Goal: Task Accomplishment & Management: Complete application form

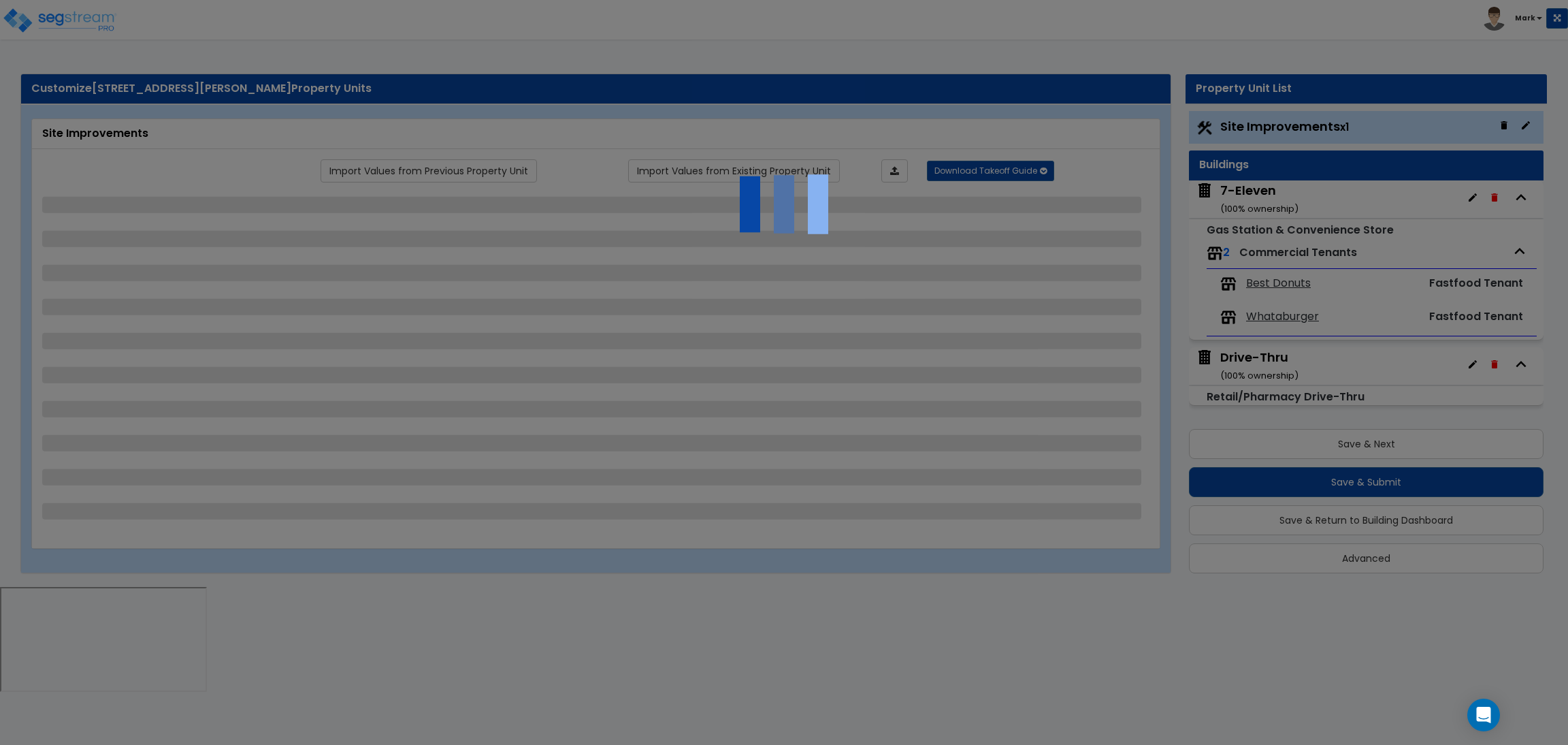
select select "2"
select select "1"
select select "2"
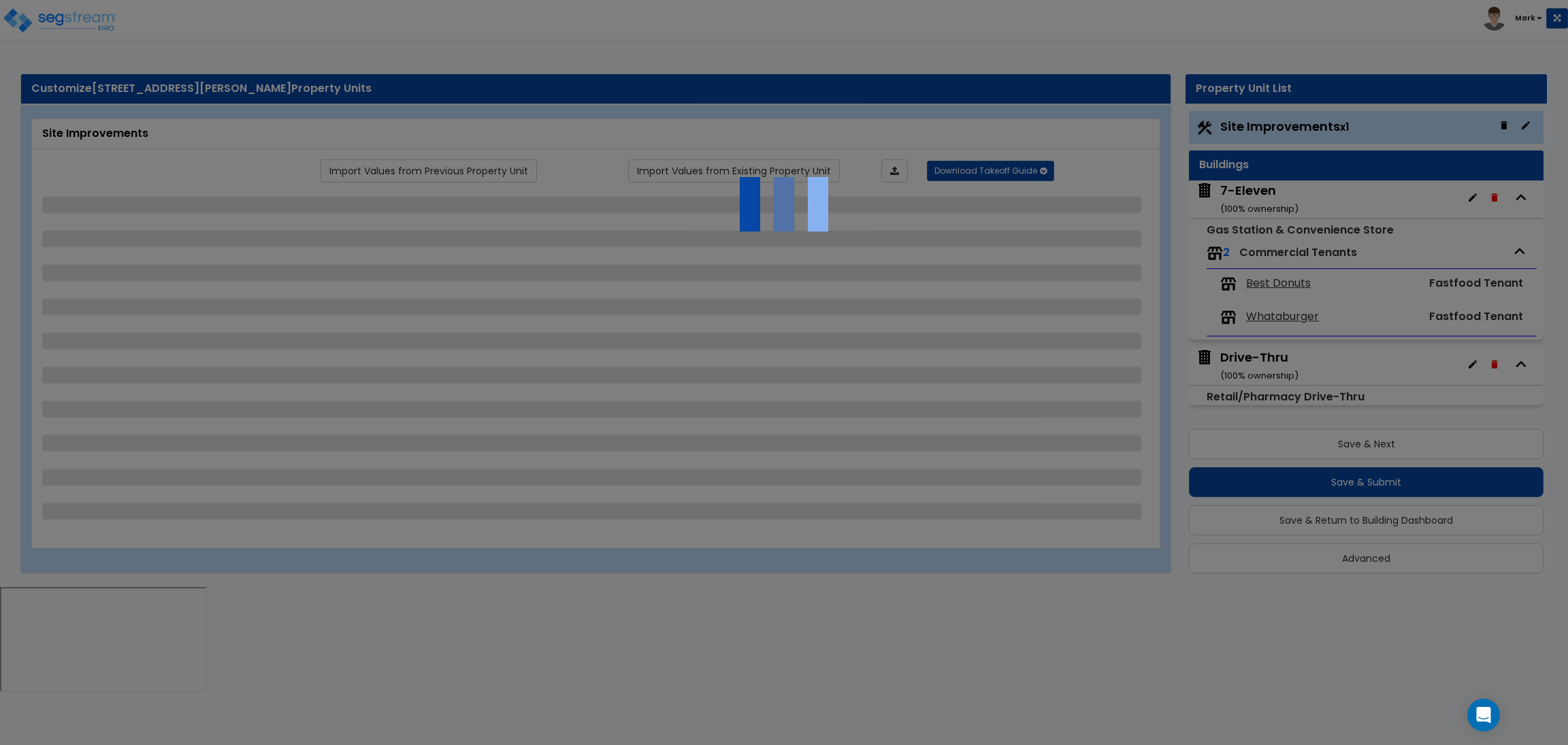
select select "1"
select select "2"
select select "1"
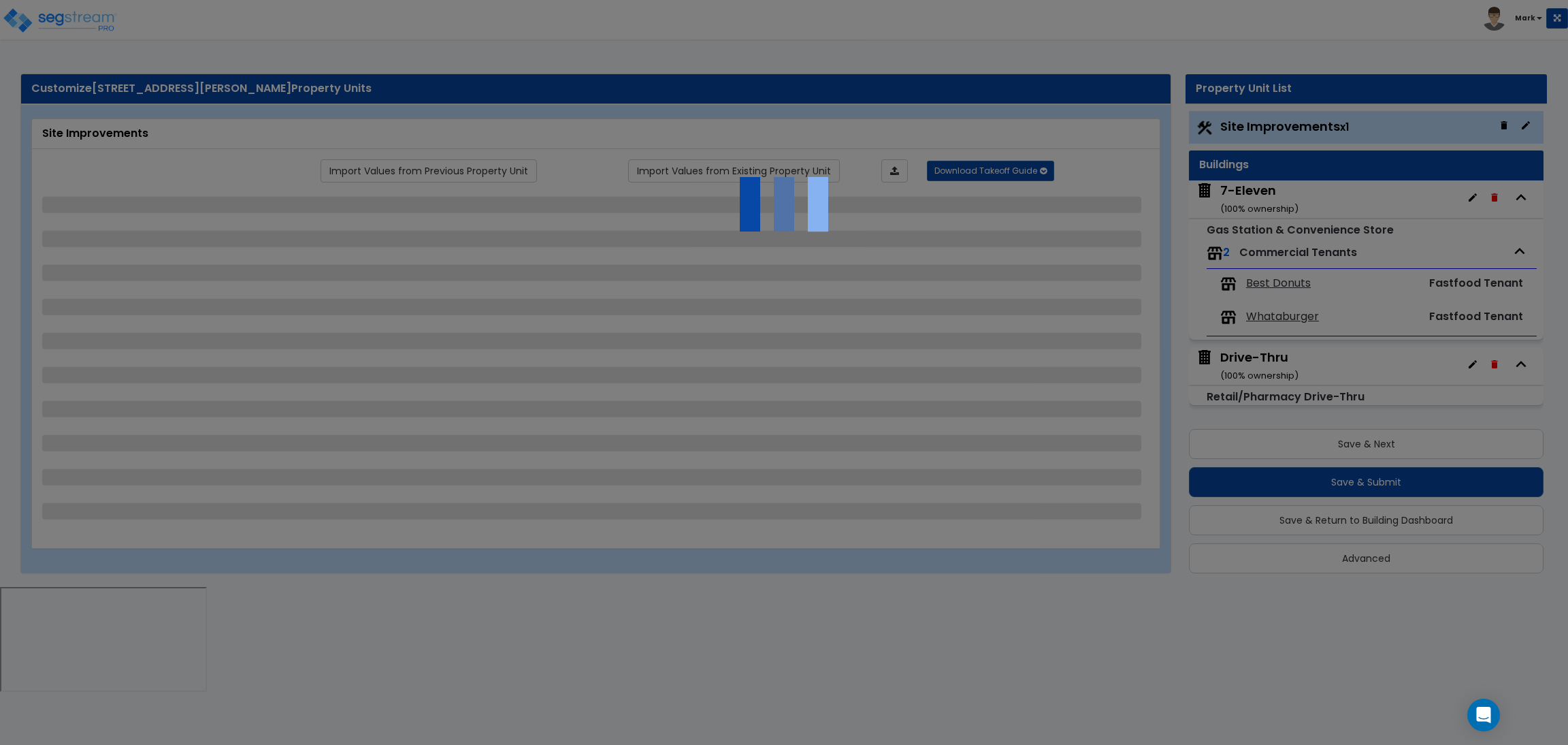
select select "1"
select select "2"
select select "1"
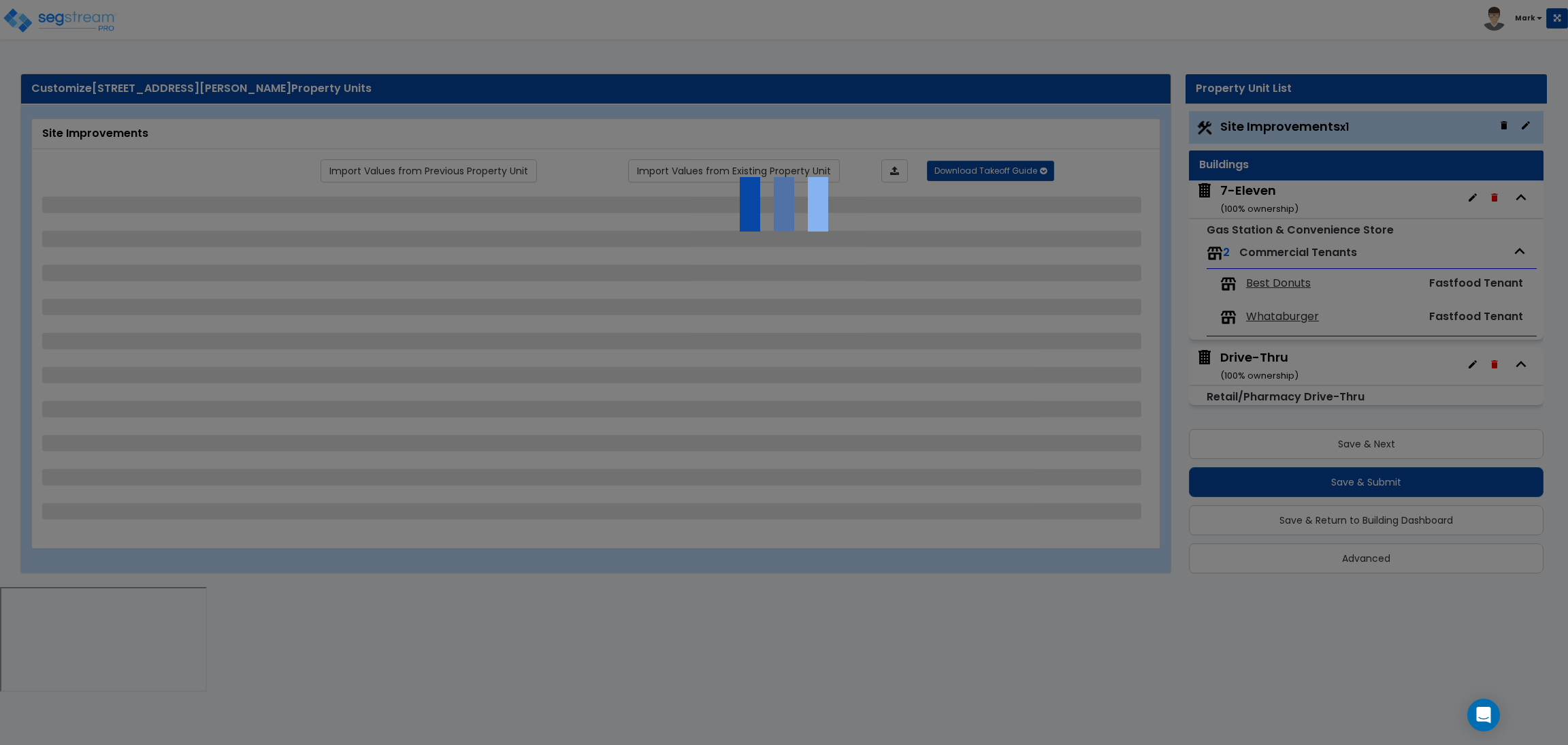
select select "2"
select select "1"
select select "4"
select select "2"
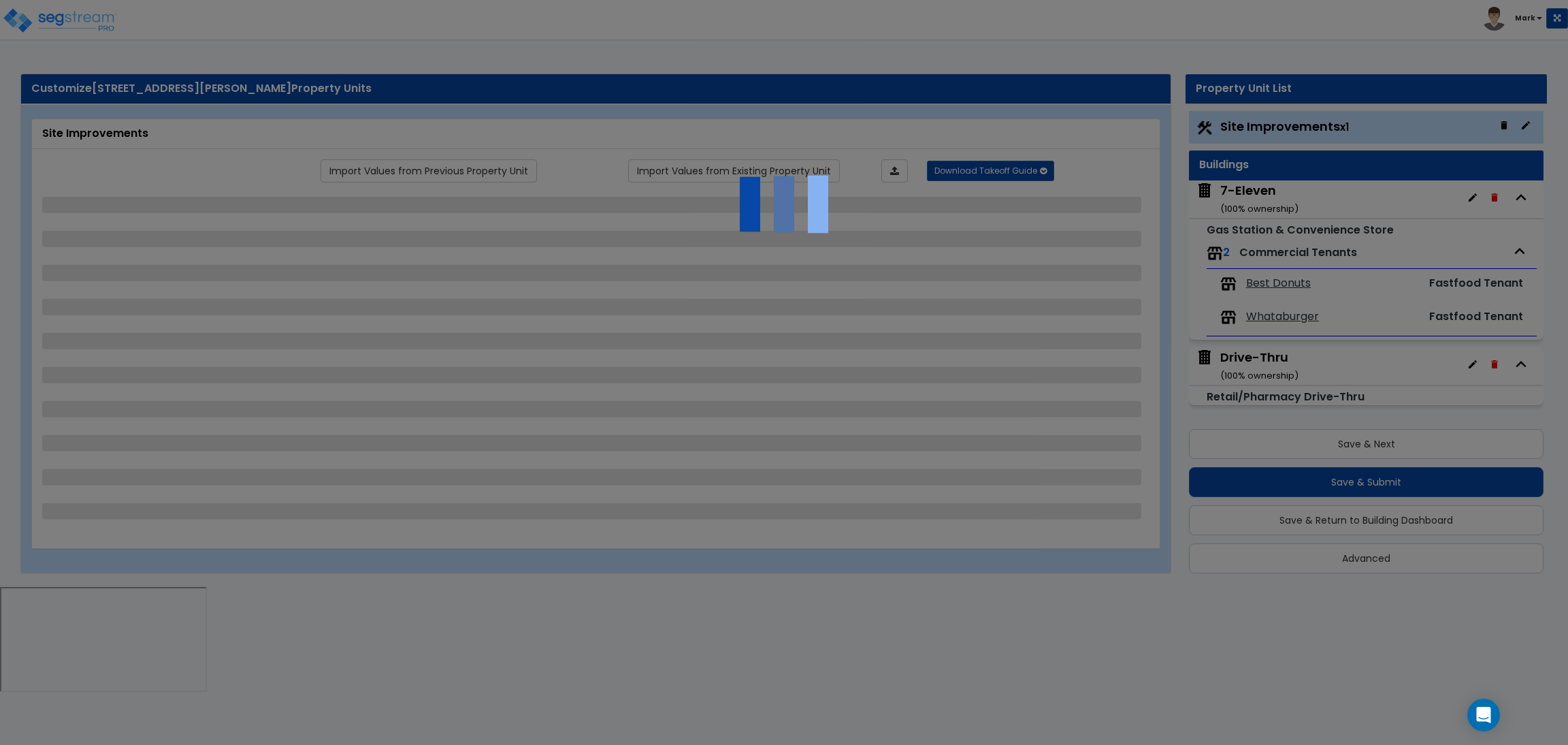
select select "2"
select select "4"
select select "2"
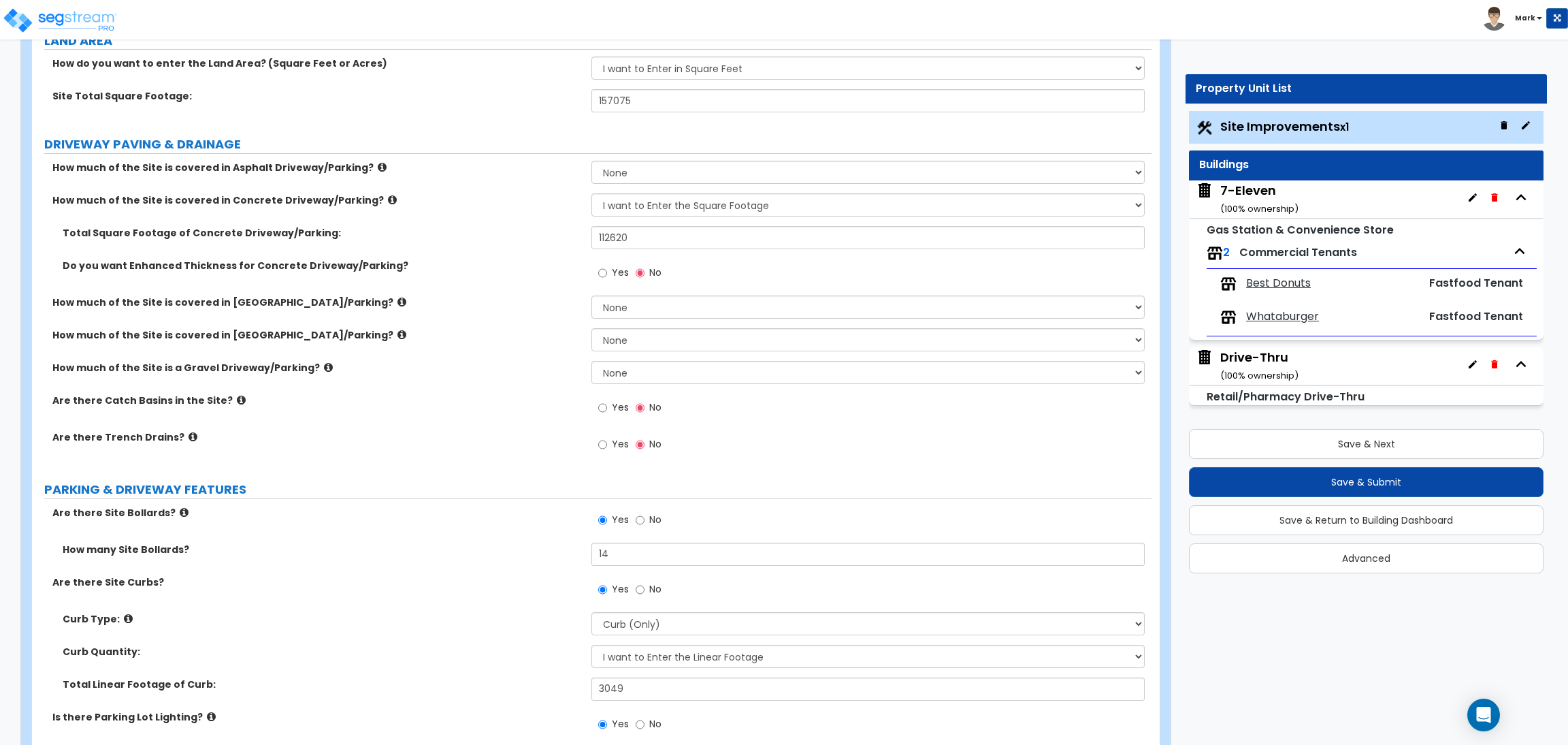
scroll to position [205, 0]
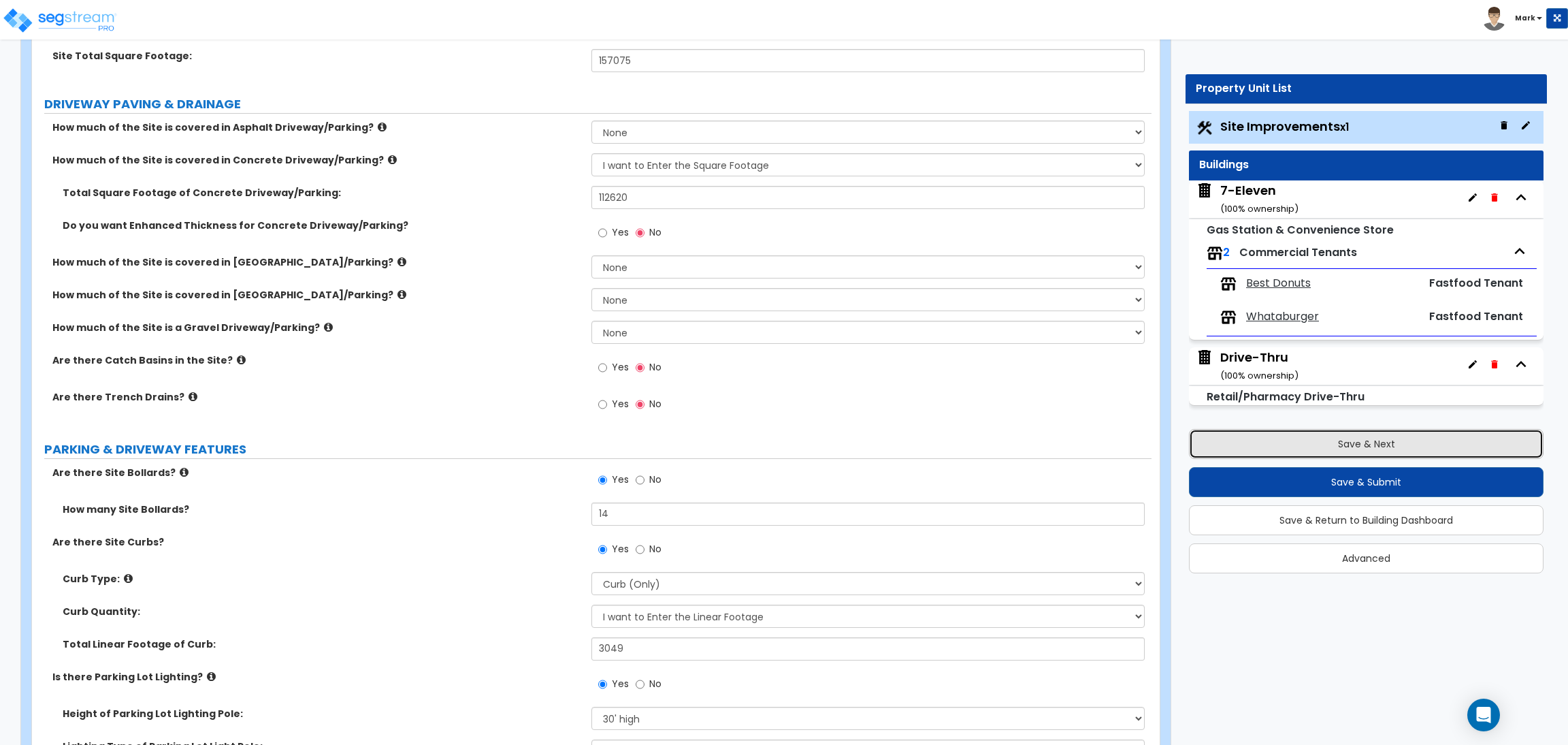
click at [1354, 438] on button "Save & Next" at bounding box center [1366, 443] width 354 height 30
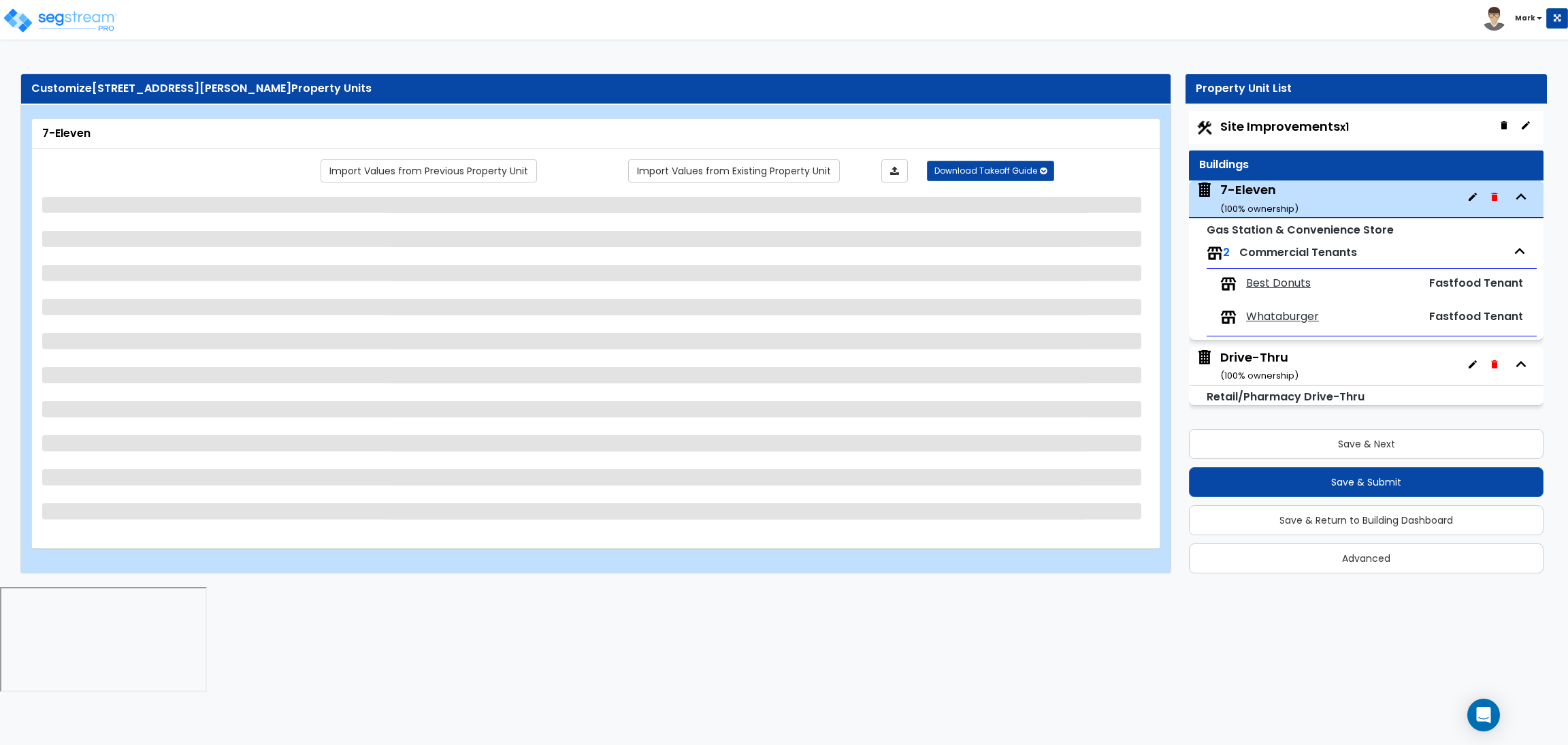
select select "6"
select select "1"
select select "2"
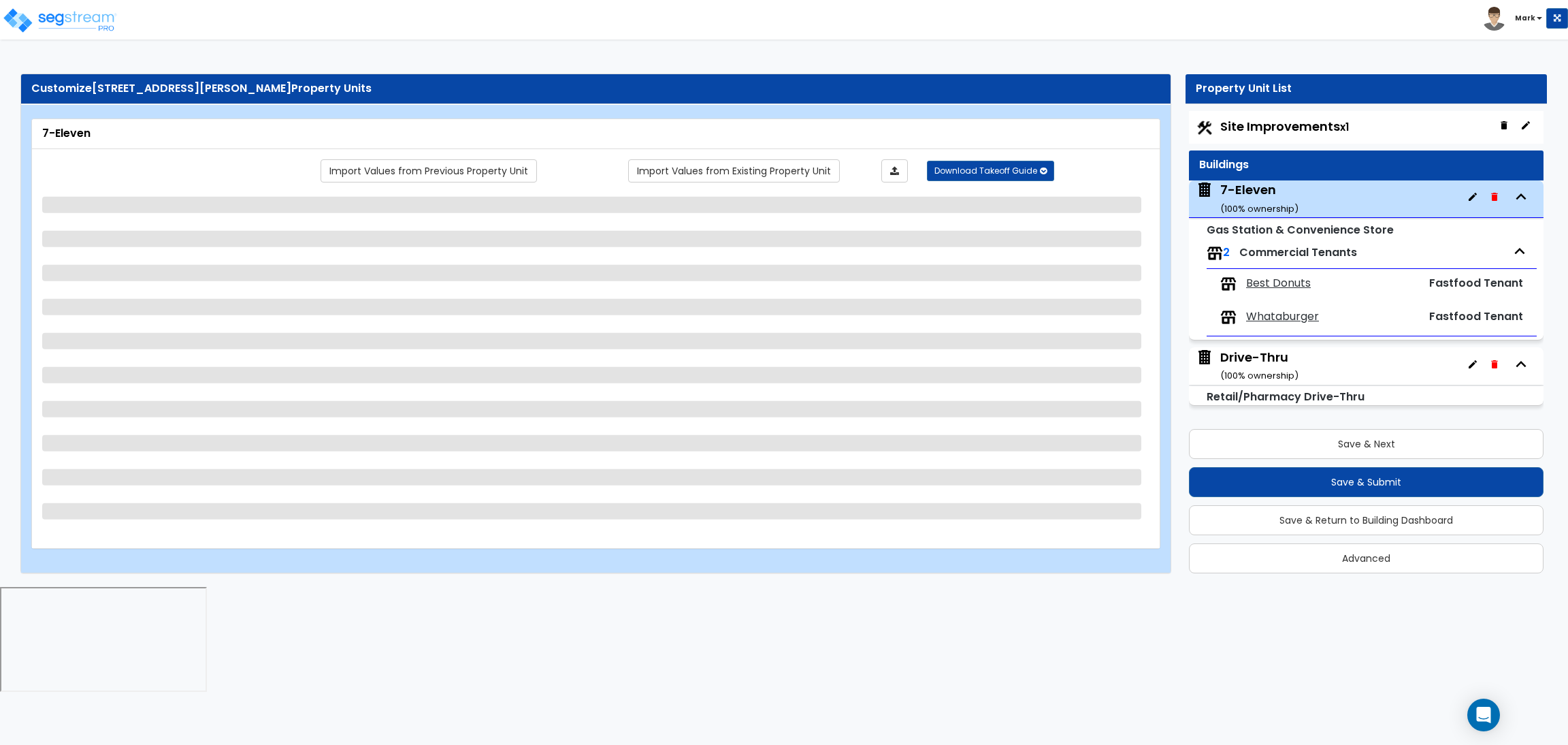
select select "1"
select select "2"
select select "1"
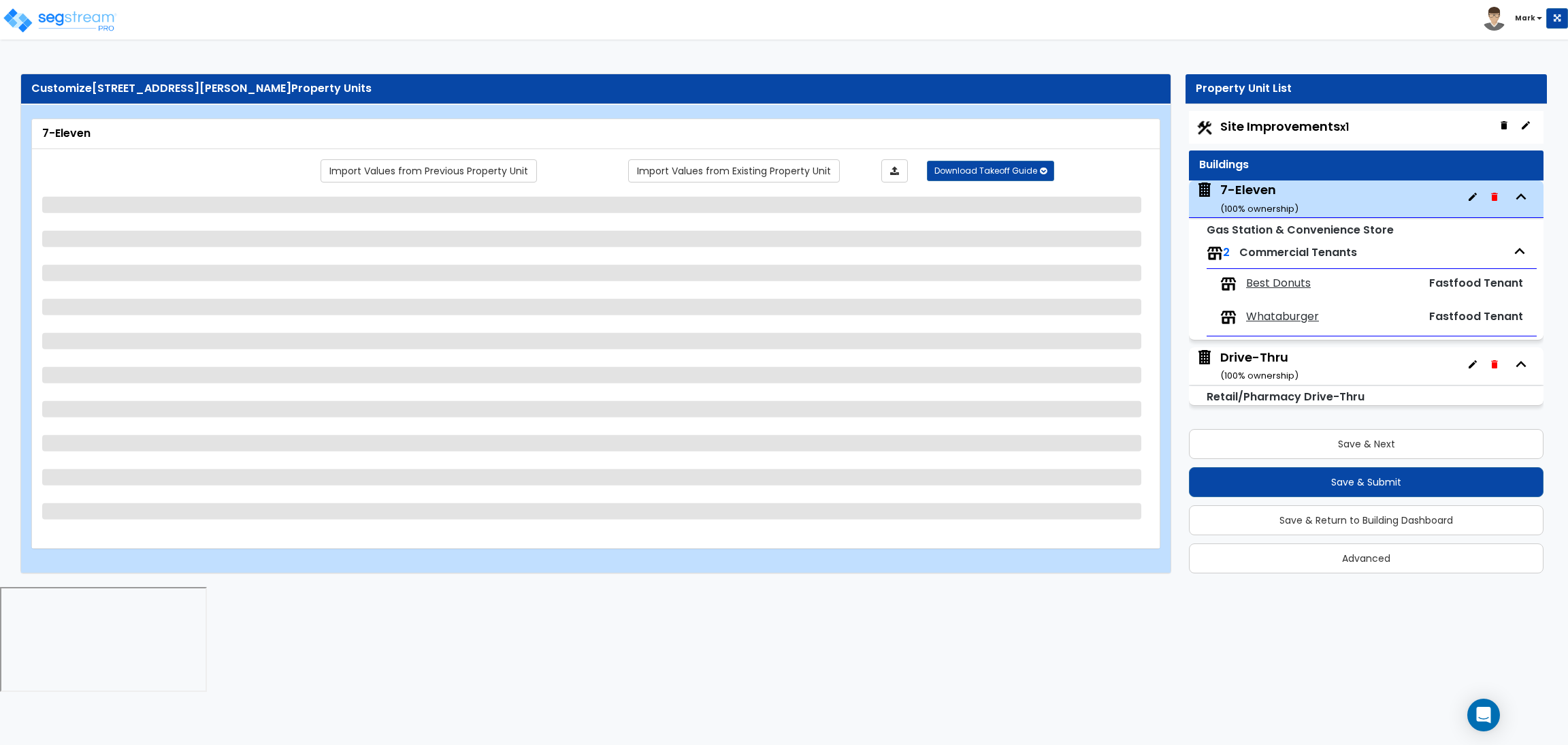
select select "1"
select select "3"
select select "1"
select select "2"
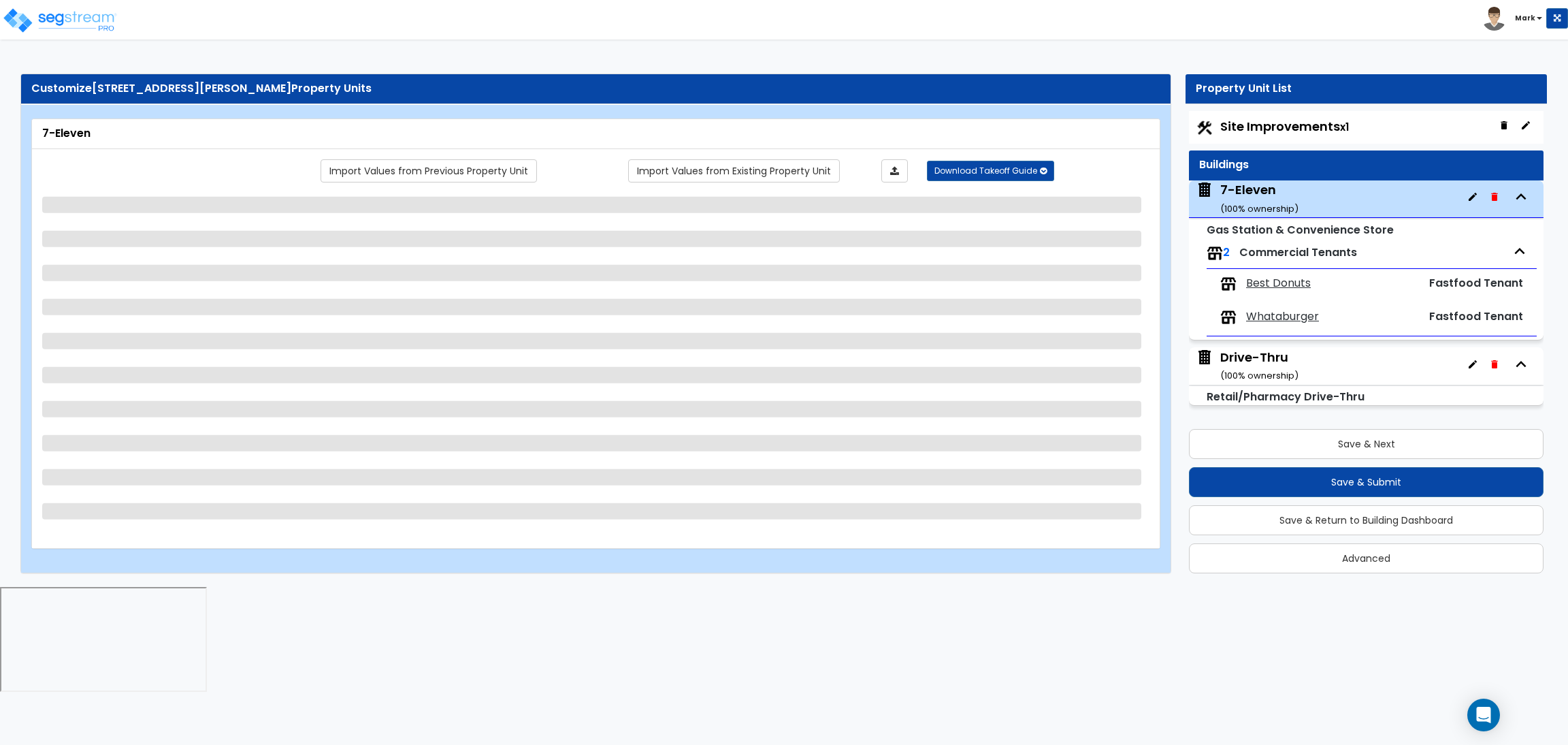
select select "1"
select select "3"
select select "2"
select select "1"
select select "3"
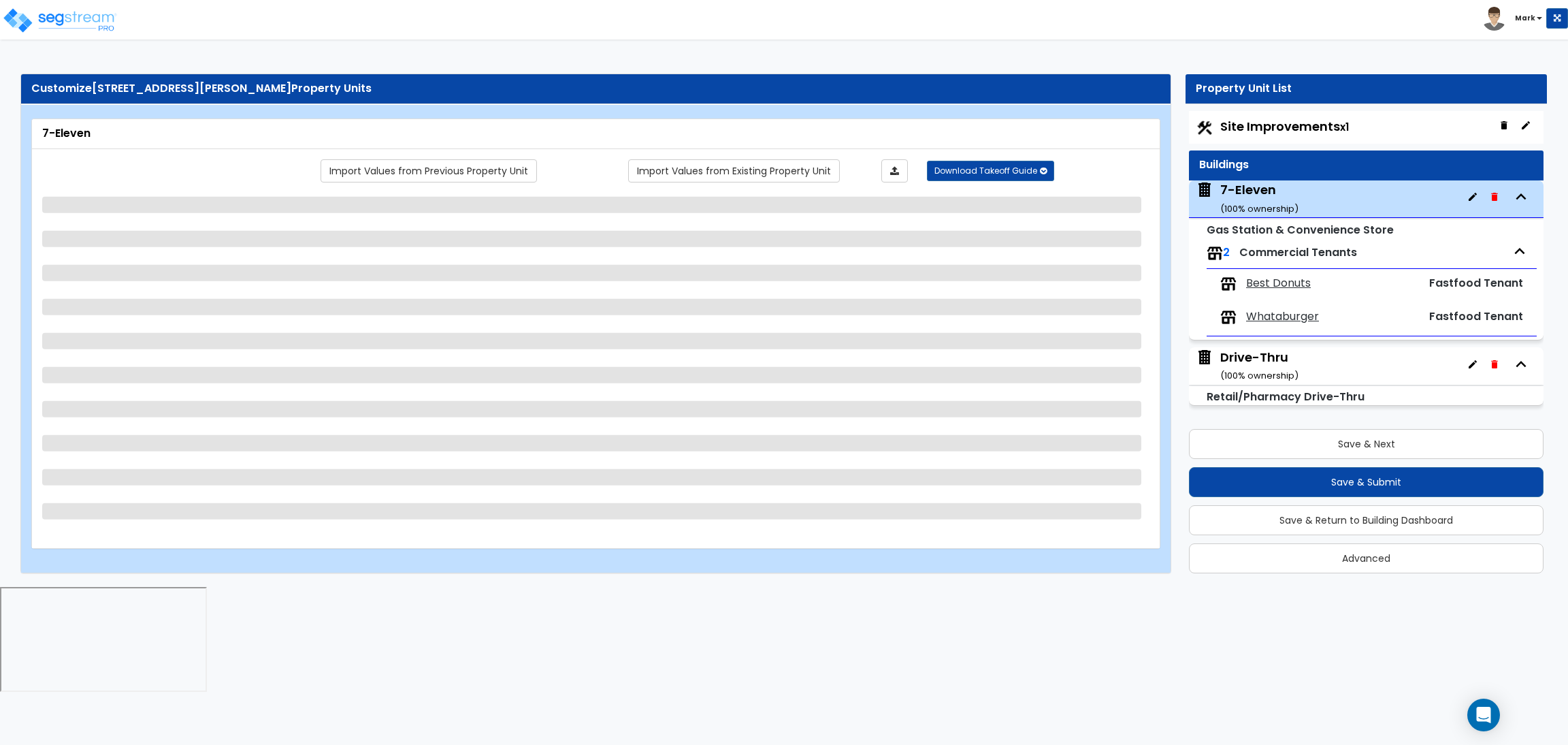
select select "3"
select select "2"
select select "5"
select select "1"
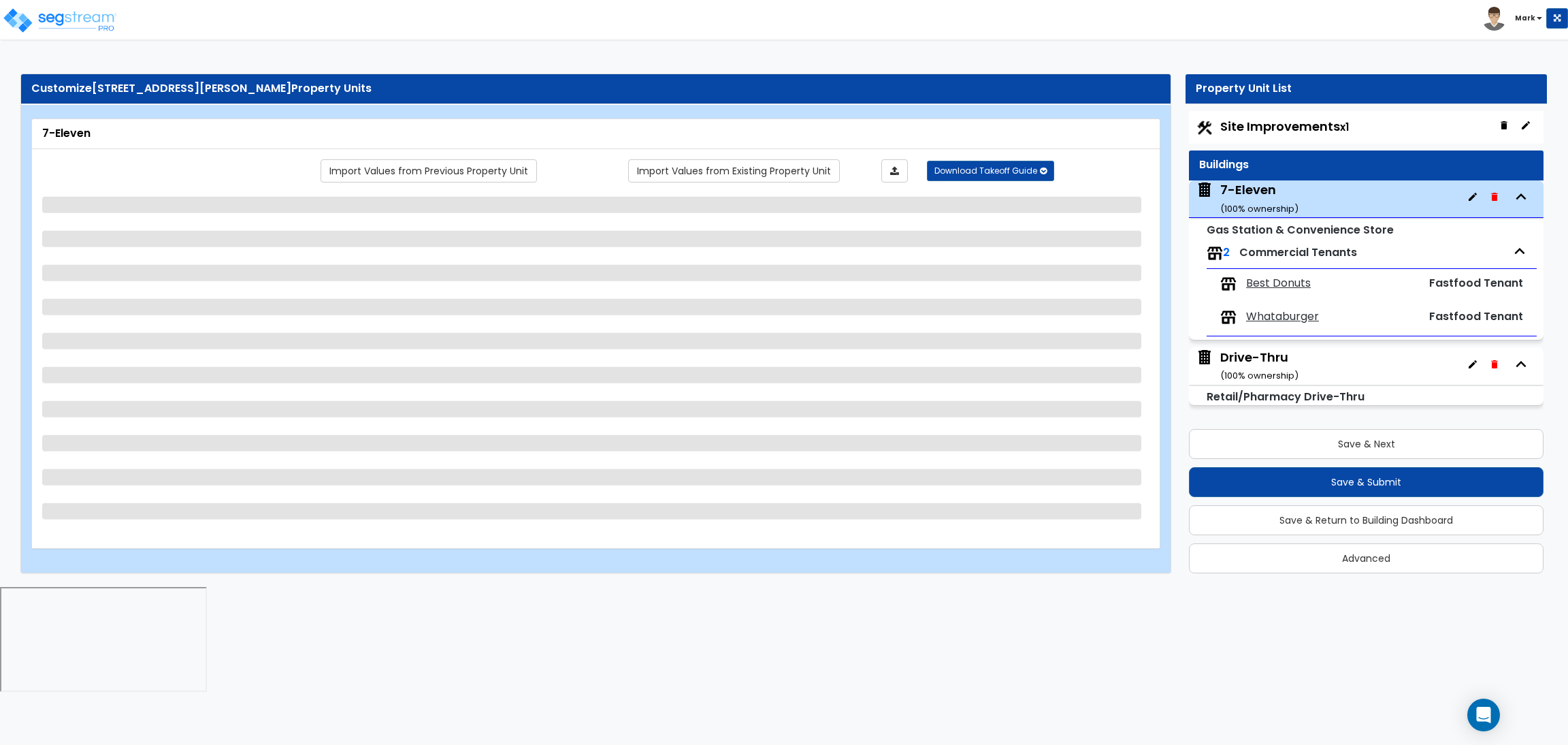
select select "2"
select select "1"
select select "2"
select select "3"
select select "4"
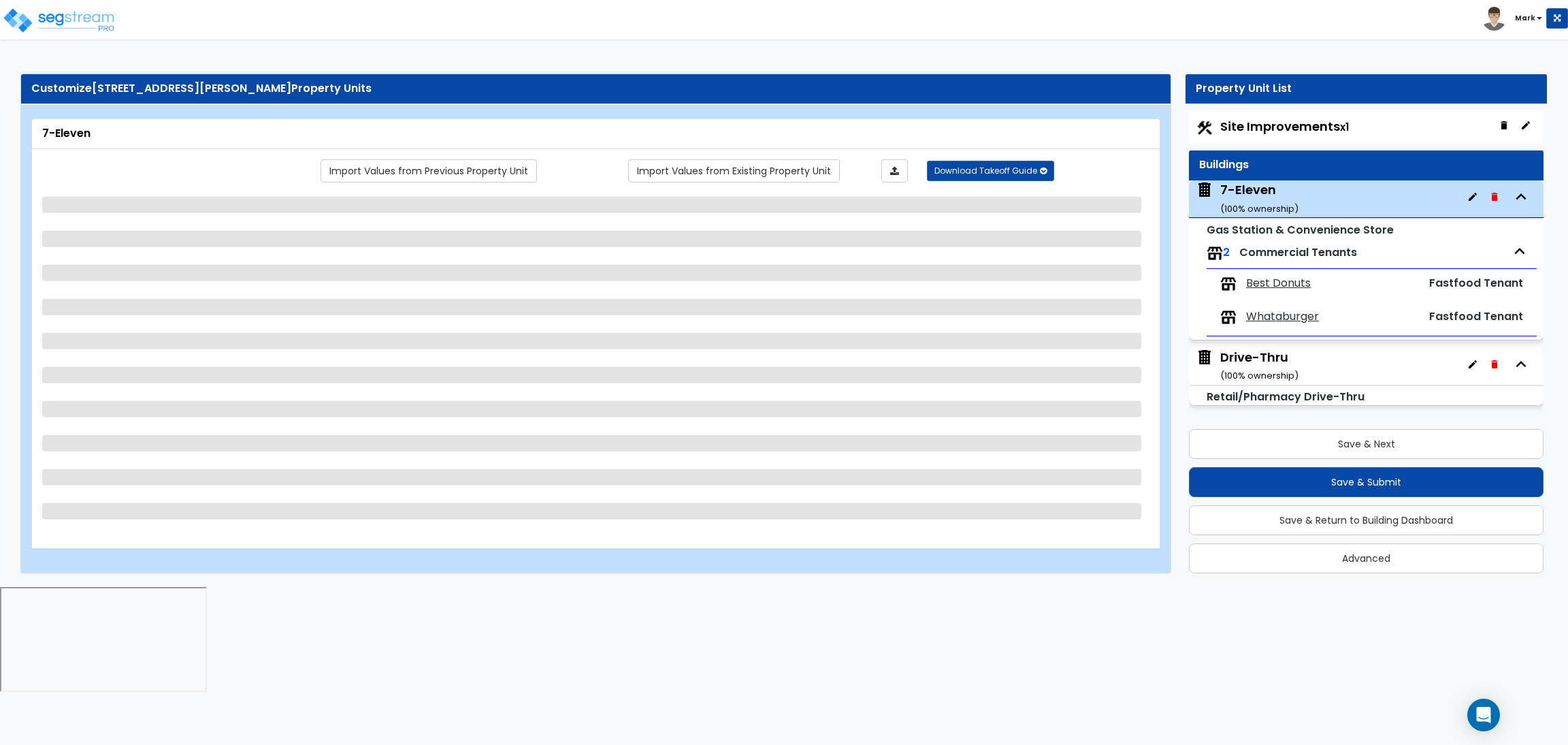
select select "1"
select select "2"
select select "1"
select select "2"
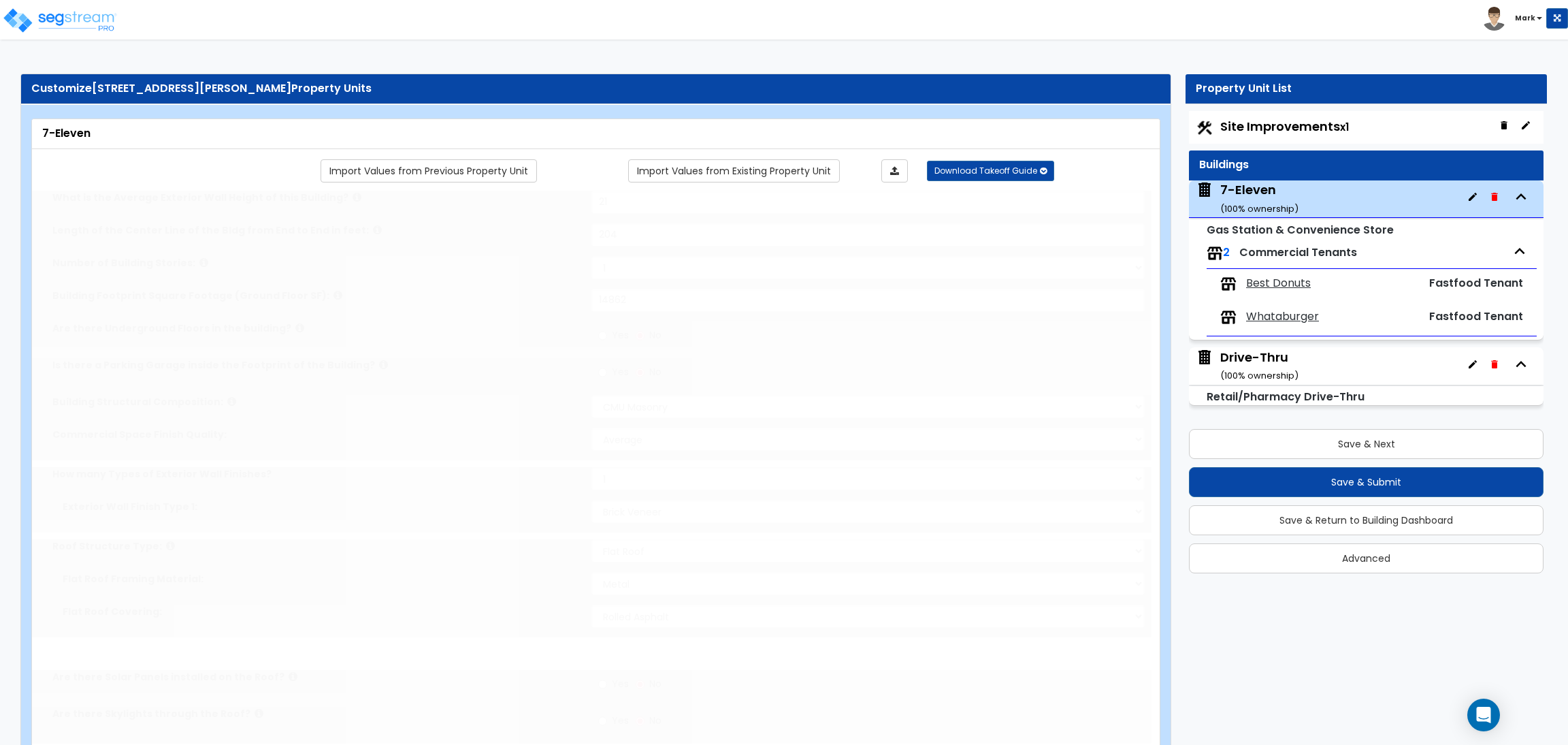
radio input "true"
select select "2"
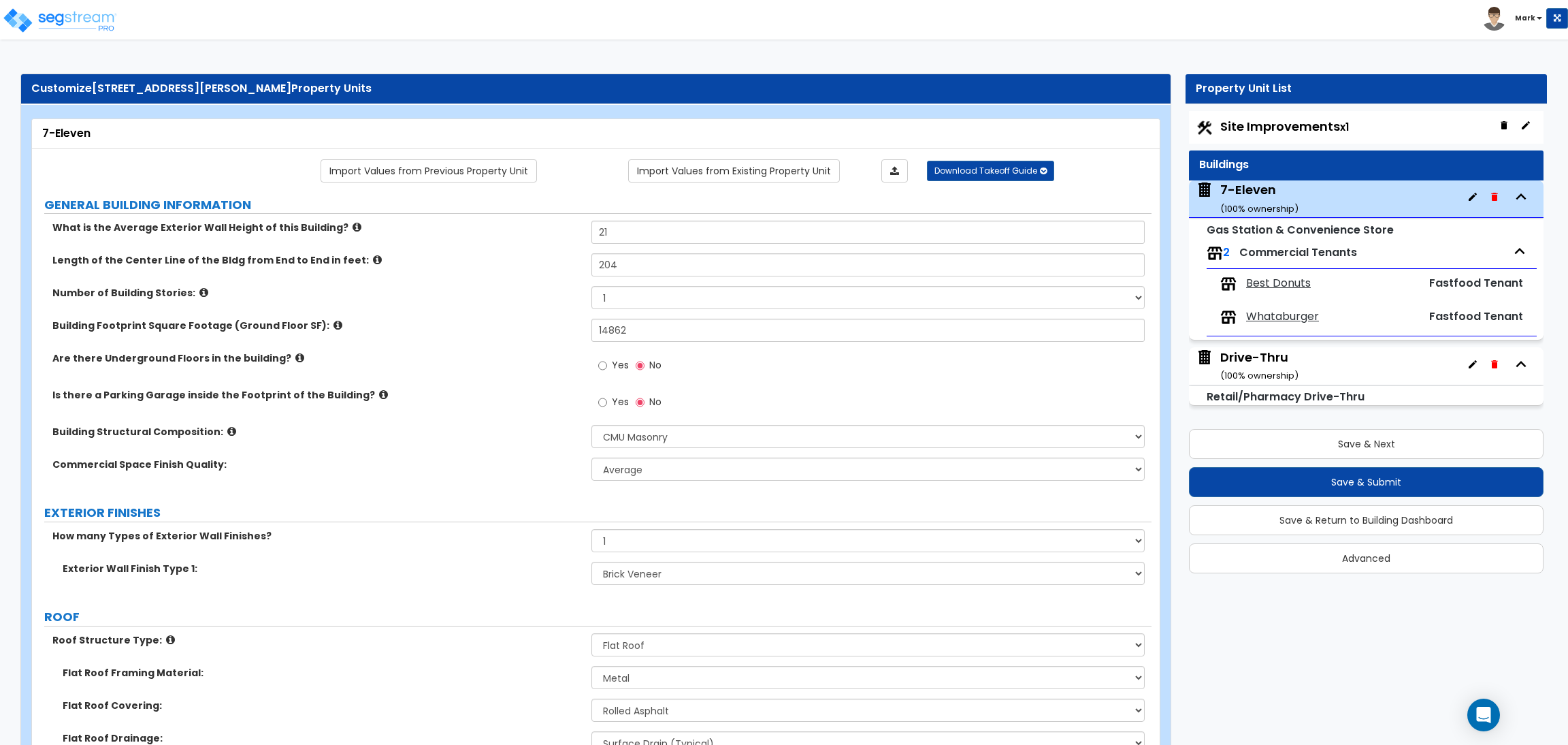
click at [1268, 352] on div "Drive-Thru ( 100 % ownership)" at bounding box center [1260, 365] width 78 height 34
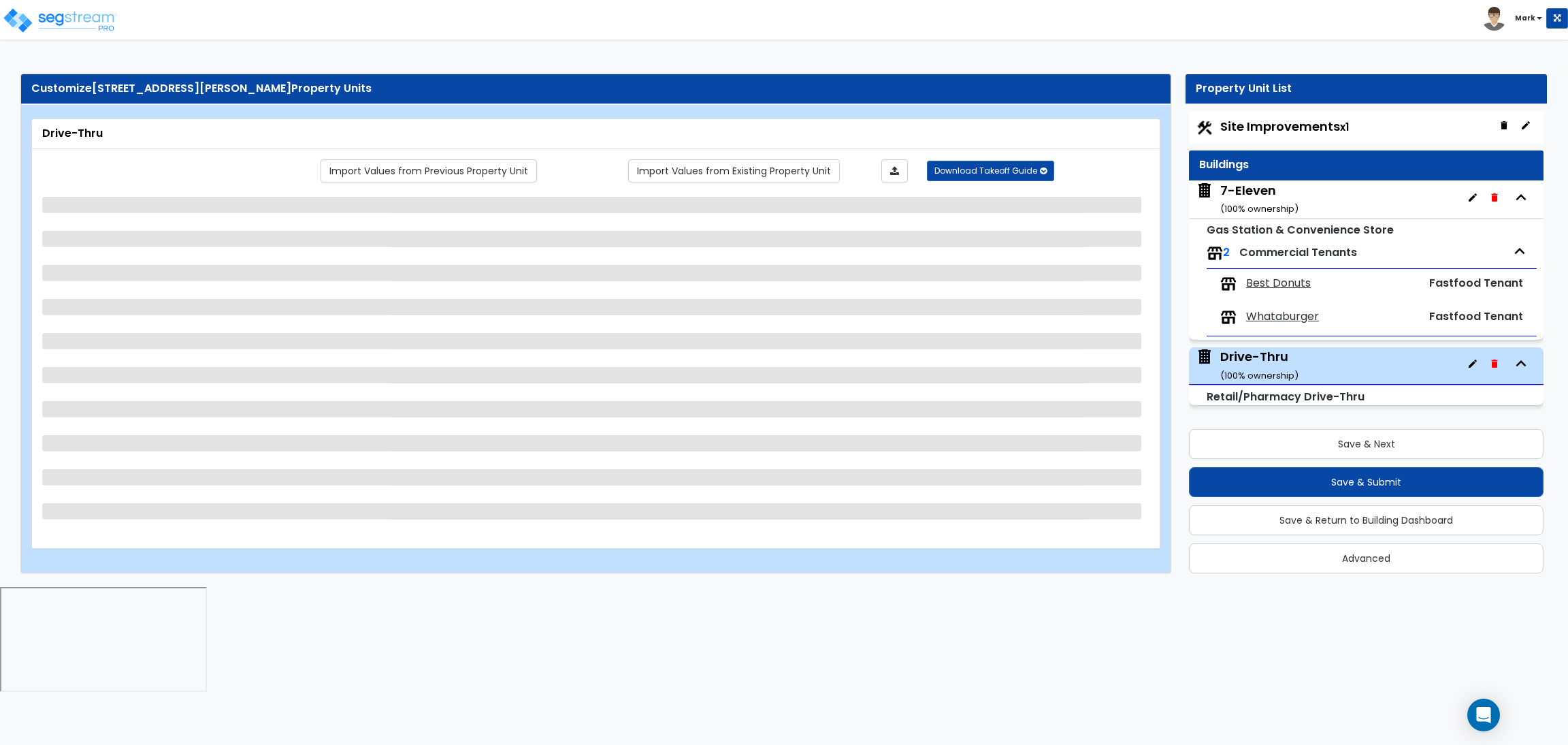
select select "3"
select select "5"
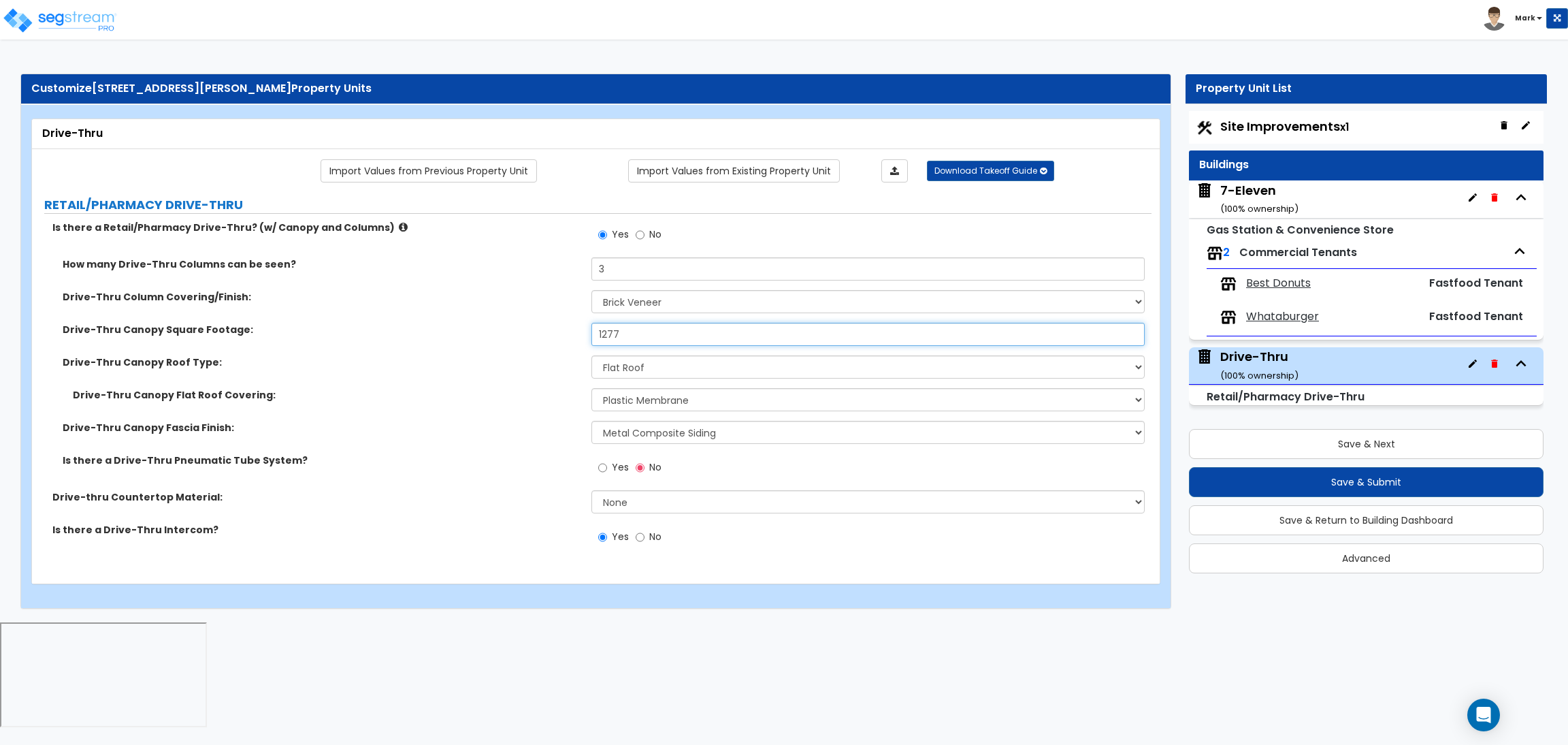
click at [627, 334] on input "1277" at bounding box center [867, 335] width 553 height 23
type input "1,255"
click at [687, 406] on select "Please Choose One Bitumen Membrane EPDM Membrane Plastic Membrane Asphalt Flood…" at bounding box center [867, 399] width 553 height 23
click at [409, 352] on div "Drive-Thru Canopy Square Footage: 1,255" at bounding box center [592, 339] width 1120 height 32
click at [700, 399] on select "Please Choose One Bitumen Membrane EPDM Membrane Plastic Membrane Asphalt Flood…" at bounding box center [867, 399] width 553 height 23
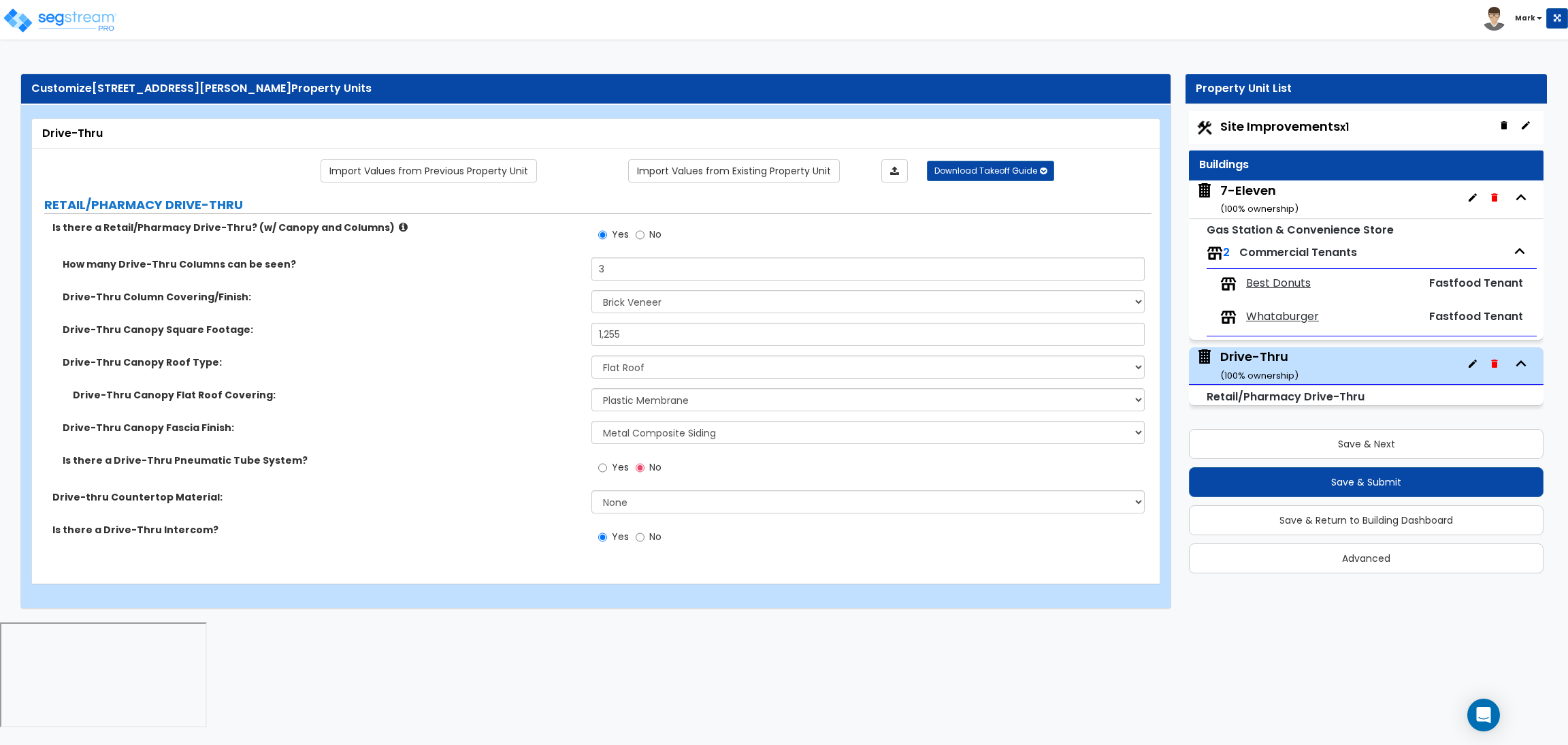
click at [479, 421] on label "Drive-Thru Canopy Fascia Finish:" at bounding box center [322, 428] width 519 height 14
click at [664, 401] on select "Please Choose One Bitumen Membrane EPDM Membrane Plastic Membrane Asphalt Flood…" at bounding box center [867, 399] width 553 height 23
select select "5"
click at [591, 389] on select "Please Choose One Bitumen Membrane EPDM Membrane Plastic Membrane Asphalt Flood…" at bounding box center [867, 399] width 553 height 23
click at [432, 429] on label "Drive-Thru Canopy Fascia Finish:" at bounding box center [322, 428] width 519 height 14
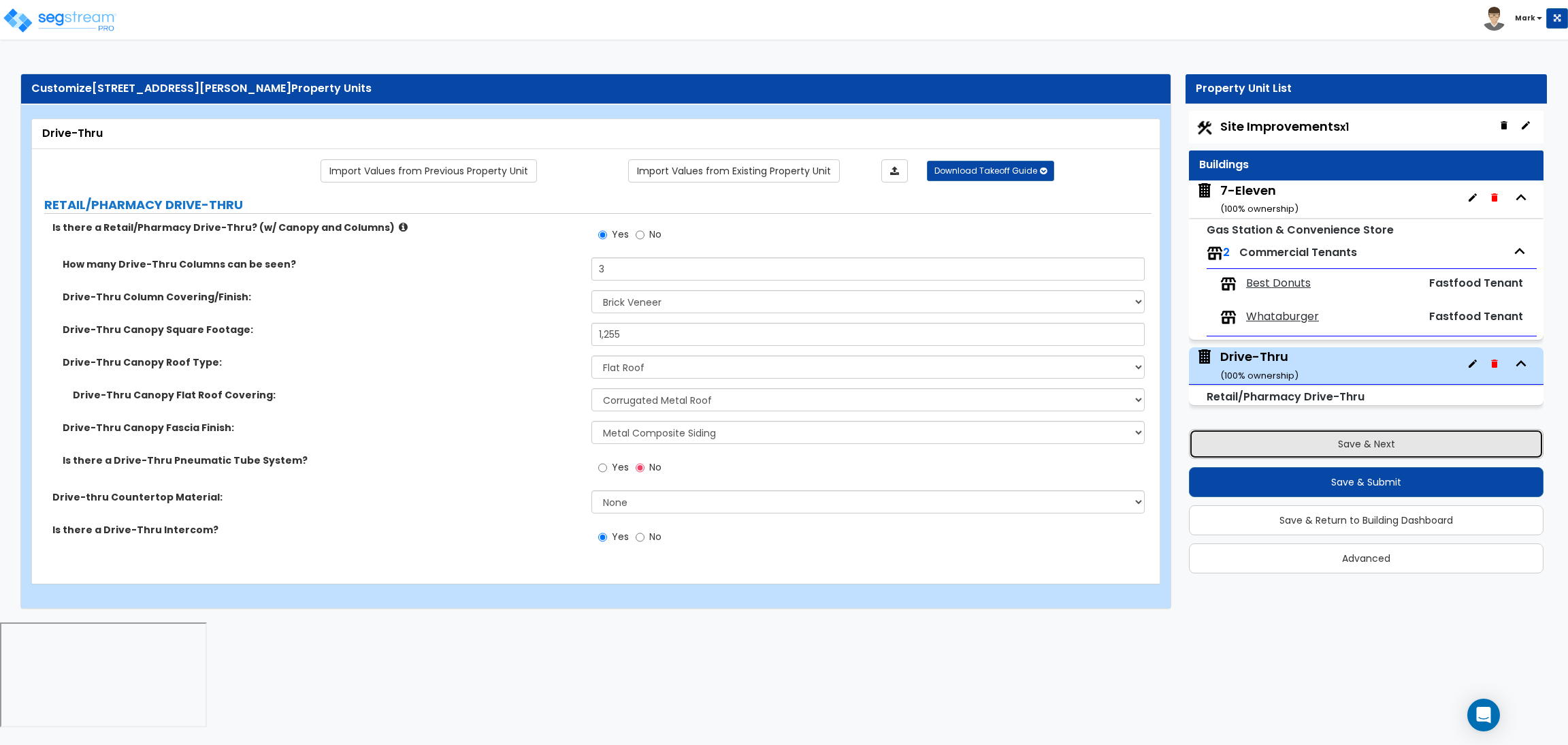
click at [1305, 445] on button "Save & Next" at bounding box center [1366, 443] width 354 height 30
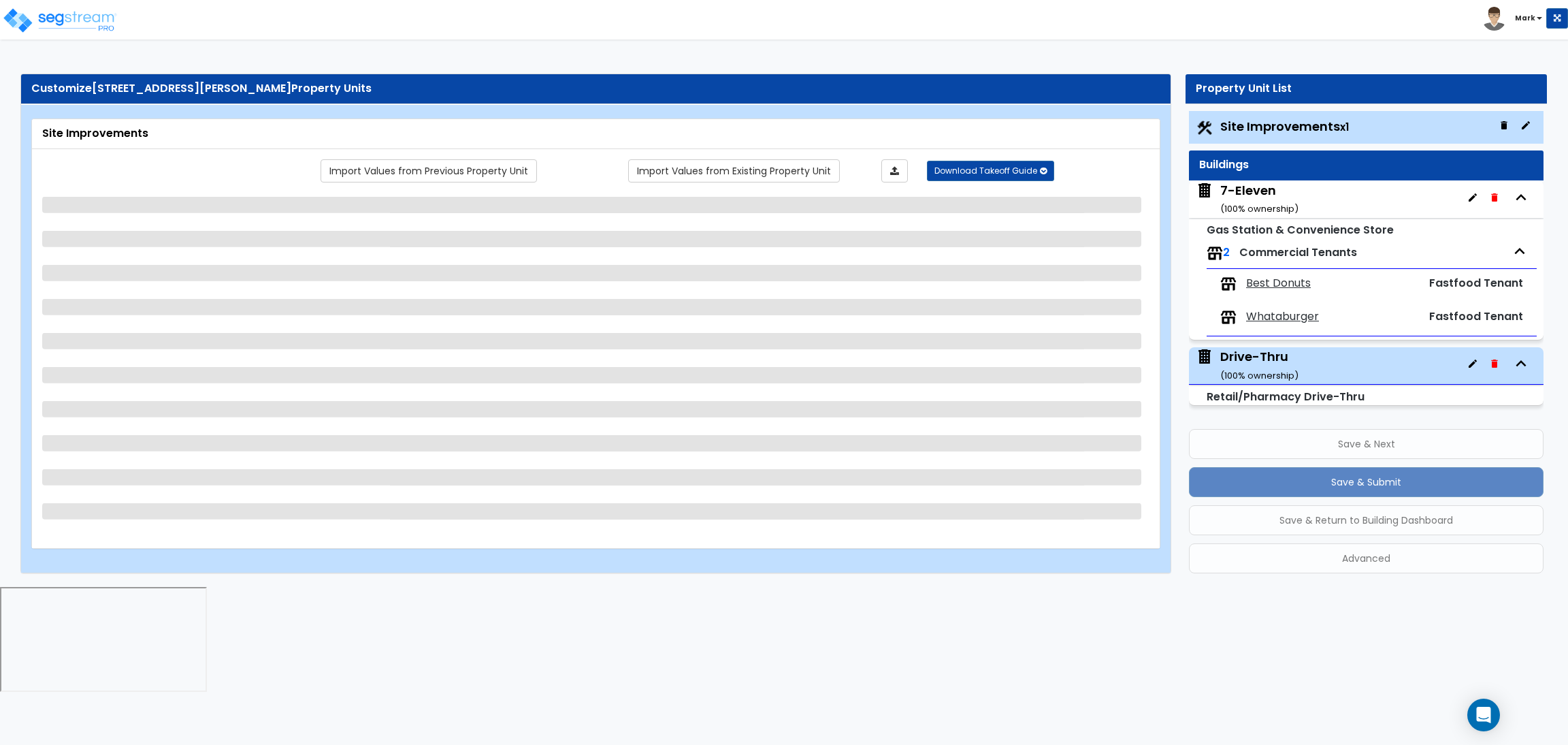
select select "2"
select select "1"
select select "2"
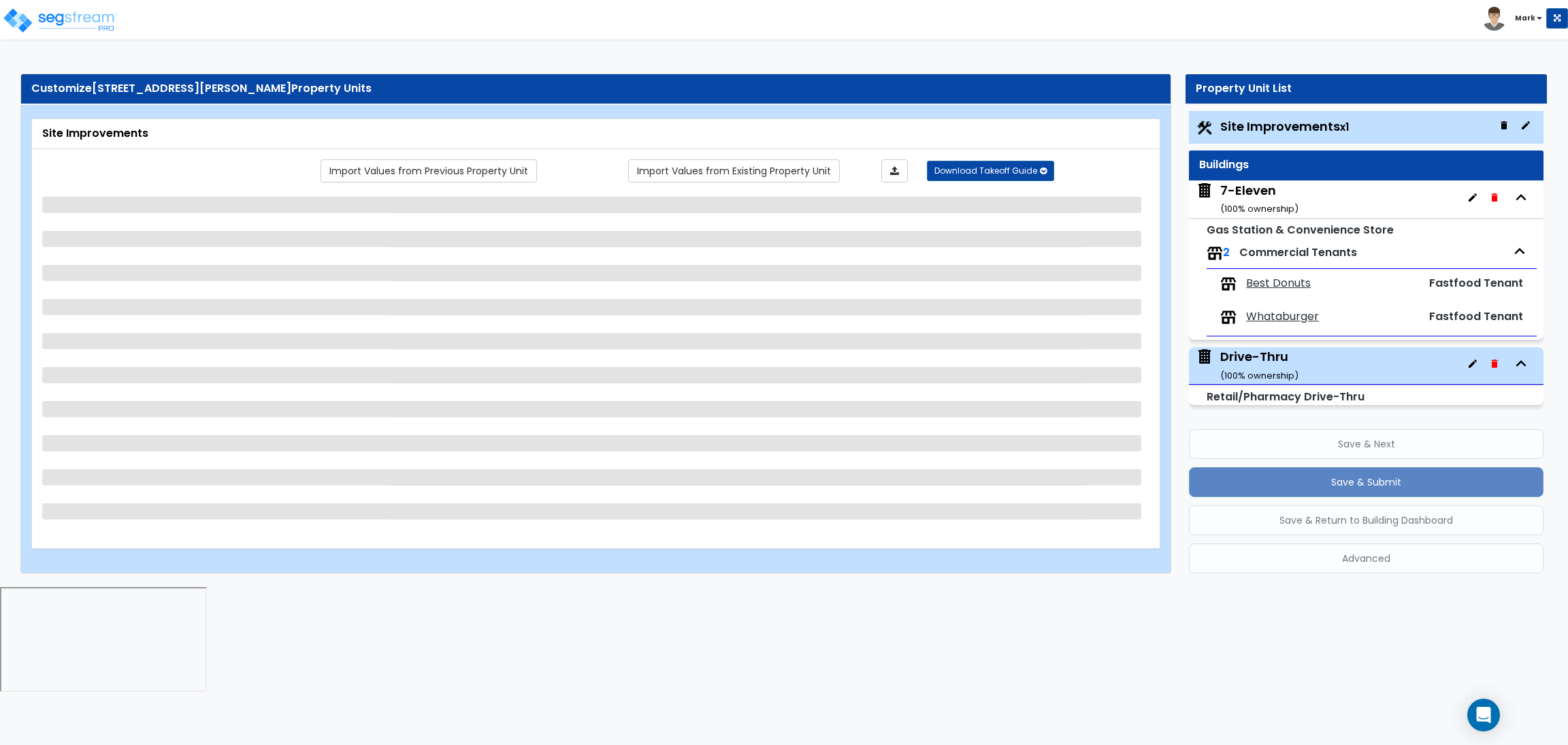
select select "1"
select select "2"
select select "1"
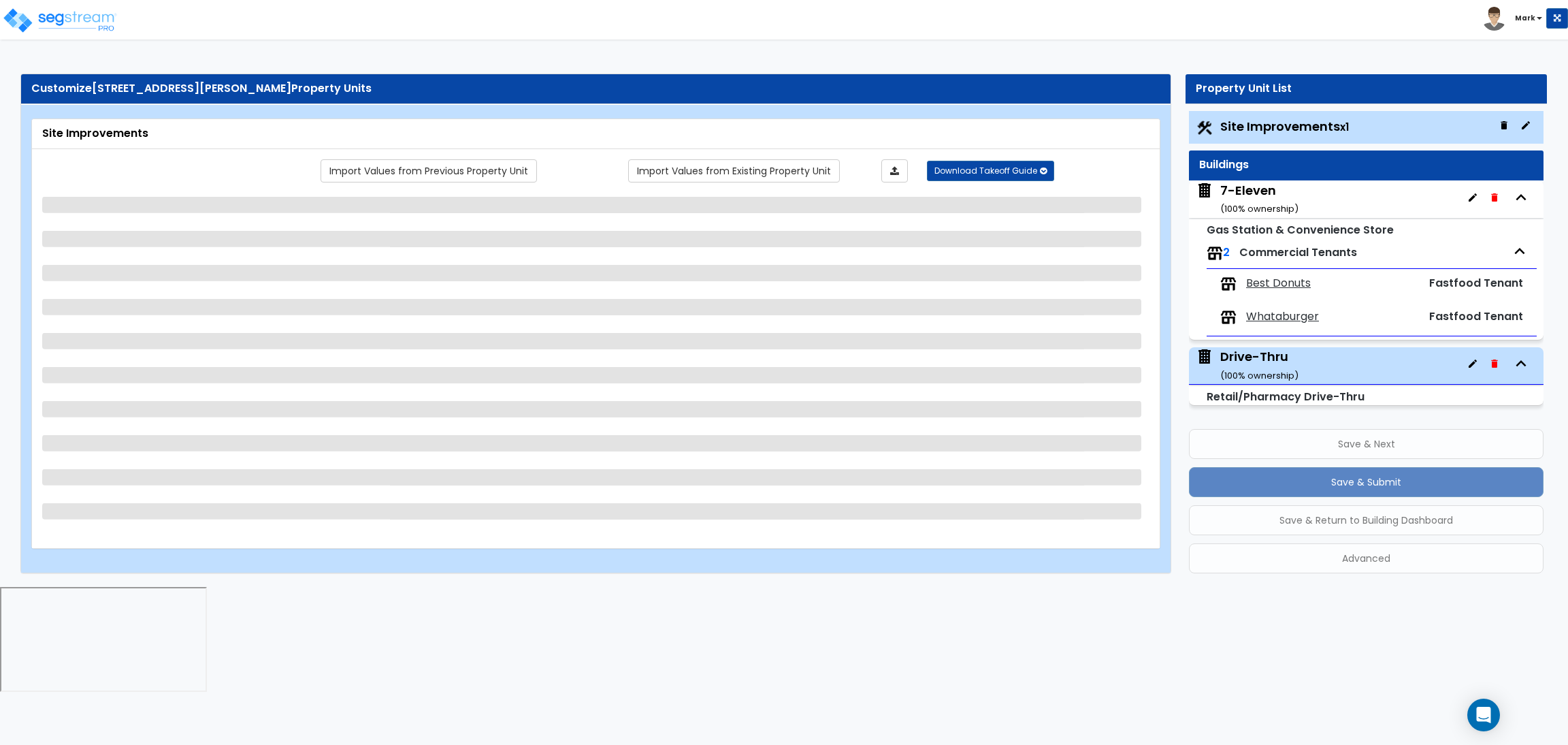
select select "1"
select select "2"
select select "1"
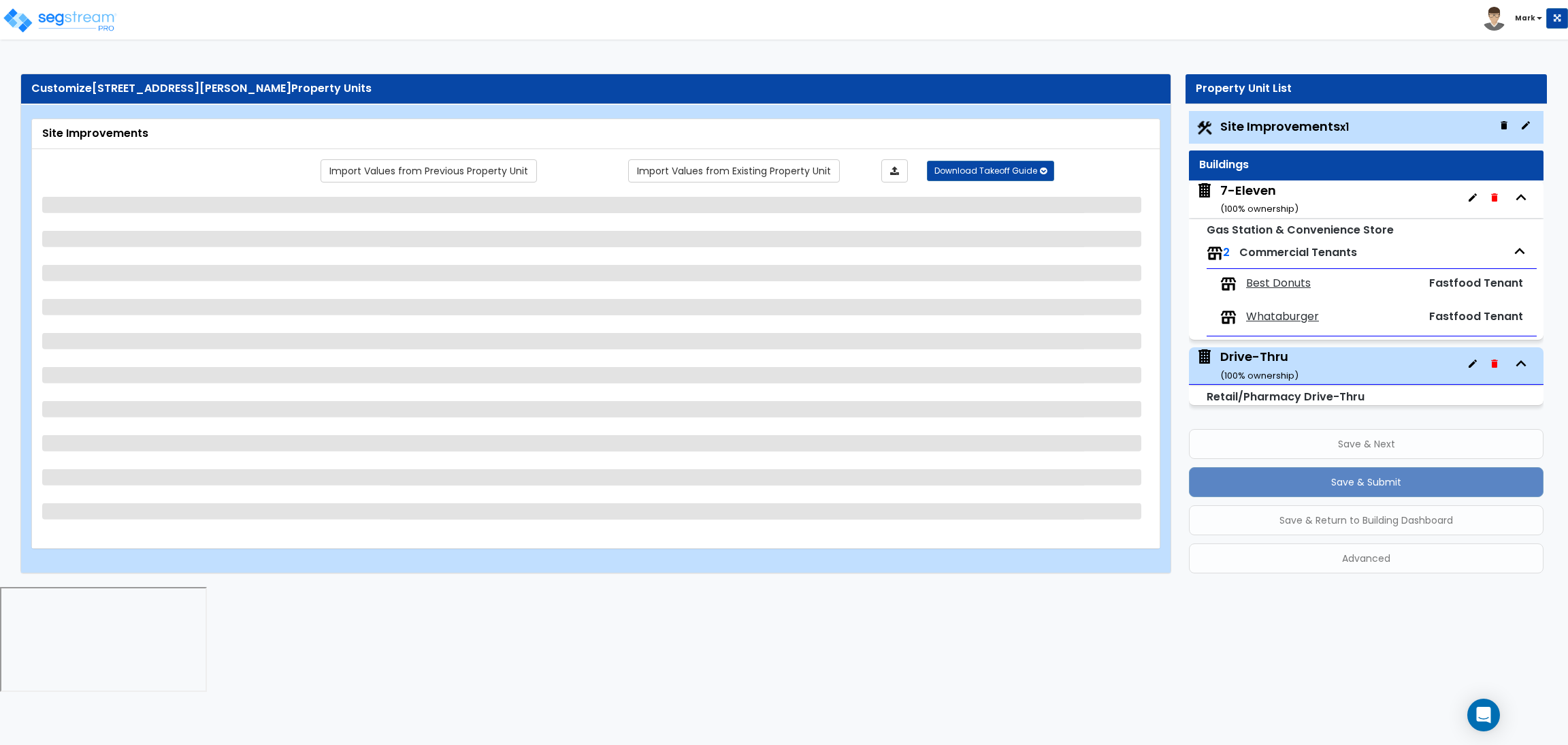
select select "2"
select select "1"
select select "4"
select select "2"
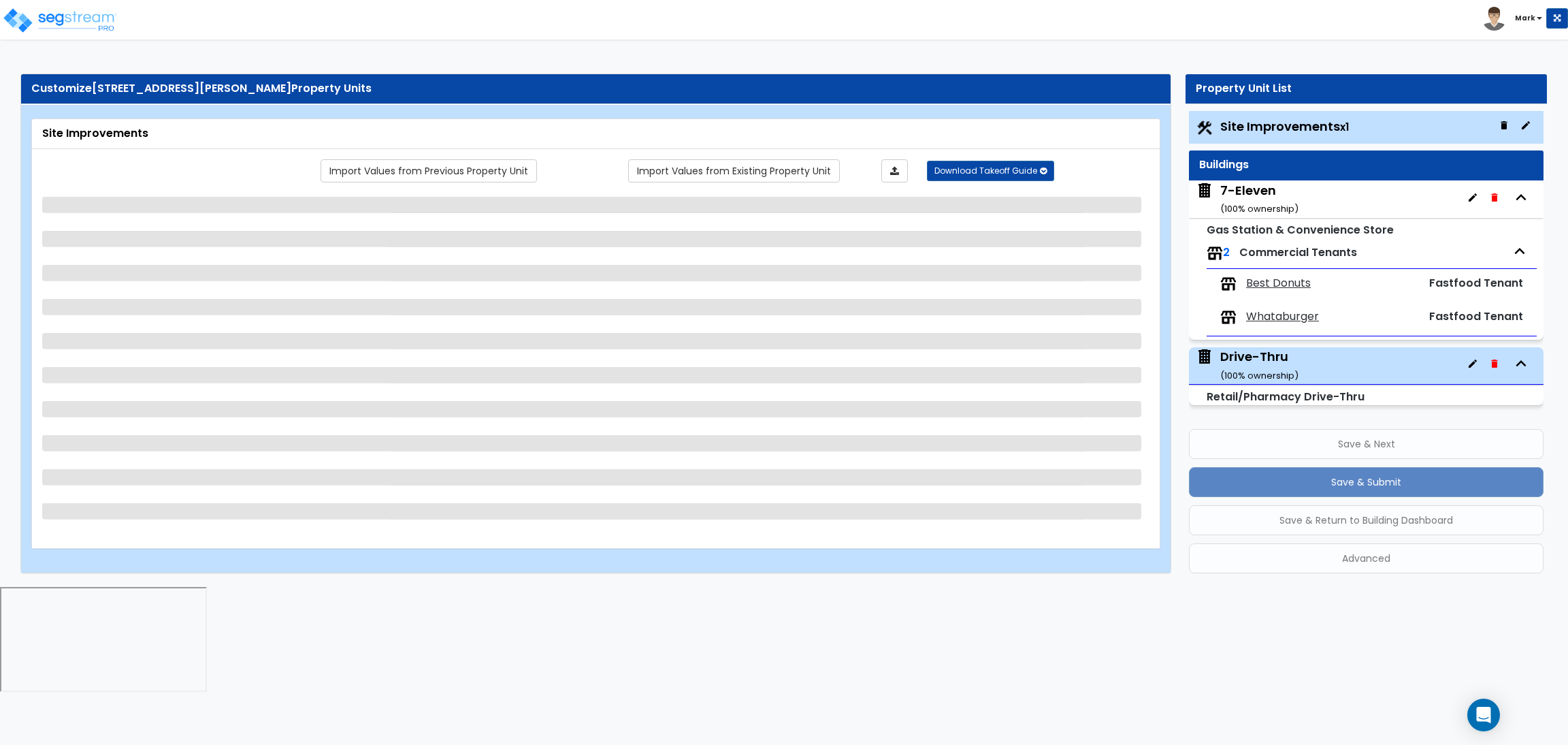
select select "2"
select select "4"
select select "2"
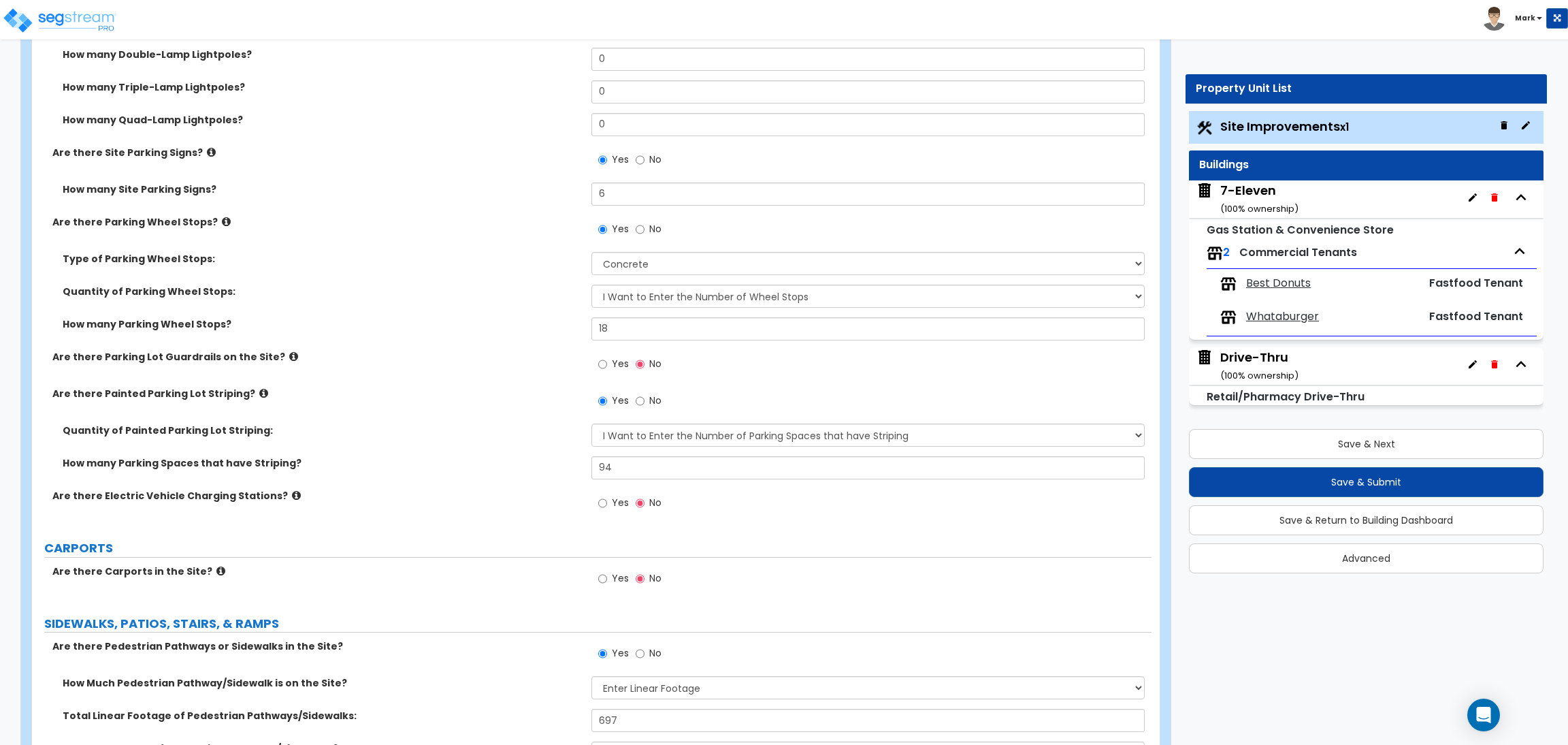
scroll to position [918, 0]
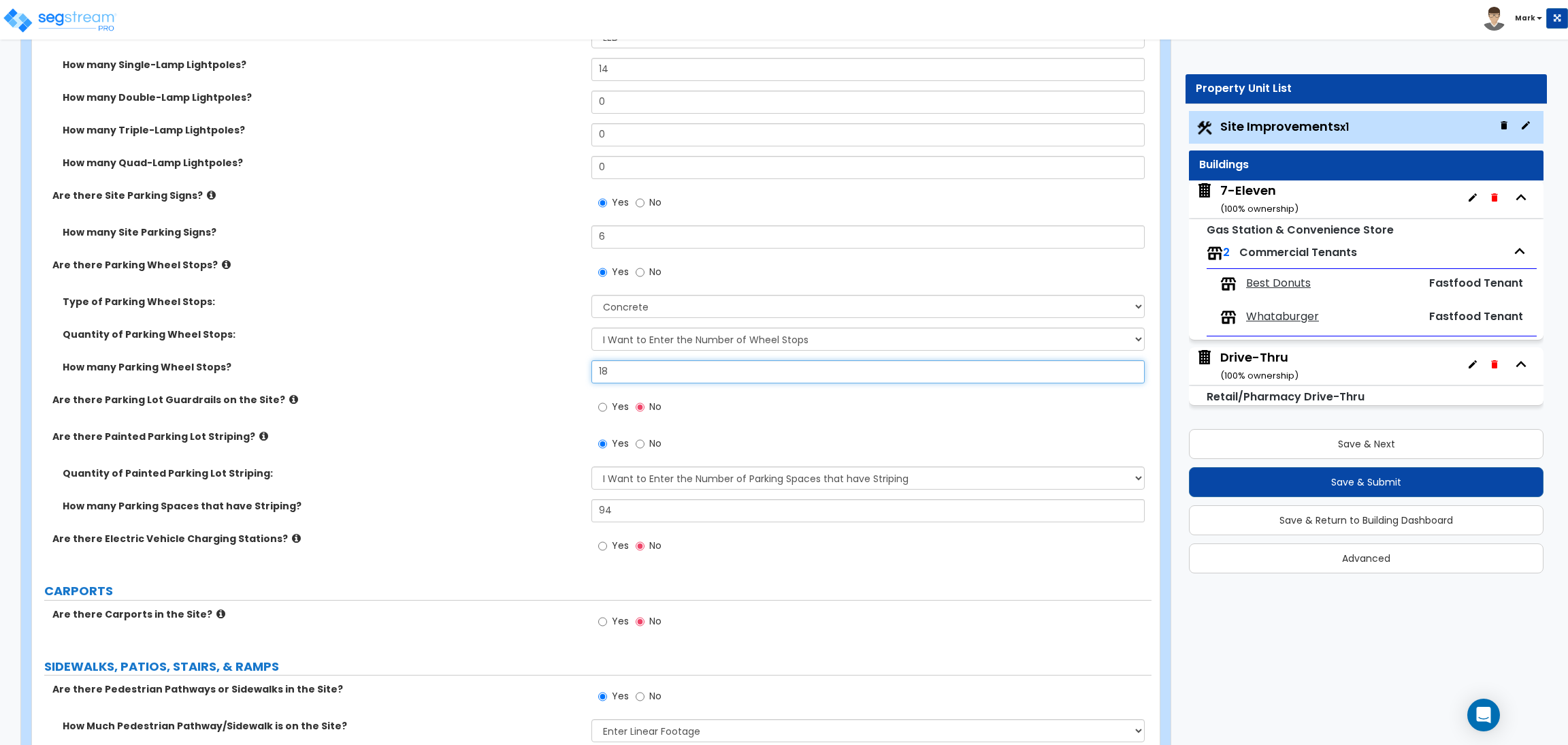
drag, startPoint x: 625, startPoint y: 368, endPoint x: 521, endPoint y: 382, distance: 104.9
click at [521, 382] on div "How many Parking Wheel Stops? 18" at bounding box center [592, 376] width 1120 height 32
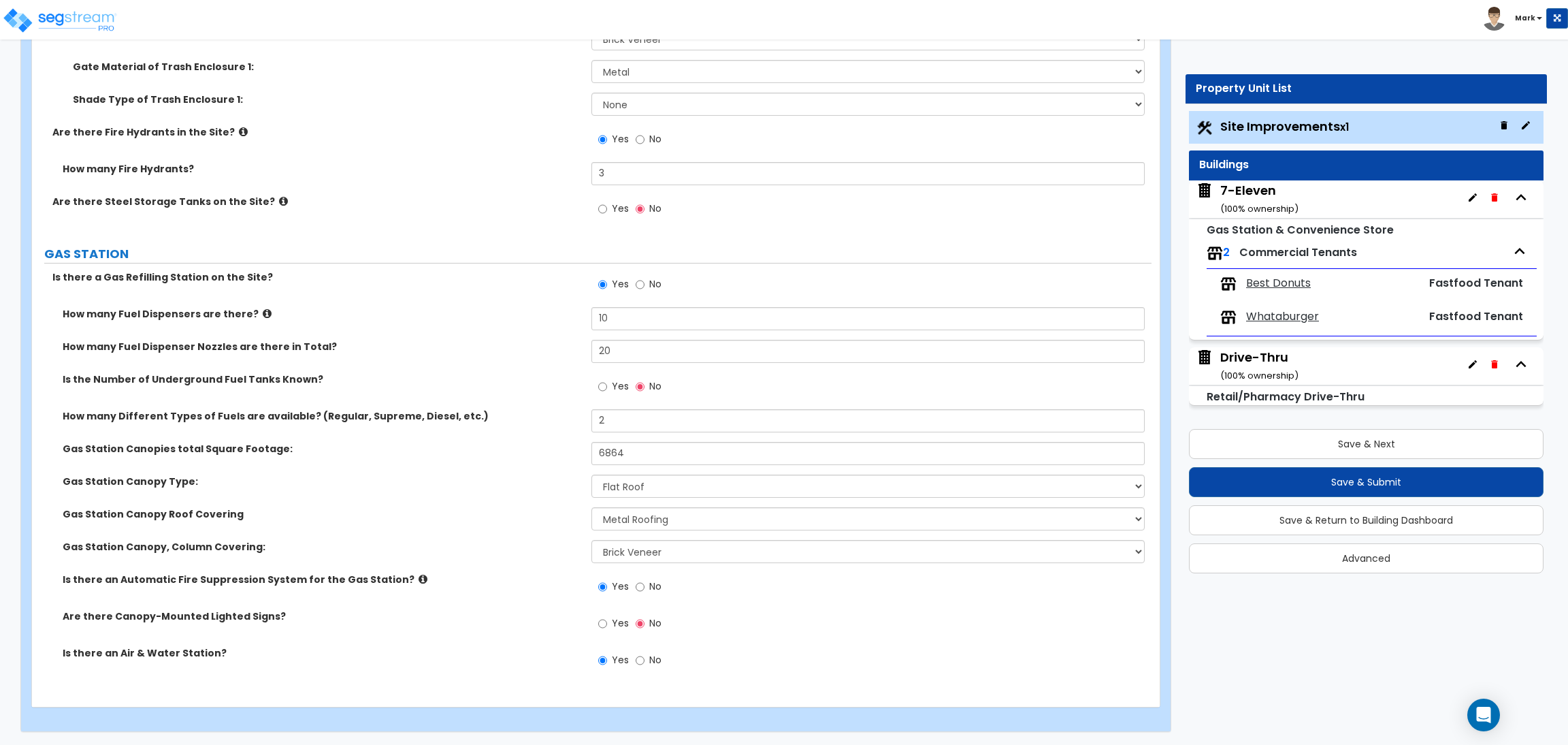
scroll to position [3502, 0]
type input "17"
click at [637, 587] on input "No" at bounding box center [639, 584] width 9 height 15
radio input "false"
radio input "true"
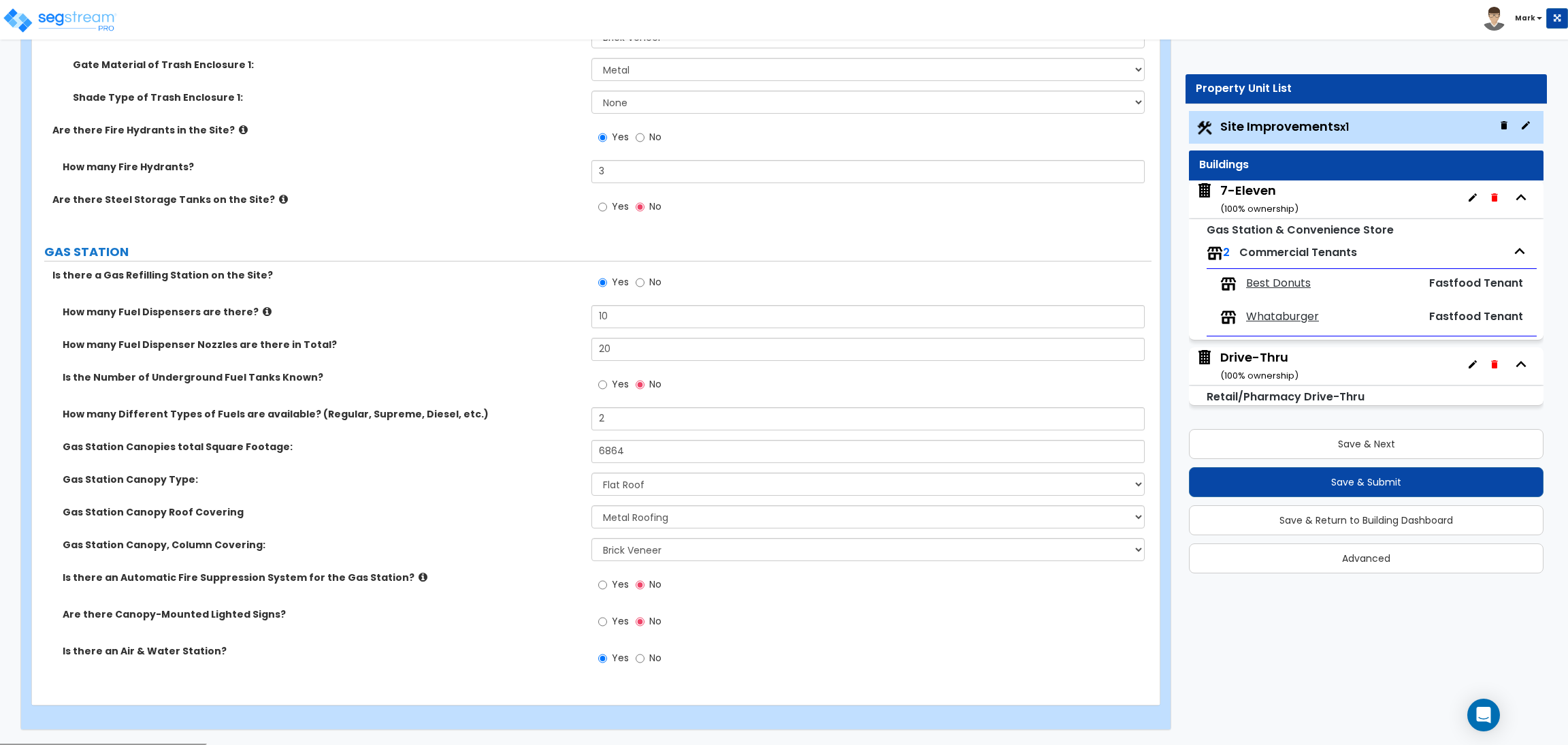
click at [419, 576] on icon at bounding box center [423, 577] width 9 height 10
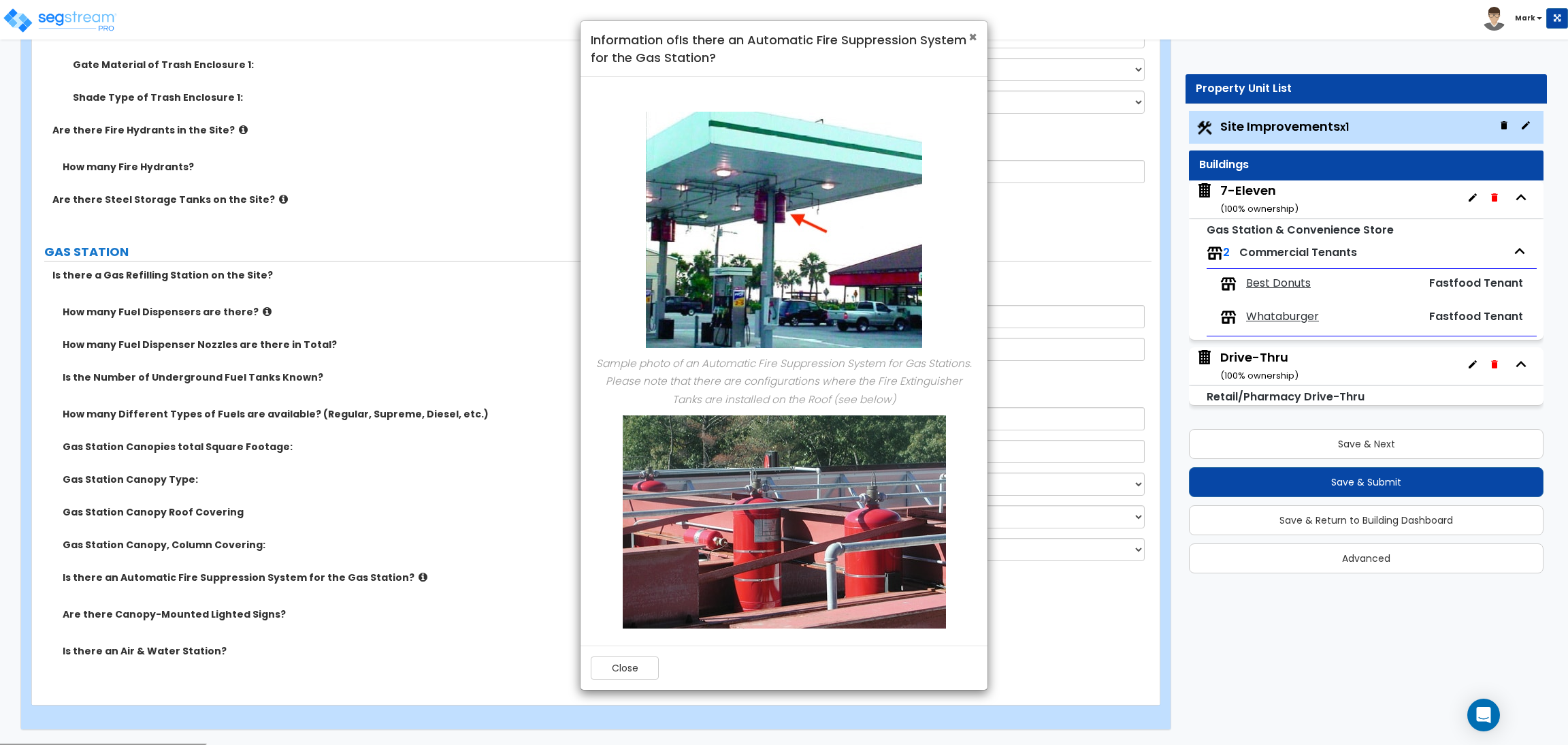
click at [971, 37] on span "×" at bounding box center [972, 37] width 9 height 20
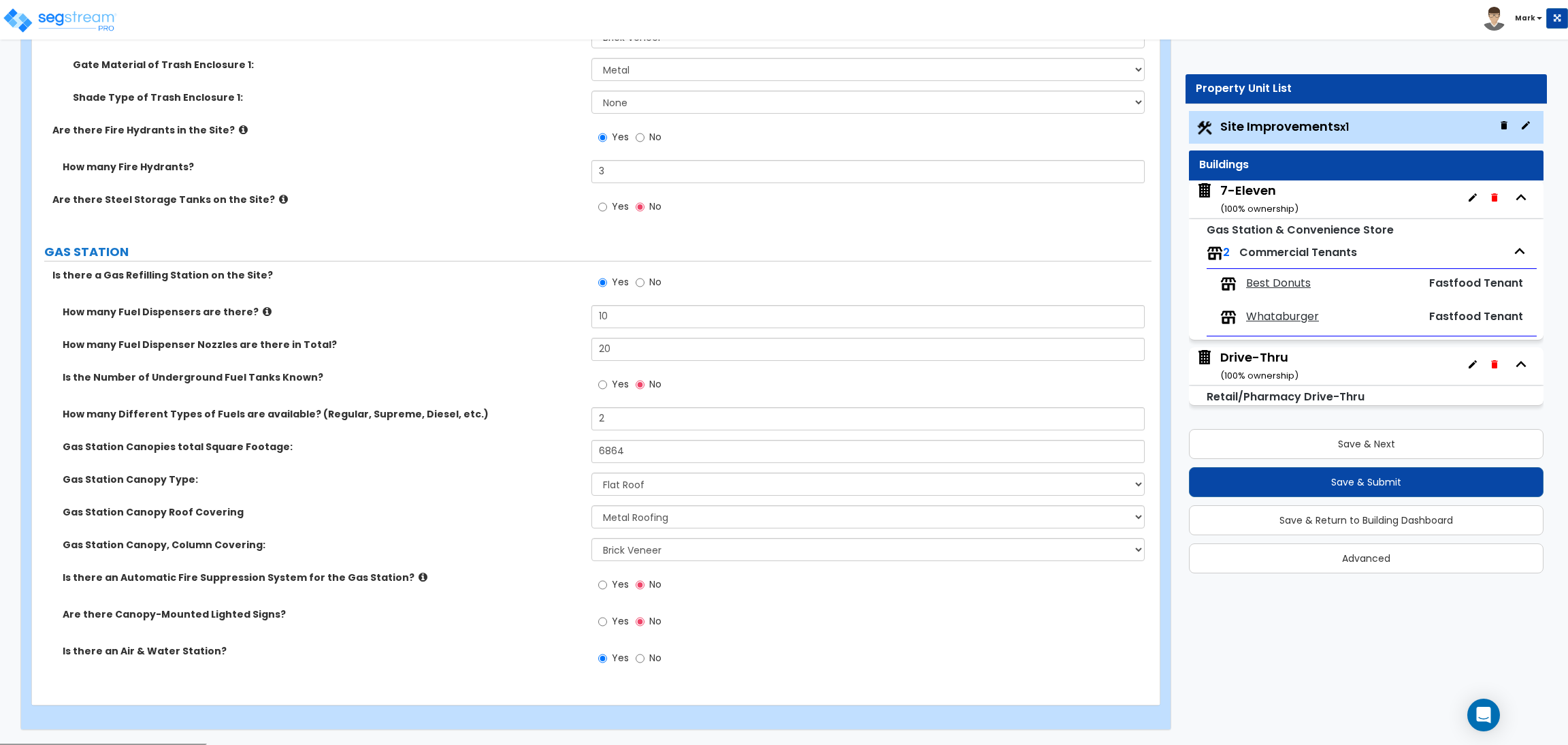
click at [612, 621] on span "Yes" at bounding box center [620, 621] width 17 height 14
click at [607, 621] on input "Yes" at bounding box center [602, 621] width 9 height 15
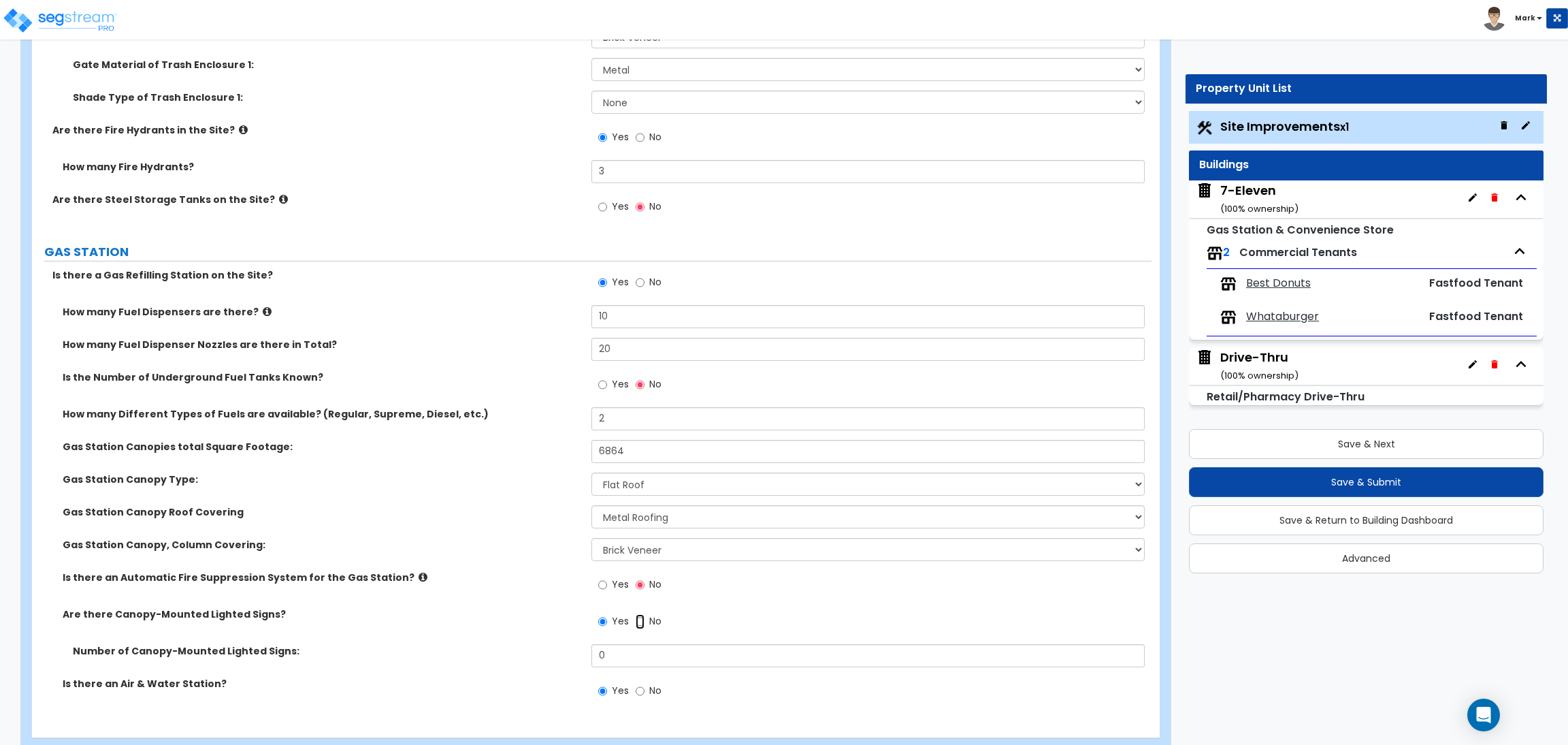
click at [640, 622] on input "No" at bounding box center [639, 621] width 9 height 15
radio input "false"
radio input "true"
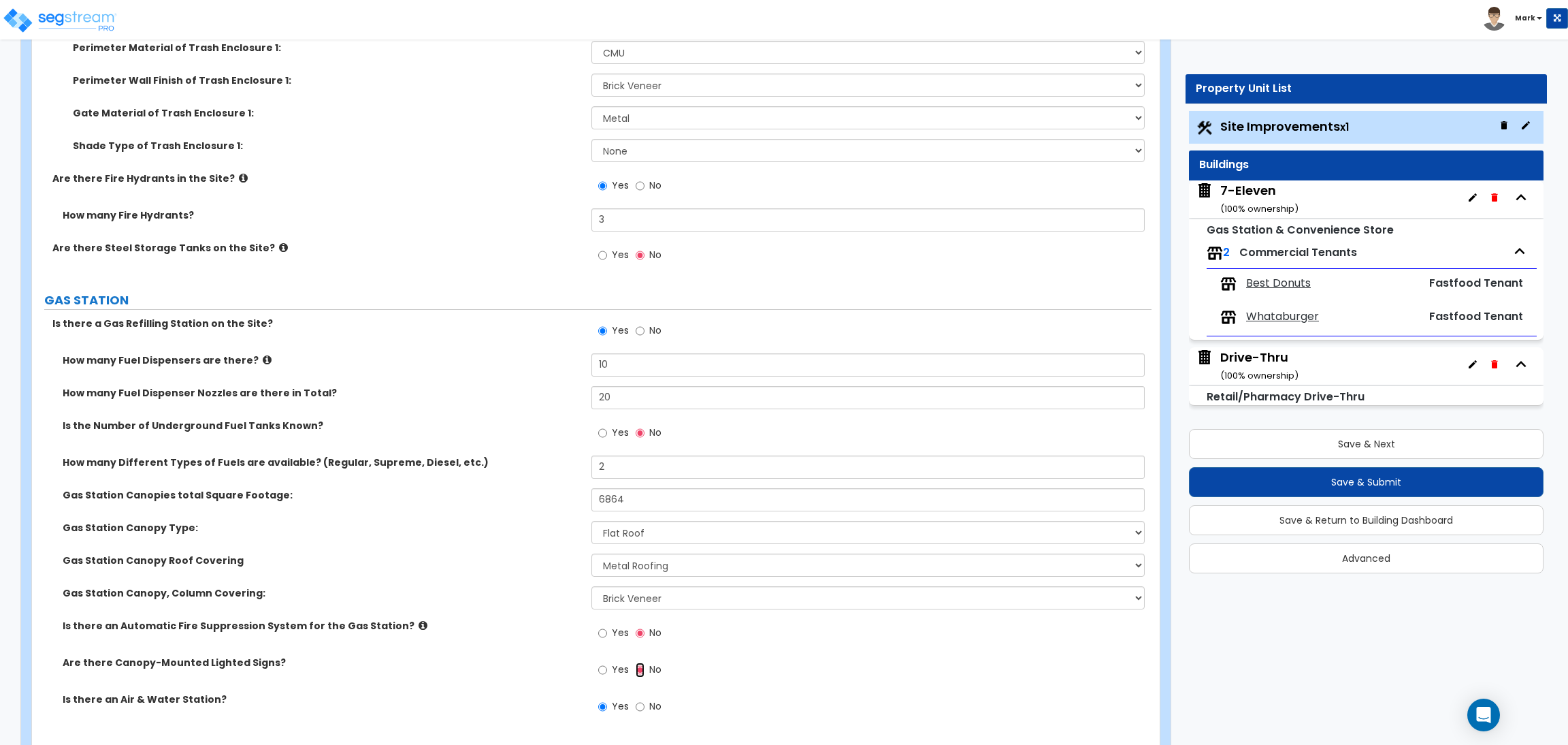
scroll to position [3195, 0]
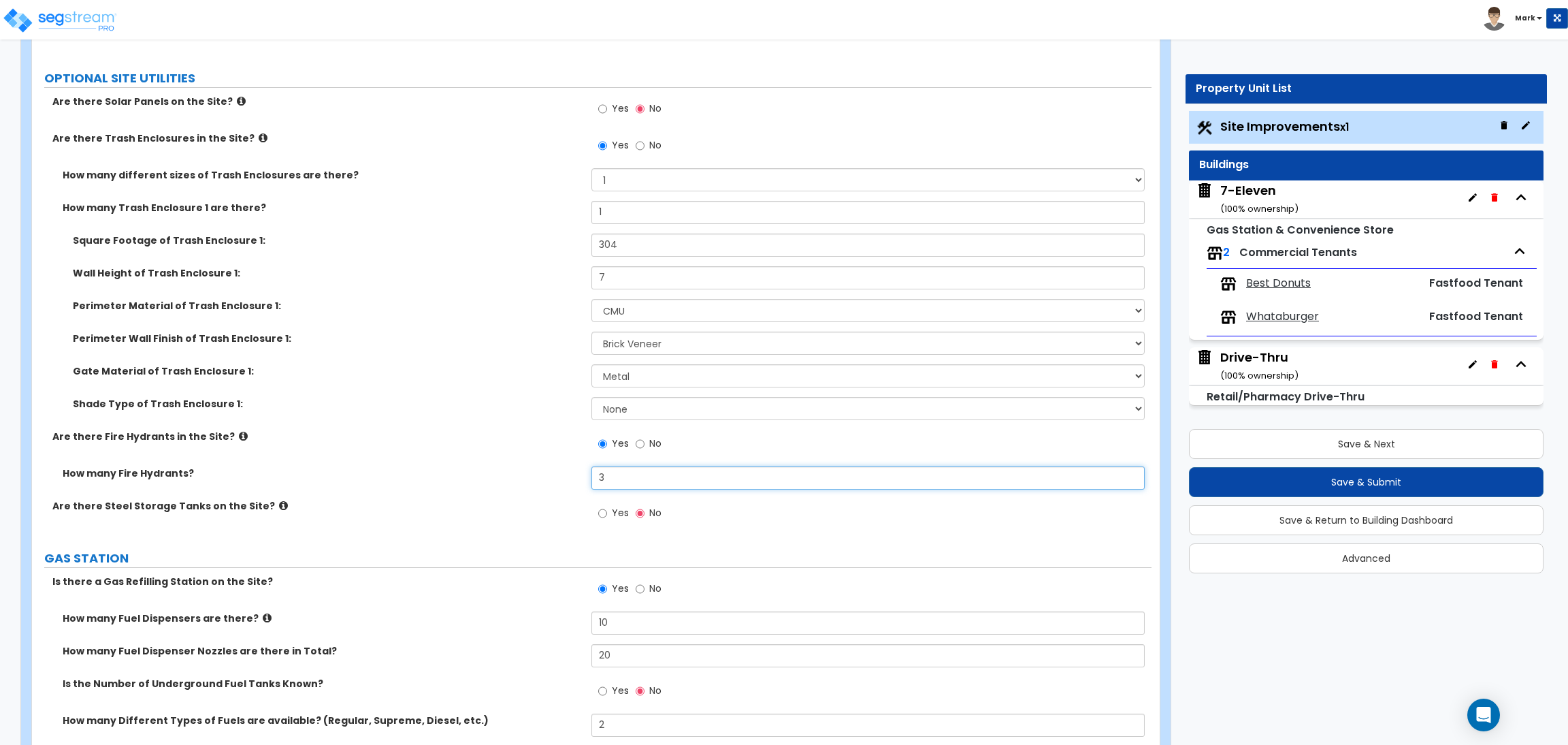
drag, startPoint x: 626, startPoint y: 484, endPoint x: 516, endPoint y: 482, distance: 110.0
click at [555, 472] on div "How many Fire Hydrants? 3" at bounding box center [592, 482] width 1120 height 32
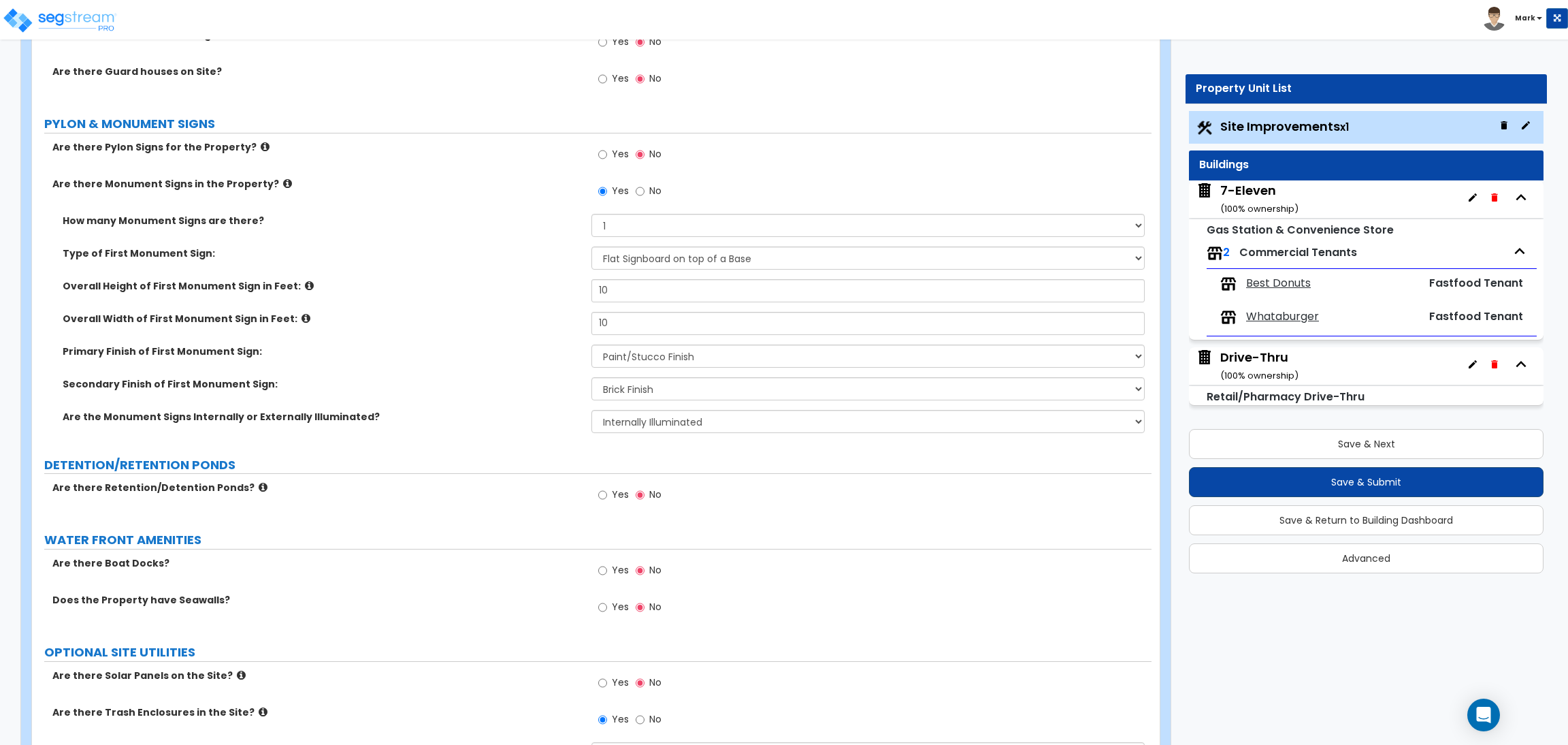
scroll to position [2583, 0]
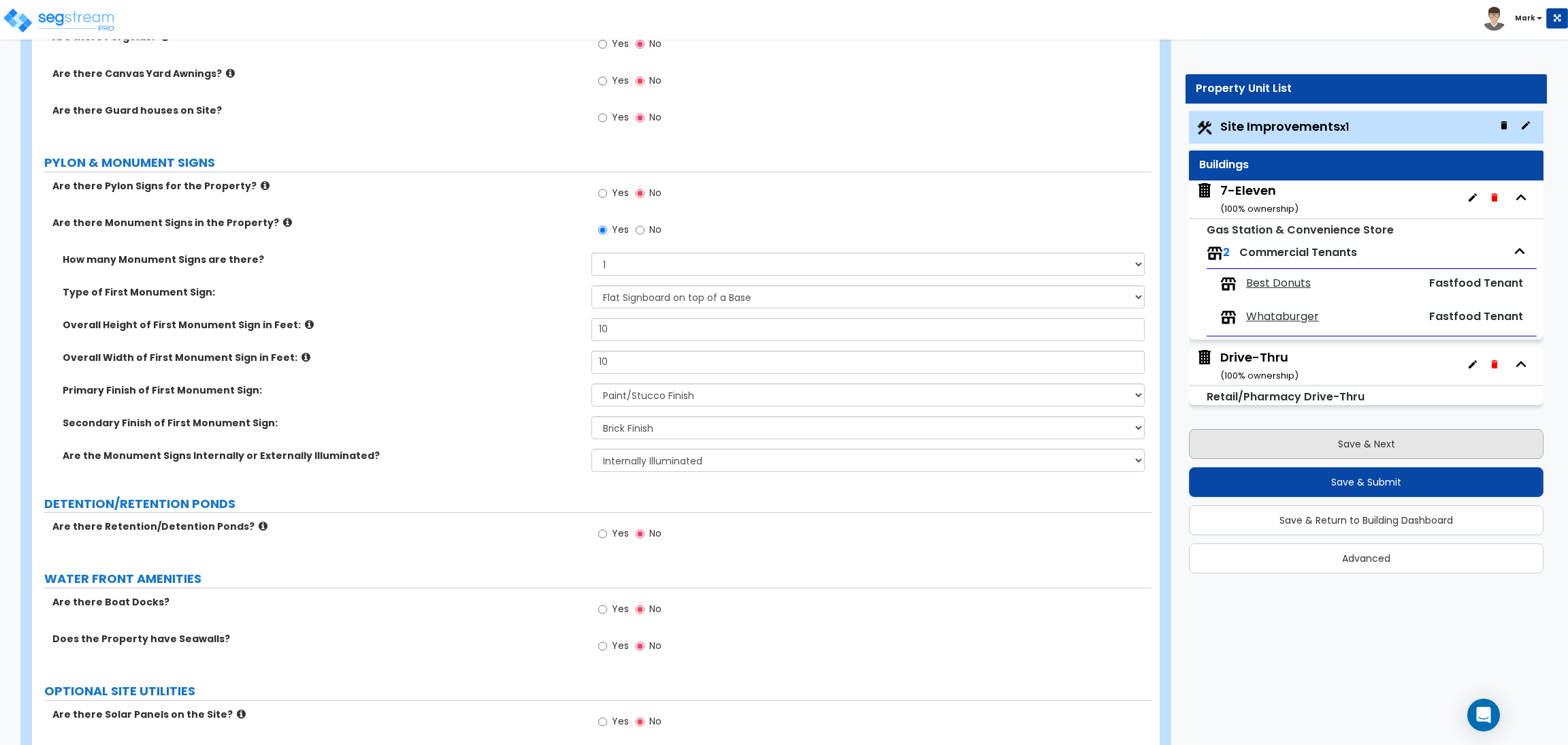
type input "2"
click at [1385, 439] on button "Save & Next" at bounding box center [1366, 443] width 354 height 30
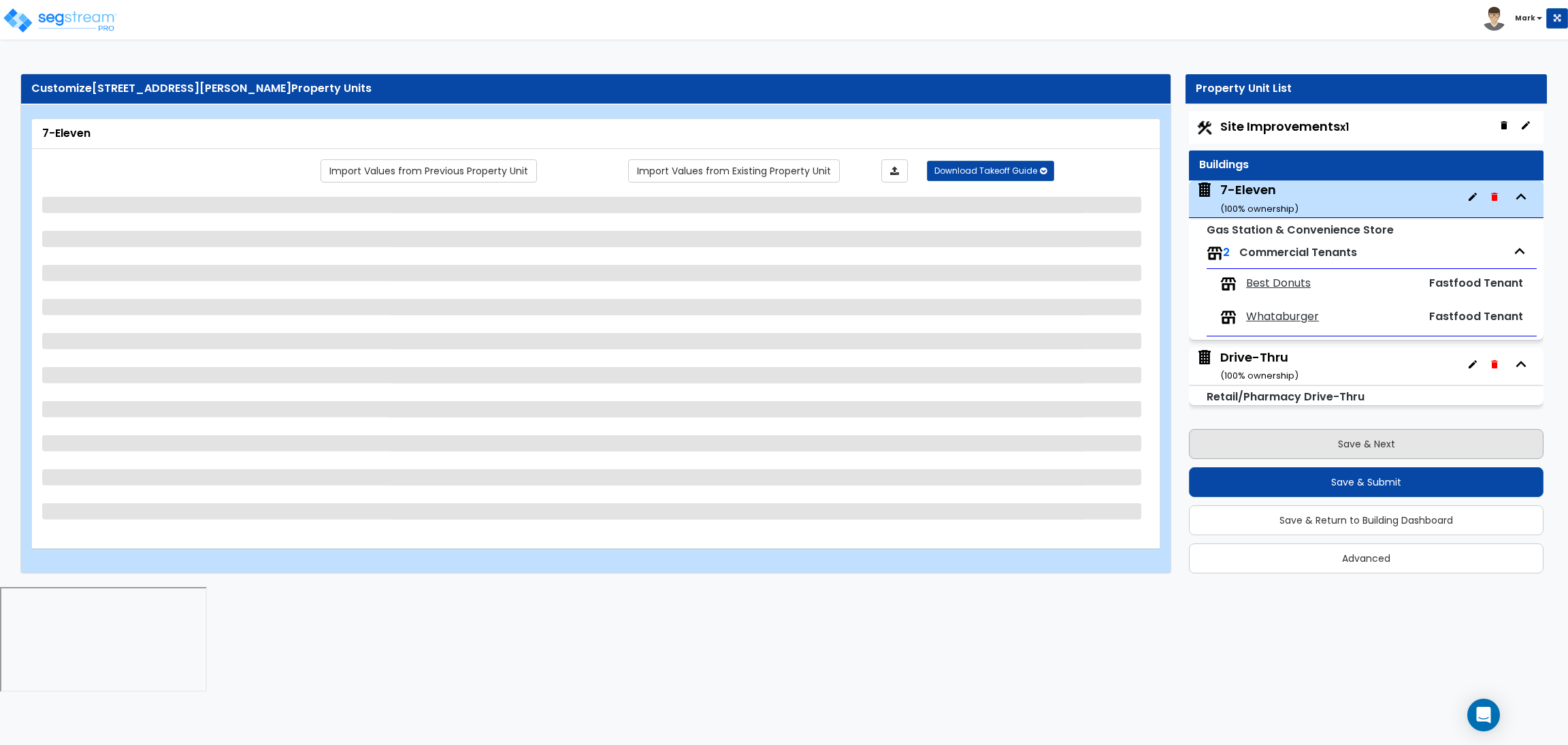
scroll to position [0, 0]
select select "6"
select select "1"
select select "2"
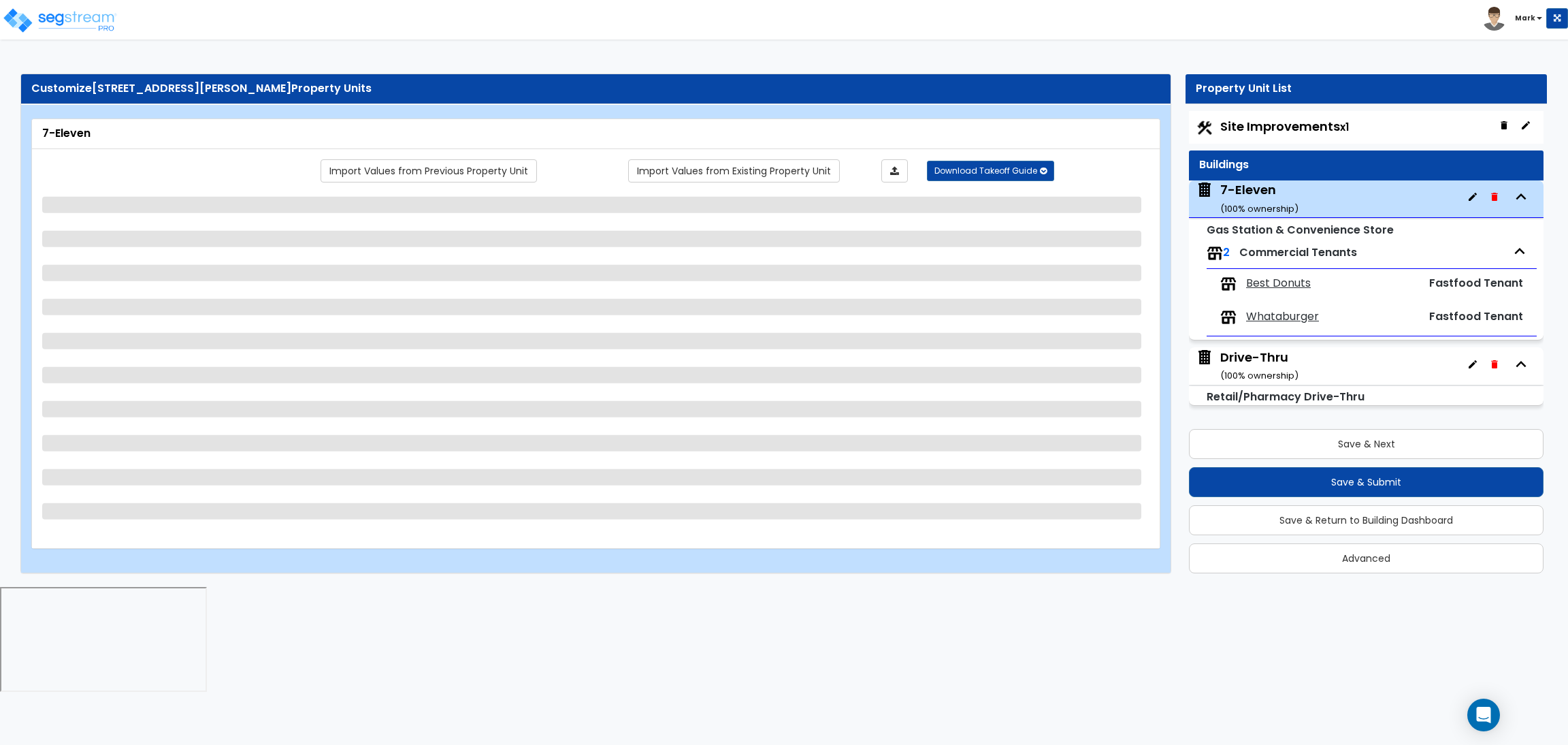
select select "2"
select select "1"
select select "2"
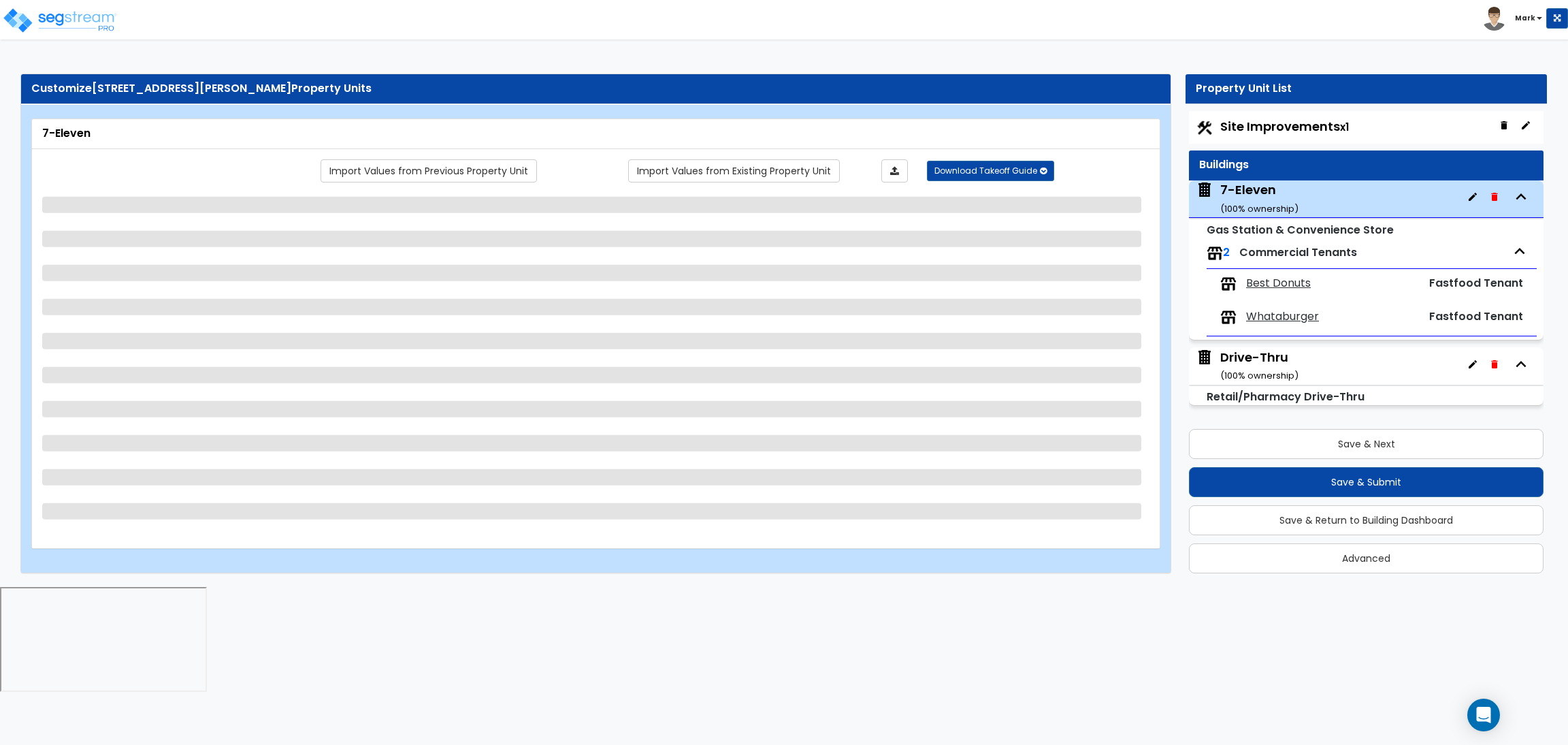
select select "1"
select select "3"
select select "1"
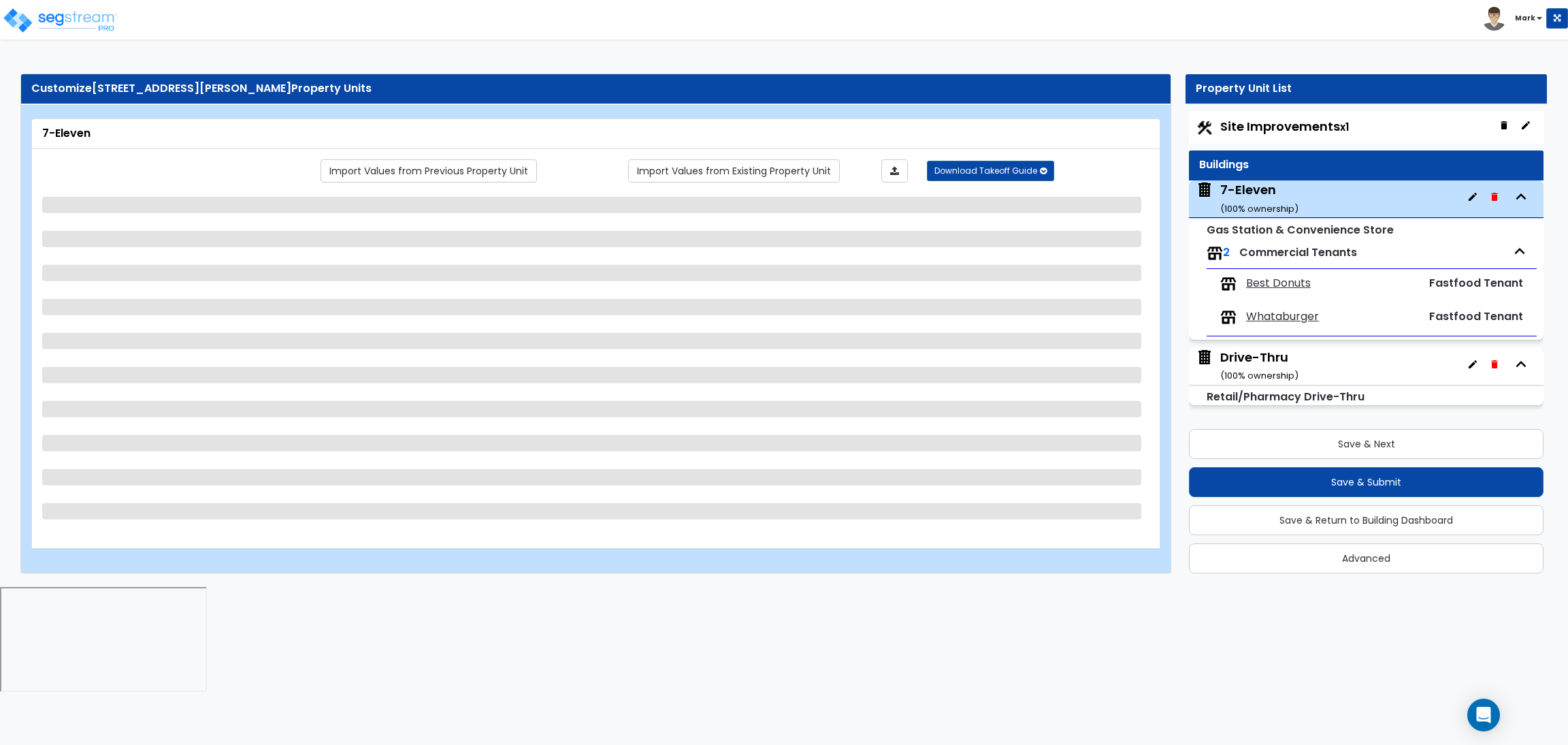
select select "2"
select select "1"
select select "3"
select select "2"
select select "1"
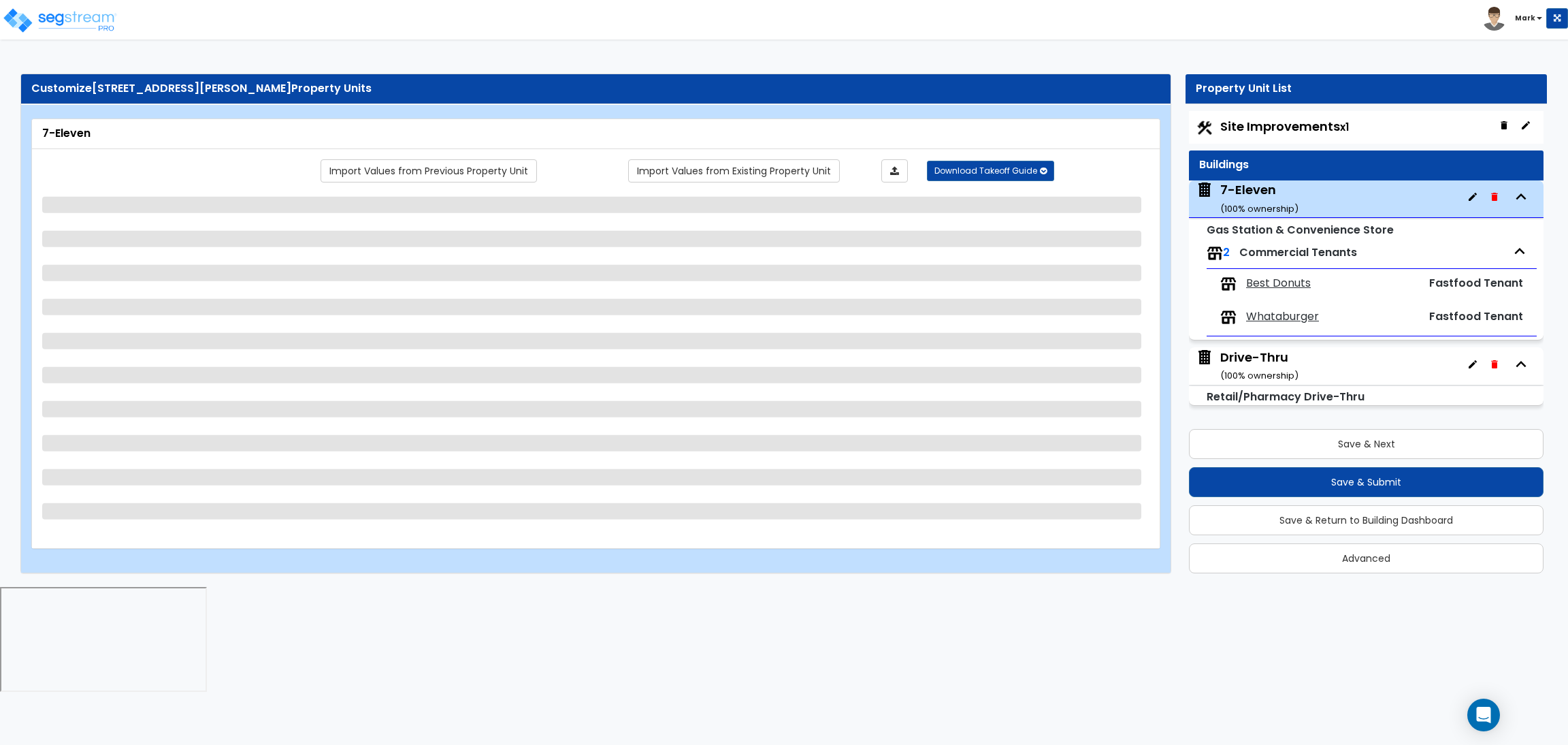
select select "3"
select select "2"
select select "5"
select select "1"
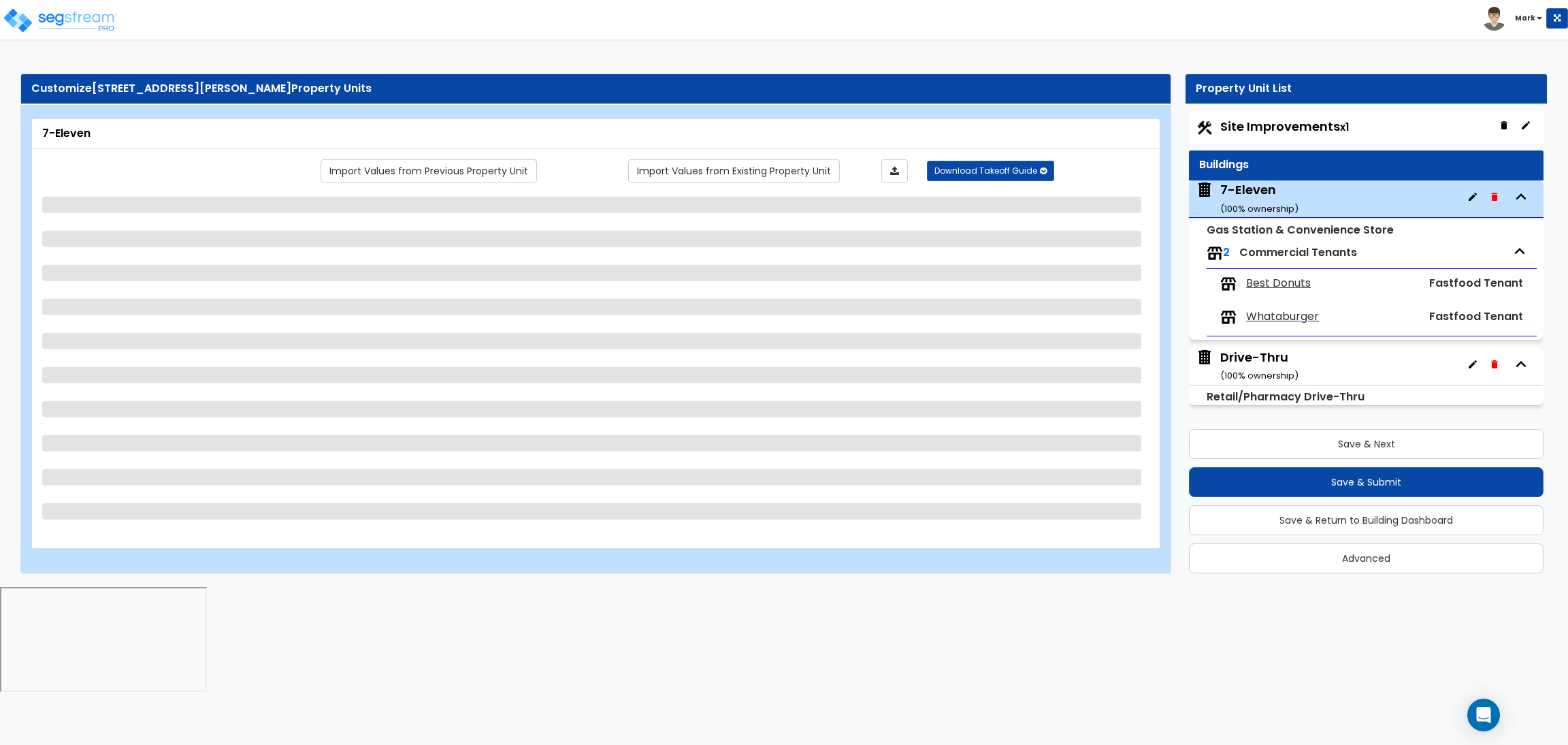
select select "1"
select select "2"
select select "1"
select select "2"
select select "3"
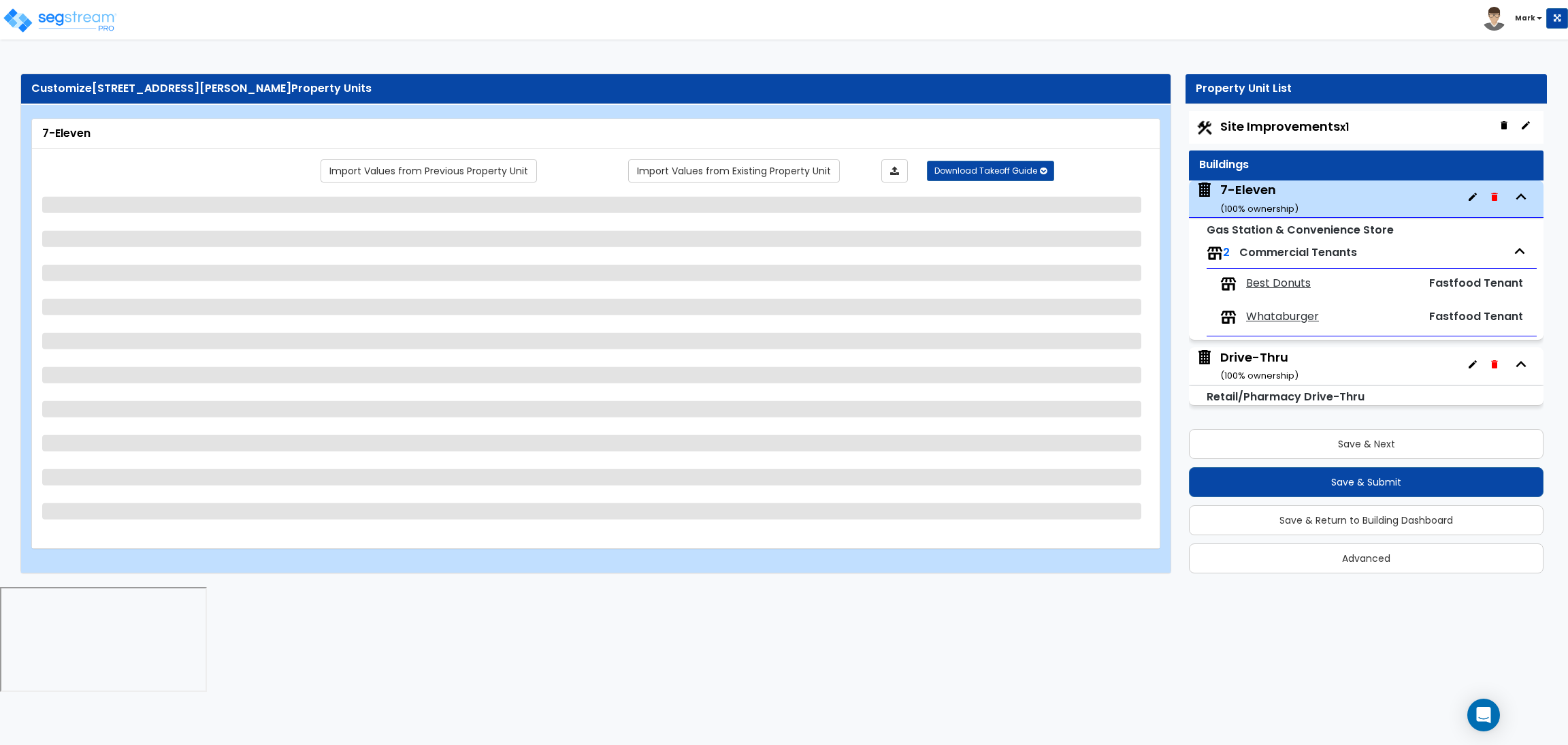
select select "4"
select select "1"
select select "2"
select select "1"
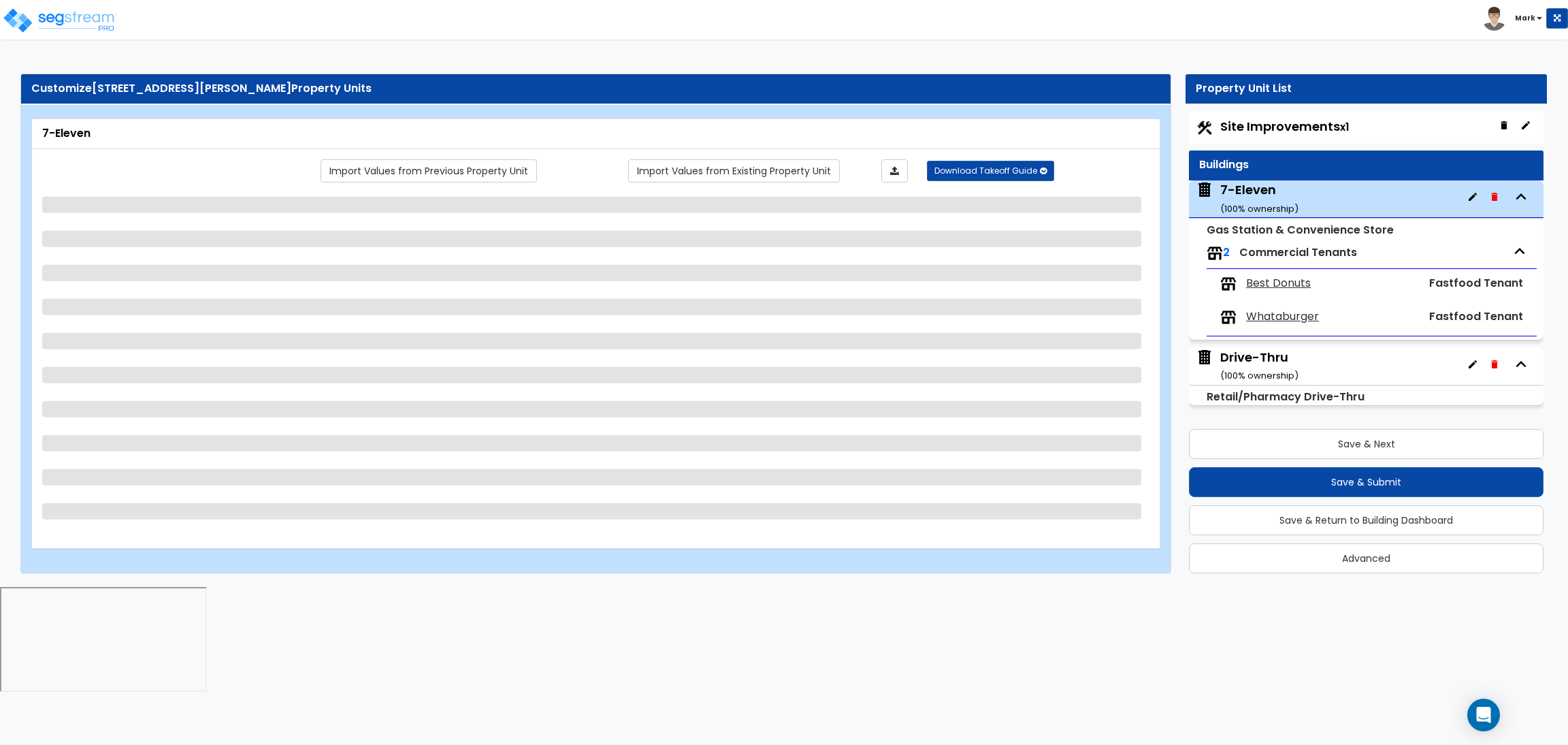
select select "2"
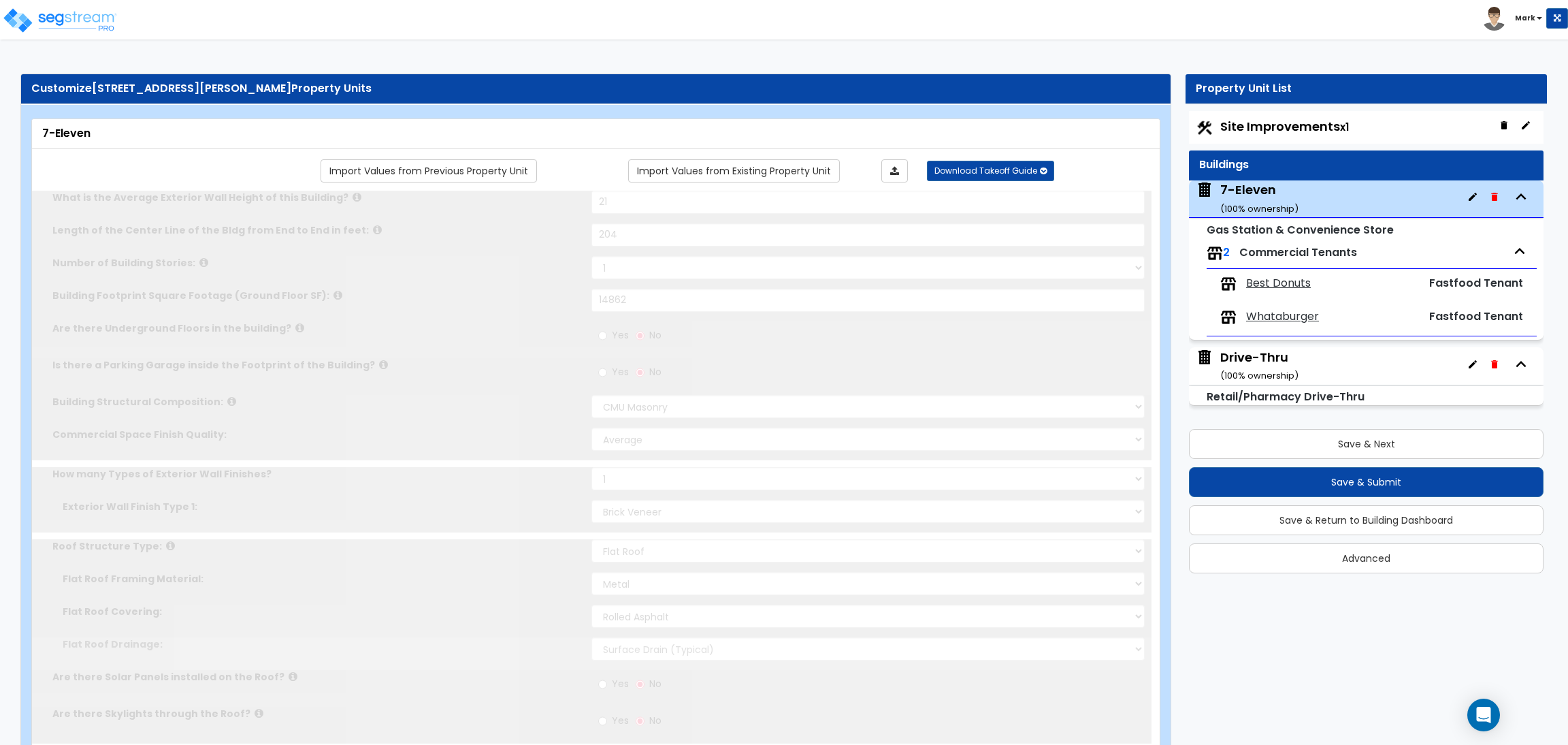
radio input "true"
select select "2"
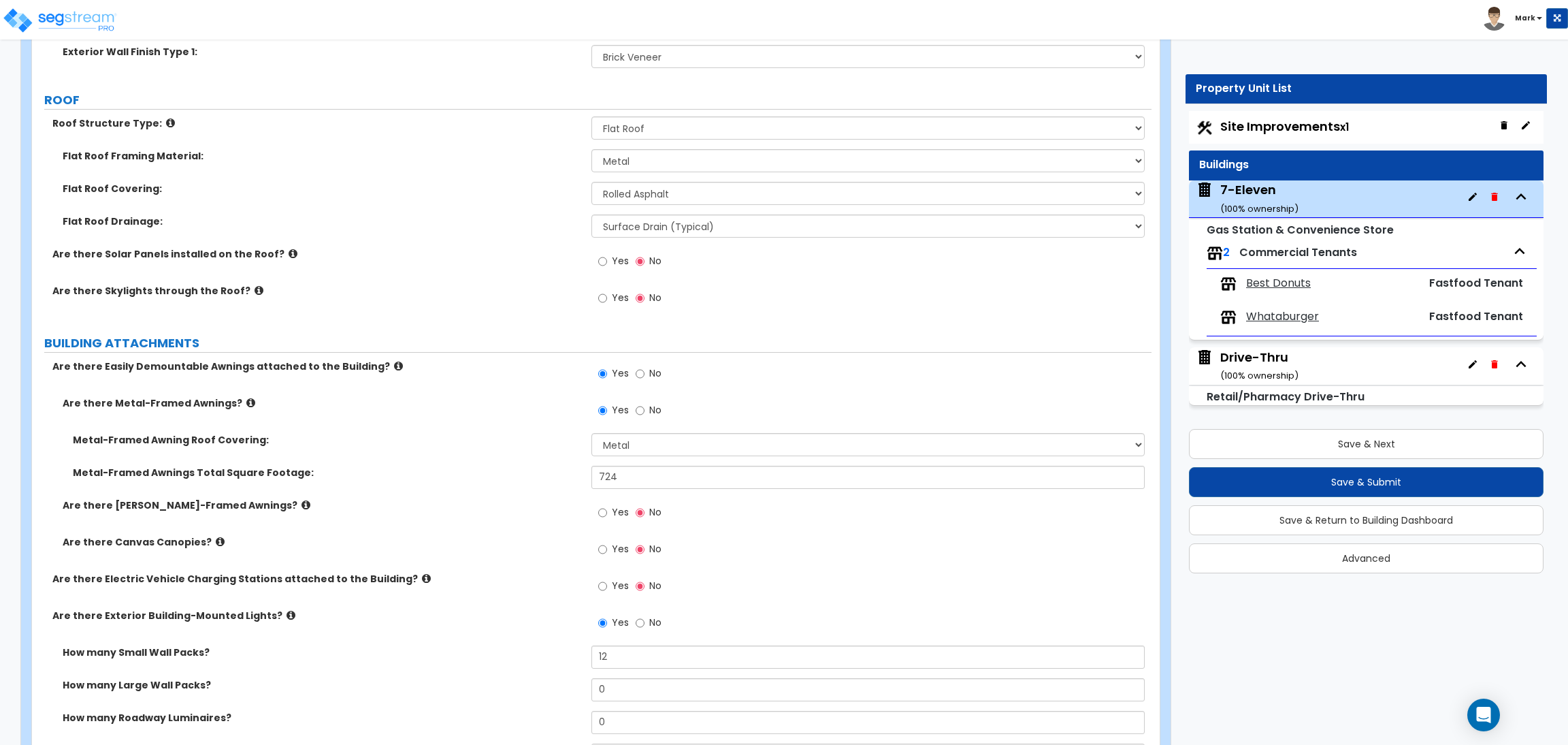
scroll to position [510, 0]
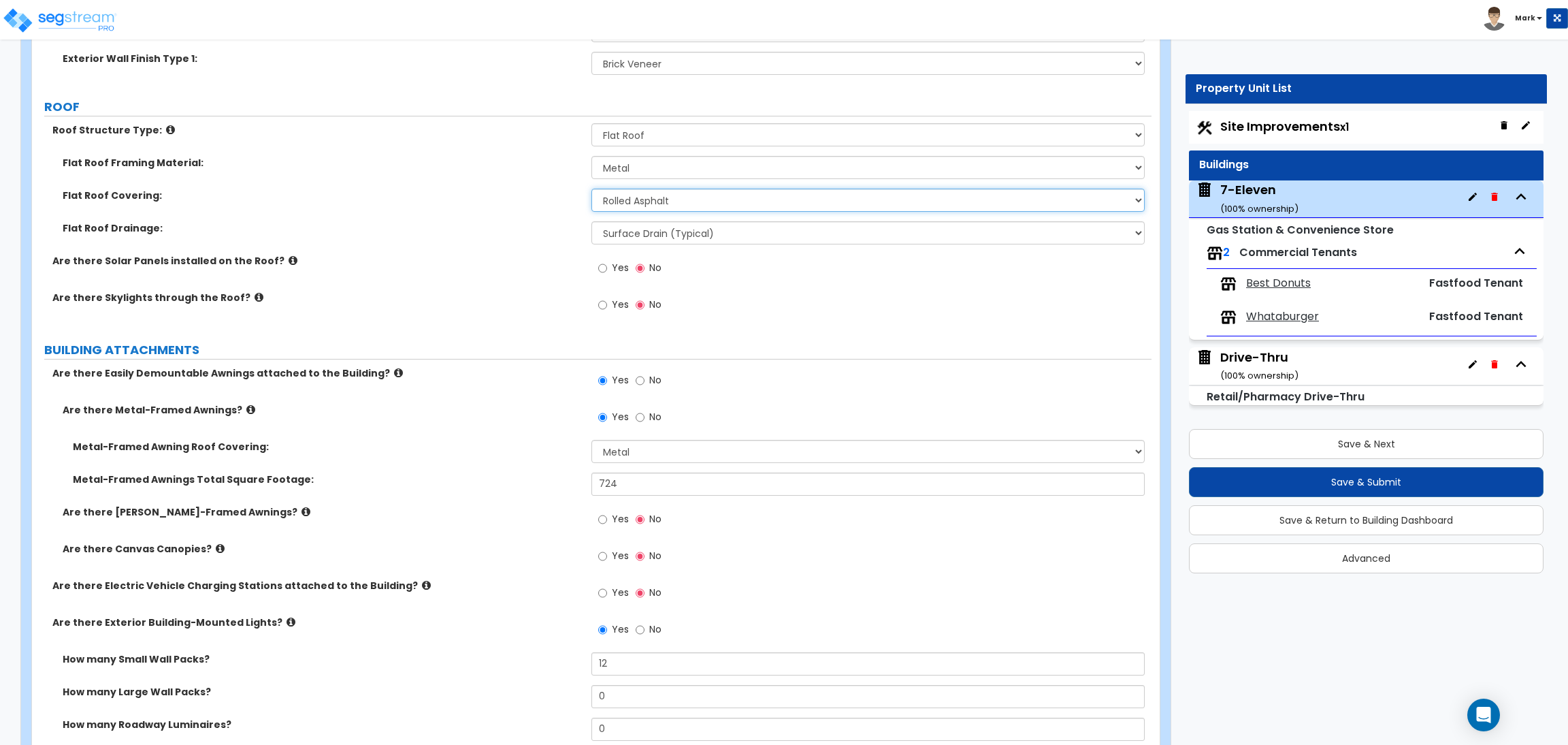
click at [667, 203] on select "Please Choose One Rolled Asphalt PVC Membrane Plastic (EPDM) Membrane Asphalt F…" at bounding box center [867, 201] width 553 height 23
click at [531, 316] on div "Are there Skylights through the Roof? Yes No" at bounding box center [592, 309] width 1120 height 37
drag, startPoint x: 706, startPoint y: 236, endPoint x: 886, endPoint y: 267, distance: 182.6
click at [703, 233] on select "Surface Drain (Typical) Gutters Downspout Only" at bounding box center [867, 233] width 553 height 23
click at [705, 224] on select "Surface Drain (Typical) Gutters Downspout Only" at bounding box center [867, 233] width 553 height 23
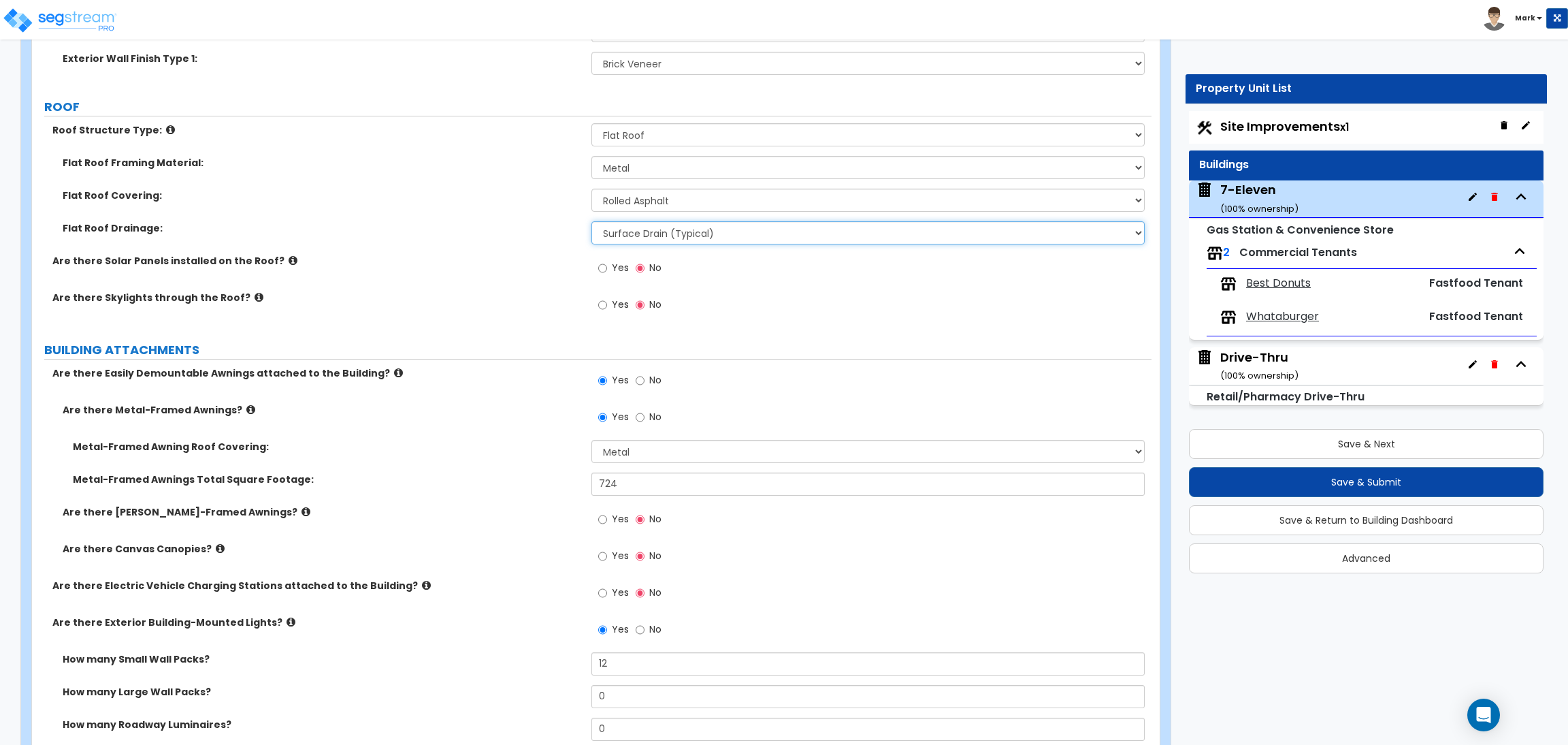
click at [705, 227] on select "Surface Drain (Typical) Gutters Downspout Only" at bounding box center [867, 233] width 553 height 23
select select "1"
click at [591, 221] on select "Surface Drain (Typical) Gutters Downspout Only" at bounding box center [867, 233] width 553 height 23
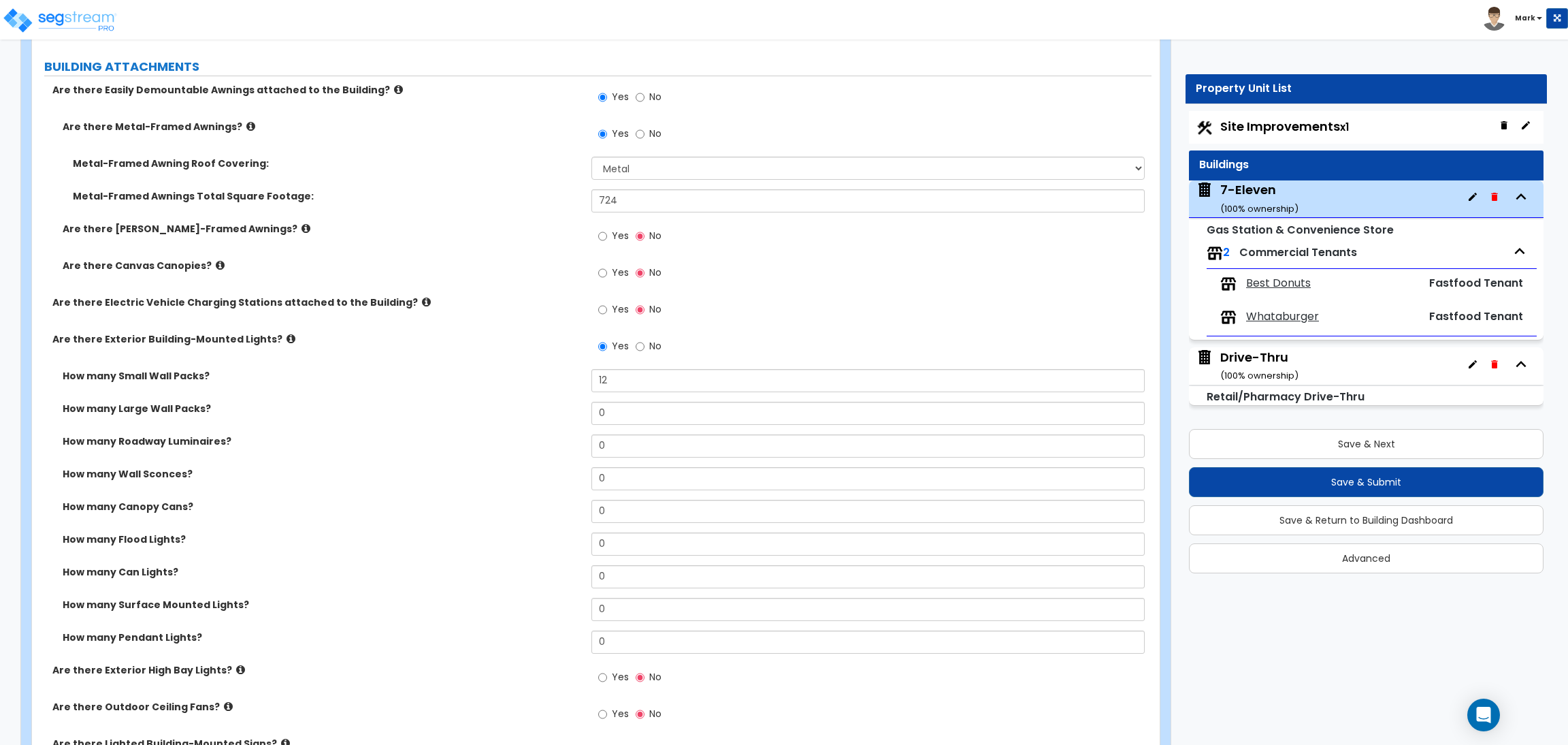
scroll to position [715, 0]
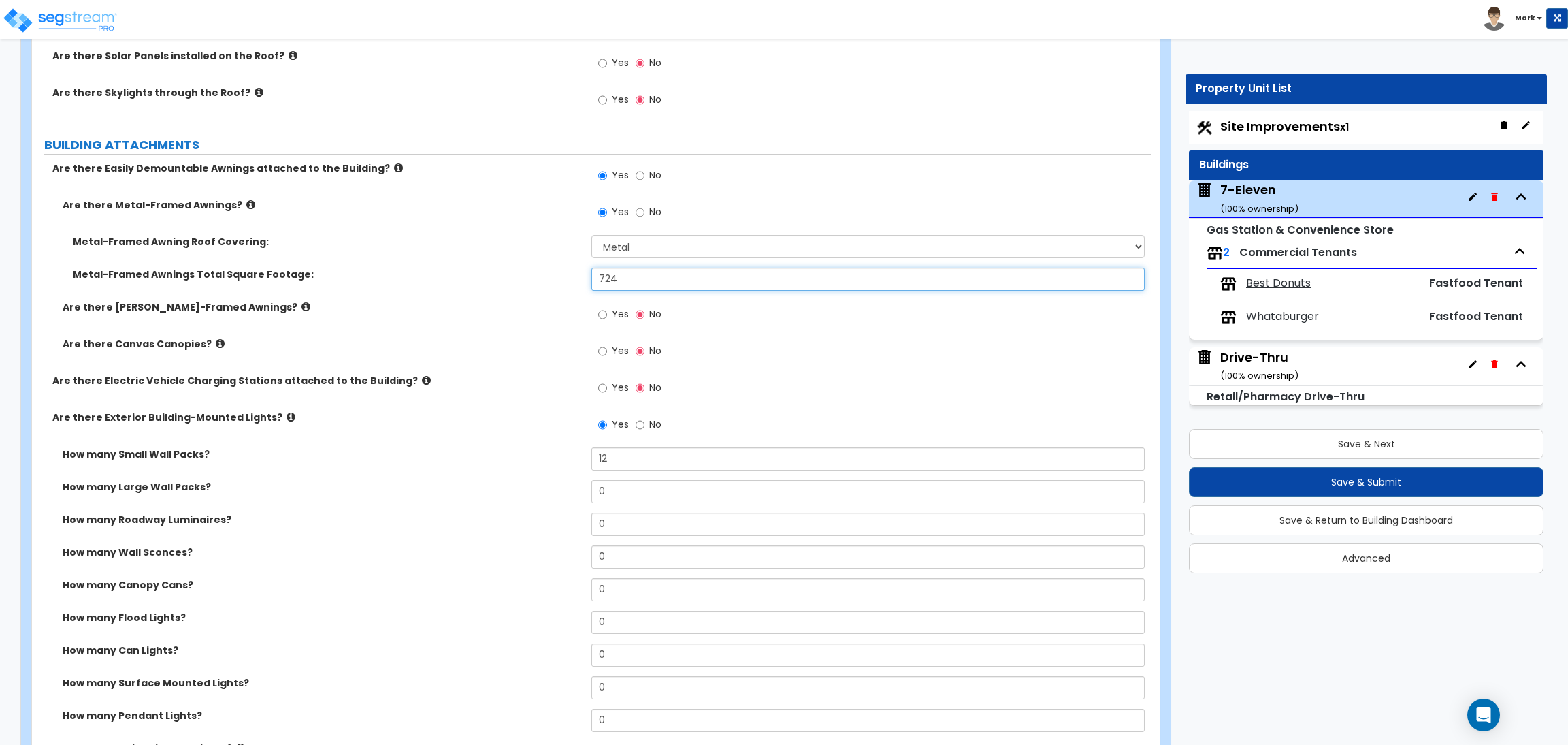
drag, startPoint x: 629, startPoint y: 274, endPoint x: 537, endPoint y: 264, distance: 92.5
click at [537, 264] on div "Metal-Framed Awning Roof Covering: Please Choose One Plastic Metal Glass Metal-…" at bounding box center [591, 267] width 1099 height 66
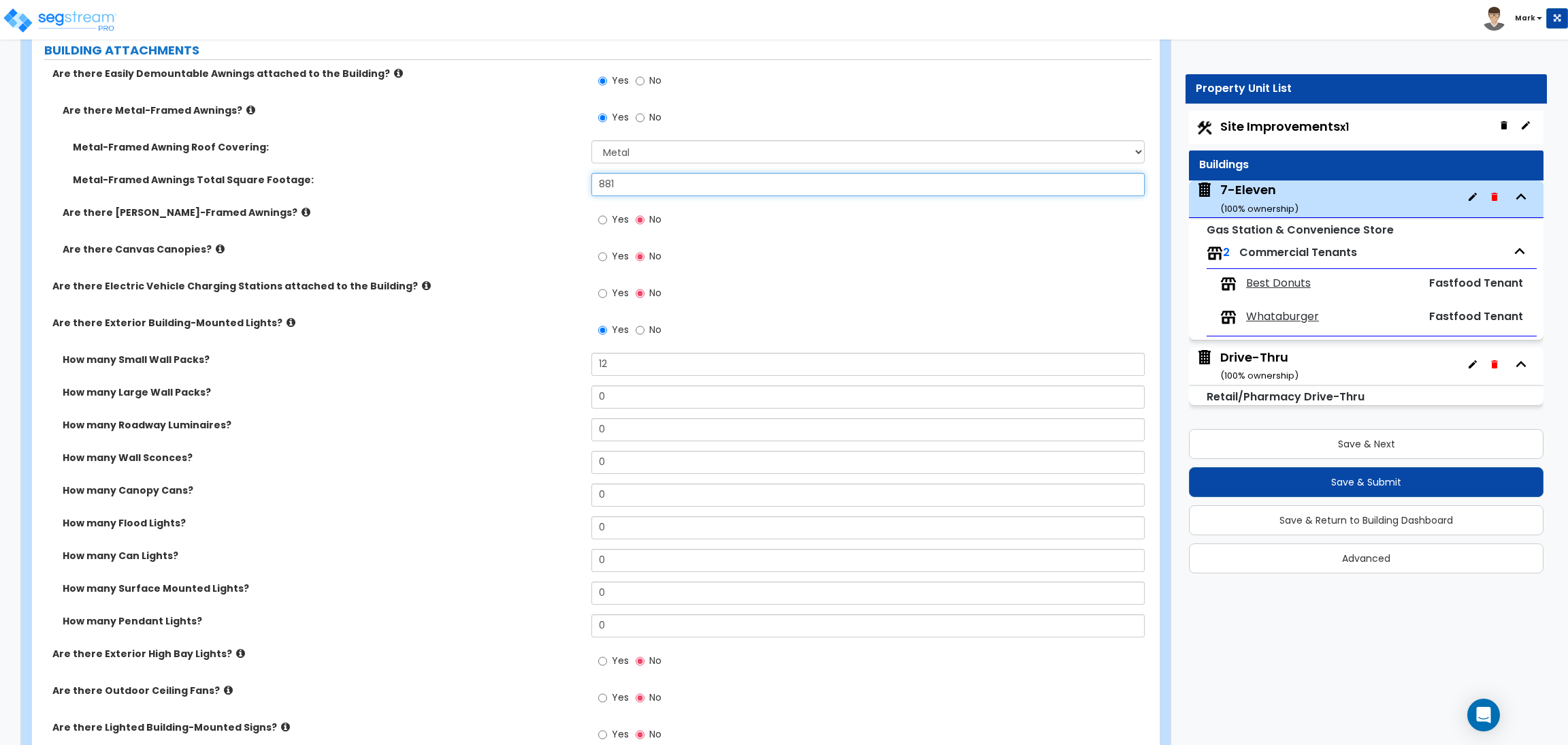
scroll to position [816, 0]
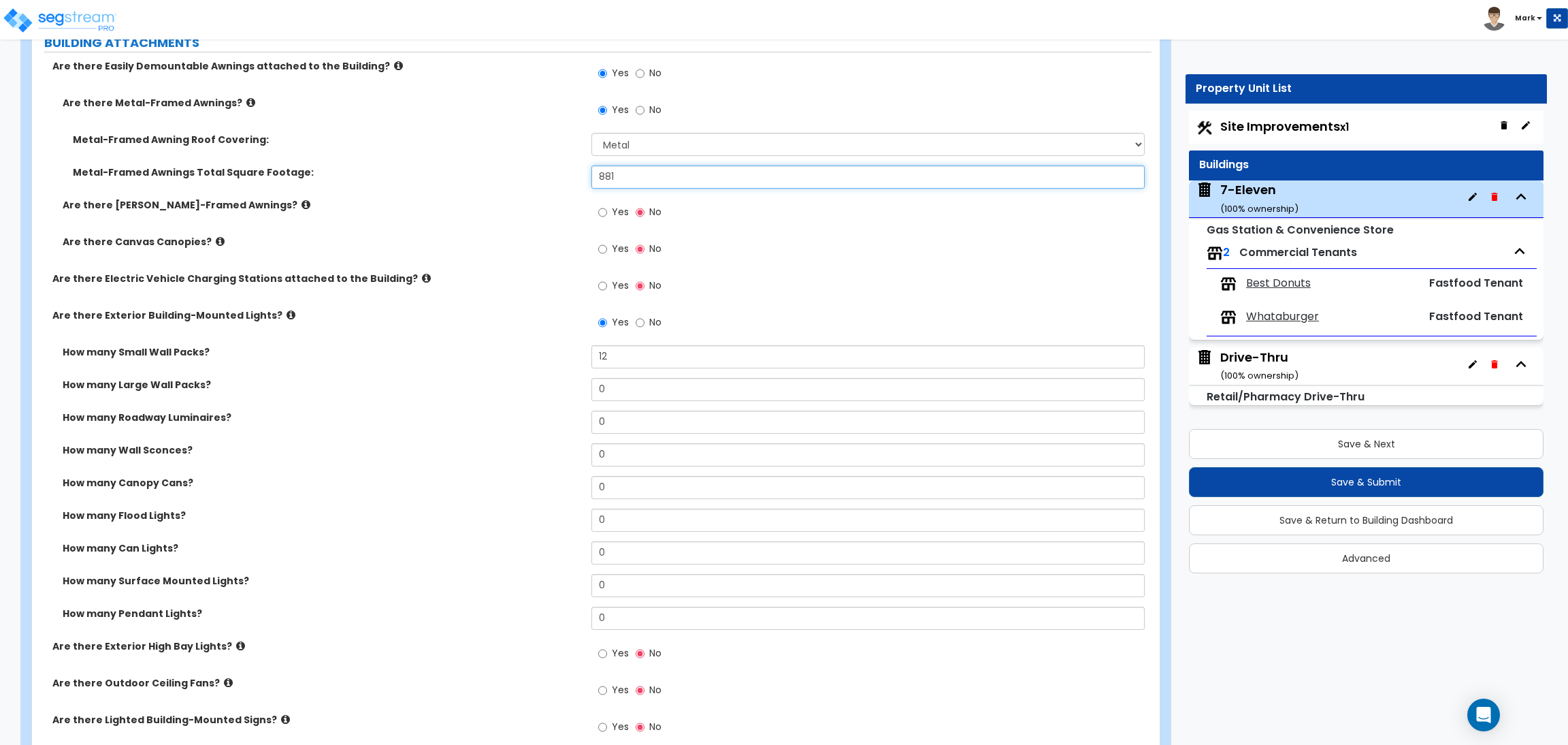
type input "881"
click at [844, 271] on div "Yes No" at bounding box center [871, 254] width 560 height 37
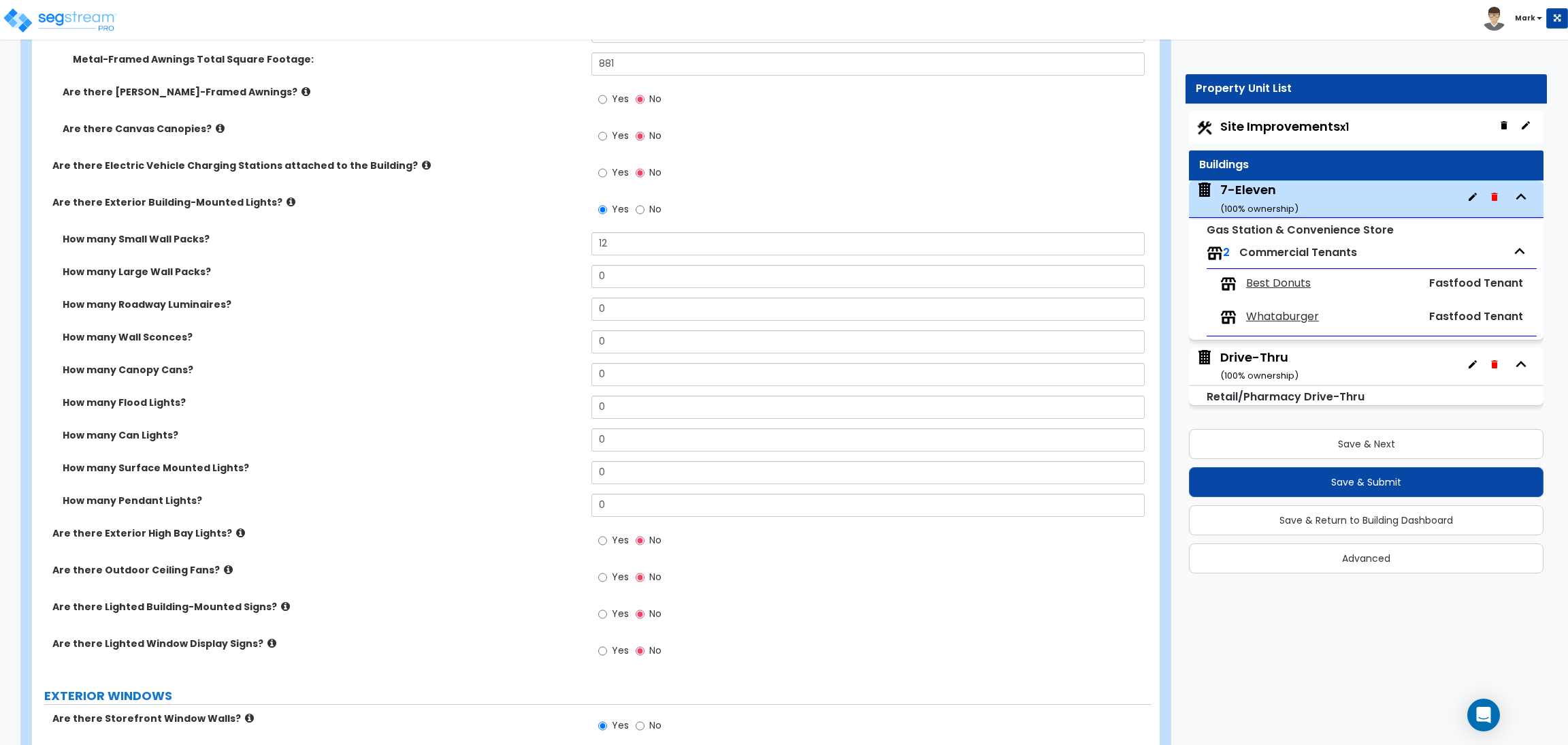
scroll to position [918, 0]
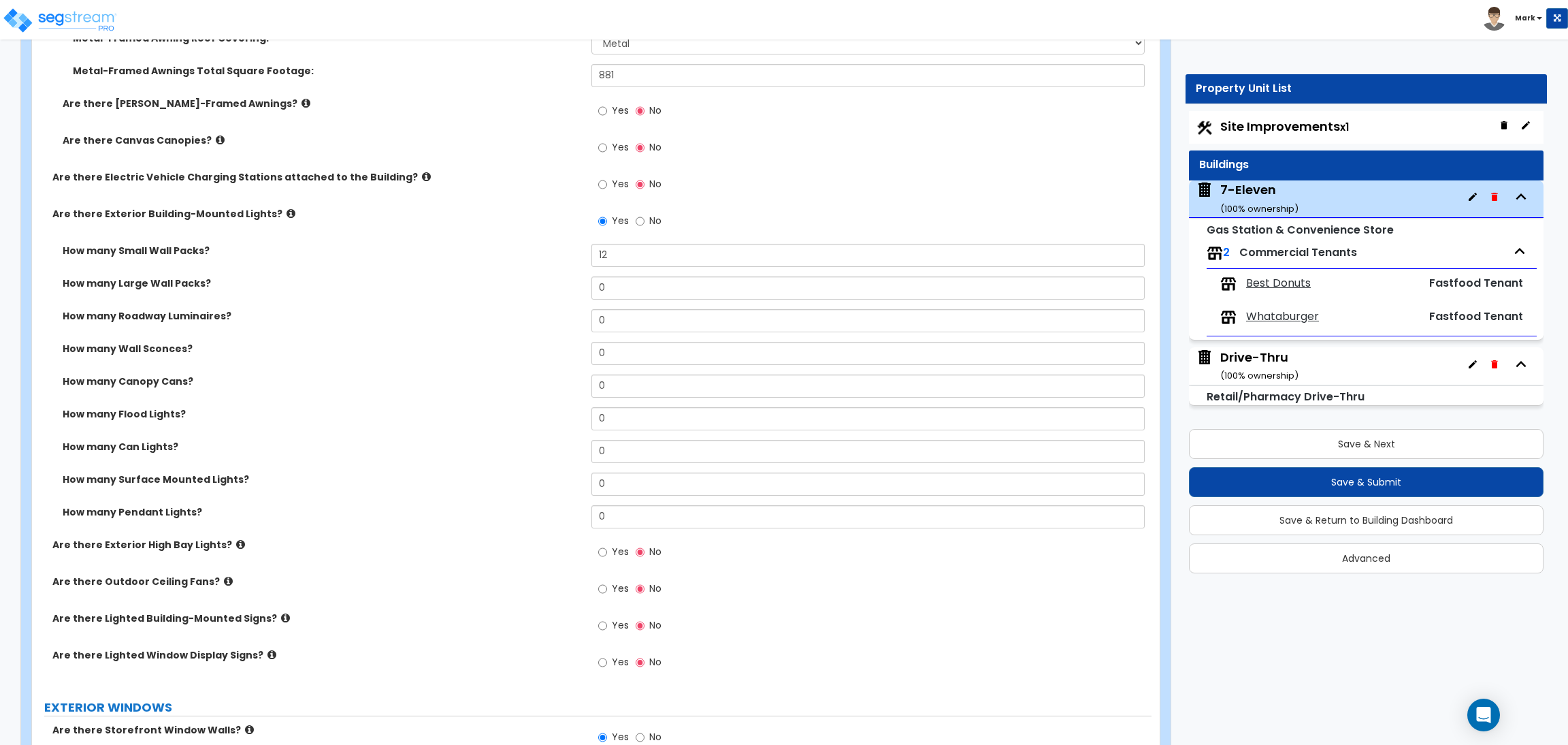
click at [287, 214] on icon at bounding box center [291, 213] width 9 height 10
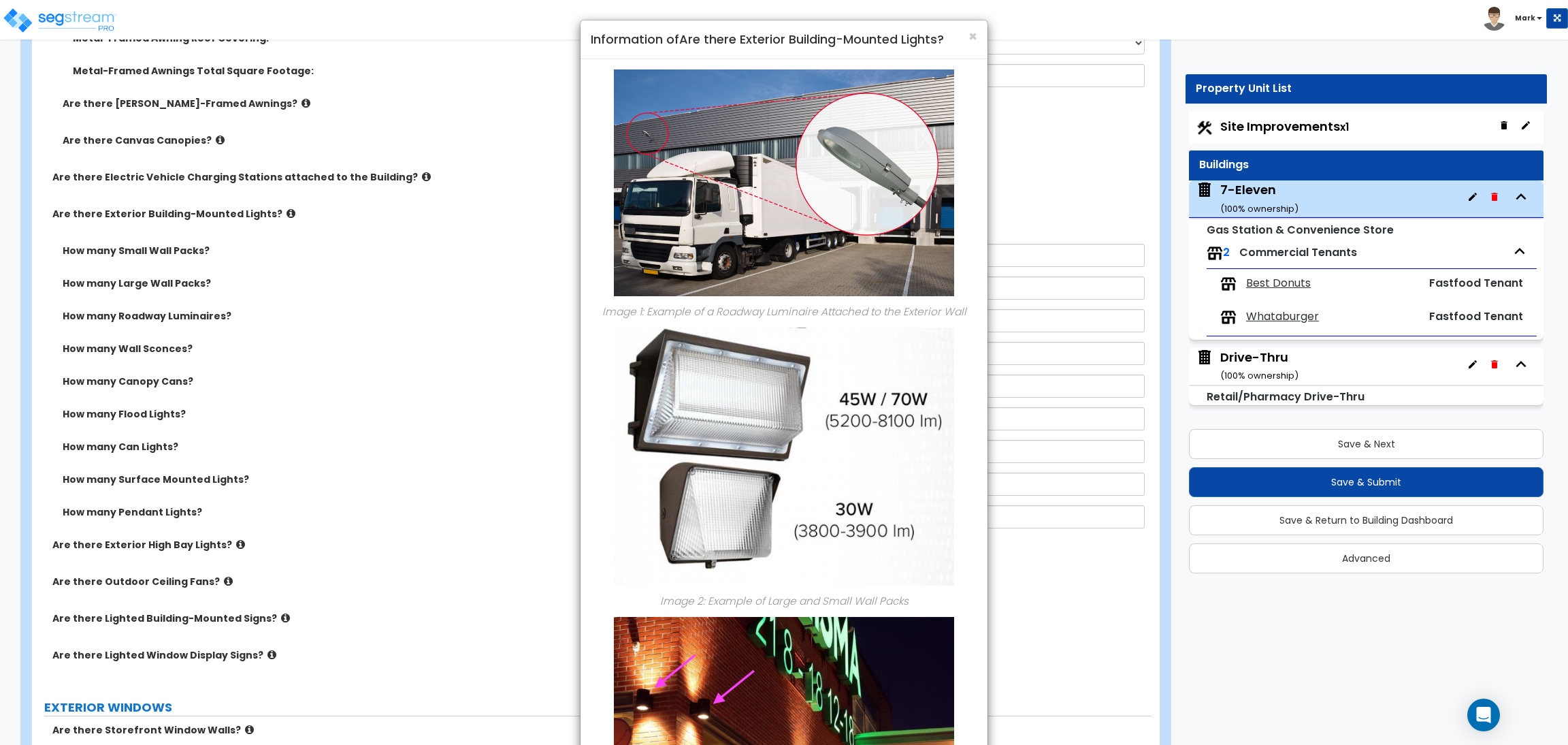
scroll to position [0, 0]
drag, startPoint x: 419, startPoint y: 310, endPoint x: 426, endPoint y: 306, distance: 8.1
click at [421, 307] on div "× Information of Are there Exterior Building-Mounted Lights? Image 1: Example o…" at bounding box center [784, 372] width 1568 height 745
click at [975, 37] on span "×" at bounding box center [972, 37] width 9 height 20
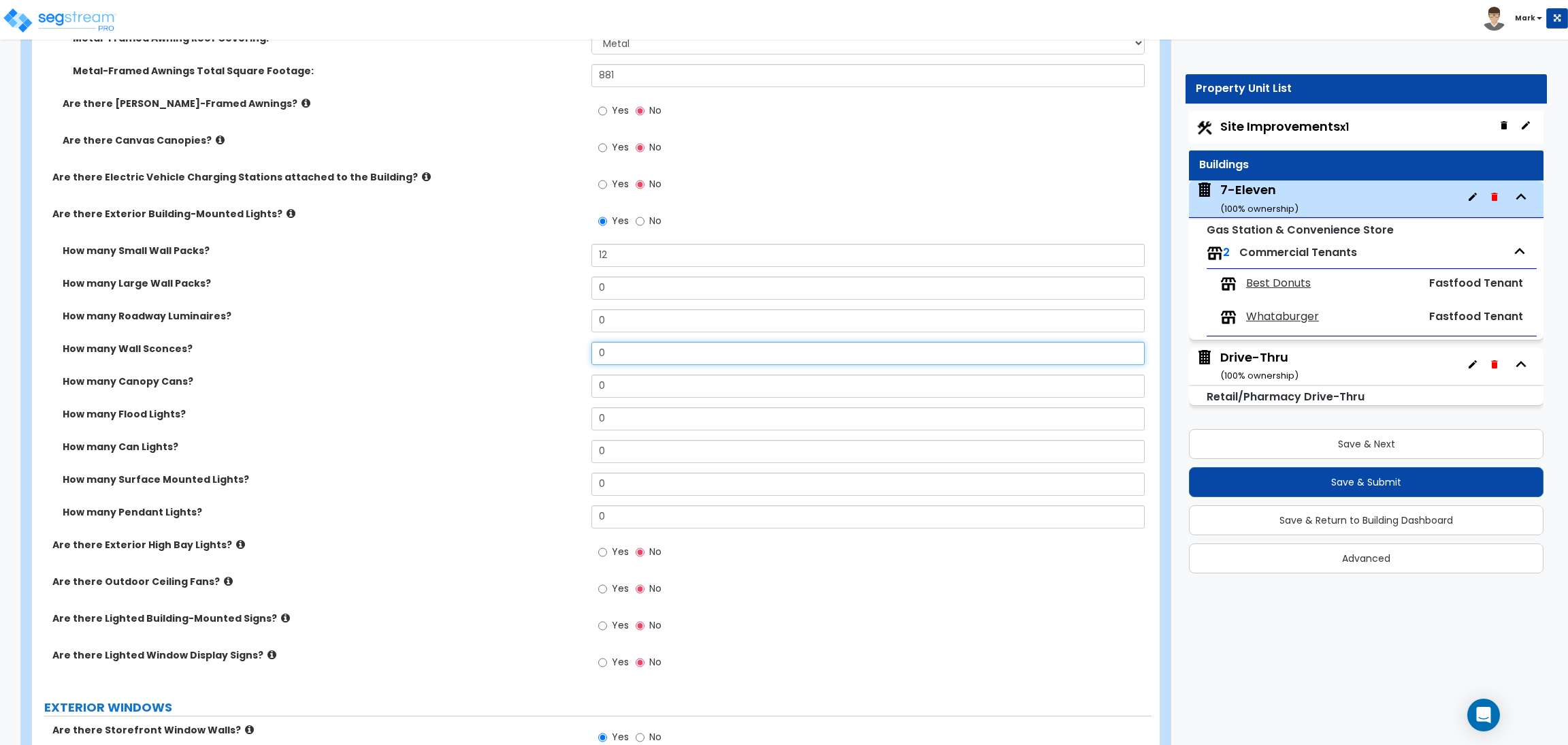
drag, startPoint x: 644, startPoint y: 352, endPoint x: 590, endPoint y: 339, distance: 55.5
click at [590, 339] on div "How many Small Wall Packs? 12 How many Large Wall Packs? 0 How many Roadway Lum…" at bounding box center [591, 391] width 1099 height 294
type input "12"
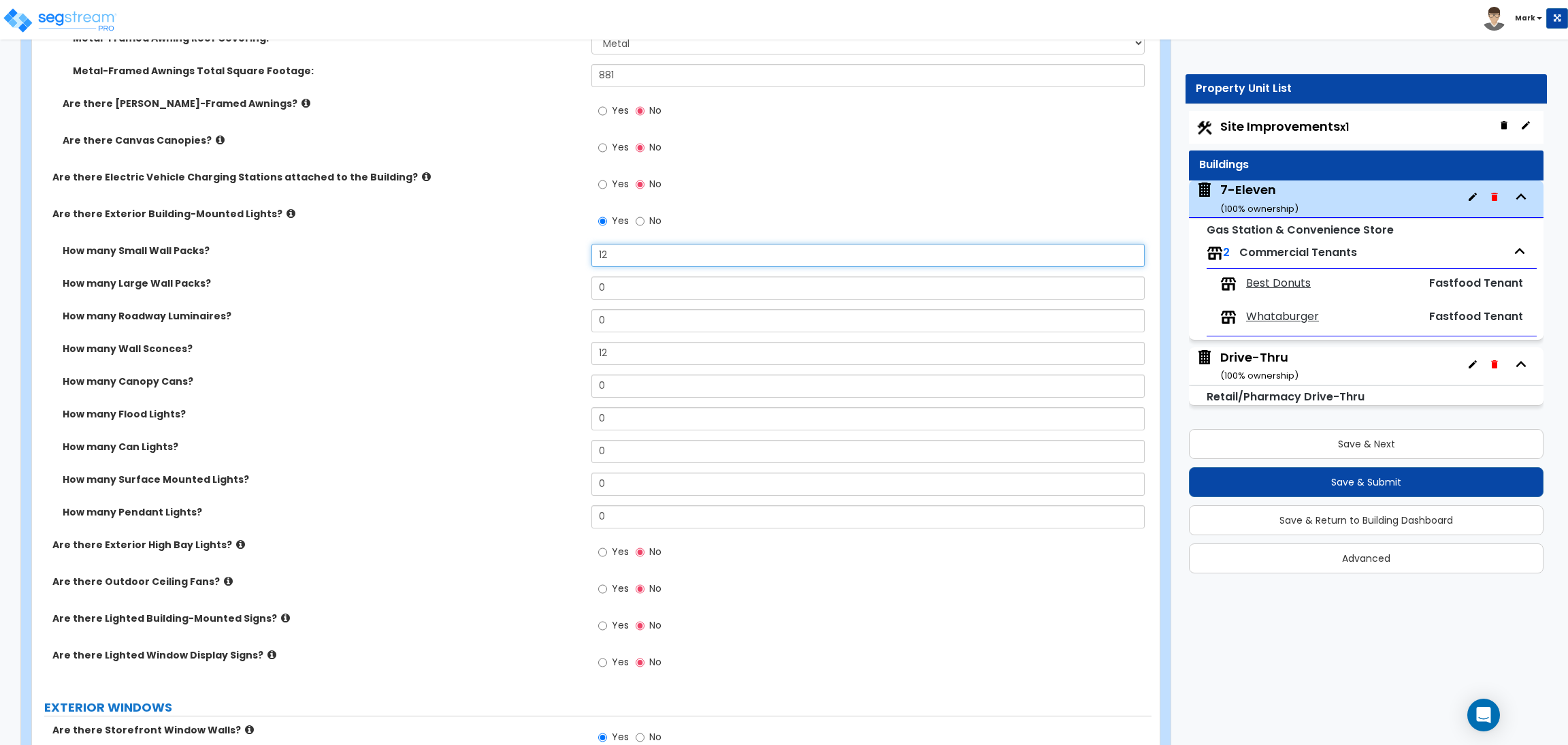
drag, startPoint x: 620, startPoint y: 262, endPoint x: 575, endPoint y: 242, distance: 49.2
click at [575, 242] on div "Are there Easily Demountable Awnings attached to the Building? Yes No Are there…" at bounding box center [591, 321] width 1099 height 727
type input "0"
click at [448, 303] on div "How many Large Wall Packs? 0" at bounding box center [592, 292] width 1120 height 32
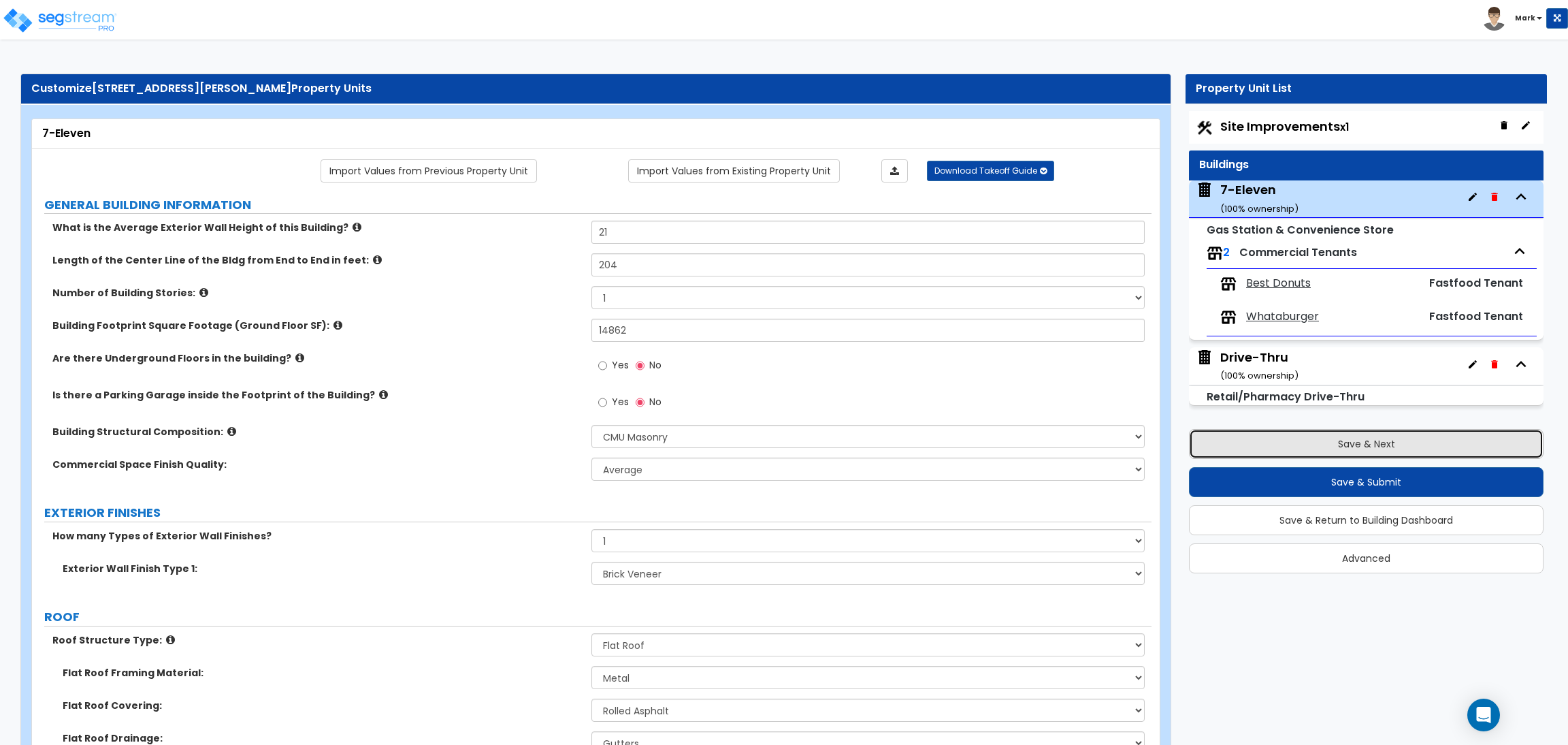
click at [1359, 449] on button "Save & Next" at bounding box center [1366, 443] width 354 height 30
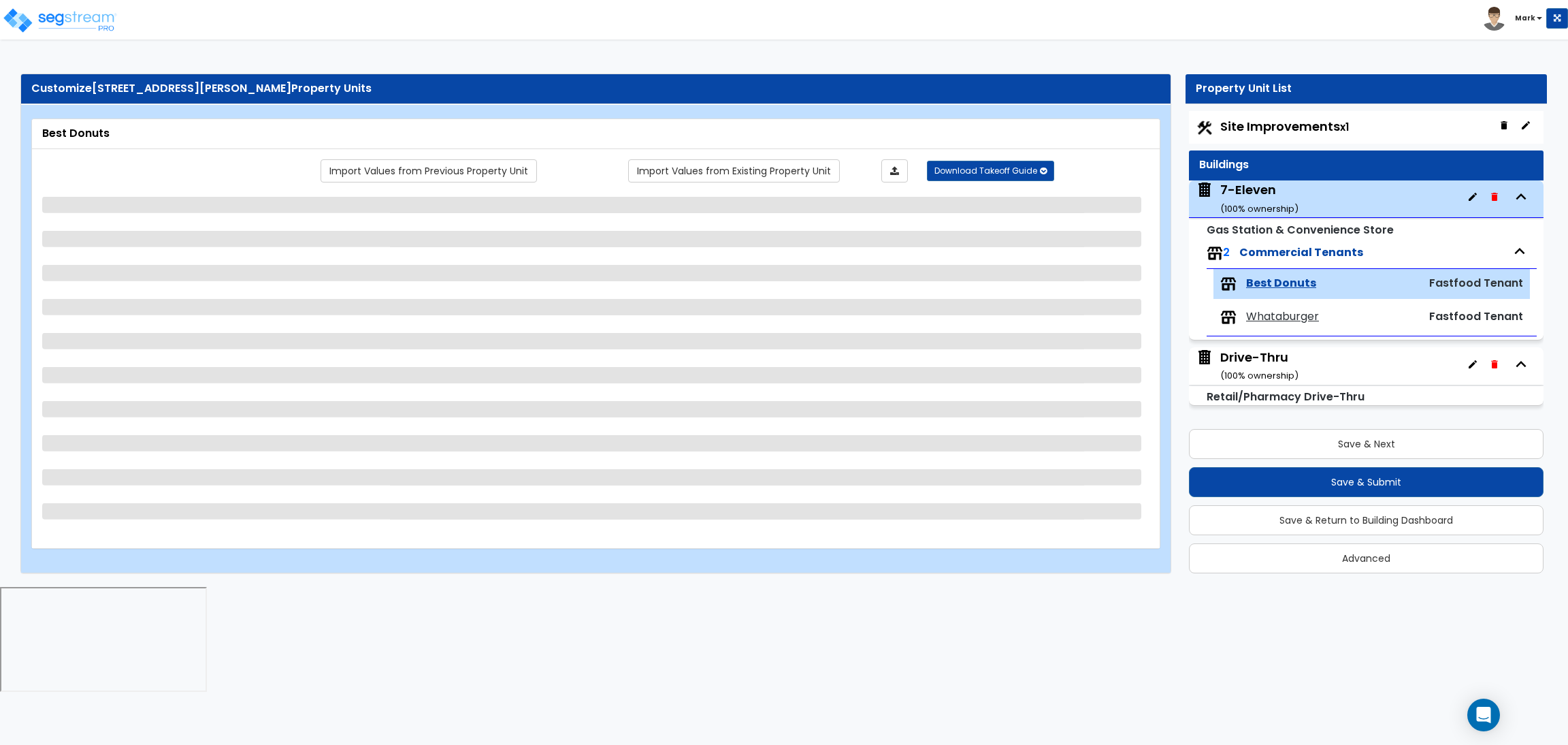
select select "1"
select select "2"
select select "1"
select select "4"
select select "1"
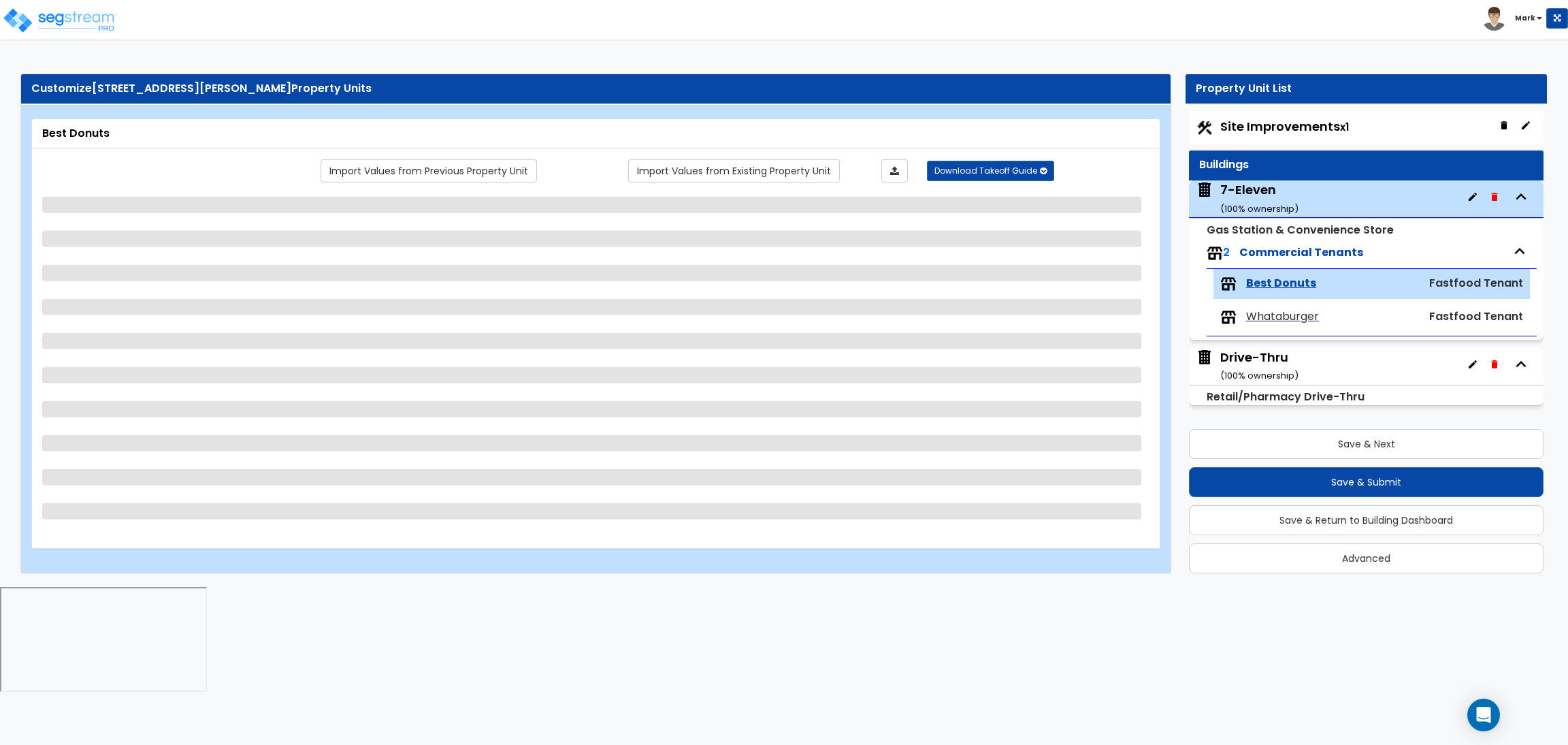
select select "1"
select select "3"
select select "1"
select select "3"
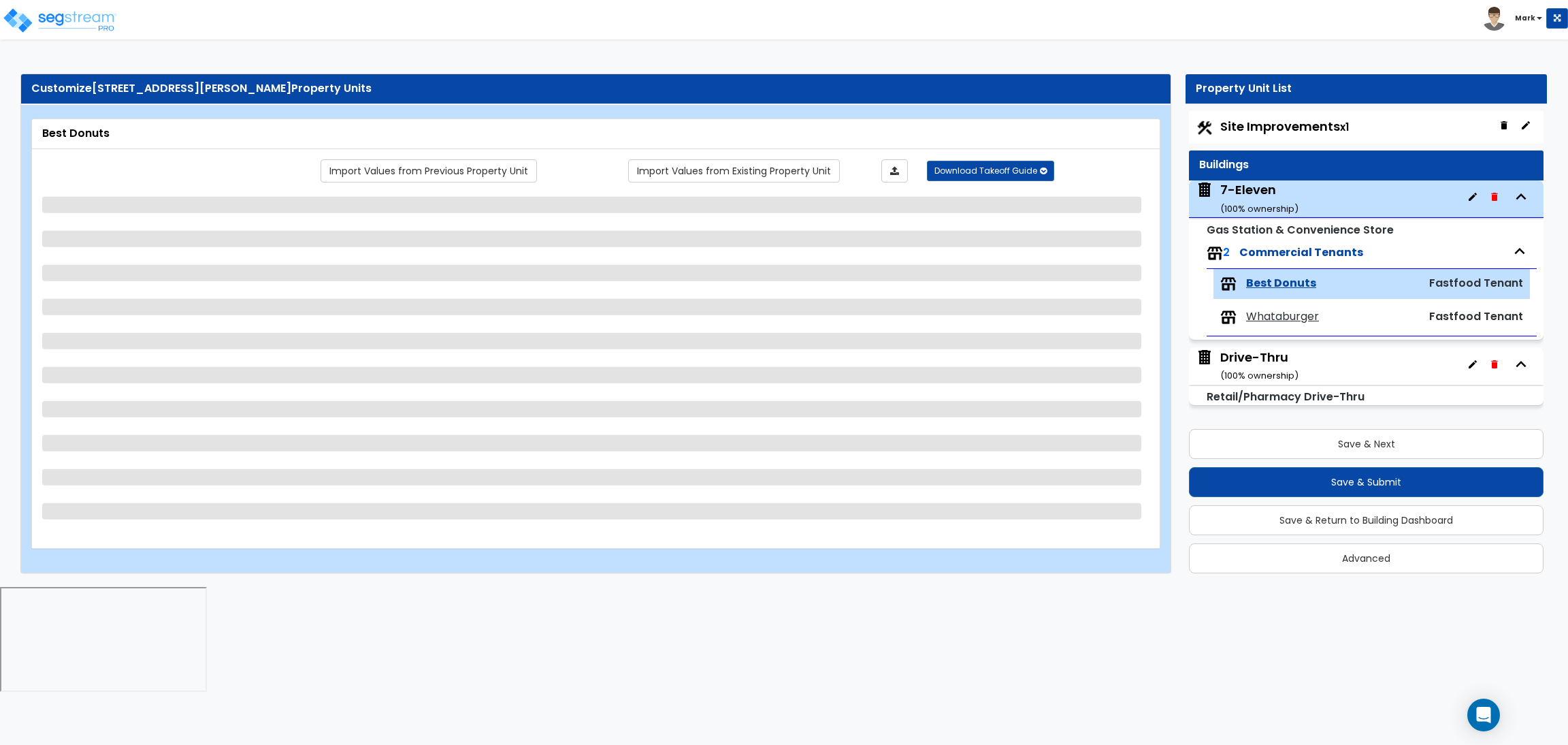
select select "1"
select select "3"
select select "1"
select select "2"
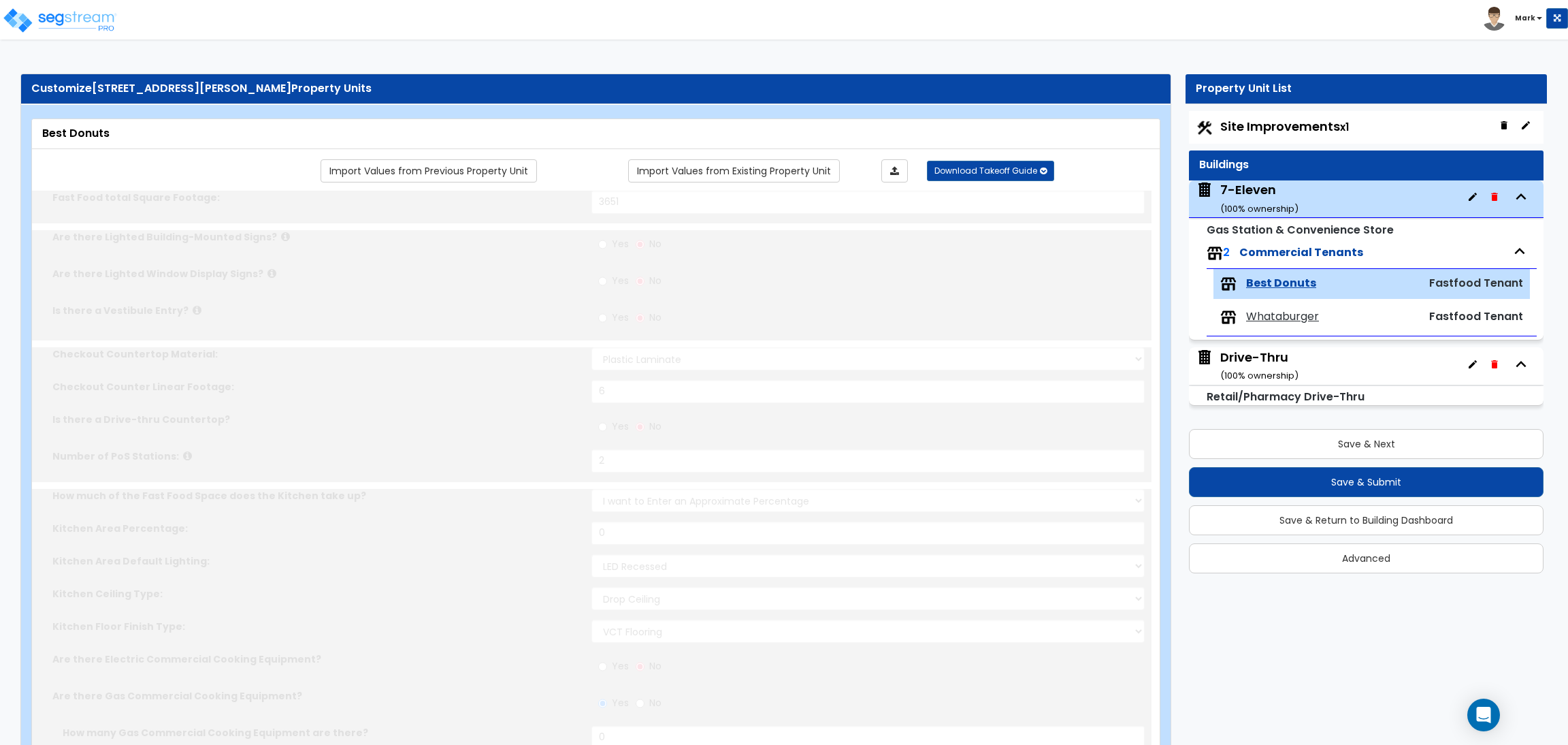
type input "1"
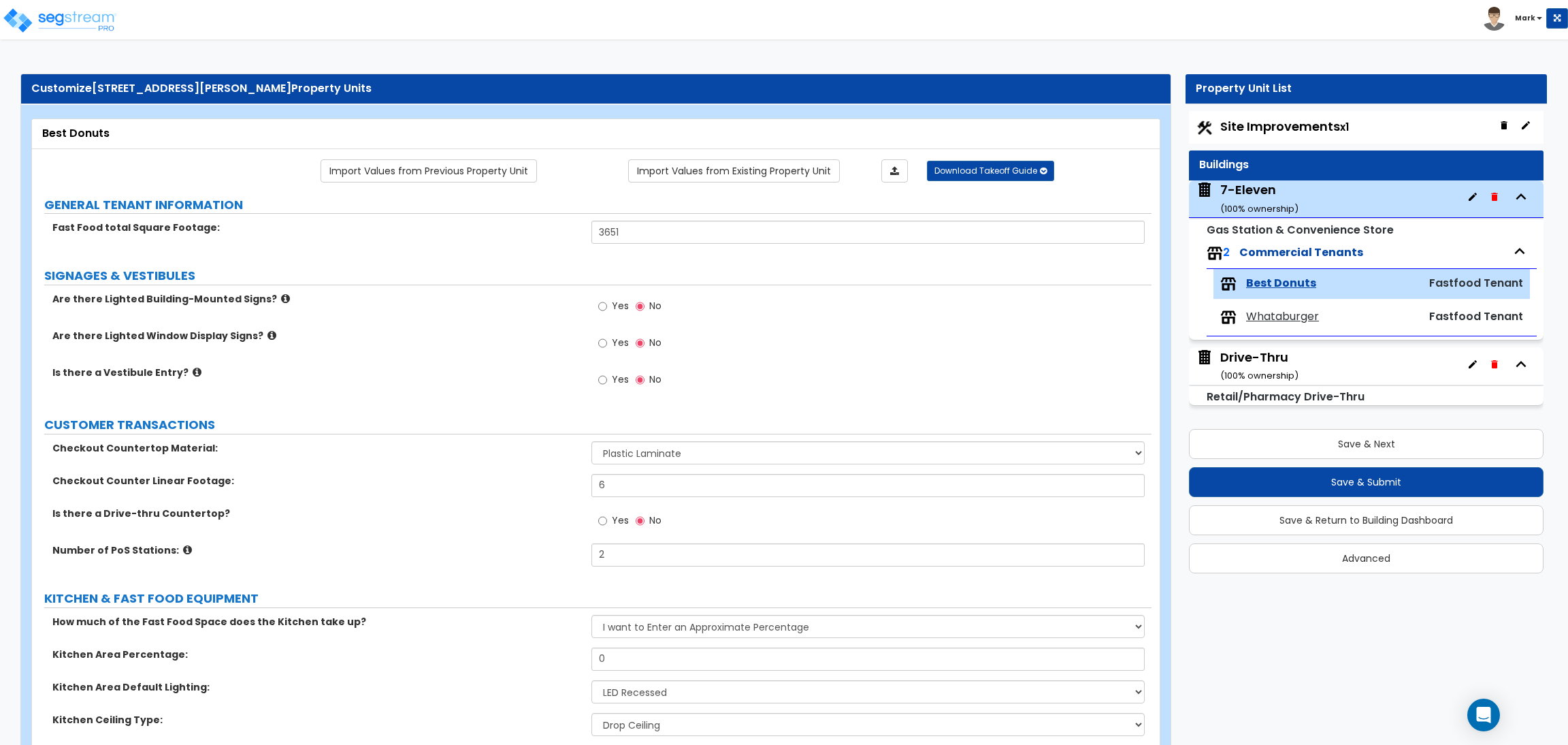
click at [1255, 117] on span "Site Improvements x1" at bounding box center [1284, 125] width 128 height 17
select select "2"
select select "1"
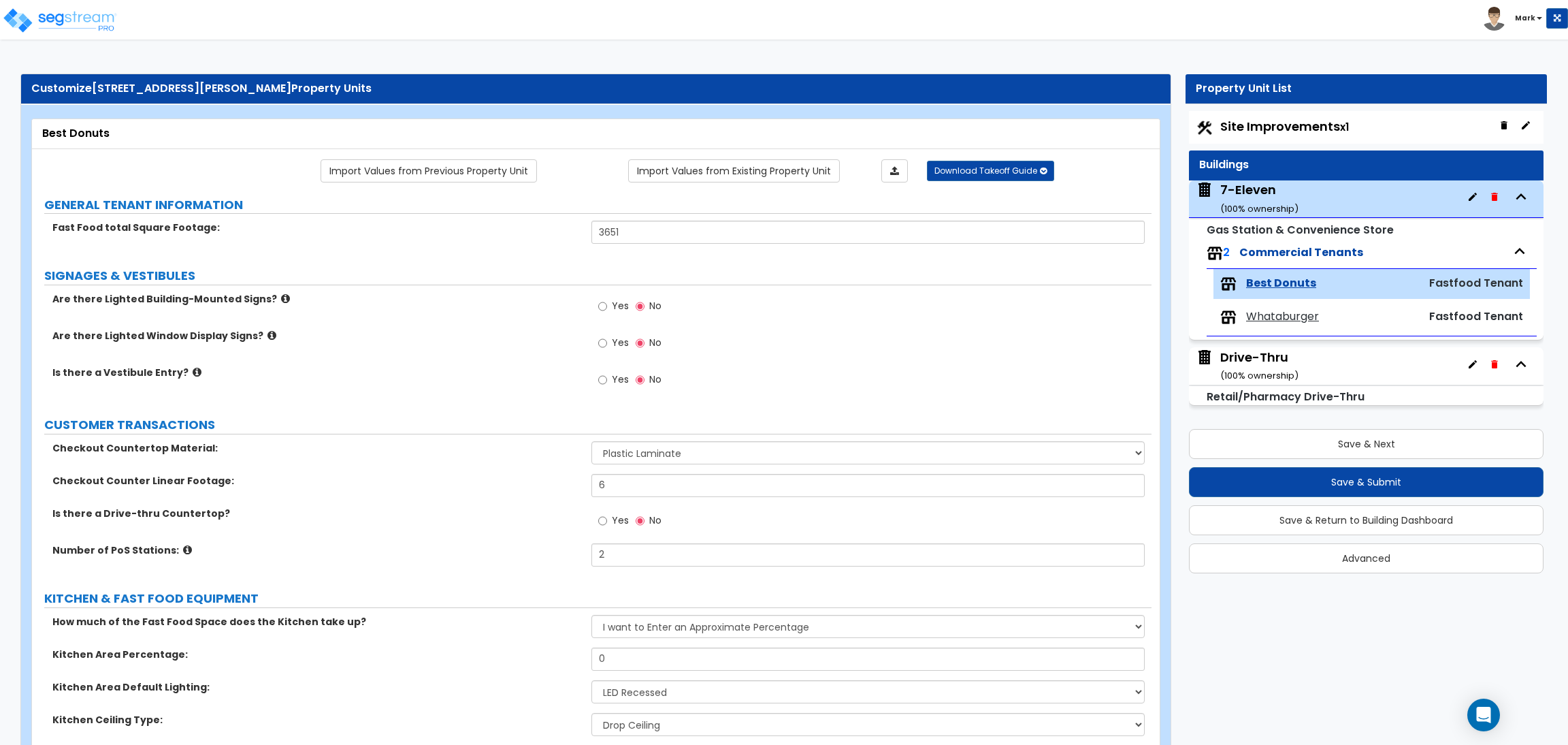
select select "2"
select select "1"
select select "2"
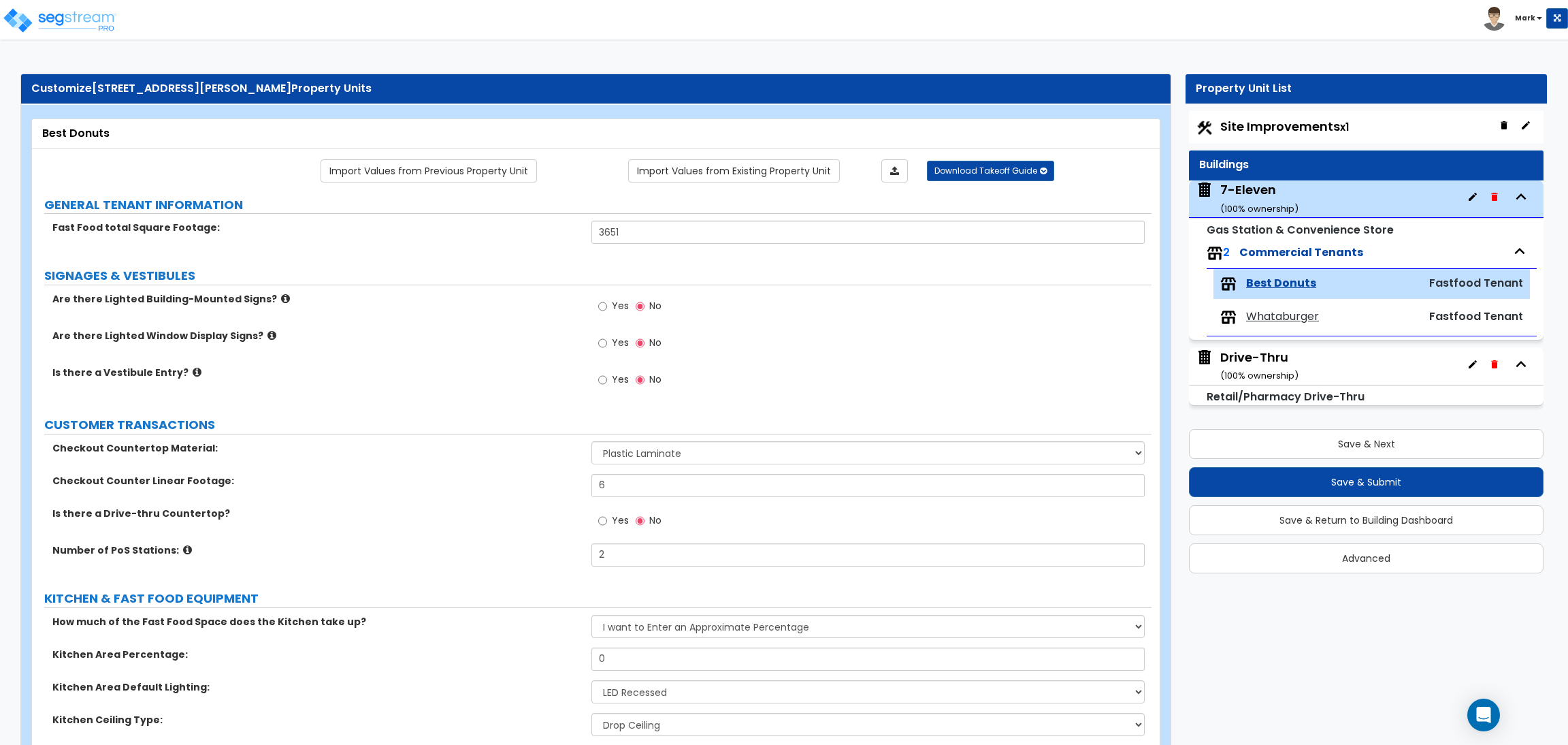
select select "1"
select select "2"
select select "1"
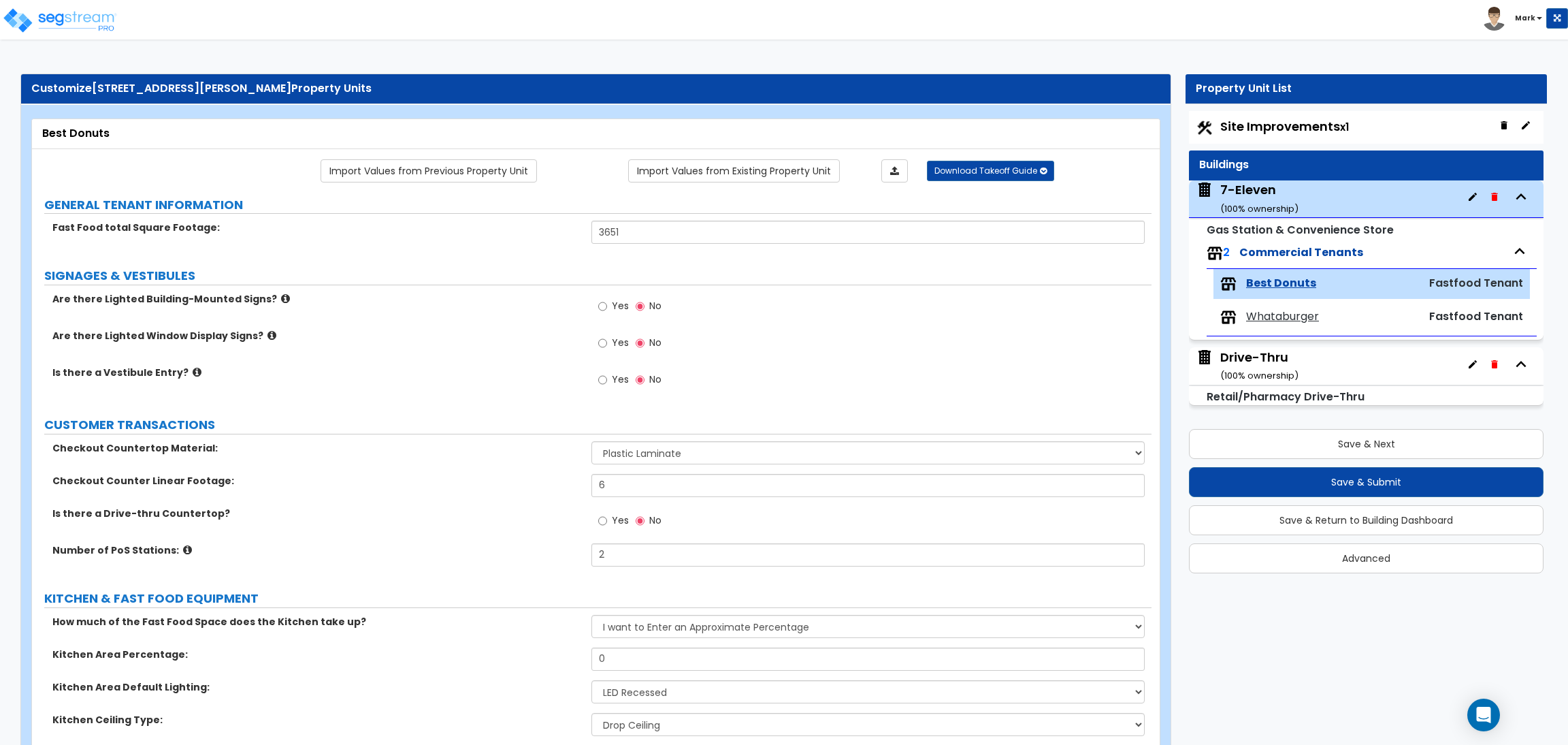
select select "1"
select select "2"
select select "1"
select select "4"
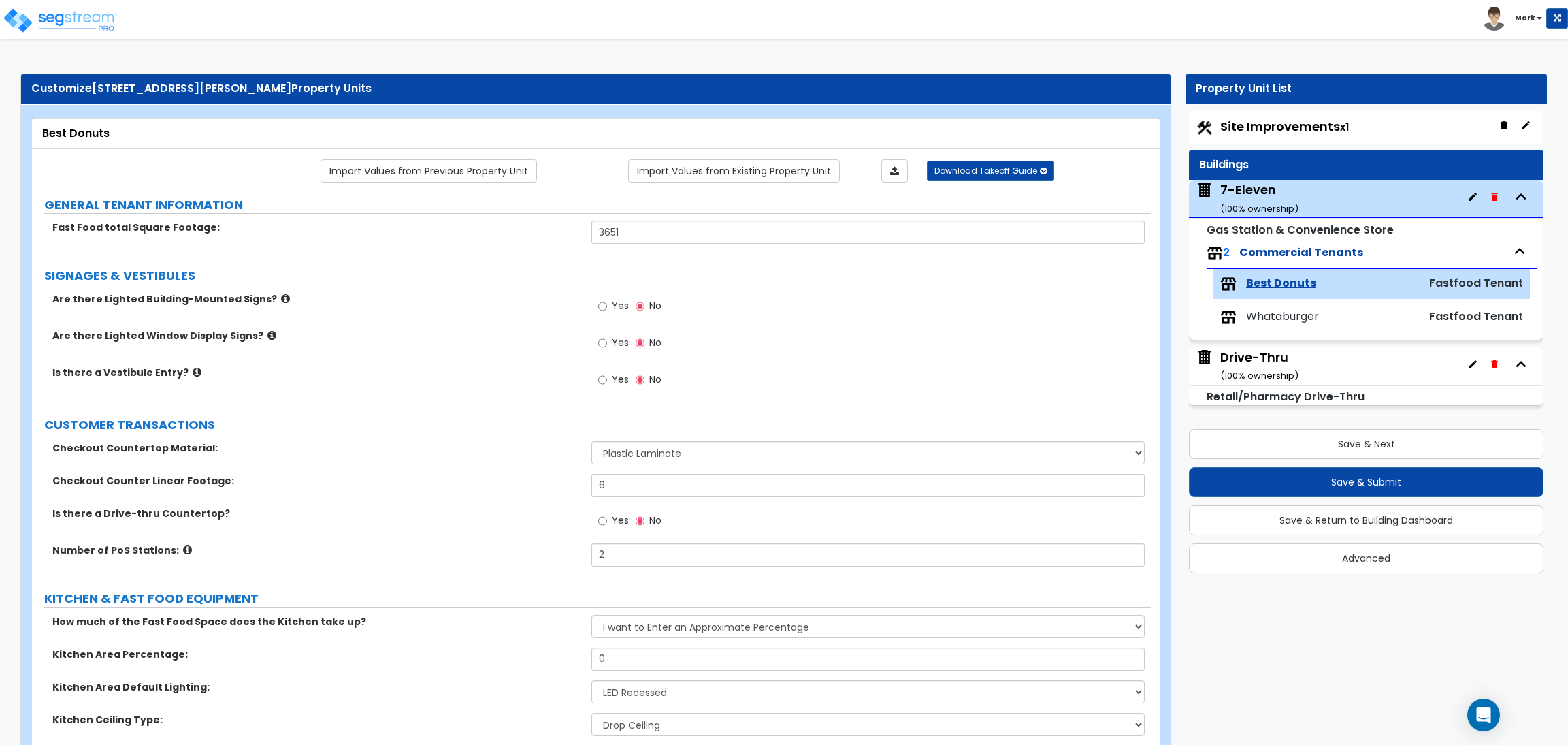
select select "2"
select select "4"
select select "2"
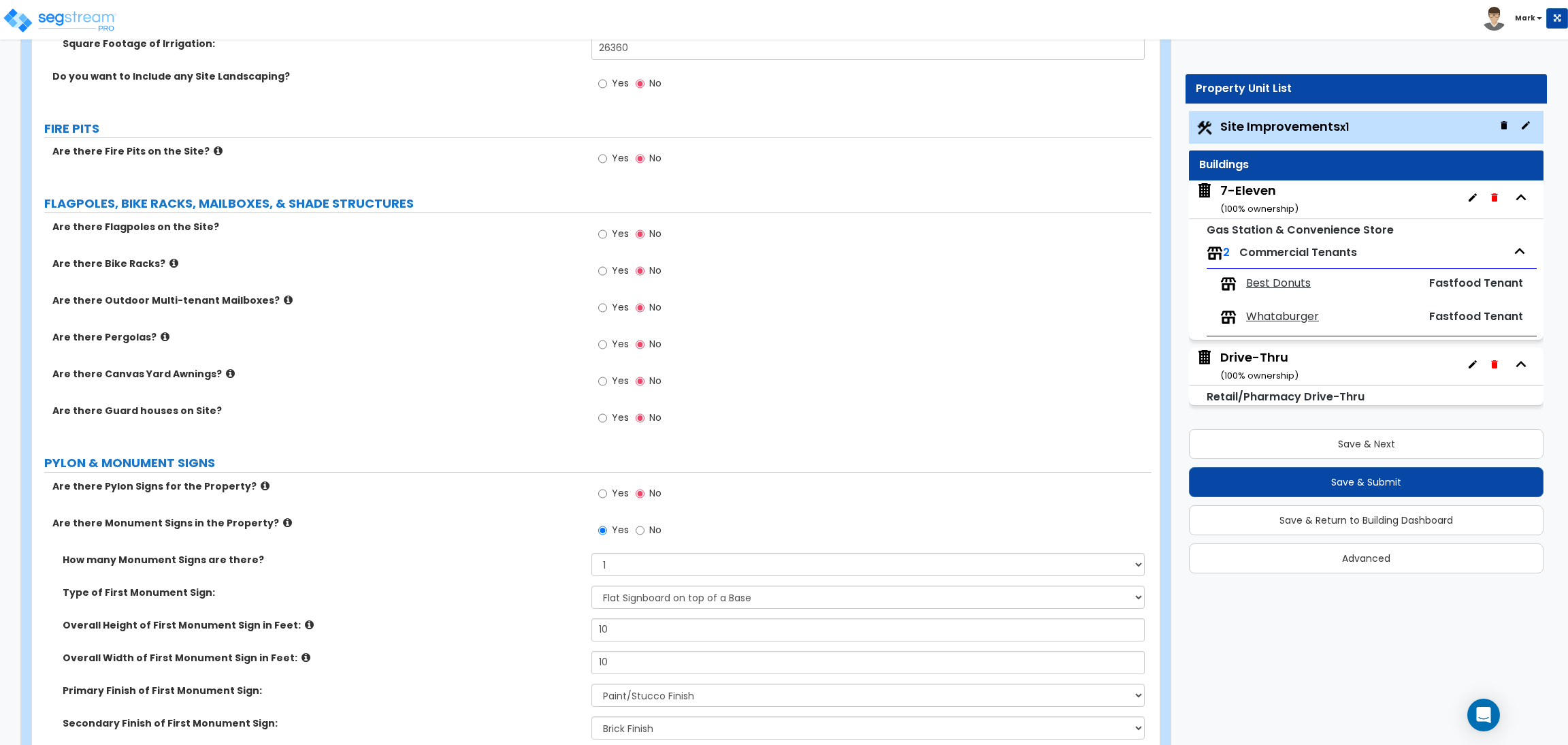
scroll to position [2348, 0]
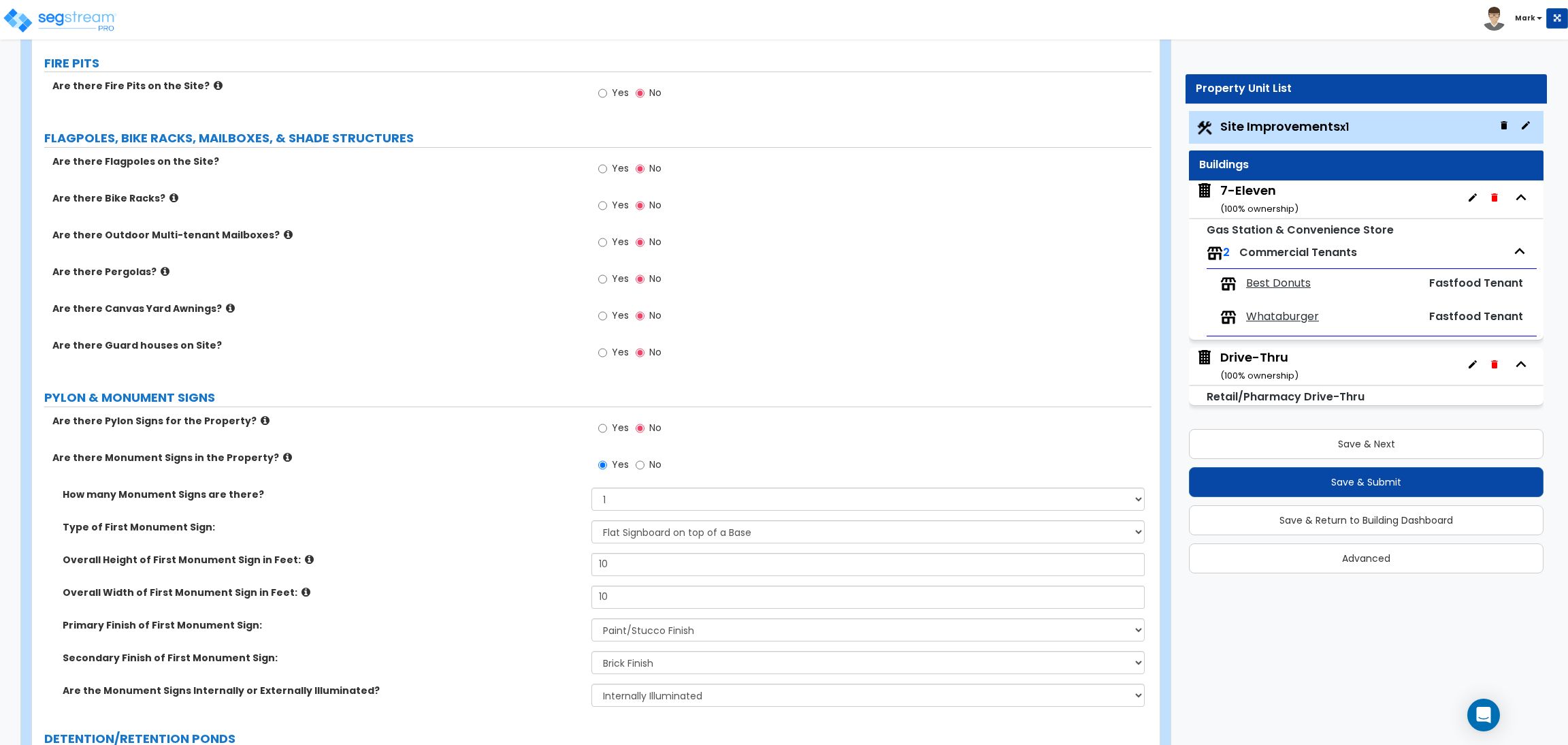
click at [221, 314] on label "Are there Canvas Yard Awnings?" at bounding box center [317, 308] width 529 height 14
click at [226, 306] on icon at bounding box center [230, 307] width 9 height 10
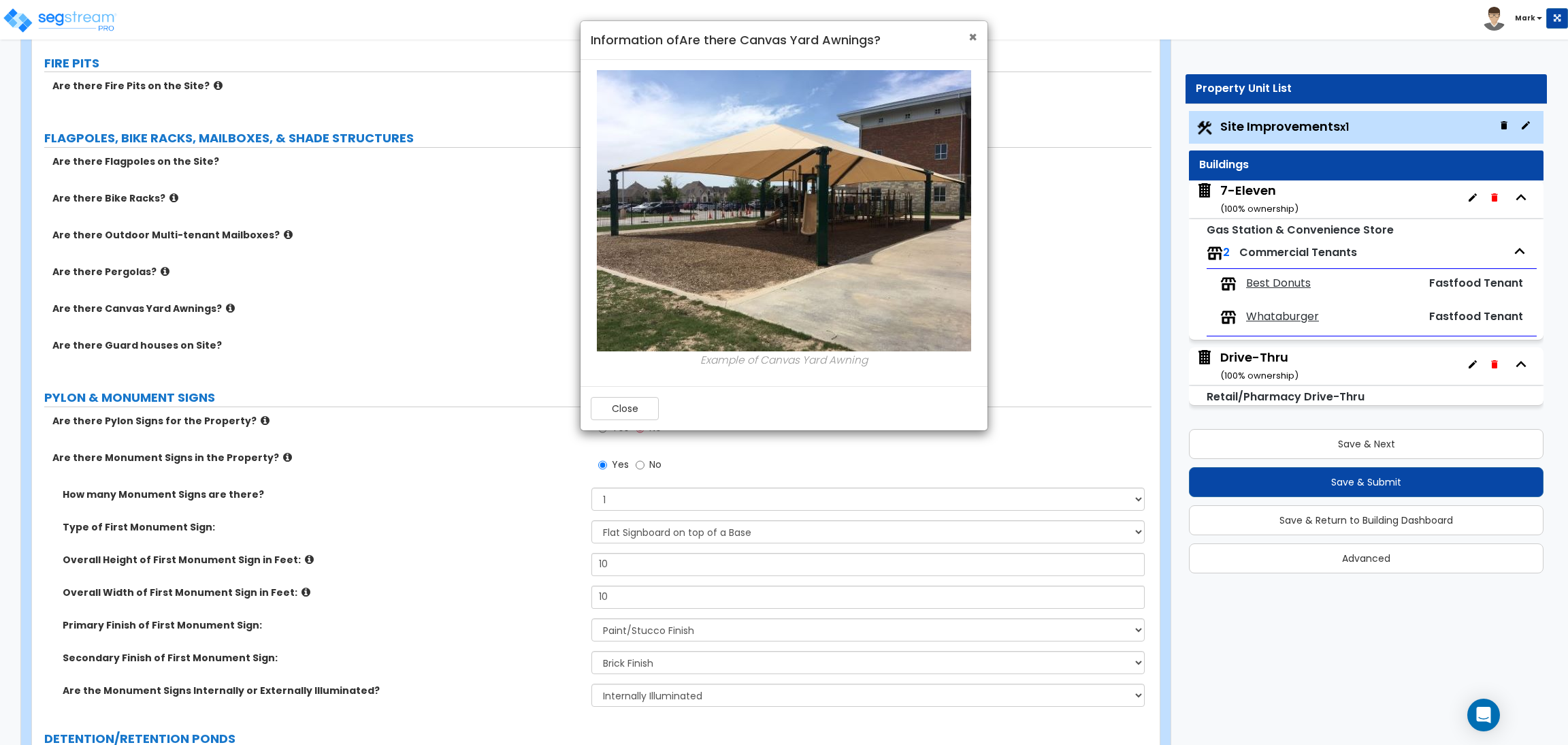
drag, startPoint x: 970, startPoint y: 32, endPoint x: 881, endPoint y: 47, distance: 90.3
click at [968, 32] on span "×" at bounding box center [972, 37] width 9 height 20
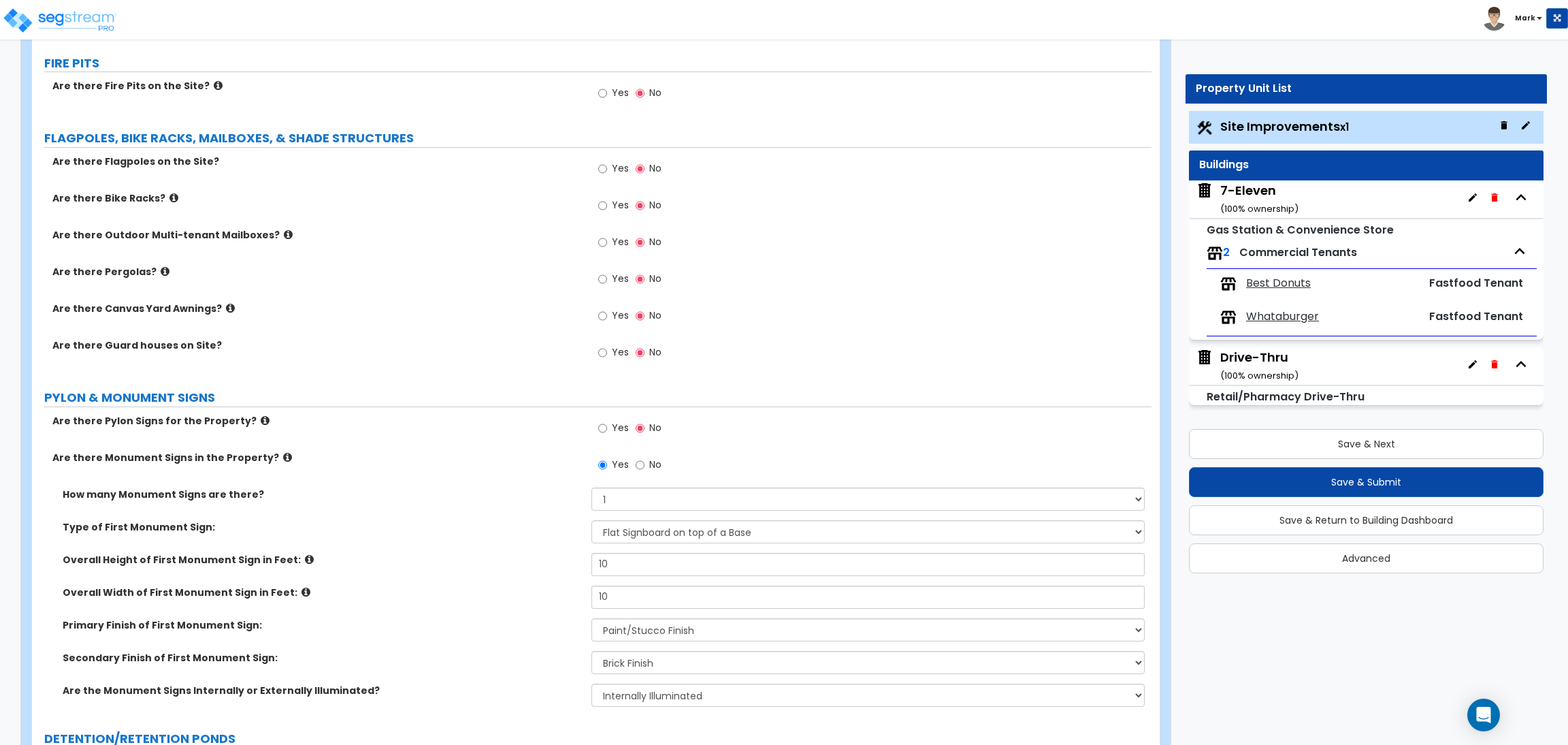
click at [161, 271] on icon at bounding box center [164, 271] width 9 height 10
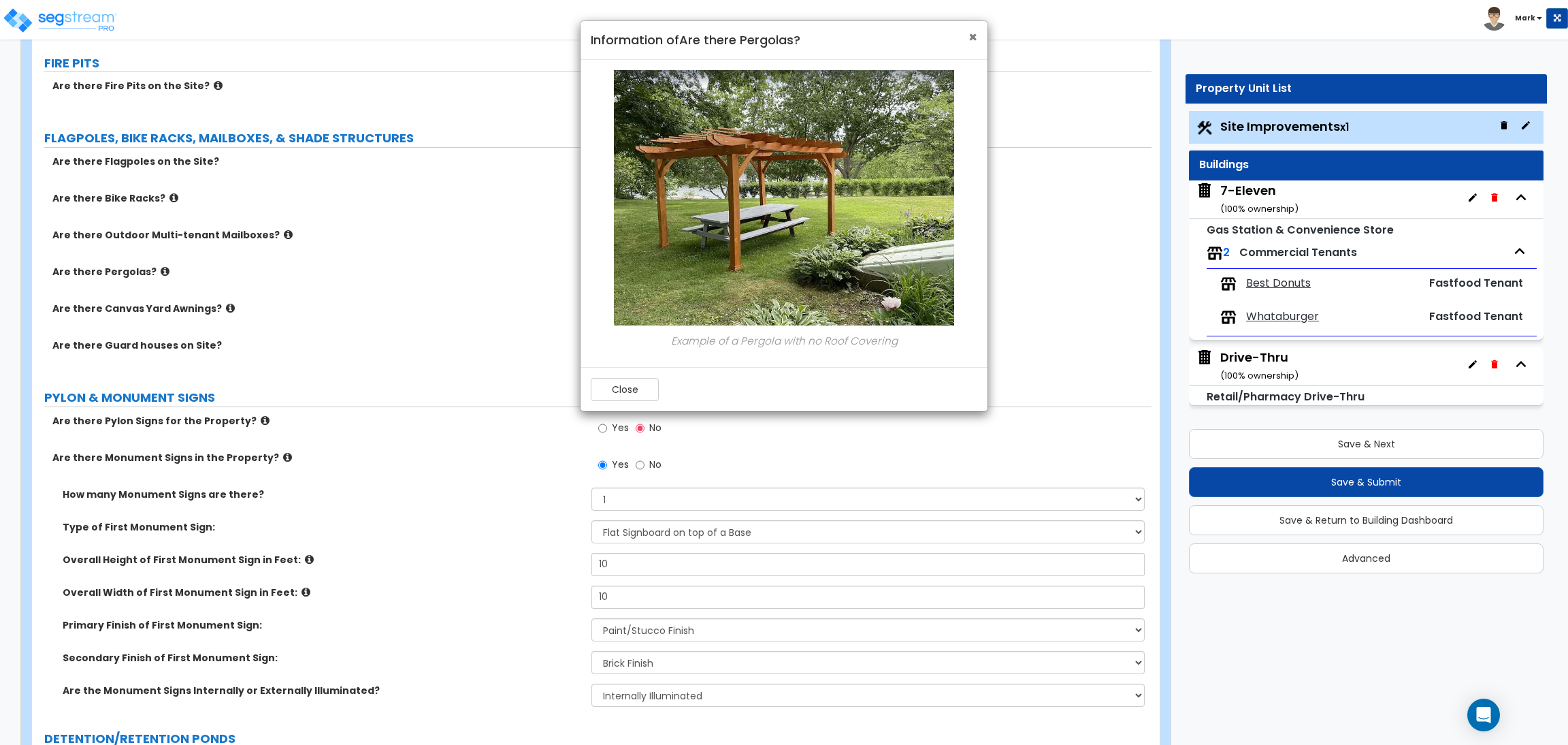
click at [970, 37] on span "×" at bounding box center [972, 37] width 9 height 20
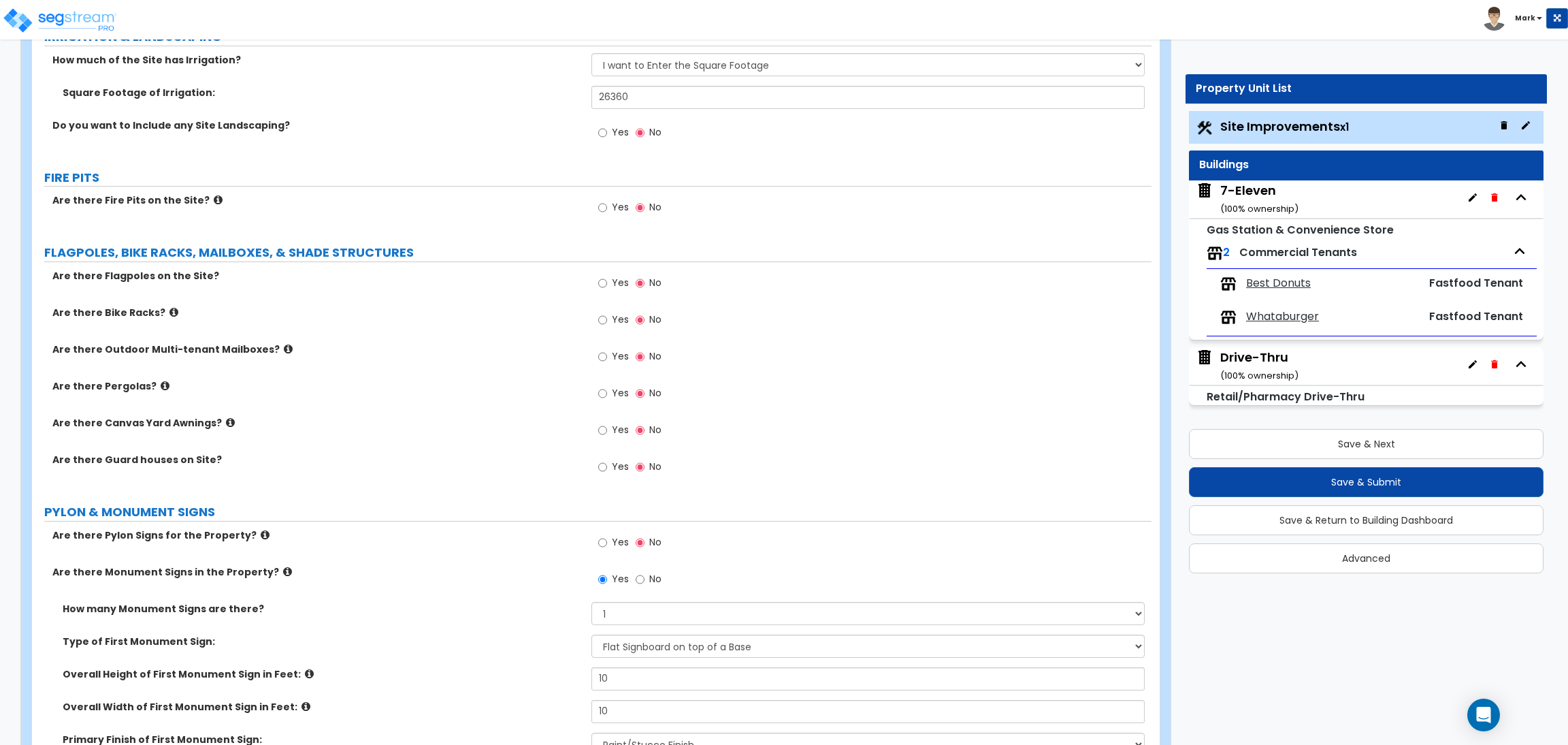
scroll to position [2246, 0]
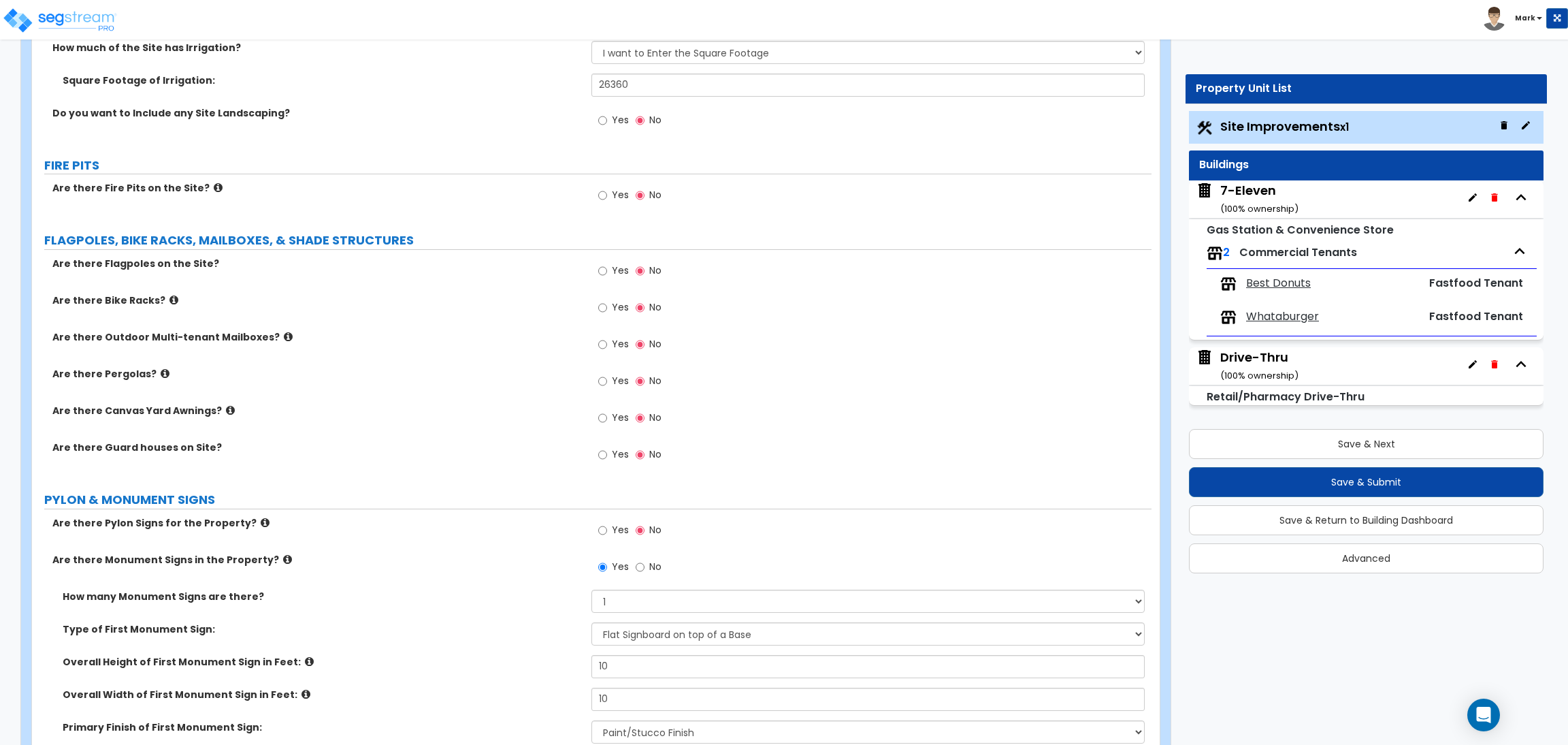
click at [226, 413] on icon at bounding box center [230, 410] width 9 height 10
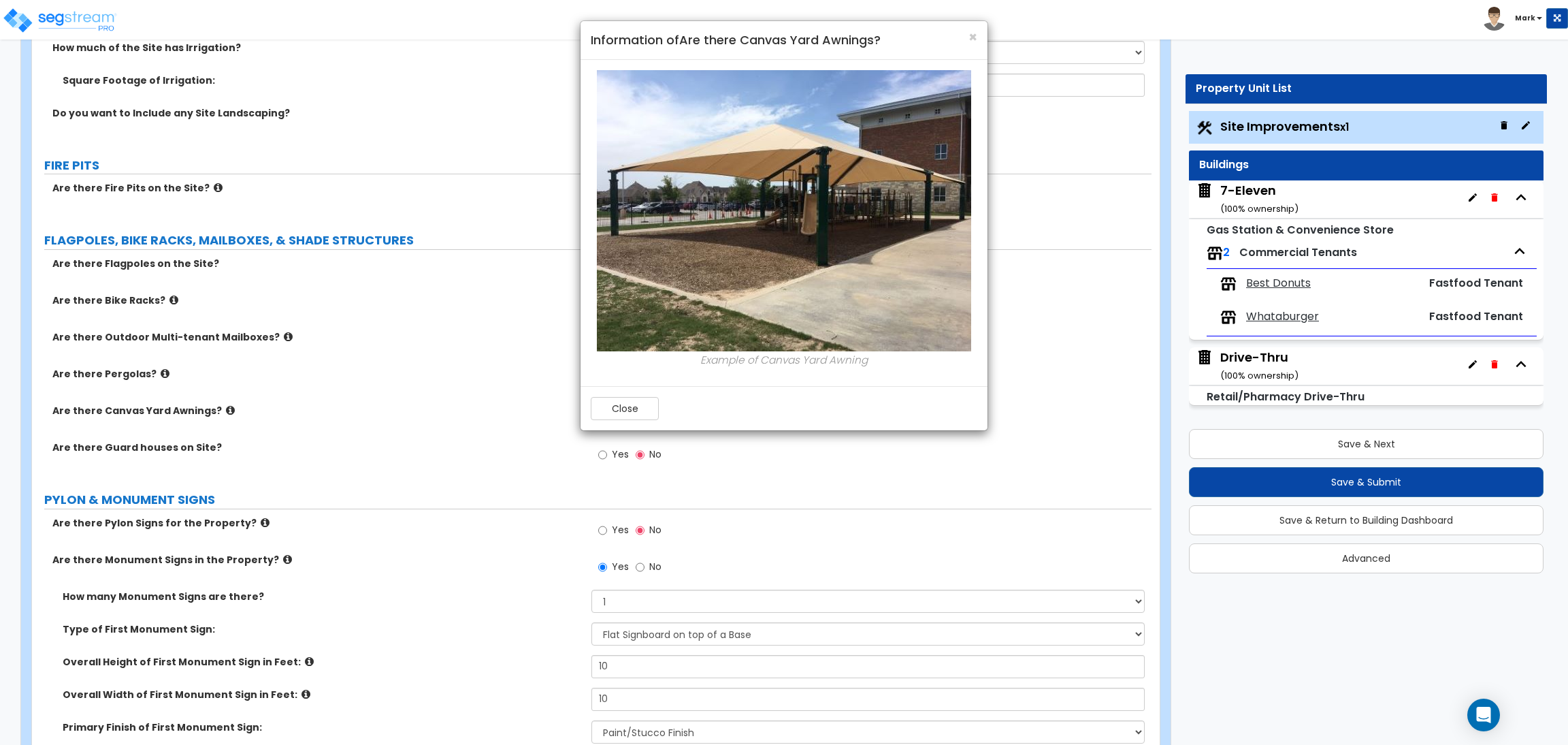
click at [981, 36] on div "× Information of Are there Canvas Yard Awnings?" at bounding box center [784, 41] width 407 height 39
click at [966, 40] on h4 "Information of Are there Canvas Yard Awnings?" at bounding box center [784, 40] width 387 height 18
click at [973, 30] on span "×" at bounding box center [972, 37] width 9 height 20
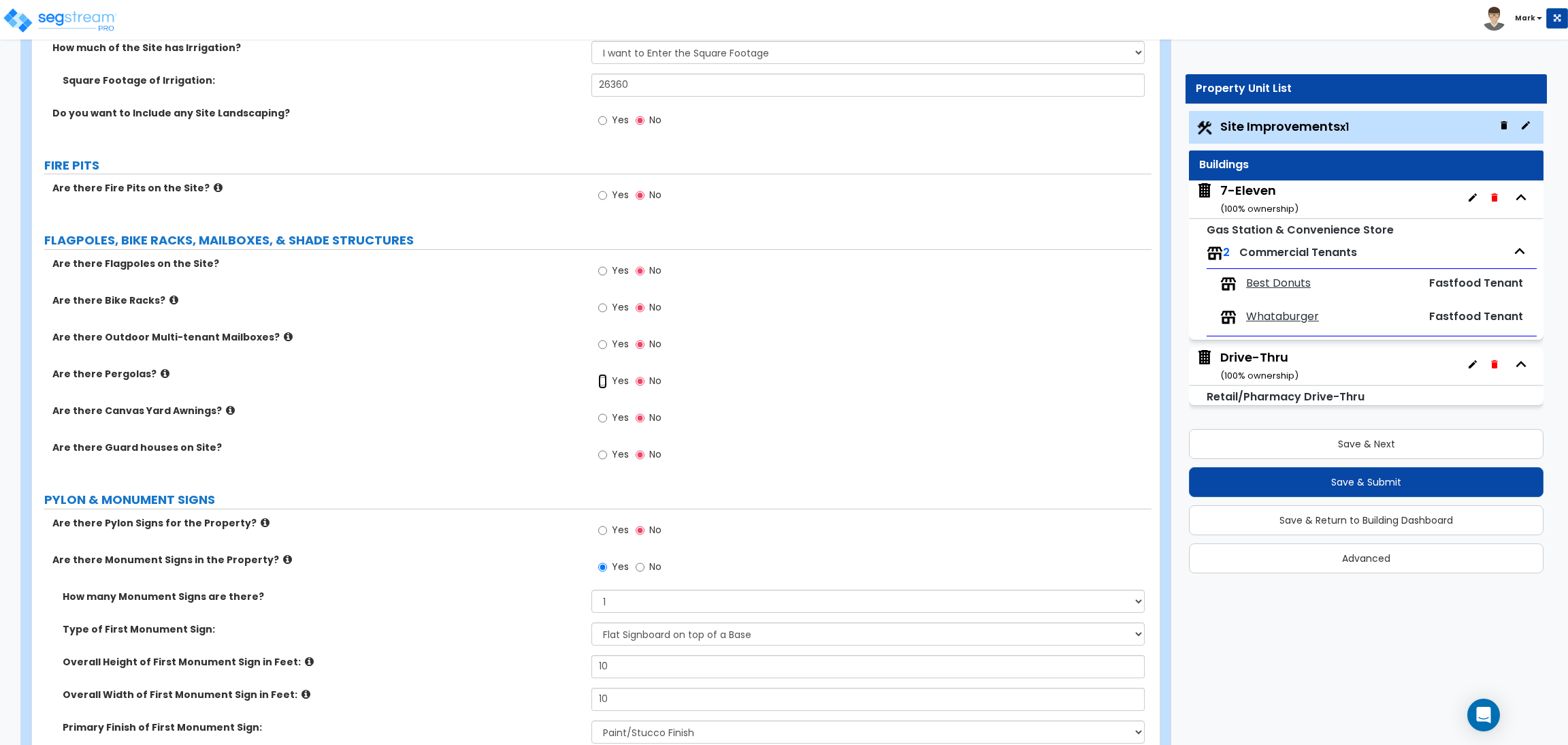
click at [605, 386] on input "Yes" at bounding box center [602, 381] width 9 height 15
radio input "true"
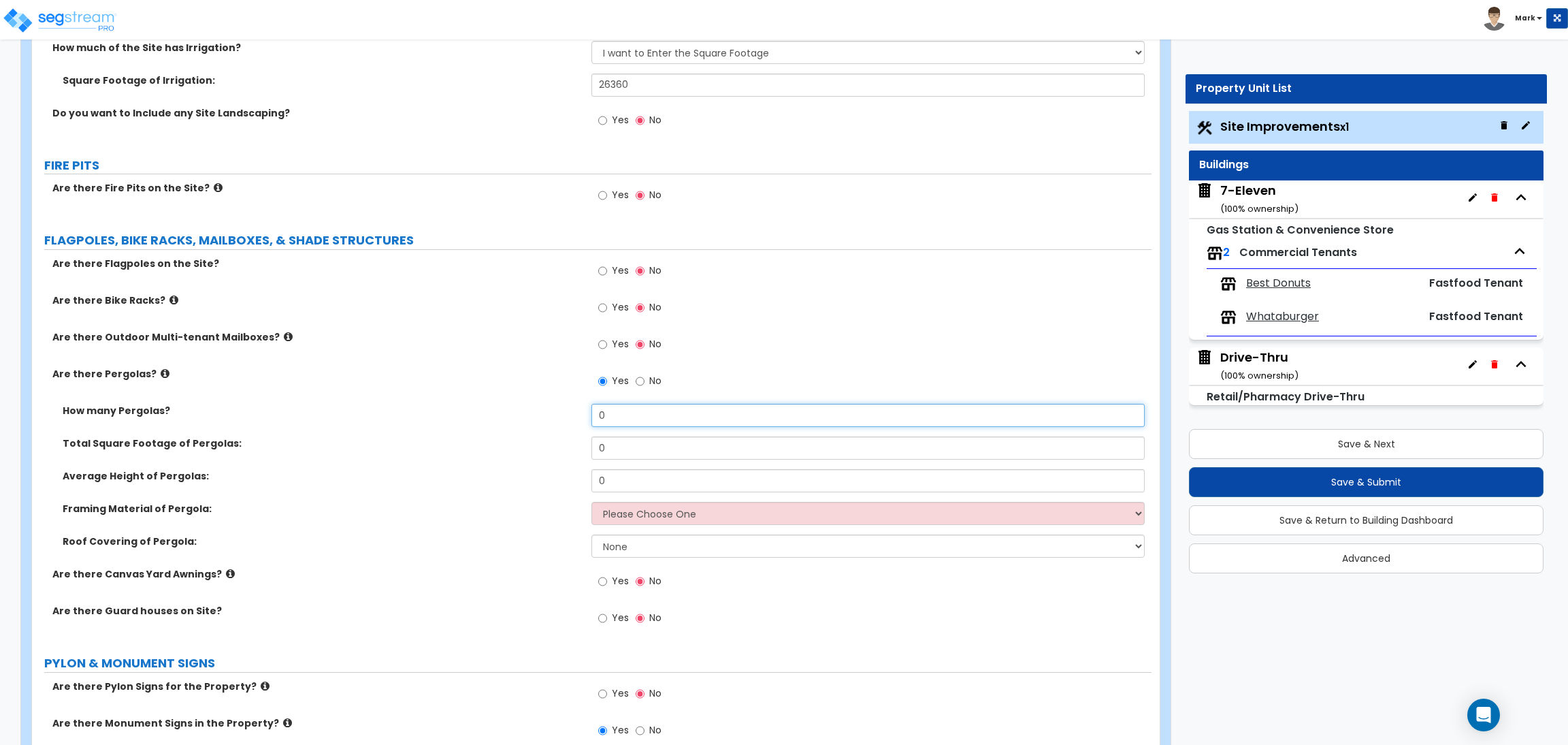
click at [626, 417] on input "0" at bounding box center [867, 415] width 553 height 23
drag, startPoint x: 644, startPoint y: 417, endPoint x: 535, endPoint y: 398, distance: 110.6
click at [535, 398] on div "Are there Flagpoles on the Site? Yes No Are there Bike Racks? Yes No Are there …" at bounding box center [591, 448] width 1099 height 384
type input "1"
click at [611, 520] on select "Please Choose One Wood Metal" at bounding box center [867, 513] width 553 height 23
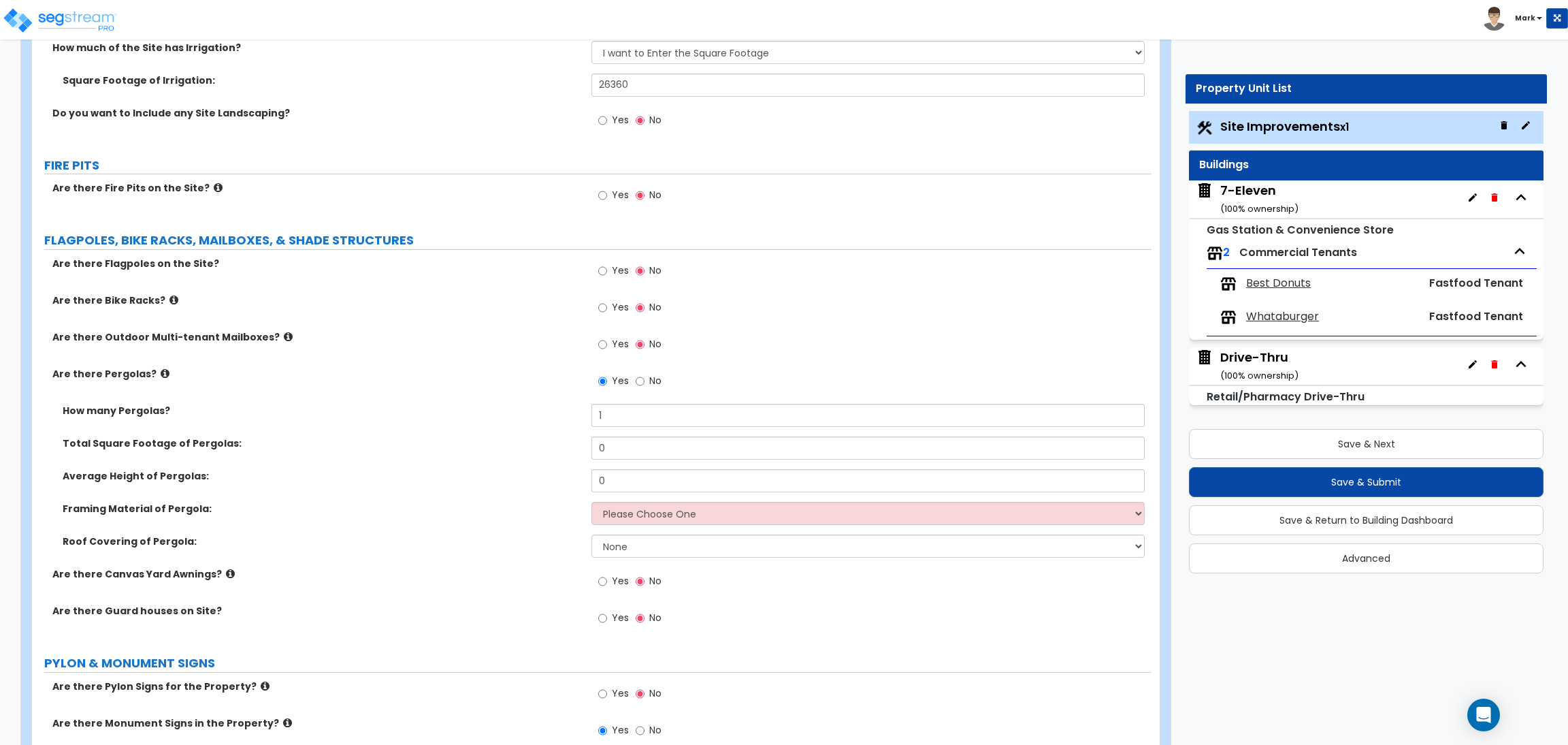
click at [557, 508] on label "Framing Material of Pergola:" at bounding box center [322, 508] width 519 height 14
click at [616, 548] on select "None Plastic Fiberglass Metal" at bounding box center [867, 546] width 553 height 23
select select "1"
click at [591, 535] on select "None Plastic Fiberglass Metal" at bounding box center [867, 546] width 553 height 23
click at [623, 512] on select "Please Choose One Wood Metal" at bounding box center [867, 513] width 553 height 23
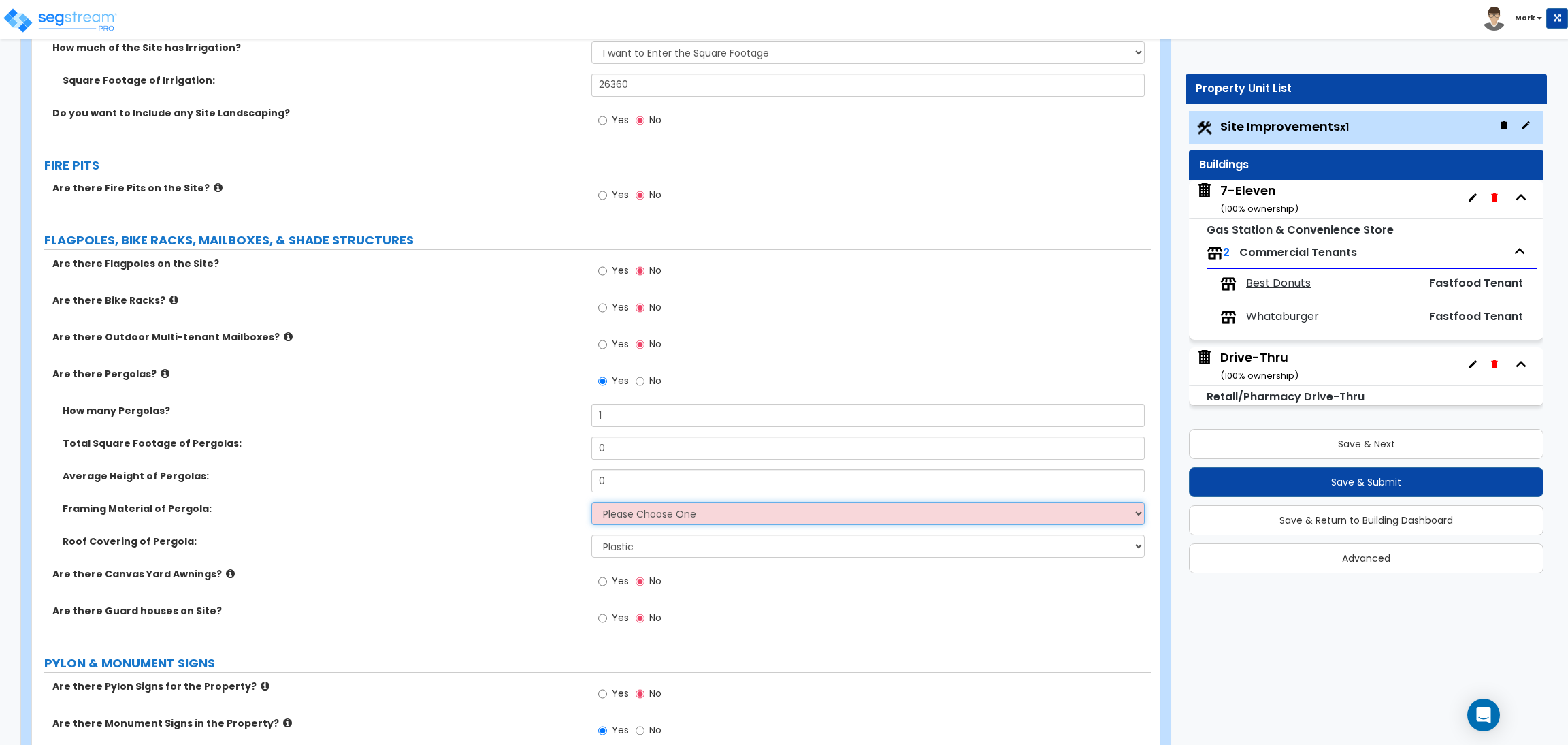
select select "2"
click at [591, 502] on select "Please Choose One Wood Metal" at bounding box center [867, 513] width 553 height 23
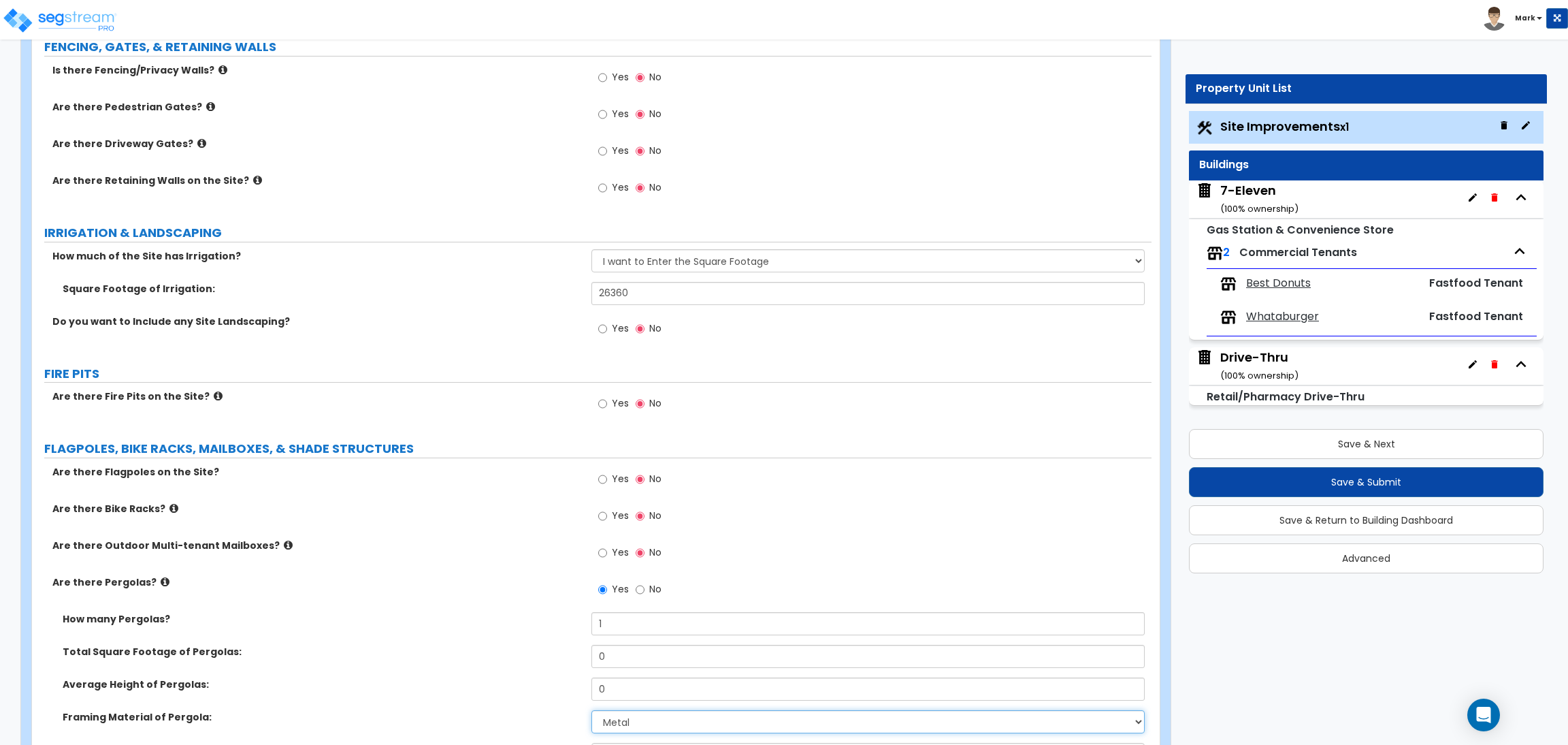
scroll to position [2348, 0]
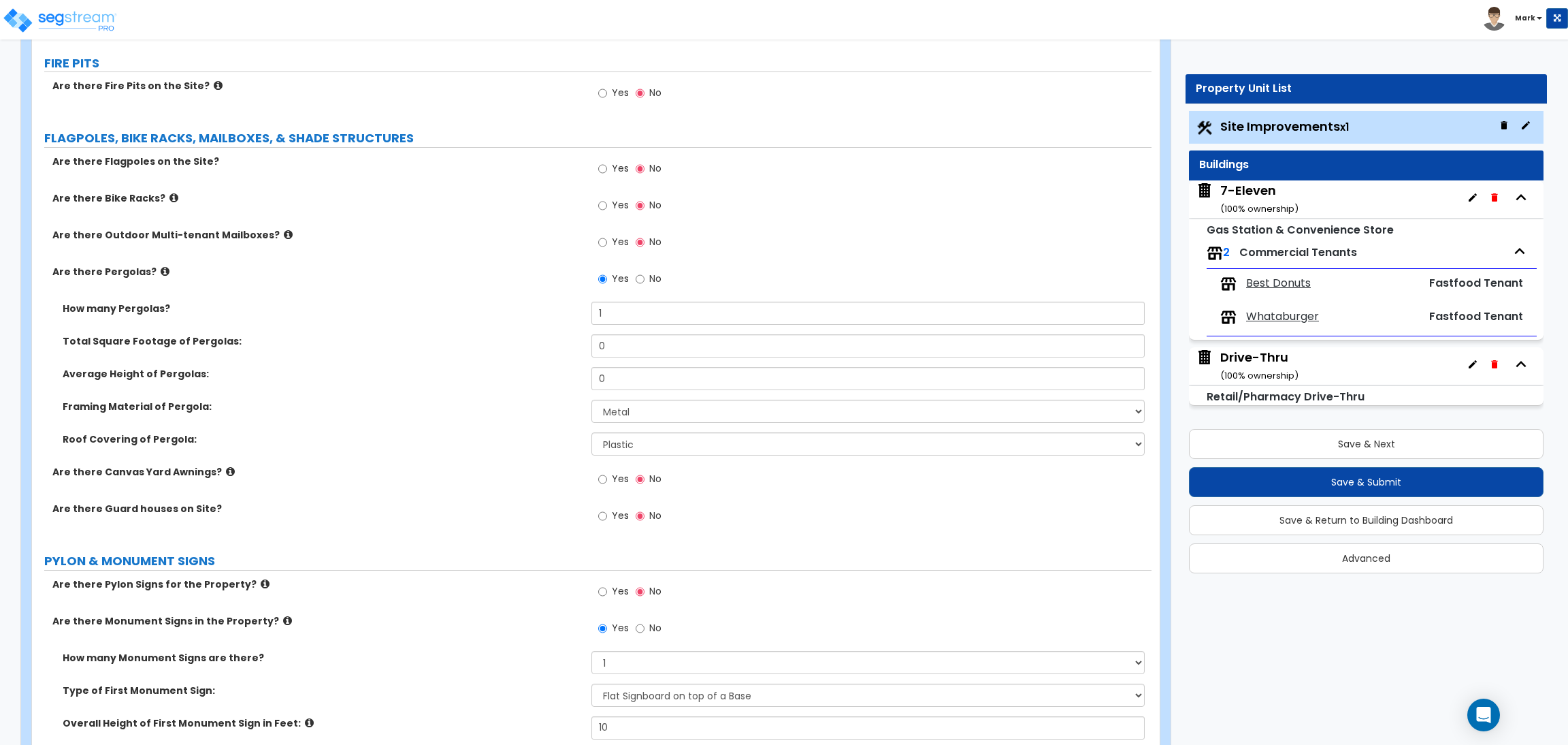
click at [657, 274] on span "No" at bounding box center [655, 278] width 13 height 14
click at [644, 274] on input "No" at bounding box center [639, 278] width 9 height 15
radio input "false"
radio input "true"
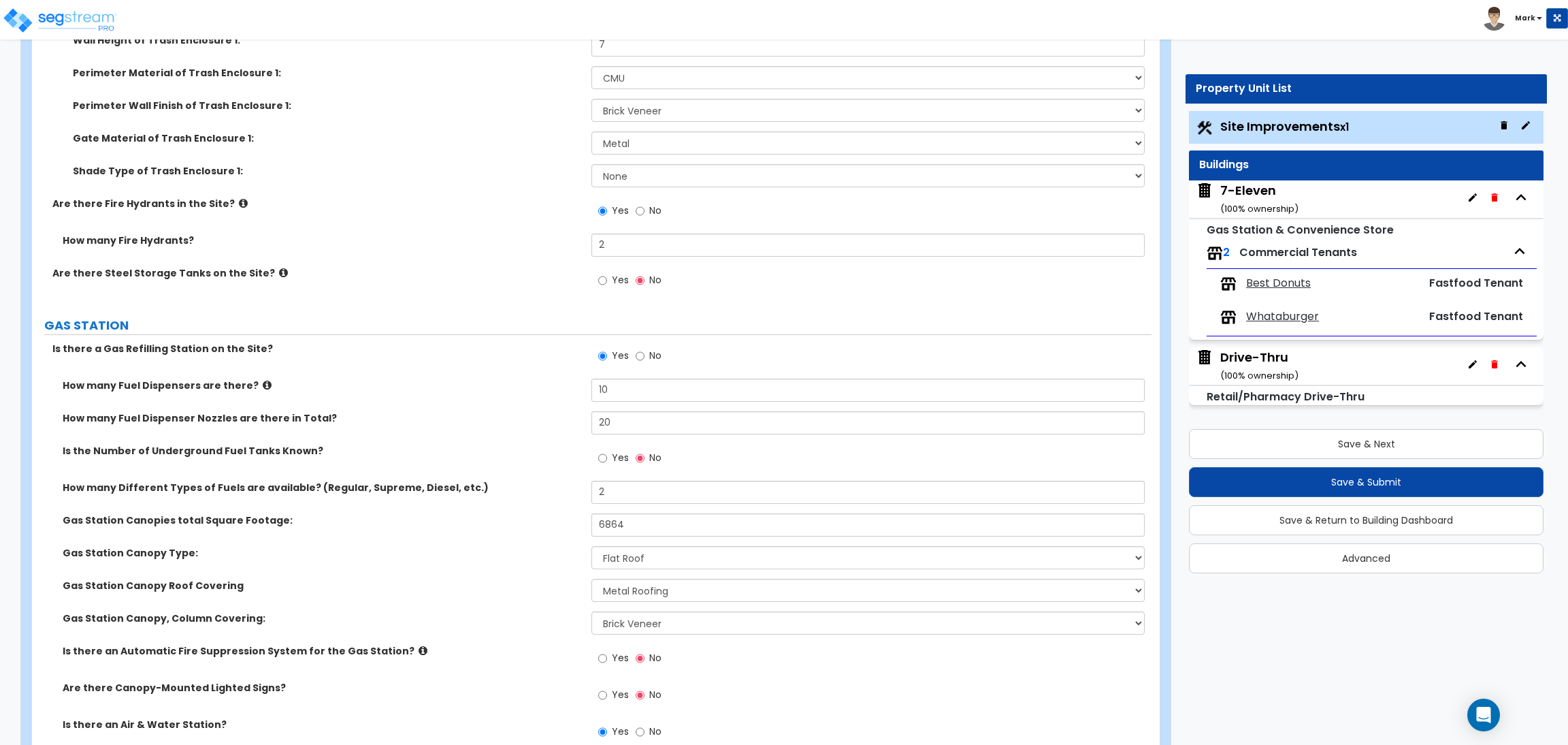
scroll to position [3502, 0]
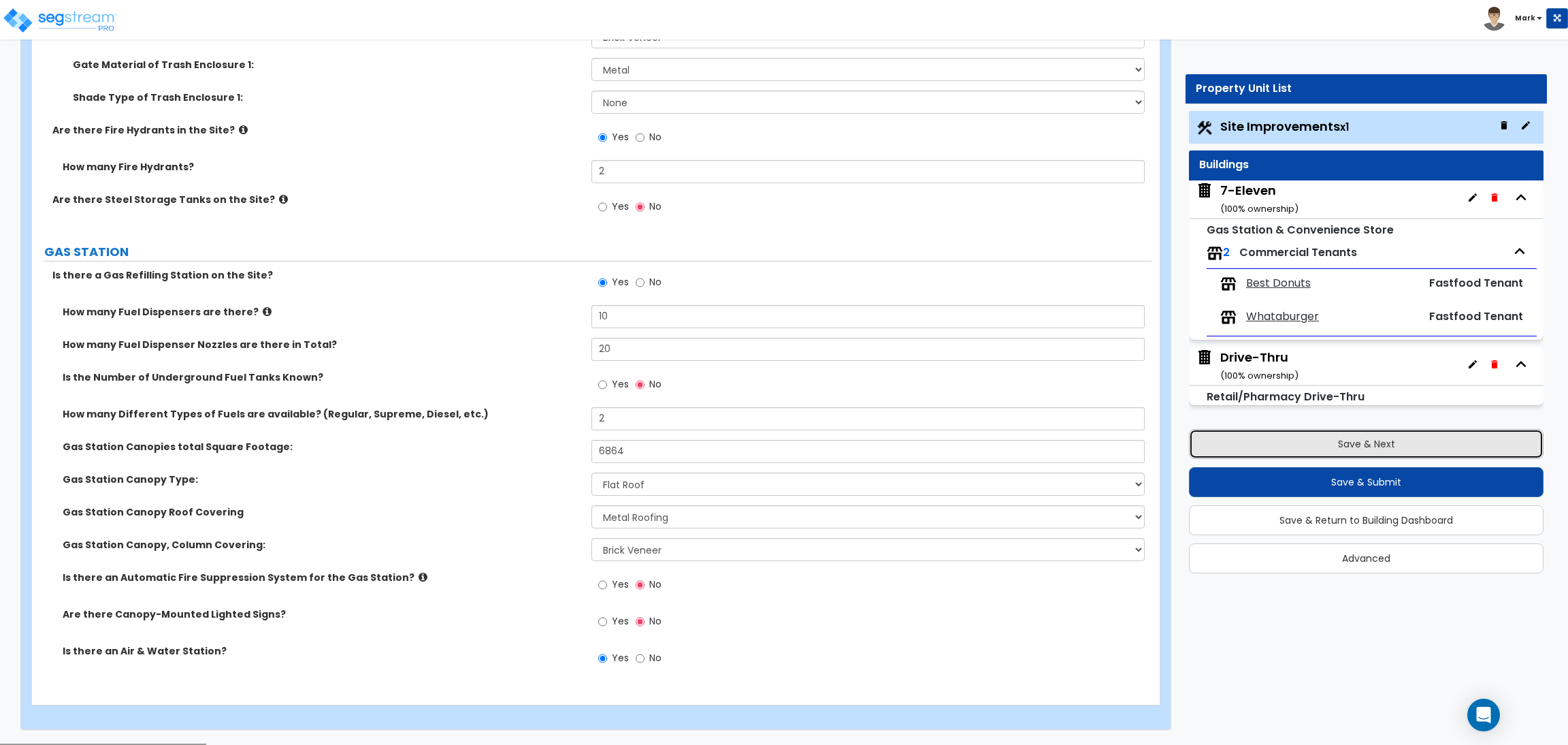
click at [1326, 442] on button "Save & Next" at bounding box center [1366, 443] width 354 height 30
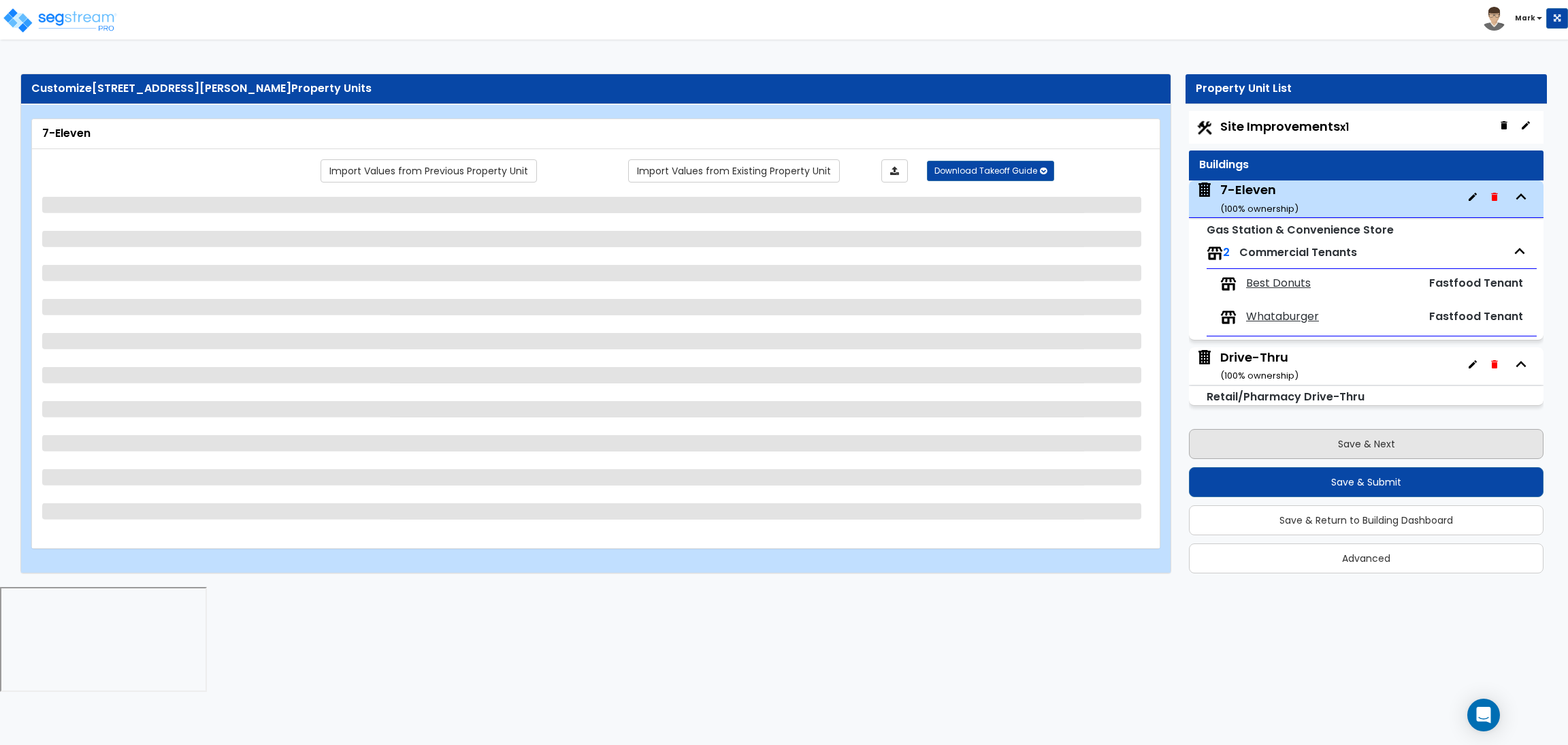
scroll to position [0, 0]
select select "6"
select select "1"
select select "2"
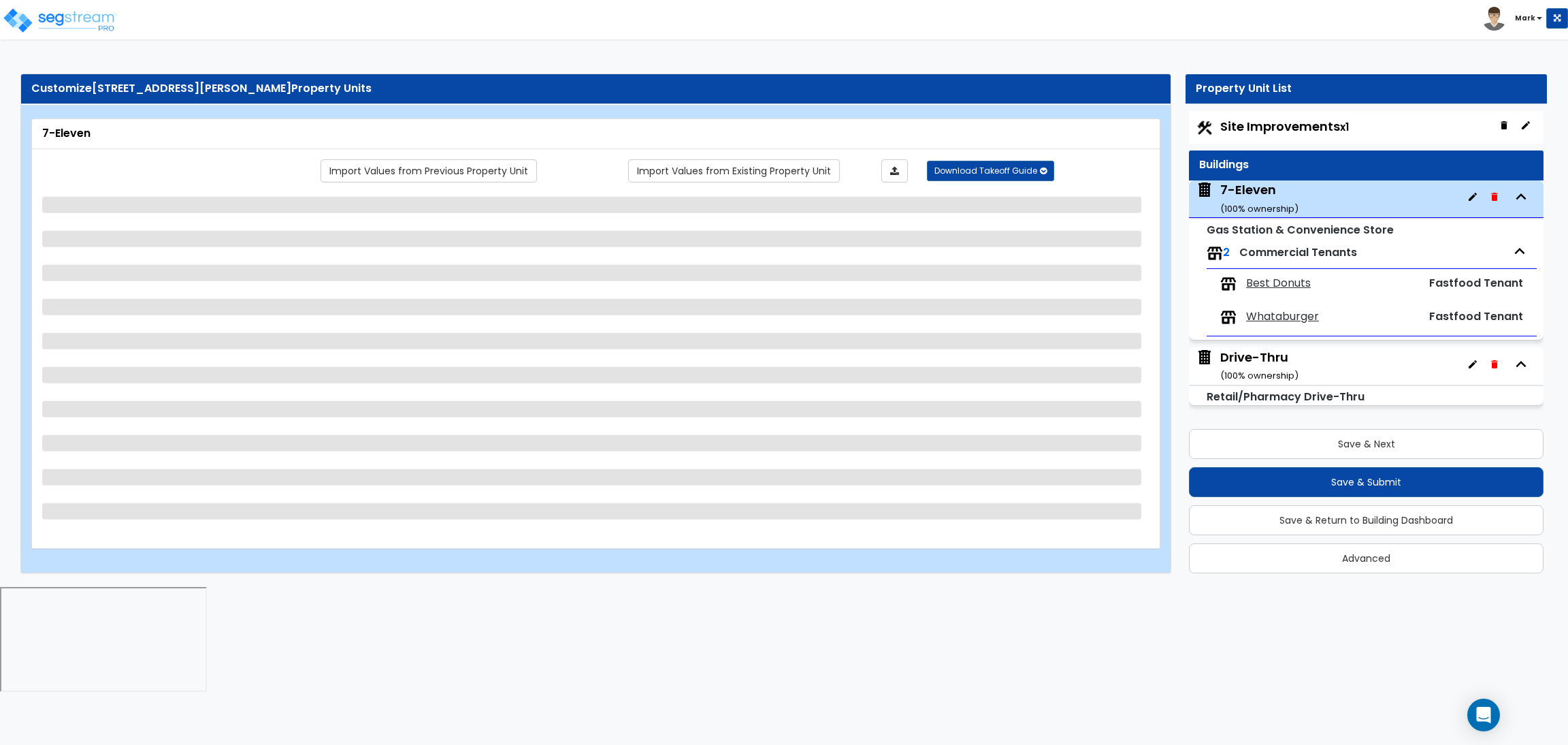
select select "2"
select select "1"
select select "2"
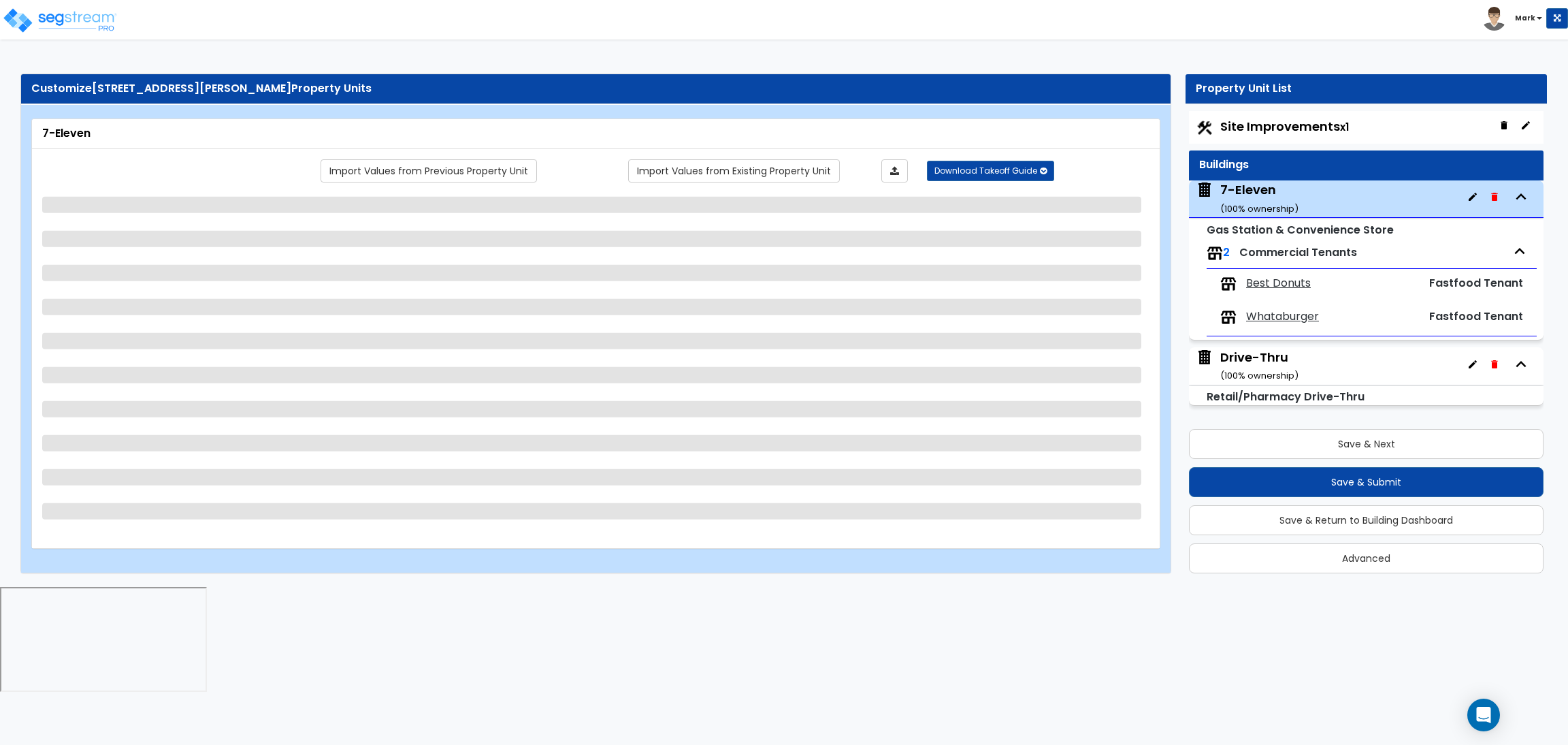
select select "1"
select select "3"
select select "1"
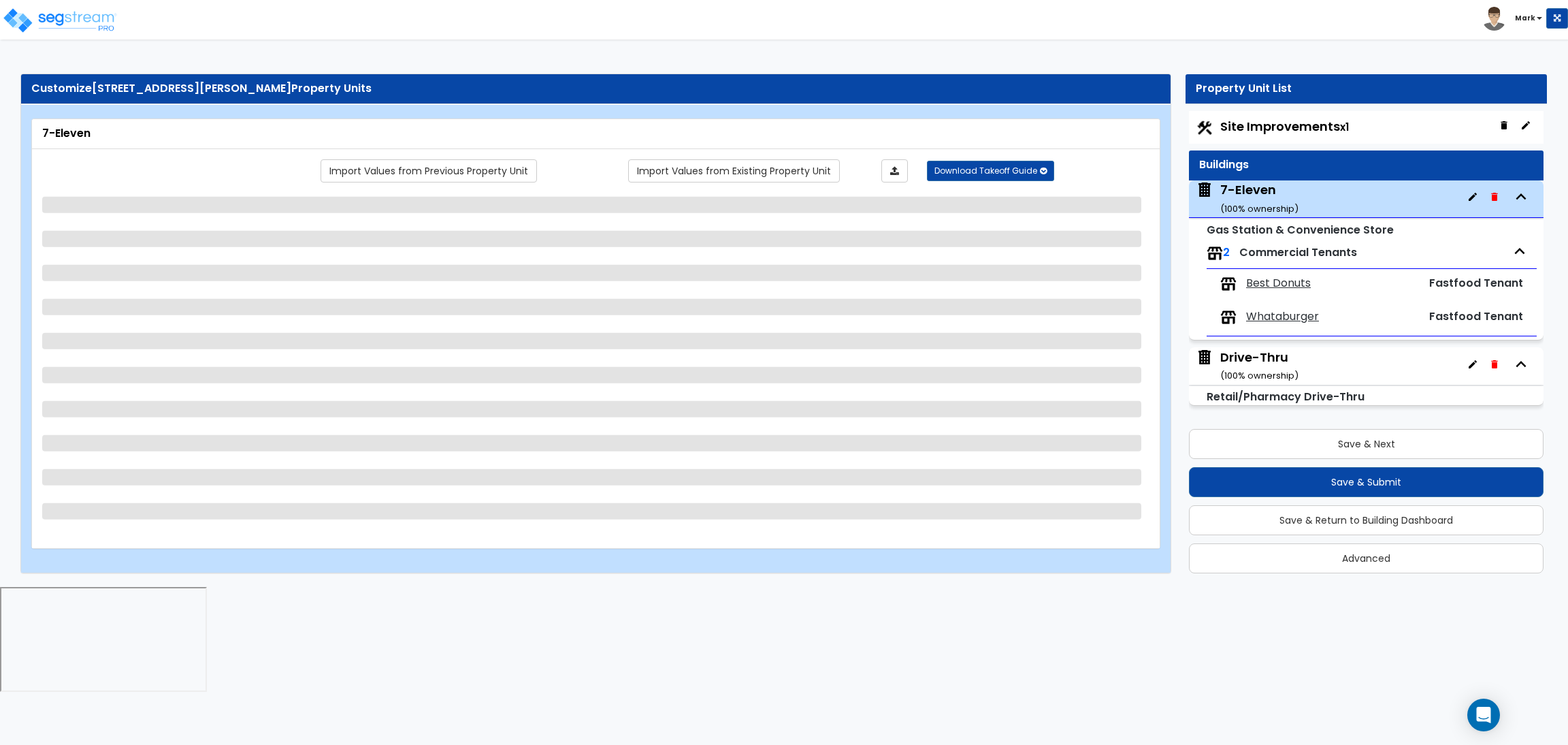
select select "2"
select select "1"
select select "3"
select select "2"
select select "1"
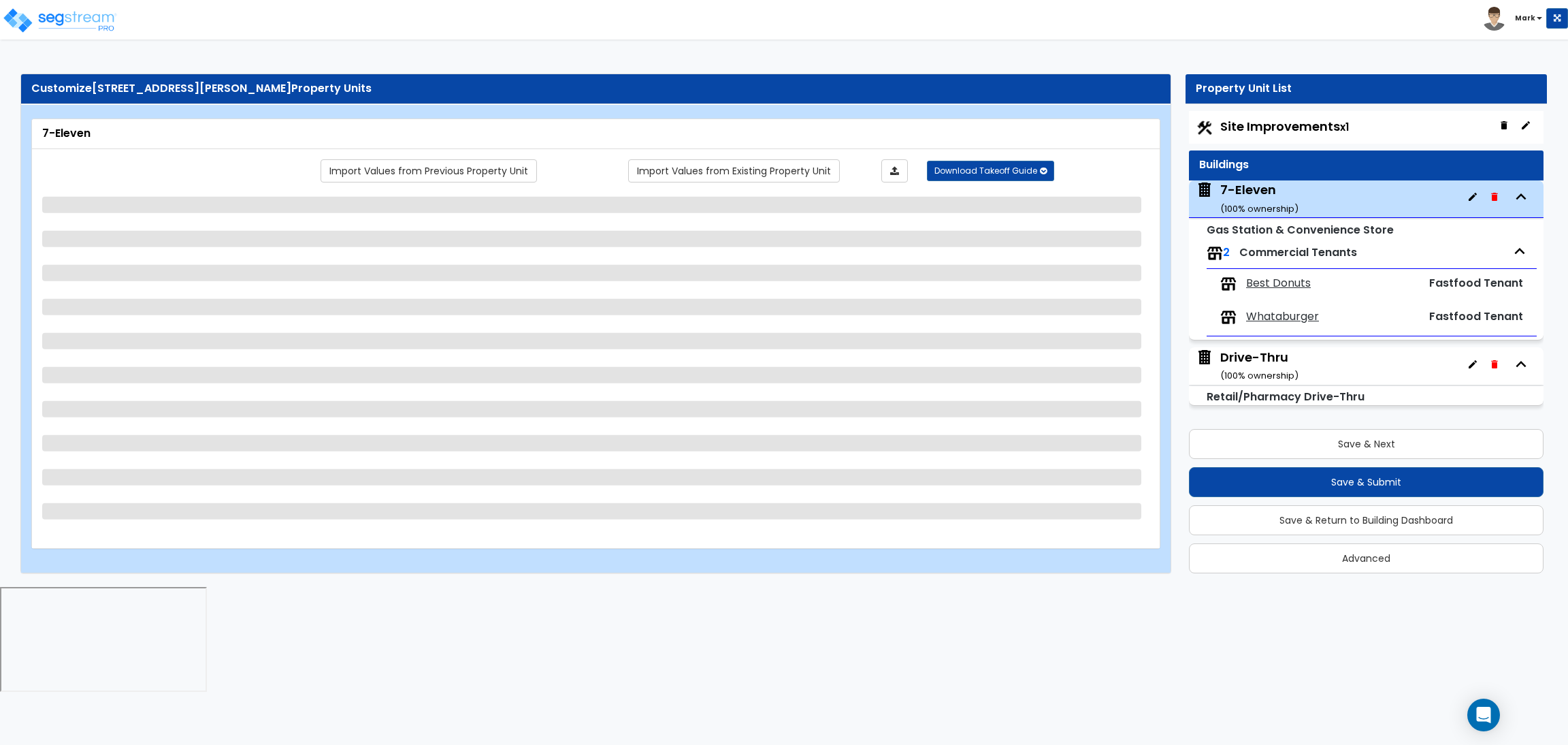
select select "3"
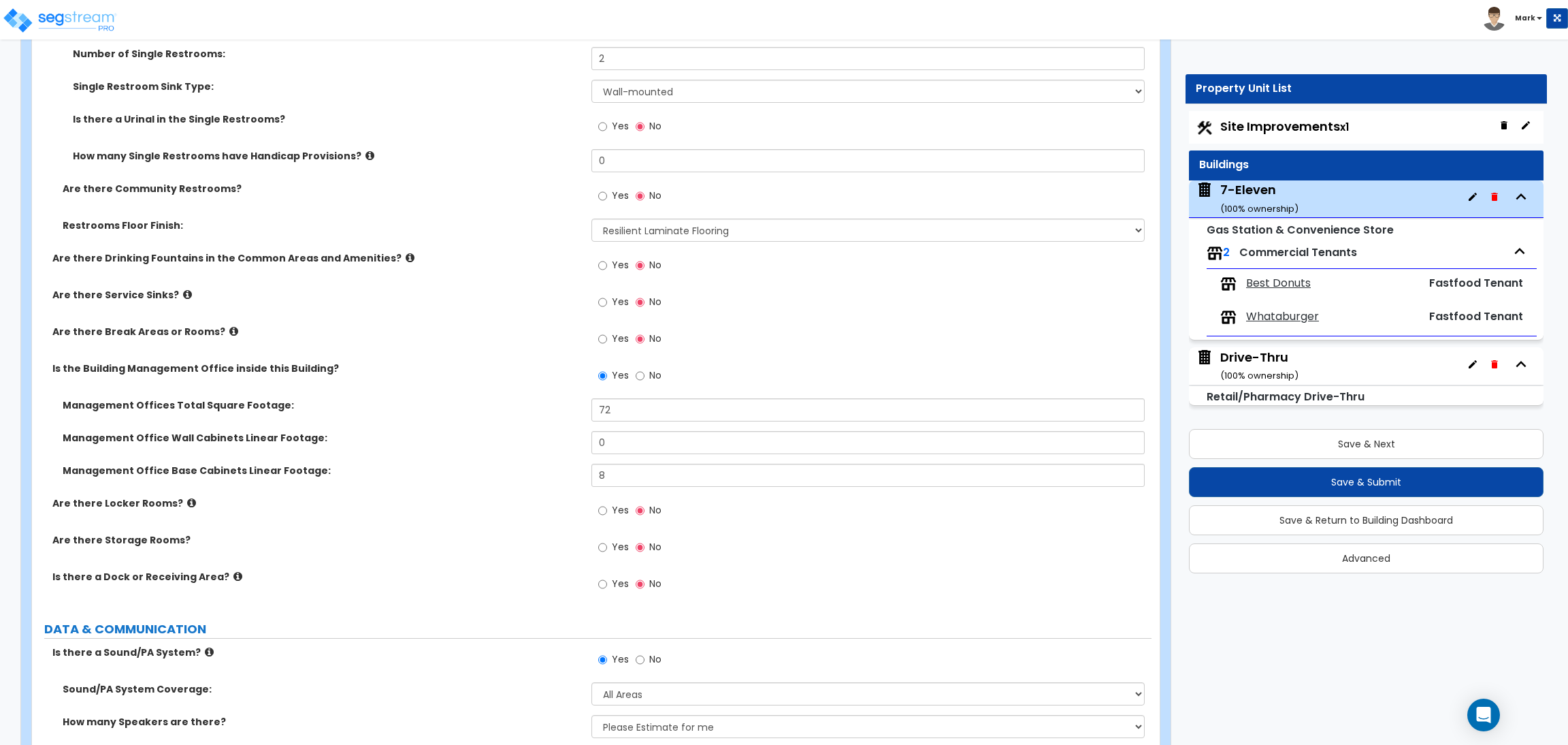
scroll to position [4594, 0]
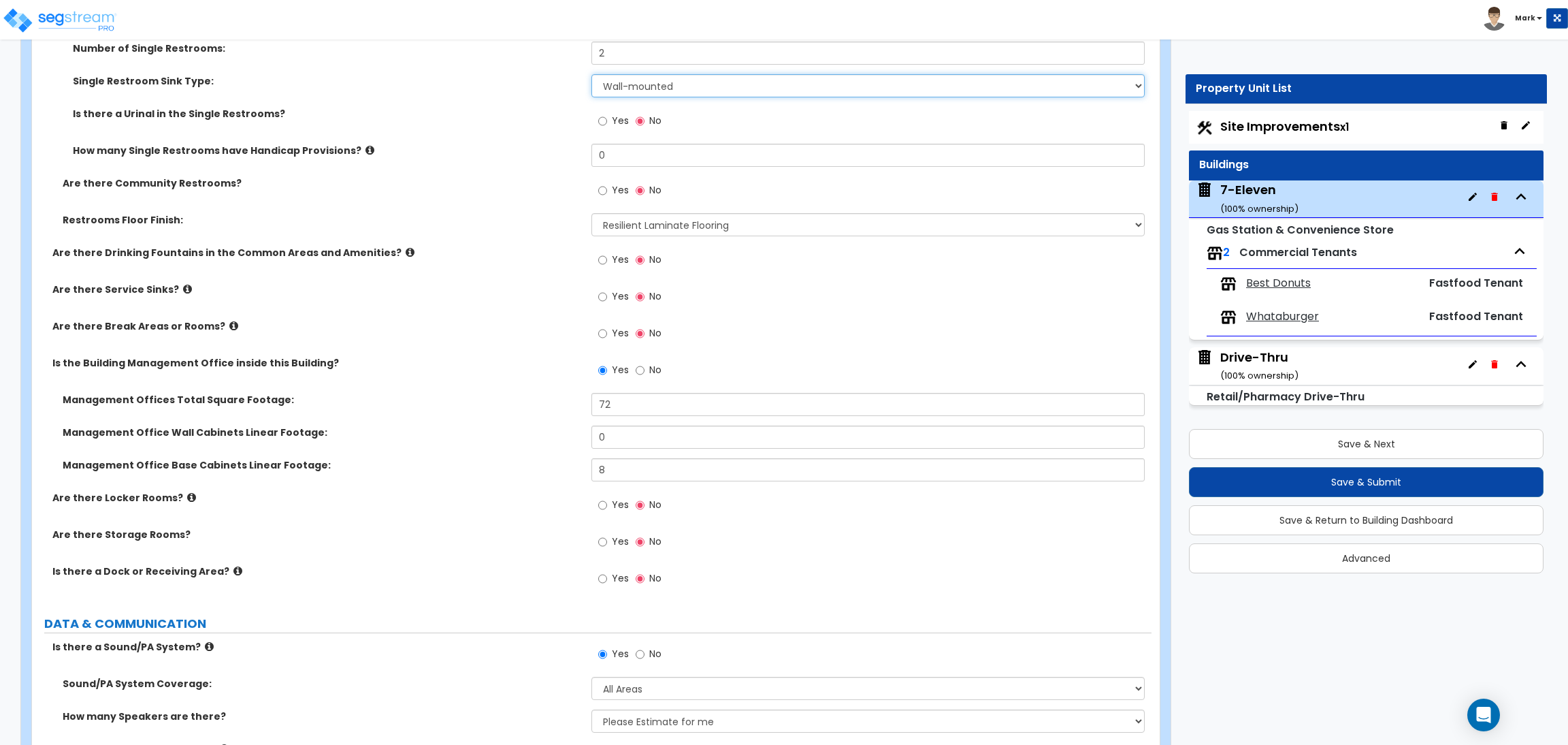
click at [674, 86] on select "Please Choose One Wall-mounted Vanity-mounted" at bounding box center [867, 86] width 553 height 23
click at [591, 74] on select "Please Choose One Wall-mounted Vanity-mounted" at bounding box center [867, 86] width 553 height 23
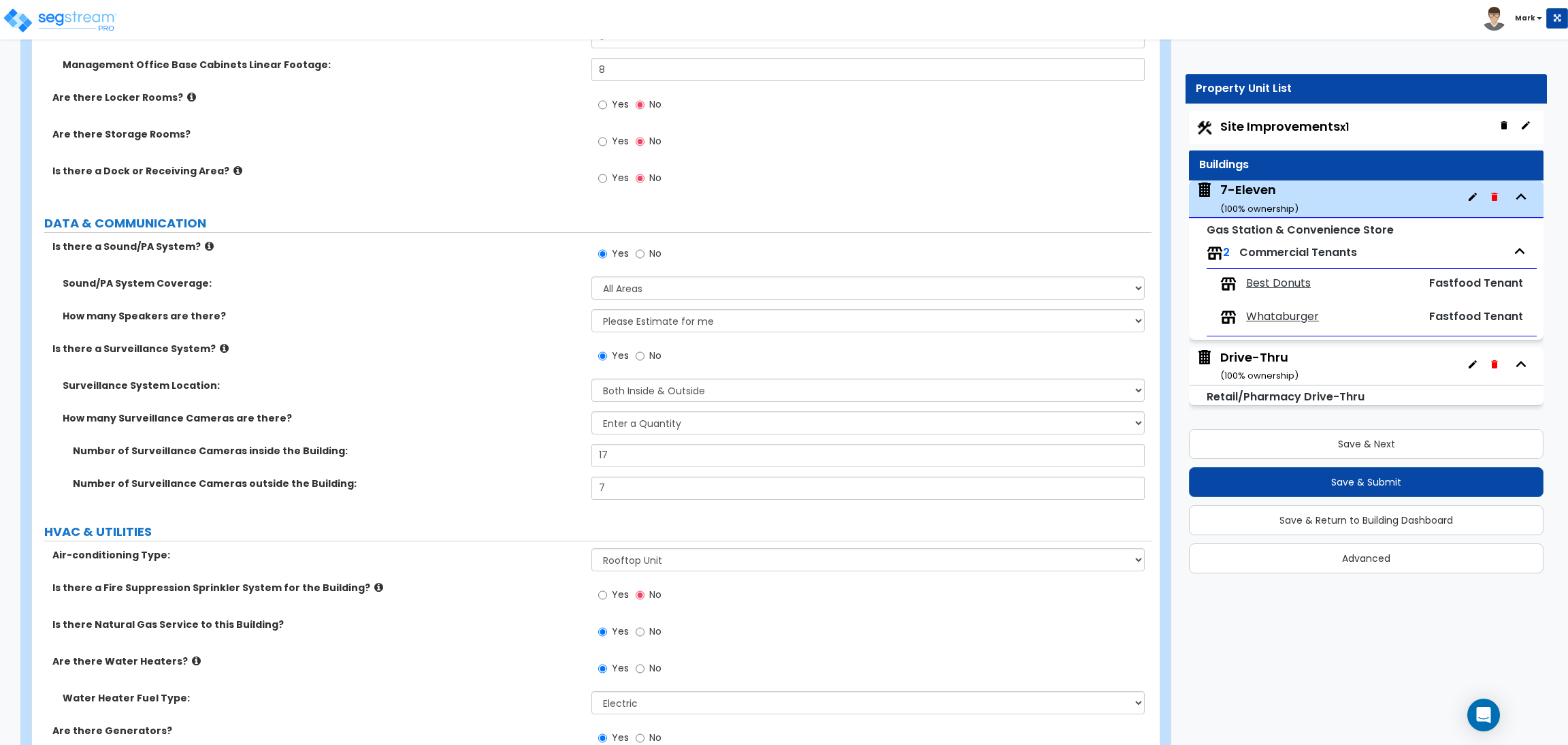
scroll to position [5003, 0]
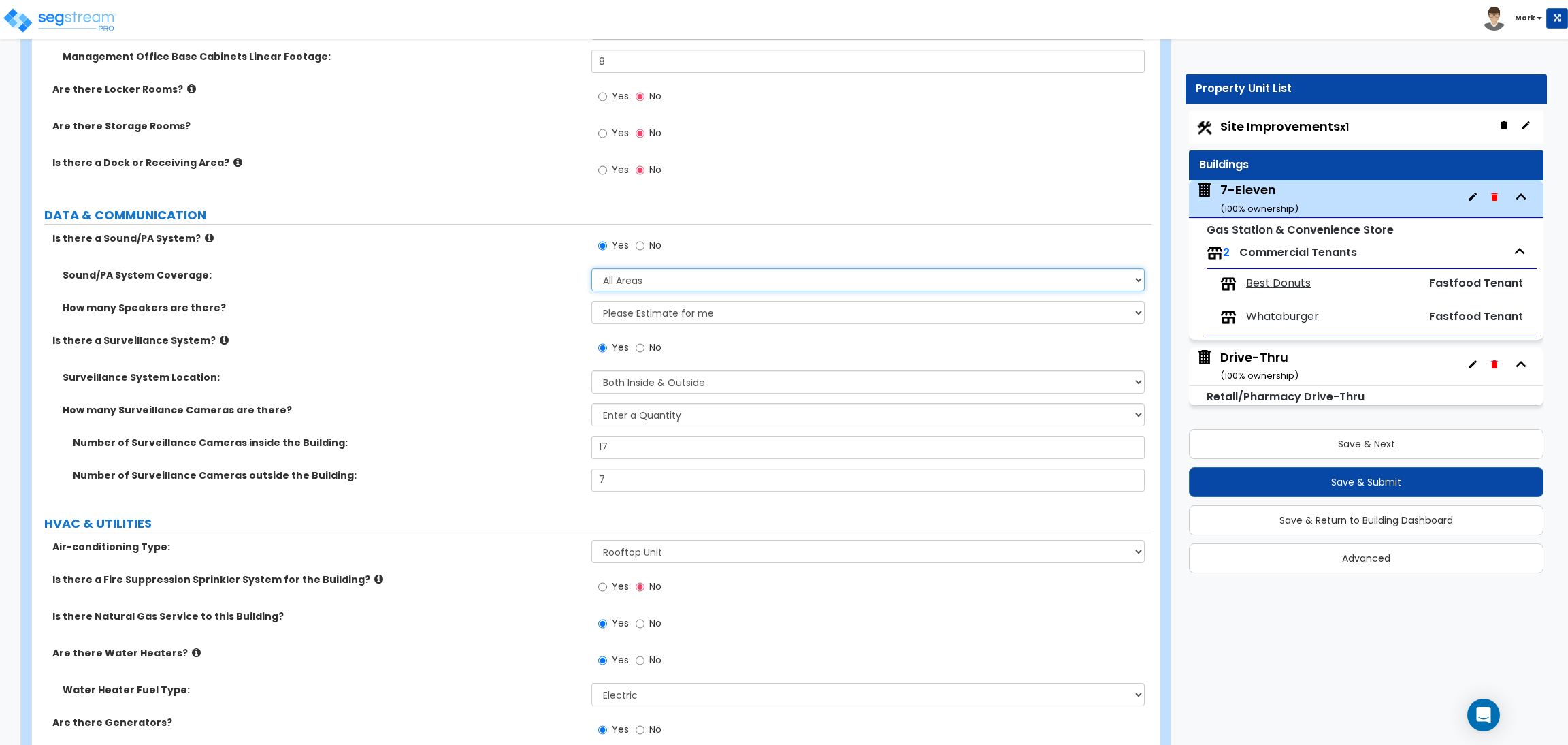
click at [713, 278] on select "Please Choose One All Areas Enter Percent Coverage" at bounding box center [867, 280] width 553 height 23
click at [468, 336] on label "Is there a Surveillance System?" at bounding box center [317, 341] width 529 height 14
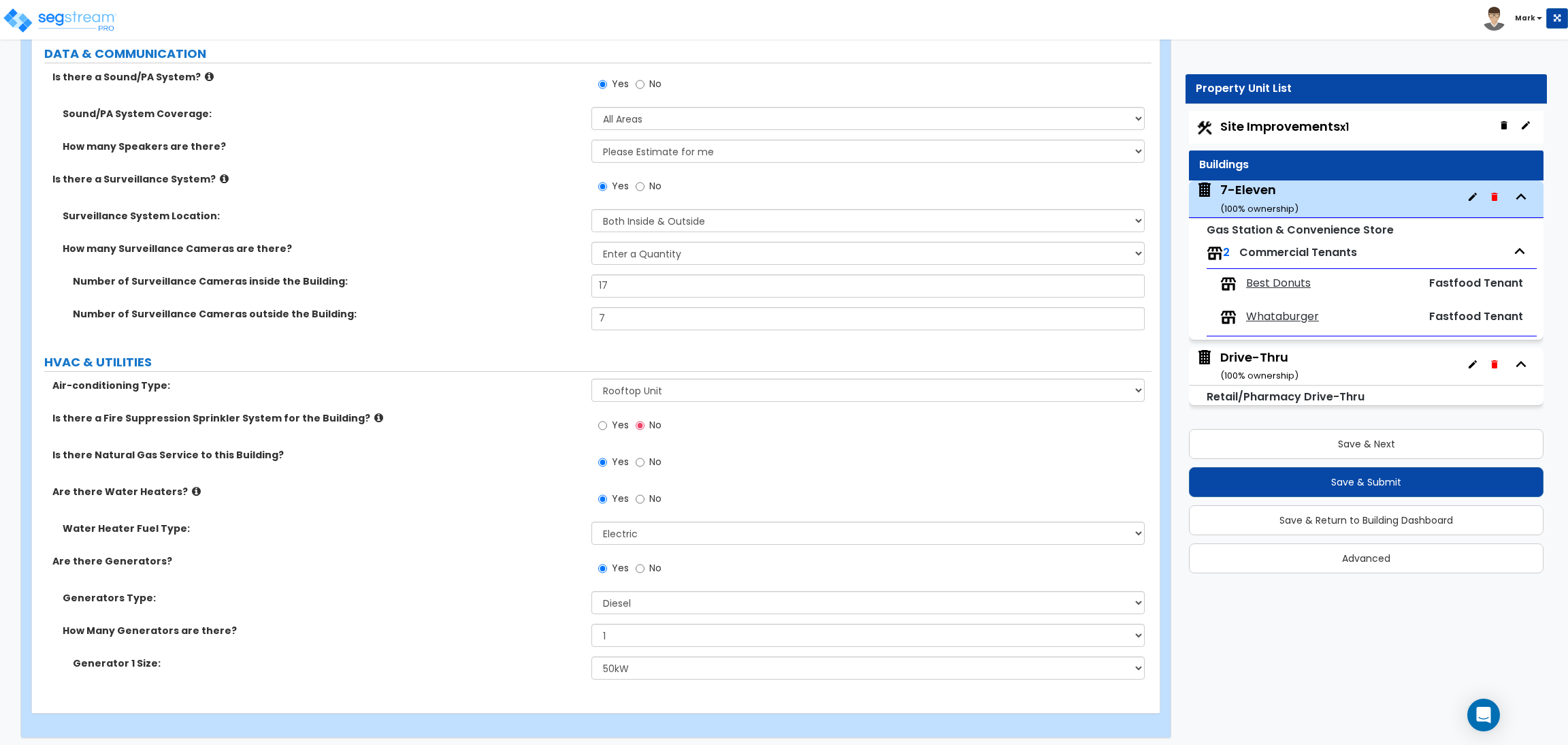
scroll to position [5172, 0]
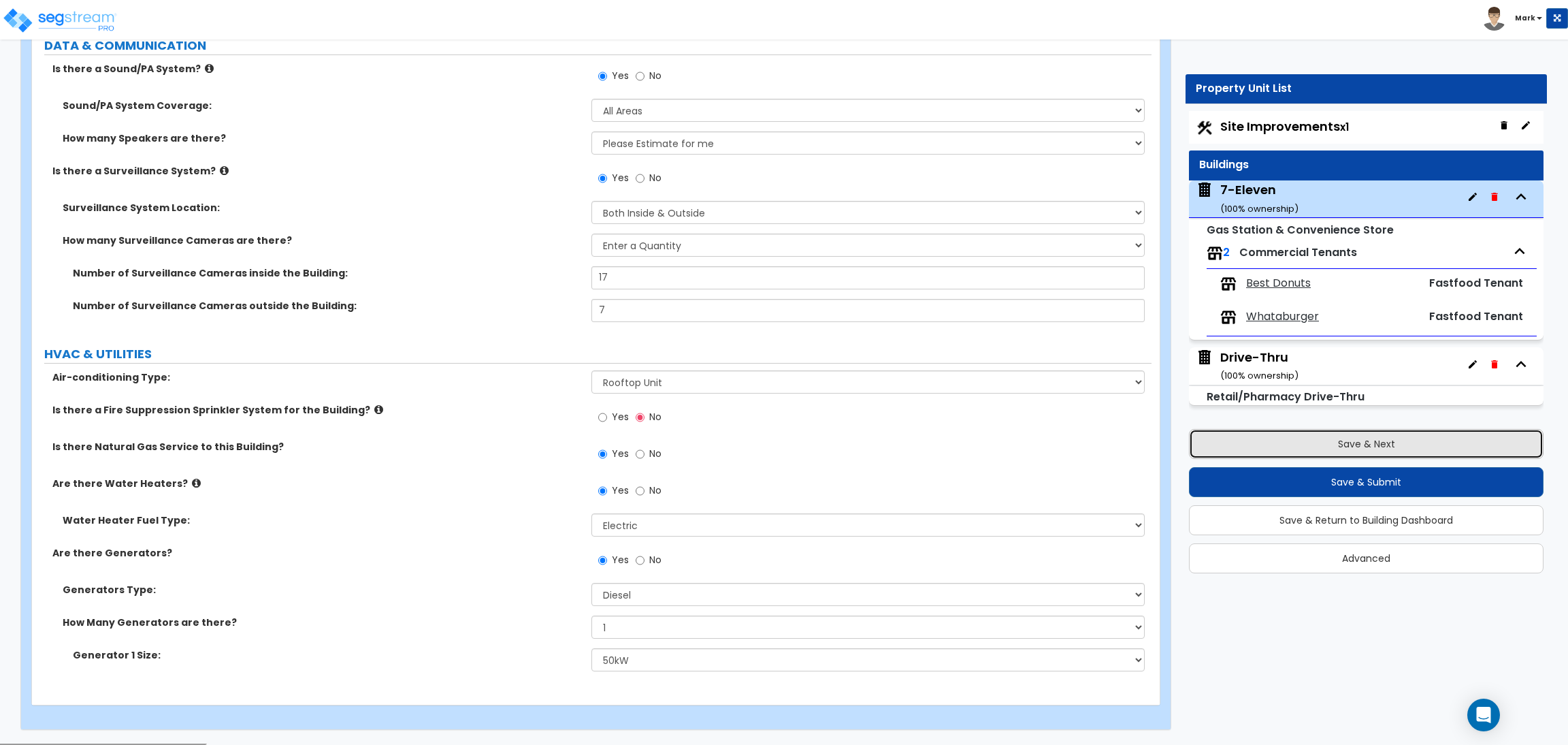
click at [1299, 439] on button "Save & Next" at bounding box center [1366, 443] width 354 height 30
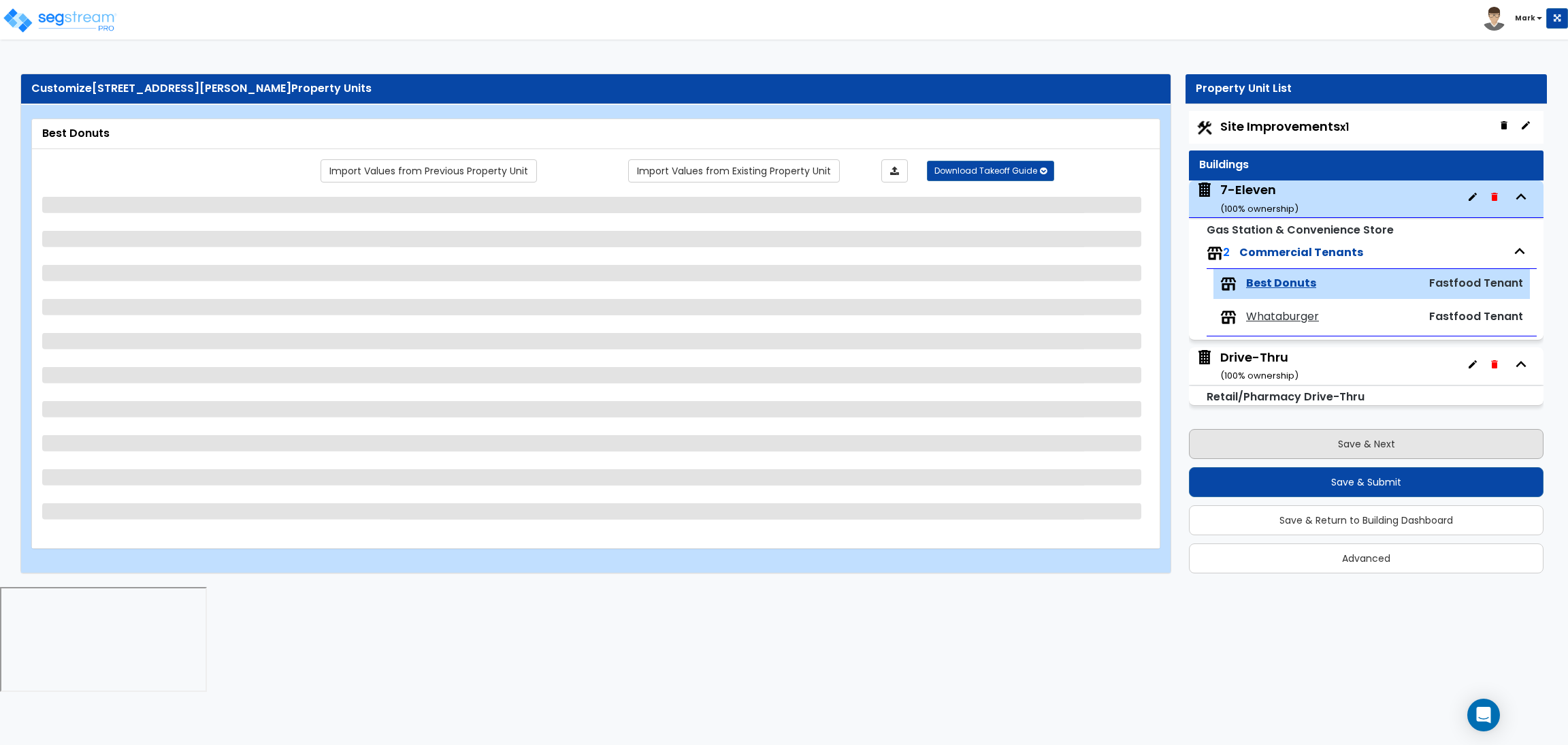
scroll to position [0, 0]
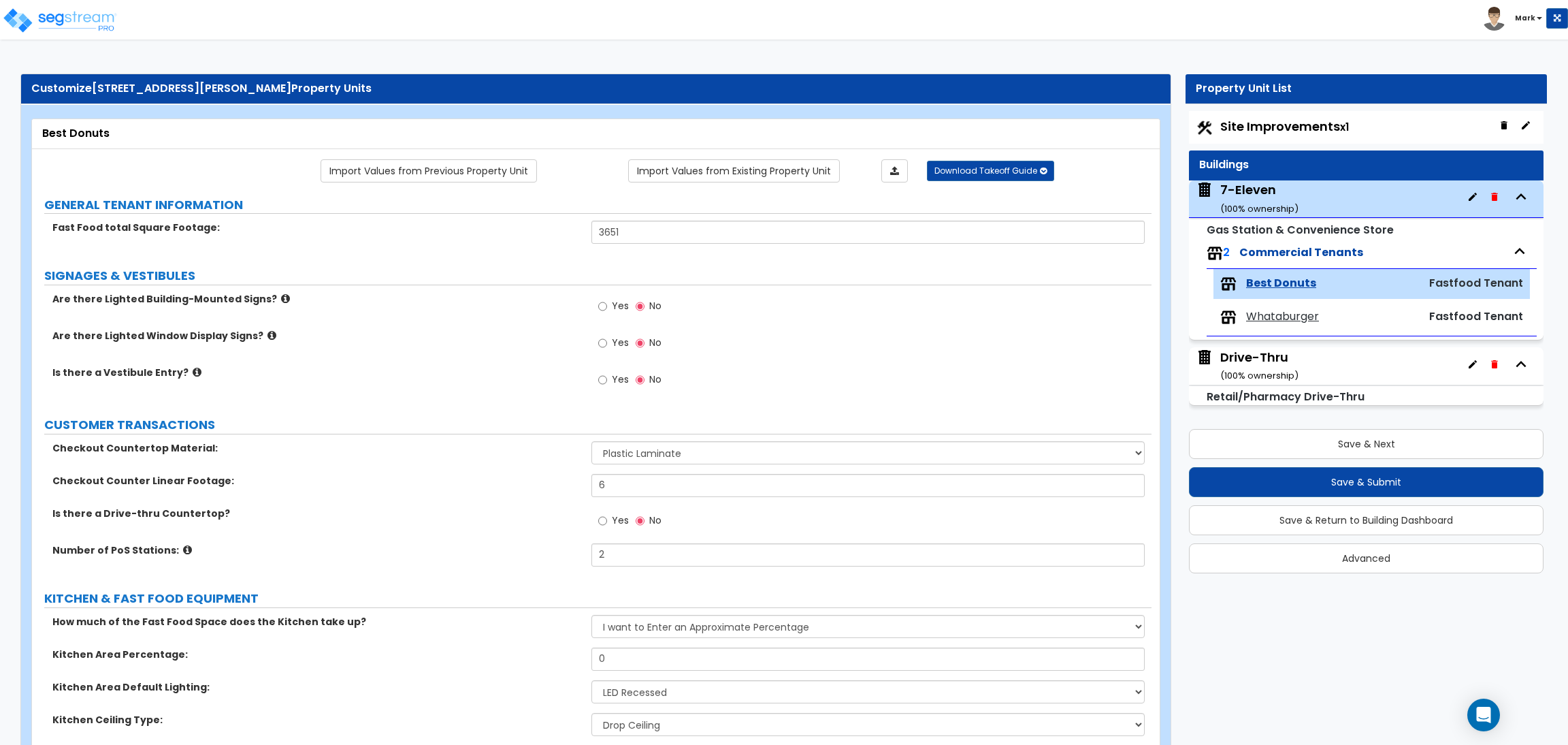
click at [602, 351] on label "Yes" at bounding box center [613, 345] width 30 height 23
click at [602, 350] on input "Yes" at bounding box center [602, 343] width 9 height 15
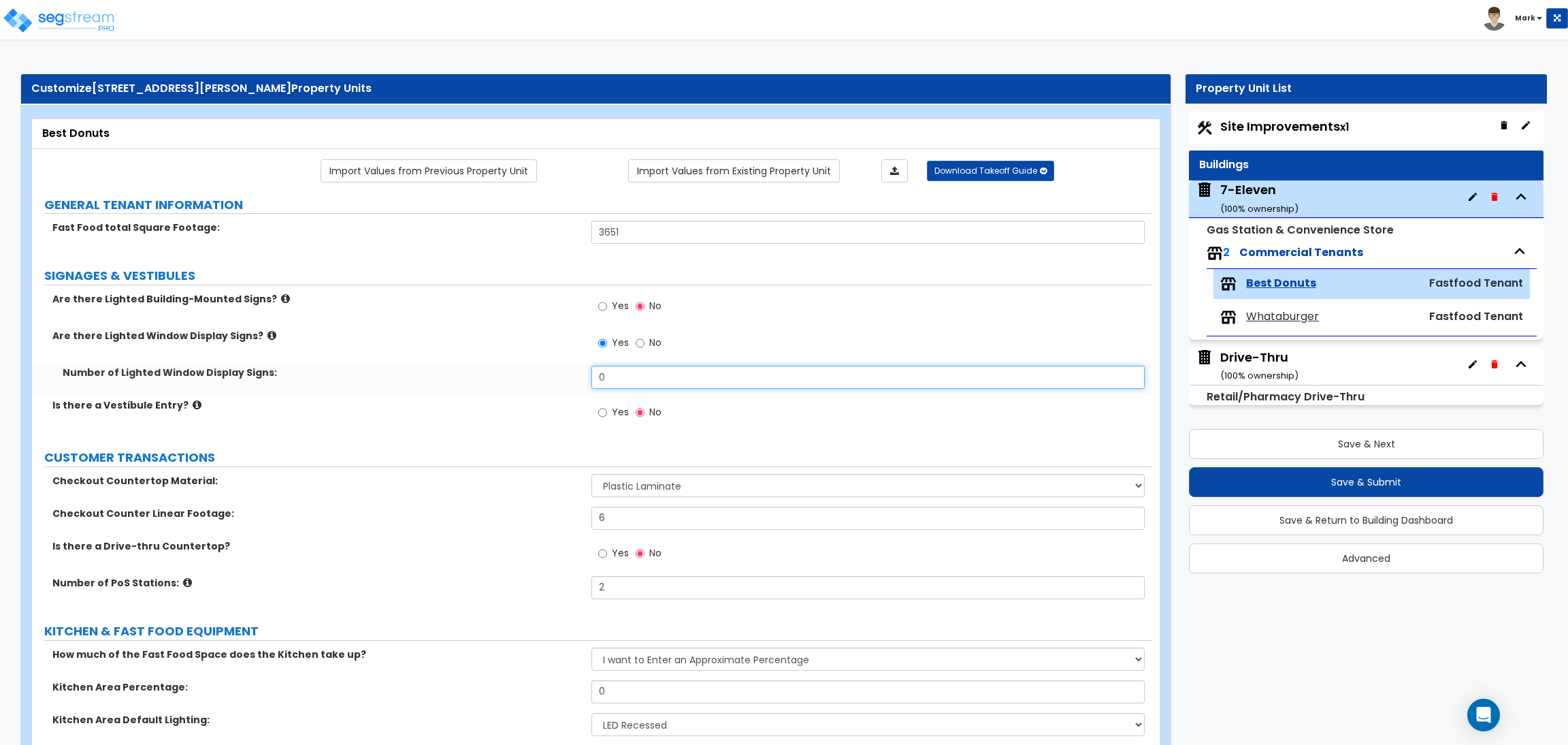
drag, startPoint x: 622, startPoint y: 380, endPoint x: 558, endPoint y: 380, distance: 64.0
click at [558, 380] on div "Number of Lighted Window Display Signs: 0" at bounding box center [592, 381] width 1120 height 32
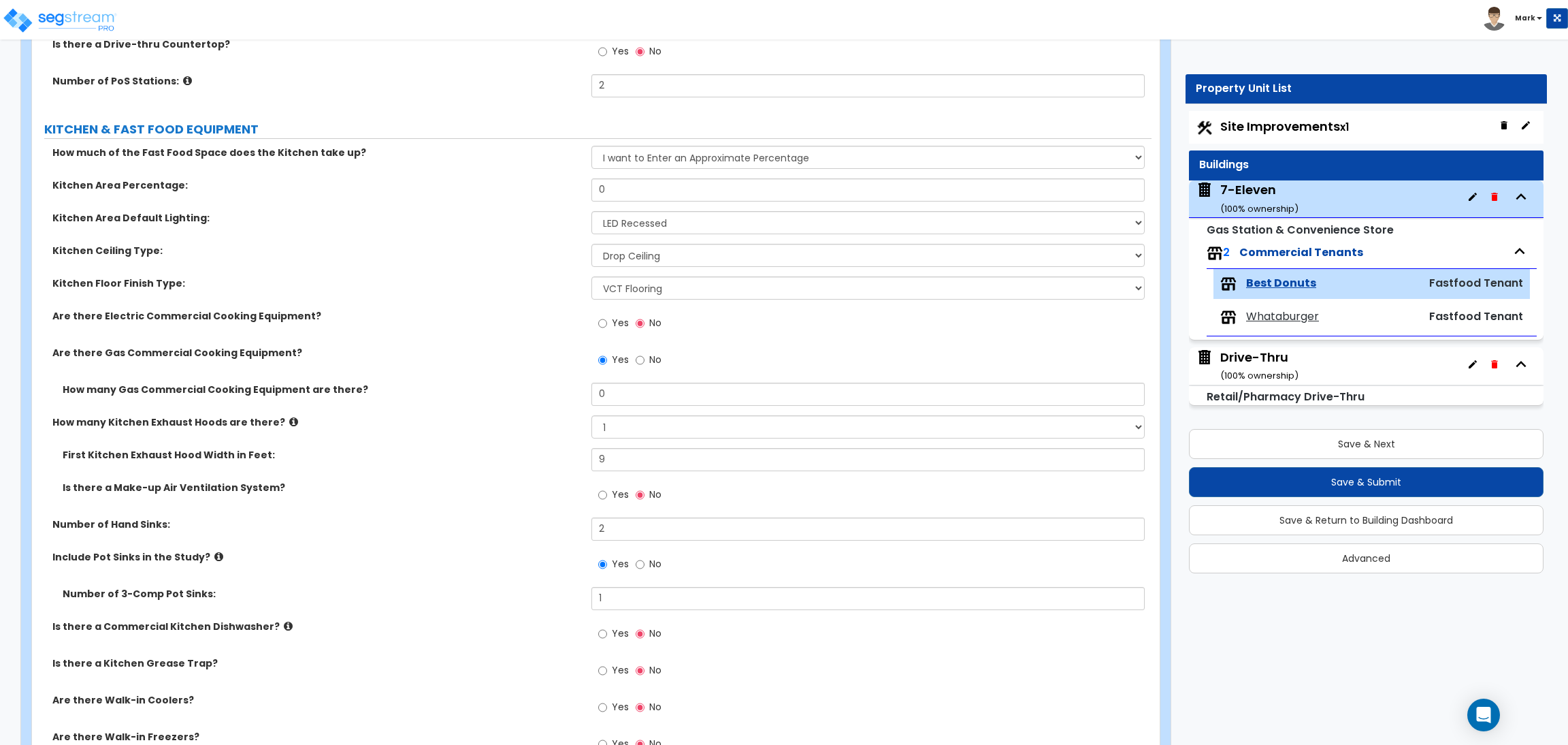
scroll to position [510, 0]
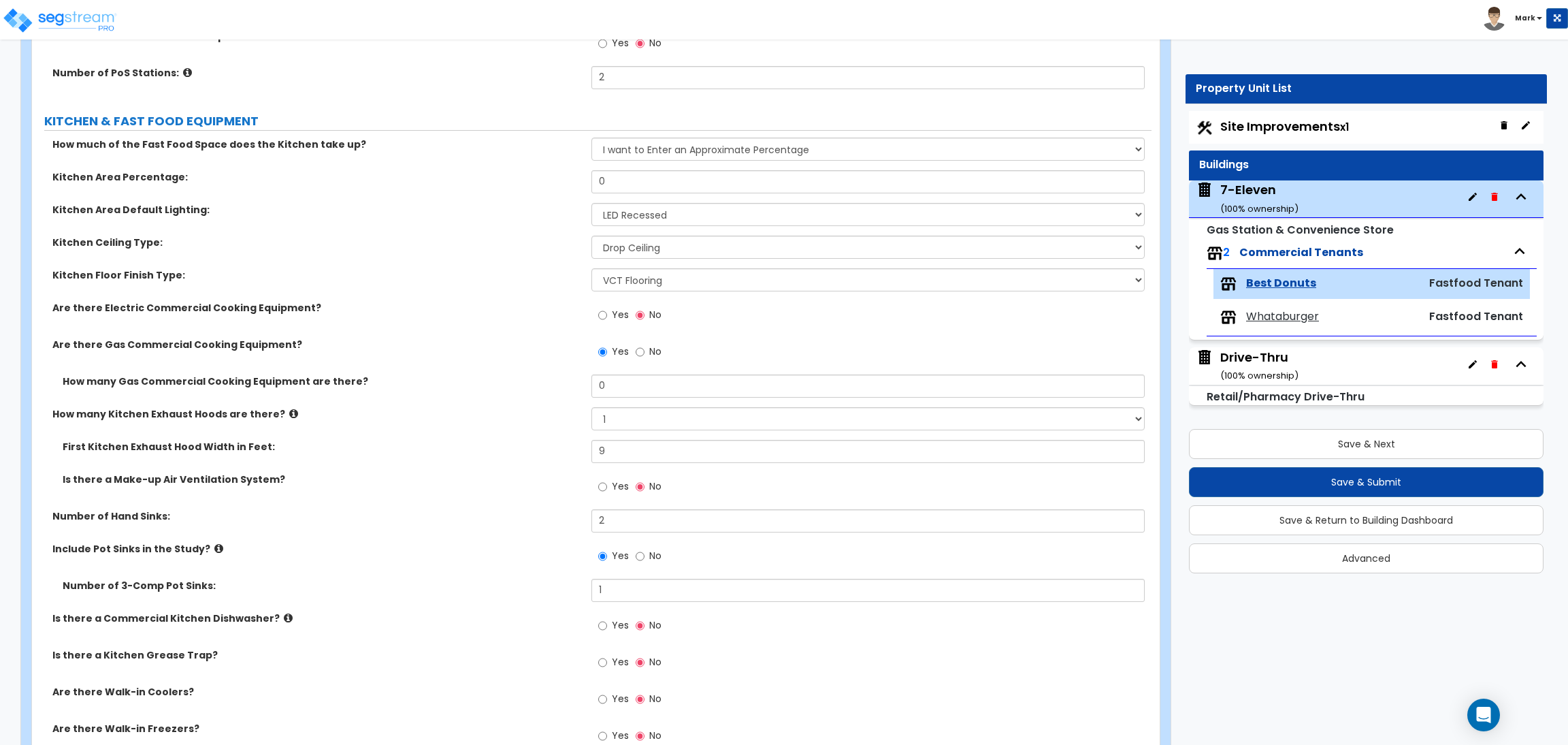
click at [618, 320] on span "Yes" at bounding box center [620, 314] width 17 height 14
click at [607, 320] on input "Yes" at bounding box center [602, 314] width 9 height 15
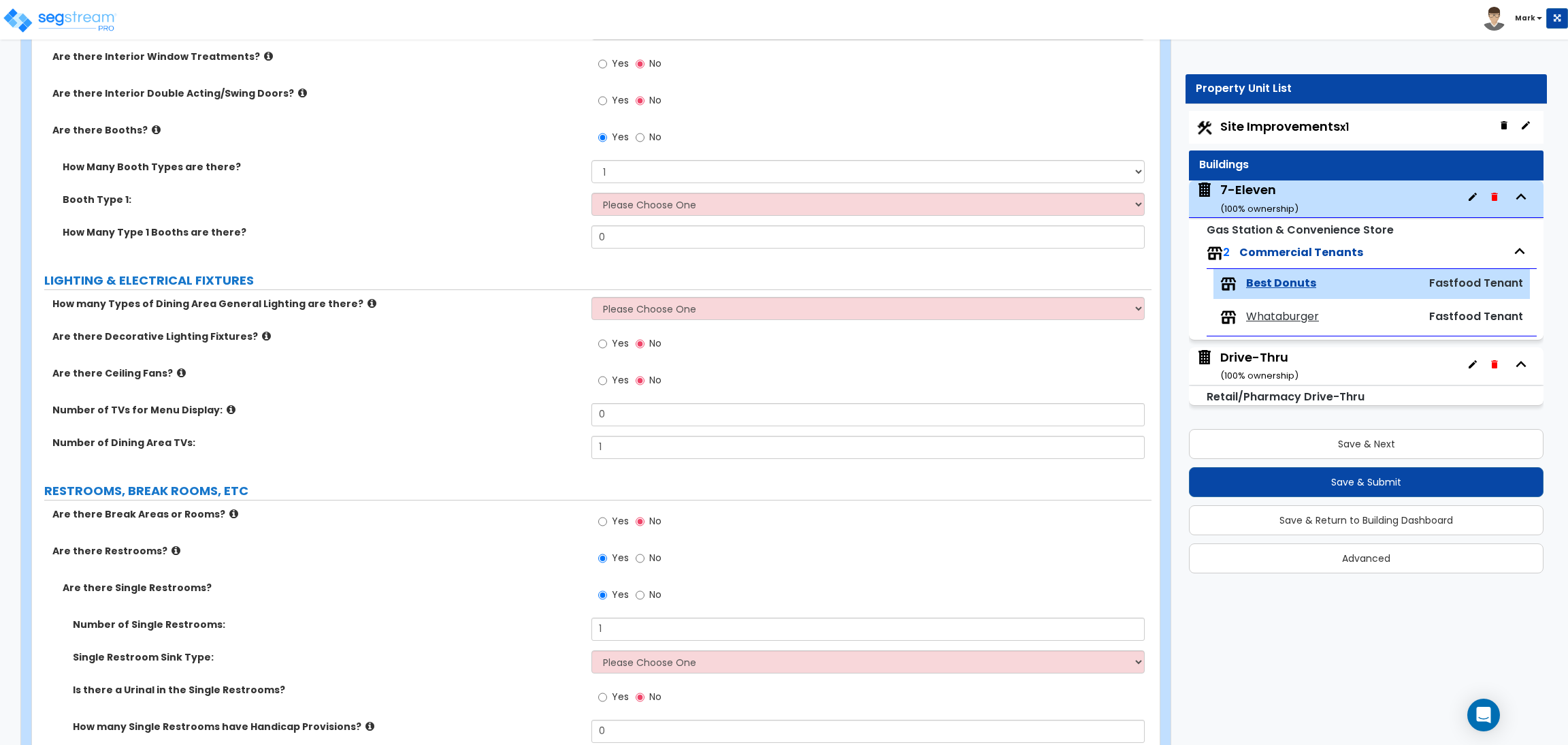
scroll to position [2193, 0]
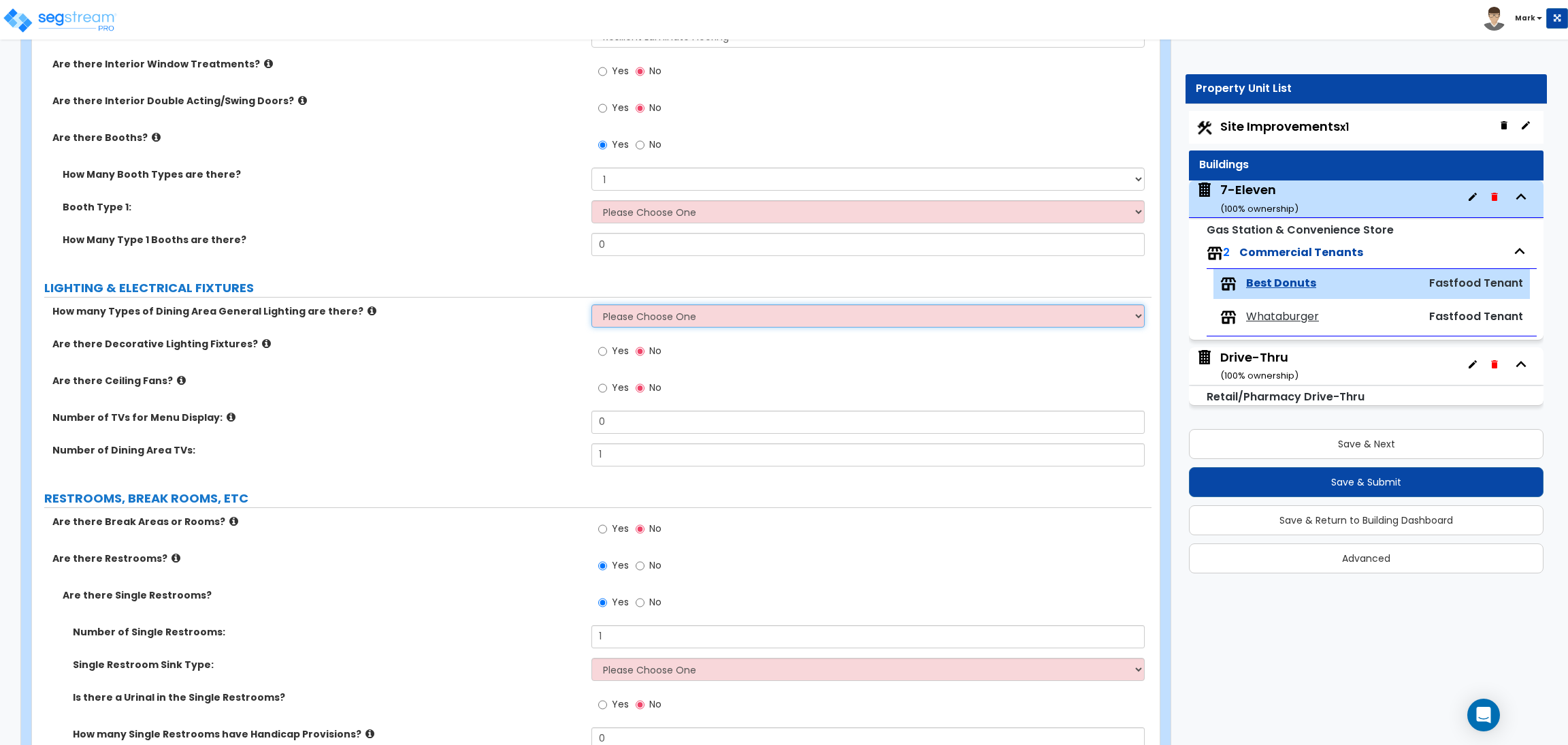
click at [640, 312] on select "Please Choose One 1 2 3" at bounding box center [867, 316] width 553 height 23
click at [591, 304] on select "Please Choose One 1 2 3" at bounding box center [867, 316] width 553 height 23
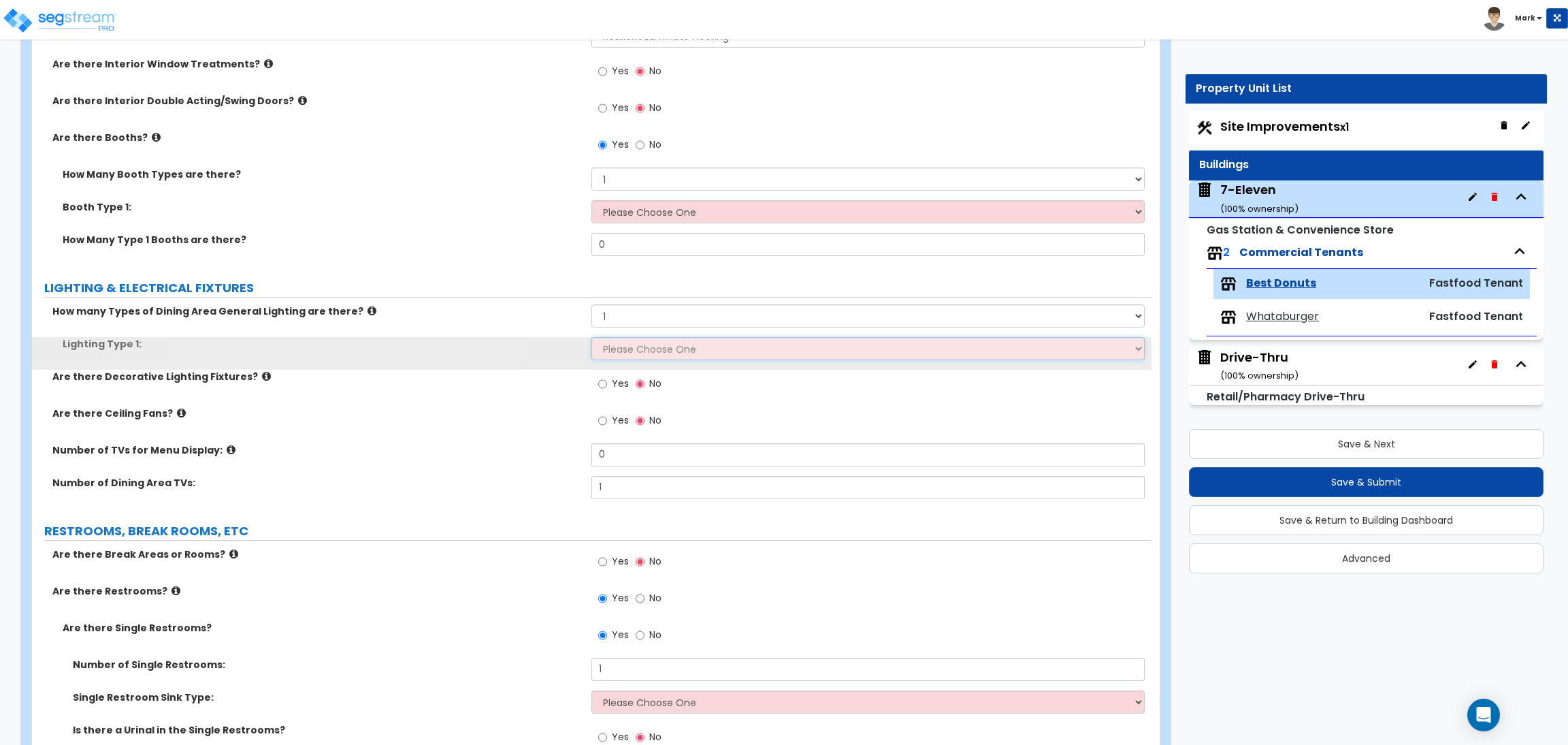
click at [642, 349] on select "Please Choose One LED Surface-Mounted LED Recessed Fluorescent Surface-Mounted …" at bounding box center [867, 349] width 553 height 23
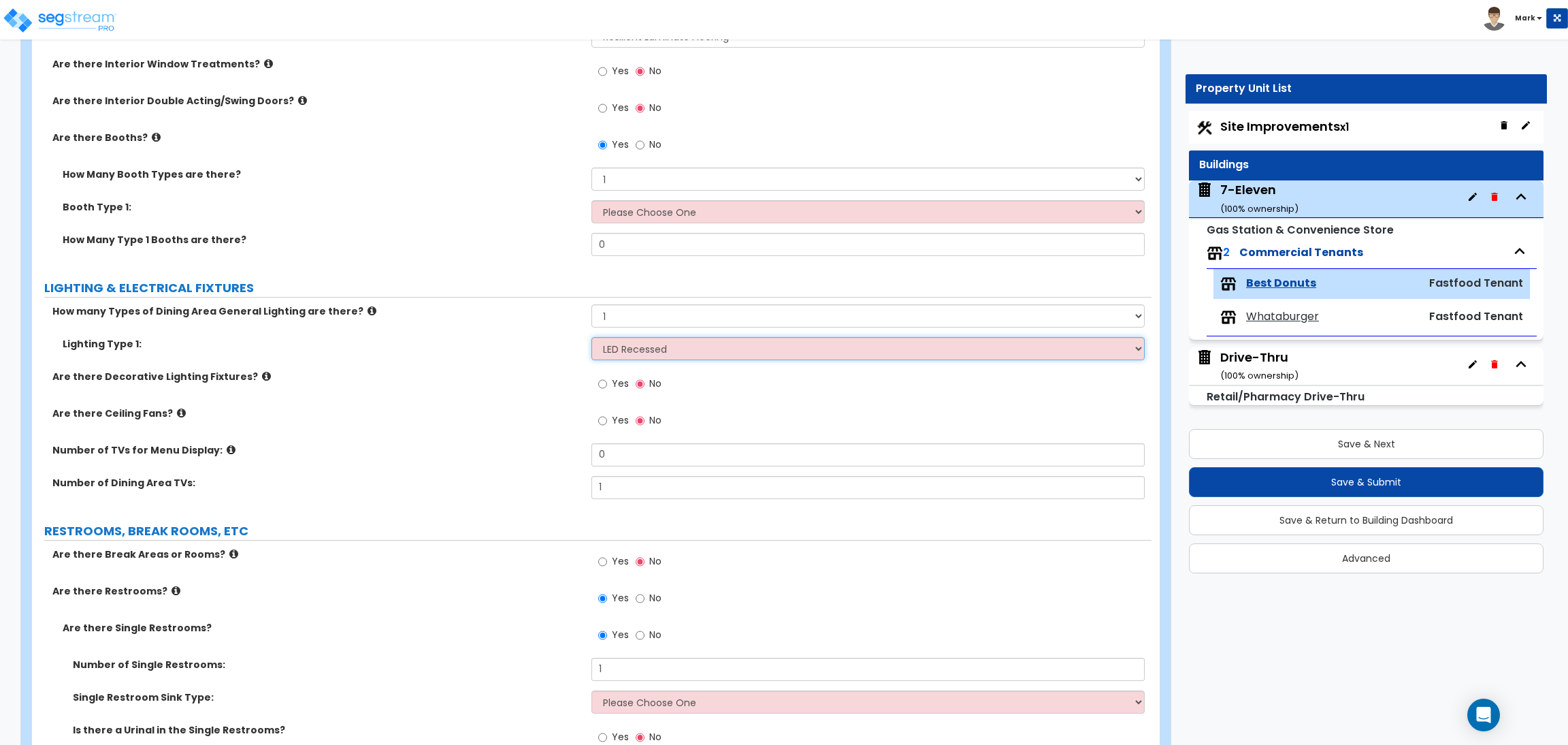
click at [591, 337] on select "Please Choose One LED Surface-Mounted LED Recessed Fluorescent Surface-Mounted …" at bounding box center [867, 349] width 553 height 23
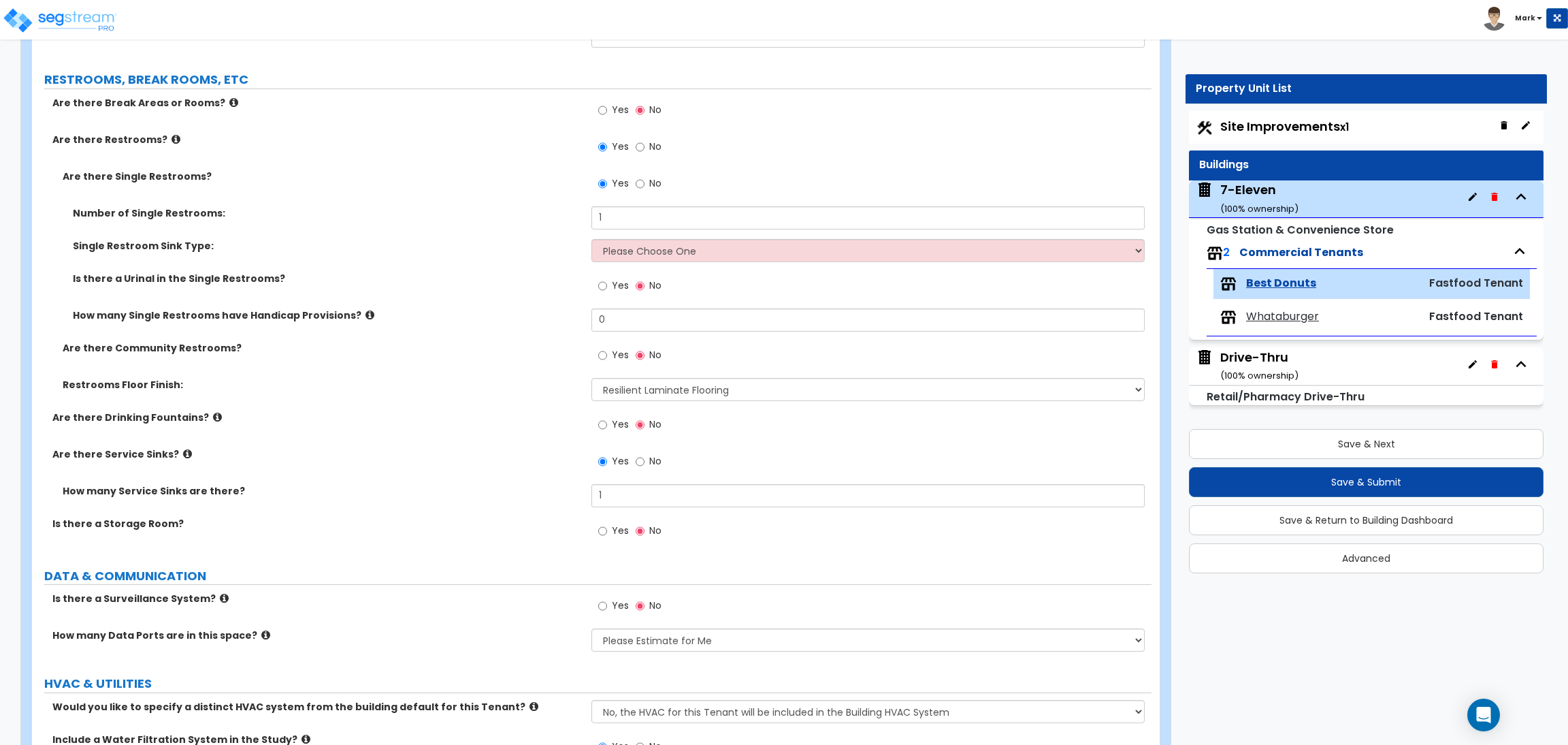
scroll to position [2838, 0]
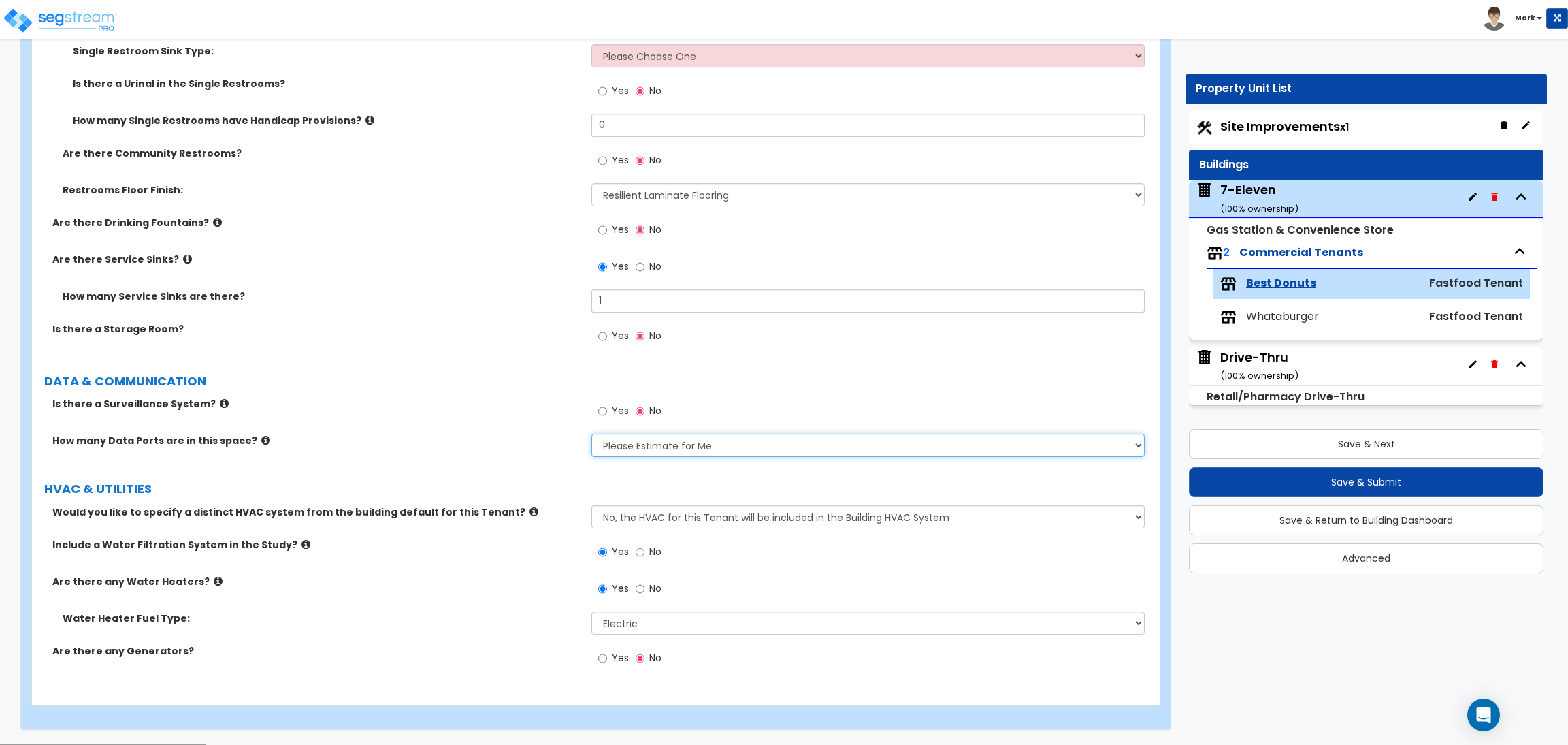
click at [682, 448] on select "None Please Estimate for Me I will specify the Quantity Exactly" at bounding box center [867, 445] width 553 height 23
click at [591, 435] on select "None Please Estimate for Me I will specify the Quantity Exactly" at bounding box center [867, 445] width 553 height 23
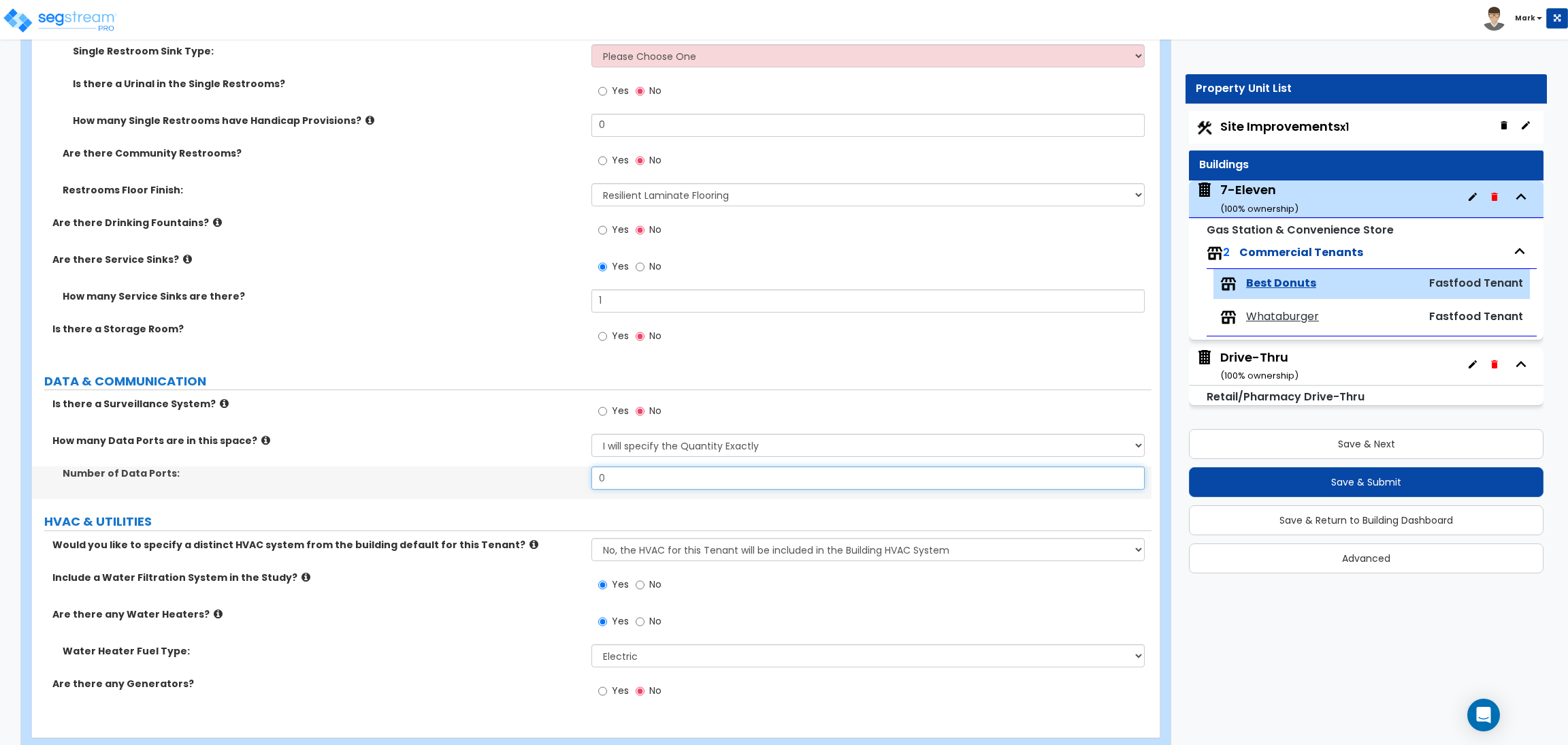
drag, startPoint x: 638, startPoint y: 482, endPoint x: 548, endPoint y: 479, distance: 90.0
click at [548, 479] on div "Number of Data Ports: 0" at bounding box center [592, 482] width 1120 height 32
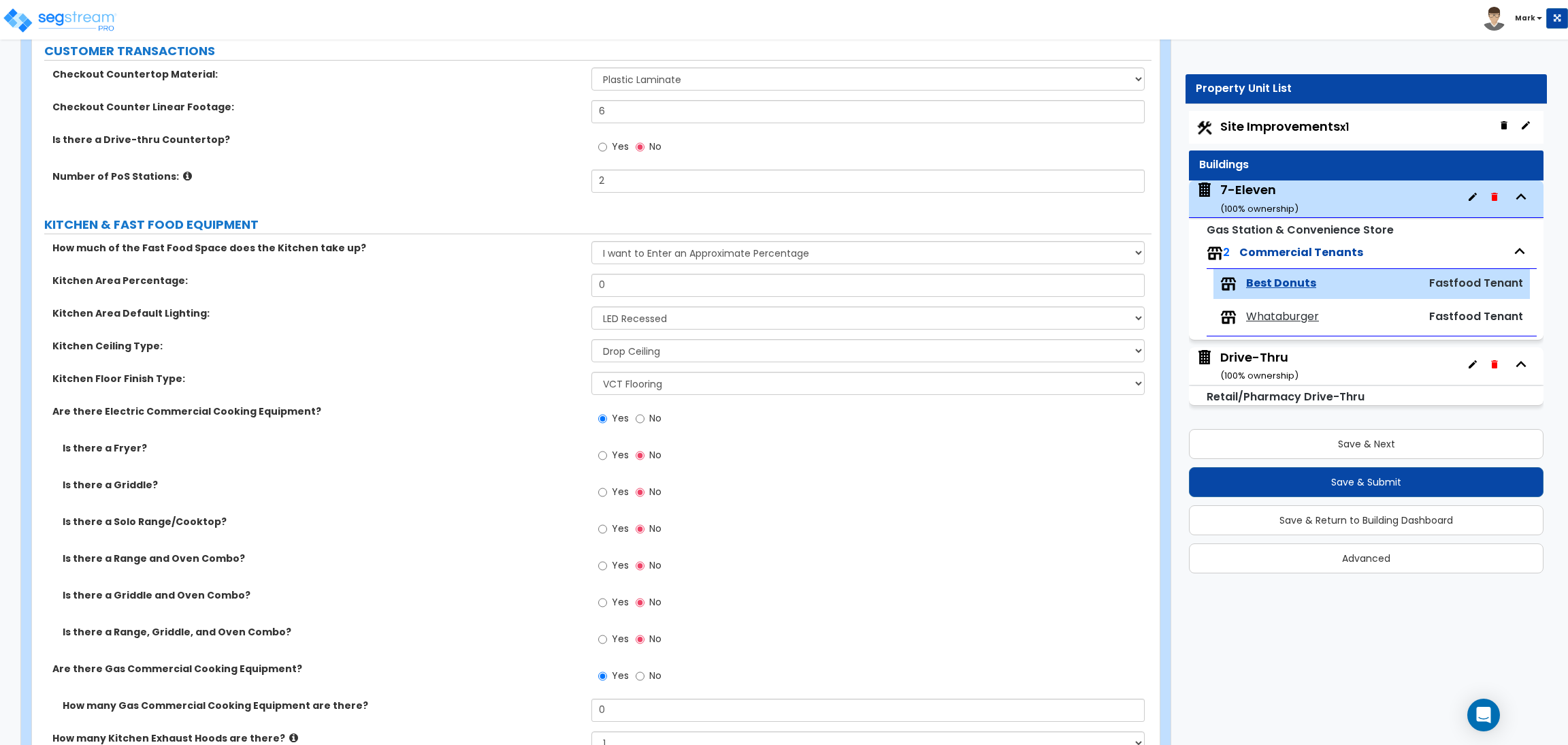
scroll to position [388, 0]
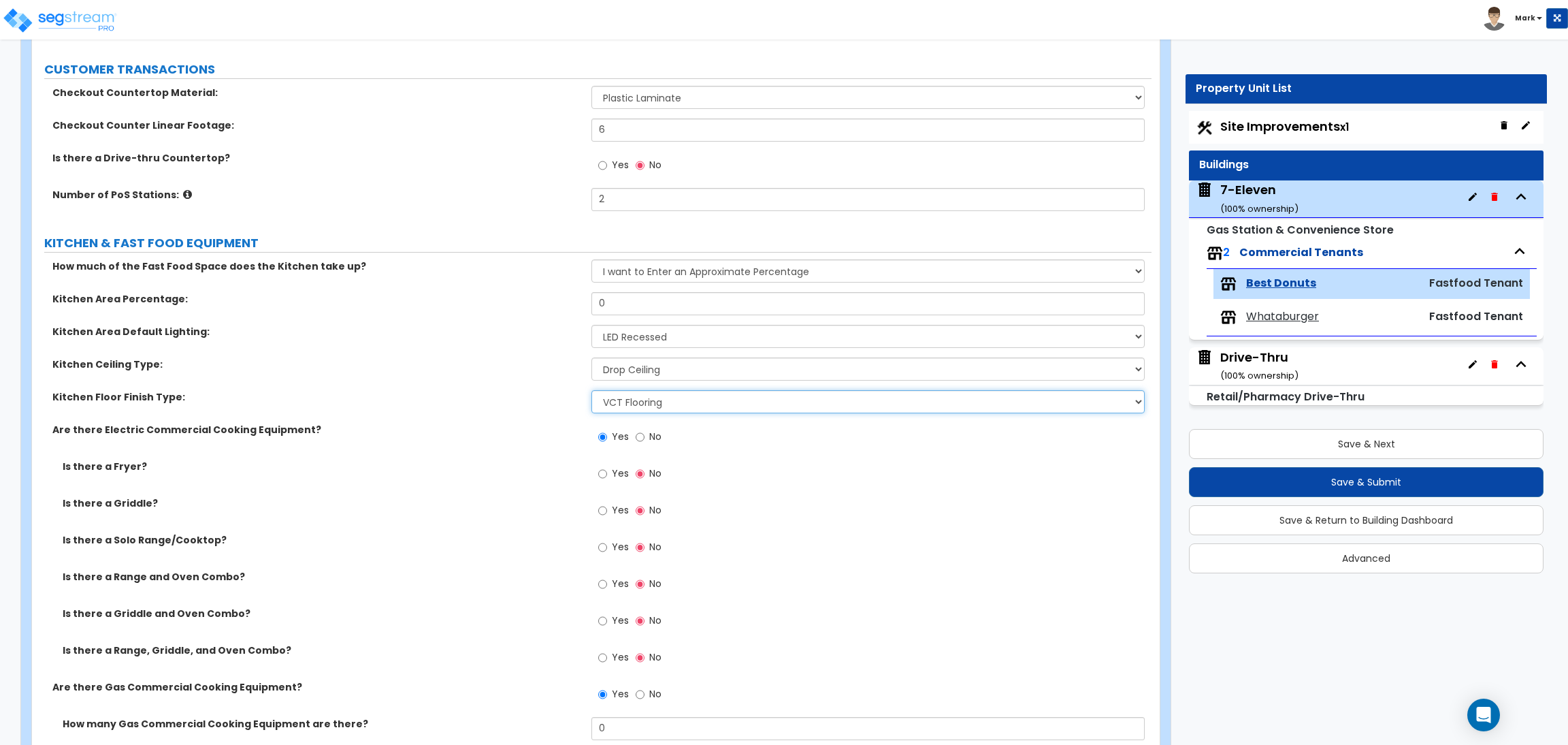
click at [684, 407] on select "None Tile Flooring VCT Flooring Sheet Vinyl Flooring" at bounding box center [867, 401] width 553 height 23
click at [591, 391] on select "None Tile Flooring VCT Flooring Sheet Vinyl Flooring" at bounding box center [867, 401] width 553 height 23
click at [652, 376] on select "Please Choose One Drop Ceiling Open Ceiling Drywall Ceiling" at bounding box center [867, 369] width 553 height 23
click at [591, 358] on select "Please Choose One Drop Ceiling Open Ceiling Drywall Ceiling" at bounding box center [867, 369] width 553 height 23
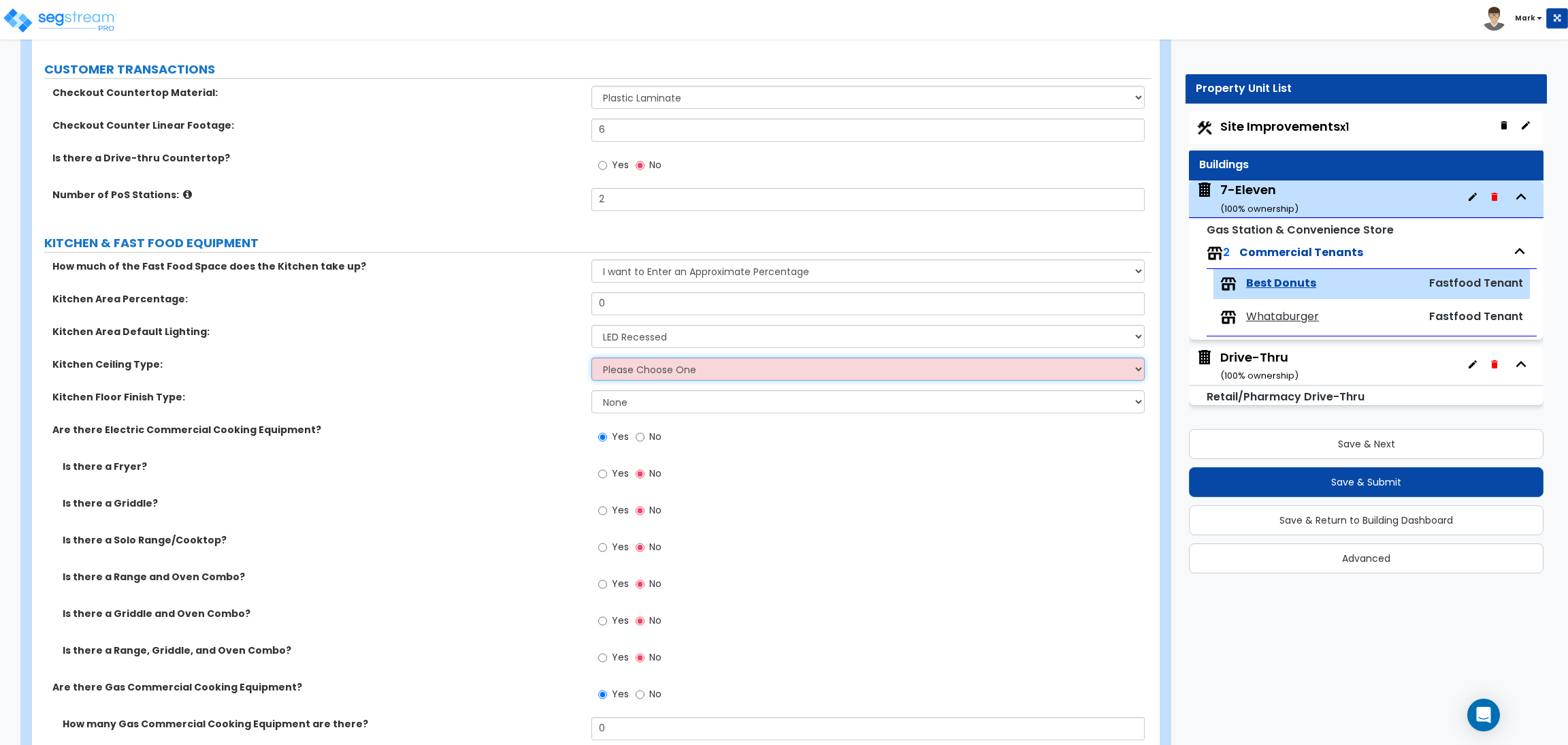
click at [650, 365] on select "Please Choose One Drop Ceiling Open Ceiling Drywall Ceiling" at bounding box center [867, 369] width 553 height 23
click at [504, 359] on label "Kitchen Ceiling Type:" at bounding box center [317, 364] width 529 height 14
click at [622, 407] on select "None Tile Flooring VCT Flooring Sheet Vinyl Flooring" at bounding box center [867, 401] width 553 height 23
click at [591, 391] on select "None Tile Flooring VCT Flooring Sheet Vinyl Flooring" at bounding box center [867, 401] width 553 height 23
click at [636, 397] on select "None Tile Flooring VCT Flooring Sheet Vinyl Flooring" at bounding box center [867, 401] width 553 height 23
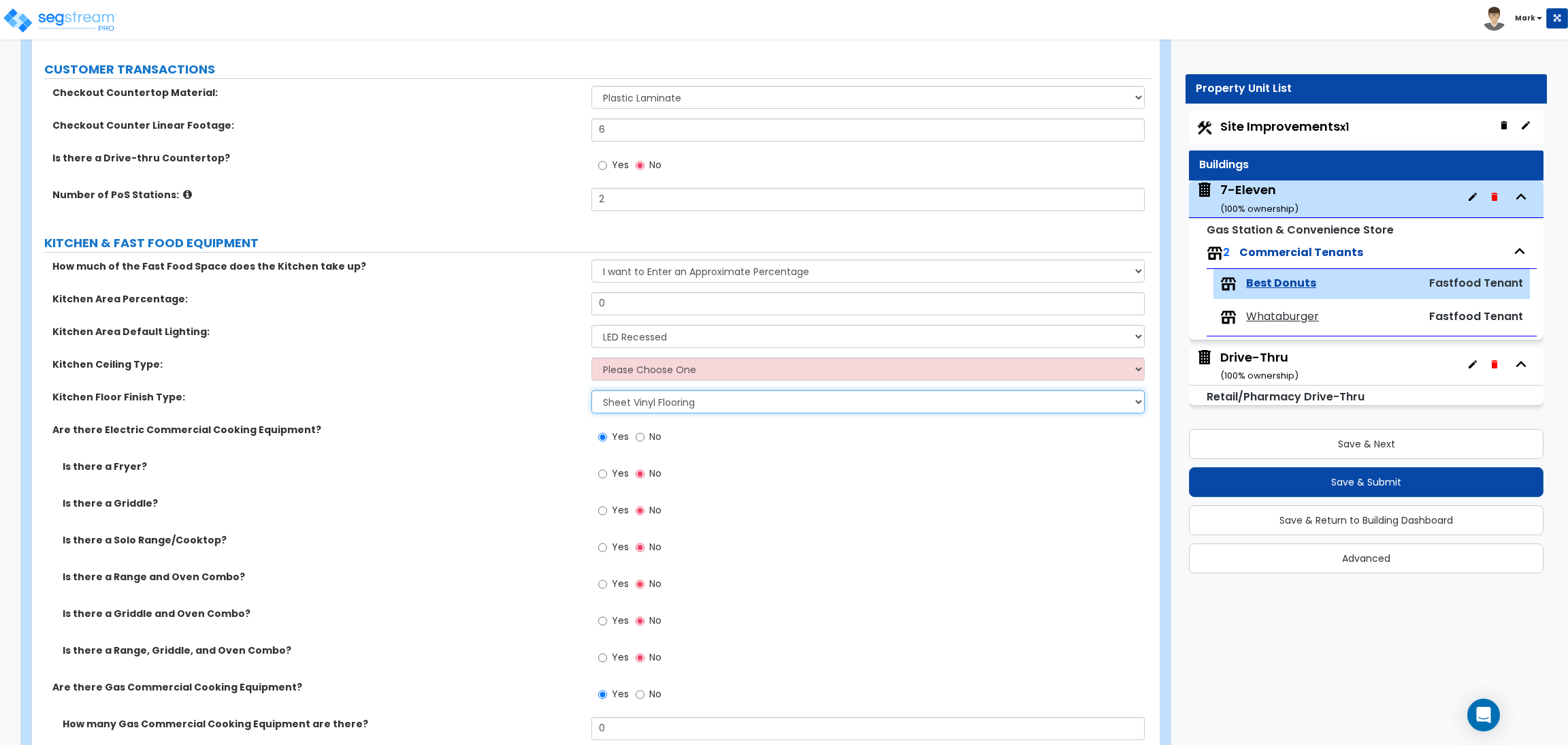
click at [591, 391] on select "None Tile Flooring VCT Flooring Sheet Vinyl Flooring" at bounding box center [867, 401] width 553 height 23
click at [691, 372] on select "Please Choose One Drop Ceiling Open Ceiling Drywall Ceiling" at bounding box center [867, 369] width 553 height 23
click at [591, 358] on select "Please Choose One Drop Ceiling Open Ceiling Drywall Ceiling" at bounding box center [867, 369] width 553 height 23
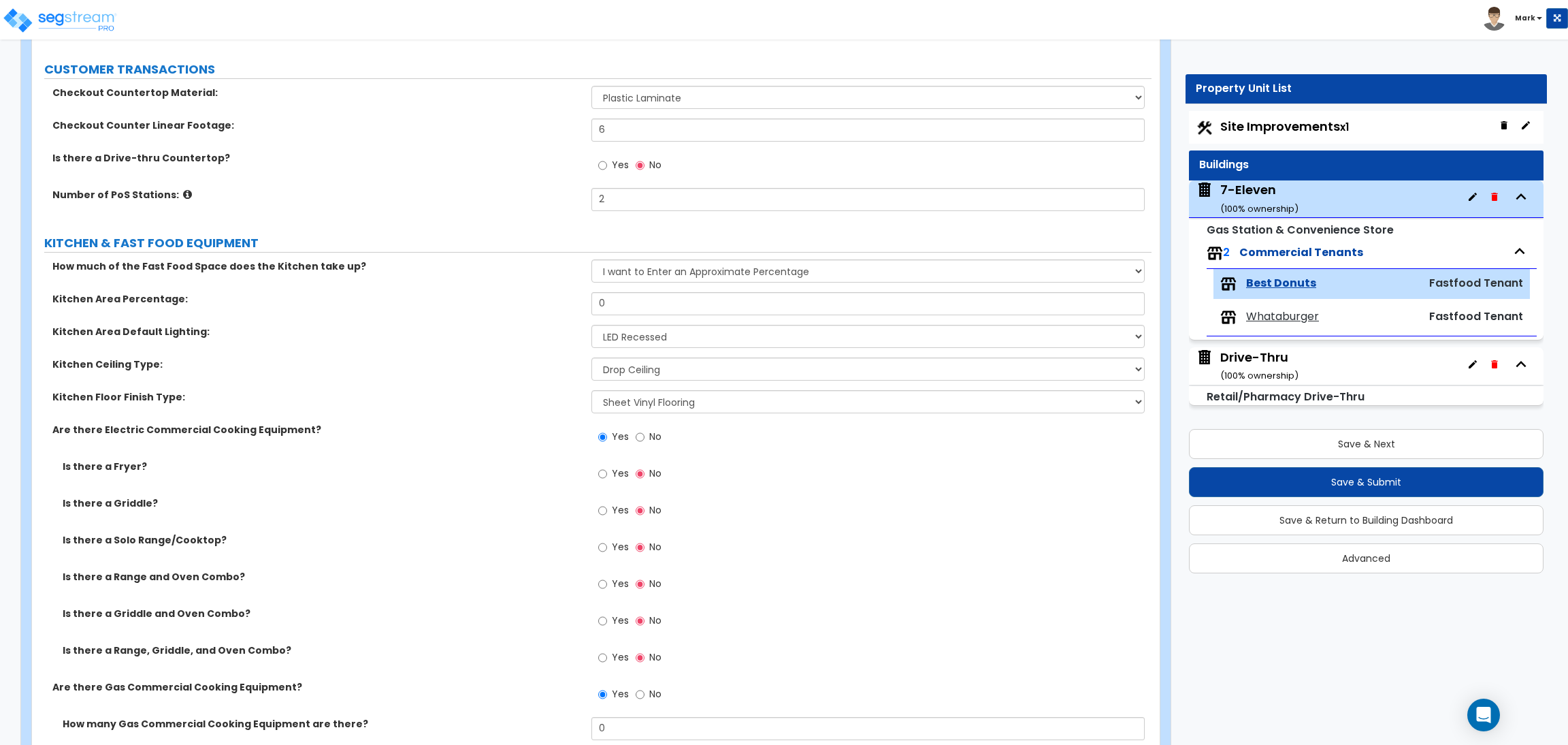
click at [494, 388] on div "Kitchen Ceiling Type: Please Choose One Drop Ceiling Open Ceiling Drywall Ceili…" at bounding box center [592, 373] width 1120 height 32
click at [631, 306] on input "0" at bounding box center [867, 303] width 553 height 23
drag, startPoint x: 655, startPoint y: 311, endPoint x: 554, endPoint y: 292, distance: 102.8
click at [554, 292] on div "Kitchen Area Percentage: 0" at bounding box center [592, 307] width 1120 height 32
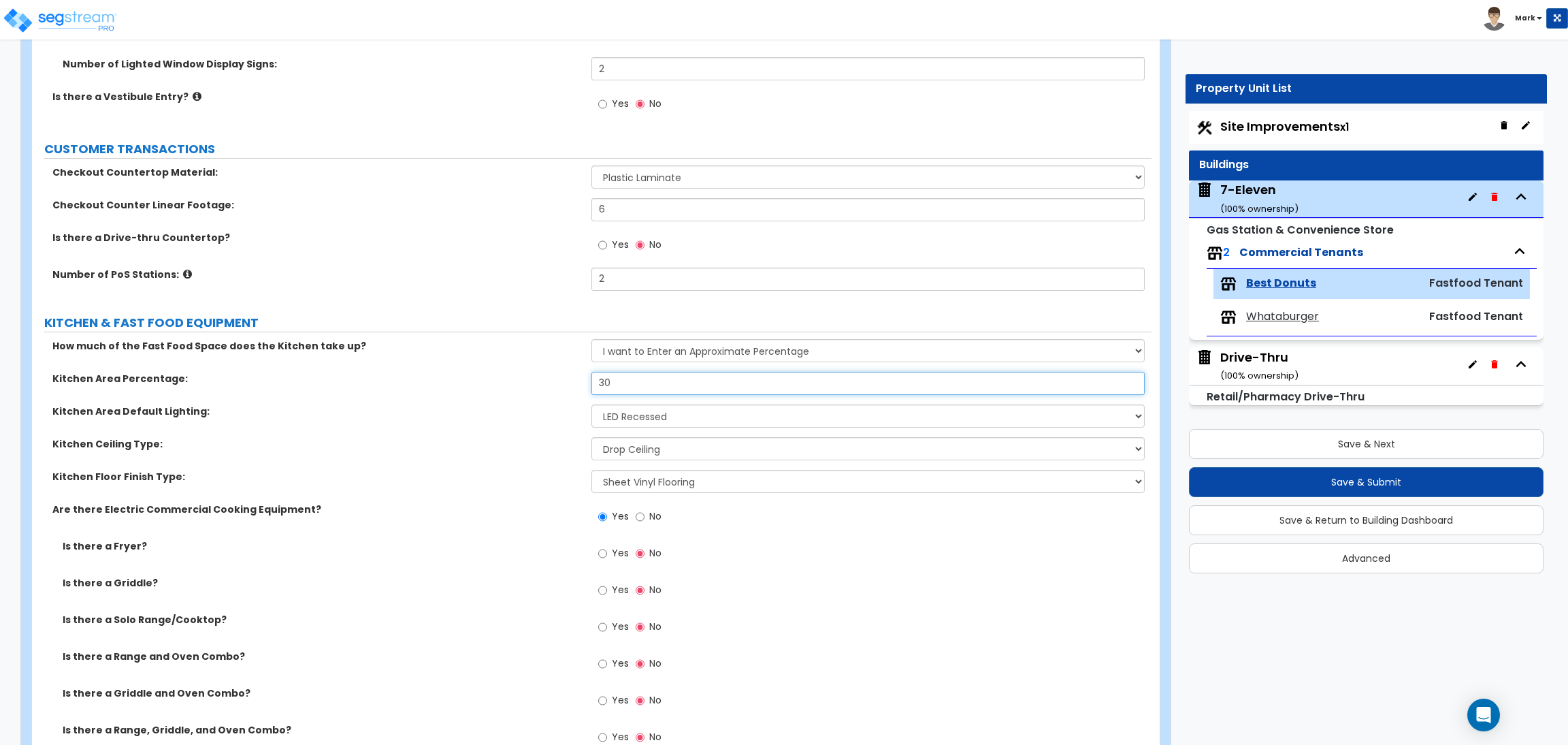
scroll to position [81, 0]
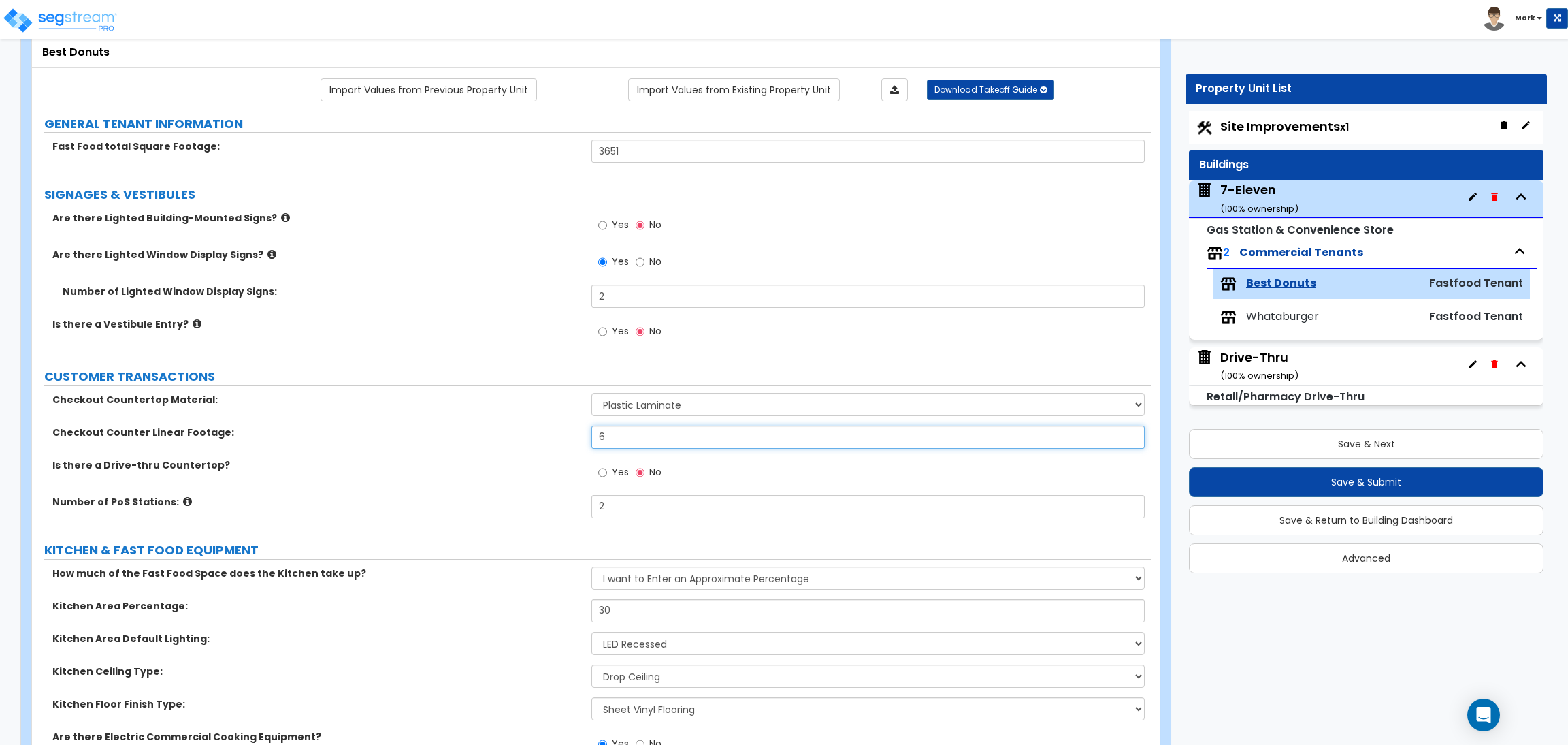
drag, startPoint x: 631, startPoint y: 439, endPoint x: 557, endPoint y: 442, distance: 74.1
click at [557, 442] on div "Checkout Counter Linear Footage: 6" at bounding box center [592, 442] width 1120 height 32
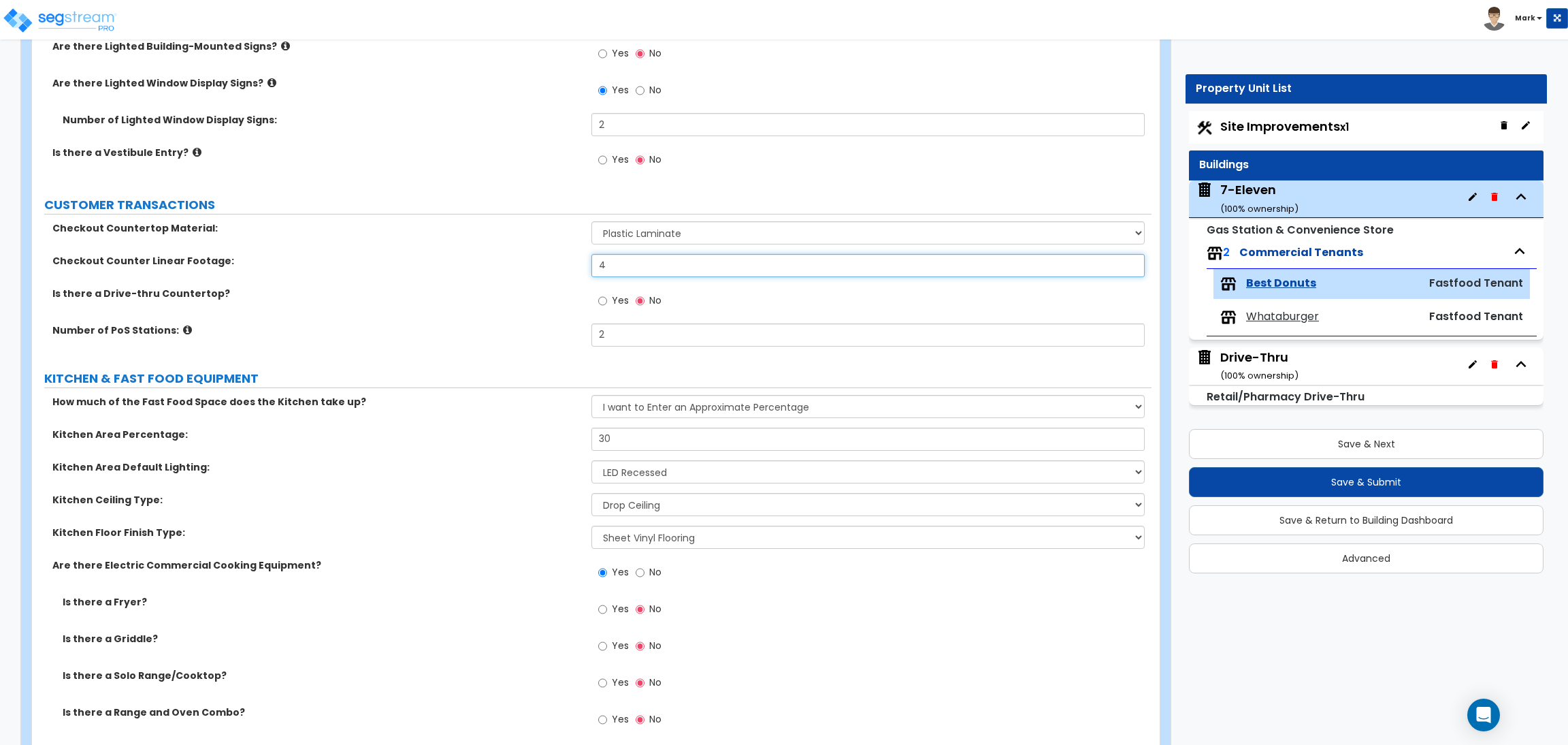
scroll to position [285, 0]
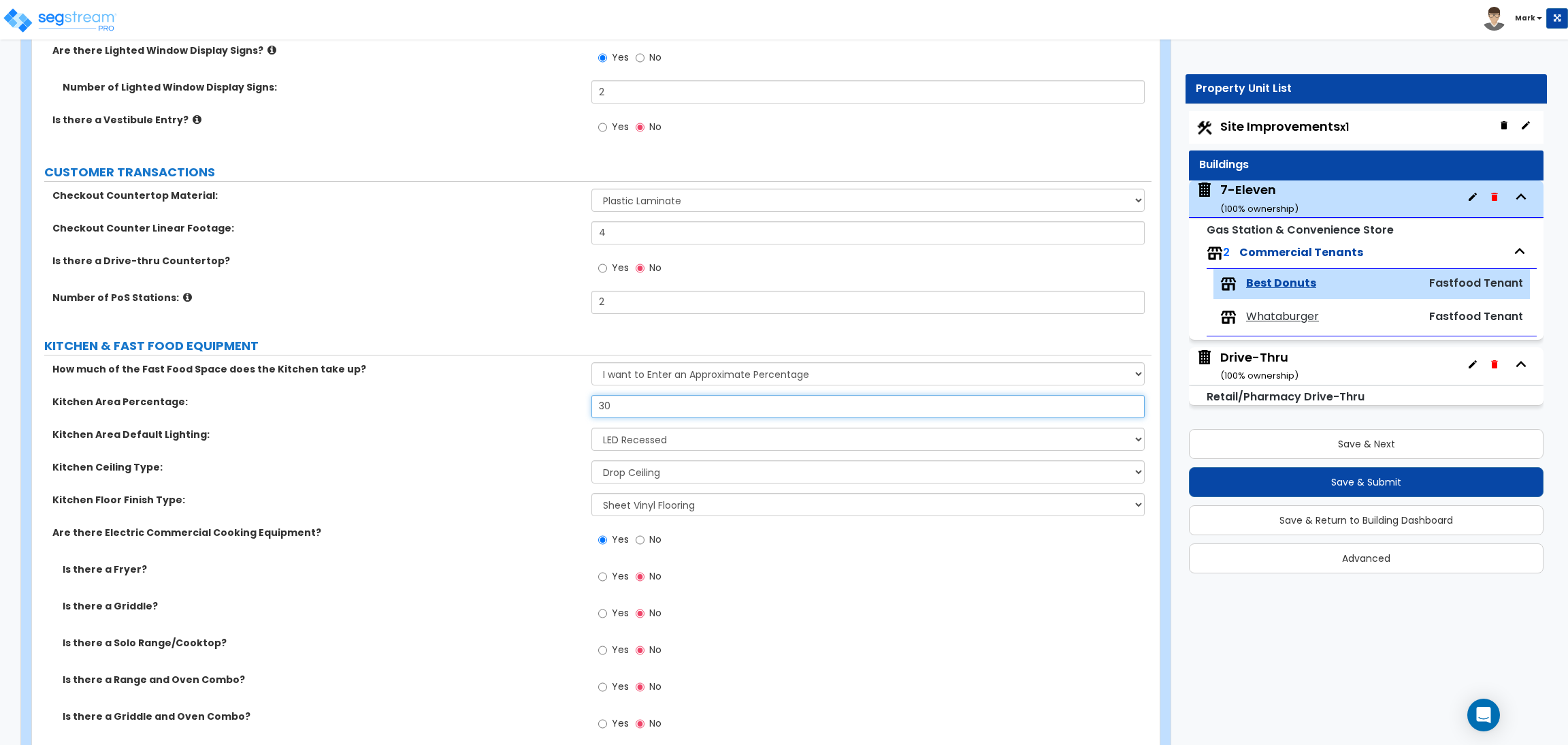
drag, startPoint x: 651, startPoint y: 405, endPoint x: 549, endPoint y: 416, distance: 102.6
click at [549, 416] on div "Kitchen Area Percentage: 30" at bounding box center [592, 410] width 1120 height 32
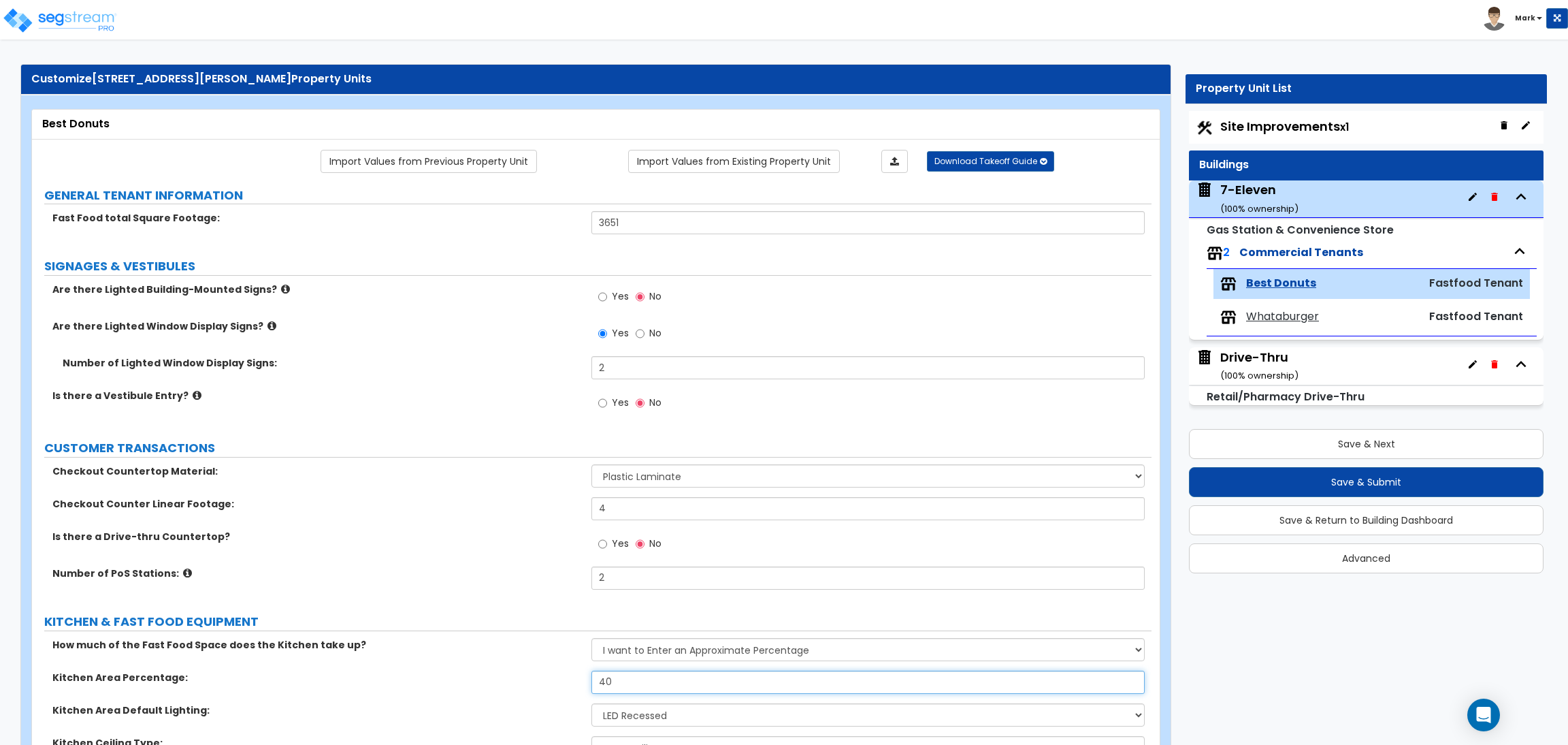
scroll to position [0, 0]
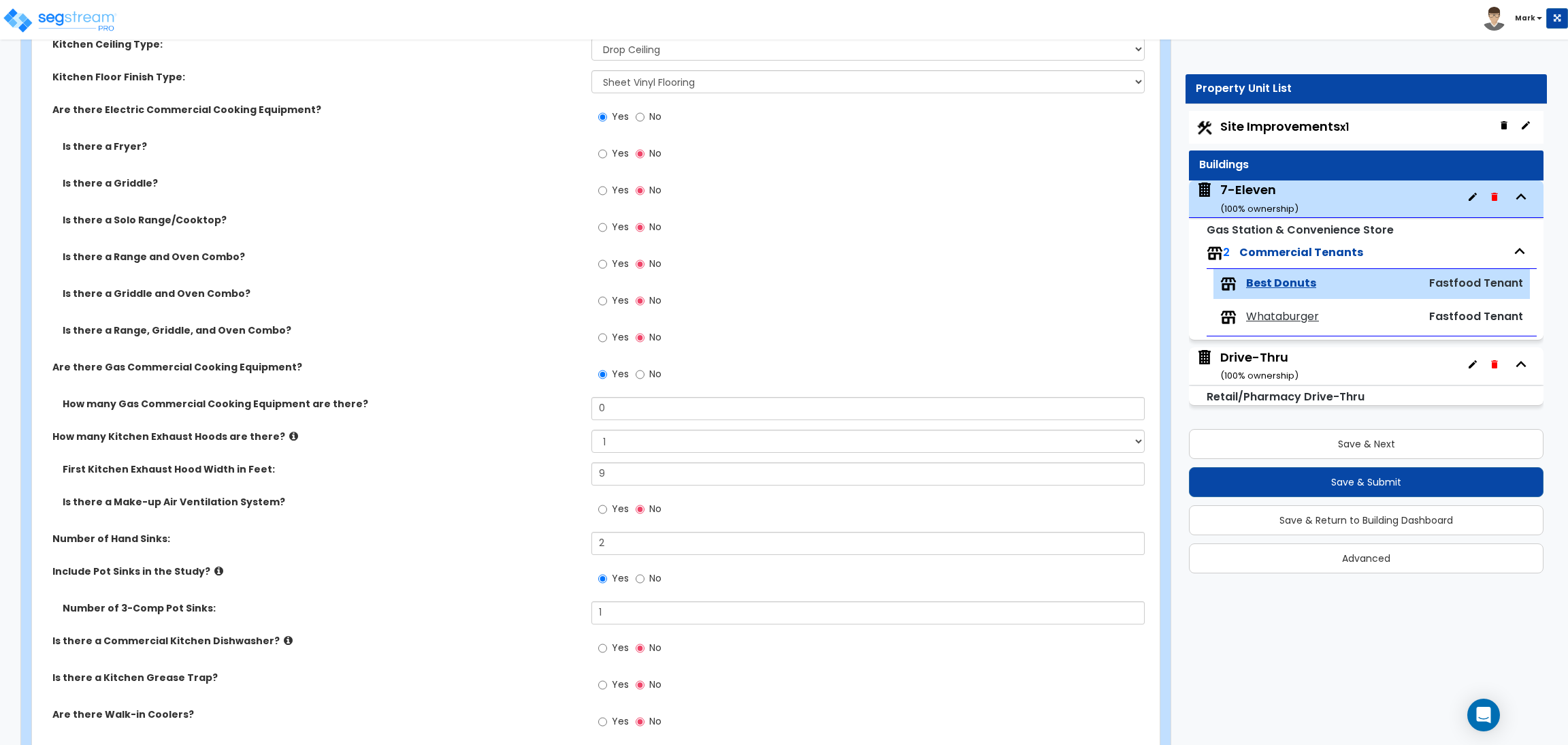
scroll to position [715, 0]
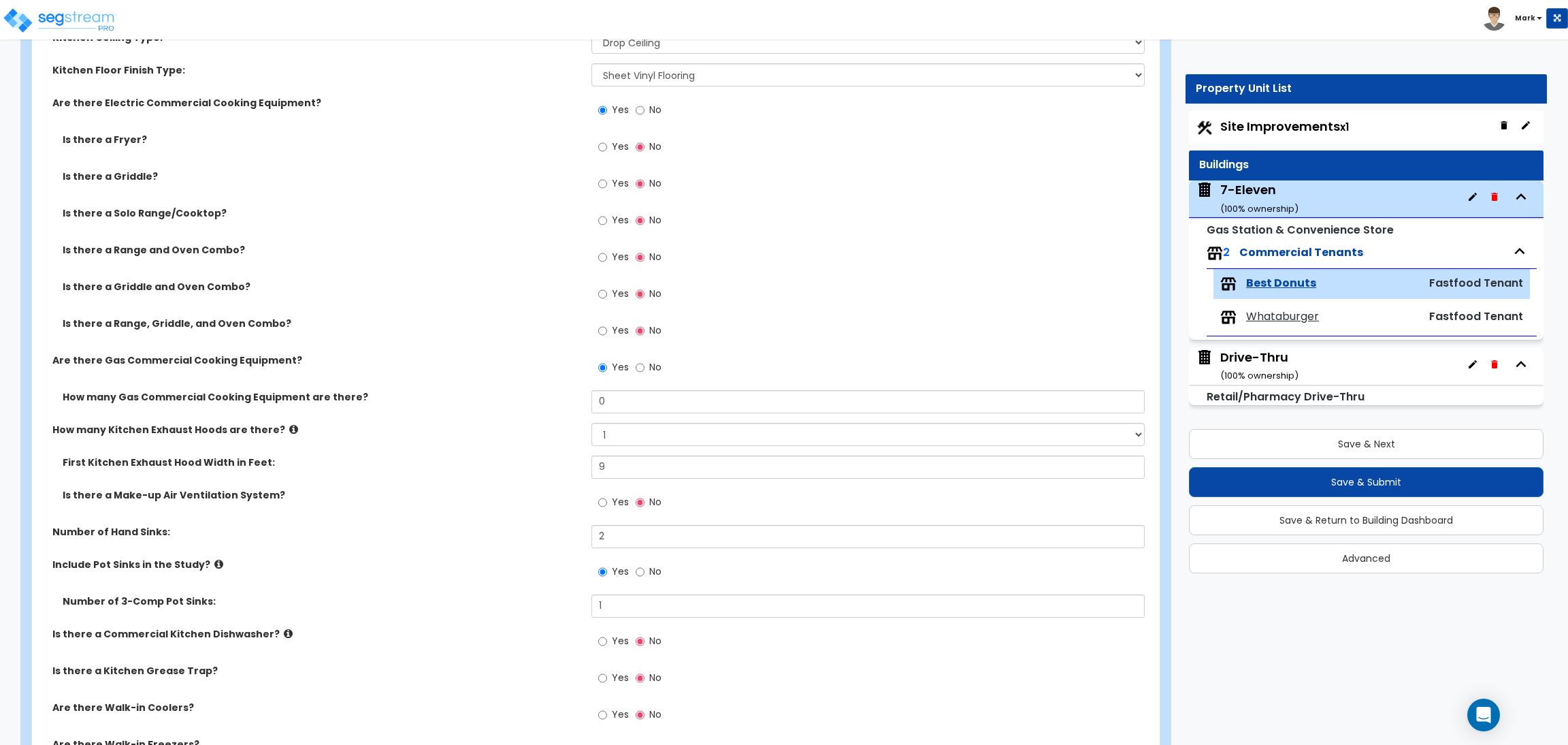
click at [613, 151] on span "Yes" at bounding box center [620, 147] width 17 height 14
click at [607, 151] on input "Yes" at bounding box center [602, 147] width 9 height 15
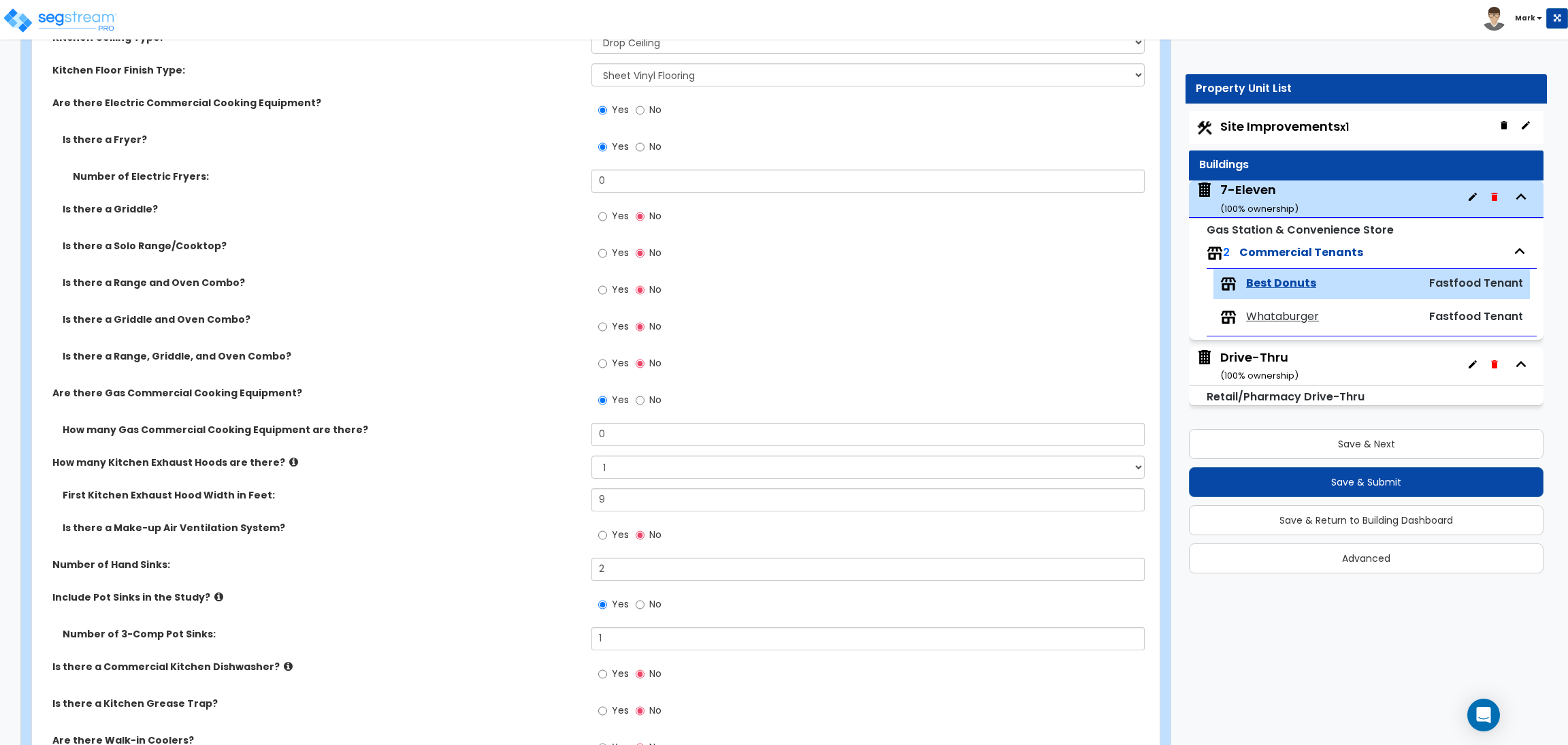
click at [640, 408] on label "No" at bounding box center [648, 401] width 25 height 23
click at [640, 407] on input "No" at bounding box center [639, 399] width 9 height 15
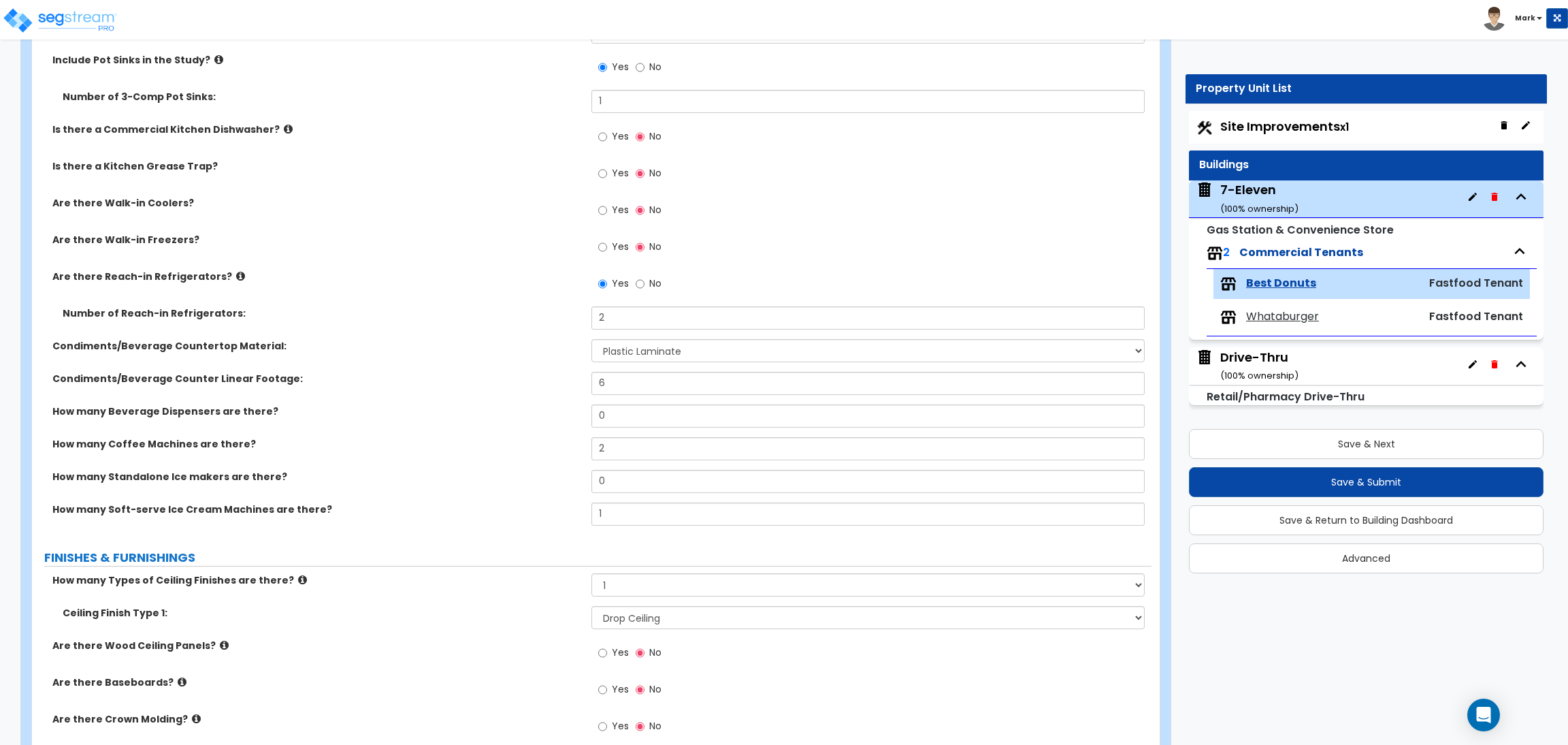
scroll to position [1225, 0]
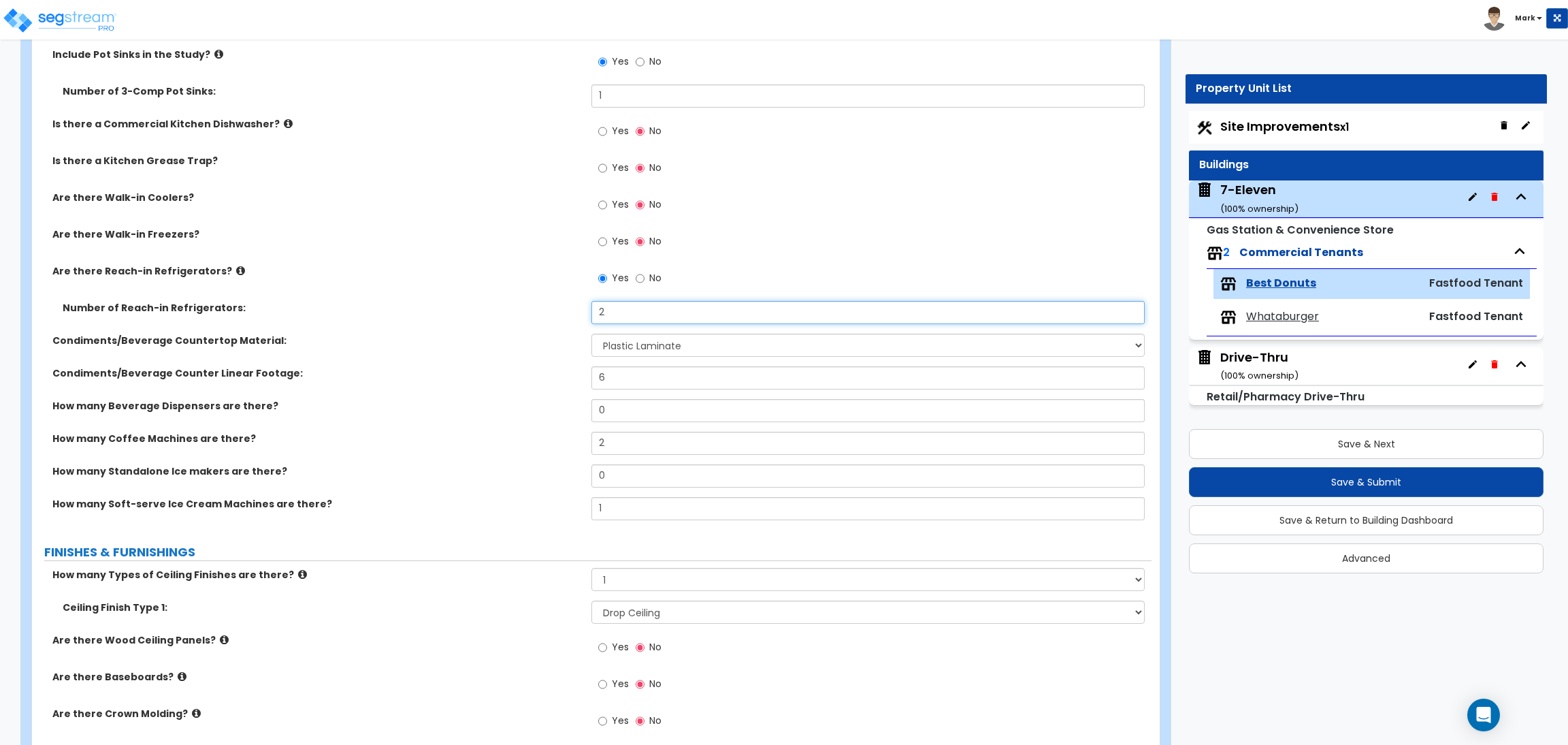
drag, startPoint x: 620, startPoint y: 316, endPoint x: 594, endPoint y: 316, distance: 26.0
click at [594, 316] on input "2" at bounding box center [867, 312] width 553 height 23
click at [471, 383] on div "Condiments/Beverage Counter Linear Footage: 6" at bounding box center [592, 382] width 1120 height 32
drag, startPoint x: 626, startPoint y: 380, endPoint x: 580, endPoint y: 372, distance: 46.7
click at [580, 372] on div "Condiments/Beverage Counter Linear Footage: 6" at bounding box center [592, 382] width 1120 height 32
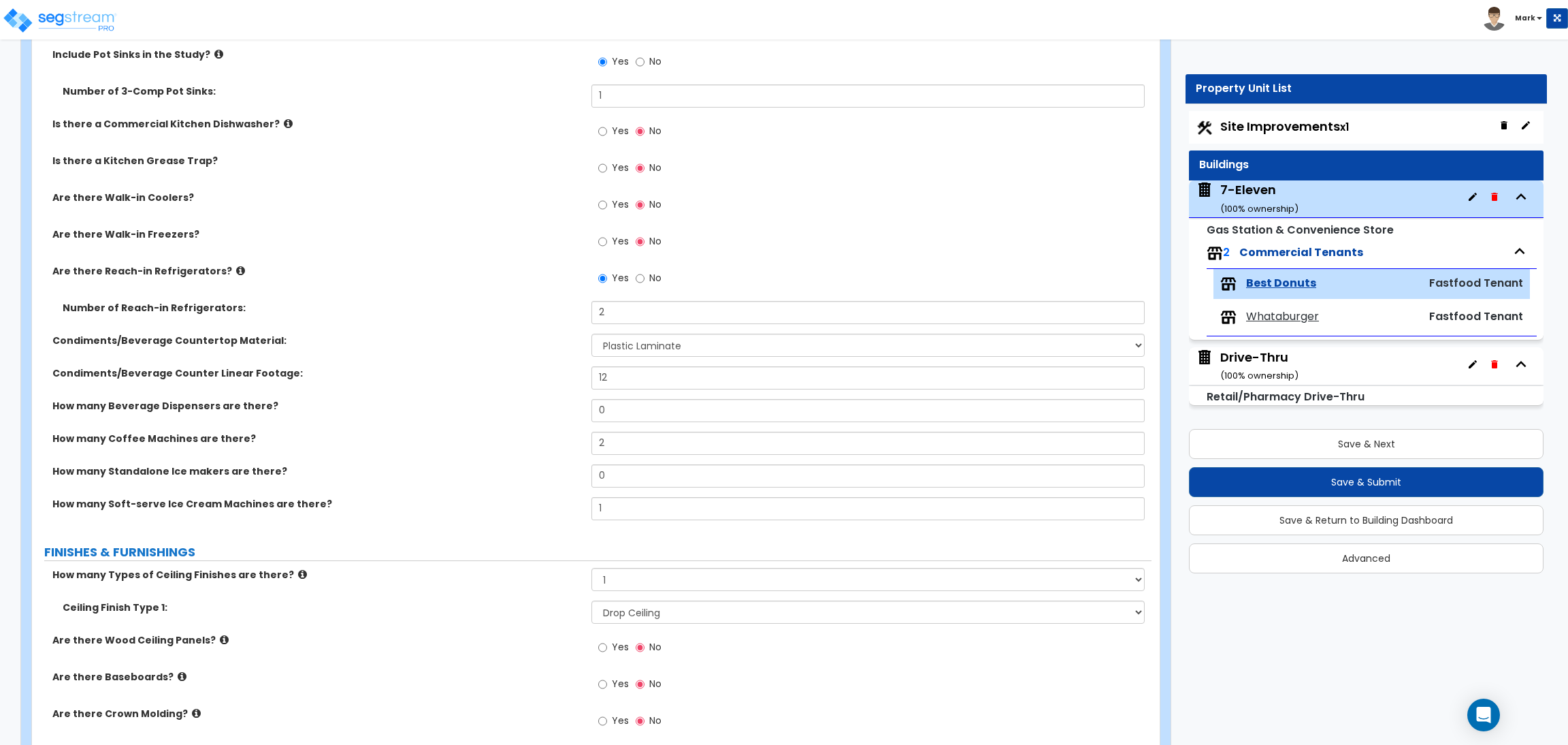
click at [532, 359] on div "Condiments/Beverage Countertop Material: None Plastic Laminate Solid Surface St…" at bounding box center [592, 349] width 1120 height 32
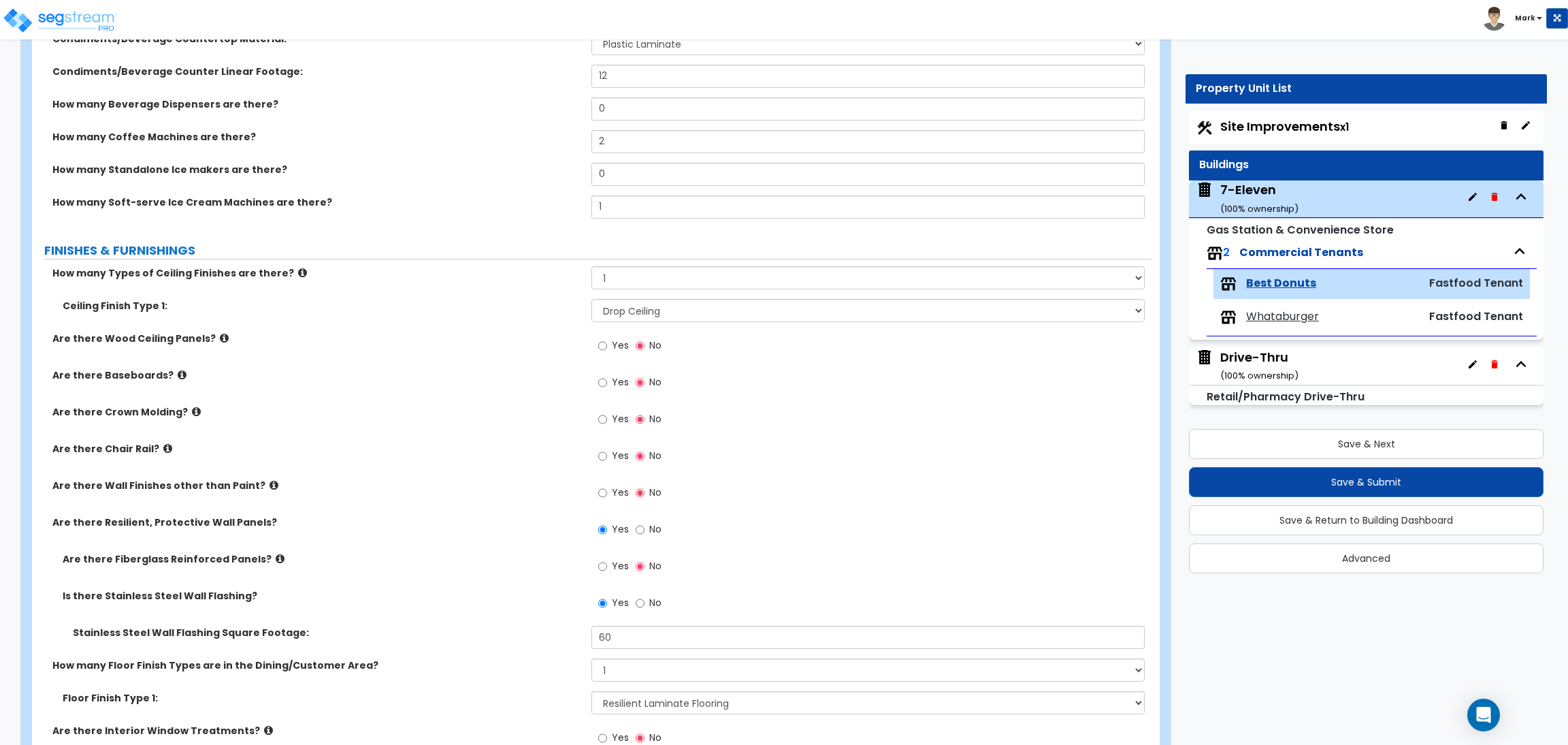
scroll to position [1531, 0]
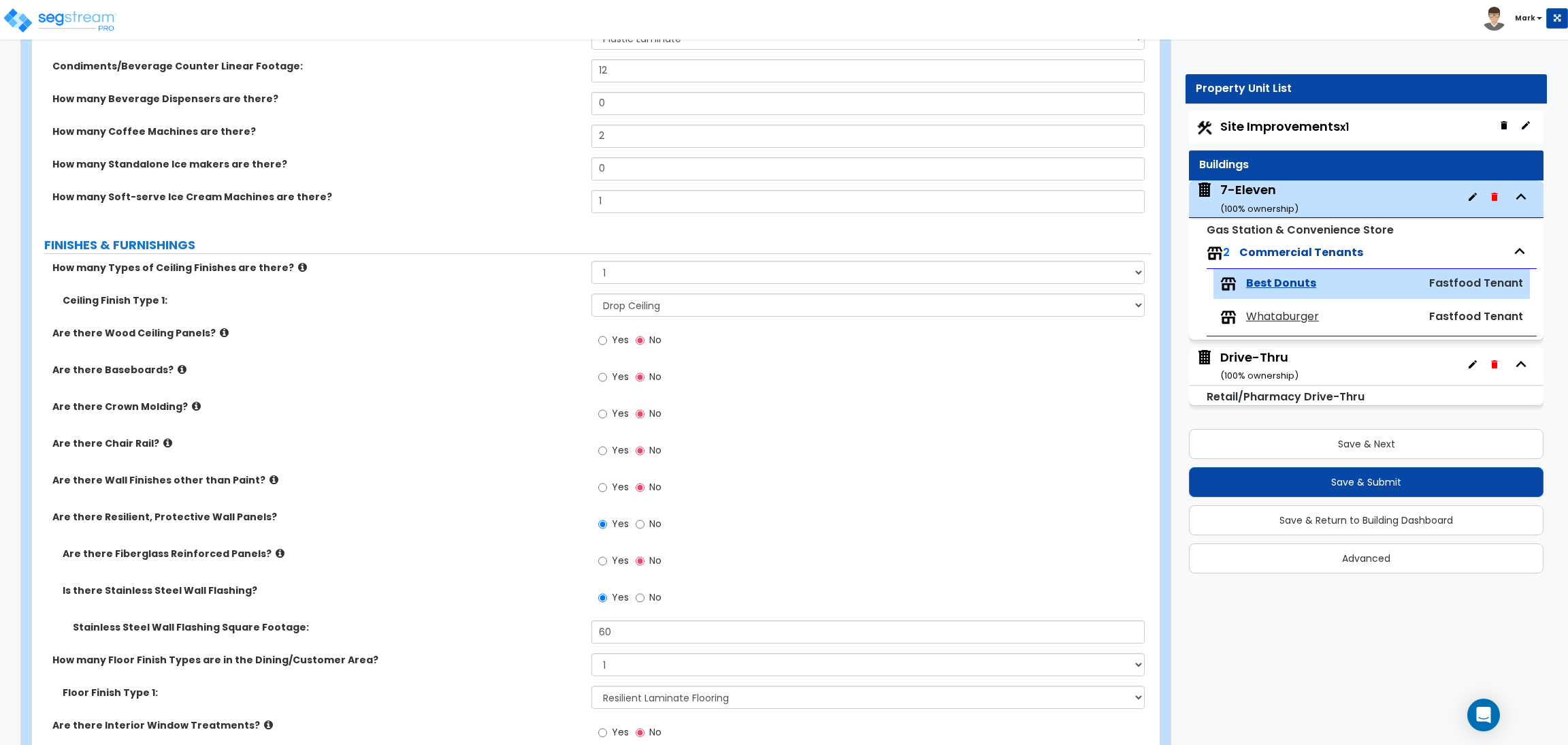
click at [613, 377] on span "Yes" at bounding box center [620, 377] width 17 height 14
click at [607, 377] on input "Yes" at bounding box center [602, 377] width 9 height 15
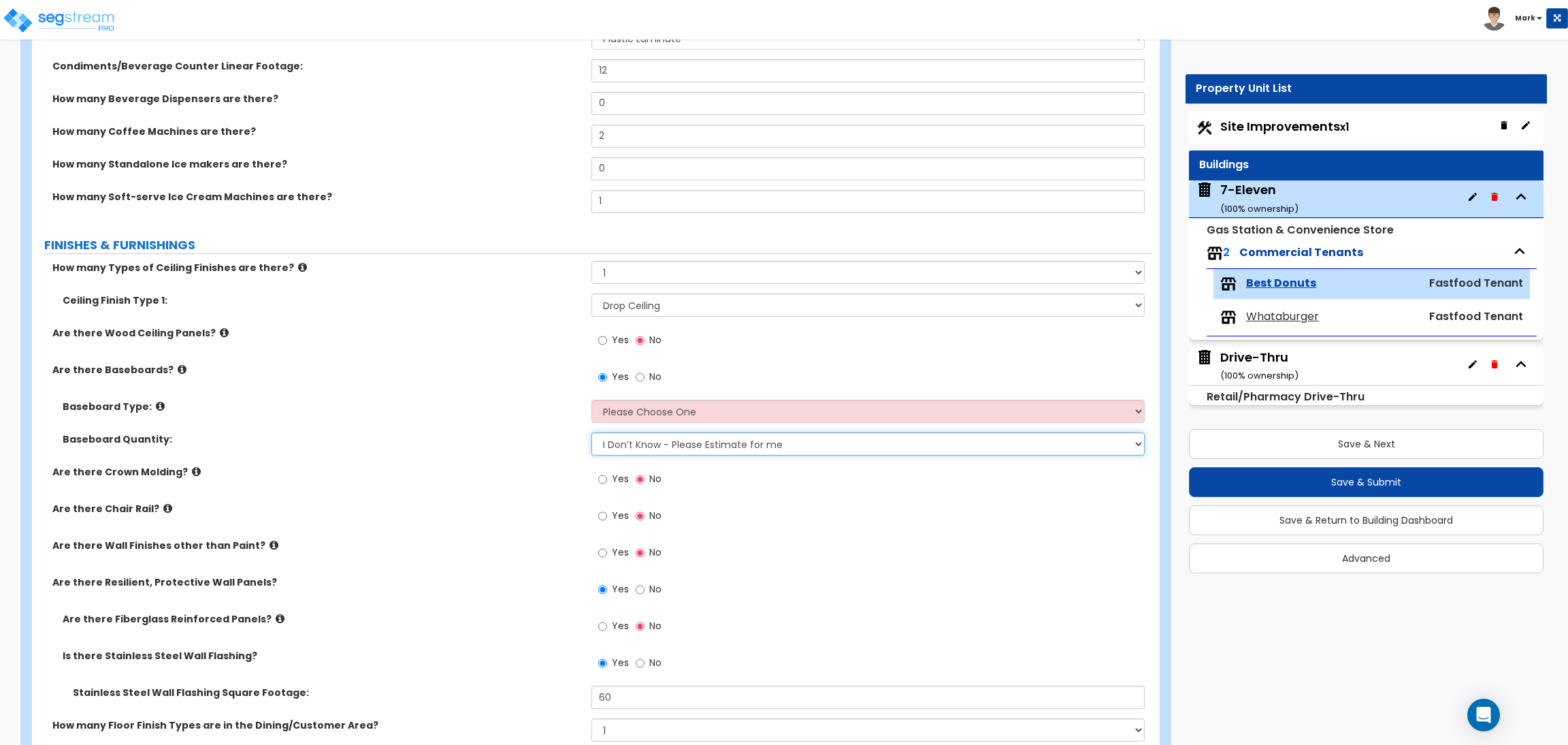
click at [683, 443] on select "I Don’t Know - Please Estimate for me I want to Enter the Linear Footage" at bounding box center [867, 444] width 553 height 23
click at [683, 413] on select "Please Choose One Wood Vinyl Carpet Tile" at bounding box center [867, 411] width 553 height 23
click at [591, 400] on select "Please Choose One Wood Vinyl Carpet Tile" at bounding box center [867, 411] width 553 height 23
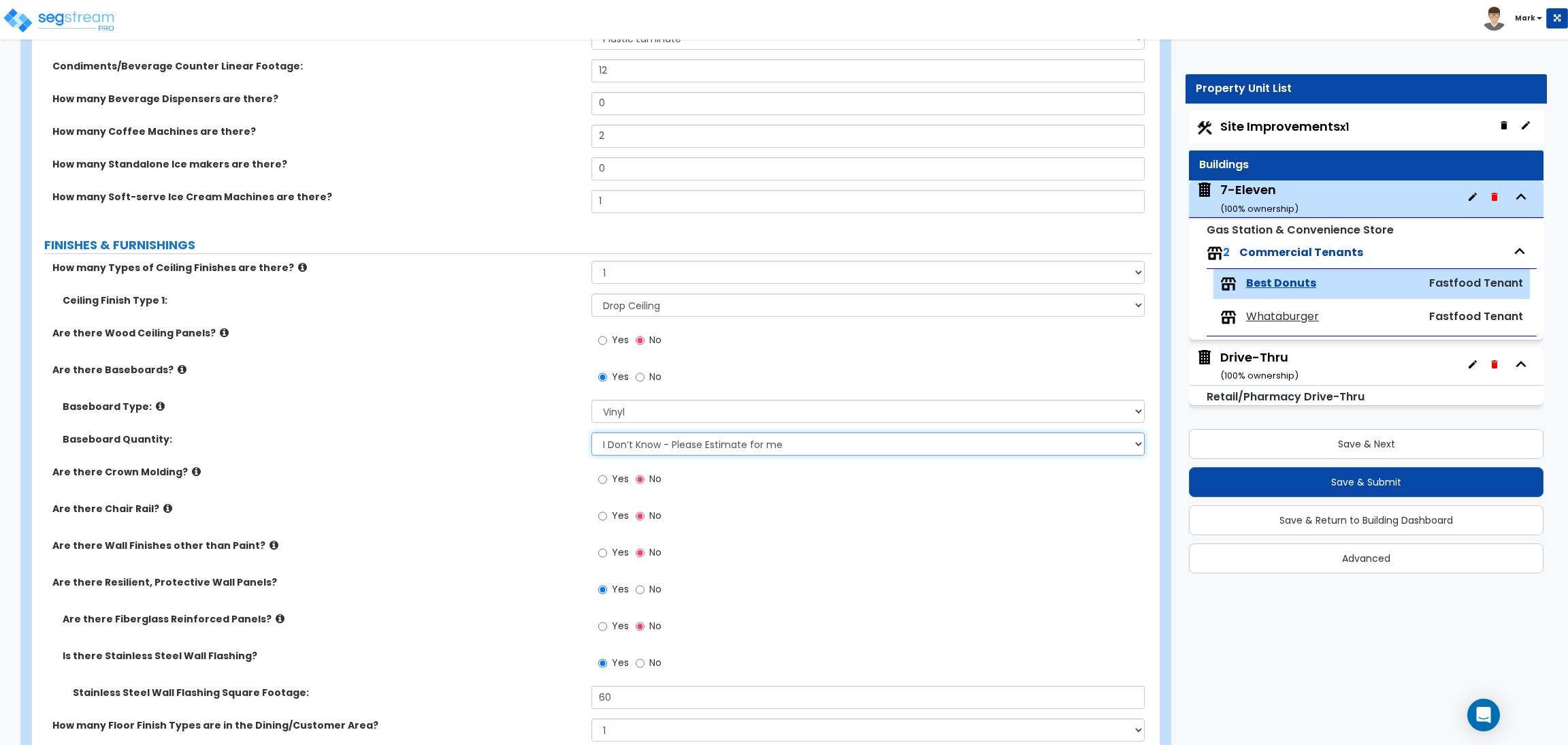
click at [684, 439] on select "I Don’t Know - Please Estimate for me I want to Enter the Linear Footage" at bounding box center [867, 444] width 553 height 23
click at [591, 433] on select "I Don’t Know - Please Estimate for me I want to Enter the Linear Footage" at bounding box center [867, 444] width 553 height 23
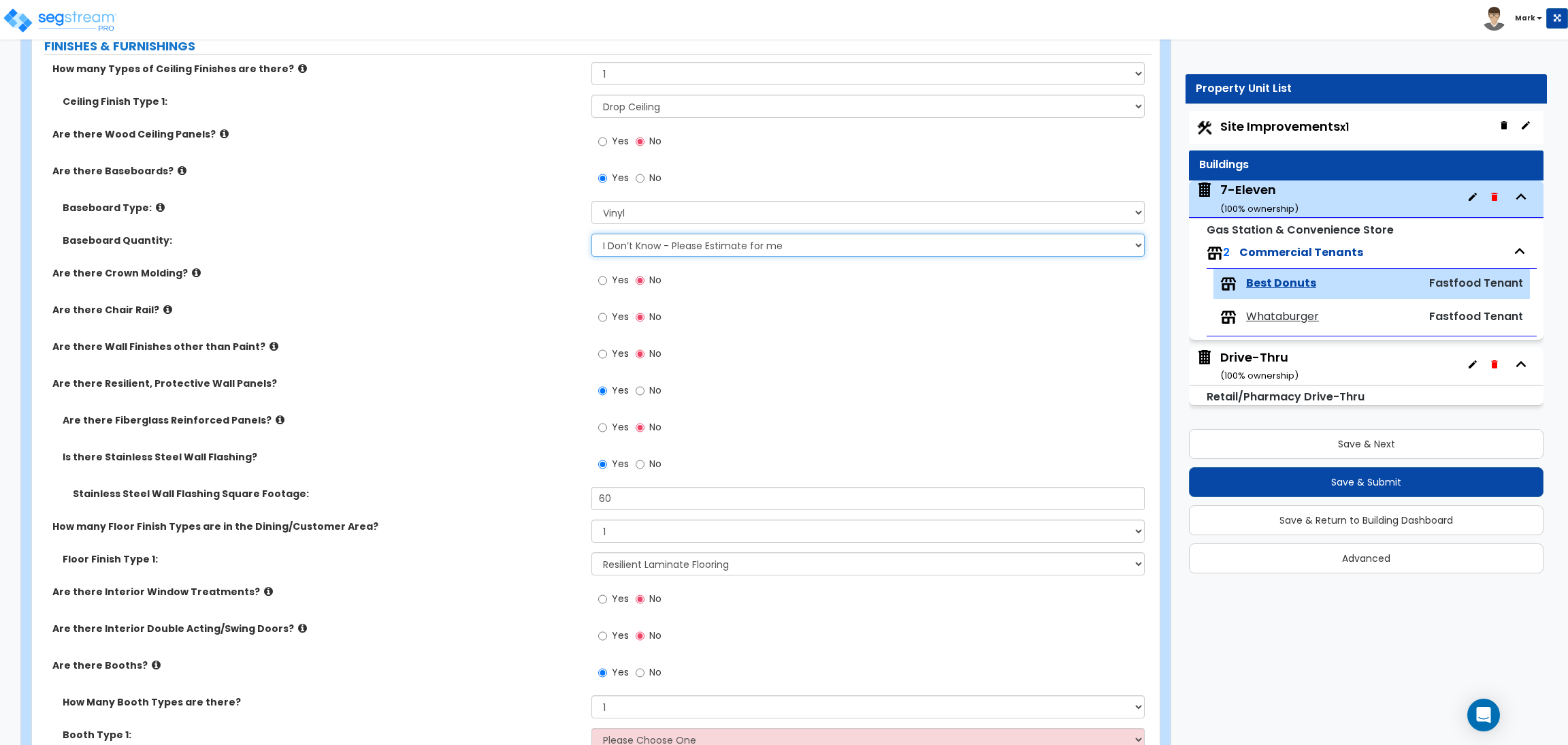
scroll to position [1736, 0]
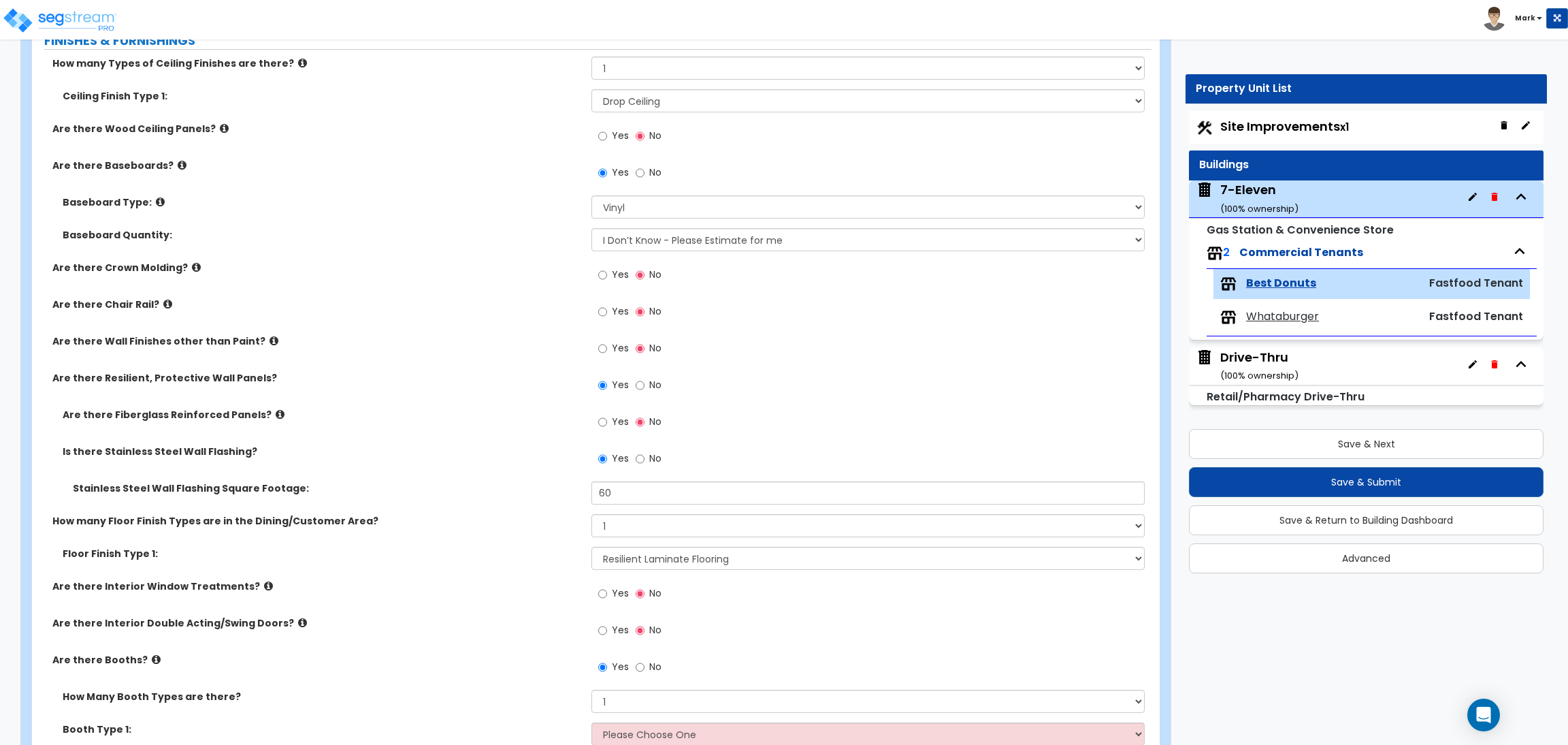
click at [651, 385] on span "No" at bounding box center [655, 385] width 13 height 14
click at [644, 385] on input "No" at bounding box center [639, 385] width 9 height 15
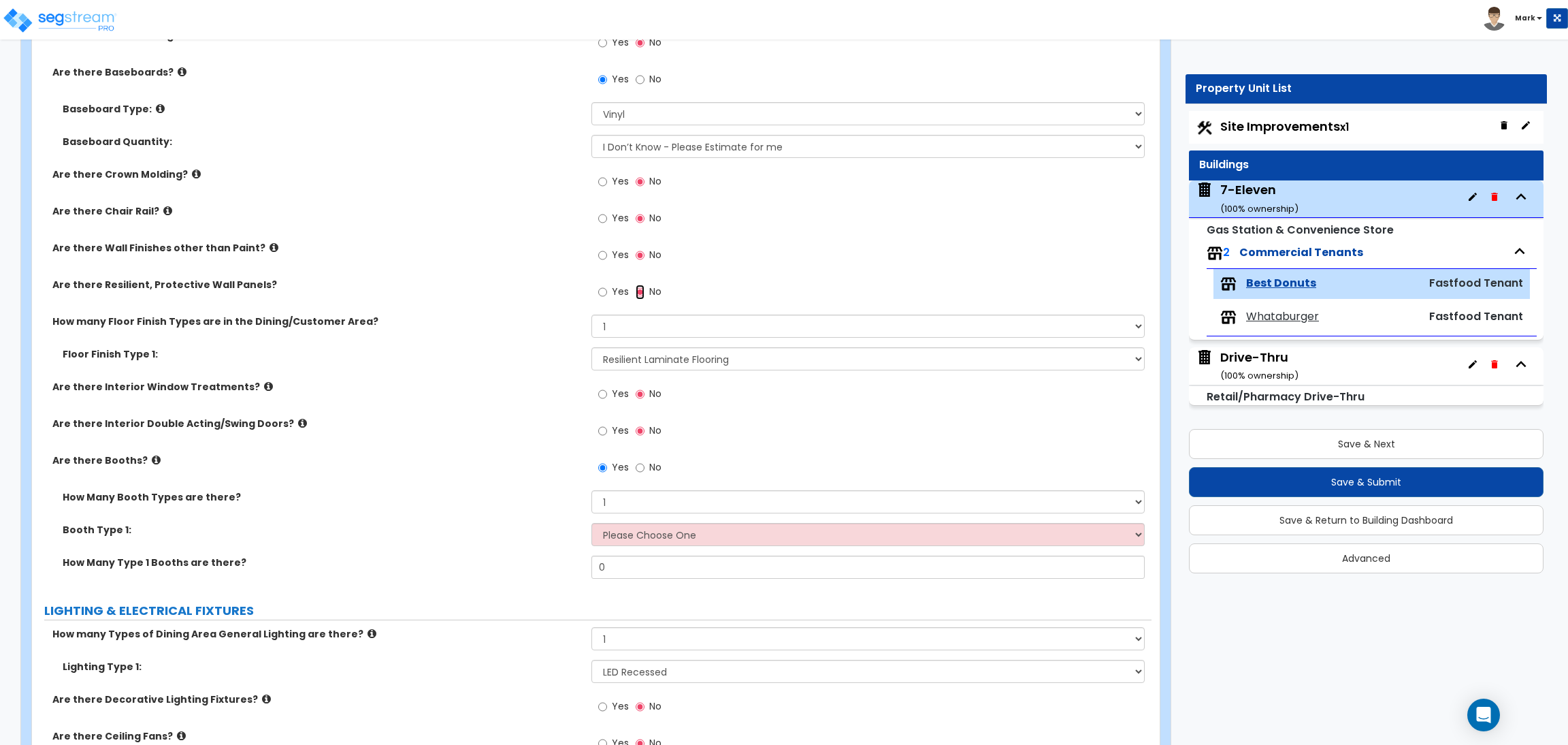
scroll to position [1838, 0]
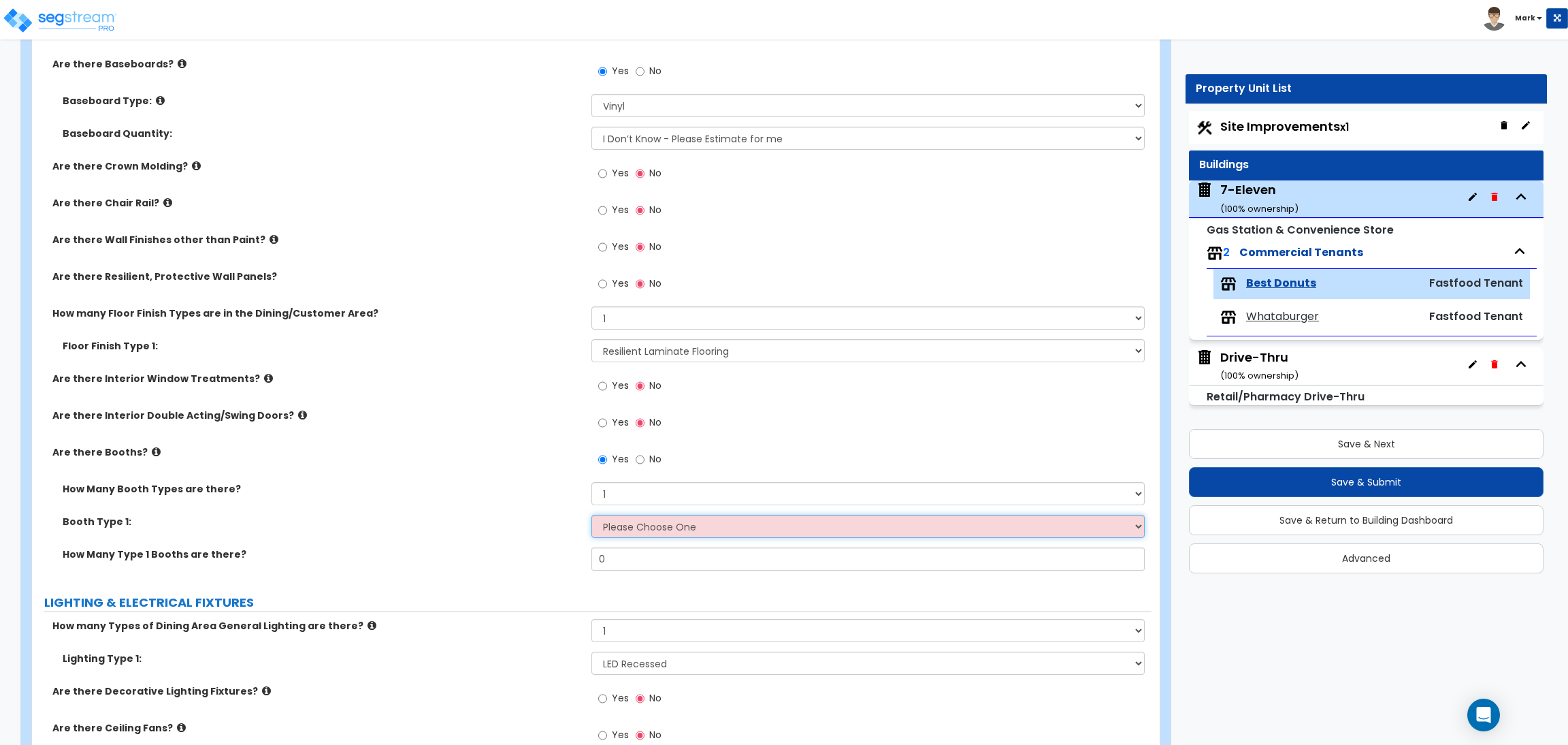
click at [638, 526] on select "Please Choose One Plastic, 2-Seater Plastic, 4-Seater Upholstered, 4-Seater Uph…" at bounding box center [867, 527] width 553 height 23
click at [591, 515] on select "Please Choose One Plastic, 2-Seater Plastic, 4-Seater Upholstered, 4-Seater Uph…" at bounding box center [867, 527] width 553 height 23
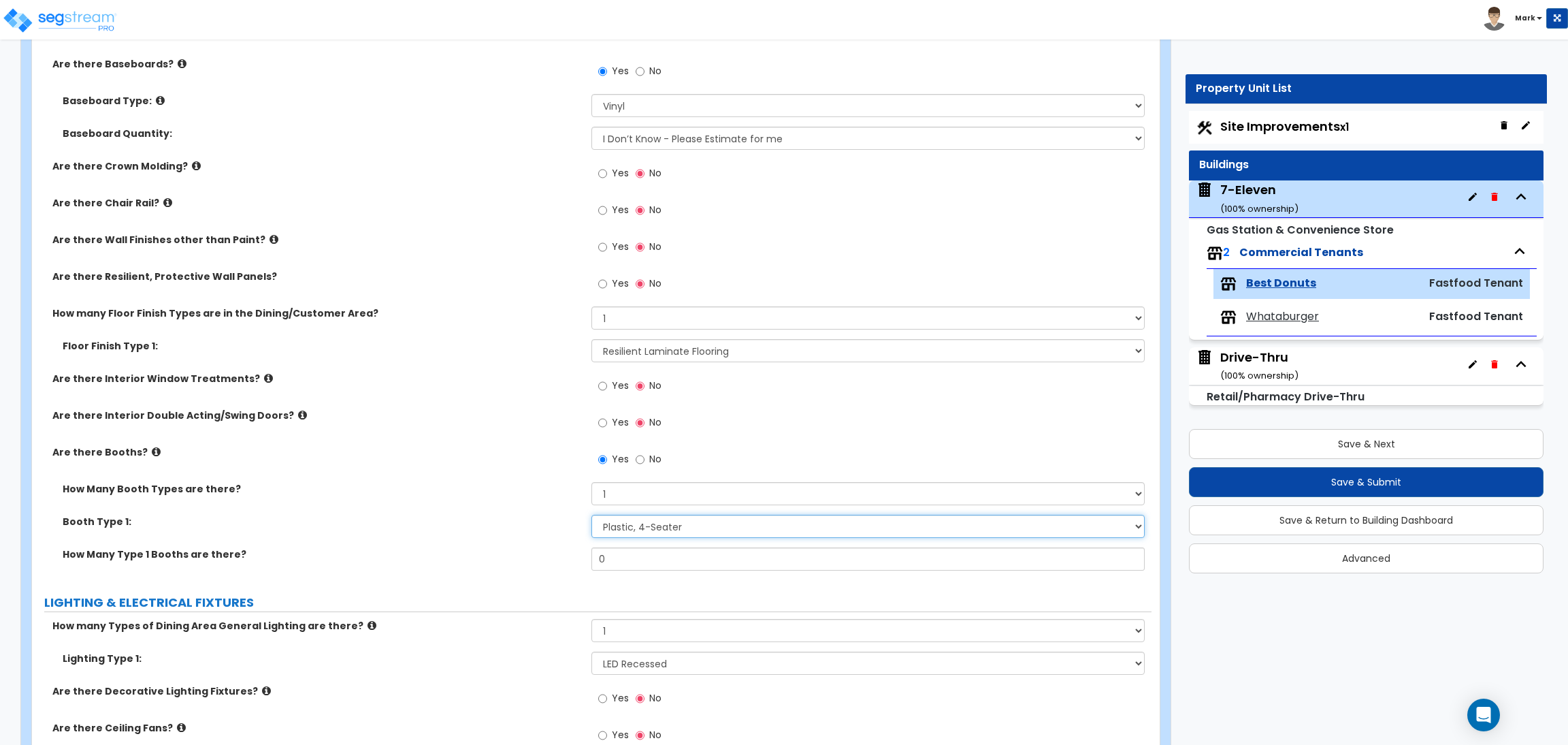
click at [634, 529] on select "Please Choose One Plastic, 2-Seater Plastic, 4-Seater Upholstered, 4-Seater Uph…" at bounding box center [867, 527] width 553 height 23
click at [152, 446] on icon at bounding box center [156, 451] width 9 height 10
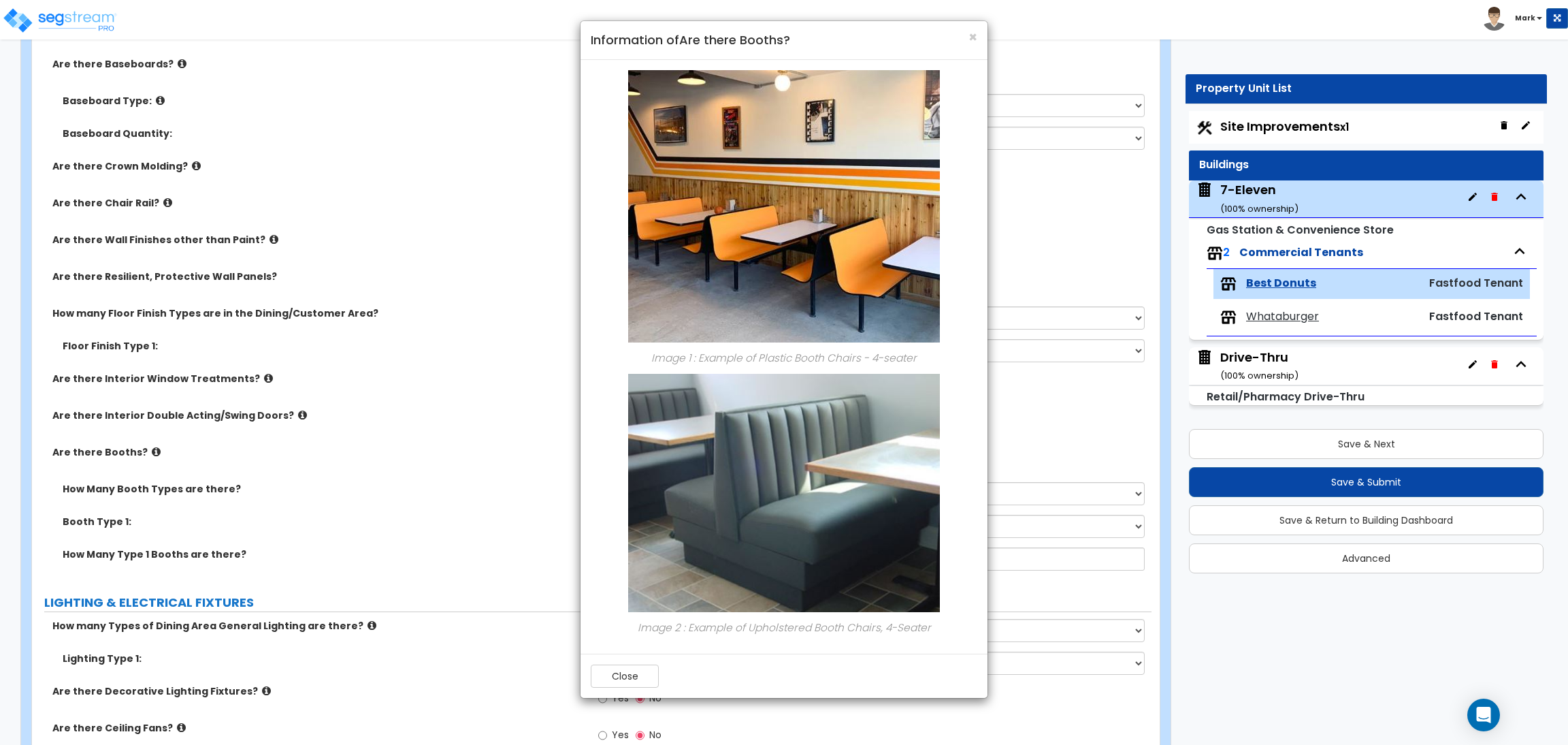
click at [965, 39] on h4 "Information of Are there Booths?" at bounding box center [784, 40] width 387 height 18
click at [977, 28] on div "× Information of Are there Booths?" at bounding box center [784, 41] width 407 height 39
click at [968, 30] on span "×" at bounding box center [972, 37] width 9 height 20
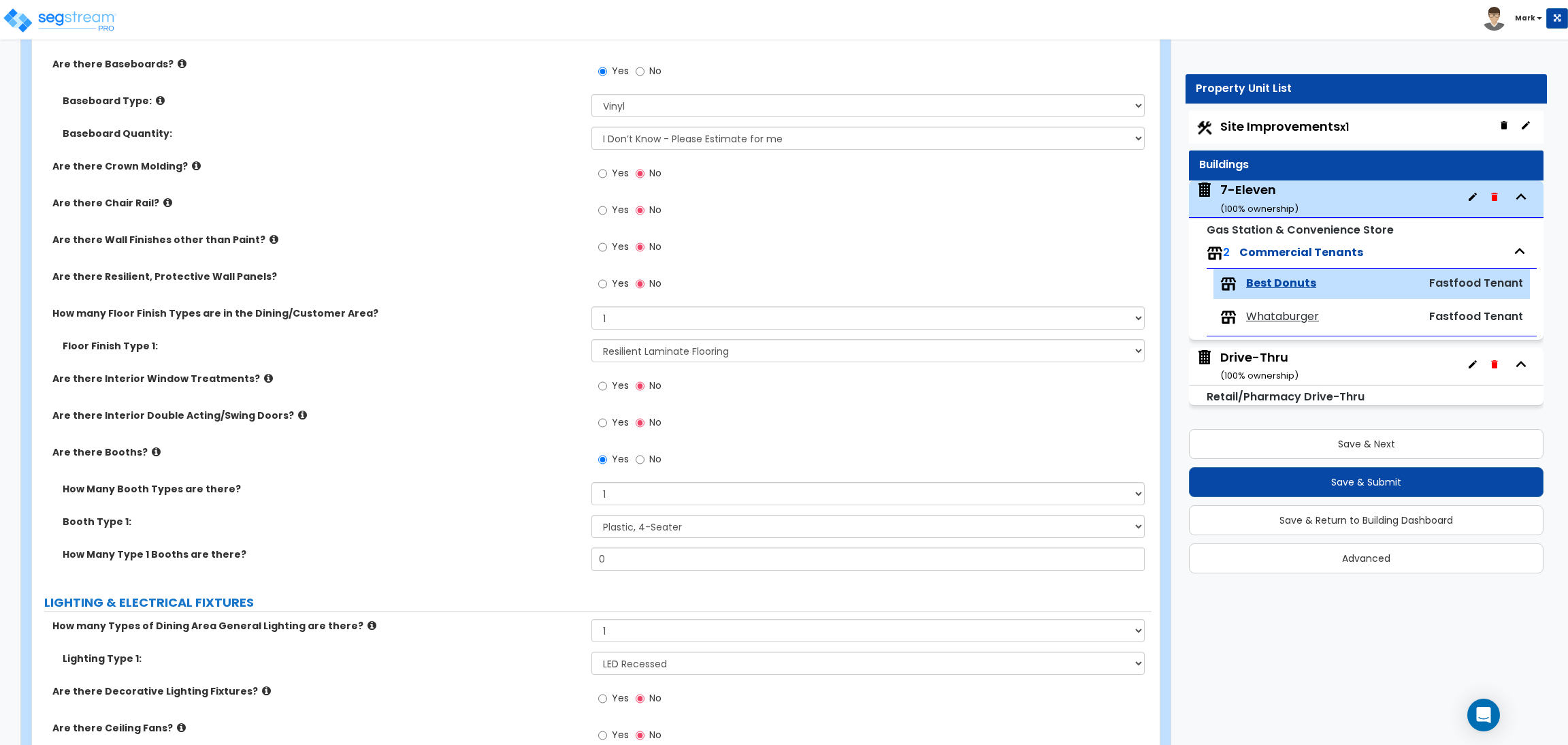
click at [651, 458] on span "No" at bounding box center [655, 459] width 13 height 14
click at [644, 458] on input "No" at bounding box center [639, 459] width 9 height 15
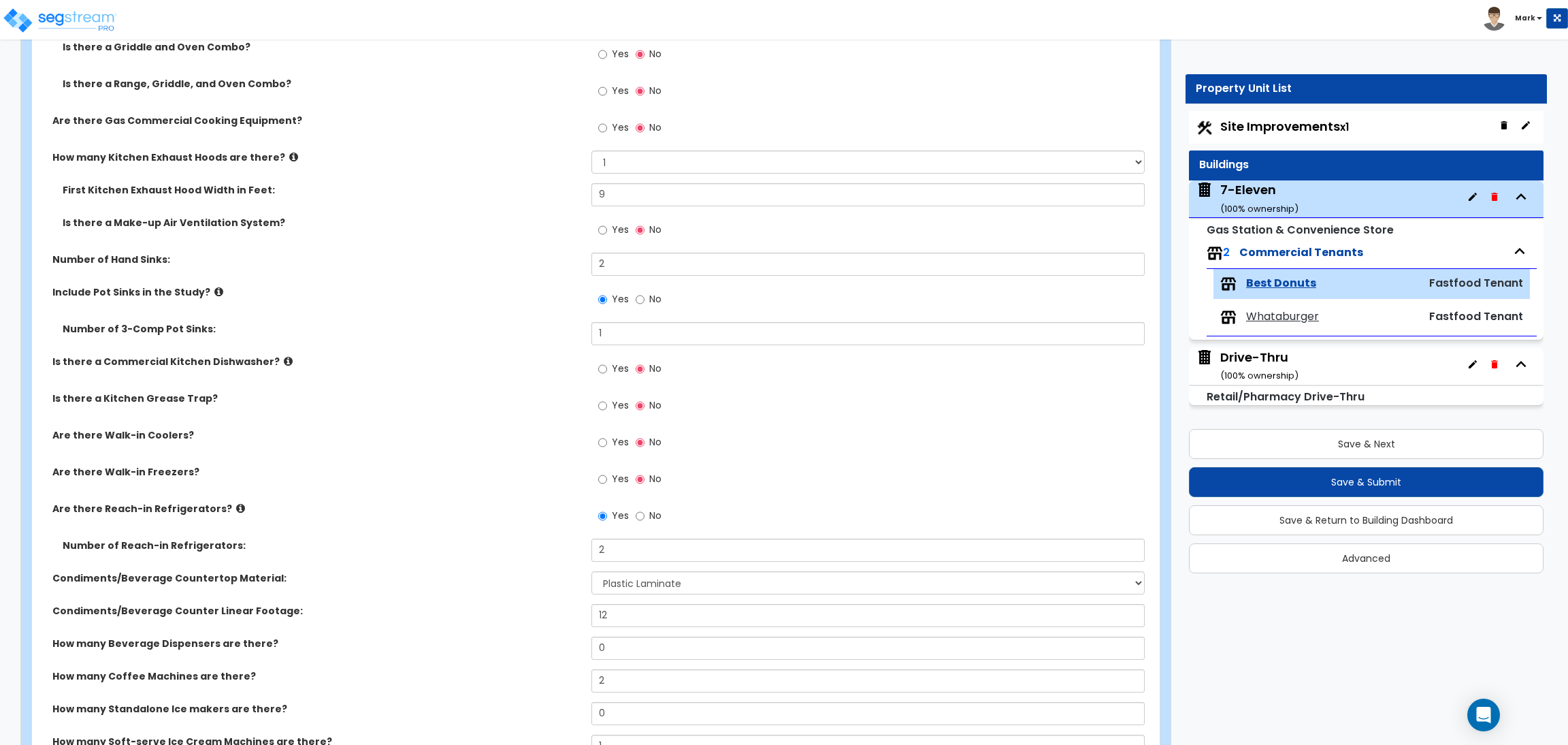
scroll to position [1123, 0]
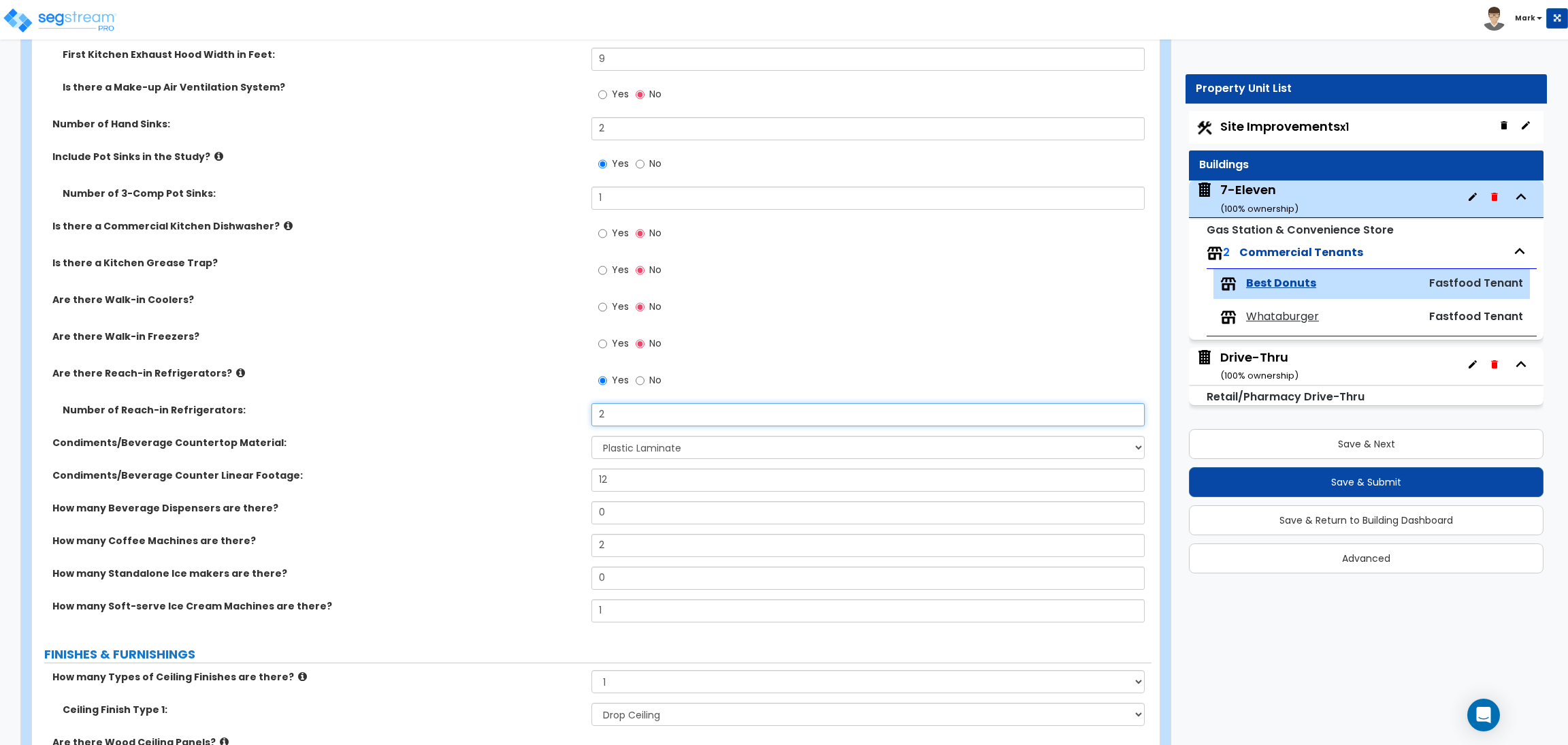
drag, startPoint x: 622, startPoint y: 410, endPoint x: 581, endPoint y: 404, distance: 41.4
click at [581, 404] on div "Number of Reach-in Refrigerators: 2" at bounding box center [592, 419] width 1120 height 32
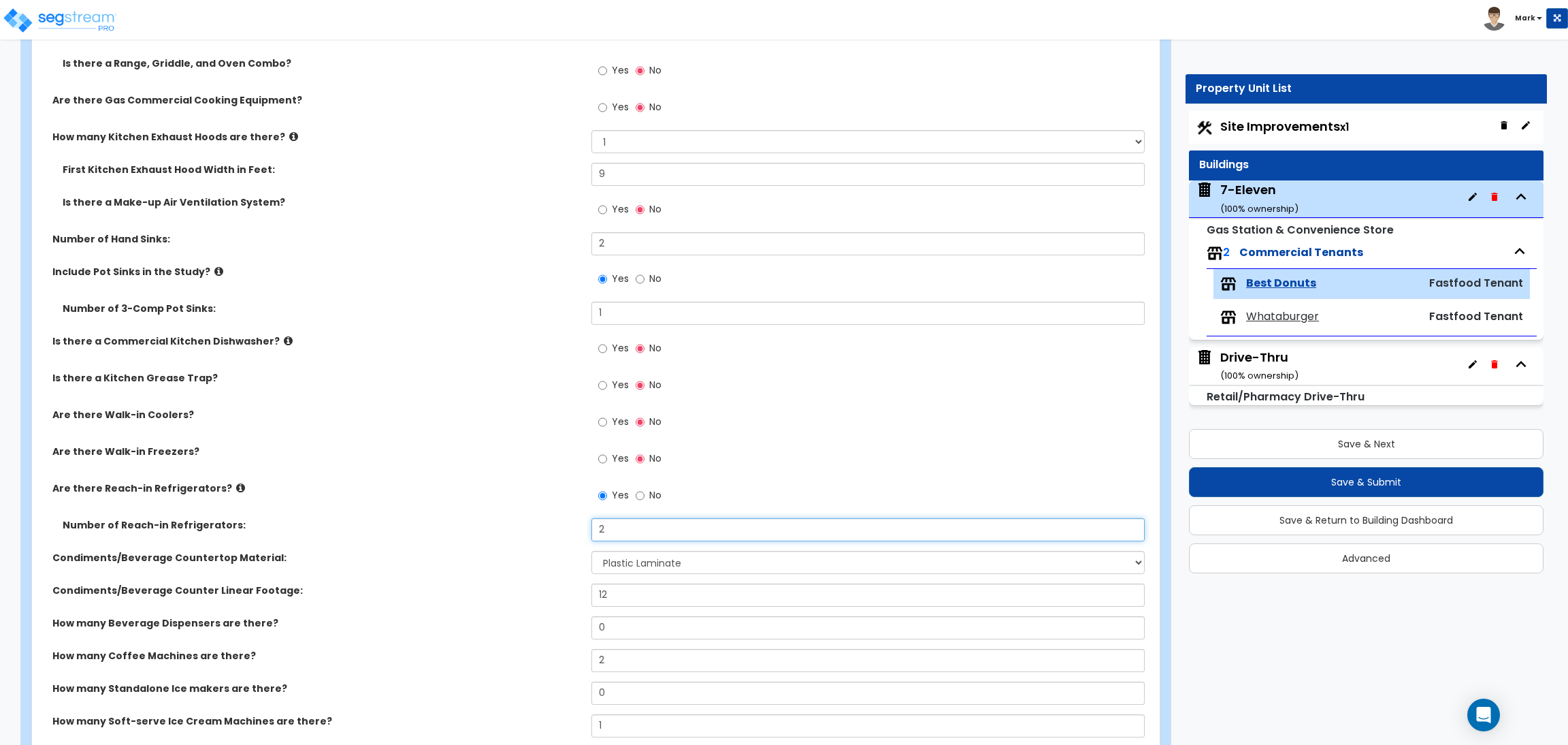
scroll to position [1020, 0]
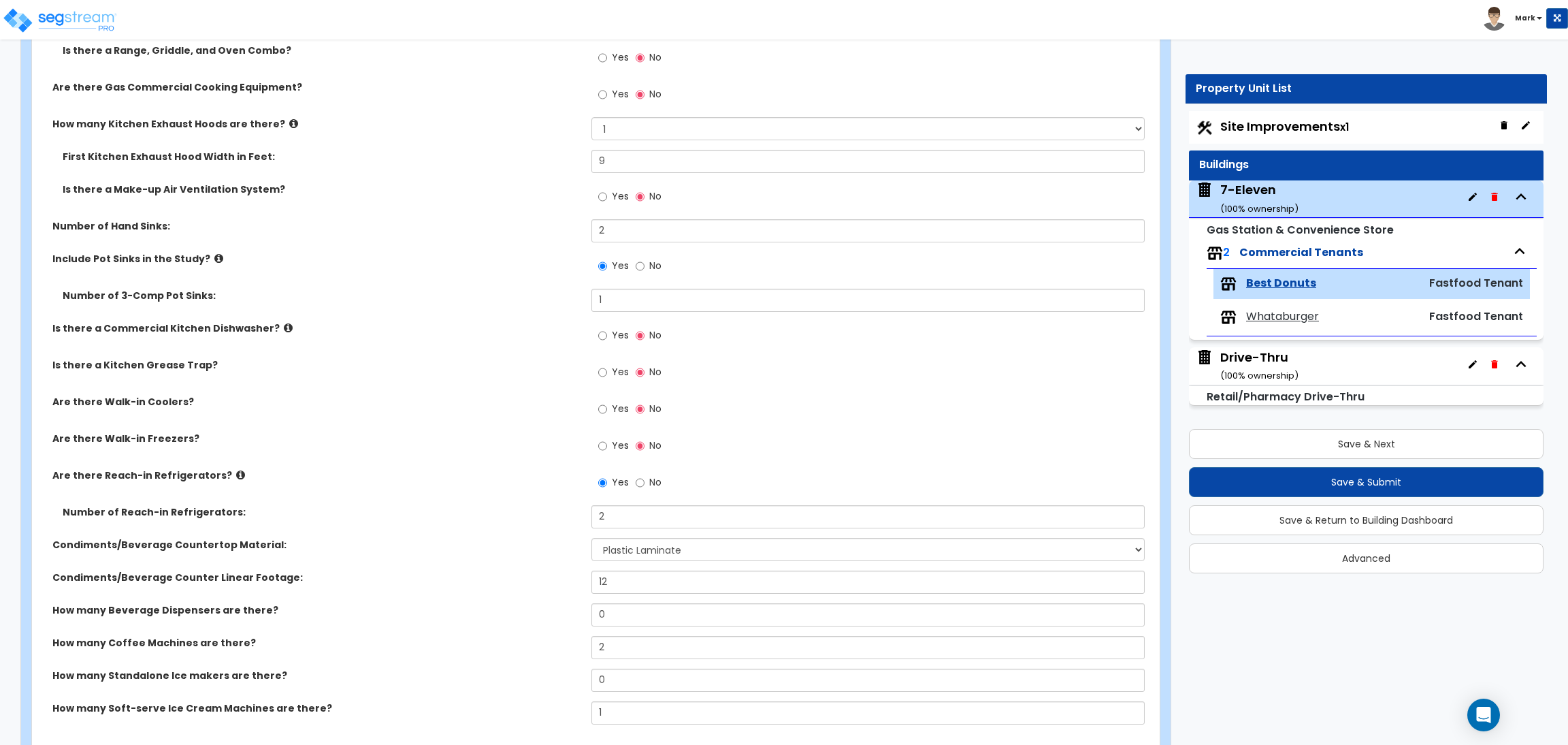
click at [1338, 662] on div "Customize 655 S Doctor M Roper Parkway Property Units Best Donuts Import Values…" at bounding box center [784, 747] width 1568 height 3416
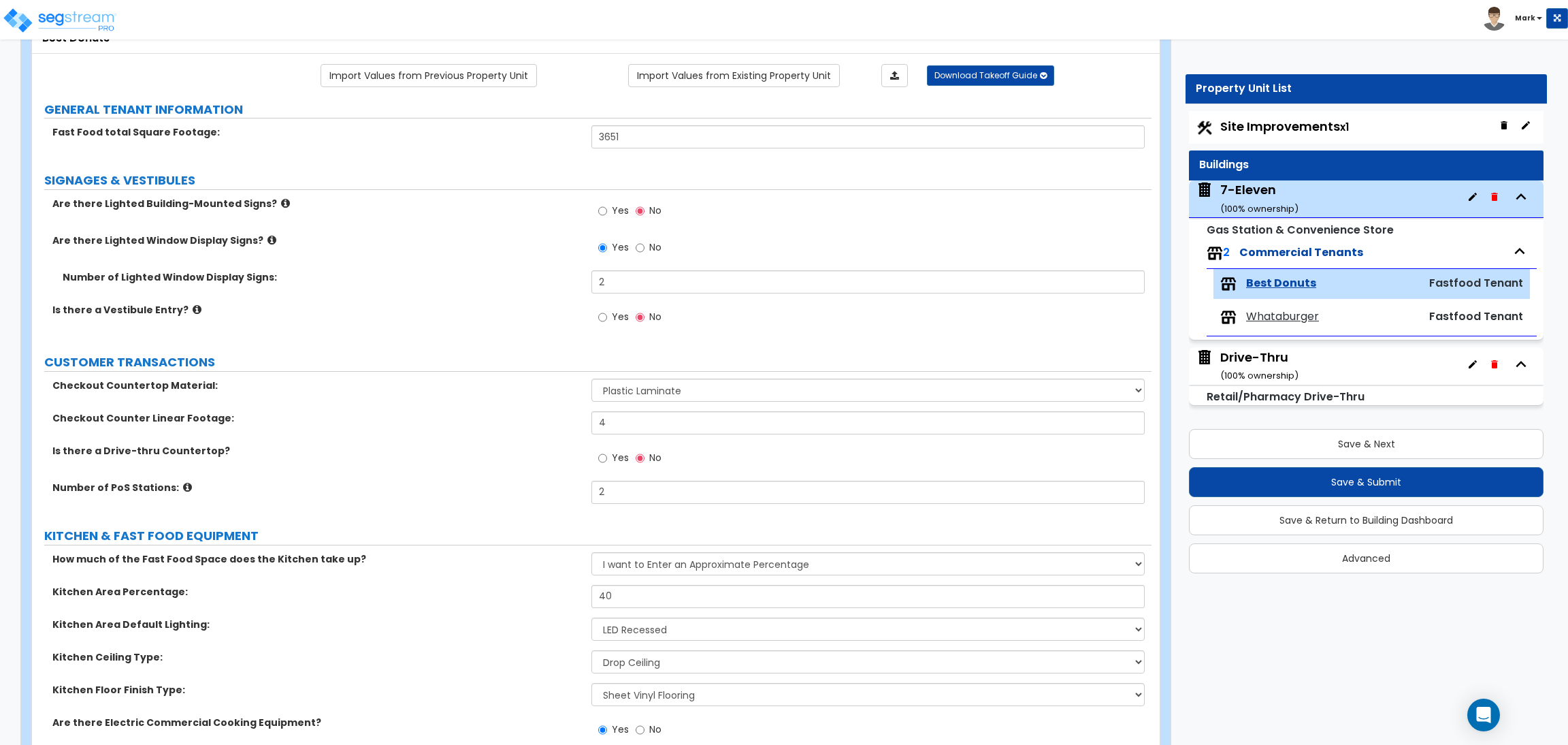
scroll to position [102, 0]
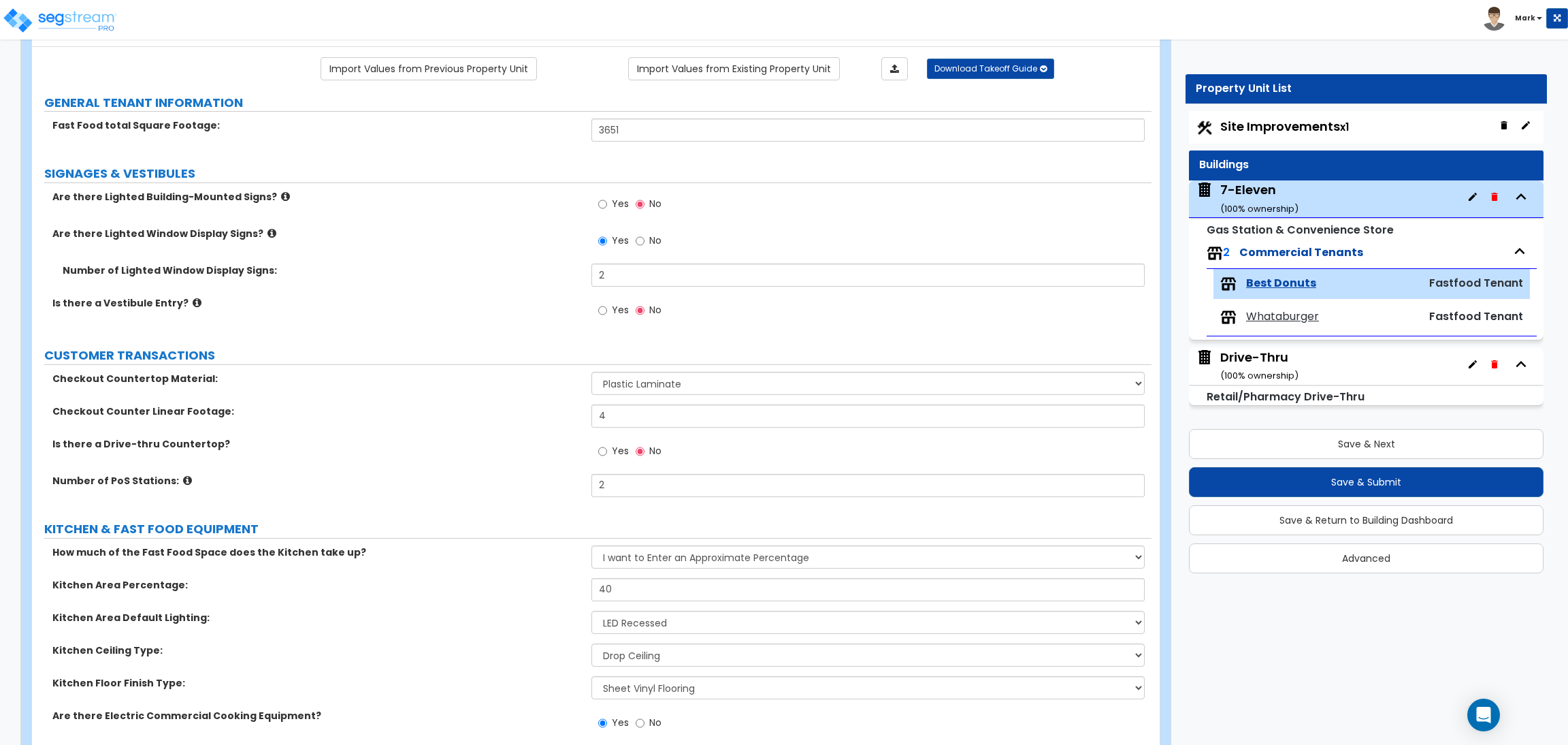
click at [281, 197] on icon at bounding box center [285, 196] width 9 height 10
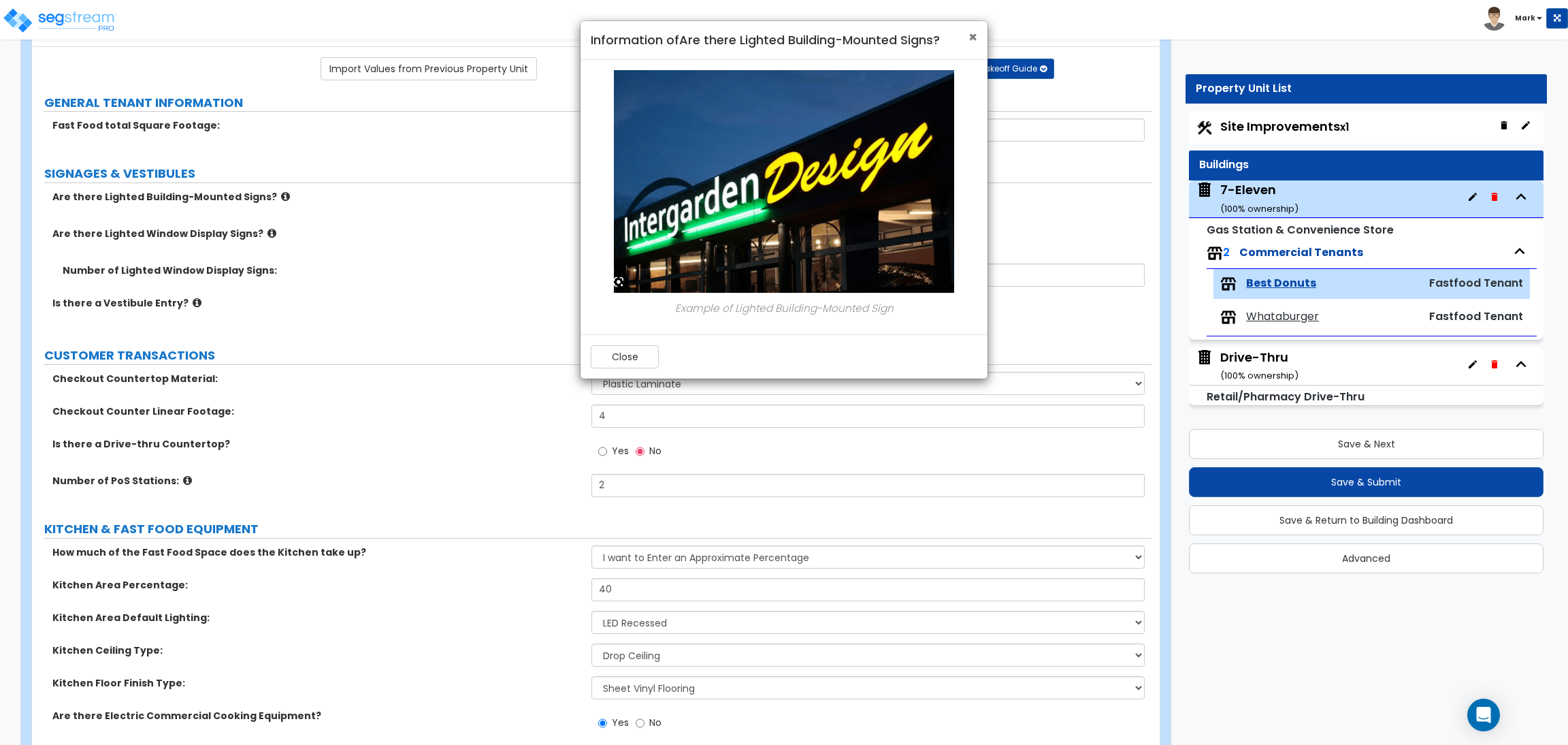
click at [975, 38] on span "×" at bounding box center [972, 37] width 9 height 20
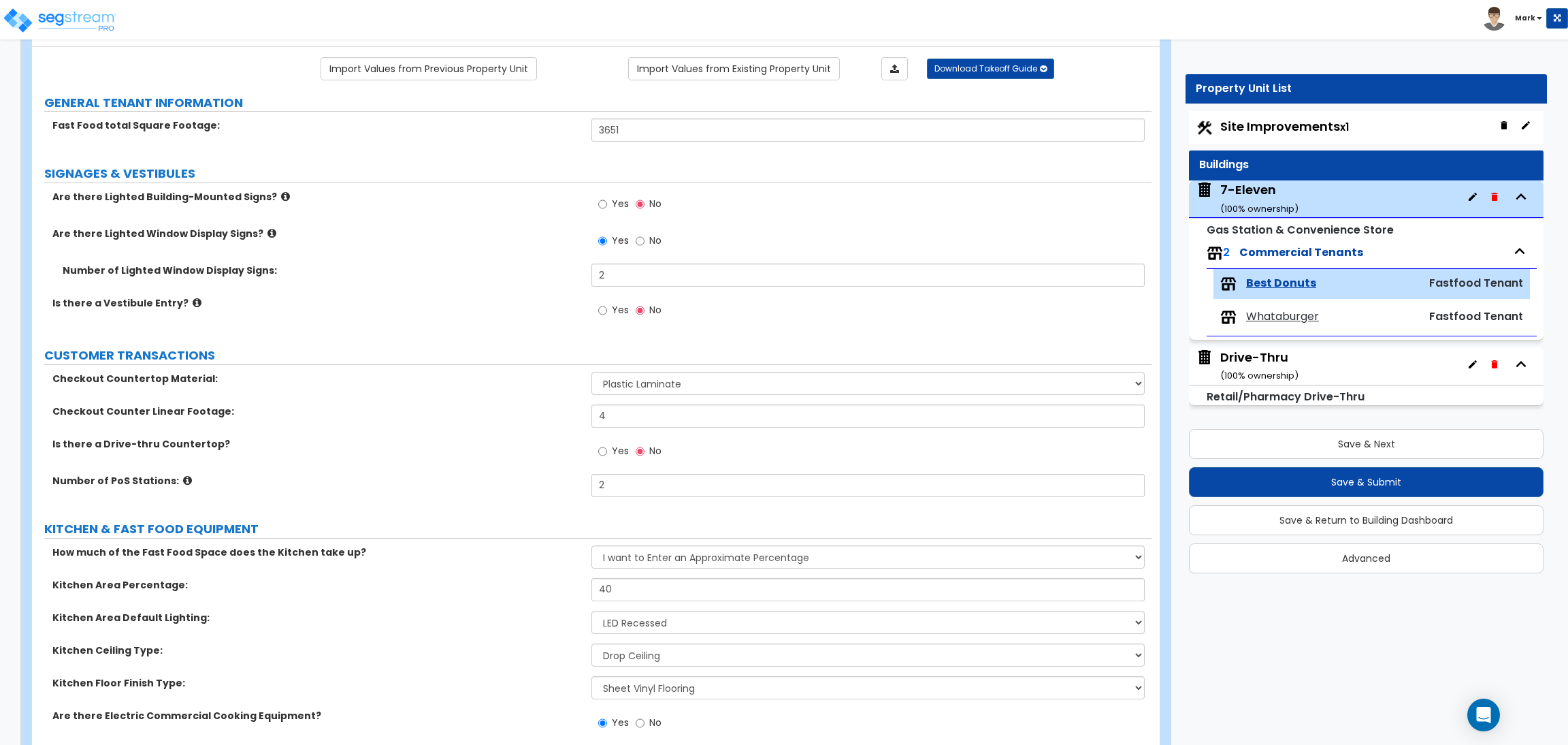
click at [614, 205] on span "Yes" at bounding box center [620, 204] width 17 height 14
click at [607, 205] on input "Yes" at bounding box center [602, 204] width 9 height 15
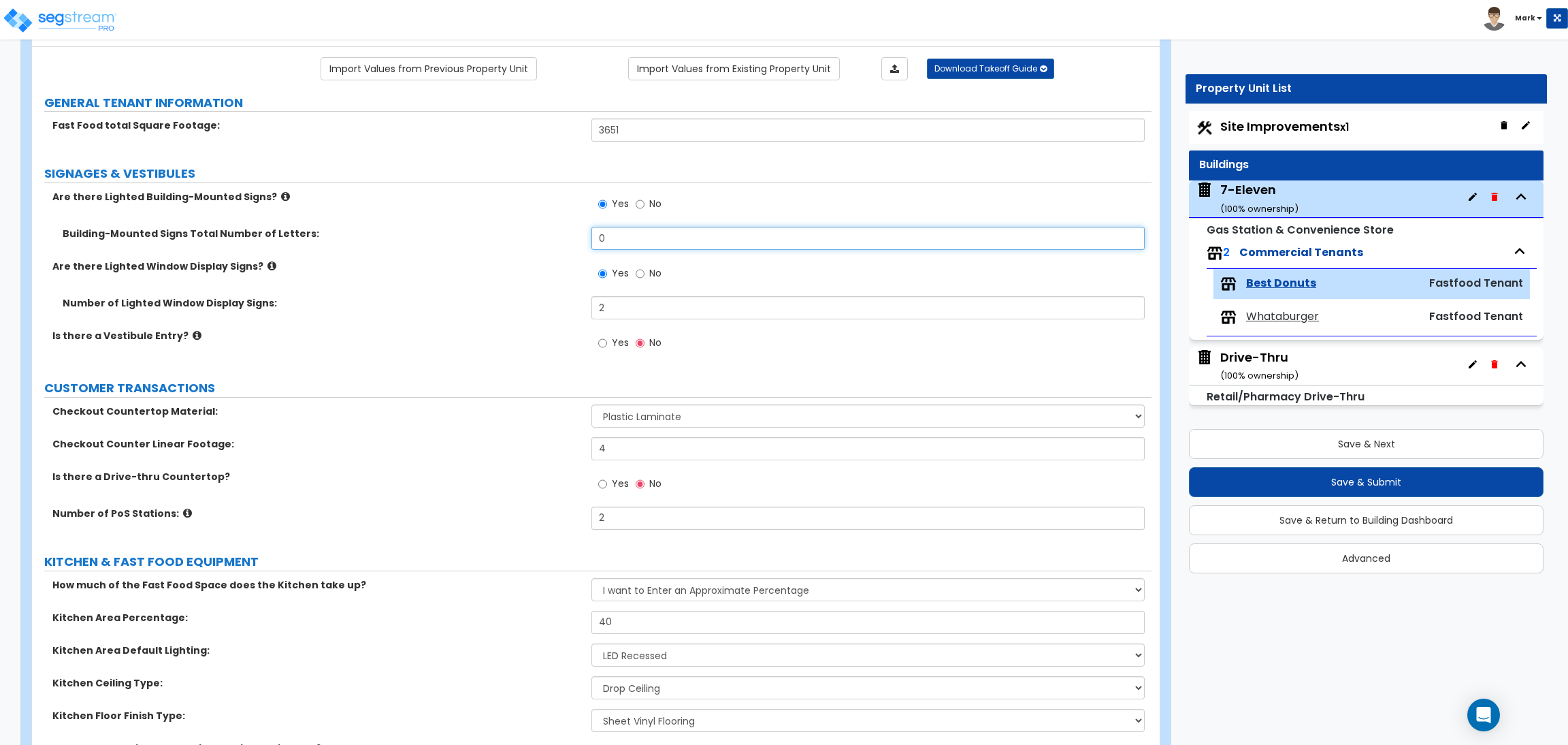
drag, startPoint x: 625, startPoint y: 237, endPoint x: 526, endPoint y: 227, distance: 99.5
click at [526, 227] on div "Building-Mounted Signs Total Number of Letters: 0" at bounding box center [592, 243] width 1120 height 32
click at [493, 276] on div "Are there Lighted Window Display Signs? Yes No" at bounding box center [592, 278] width 1120 height 37
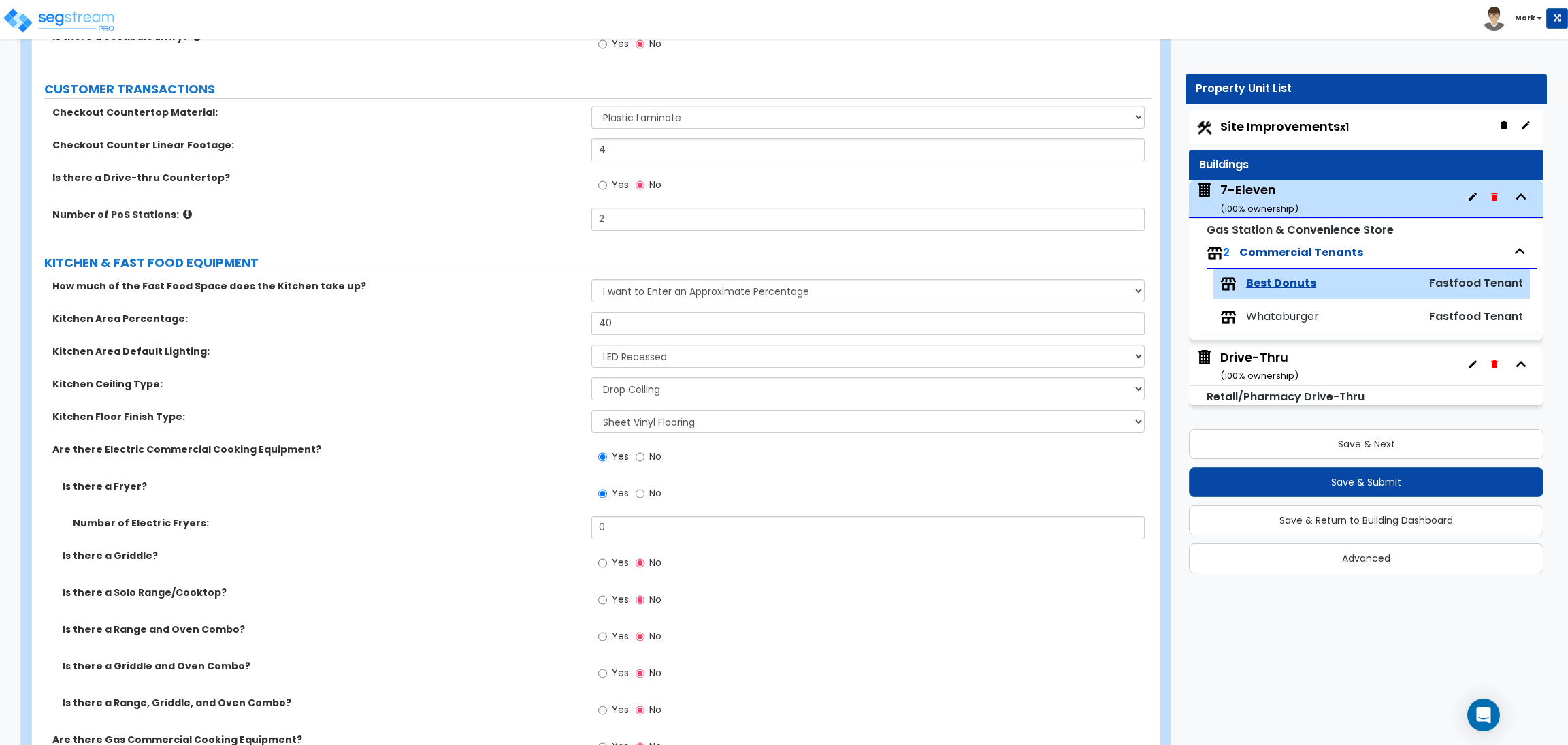
scroll to position [408, 0]
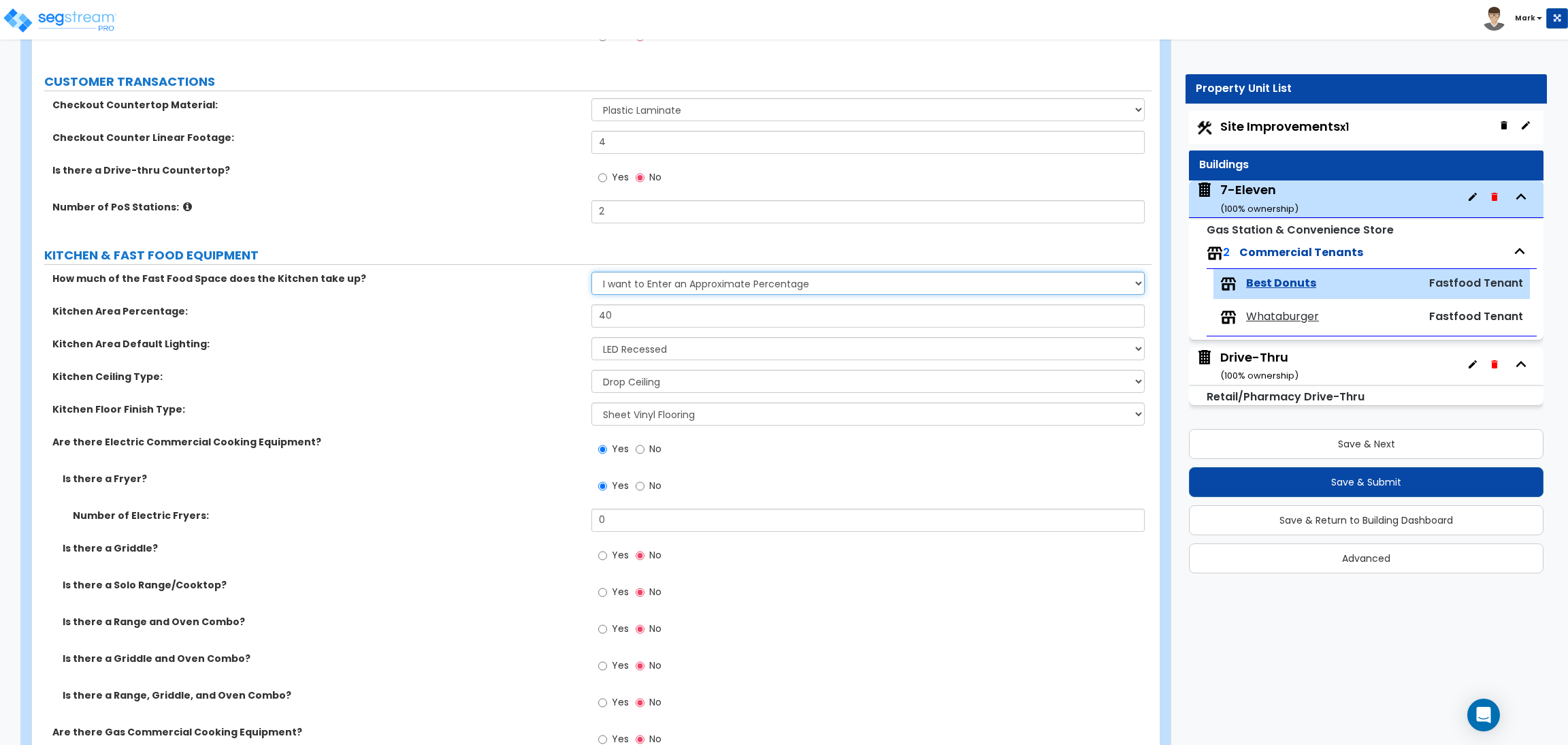
click at [653, 283] on select "I want to Enter an Approximate Percentage I want to Enter the Square Footage" at bounding box center [867, 283] width 553 height 23
click at [591, 272] on select "I want to Enter an Approximate Percentage I want to Enter the Square Footage" at bounding box center [867, 283] width 553 height 23
click at [670, 279] on select "I want to Enter an Approximate Percentage I want to Enter the Square Footage" at bounding box center [867, 283] width 553 height 23
click at [591, 272] on select "I want to Enter an Approximate Percentage I want to Enter the Square Footage" at bounding box center [867, 283] width 553 height 23
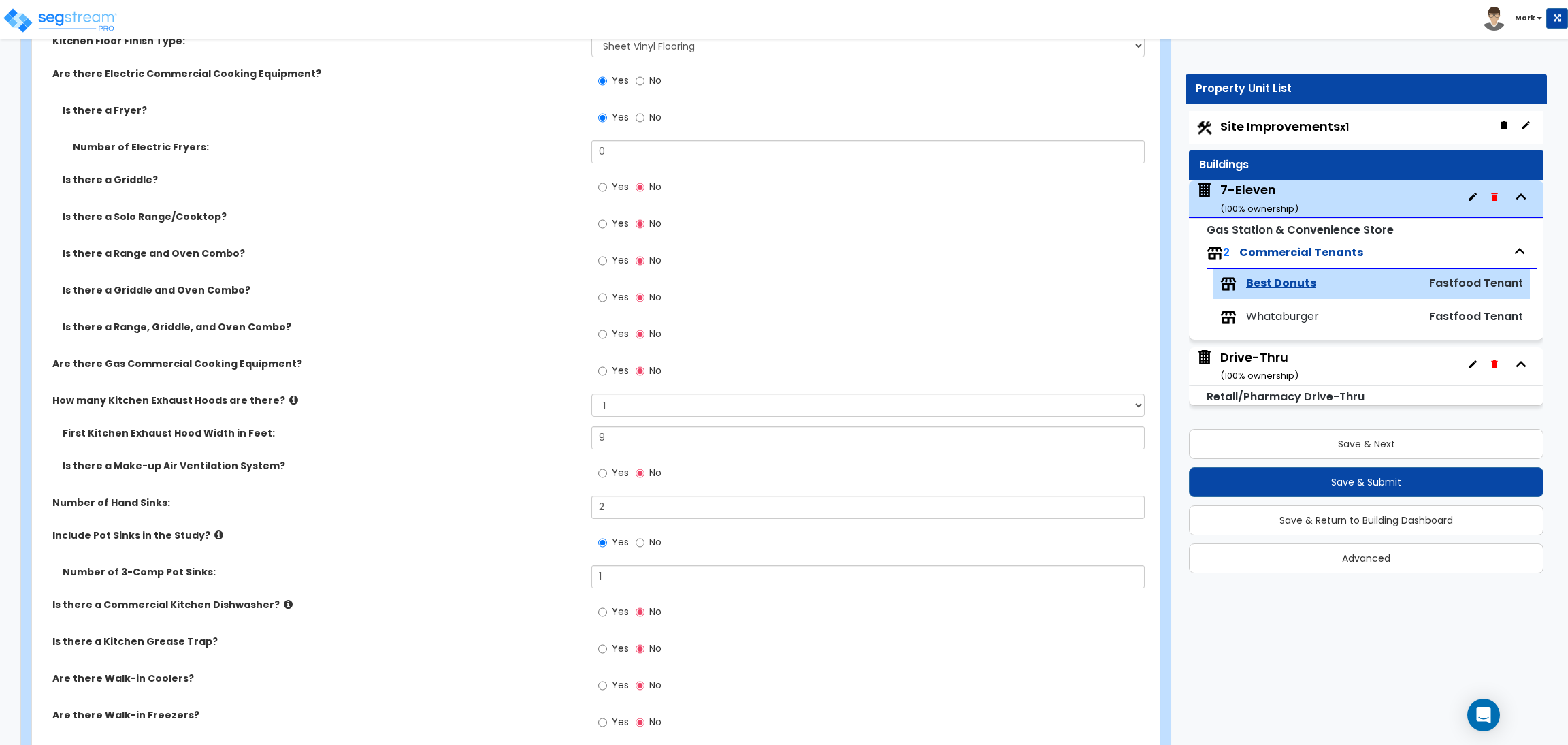
scroll to position [715, 0]
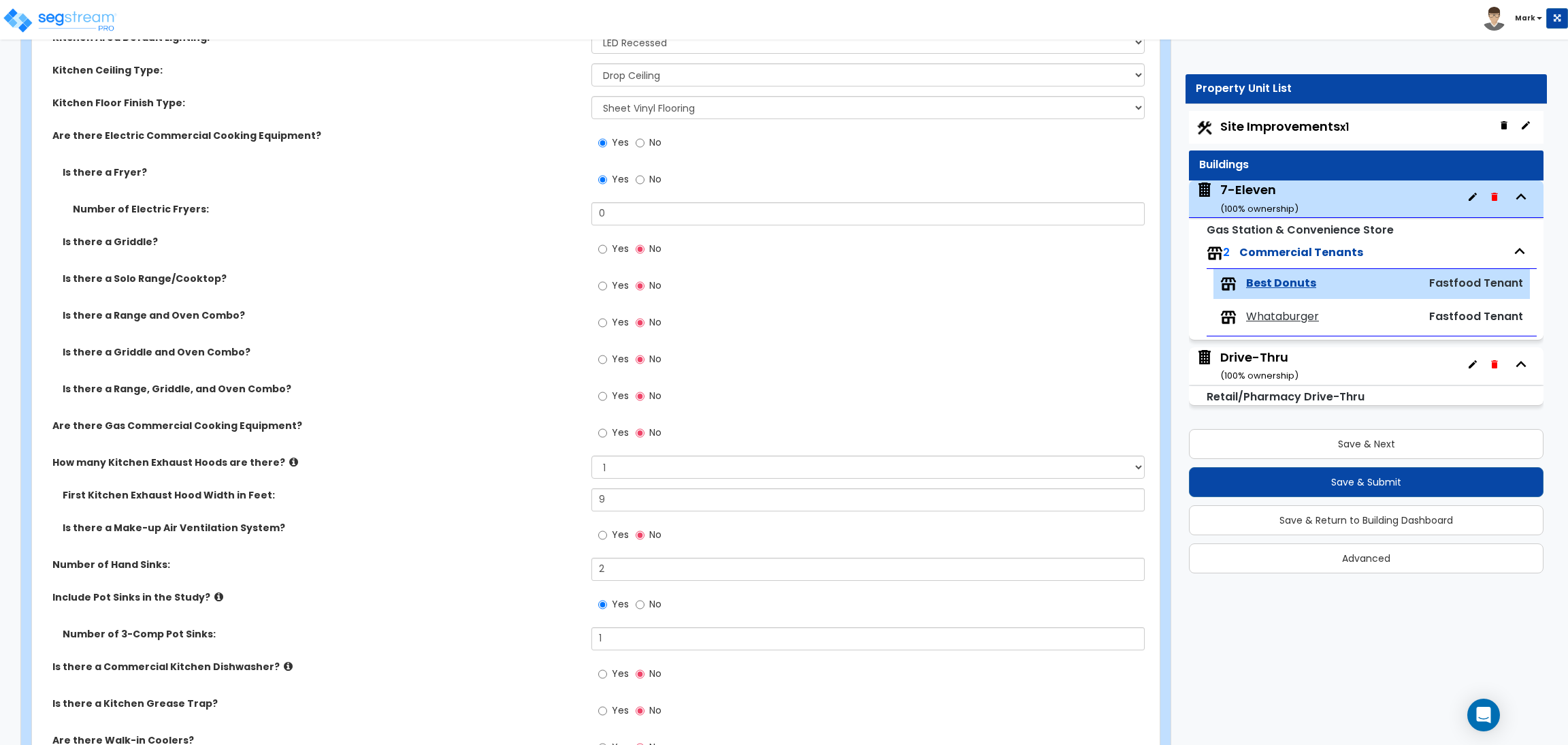
click at [652, 180] on span "No" at bounding box center [655, 179] width 13 height 14
click at [644, 180] on input "No" at bounding box center [639, 179] width 9 height 15
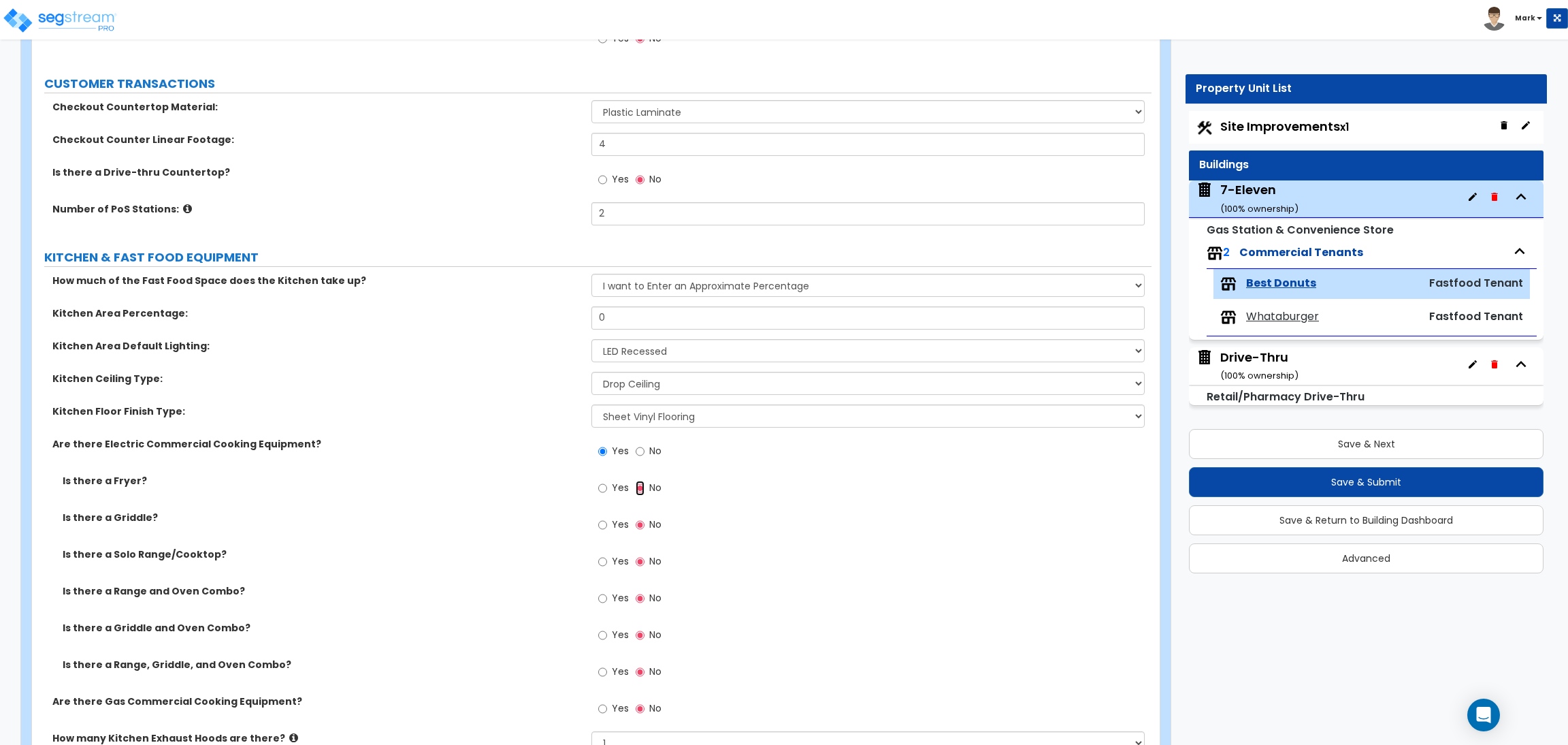
scroll to position [0, 0]
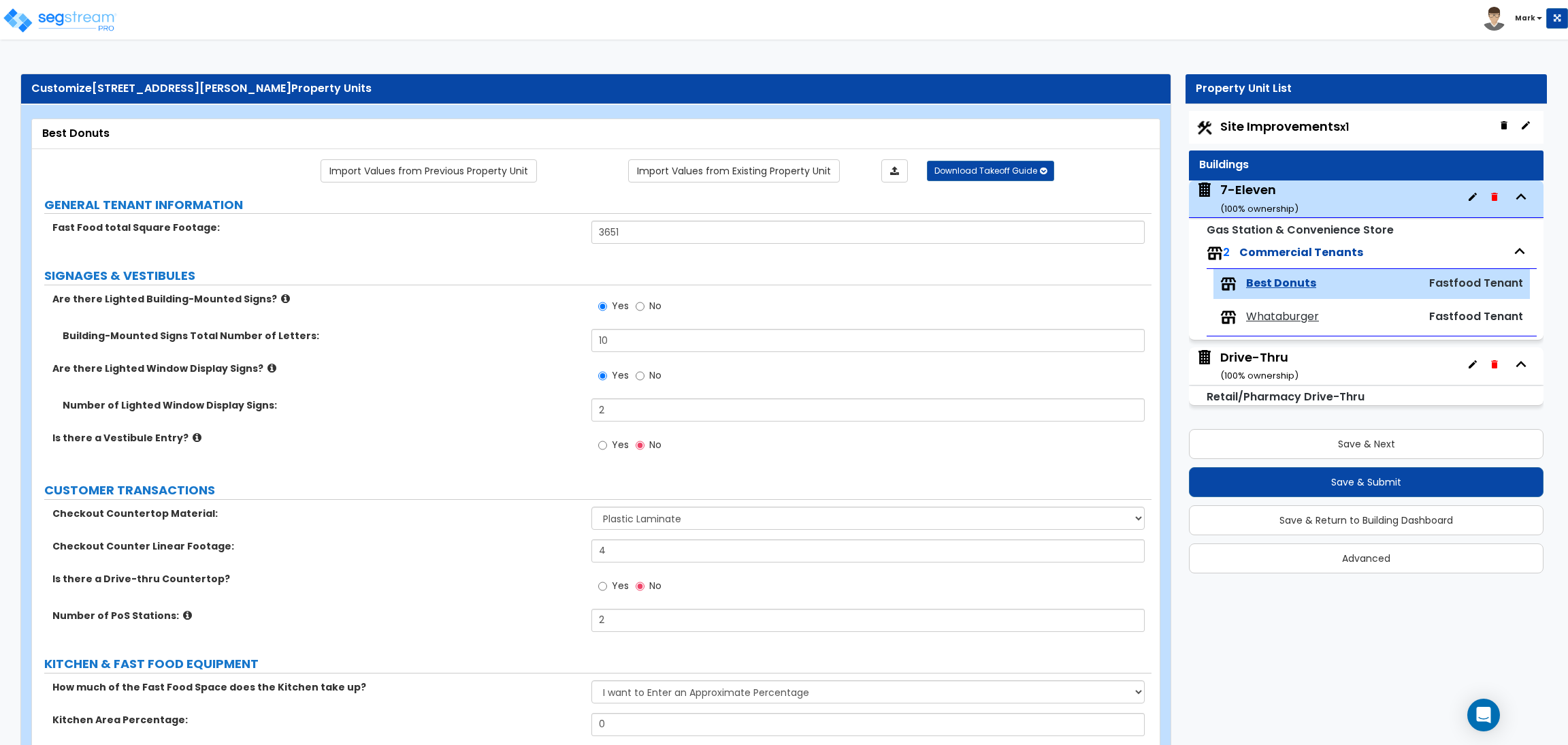
click at [1348, 126] on small "x1" at bounding box center [1344, 126] width 9 height 15
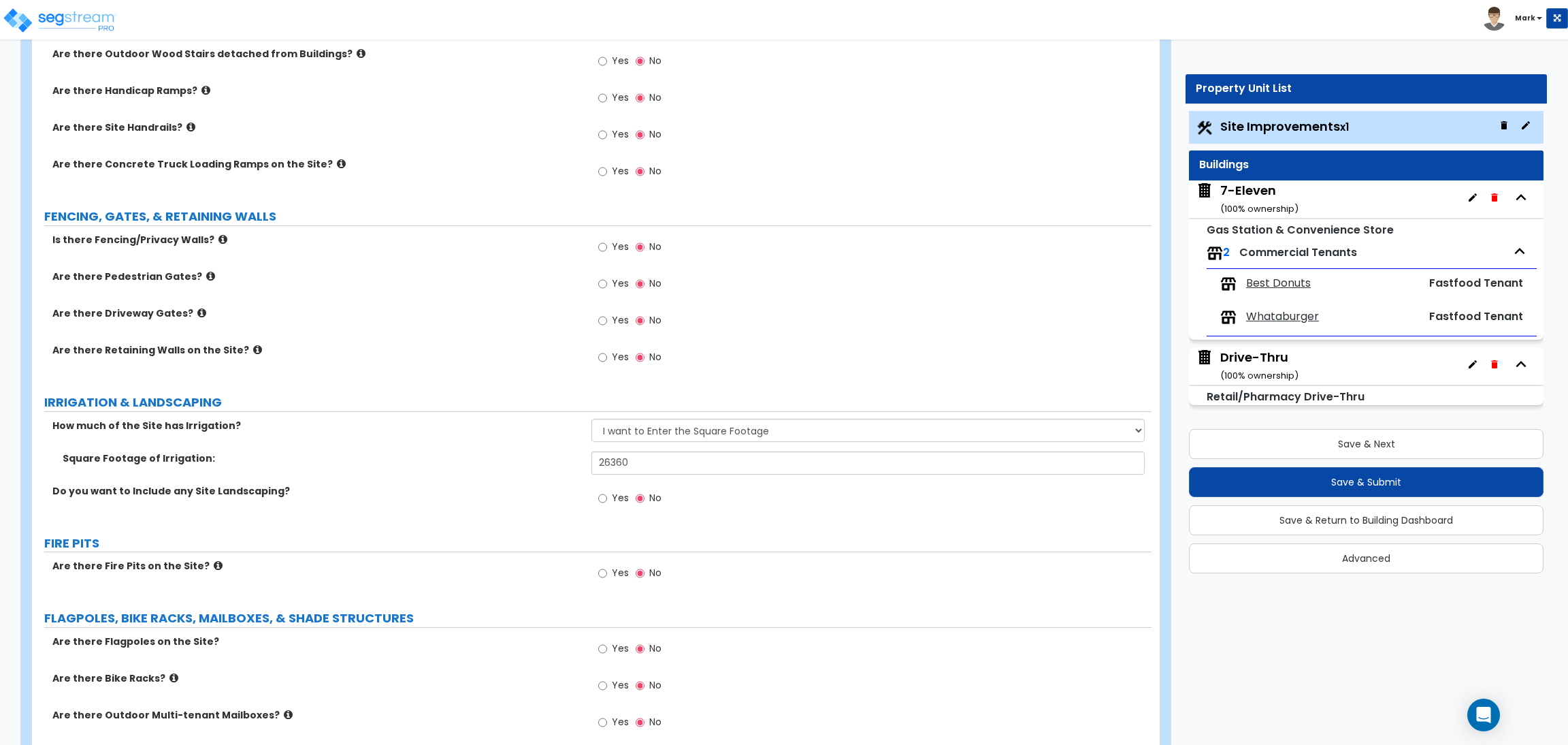
scroll to position [1460, 0]
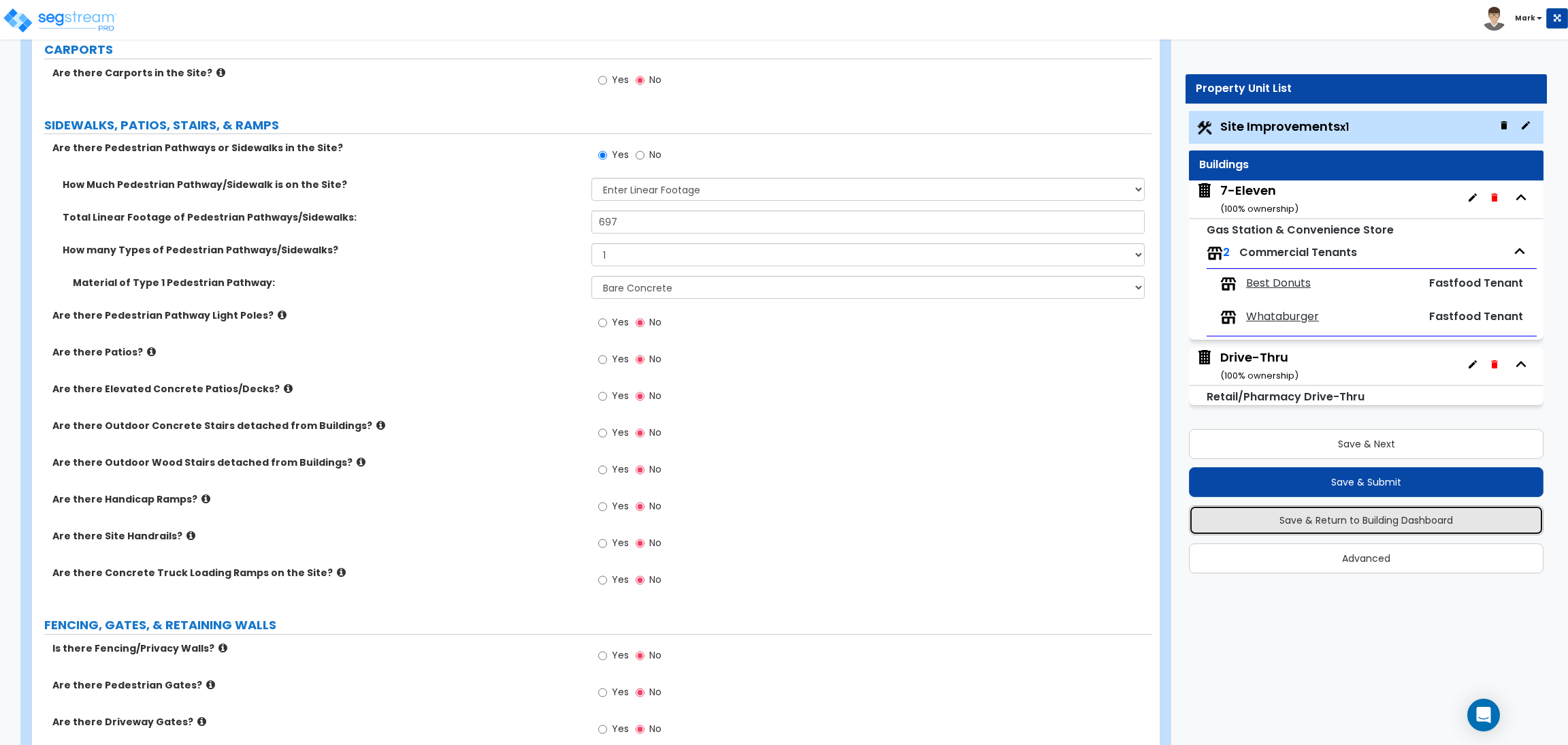
click at [1346, 515] on button "Save & Return to Building Dashboard" at bounding box center [1366, 520] width 354 height 30
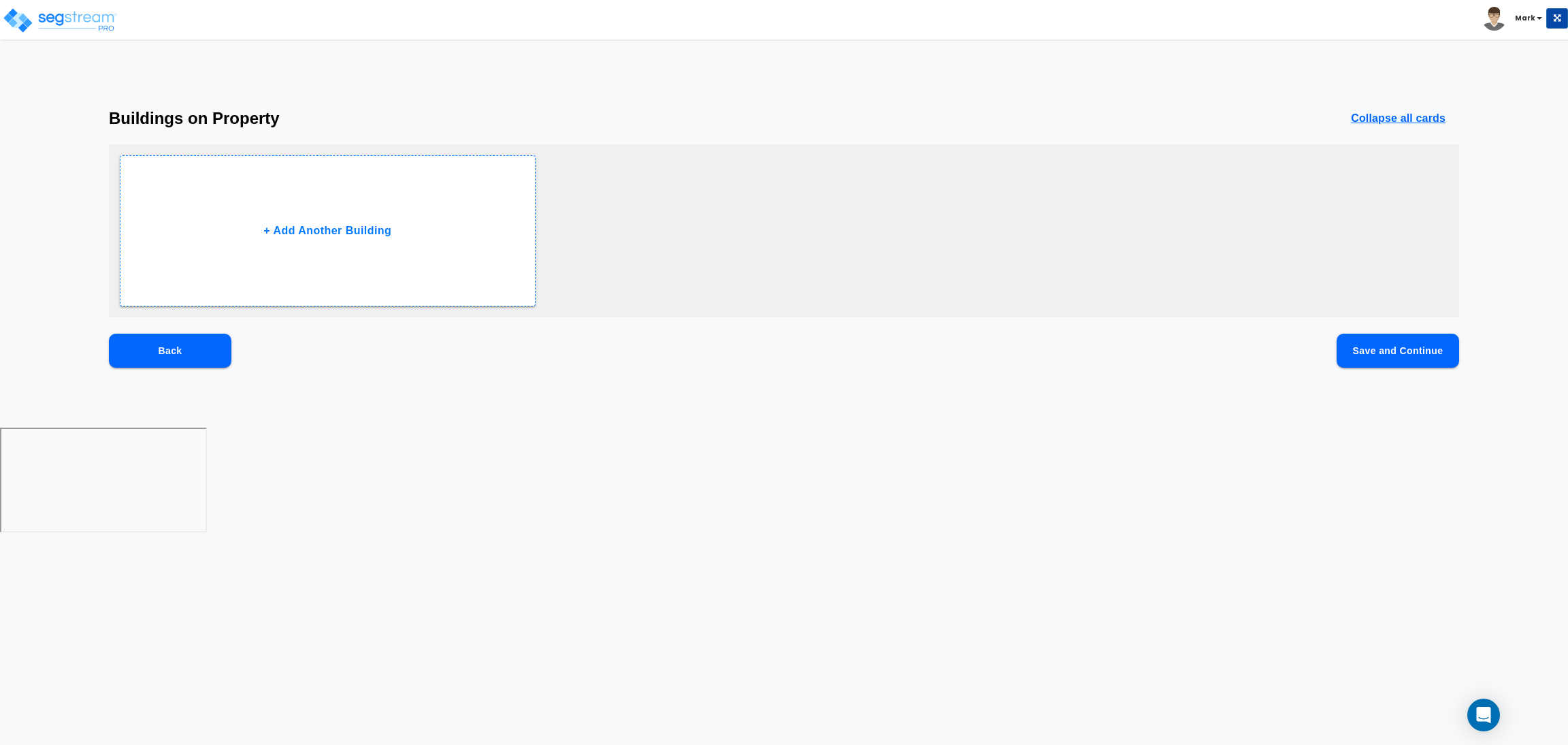
scroll to position [0, 0]
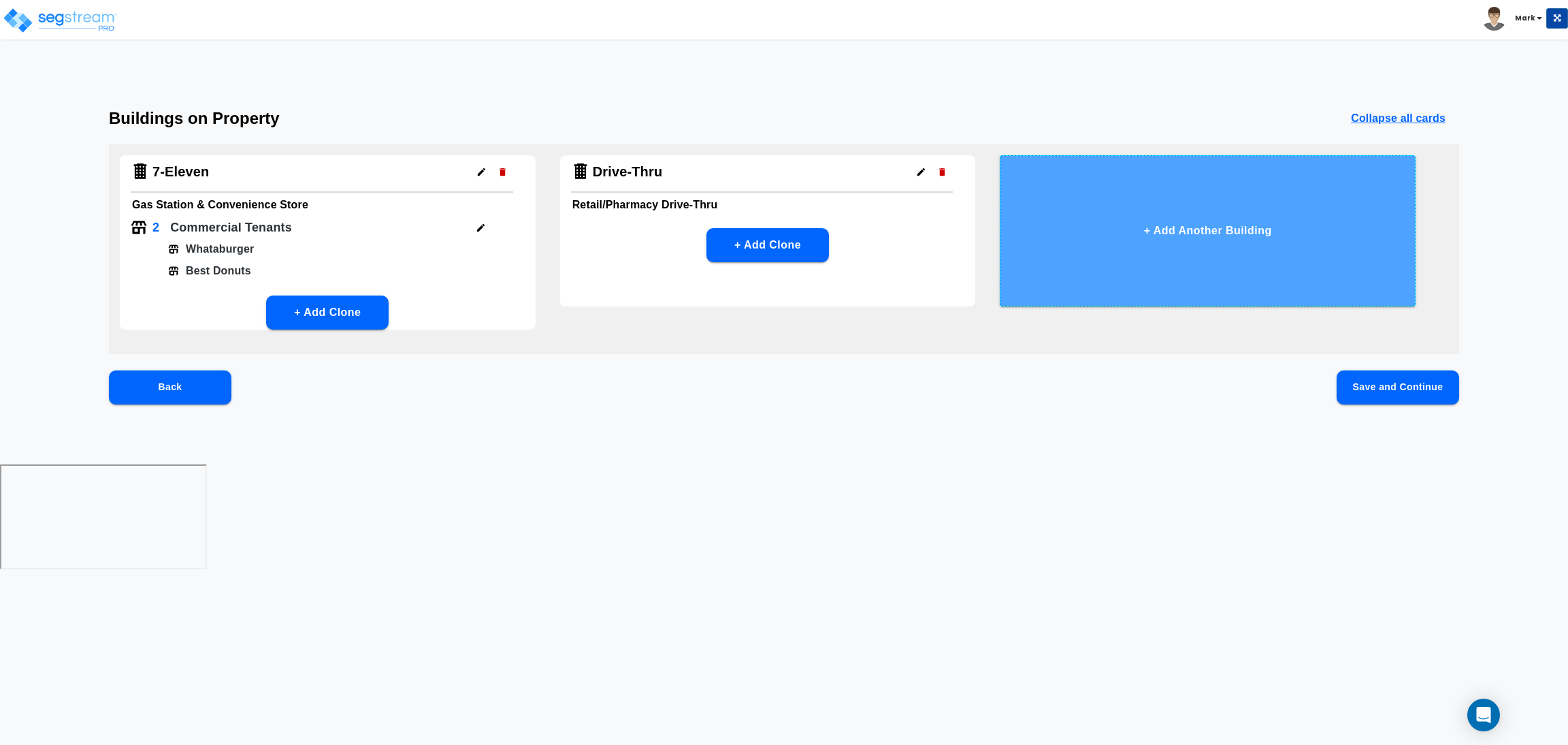
click at [1165, 243] on button "+ Add Another Building" at bounding box center [1207, 231] width 416 height 151
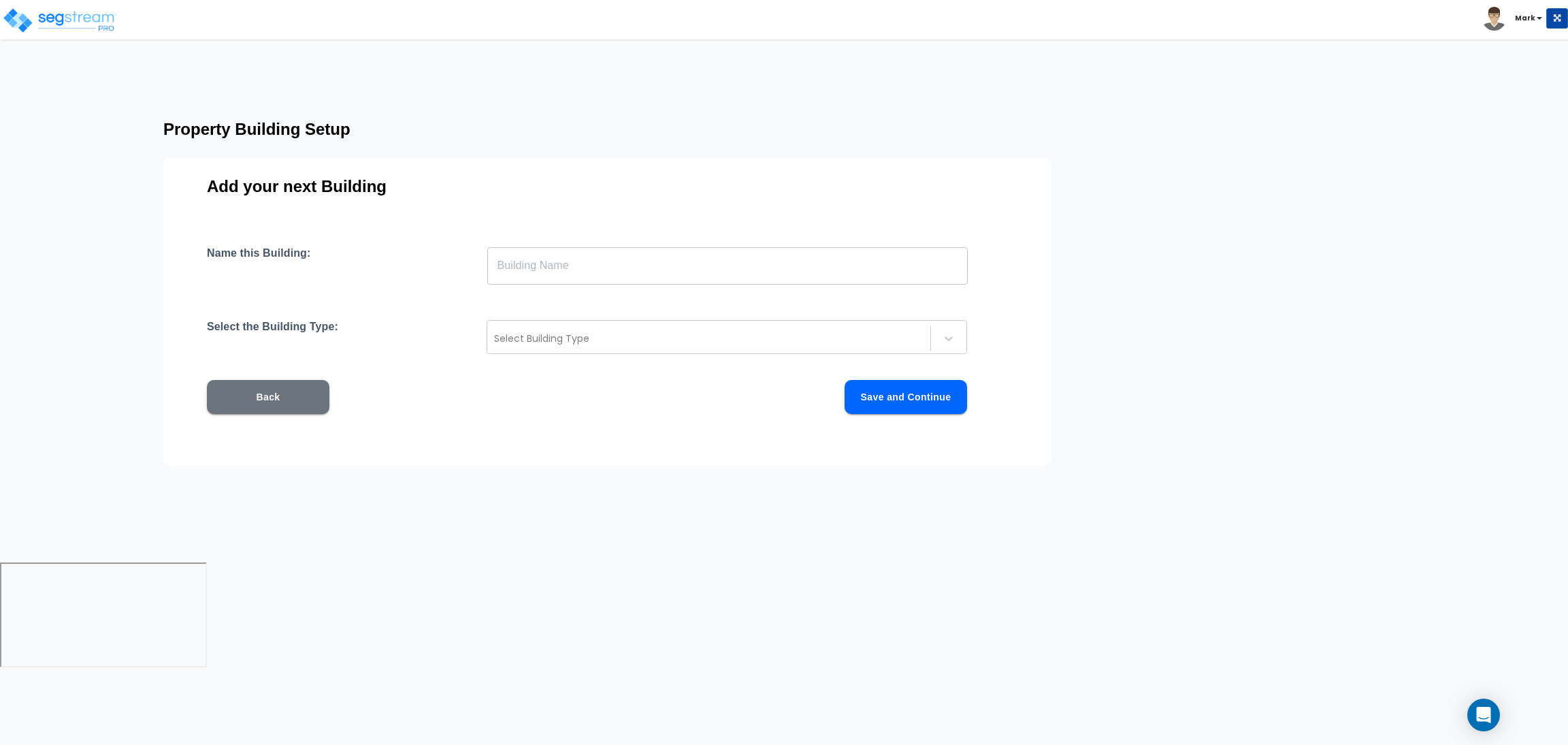
click at [663, 278] on input "text" at bounding box center [727, 265] width 481 height 38
click at [607, 352] on div "Select Building Type" at bounding box center [726, 337] width 481 height 34
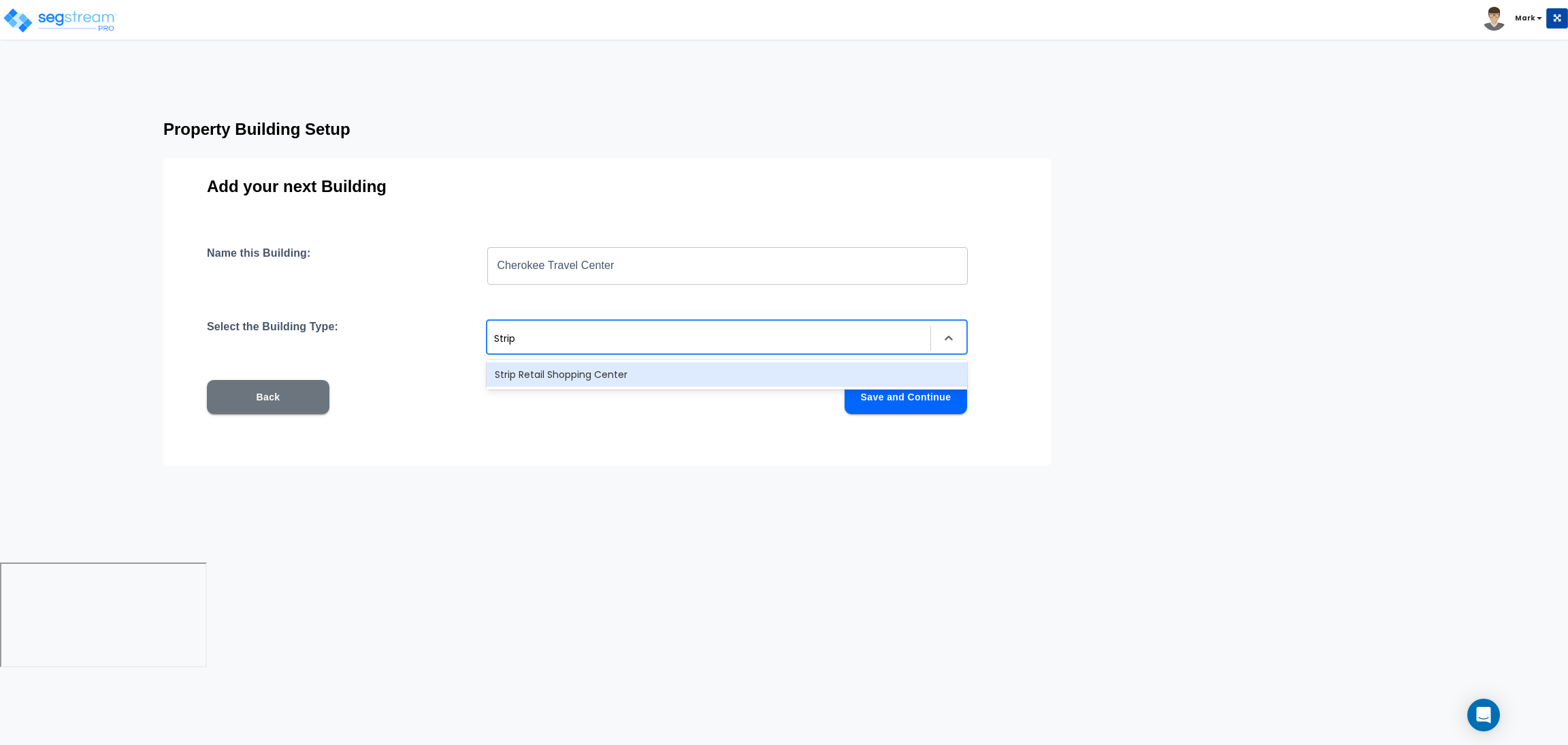
click at [582, 375] on div "Strip Retail Shopping Center" at bounding box center [726, 374] width 481 height 24
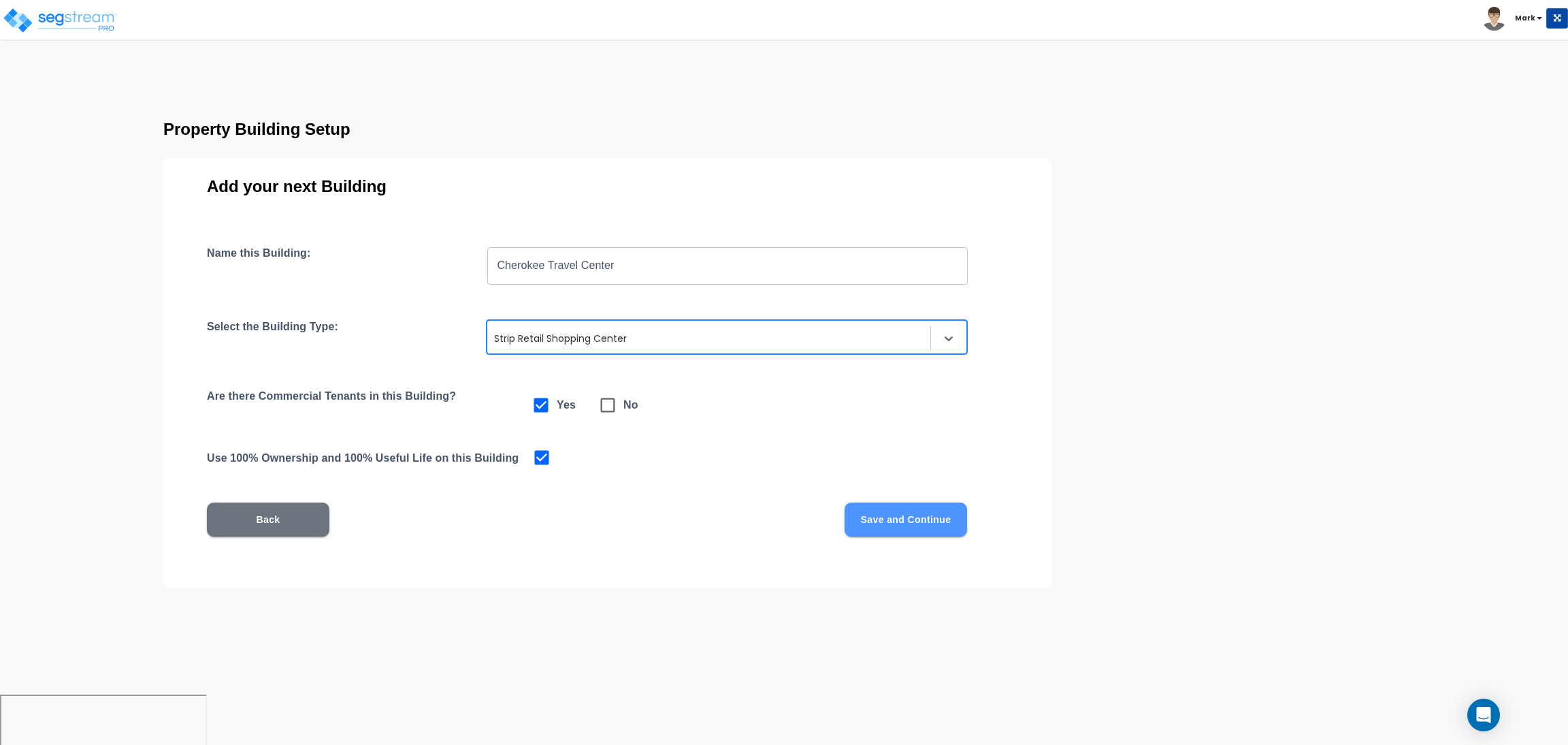
click at [899, 532] on button "Save and Continue" at bounding box center [905, 519] width 122 height 34
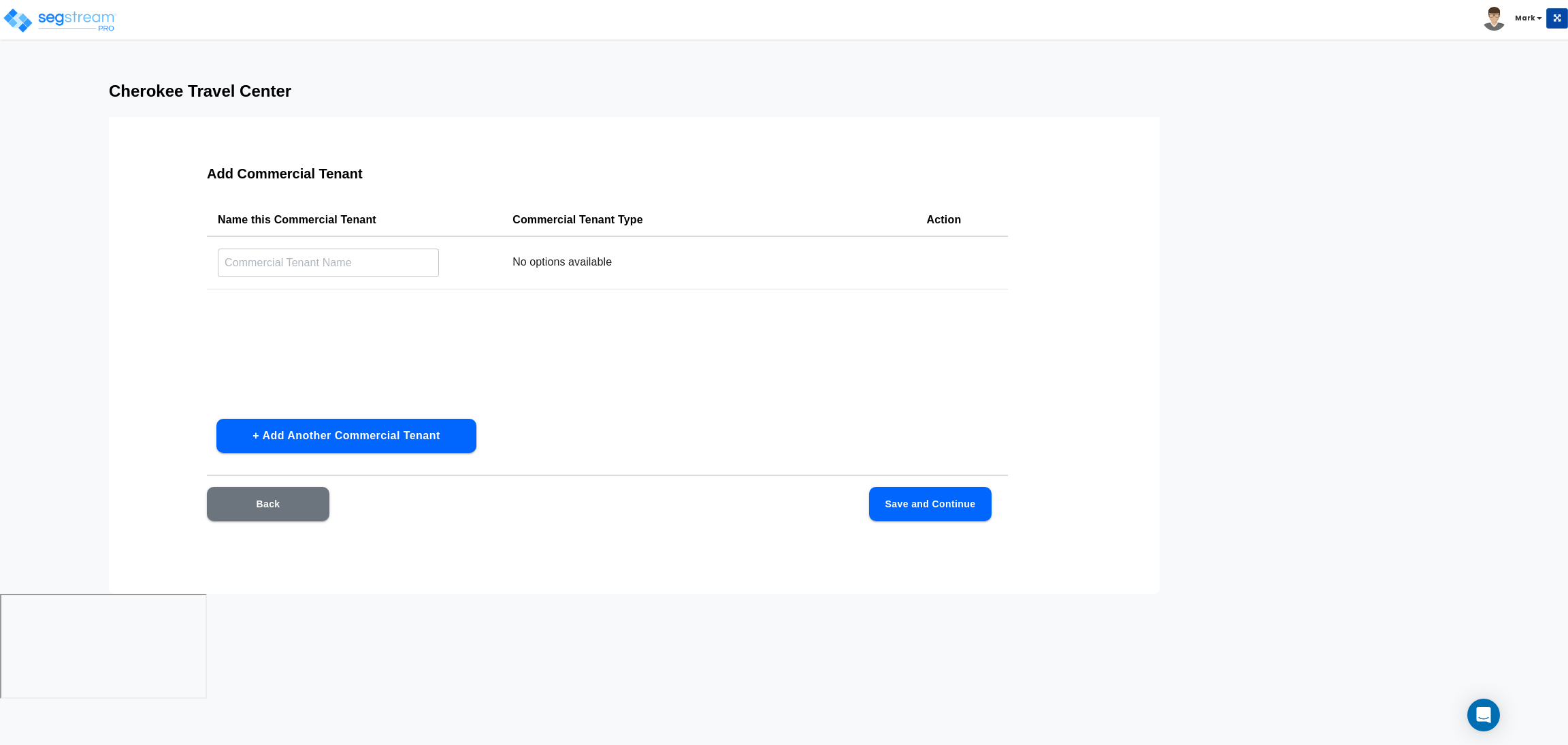
click at [324, 426] on button "+ Add Another Commercial Tenant" at bounding box center [346, 436] width 260 height 34
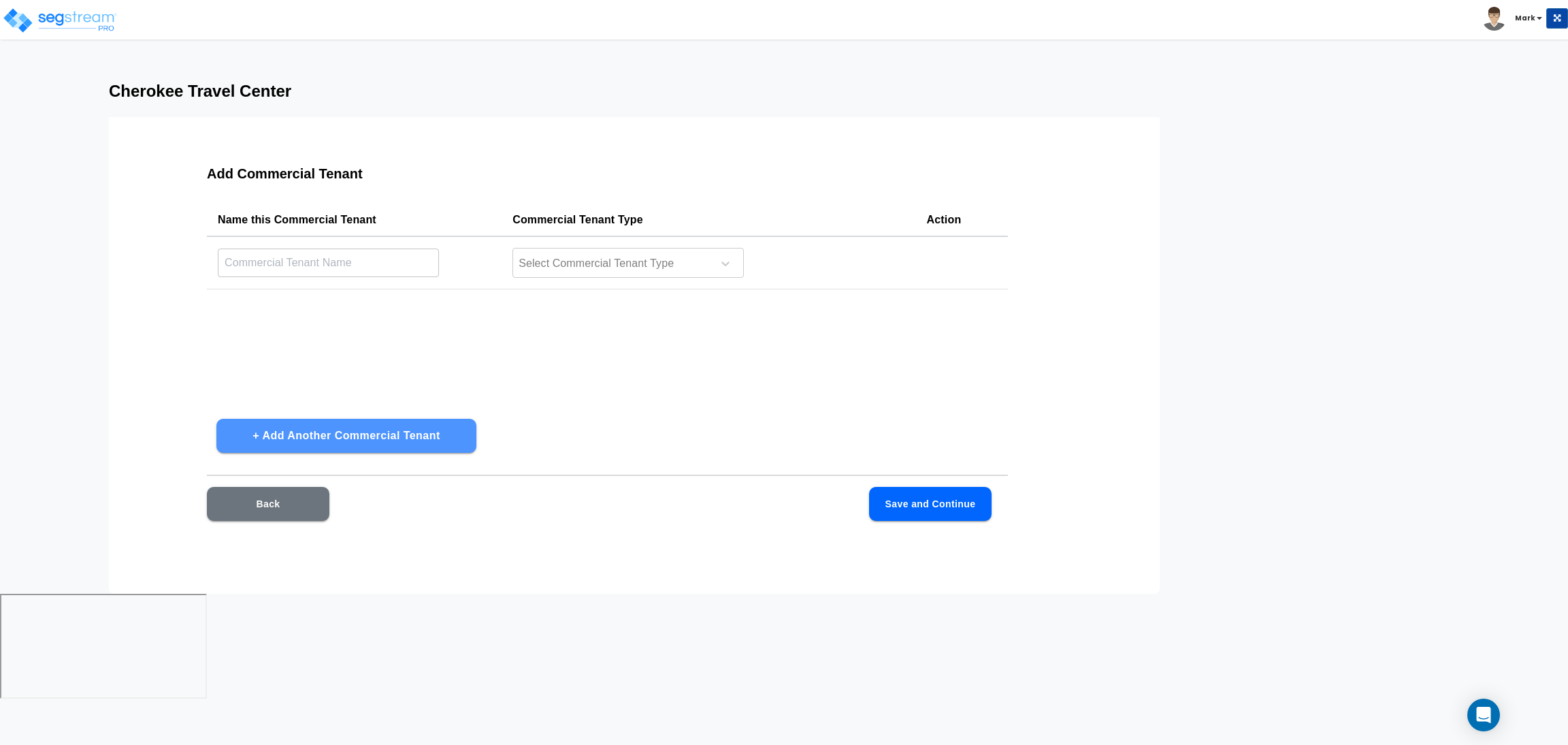
click at [324, 426] on button "+ Add Another Commercial Tenant" at bounding box center [346, 436] width 260 height 34
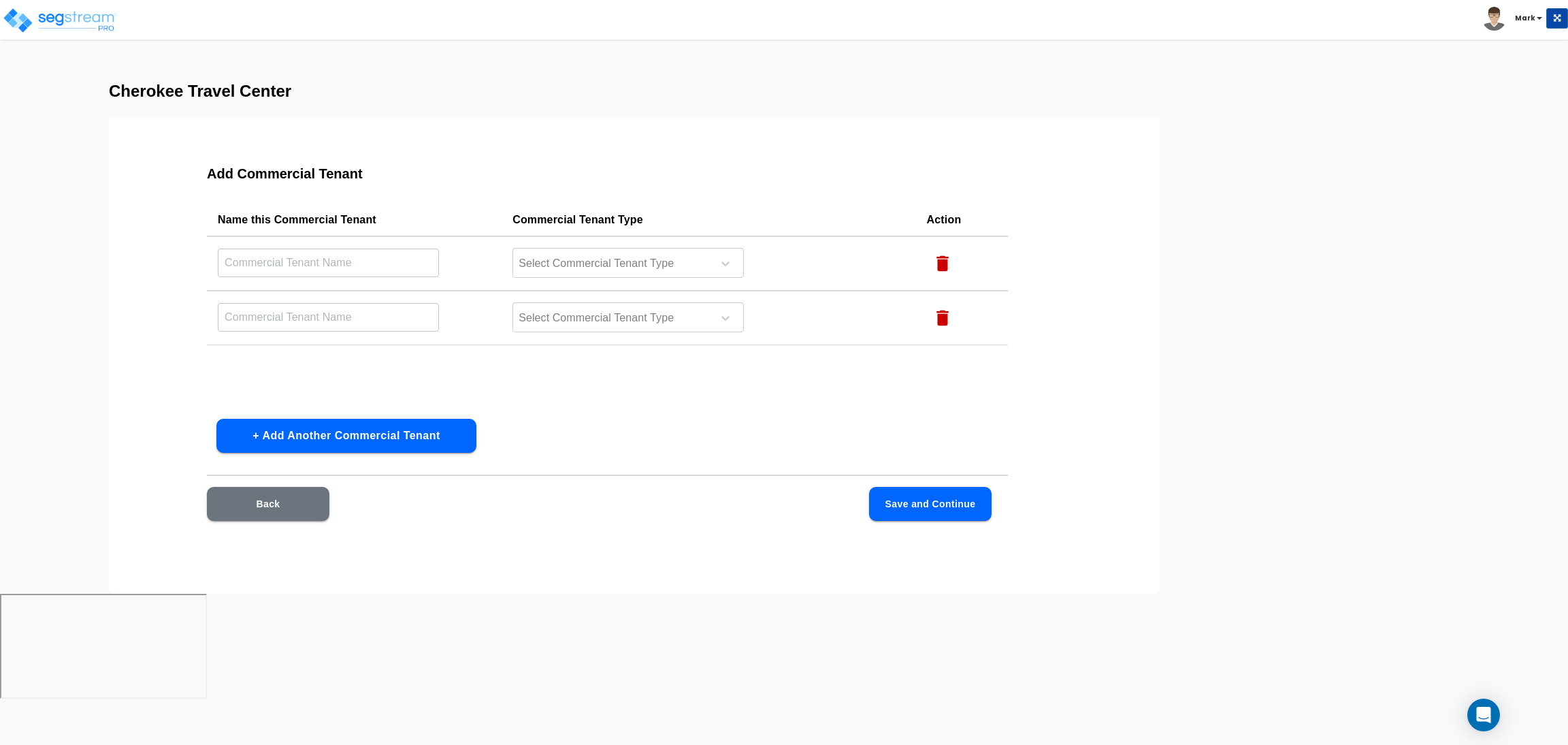
click at [276, 434] on button "+ Add Another Commercial Tenant" at bounding box center [346, 436] width 260 height 34
click at [293, 265] on input "text" at bounding box center [328, 262] width 221 height 29
click at [562, 262] on div at bounding box center [610, 263] width 187 height 19
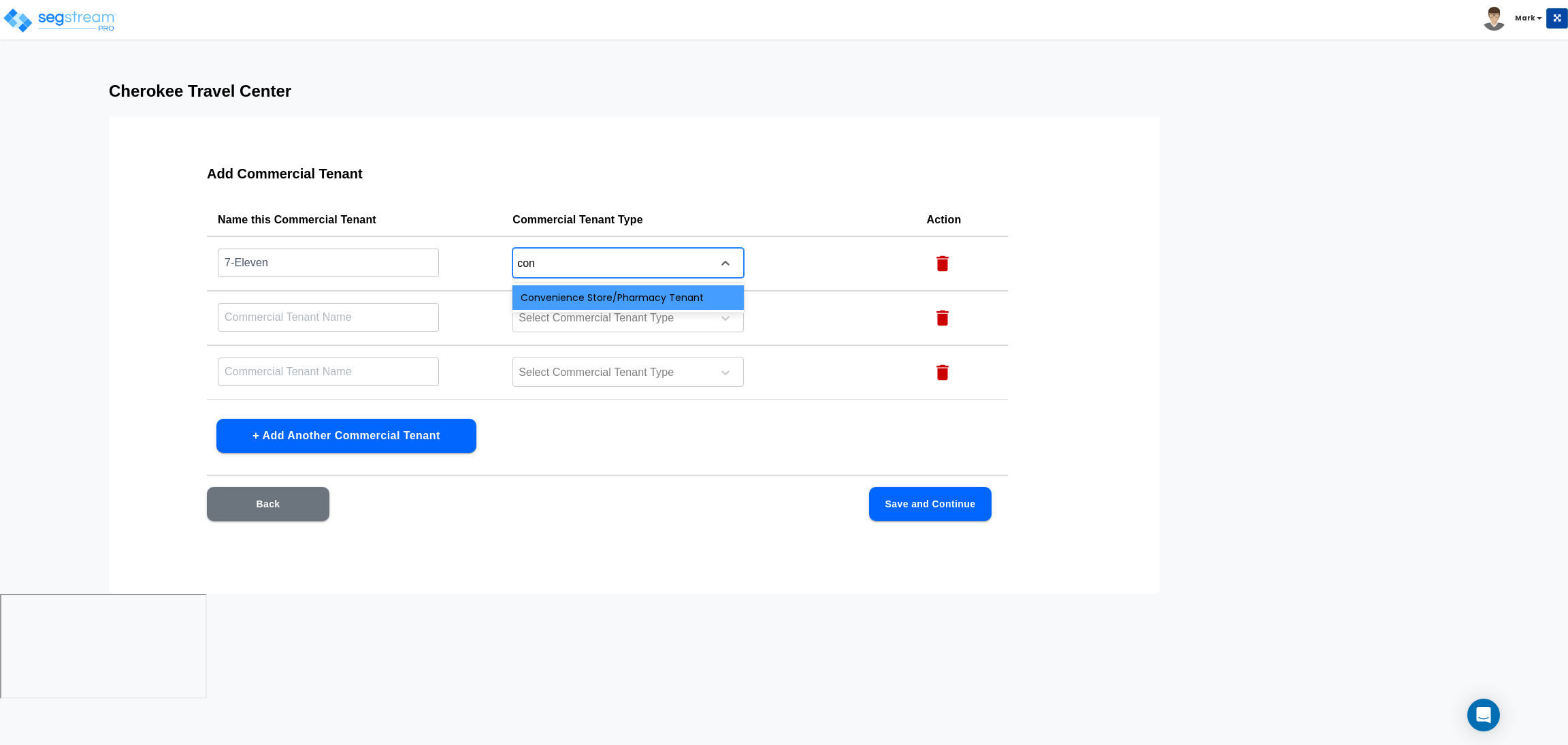
click at [588, 286] on div "Convenience Store/Pharmacy Tenant" at bounding box center [628, 297] width 231 height 24
click at [348, 315] on input "text" at bounding box center [328, 317] width 221 height 29
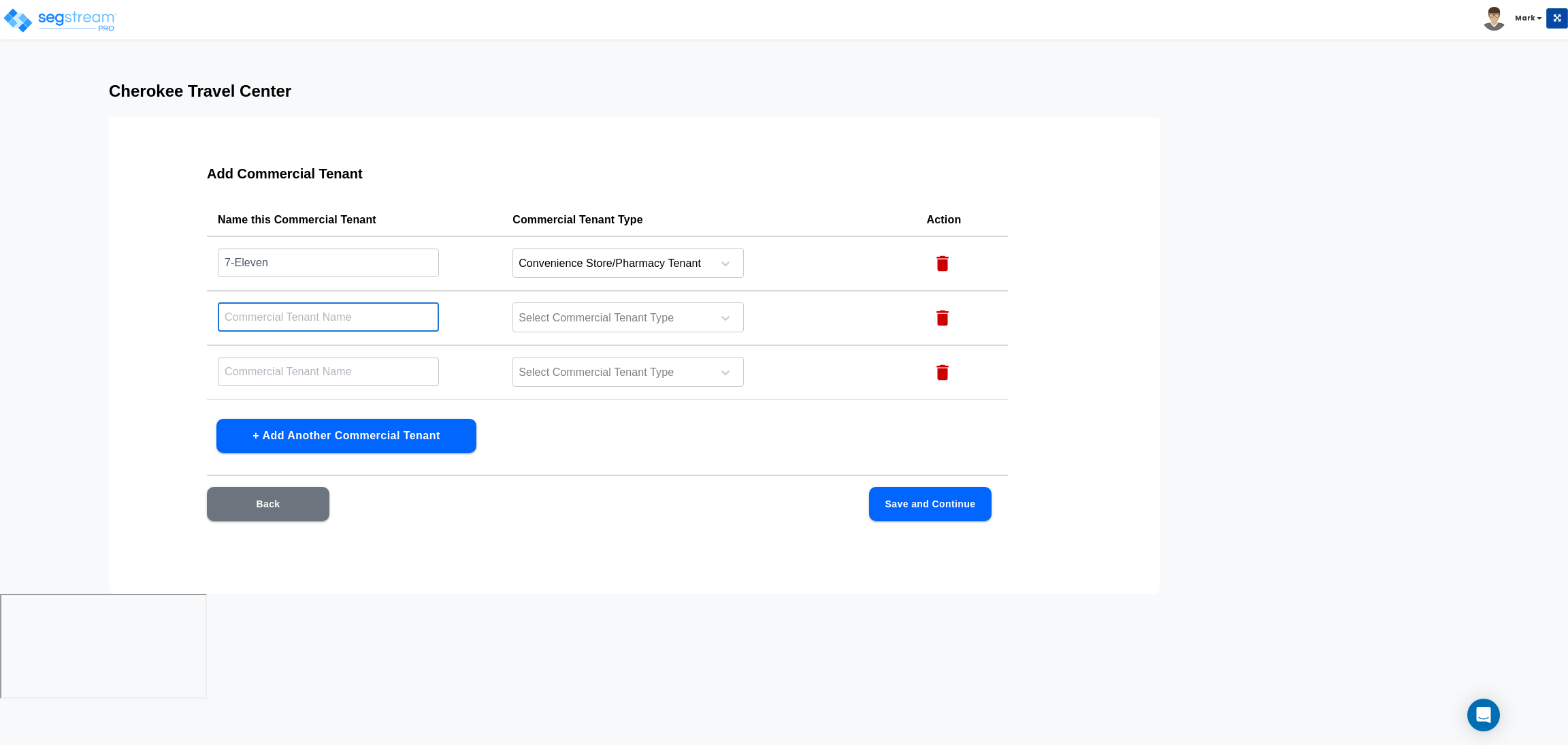
click at [302, 259] on input "7-Eleven" at bounding box center [328, 262] width 221 height 29
click at [302, 307] on input "text" at bounding box center [328, 317] width 221 height 29
click at [288, 375] on input "text" at bounding box center [328, 371] width 221 height 29
click at [275, 314] on input "text" at bounding box center [328, 317] width 221 height 29
click at [287, 367] on input "text" at bounding box center [328, 371] width 221 height 29
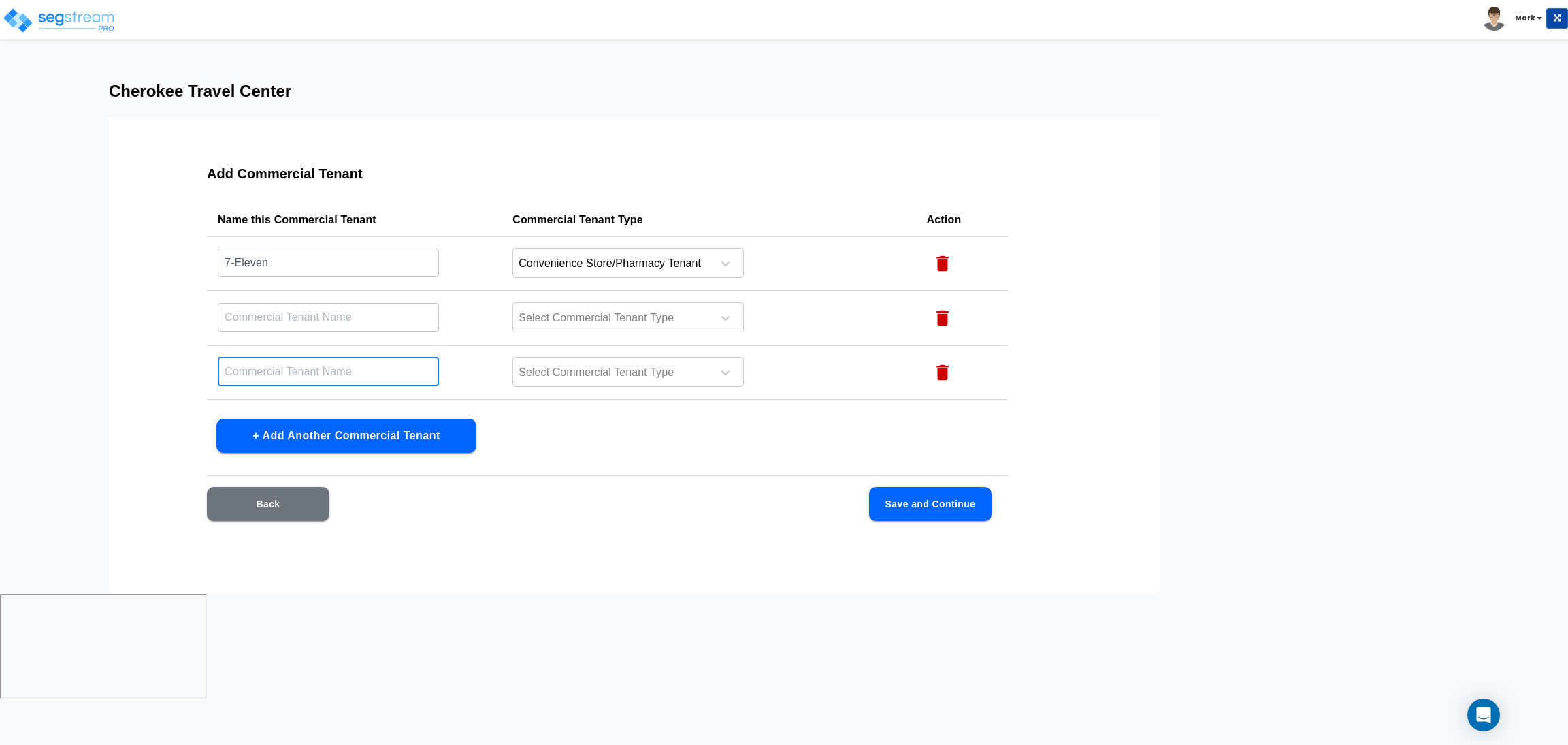
click at [279, 318] on input "text" at bounding box center [328, 317] width 221 height 29
click at [300, 381] on input "text" at bounding box center [328, 371] width 221 height 29
click at [300, 367] on input "text" at bounding box center [328, 371] width 221 height 29
drag, startPoint x: 333, startPoint y: 308, endPoint x: 80, endPoint y: 348, distance: 256.1
click at [80, 348] on div "Cherokee Travel Center Add Commercial Tenant Name this Commercial Tenant Commer…" at bounding box center [784, 337] width 1568 height 512
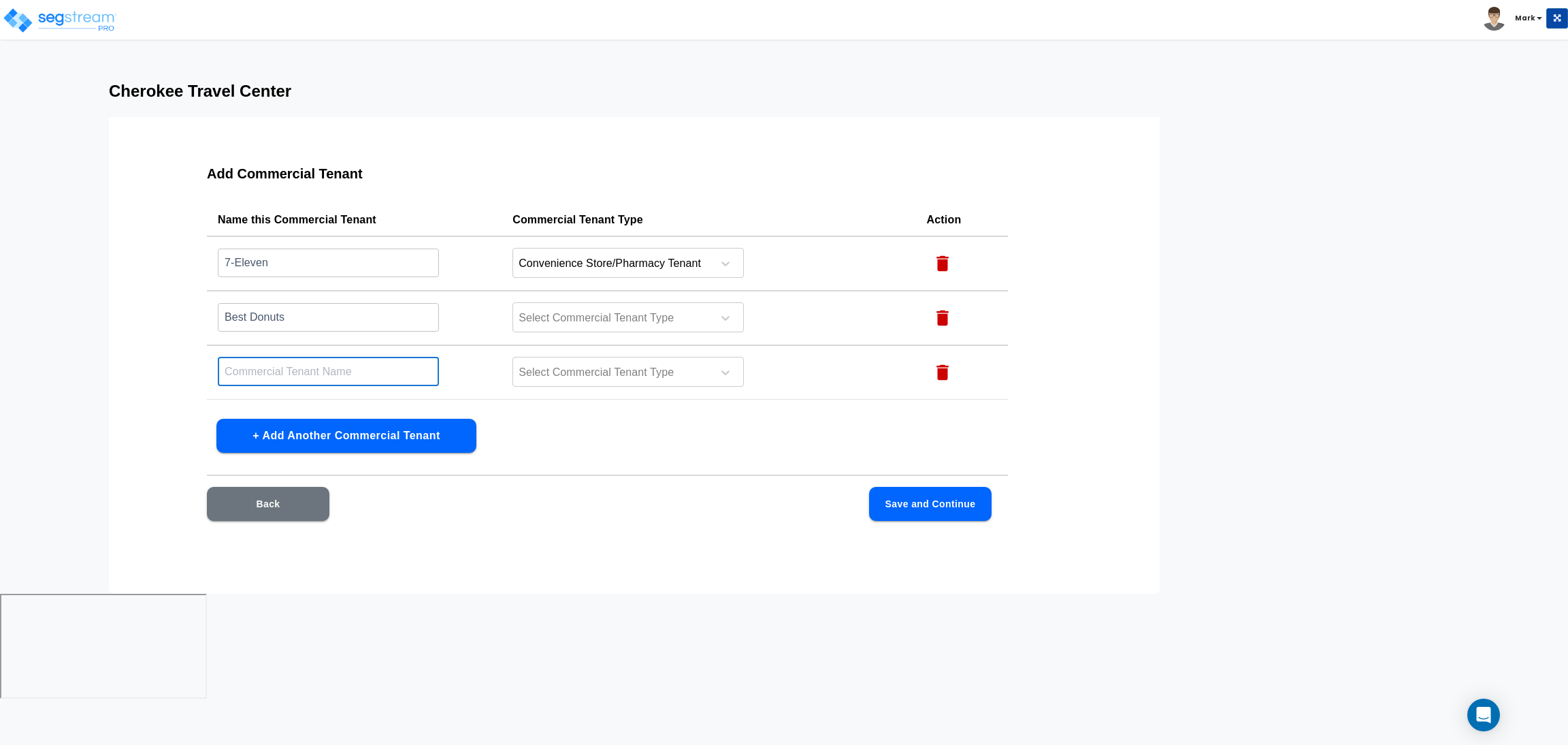
click at [295, 379] on input "text" at bounding box center [328, 371] width 221 height 29
click at [908, 513] on button "Save and Continue" at bounding box center [930, 503] width 122 height 34
click at [687, 309] on div at bounding box center [610, 318] width 187 height 19
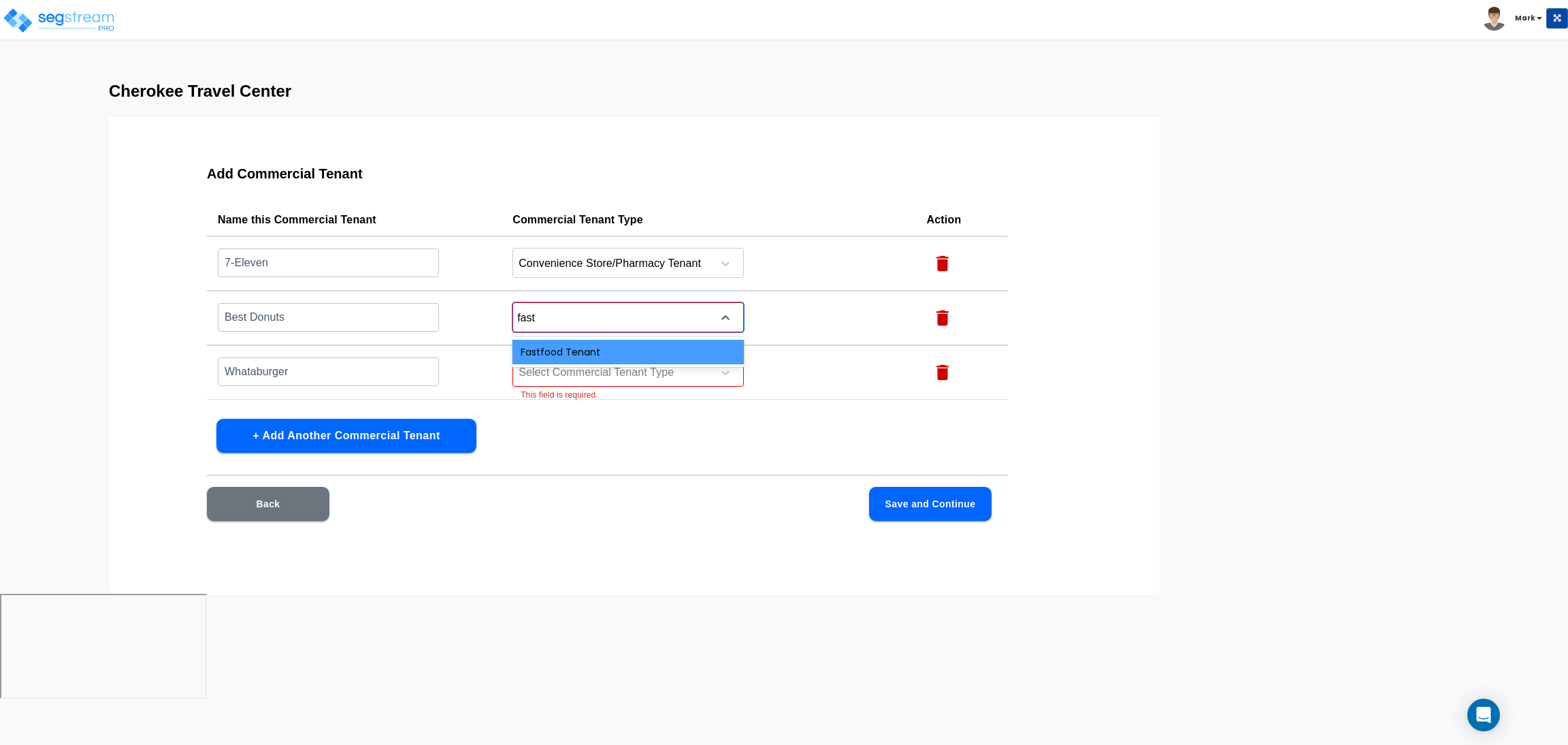
click at [619, 344] on div "Fastfood Tenant" at bounding box center [628, 351] width 231 height 24
click at [597, 376] on div at bounding box center [610, 372] width 187 height 19
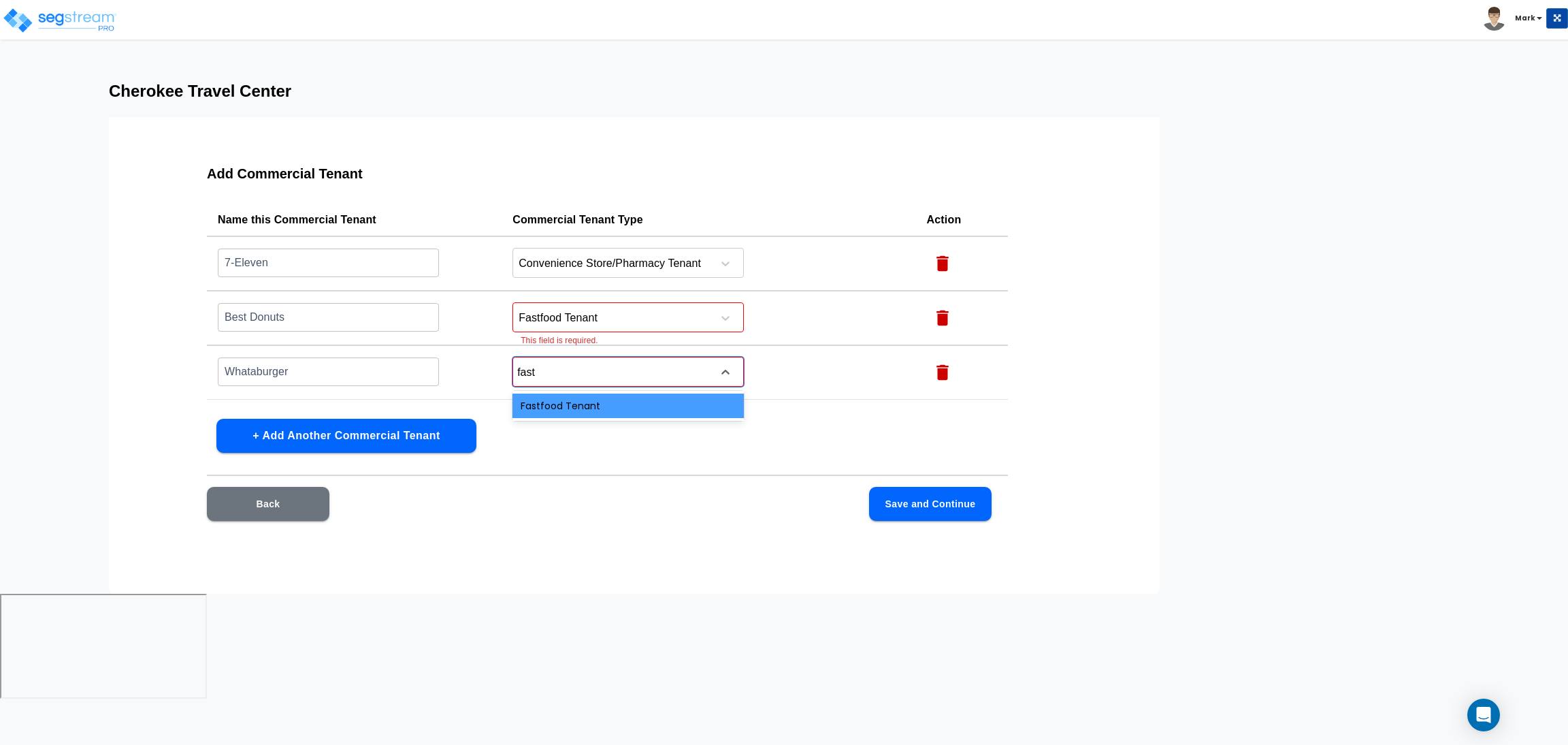
click at [611, 409] on div "Fastfood Tenant" at bounding box center [628, 405] width 231 height 24
click at [967, 500] on button "Save and Continue" at bounding box center [930, 503] width 122 height 34
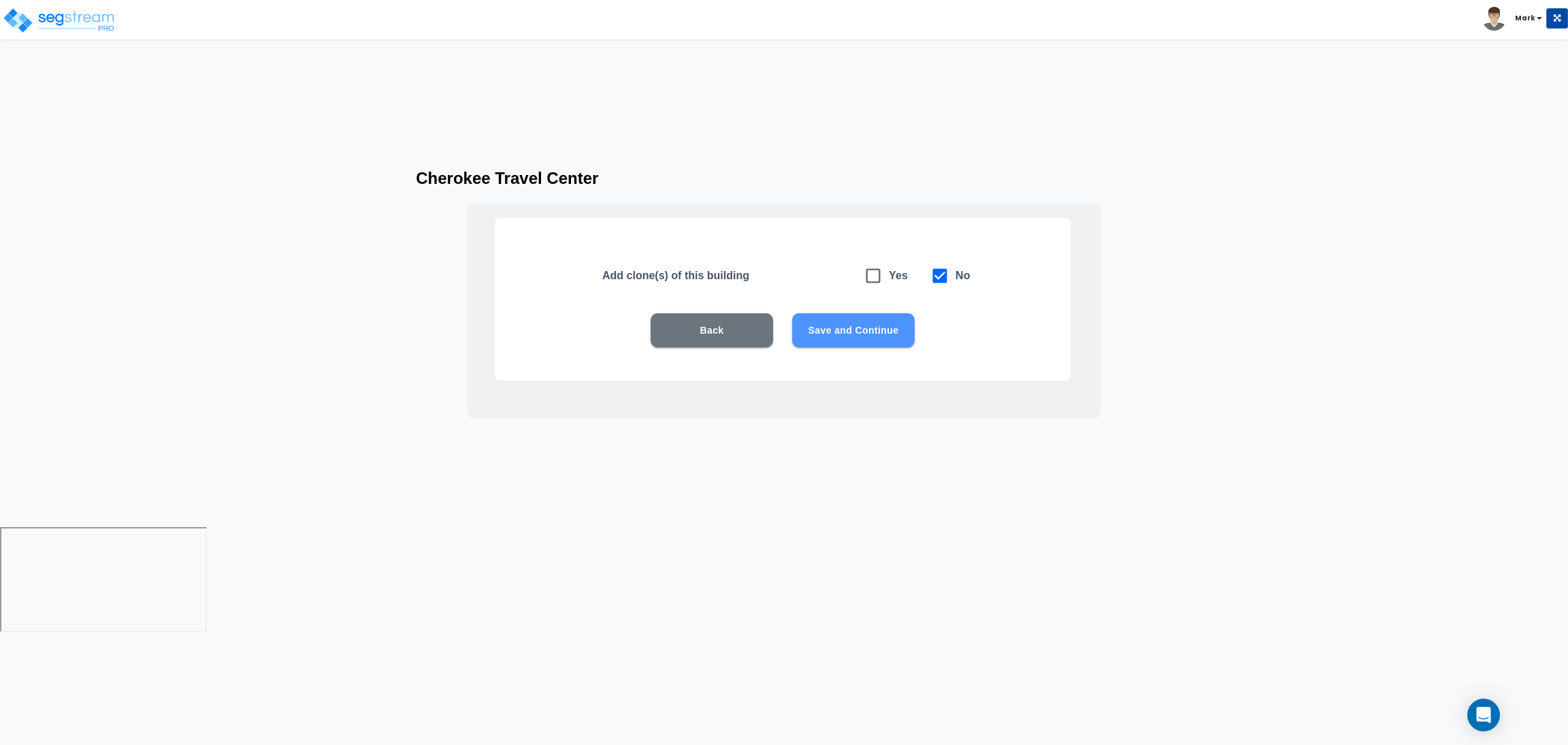
click at [872, 335] on button "Save and Continue" at bounding box center [853, 330] width 122 height 34
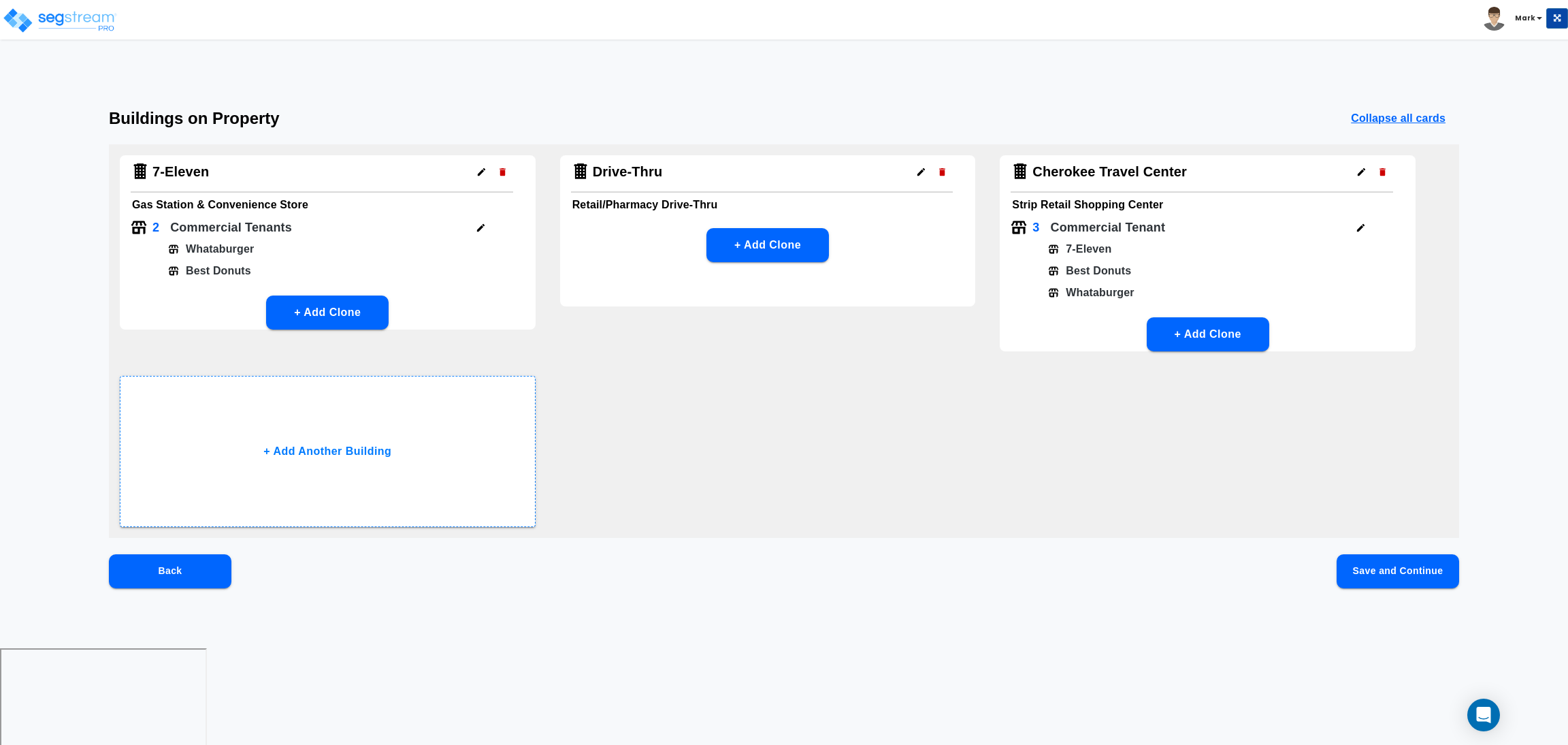
click at [1402, 564] on button "Save and Continue" at bounding box center [1398, 571] width 122 height 34
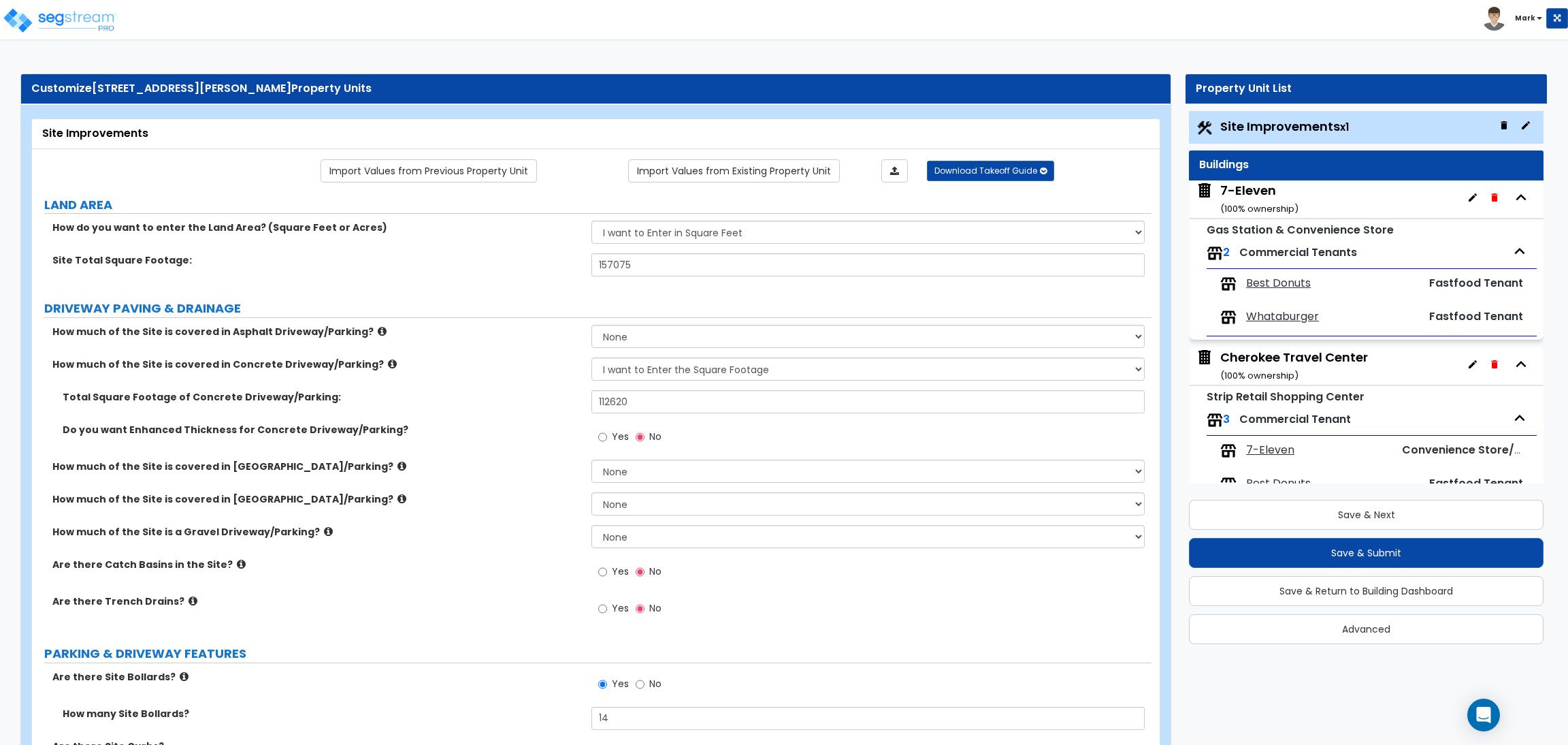
click at [1268, 196] on div "7-Eleven ( 100 % ownership)" at bounding box center [1260, 199] width 78 height 34
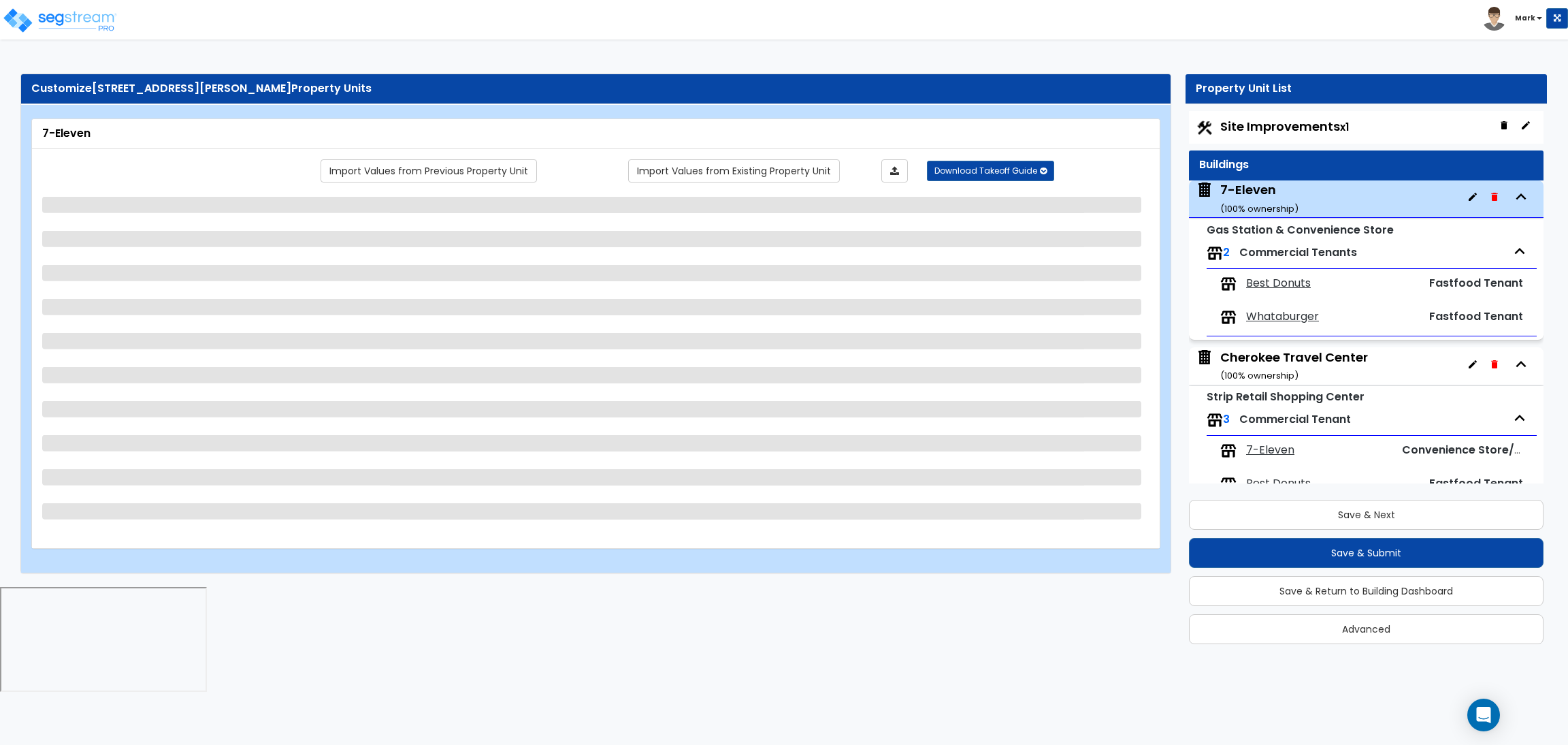
scroll to position [69, 0]
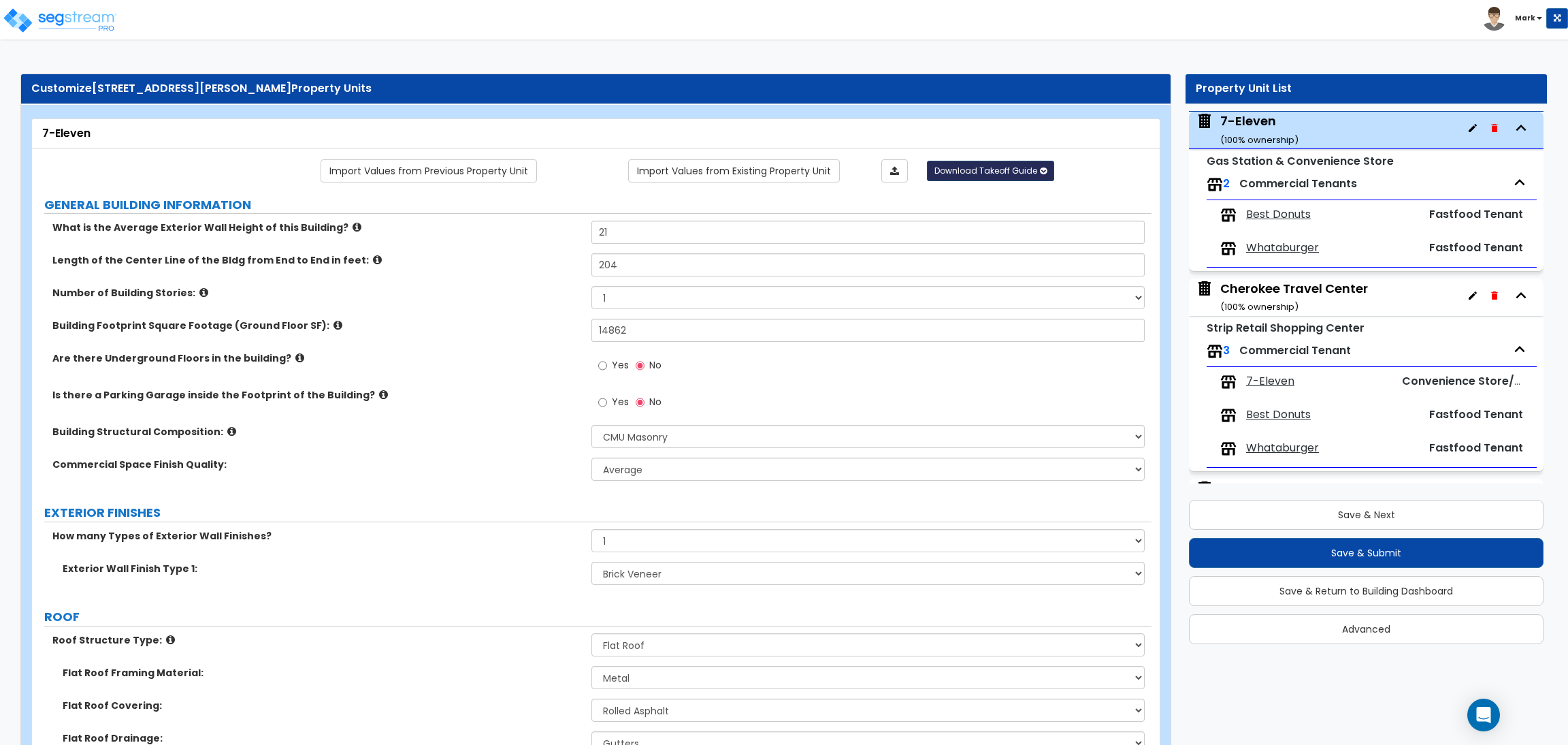
click at [977, 175] on span "Download Takeoff Guide" at bounding box center [986, 170] width 103 height 12
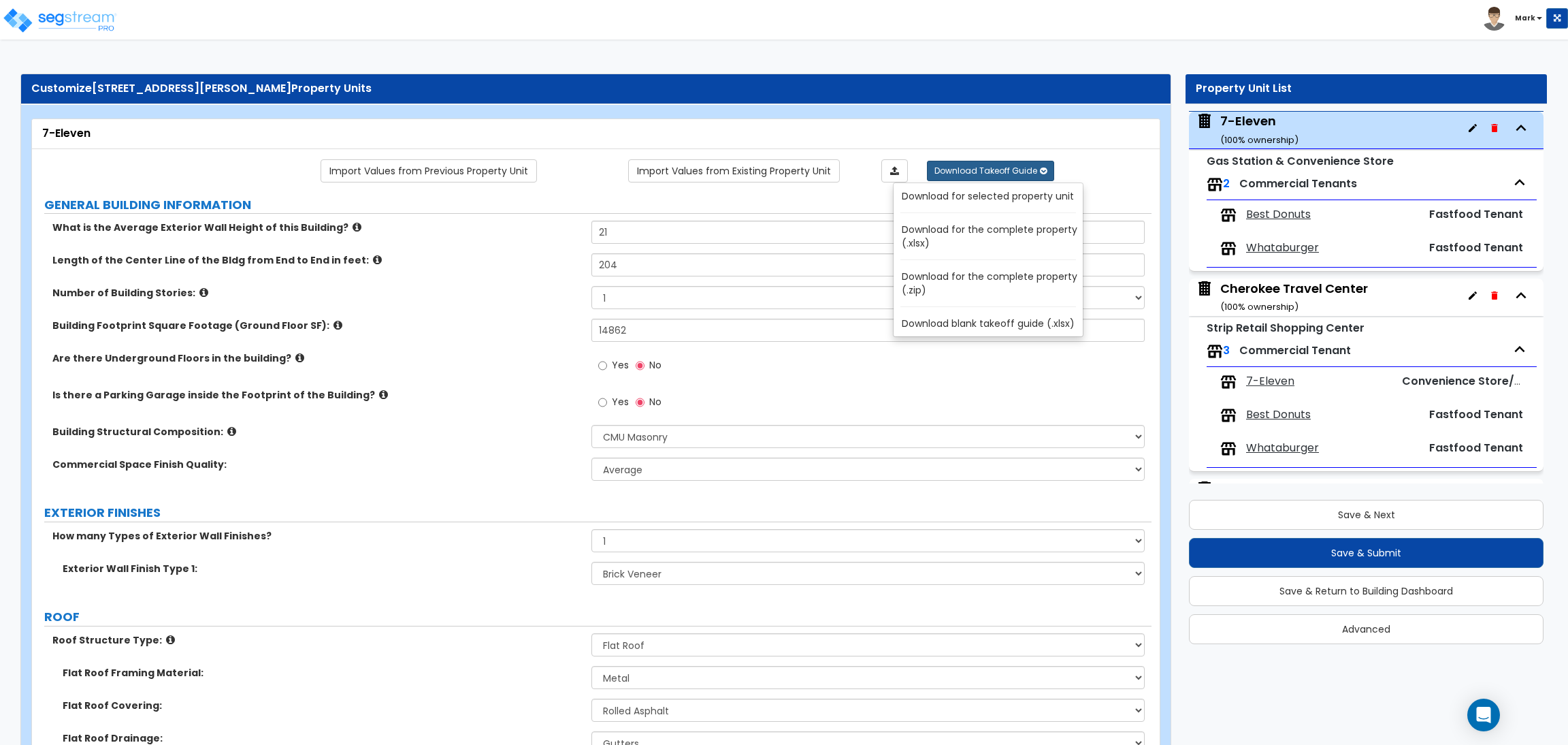
click at [986, 194] on link "Download for selected property unit" at bounding box center [991, 196] width 184 height 19
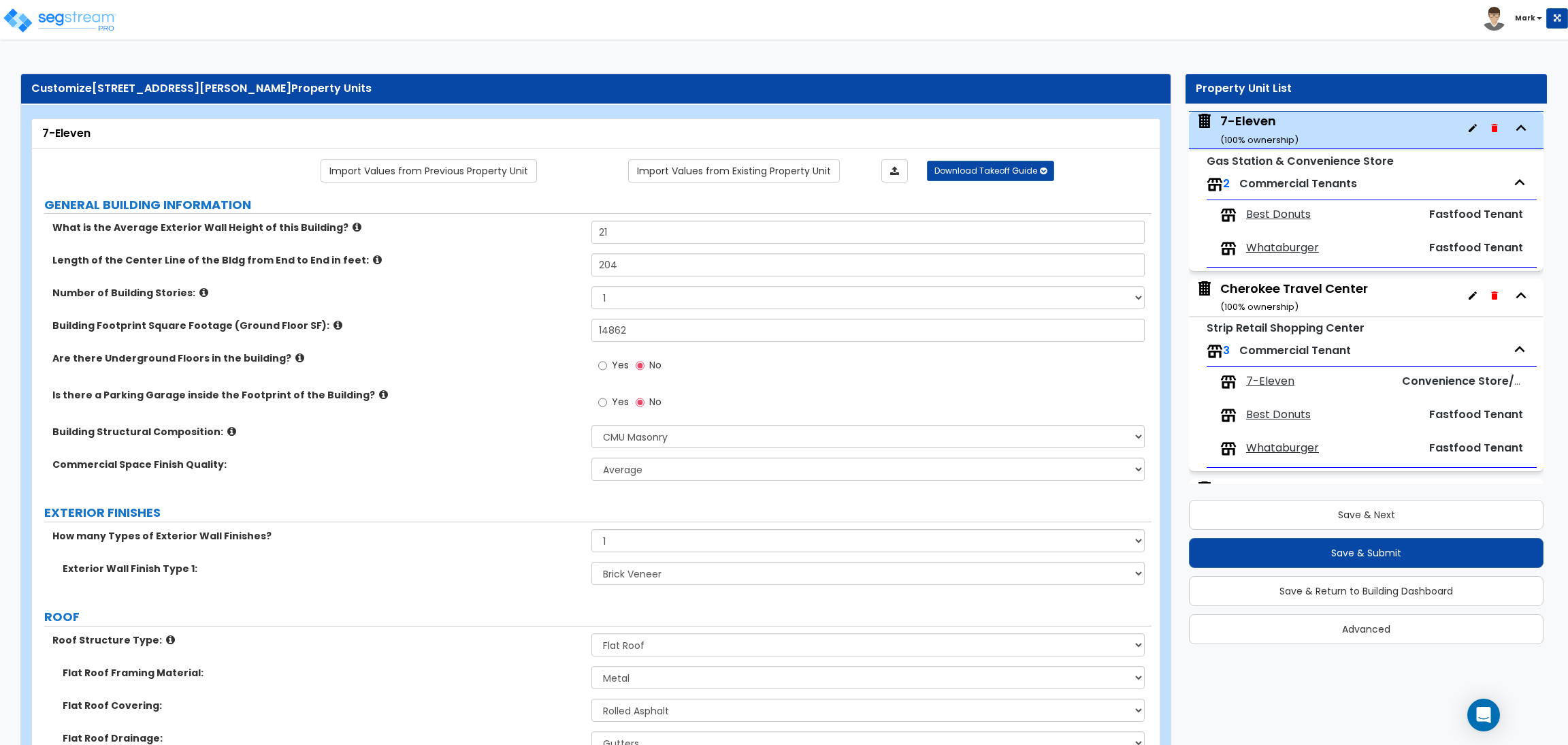
click at [1284, 386] on span "7-Eleven" at bounding box center [1269, 382] width 48 height 16
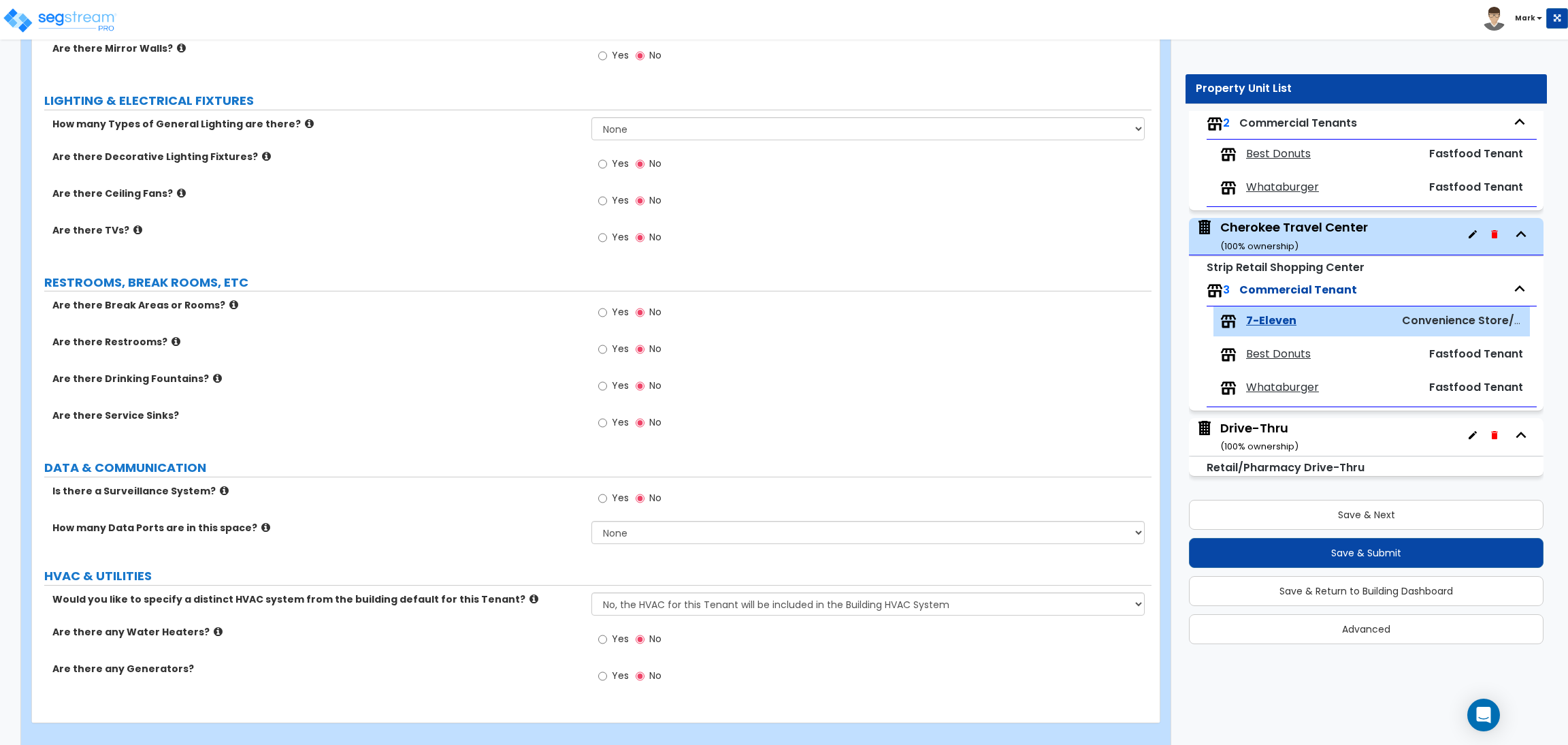
scroll to position [1277, 0]
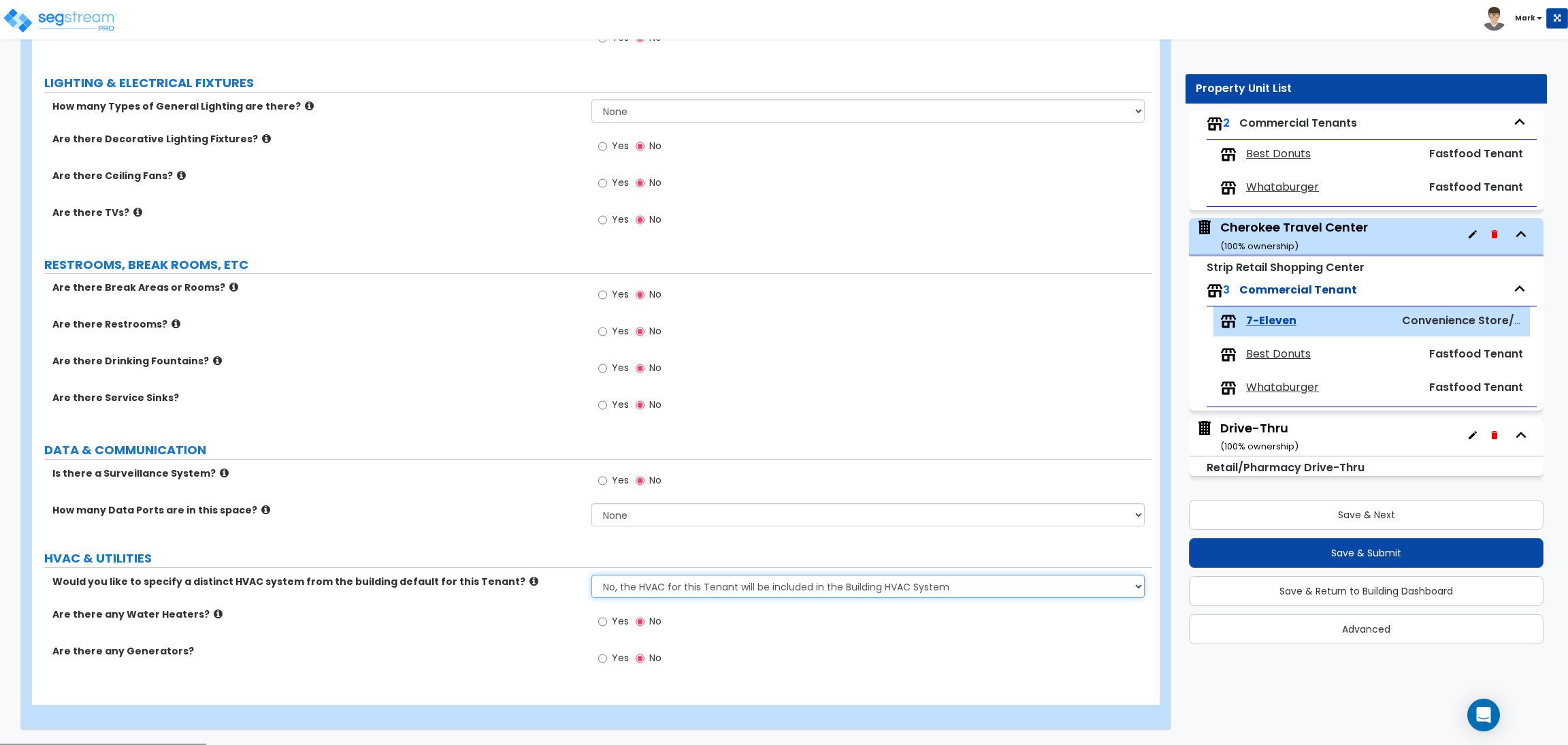
click at [769, 578] on select "No, the HVAC for this Tenant will be included in the Building HVAC System Yes, …" at bounding box center [867, 586] width 553 height 23
click at [591, 576] on select "No, the HVAC for this Tenant will be included in the Building HVAC System Yes, …" at bounding box center [867, 586] width 553 height 23
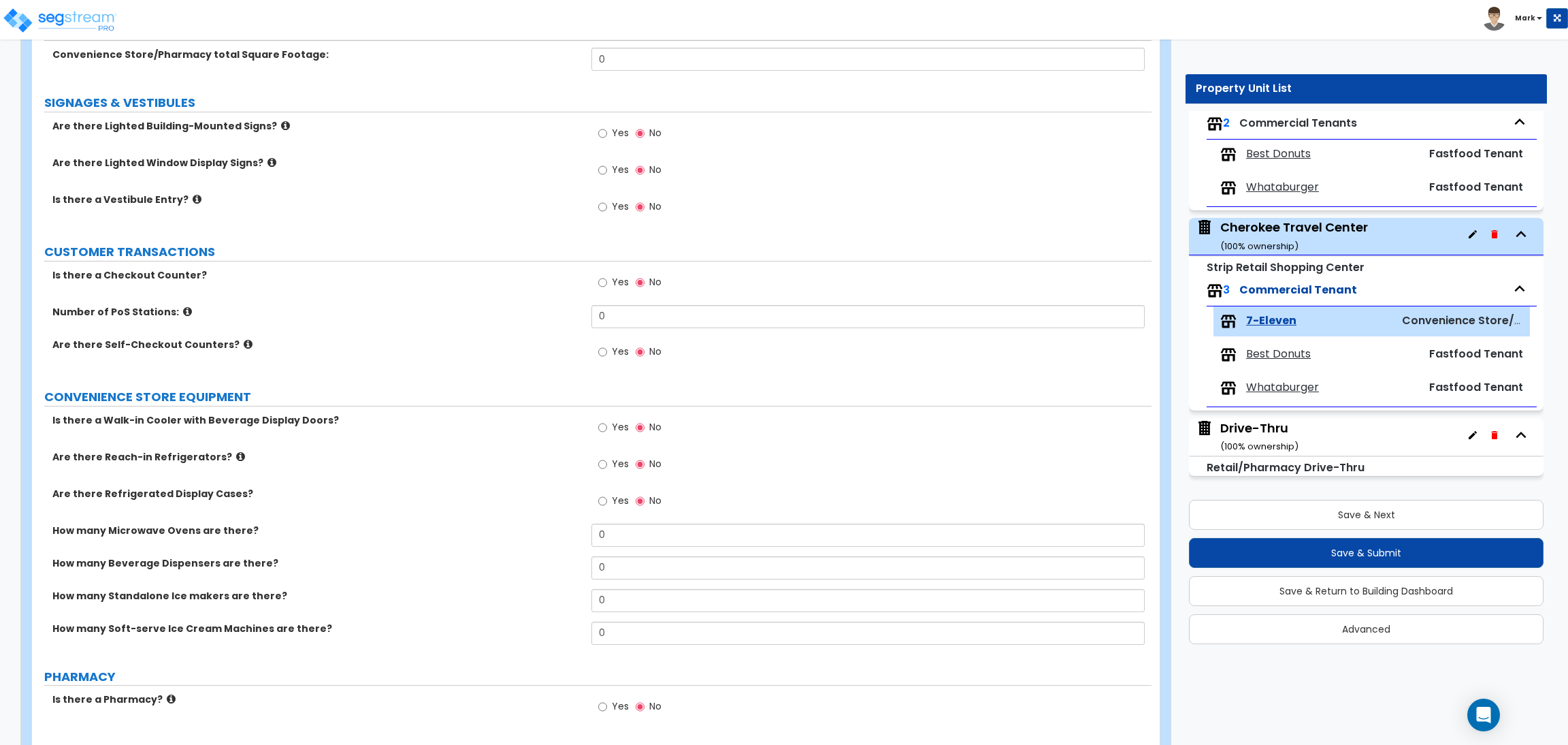
scroll to position [0, 0]
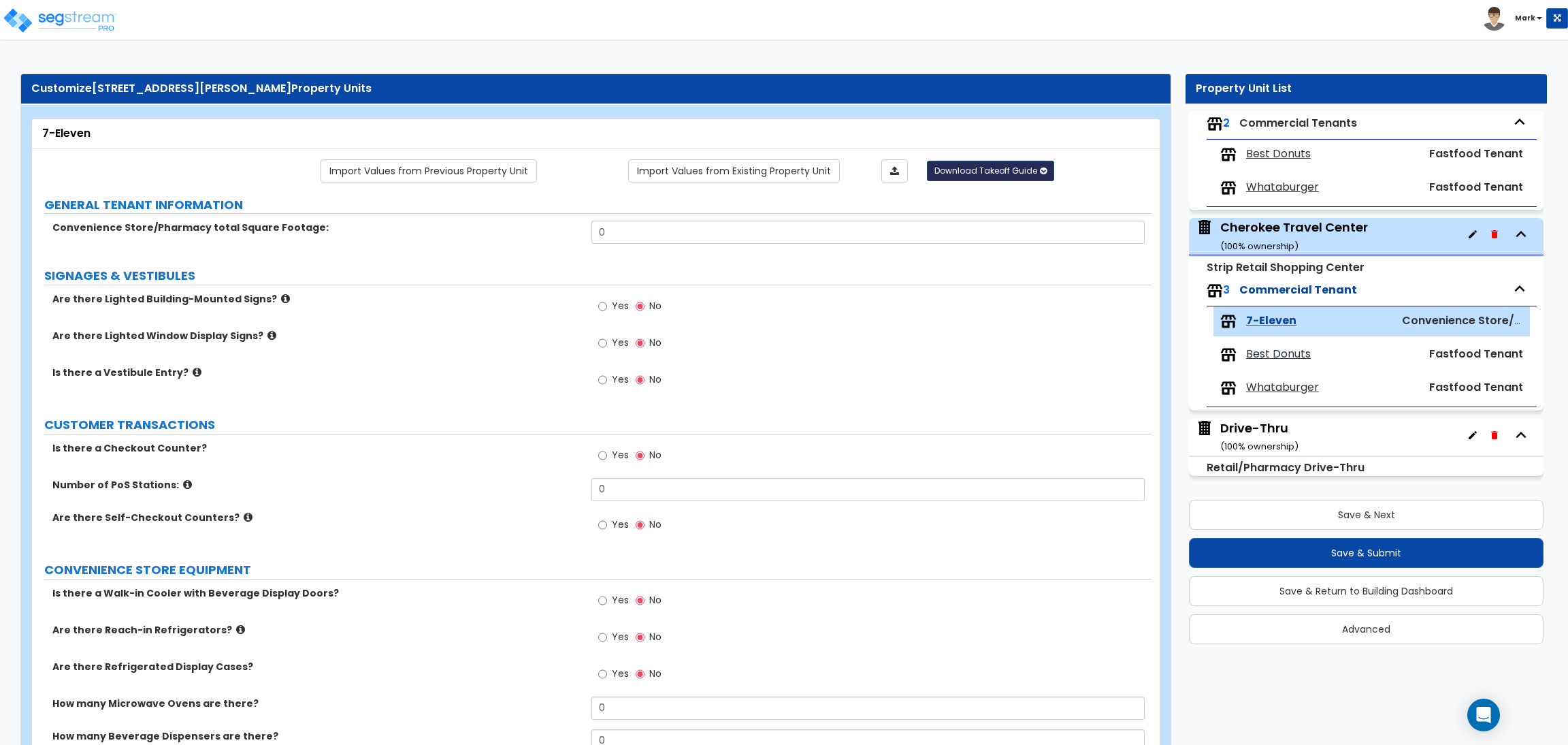
click at [1001, 173] on span "Download Takeoff Guide" at bounding box center [986, 170] width 103 height 12
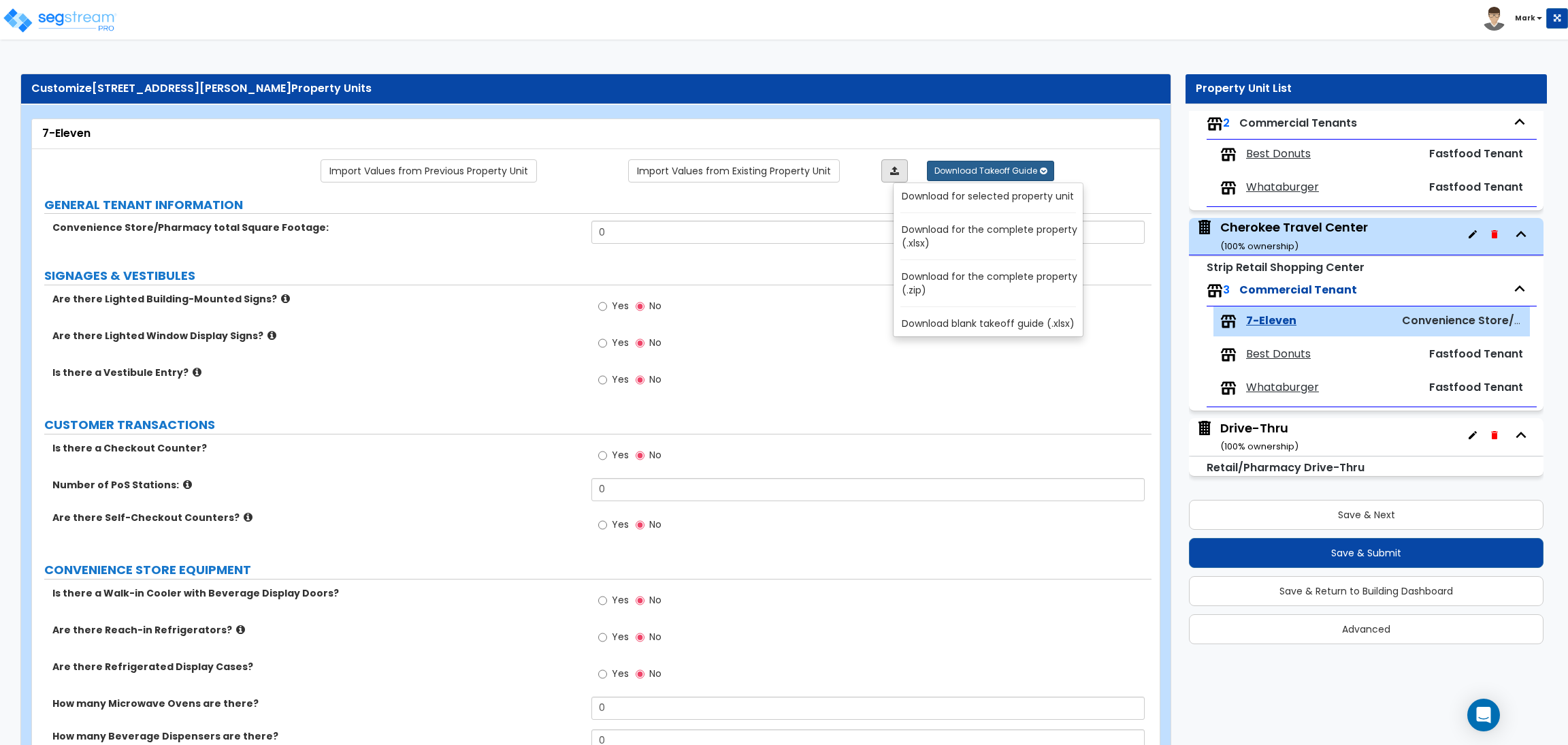
click at [893, 180] on link at bounding box center [894, 171] width 26 height 23
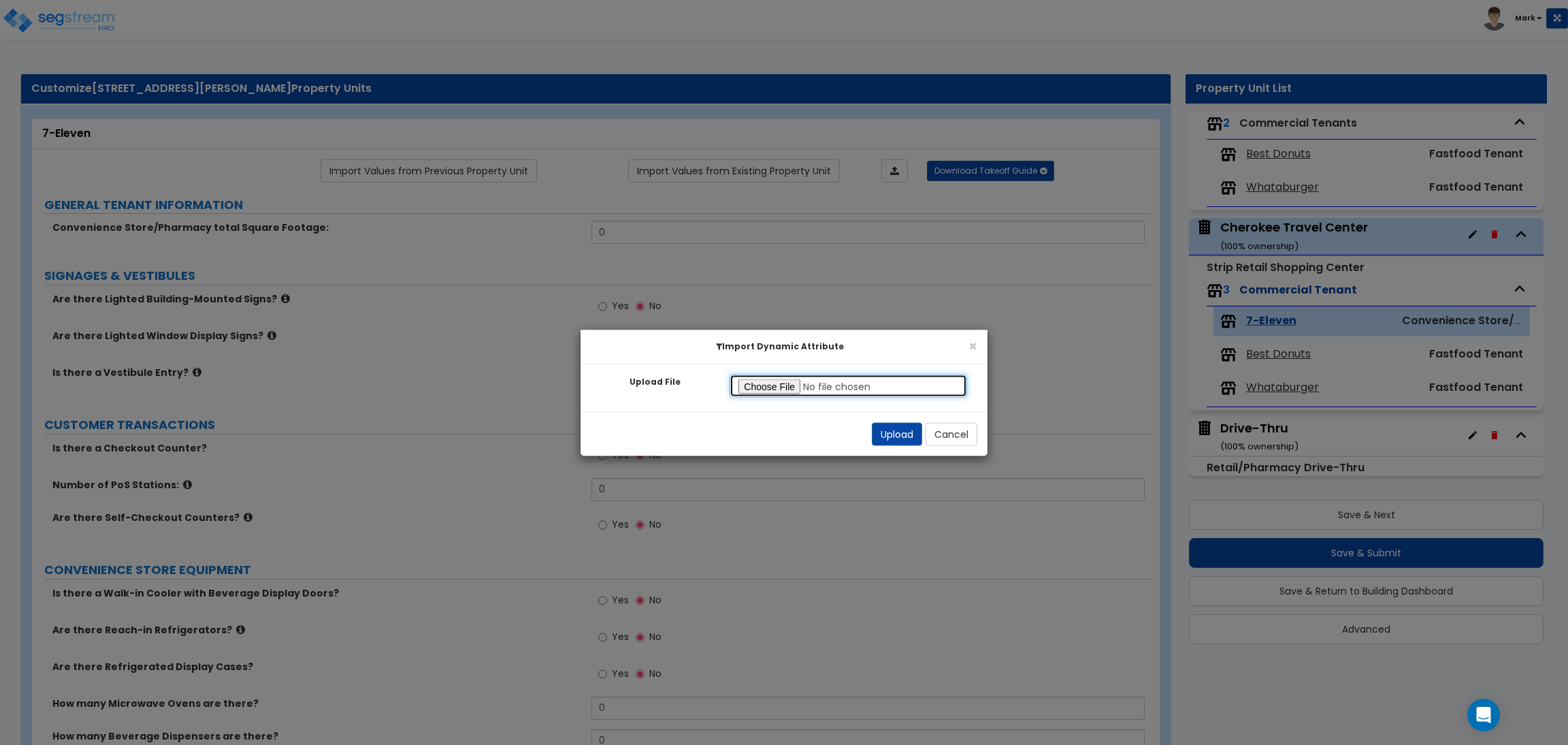
click at [785, 383] on input "Upload File" at bounding box center [848, 386] width 238 height 23
click at [894, 428] on button "Upload" at bounding box center [897, 435] width 50 height 23
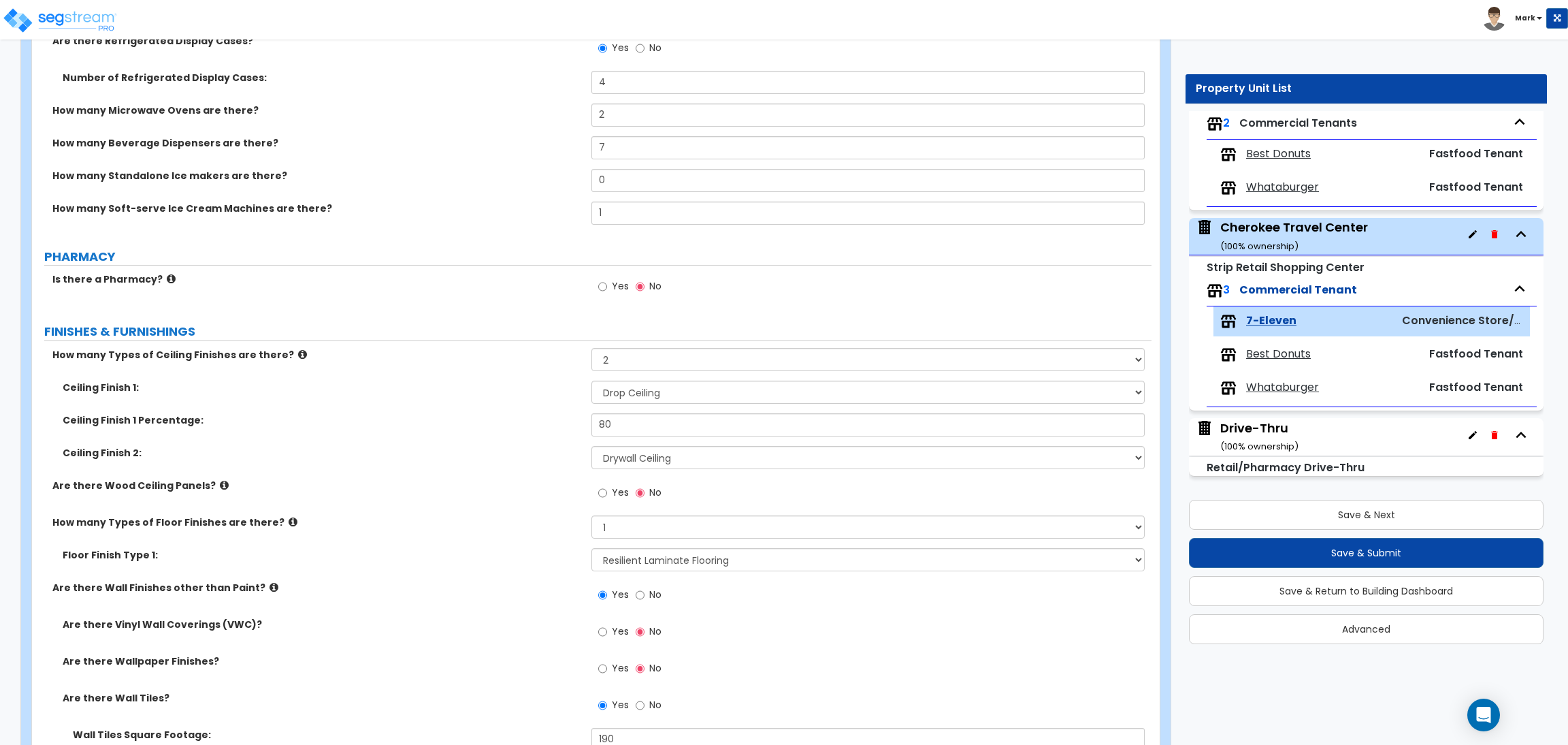
scroll to position [816, 0]
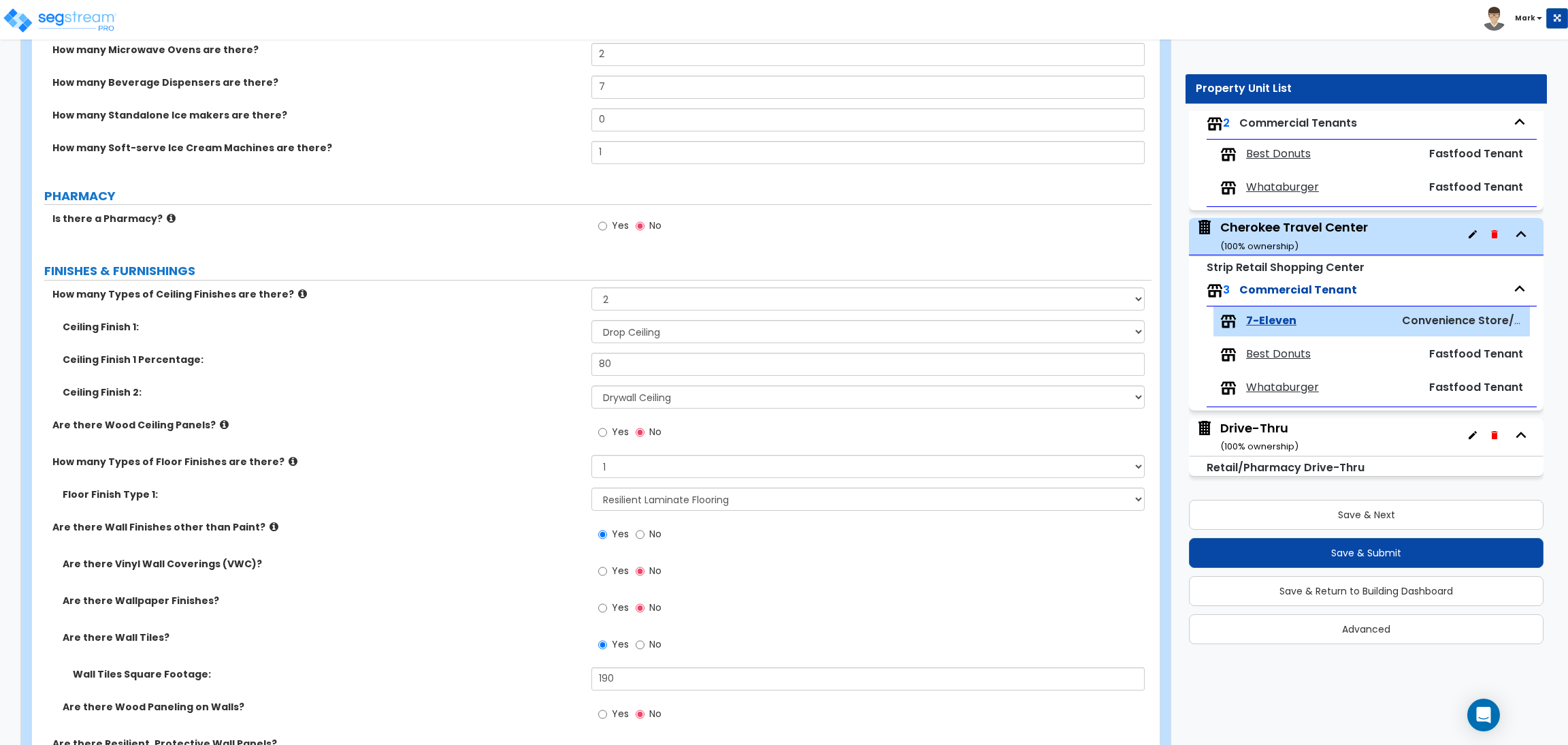
click at [618, 230] on span "Yes" at bounding box center [620, 225] width 17 height 14
click at [607, 230] on input "Yes" at bounding box center [602, 225] width 9 height 15
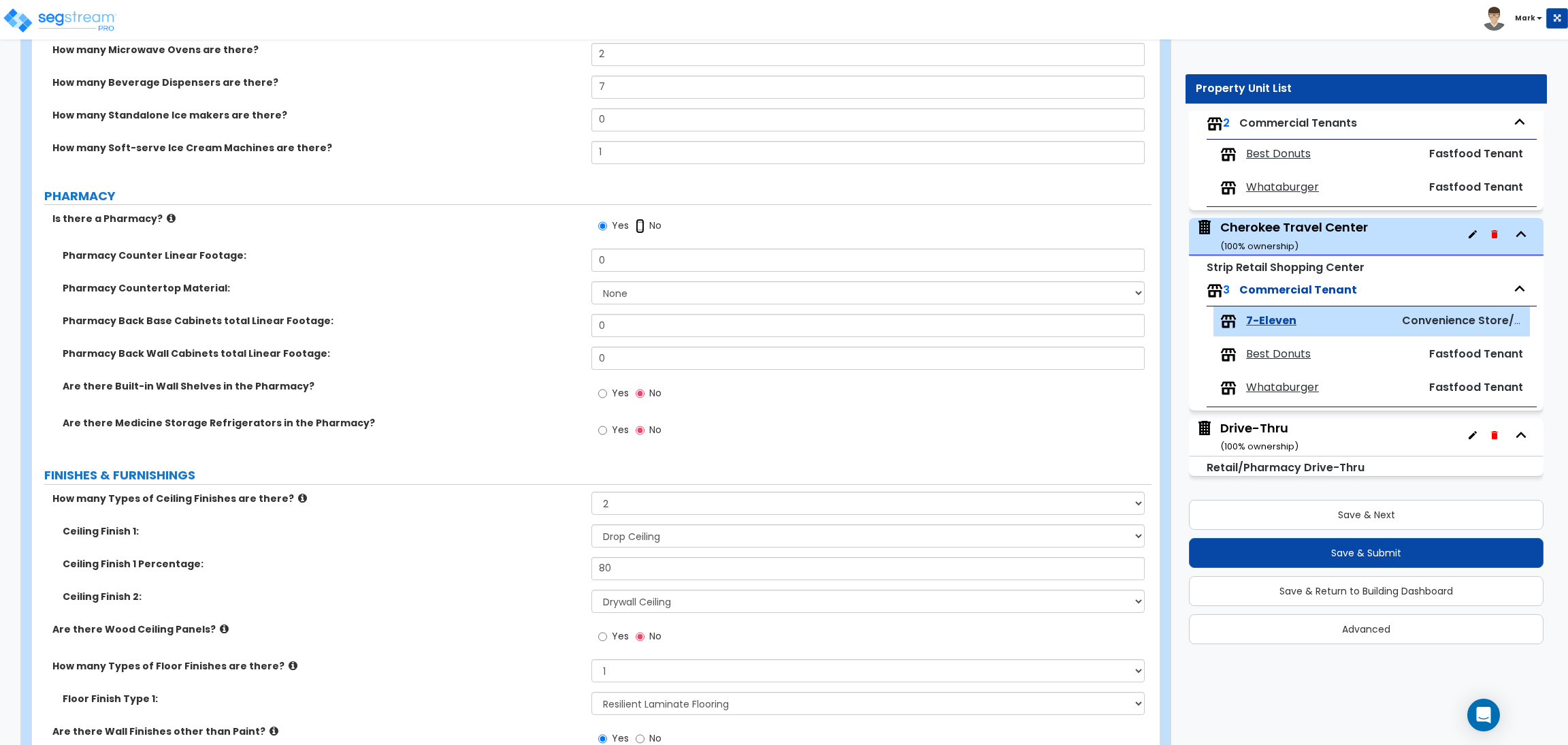
click at [640, 230] on input "No" at bounding box center [639, 225] width 9 height 15
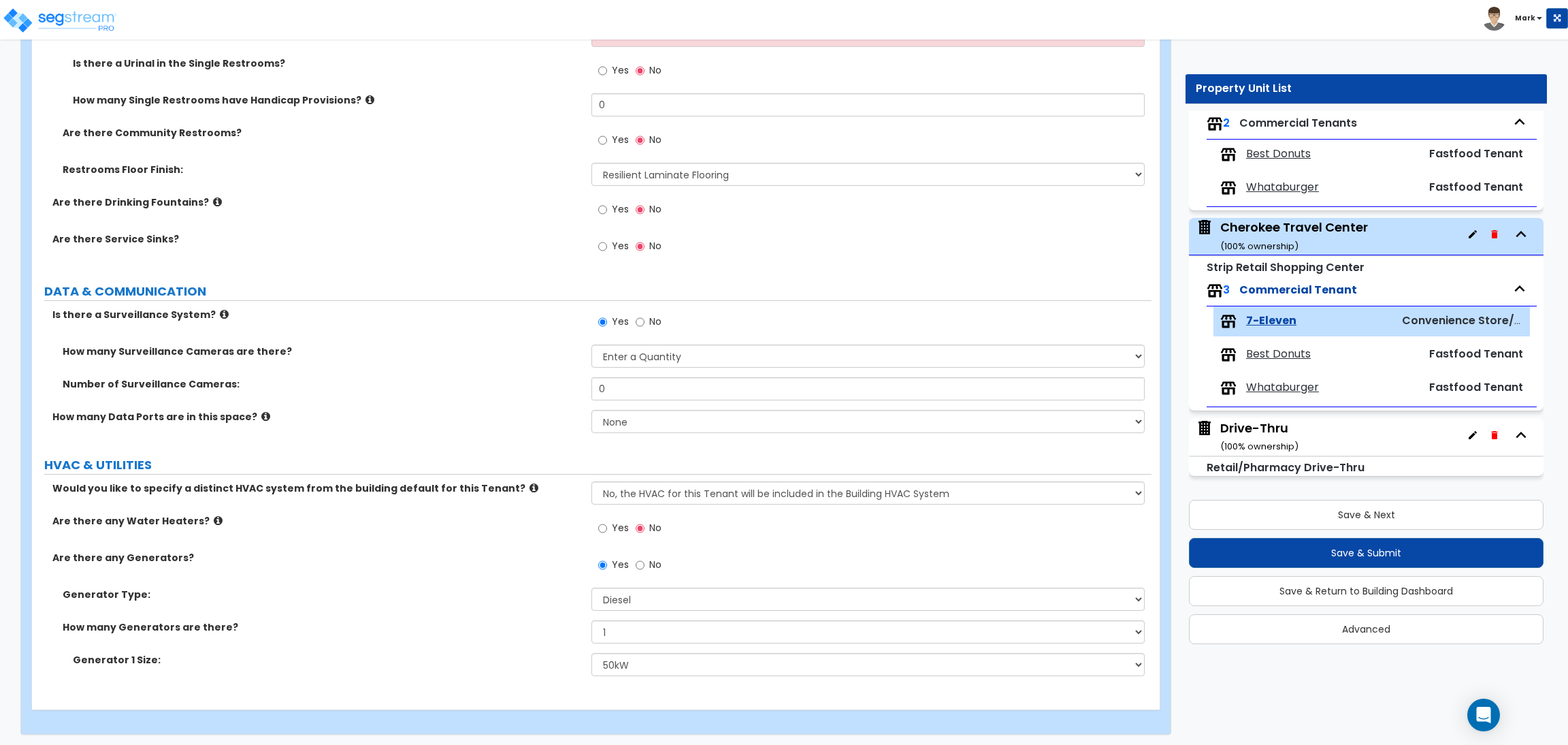
scroll to position [2615, 0]
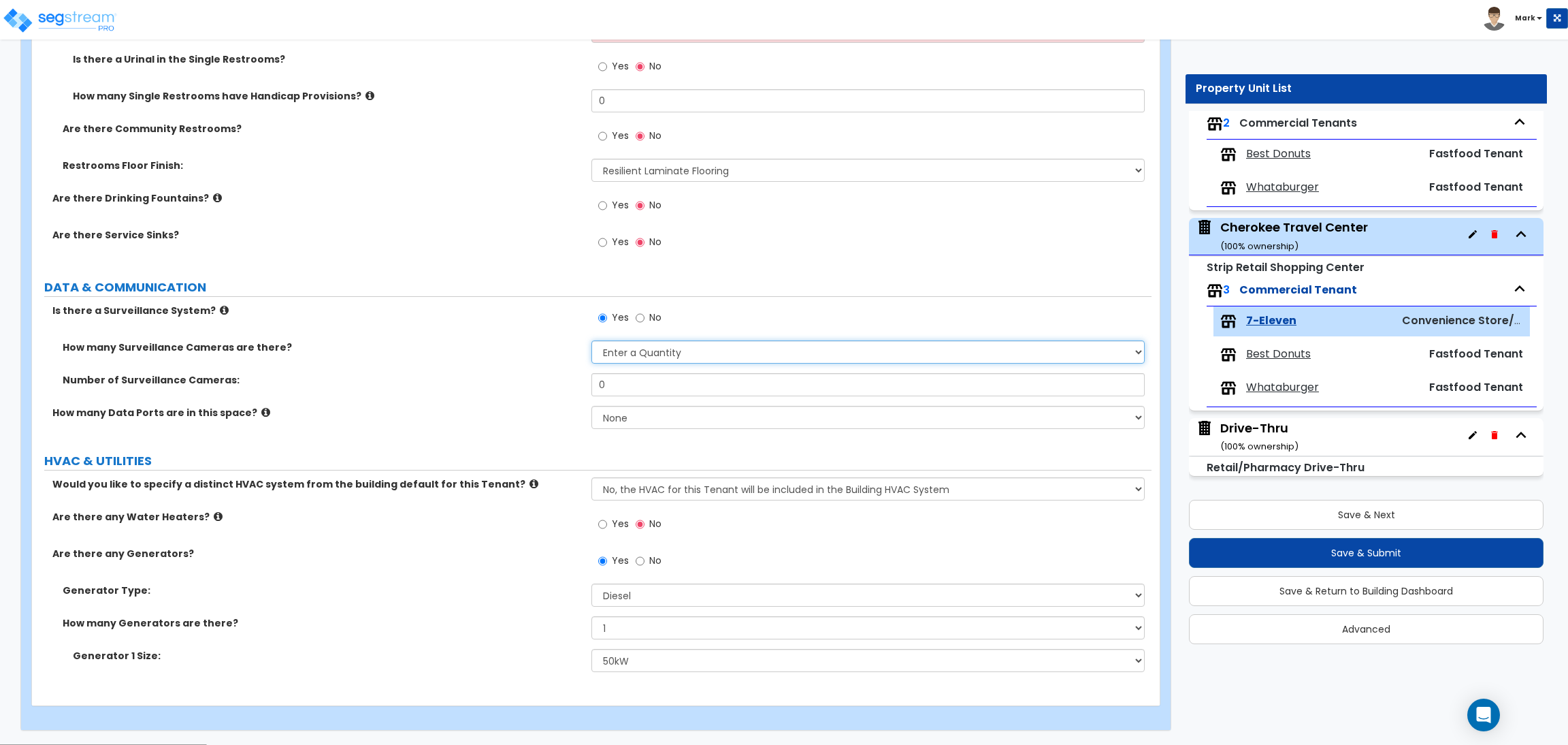
click at [656, 349] on select "Please Choose an Approximation Barely Noticed Any Noticed a Couple Frequently S…" at bounding box center [867, 352] width 553 height 23
click at [532, 396] on div "Number of Surveillance Cameras: 0" at bounding box center [592, 389] width 1120 height 32
click at [633, 358] on select "Please Choose an Approximation Barely Noticed Any Noticed a Couple Frequently S…" at bounding box center [867, 352] width 553 height 23
click at [525, 385] on label "Number of Surveillance Cameras:" at bounding box center [322, 380] width 519 height 14
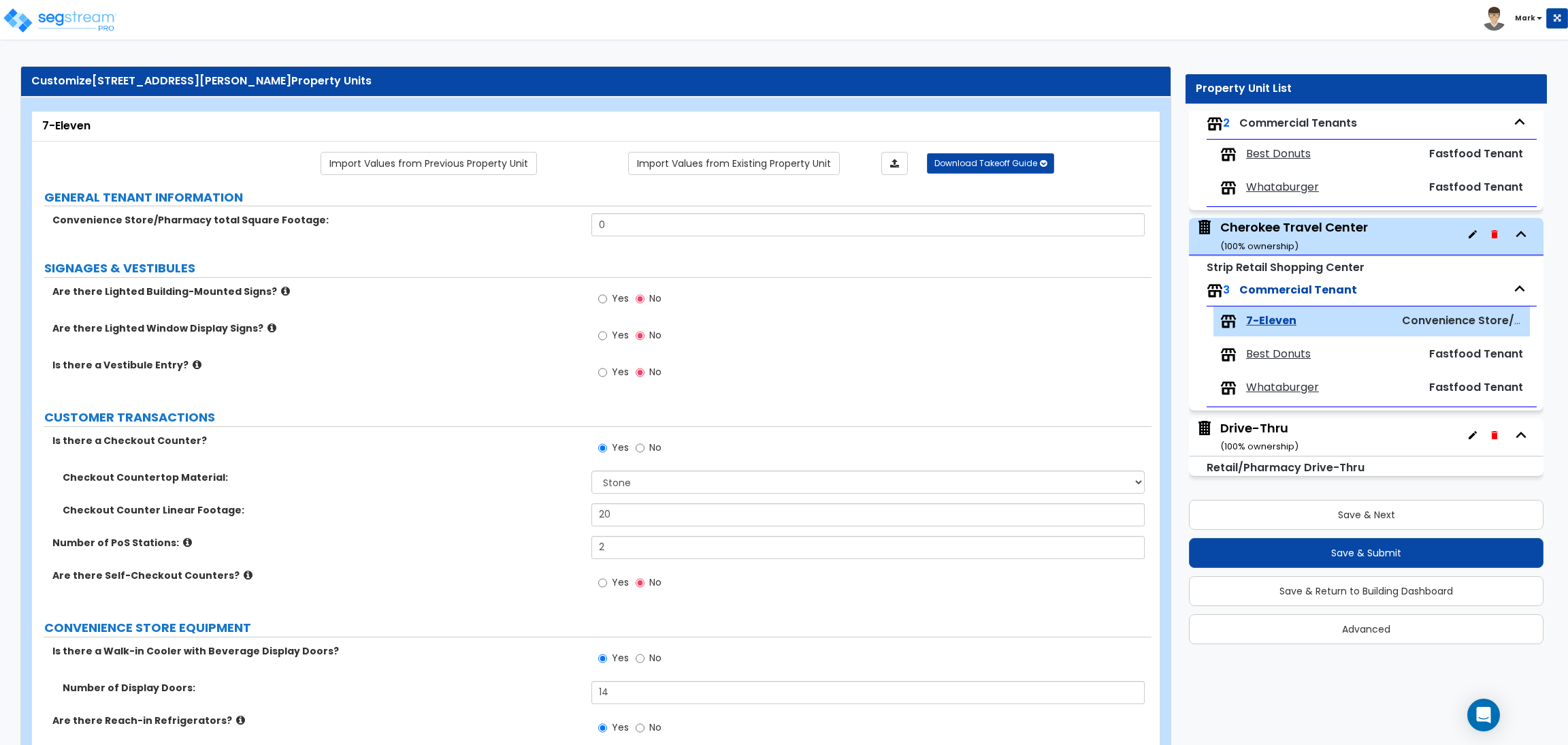
scroll to position [0, 0]
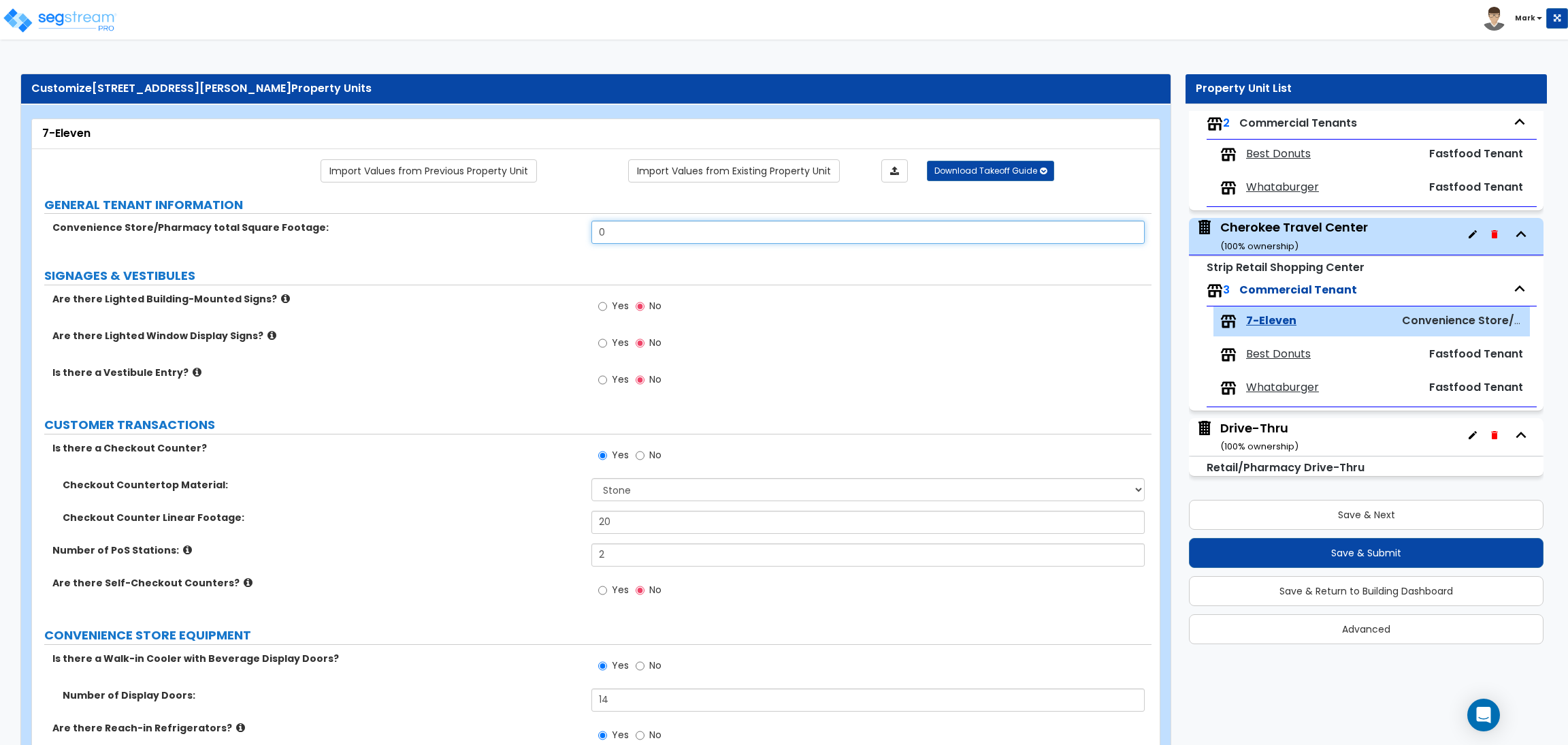
drag, startPoint x: 660, startPoint y: 233, endPoint x: 546, endPoint y: 218, distance: 115.0
click at [618, 235] on input "0" at bounding box center [867, 232] width 553 height 23
click at [631, 234] on input "0" at bounding box center [867, 232] width 553 height 23
drag, startPoint x: 642, startPoint y: 235, endPoint x: 570, endPoint y: 222, distance: 73.2
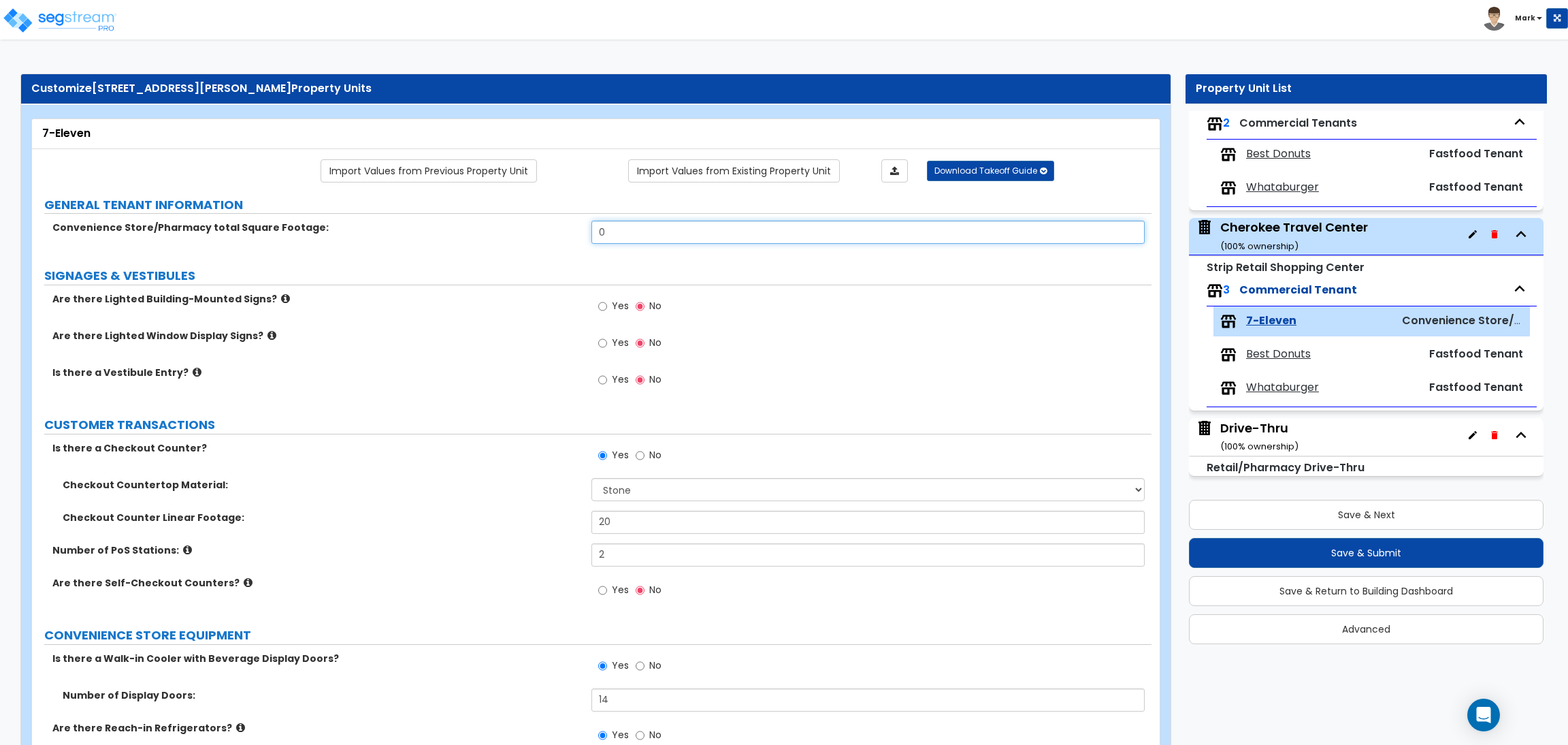
click at [570, 222] on div "Convenience Store/Pharmacy total Square Footage: 0" at bounding box center [592, 236] width 1120 height 32
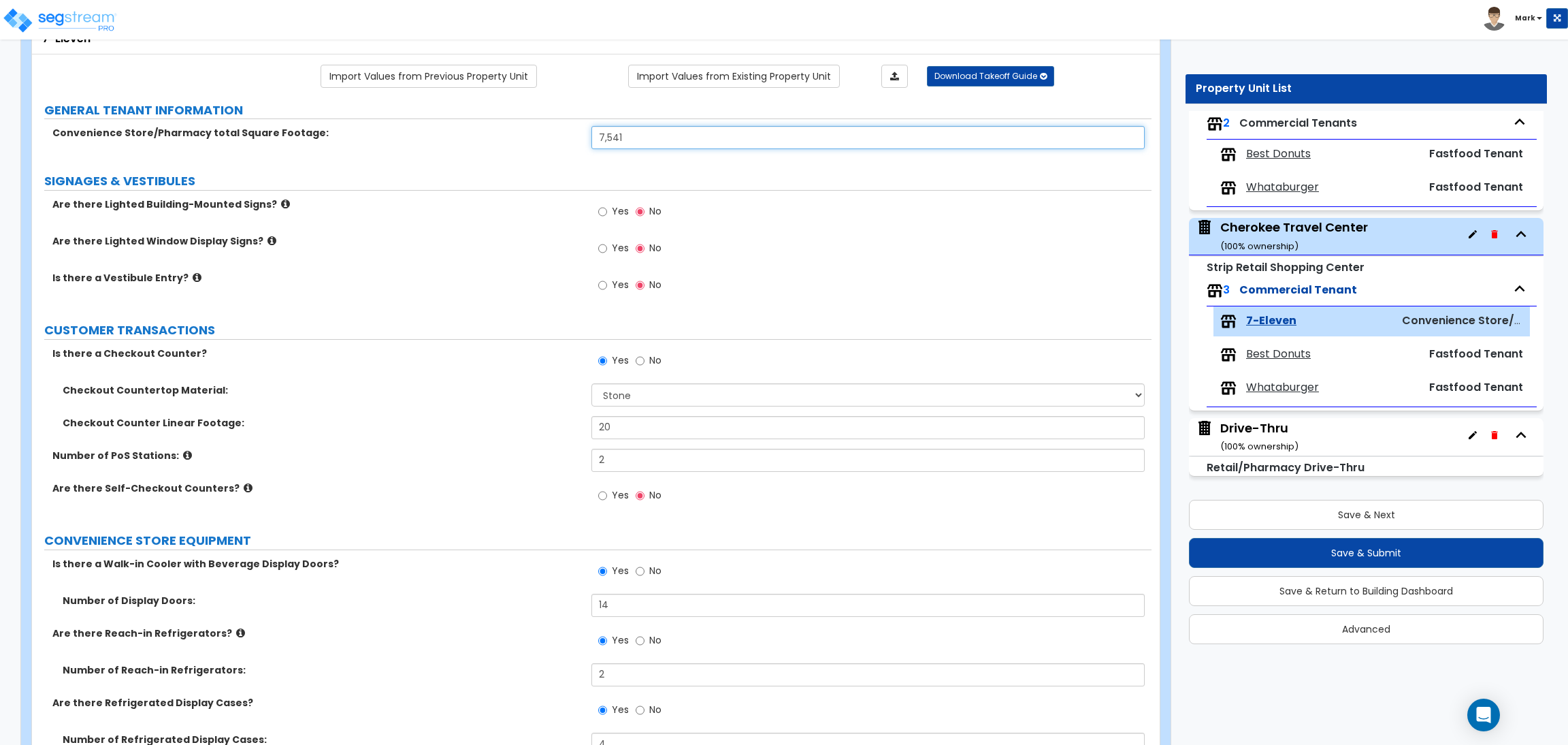
scroll to position [102, 0]
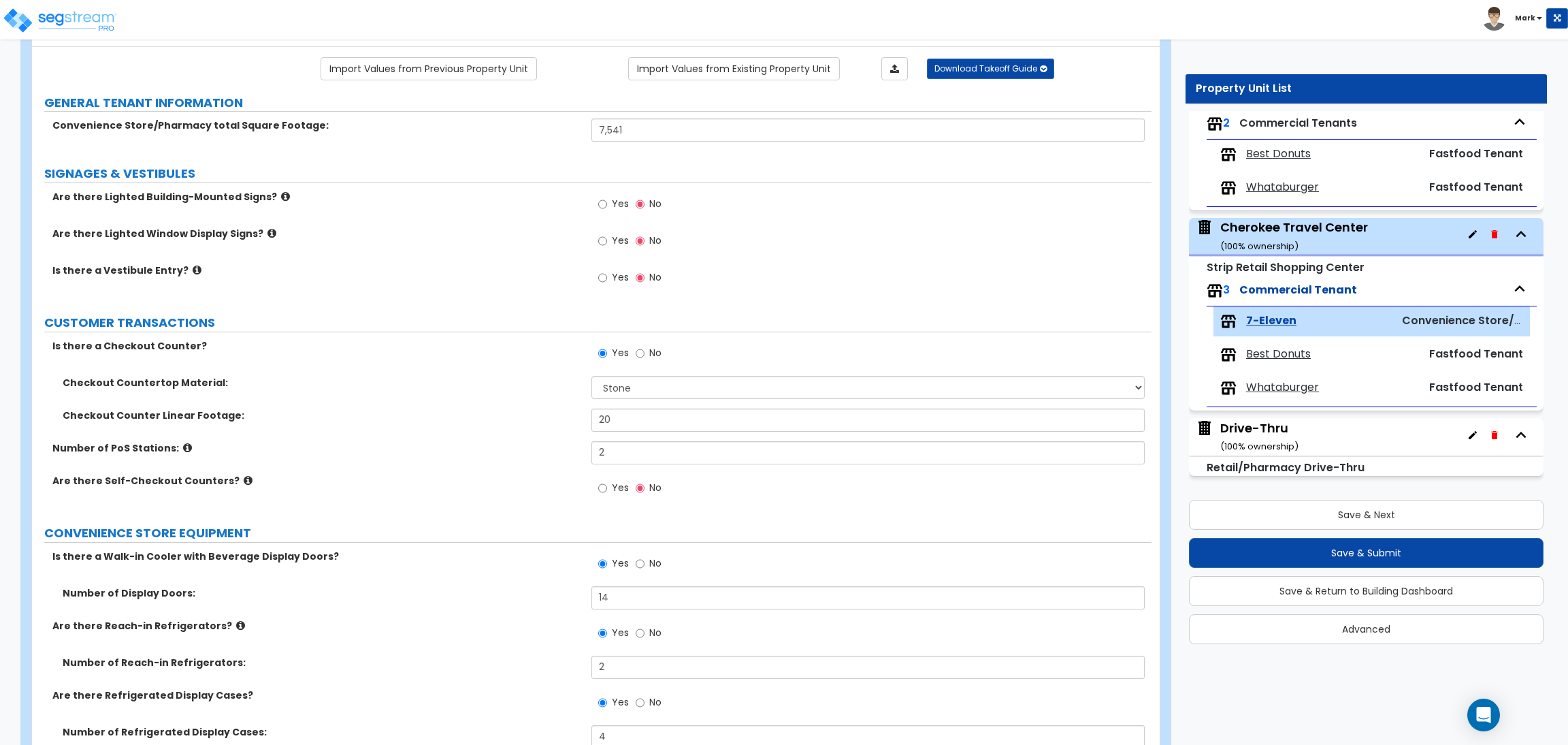
click at [610, 212] on label "Yes" at bounding box center [613, 206] width 30 height 23
click at [607, 211] on input "Yes" at bounding box center [602, 204] width 9 height 15
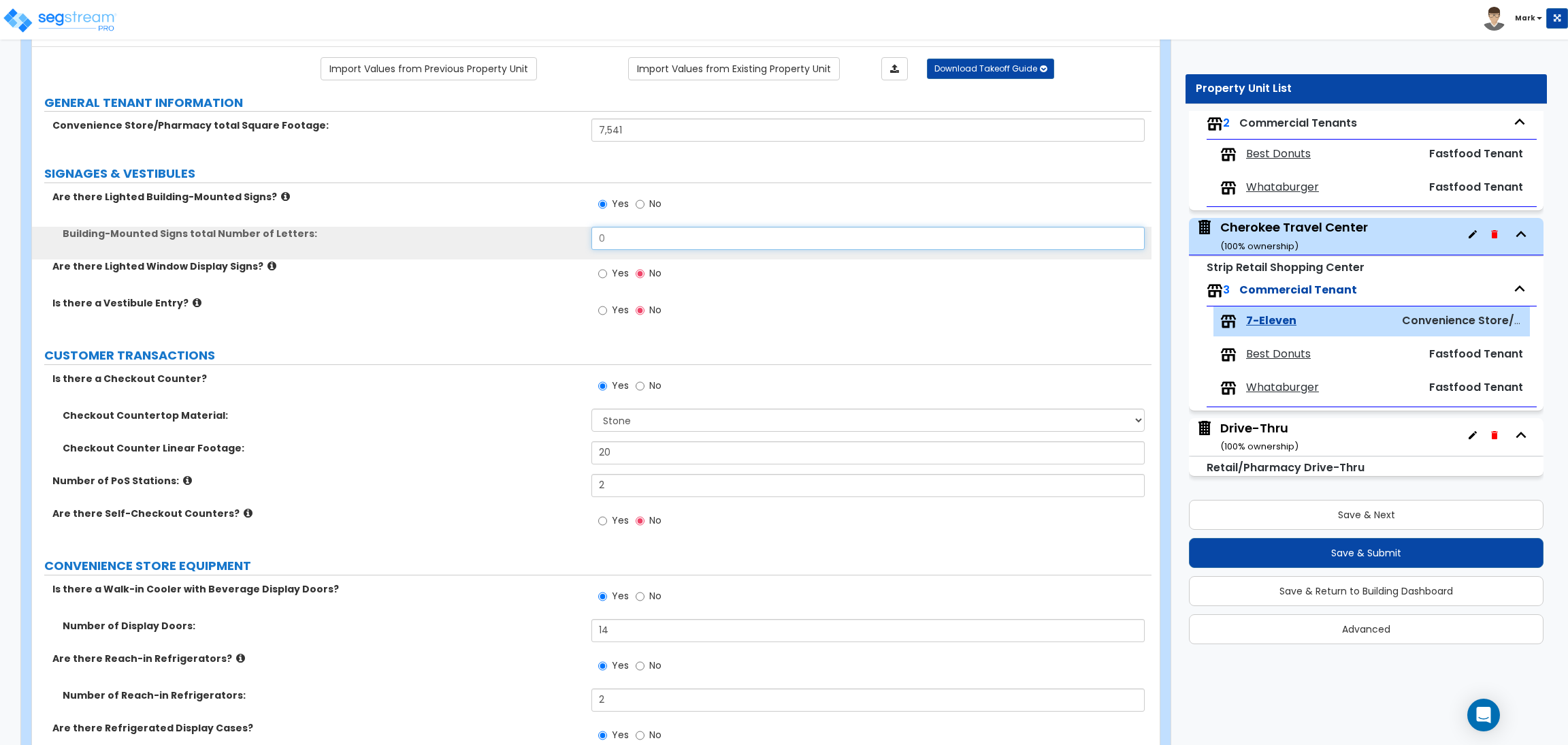
drag, startPoint x: 620, startPoint y: 235, endPoint x: 577, endPoint y: 249, distance: 45.2
click at [577, 249] on div "Building-Mounted Signs total Number of Letters: 0" at bounding box center [592, 243] width 1120 height 32
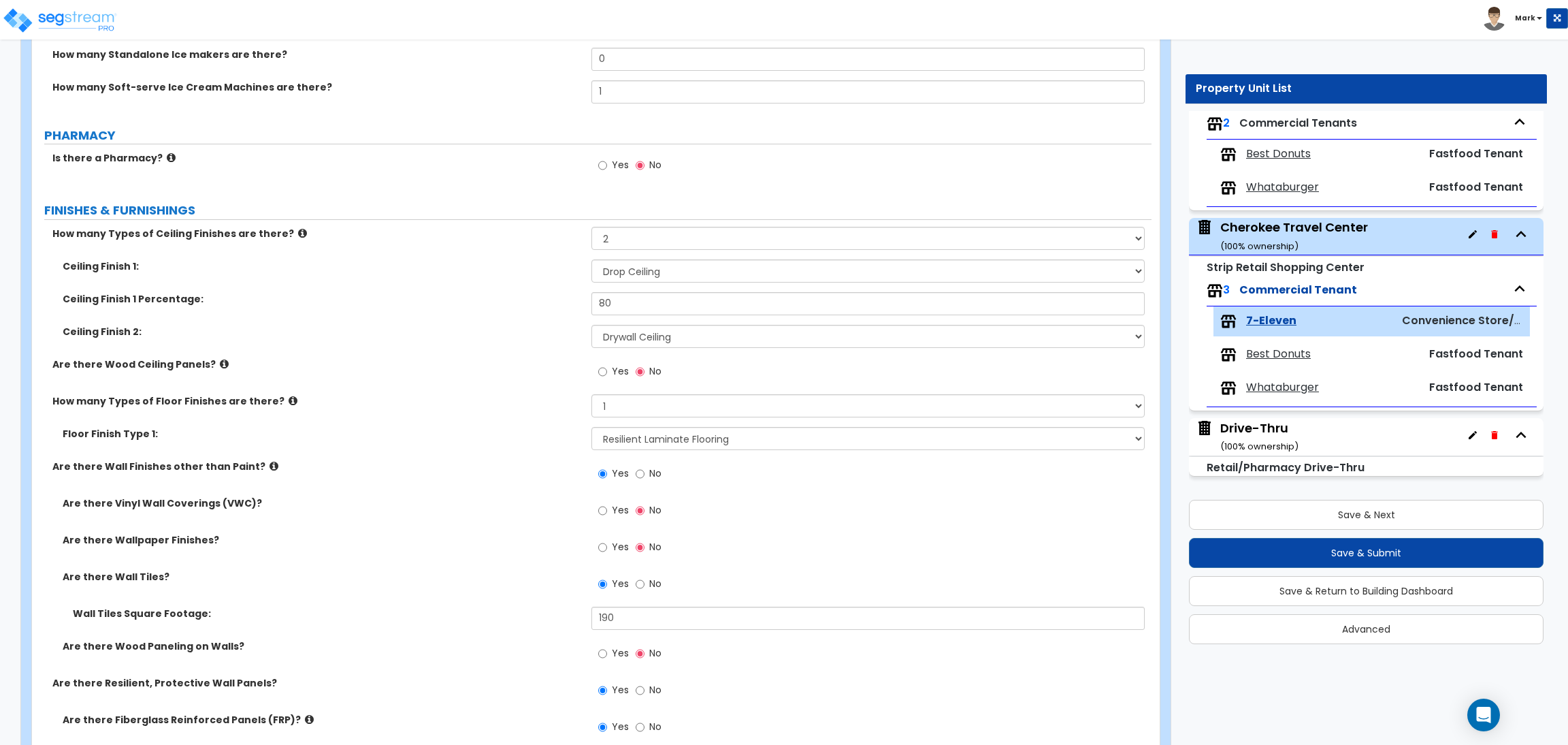
scroll to position [918, 0]
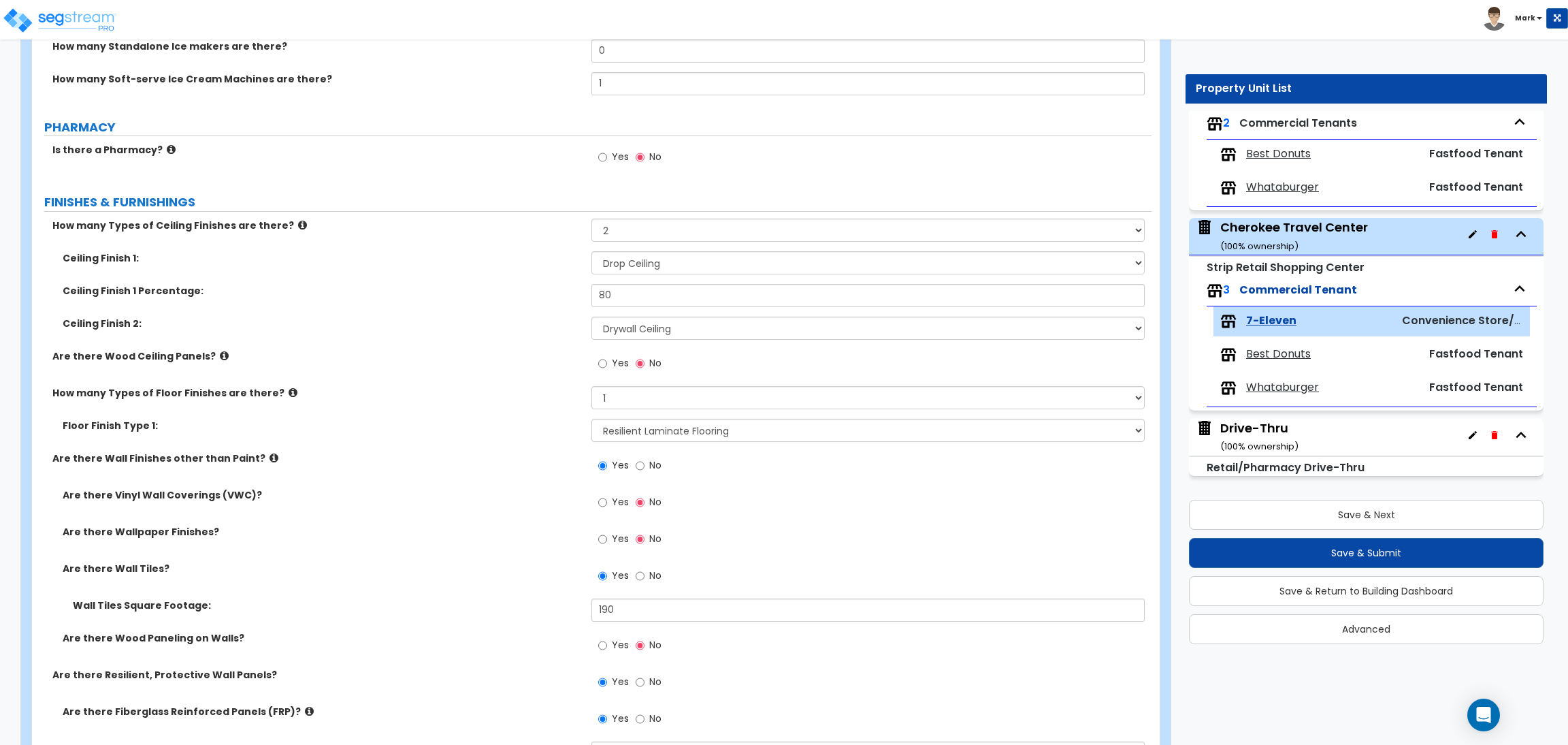
click at [166, 155] on icon at bounding box center [170, 149] width 9 height 10
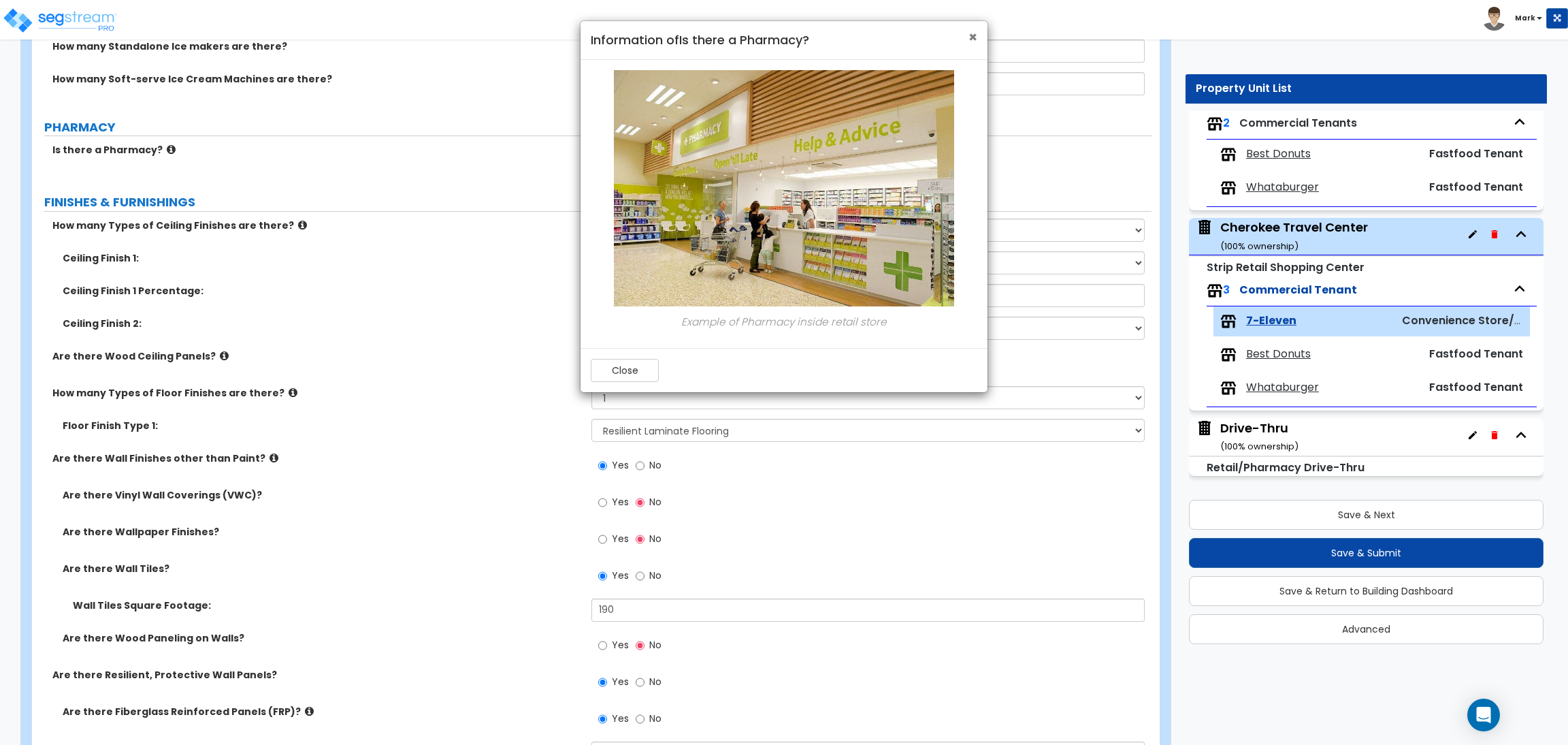
click at [970, 40] on span "×" at bounding box center [972, 37] width 9 height 20
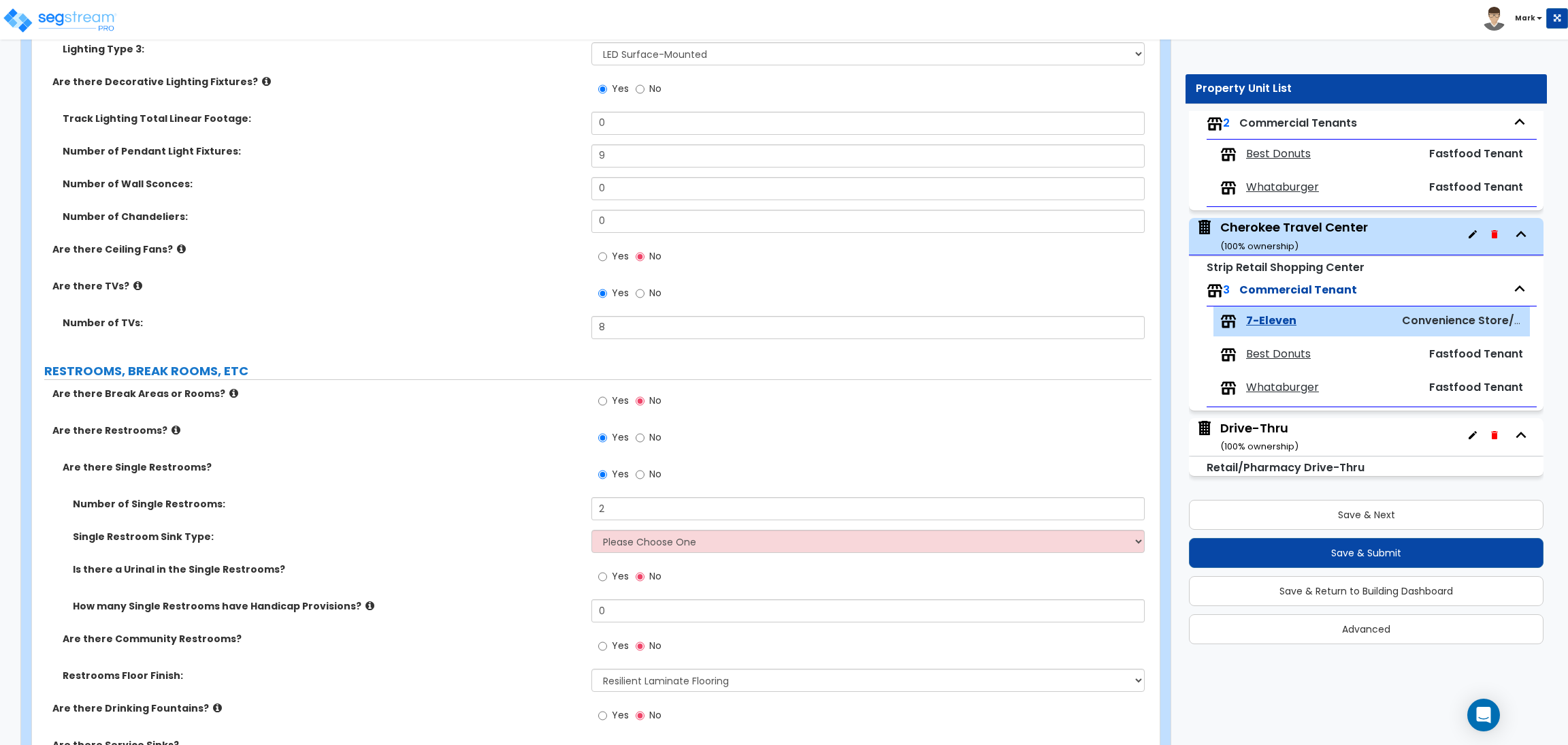
scroll to position [2144, 0]
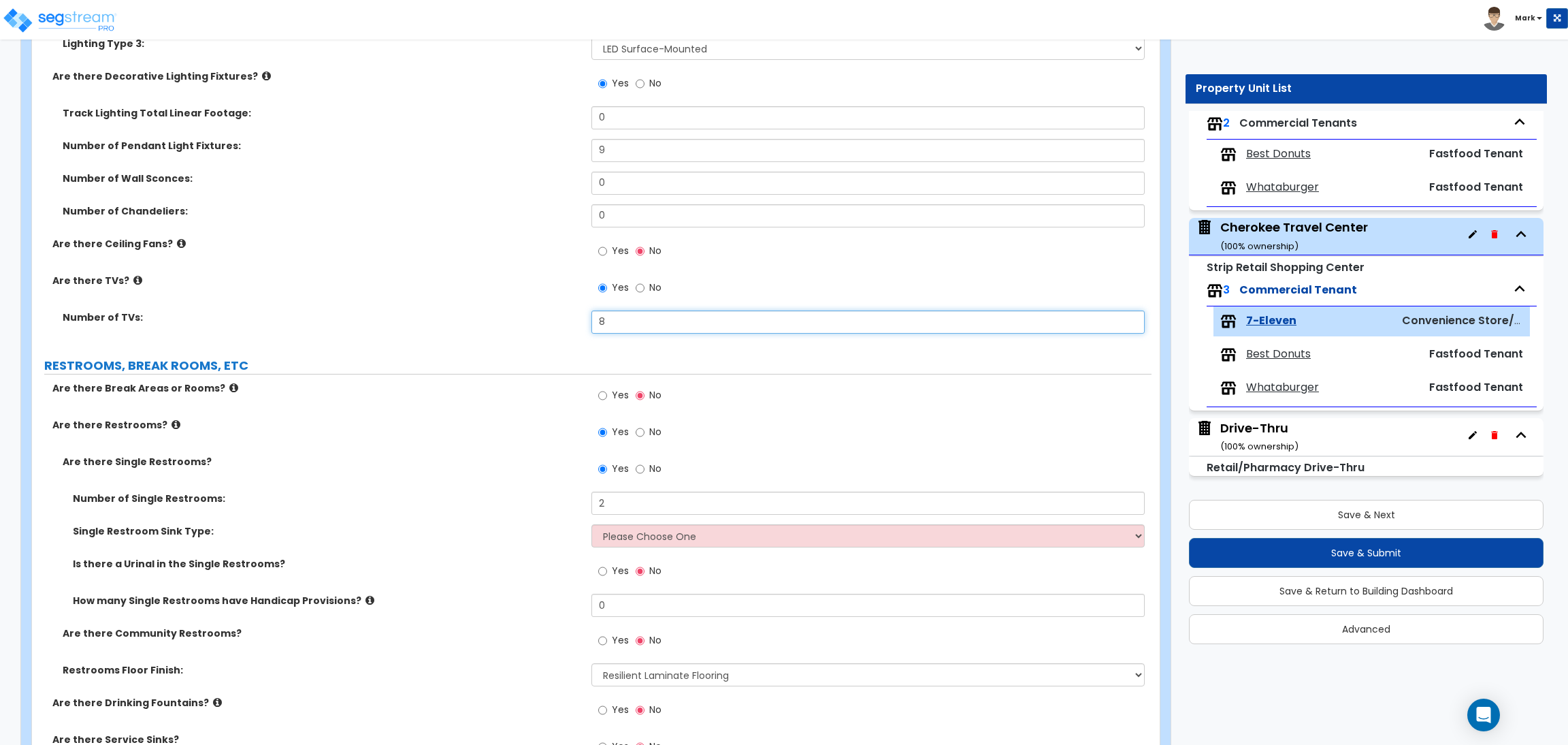
drag, startPoint x: 611, startPoint y: 324, endPoint x: 580, endPoint y: 324, distance: 31.0
click at [580, 324] on div "Number of TVs: 8" at bounding box center [592, 326] width 1120 height 32
click at [390, 247] on label "Are there Ceiling Fans?" at bounding box center [317, 244] width 529 height 14
click at [516, 329] on div "Number of TVs: 6" at bounding box center [592, 326] width 1120 height 32
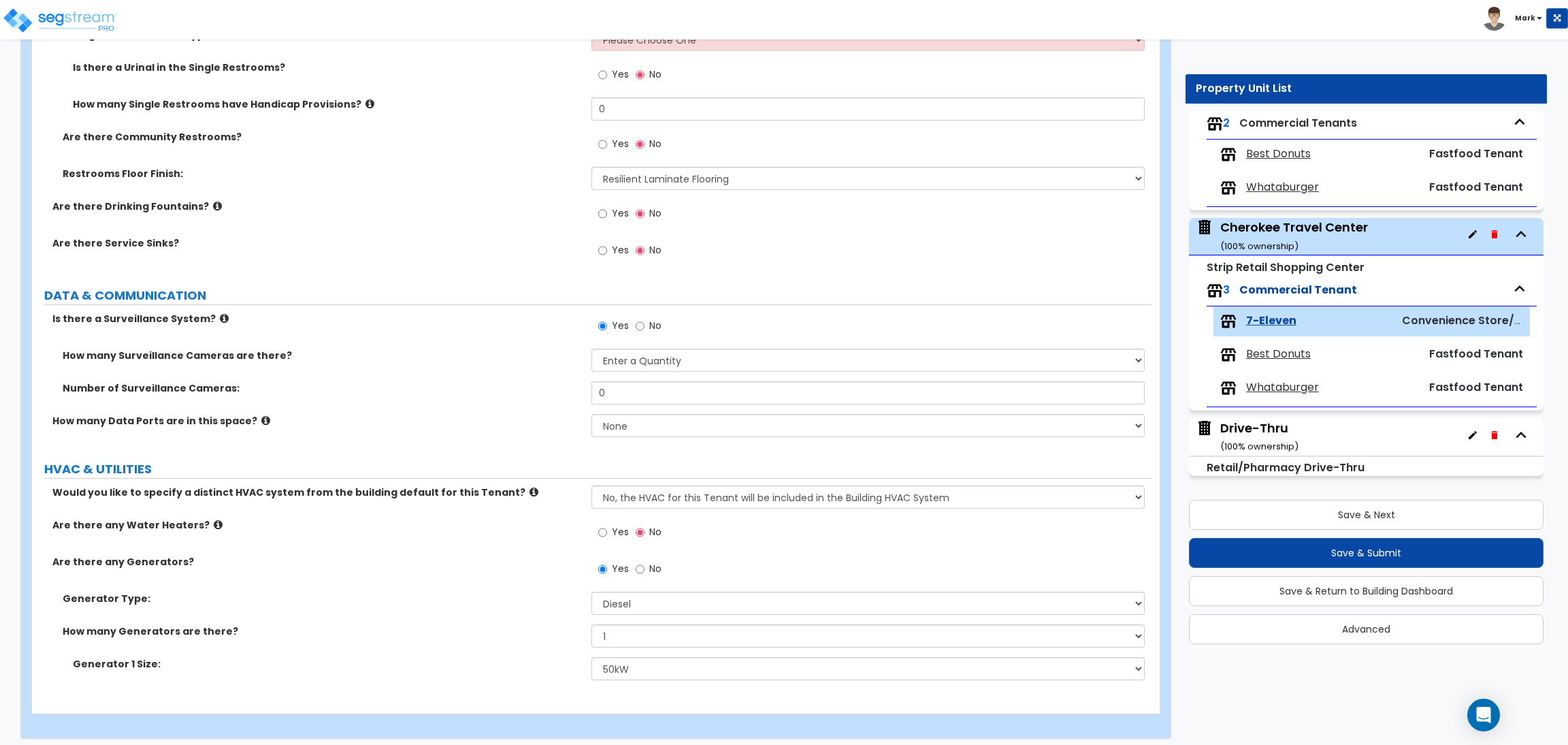
scroll to position [2648, 0]
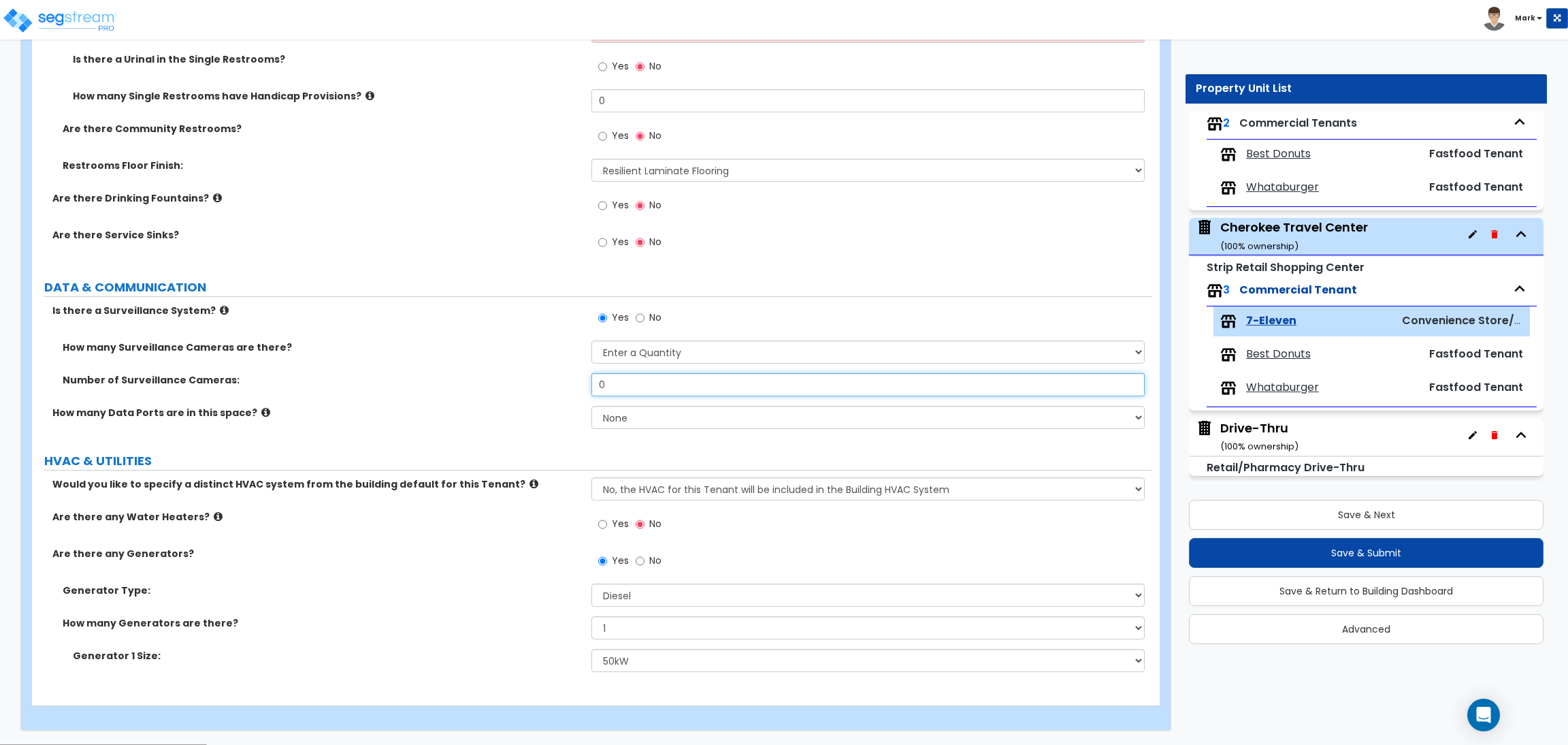
drag, startPoint x: 635, startPoint y: 389, endPoint x: 563, endPoint y: 381, distance: 72.4
click at [563, 381] on div "Number of Surveillance Cameras: 0" at bounding box center [592, 389] width 1120 height 32
click at [687, 360] on select "Please Choose an Approximation Barely Noticed Any Noticed a Couple Frequently S…" at bounding box center [867, 352] width 553 height 23
click at [591, 341] on select "Please Choose an Approximation Barely Noticed Any Noticed a Couple Frequently S…" at bounding box center [867, 352] width 553 height 23
click at [656, 421] on select "None Please Estimate for Me I will specify the Quantity Exactly" at bounding box center [867, 417] width 553 height 23
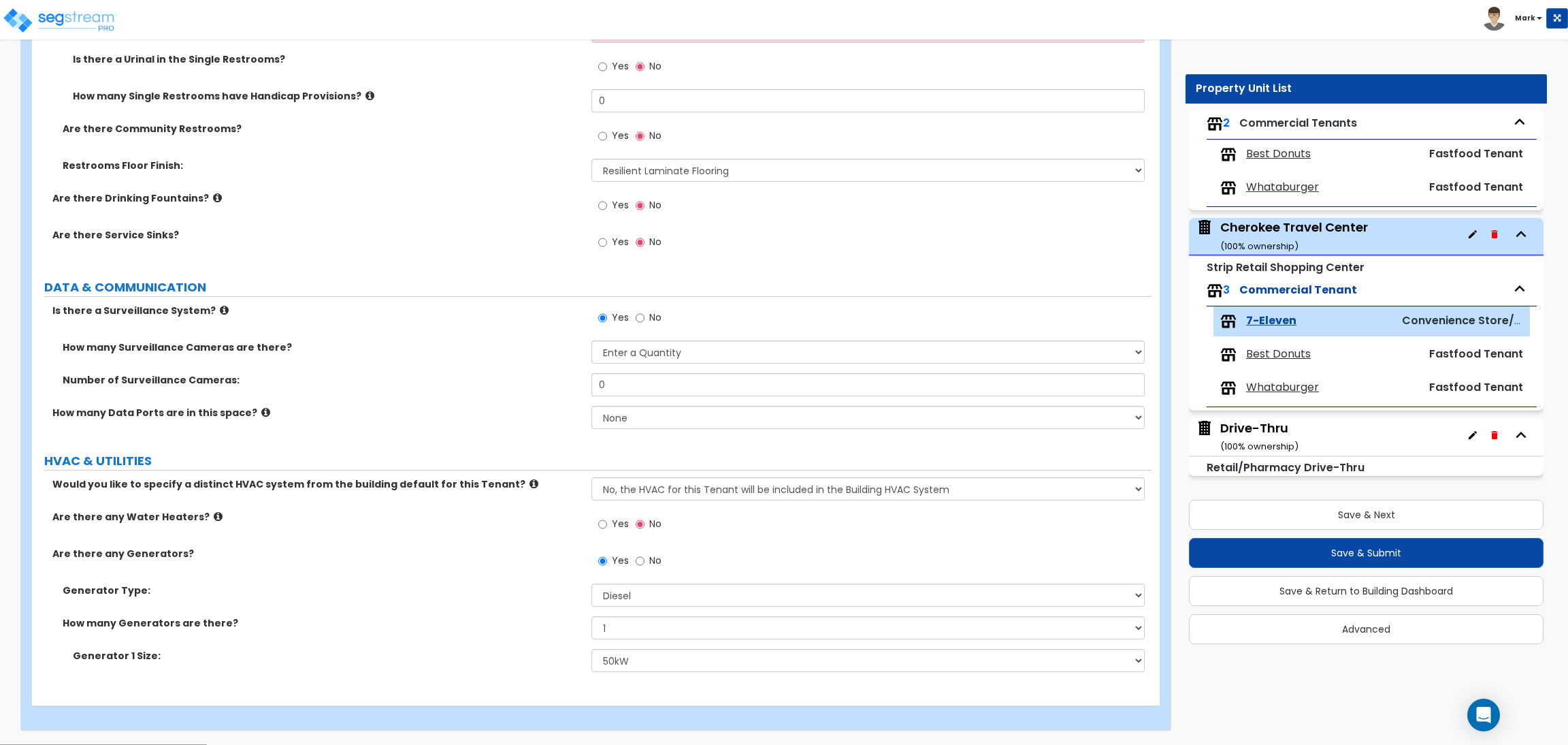
drag, startPoint x: 633, startPoint y: 383, endPoint x: 577, endPoint y: 389, distance: 56.3
click at [577, 389] on div "Number of Surveillance Cameras: 0" at bounding box center [592, 389] width 1120 height 32
click at [557, 384] on label "Number of Surveillance Cameras:" at bounding box center [322, 380] width 519 height 14
click at [707, 348] on select "Please Choose an Approximation Barely Noticed Any Noticed a Couple Frequently S…" at bounding box center [867, 352] width 553 height 23
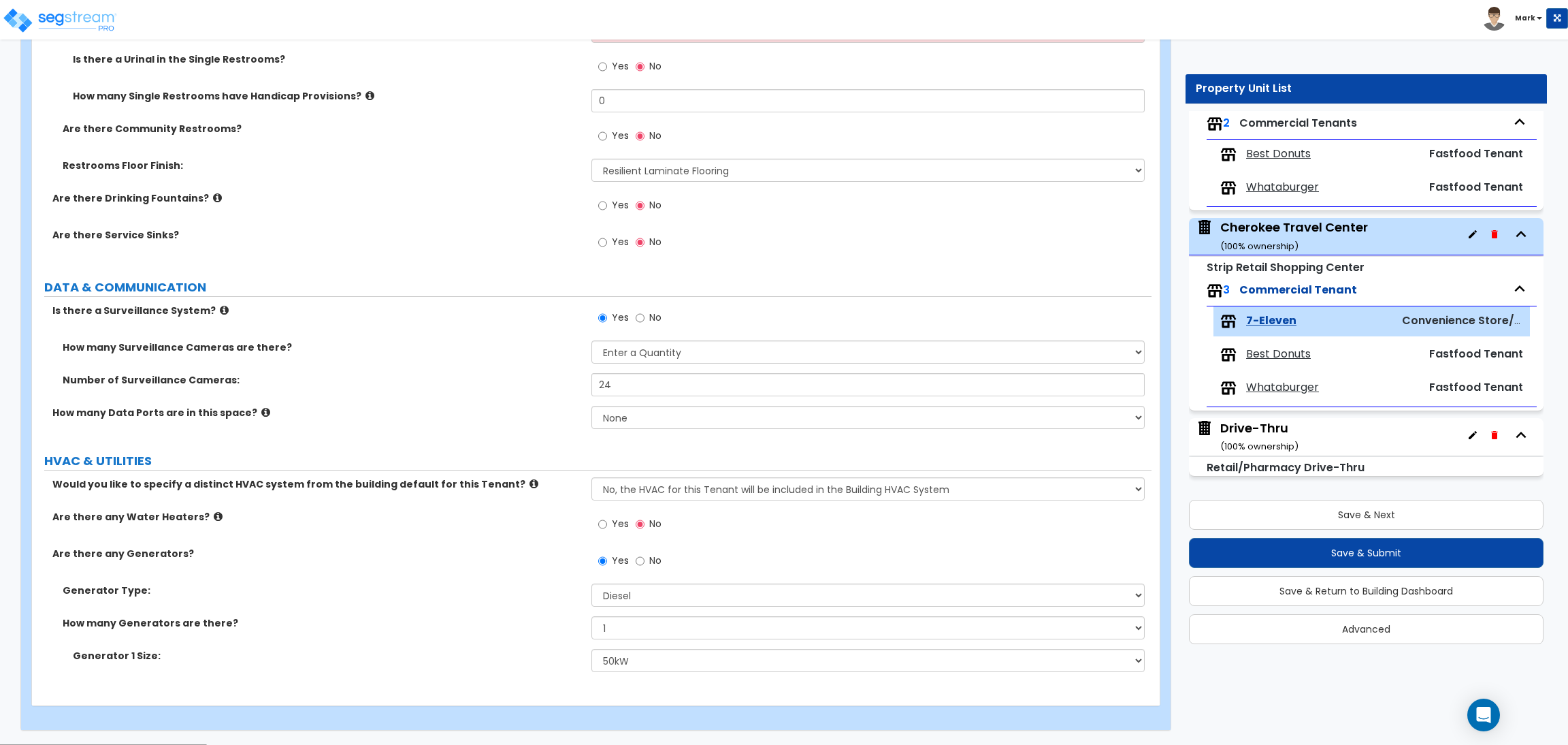
click at [475, 382] on label "Number of Surveillance Cameras:" at bounding box center [322, 380] width 519 height 14
click at [633, 423] on select "None Please Estimate for Me I will specify the Quantity Exactly" at bounding box center [867, 417] width 553 height 23
click at [591, 406] on select "None Please Estimate for Me I will specify the Quantity Exactly" at bounding box center [867, 417] width 553 height 23
click at [646, 561] on label "No" at bounding box center [648, 563] width 25 height 23
click at [644, 561] on input "No" at bounding box center [639, 560] width 9 height 15
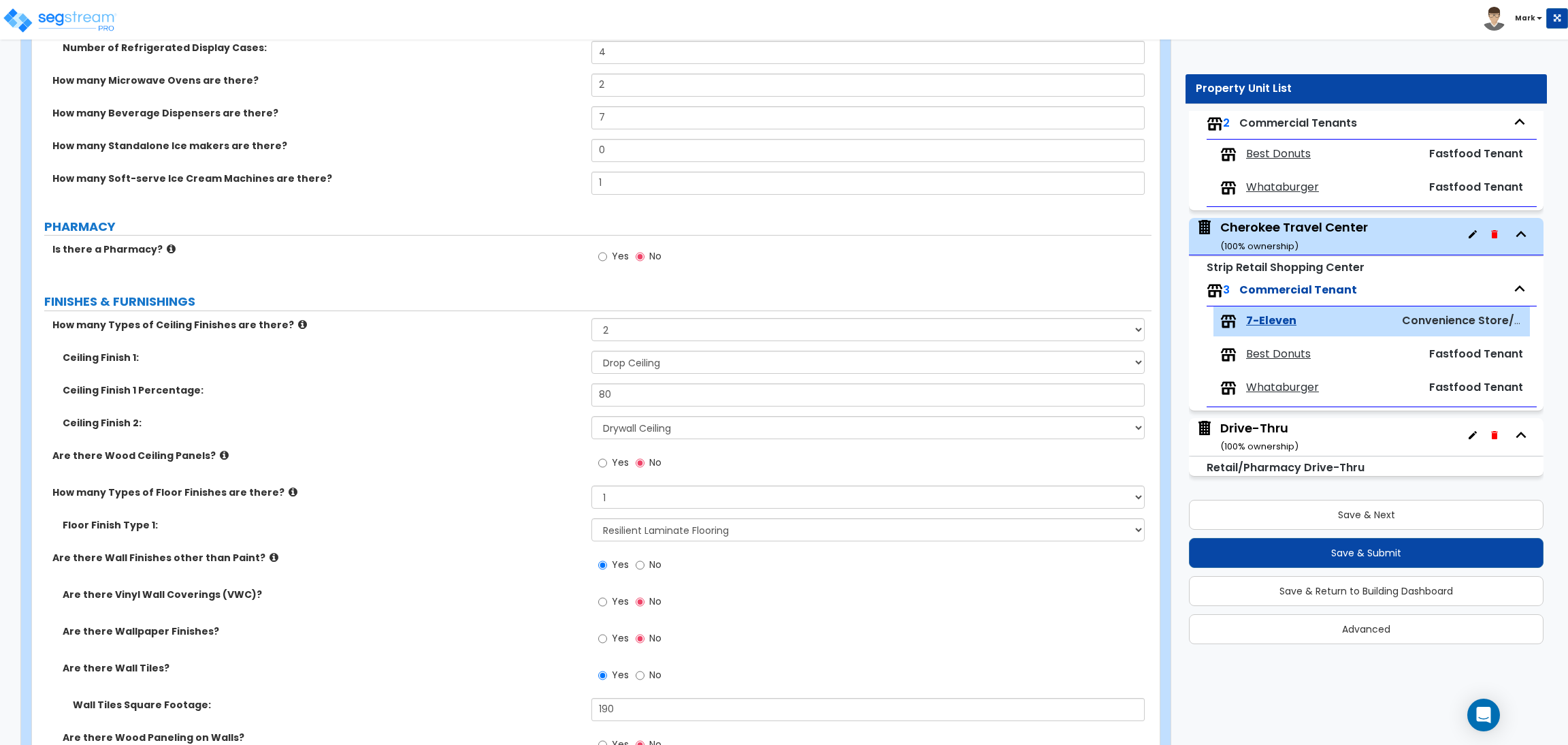
scroll to position [815, 0]
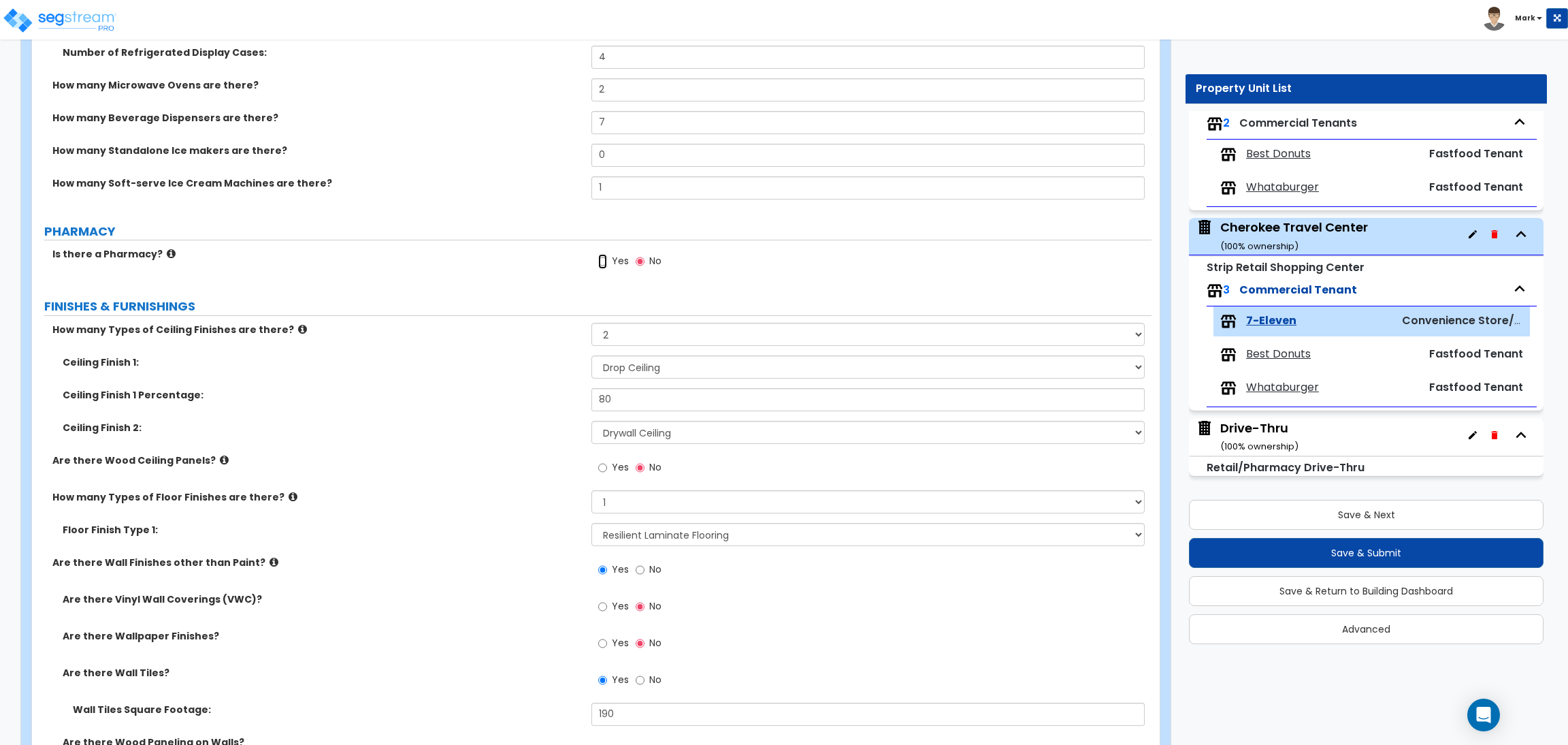
click at [599, 267] on input "Yes" at bounding box center [602, 260] width 9 height 15
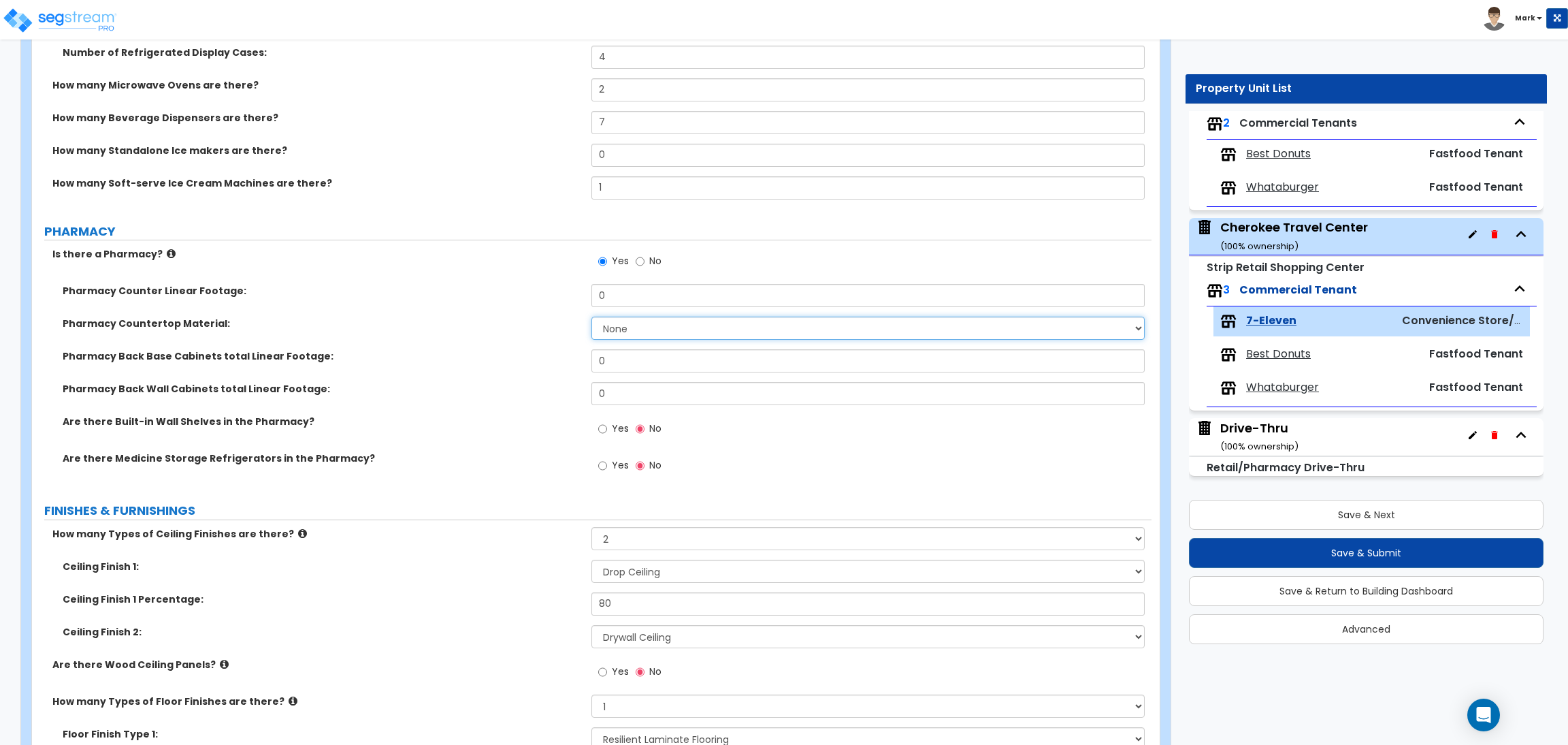
click at [649, 332] on select "None Plastic Laminate Solid Surface Stone Quartz Marble Tile Wood Stainless Ste…" at bounding box center [867, 328] width 553 height 23
click at [479, 327] on label "Pharmacy Countertop Material:" at bounding box center [322, 323] width 519 height 14
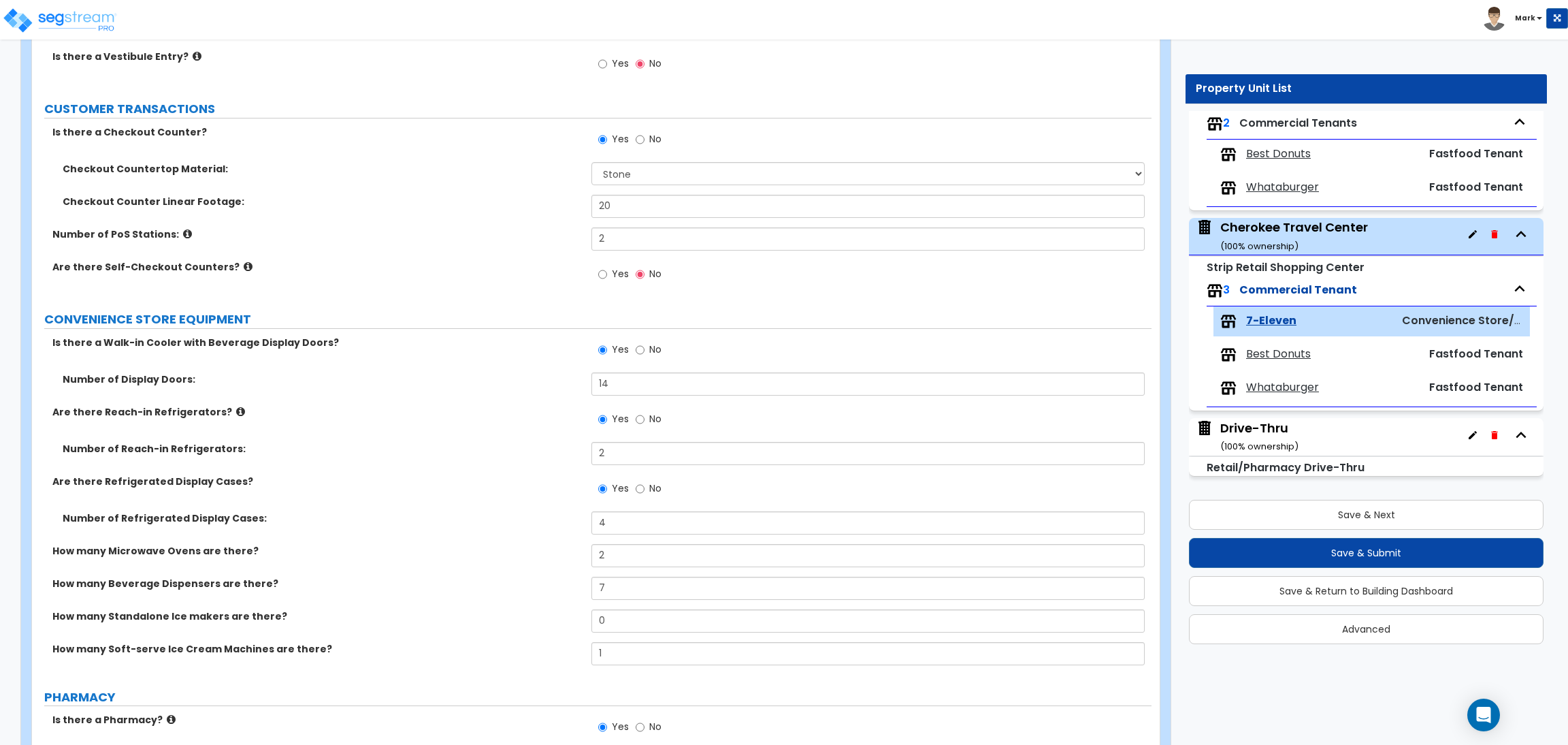
scroll to position [202, 0]
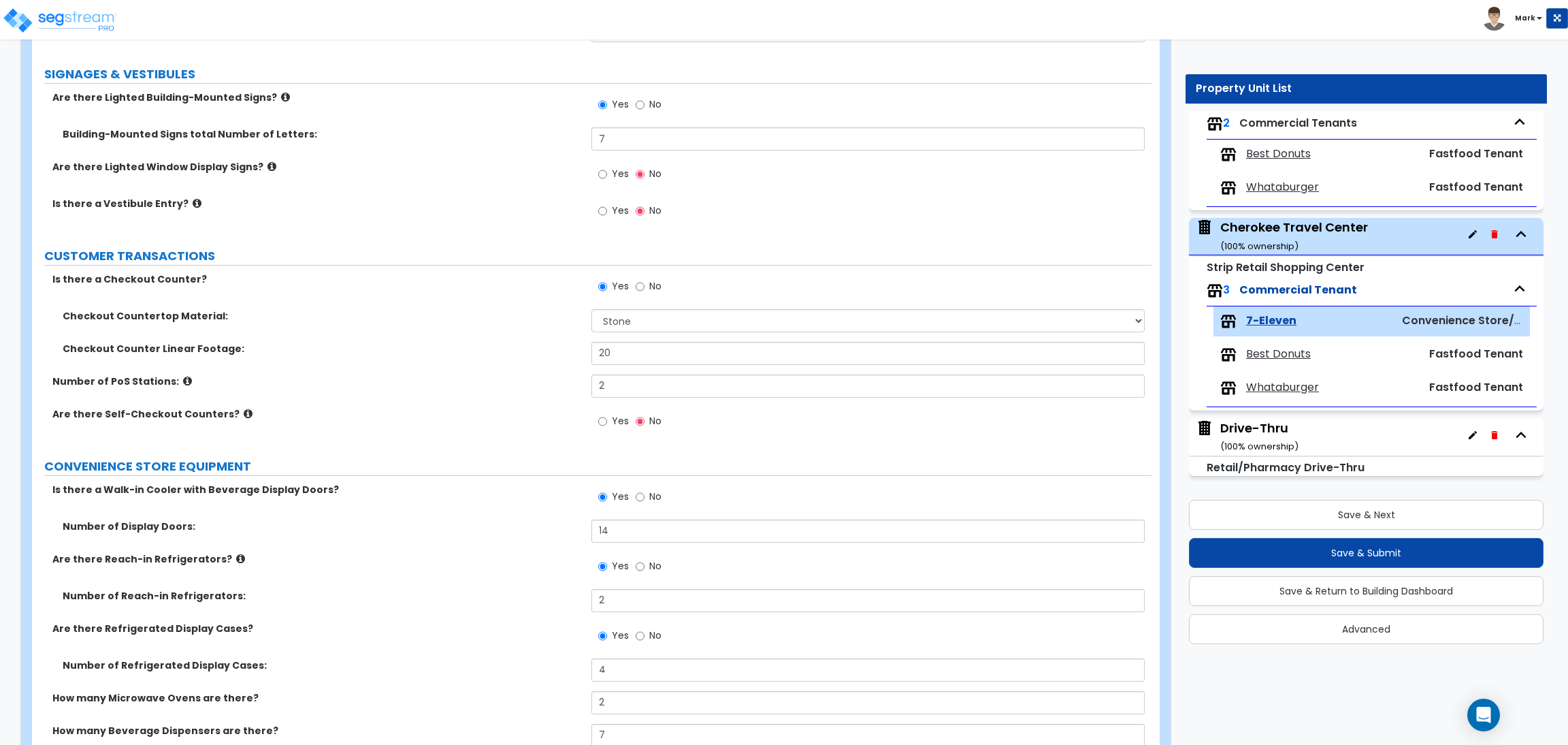
click at [625, 421] on span "Yes" at bounding box center [620, 421] width 17 height 14
click at [607, 421] on input "Yes" at bounding box center [602, 421] width 9 height 15
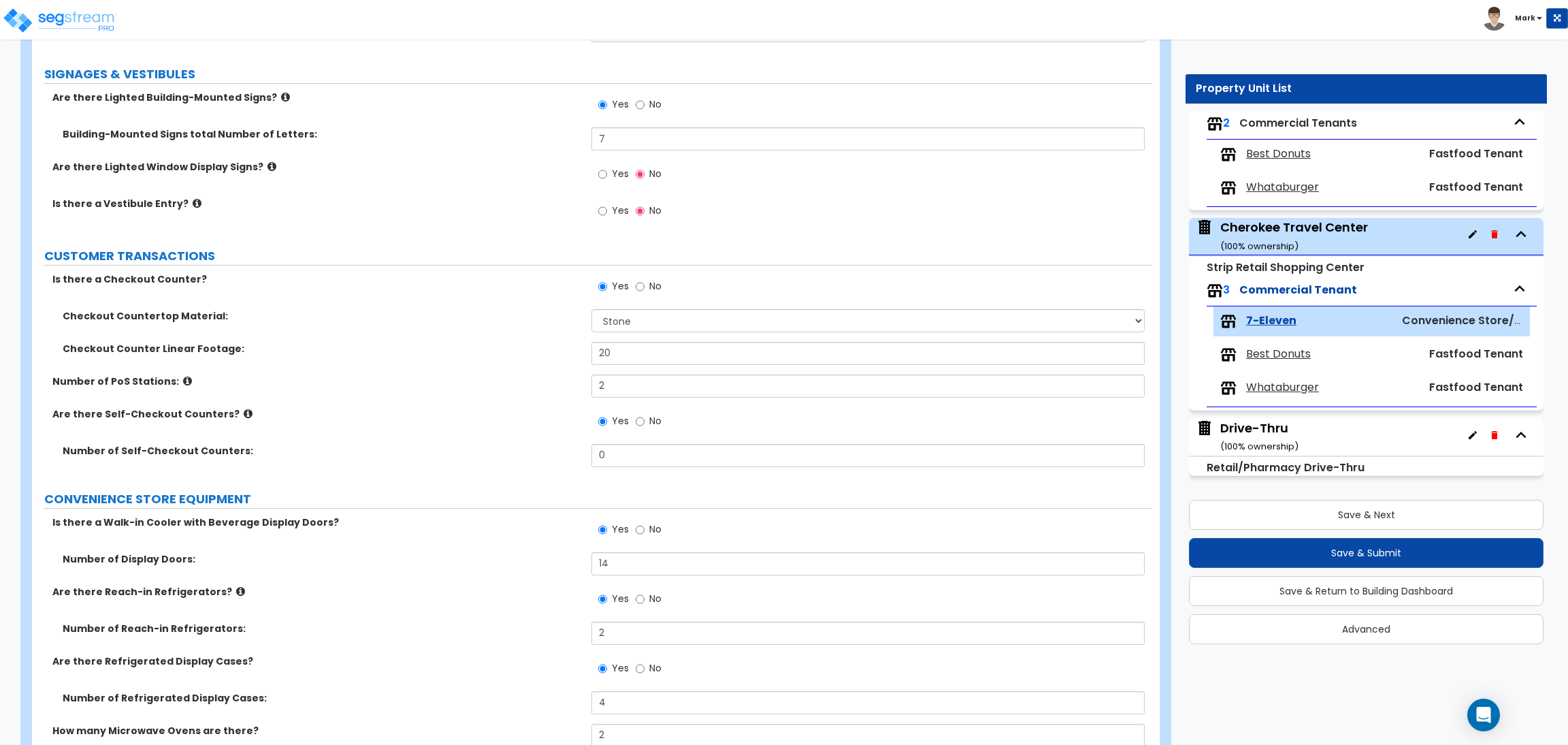
click at [647, 427] on label "No" at bounding box center [648, 423] width 25 height 23
click at [644, 427] on input "No" at bounding box center [639, 421] width 9 height 15
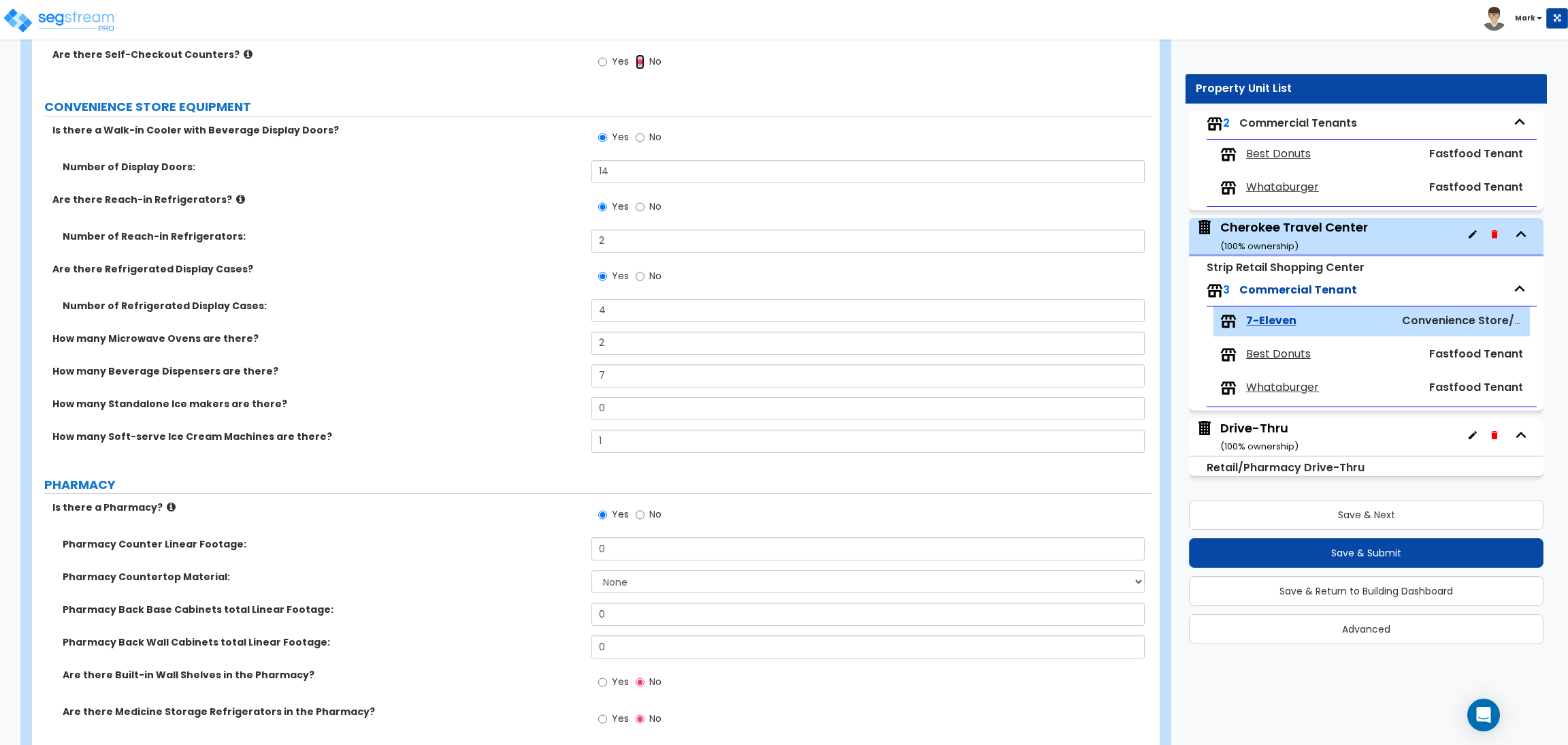
scroll to position [612, 0]
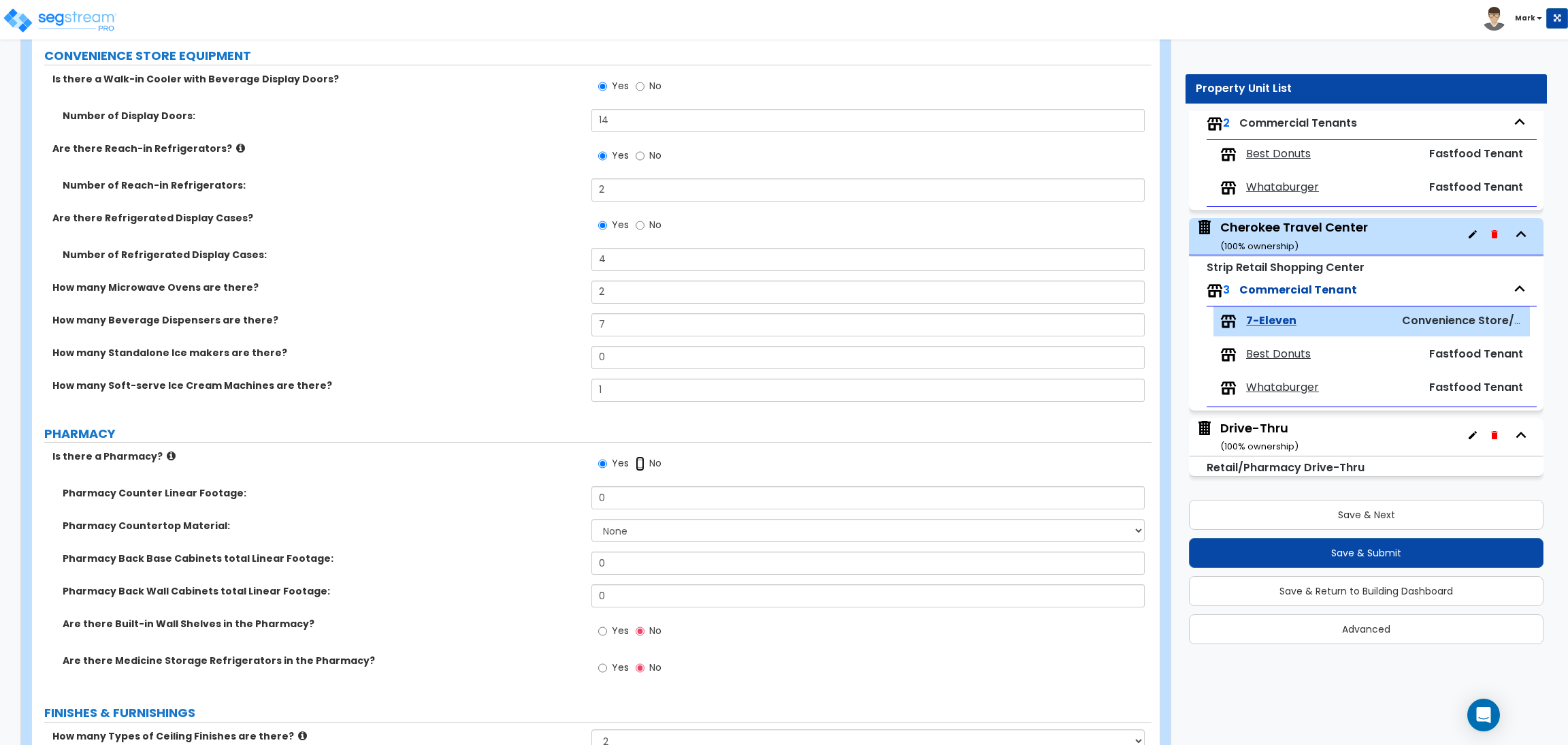
click at [642, 469] on input "No" at bounding box center [639, 463] width 9 height 15
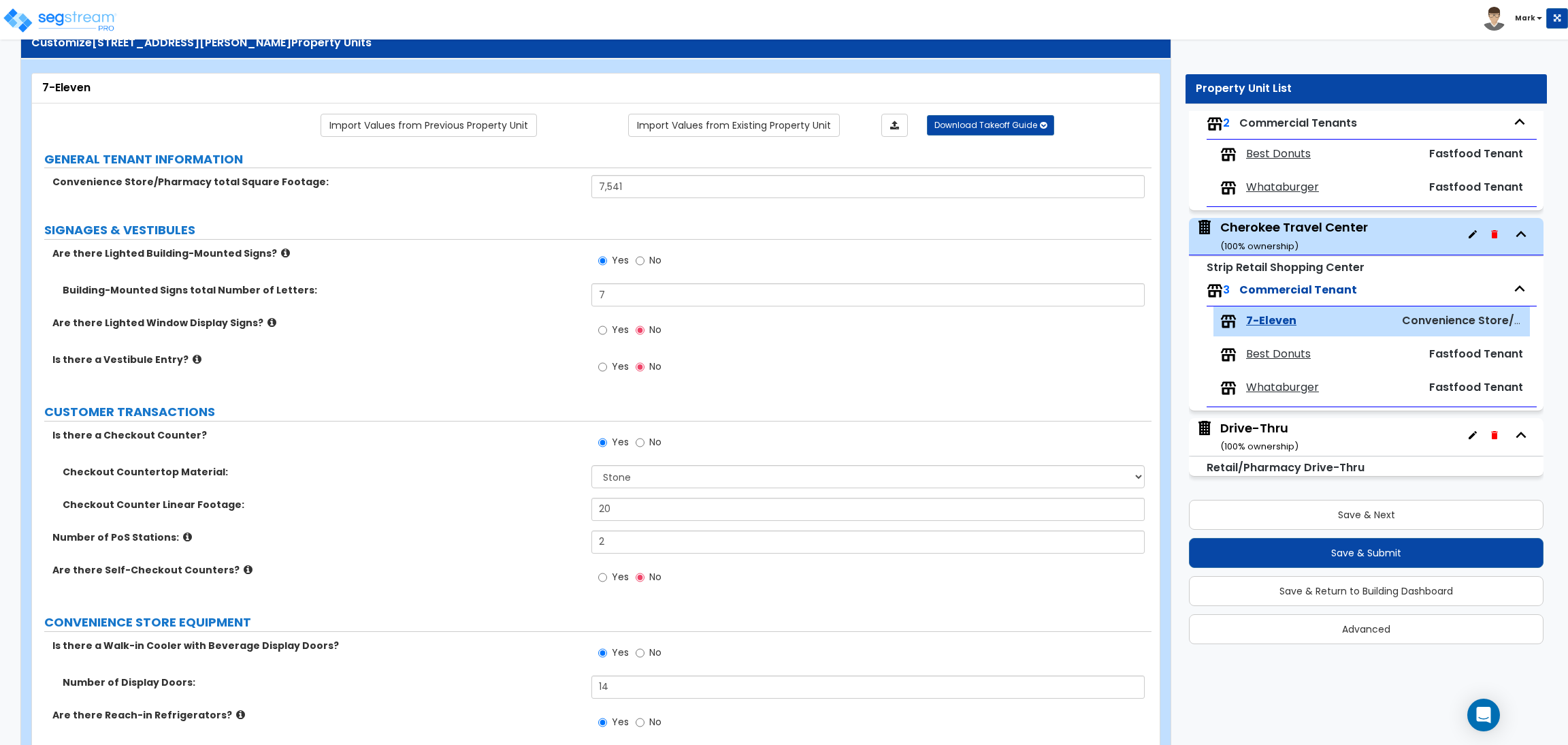
scroll to position [0, 0]
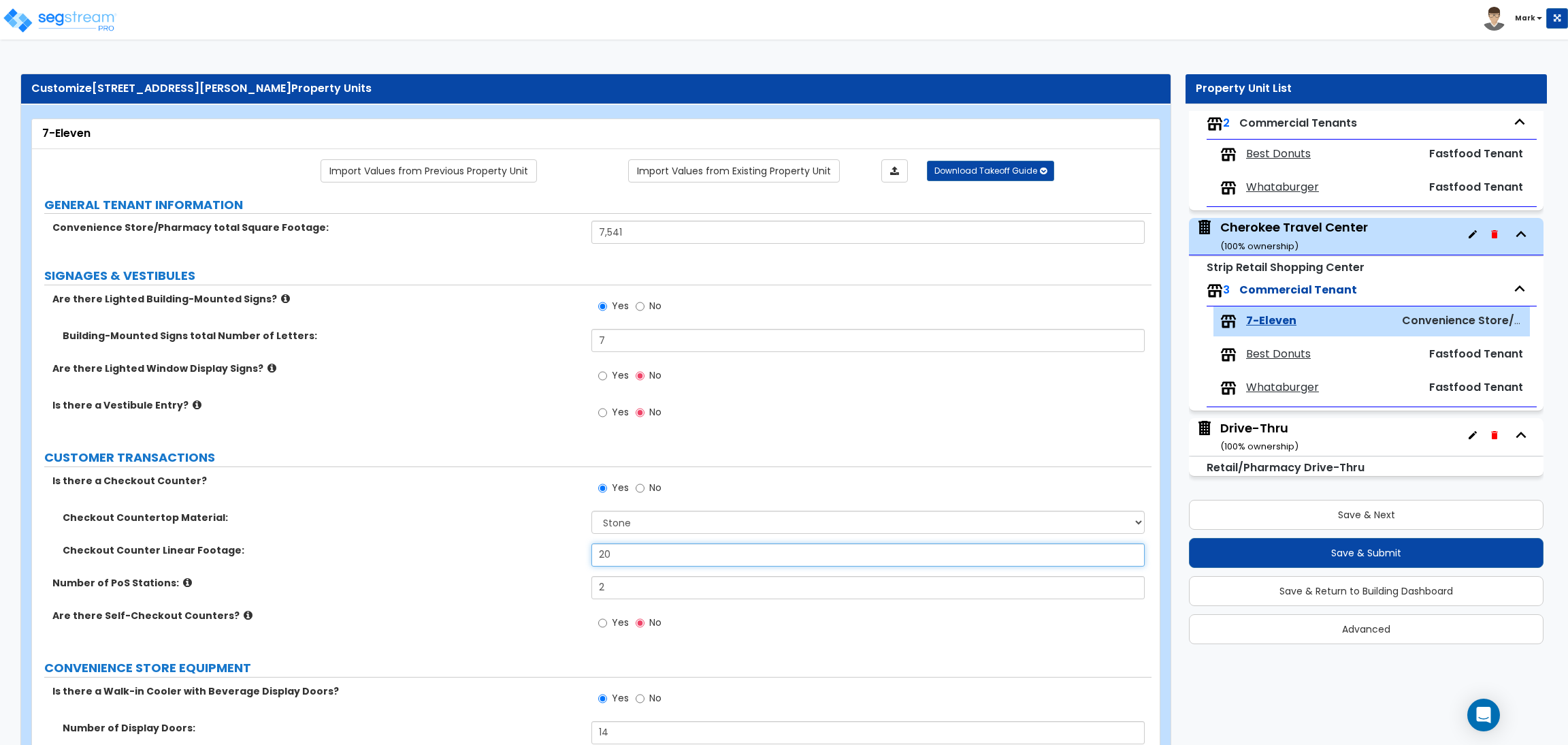
drag, startPoint x: 623, startPoint y: 555, endPoint x: 573, endPoint y: 552, distance: 50.1
click at [573, 552] on div "Checkout Counter Linear Footage: 20" at bounding box center [592, 559] width 1120 height 32
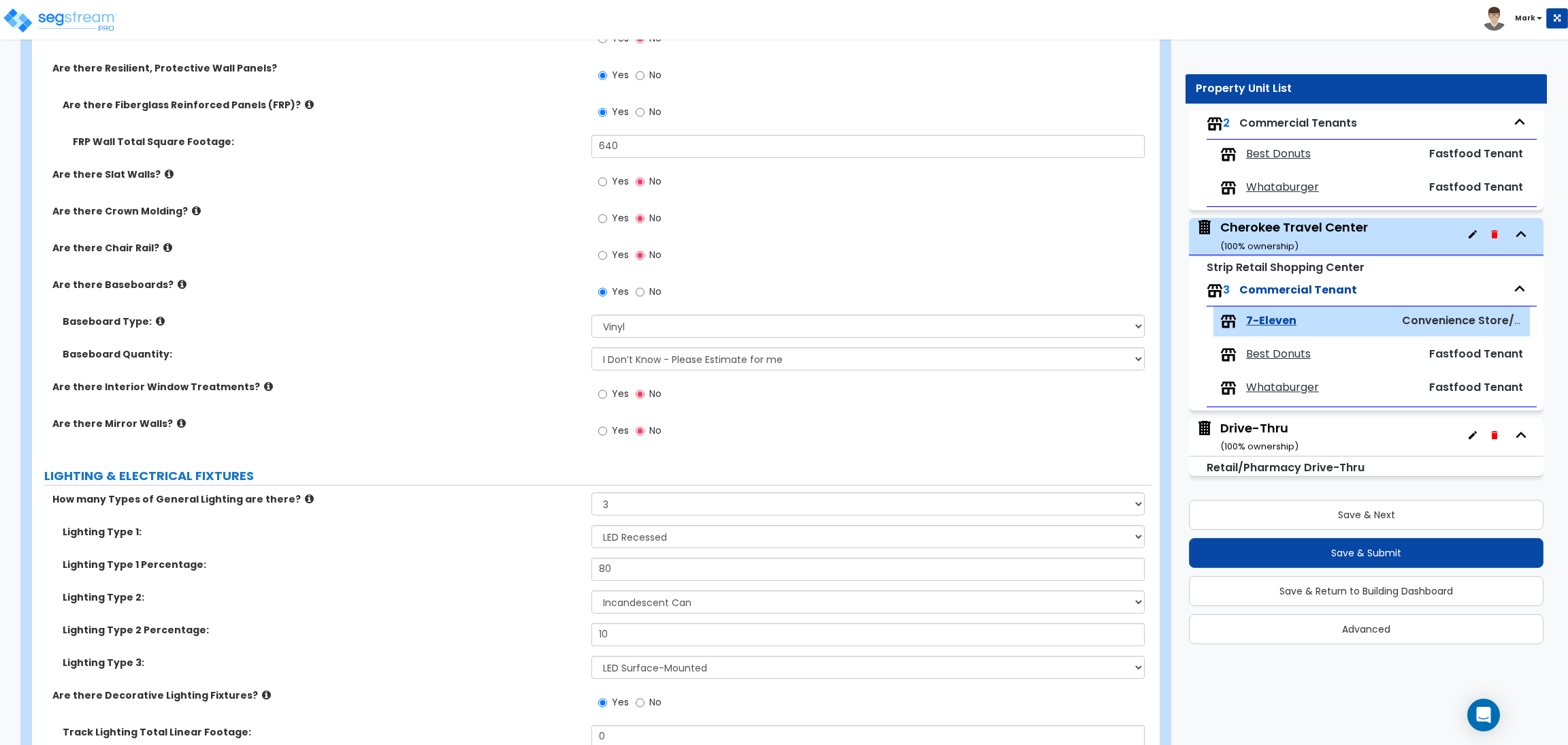
scroll to position [1531, 0]
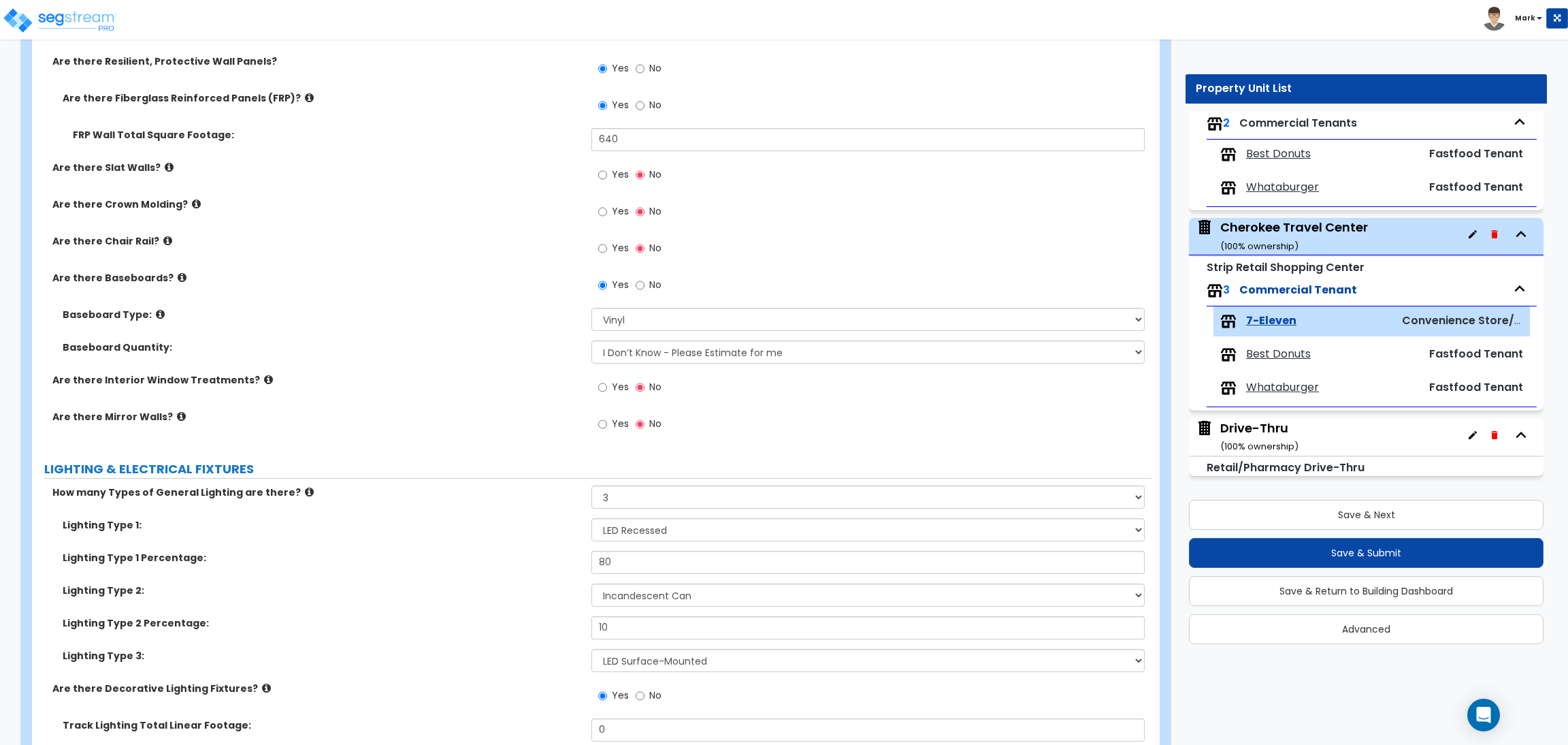
click at [649, 291] on span "No" at bounding box center [655, 285] width 13 height 14
click at [644, 291] on input "No" at bounding box center [639, 285] width 9 height 15
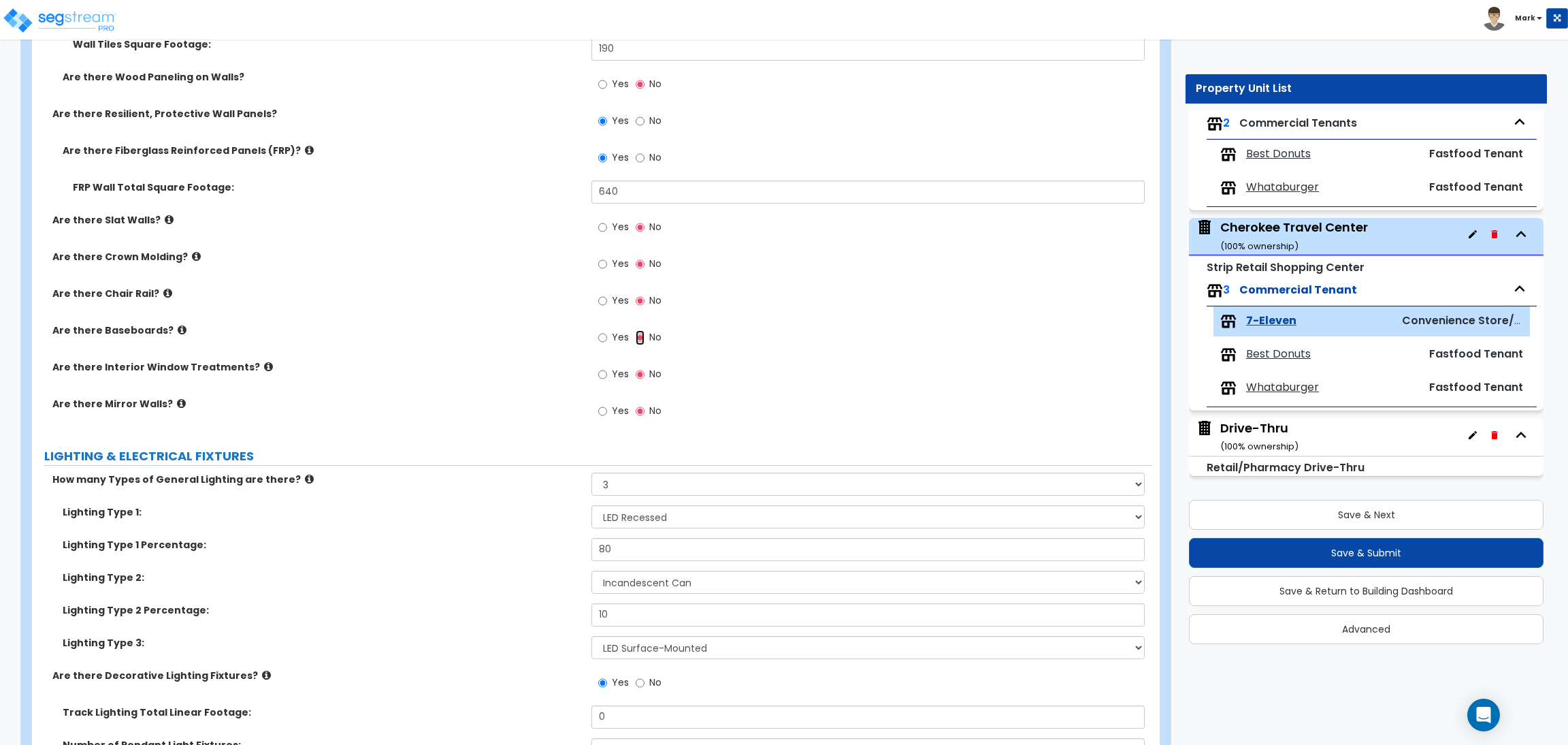
scroll to position [1429, 0]
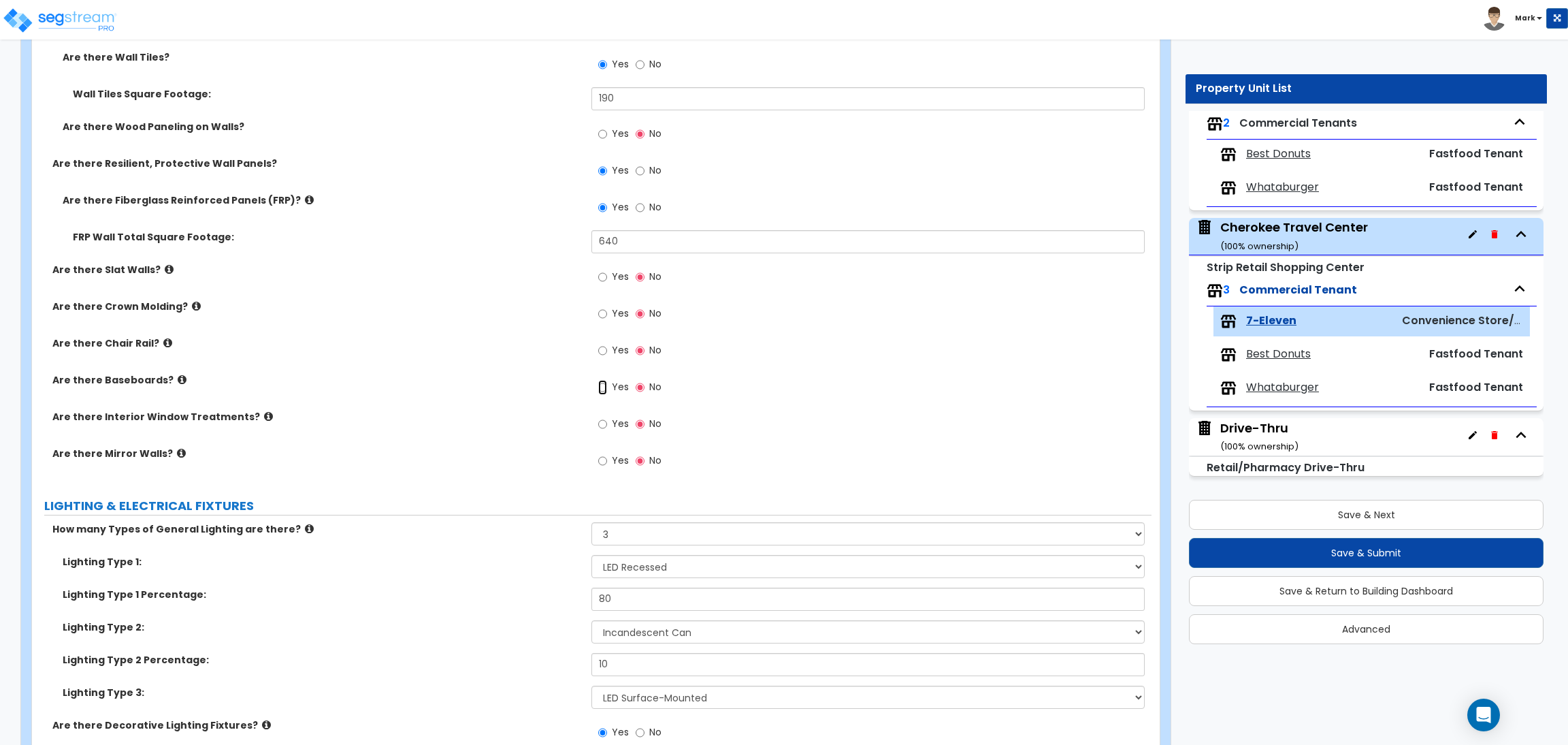
click at [601, 389] on input "Yes" at bounding box center [602, 387] width 9 height 15
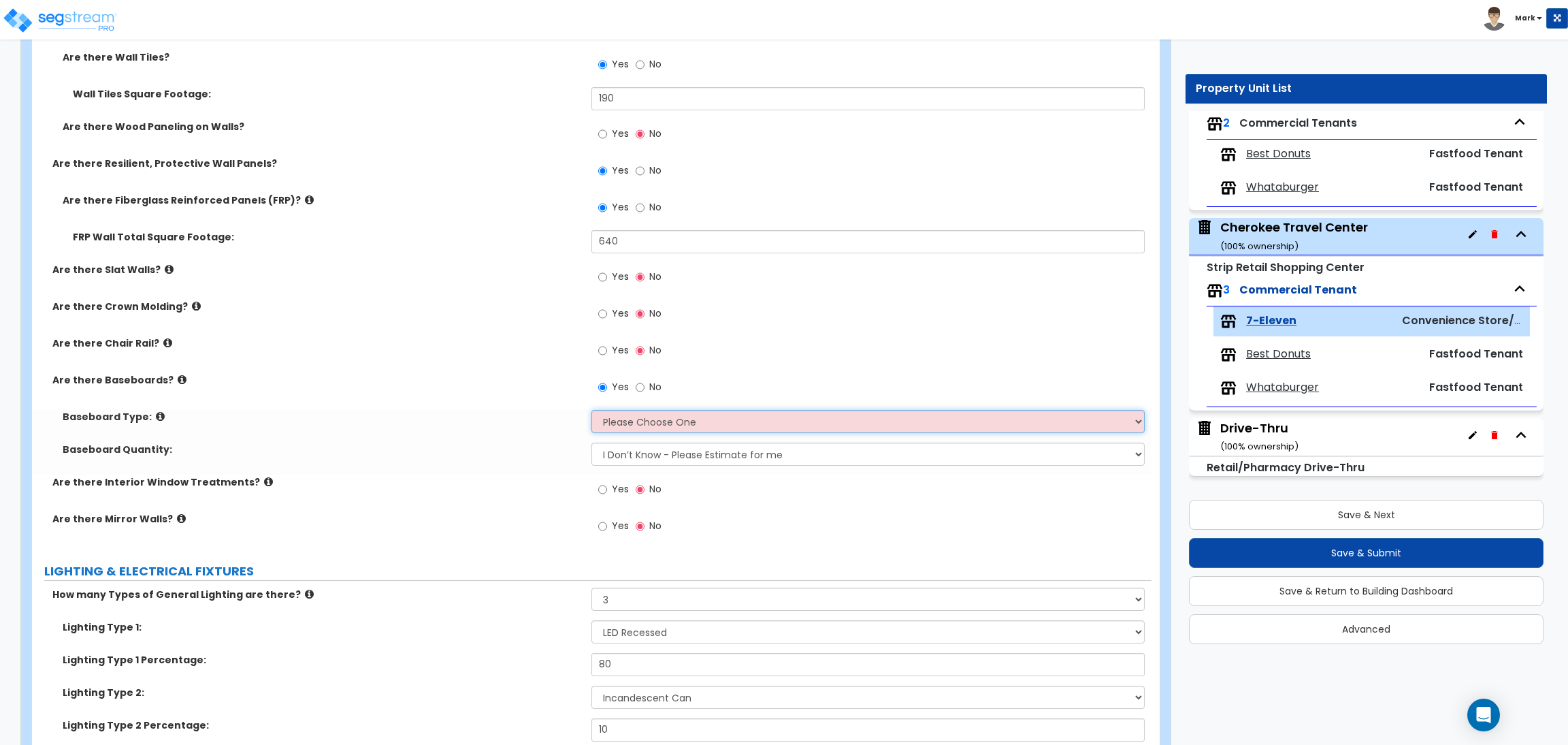
click at [656, 424] on select "Please Choose One Wood Vinyl Carpet Tile" at bounding box center [867, 422] width 553 height 23
click at [591, 410] on select "Please Choose One Wood Vinyl Carpet Tile" at bounding box center [867, 422] width 553 height 23
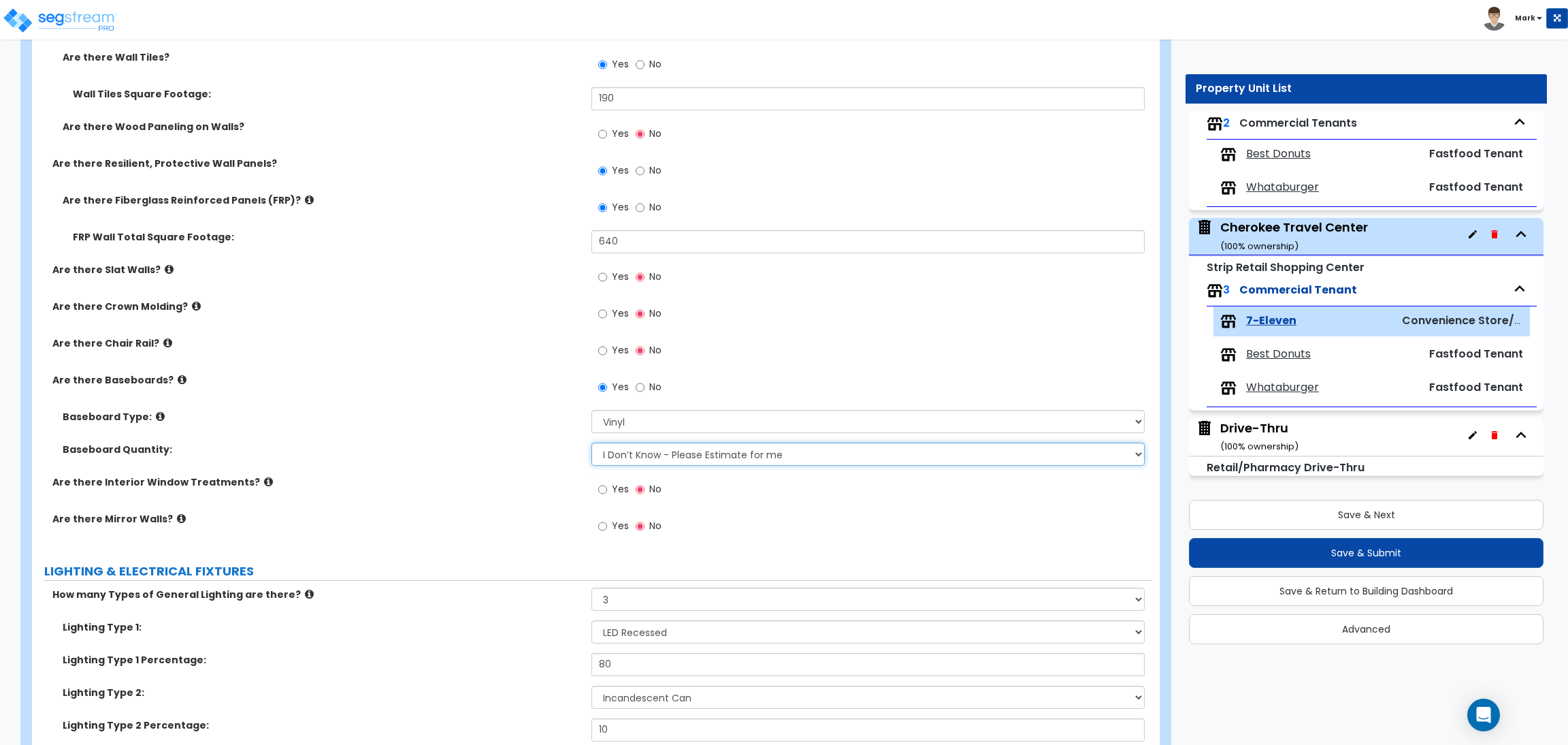
click at [655, 448] on select "I Don’t Know - Please Estimate for me I want to Enter the Linear Footage" at bounding box center [867, 454] width 553 height 23
click at [468, 470] on div "Baseboard Quantity: I Don’t Know - Please Estimate for me I want to Enter the L…" at bounding box center [592, 458] width 1120 height 32
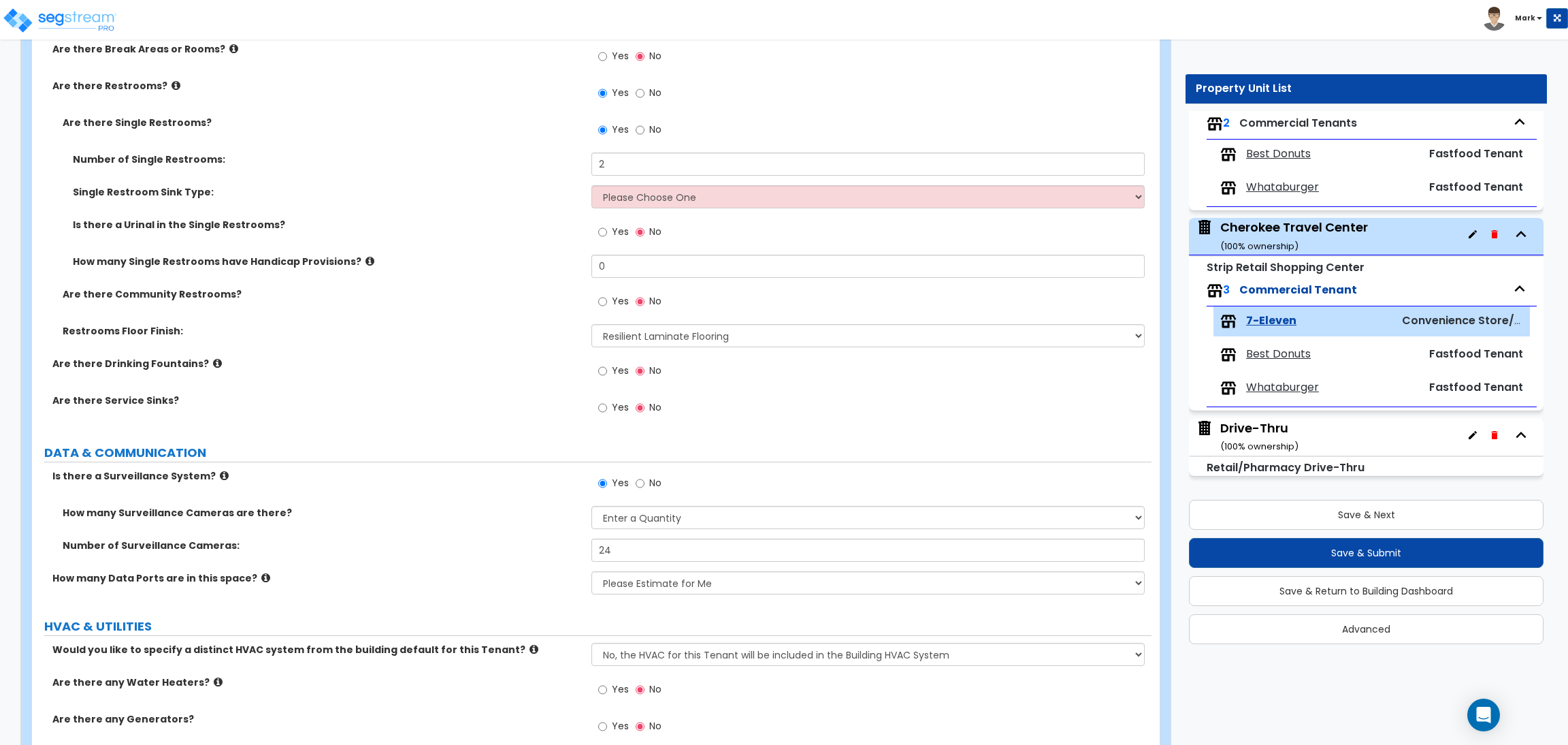
scroll to position [2550, 0]
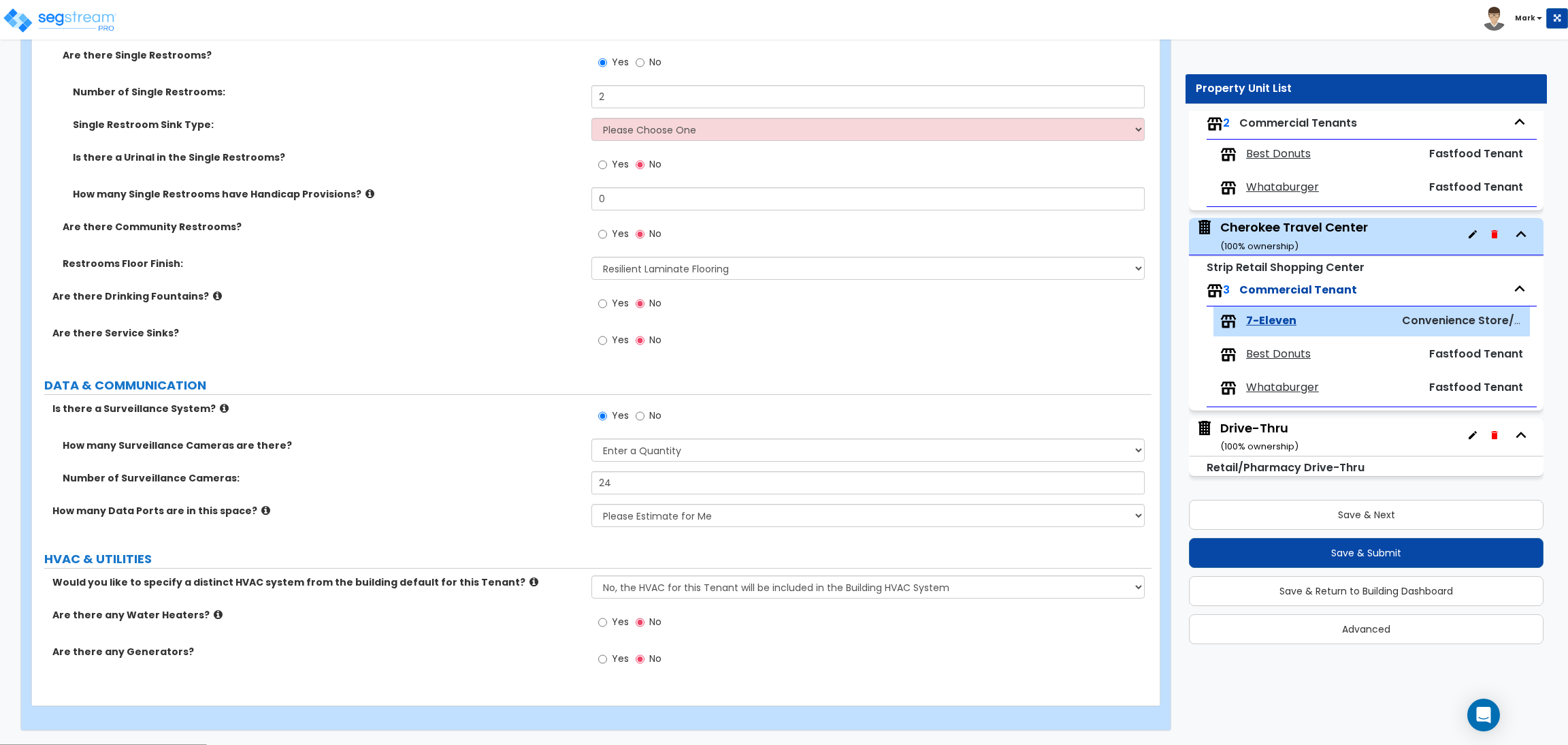
click at [248, 506] on label "How many Data Ports are in this space?" at bounding box center [317, 511] width 529 height 14
click at [261, 514] on icon at bounding box center [265, 510] width 9 height 10
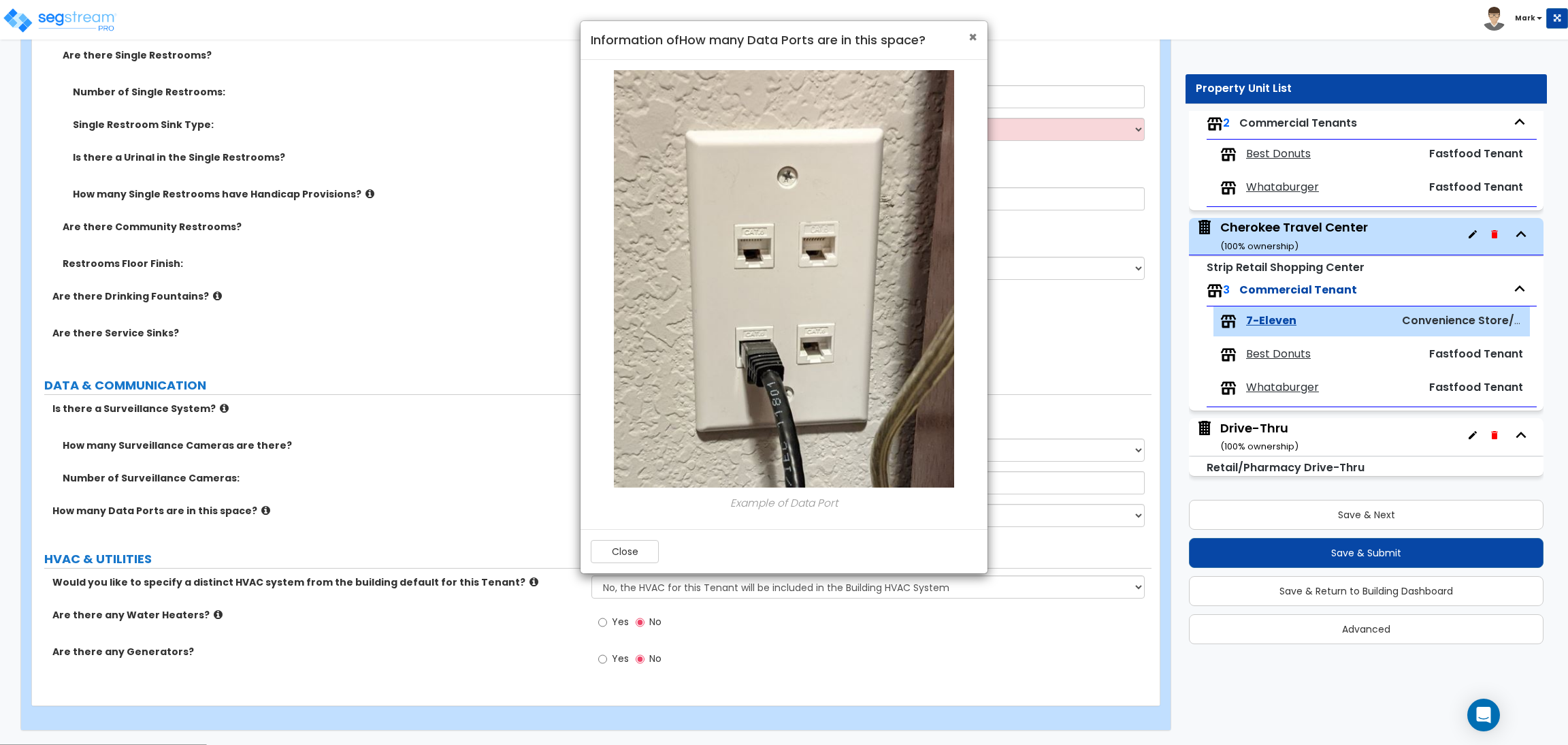
click at [968, 39] on span "×" at bounding box center [972, 37] width 9 height 20
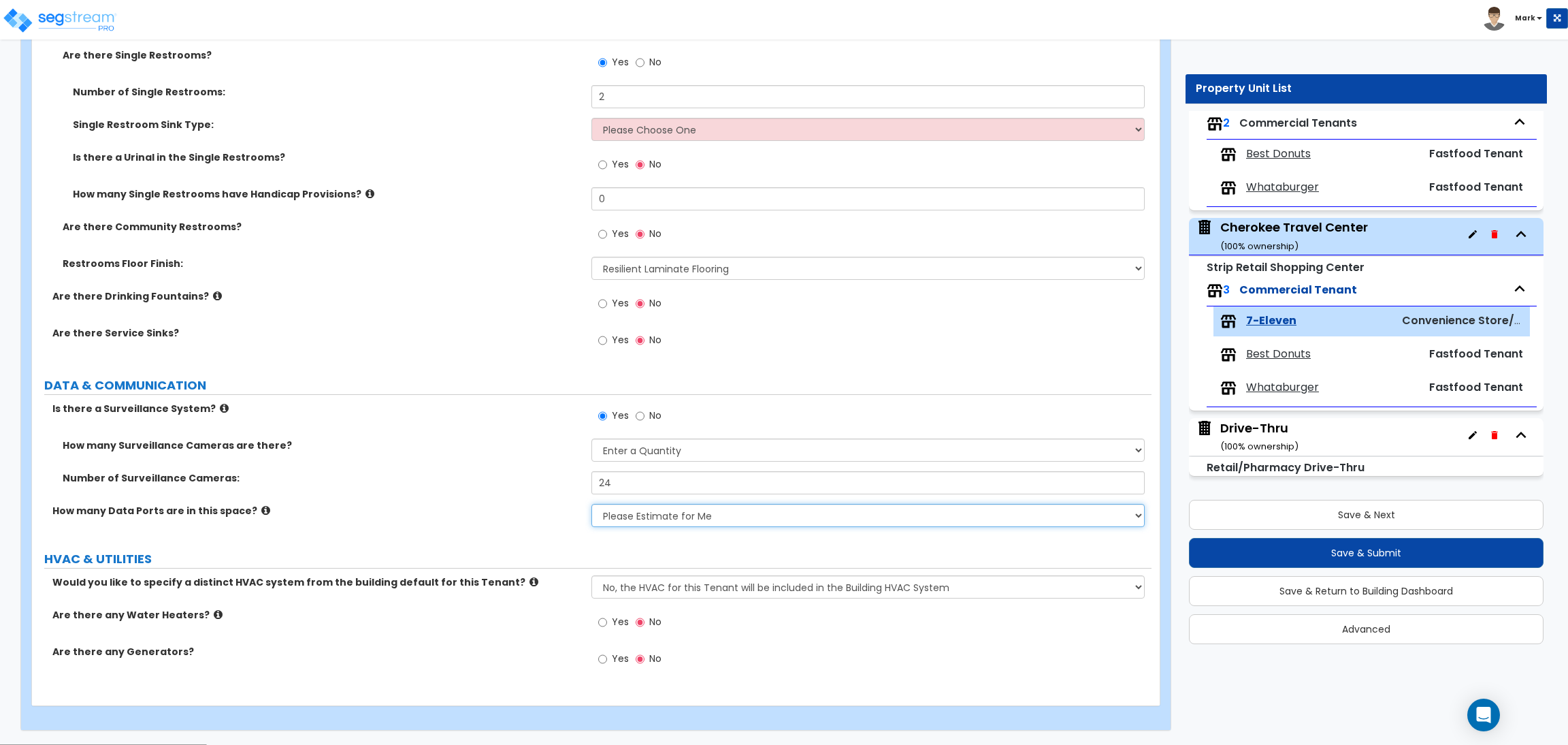
click at [1093, 506] on select "None Please Estimate for Me I will specify the Quantity Exactly" at bounding box center [867, 516] width 553 height 23
click at [675, 525] on select "None Please Estimate for Me I will specify the Quantity Exactly" at bounding box center [867, 516] width 553 height 23
click at [591, 504] on select "None Please Estimate for Me I will specify the Quantity Exactly" at bounding box center [867, 516] width 553 height 23
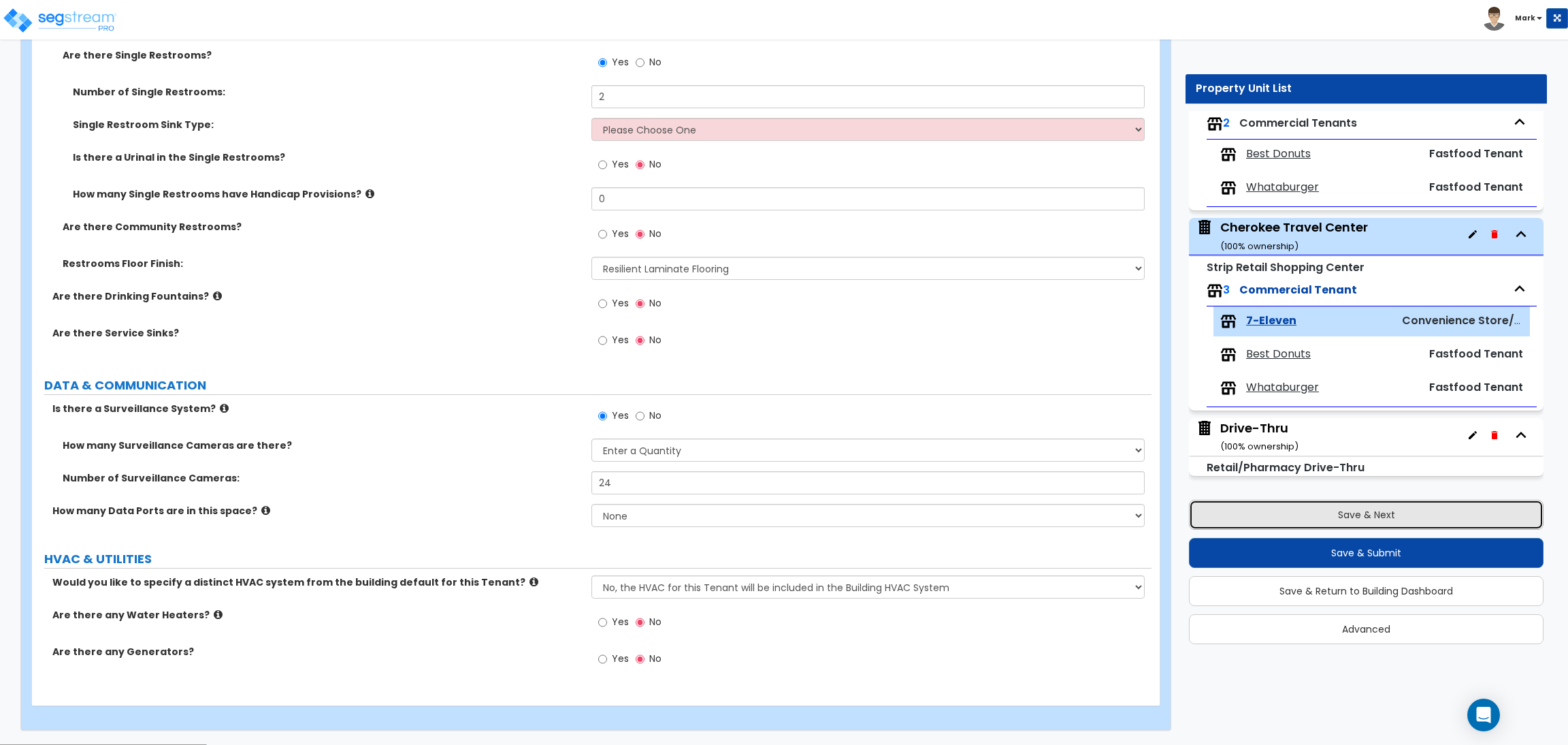
click at [1301, 510] on button "Save & Next" at bounding box center [1366, 514] width 354 height 30
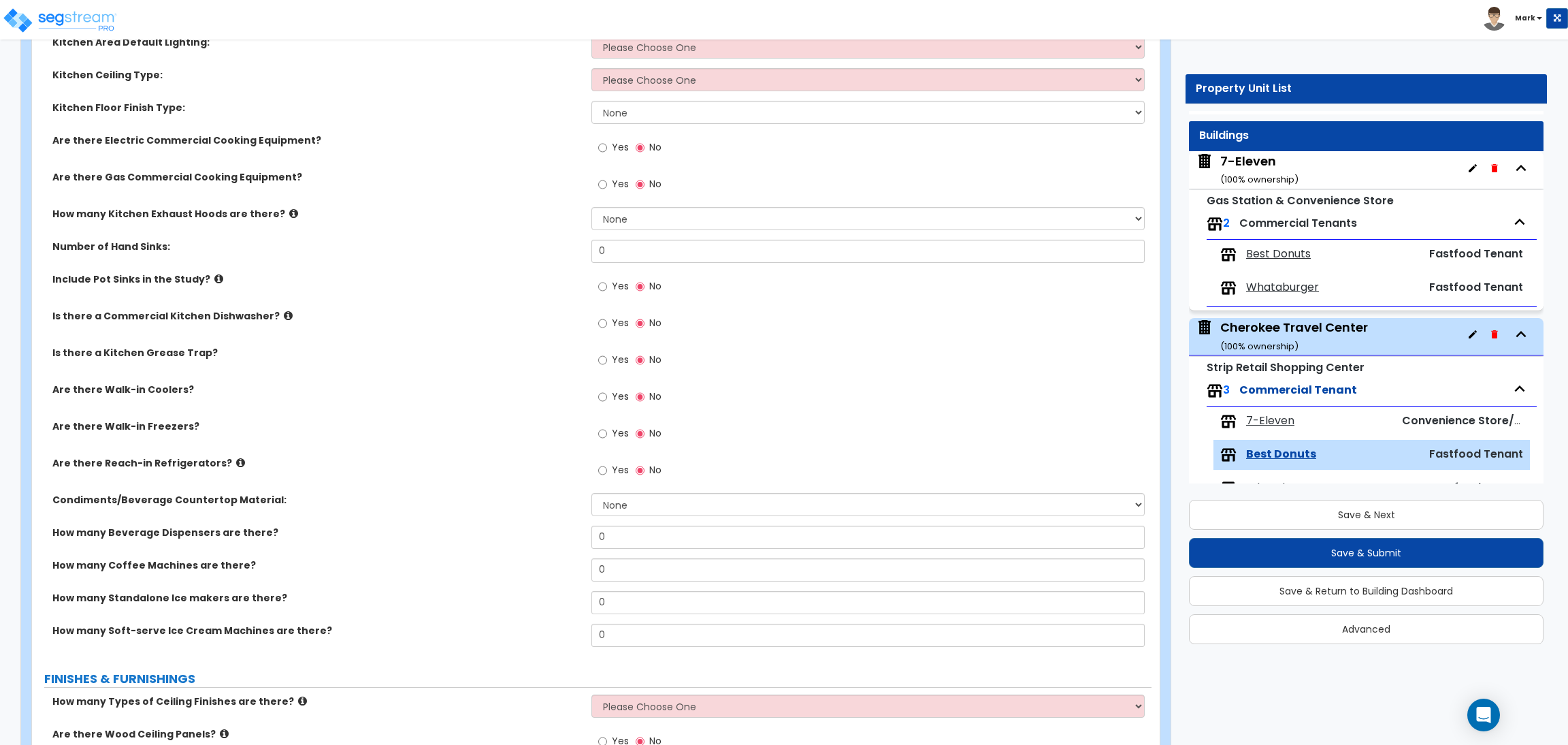
scroll to position [0, 0]
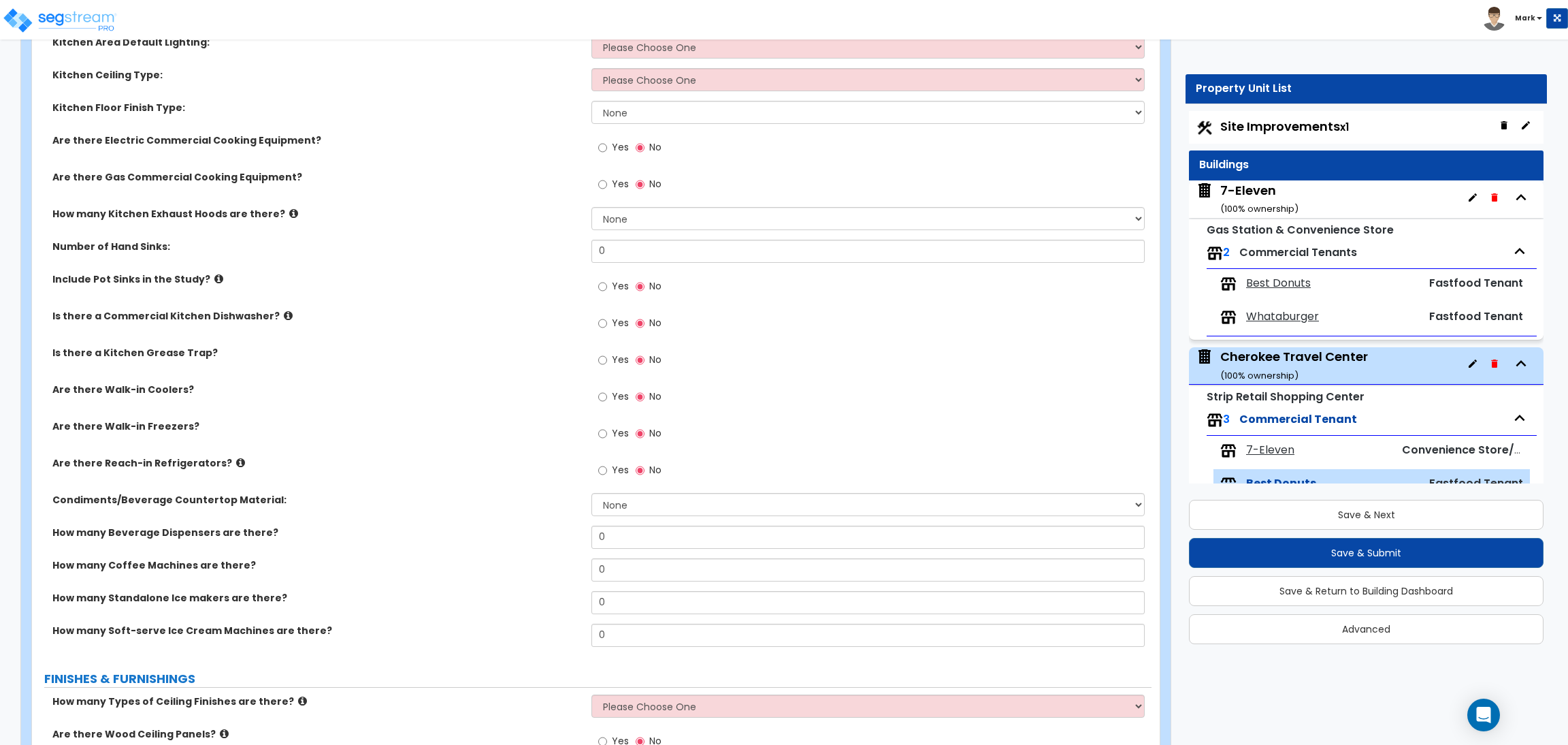
click at [1278, 280] on span "Best Donuts" at bounding box center [1278, 284] width 65 height 16
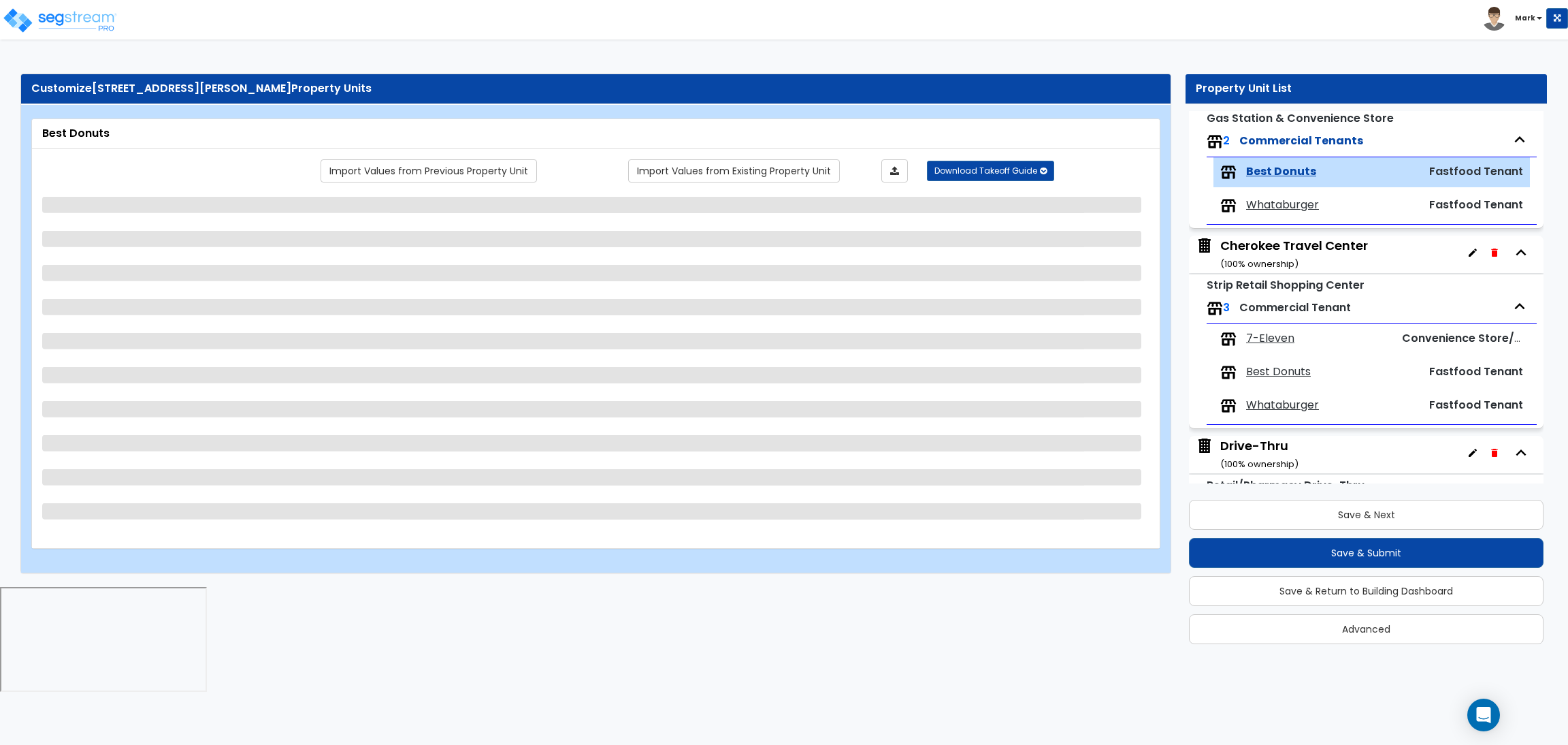
scroll to position [130, 0]
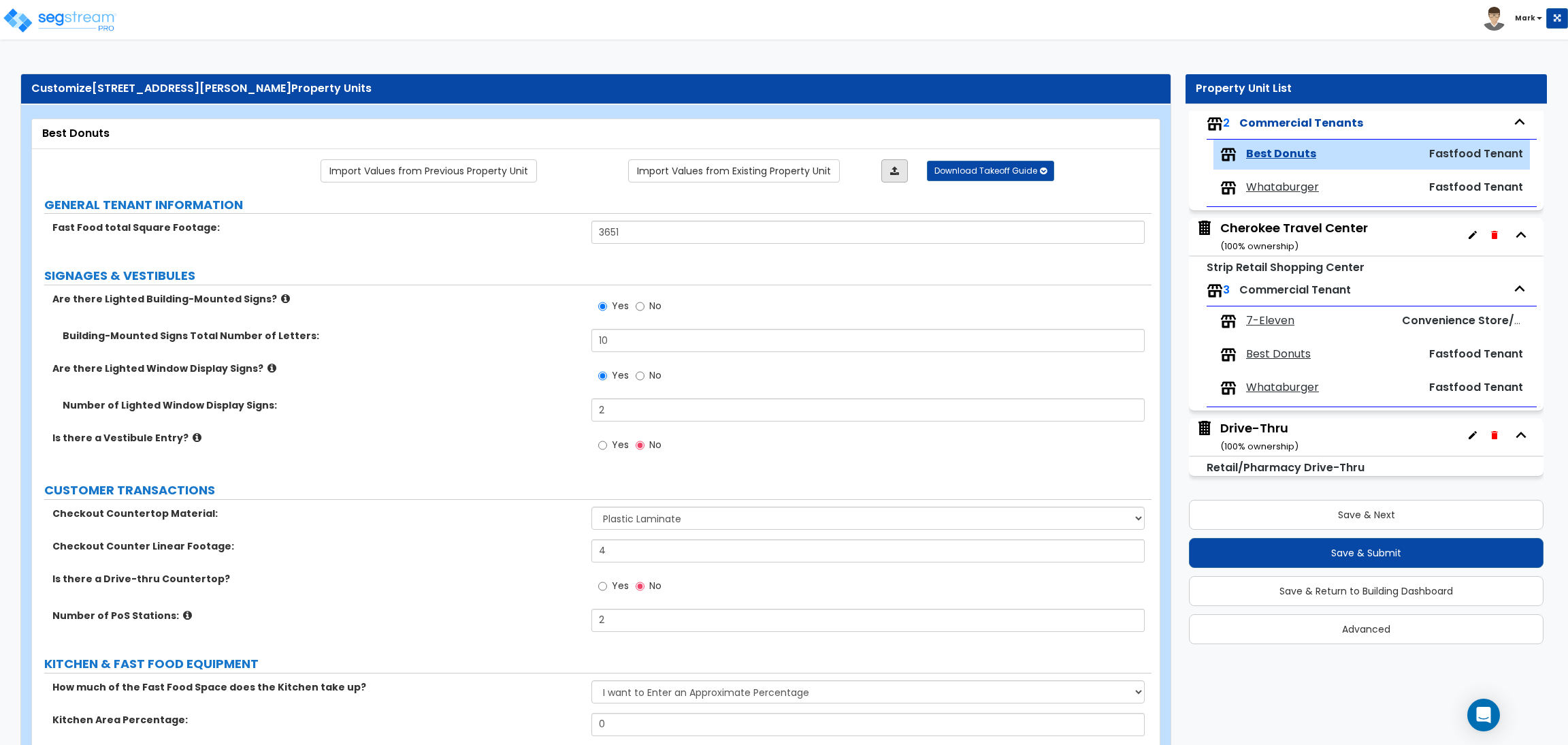
click at [891, 176] on link at bounding box center [894, 171] width 26 height 23
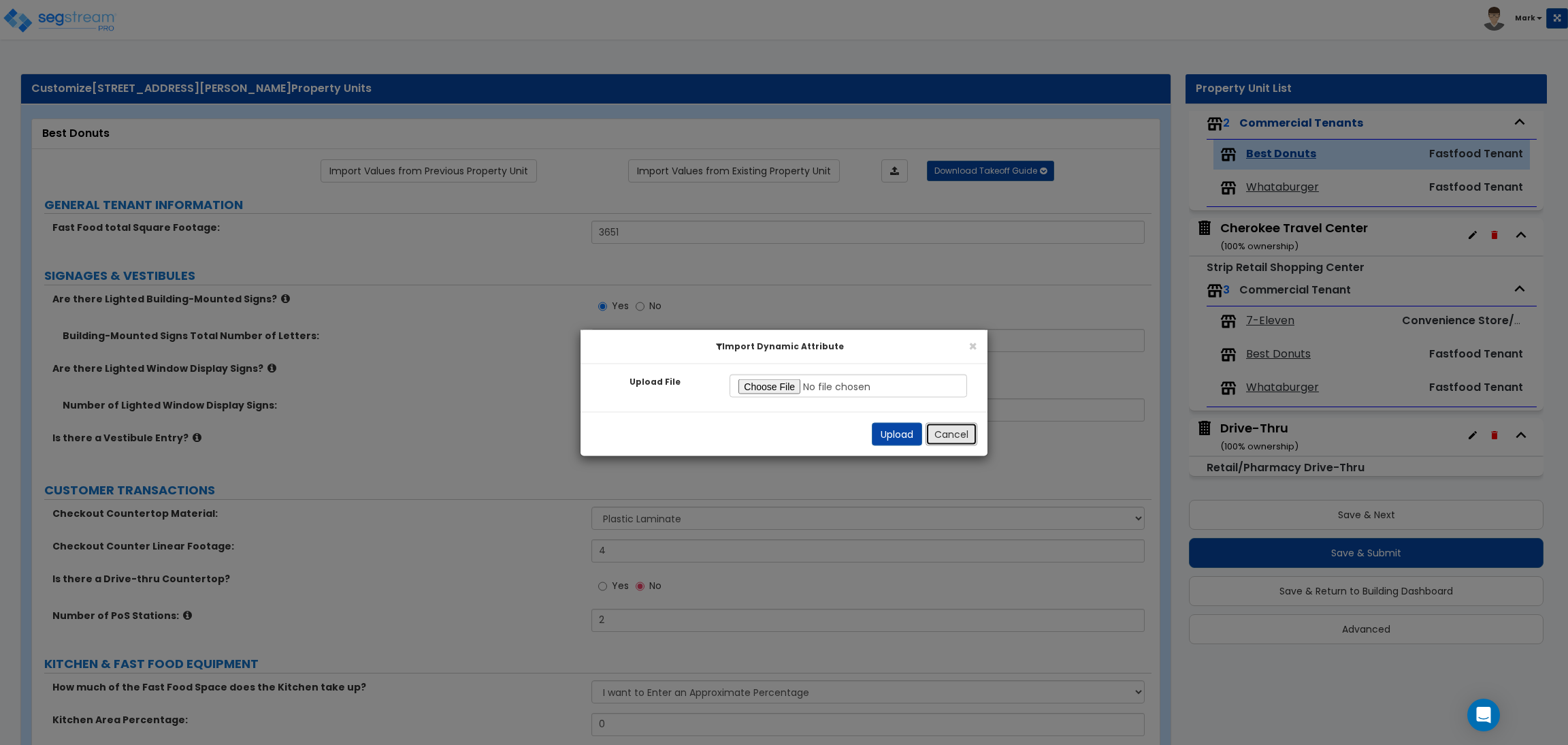
drag, startPoint x: 948, startPoint y: 439, endPoint x: 942, endPoint y: 433, distance: 8.5
click at [948, 438] on button "Cancel" at bounding box center [951, 435] width 52 height 23
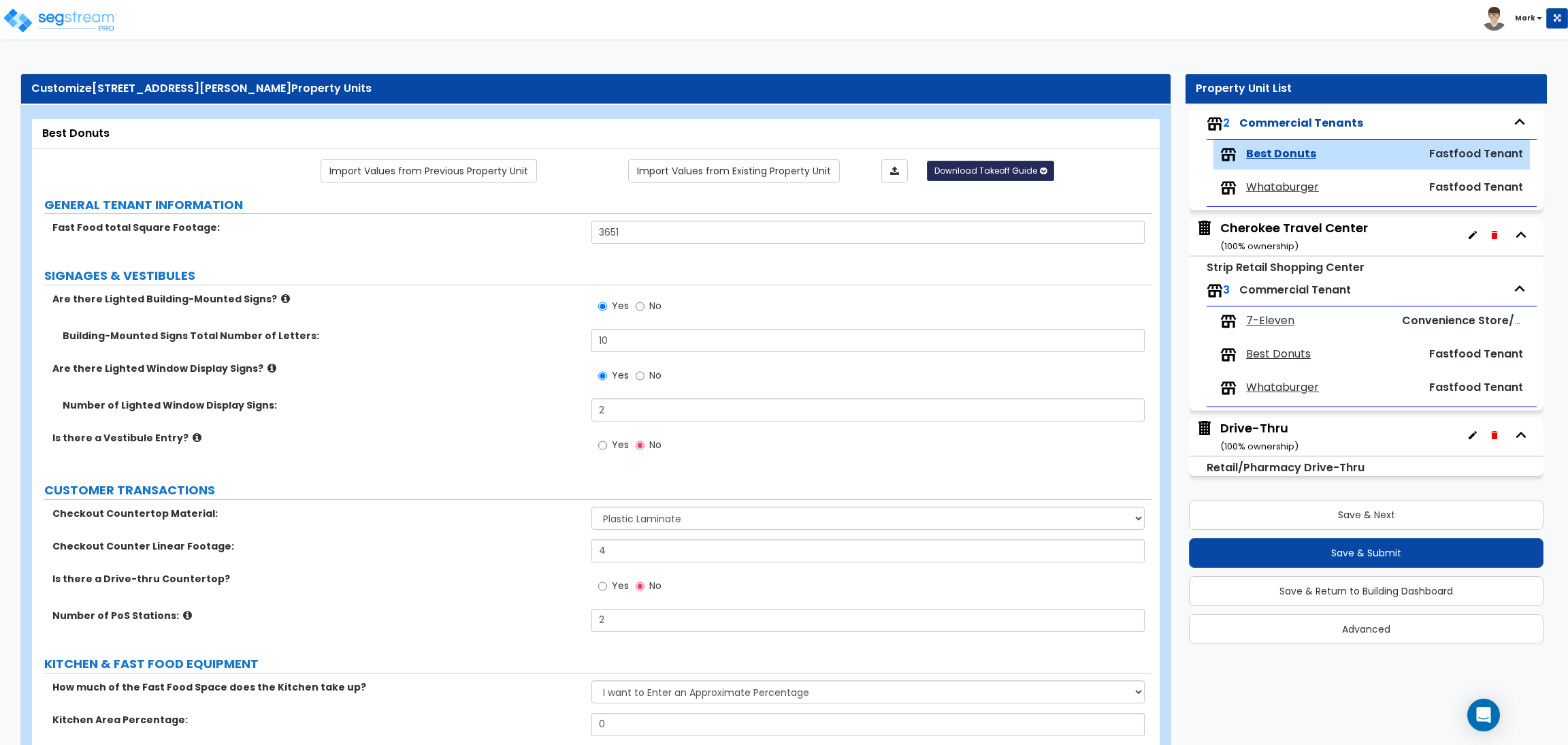
click at [965, 172] on span "Download Takeoff Guide" at bounding box center [986, 170] width 103 height 12
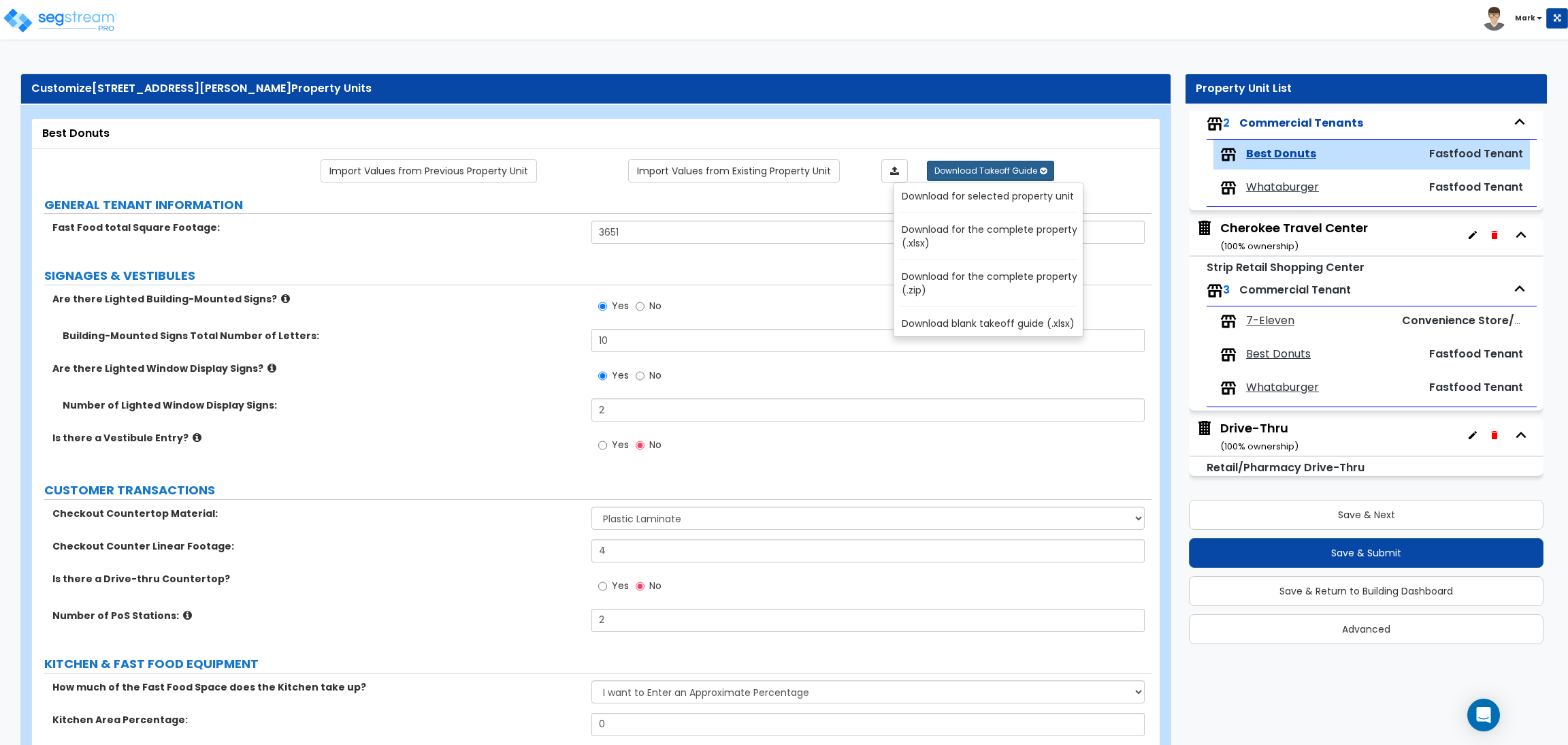
click at [975, 200] on link "Download for selected property unit" at bounding box center [991, 196] width 184 height 19
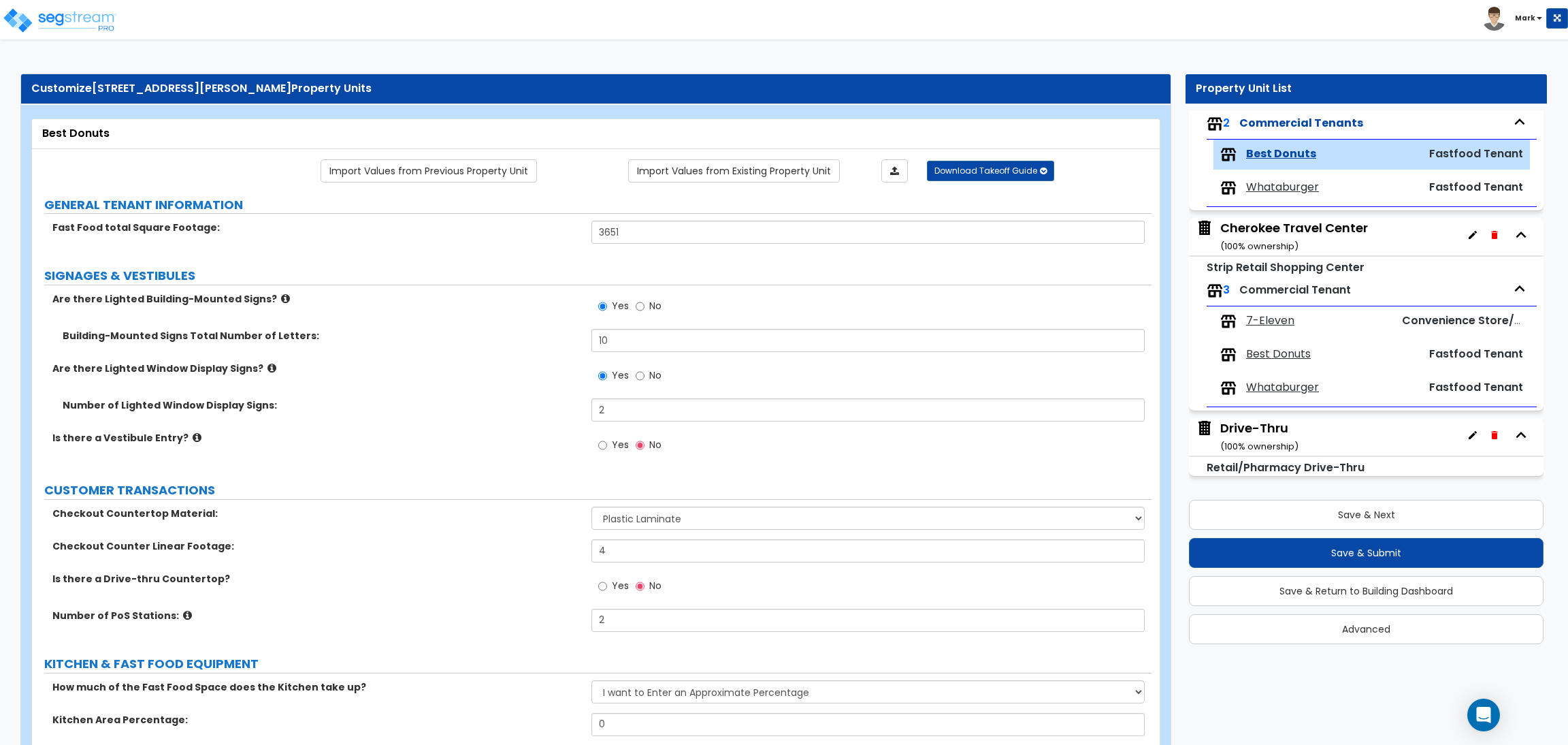
click at [1269, 351] on span "Best Donuts" at bounding box center [1278, 354] width 65 height 16
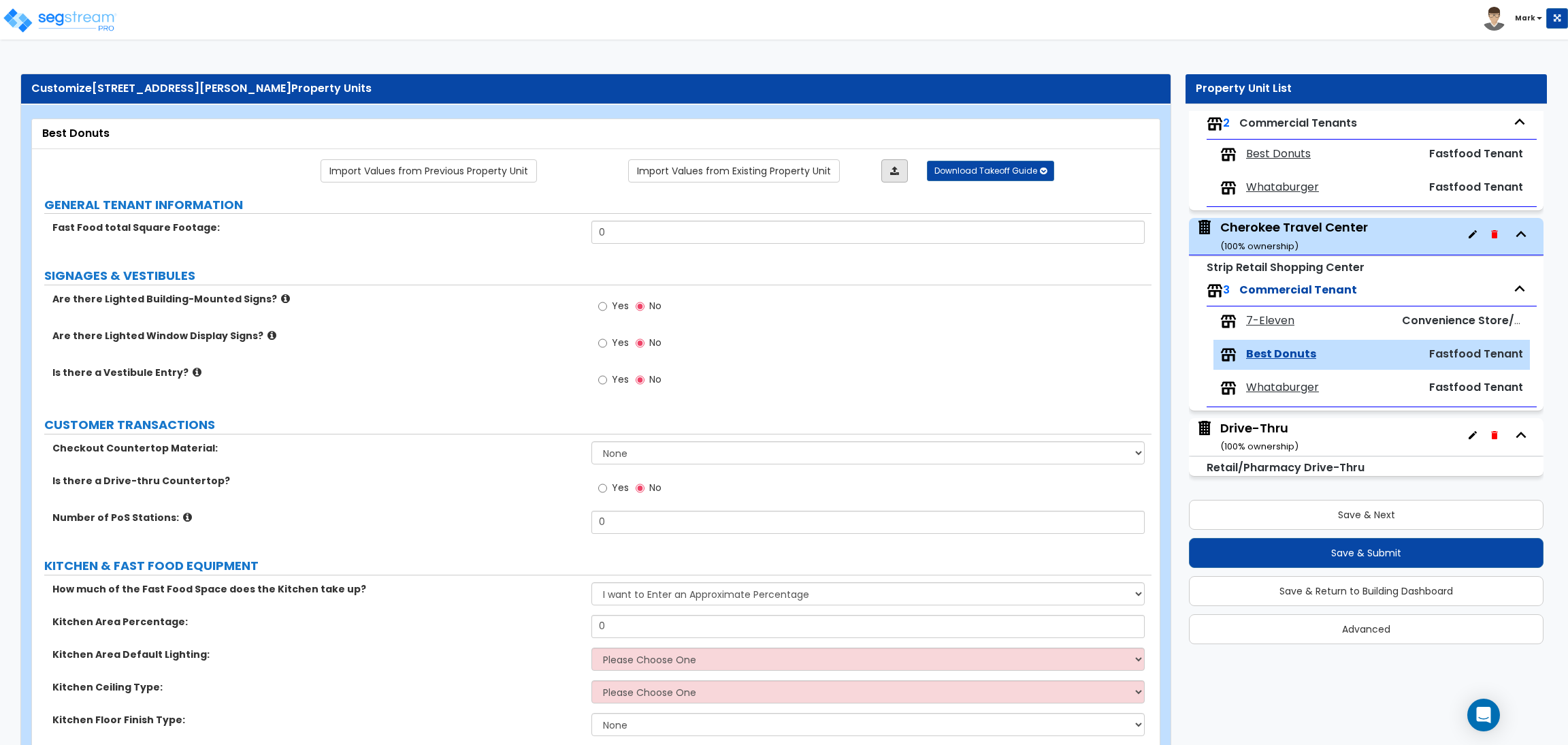
click at [892, 180] on link at bounding box center [894, 171] width 26 height 23
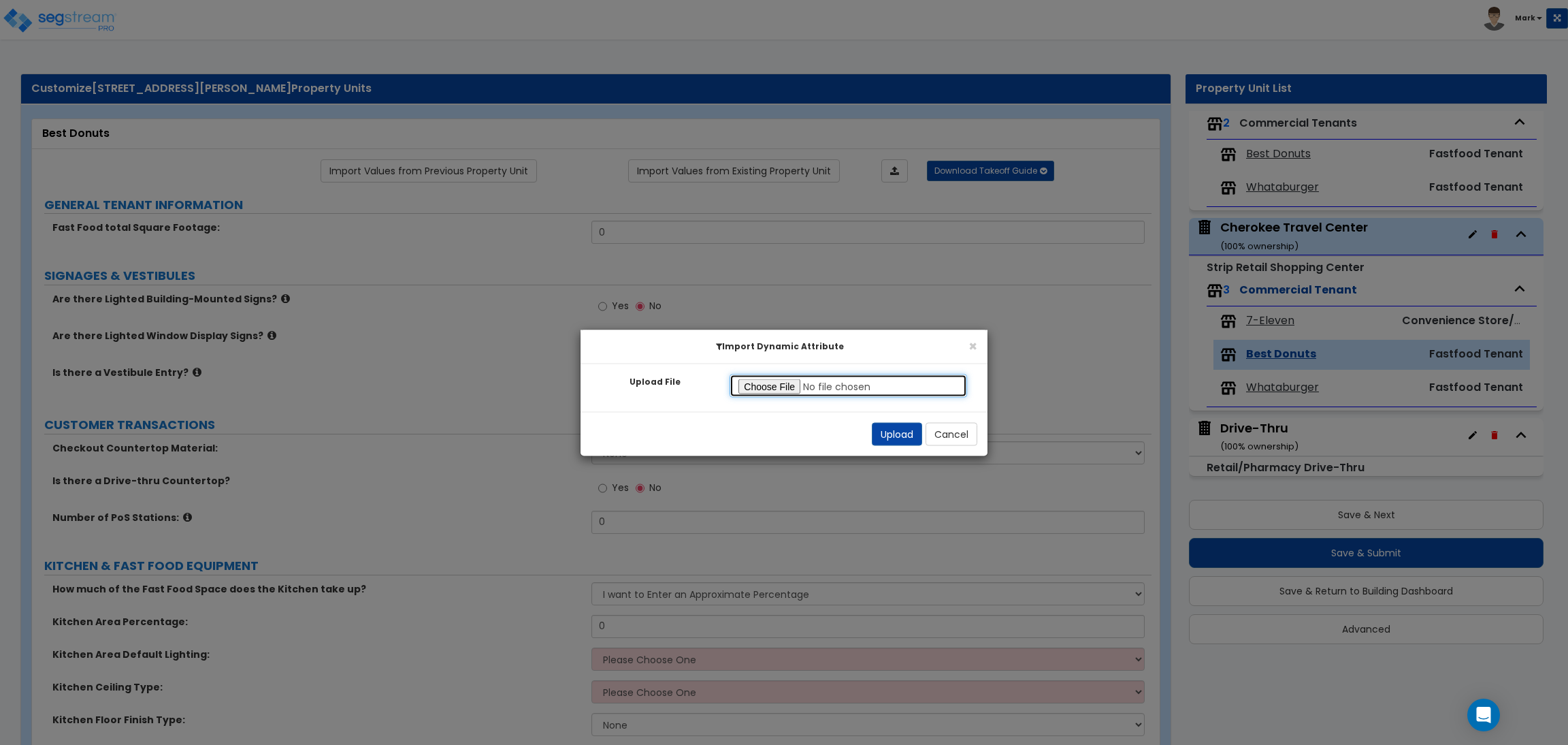
click at [782, 383] on input "Upload File" at bounding box center [848, 386] width 238 height 23
click at [893, 425] on button "Upload" at bounding box center [897, 435] width 50 height 23
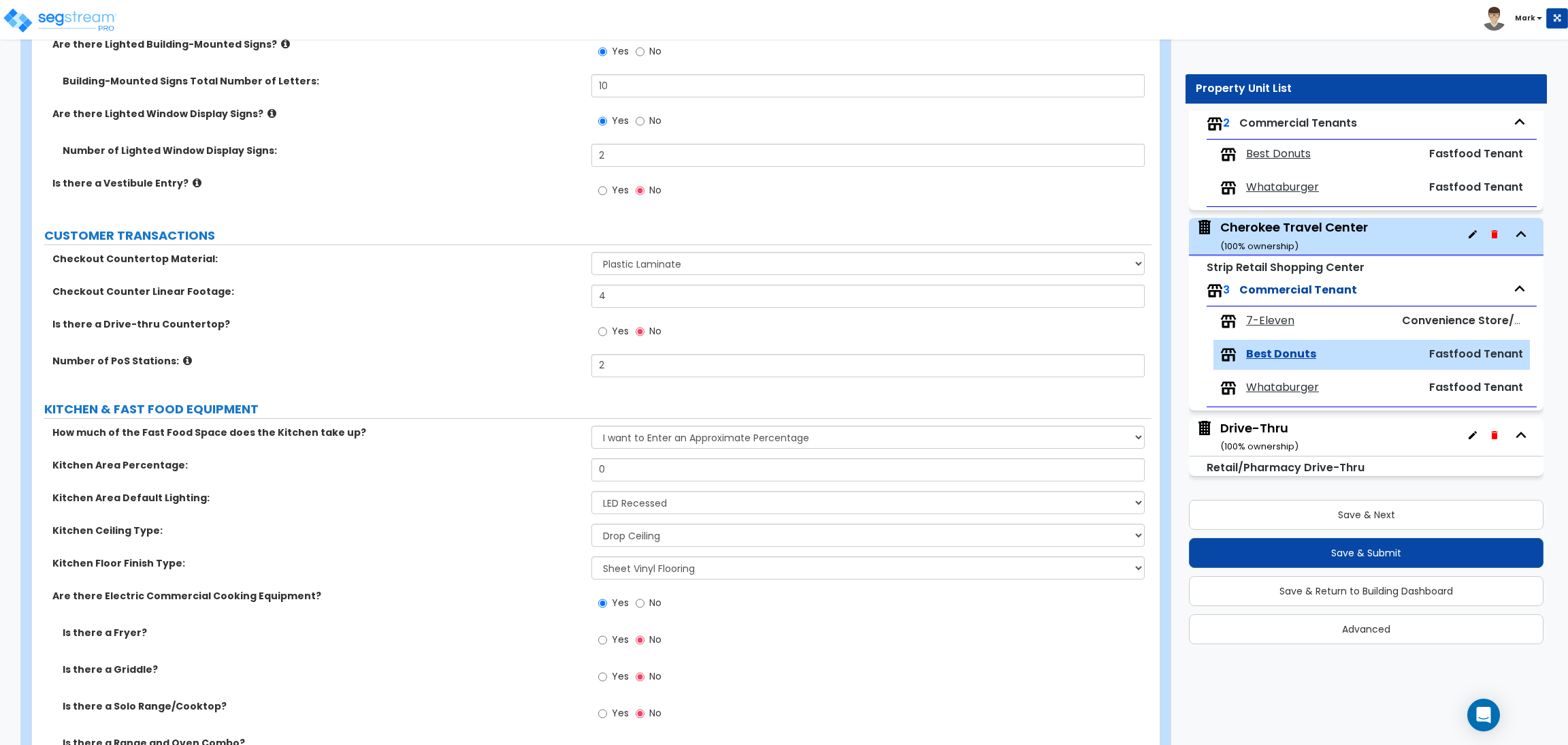
scroll to position [510, 0]
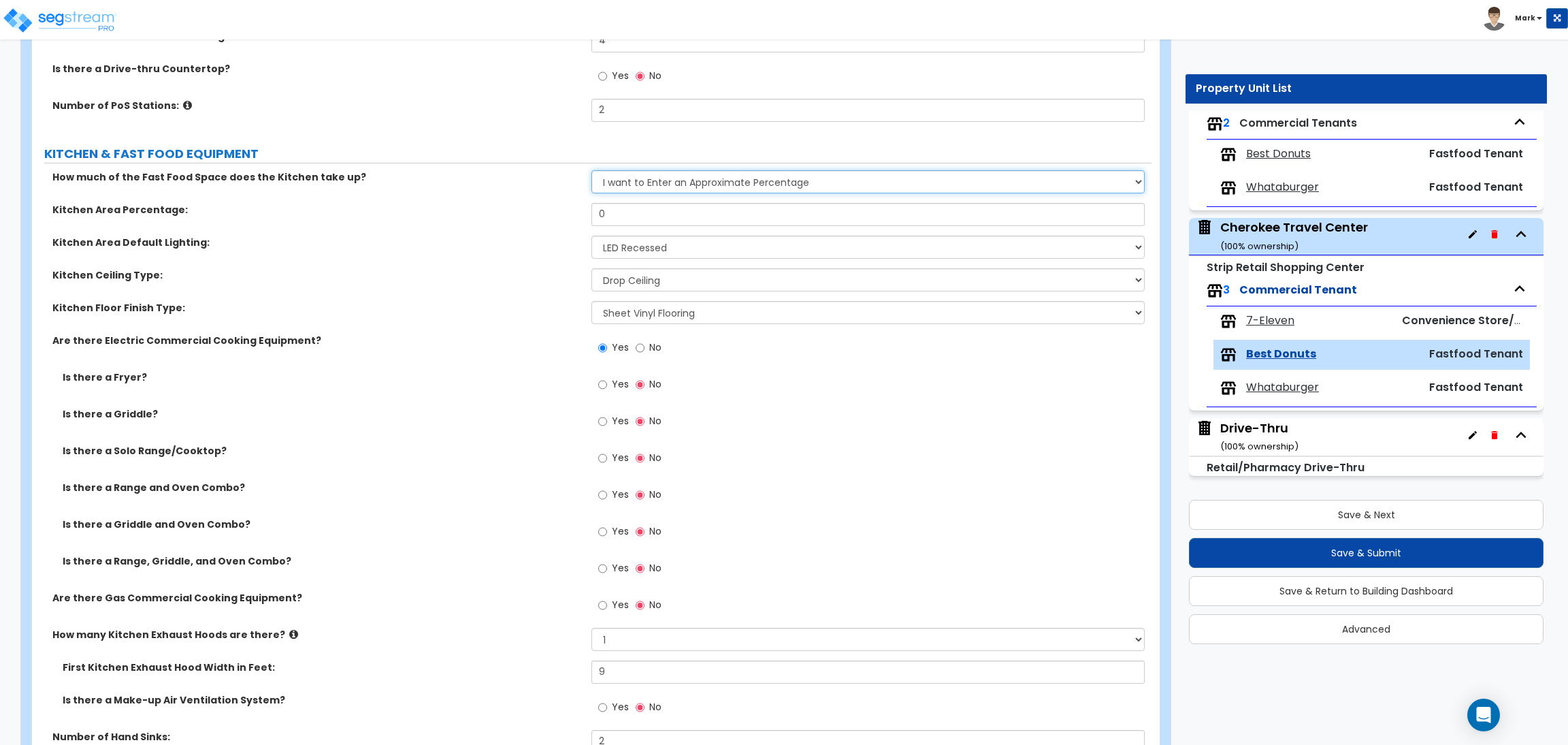
click at [787, 184] on select "I want to Enter an Approximate Percentage I want to Enter the Square Footage" at bounding box center [867, 182] width 553 height 23
click at [508, 243] on label "Kitchen Area Default Lighting:" at bounding box center [317, 243] width 529 height 14
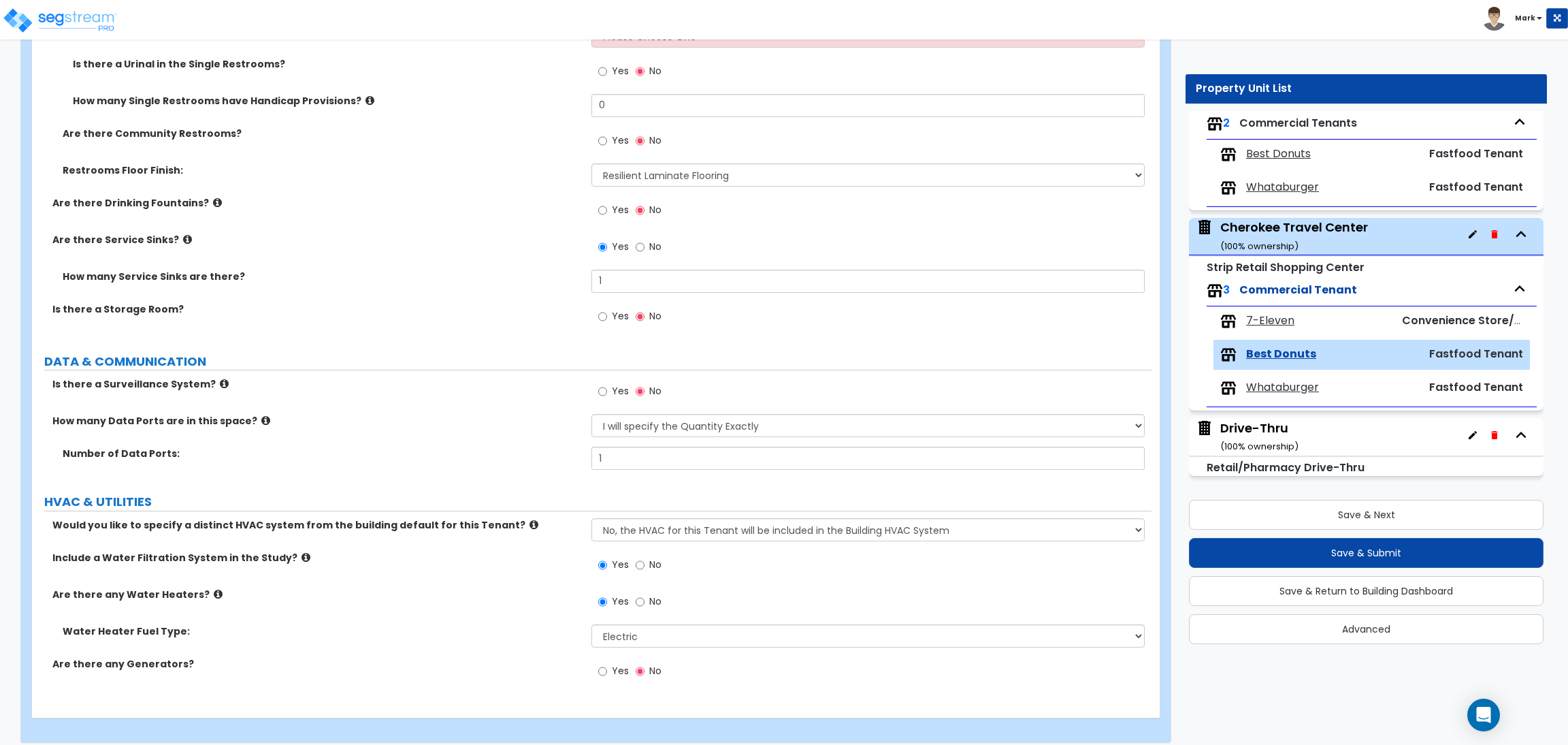
scroll to position [2731, 0]
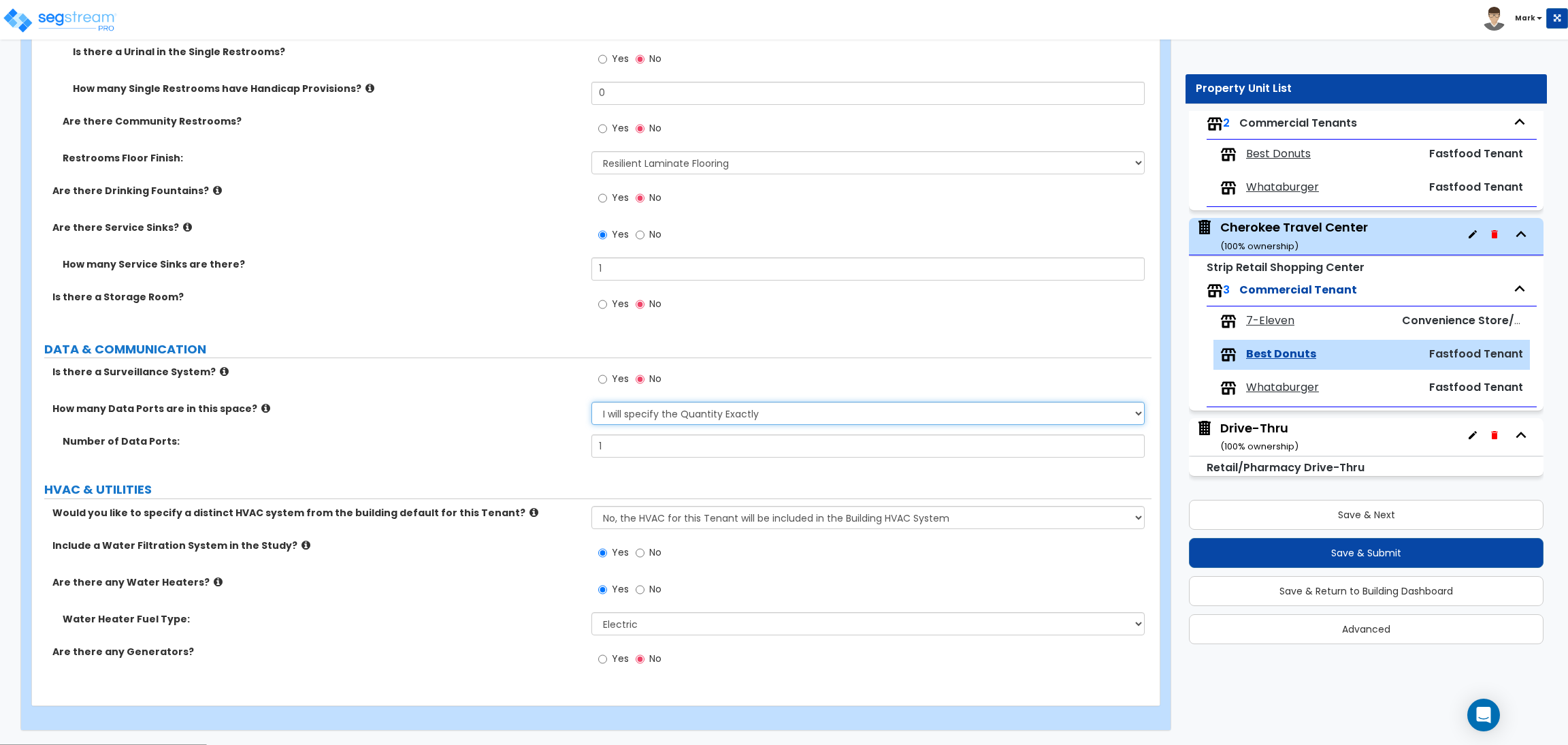
click at [802, 409] on select "None Please Estimate for Me I will specify the Quantity Exactly" at bounding box center [867, 413] width 553 height 23
click at [591, 402] on select "None Please Estimate for Me I will specify the Quantity Exactly" at bounding box center [867, 413] width 553 height 23
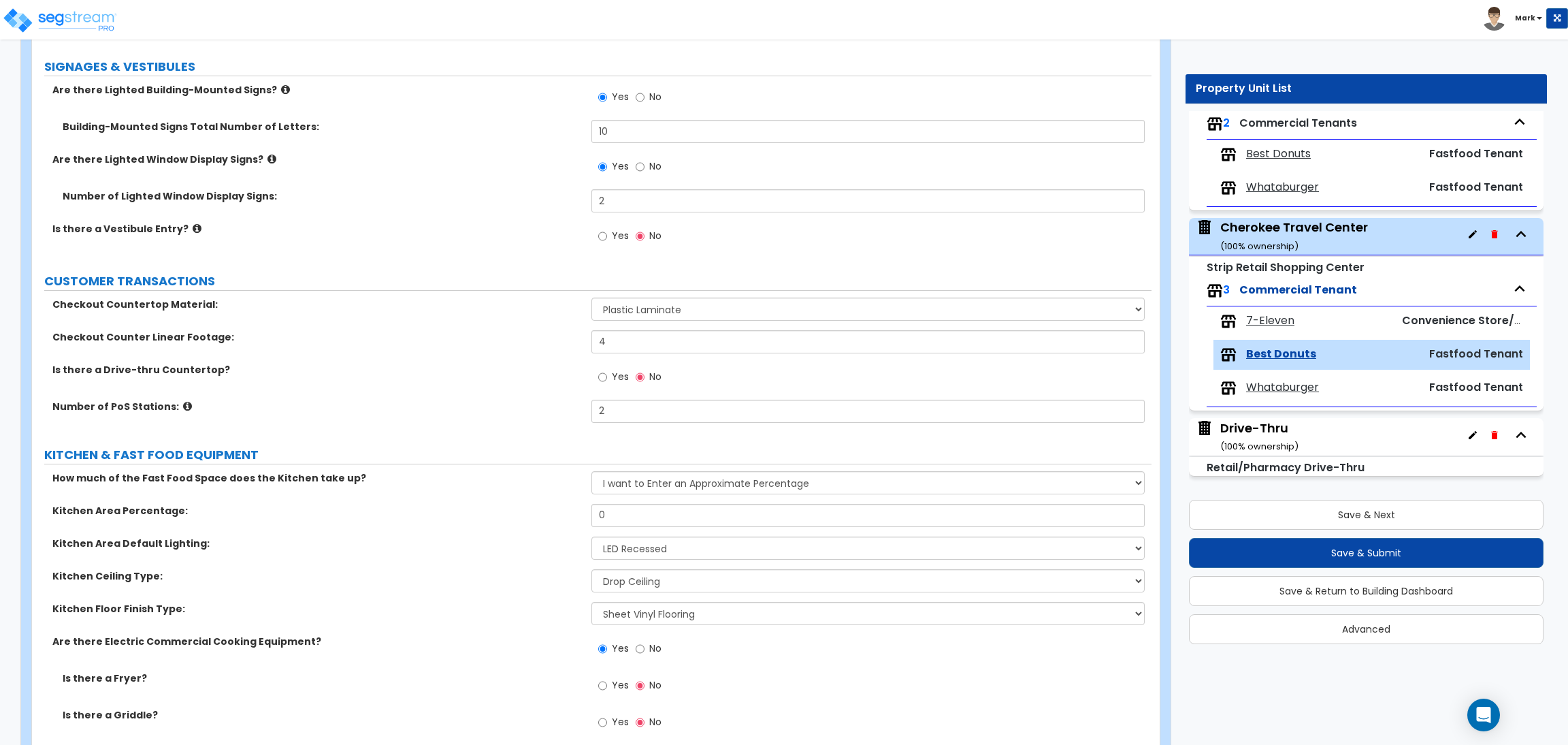
scroll to position [0, 0]
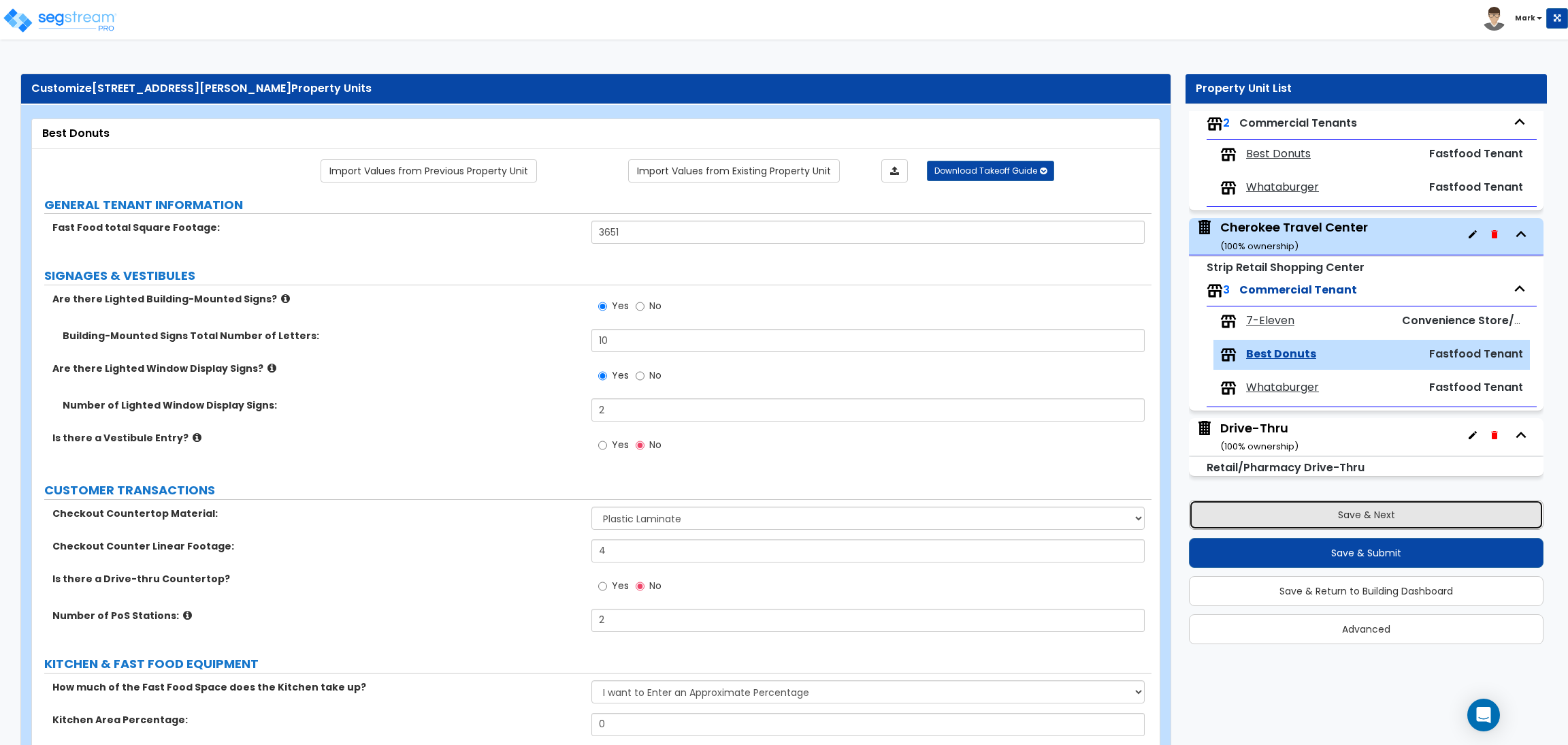
click at [1313, 501] on button "Save & Next" at bounding box center [1366, 514] width 354 height 30
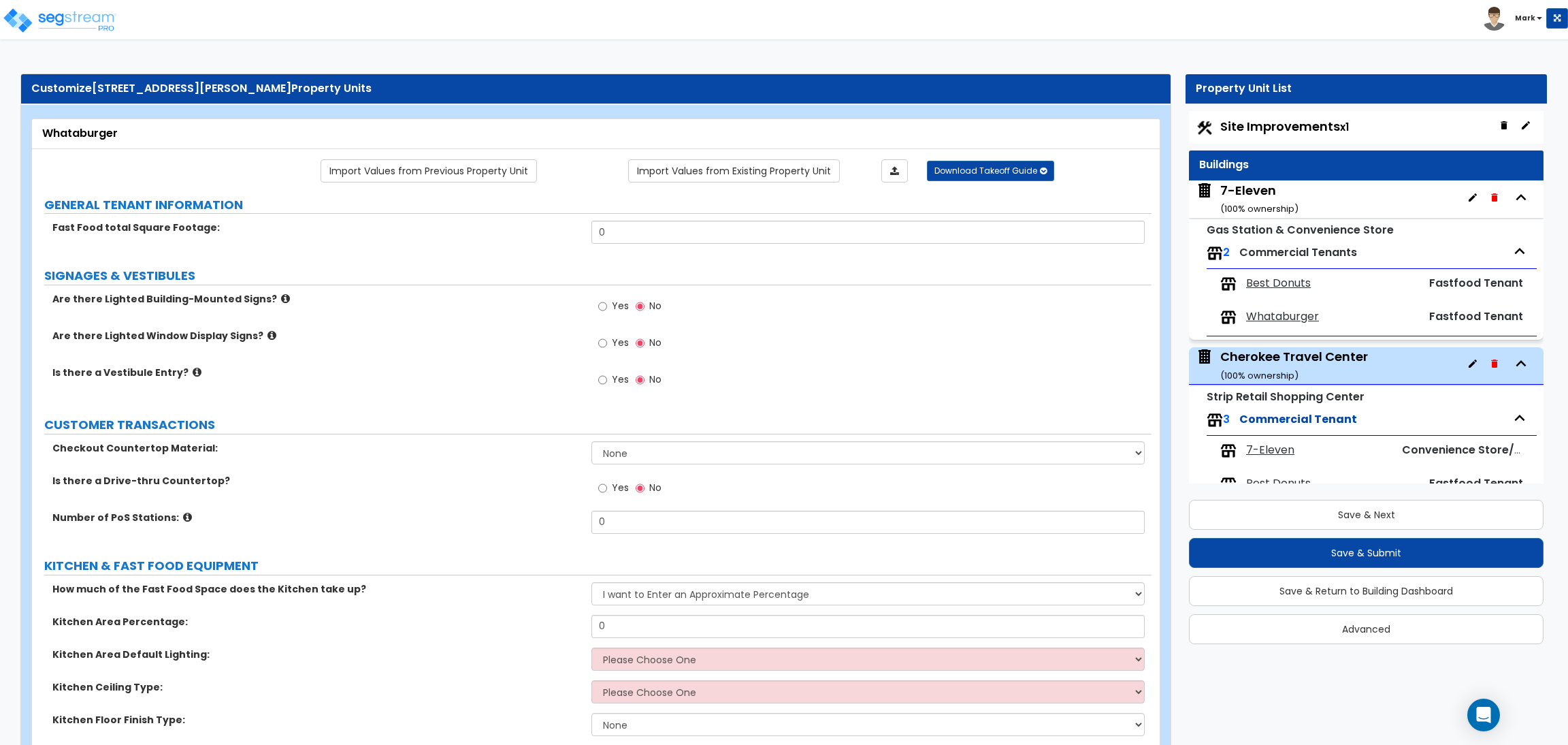
click at [1308, 311] on span "Whataburger" at bounding box center [1282, 317] width 72 height 16
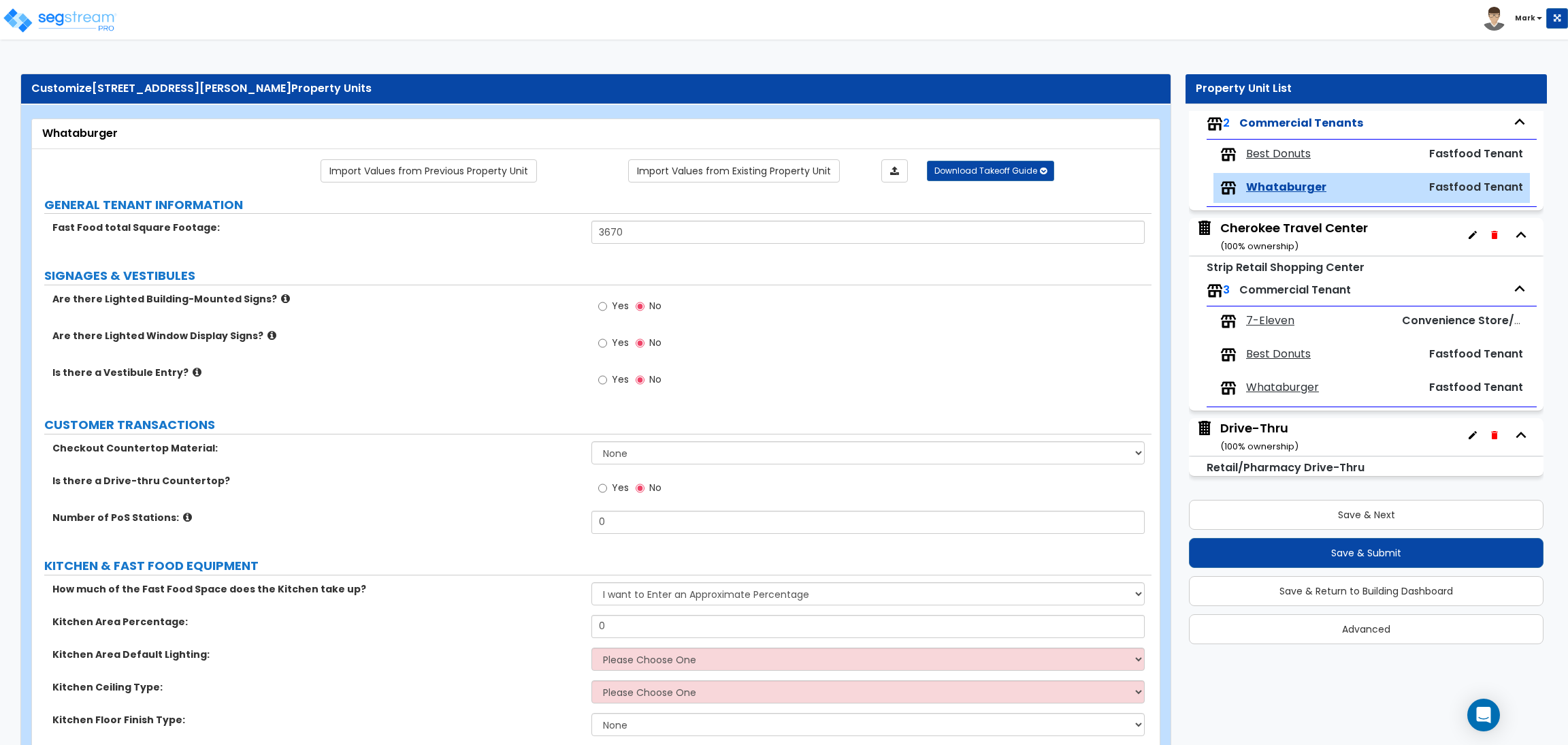
click at [1281, 389] on span "Whataburger" at bounding box center [1282, 388] width 72 height 16
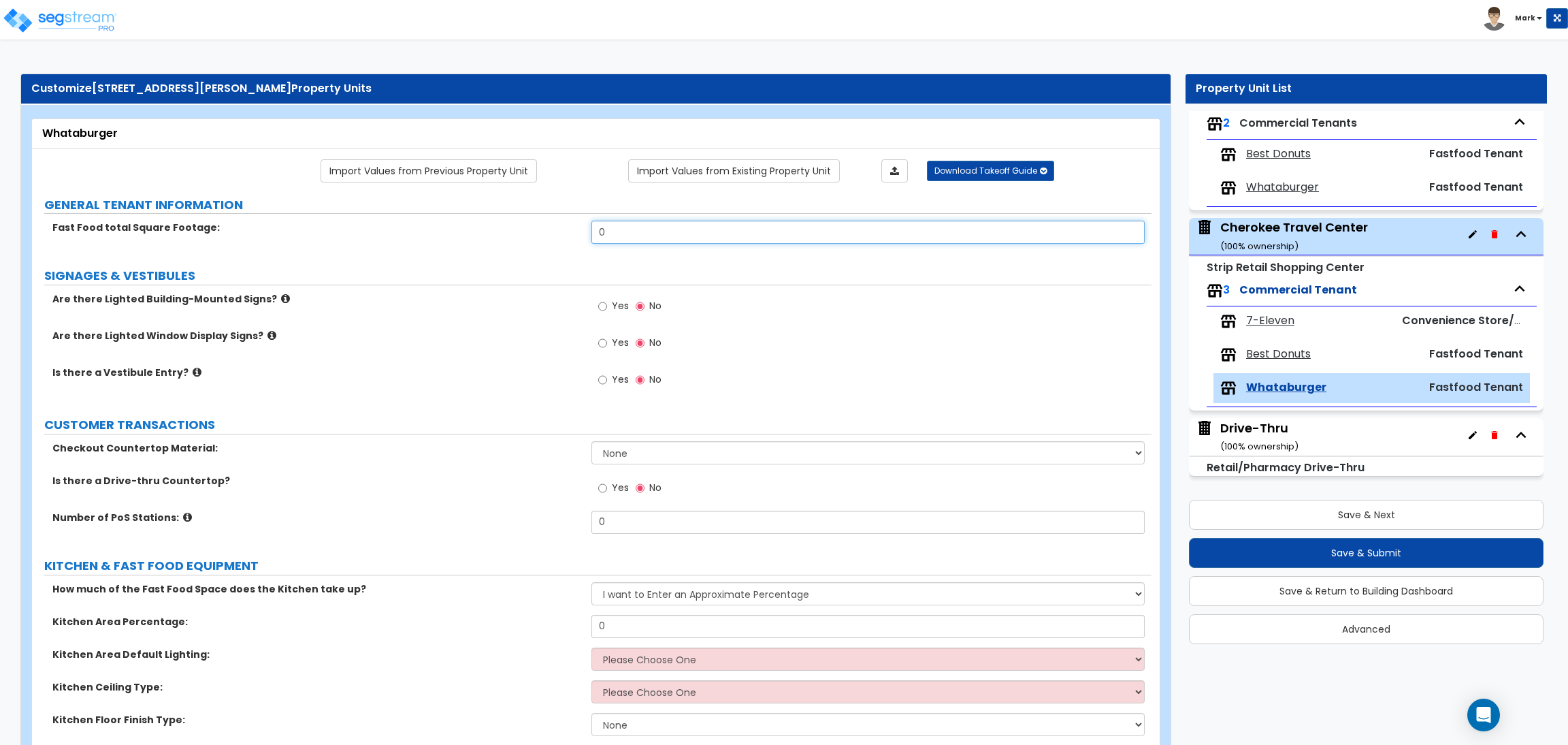
drag, startPoint x: 503, startPoint y: 243, endPoint x: 481, endPoint y: 245, distance: 22.1
click at [481, 245] on div "Fast Food total Square Footage: 0" at bounding box center [592, 236] width 1120 height 32
click at [607, 314] on label "Yes" at bounding box center [613, 307] width 30 height 23
click at [623, 307] on span "Yes" at bounding box center [620, 305] width 17 height 14
click at [607, 307] on input "Yes" at bounding box center [602, 305] width 9 height 15
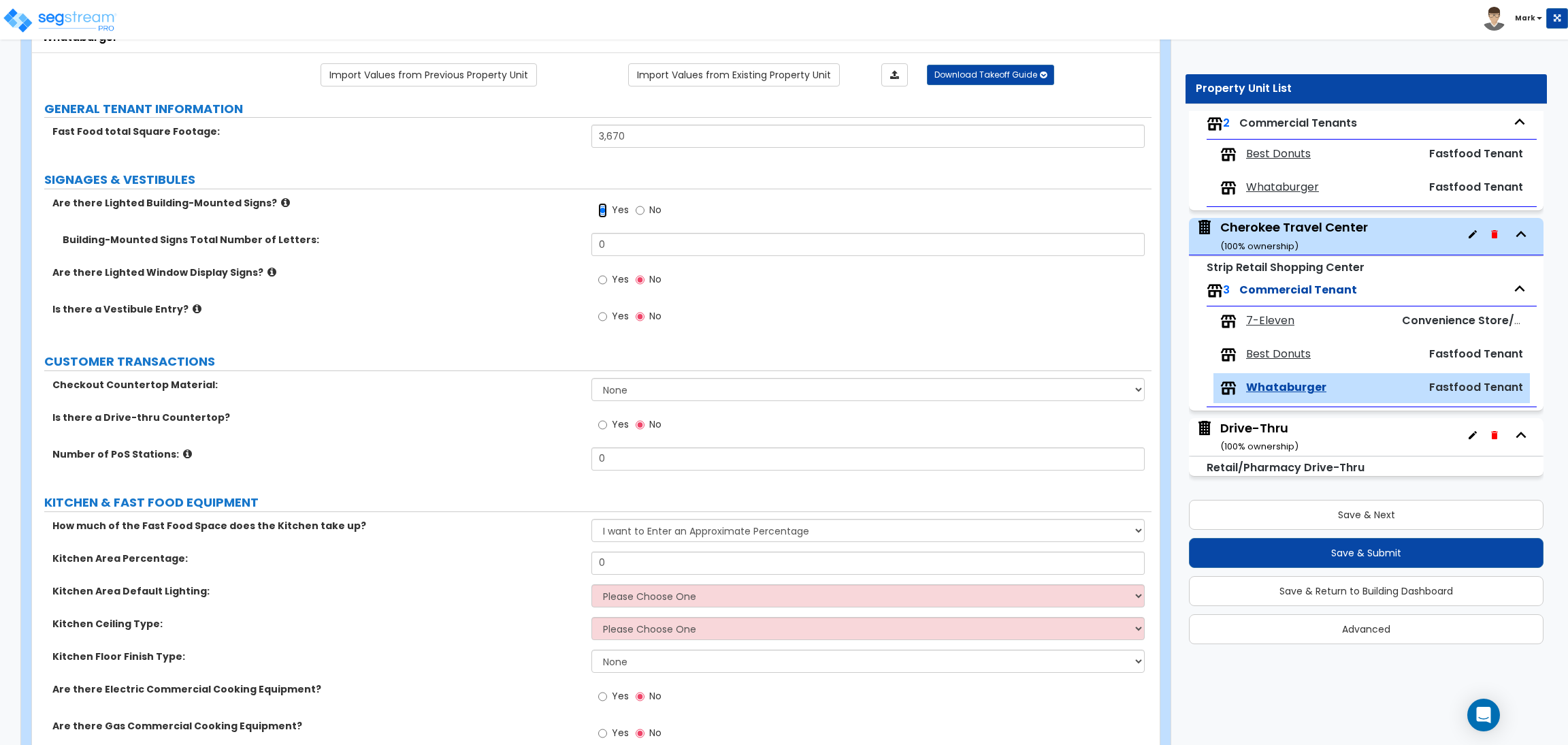
scroll to position [102, 0]
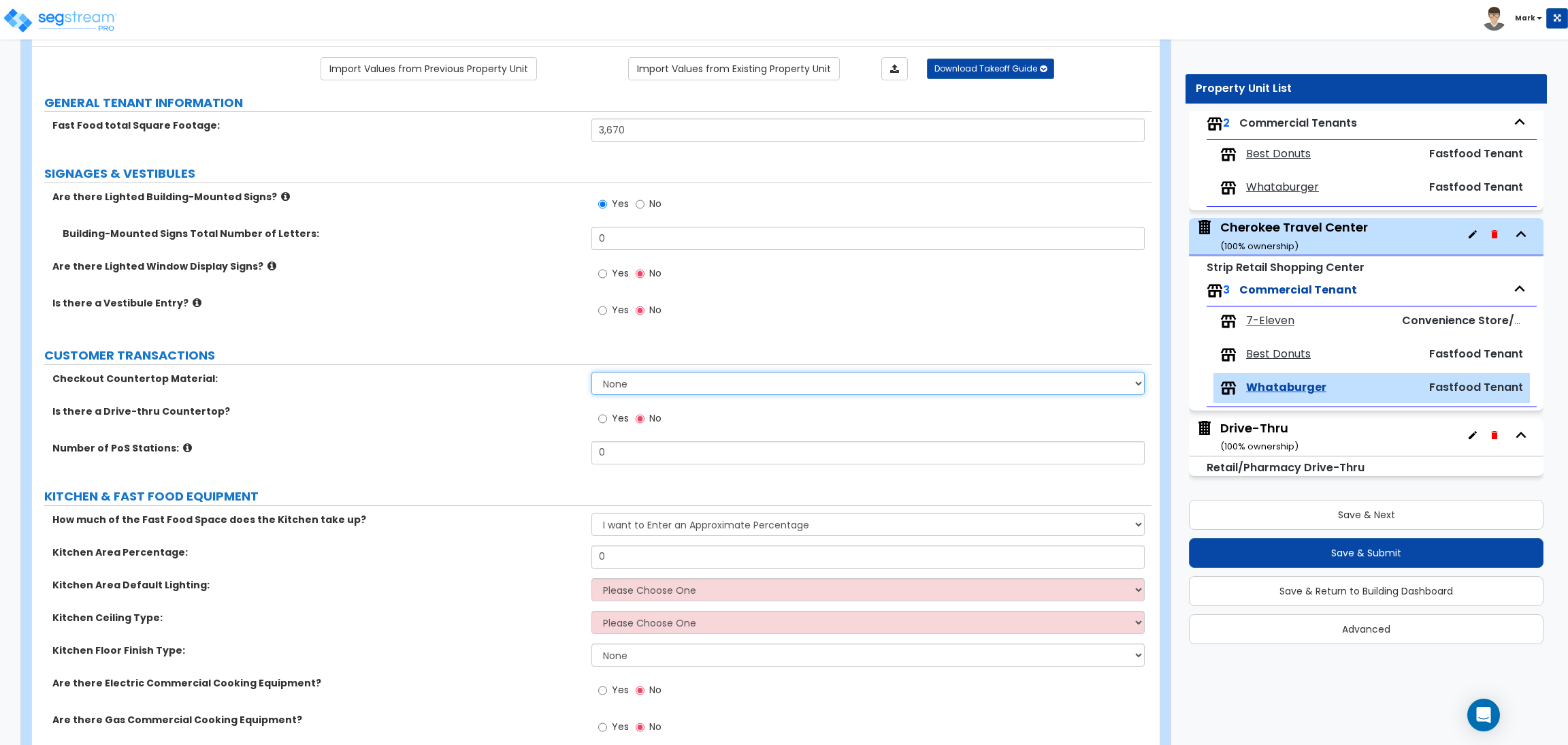
click at [632, 385] on select "None Plastic Laminate Solid Surface Stone Quartz Marble Tile Wood Stainless Ste…" at bounding box center [867, 384] width 553 height 23
click at [524, 405] on label "Is there a Drive-thru Countertop?" at bounding box center [317, 411] width 529 height 14
click at [638, 204] on input "No" at bounding box center [639, 204] width 9 height 15
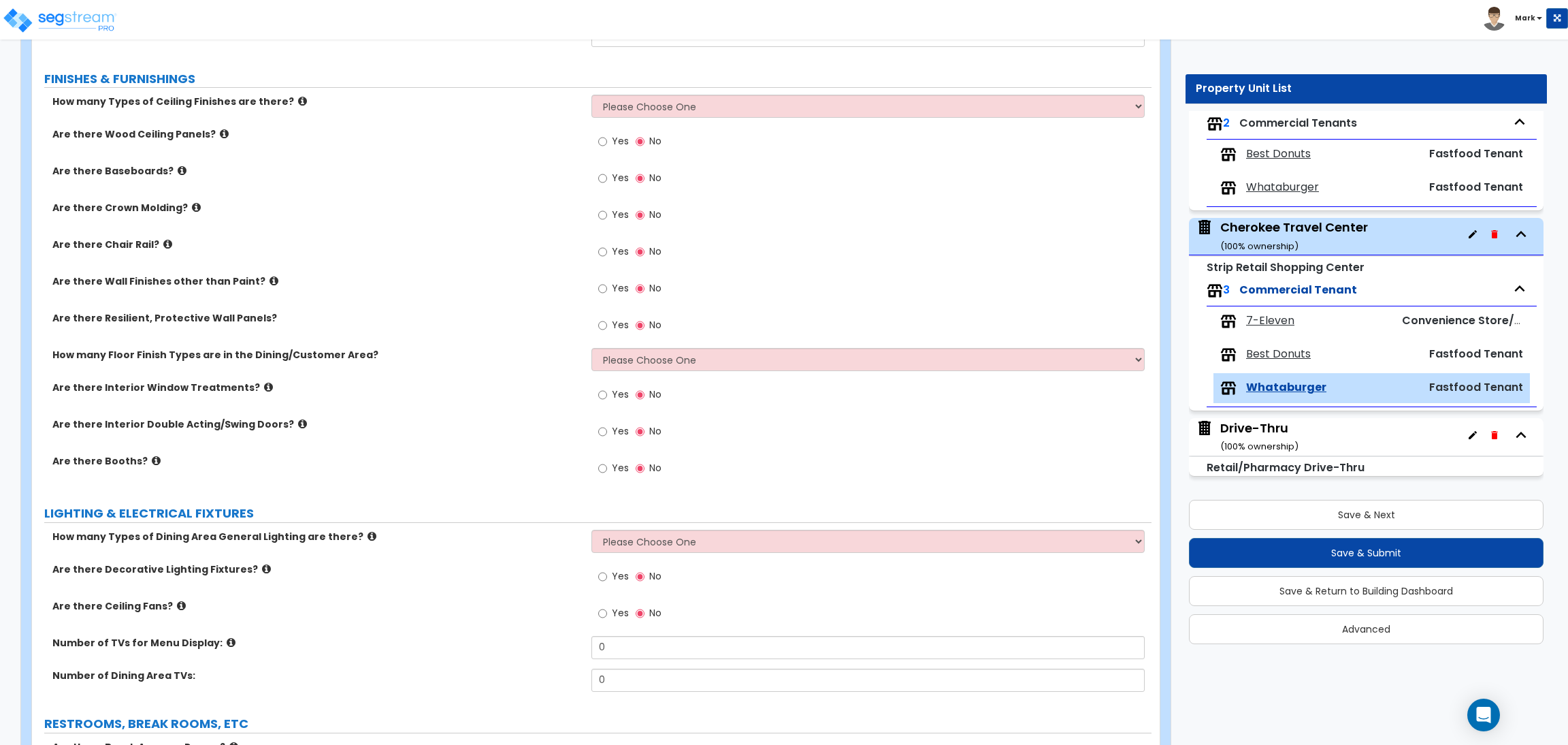
scroll to position [1225, 0]
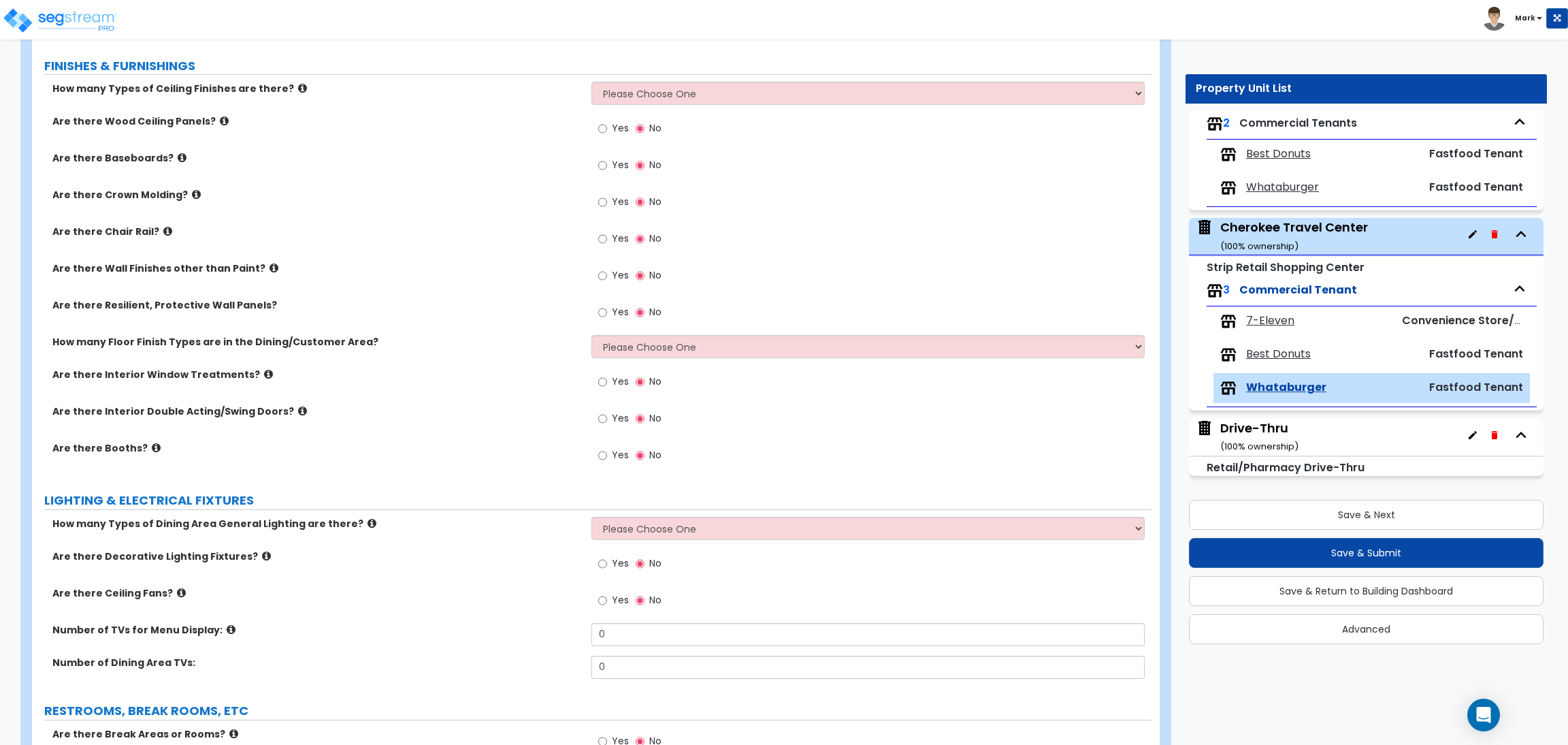
click at [629, 453] on div "Yes No" at bounding box center [629, 457] width 77 height 31
click at [615, 455] on span "Yes" at bounding box center [620, 455] width 17 height 14
click at [607, 455] on input "Yes" at bounding box center [602, 455] width 9 height 15
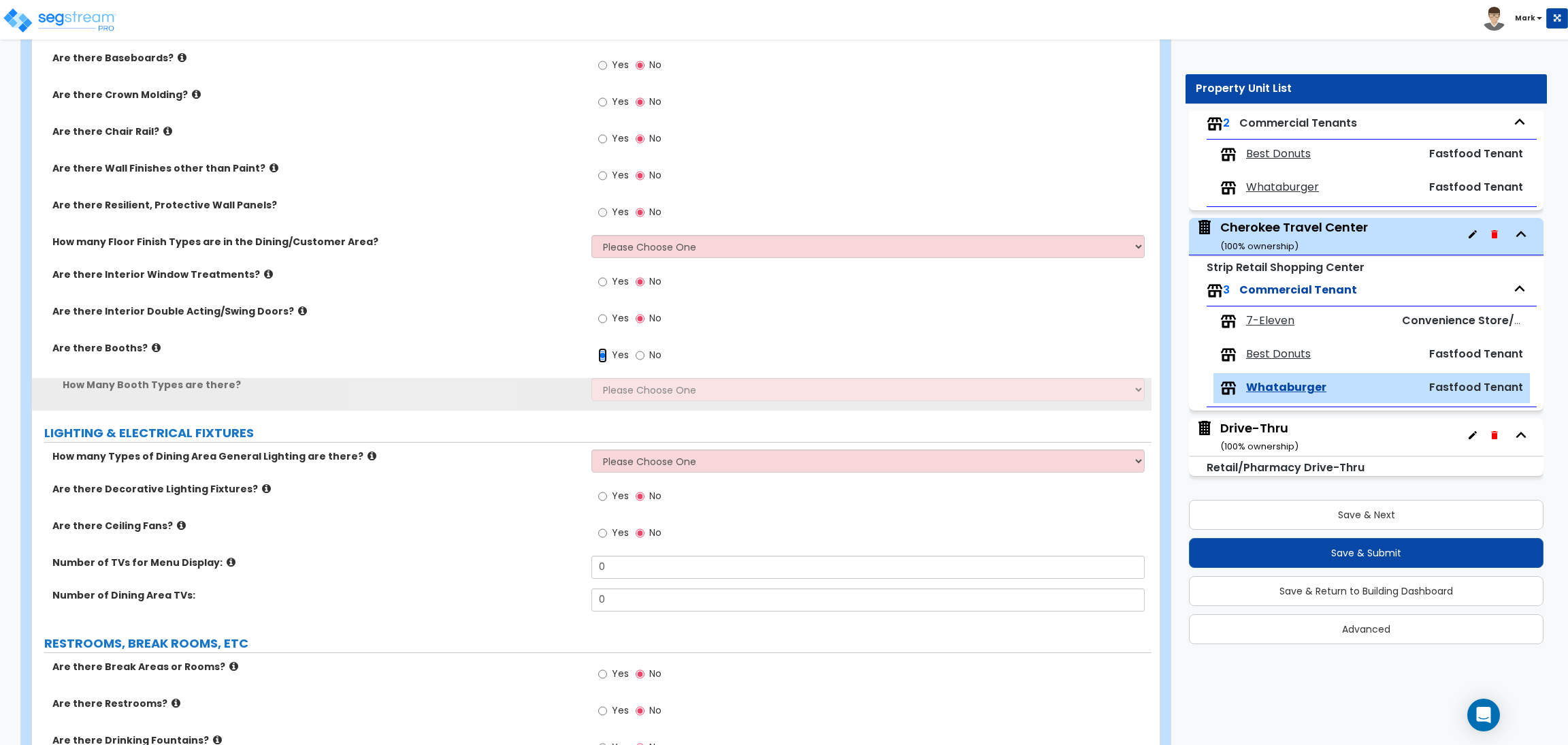
scroll to position [1327, 0]
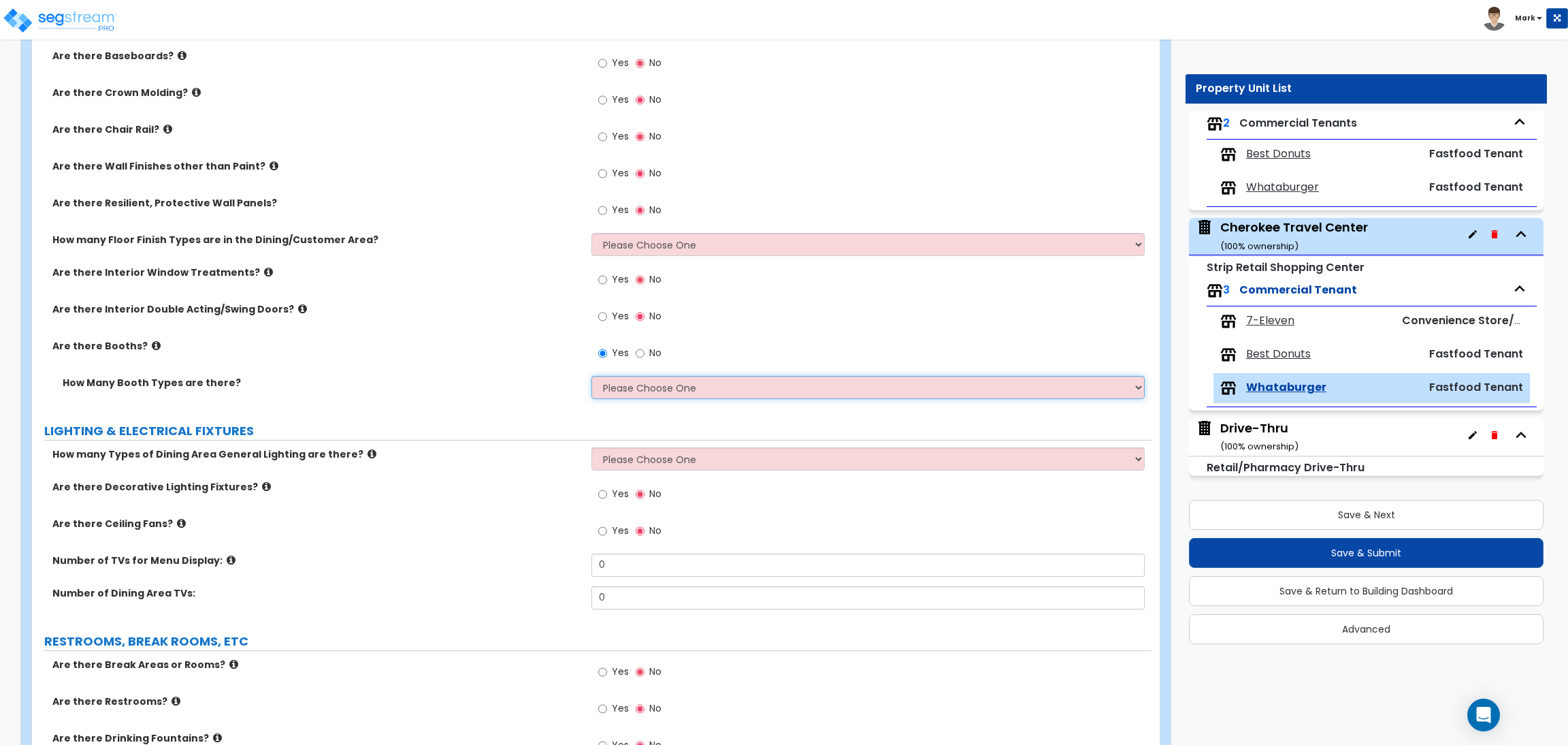
drag, startPoint x: 649, startPoint y: 398, endPoint x: 647, endPoint y: 388, distance: 10.2
click at [649, 398] on select "Please Choose One 1 2 3" at bounding box center [867, 388] width 553 height 23
click at [591, 376] on select "Please Choose One 1 2 3" at bounding box center [867, 388] width 553 height 23
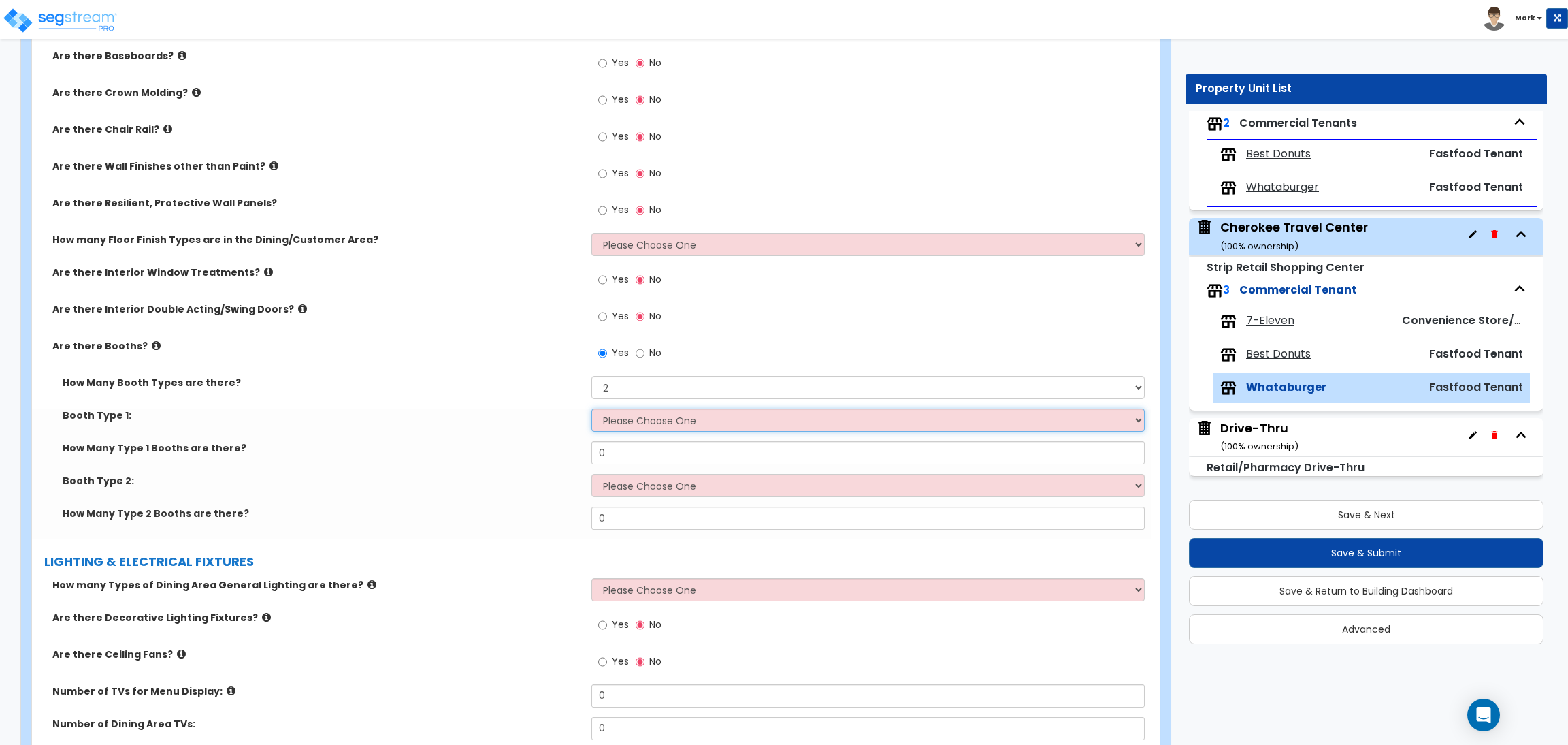
click at [638, 422] on select "Please Choose One Plastic, 2-Seater Plastic, 4-Seater Upholstered, 4-Seater Uph…" at bounding box center [867, 420] width 553 height 23
click at [591, 408] on select "Please Choose One Plastic, 2-Seater Plastic, 4-Seater Upholstered, 4-Seater Uph…" at bounding box center [867, 420] width 553 height 23
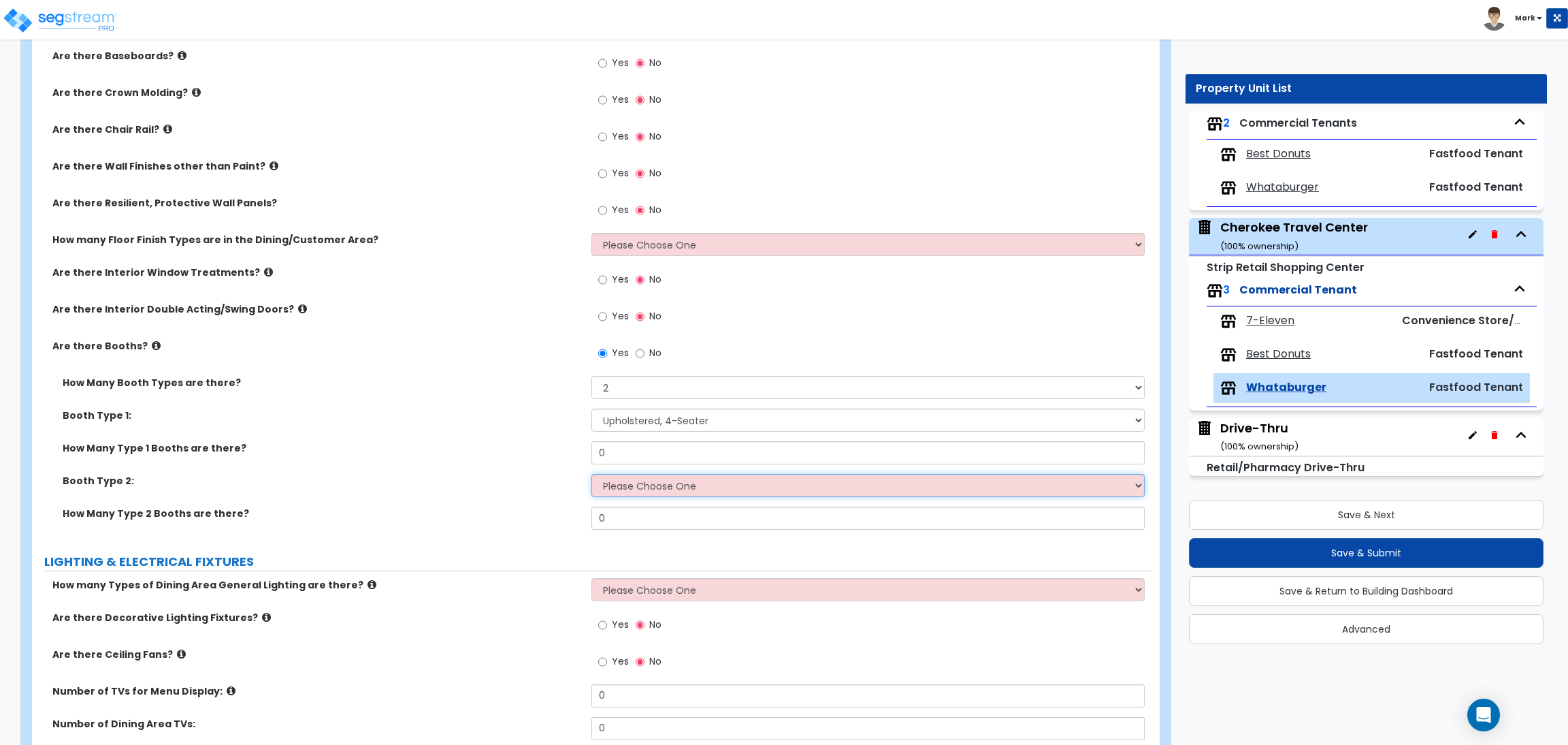
click at [653, 488] on select "Please Choose One Plastic, 2-Seater Plastic, 4-Seater Upholstered, 4-Seater Uph…" at bounding box center [867, 486] width 553 height 23
click at [591, 474] on select "Please Choose One Plastic, 2-Seater Plastic, 4-Seater Upholstered, 4-Seater Uph…" at bounding box center [867, 486] width 553 height 23
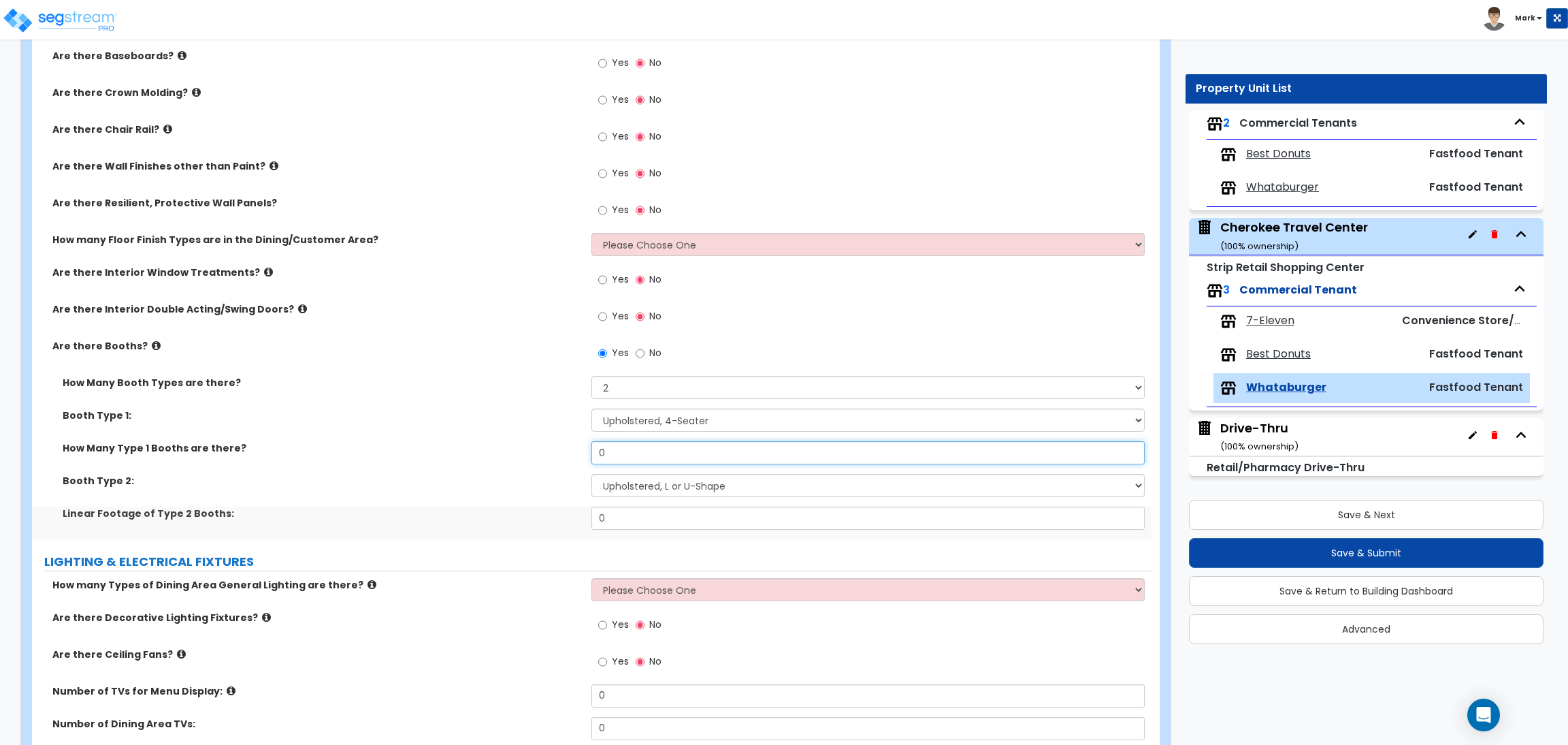
drag, startPoint x: 631, startPoint y: 459, endPoint x: 562, endPoint y: 452, distance: 69.4
click at [562, 452] on div "How Many Type 1 Booths are there? 0" at bounding box center [592, 457] width 1120 height 32
click at [623, 506] on div "Booth Type 2: Please Choose One Plastic, 2-Seater Plastic, 4-Seater Upholstered…" at bounding box center [592, 489] width 1120 height 32
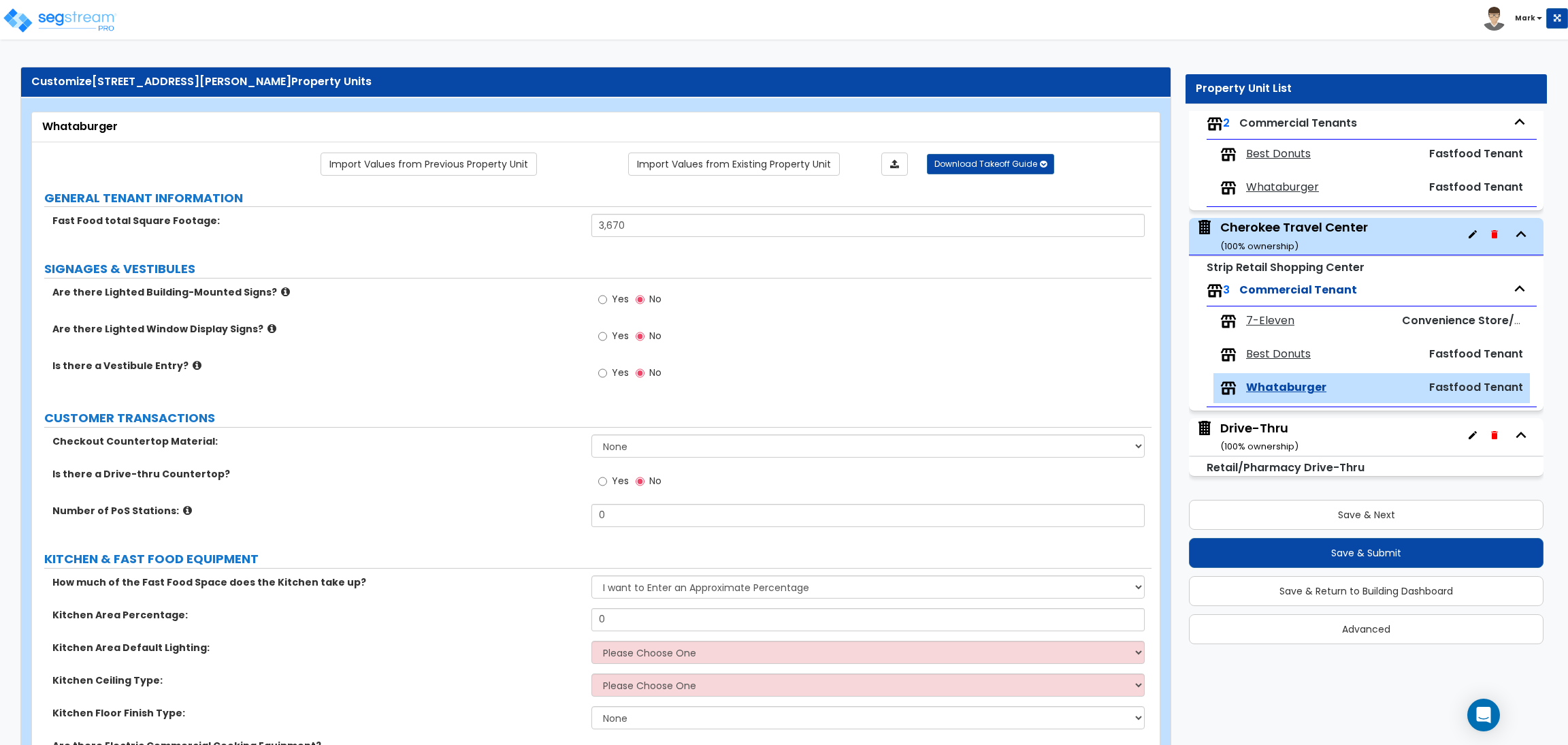
scroll to position [0, 0]
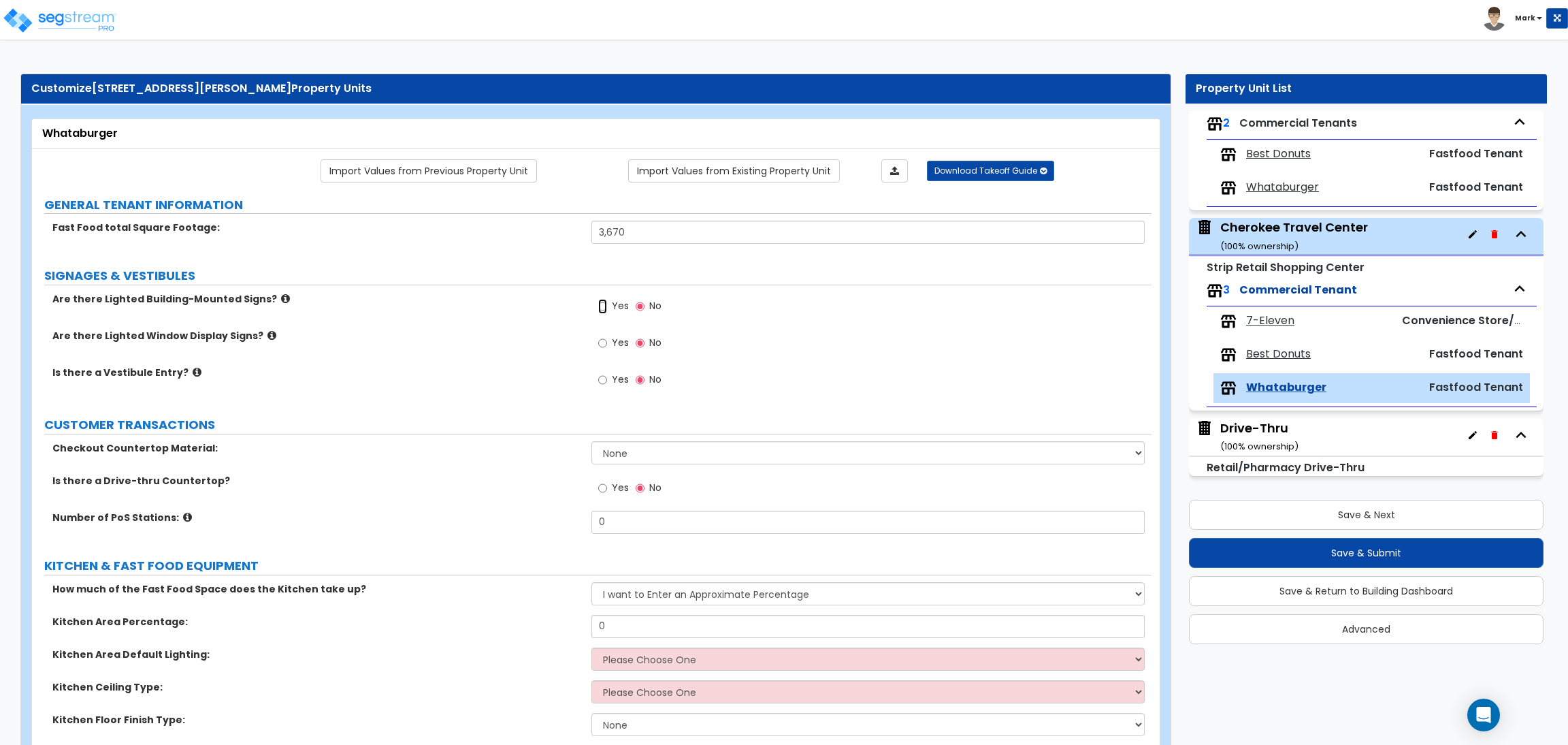
click at [605, 303] on input "Yes" at bounding box center [602, 305] width 9 height 15
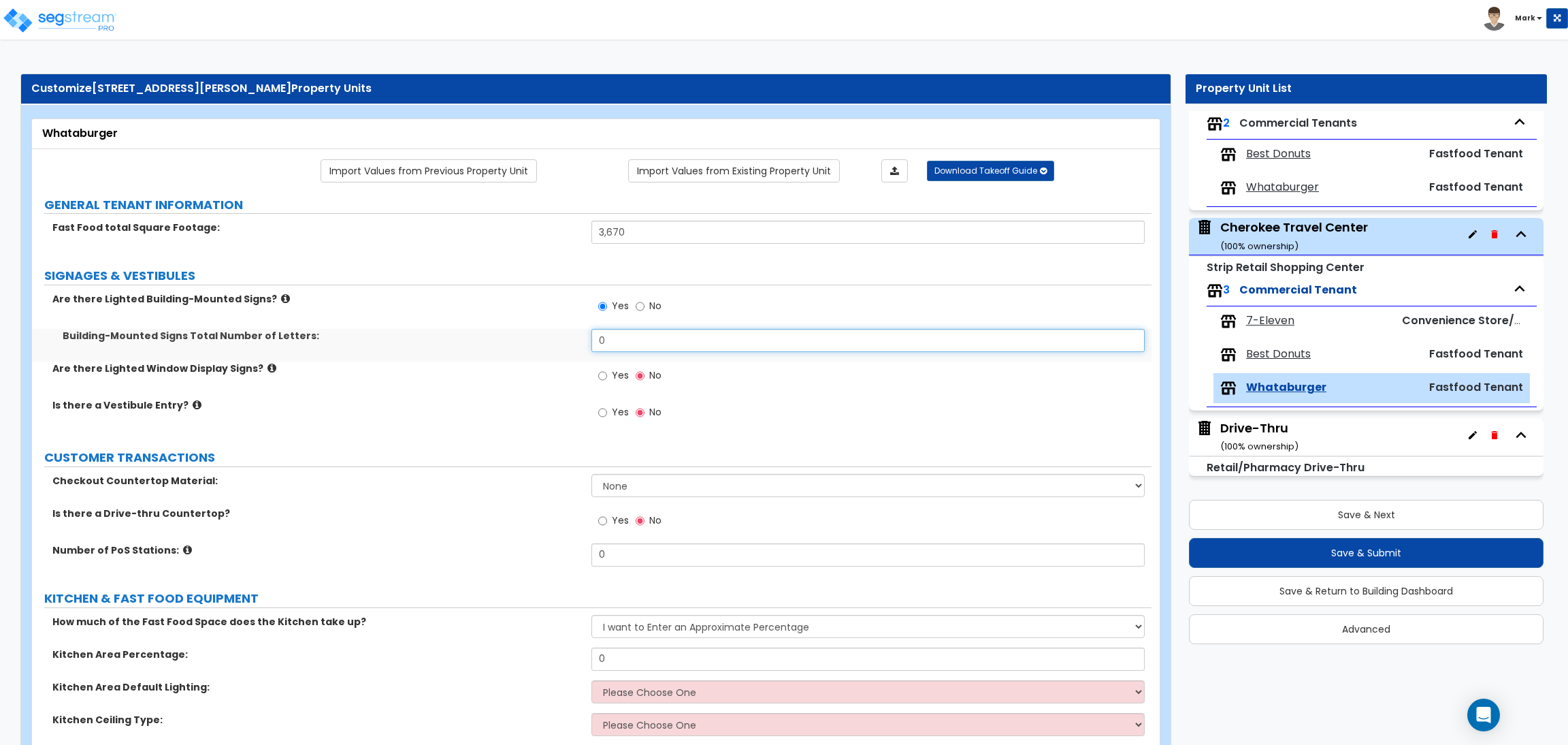
drag, startPoint x: 631, startPoint y: 340, endPoint x: 571, endPoint y: 340, distance: 60.0
click at [571, 340] on div "Building-Mounted Signs Total Number of Letters: 0" at bounding box center [592, 345] width 1120 height 32
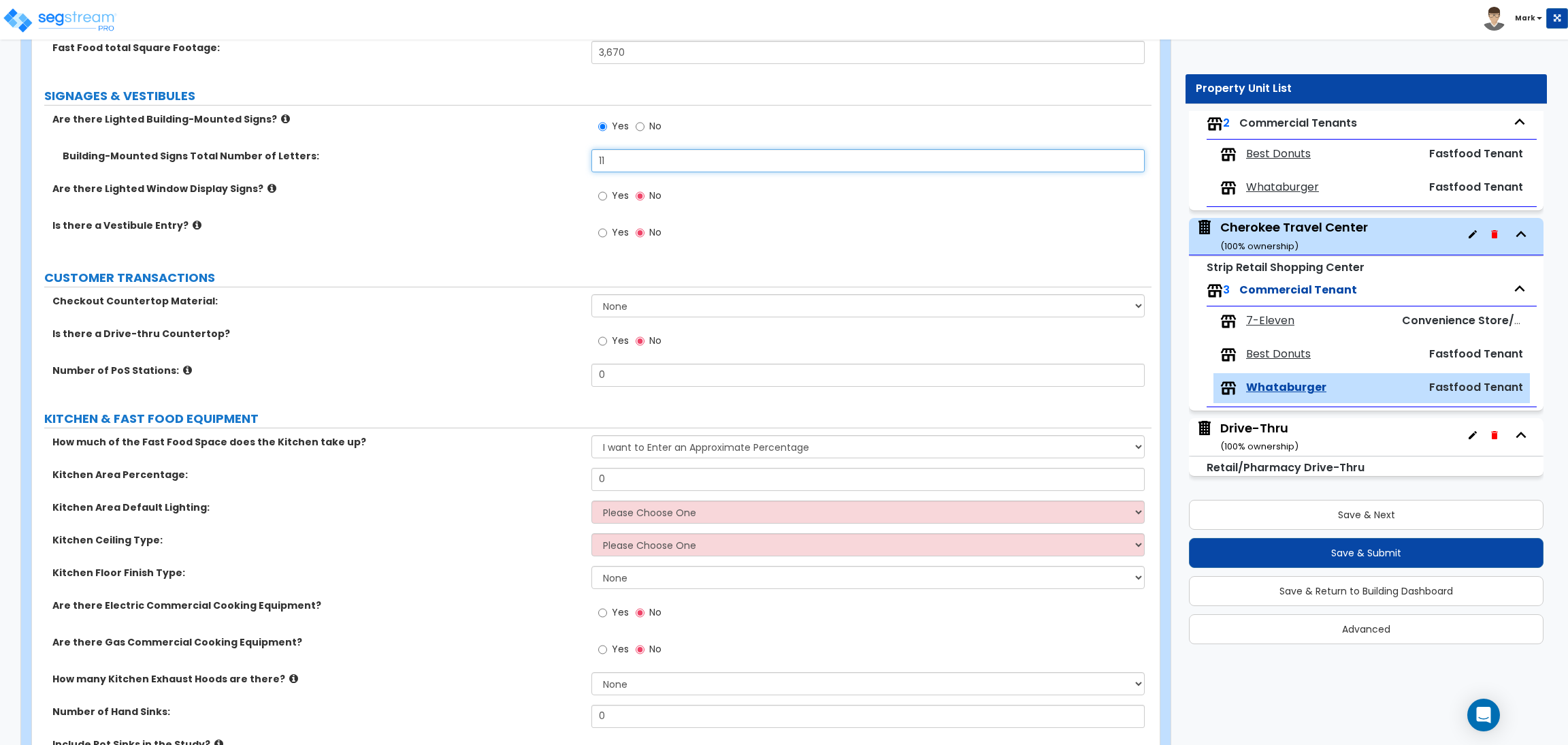
scroll to position [205, 0]
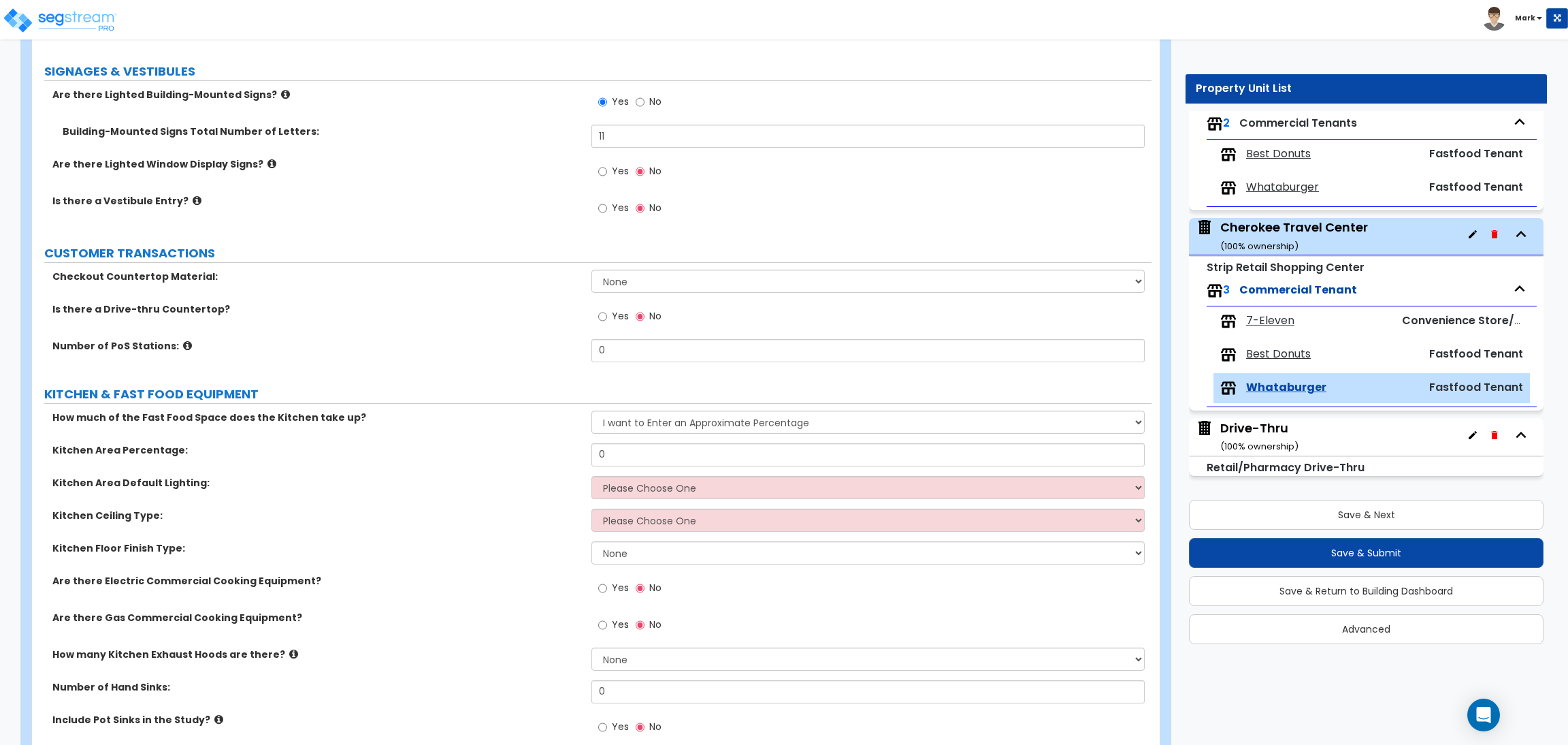
click at [267, 159] on icon at bounding box center [271, 163] width 9 height 10
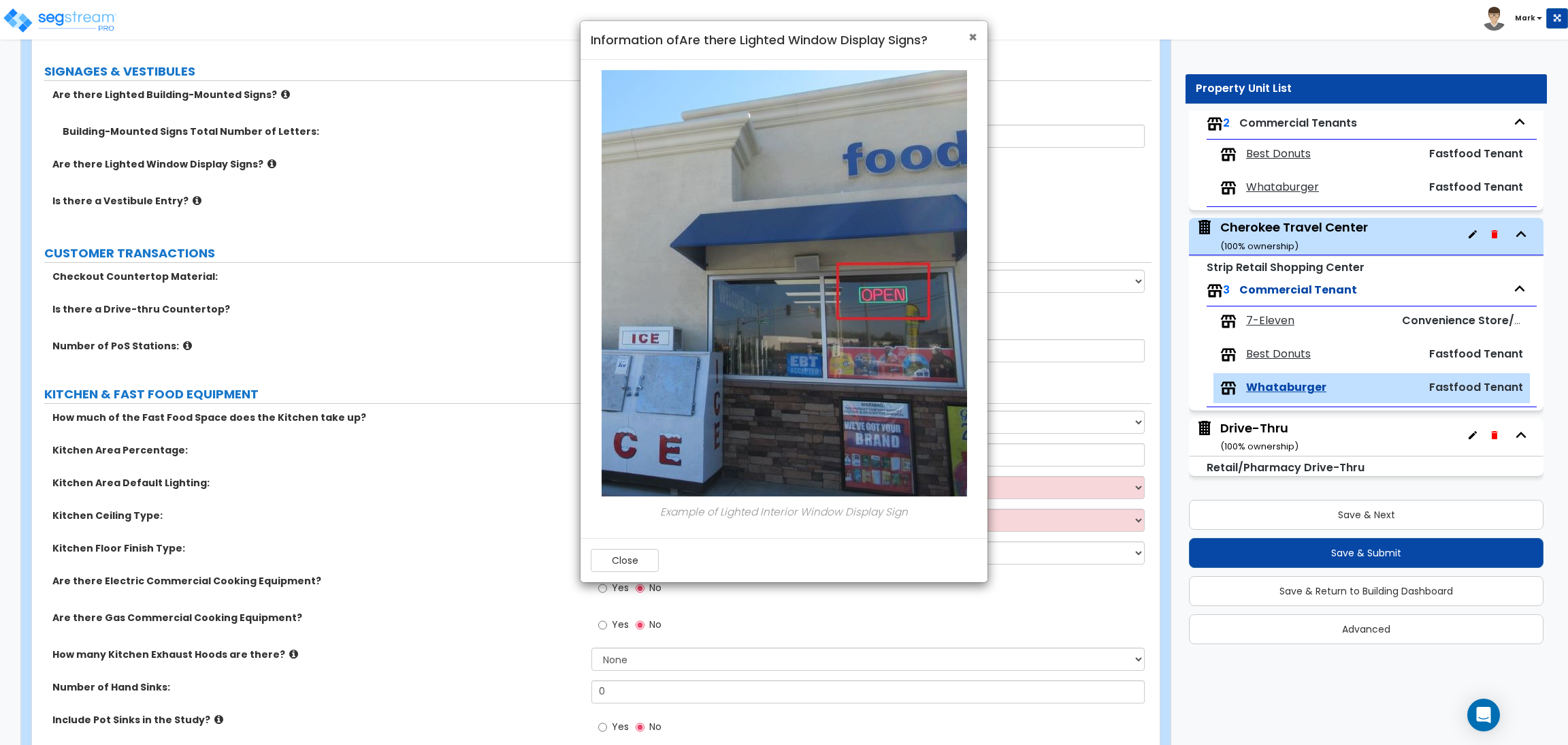
click at [968, 36] on span "×" at bounding box center [972, 37] width 9 height 20
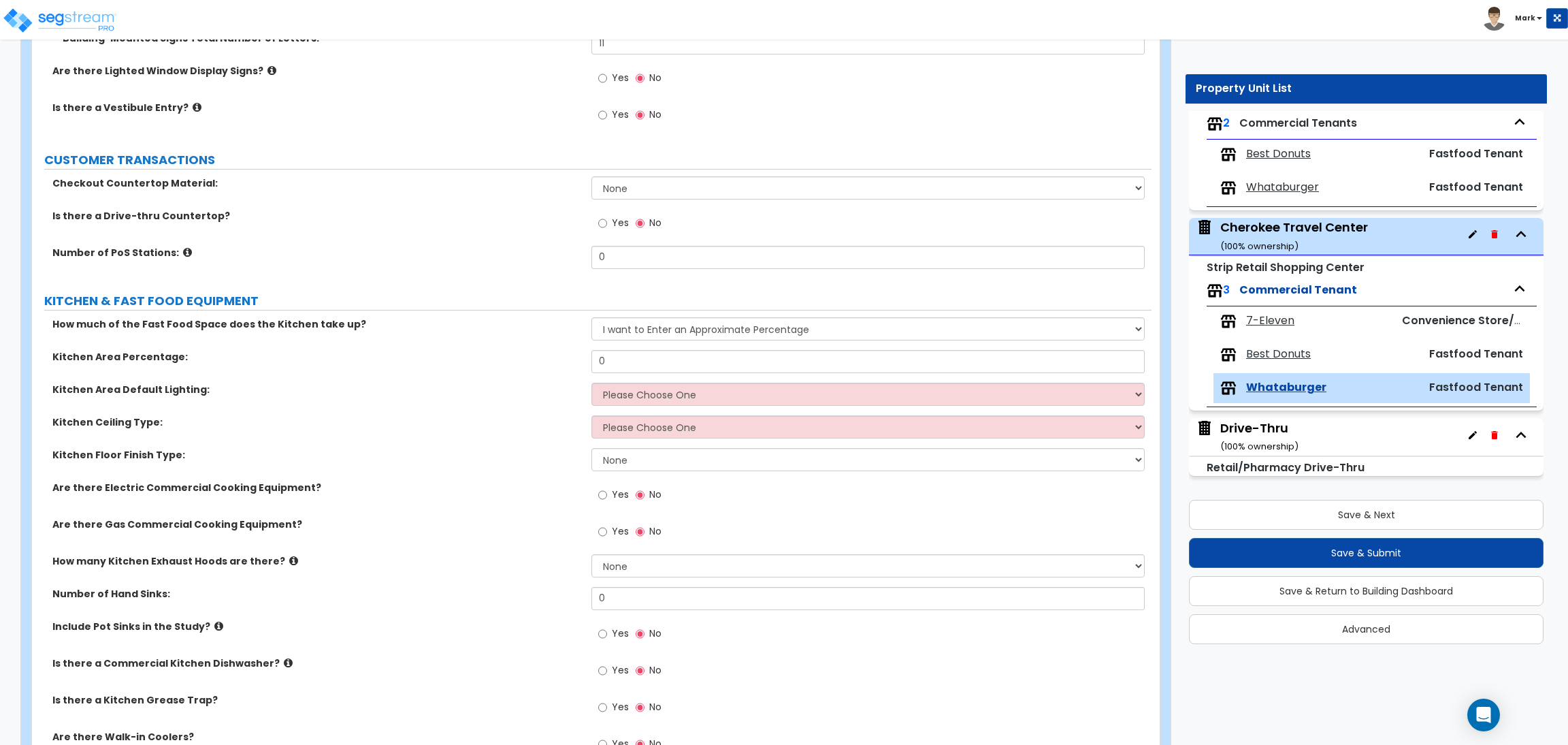
scroll to position [305, 0]
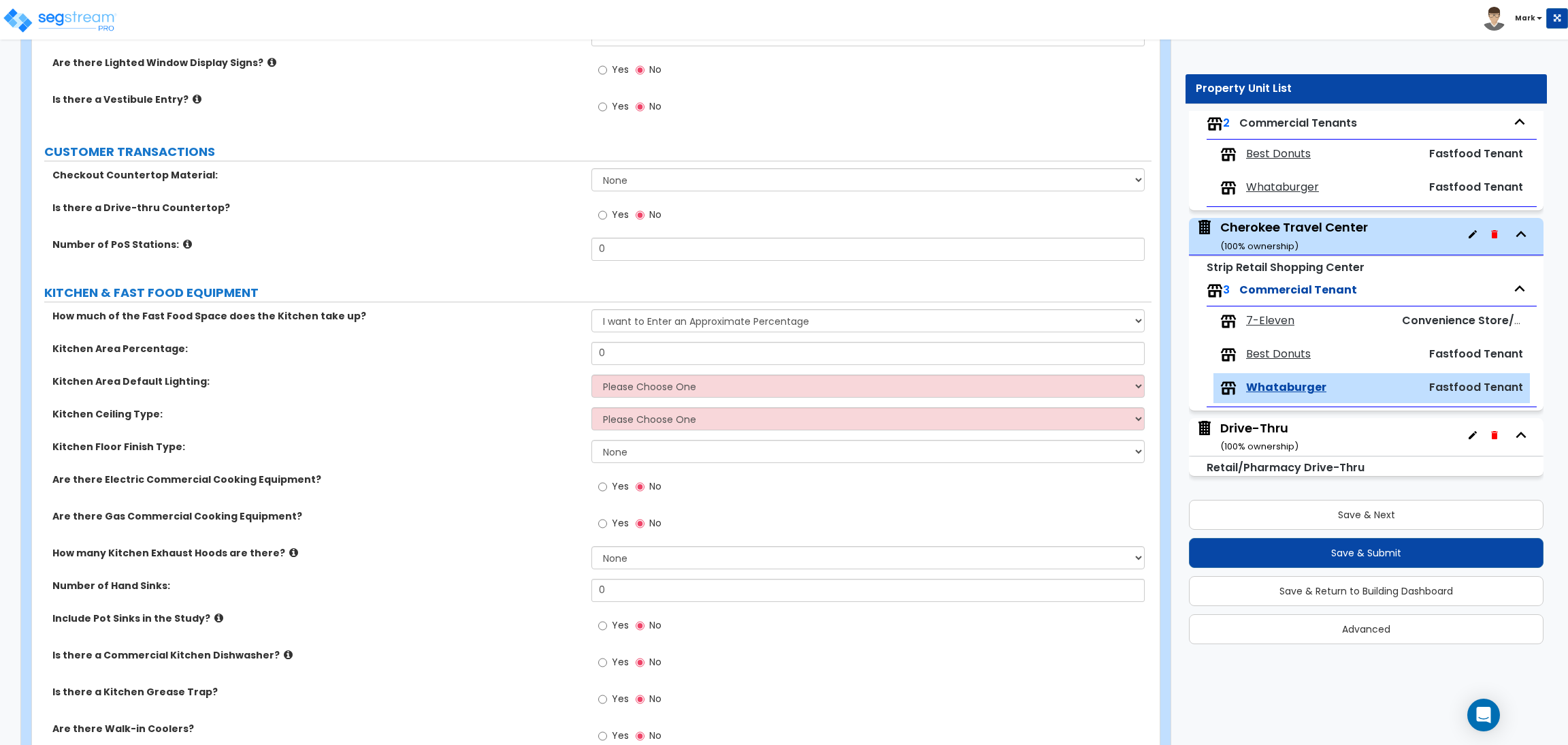
click at [424, 217] on div "Is there a Drive-thru Countertop? Yes No" at bounding box center [592, 219] width 1120 height 37
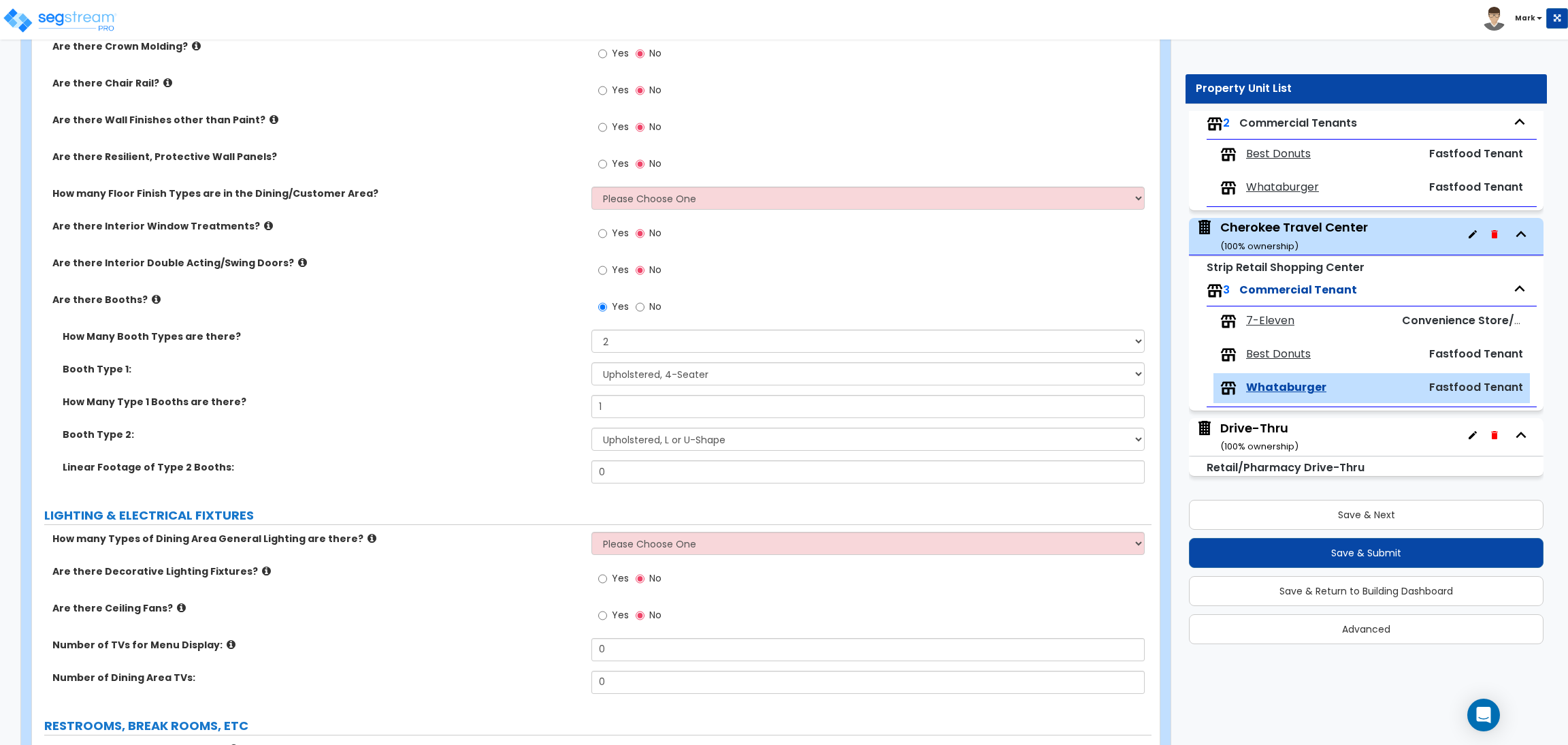
scroll to position [1429, 0]
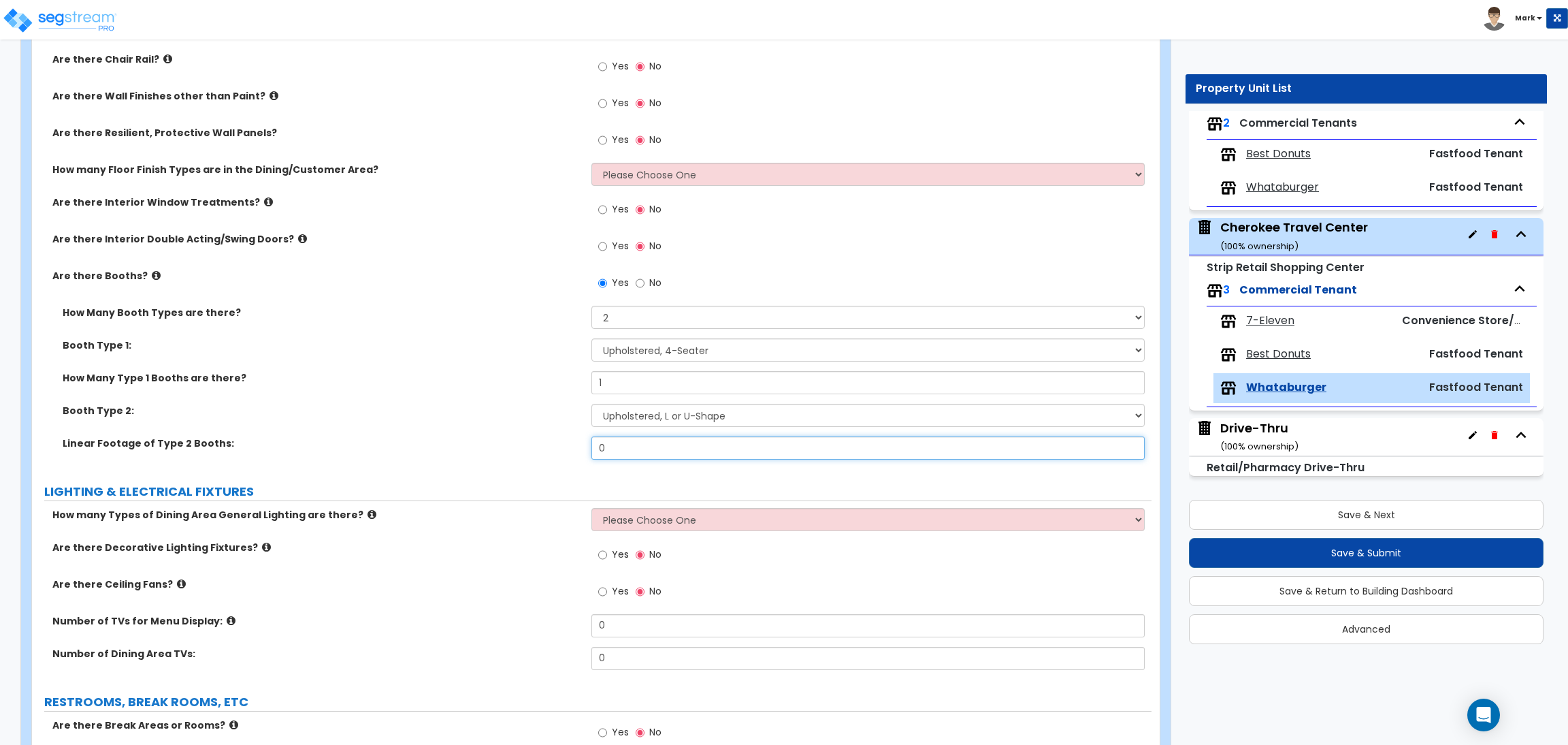
drag, startPoint x: 646, startPoint y: 449, endPoint x: 586, endPoint y: 435, distance: 61.6
click at [595, 435] on div "How Many Booth Types are there? Please Choose One 1 2 3 Booth Type 1: Please Ch…" at bounding box center [591, 387] width 1099 height 163
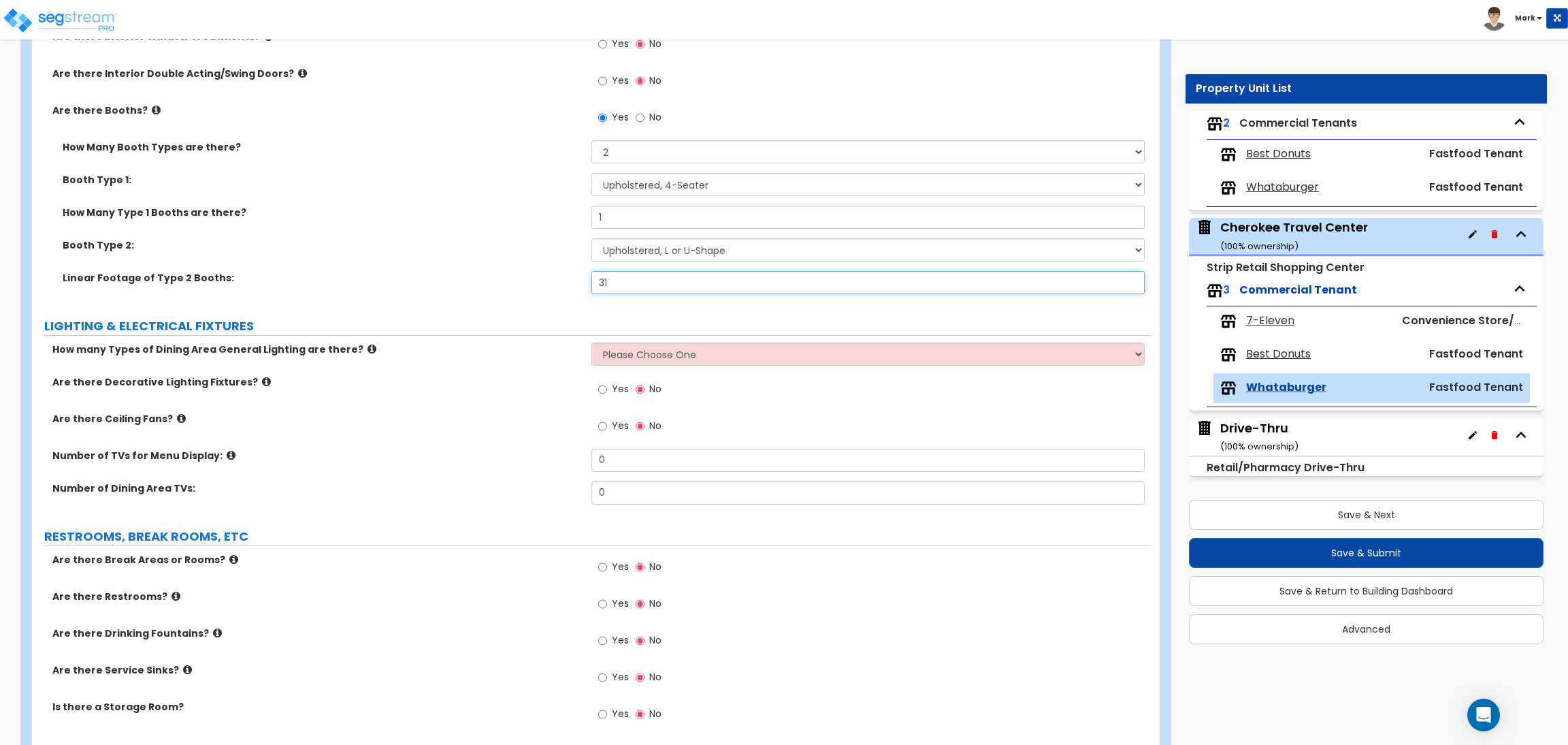
scroll to position [1634, 0]
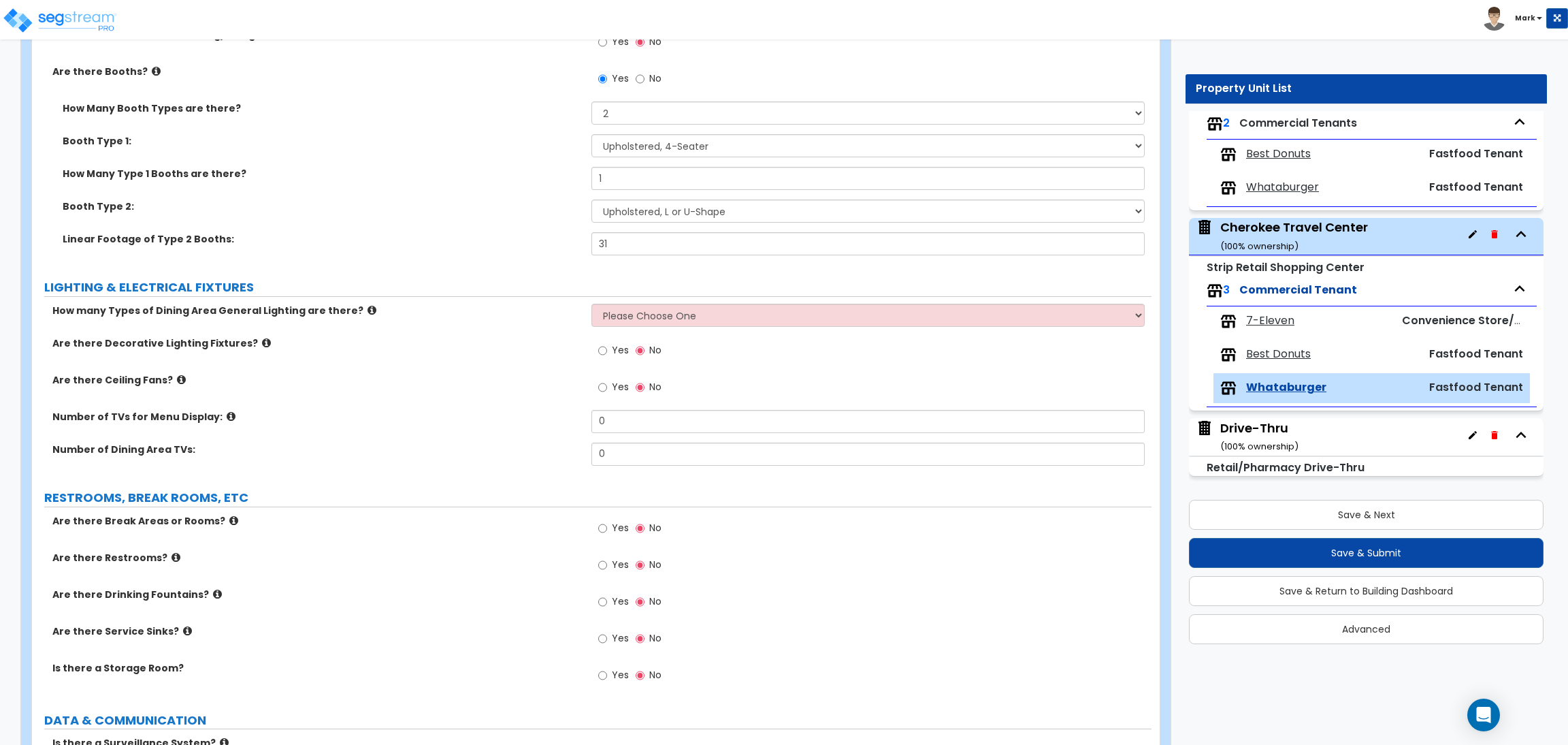
click at [640, 316] on select "Please Choose One 1 2 3" at bounding box center [867, 315] width 553 height 23
click at [591, 304] on select "Please Choose One 1 2 3" at bounding box center [867, 315] width 553 height 23
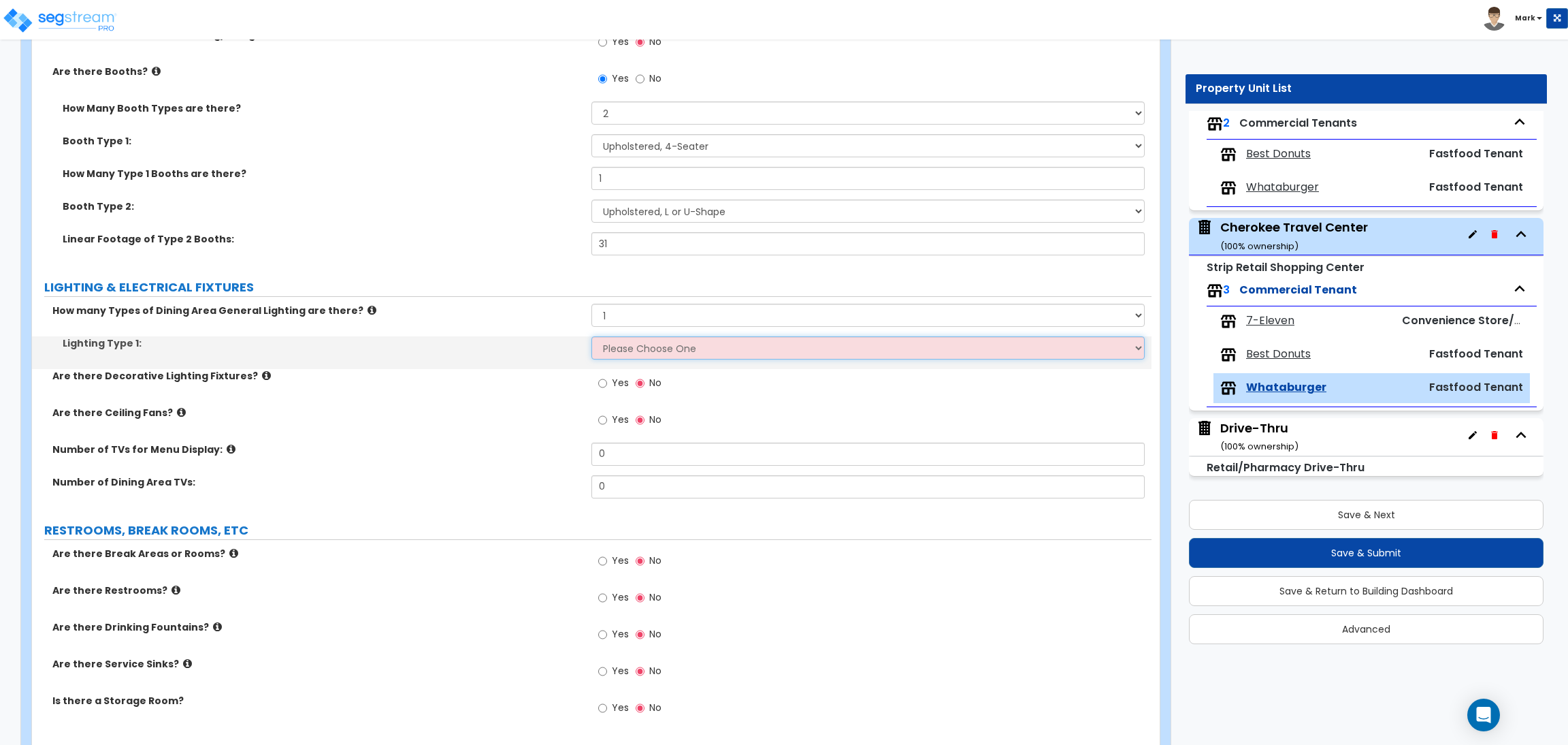
click at [640, 344] on select "Please Choose One LED Surface-Mounted LED Recessed Fluorescent Surface-Mounted …" at bounding box center [867, 348] width 553 height 23
click at [591, 337] on select "Please Choose One LED Surface-Mounted LED Recessed Fluorescent Surface-Mounted …" at bounding box center [867, 348] width 553 height 23
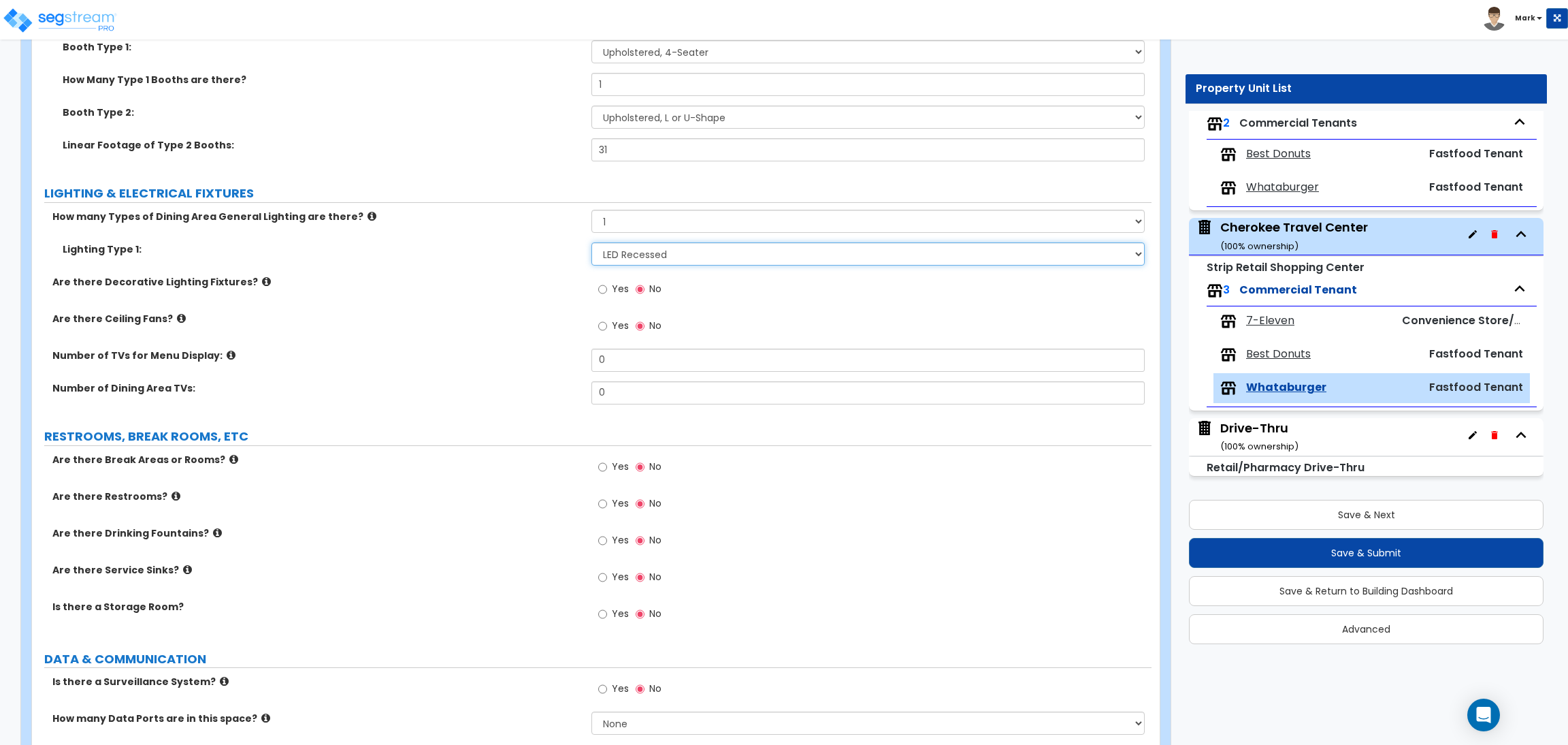
scroll to position [1736, 0]
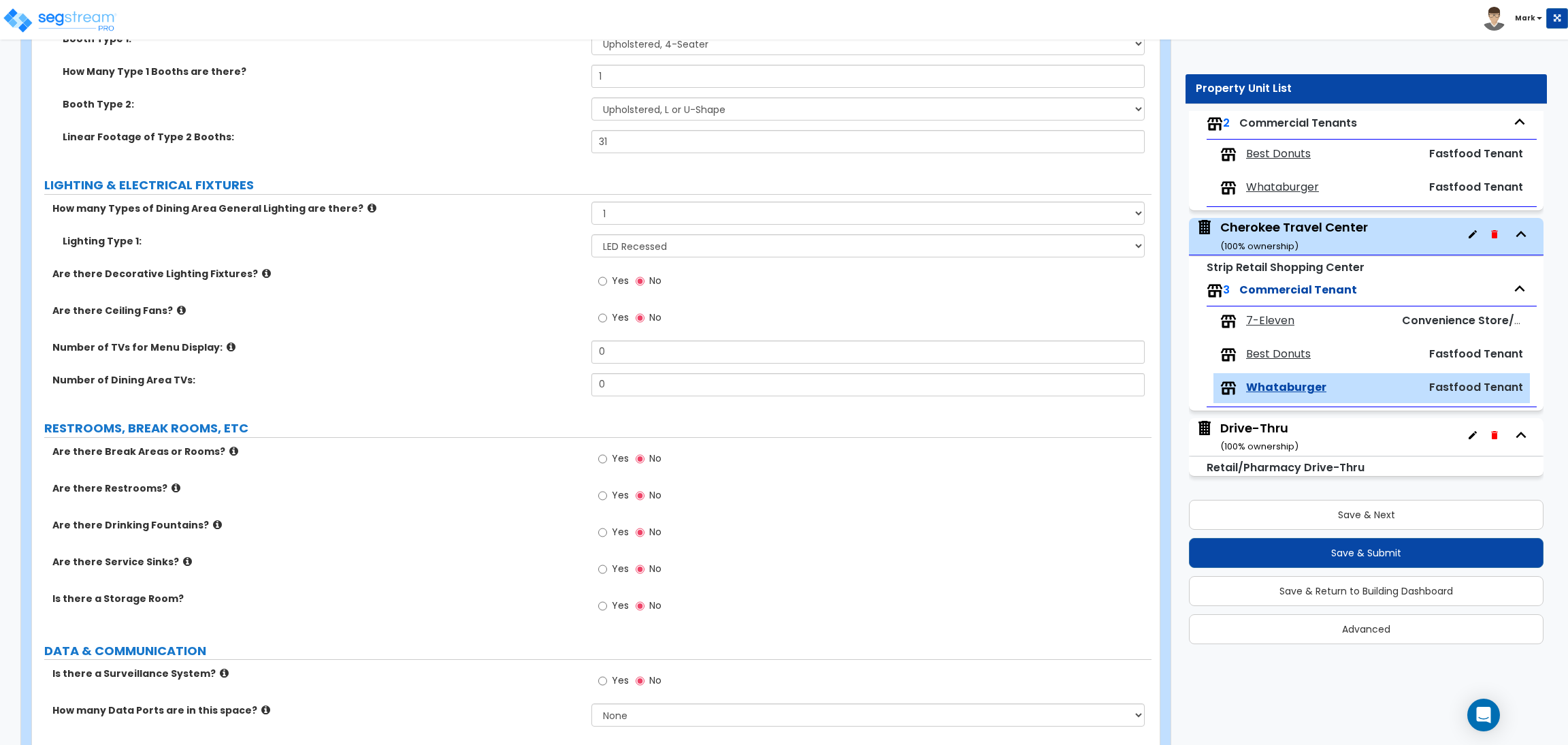
click at [609, 285] on label "Yes" at bounding box center [613, 283] width 30 height 23
click at [607, 285] on input "Yes" at bounding box center [602, 281] width 9 height 15
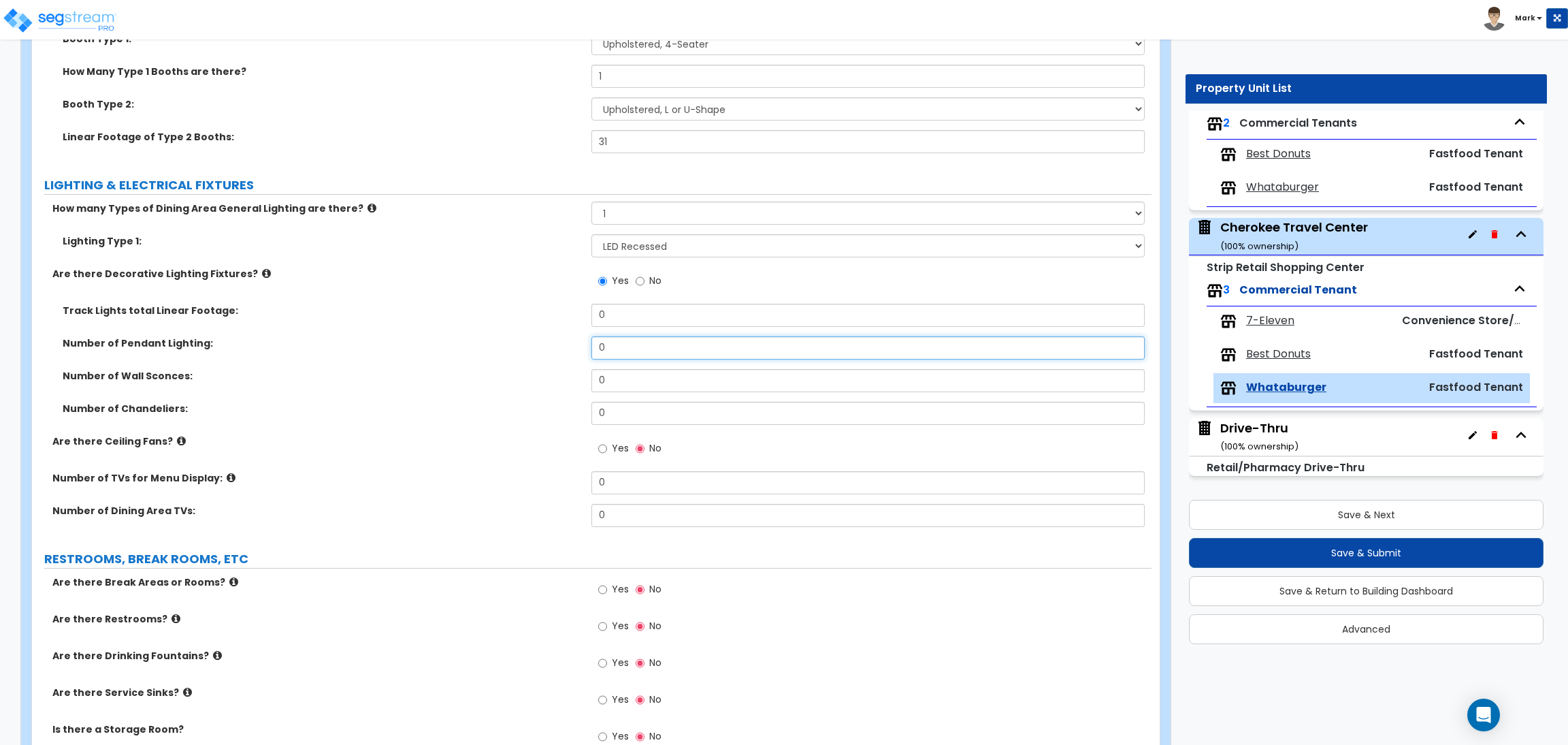
drag, startPoint x: 593, startPoint y: 343, endPoint x: 564, endPoint y: 343, distance: 29.0
click at [564, 343] on div "Number of Pendant Lighting: 0" at bounding box center [592, 351] width 1120 height 32
click at [494, 533] on div "Number of Dining Area TVs: 0" at bounding box center [592, 520] width 1120 height 32
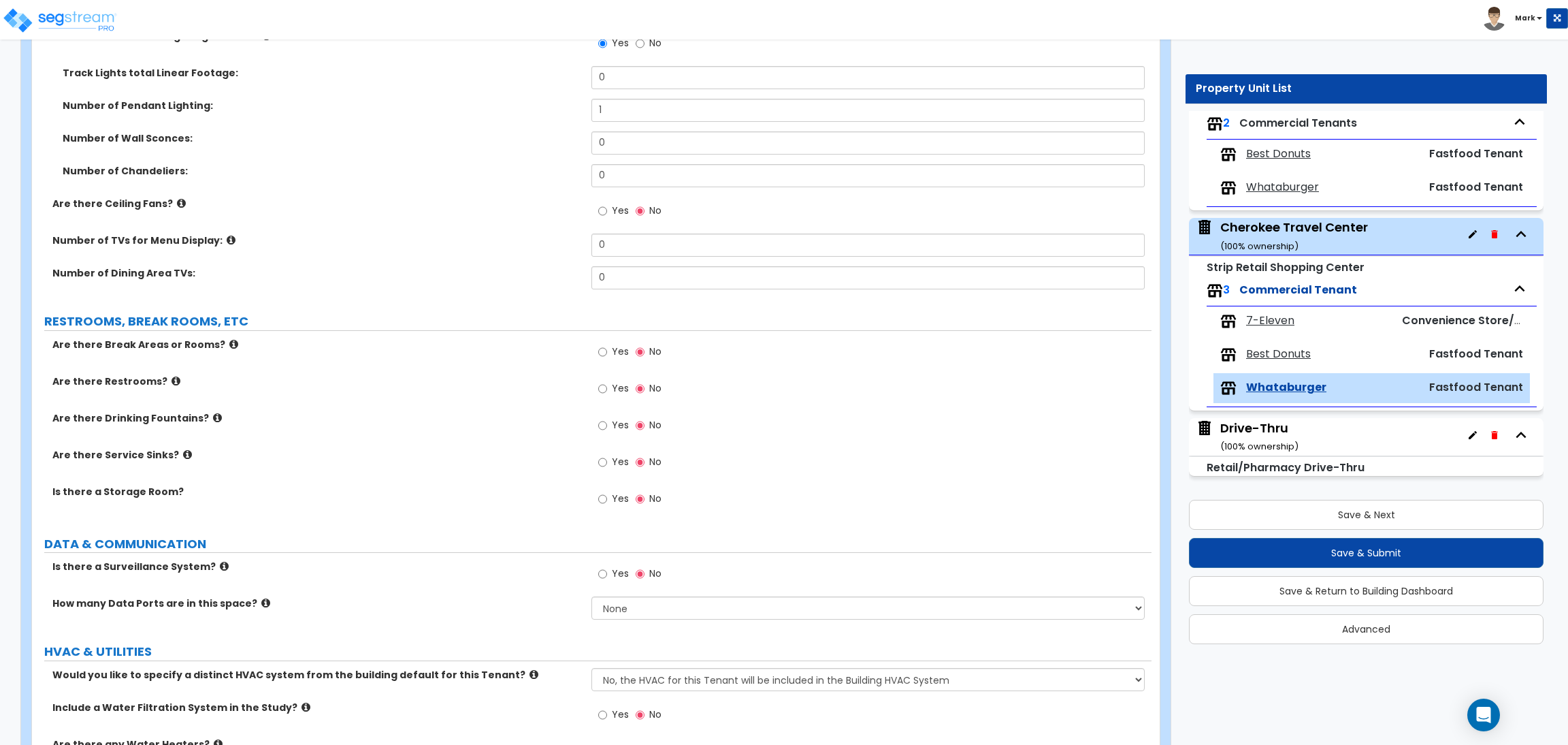
scroll to position [2103, 0]
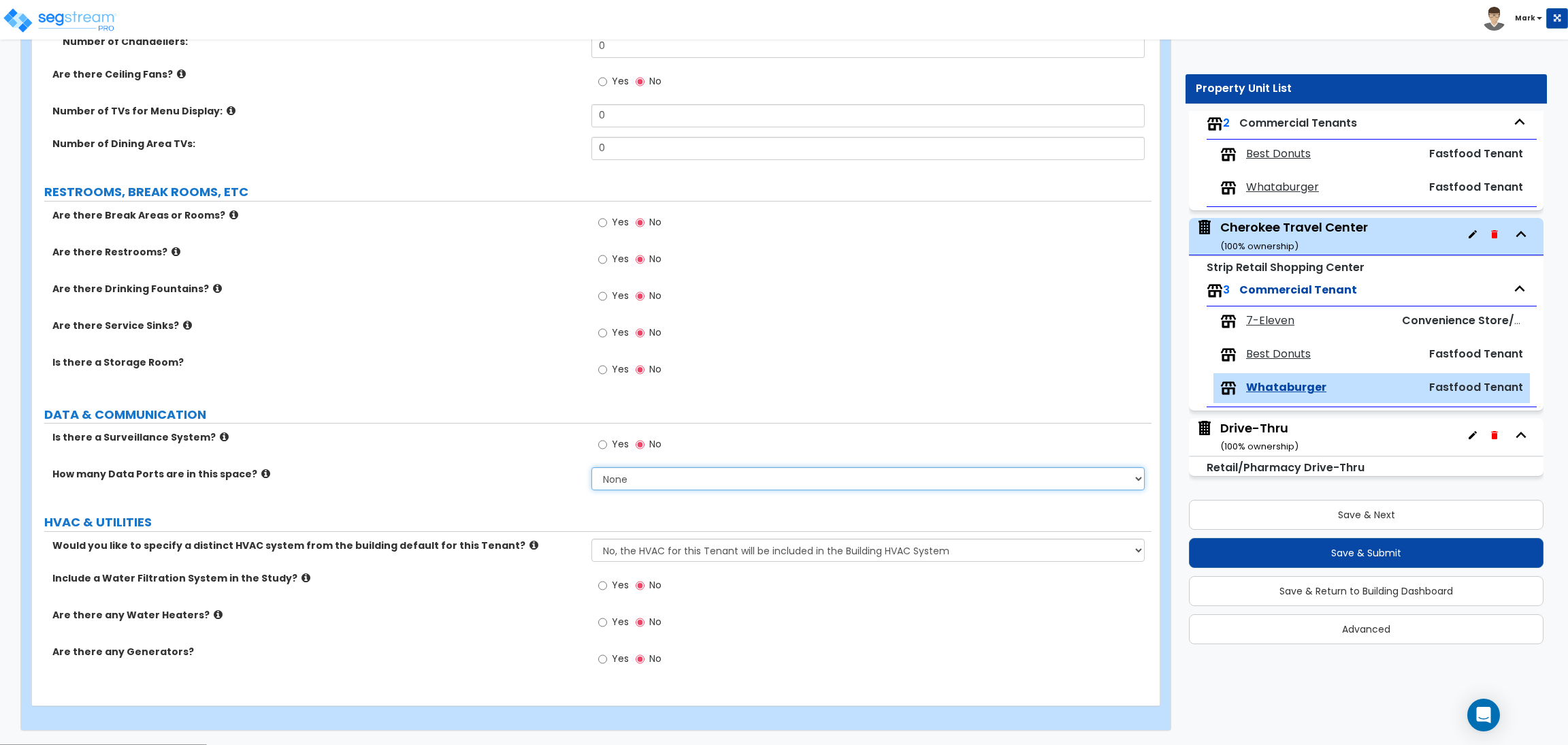
click at [627, 486] on select "None Please Estimate for Me I will specify the Quantity Exactly" at bounding box center [867, 479] width 553 height 23
click at [613, 434] on div "Yes No" at bounding box center [629, 445] width 77 height 31
click at [609, 450] on label "Yes" at bounding box center [613, 446] width 30 height 23
click at [607, 450] on input "Yes" at bounding box center [602, 443] width 9 height 15
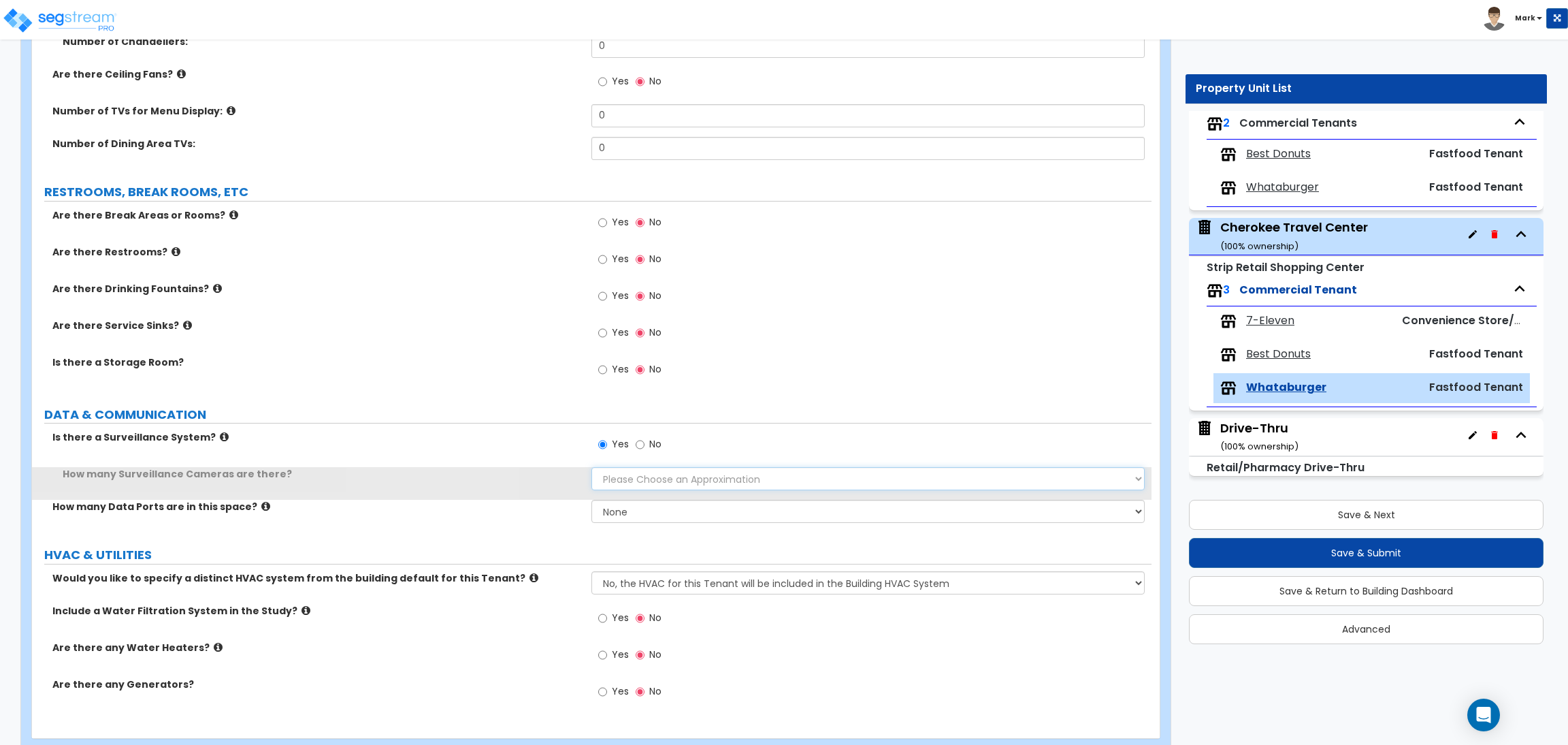
click at [657, 473] on select "Please Choose an Approximation Barely Noticed Any Noticed a Couple Frequently S…" at bounding box center [867, 479] width 553 height 23
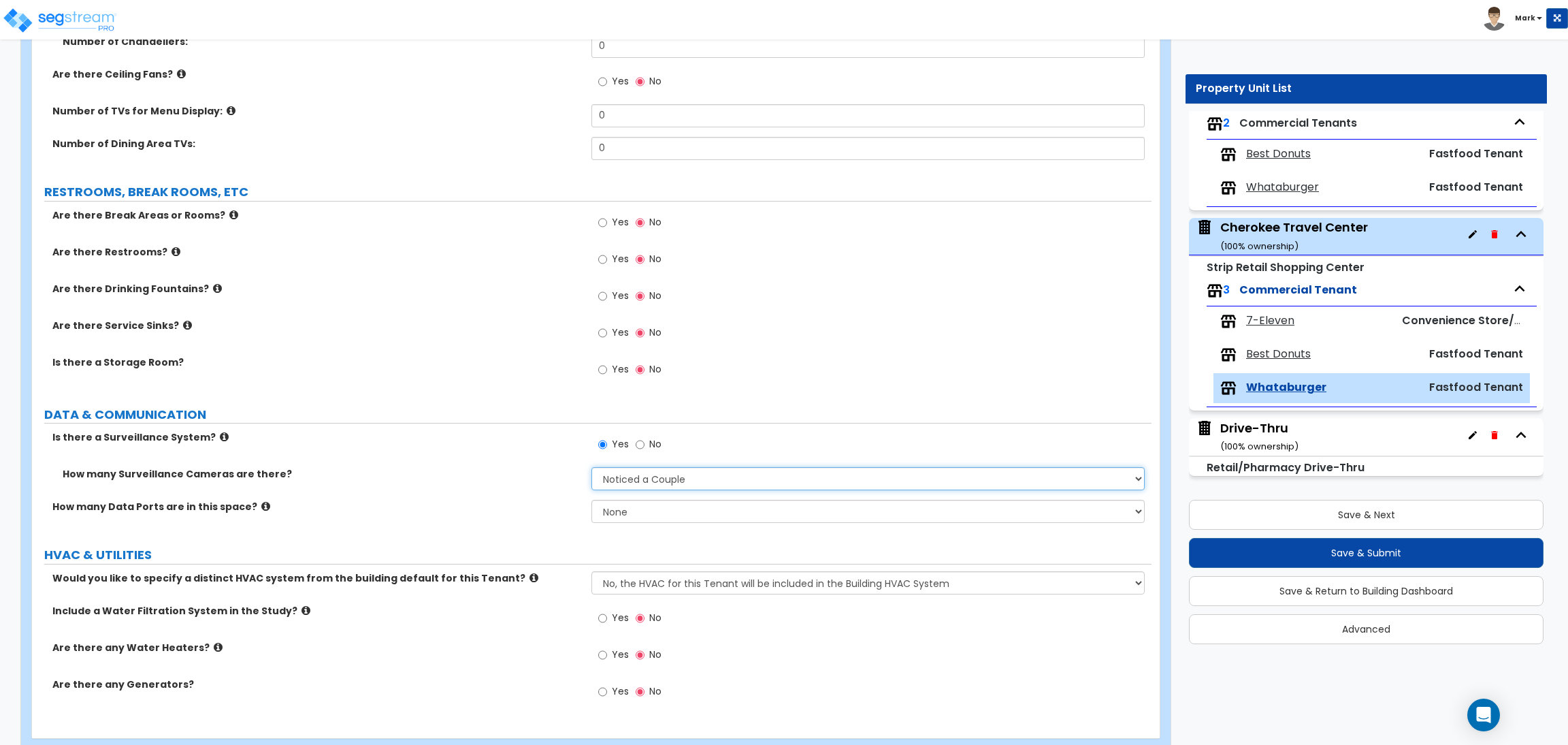
click at [591, 468] on select "Please Choose an Approximation Barely Noticed Any Noticed a Couple Frequently S…" at bounding box center [867, 479] width 553 height 23
click at [440, 479] on label "How many Surveillance Cameras are there?" at bounding box center [322, 474] width 519 height 14
click at [644, 486] on select "Please Choose an Approximation Barely Noticed Any Noticed a Couple Frequently S…" at bounding box center [867, 479] width 553 height 23
drag, startPoint x: 459, startPoint y: 511, endPoint x: 467, endPoint y: 501, distance: 12.8
click at [462, 506] on label "How many Data Ports are in this space?" at bounding box center [317, 506] width 529 height 14
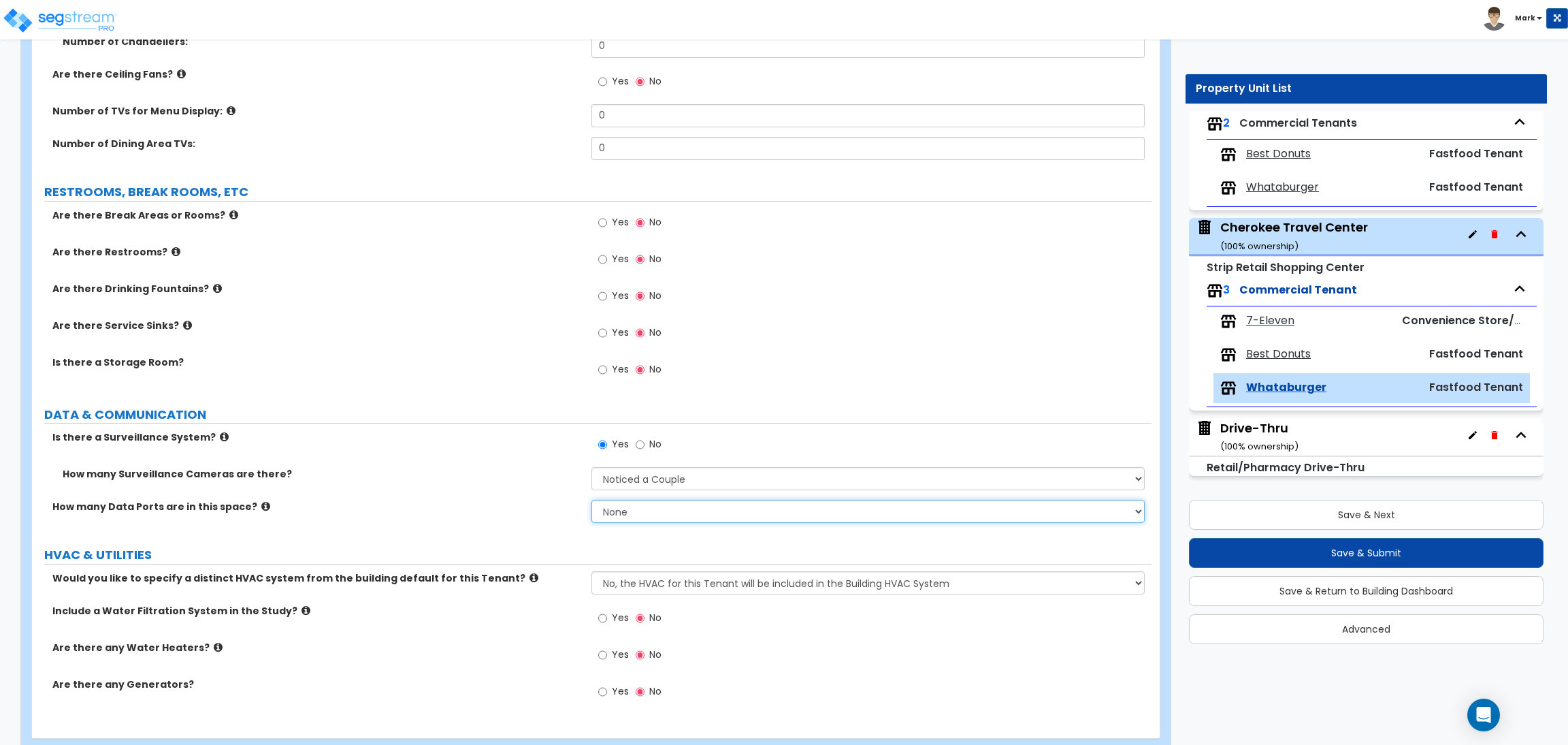
click at [614, 510] on select "None Please Estimate for Me I will specify the Quantity Exactly" at bounding box center [867, 511] width 553 height 23
click at [591, 500] on select "None Please Estimate for Me I will specify the Quantity Exactly" at bounding box center [867, 511] width 553 height 23
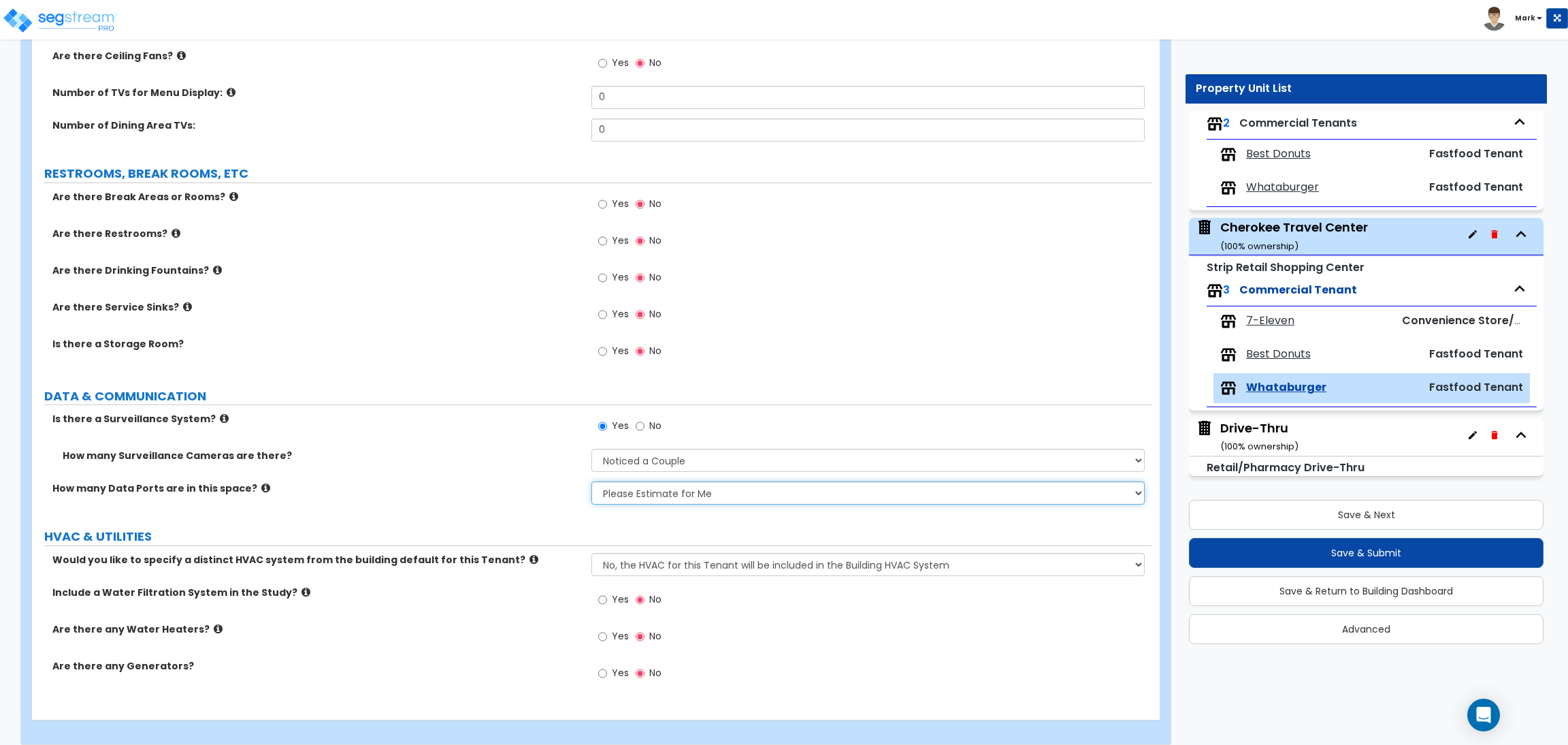
scroll to position [2135, 0]
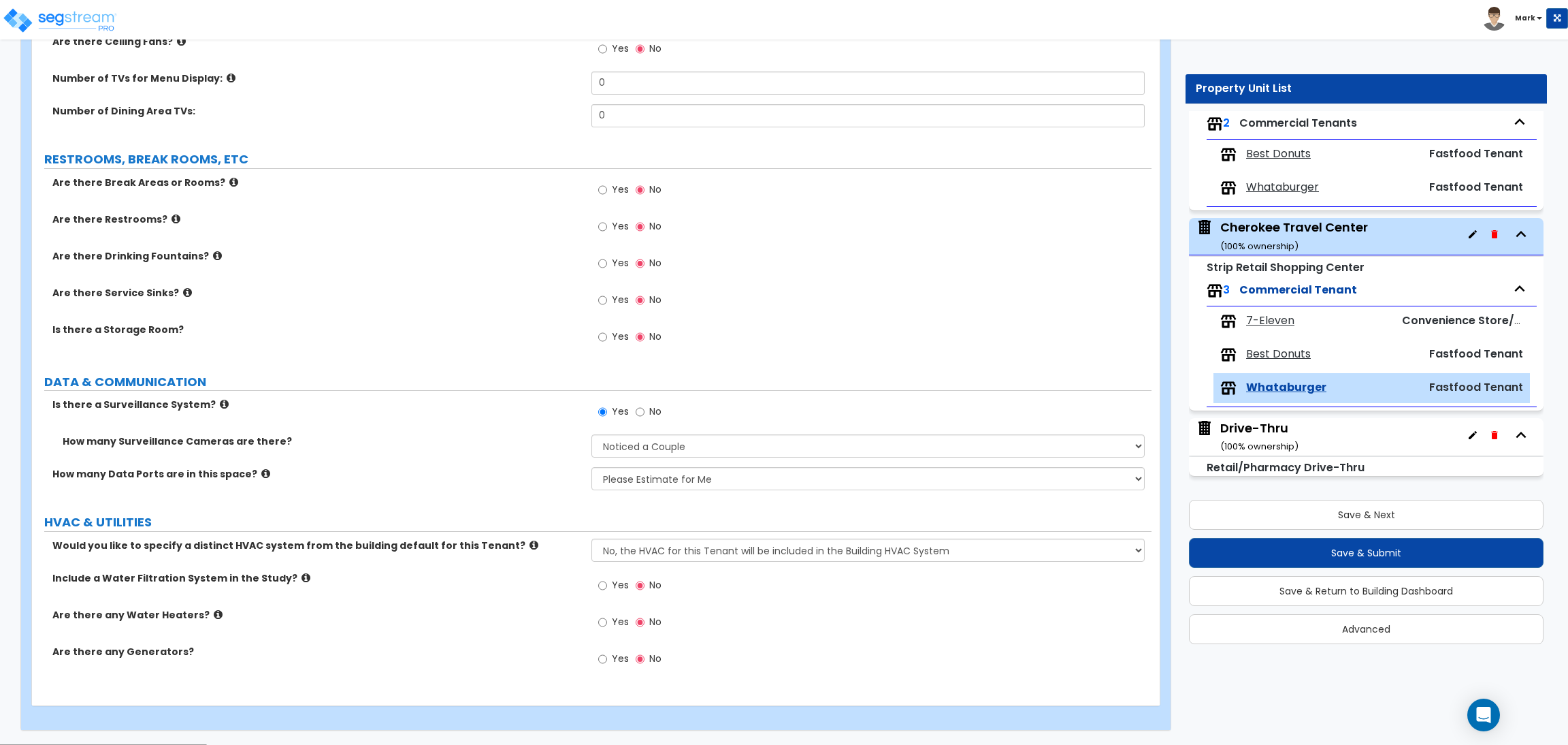
click at [614, 588] on span "Yes" at bounding box center [620, 584] width 17 height 14
click at [607, 588] on input "Yes" at bounding box center [602, 584] width 9 height 15
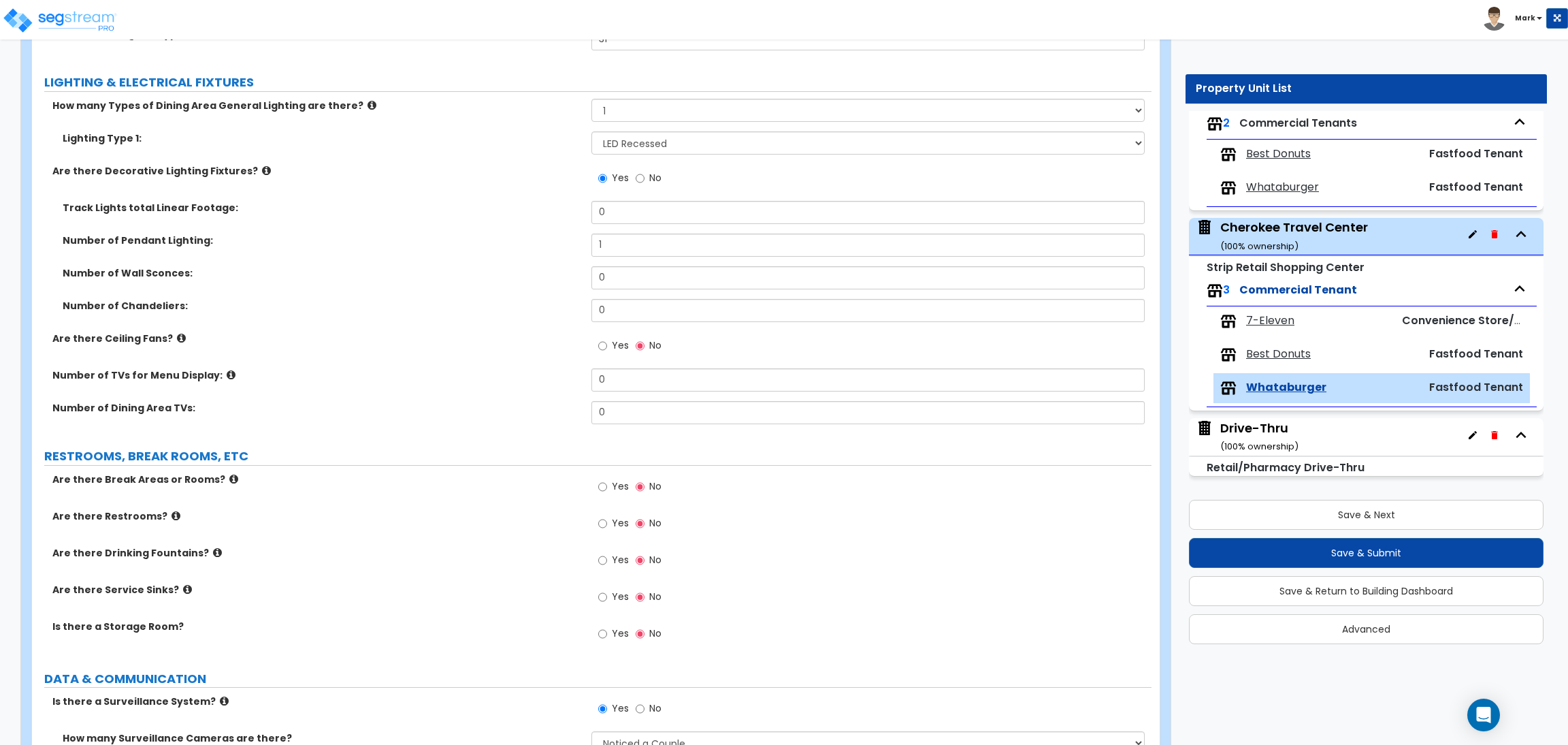
scroll to position [1829, 0]
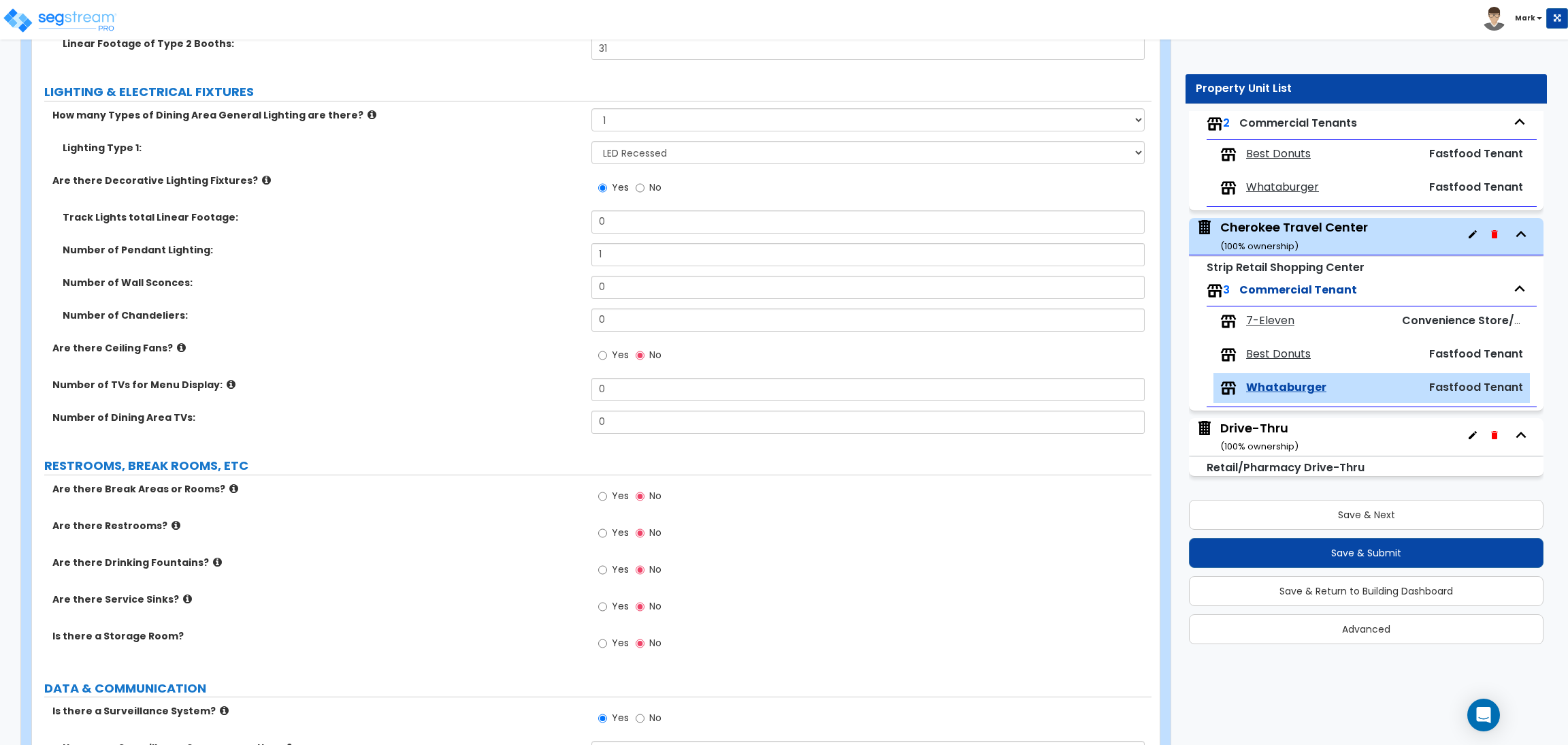
click at [618, 494] on span "Yes" at bounding box center [620, 495] width 17 height 14
click at [607, 494] on input "Yes" at bounding box center [602, 495] width 9 height 15
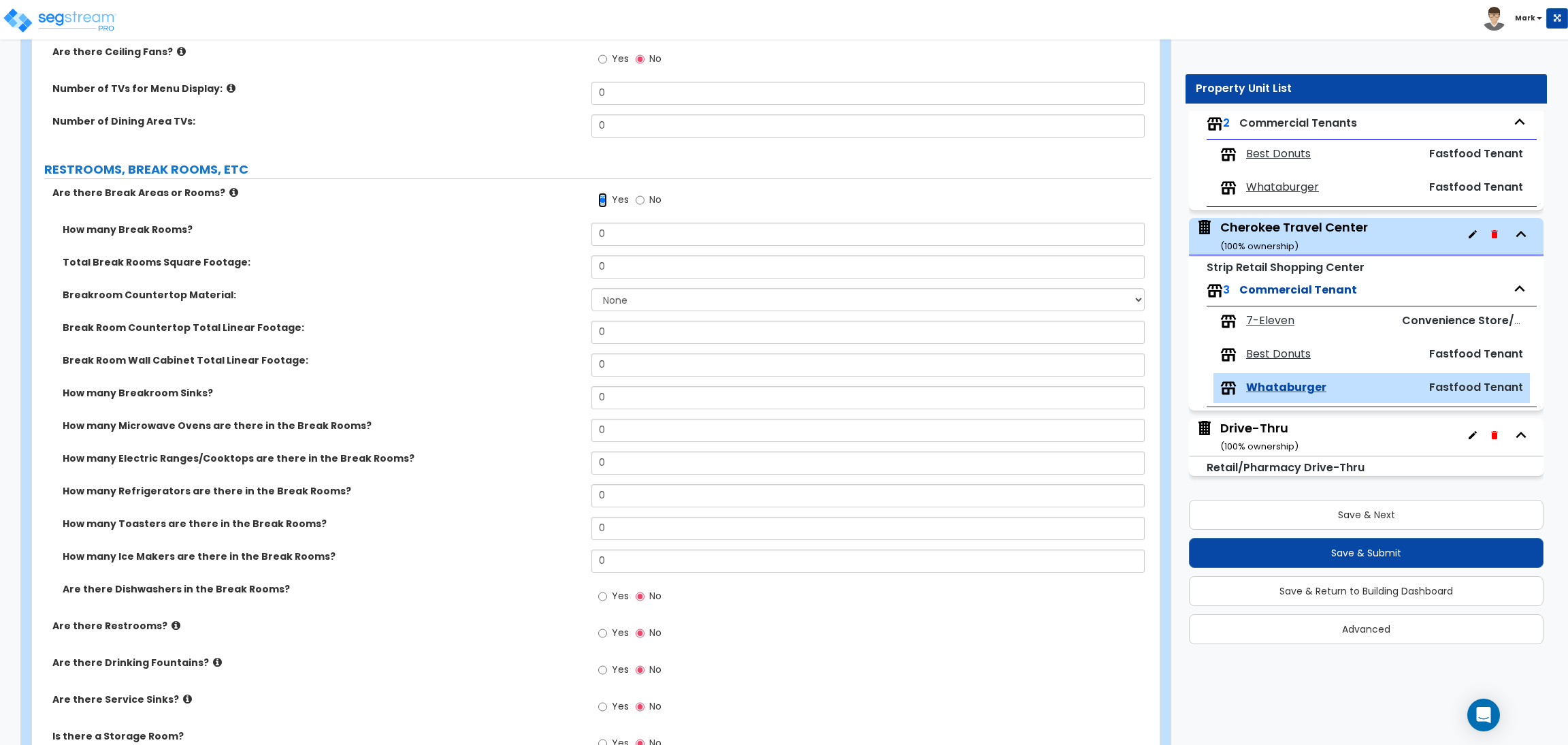
scroll to position [2135, 0]
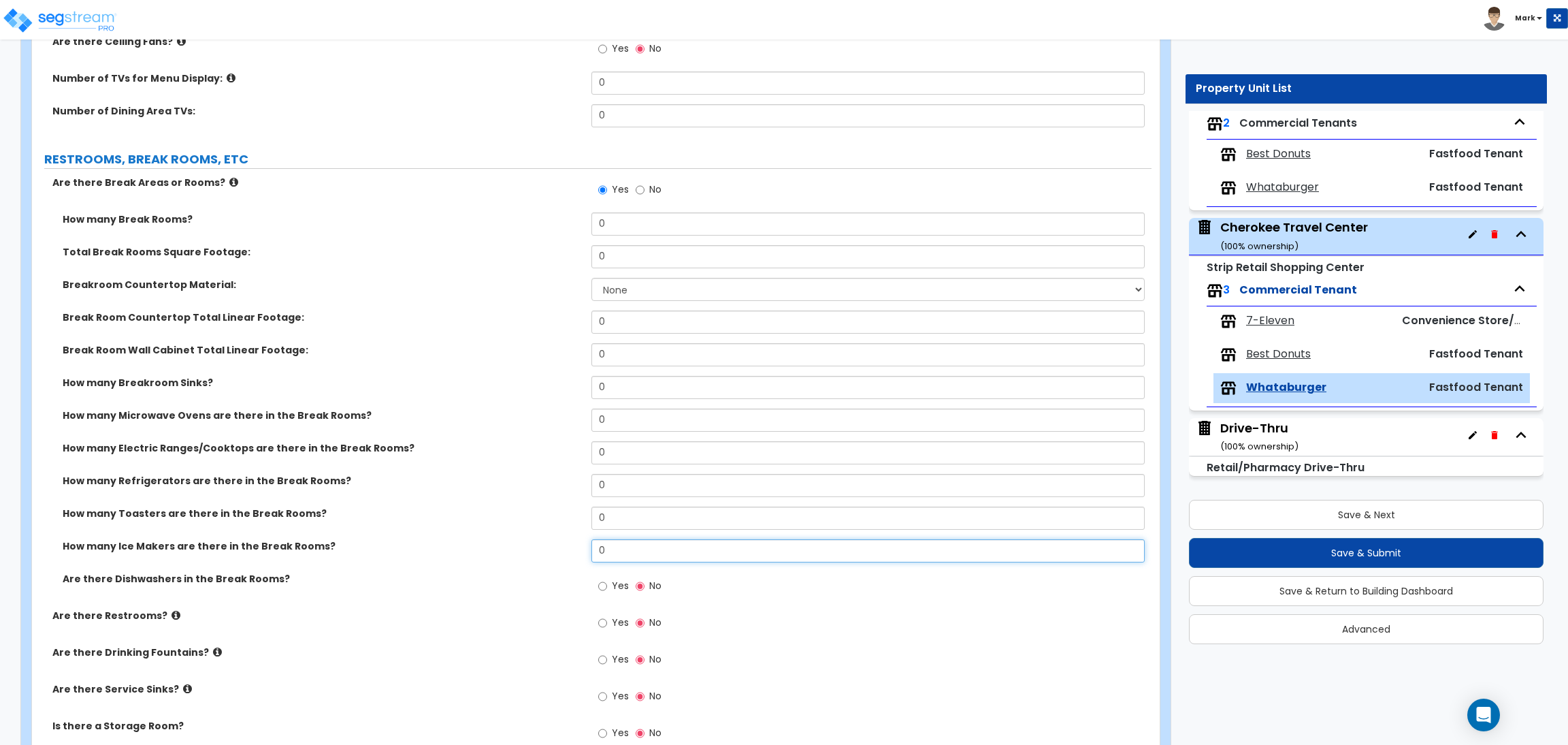
drag, startPoint x: 635, startPoint y: 548, endPoint x: 615, endPoint y: 537, distance: 22.8
click at [619, 540] on input "0" at bounding box center [867, 551] width 553 height 23
drag, startPoint x: 618, startPoint y: 562, endPoint x: 569, endPoint y: 553, distance: 49.8
click at [569, 553] on div "How many Ice Makers are there in the Break Rooms? 0" at bounding box center [592, 555] width 1120 height 32
click at [609, 595] on label "Yes" at bounding box center [613, 587] width 30 height 23
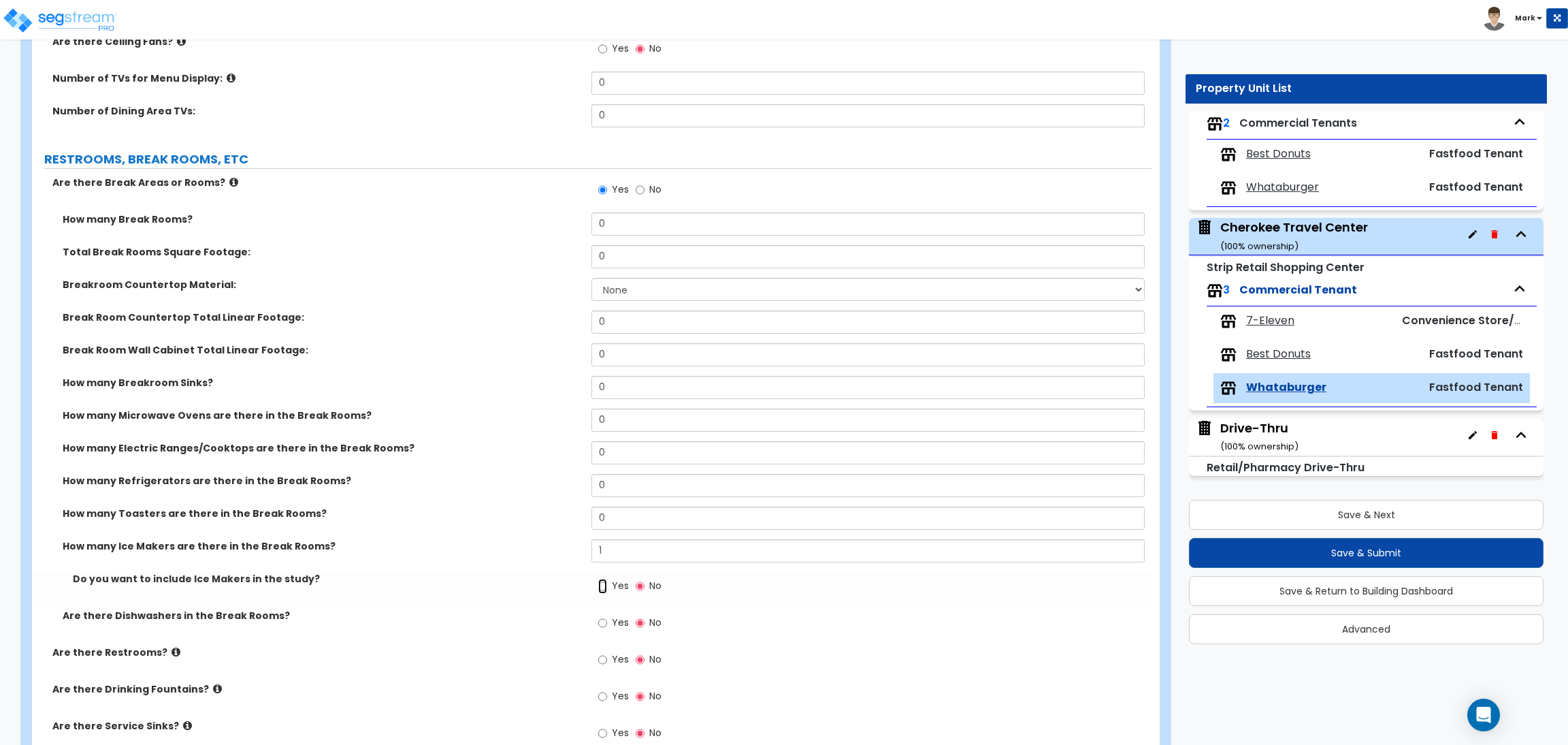
click at [607, 593] on input "Yes" at bounding box center [602, 585] width 9 height 15
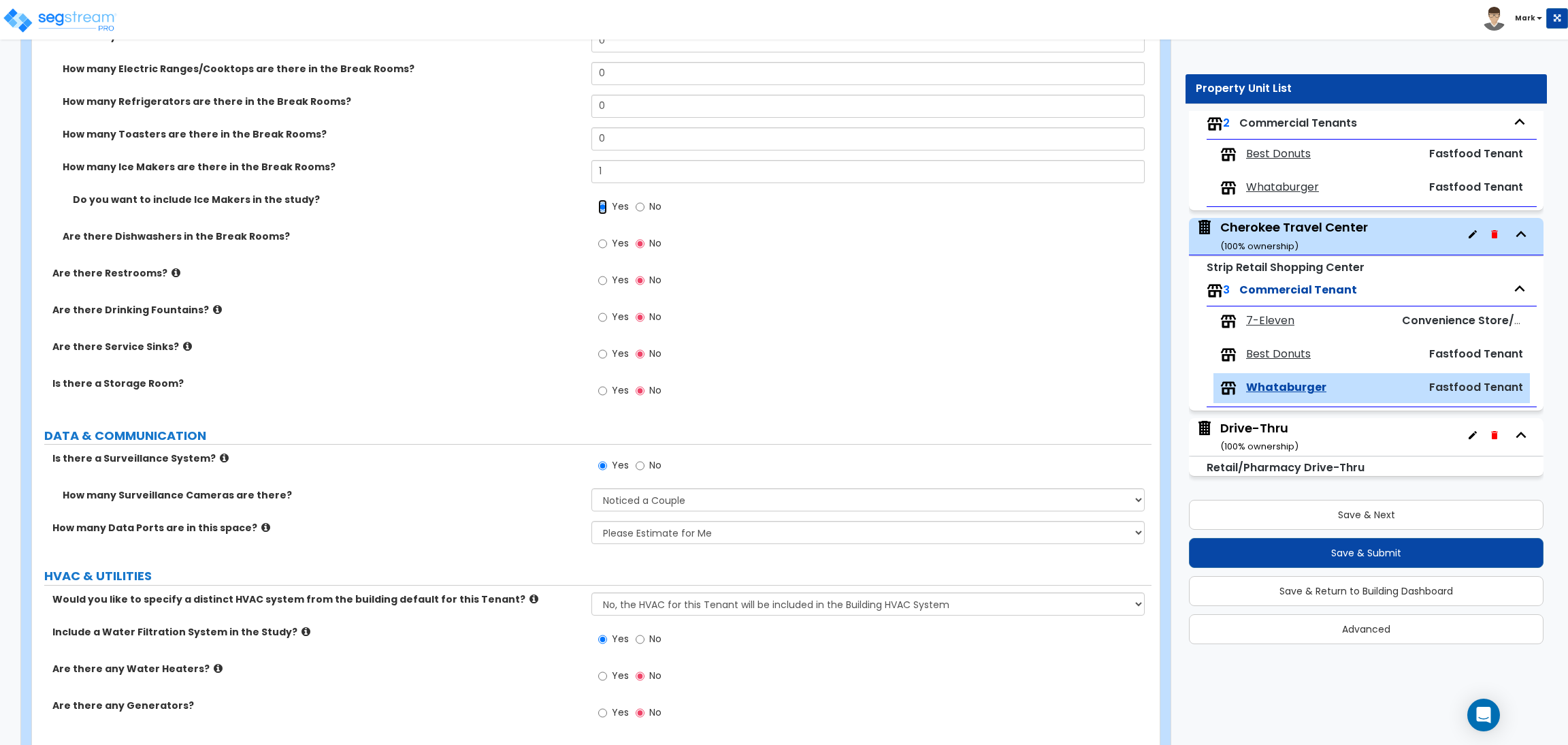
scroll to position [2543, 0]
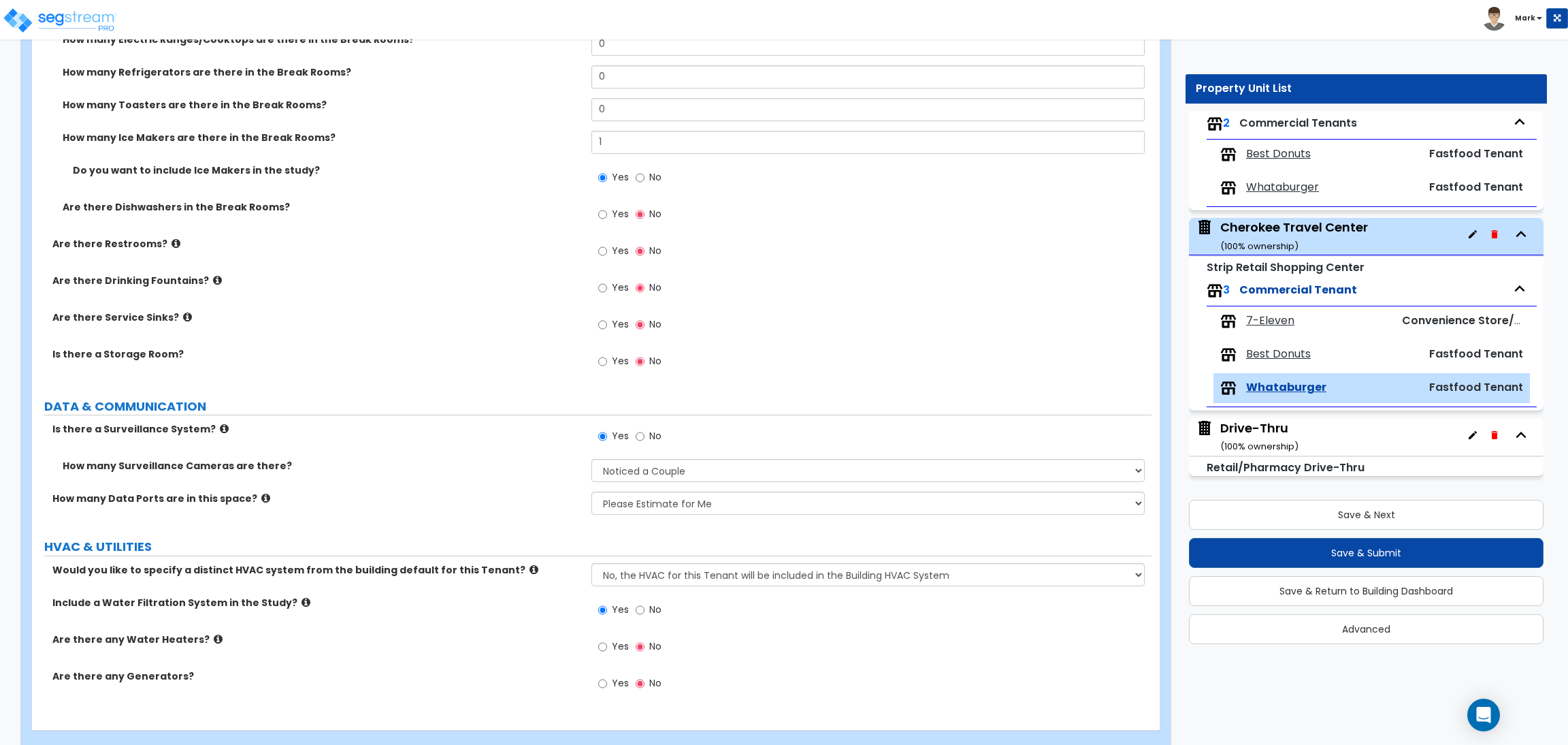
click at [611, 327] on label "Yes" at bounding box center [613, 326] width 30 height 23
click at [607, 327] on input "Yes" at bounding box center [602, 324] width 9 height 15
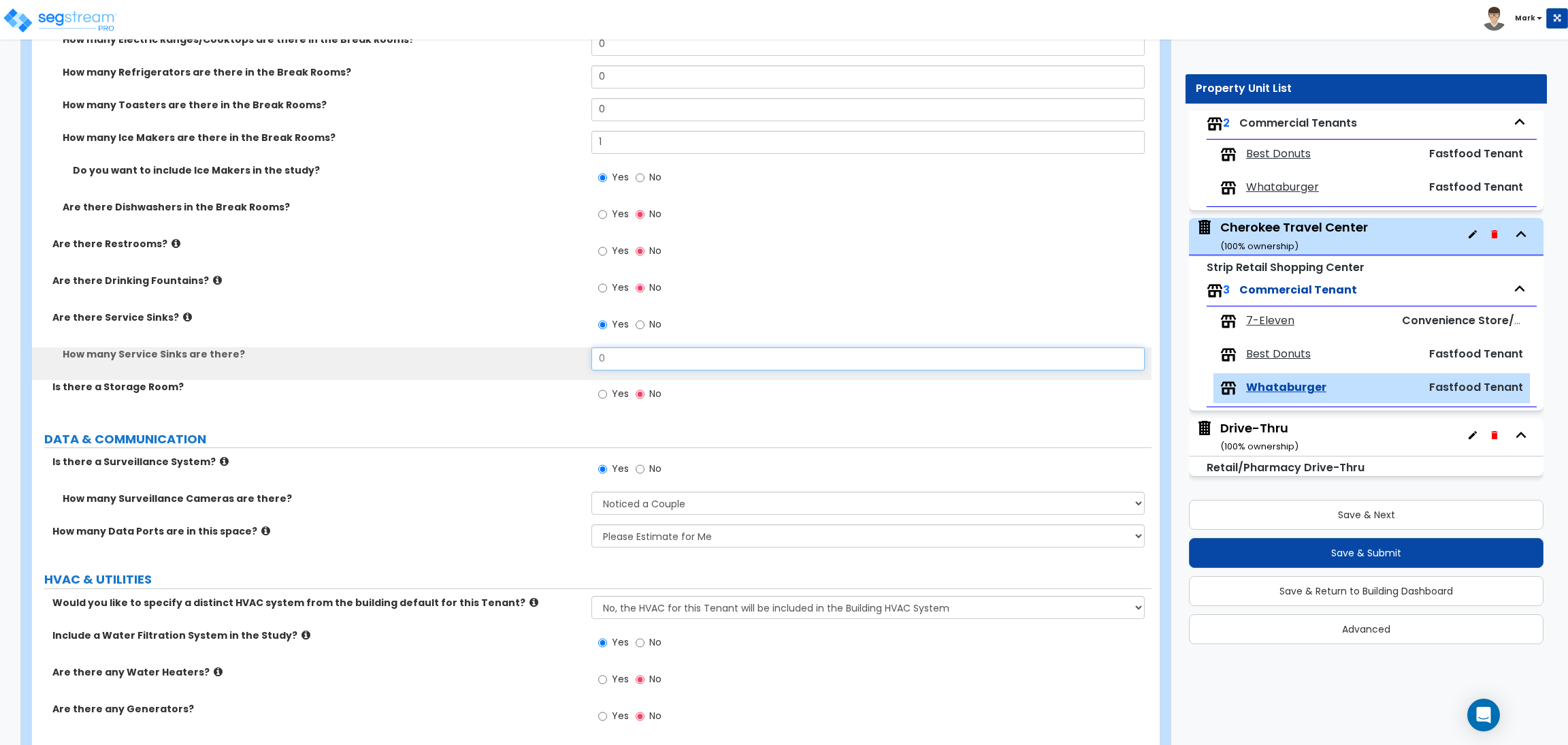
drag, startPoint x: 613, startPoint y: 356, endPoint x: 593, endPoint y: 350, distance: 20.9
click at [593, 350] on input "0" at bounding box center [867, 359] width 553 height 23
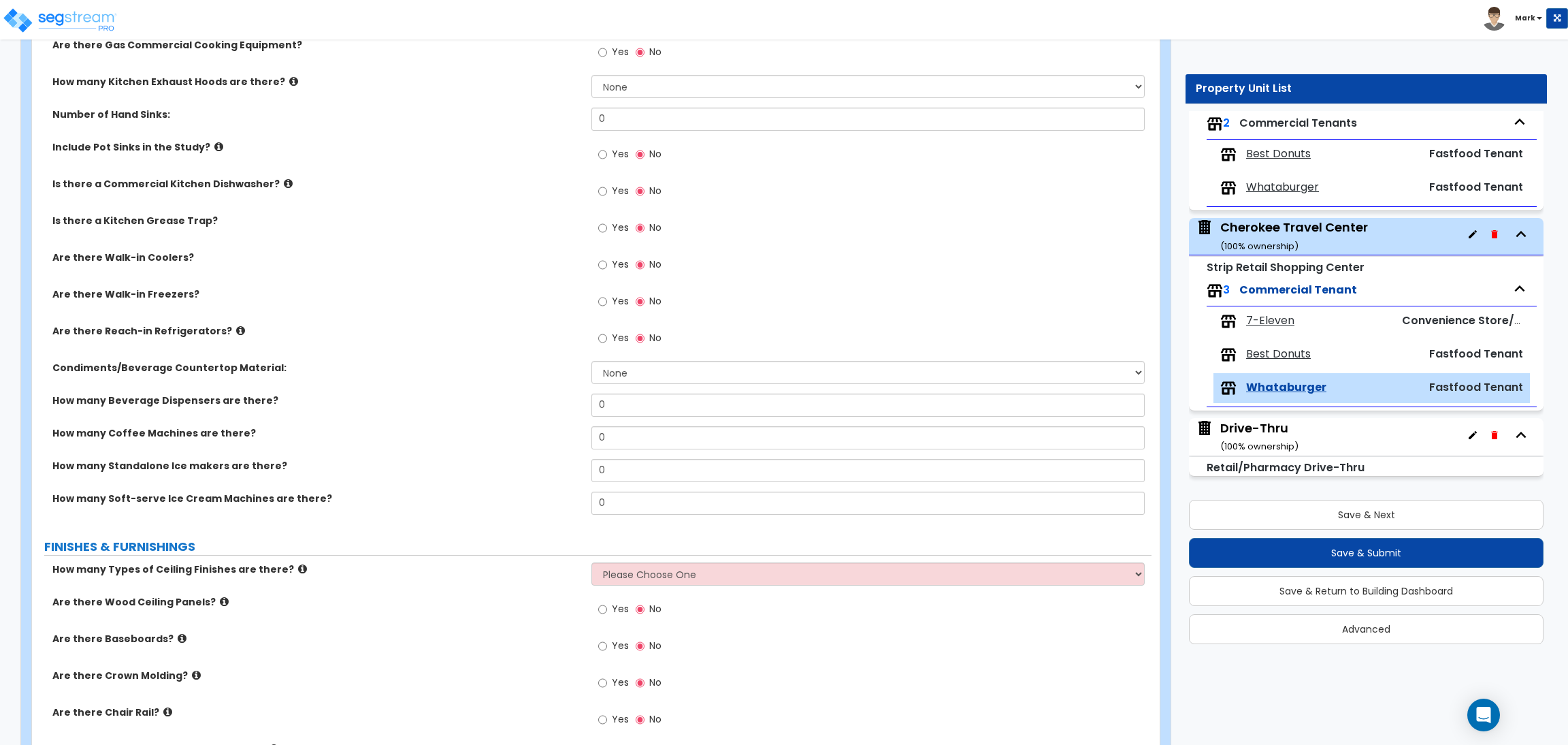
scroll to position [764, 0]
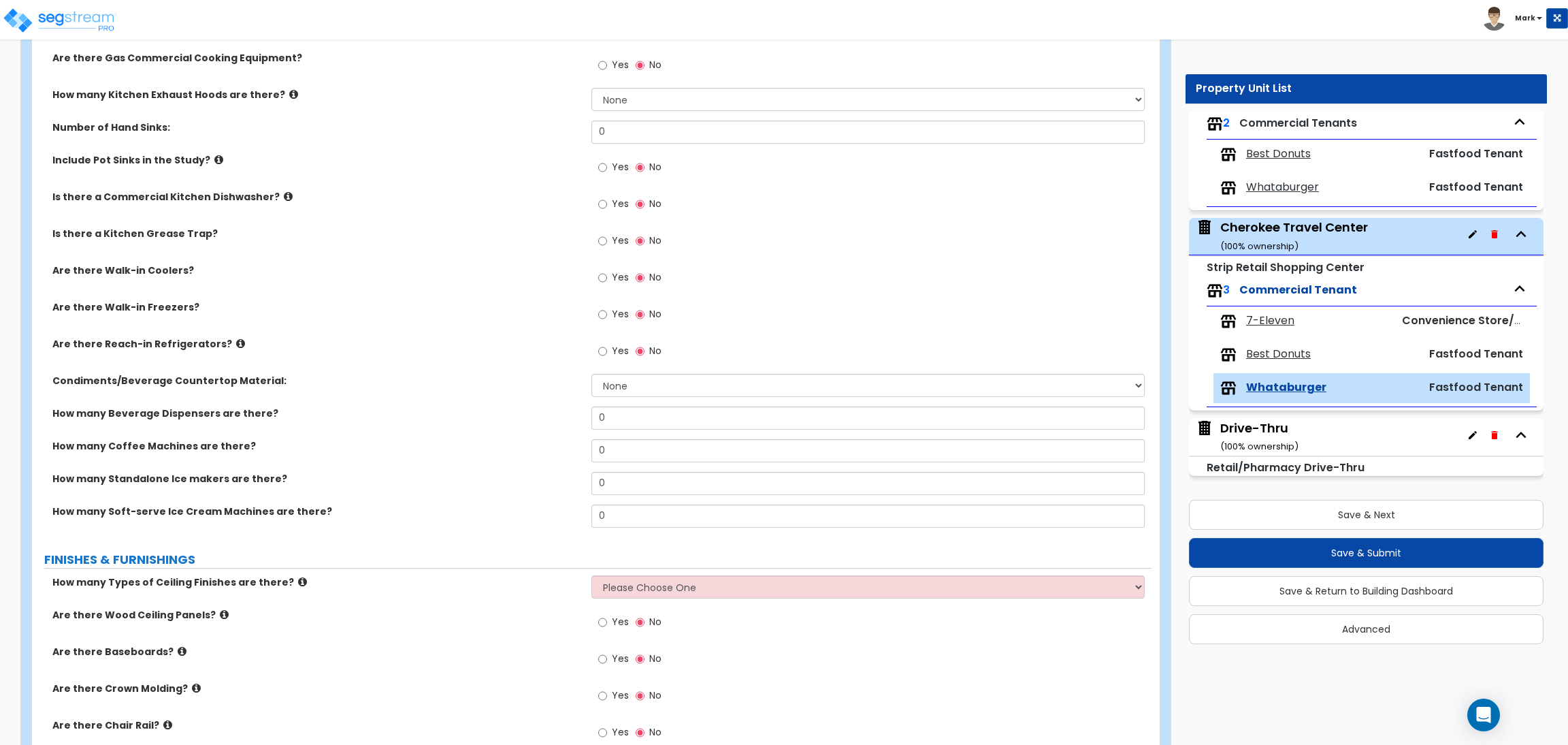
click at [618, 277] on span "Yes" at bounding box center [620, 277] width 17 height 14
click at [607, 277] on input "Yes" at bounding box center [602, 277] width 9 height 15
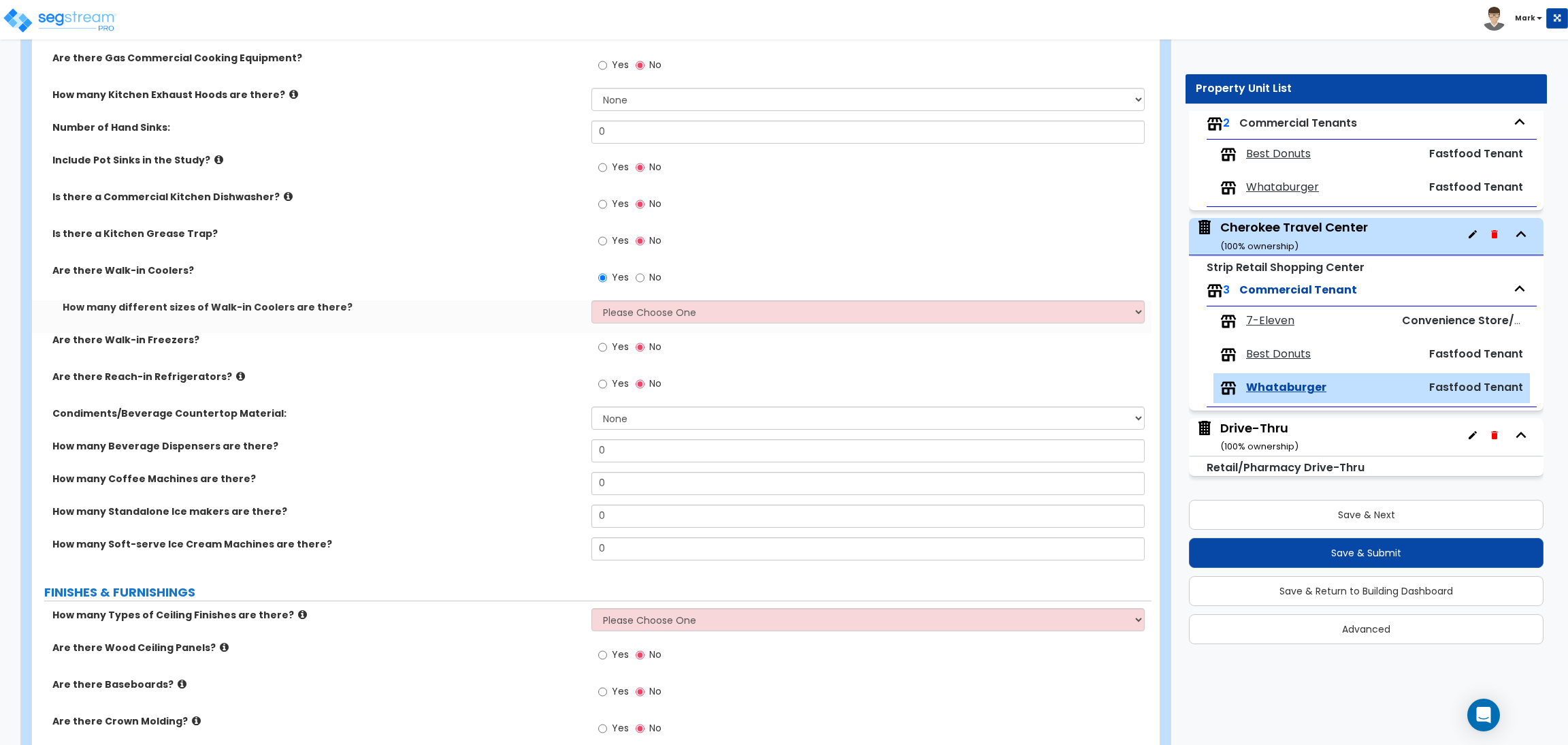
click at [618, 345] on span "Yes" at bounding box center [620, 347] width 17 height 14
click at [607, 345] on input "Yes" at bounding box center [602, 347] width 9 height 15
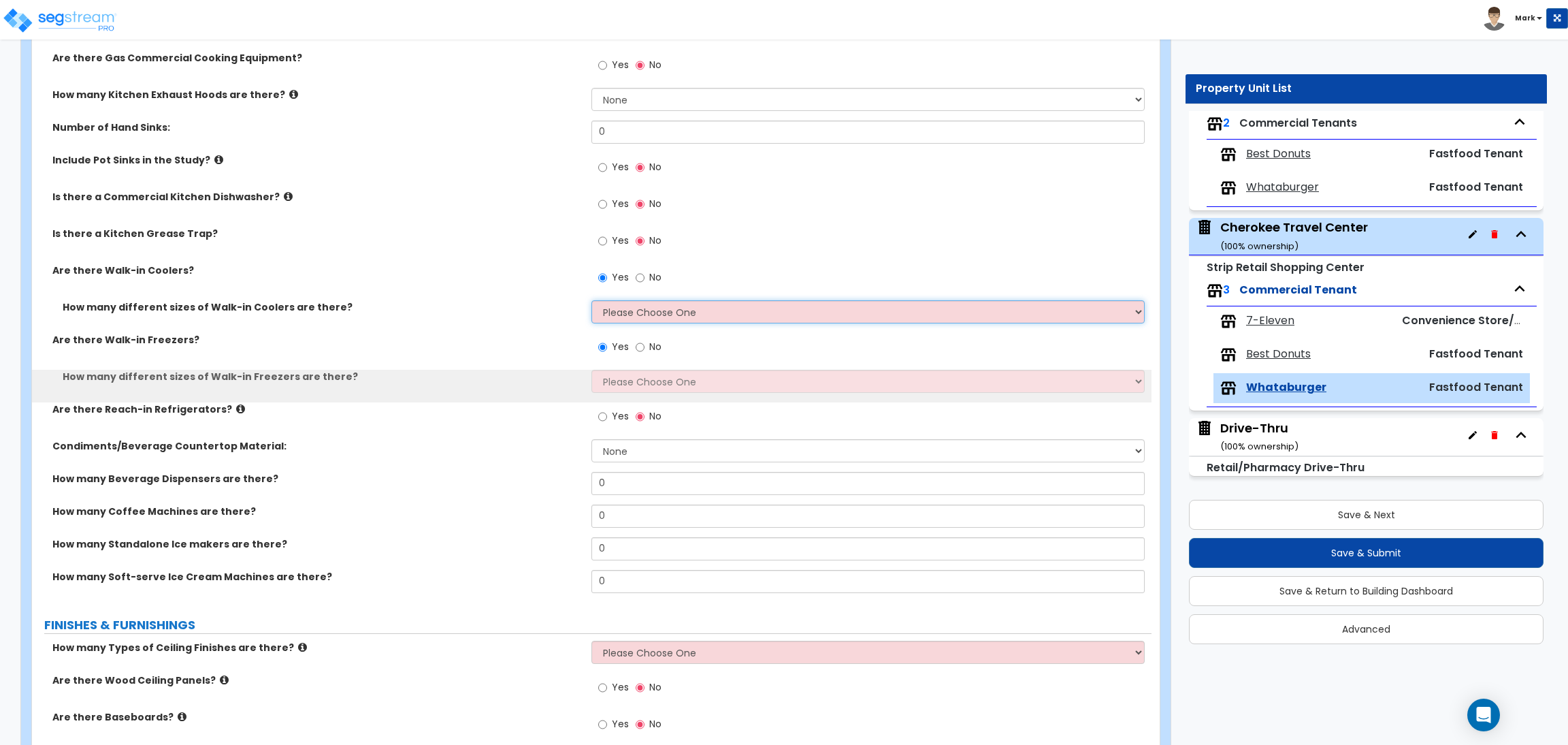
click at [635, 319] on select "Please Choose One 1 2 3 4" at bounding box center [867, 312] width 553 height 23
click at [591, 301] on select "Please Choose One 1 2 3 4" at bounding box center [867, 312] width 553 height 23
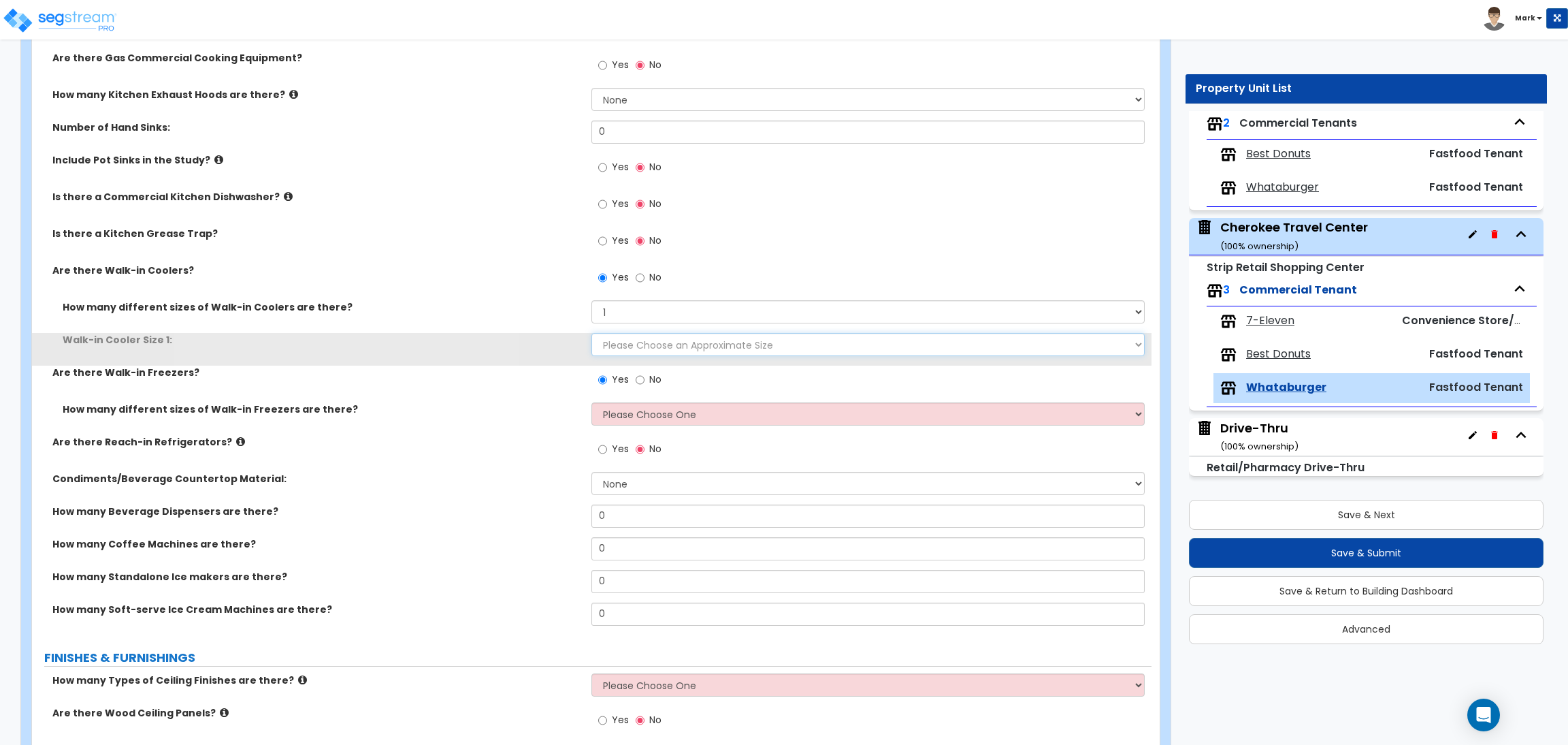
click at [656, 343] on select "Please Choose an Approximate Size 6' x 6' 10' x 6' 12' x 14' 12' x 20' I want t…" at bounding box center [867, 345] width 553 height 23
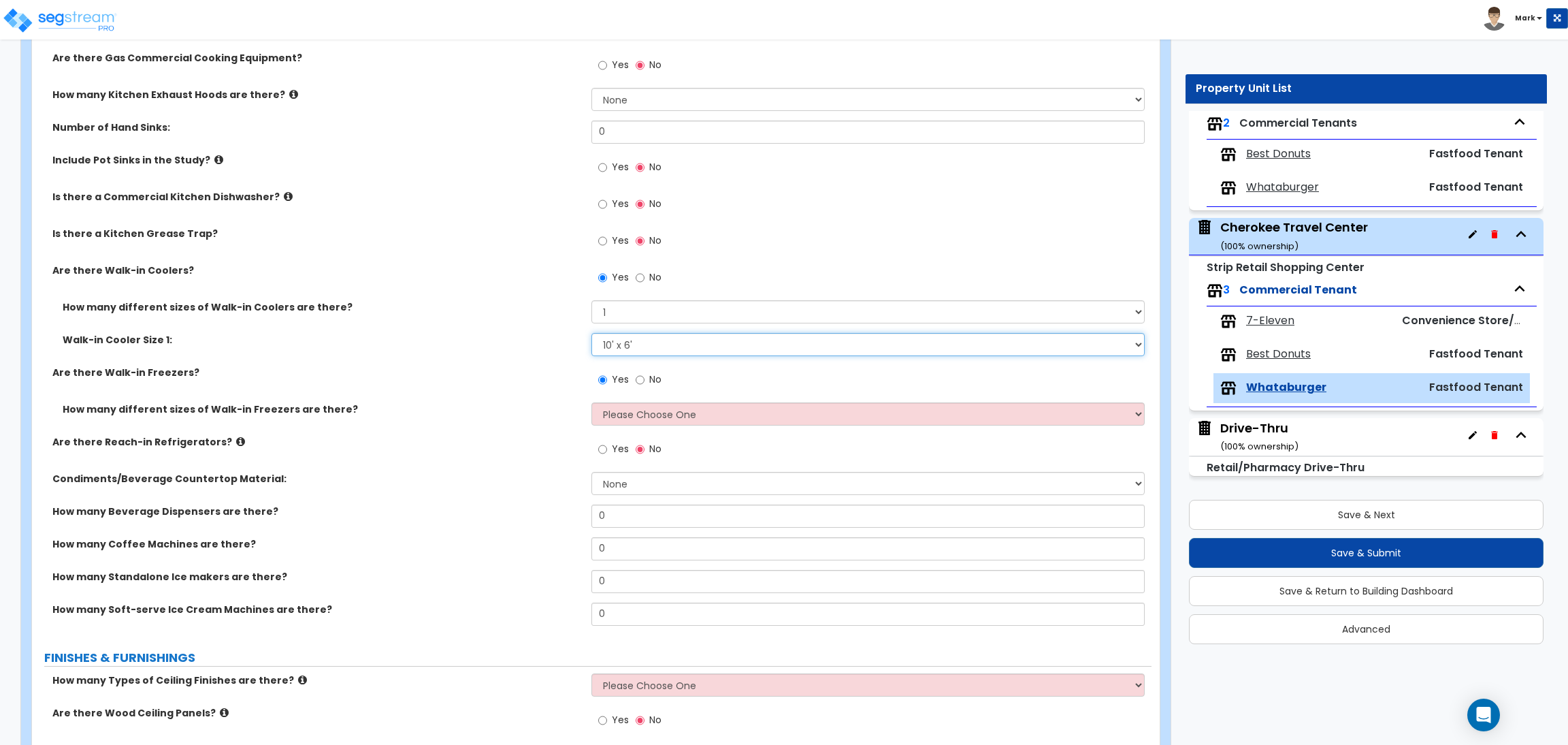
click at [591, 334] on select "Please Choose an Approximate Size 6' x 6' 10' x 6' 12' x 14' 12' x 20' I want t…" at bounding box center [867, 345] width 553 height 23
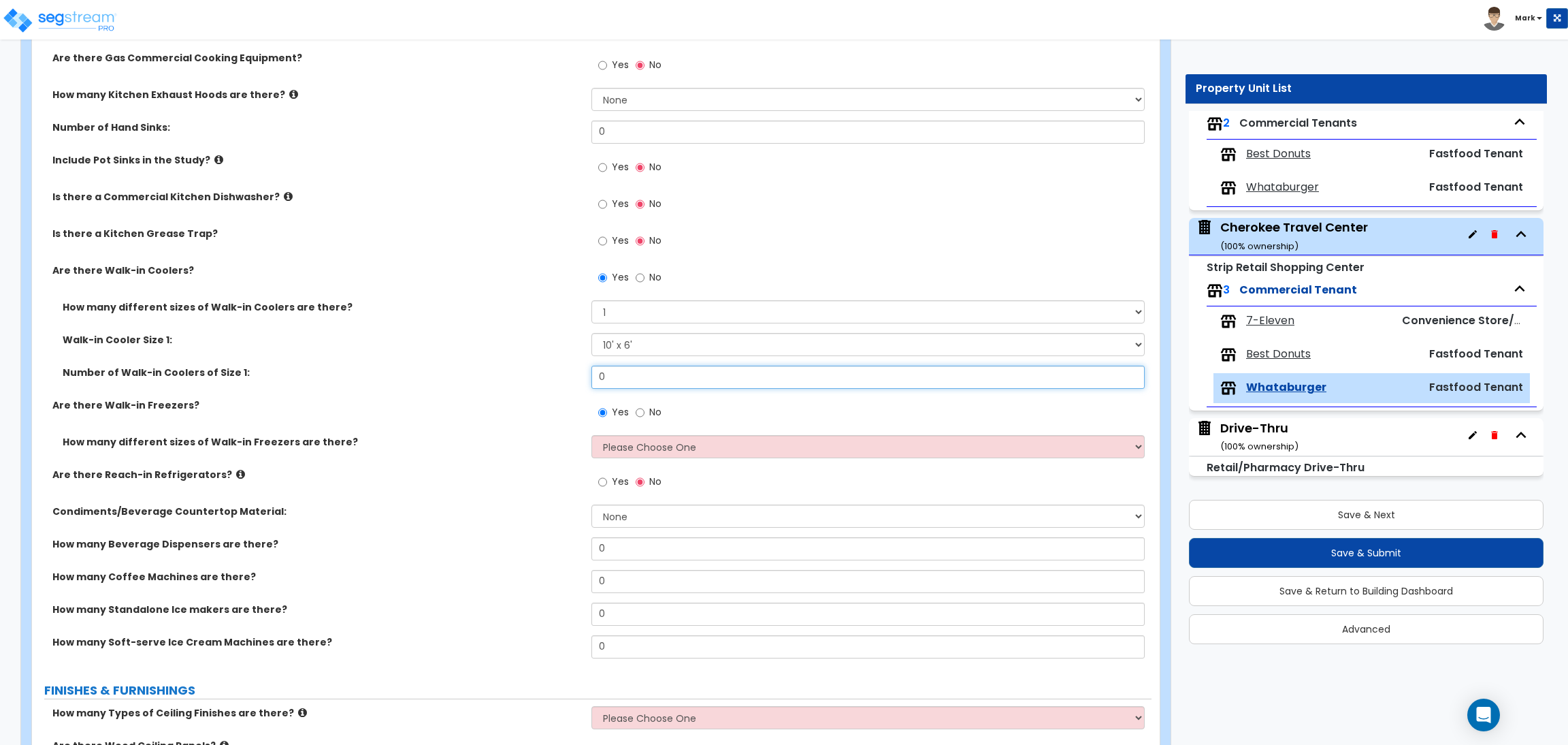
drag, startPoint x: 627, startPoint y: 384, endPoint x: 581, endPoint y: 378, distance: 46.4
click at [581, 378] on div "Number of Walk-in Coolers of Size 1: 0" at bounding box center [592, 381] width 1120 height 32
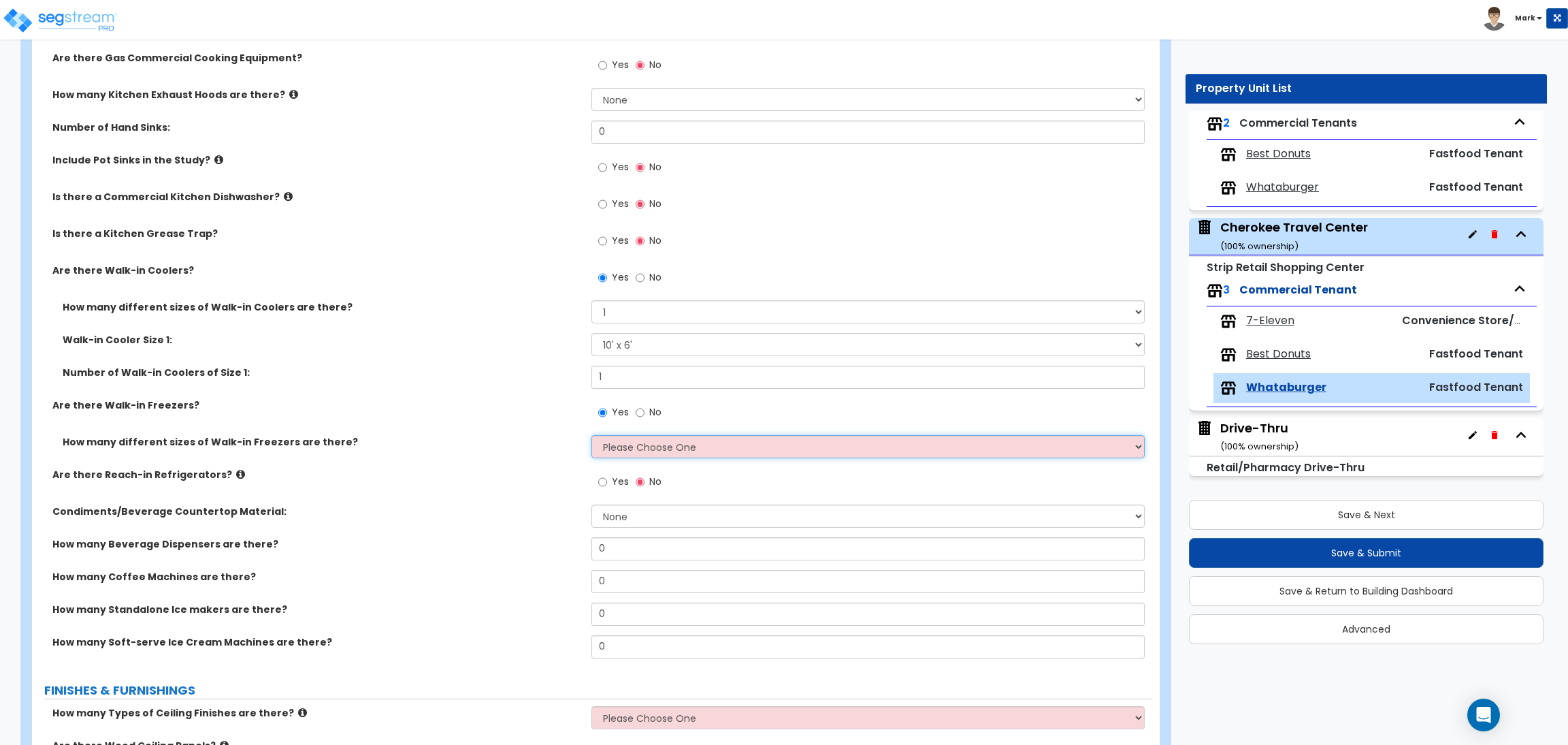
click at [620, 449] on select "Please Choose One 1 2 3 4" at bounding box center [867, 446] width 553 height 23
click at [591, 436] on select "Please Choose One 1 2 3 4" at bounding box center [867, 446] width 553 height 23
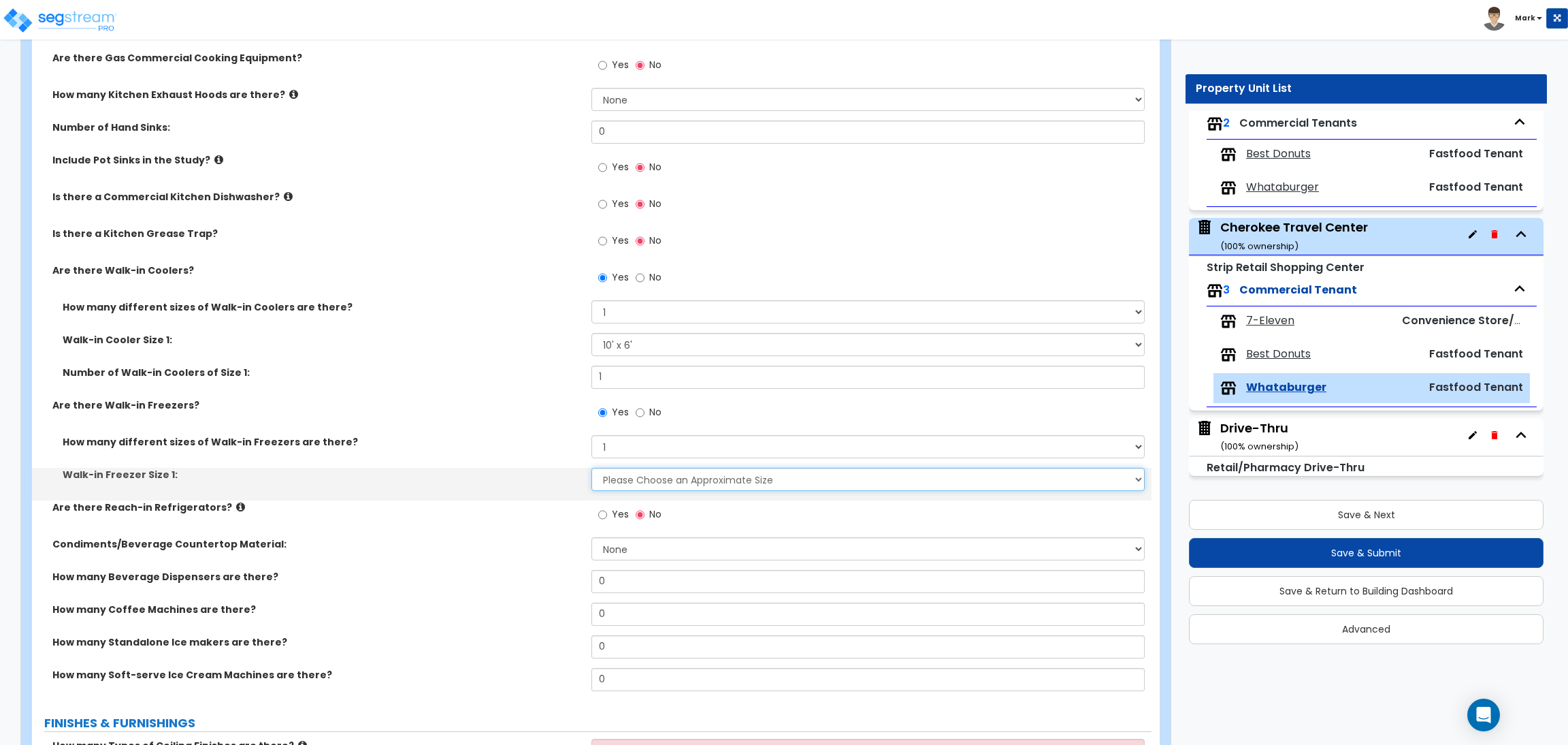
click at [631, 472] on select "Please Choose an Approximate Size 8' x 8' 8' x 12' 8' x 16' 8' x 20' I want to …" at bounding box center [867, 480] width 553 height 23
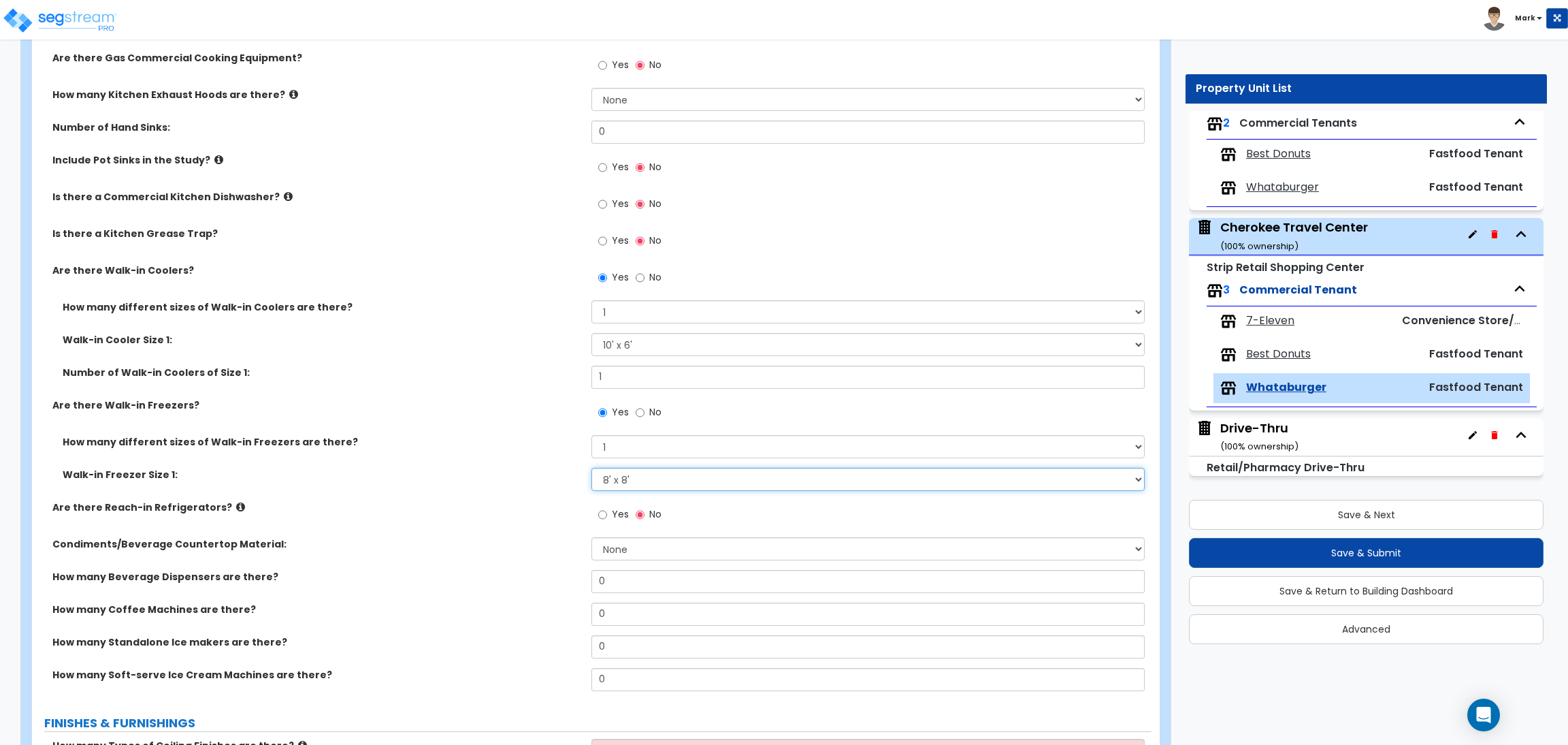
click at [591, 468] on select "Please Choose an Approximate Size 8' x 8' 8' x 12' 8' x 16' 8' x 20' I want to …" at bounding box center [867, 480] width 553 height 23
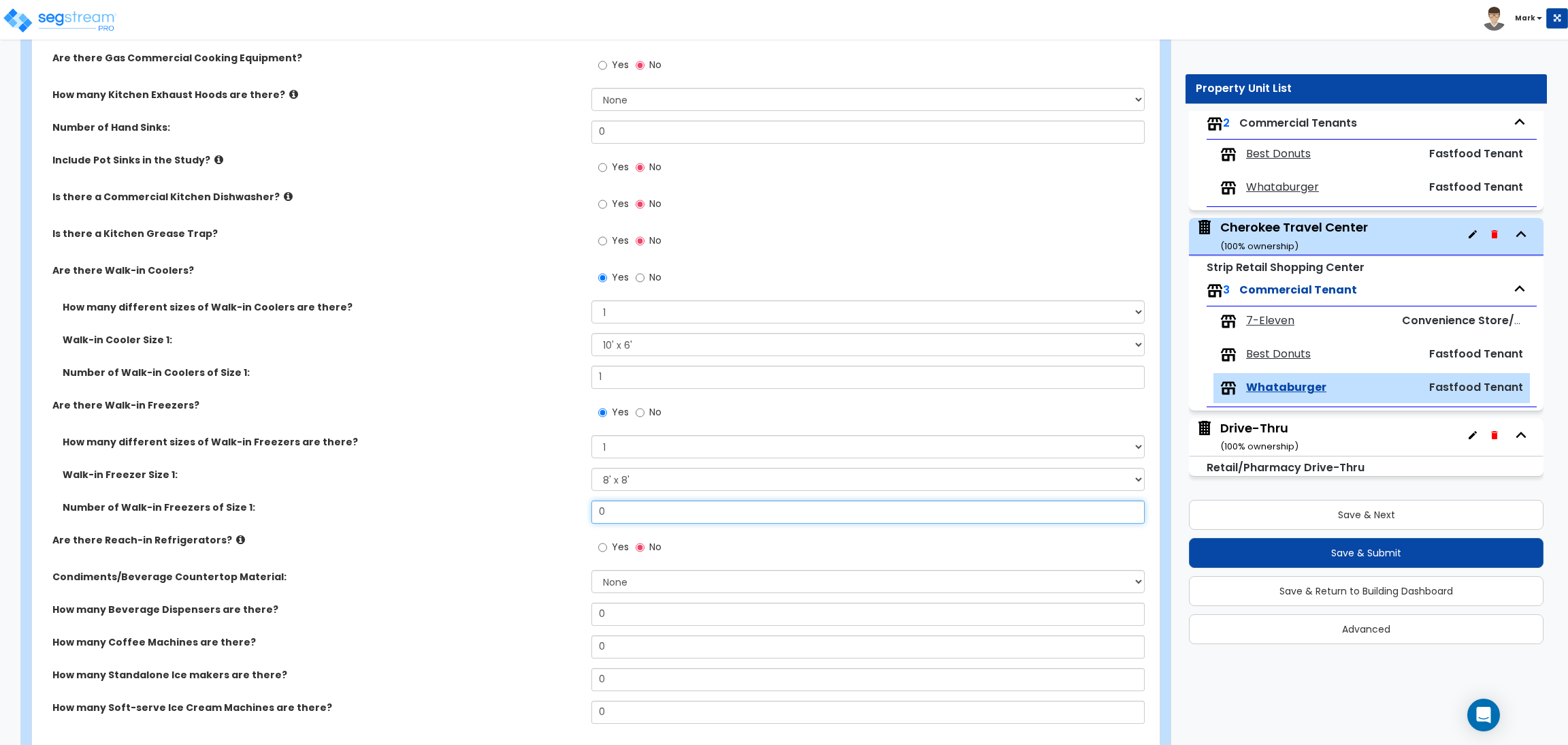
drag, startPoint x: 602, startPoint y: 518, endPoint x: 549, endPoint y: 514, distance: 53.2
click at [549, 514] on div "Number of Walk-in Freezers of Size 1: 0" at bounding box center [592, 516] width 1120 height 32
click at [508, 494] on div "Walk-in Freezer Size 1: Please Choose an Approximate Size 8' x 8' 8' x 12' 8' x…" at bounding box center [592, 484] width 1120 height 32
click at [631, 480] on select "Please Choose an Approximate Size 8' x 8' 8' x 12' 8' x 16' 8' x 20' I want to …" at bounding box center [867, 480] width 553 height 23
click at [514, 506] on label "Number of Walk-in Freezers of Size 1:" at bounding box center [322, 507] width 519 height 14
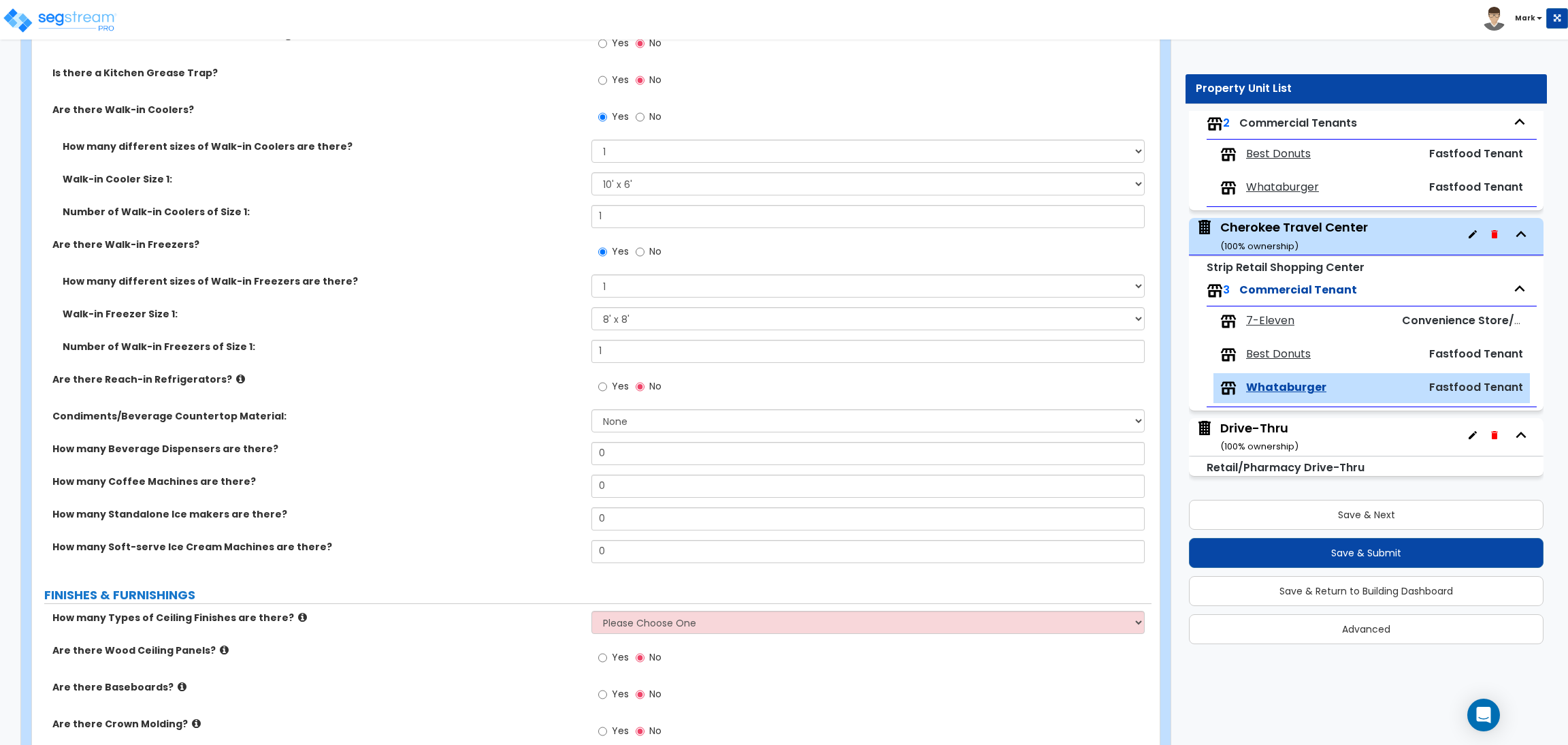
scroll to position [967, 0]
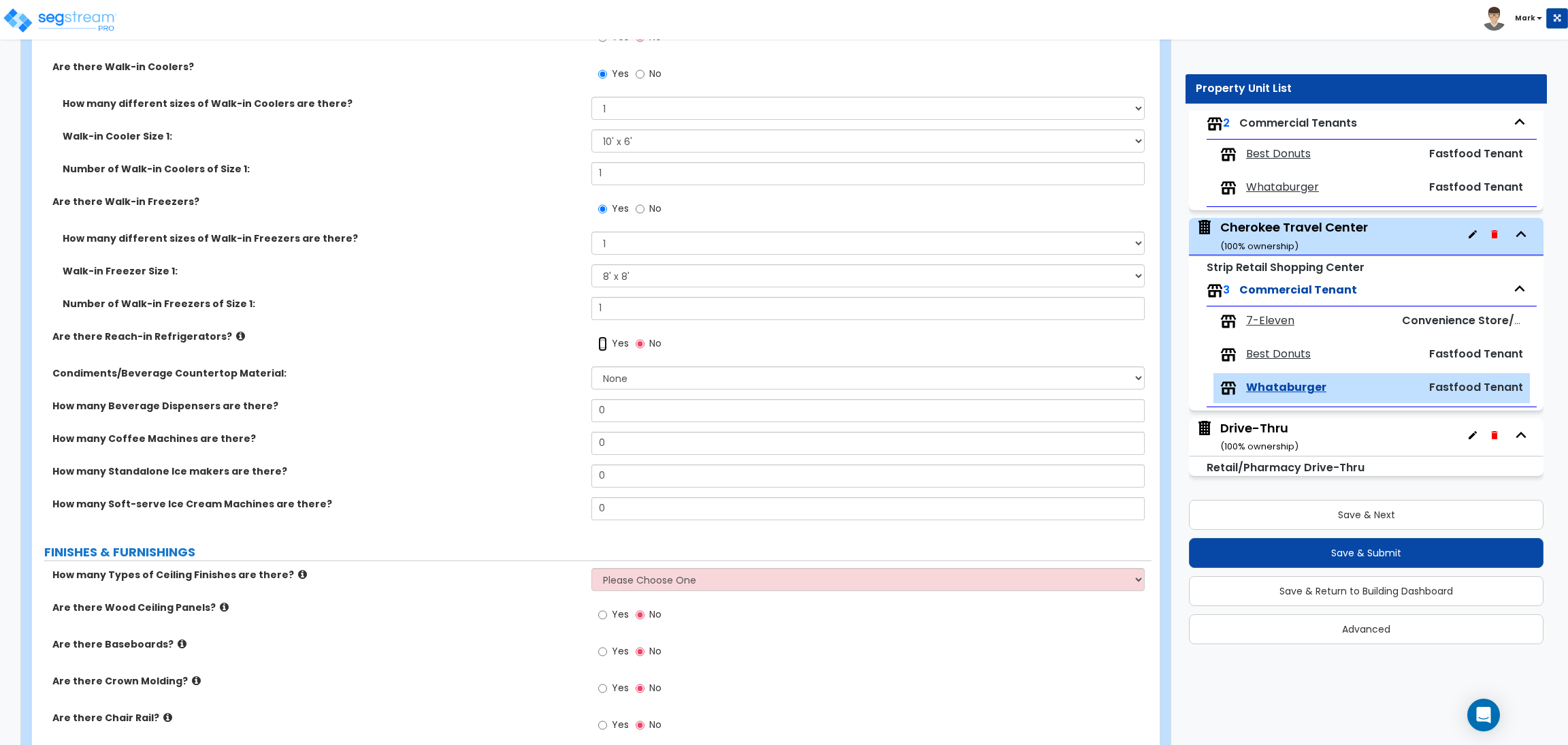
click at [607, 345] on input "Yes" at bounding box center [602, 343] width 9 height 15
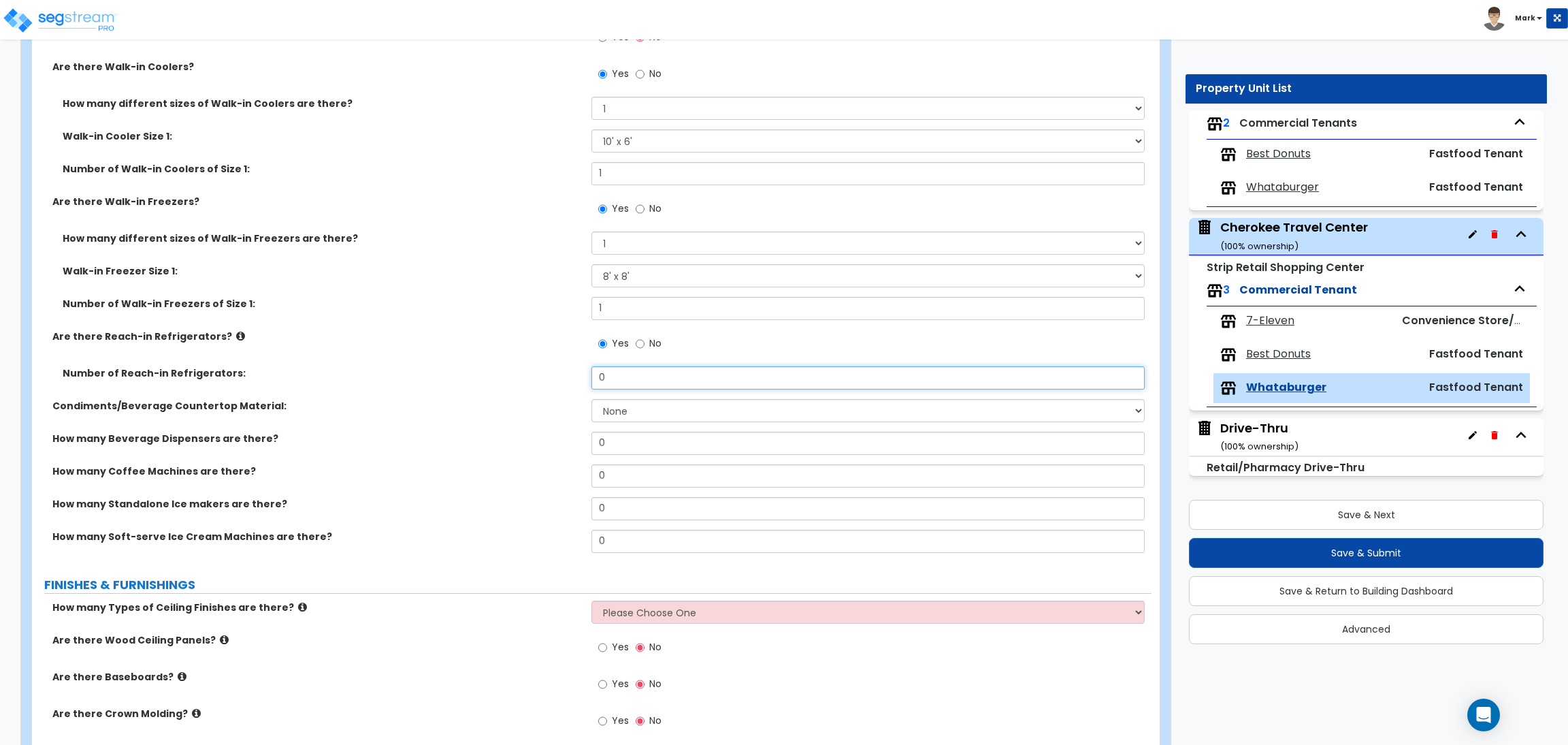
drag, startPoint x: 631, startPoint y: 378, endPoint x: 573, endPoint y: 305, distance: 93.2
click at [571, 377] on div "Number of Reach-in Refrigerators: 0" at bounding box center [592, 382] width 1120 height 32
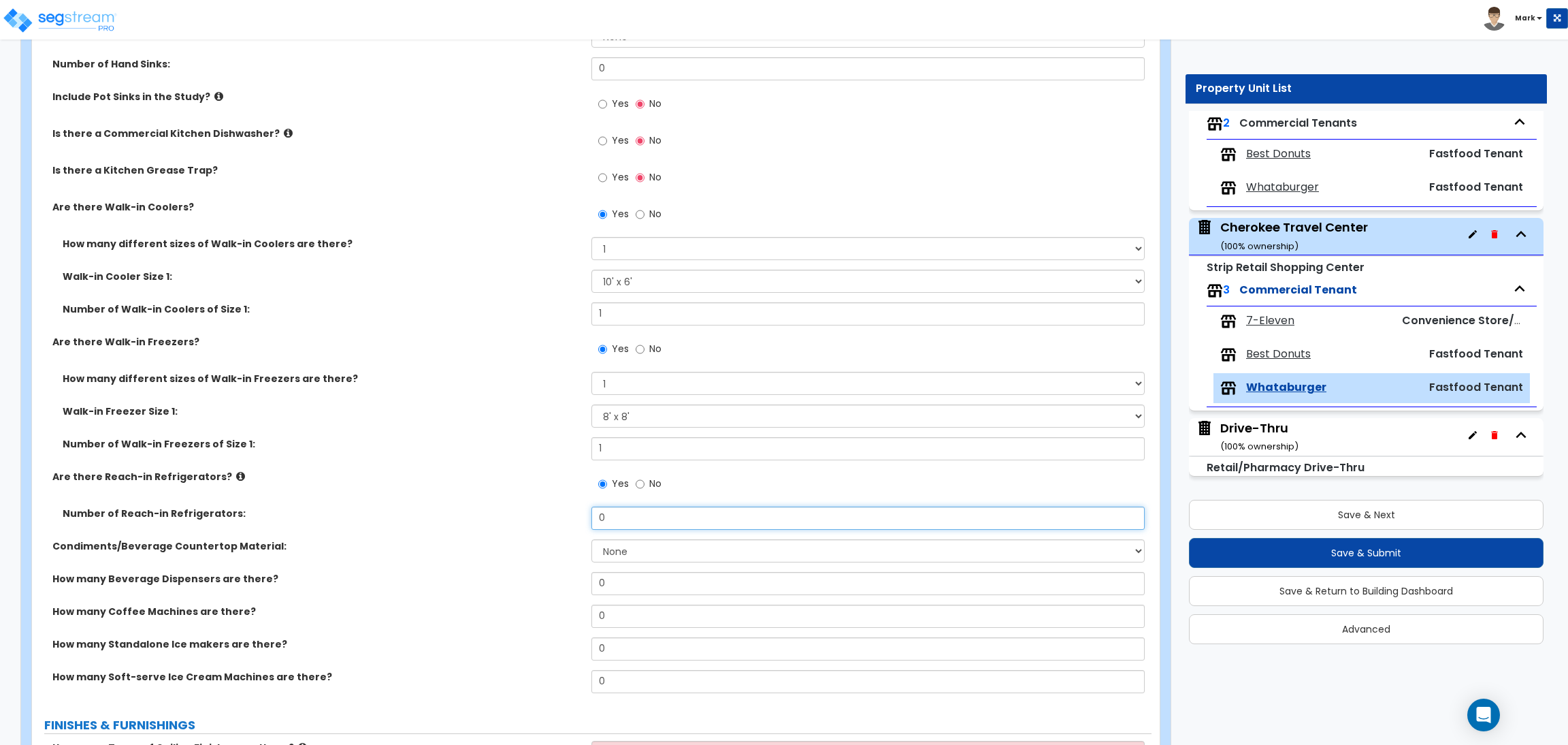
scroll to position [764, 0]
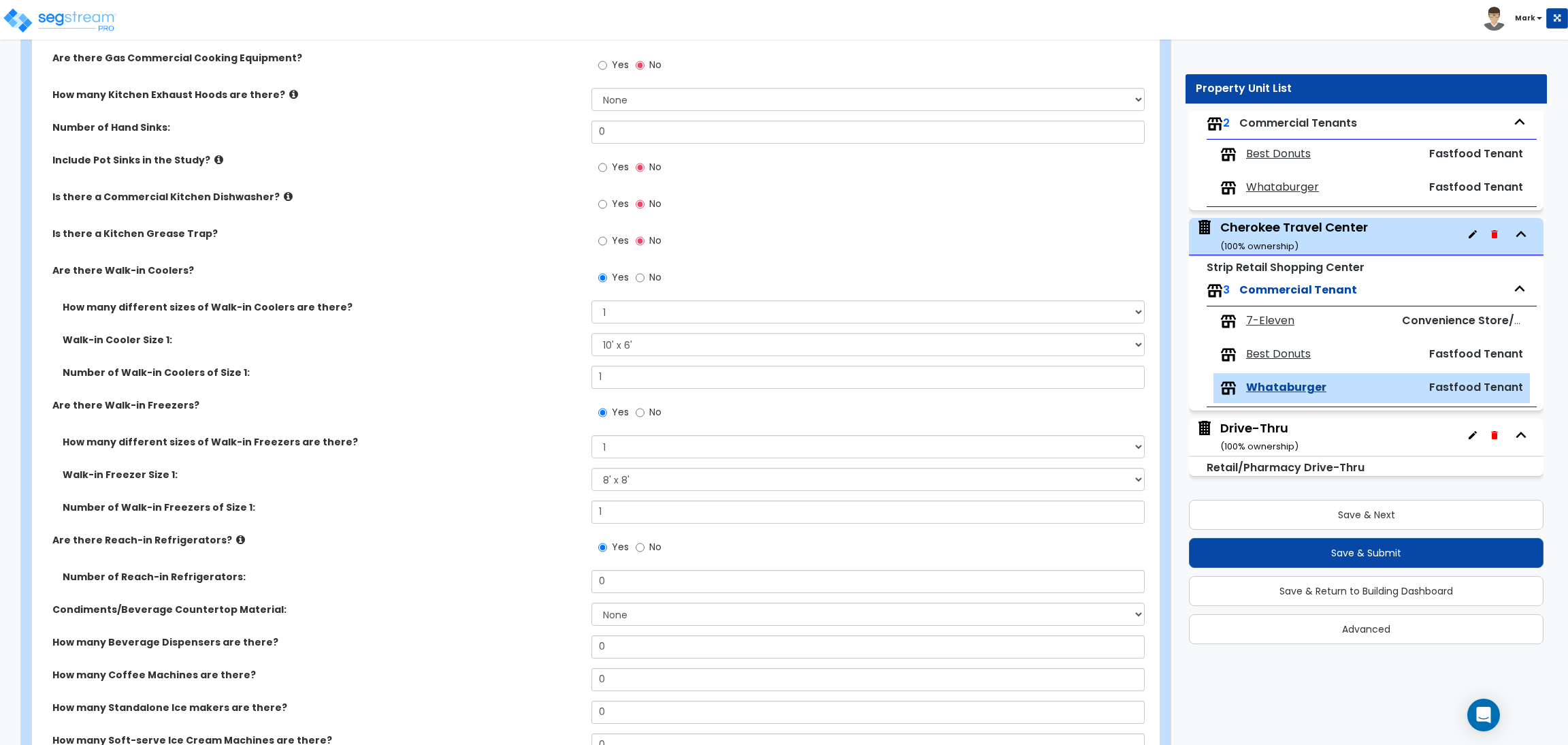
click at [459, 410] on label "Are there Walk-in Freezers?" at bounding box center [317, 405] width 529 height 14
click at [630, 339] on select "Please Choose an Approximate Size 6' x 6' 10' x 6' 12' x 14' 12' x 20' I want t…" at bounding box center [867, 345] width 553 height 23
click at [505, 396] on div "Number of Walk-in Coolers of Size 1: 1" at bounding box center [592, 381] width 1120 height 32
click at [634, 479] on select "Please Choose an Approximate Size 8' x 8' 8' x 12' 8' x 16' 8' x 20' I want to …" at bounding box center [867, 480] width 553 height 23
click at [526, 501] on label "Number of Walk-in Freezers of Size 1:" at bounding box center [322, 507] width 519 height 14
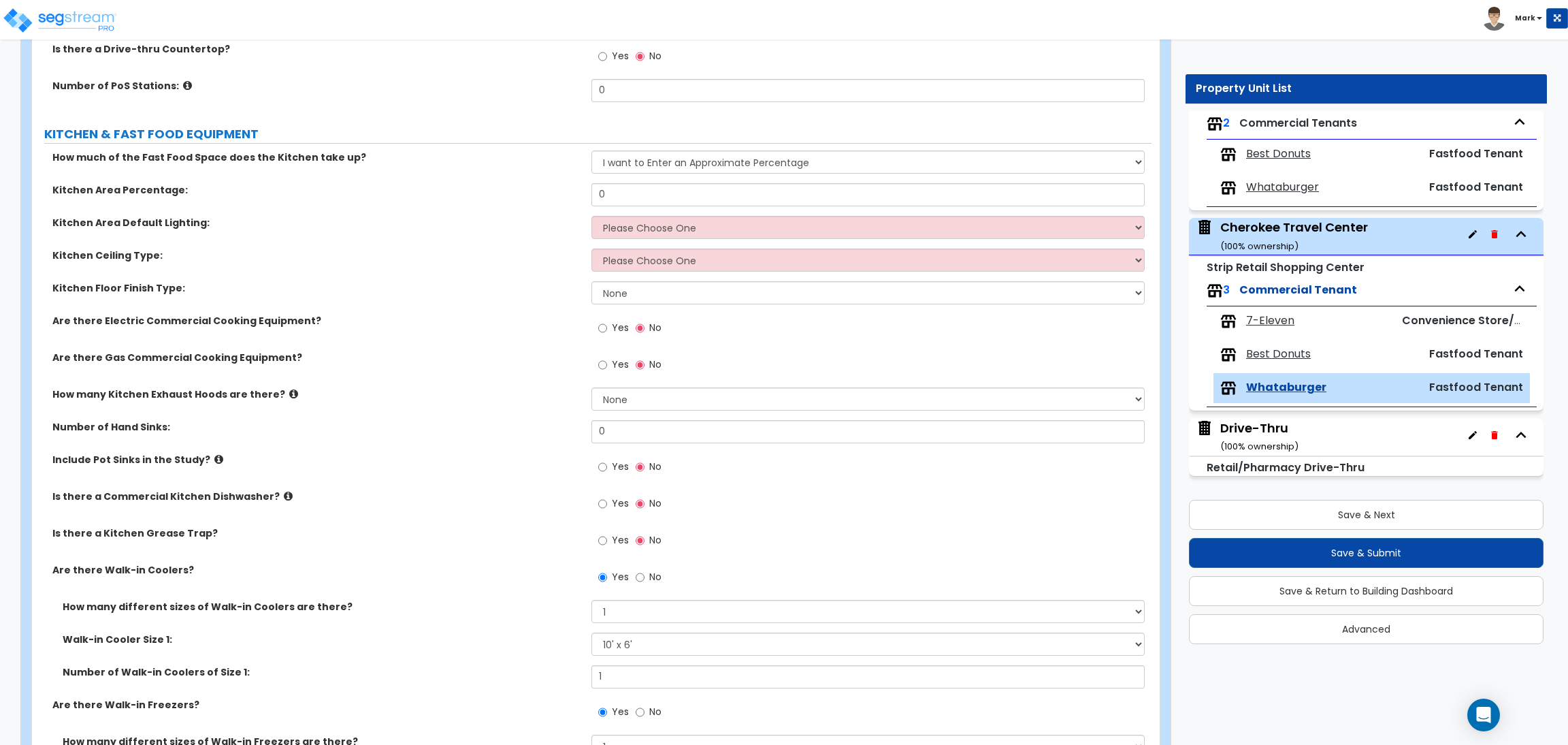
scroll to position [457, 0]
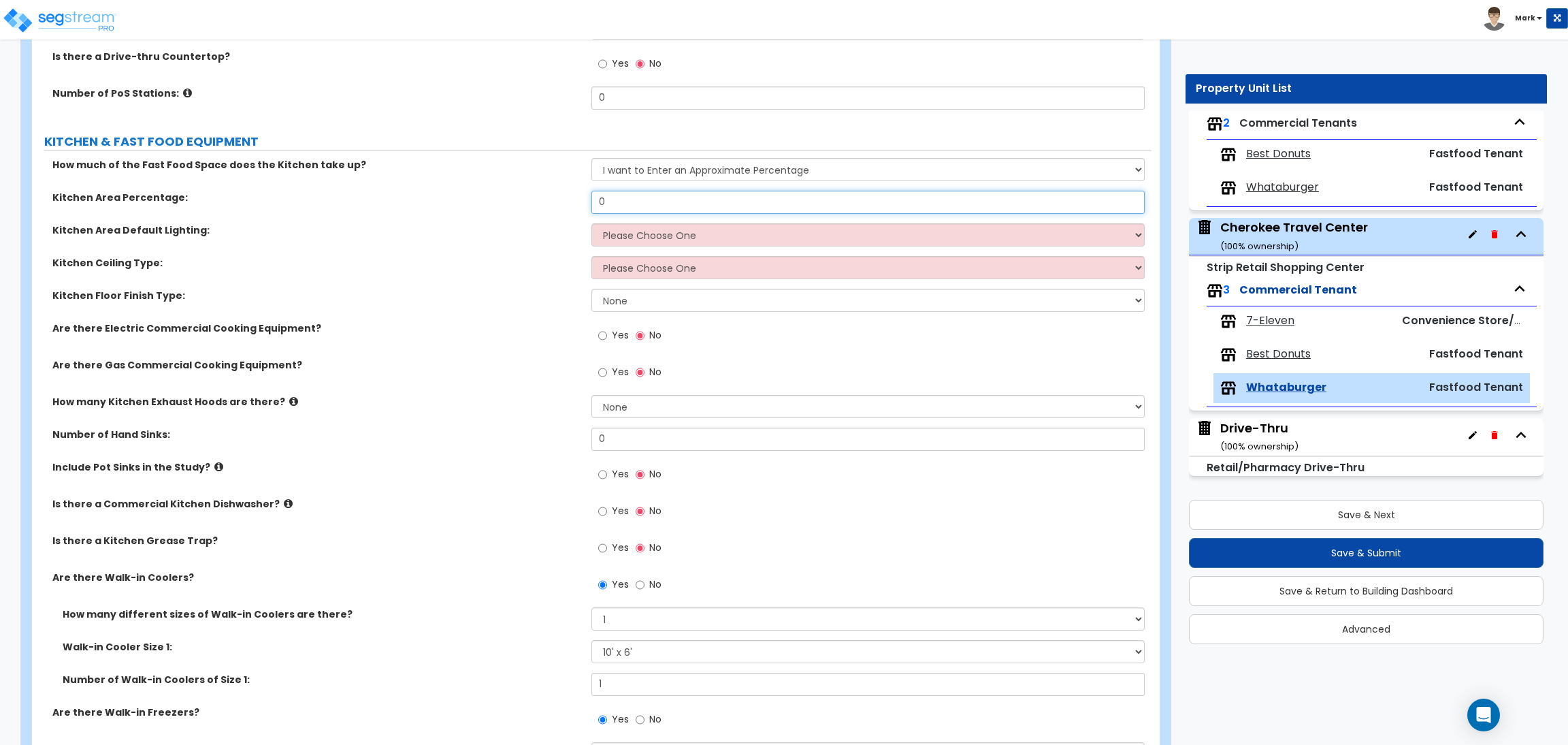
drag, startPoint x: 640, startPoint y: 200, endPoint x: 436, endPoint y: 130, distance: 215.7
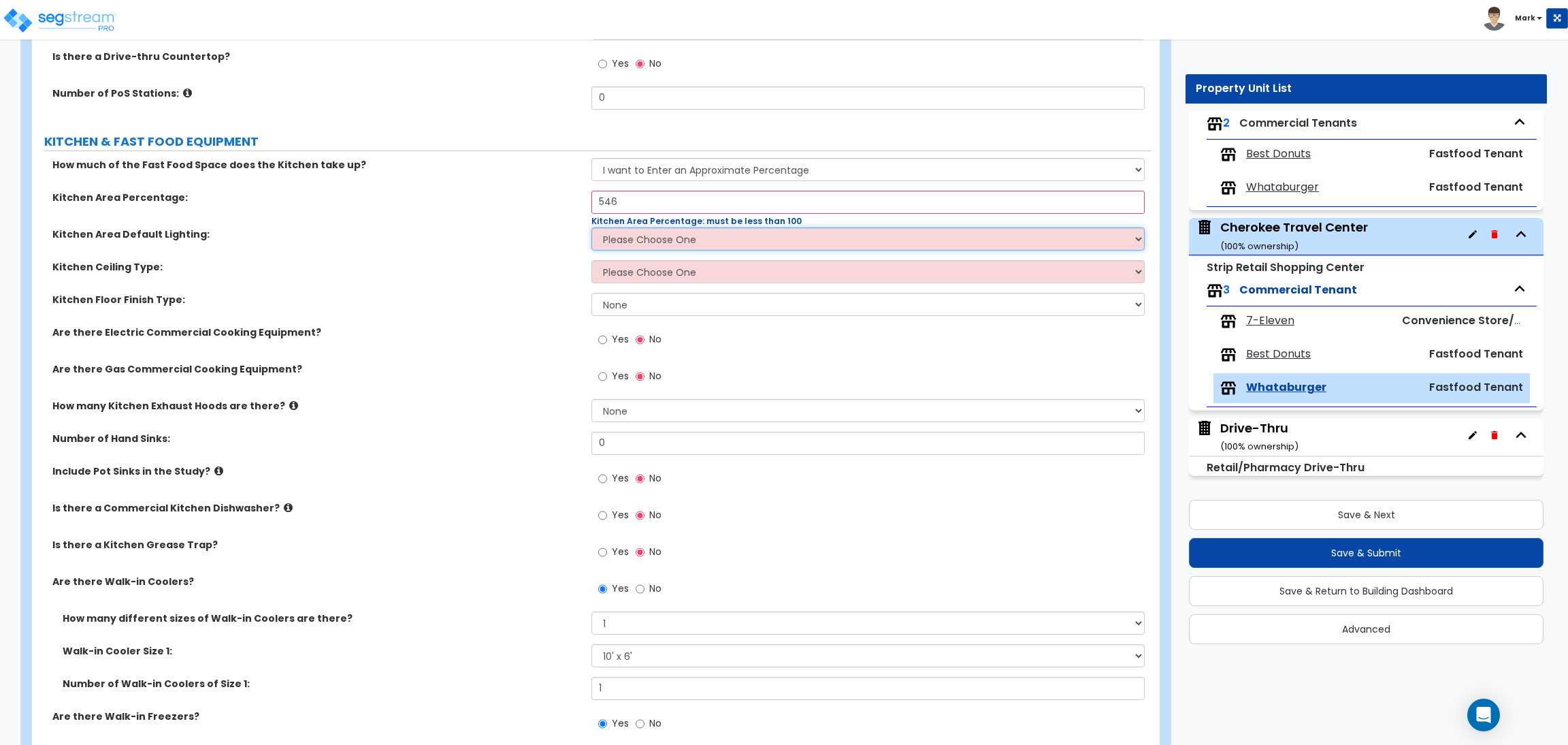
click at [635, 234] on select "Please Choose One LED Surface-Mounted LED Recessed Fluorescent Surface-Mounted …" at bounding box center [867, 239] width 553 height 23
click at [497, 279] on div "Kitchen Ceiling Type: Please Choose One Drop Ceiling Open Ceiling Drywall Ceili…" at bounding box center [592, 276] width 1120 height 32
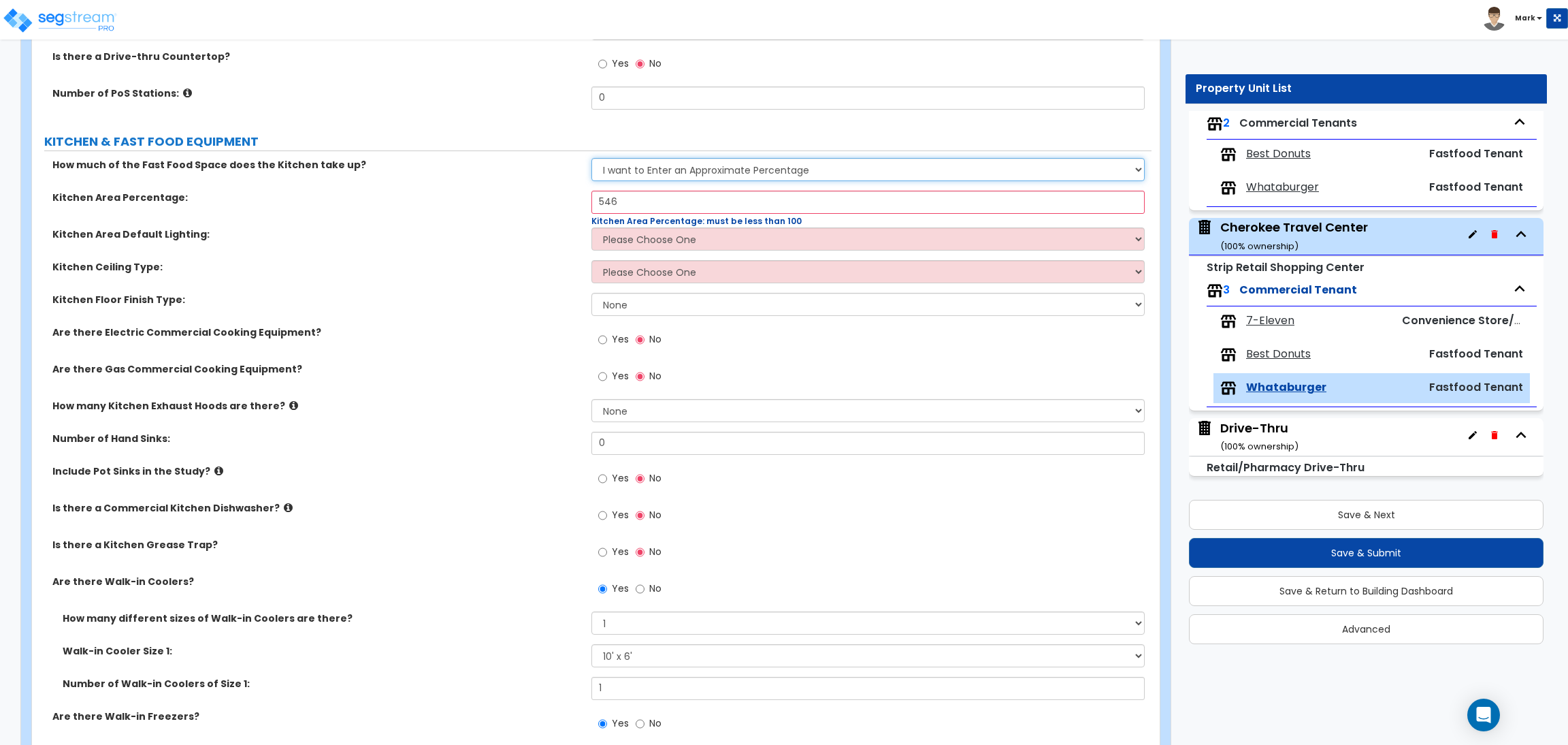
click at [710, 175] on select "I want to Enter an Approximate Percentage I want to Enter the Square Footage" at bounding box center [867, 169] width 553 height 23
click at [591, 158] on select "I want to Enter an Approximate Percentage I want to Enter the Square Footage" at bounding box center [867, 169] width 553 height 23
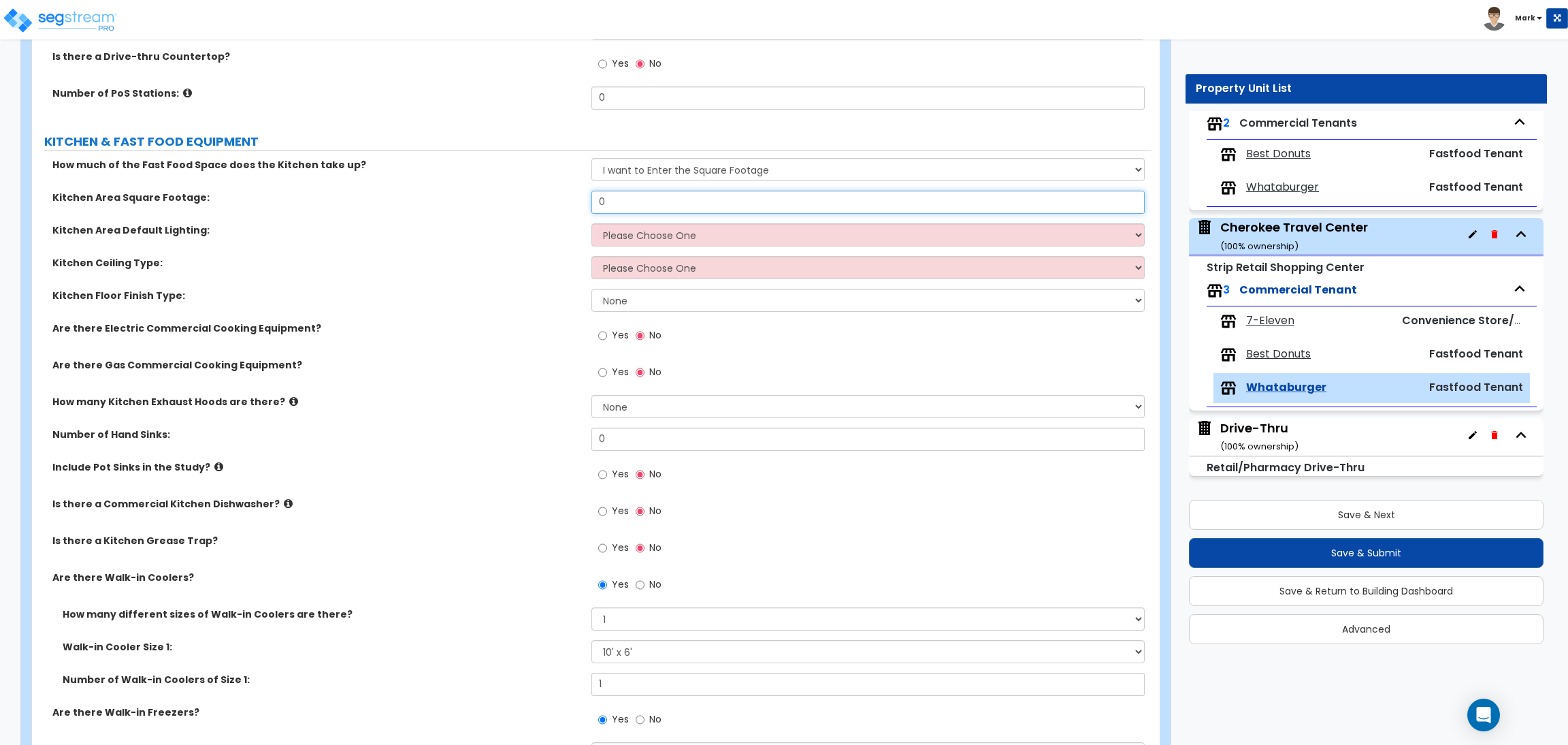
drag, startPoint x: 644, startPoint y: 205, endPoint x: 570, endPoint y: 211, distance: 74.2
click at [570, 211] on div "Kitchen Area Square Footage: 0" at bounding box center [592, 207] width 1120 height 32
drag, startPoint x: 650, startPoint y: 243, endPoint x: 660, endPoint y: 235, distance: 12.8
click at [653, 242] on select "Please Choose One LED Surface-Mounted LED Recessed Fluorescent Surface-Mounted …" at bounding box center [867, 235] width 553 height 23
click at [591, 223] on select "Please Choose One LED Surface-Mounted LED Recessed Fluorescent Surface-Mounted …" at bounding box center [867, 235] width 553 height 23
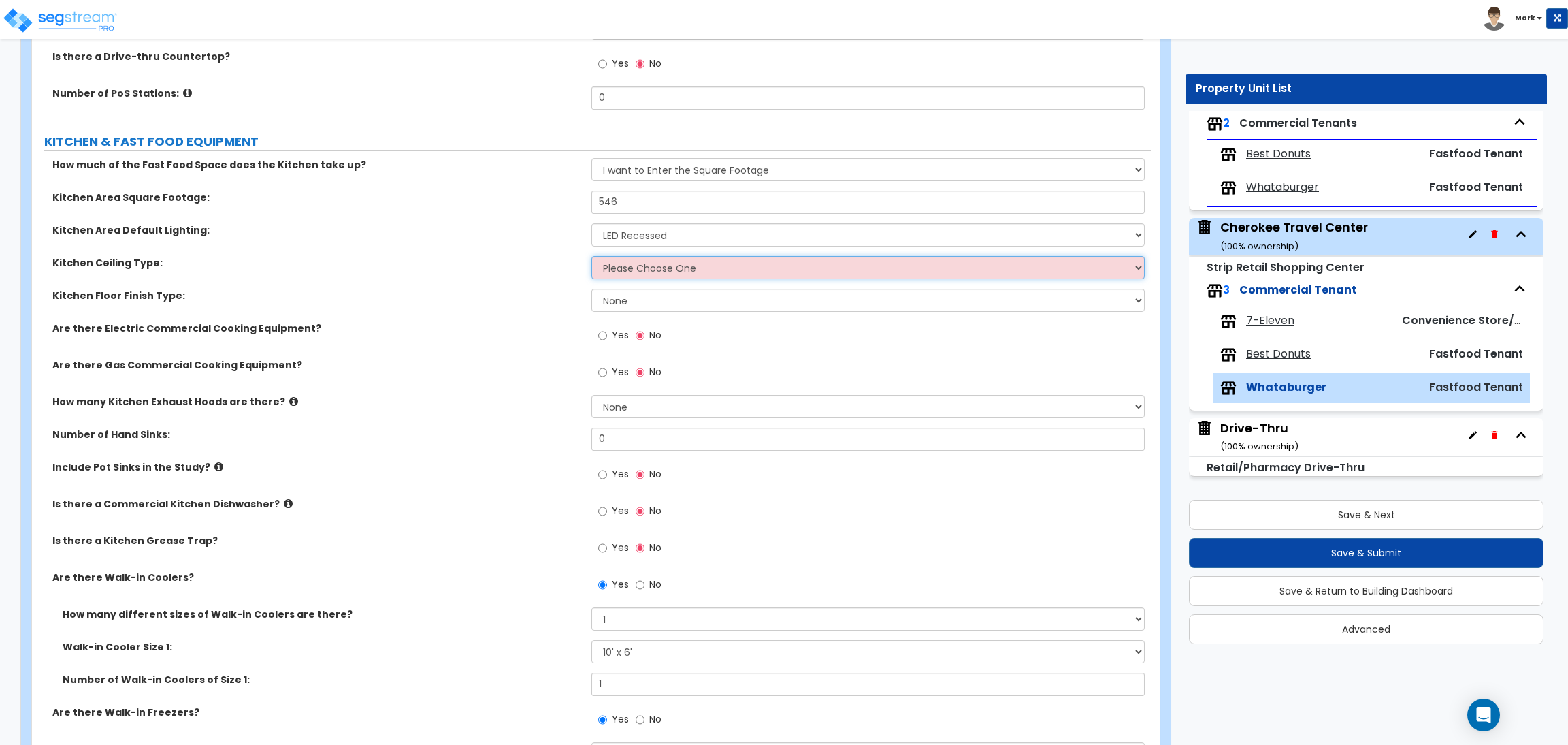
click at [652, 270] on select "Please Choose One Drop Ceiling Open Ceiling Drywall Ceiling" at bounding box center [867, 267] width 553 height 23
click at [591, 256] on select "Please Choose One Drop Ceiling Open Ceiling Drywall Ceiling" at bounding box center [867, 267] width 553 height 23
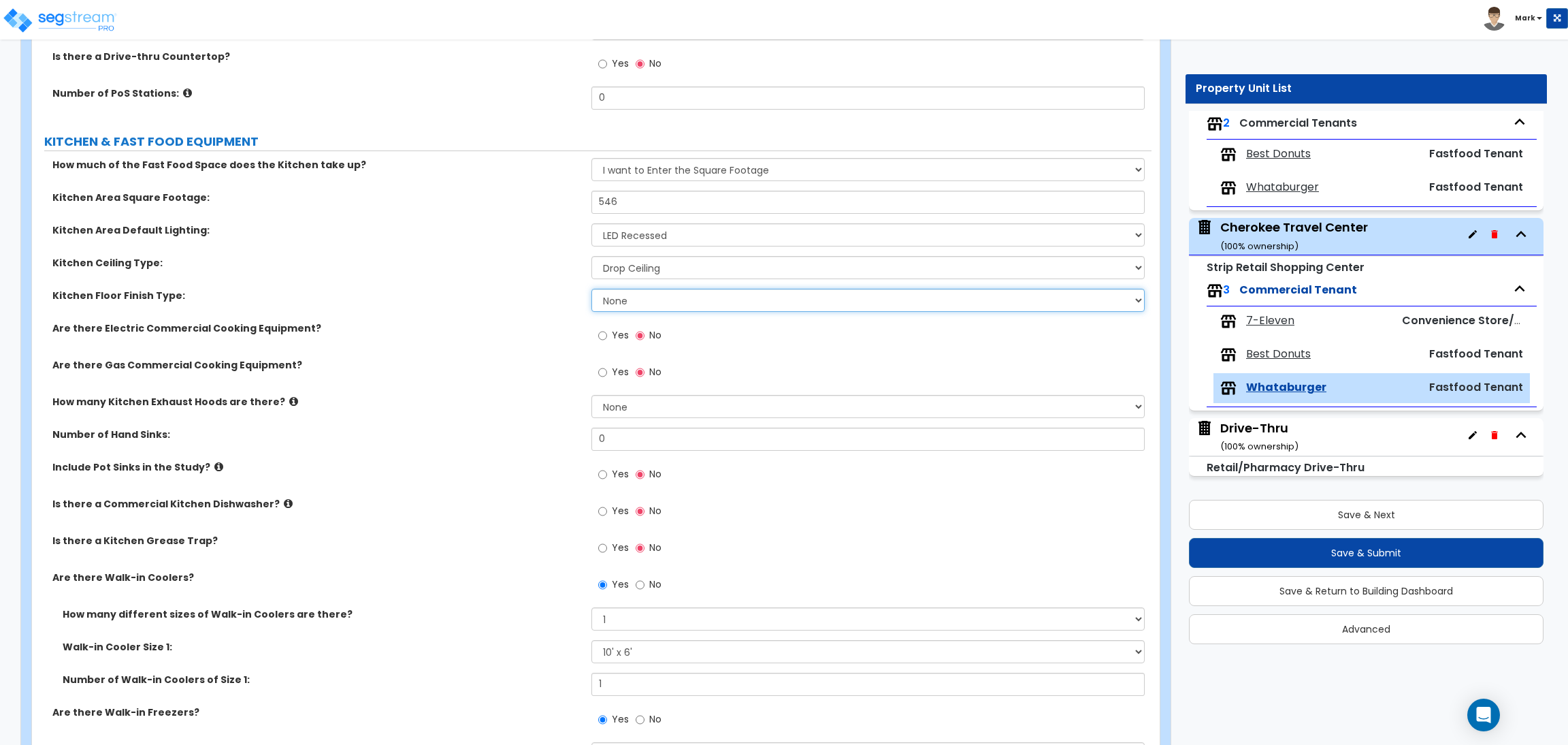
click at [644, 303] on select "None Tile Flooring VCT Flooring Sheet Vinyl Flooring" at bounding box center [867, 301] width 553 height 23
click at [591, 289] on select "None Tile Flooring VCT Flooring Sheet Vinyl Flooring" at bounding box center [867, 301] width 553 height 23
click at [623, 332] on span "Yes" at bounding box center [620, 335] width 17 height 14
click at [607, 332] on input "Yes" at bounding box center [602, 335] width 9 height 15
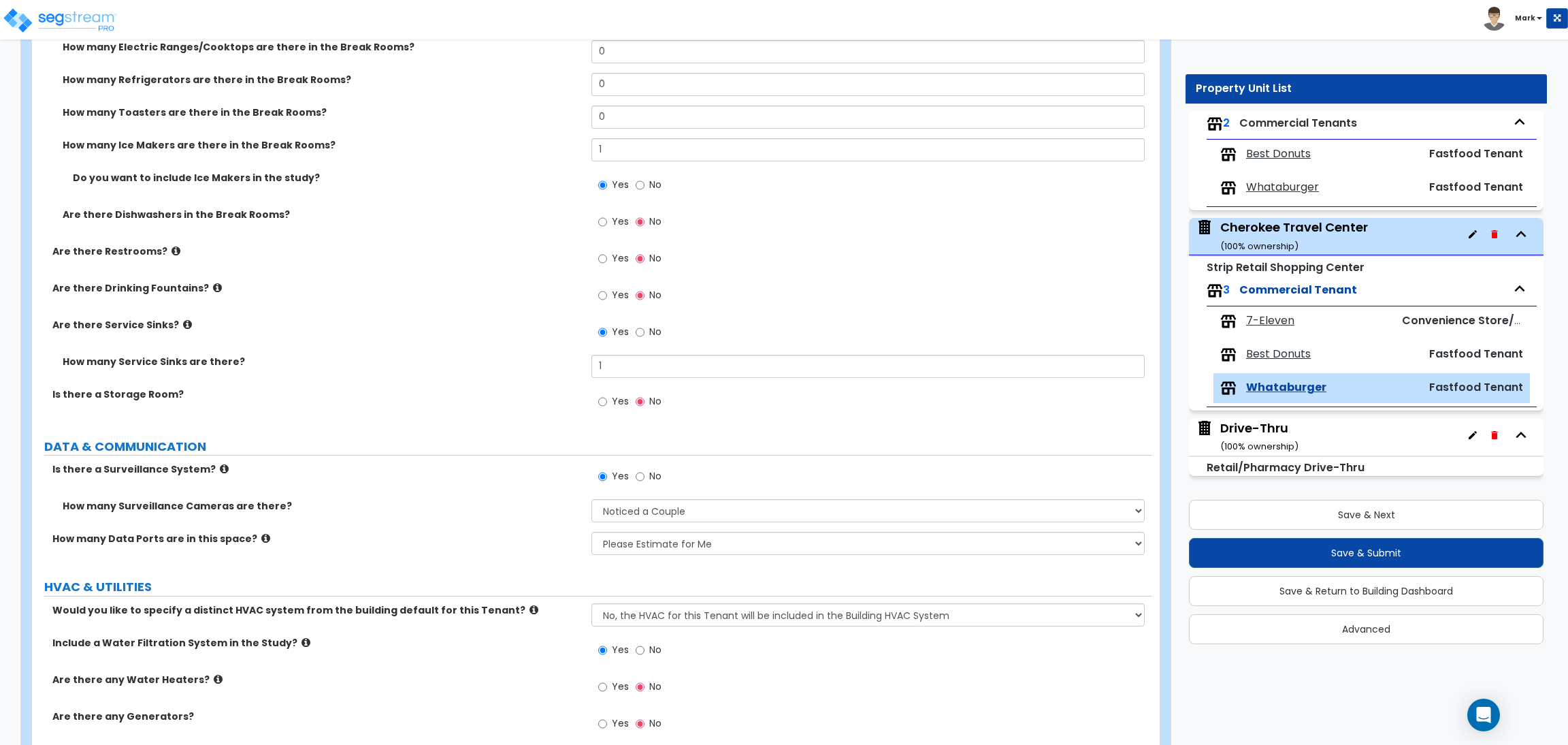
scroll to position [3050, 0]
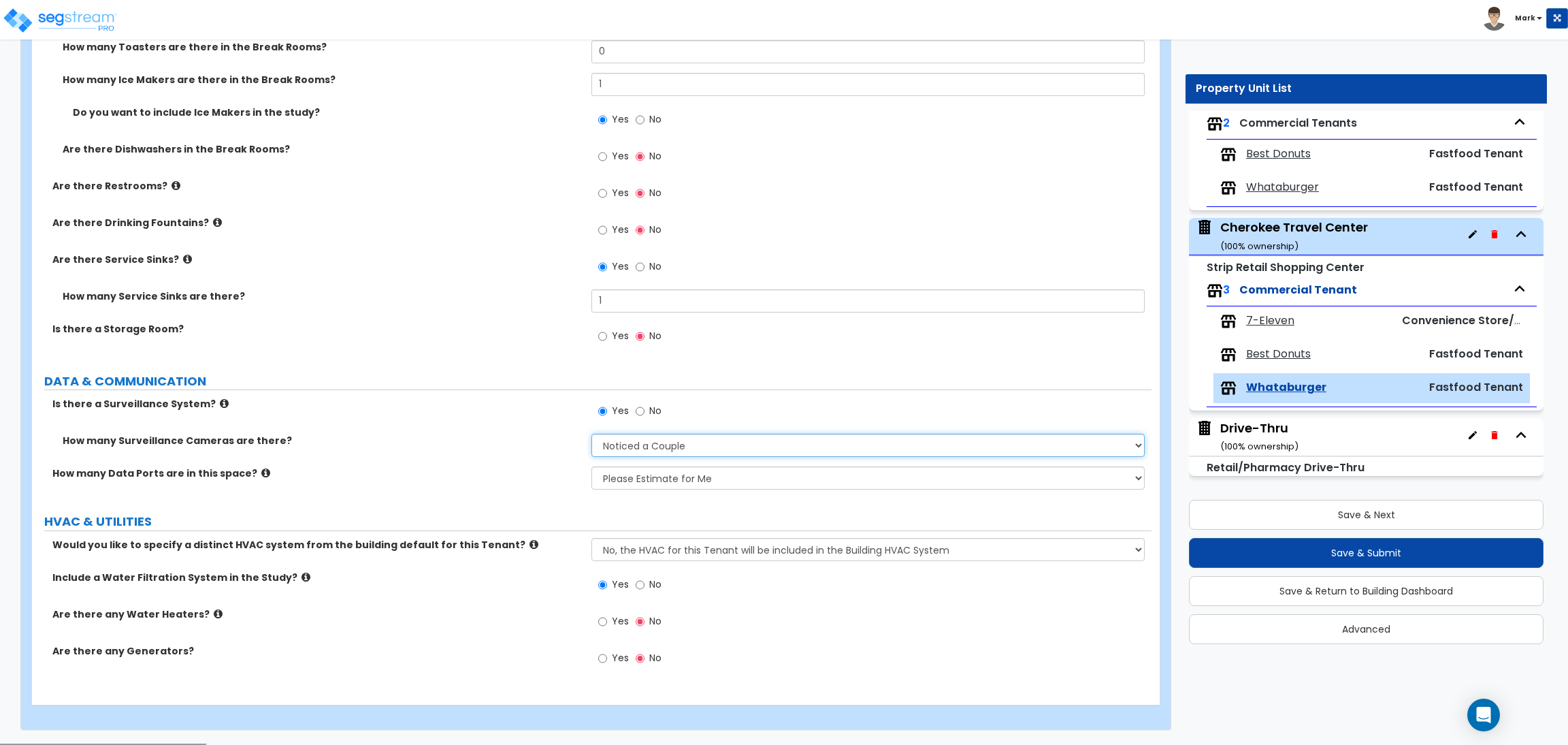
click at [635, 443] on select "Please Choose an Approximation Barely Noticed Any Noticed a Couple Frequently S…" at bounding box center [867, 445] width 553 height 23
click at [591, 435] on select "Please Choose an Approximation Barely Noticed Any Noticed a Couple Frequently S…" at bounding box center [867, 445] width 553 height 23
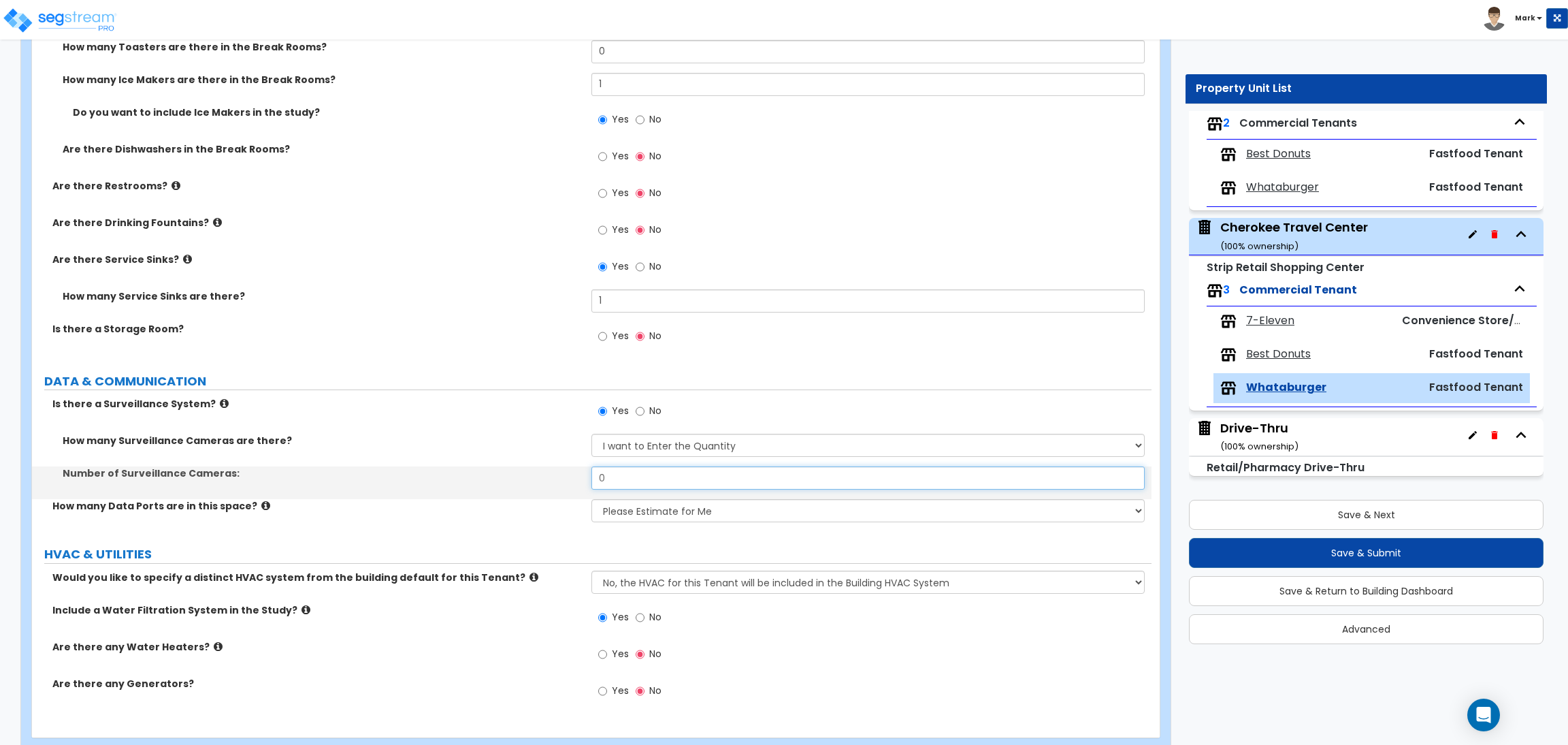
drag, startPoint x: 623, startPoint y: 483, endPoint x: 549, endPoint y: 471, distance: 75.0
click at [549, 471] on div "Number of Surveillance Cameras: 0" at bounding box center [592, 482] width 1120 height 32
click at [454, 459] on div "How many Surveillance Cameras are there? Please Choose an Approximation Barely …" at bounding box center [592, 449] width 1120 height 32
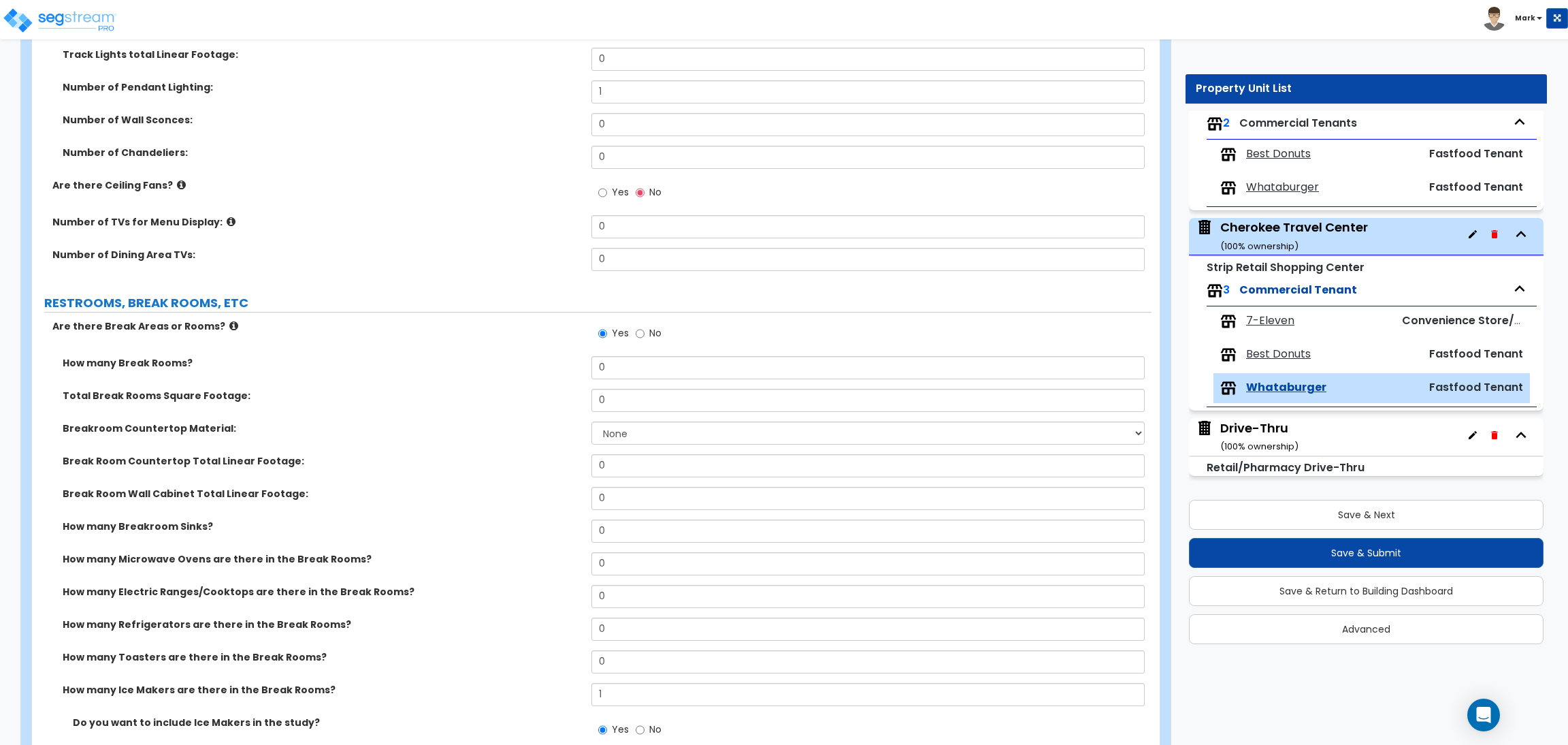
scroll to position [2438, 0]
drag, startPoint x: 614, startPoint y: 367, endPoint x: 557, endPoint y: 365, distance: 57.0
click at [557, 365] on div "How many Break Rooms? 0" at bounding box center [592, 375] width 1120 height 32
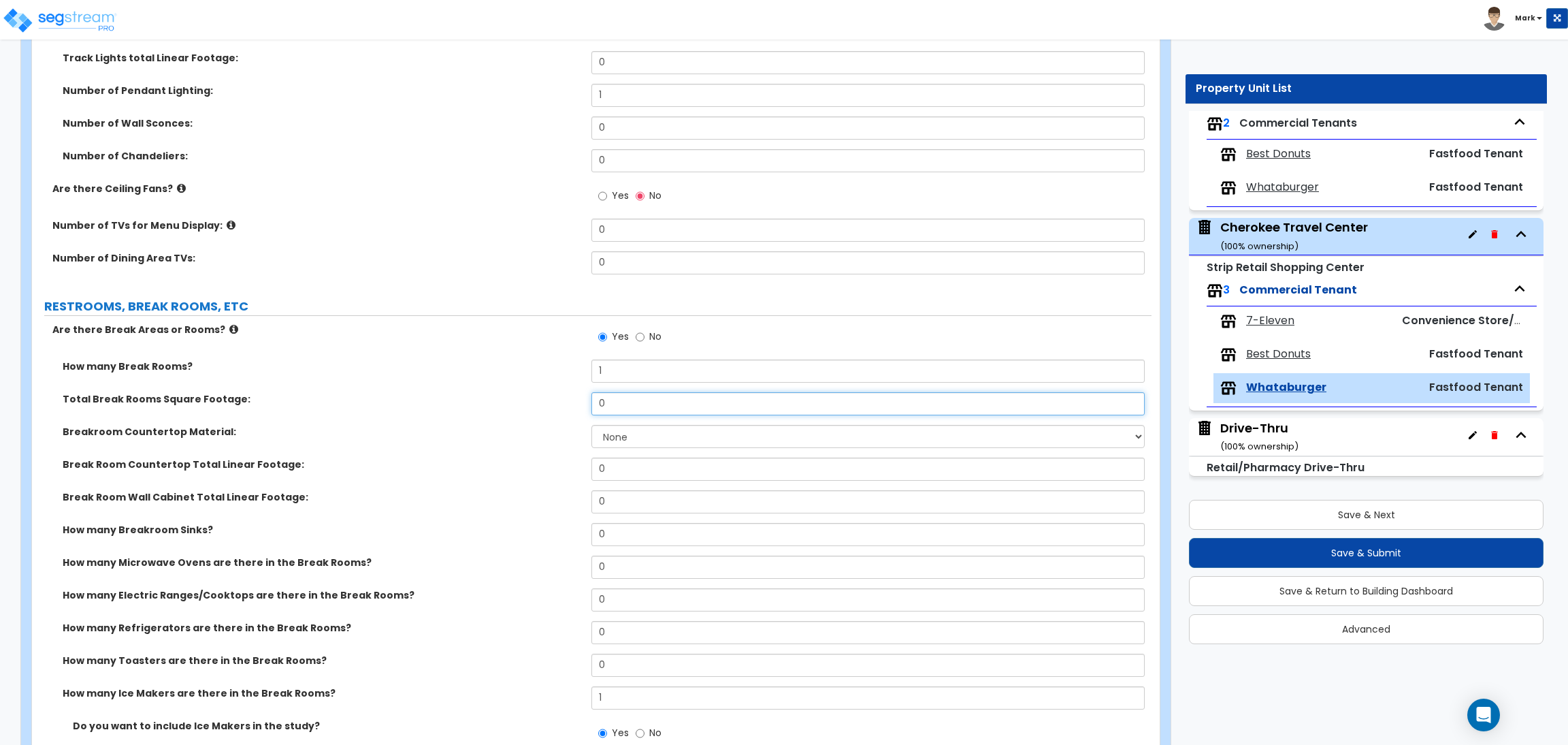
drag, startPoint x: 567, startPoint y: 401, endPoint x: 557, endPoint y: 401, distance: 10.0
click at [557, 401] on div "Total Break Rooms Square Footage: 0" at bounding box center [592, 407] width 1120 height 32
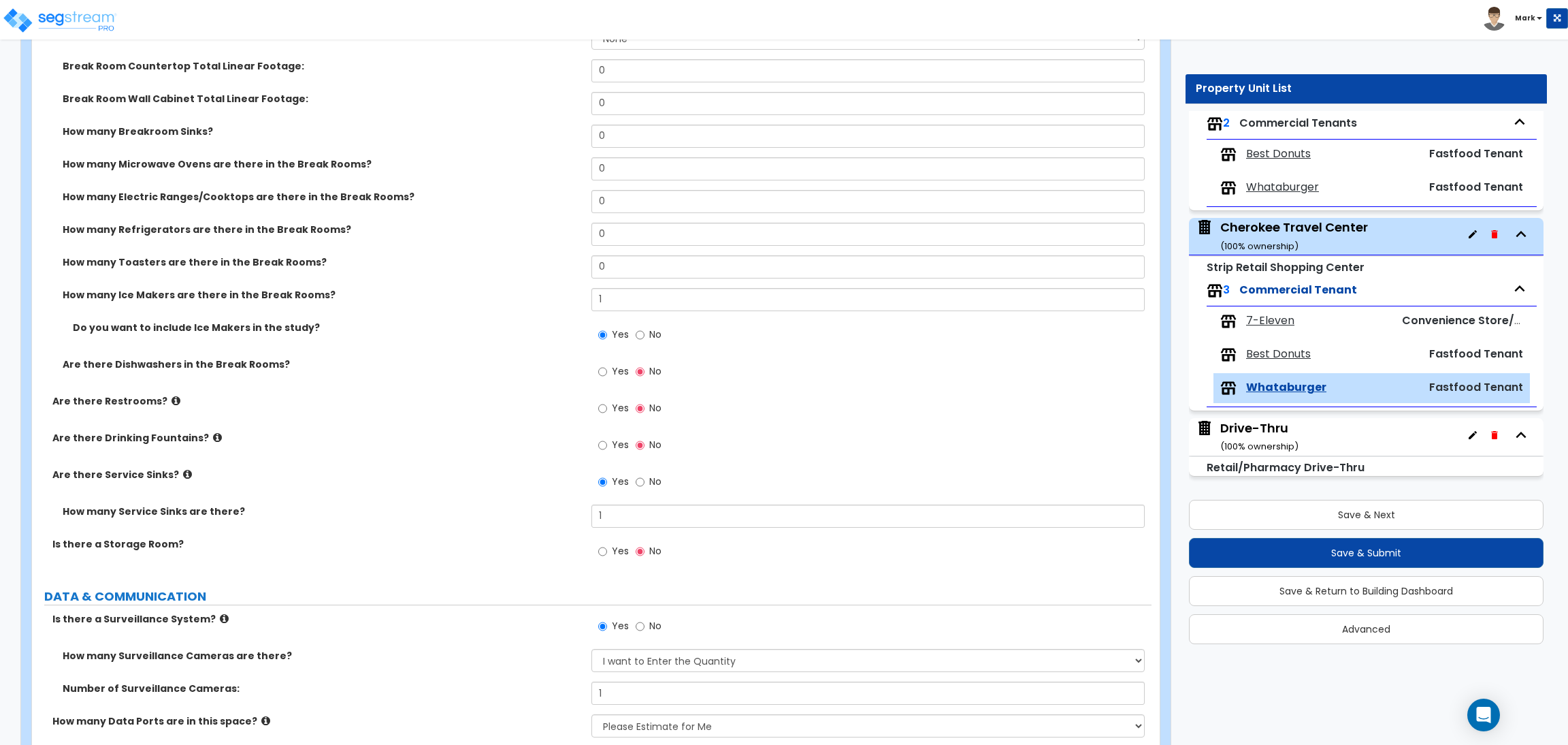
scroll to position [2847, 0]
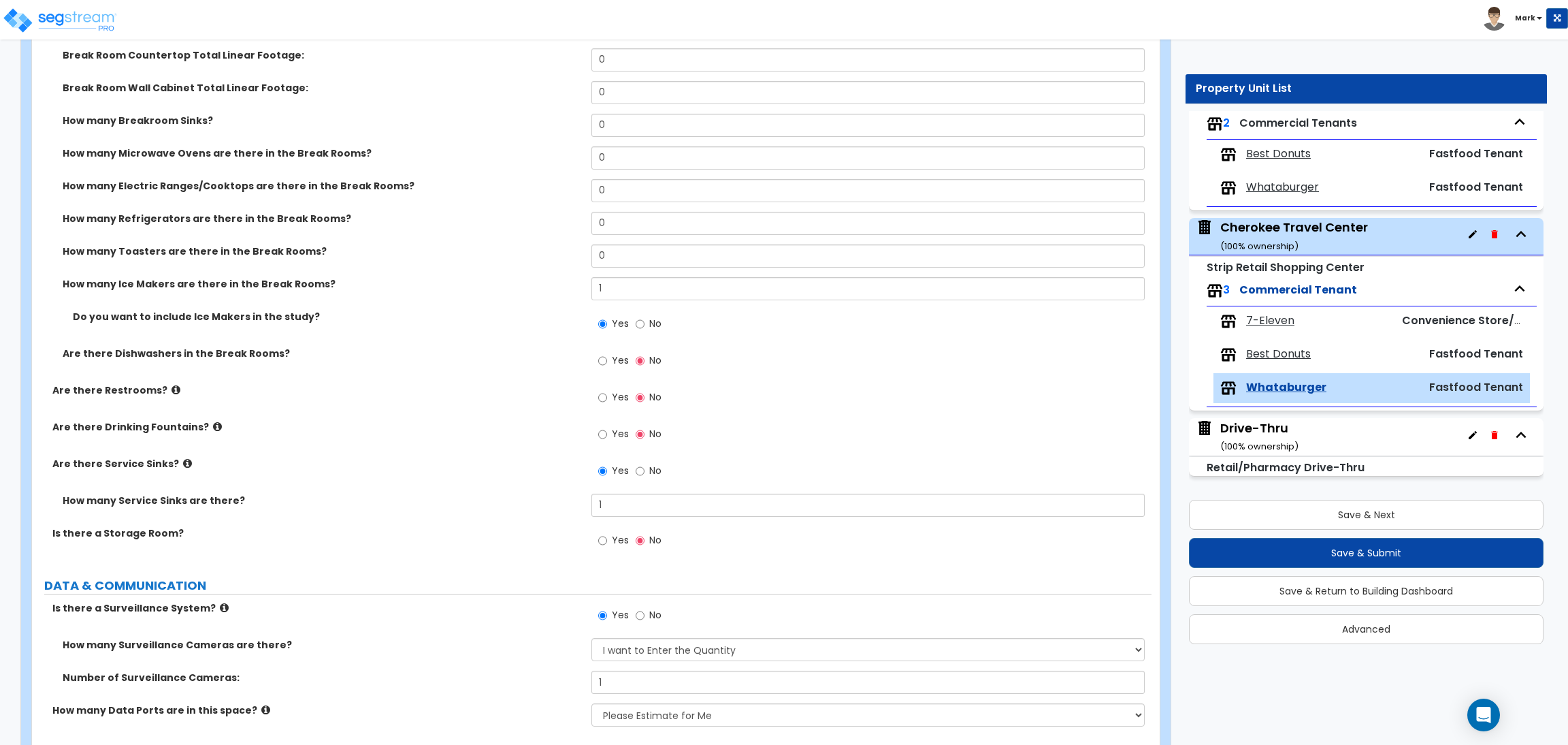
click at [620, 538] on span "Yes" at bounding box center [620, 539] width 17 height 14
click at [607, 538] on input "Yes" at bounding box center [602, 539] width 9 height 15
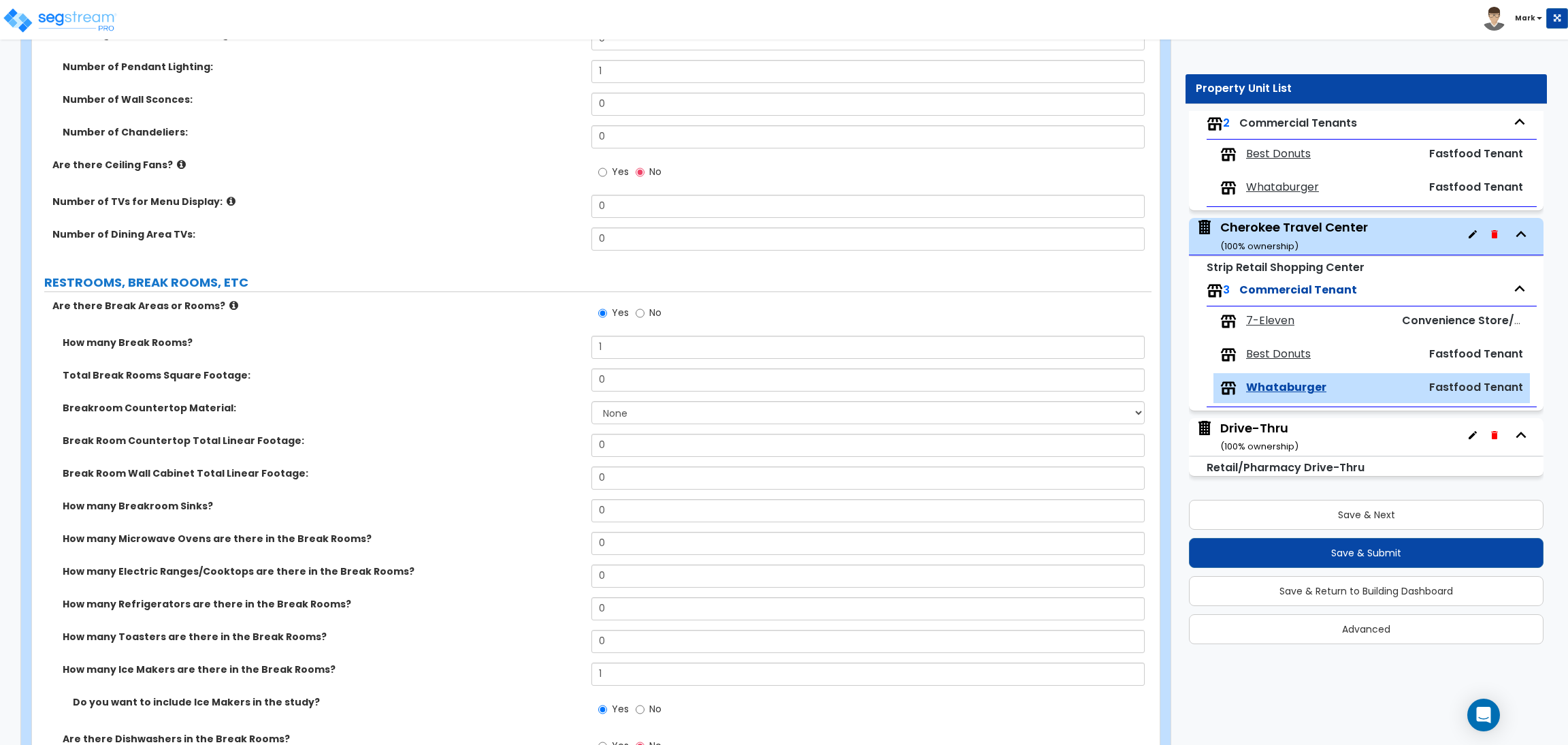
scroll to position [2438, 0]
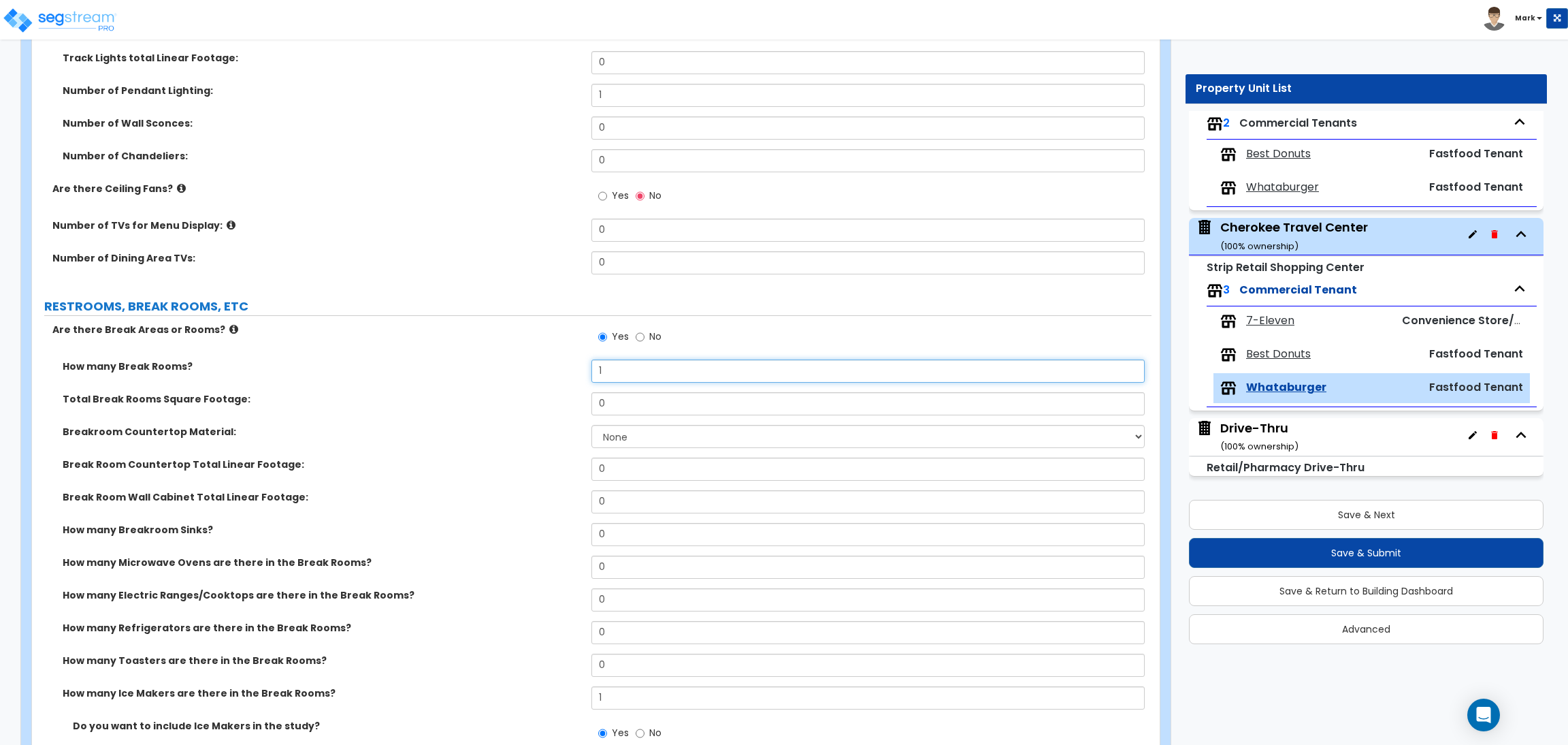
drag, startPoint x: 611, startPoint y: 372, endPoint x: 549, endPoint y: 386, distance: 63.6
click at [549, 386] on div "How many Break Rooms? 1" at bounding box center [592, 375] width 1120 height 32
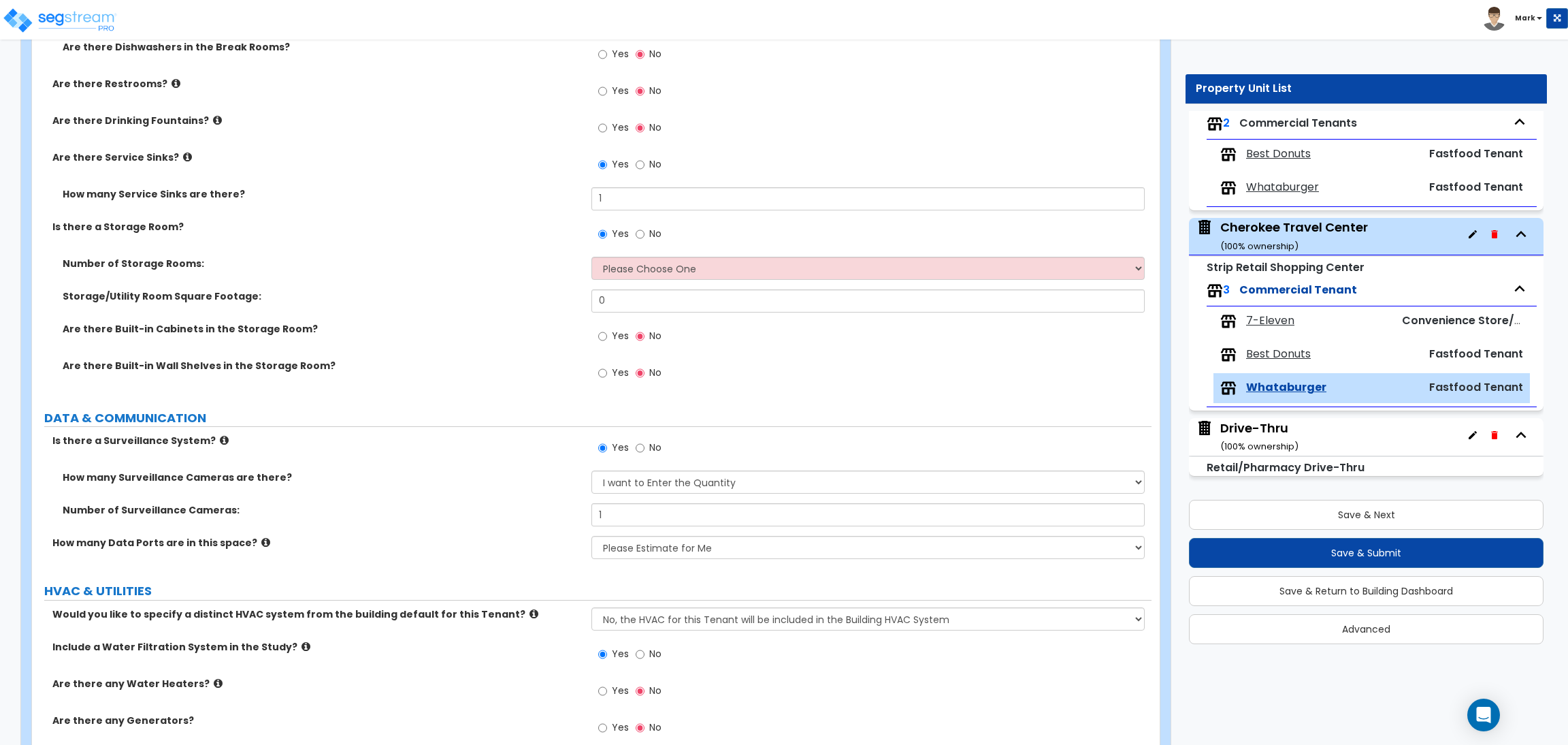
scroll to position [3223, 0]
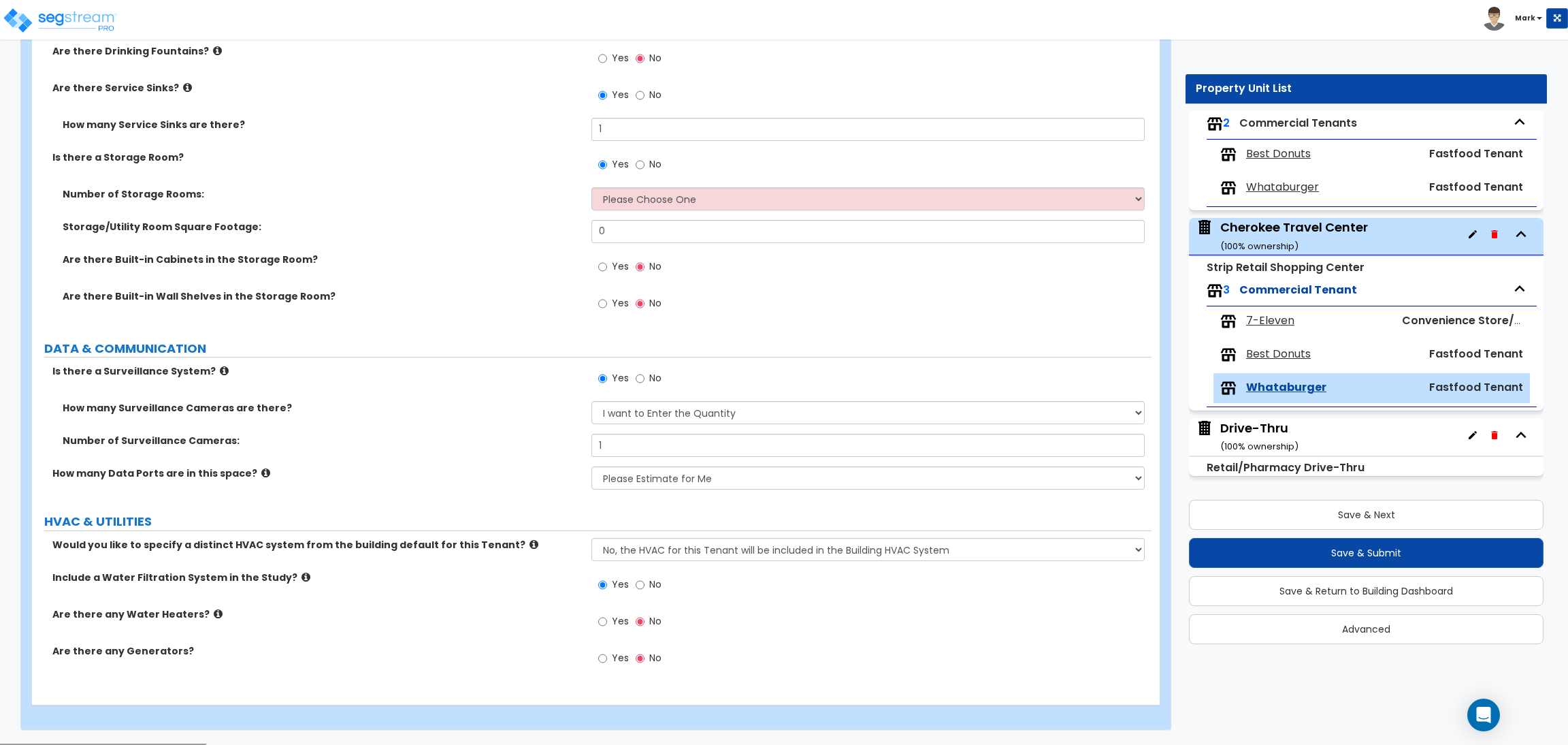
click at [576, 496] on div "How many Data Ports are in this space? None Please Estimate for Me I will speci…" at bounding box center [592, 482] width 1120 height 32
drag, startPoint x: 615, startPoint y: 445, endPoint x: 561, endPoint y: 447, distance: 54.0
click at [589, 435] on div "Number of Surveillance Cameras: 1" at bounding box center [592, 449] width 1120 height 32
click at [561, 447] on label "Number of Surveillance Cameras:" at bounding box center [322, 441] width 519 height 14
click at [660, 478] on select "None Please Estimate for Me I will specify the Quantity Exactly" at bounding box center [867, 478] width 553 height 23
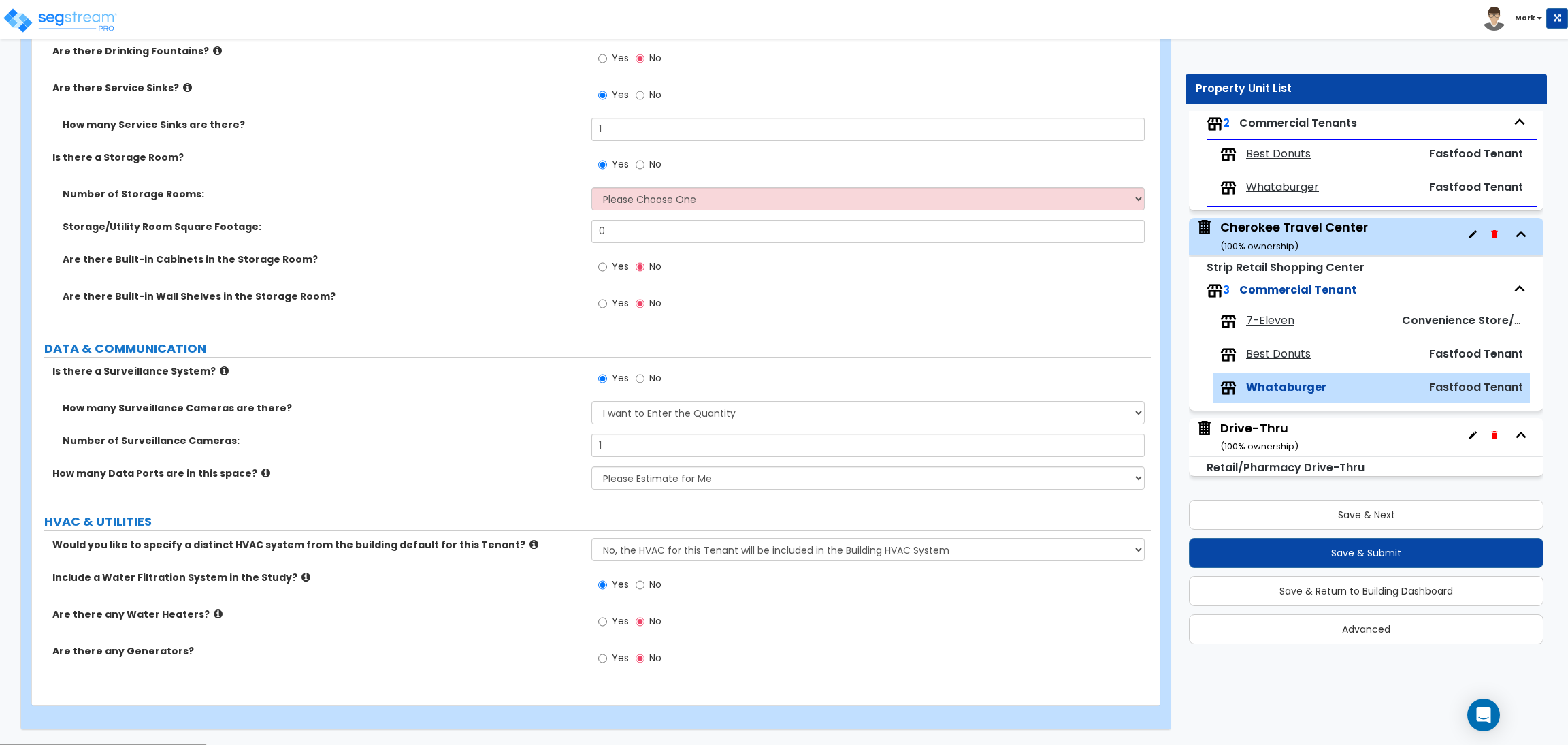
click at [508, 484] on div "How many Data Ports are in this space? None Please Estimate for Me I will speci…" at bounding box center [592, 482] width 1120 height 32
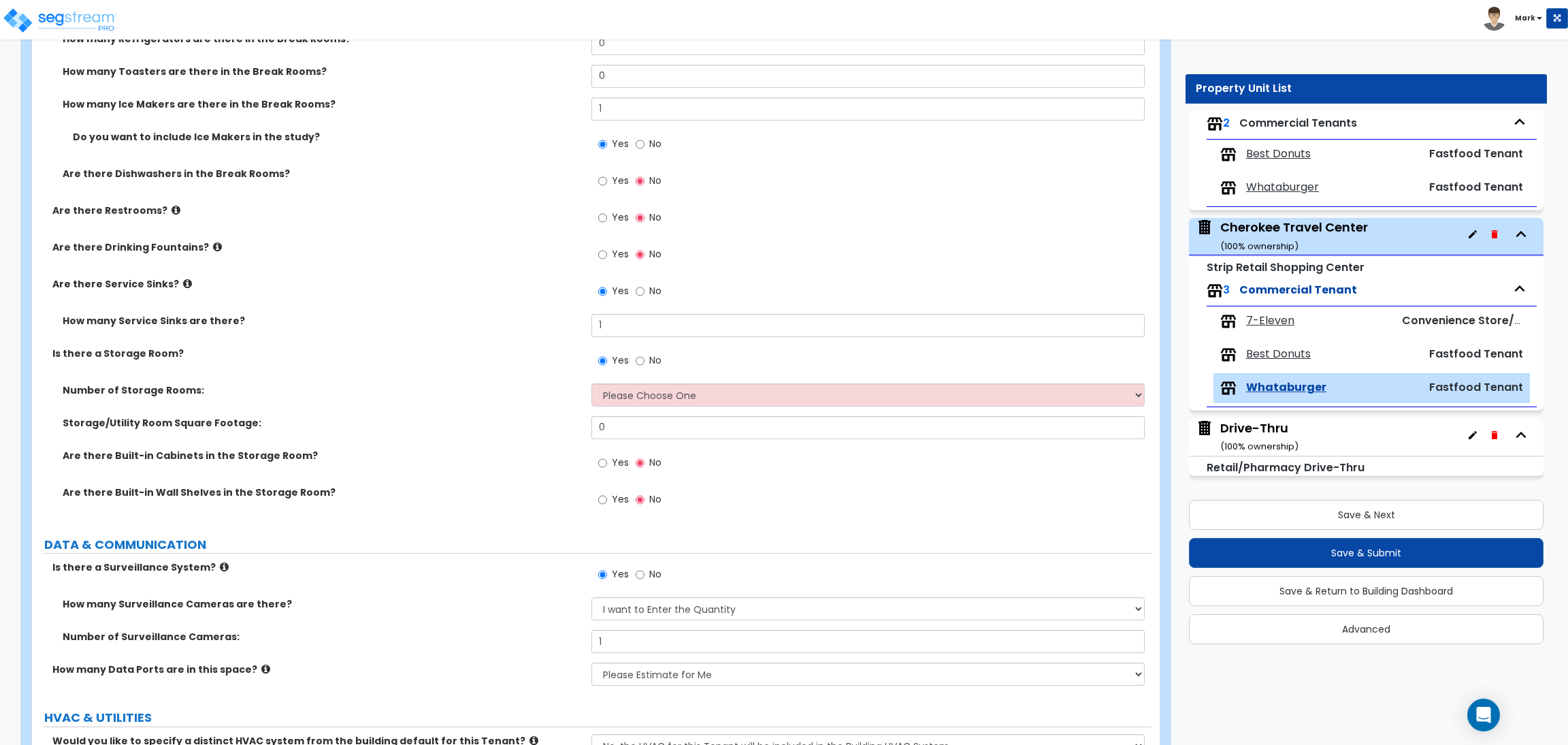
scroll to position [3018, 0]
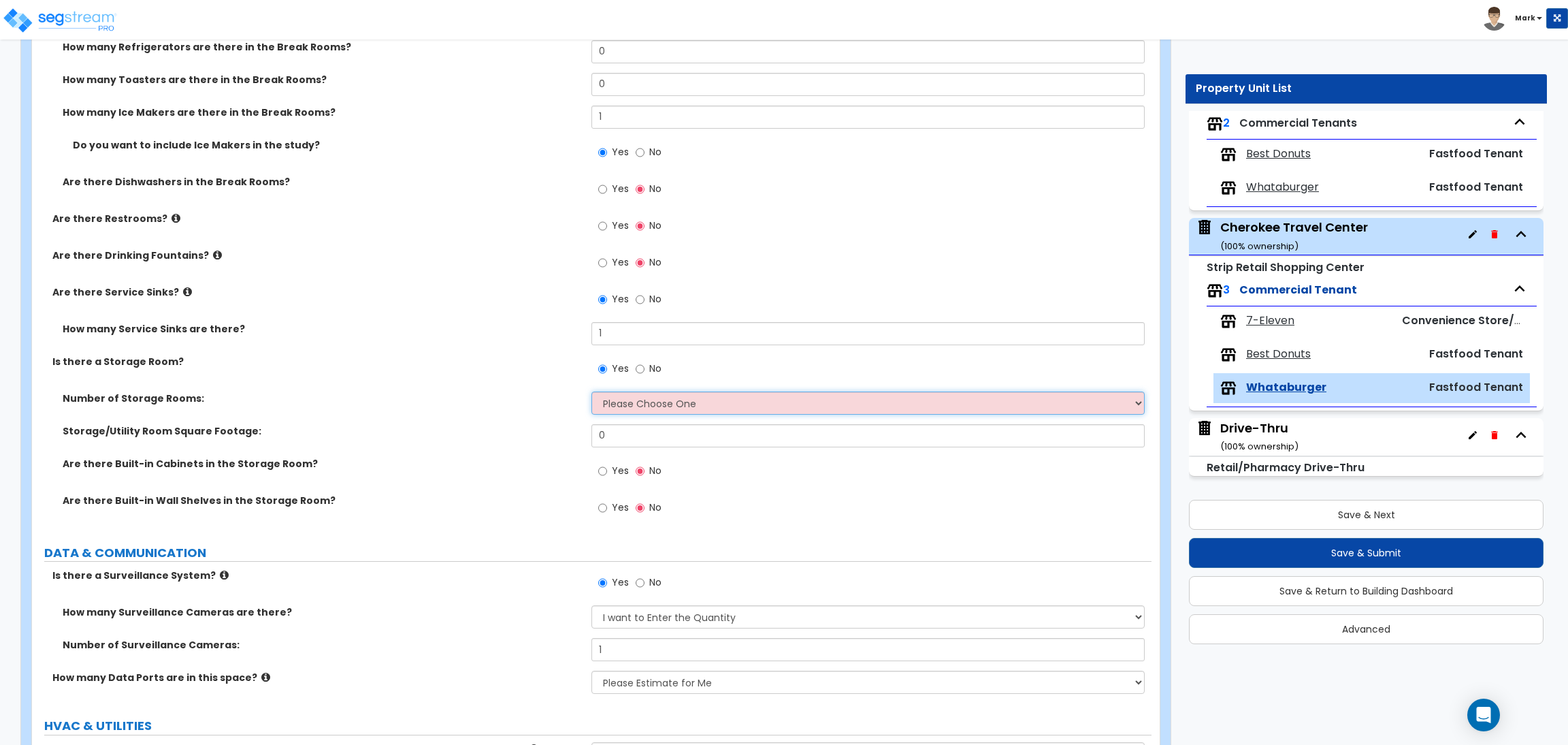
click at [630, 405] on select "Please Choose One 1 2 3" at bounding box center [867, 403] width 553 height 23
click at [591, 392] on select "Please Choose One 1 2 3" at bounding box center [867, 403] width 553 height 23
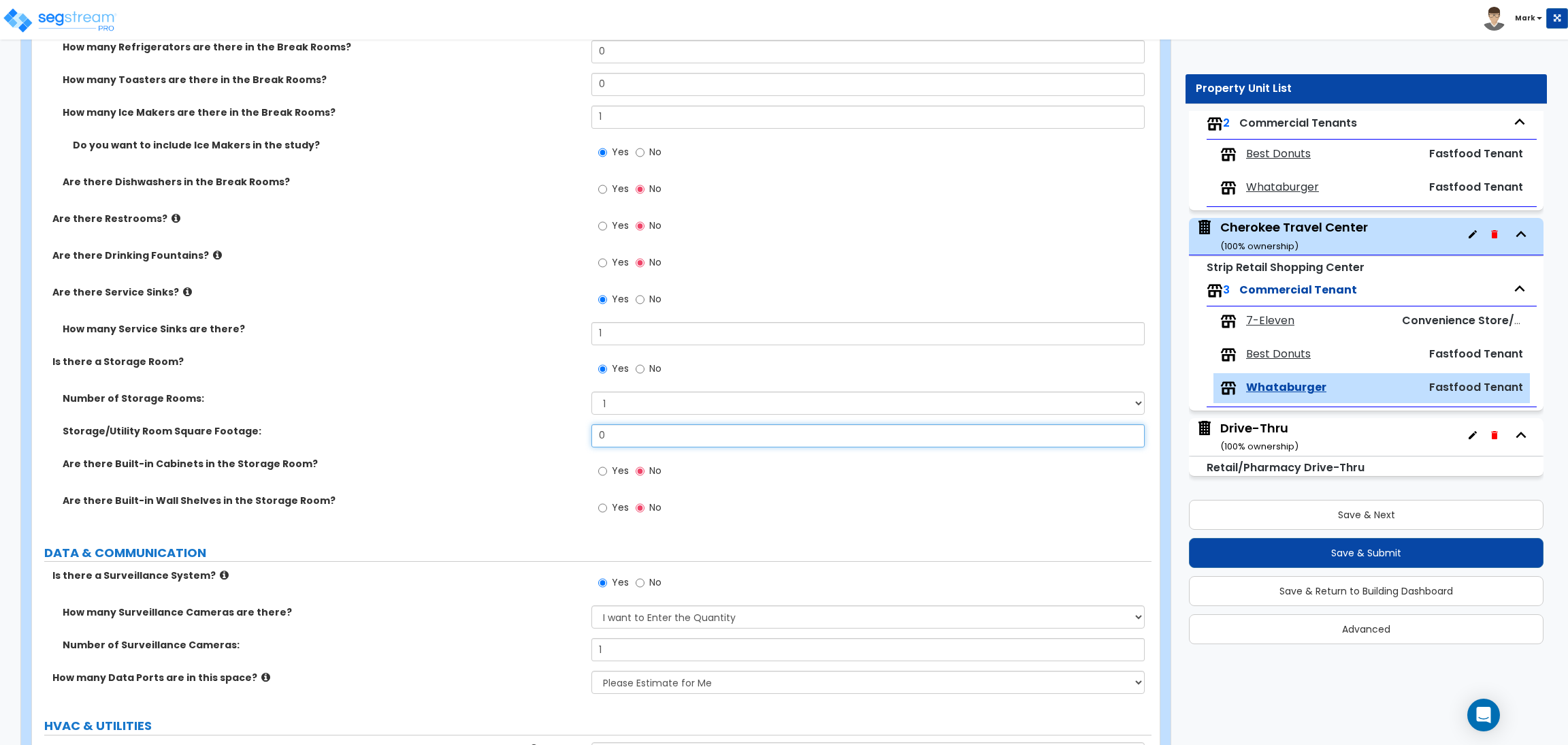
drag, startPoint x: 643, startPoint y: 439, endPoint x: 557, endPoint y: 445, distance: 86.2
click at [557, 445] on div "Storage/Utility Room Square Footage: 0" at bounding box center [592, 440] width 1120 height 32
click at [616, 508] on span "Yes" at bounding box center [620, 507] width 17 height 14
click at [607, 506] on label "Yes" at bounding box center [613, 509] width 30 height 23
click at [607, 506] on input "Yes" at bounding box center [602, 507] width 9 height 15
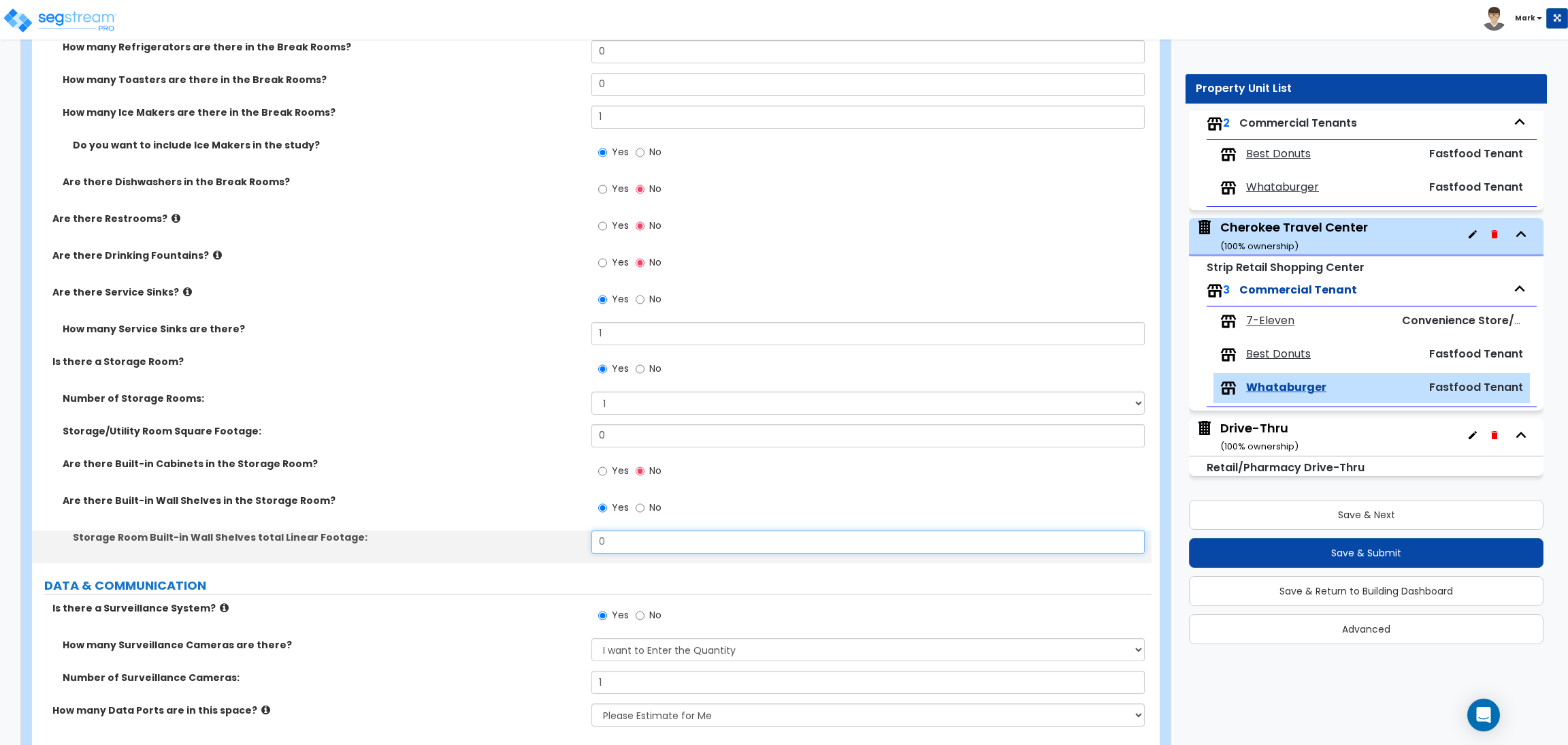
click at [623, 542] on input "0" at bounding box center [867, 542] width 553 height 23
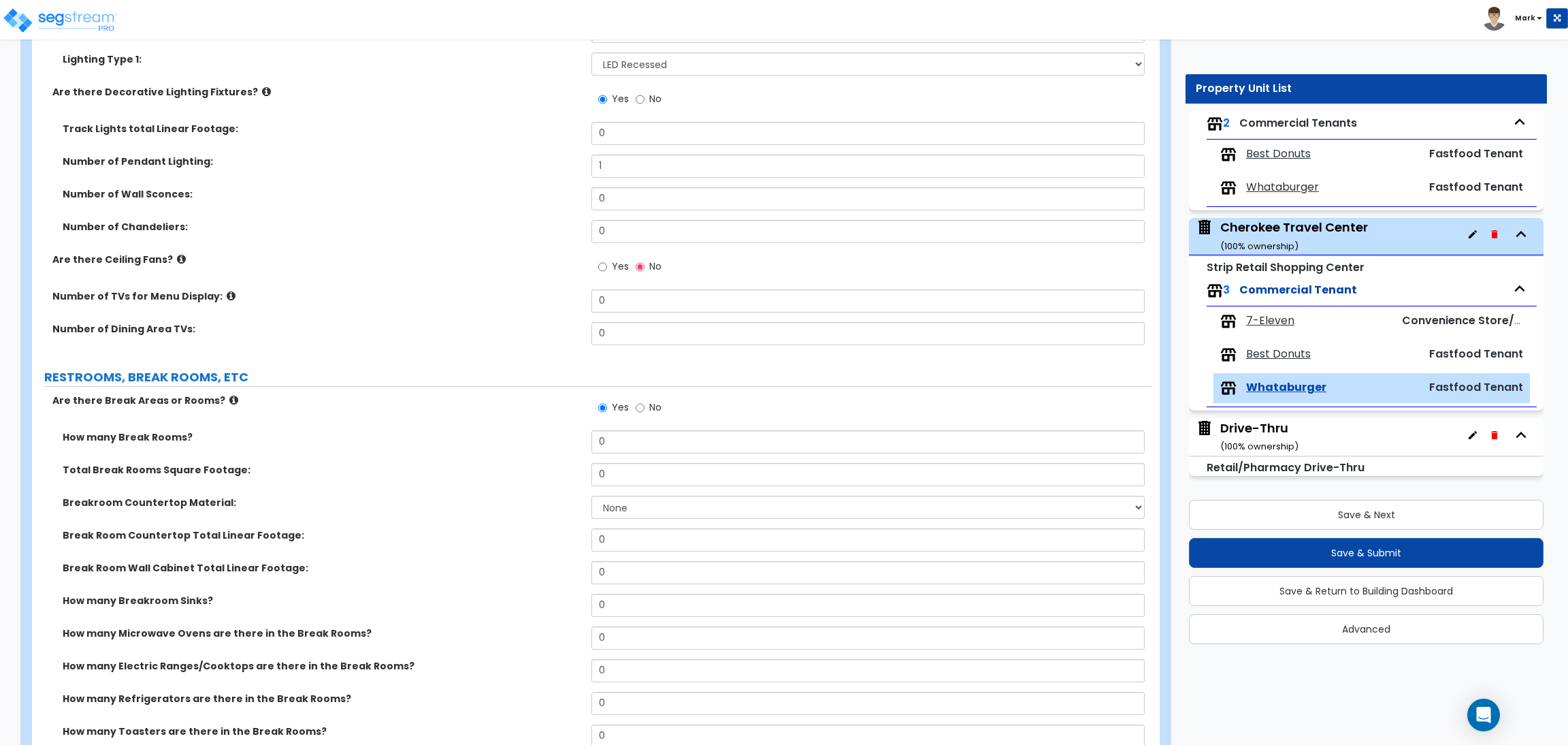
scroll to position [2303, 0]
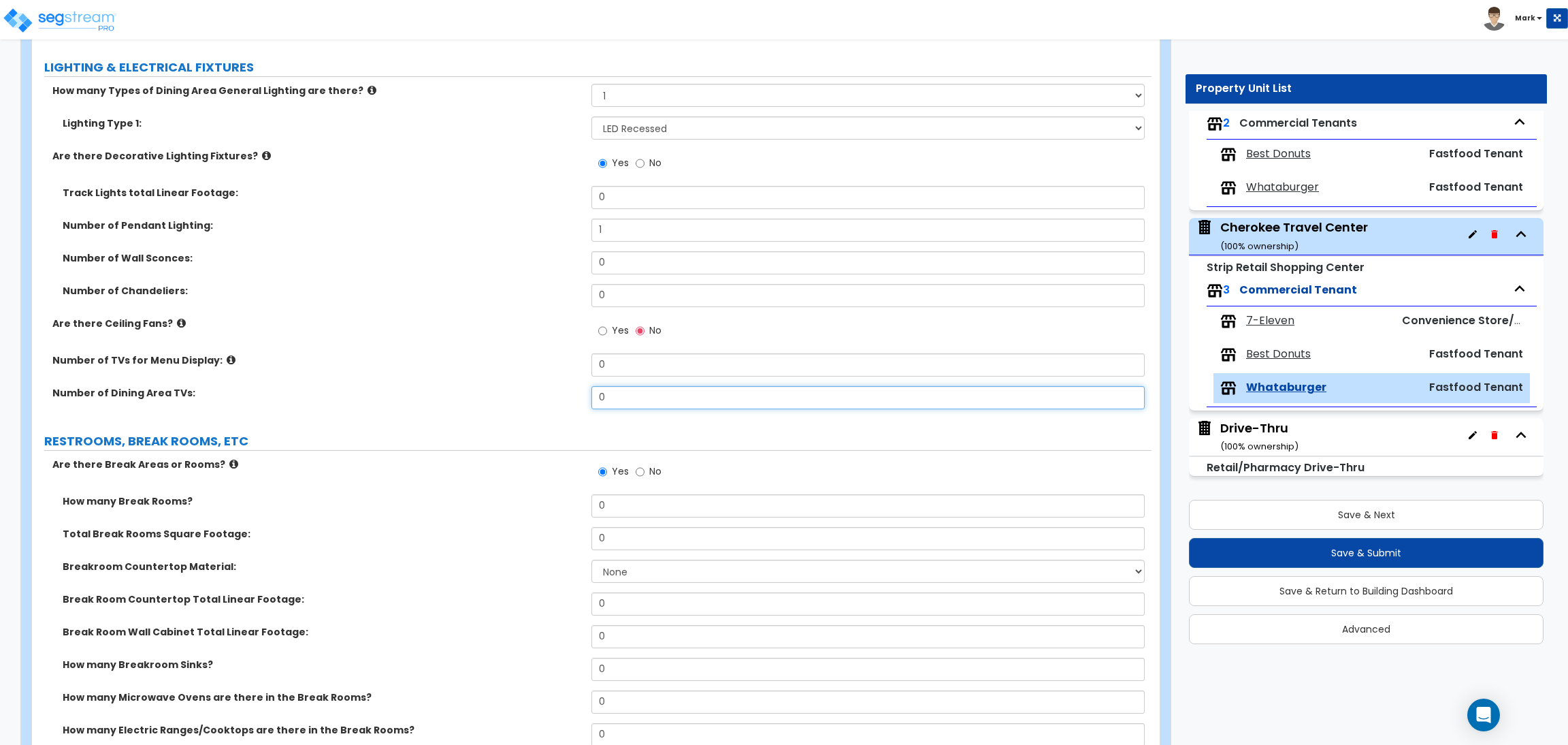
drag, startPoint x: 634, startPoint y: 395, endPoint x: 557, endPoint y: 385, distance: 77.6
click at [557, 385] on div "How many Types of Dining Area General Lighting are there? Please Choose One 1 2…" at bounding box center [591, 252] width 1099 height 335
click at [227, 361] on icon at bounding box center [231, 359] width 9 height 10
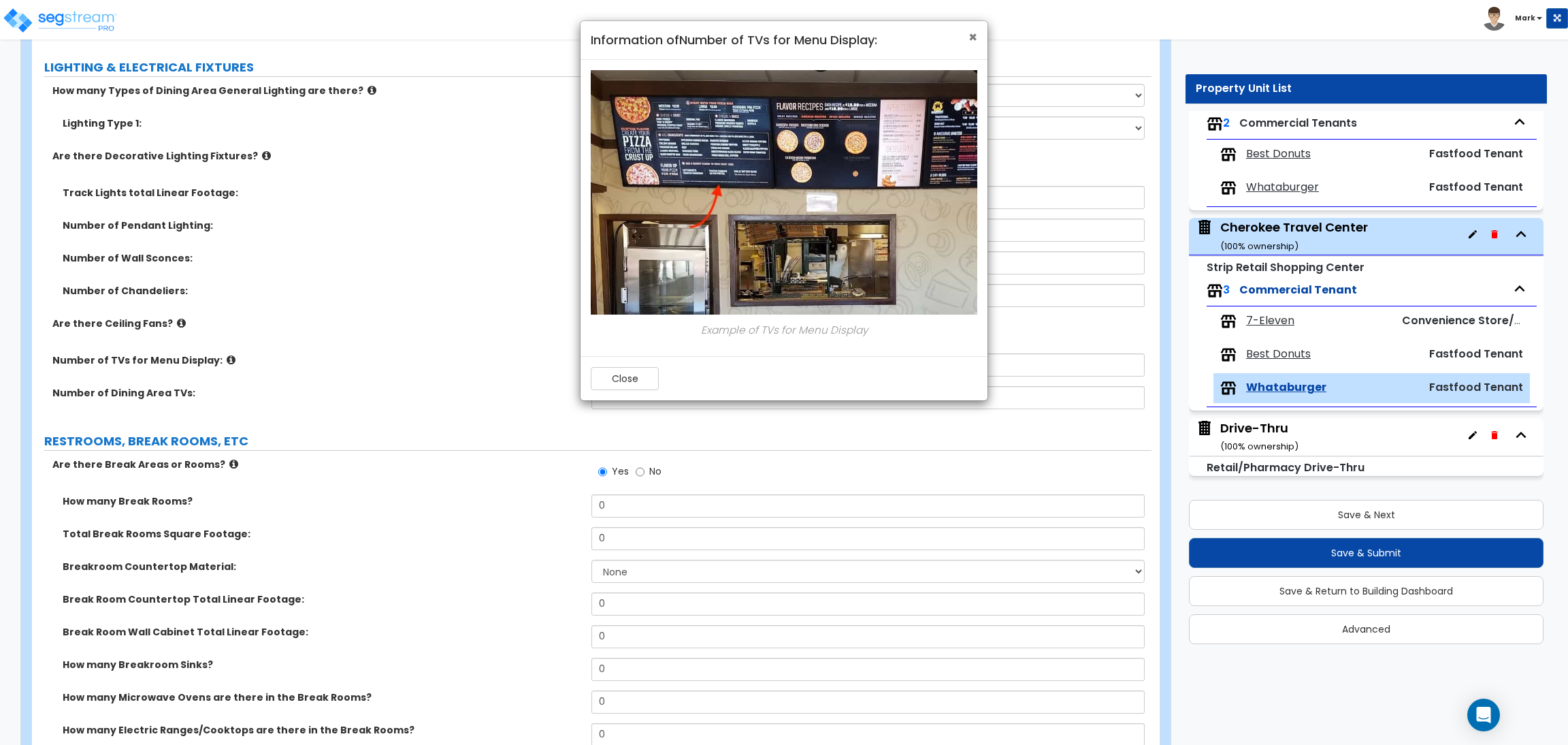
click at [971, 37] on span "×" at bounding box center [972, 37] width 9 height 20
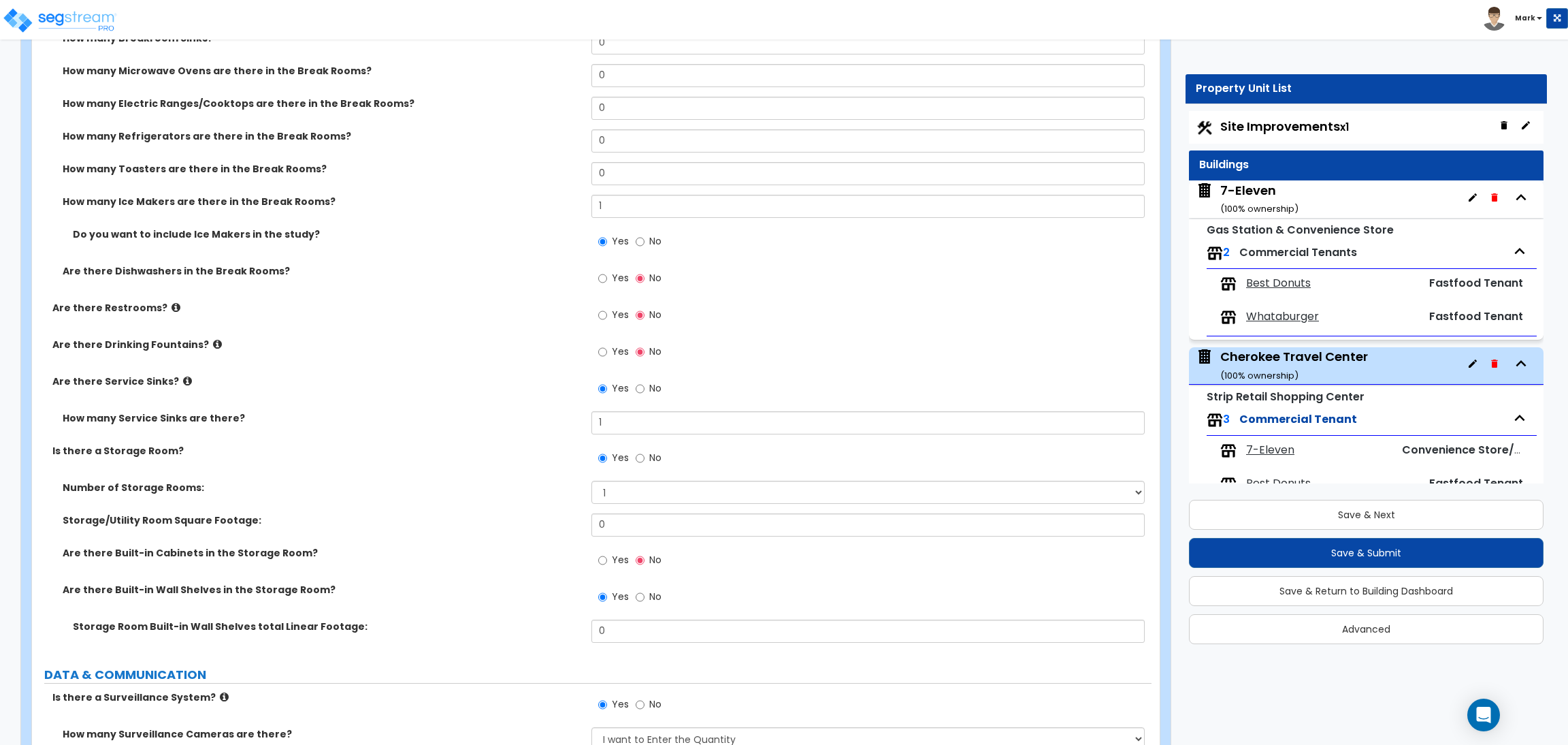
scroll to position [2916, 0]
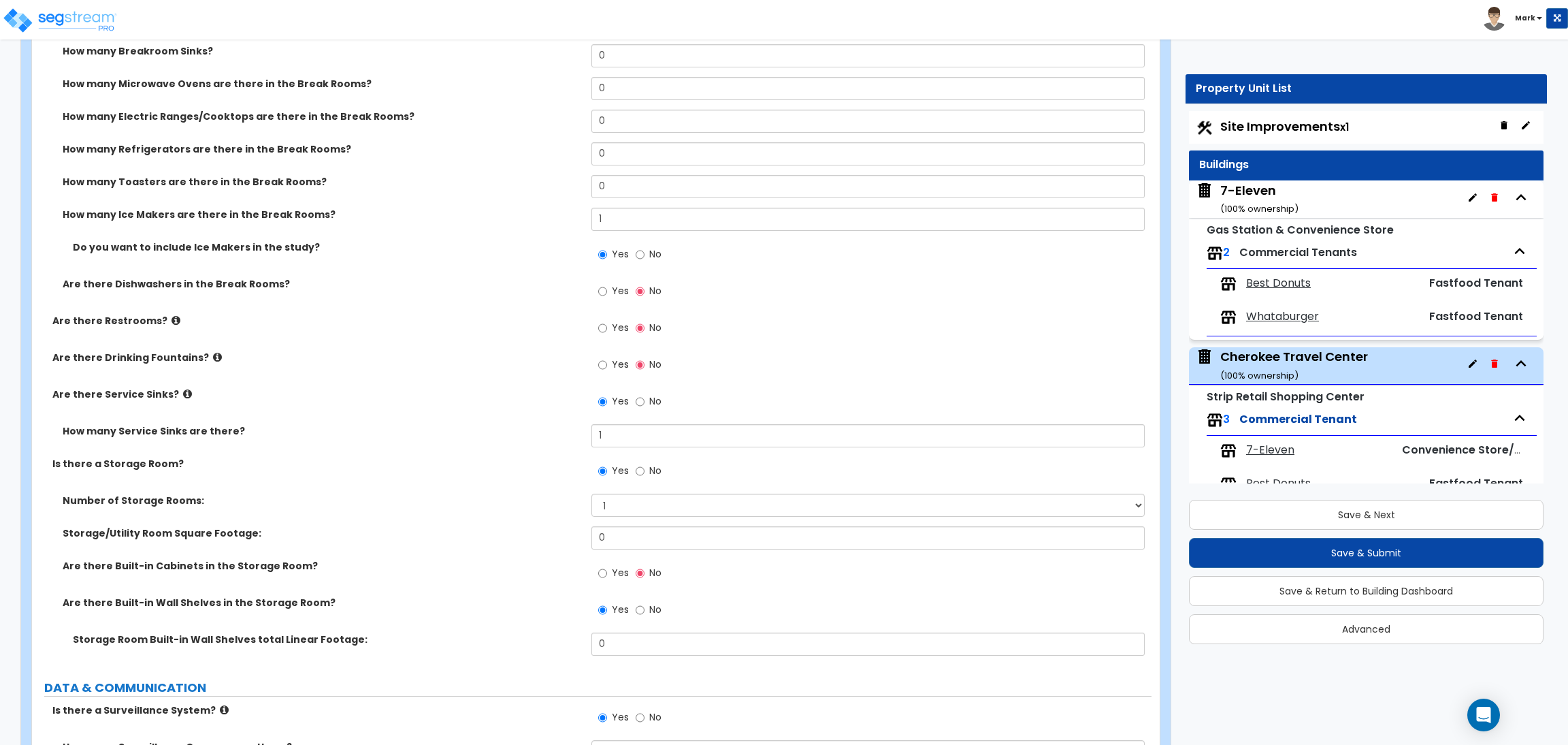
click at [1325, 124] on span "Site Improvements x1" at bounding box center [1284, 125] width 128 height 17
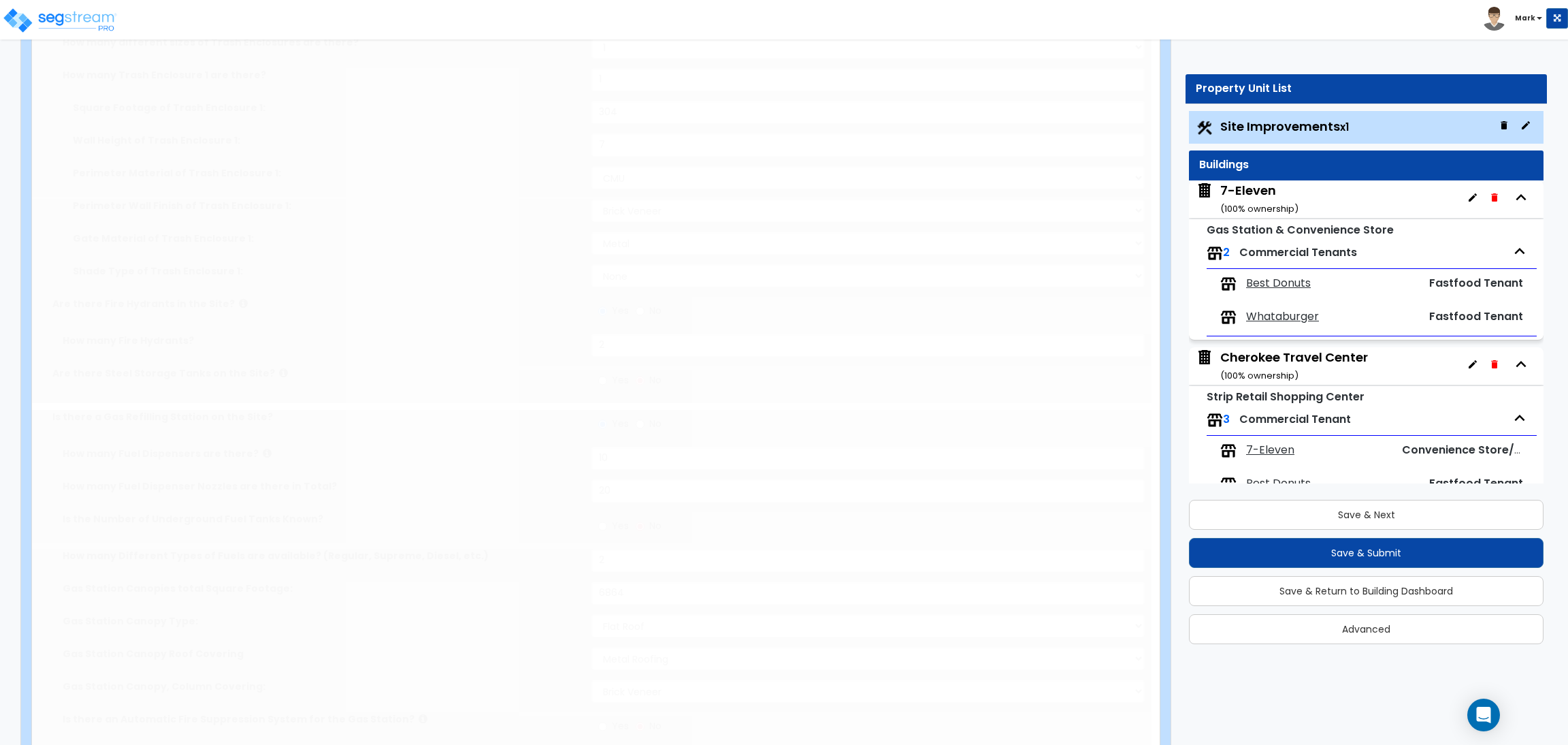
scroll to position [0, 0]
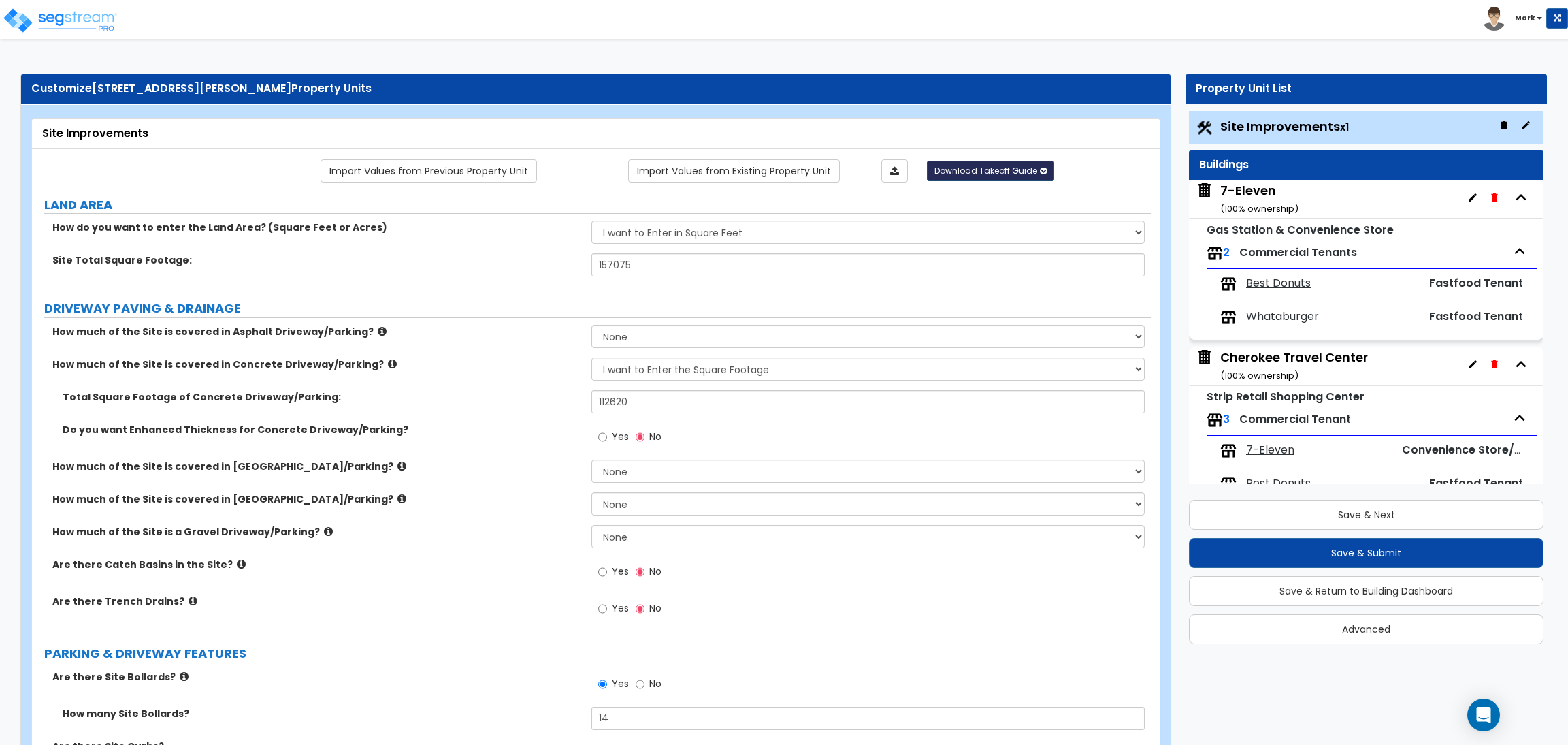
click at [939, 173] on span "Download Takeoff Guide" at bounding box center [986, 170] width 103 height 12
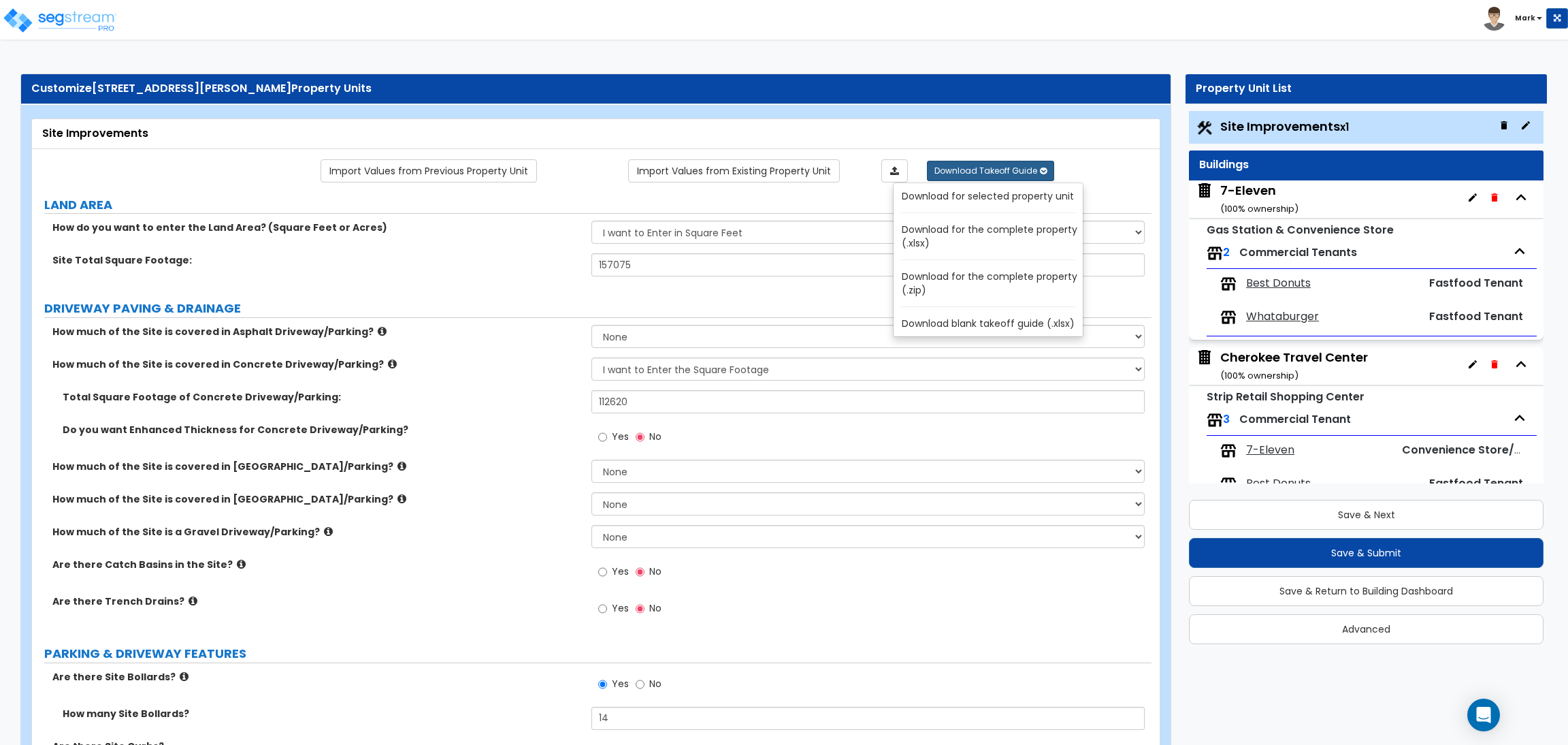
click at [988, 203] on link "Download for selected property unit" at bounding box center [991, 196] width 184 height 19
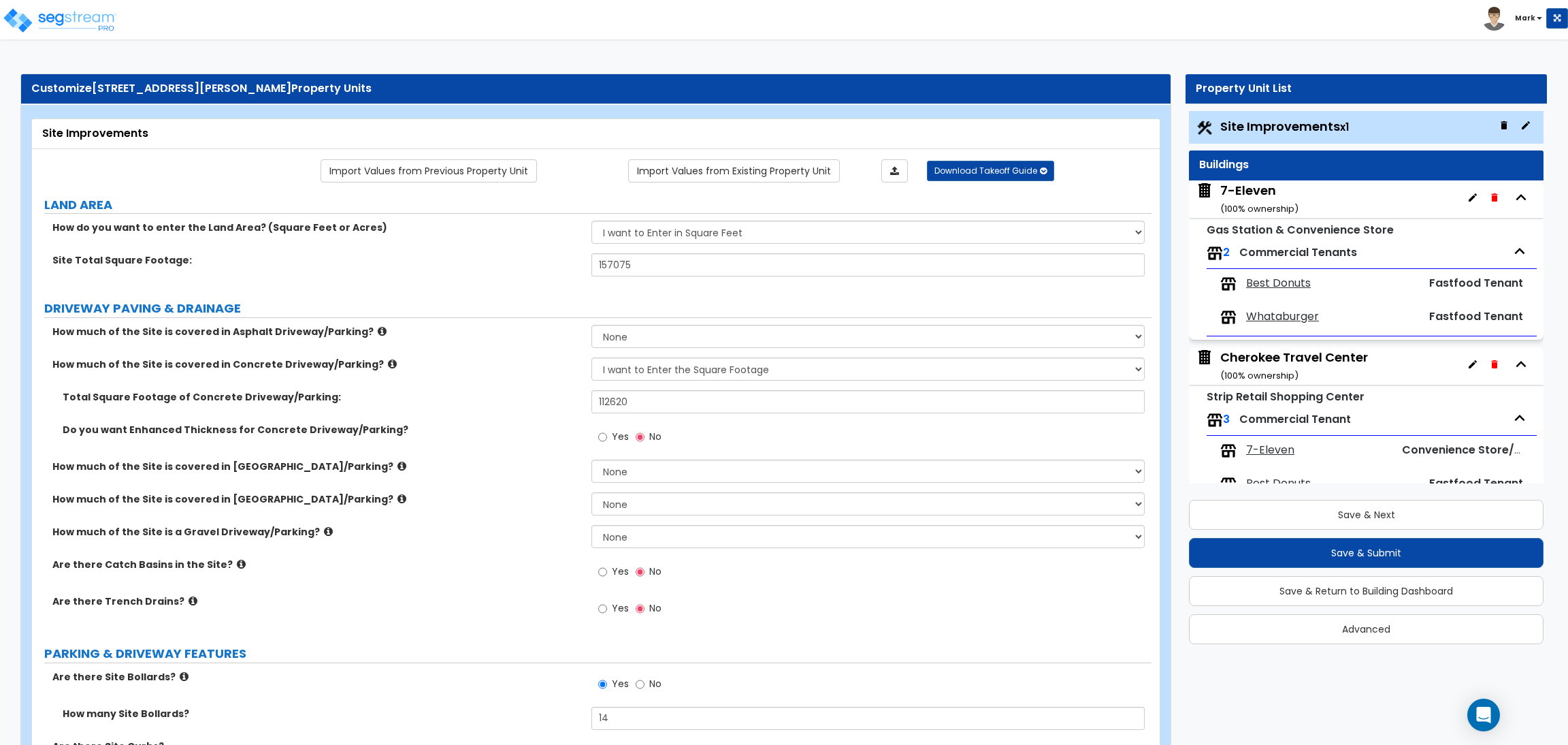
drag, startPoint x: 1174, startPoint y: 329, endPoint x: 1225, endPoint y: 314, distance: 53.2
click at [1175, 329] on div "Property Unit List Site Improvements x1 Buildings 7-Eleven ( 100 % ownership) G…" at bounding box center [1360, 365] width 392 height 582
click at [1491, 197] on icon "button" at bounding box center [1494, 197] width 6 height 8
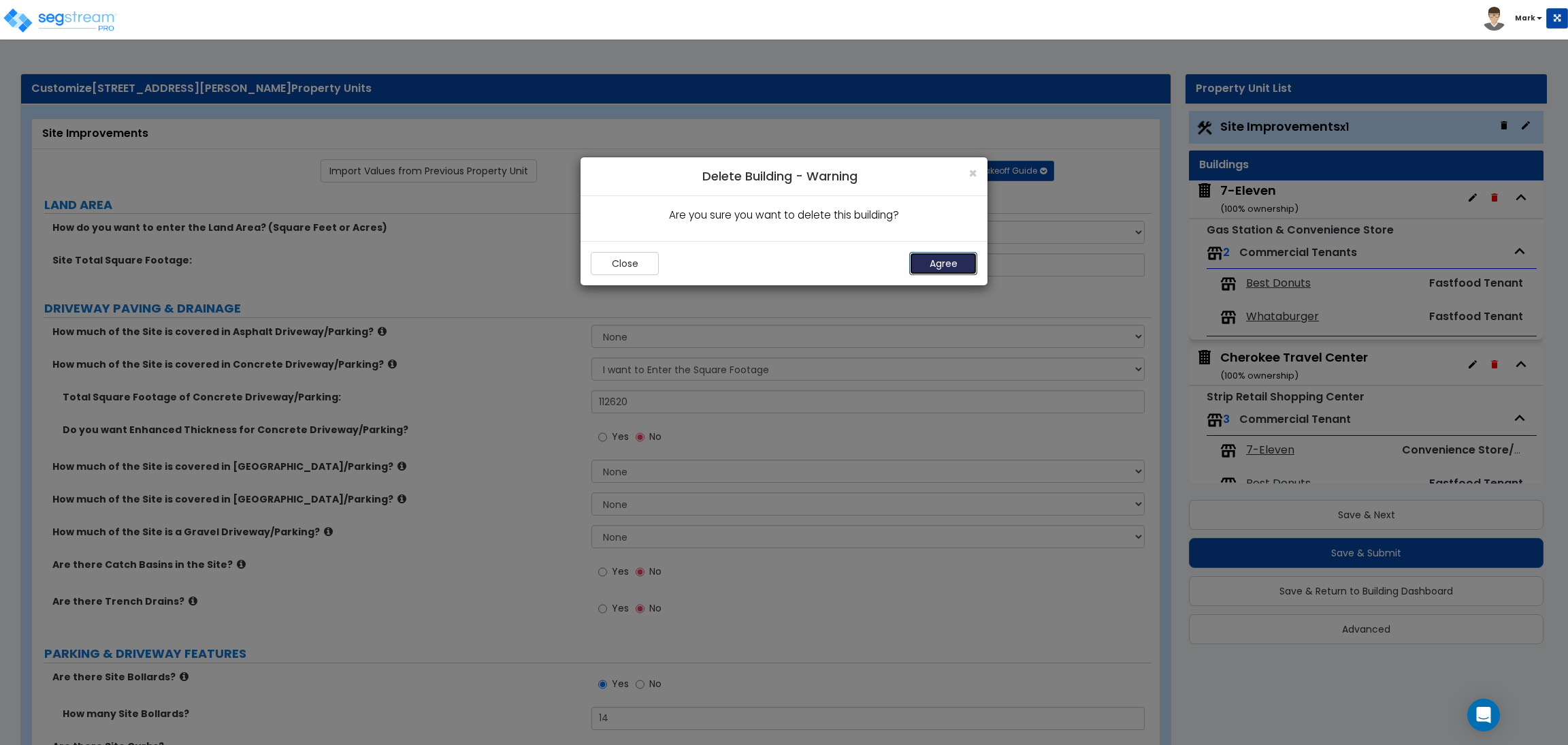
click at [955, 266] on button "Agree" at bounding box center [944, 263] width 69 height 23
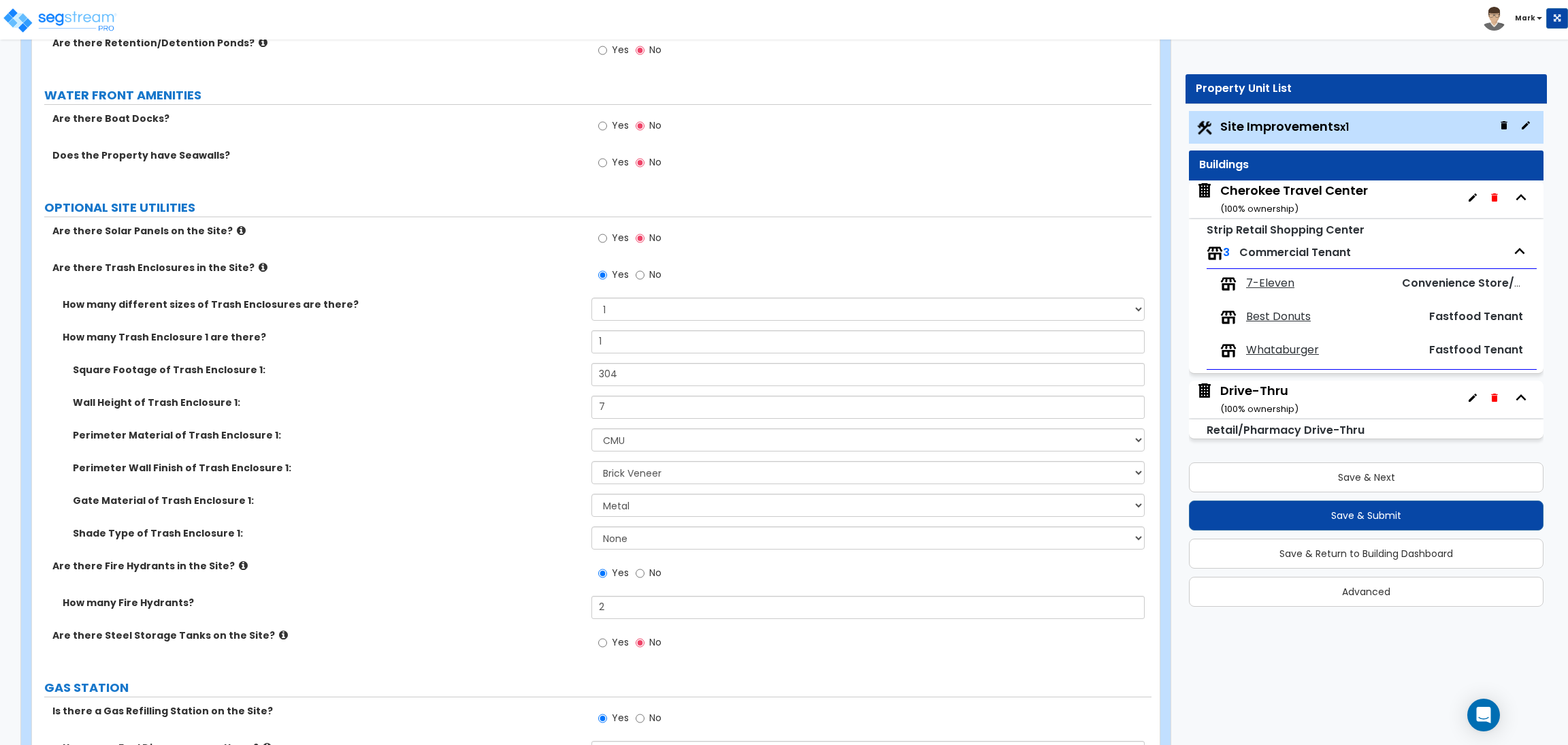
scroll to position [3502, 0]
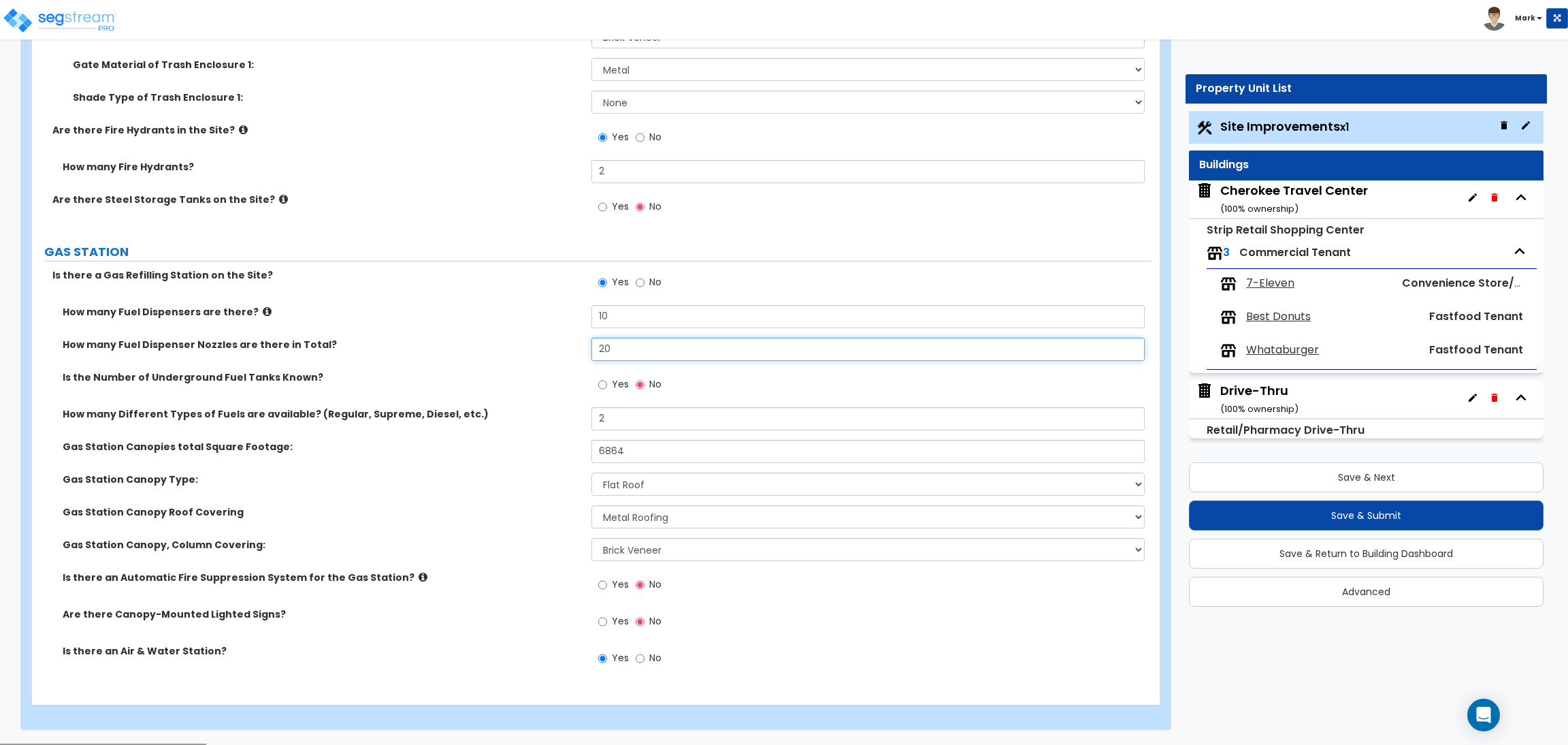
drag, startPoint x: 642, startPoint y: 356, endPoint x: 564, endPoint y: 359, distance: 78.1
click at [564, 359] on div "How many Fuel Dispenser Nozzles are there in Total? 20" at bounding box center [592, 353] width 1120 height 32
click at [262, 316] on icon at bounding box center [266, 311] width 9 height 10
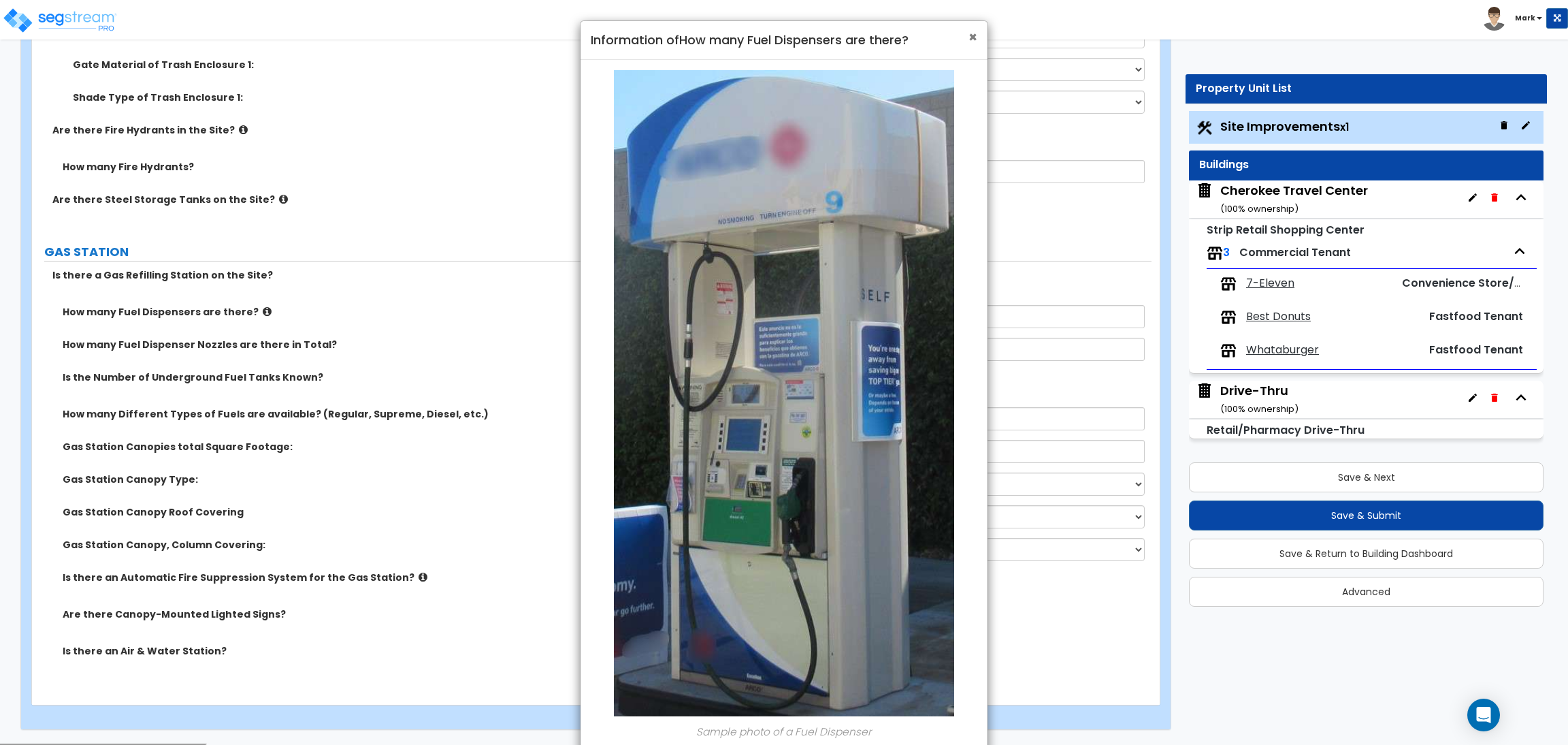
click at [968, 32] on span "×" at bounding box center [972, 37] width 9 height 20
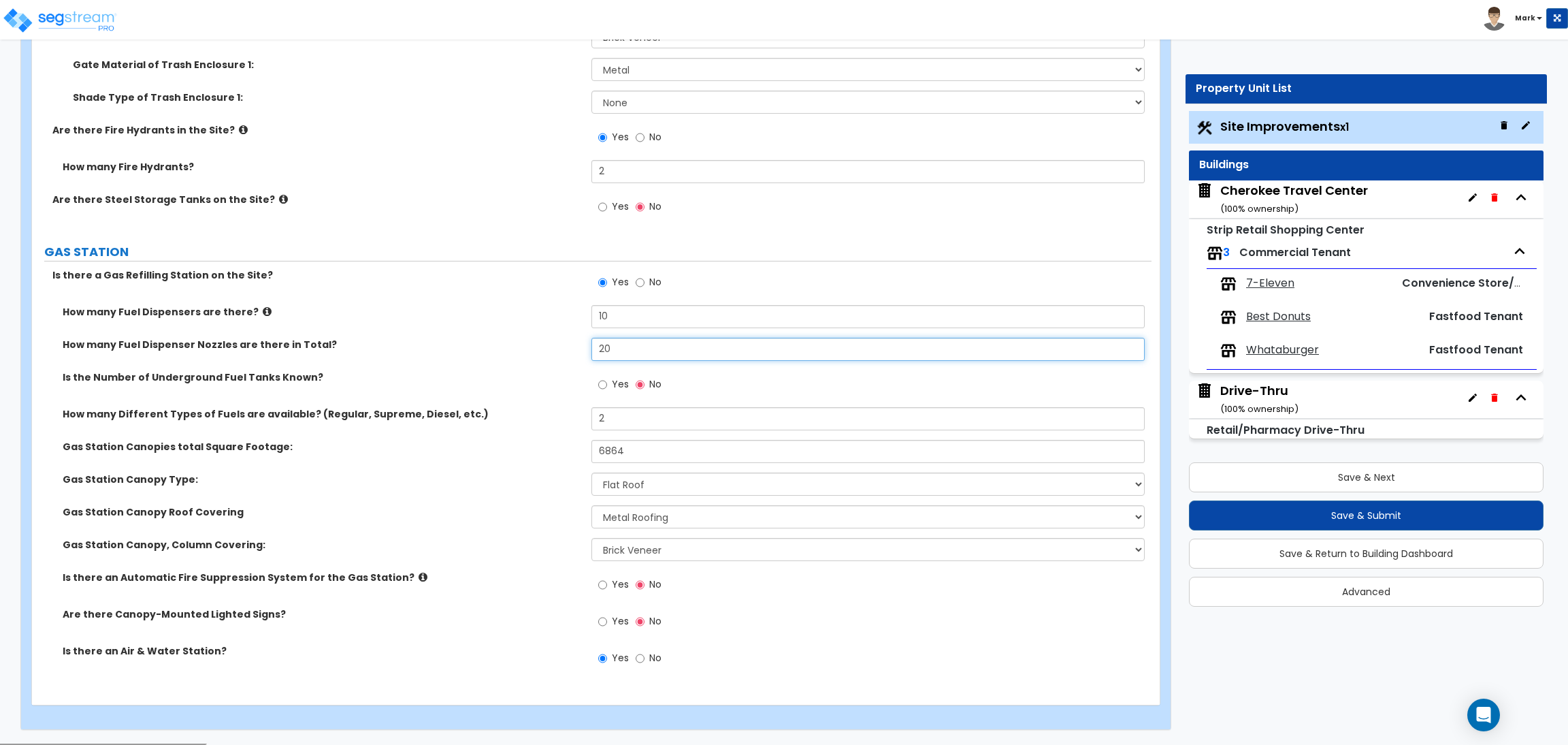
drag, startPoint x: 630, startPoint y: 356, endPoint x: 559, endPoint y: 339, distance: 73.0
click at [559, 339] on div "How many Fuel Dispenser Nozzles are there in Total? 20" at bounding box center [592, 353] width 1120 height 32
click at [528, 348] on label "How many Fuel Dispenser Nozzles are there in Total?" at bounding box center [322, 345] width 519 height 14
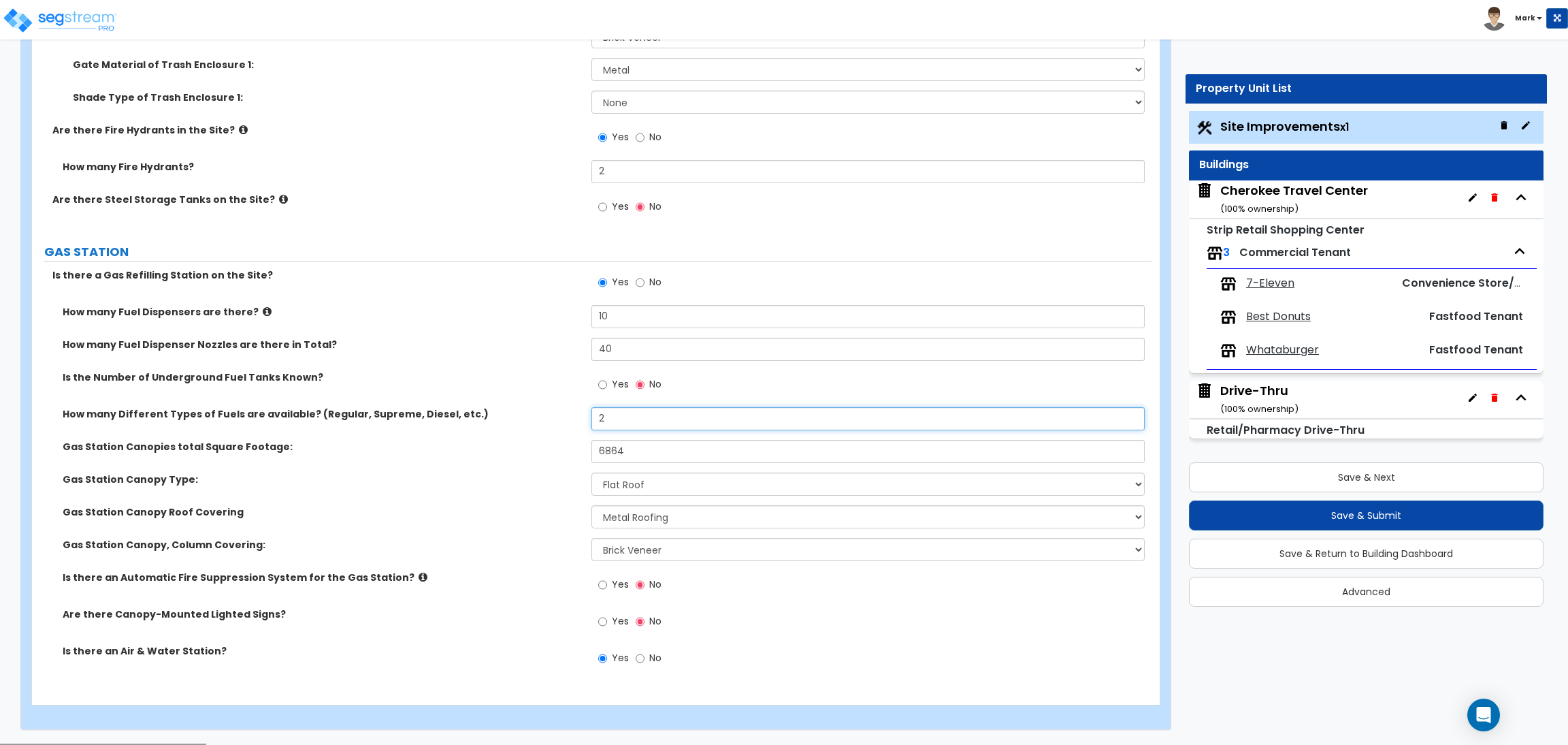
drag, startPoint x: 644, startPoint y: 419, endPoint x: 495, endPoint y: 451, distance: 152.4
click at [495, 451] on div "How many Fuel Dispensers are there? 10 How many Fuel Dispenser Nozzles are ther…" at bounding box center [591, 492] width 1099 height 376
click at [479, 303] on div "Is there a Gas Refilling Station on the Site? Yes No" at bounding box center [592, 287] width 1120 height 37
drag, startPoint x: 655, startPoint y: 414, endPoint x: 525, endPoint y: 437, distance: 132.0
click at [525, 437] on div "How many Different Types of Fuels are available? (Regular, Supreme, Diesel, etc…" at bounding box center [592, 423] width 1120 height 32
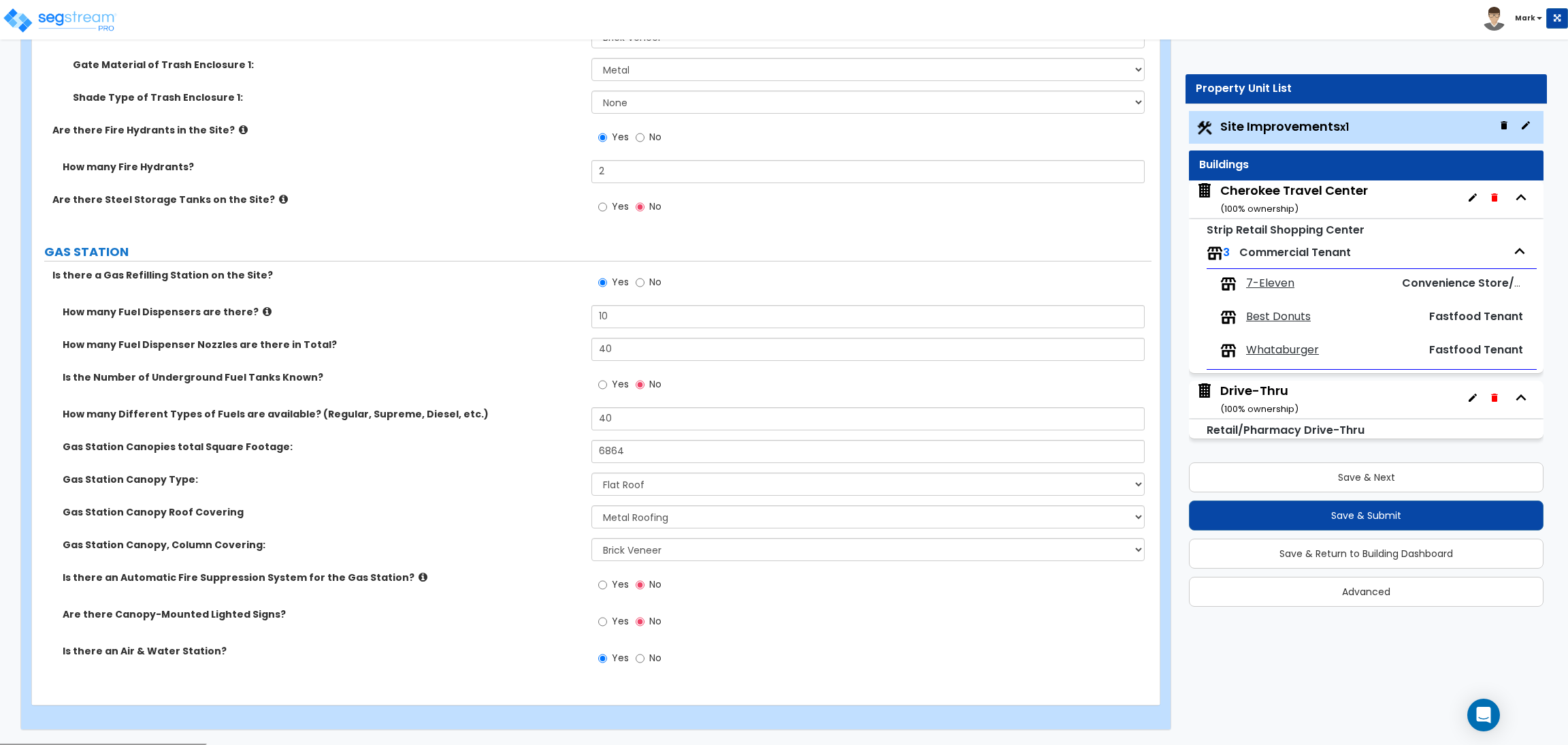
click at [515, 323] on div "How many Fuel Dispensers are there? 10" at bounding box center [592, 320] width 1120 height 32
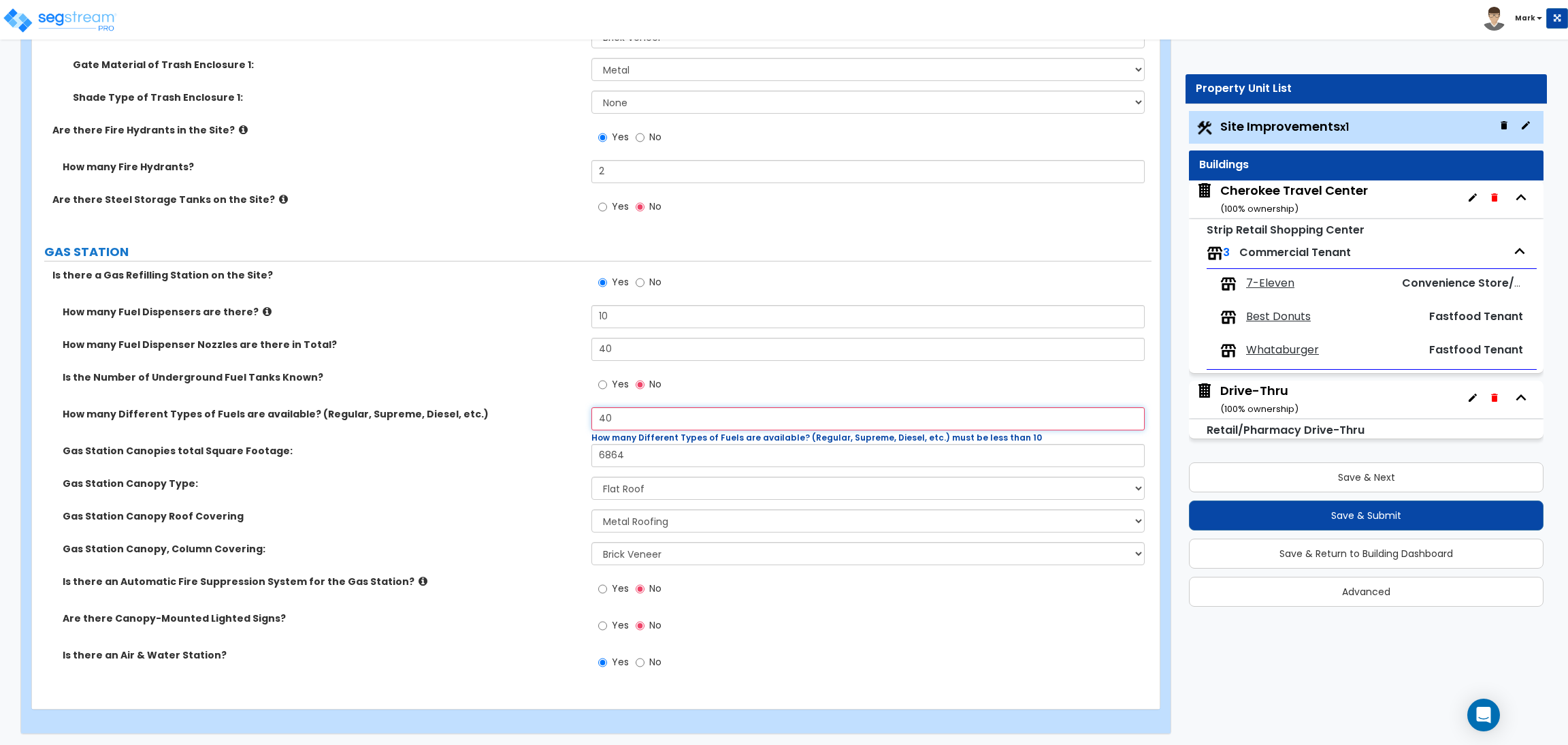
drag, startPoint x: 633, startPoint y: 414, endPoint x: 558, endPoint y: 423, distance: 75.5
click at [558, 423] on div "How many Different Types of Fuels are available? (Regular, Supreme, Diesel, etc…" at bounding box center [592, 426] width 1120 height 37
click at [475, 349] on label "How many Fuel Dispenser Nozzles are there in Total?" at bounding box center [322, 345] width 519 height 14
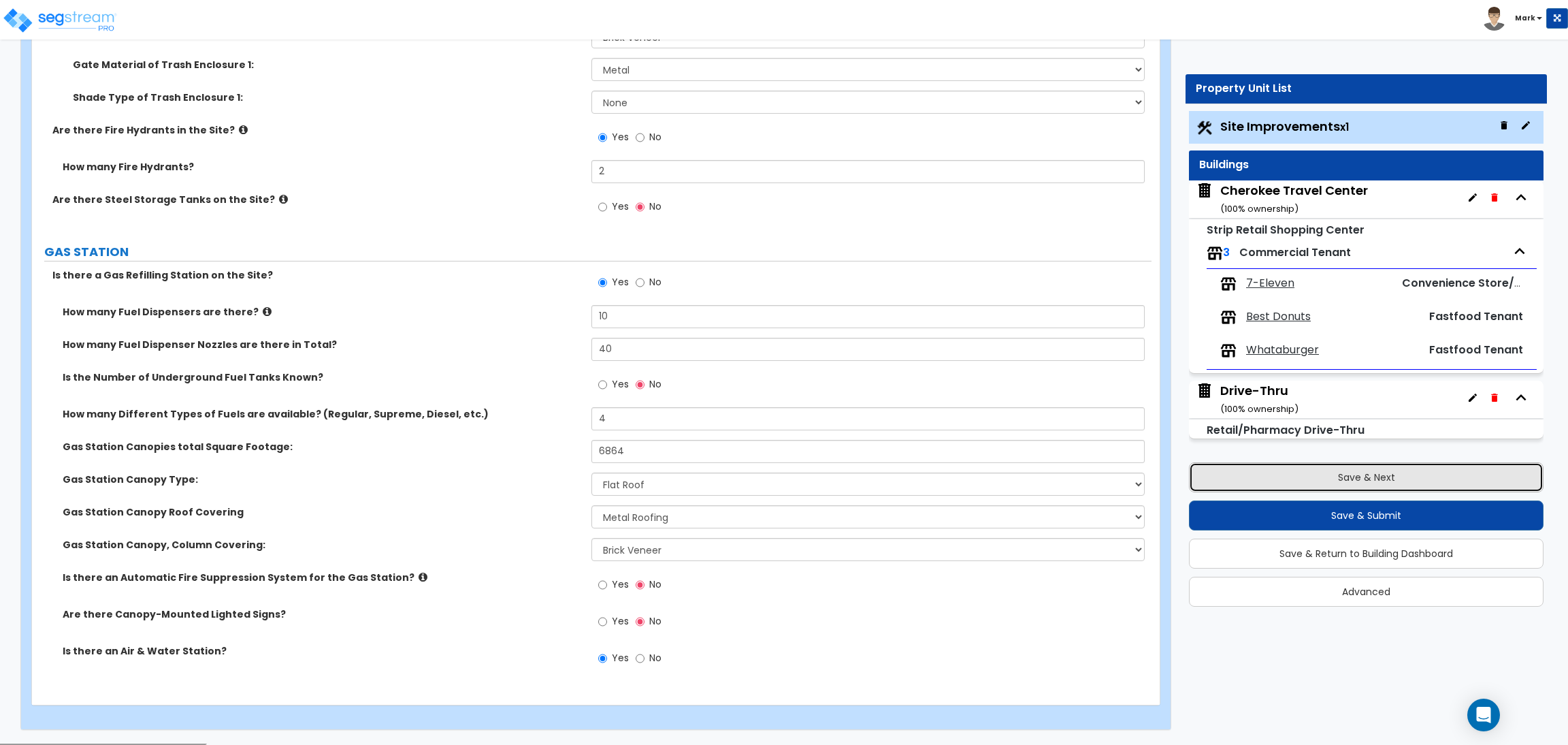
click at [1332, 479] on button "Save & Next" at bounding box center [1366, 477] width 354 height 30
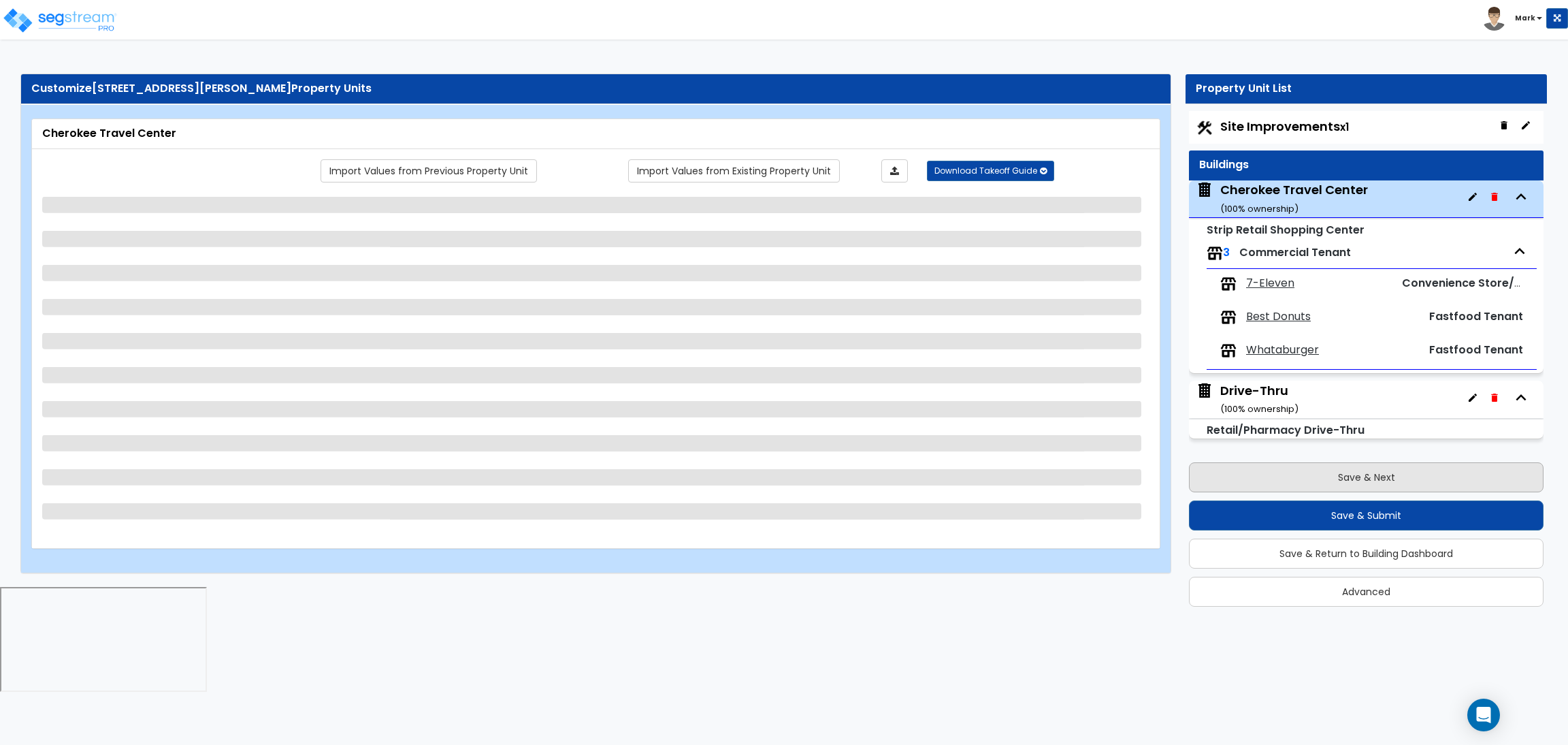
scroll to position [0, 0]
click at [1285, 350] on span "Whataburger" at bounding box center [1282, 350] width 72 height 16
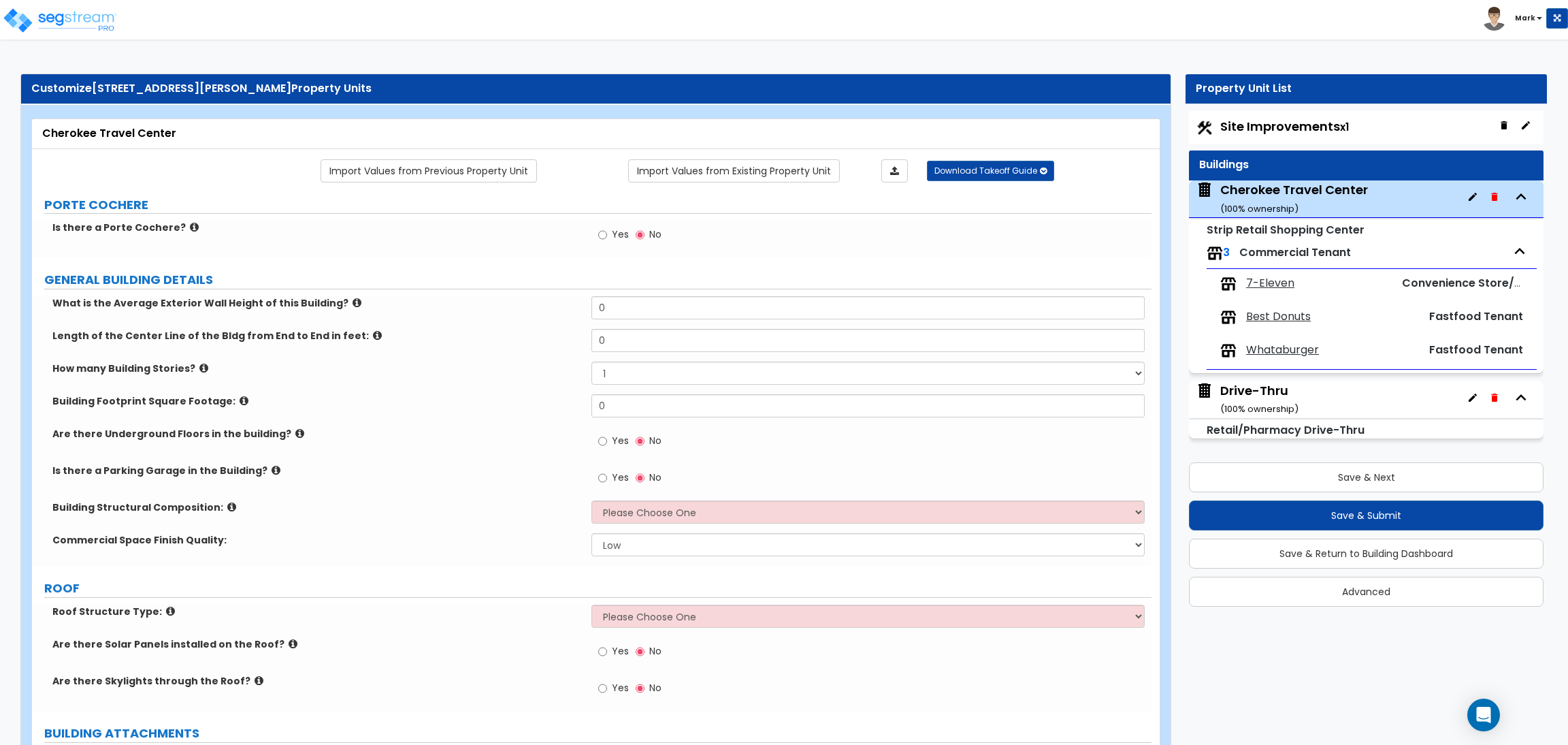
click at [1288, 351] on span "Whataburger" at bounding box center [1282, 350] width 72 height 16
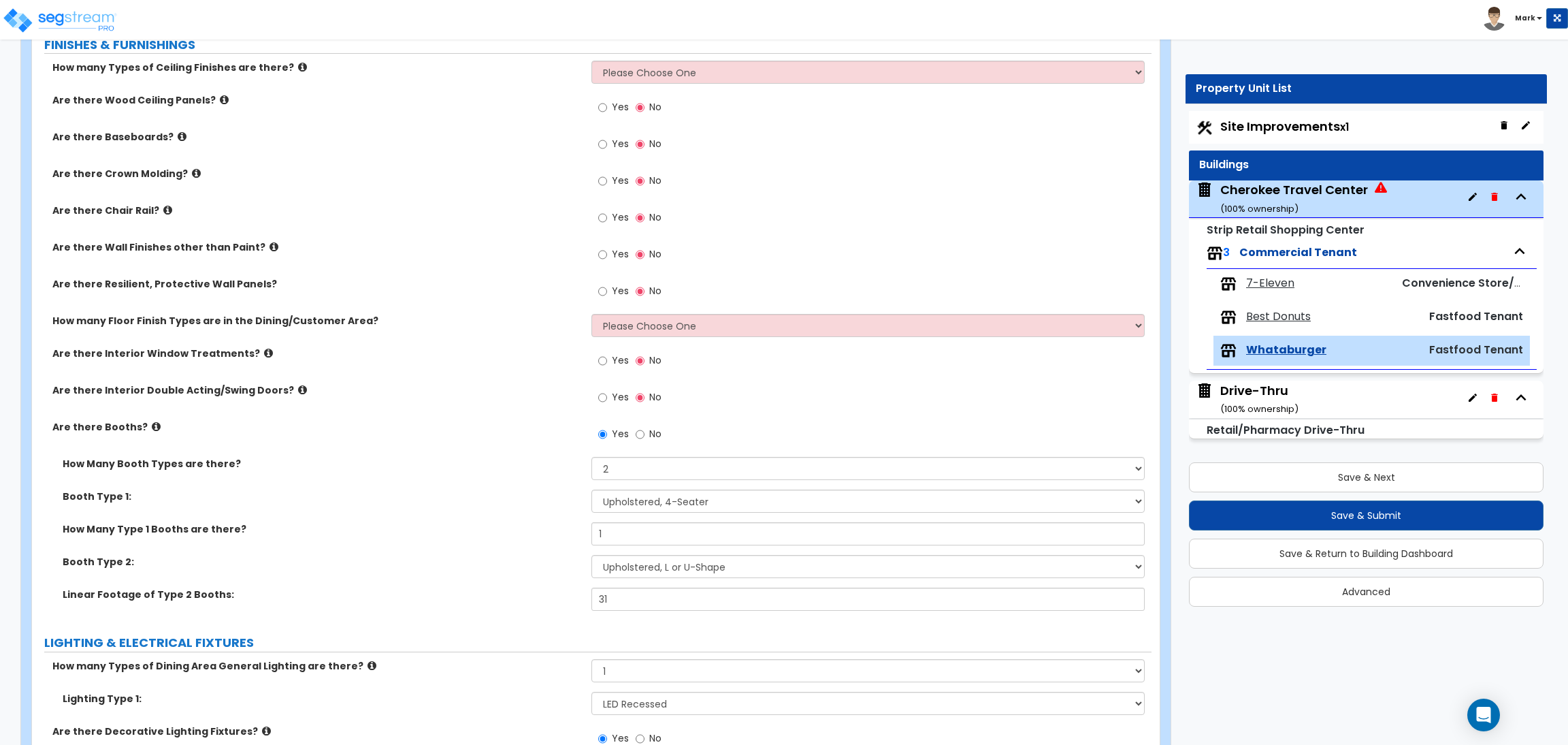
scroll to position [1736, 0]
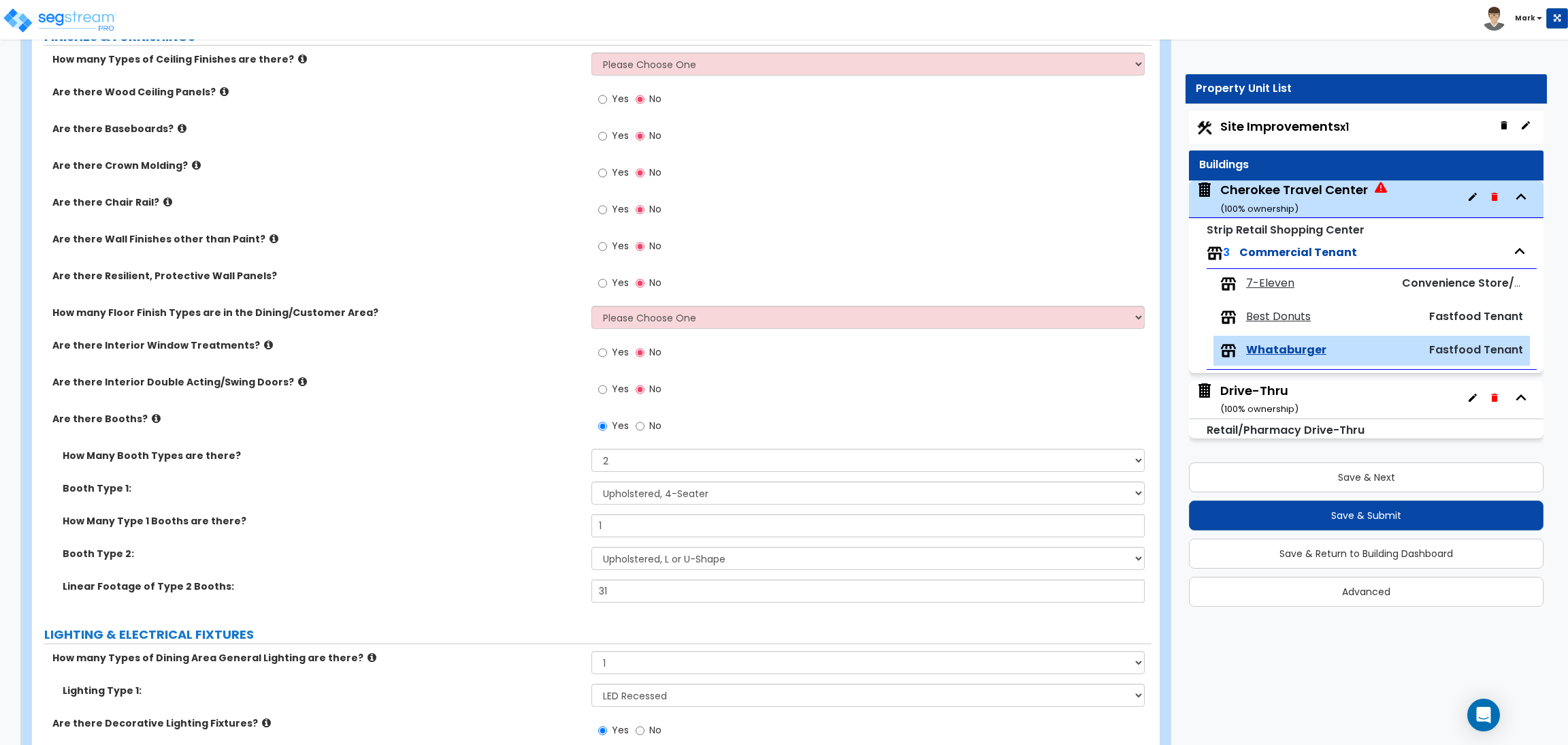
click at [620, 238] on label "Yes" at bounding box center [613, 248] width 30 height 23
click at [607, 239] on input "Yes" at bounding box center [602, 246] width 9 height 15
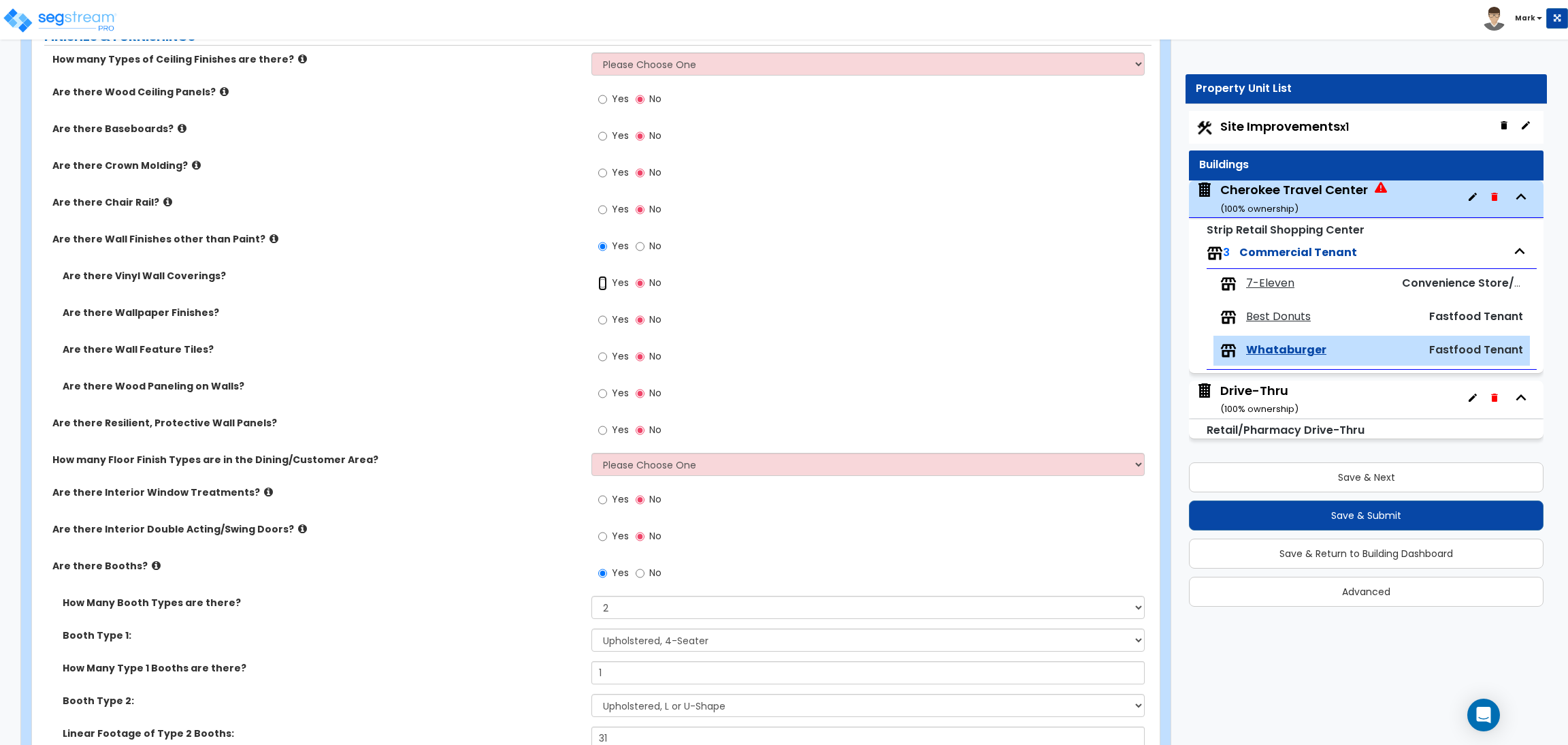
click at [603, 284] on input "Yes" at bounding box center [602, 283] width 9 height 15
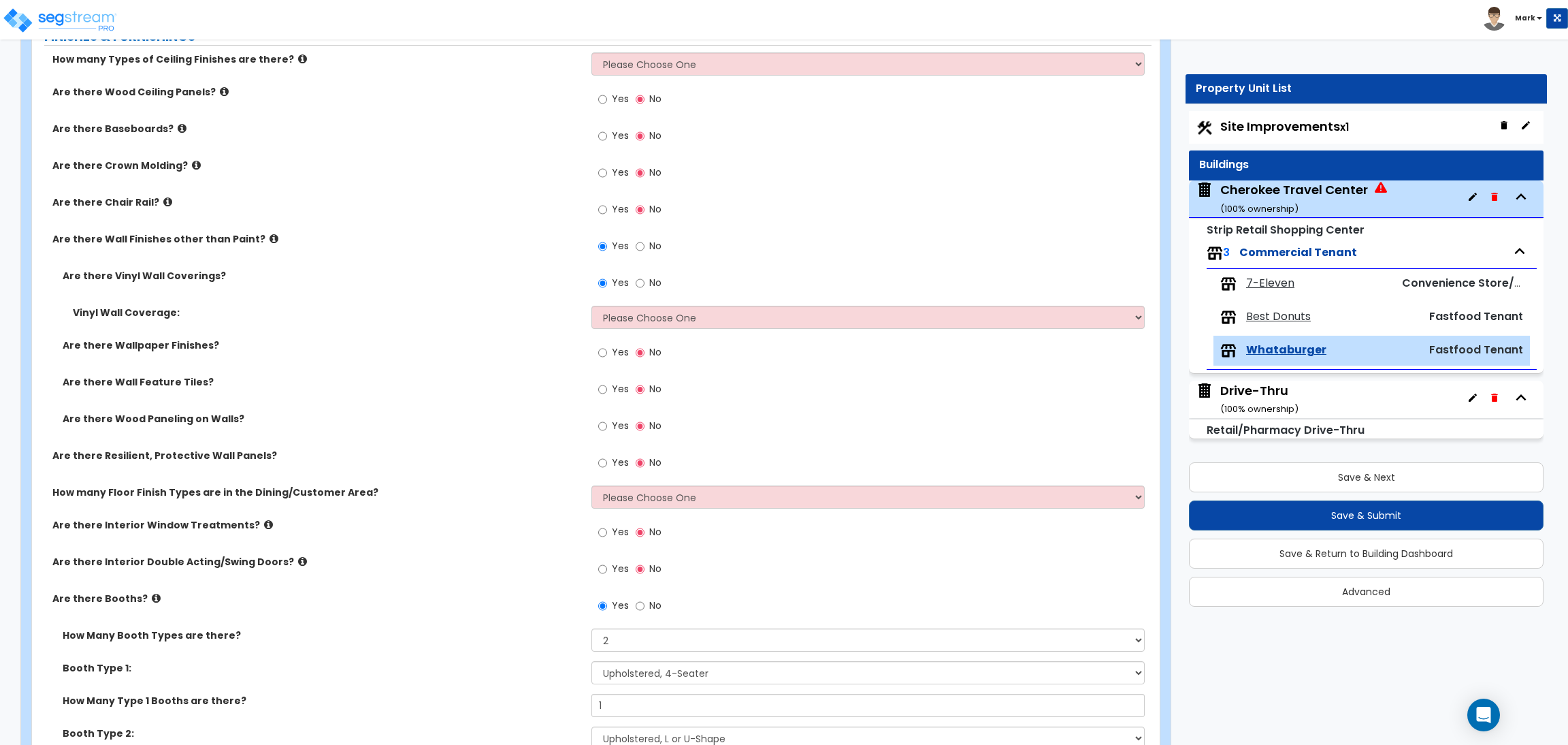
click at [615, 382] on span "Yes" at bounding box center [620, 389] width 17 height 14
click at [607, 382] on input "Yes" at bounding box center [602, 389] width 9 height 15
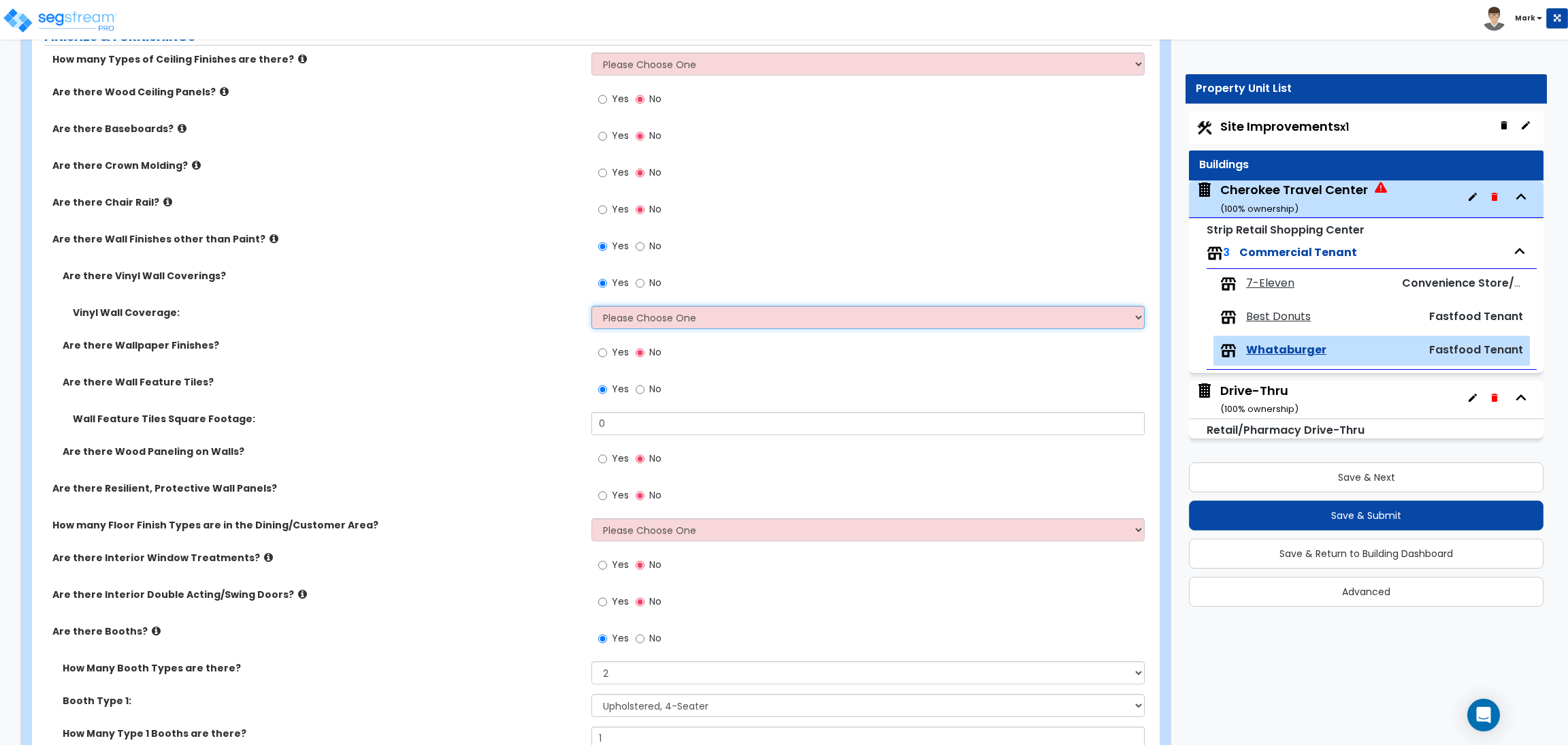
click at [659, 314] on select "Please Choose One Only a Small Portion of Walls are Covered Several Walls are C…" at bounding box center [867, 317] width 553 height 23
click at [591, 306] on select "Please Choose One Only a Small Portion of Walls are Covered Several Walls are C…" at bounding box center [867, 317] width 553 height 23
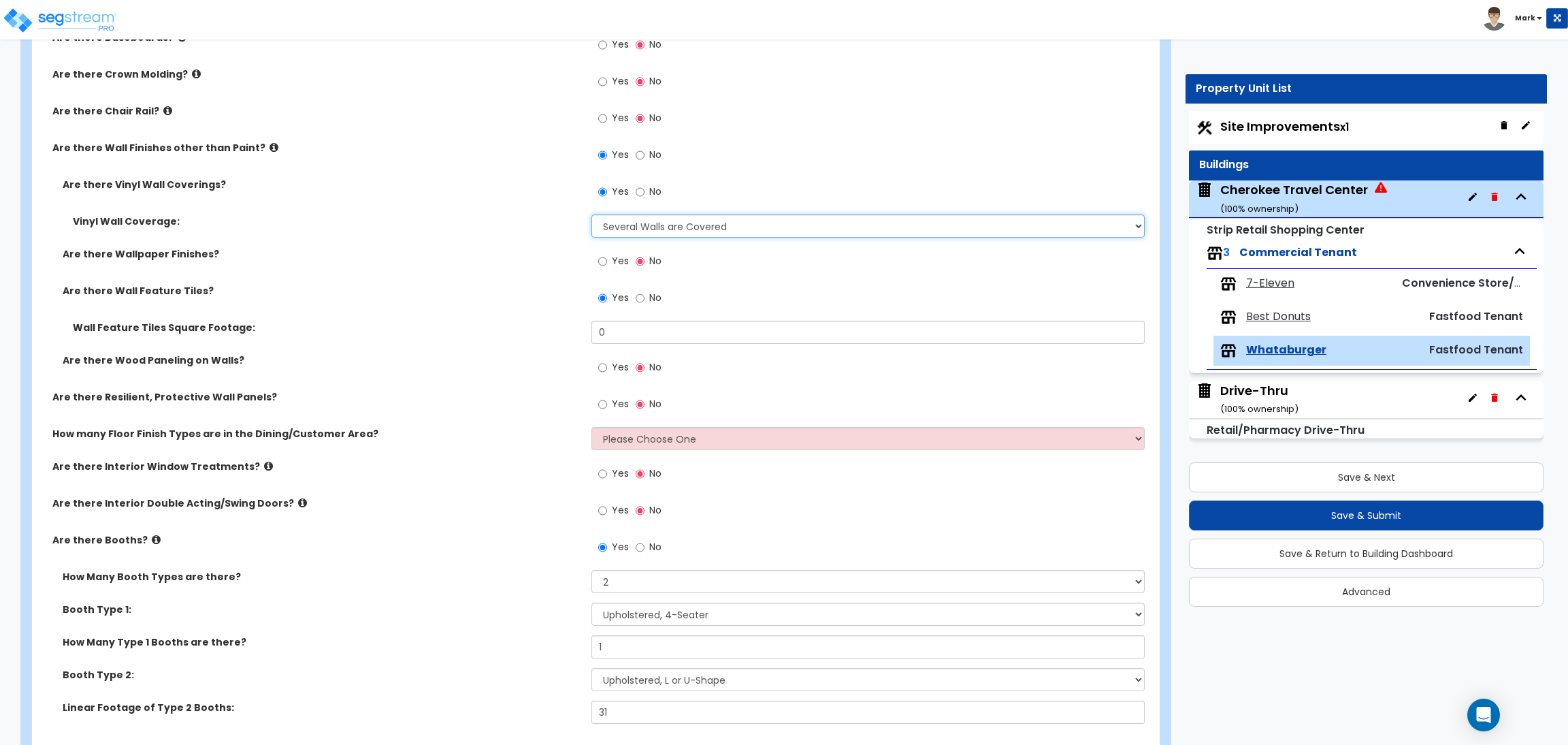
scroll to position [1838, 0]
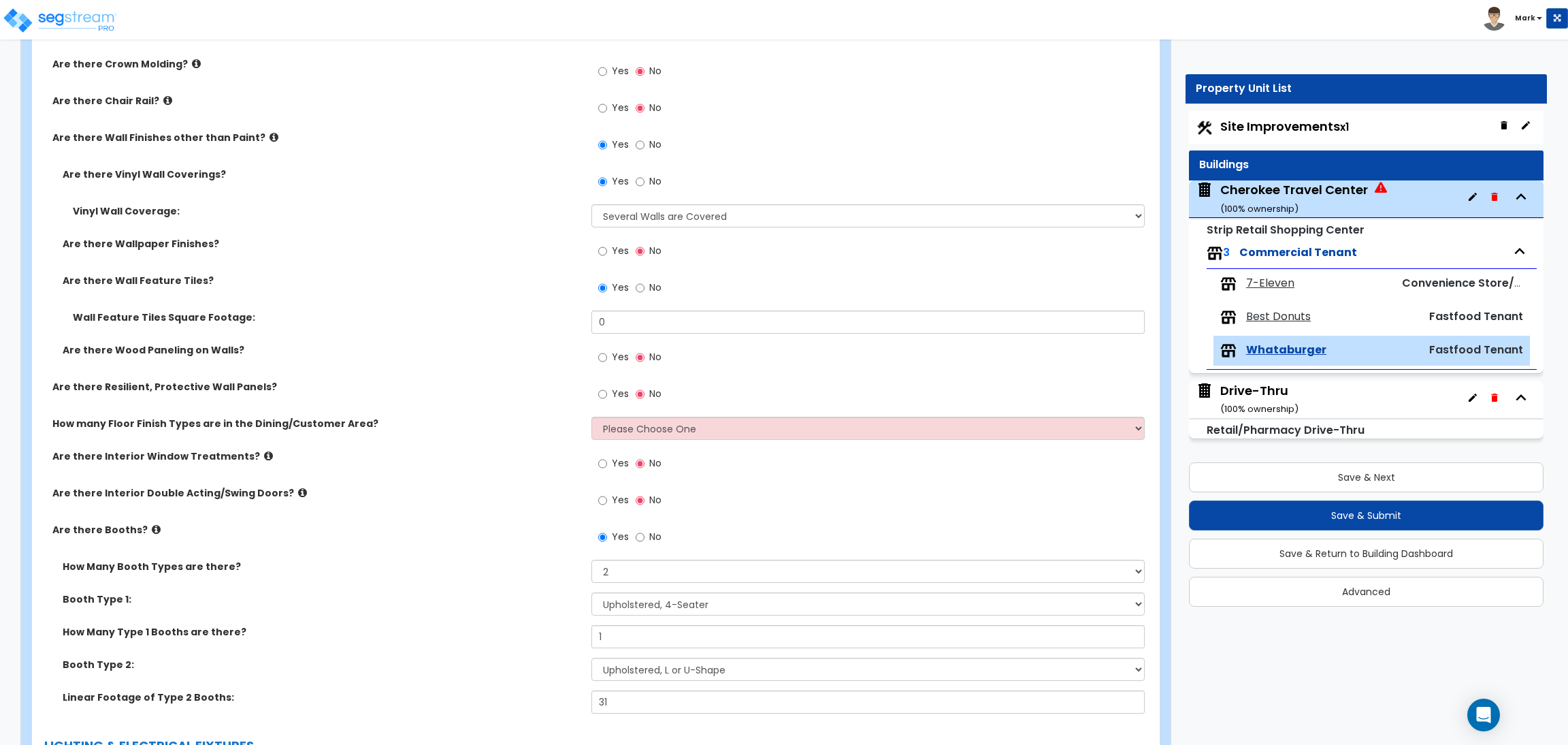
click at [609, 396] on label "Yes" at bounding box center [613, 396] width 30 height 23
click at [607, 396] on input "Yes" at bounding box center [602, 394] width 9 height 15
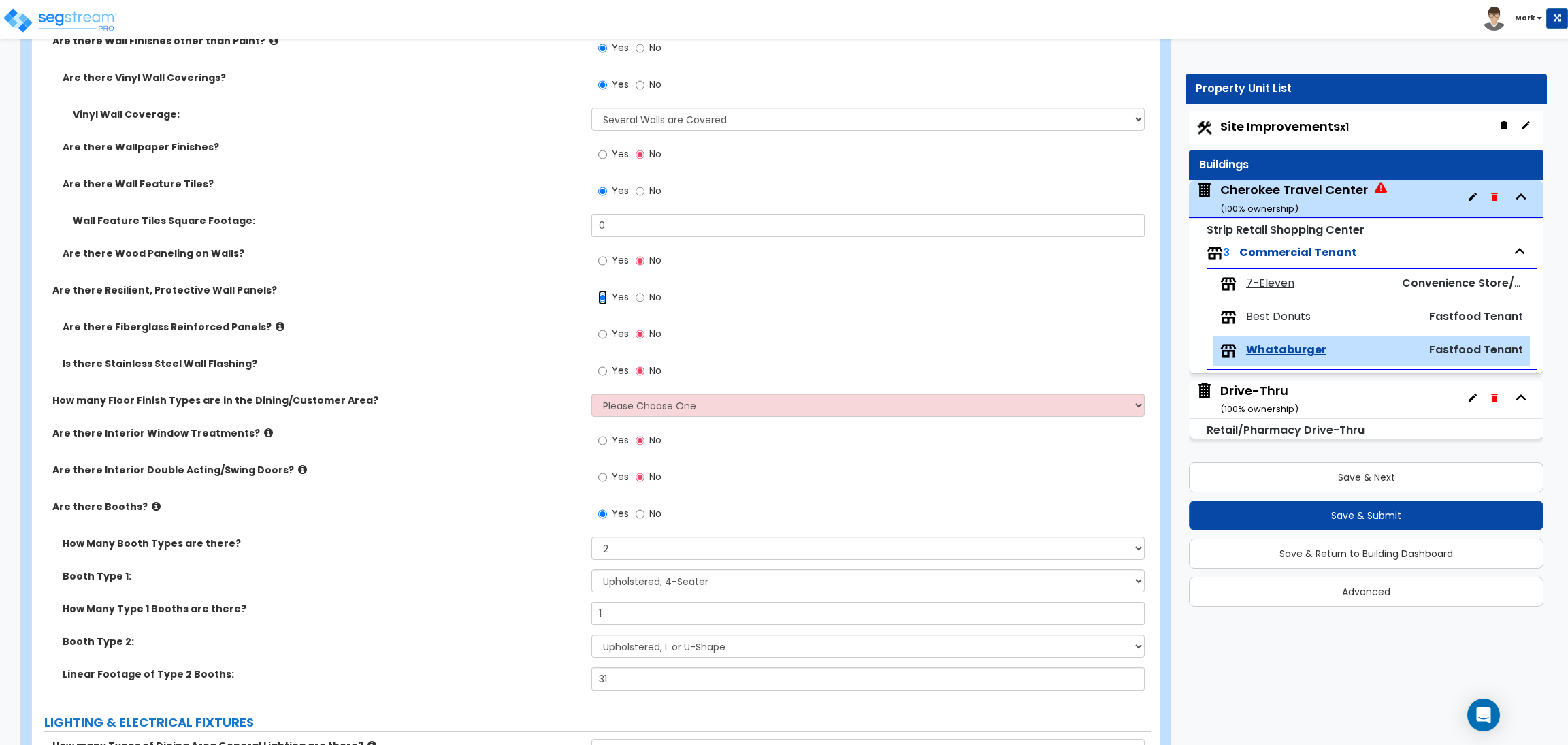
scroll to position [1939, 0]
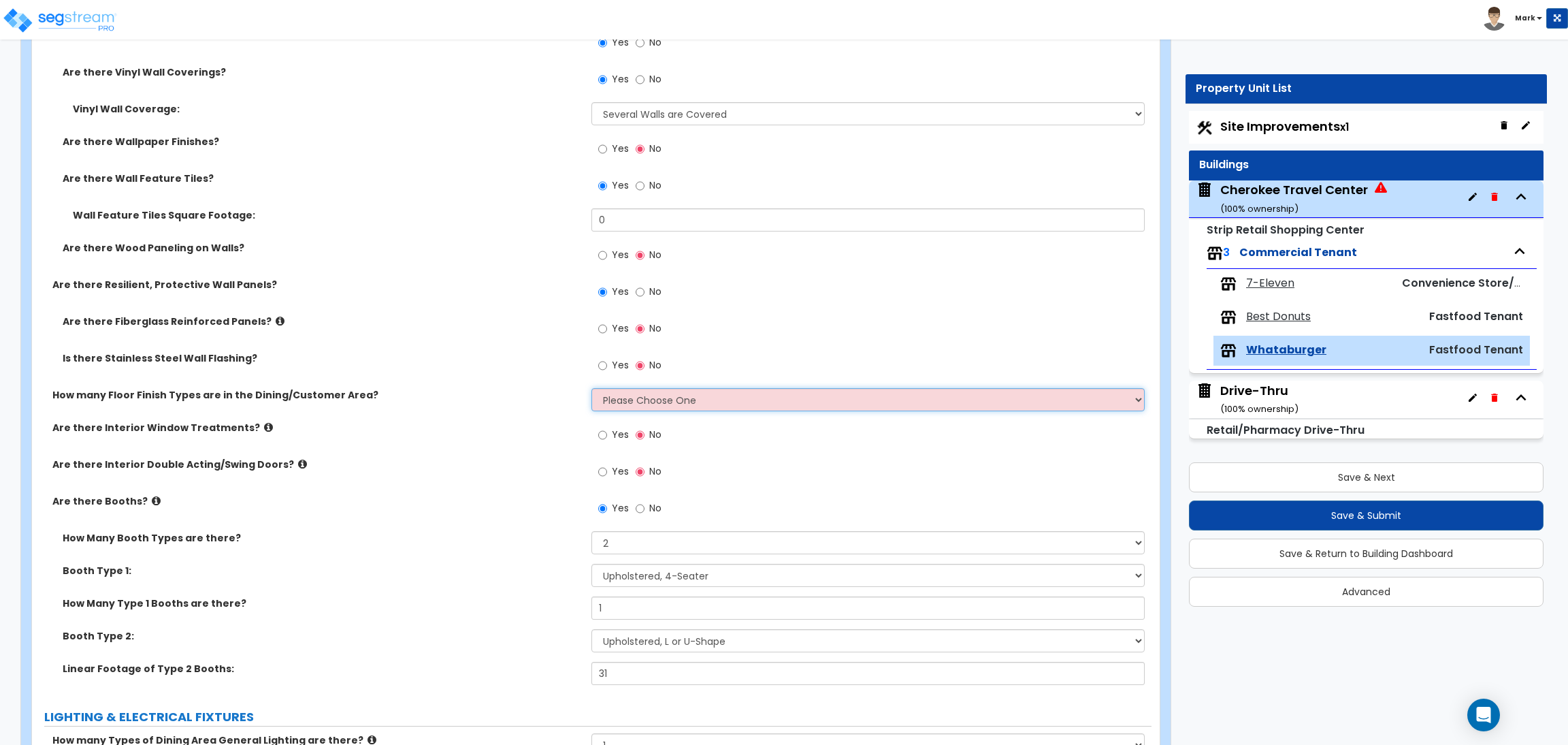
click at [663, 406] on select "Please Choose One 1 2 3 4" at bounding box center [867, 399] width 553 height 23
click at [591, 388] on select "Please Choose One 1 2 3 4" at bounding box center [867, 399] width 553 height 23
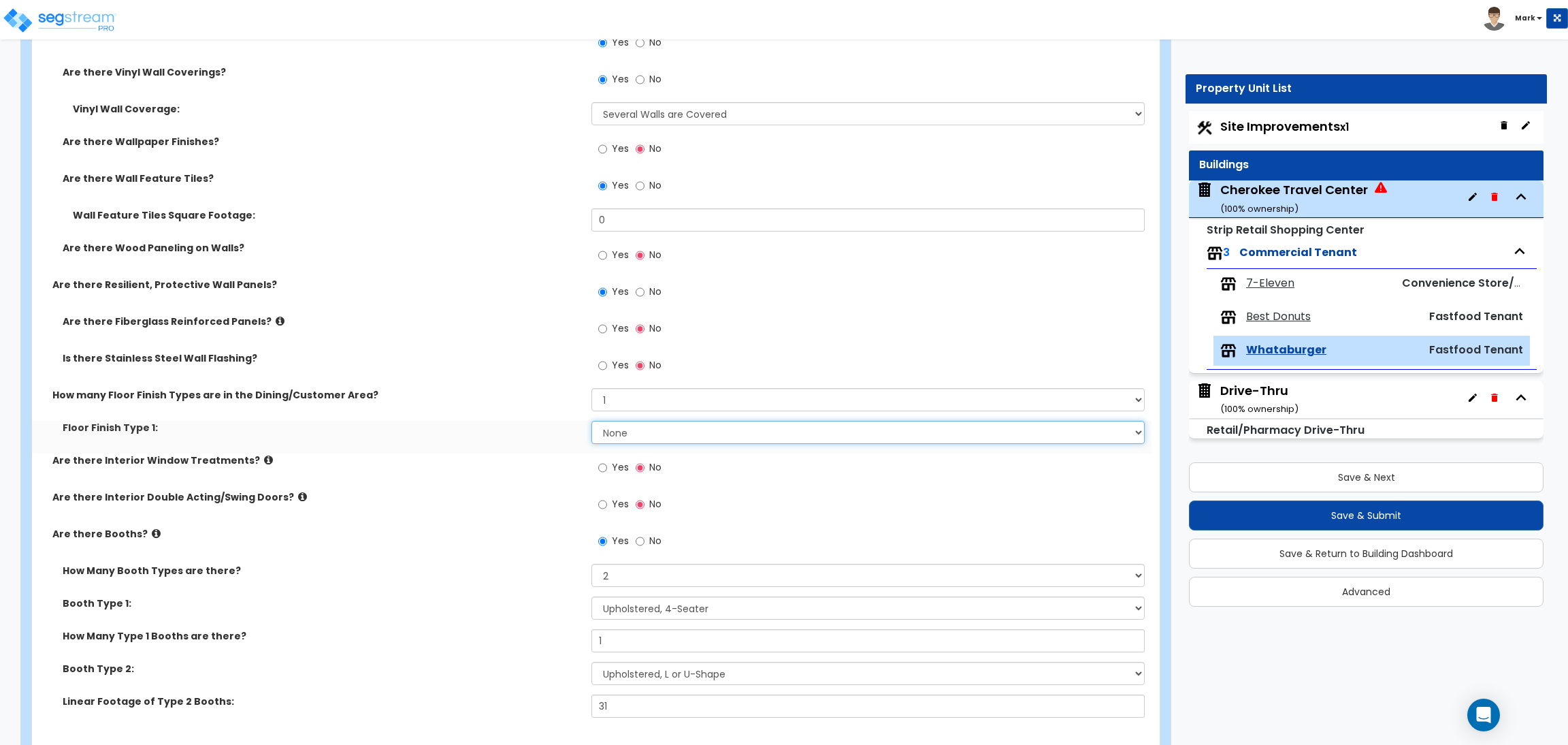
click at [651, 433] on select "None Tile Flooring Hardwood Flooring Resilient Laminate Flooring VCT Flooring S…" at bounding box center [867, 433] width 553 height 23
click at [526, 430] on label "Floor Finish Type 1:" at bounding box center [322, 428] width 519 height 14
drag, startPoint x: 614, startPoint y: 401, endPoint x: 593, endPoint y: 400, distance: 21.0
click at [593, 400] on select "Please Choose One 1 2 3 4" at bounding box center [867, 399] width 553 height 23
click at [591, 388] on select "Please Choose One 1 2 3 4" at bounding box center [867, 399] width 553 height 23
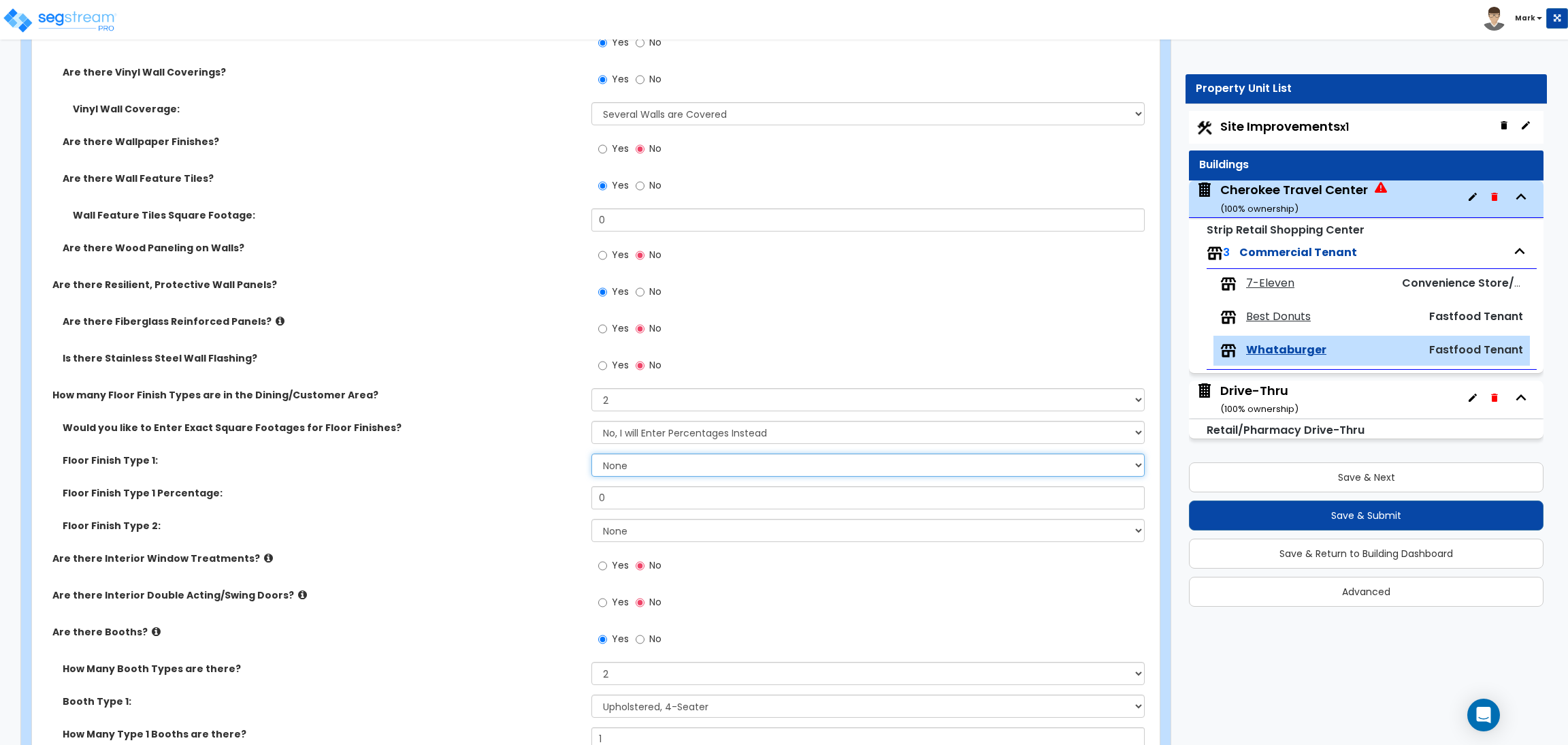
click at [644, 469] on select "None Tile Flooring Hardwood Flooring Resilient Laminate Flooring VCT Flooring S…" at bounding box center [867, 465] width 553 height 23
click at [471, 454] on label "Floor Finish Type 1:" at bounding box center [322, 460] width 519 height 14
click at [681, 433] on select "No, I will Enter Percentages Instead Yes, I will Enter Exact Square Footages" at bounding box center [867, 433] width 553 height 23
click at [541, 469] on div "Floor Finish Type 1: None Tile Flooring Hardwood Flooring Resilient Laminate Fl…" at bounding box center [592, 469] width 1120 height 32
click at [640, 462] on select "None Tile Flooring Hardwood Flooring Resilient Laminate Flooring VCT Flooring S…" at bounding box center [867, 465] width 553 height 23
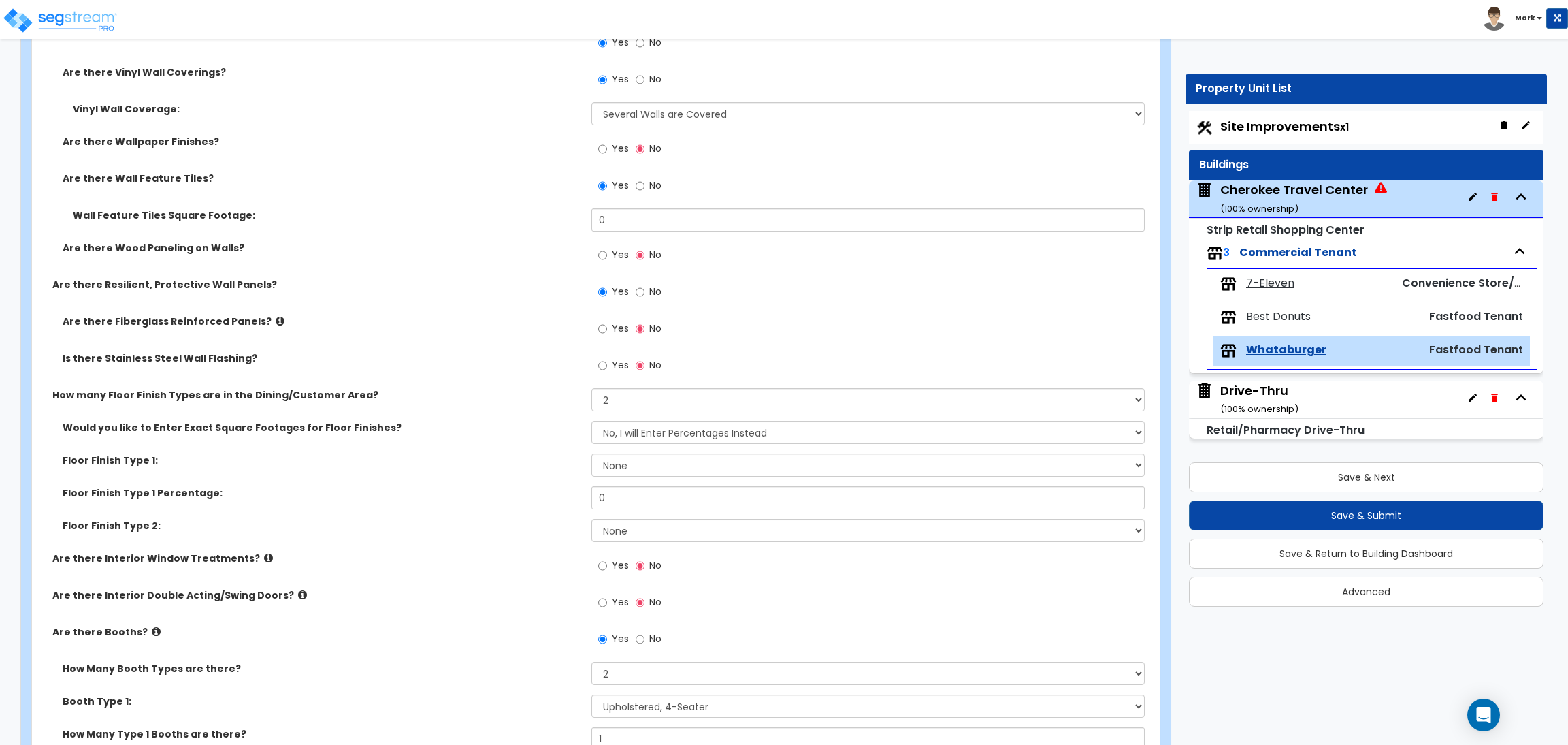
click at [553, 508] on div "Floor Finish Type 1 Percentage: 0" at bounding box center [592, 501] width 1120 height 32
click at [672, 435] on select "No, I will Enter Percentages Instead Yes, I will Enter Exact Square Footages" at bounding box center [867, 433] width 553 height 23
click at [509, 490] on label "Floor Finish Type 1 Percentage:" at bounding box center [322, 492] width 519 height 14
click at [649, 433] on select "No, I will Enter Percentages Instead Yes, I will Enter Exact Square Footages" at bounding box center [867, 433] width 553 height 23
click at [591, 421] on select "No, I will Enter Percentages Instead Yes, I will Enter Exact Square Footages" at bounding box center [867, 433] width 553 height 23
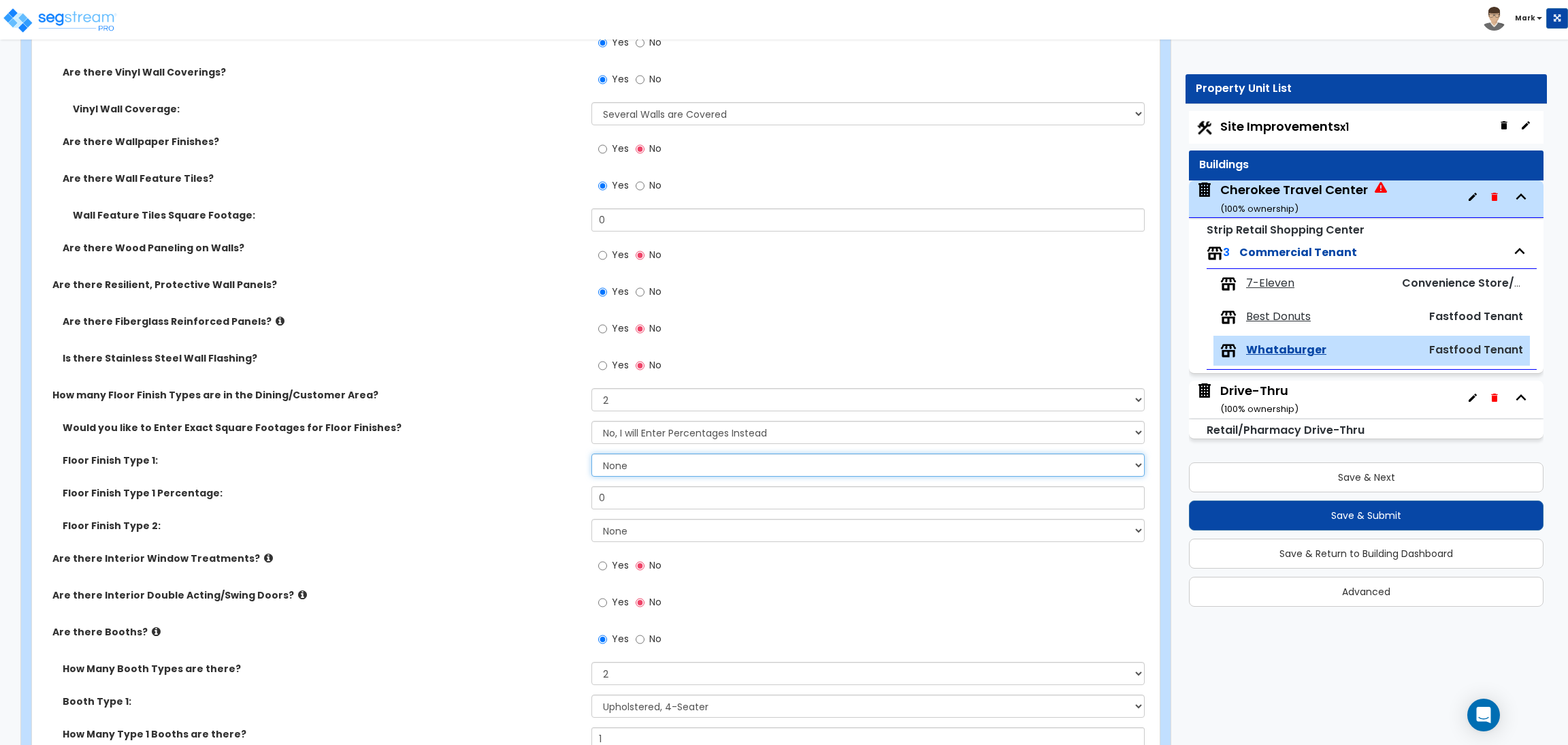
click at [640, 465] on select "None Tile Flooring Hardwood Flooring Resilient Laminate Flooring VCT Flooring S…" at bounding box center [867, 465] width 553 height 23
click at [591, 453] on select "None Tile Flooring Hardwood Flooring Resilient Laminate Flooring VCT Flooring S…" at bounding box center [867, 465] width 553 height 23
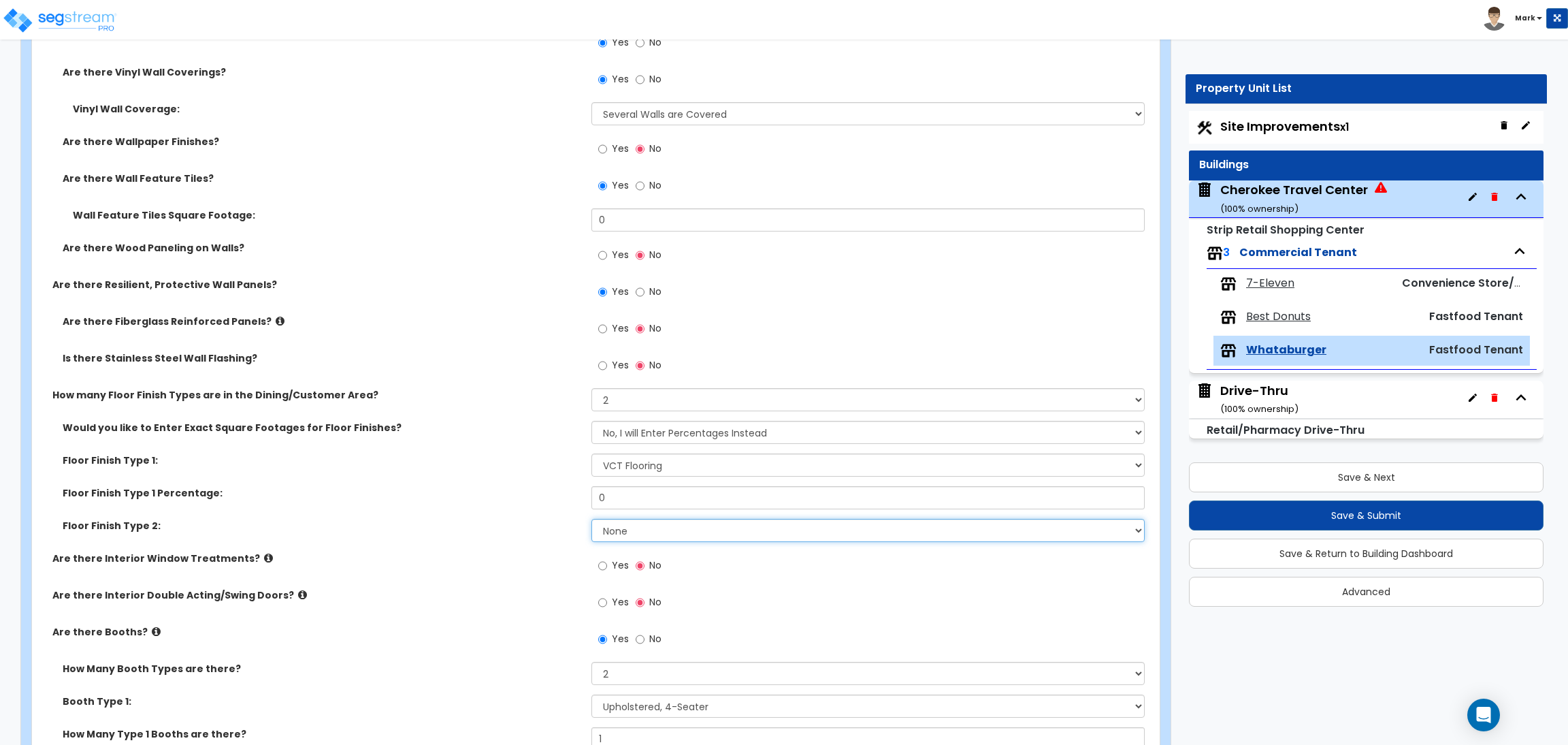
click at [639, 524] on select "None Tile Flooring Hardwood Flooring Resilient Laminate Flooring VCT Flooring S…" at bounding box center [867, 531] width 553 height 23
click at [591, 519] on select "None Tile Flooring Hardwood Flooring Resilient Laminate Flooring VCT Flooring S…" at bounding box center [867, 531] width 553 height 23
drag, startPoint x: 628, startPoint y: 500, endPoint x: 574, endPoint y: 499, distance: 54.0
click at [574, 499] on div "Floor Finish Type 1 Percentage: 0" at bounding box center [592, 501] width 1120 height 32
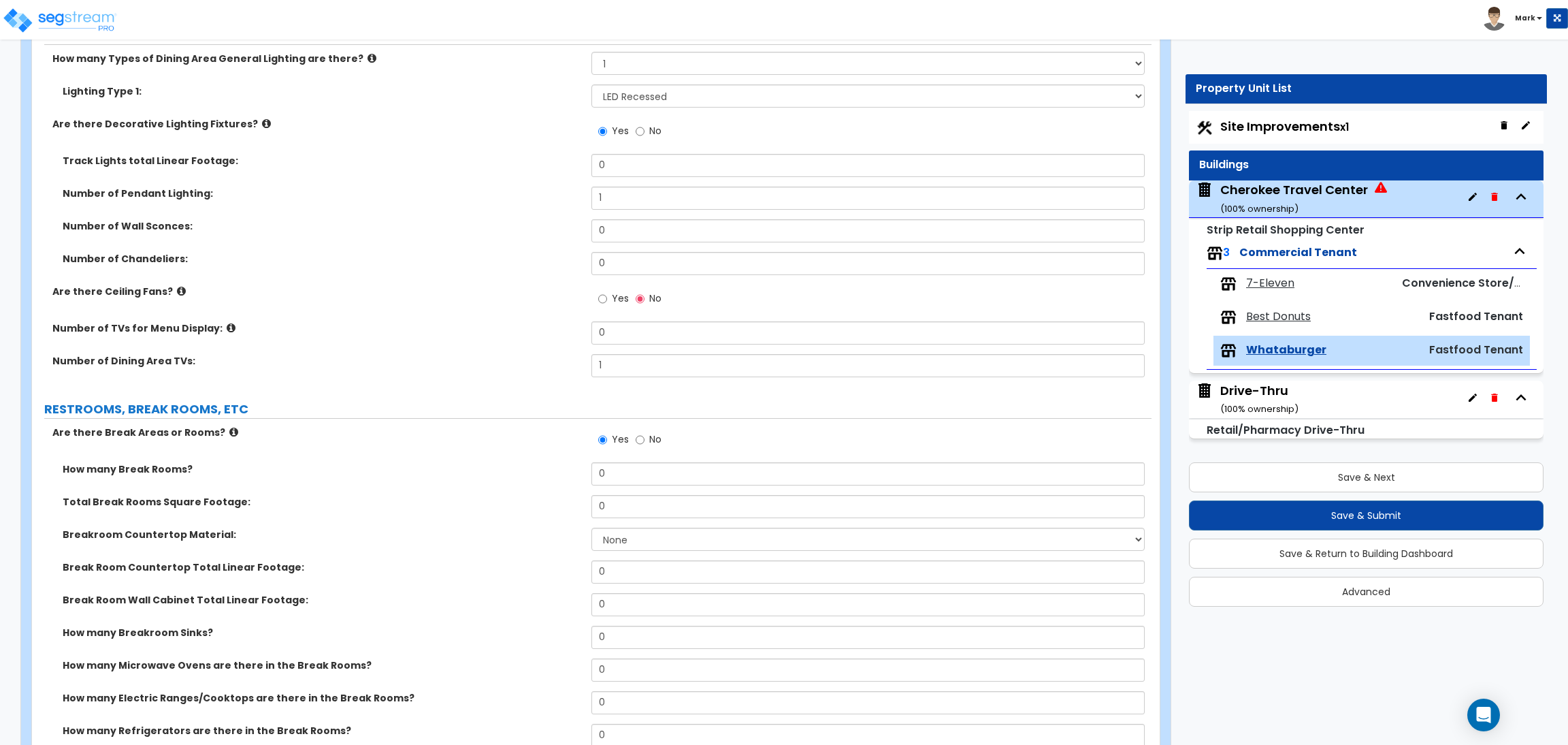
scroll to position [2756, 0]
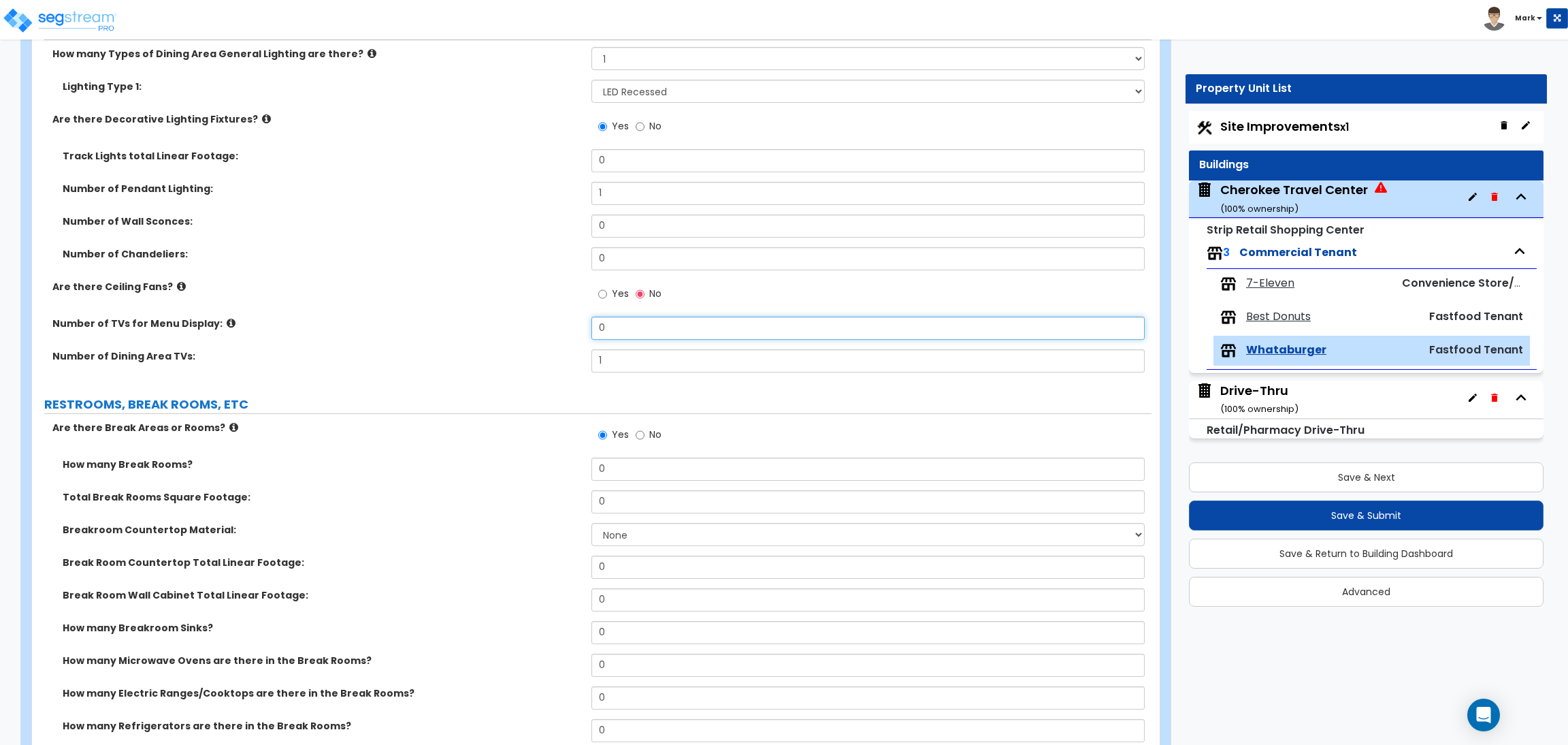
drag, startPoint x: 663, startPoint y: 328, endPoint x: 518, endPoint y: 351, distance: 146.8
click at [518, 351] on div "How many Types of Dining Area General Lighting are there? Please Choose One 1 2…" at bounding box center [591, 214] width 1099 height 335
click at [509, 336] on div "Number of TVs for Menu Display: 14" at bounding box center [592, 332] width 1120 height 32
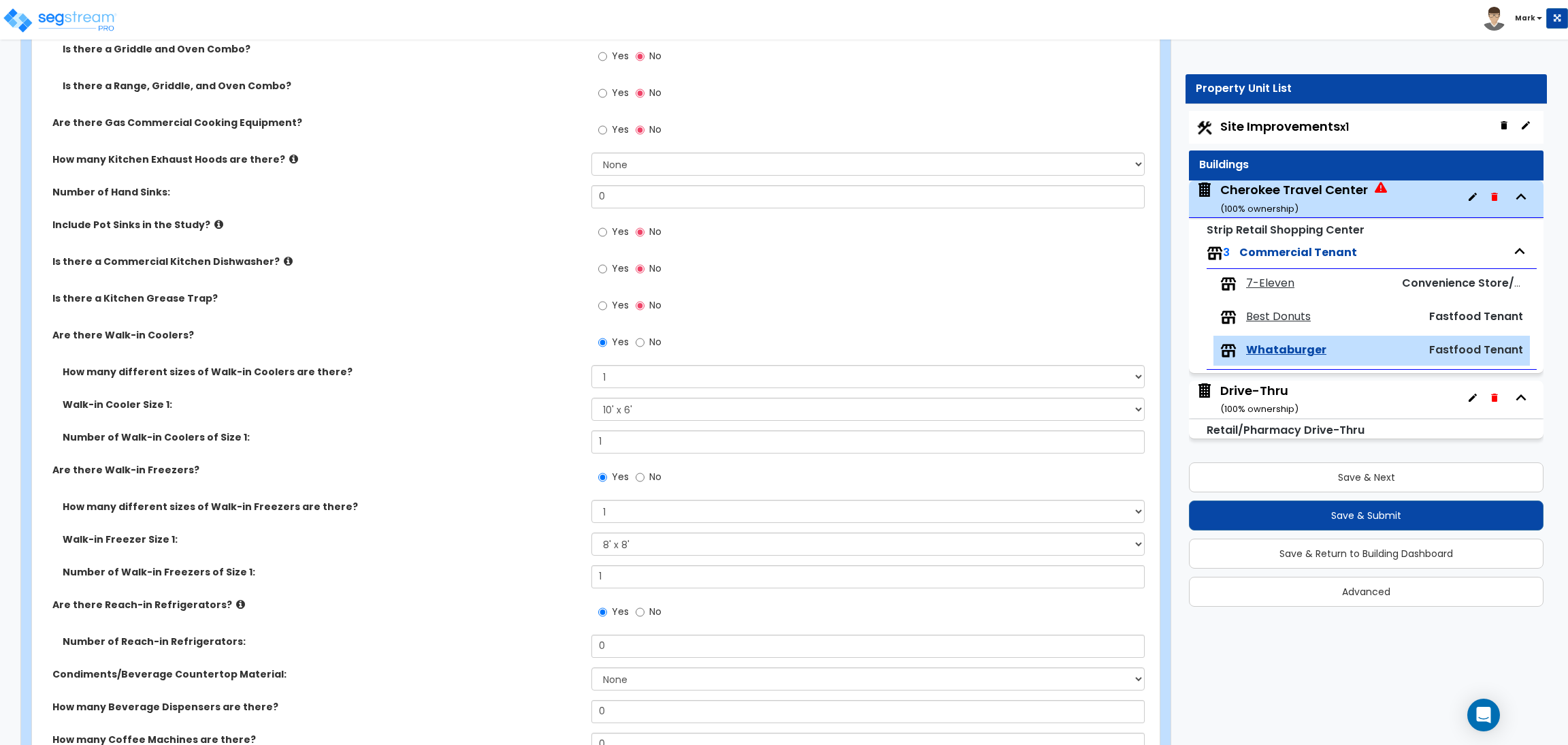
scroll to position [918, 0]
click at [612, 229] on span "Yes" at bounding box center [620, 233] width 17 height 14
click at [607, 229] on input "Yes" at bounding box center [602, 233] width 9 height 15
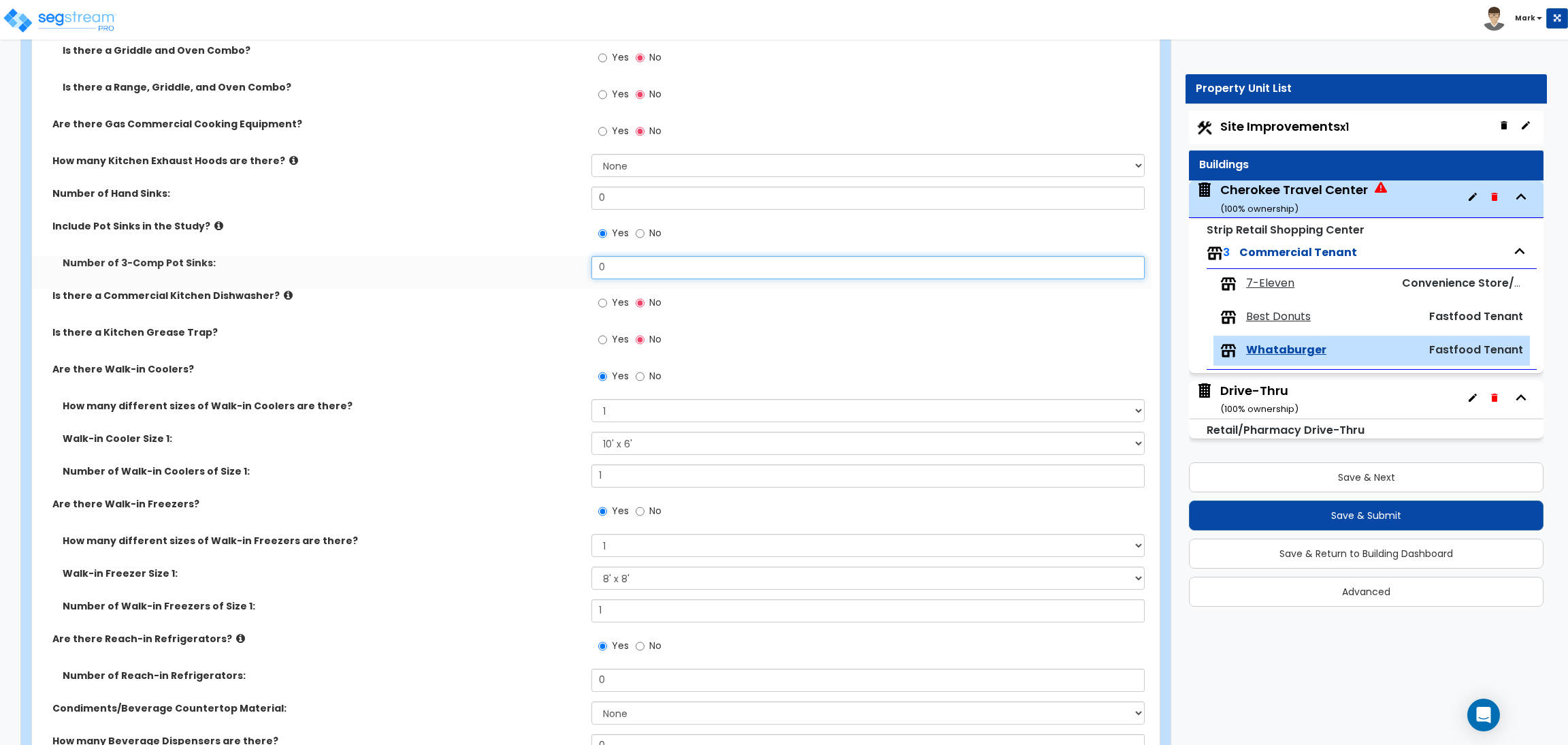
drag, startPoint x: 576, startPoint y: 273, endPoint x: 555, endPoint y: 279, distance: 21.8
click at [555, 279] on div "Number of 3-Comp Pot Sinks: 0" at bounding box center [592, 271] width 1120 height 32
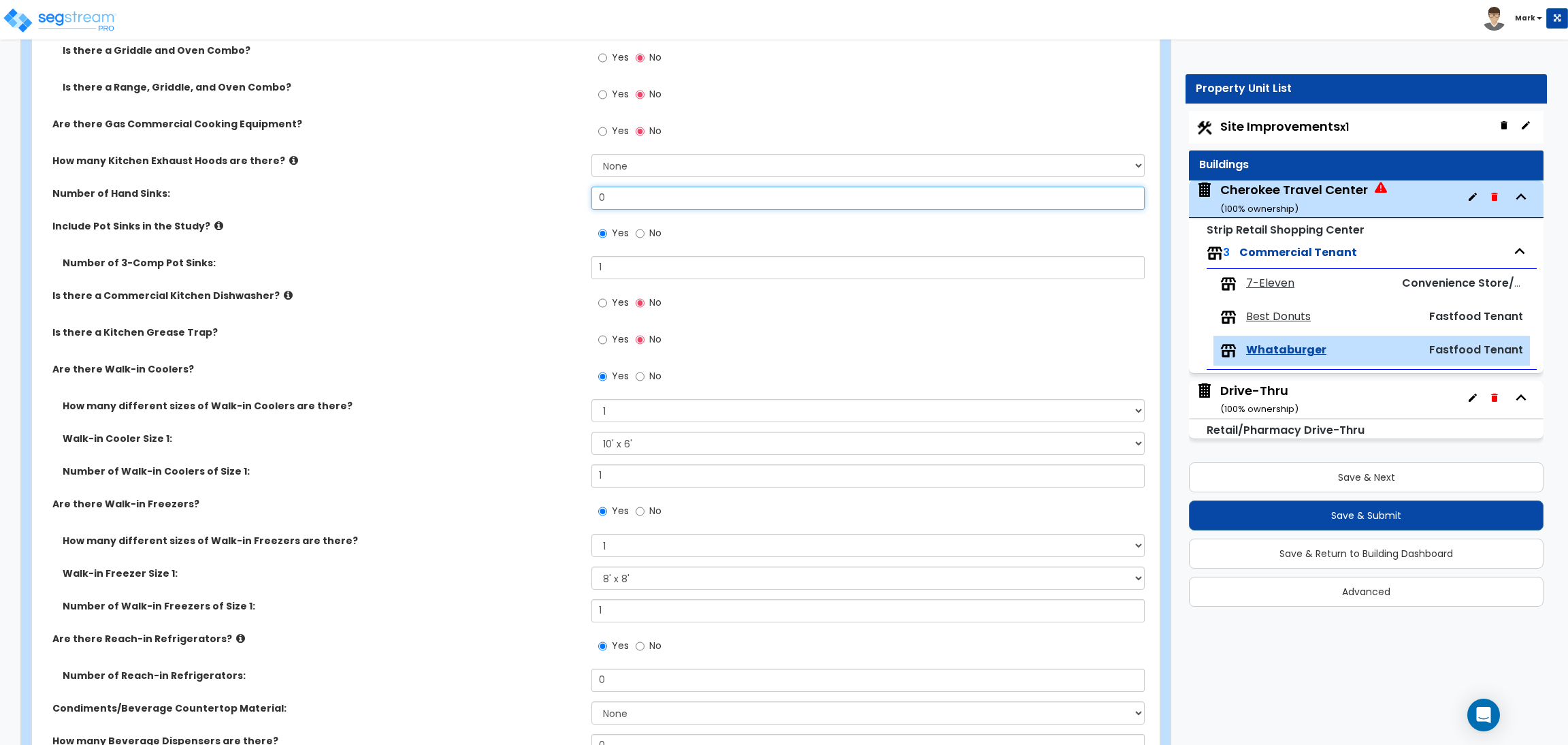
drag, startPoint x: 630, startPoint y: 190, endPoint x: 552, endPoint y: 215, distance: 81.9
click at [552, 215] on div "Number of Hand Sinks: 0" at bounding box center [592, 203] width 1120 height 32
click at [644, 164] on select "None 1 2 3" at bounding box center [867, 165] width 553 height 23
click at [591, 154] on select "None 1 2 3" at bounding box center [867, 165] width 553 height 23
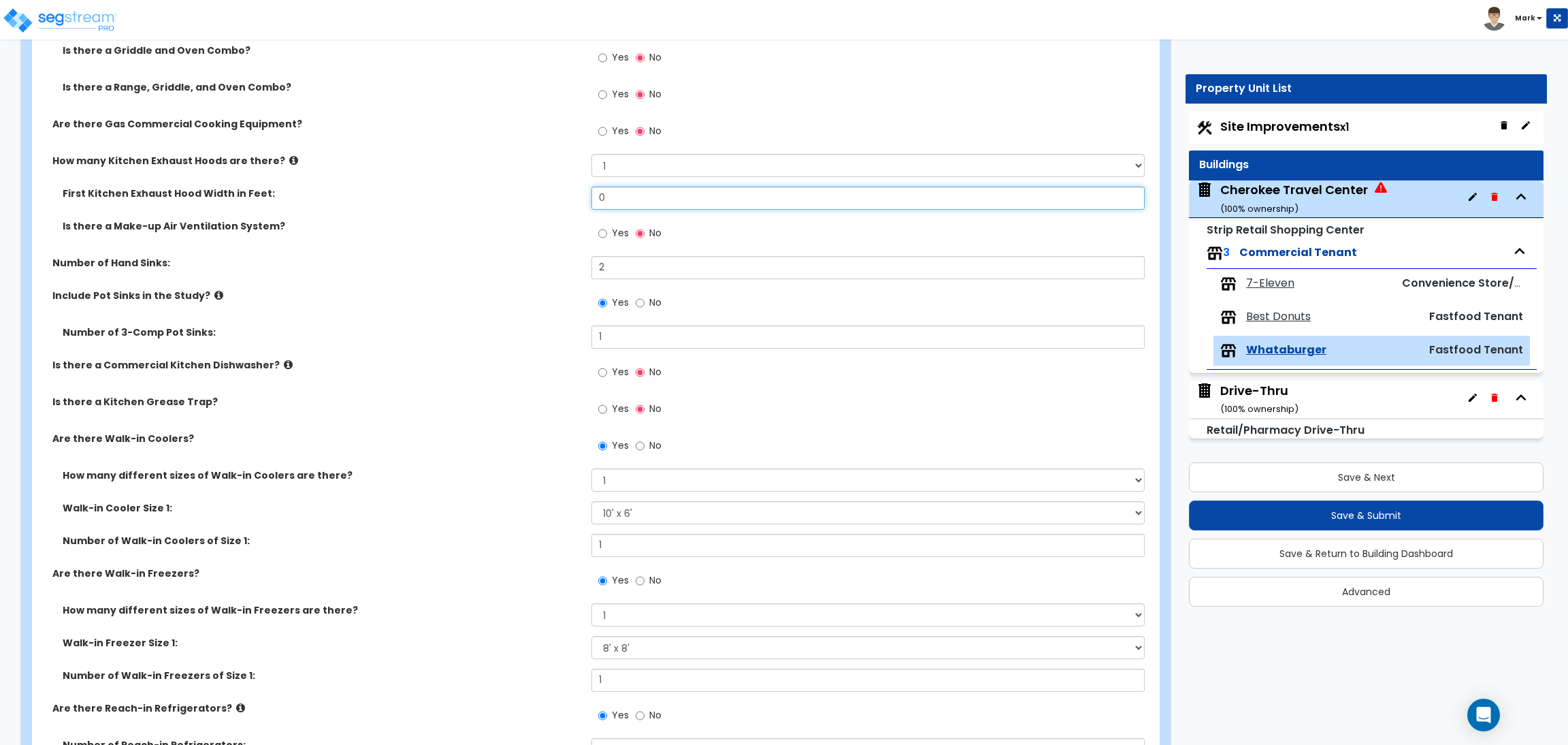
drag, startPoint x: 629, startPoint y: 198, endPoint x: 542, endPoint y: 217, distance: 89.1
click at [542, 217] on div "First Kitchen Exhaust Hood Width in Feet: 0" at bounding box center [592, 203] width 1120 height 32
click at [541, 215] on div "First Kitchen Exhaust Hood Width in Feet: 0" at bounding box center [592, 203] width 1120 height 32
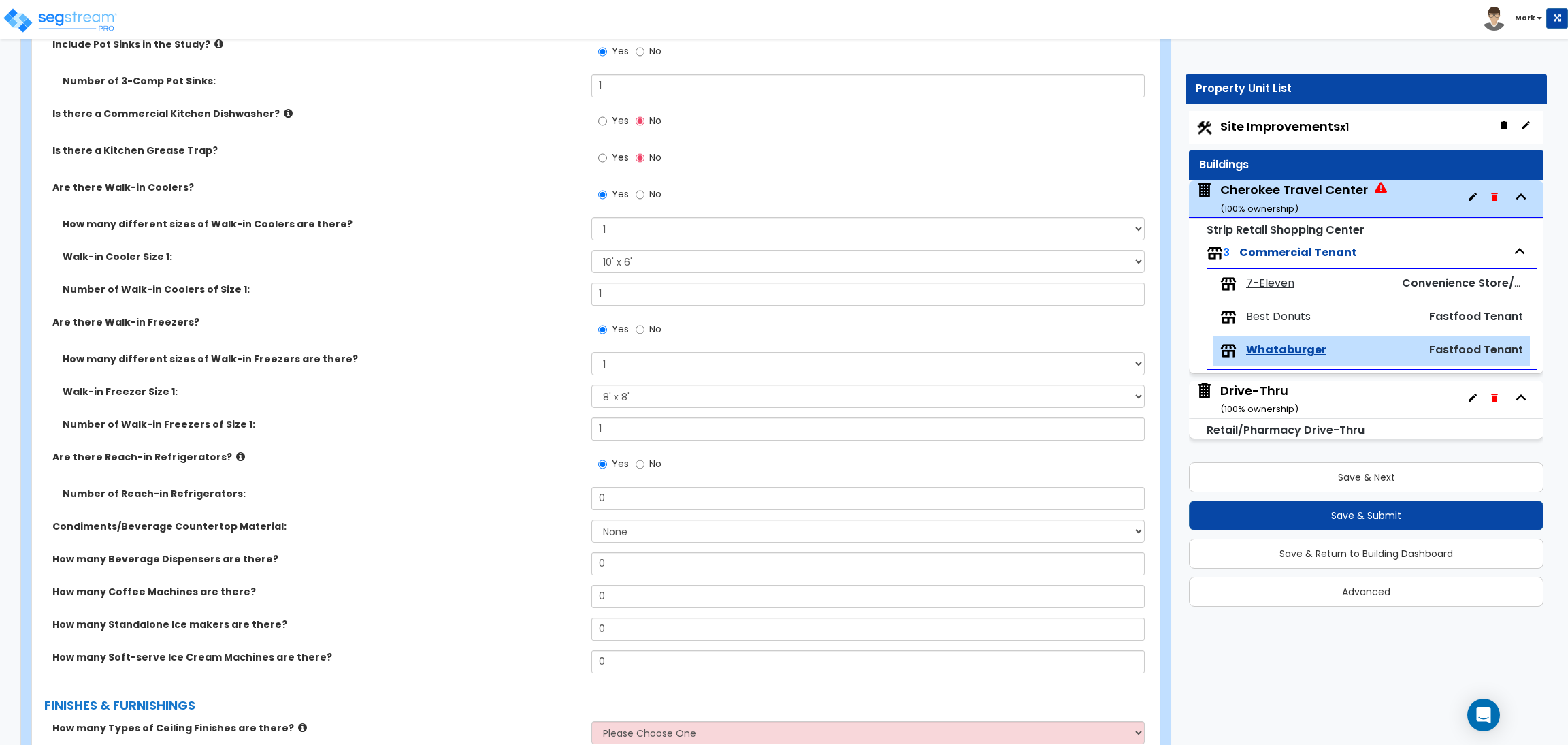
scroll to position [1327, 0]
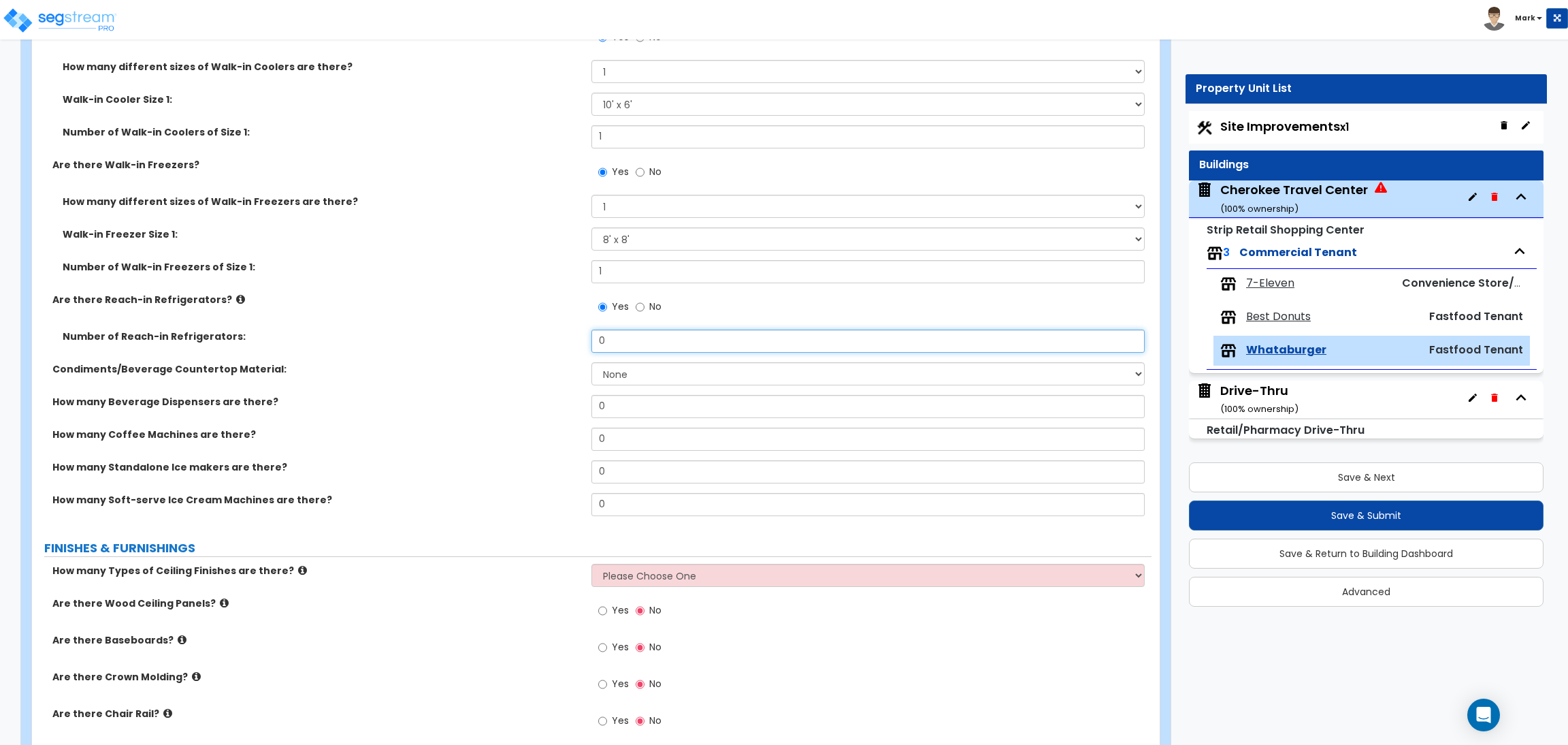
drag, startPoint x: 632, startPoint y: 345, endPoint x: 571, endPoint y: 341, distance: 61.1
click at [571, 341] on div "Number of Reach-in Refrigerators: 0" at bounding box center [592, 346] width 1120 height 32
drag, startPoint x: 623, startPoint y: 467, endPoint x: 560, endPoint y: 454, distance: 64.3
drag, startPoint x: 626, startPoint y: 442, endPoint x: 564, endPoint y: 430, distance: 63.2
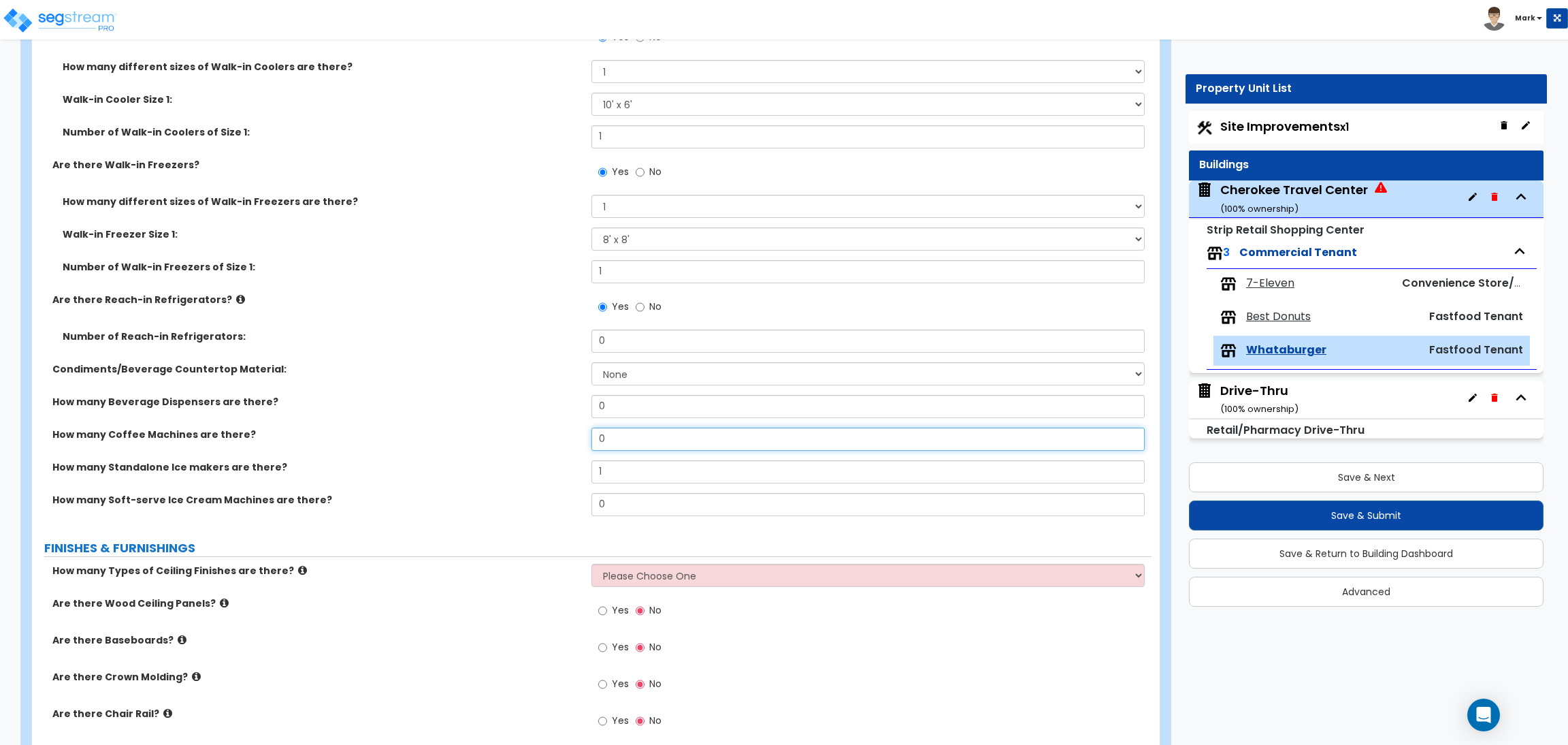
click at [564, 430] on div "How many Coffee Machines are there? 0" at bounding box center [592, 443] width 1120 height 32
drag, startPoint x: 615, startPoint y: 408, endPoint x: 583, endPoint y: 408, distance: 32.0
click at [583, 408] on div "How many Beverage Dispensers are there? 0" at bounding box center [592, 410] width 1120 height 32
drag, startPoint x: 616, startPoint y: 343, endPoint x: 582, endPoint y: 348, distance: 34.4
click at [582, 348] on div "Number of Reach-in Refrigerators: 0" at bounding box center [592, 346] width 1120 height 32
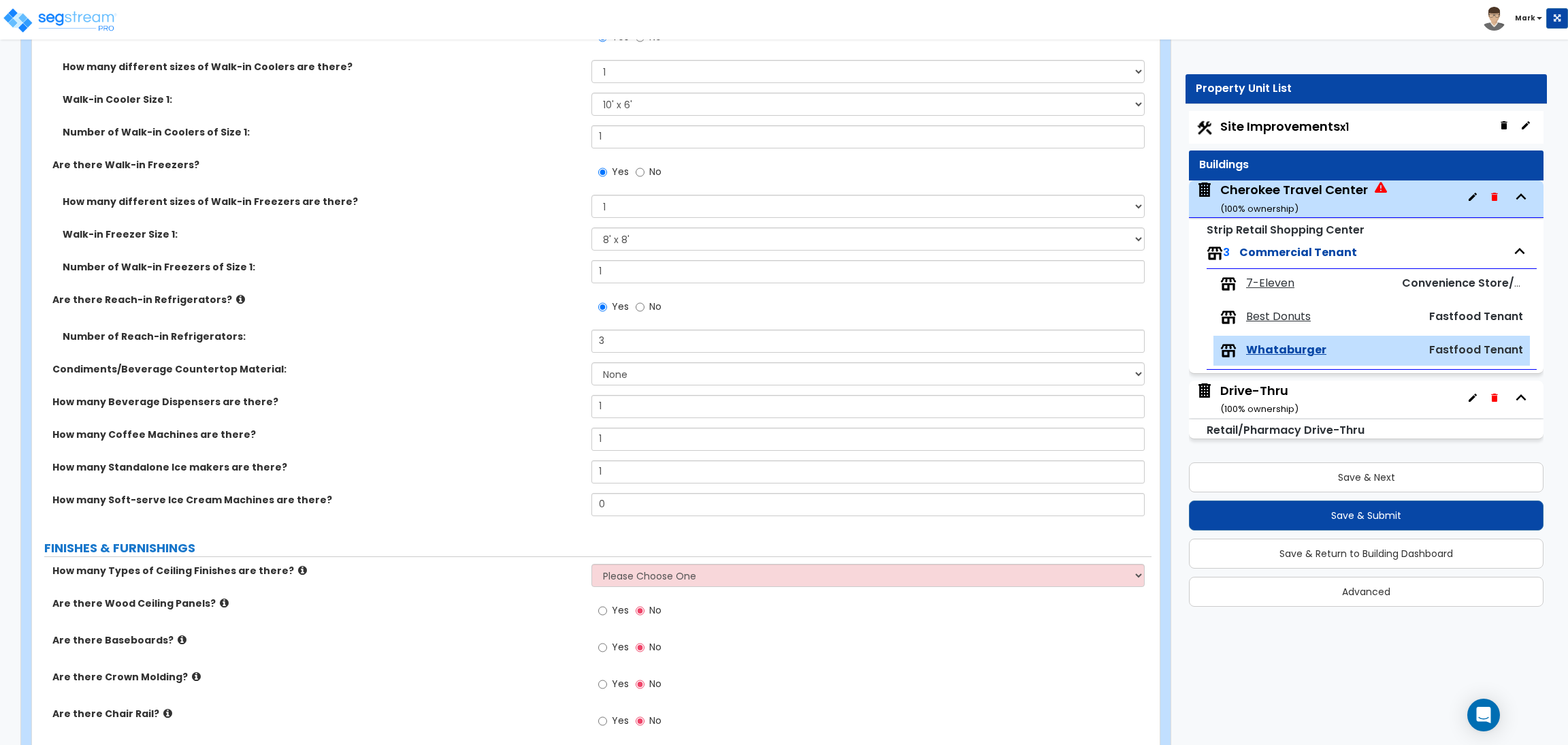
click at [513, 478] on div "How many Standalone Ice makers are there? 1" at bounding box center [592, 476] width 1120 height 32
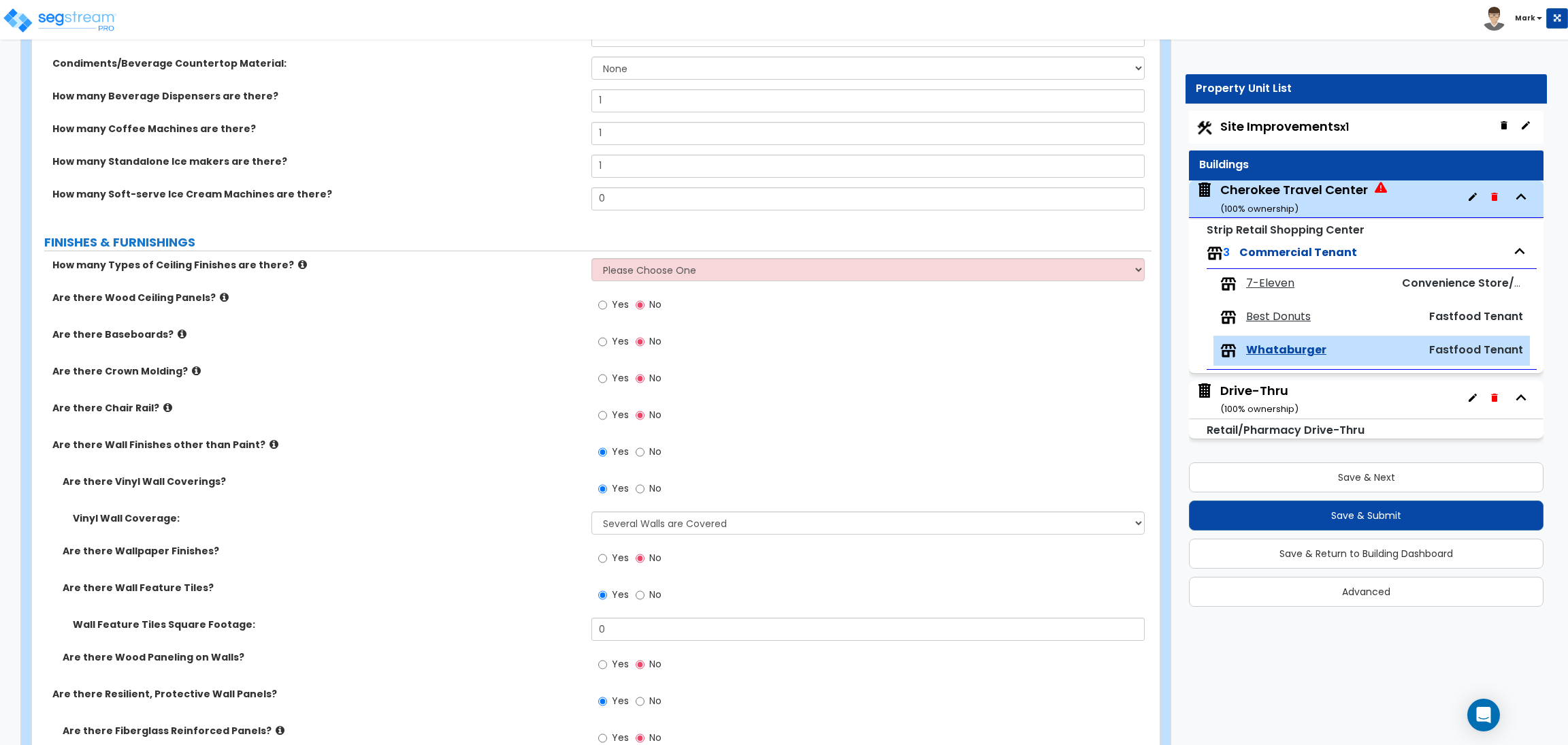
scroll to position [1634, 0]
click at [423, 190] on label "How many Soft-serve Ice Cream Machines are there?" at bounding box center [317, 193] width 529 height 14
click at [644, 267] on select "Please Choose One 1 2 3" at bounding box center [867, 268] width 553 height 23
click at [591, 257] on select "Please Choose One 1 2 3" at bounding box center [867, 268] width 553 height 23
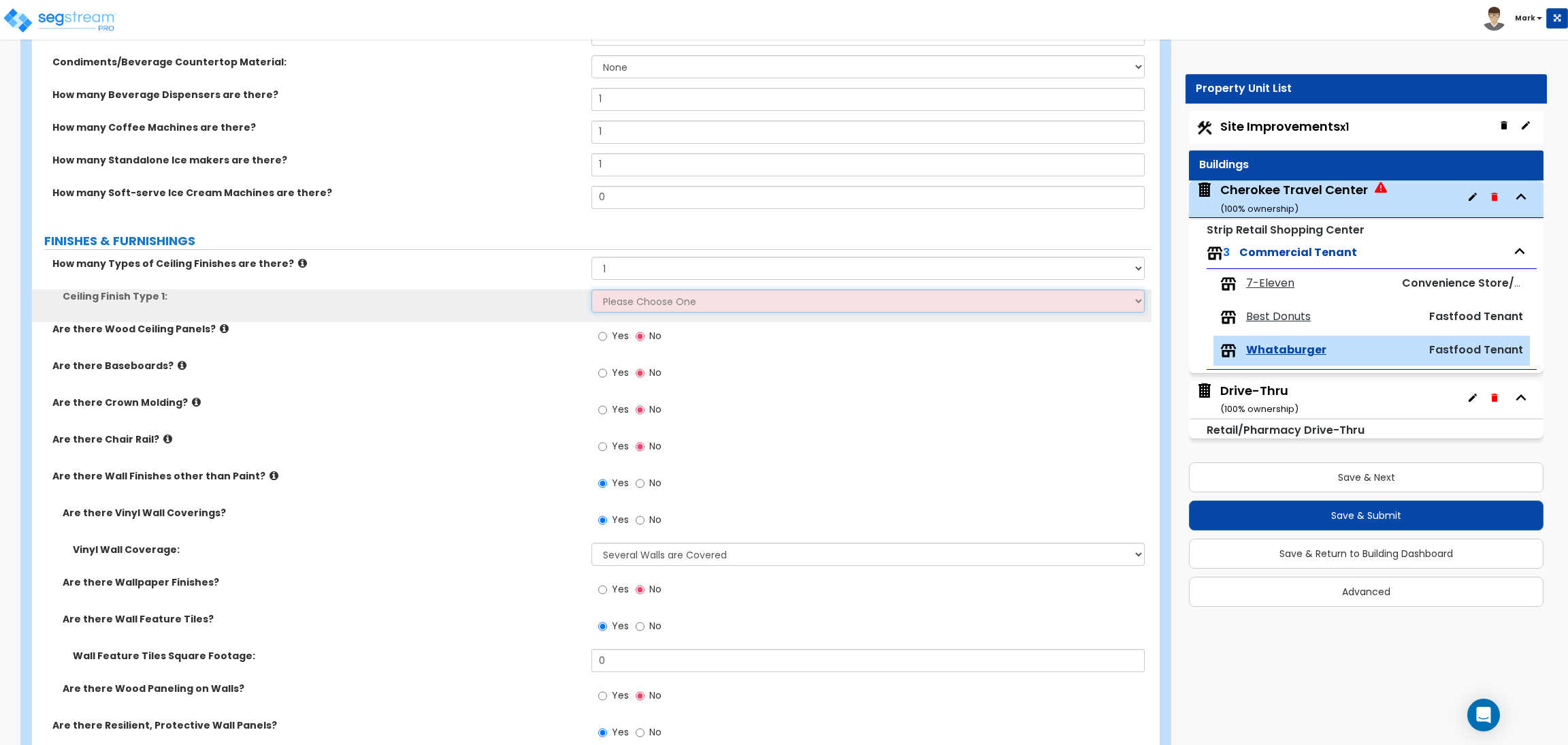
click at [635, 302] on select "Please Choose One Drywall Ceiling Open Ceiling Drop Ceiling" at bounding box center [867, 302] width 553 height 23
click at [591, 290] on select "Please Choose One Drywall Ceiling Open Ceiling Drop Ceiling" at bounding box center [867, 302] width 553 height 23
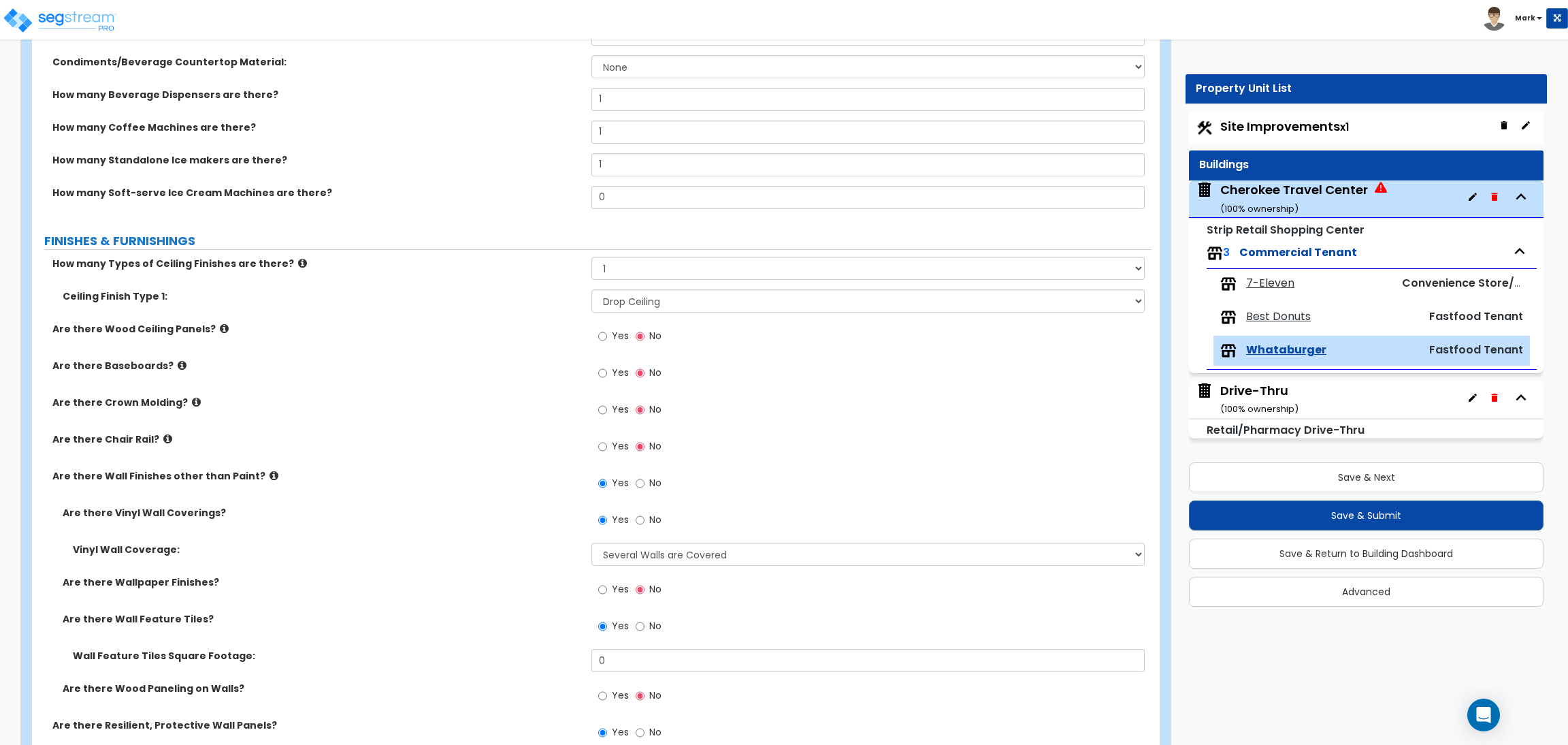
click at [533, 353] on div "Are there Wood Ceiling Panels? Yes No" at bounding box center [592, 341] width 1120 height 37
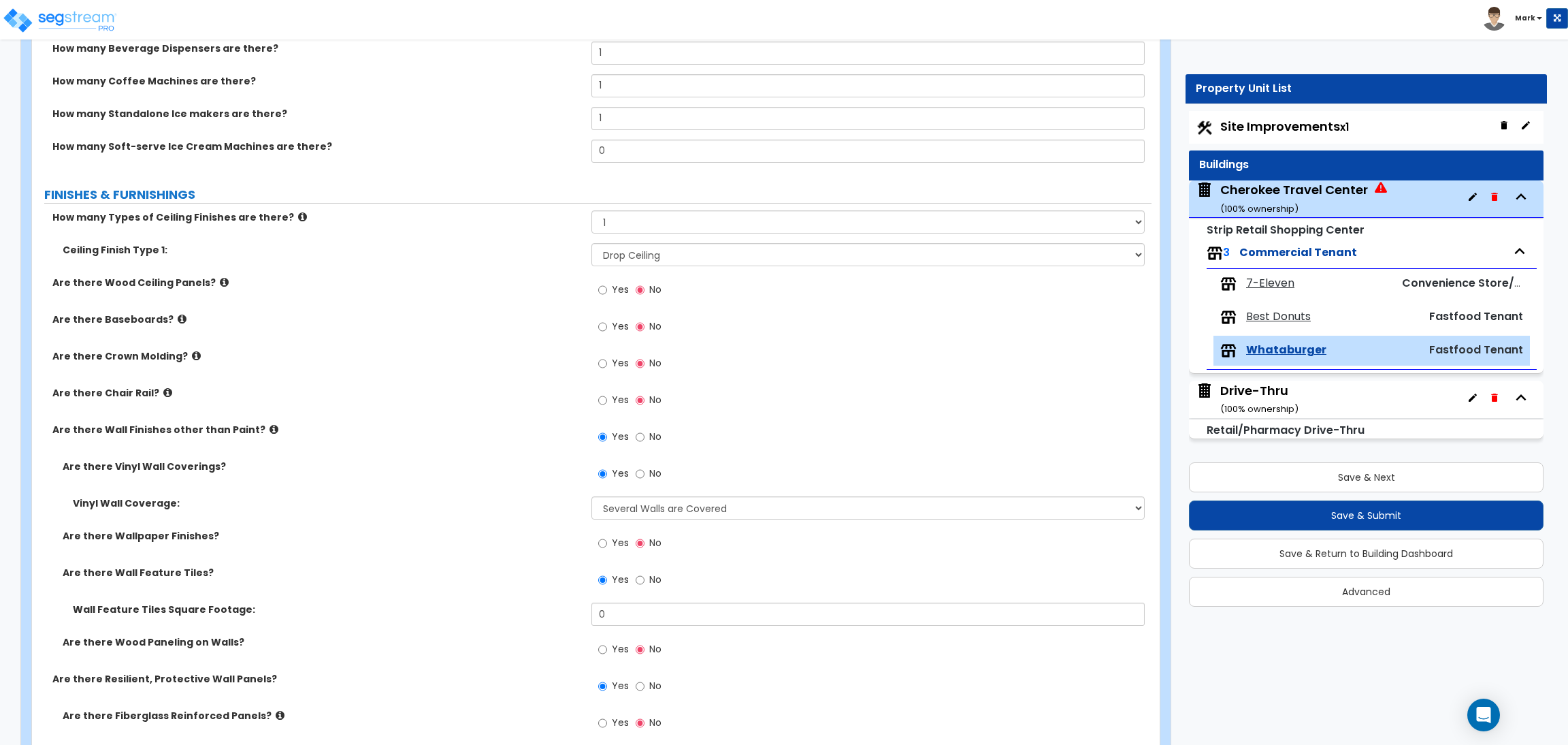
scroll to position [1838, 0]
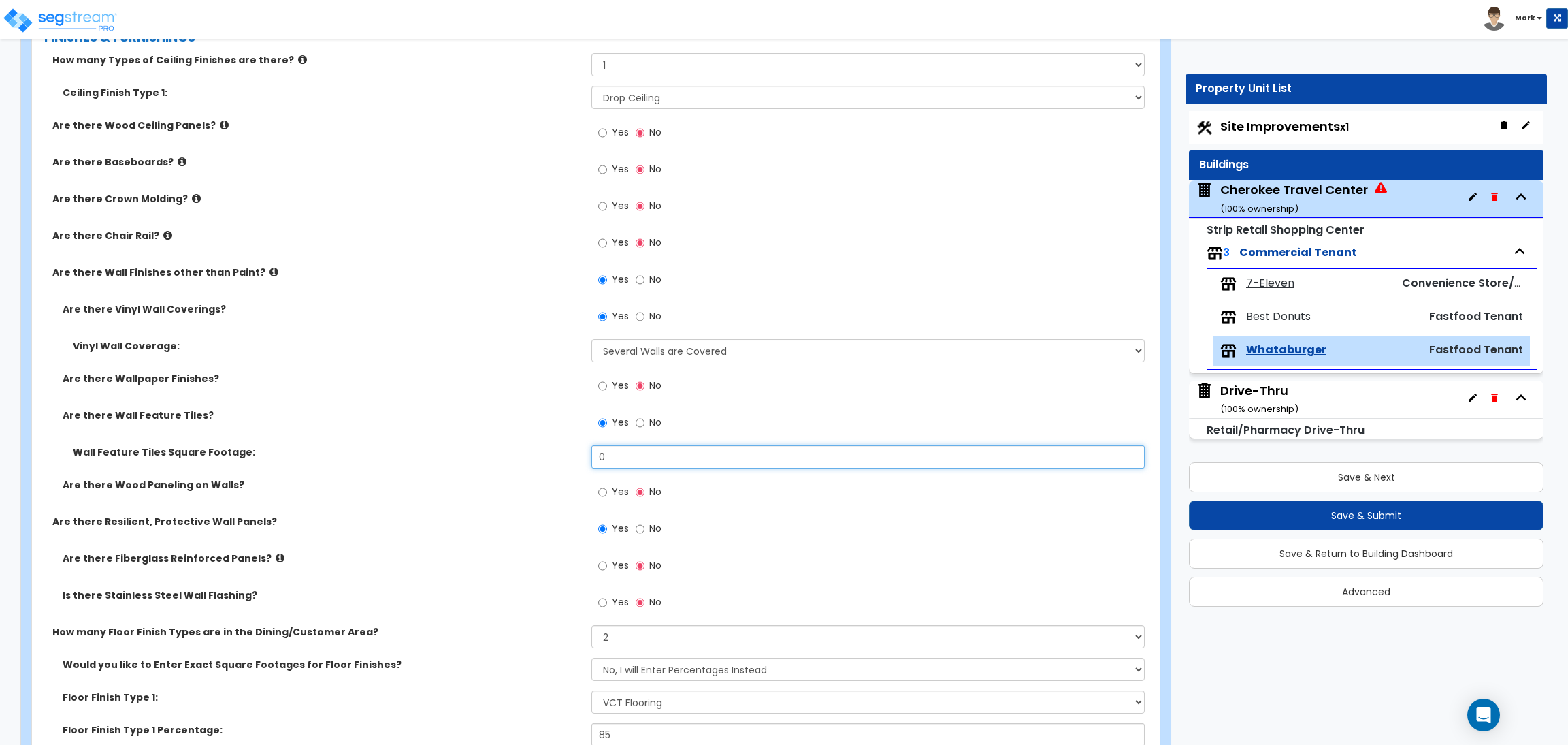
drag, startPoint x: 624, startPoint y: 454, endPoint x: 560, endPoint y: 472, distance: 66.5
click at [560, 472] on div "Wall Feature Tiles Square Footage: 0" at bounding box center [592, 461] width 1120 height 32
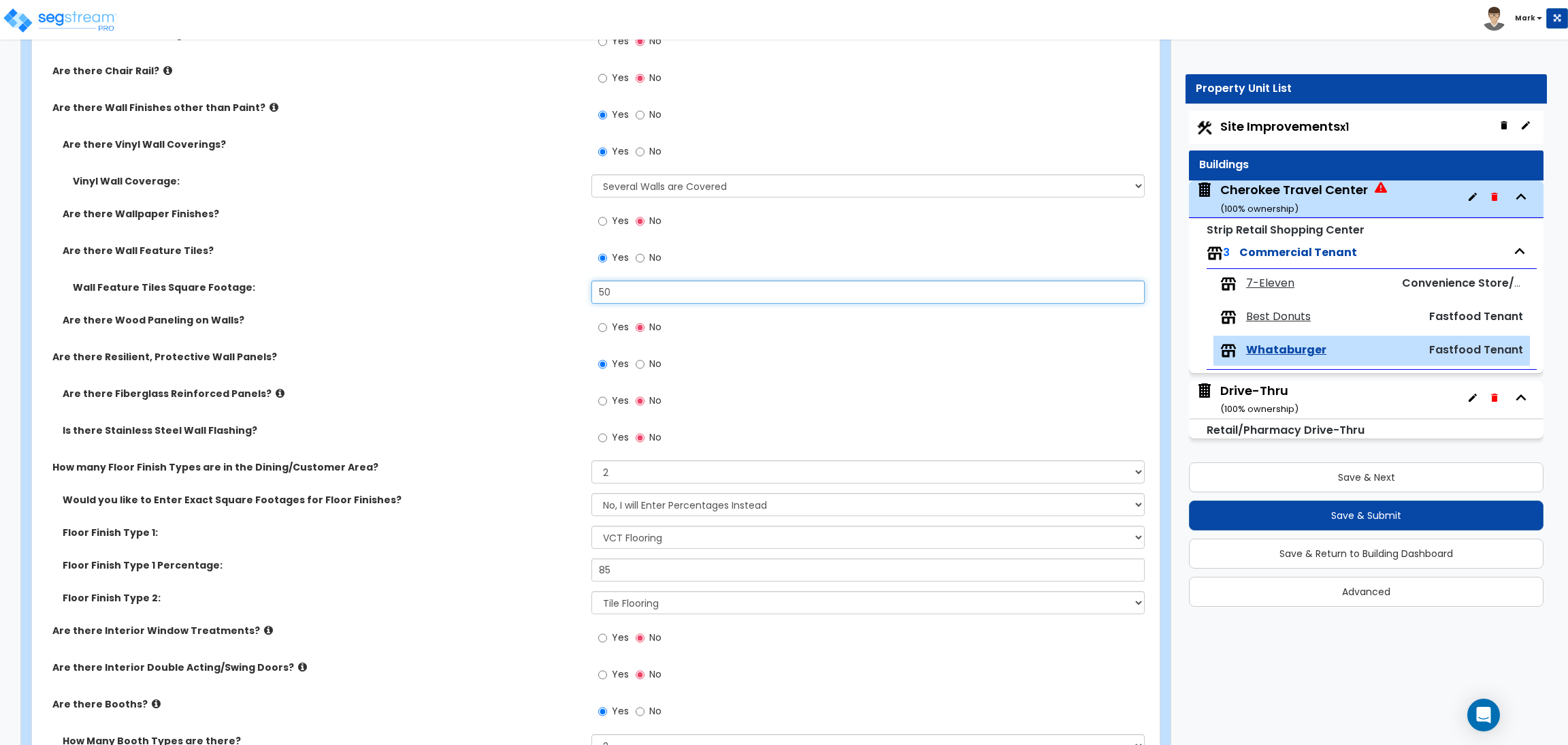
scroll to position [2041, 0]
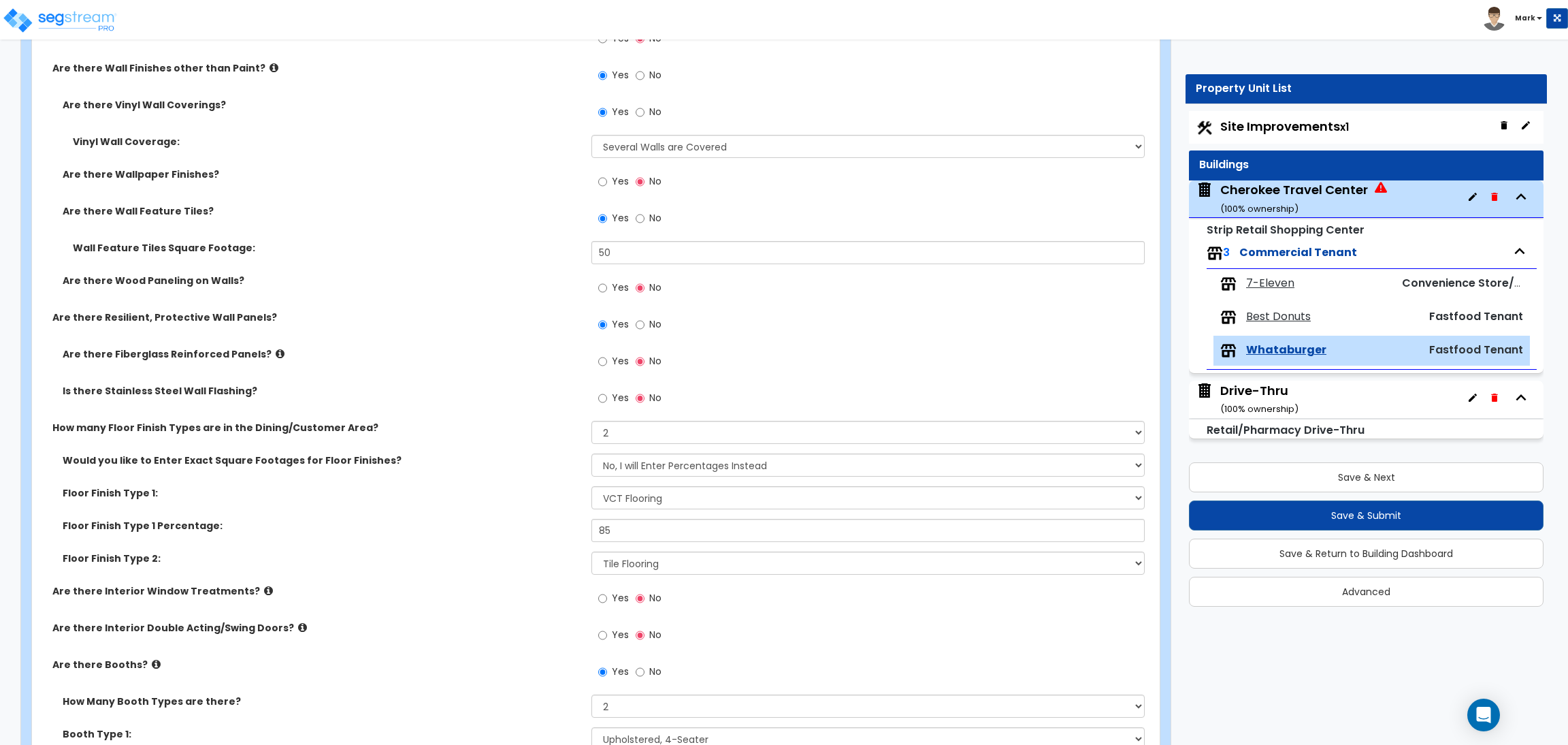
click at [276, 351] on icon at bounding box center [280, 353] width 9 height 10
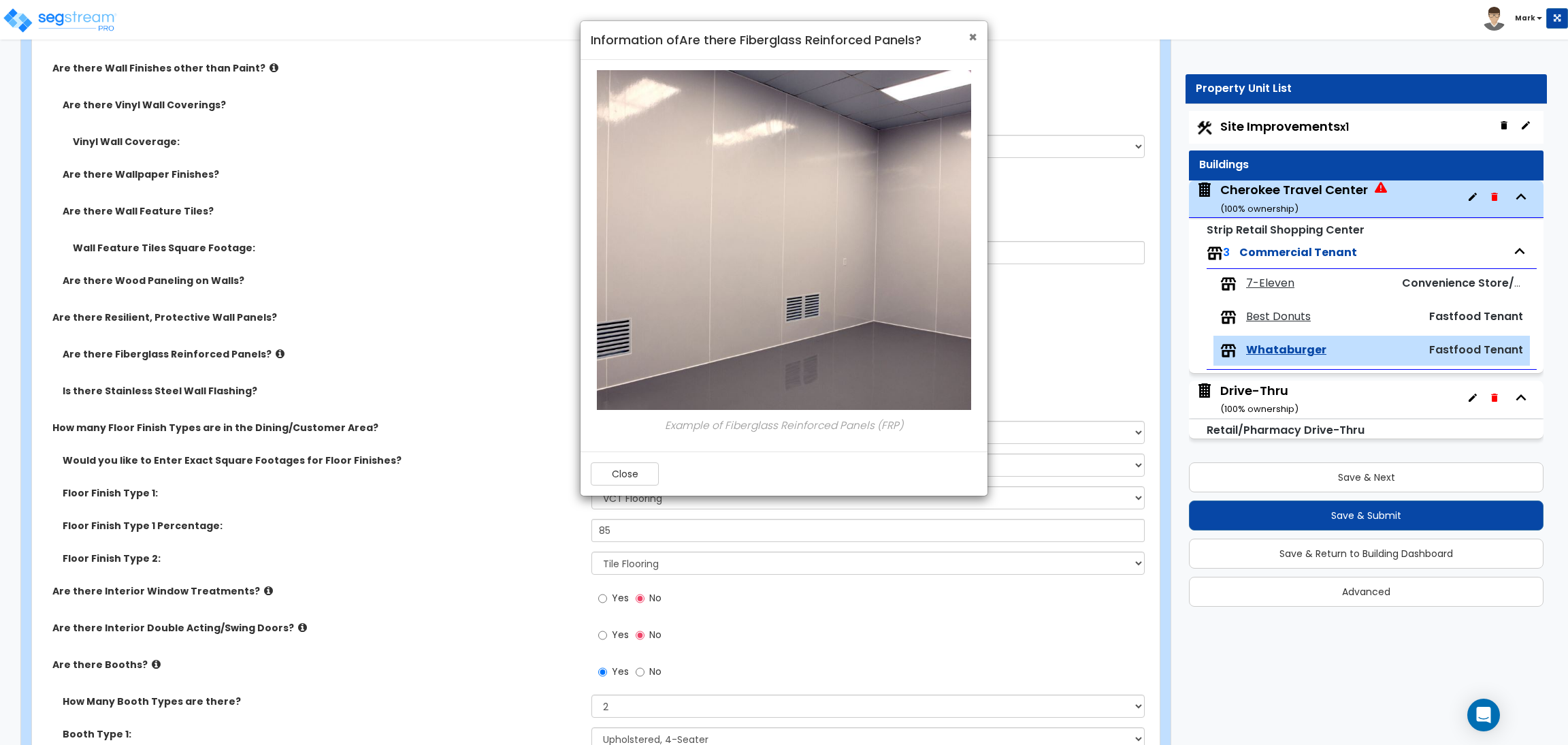
click at [973, 37] on span "×" at bounding box center [972, 37] width 9 height 20
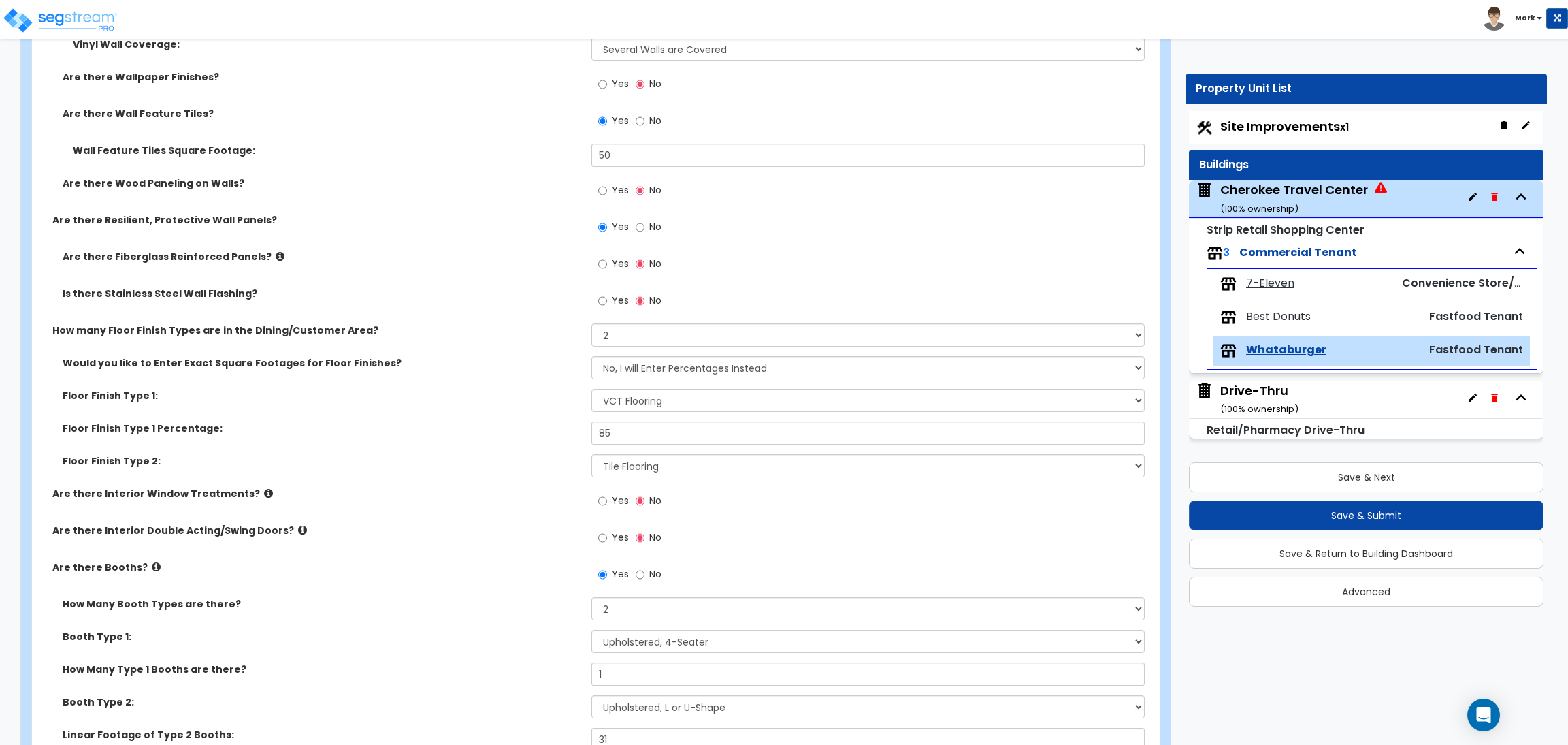
scroll to position [2144, 0]
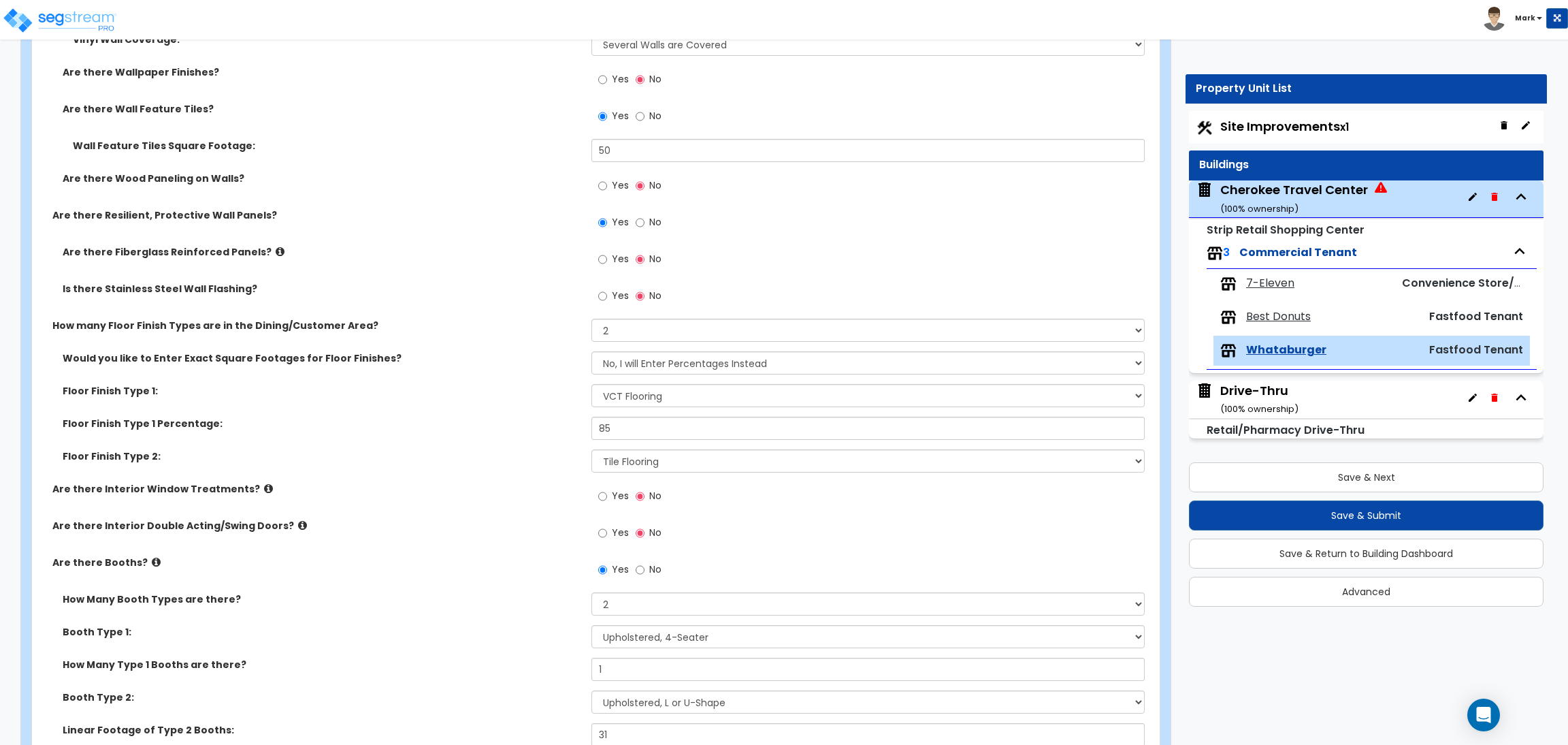
click at [619, 294] on span "Yes" at bounding box center [620, 296] width 17 height 14
click at [607, 294] on input "Yes" at bounding box center [602, 296] width 9 height 15
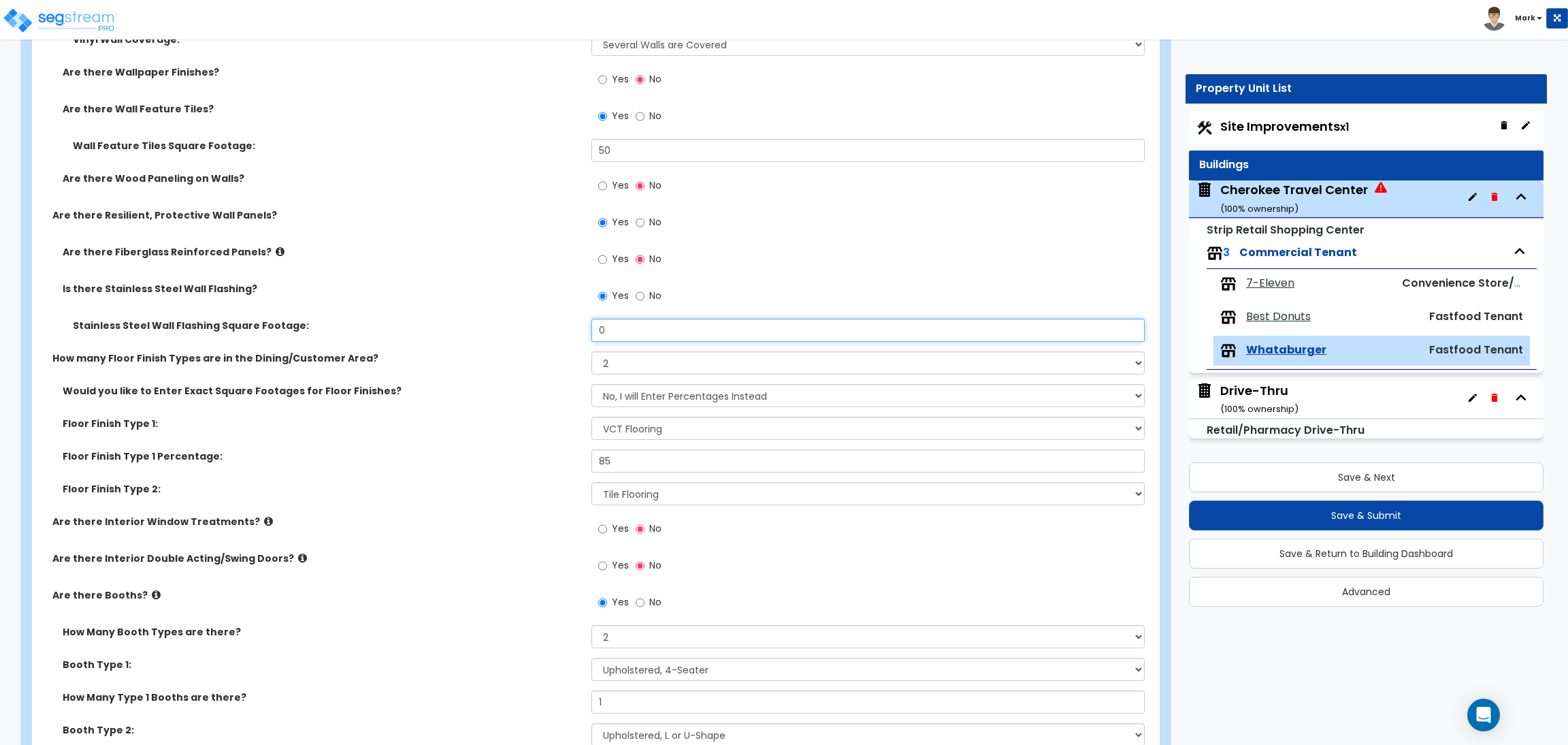
drag, startPoint x: 625, startPoint y: 328, endPoint x: 561, endPoint y: 330, distance: 64.0
click at [561, 330] on div "Stainless Steel Wall Flashing Square Footage: 0" at bounding box center [592, 334] width 1120 height 32
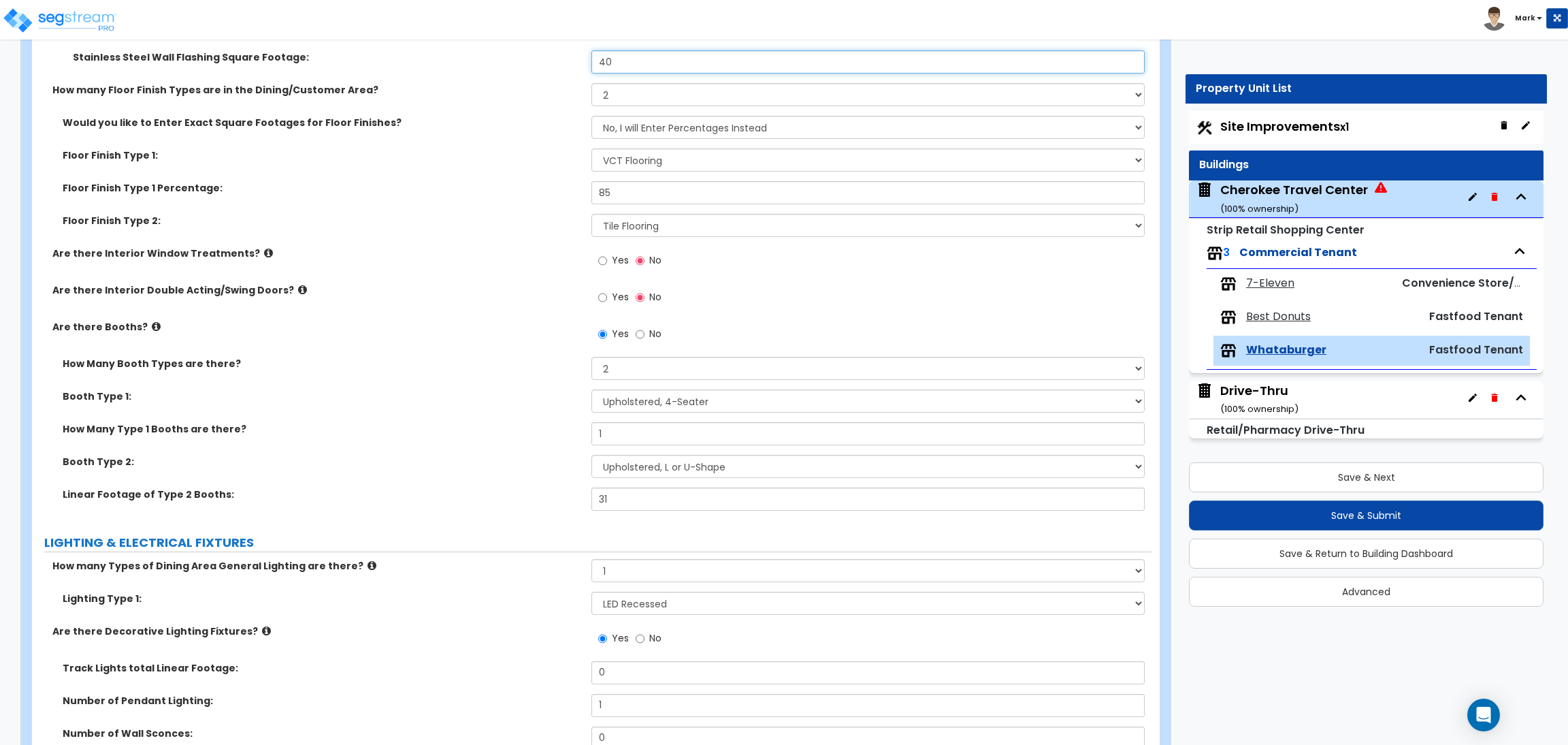
scroll to position [2348, 0]
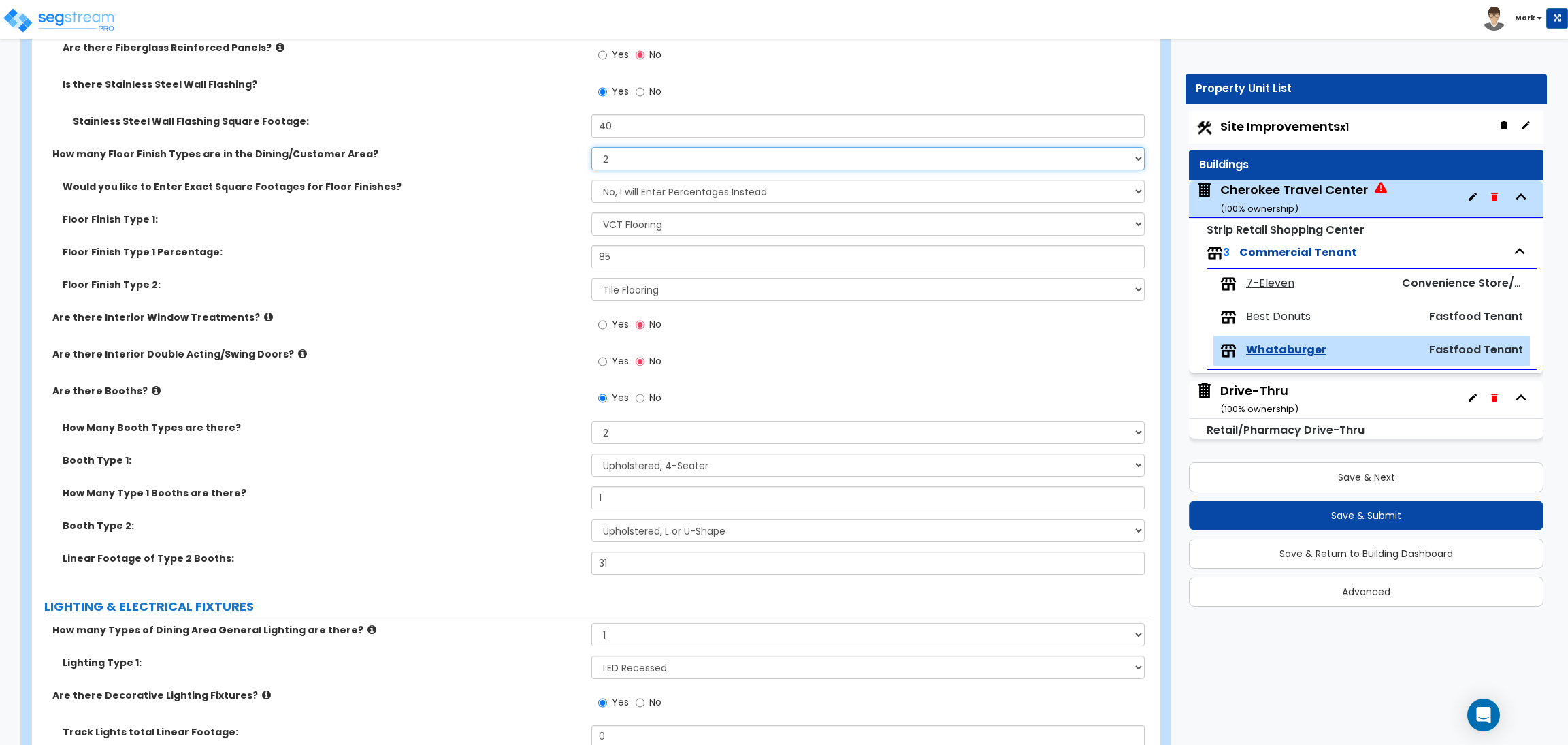
click at [698, 163] on select "Please Choose One 1 2 3 4" at bounding box center [867, 159] width 553 height 23
click at [591, 147] on select "Please Choose One 1 2 3 4" at bounding box center [867, 159] width 553 height 23
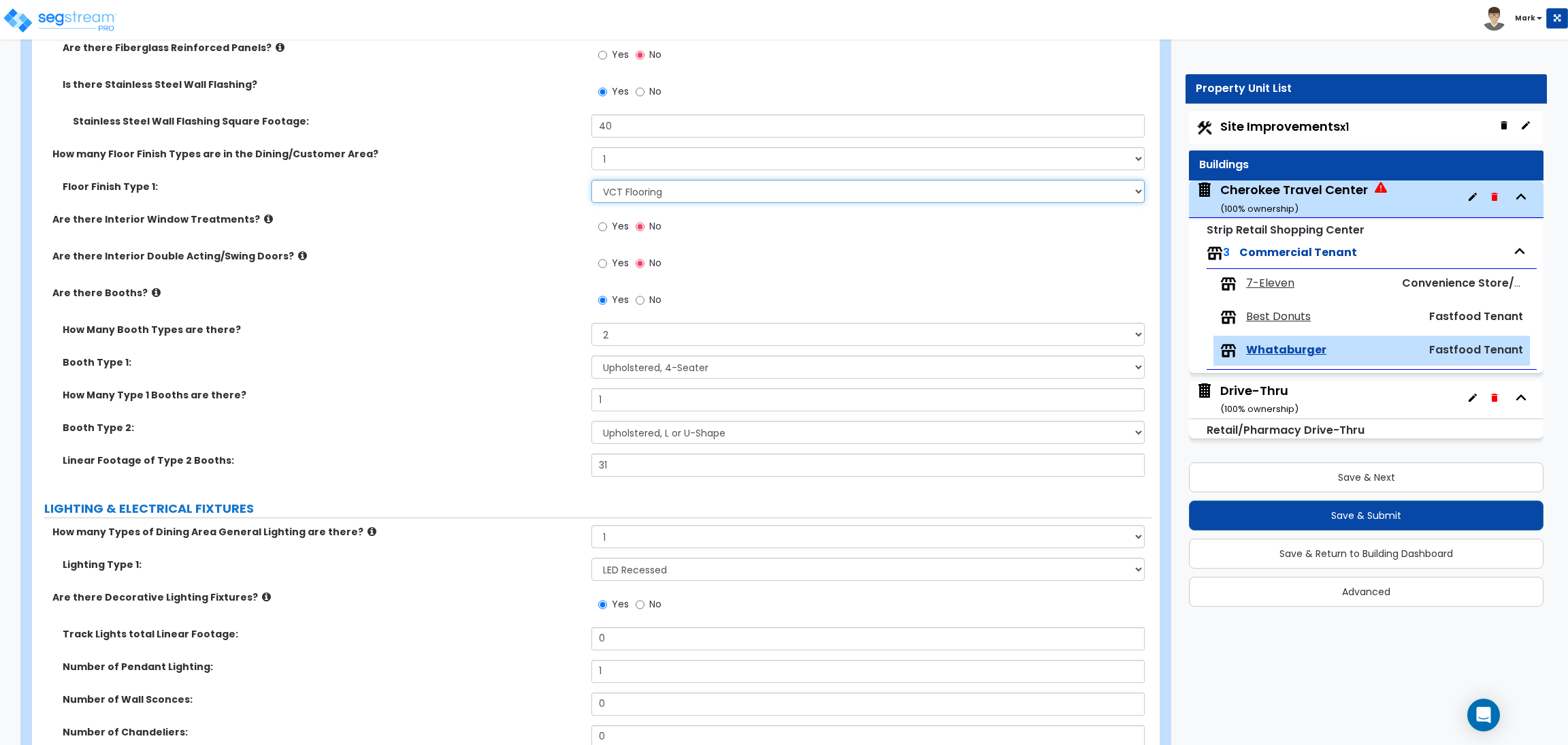
click at [663, 197] on select "None Tile Flooring Hardwood Flooring Resilient Laminate Flooring VCT Flooring S…" at bounding box center [867, 192] width 553 height 23
click at [465, 239] on div "Are there Interior Window Treatments? Yes No" at bounding box center [592, 231] width 1120 height 37
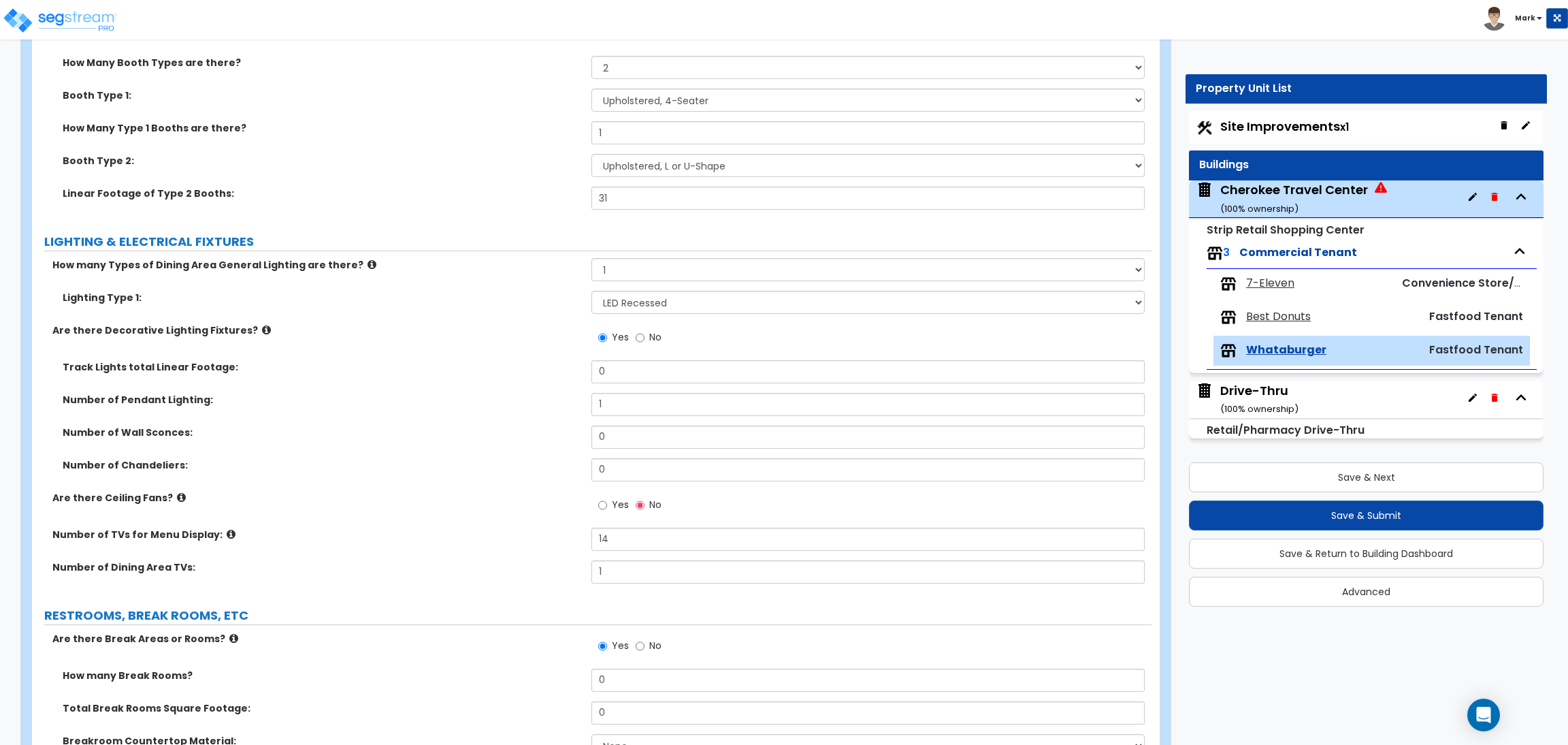
scroll to position [2552, 0]
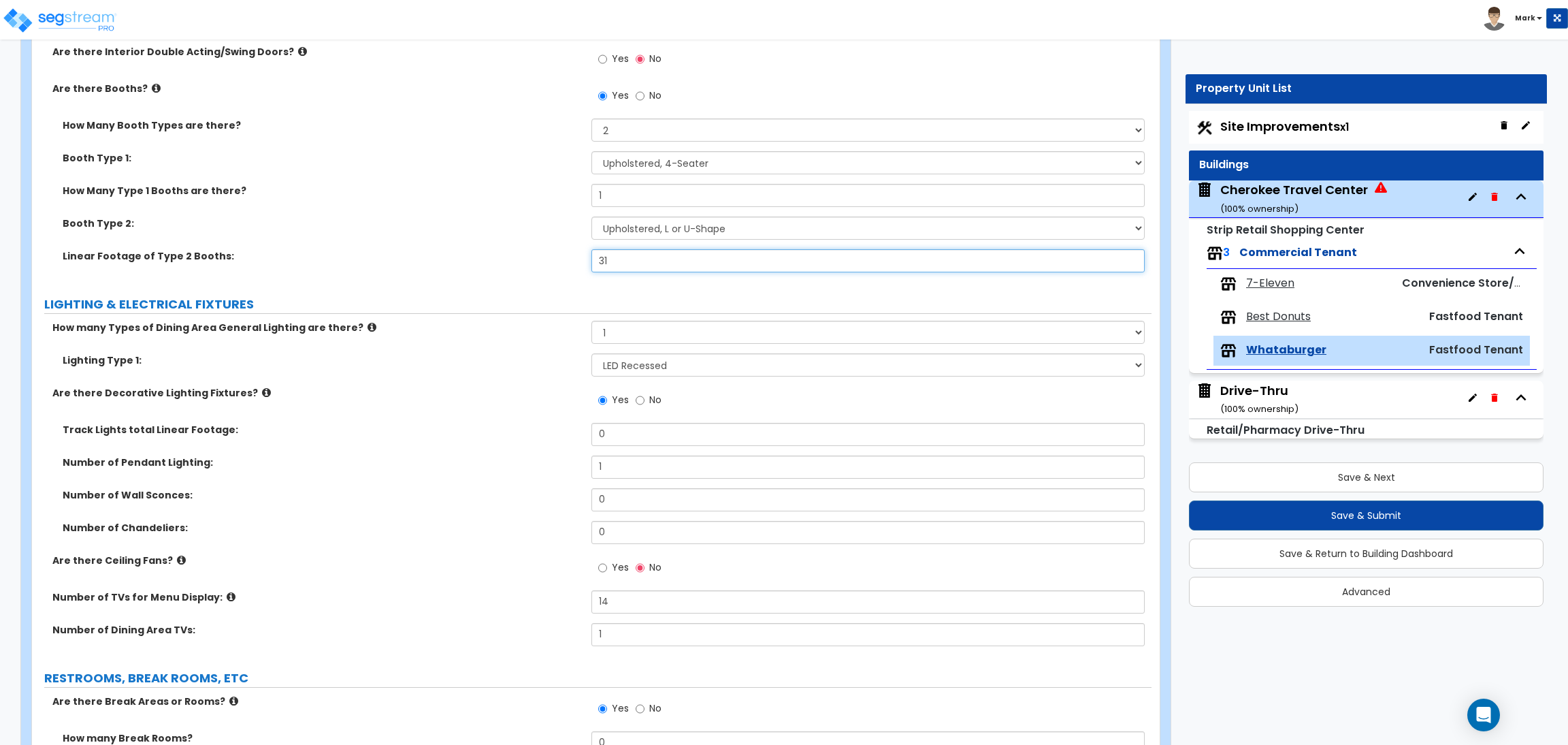
drag, startPoint x: 623, startPoint y: 258, endPoint x: 536, endPoint y: 261, distance: 87.1
click at [536, 262] on div "Linear Footage of Type 2 Booths: 31" at bounding box center [592, 264] width 1120 height 32
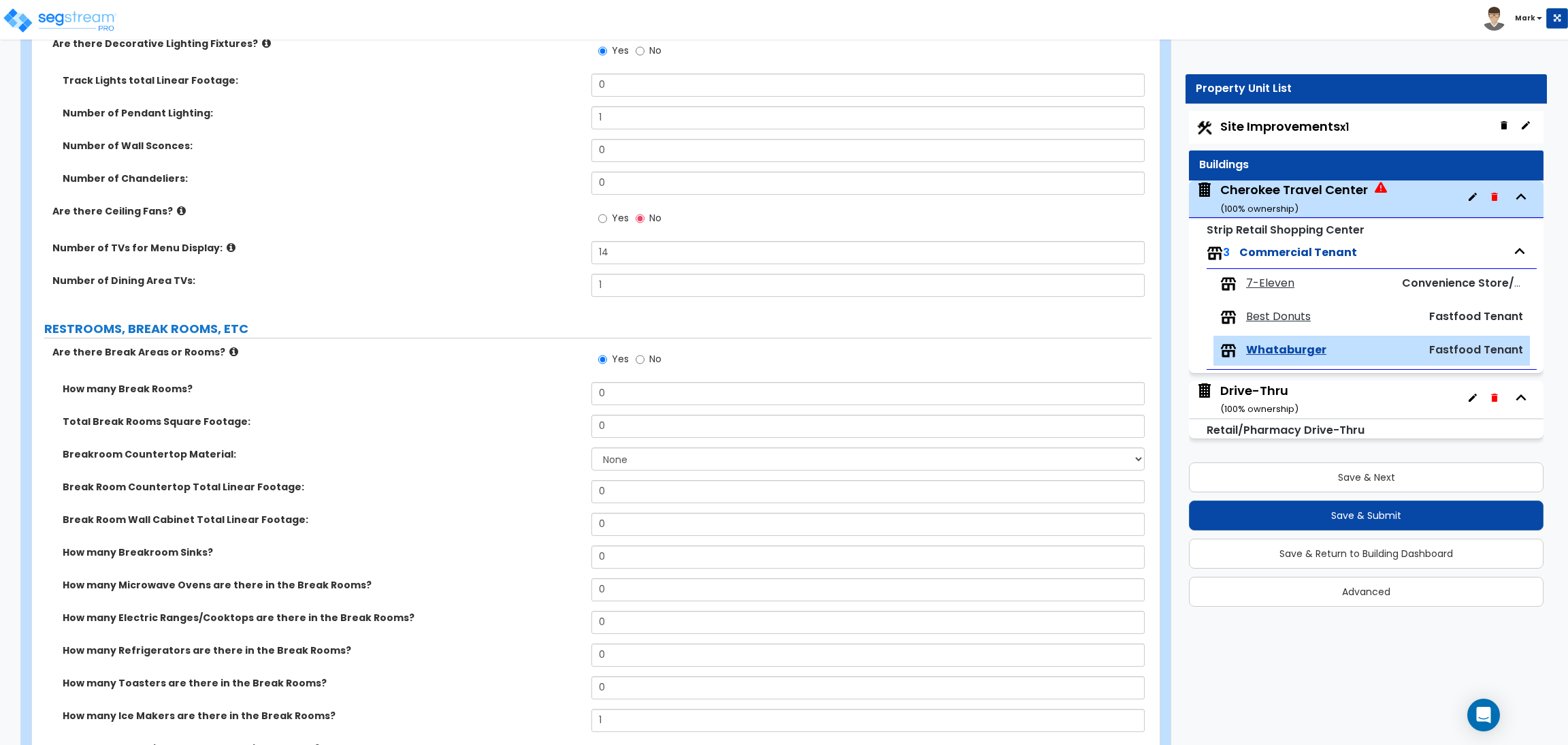
scroll to position [2961, 0]
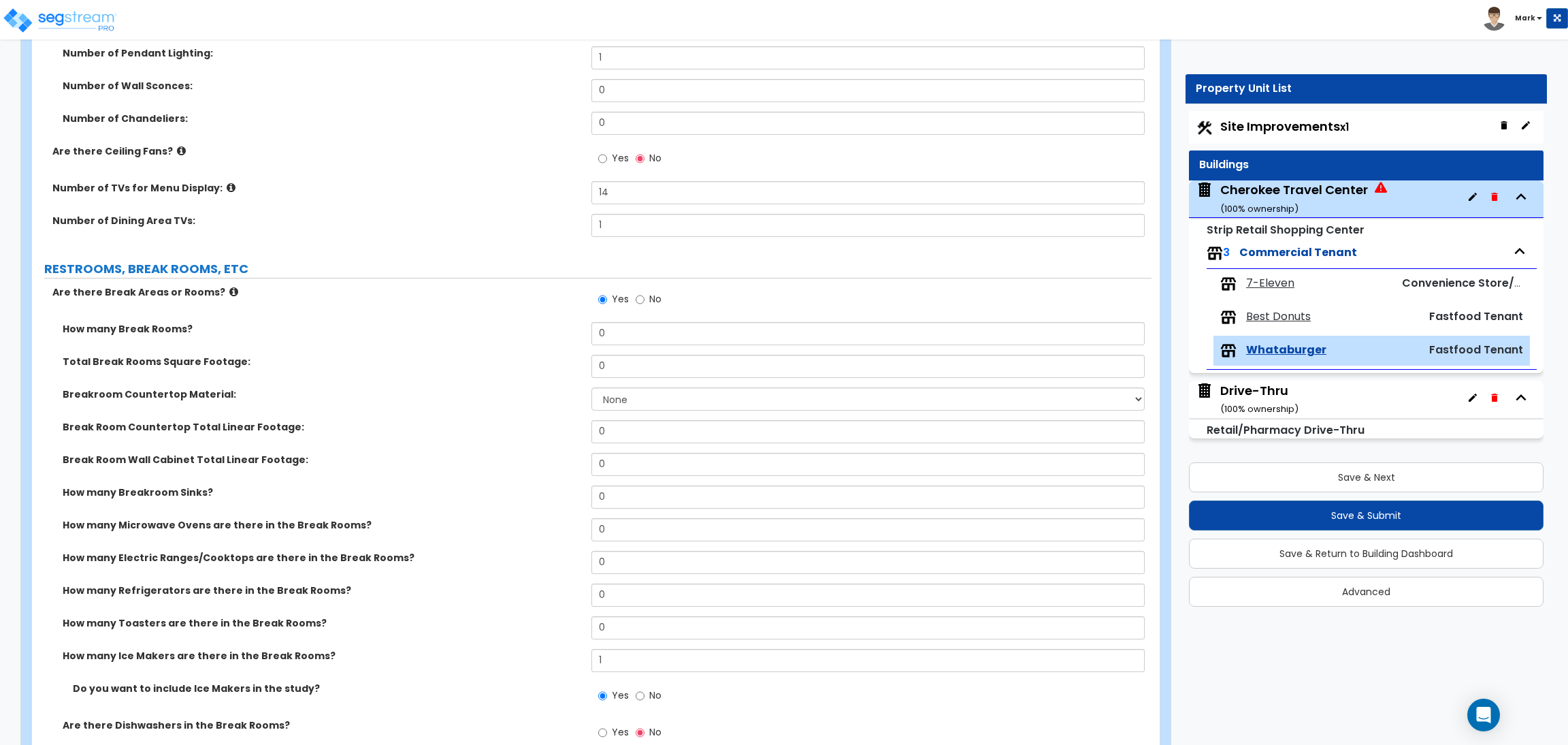
click at [642, 309] on label "No" at bounding box center [648, 302] width 25 height 23
click at [642, 307] on input "No" at bounding box center [639, 299] width 9 height 15
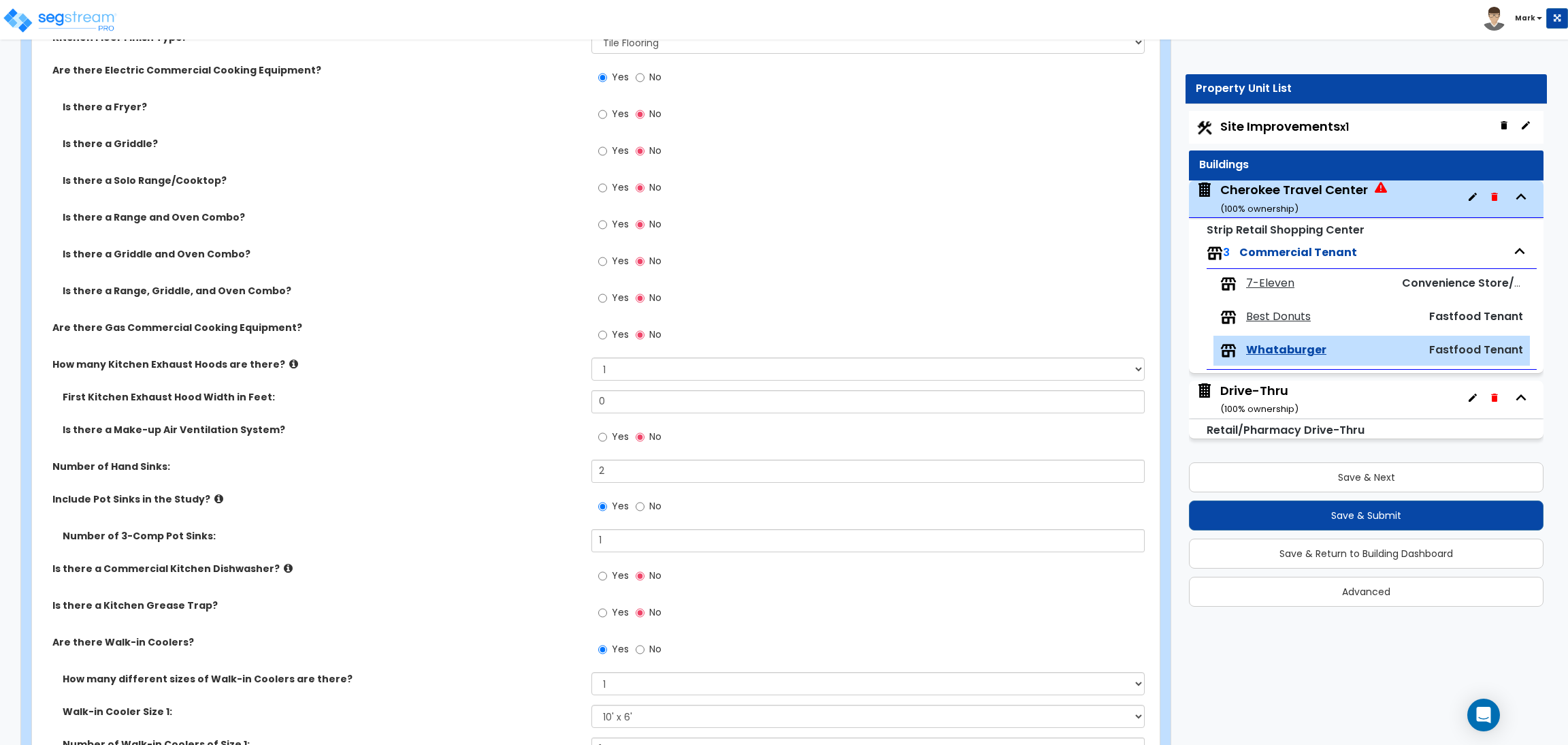
scroll to position [612, 0]
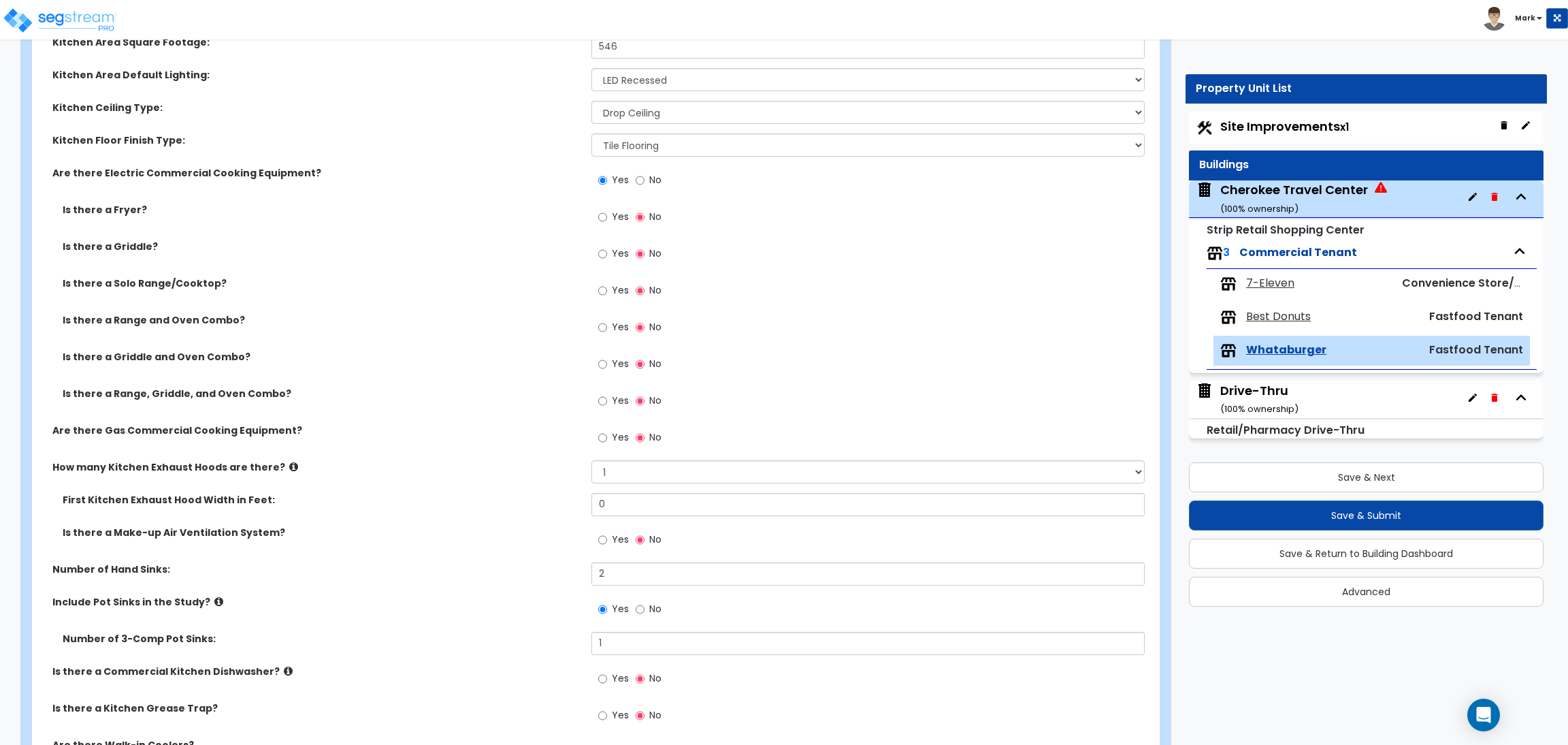
click at [618, 213] on span "Yes" at bounding box center [620, 216] width 17 height 14
click at [607, 213] on input "Yes" at bounding box center [602, 216] width 9 height 15
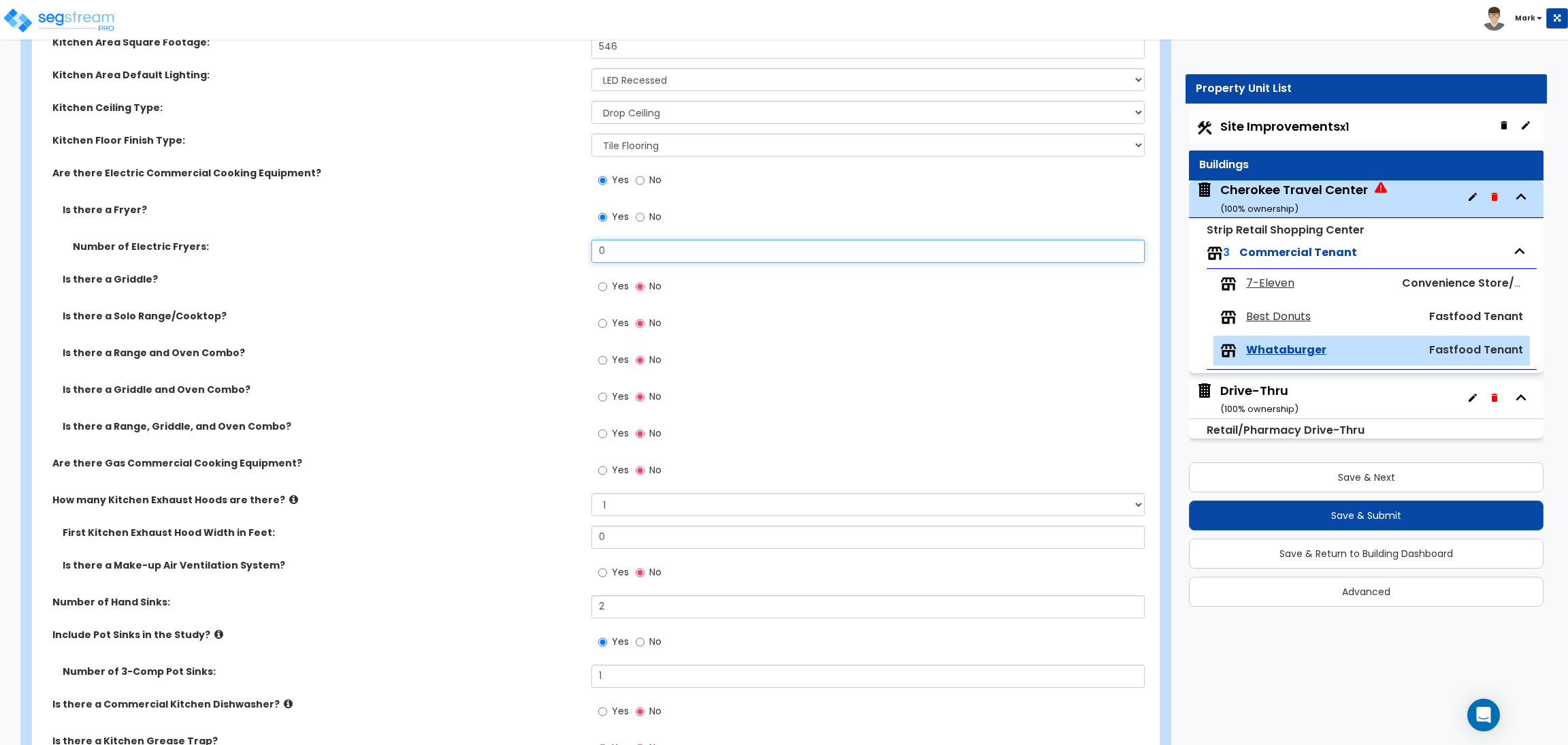
drag, startPoint x: 616, startPoint y: 249, endPoint x: 581, endPoint y: 251, distance: 35.1
click at [581, 251] on div "Number of Electric Fryers: 0" at bounding box center [592, 256] width 1120 height 32
click at [618, 290] on span "Yes" at bounding box center [620, 286] width 17 height 14
click at [607, 290] on input "Yes" at bounding box center [602, 286] width 9 height 15
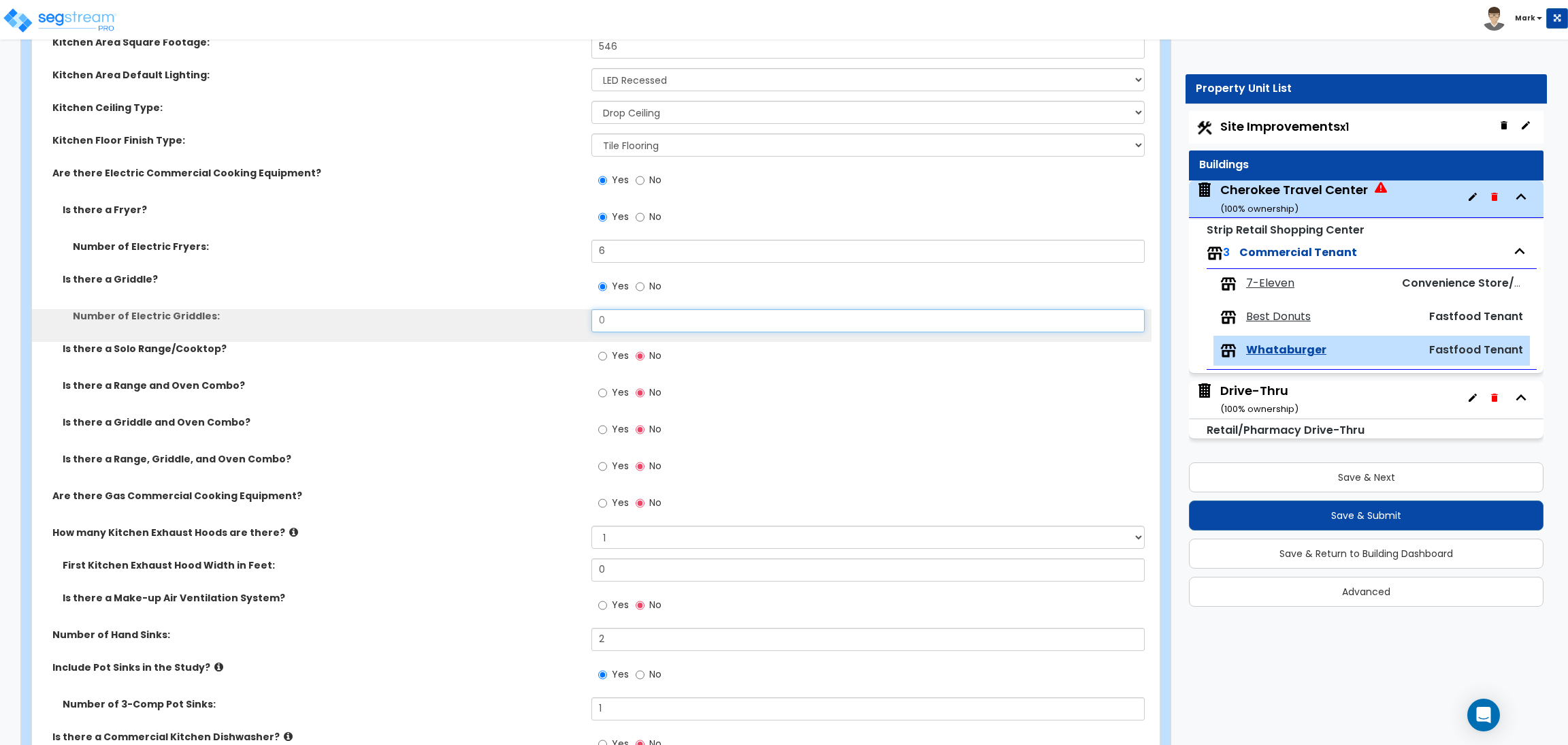
click at [618, 323] on input "0" at bounding box center [867, 321] width 553 height 23
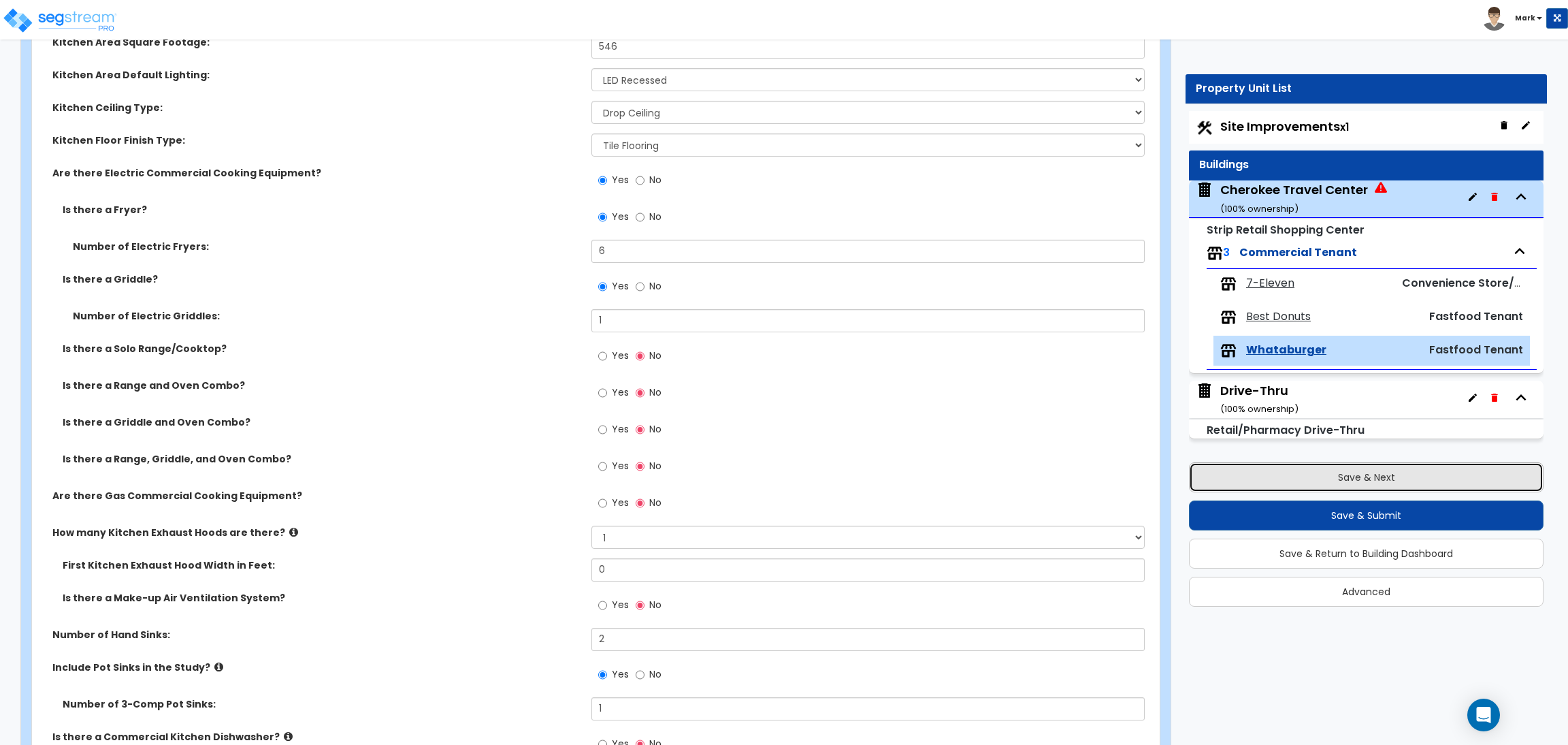
click at [1332, 470] on button "Save & Next" at bounding box center [1366, 477] width 354 height 30
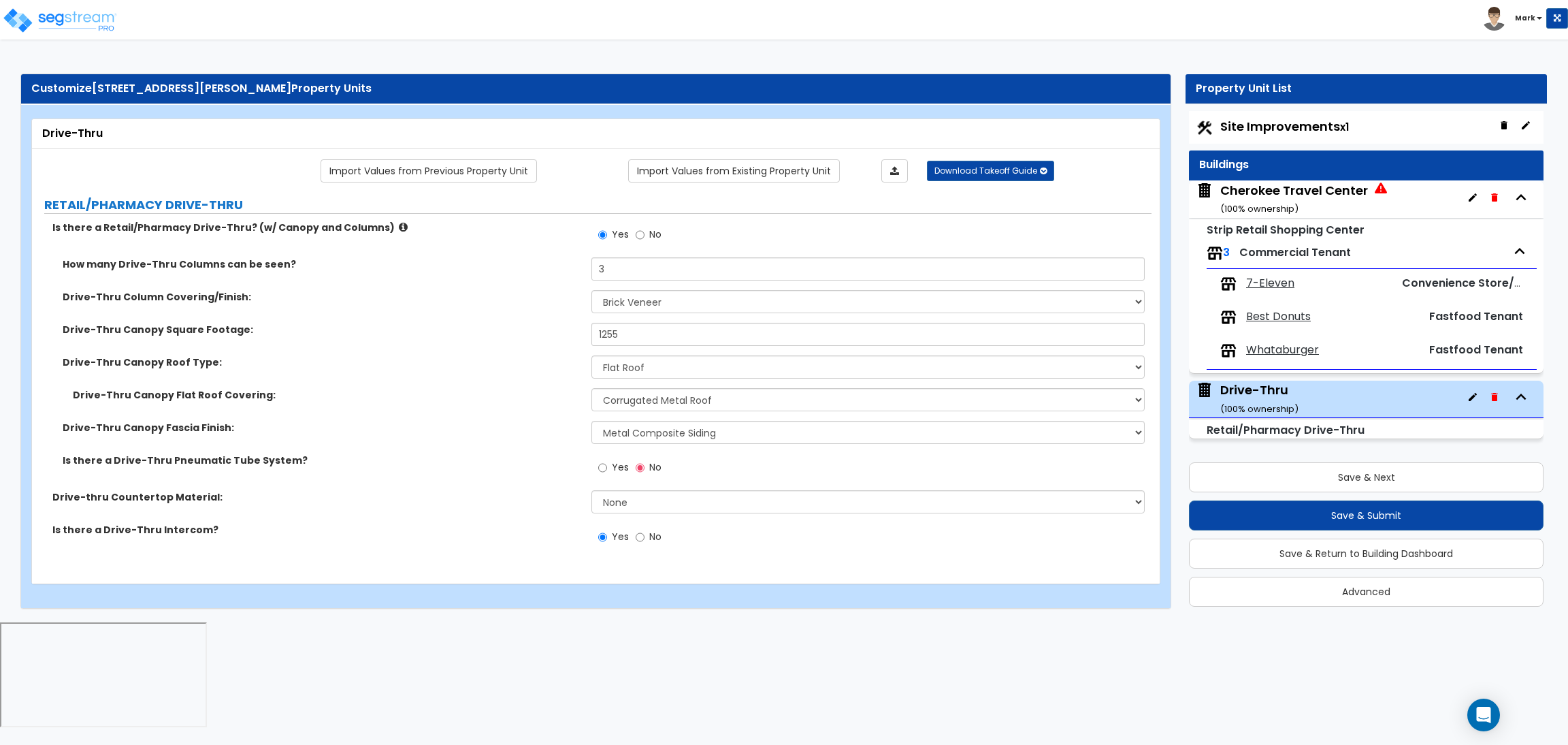
click at [1284, 353] on span "Whataburger" at bounding box center [1282, 350] width 72 height 16
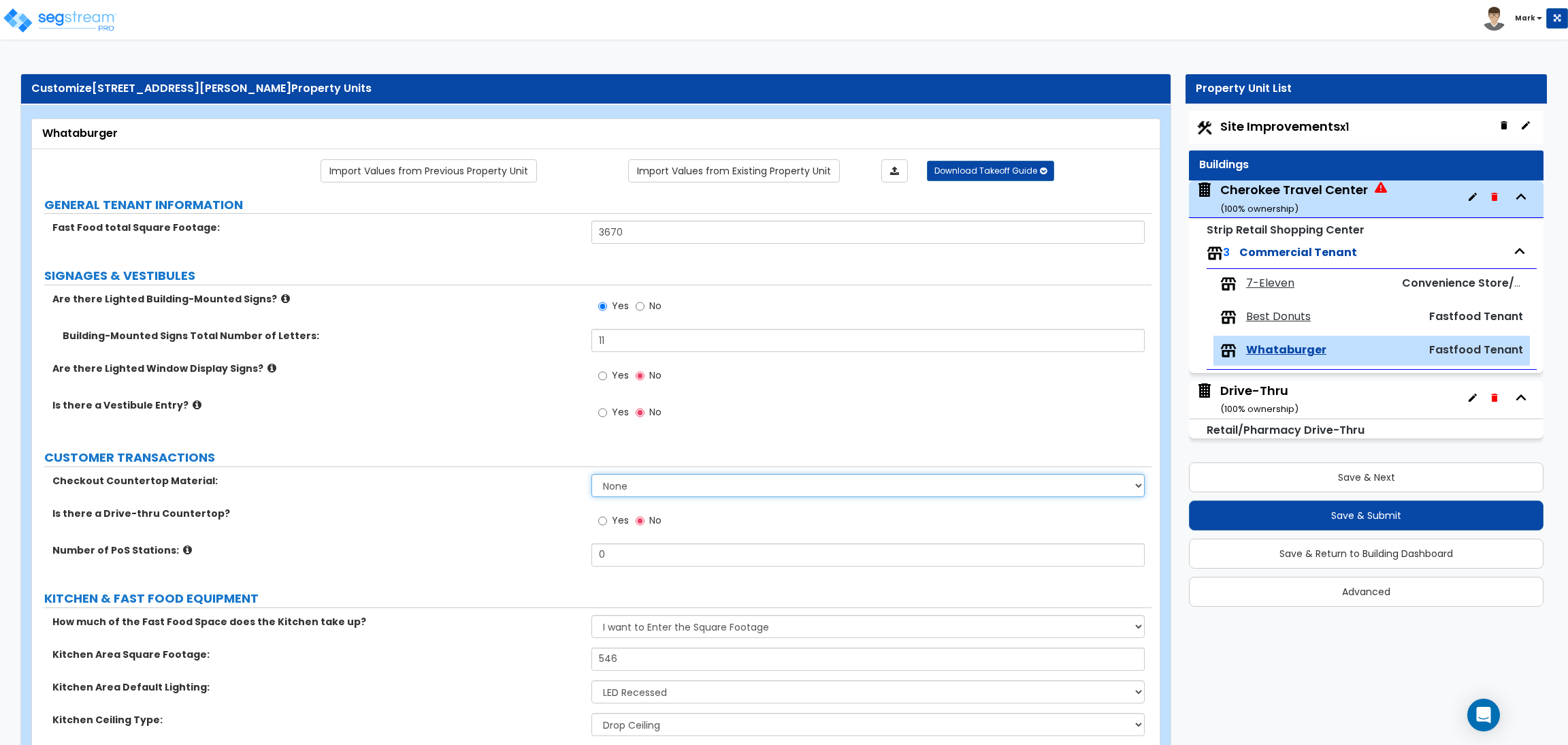
click at [654, 490] on select "None Plastic Laminate Solid Surface Stone Quartz Marble Tile Wood Stainless Ste…" at bounding box center [867, 486] width 553 height 23
click at [649, 487] on select "None Plastic Laminate Solid Surface Stone Quartz Marble Tile Wood Stainless Ste…" at bounding box center [867, 486] width 553 height 23
click at [661, 490] on select "None Plastic Laminate Solid Surface Stone Quartz Marble Tile Wood Stainless Ste…" at bounding box center [867, 486] width 553 height 23
click at [591, 475] on select "None Plastic Laminate Solid Surface Stone Quartz Marble Tile Wood Stainless Ste…" at bounding box center [867, 486] width 553 height 23
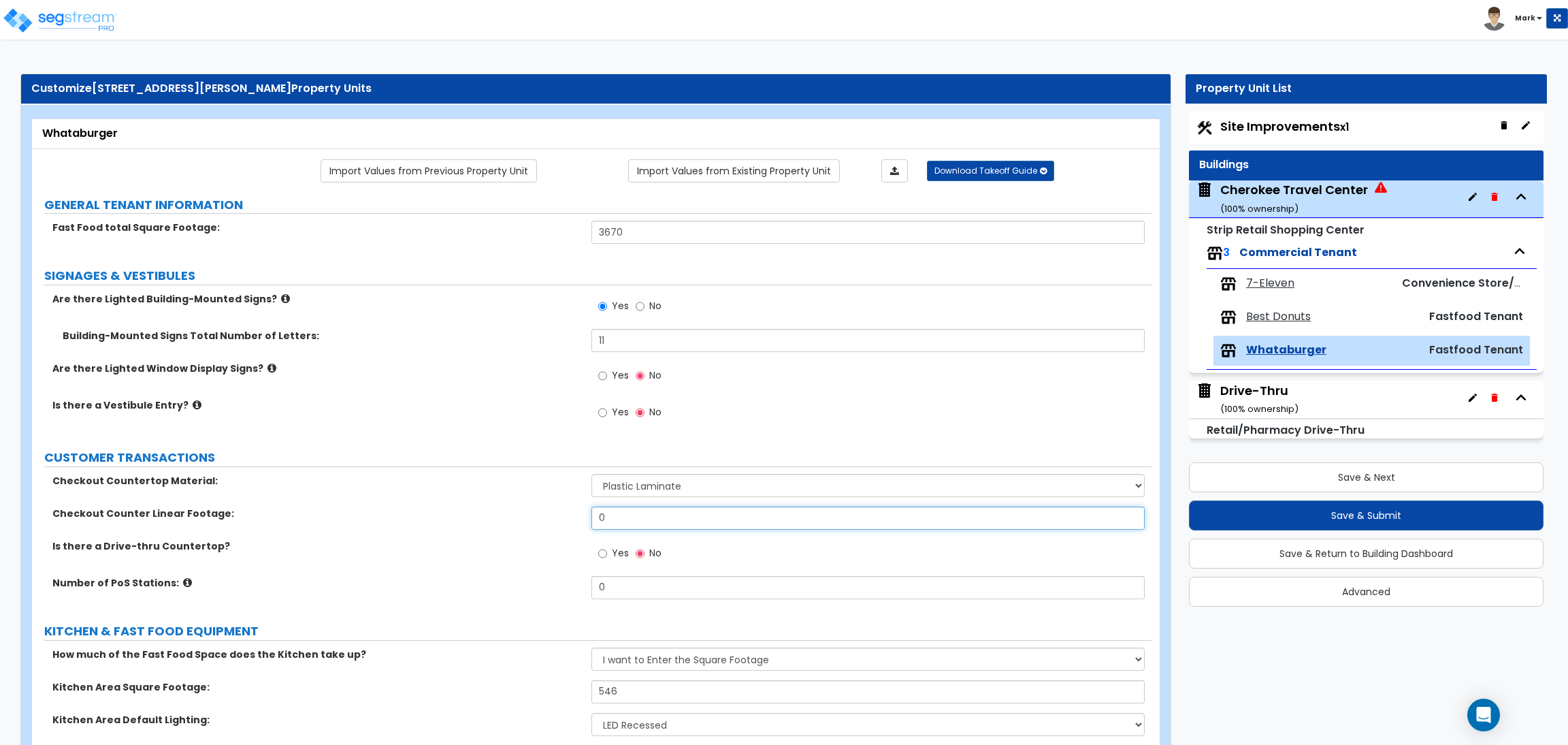
drag, startPoint x: 623, startPoint y: 514, endPoint x: 577, endPoint y: 522, distance: 46.7
click at [577, 522] on div "Checkout Counter Linear Footage: 0" at bounding box center [592, 522] width 1120 height 32
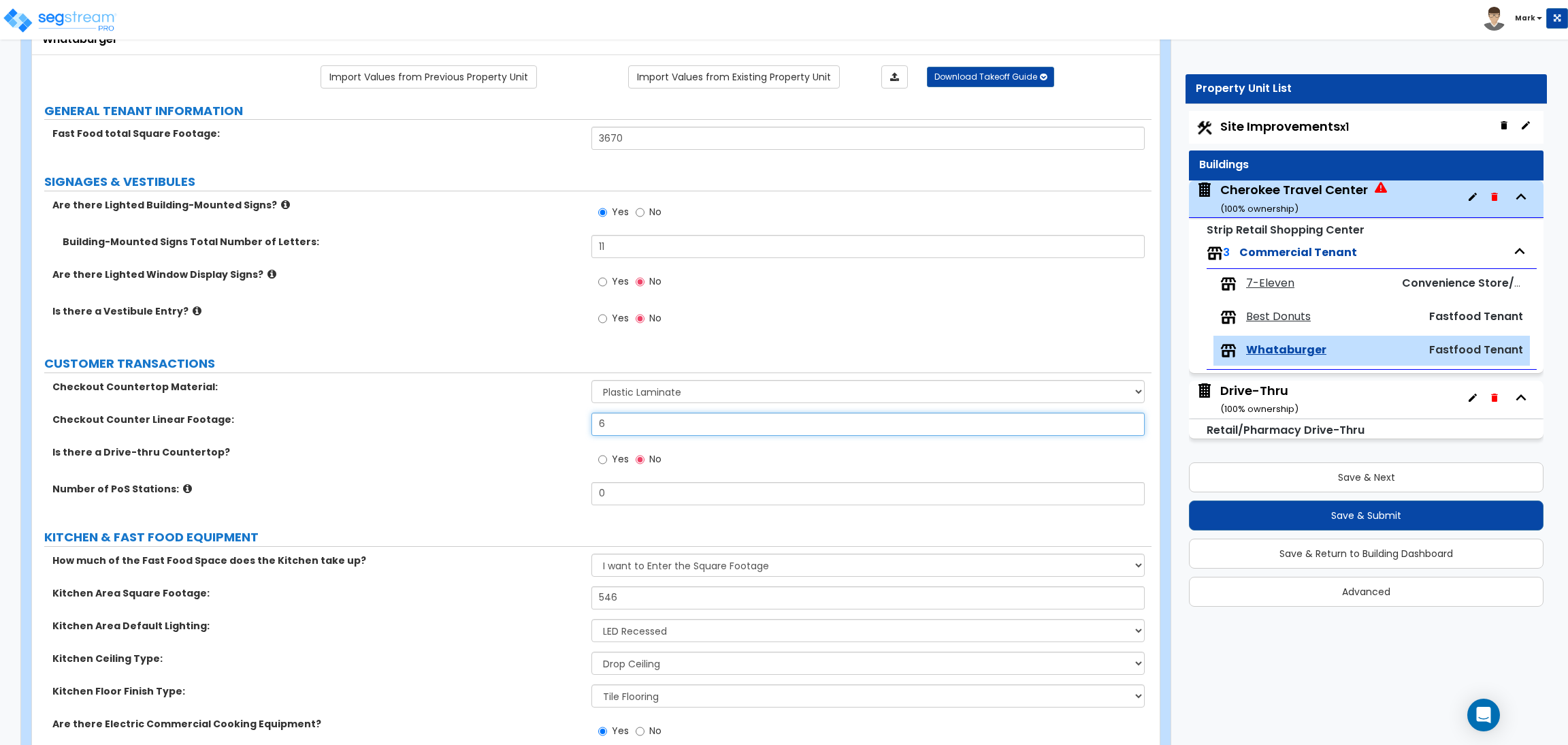
scroll to position [102, 0]
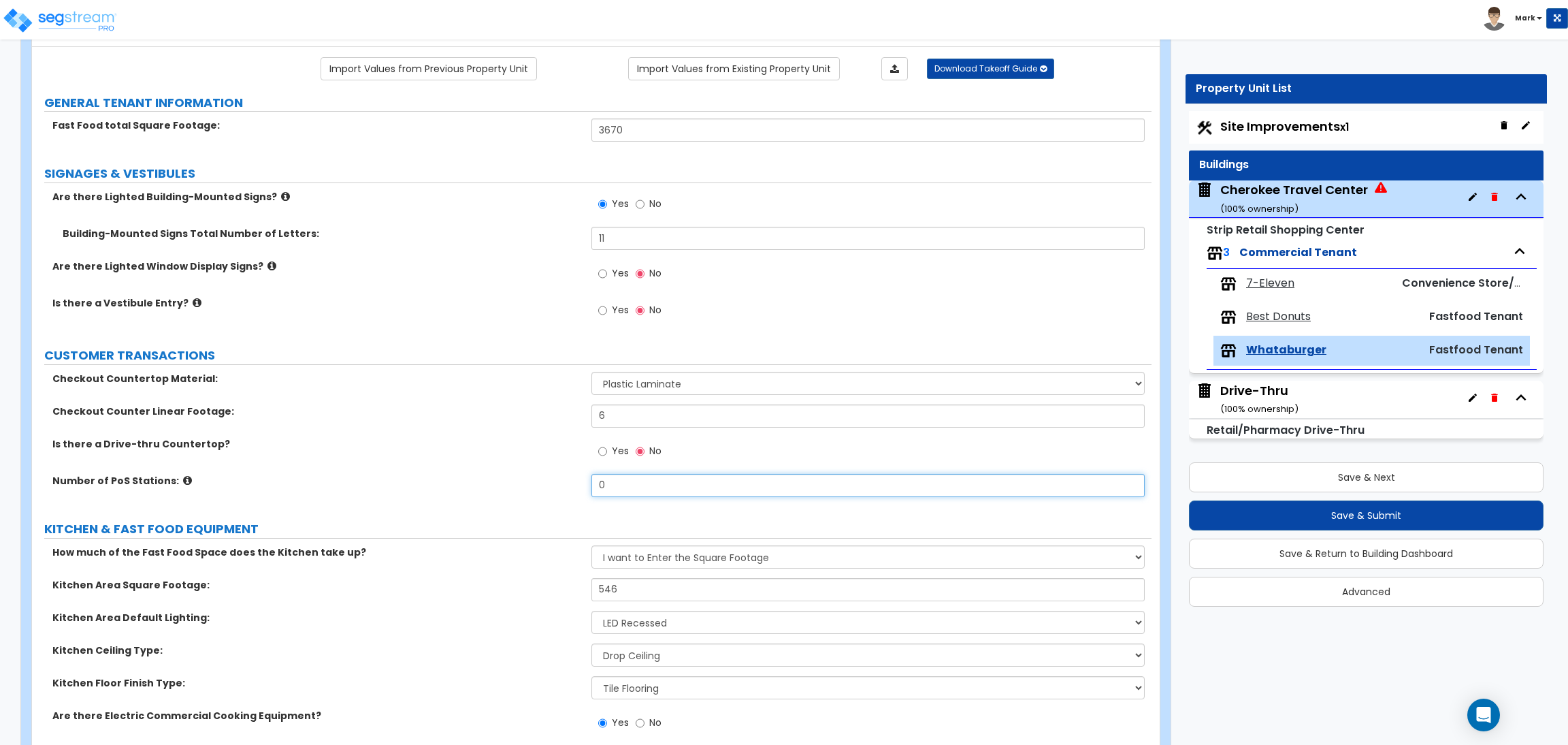
drag, startPoint x: 642, startPoint y: 489, endPoint x: 522, endPoint y: 504, distance: 120.9
click at [522, 504] on div "Number of PoS Stations: 0" at bounding box center [592, 489] width 1120 height 32
click at [616, 277] on span "Yes" at bounding box center [620, 273] width 17 height 14
click at [607, 277] on input "Yes" at bounding box center [602, 273] width 9 height 15
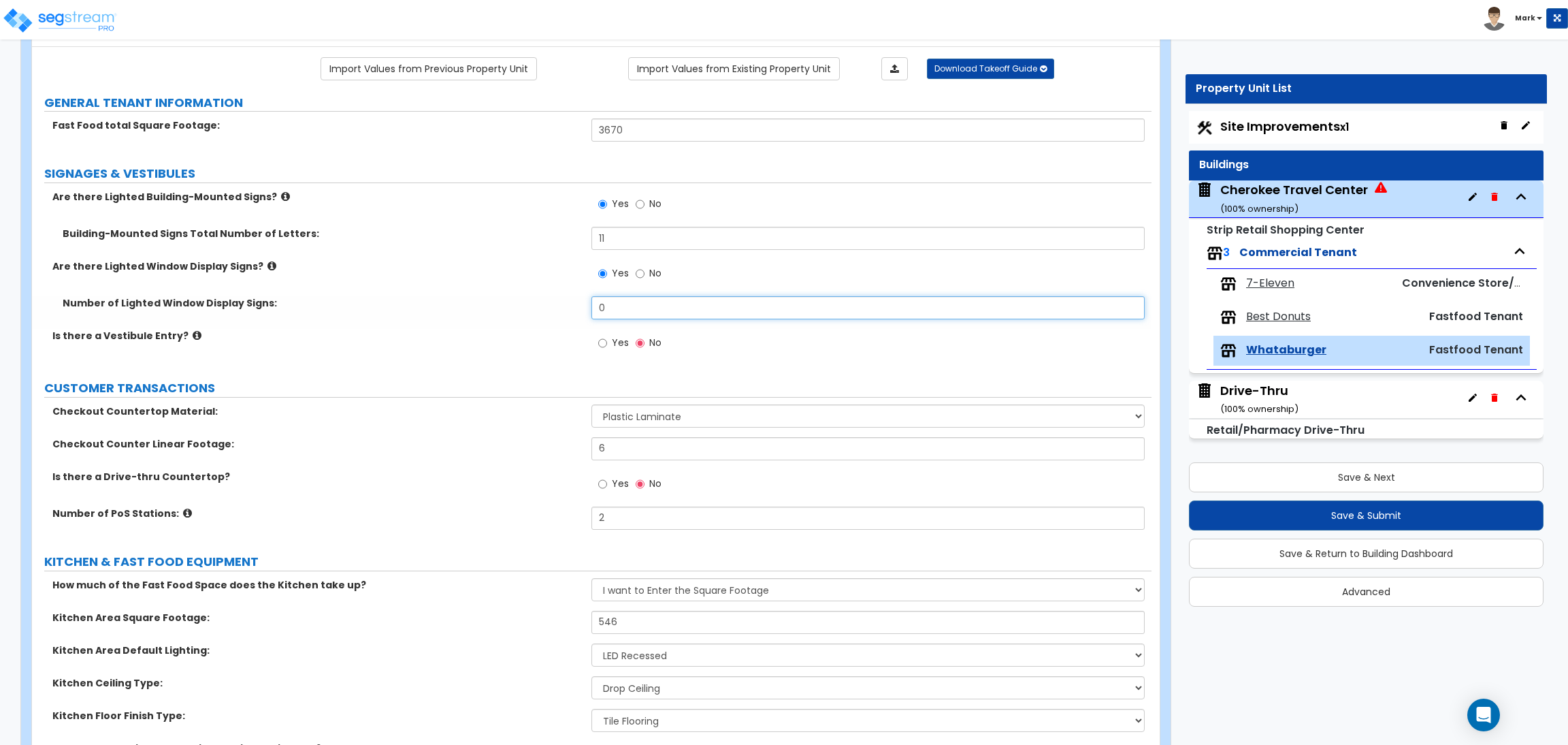
drag, startPoint x: 620, startPoint y: 309, endPoint x: 576, endPoint y: 314, distance: 44.3
click at [580, 314] on div "Number of Lighted Window Display Signs: 0" at bounding box center [592, 311] width 1120 height 32
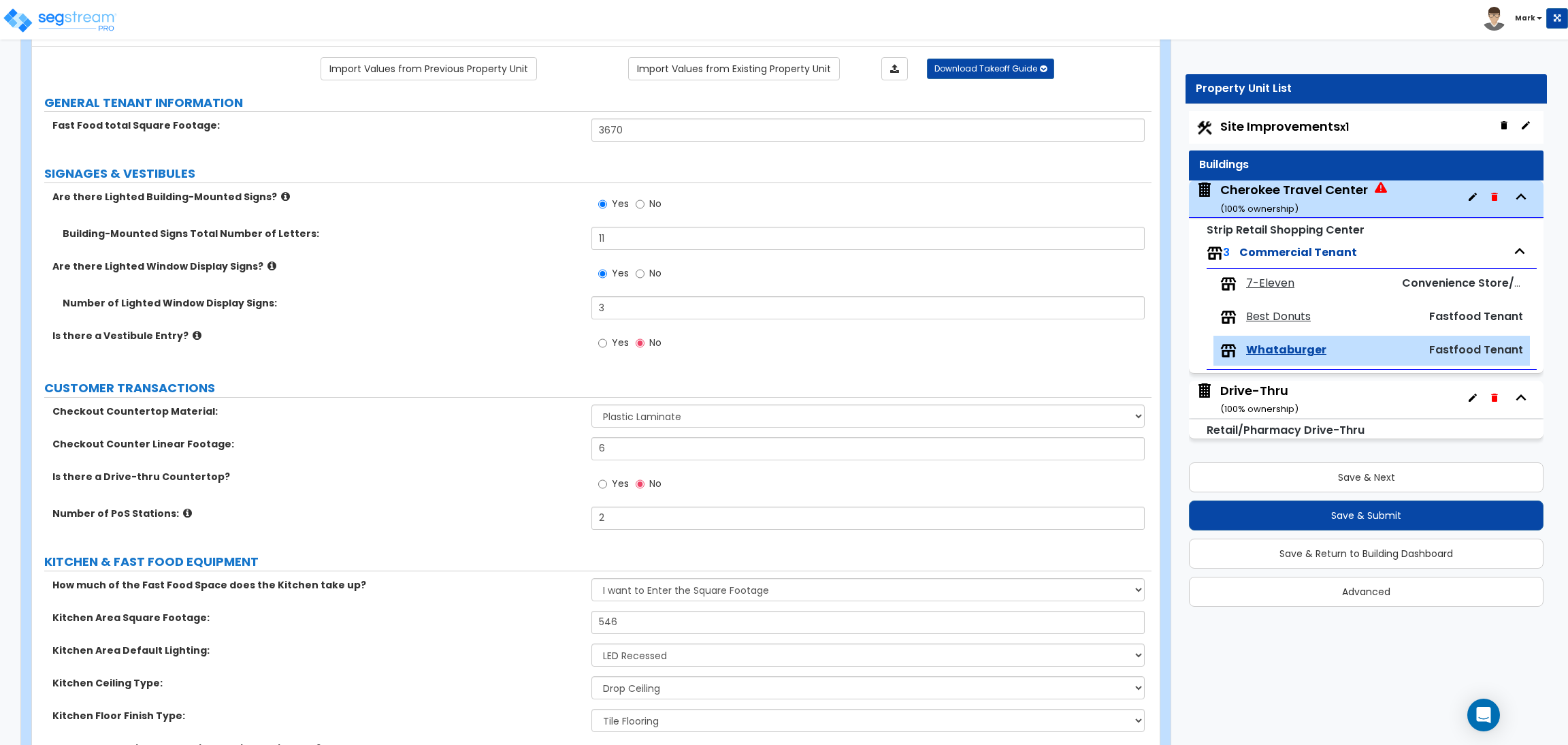
click at [705, 365] on div "Yes No" at bounding box center [871, 348] width 560 height 37
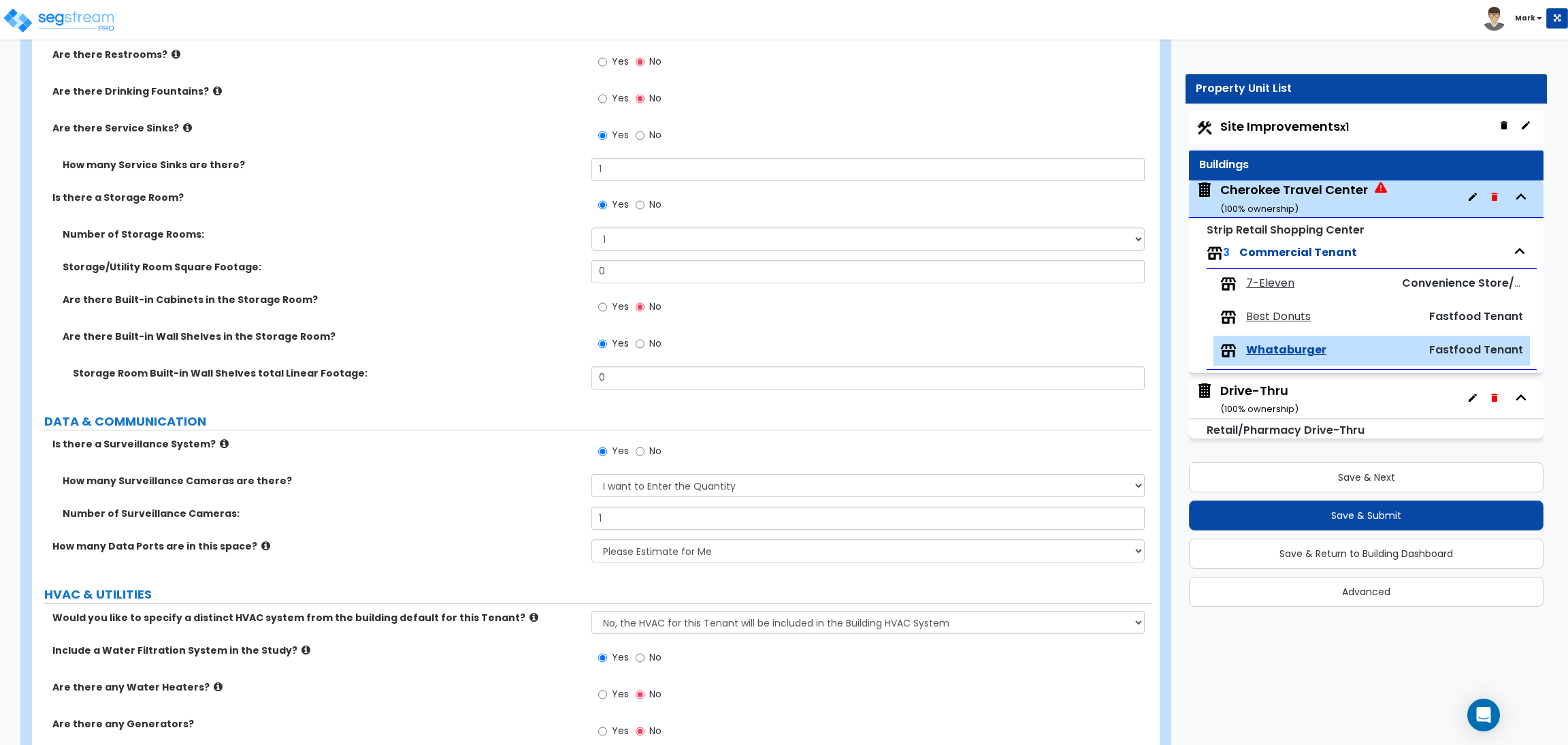
scroll to position [3439, 0]
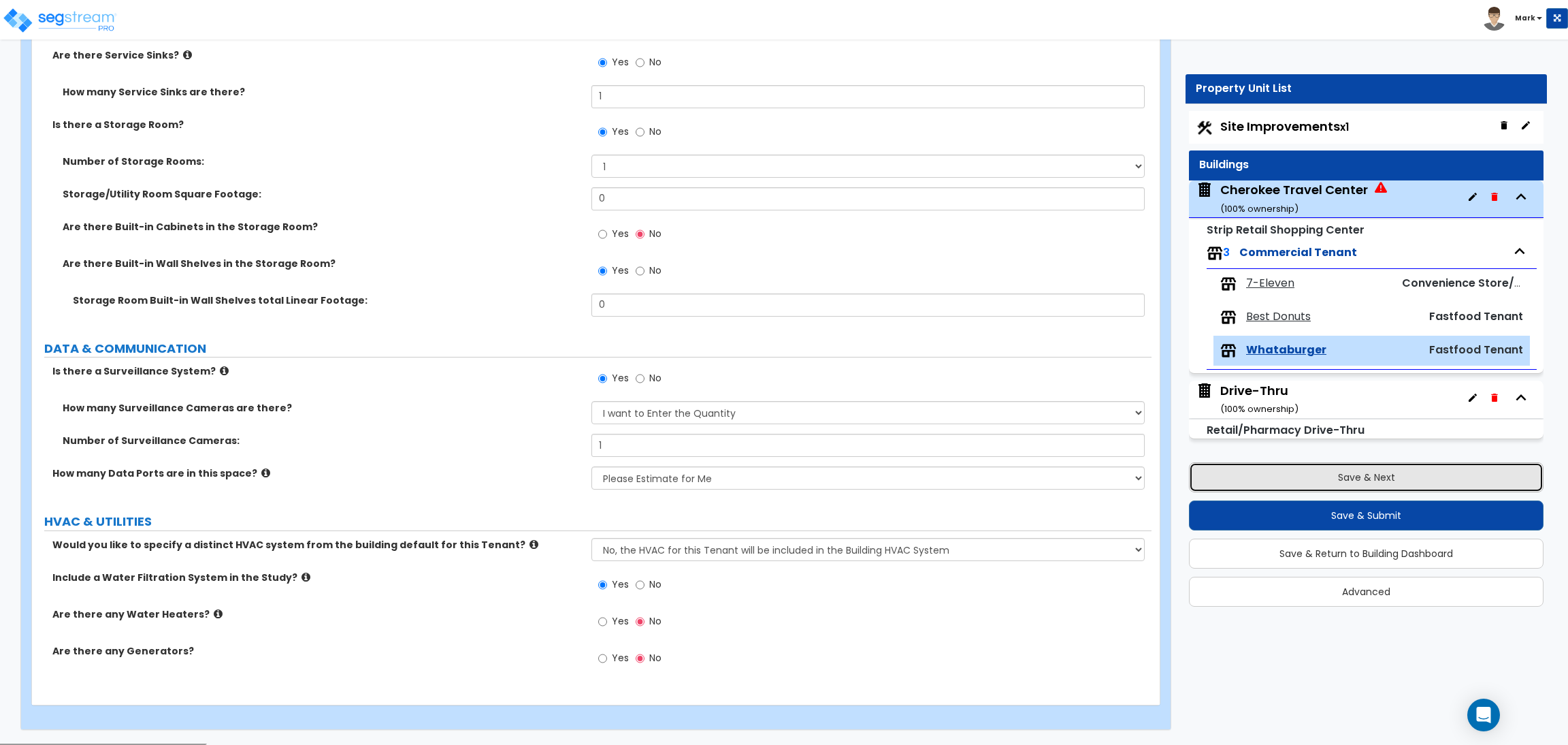
click at [1260, 467] on button "Save & Next" at bounding box center [1366, 477] width 354 height 30
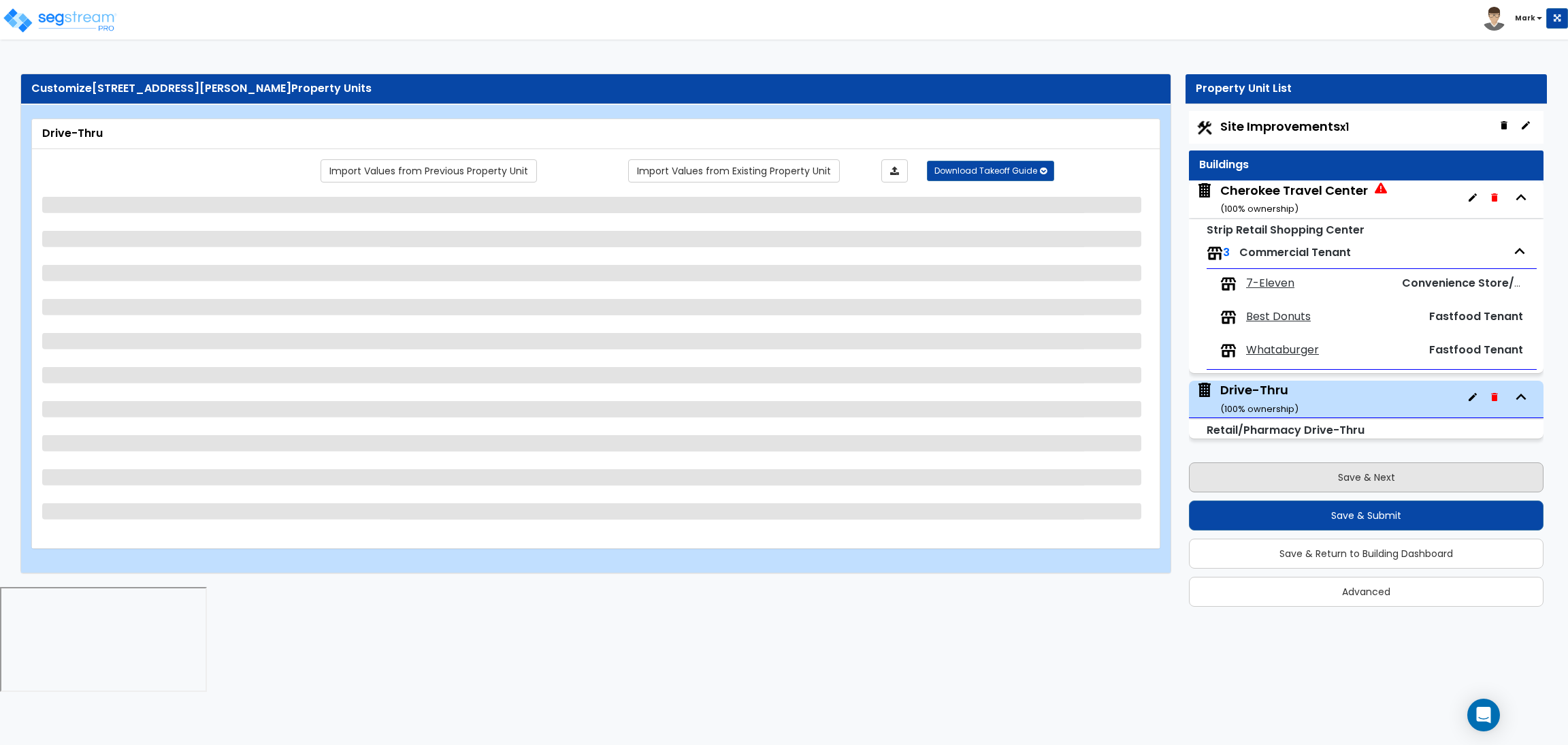
scroll to position [0, 0]
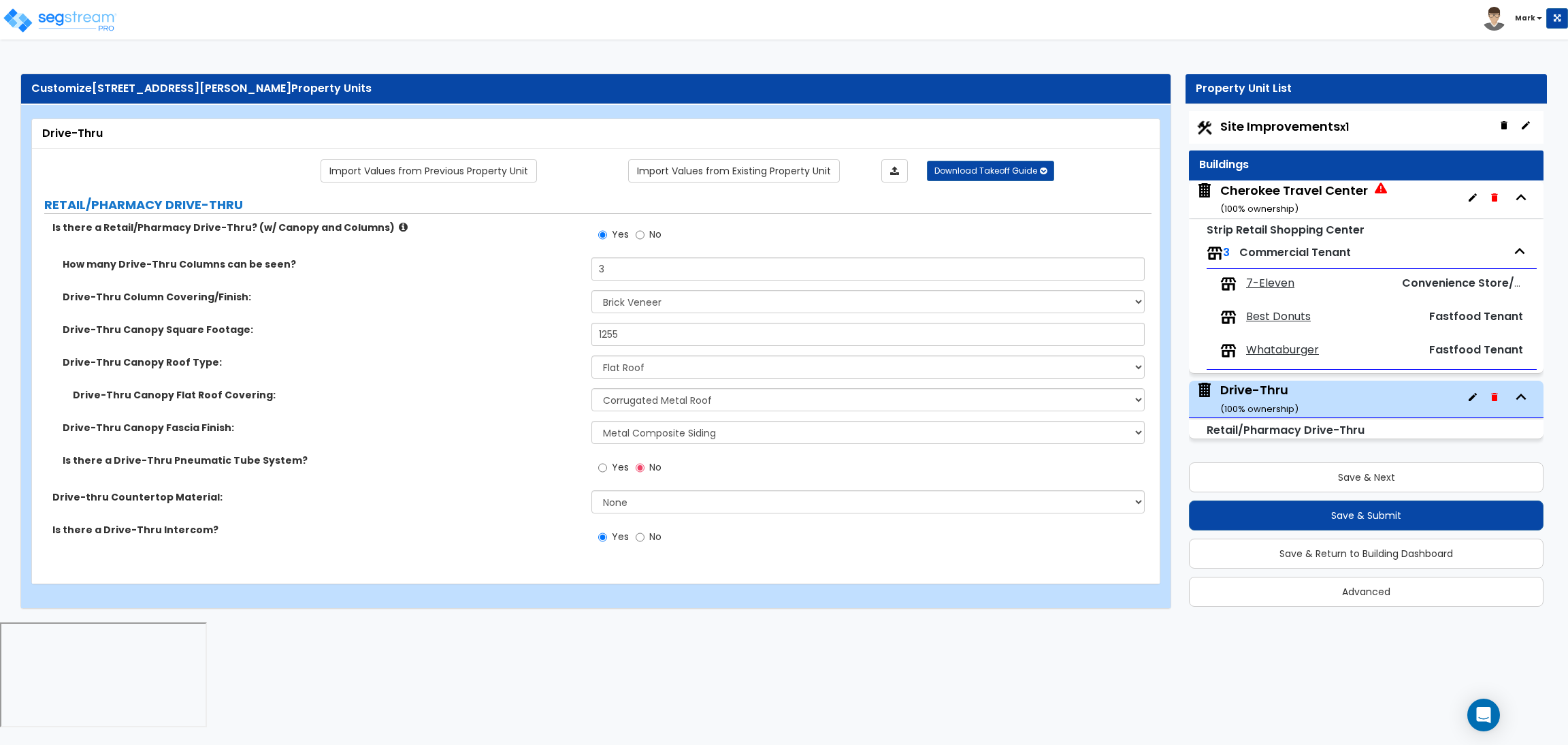
click at [1257, 189] on div "Cherokee Travel Center ( 100 % ownership)" at bounding box center [1294, 199] width 148 height 34
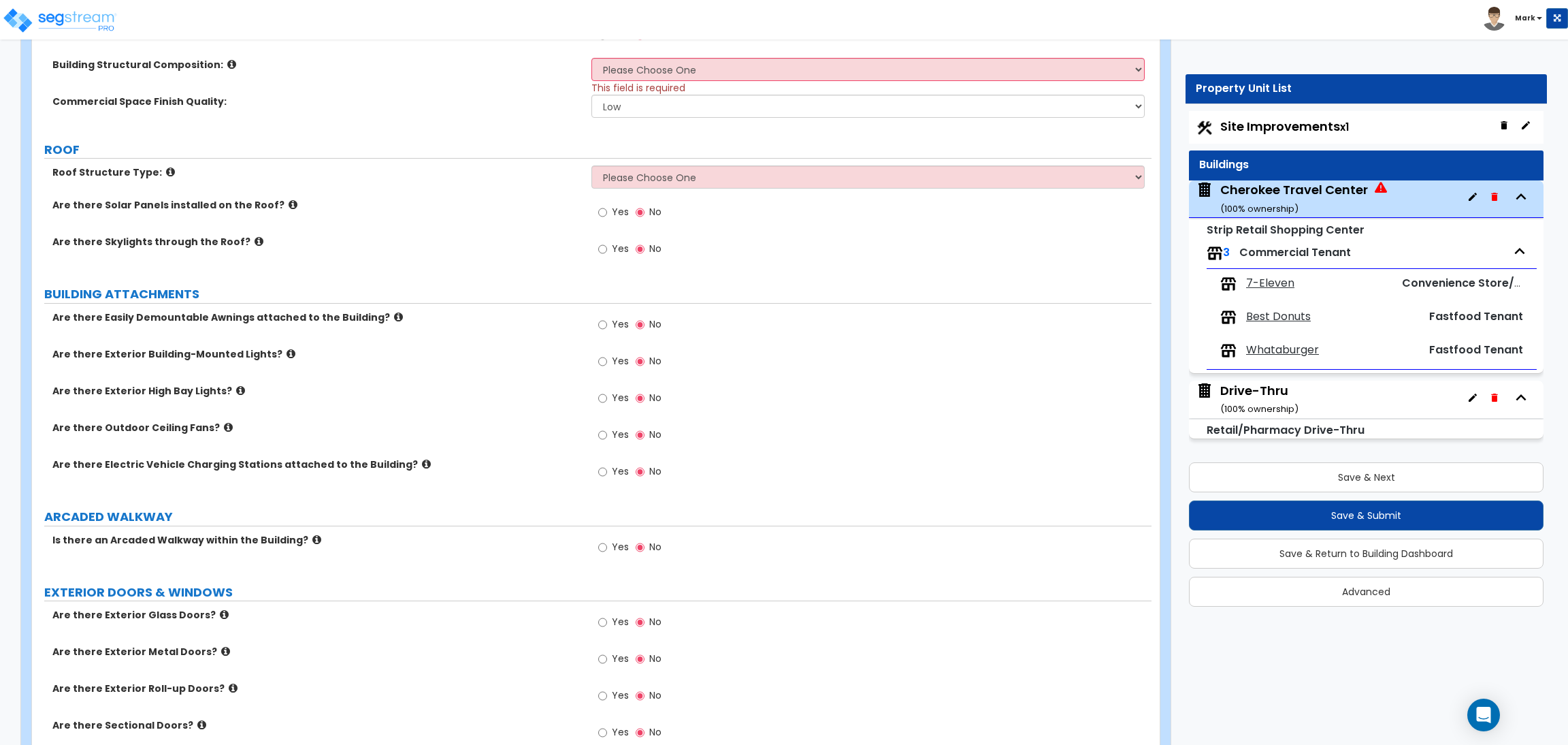
scroll to position [612, 0]
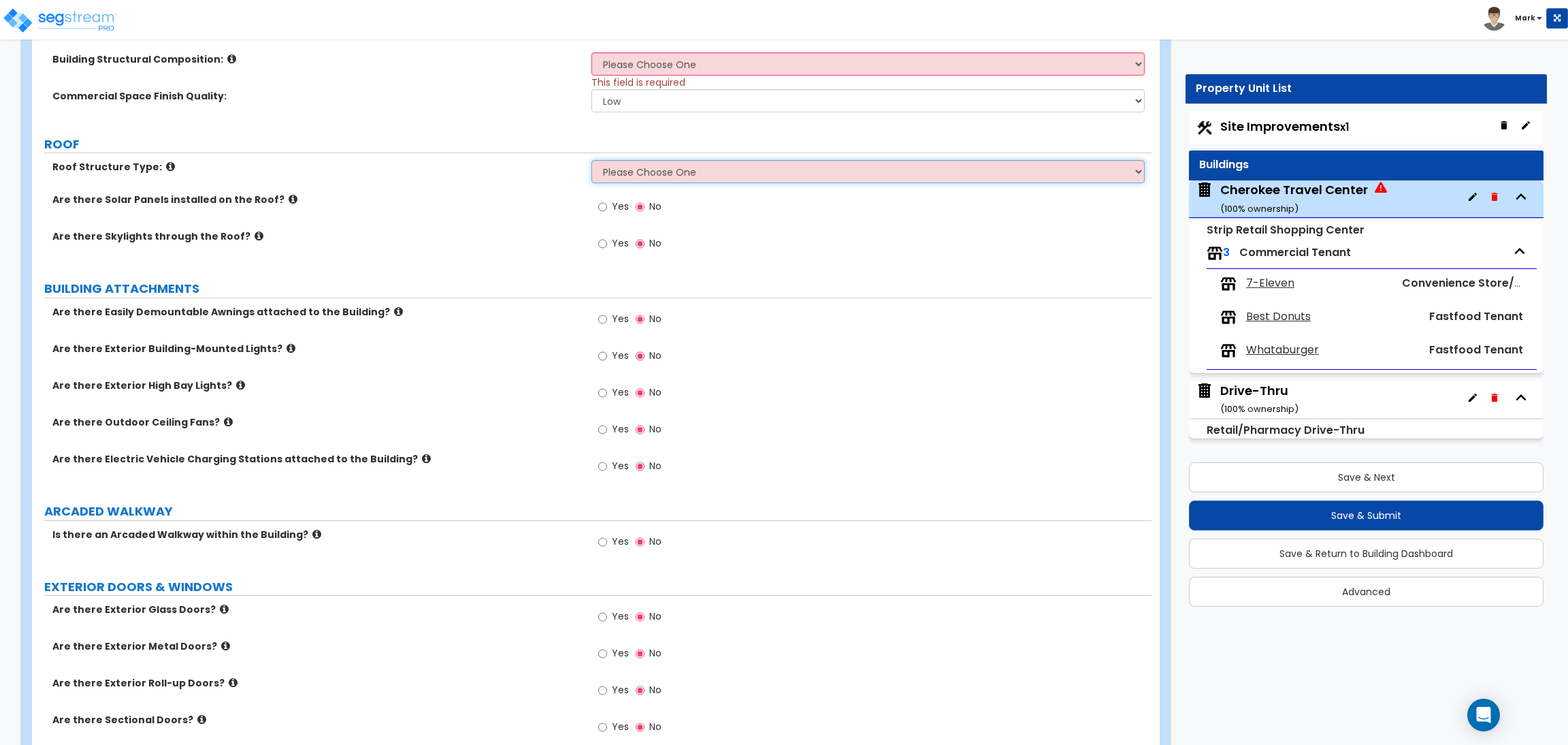
click at [659, 175] on select "Please Choose One Gable Roof Flat Roof Hybrid Gable & Flat Roof" at bounding box center [867, 171] width 553 height 23
click at [591, 160] on select "Please Choose One Gable Roof Flat Roof Hybrid Gable & Flat Roof" at bounding box center [867, 171] width 553 height 23
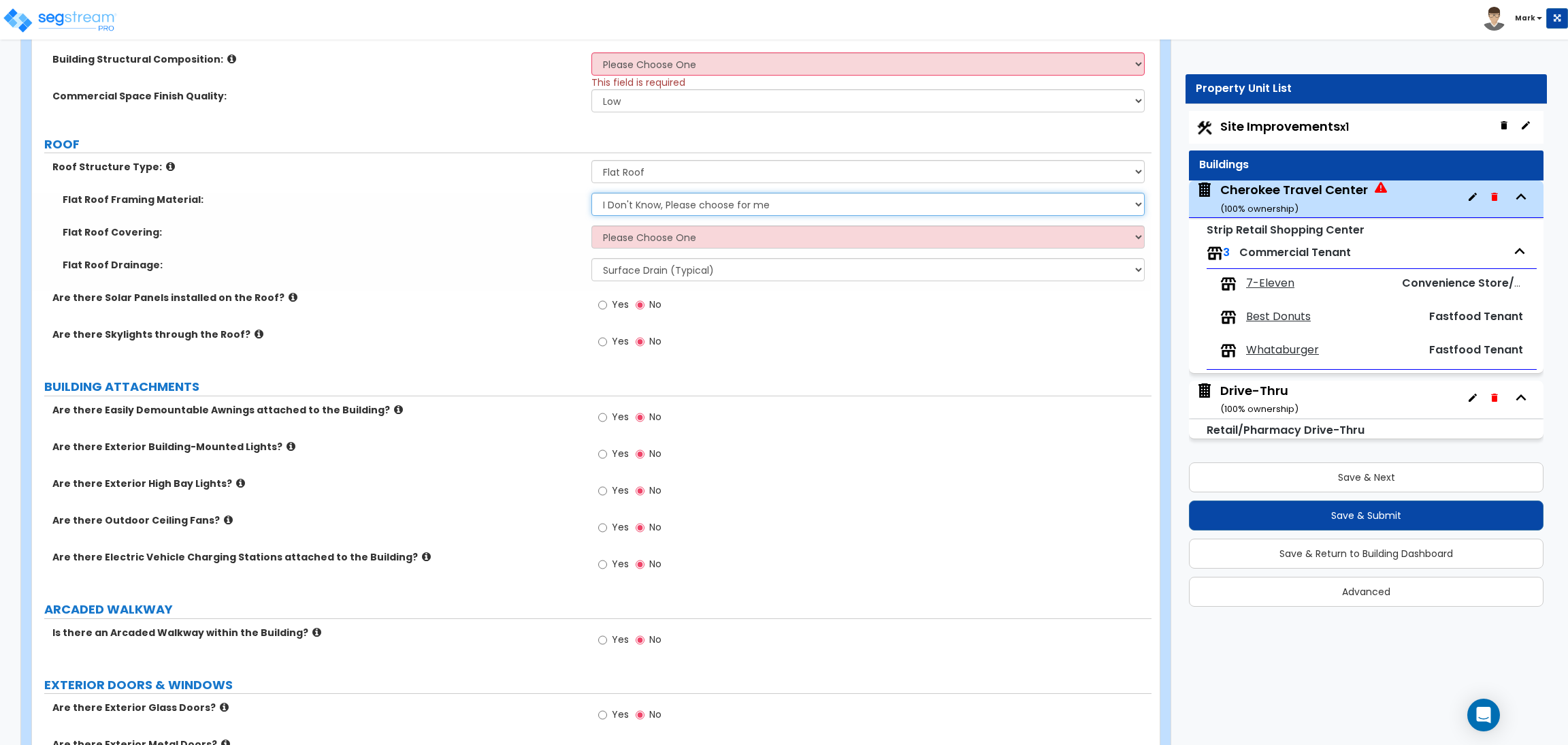
click at [644, 208] on select "I Don't Know, Please choose for me Metal Wood" at bounding box center [867, 205] width 553 height 23
drag, startPoint x: 501, startPoint y: 278, endPoint x: 544, endPoint y: 269, distance: 43.9
click at [501, 278] on div "Flat Roof Drainage: Surface Drain (Typical) Gutters Downspout Only" at bounding box center [592, 274] width 1120 height 32
drag, startPoint x: 633, startPoint y: 243, endPoint x: 633, endPoint y: 233, distance: 10.0
click at [630, 242] on select "Please Choose One Rolled Asphalt PVC Membrane Plastic (EPDM) Membrane Asphalt F…" at bounding box center [867, 237] width 553 height 23
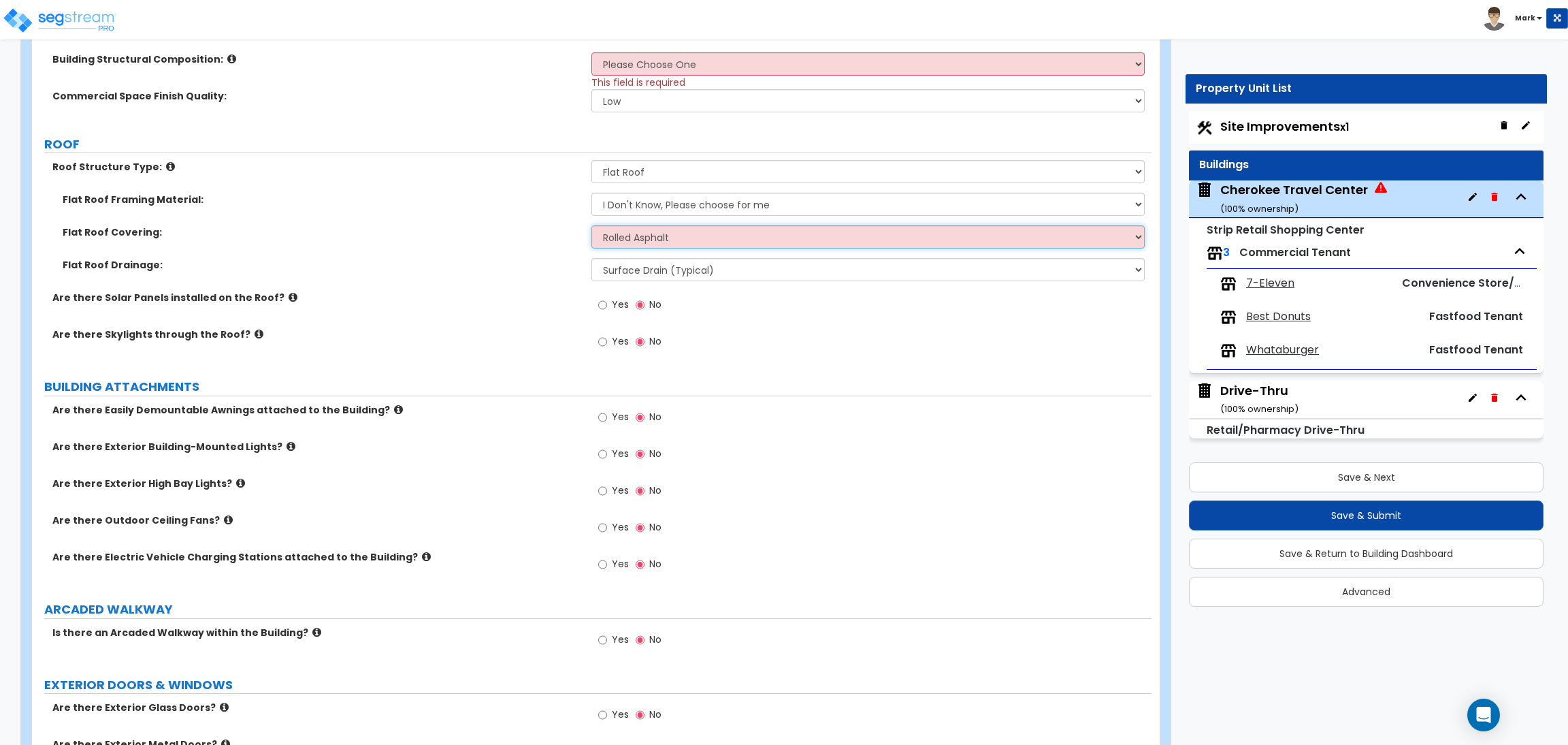
click at [591, 225] on select "Please Choose One Rolled Asphalt PVC Membrane Plastic (EPDM) Membrane Asphalt F…" at bounding box center [867, 237] width 553 height 23
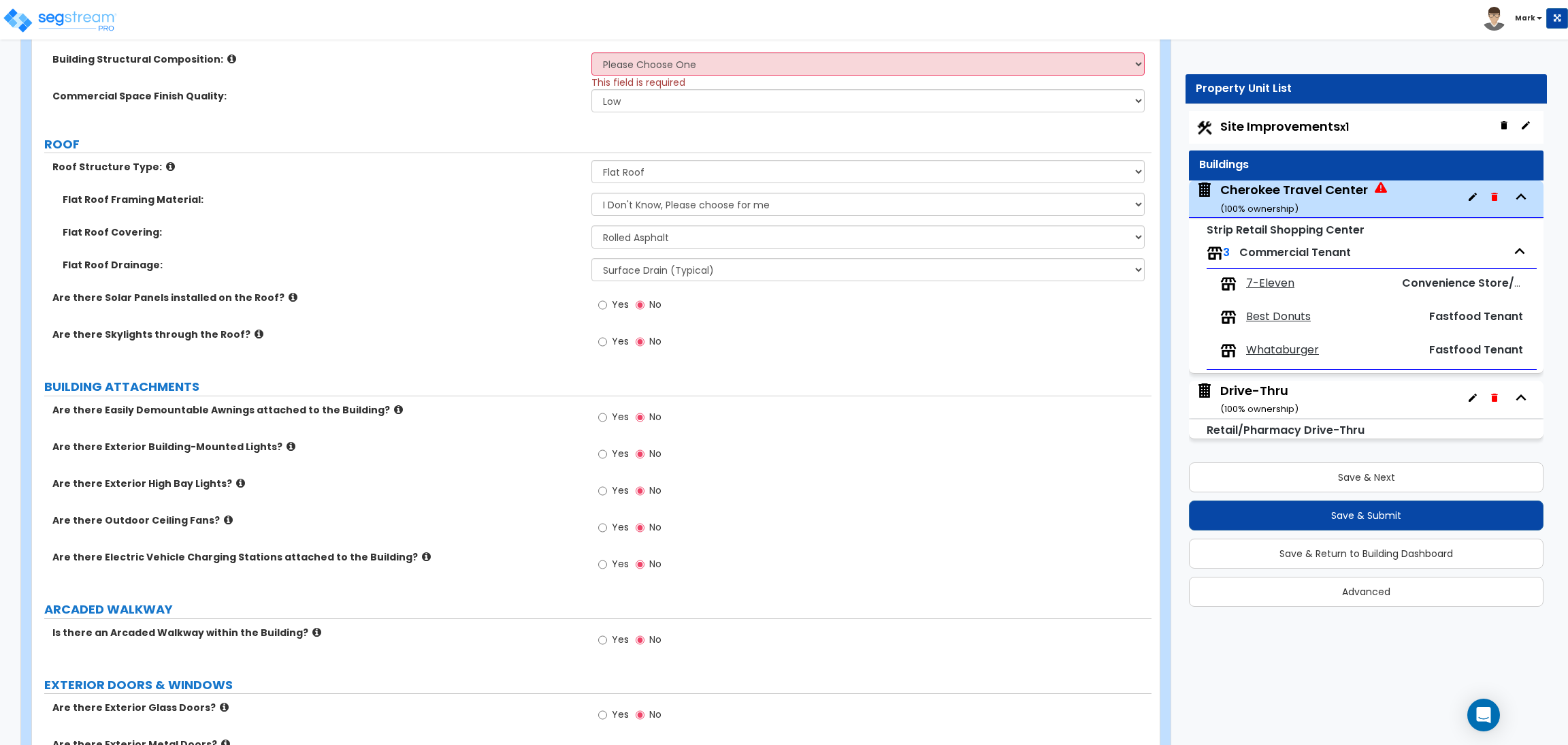
click at [494, 311] on div "Are there Solar Panels installed on the Roof? Yes No" at bounding box center [592, 309] width 1120 height 37
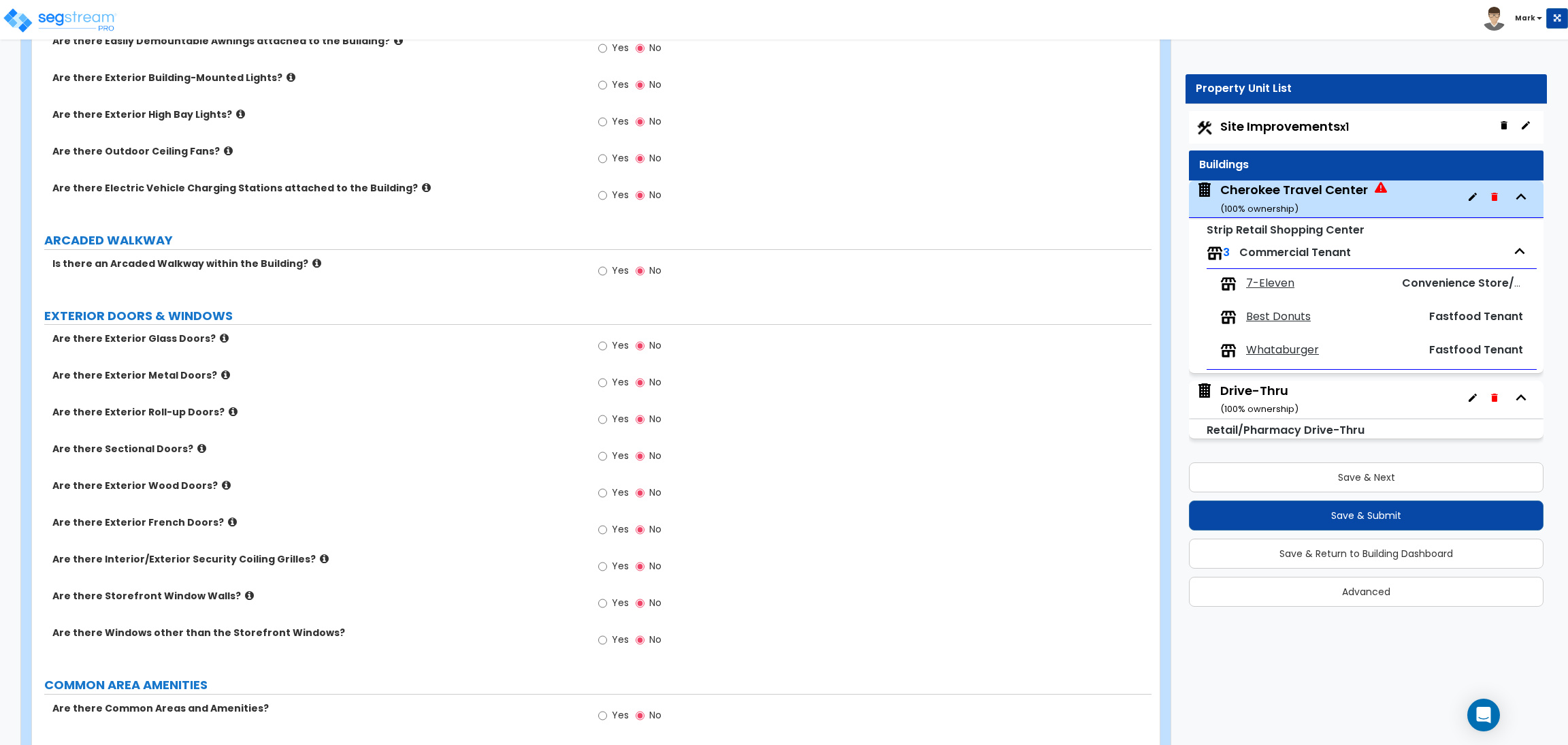
scroll to position [1020, 0]
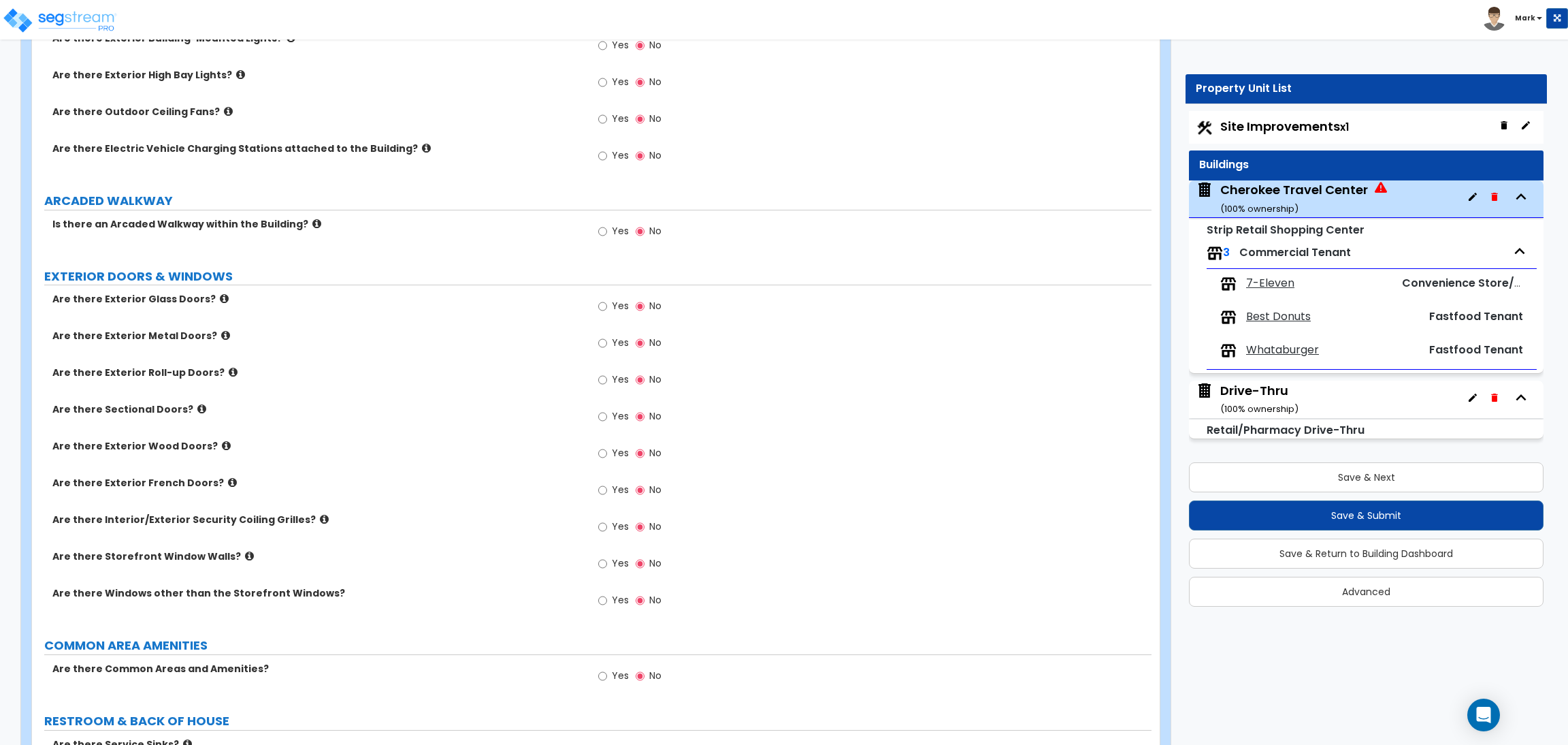
click at [607, 305] on label "Yes" at bounding box center [613, 307] width 30 height 23
click at [607, 305] on input "Yes" at bounding box center [602, 305] width 9 height 15
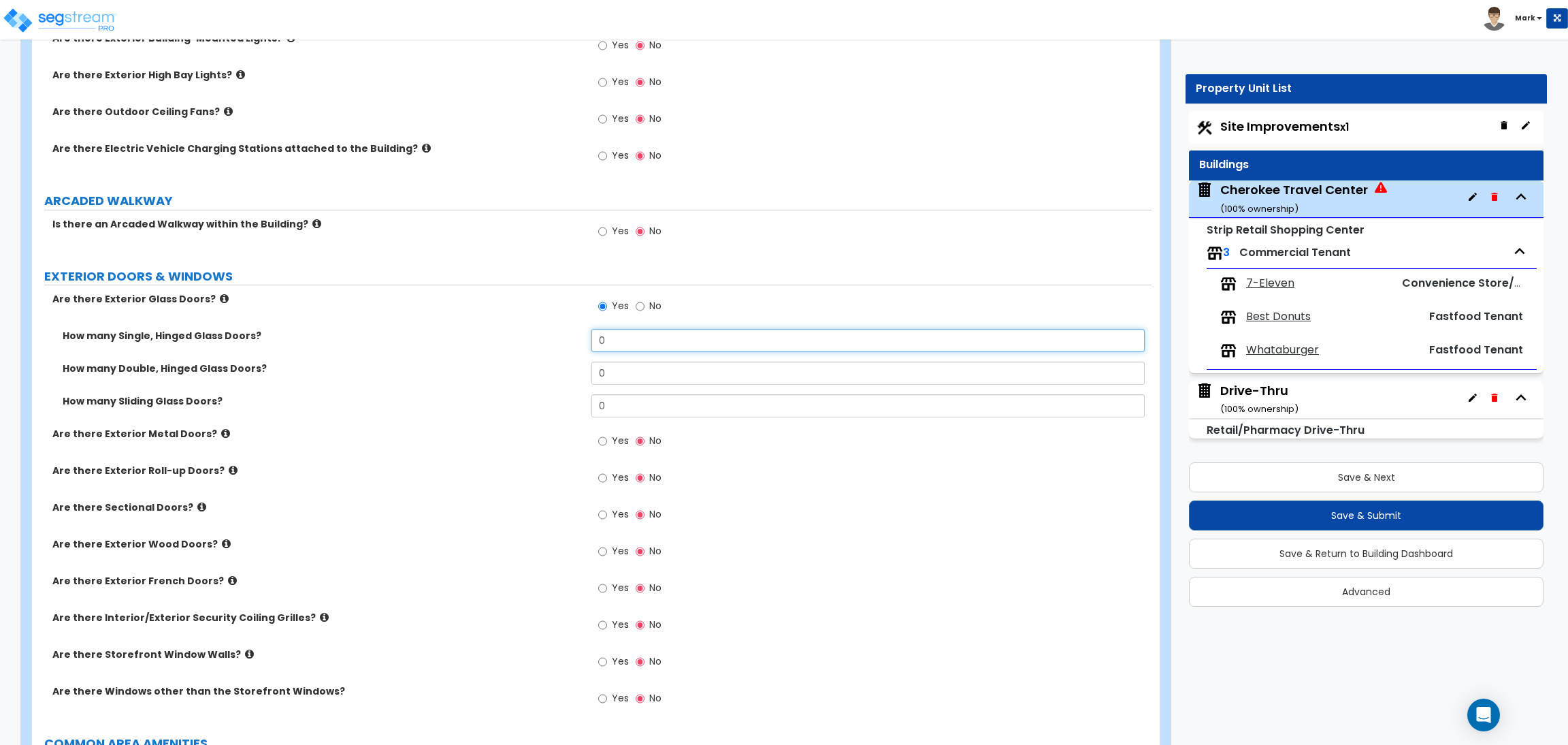
drag, startPoint x: 613, startPoint y: 339, endPoint x: 584, endPoint y: 336, distance: 29.2
click at [584, 336] on div "How many Single, Hinged Glass Doors? 0" at bounding box center [592, 345] width 1120 height 32
drag, startPoint x: 623, startPoint y: 370, endPoint x: 585, endPoint y: 377, distance: 38.6
click at [585, 377] on div "How many Double, Hinged Glass Doors? 0" at bounding box center [592, 377] width 1120 height 32
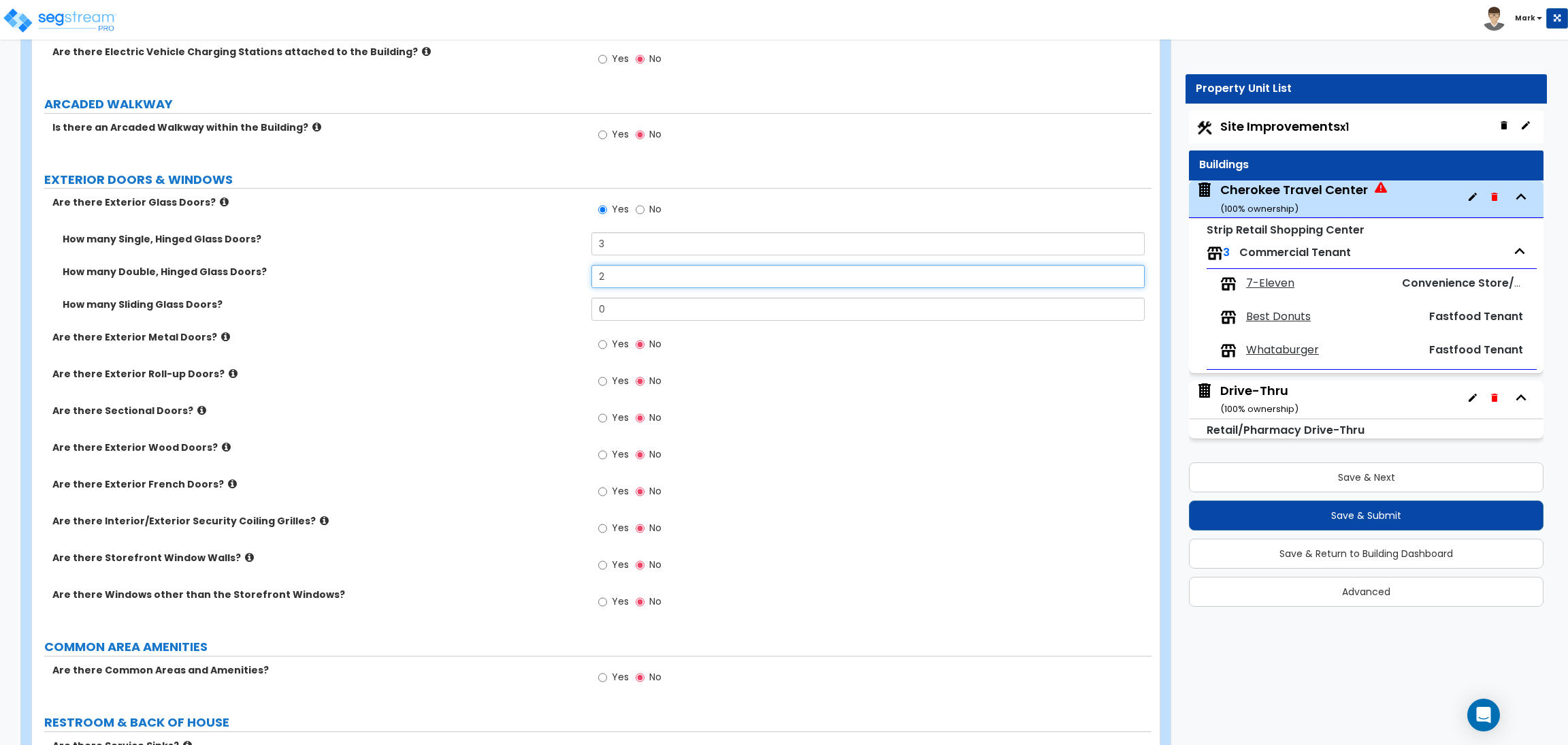
scroll to position [1123, 0]
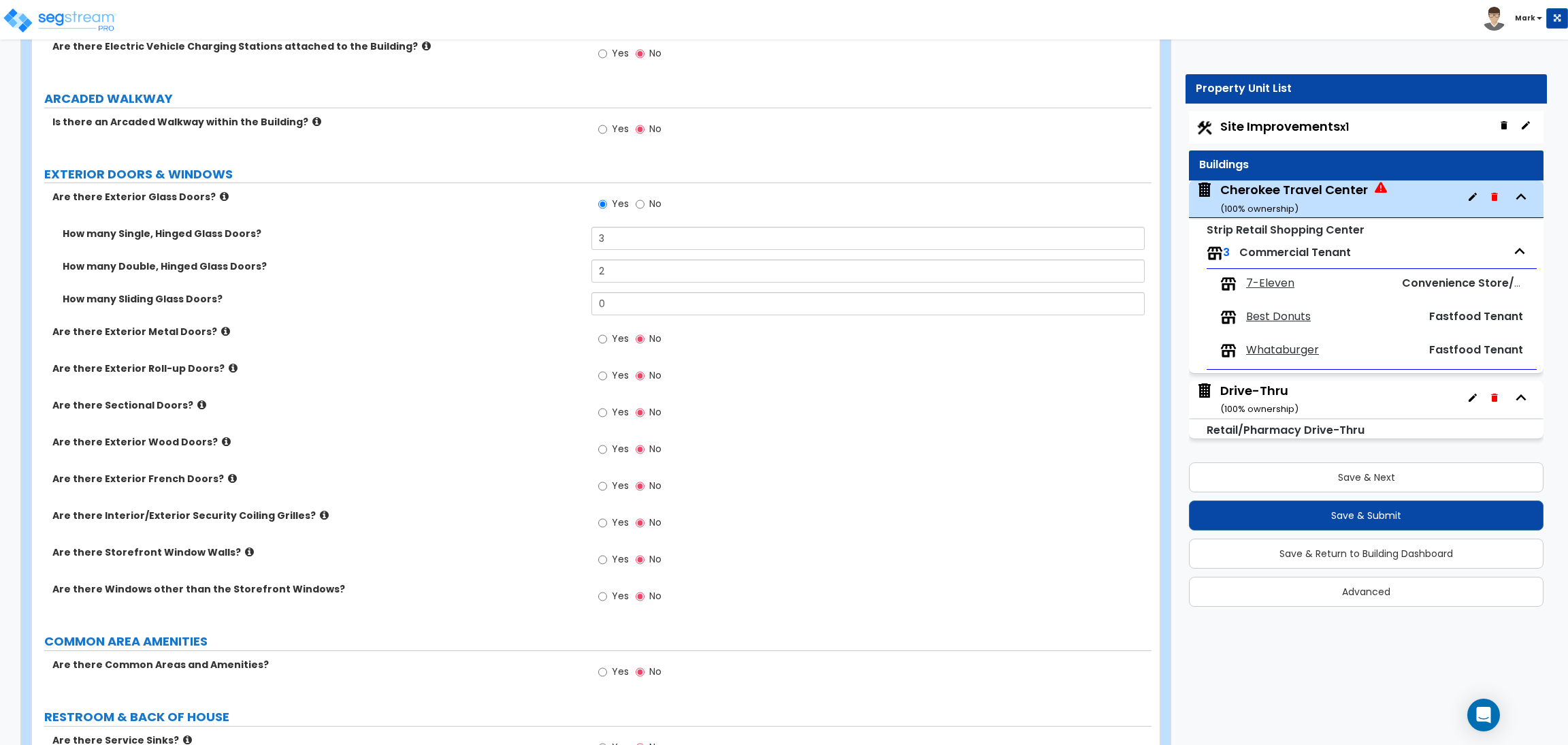
click at [610, 339] on label "Yes" at bounding box center [613, 341] width 30 height 23
click at [607, 339] on input "Yes" at bounding box center [602, 339] width 9 height 15
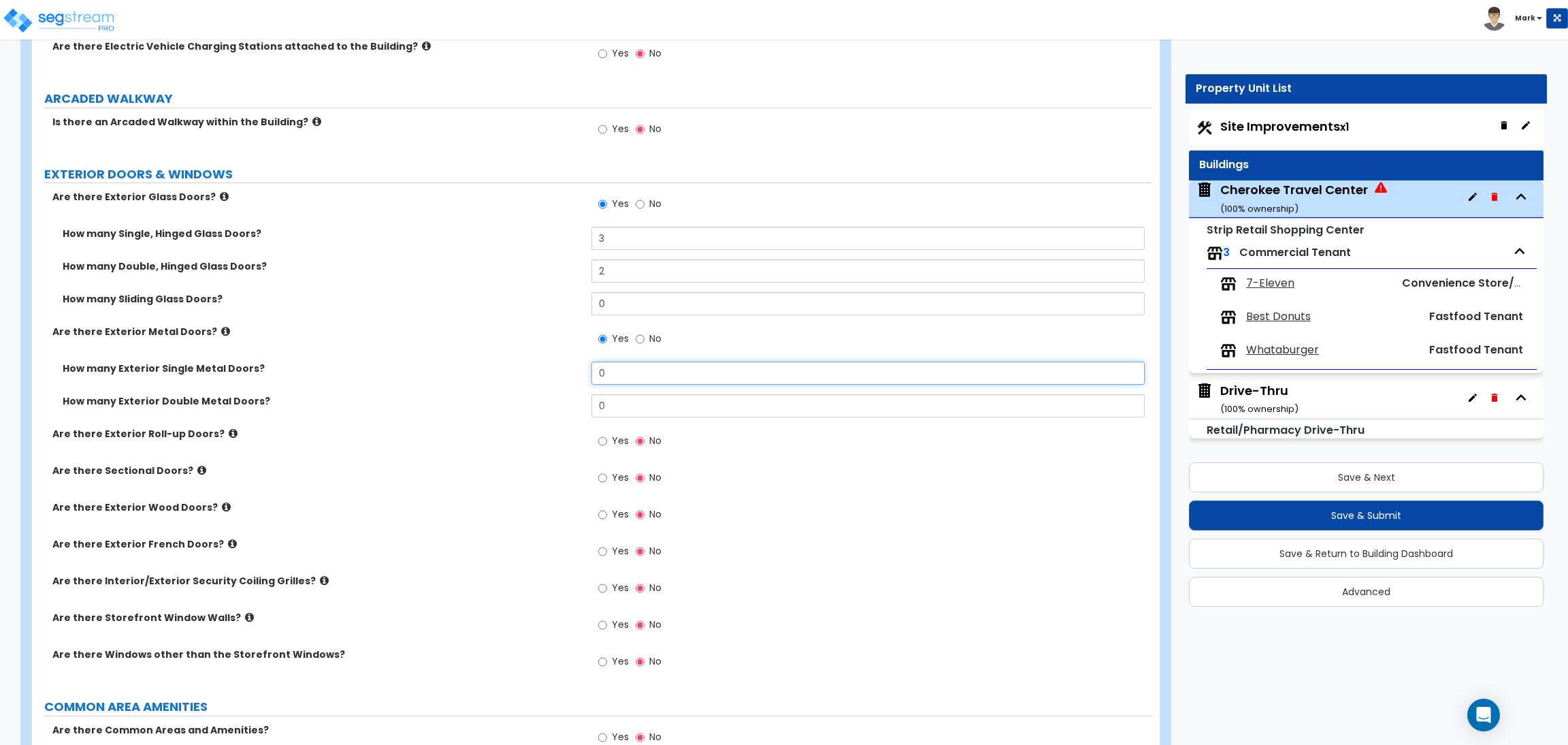
drag, startPoint x: 642, startPoint y: 377, endPoint x: 558, endPoint y: 373, distance: 84.1
click at [558, 373] on div "How many Exterior Single Metal Doors? 0" at bounding box center [592, 377] width 1120 height 32
click at [488, 349] on div "Are there Exterior Metal Doors? Yes No" at bounding box center [592, 344] width 1120 height 37
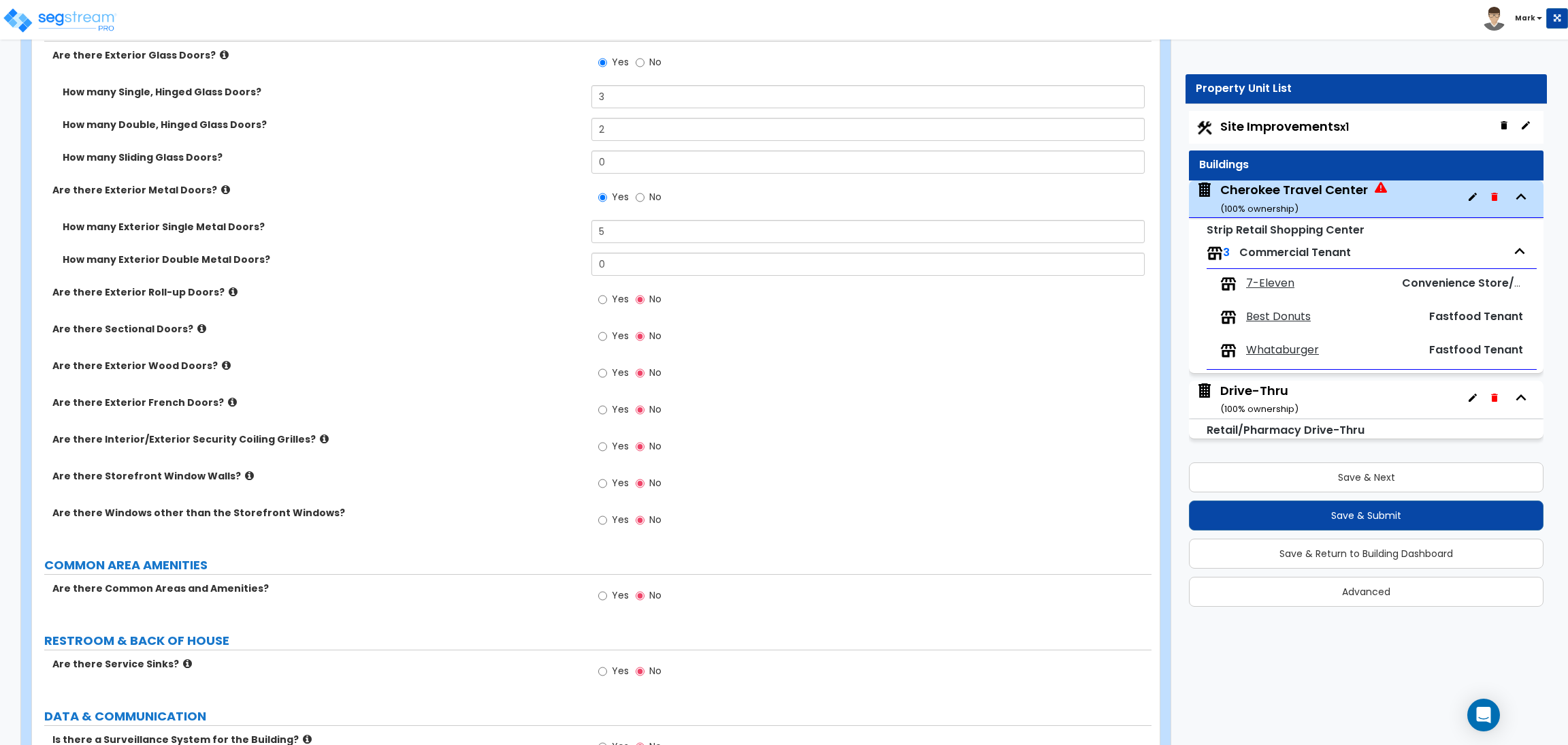
scroll to position [1327, 0]
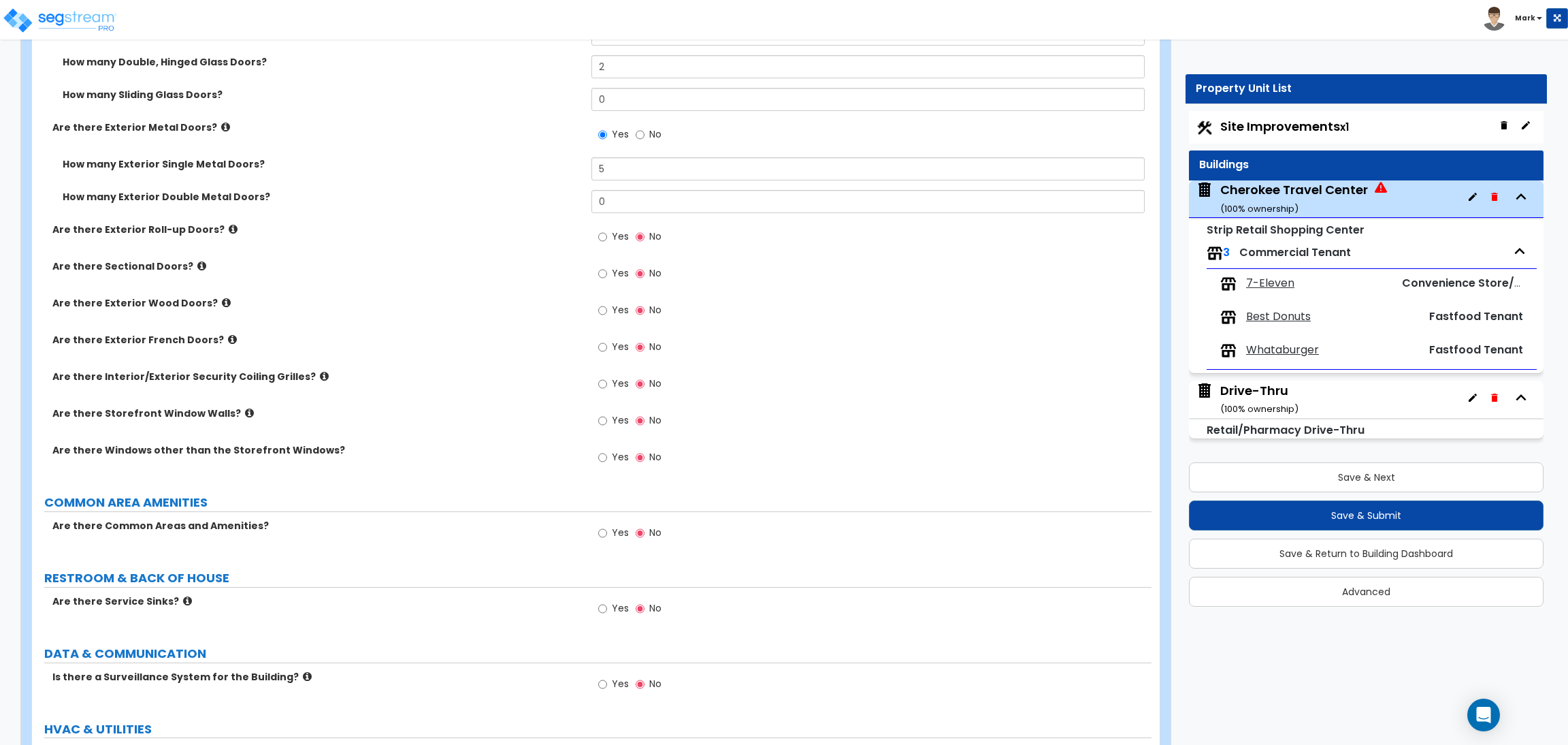
click at [245, 410] on icon at bounding box center [249, 412] width 9 height 10
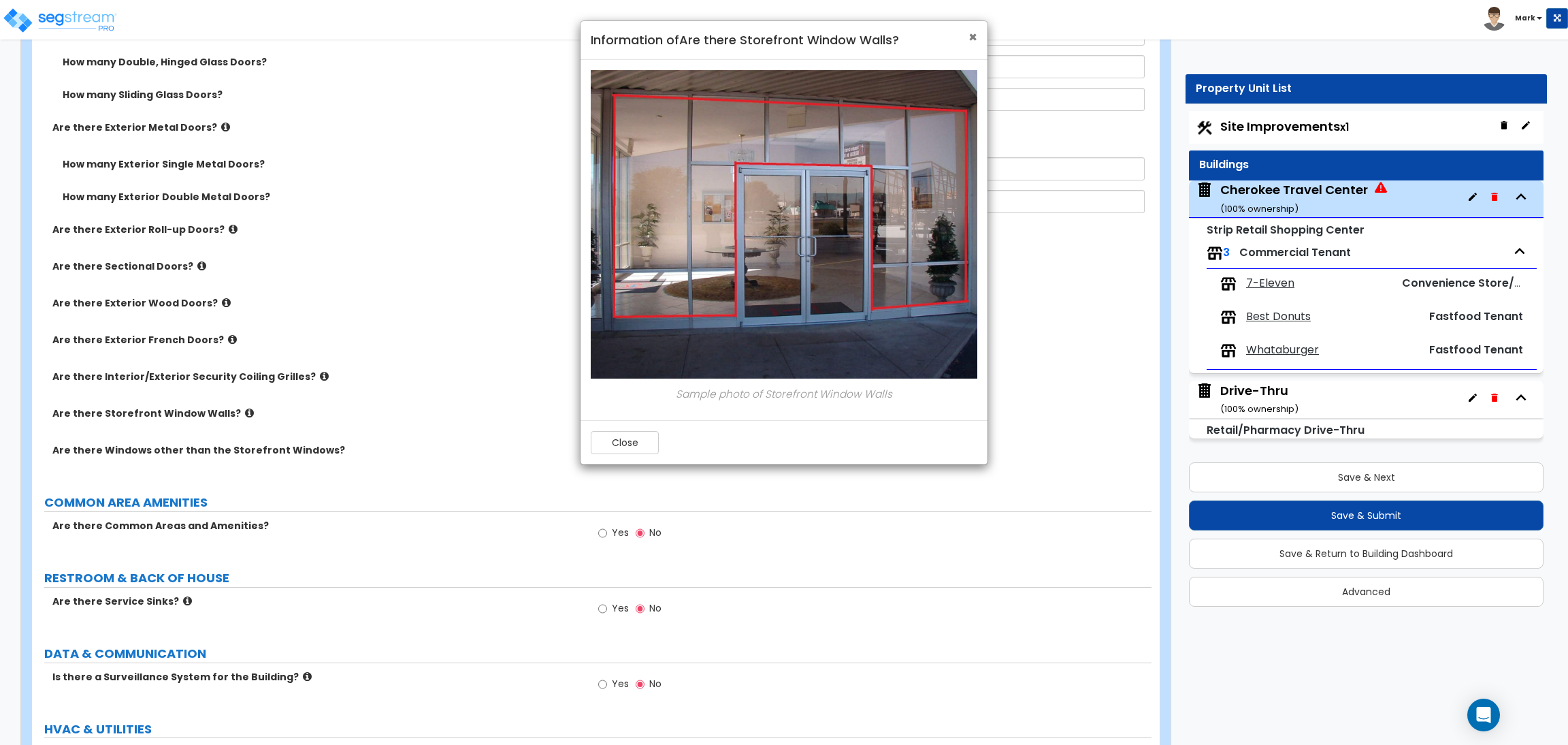
click at [968, 40] on span "×" at bounding box center [972, 37] width 9 height 20
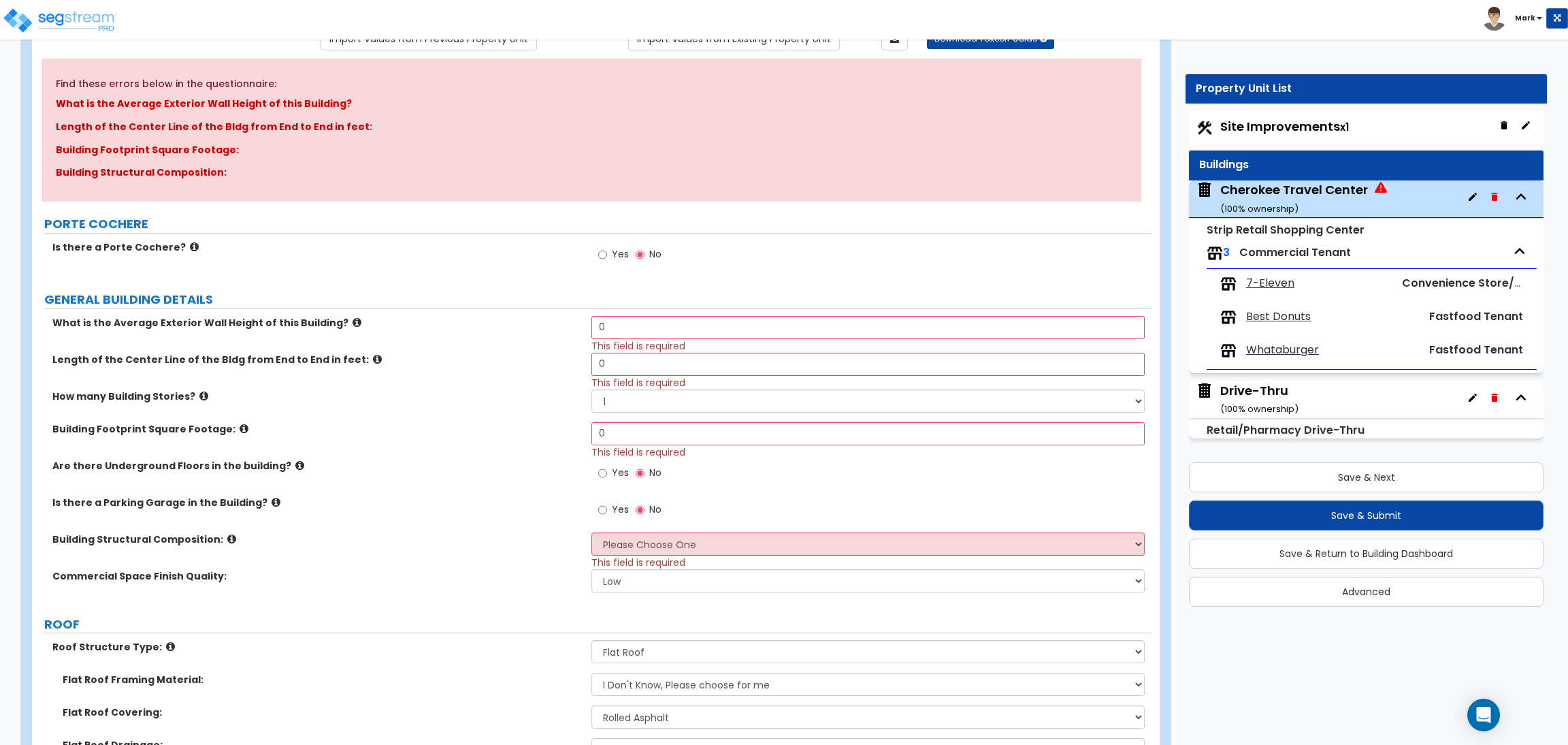
scroll to position [0, 0]
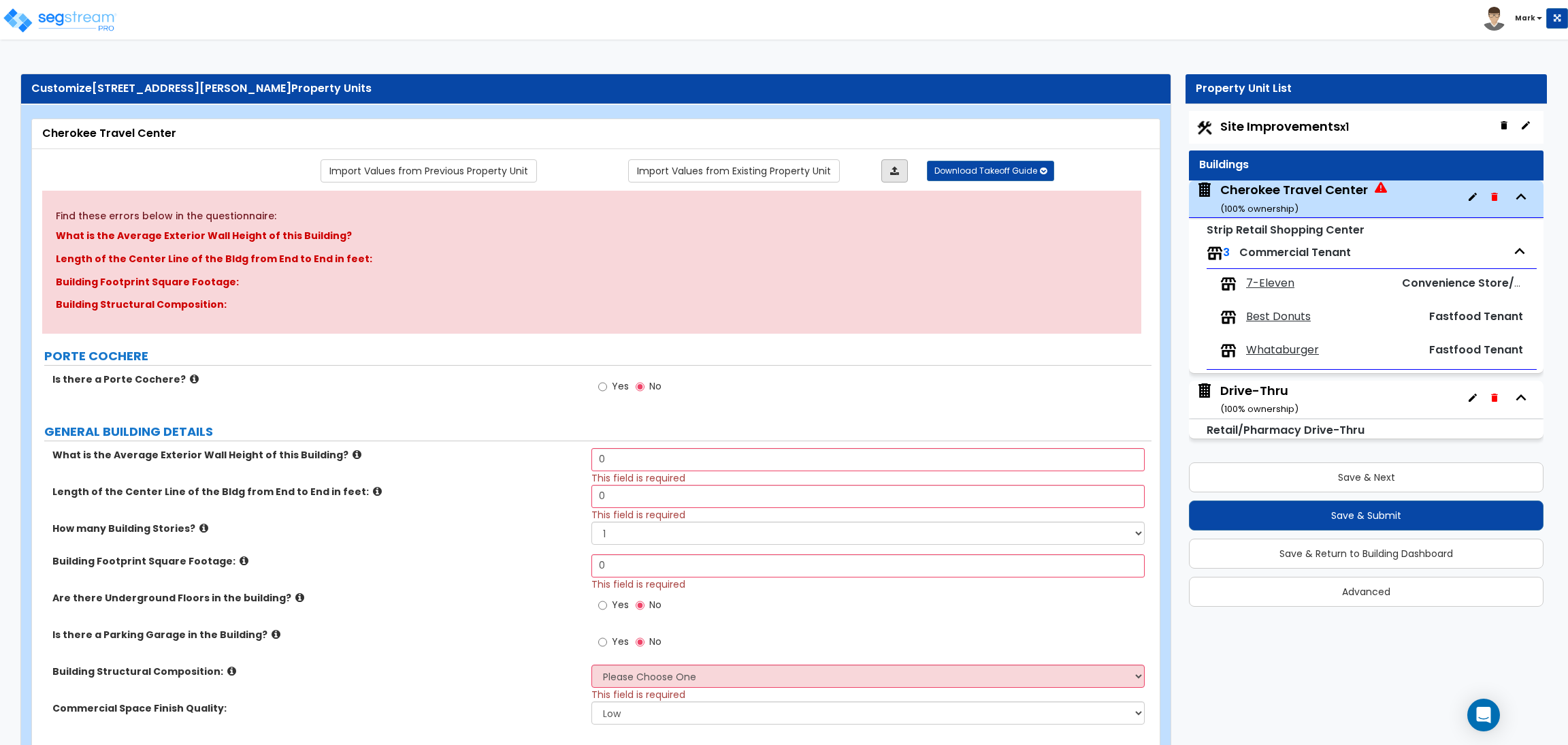
click at [890, 173] on icon at bounding box center [894, 171] width 9 height 10
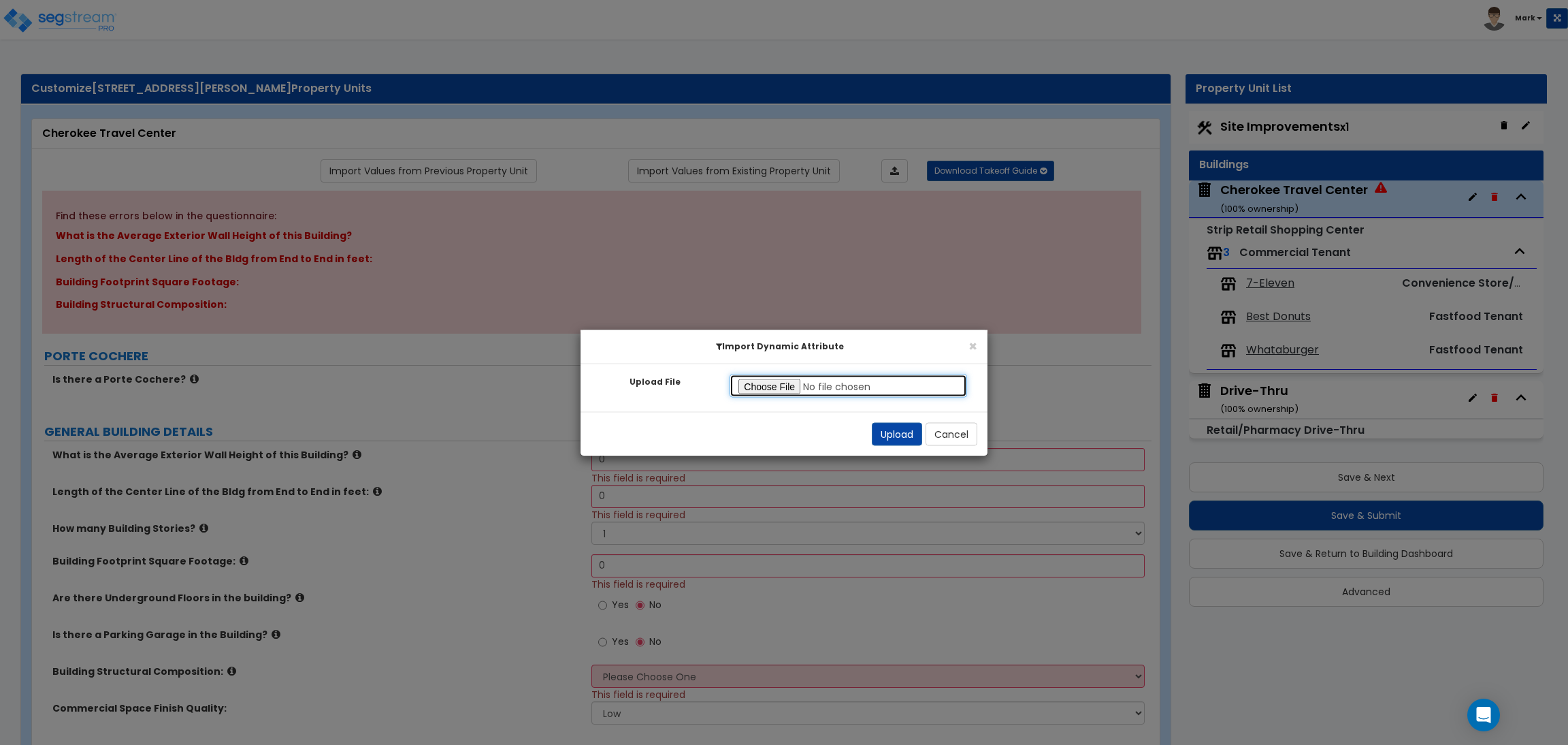
click at [790, 382] on input "Upload File" at bounding box center [848, 386] width 238 height 23
click at [905, 435] on button "Upload" at bounding box center [897, 435] width 50 height 23
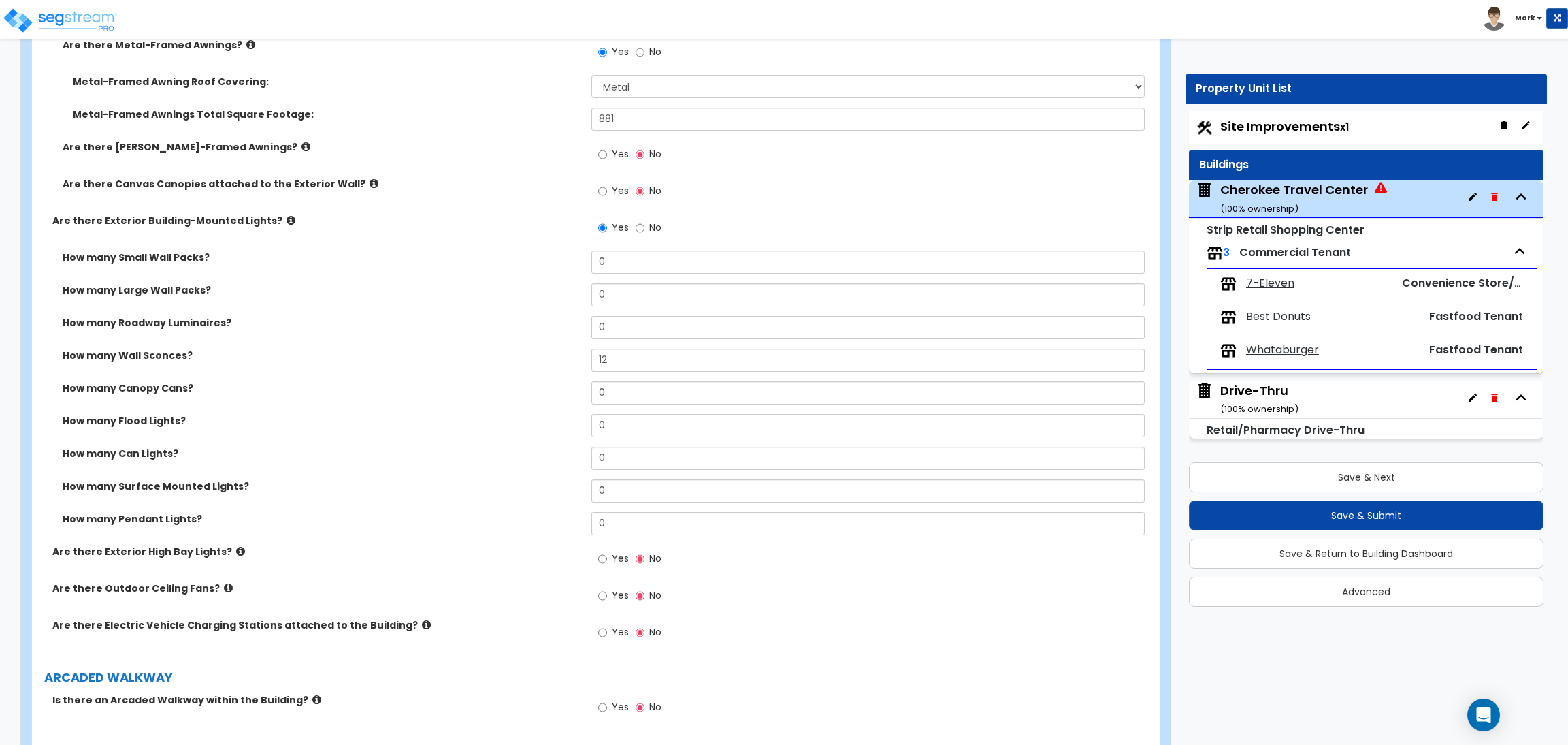
scroll to position [1123, 0]
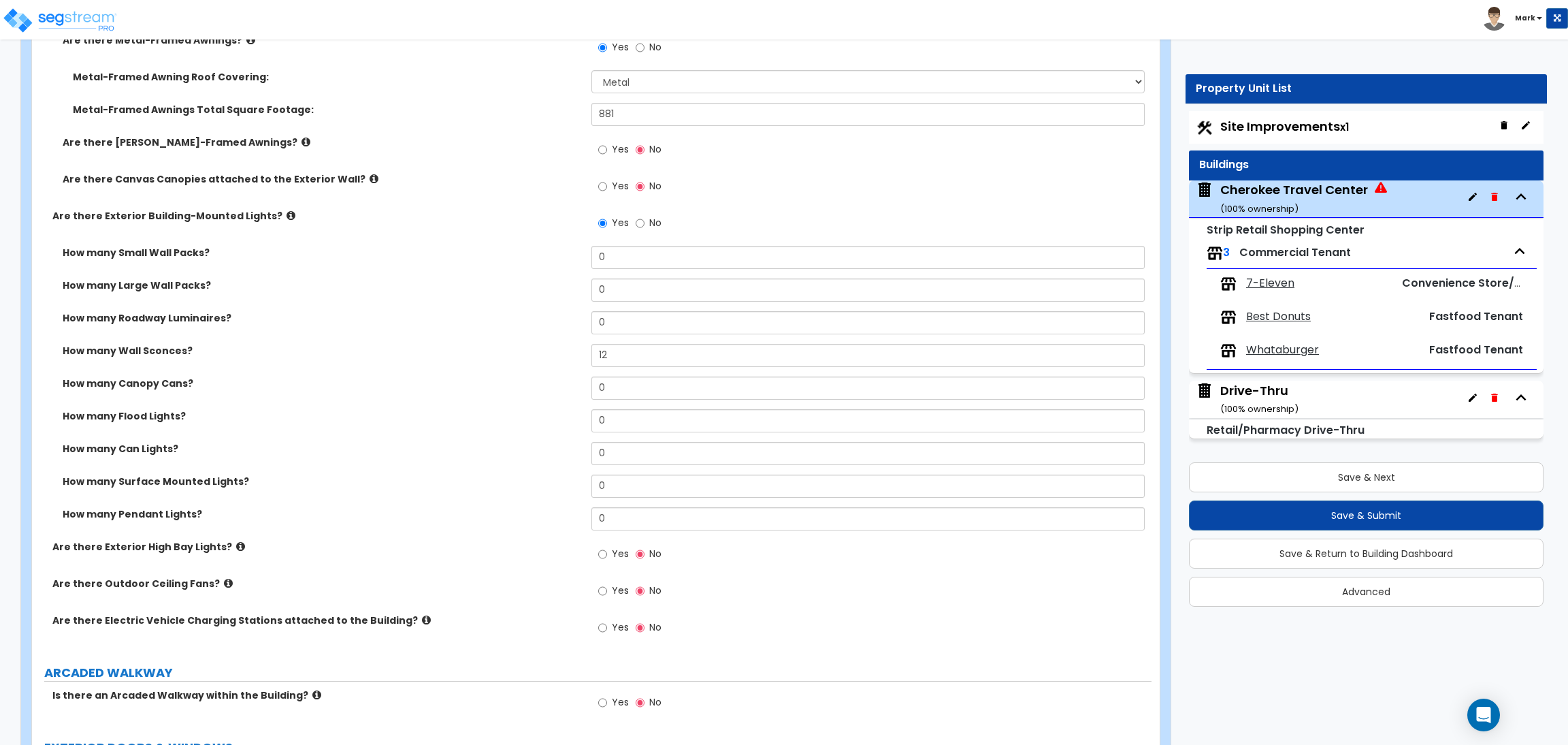
click at [708, 222] on div "Yes No" at bounding box center [871, 227] width 560 height 37
drag, startPoint x: 633, startPoint y: 354, endPoint x: 557, endPoint y: 367, distance: 77.1
click at [557, 367] on div "How many Wall Sconces? 12" at bounding box center [592, 359] width 1120 height 32
drag, startPoint x: 636, startPoint y: 261, endPoint x: 604, endPoint y: 261, distance: 32.0
click at [604, 261] on input "0" at bounding box center [867, 257] width 553 height 23
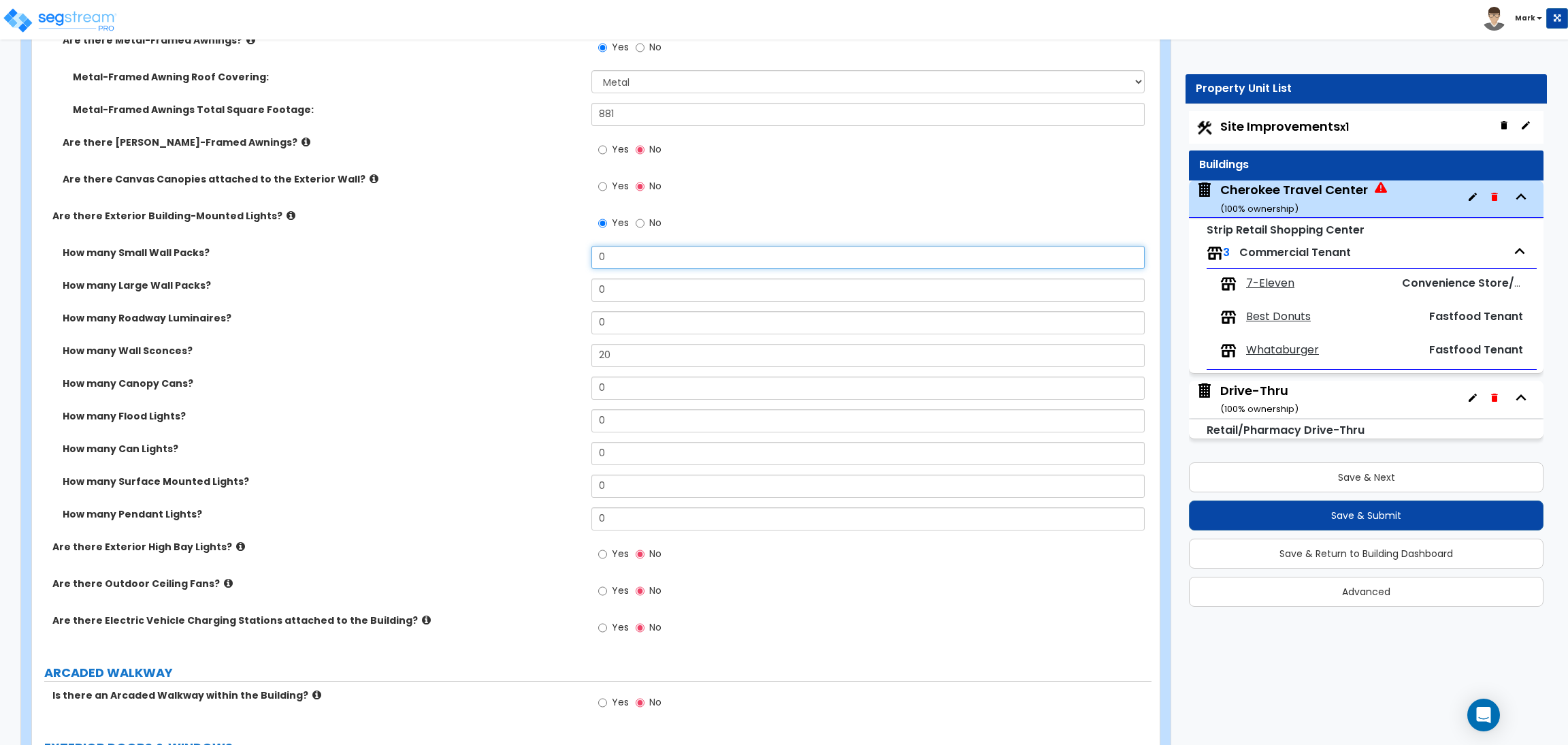
drag, startPoint x: 616, startPoint y: 260, endPoint x: 544, endPoint y: 256, distance: 72.1
click at [544, 256] on div "How many Small Wall Packs? 0" at bounding box center [592, 261] width 1120 height 32
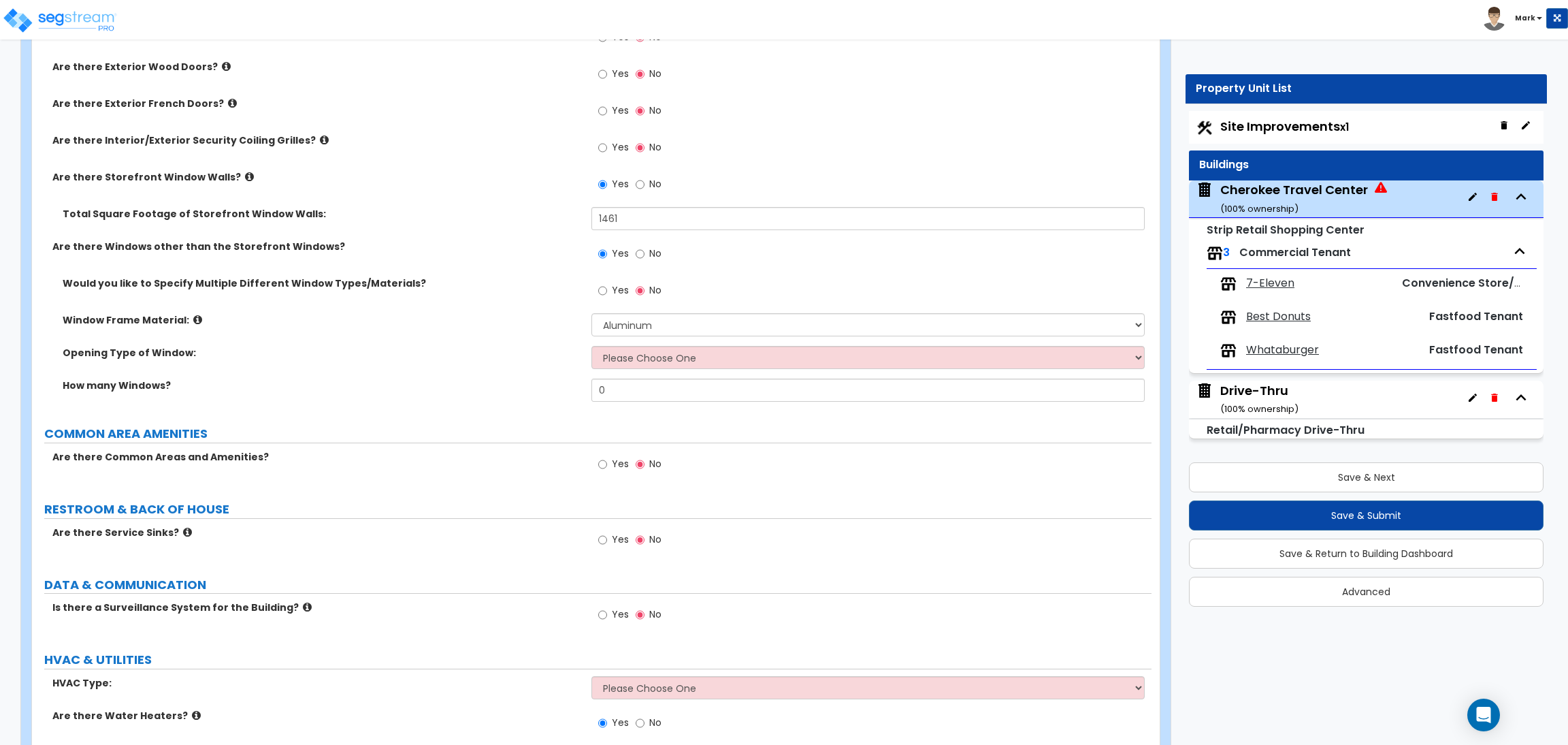
scroll to position [2144, 0]
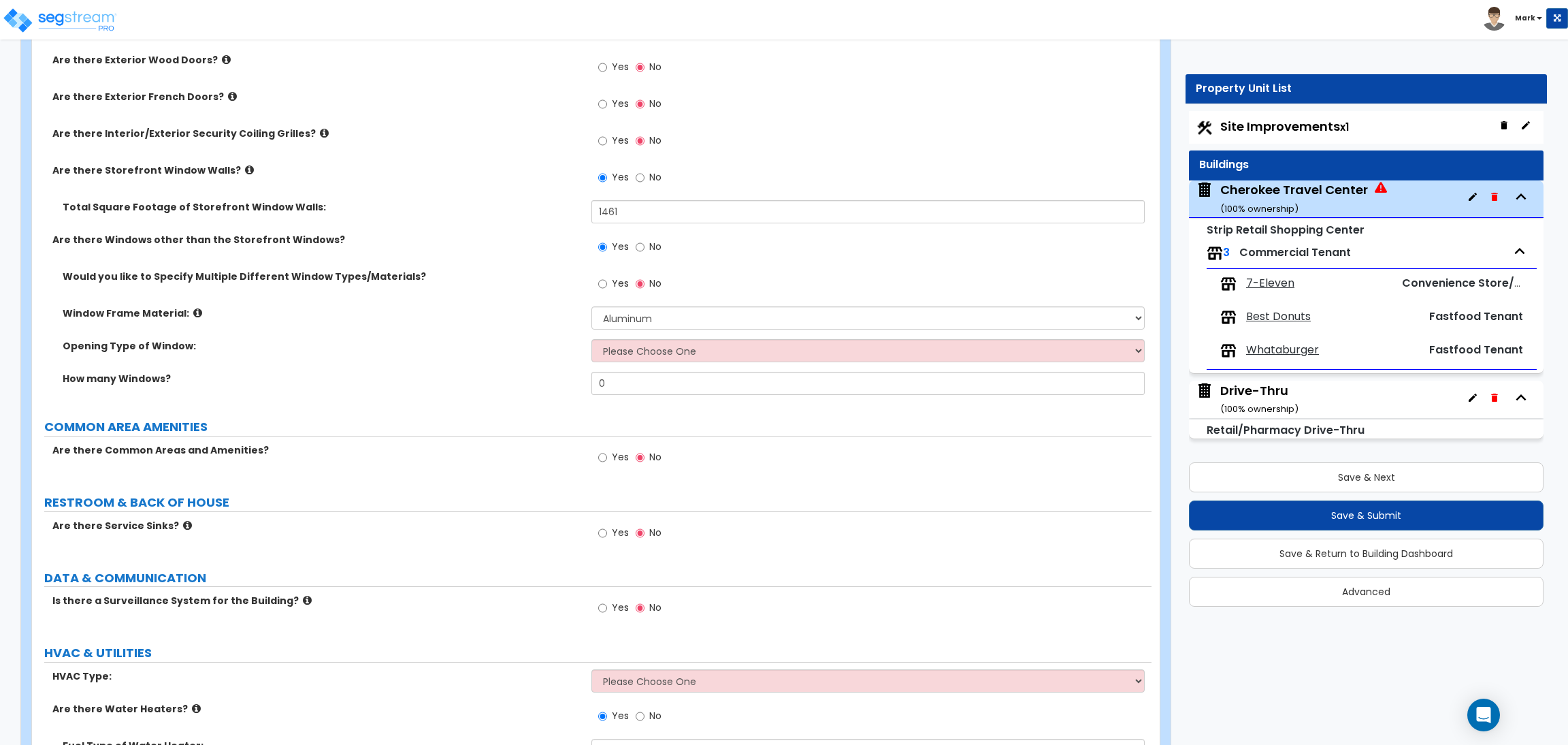
click at [614, 287] on span "Yes" at bounding box center [620, 283] width 17 height 14
click at [607, 287] on input "Yes" at bounding box center [602, 283] width 9 height 15
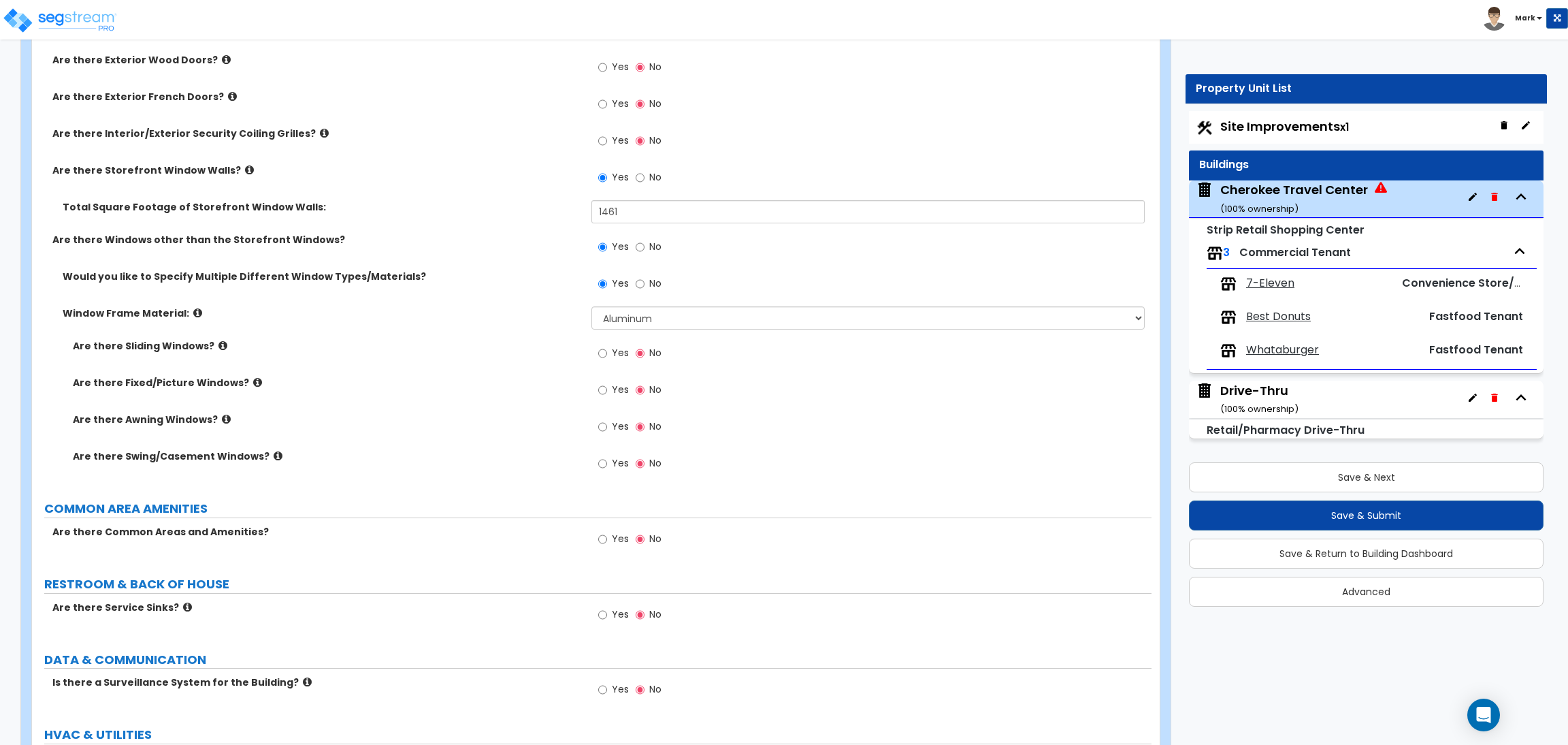
click at [618, 351] on span "Yes" at bounding box center [620, 352] width 17 height 14
click at [607, 351] on input "Yes" at bounding box center [602, 352] width 9 height 15
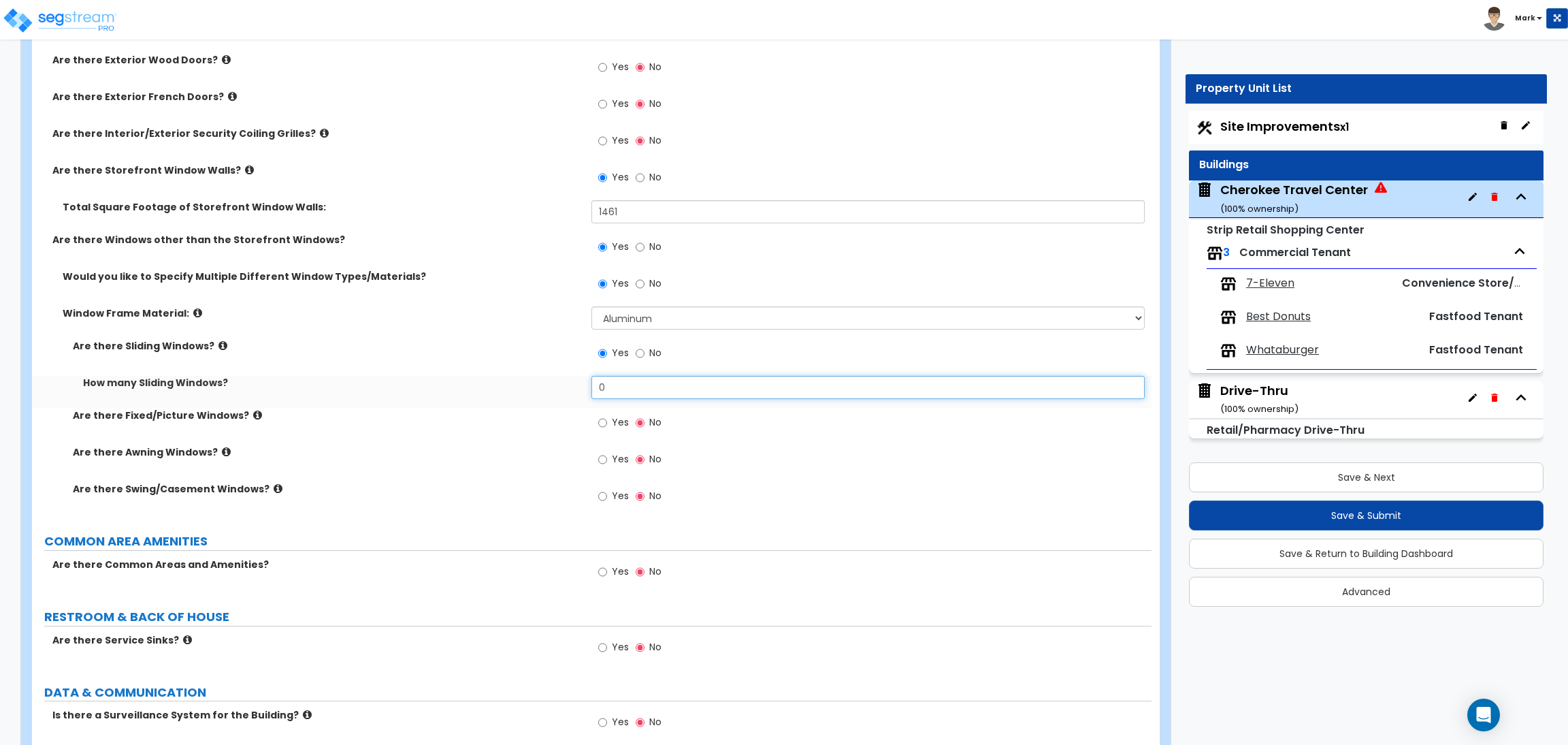
drag, startPoint x: 620, startPoint y: 381, endPoint x: 578, endPoint y: 395, distance: 44.3
click at [578, 395] on div "How many Sliding Windows? 0" at bounding box center [592, 392] width 1120 height 32
drag, startPoint x: 615, startPoint y: 393, endPoint x: 555, endPoint y: 401, distance: 60.5
click at [557, 401] on div "How many Sliding Windows? 1" at bounding box center [592, 392] width 1120 height 32
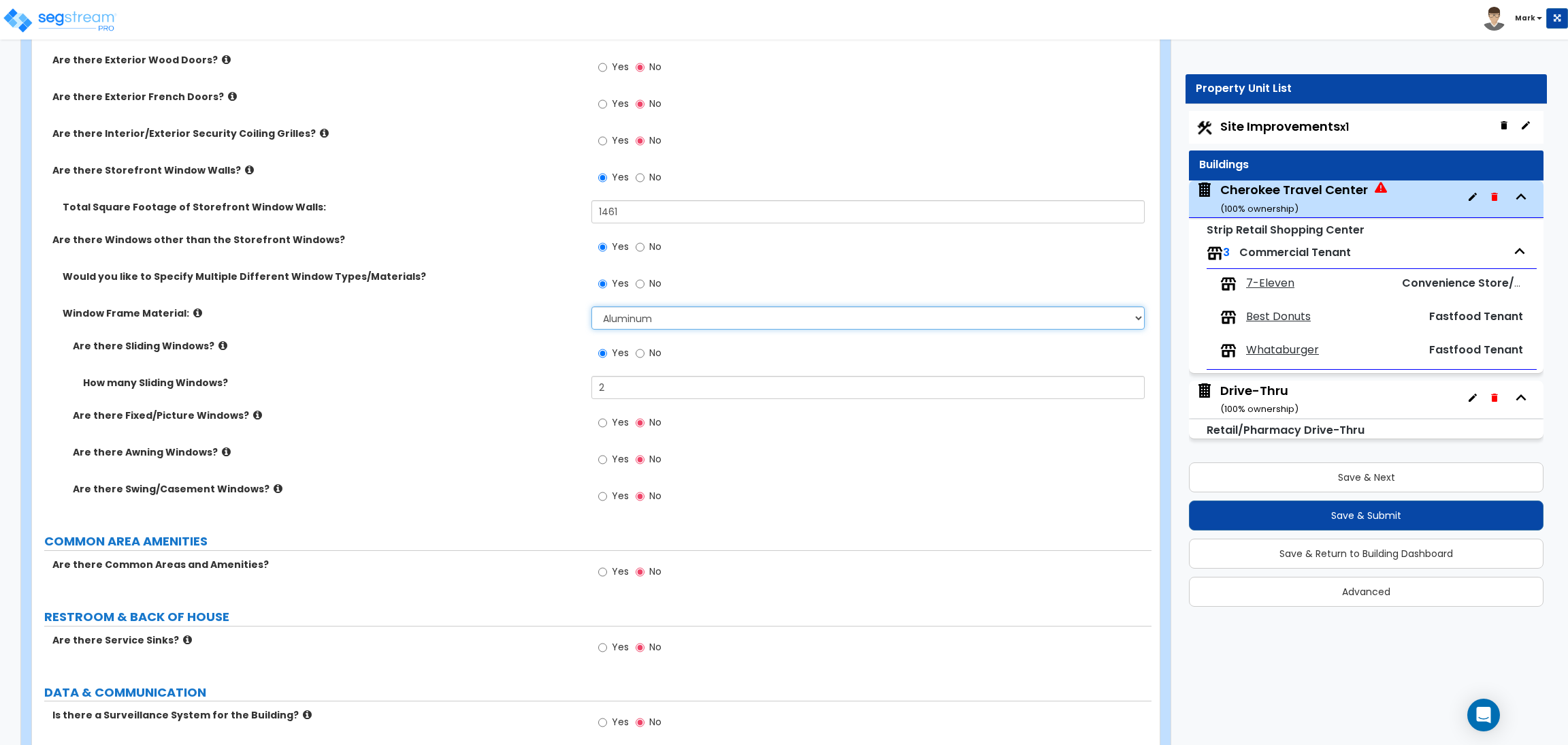
click at [626, 316] on select "Please Choose One Vinyl Aluminum Wood" at bounding box center [867, 318] width 553 height 23
click at [542, 334] on div "Window Frame Material: Please Choose One Vinyl Aluminum Wood" at bounding box center [592, 322] width 1120 height 32
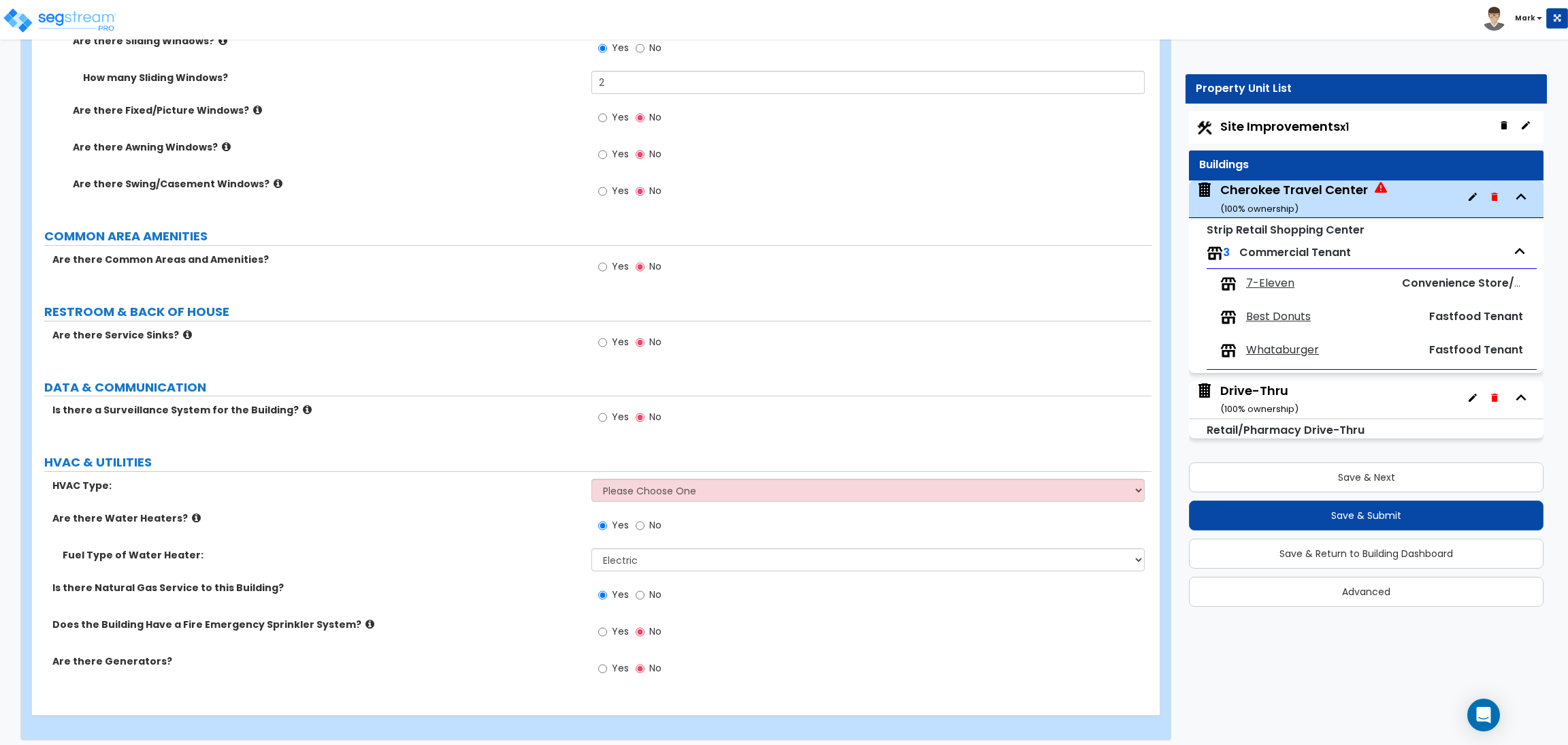
scroll to position [2449, 0]
click at [605, 341] on input "Yes" at bounding box center [602, 341] width 9 height 15
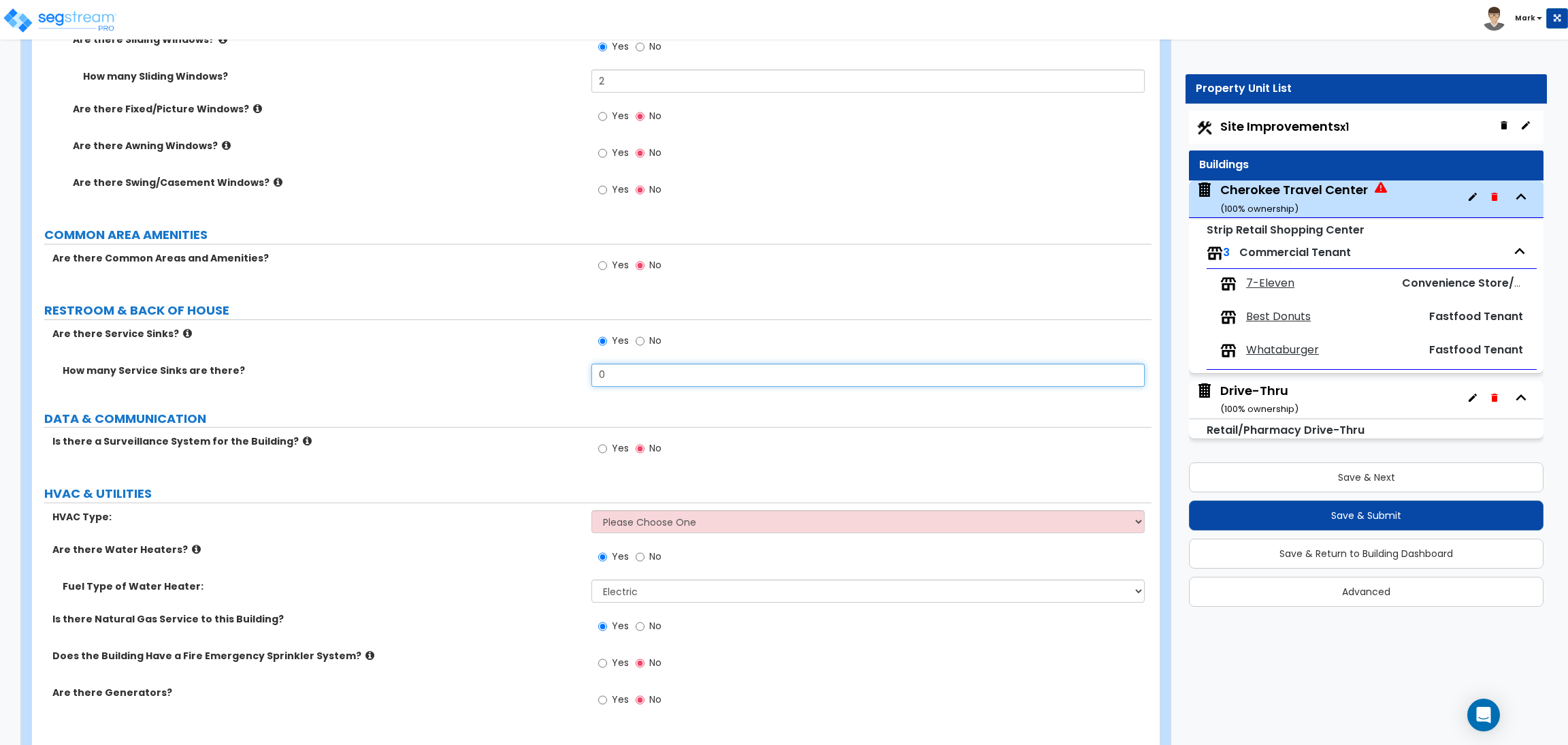
drag, startPoint x: 631, startPoint y: 371, endPoint x: 609, endPoint y: 376, distance: 22.6
click at [609, 376] on input "0" at bounding box center [867, 375] width 553 height 23
click at [640, 340] on input "No" at bounding box center [639, 341] width 9 height 15
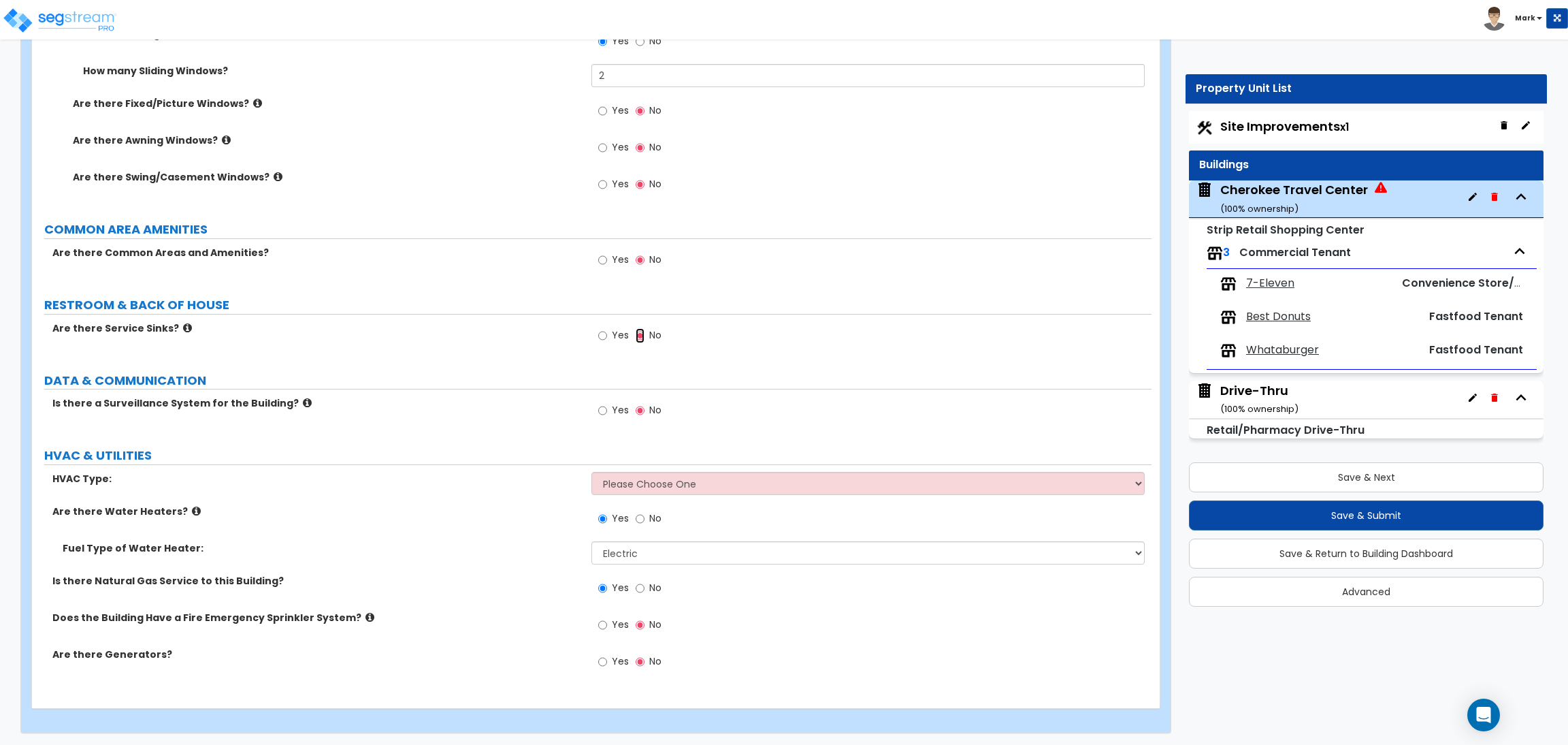
scroll to position [2458, 0]
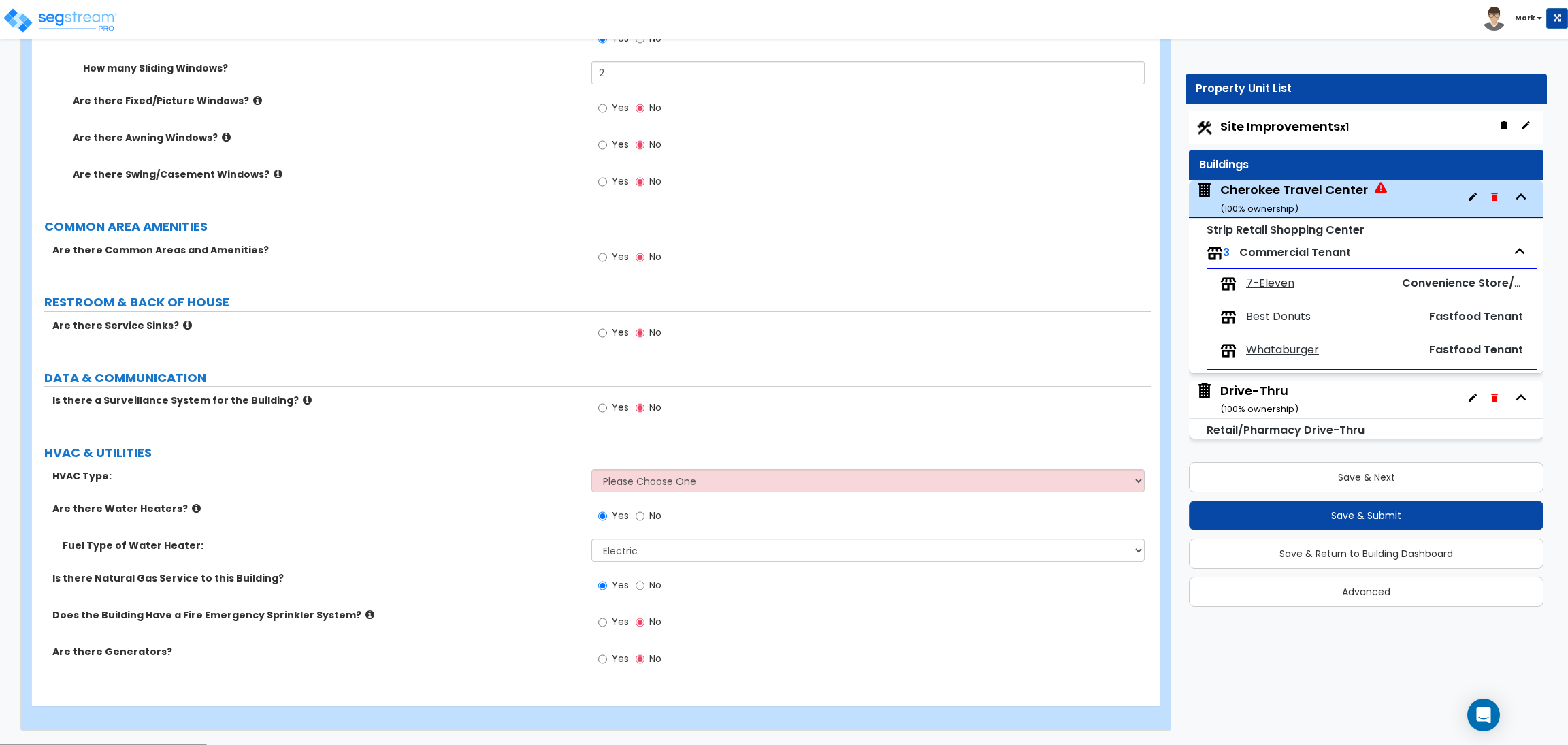
click at [613, 404] on span "Yes" at bounding box center [620, 407] width 17 height 14
click at [607, 404] on input "Yes" at bounding box center [602, 407] width 9 height 15
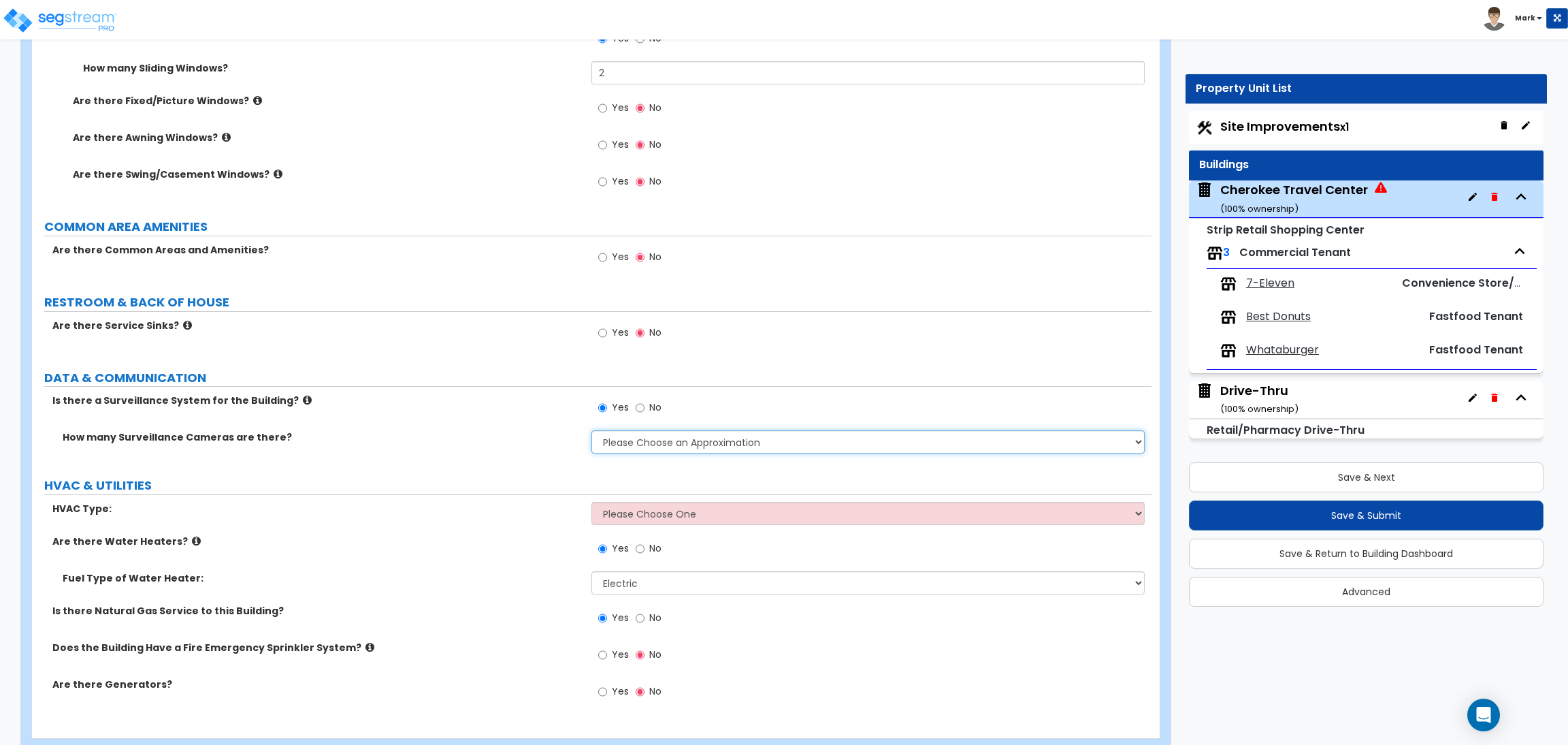
click at [653, 442] on select "Please Choose an Approximation Barely Noticed Any Noticed a Couple Frequently S…" at bounding box center [867, 442] width 553 height 23
click at [658, 409] on span "No" at bounding box center [655, 407] width 13 height 14
click at [644, 409] on input "No" at bounding box center [639, 407] width 9 height 15
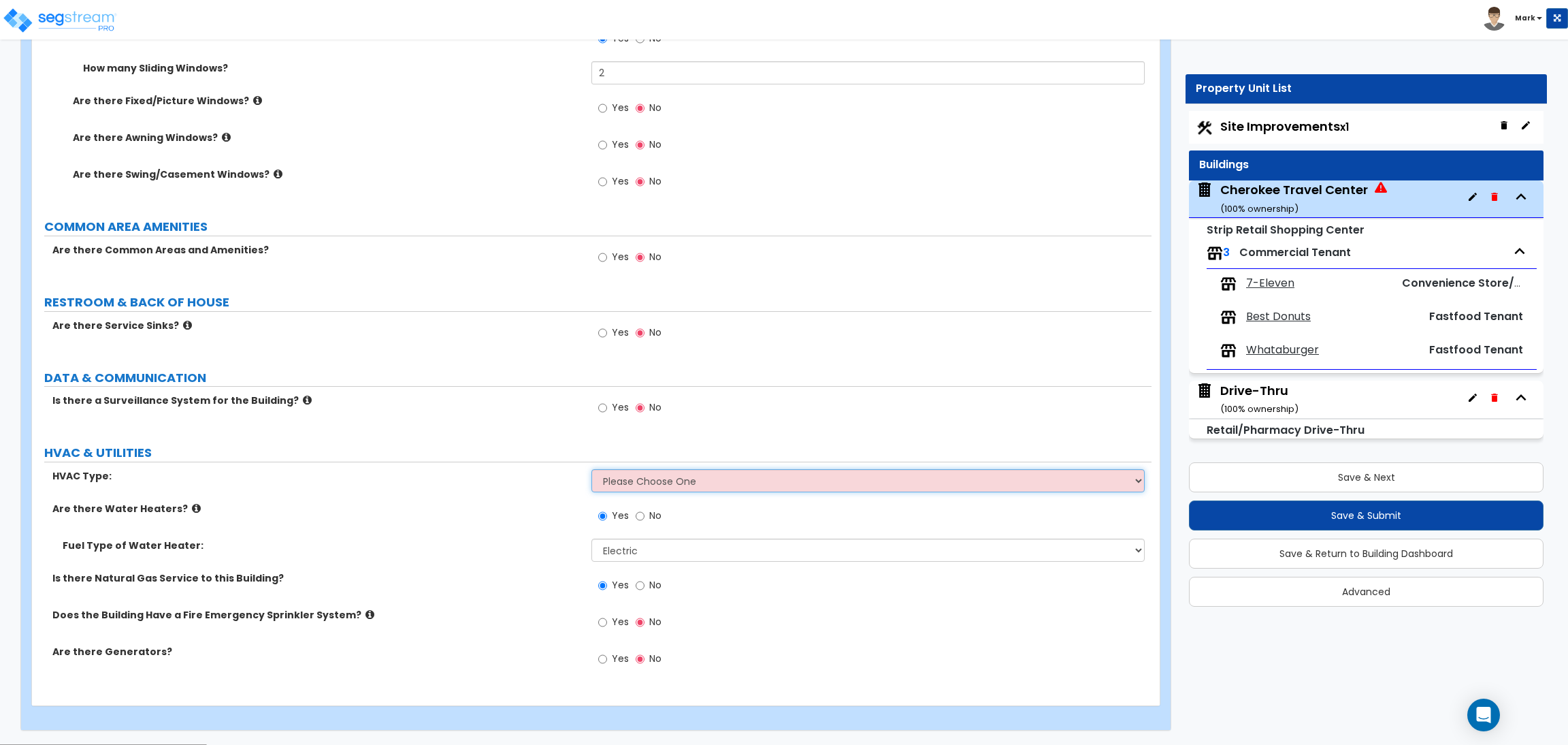
click at [623, 478] on select "Please Choose One Rooftop Unit Furnace-Condenser Forced Air Split Heating/Cooli…" at bounding box center [867, 481] width 553 height 23
click at [591, 470] on select "Please Choose One Rooftop Unit Furnace-Condenser Forced Air Split Heating/Cooli…" at bounding box center [867, 481] width 553 height 23
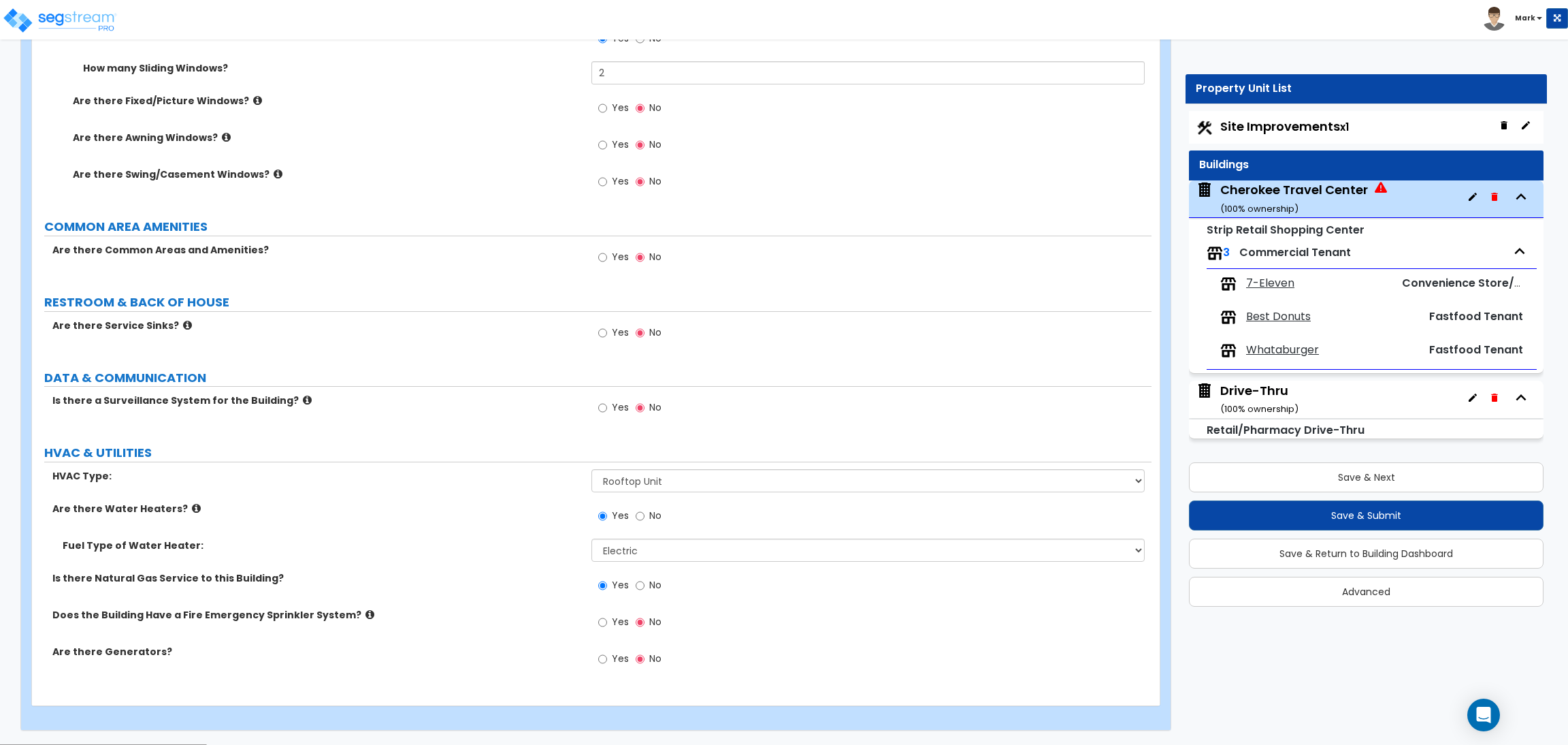
click at [642, 507] on label "No" at bounding box center [648, 518] width 25 height 23
click at [642, 508] on input "No" at bounding box center [639, 515] width 9 height 15
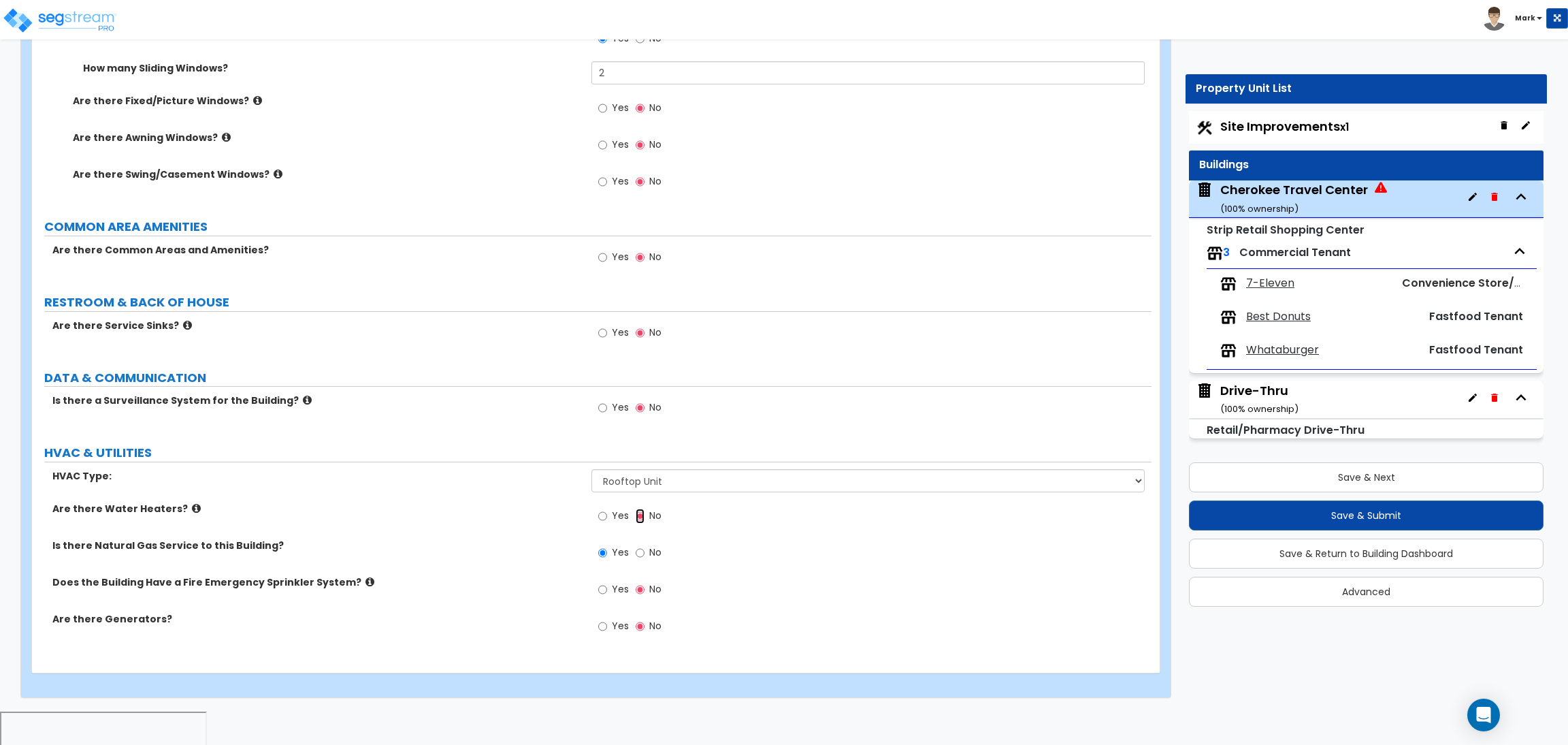
scroll to position [2425, 0]
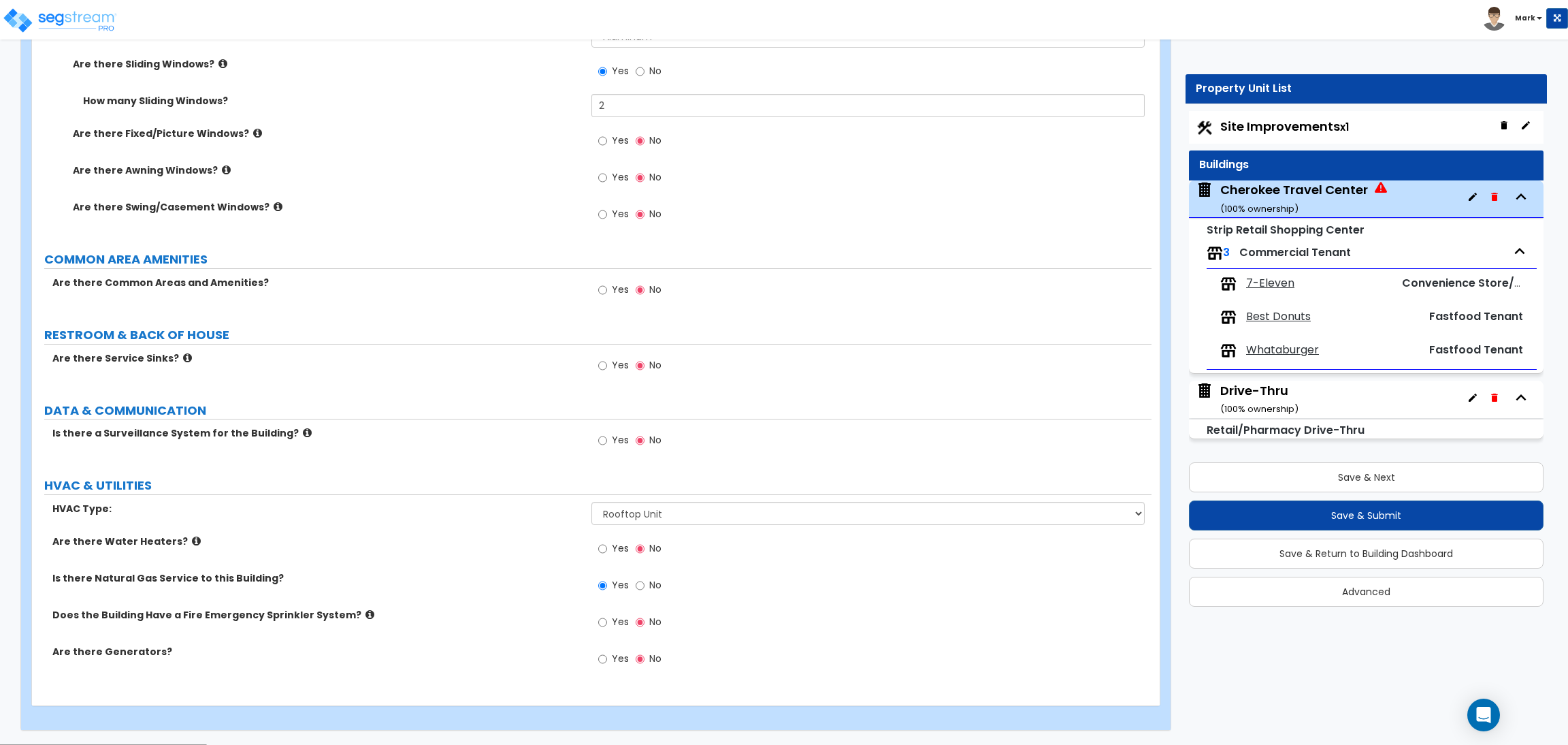
click at [620, 627] on span "Yes" at bounding box center [620, 622] width 17 height 14
click at [607, 627] on input "Yes" at bounding box center [602, 622] width 9 height 15
click at [616, 653] on span "Yes" at bounding box center [620, 658] width 17 height 14
click at [607, 653] on input "Yes" at bounding box center [602, 658] width 9 height 15
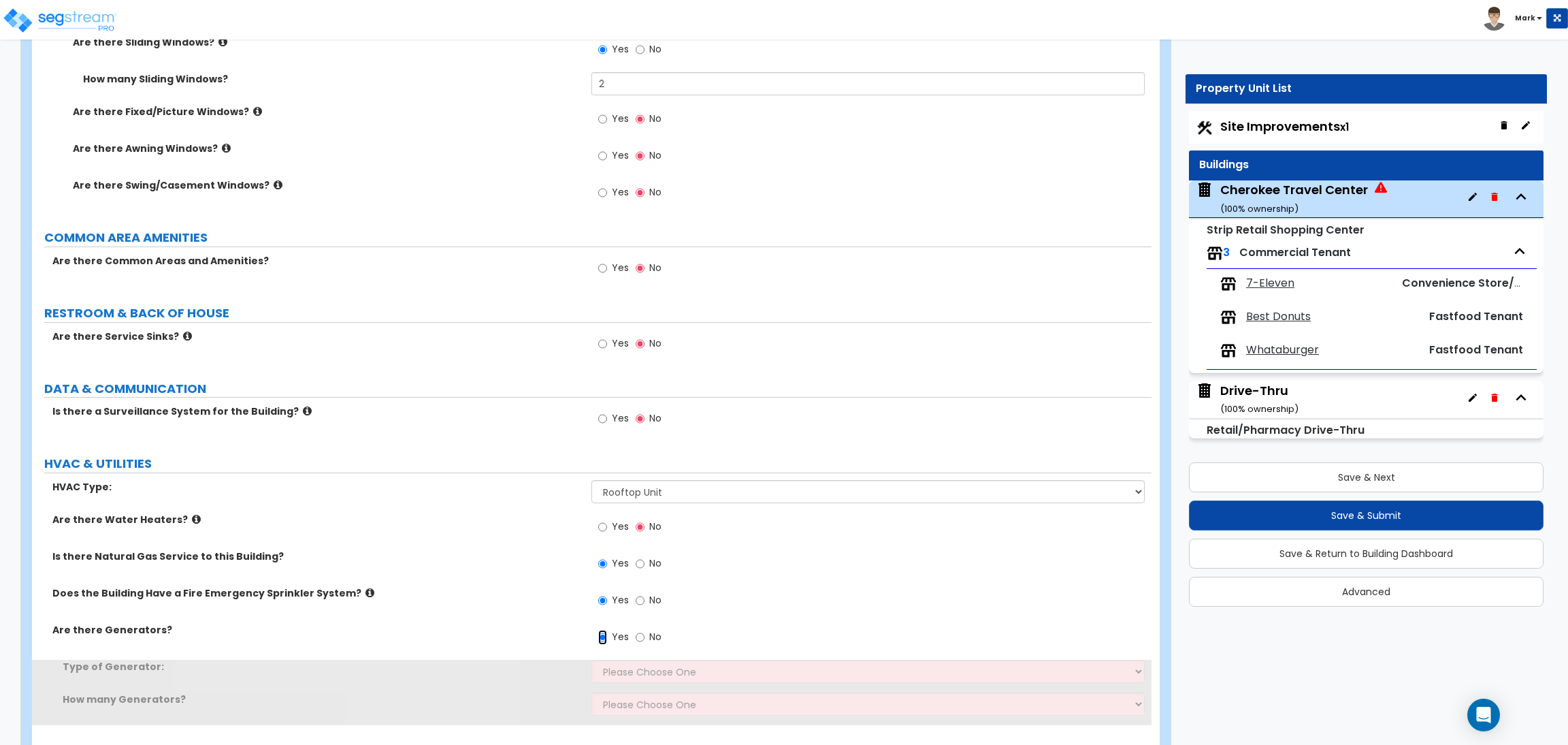
scroll to position [2491, 0]
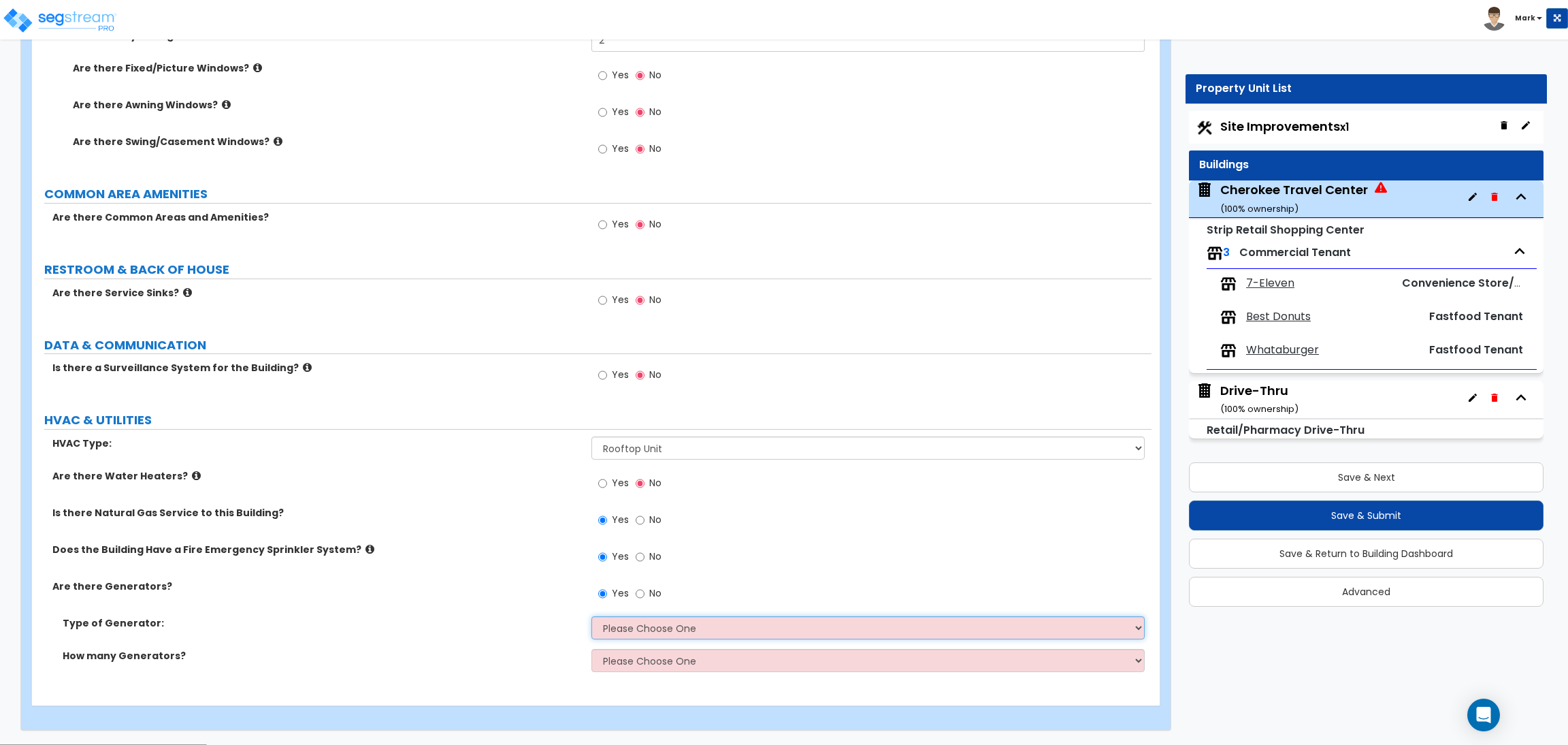
click at [637, 629] on select "Please Choose One Gas Diesel Please Choose for Me" at bounding box center [867, 628] width 553 height 23
click at [591, 617] on select "Please Choose One Gas Diesel Please Choose for Me" at bounding box center [867, 628] width 553 height 23
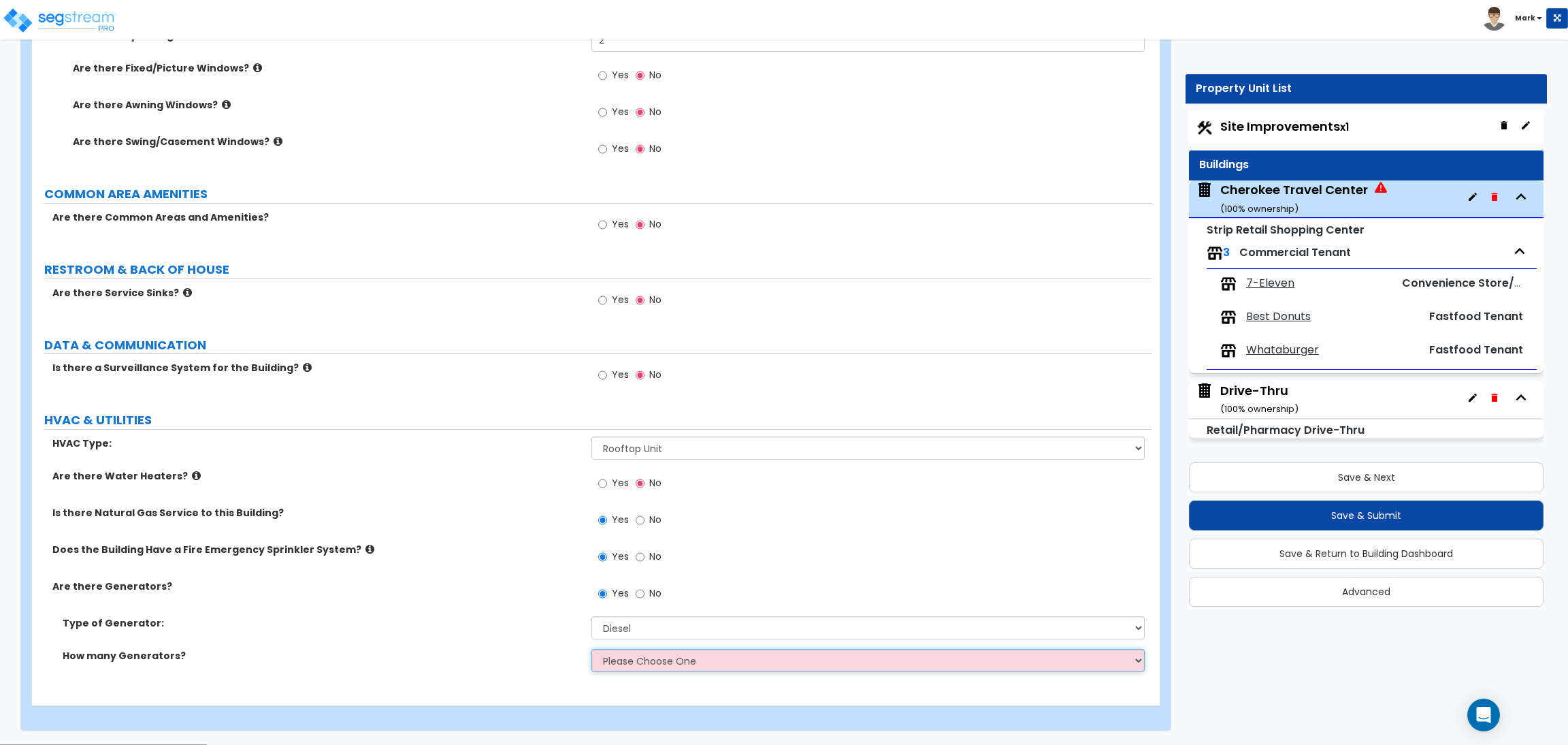
click at [646, 663] on select "Please Choose One 1 2 3" at bounding box center [867, 661] width 553 height 23
click at [640, 672] on select "Please Choose One 1 2 3" at bounding box center [867, 661] width 553 height 23
click at [591, 649] on select "Please Choose One 1 2 3" at bounding box center [867, 661] width 553 height 23
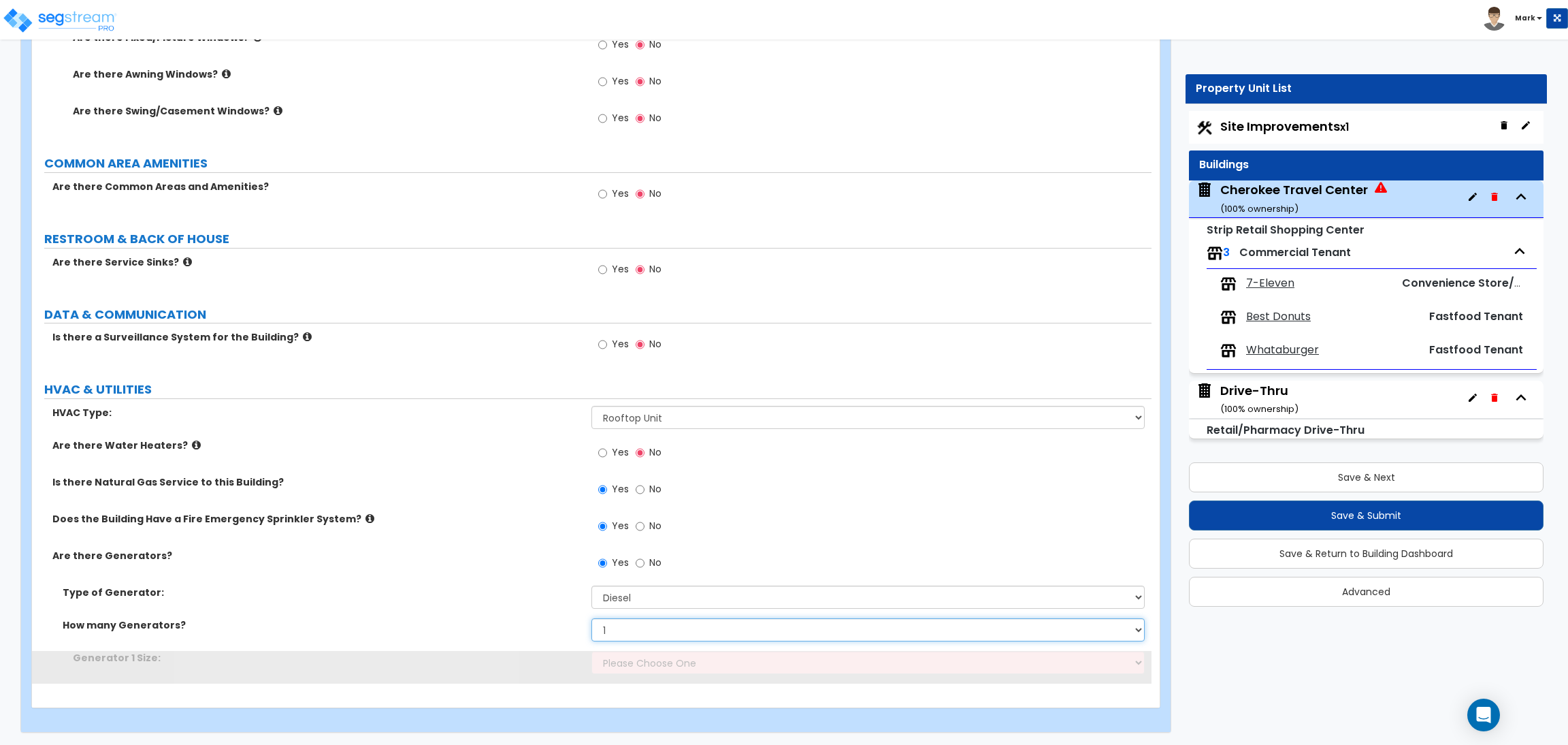
scroll to position [2523, 0]
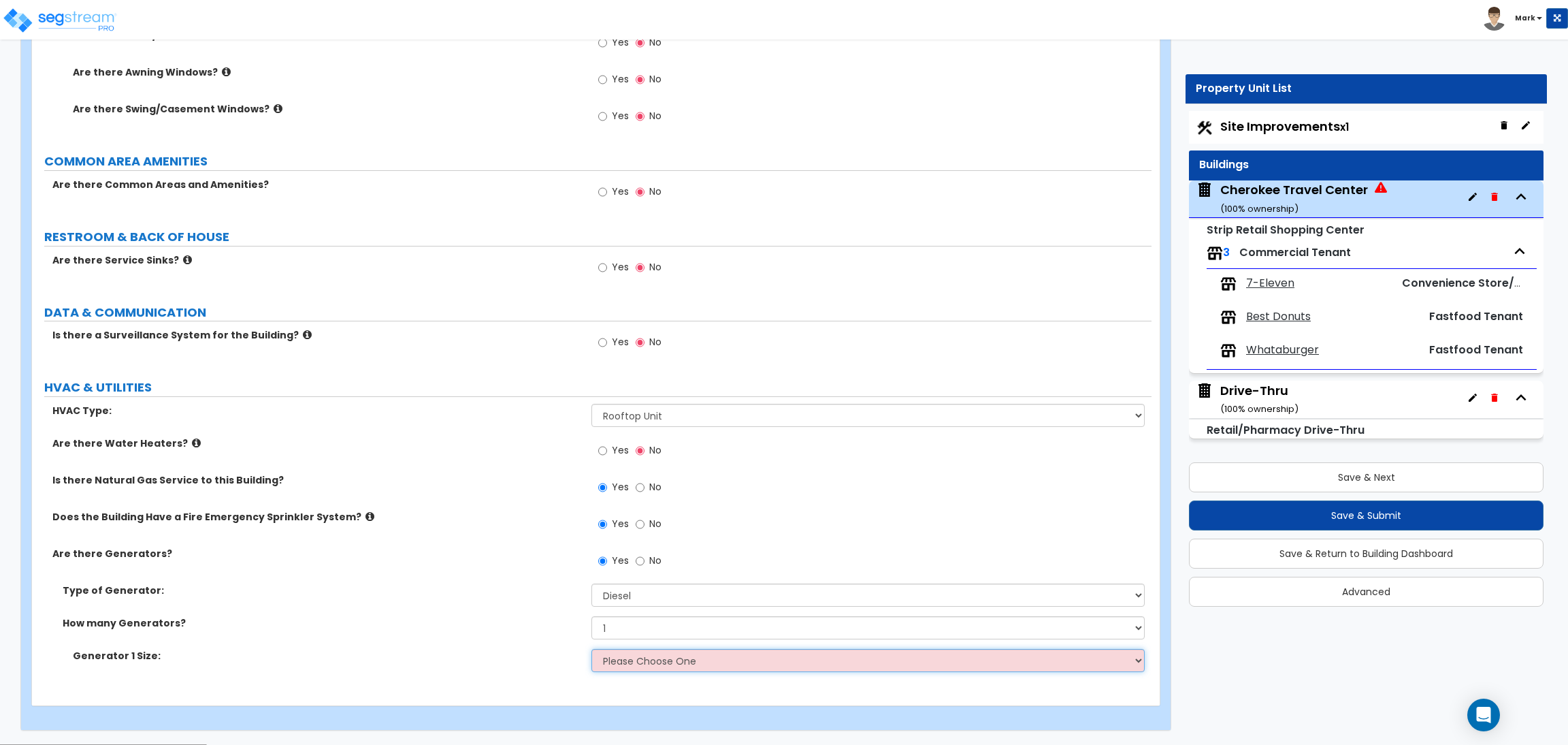
click at [629, 667] on select "Please Choose One 30kW 50kW 75kW 100kW 125kW 150kW 175kW 200kW 250kW 300kW 350k…" at bounding box center [867, 661] width 553 height 23
click at [591, 649] on select "Please Choose One 30kW 50kW 75kW 100kW 125kW 150kW 175kW 200kW 250kW 300kW 350k…" at bounding box center [867, 661] width 553 height 23
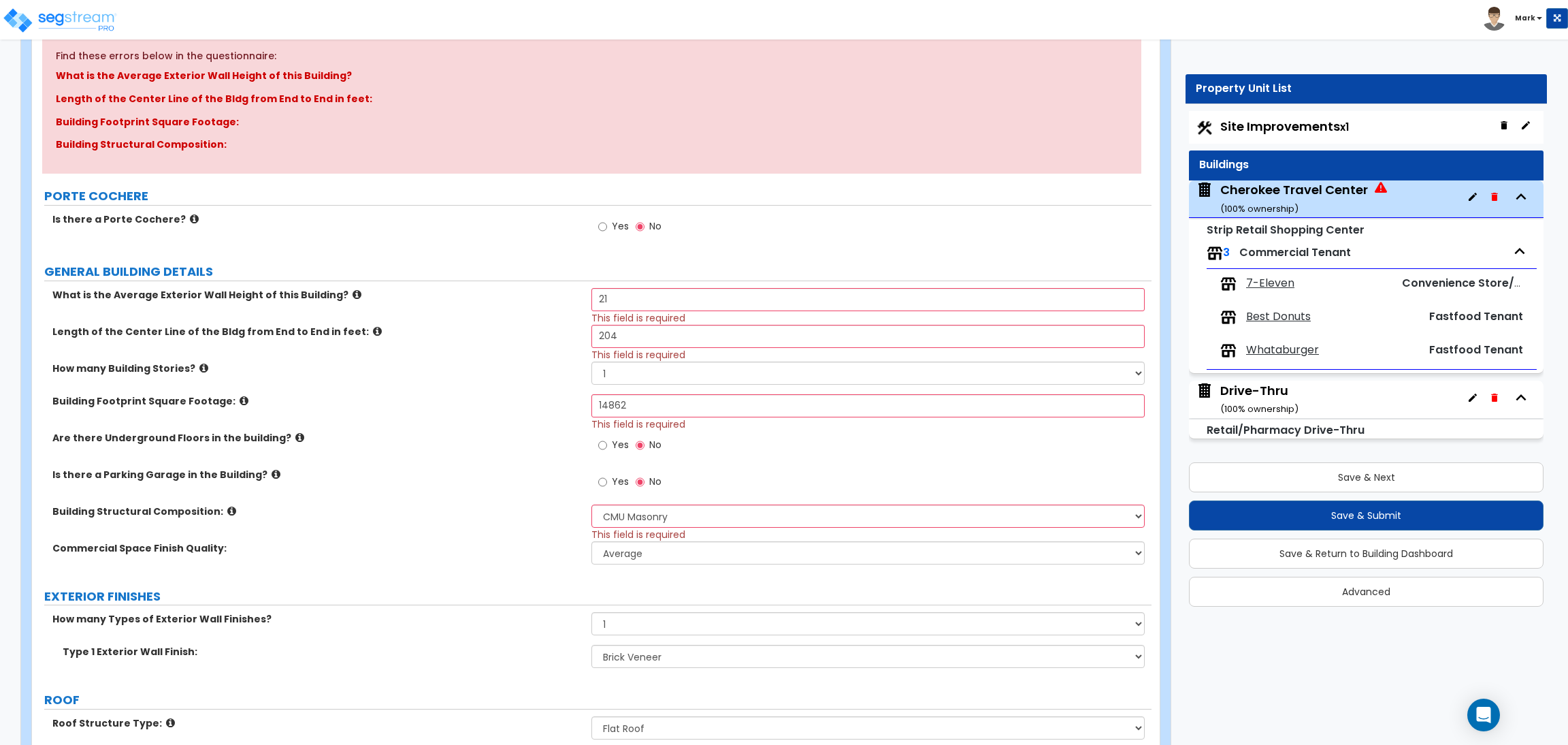
scroll to position [0, 0]
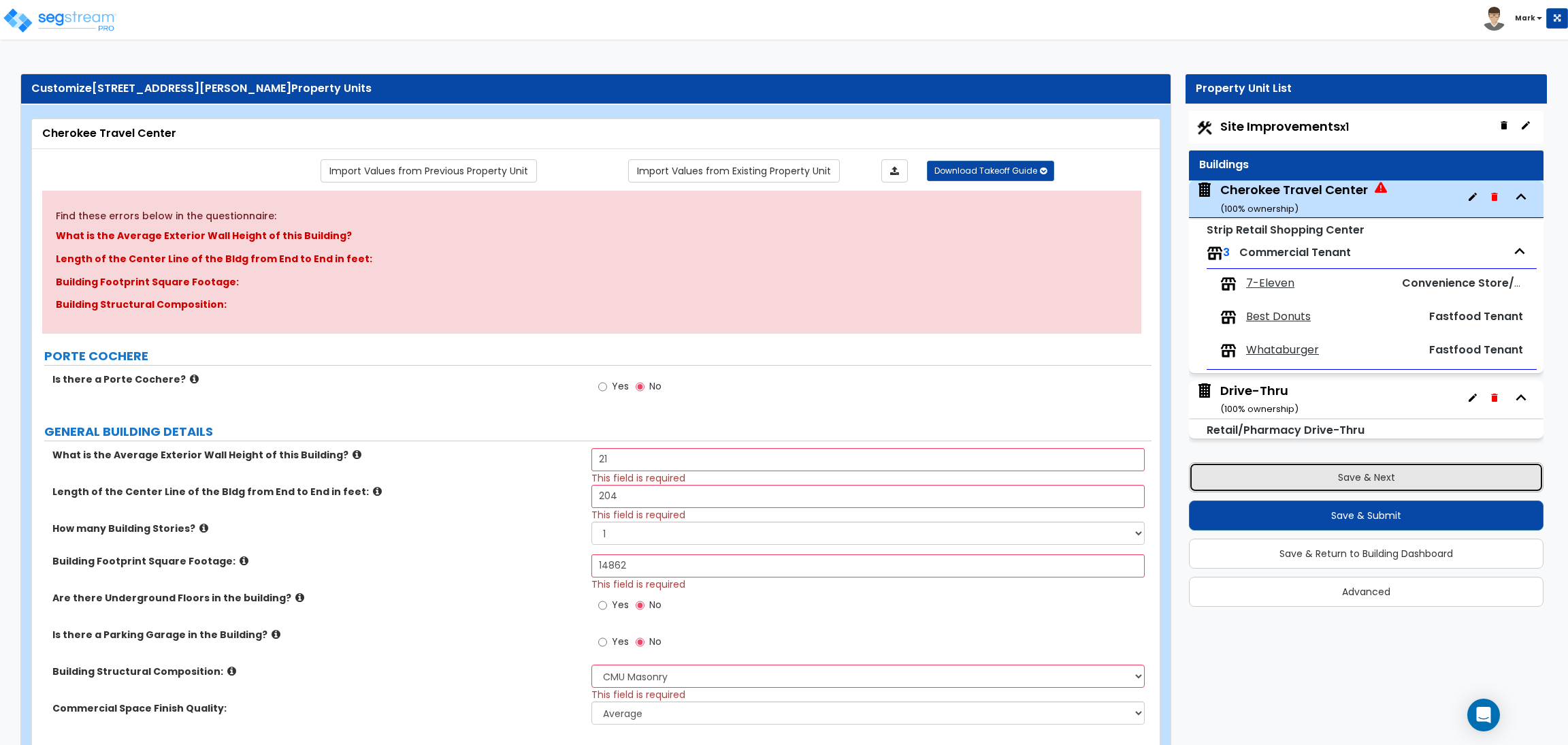
click at [1305, 473] on button "Save & Next" at bounding box center [1366, 477] width 354 height 30
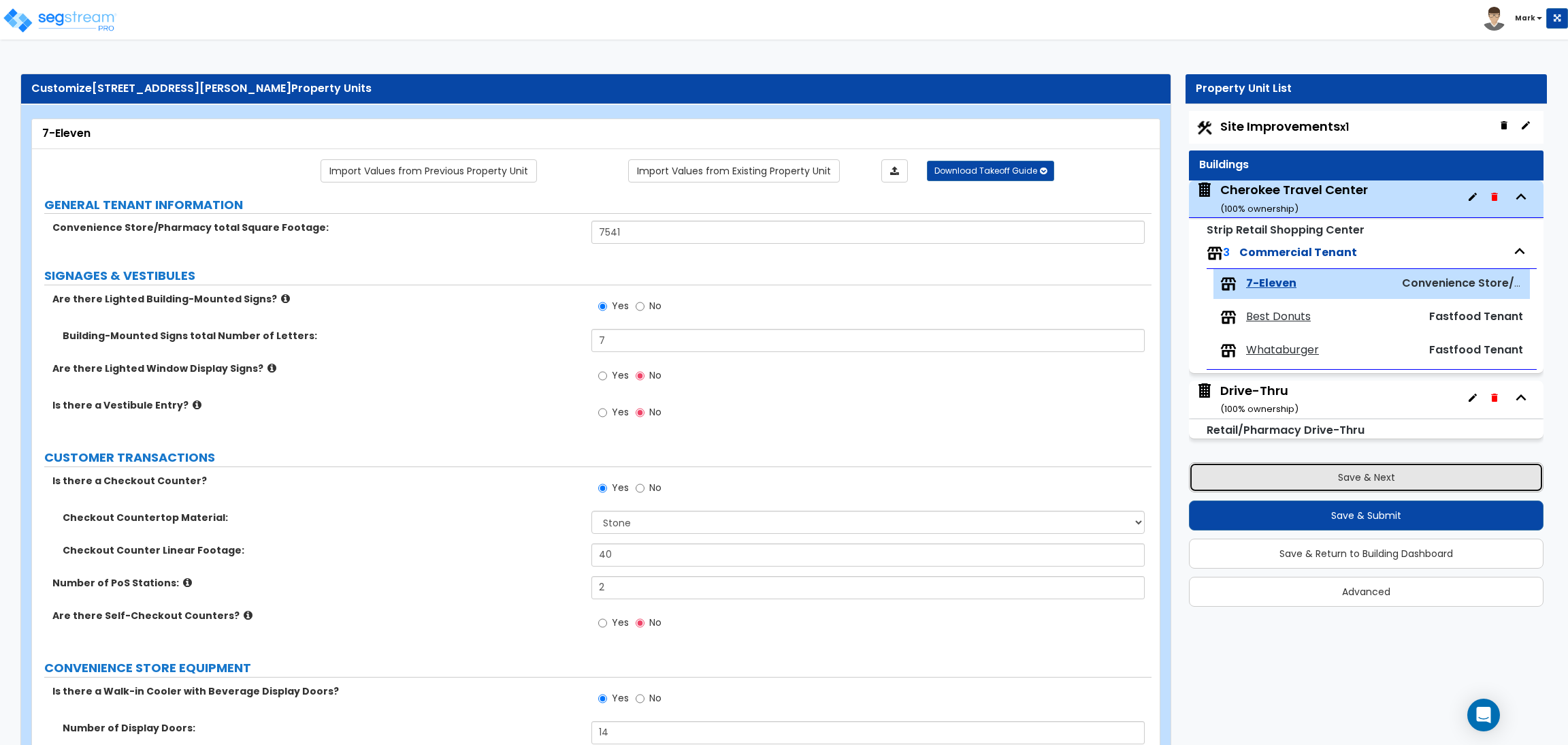
click at [1343, 484] on button "Save & Next" at bounding box center [1366, 477] width 354 height 30
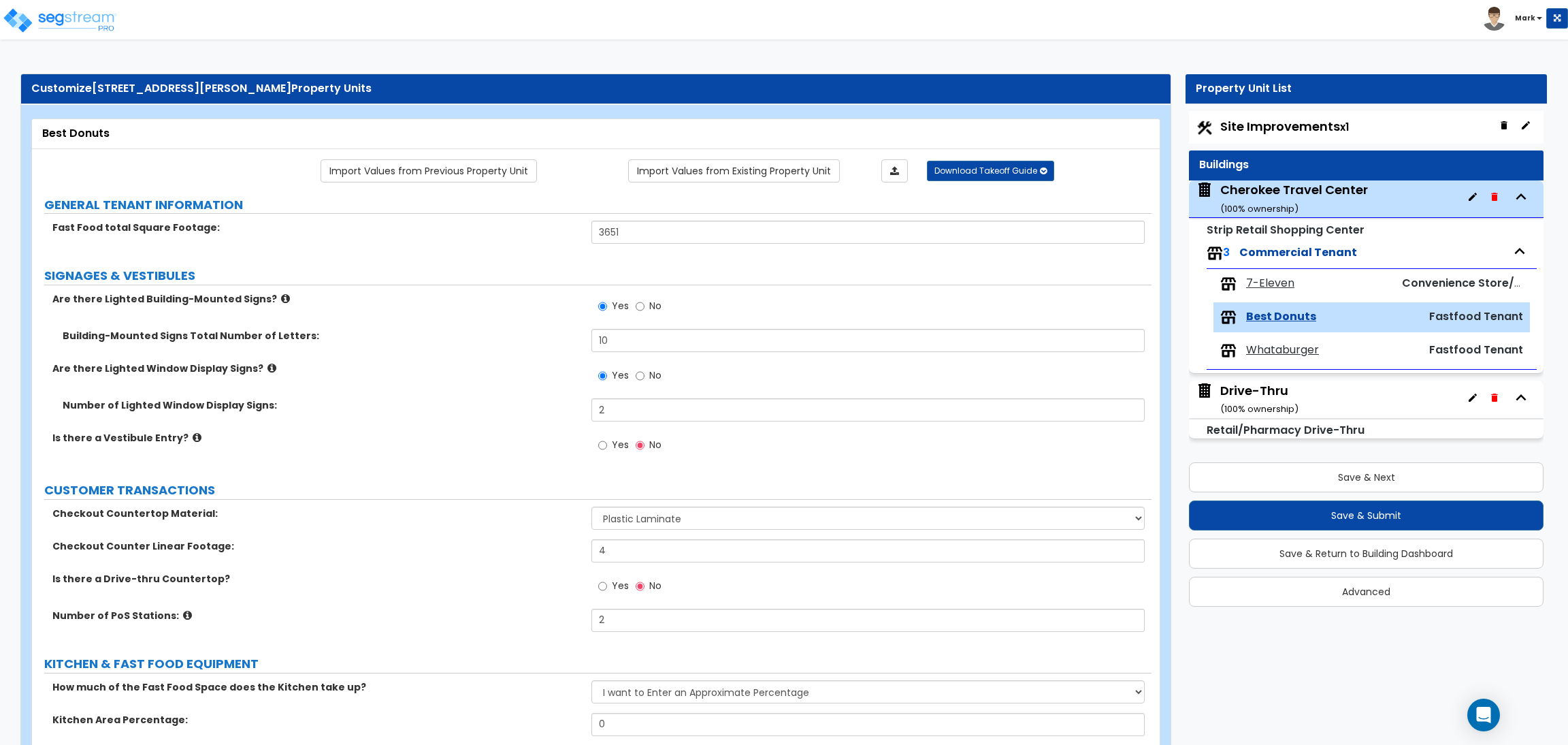
click at [1257, 188] on div "Cherokee Travel Center ( 100 % ownership)" at bounding box center [1294, 198] width 148 height 34
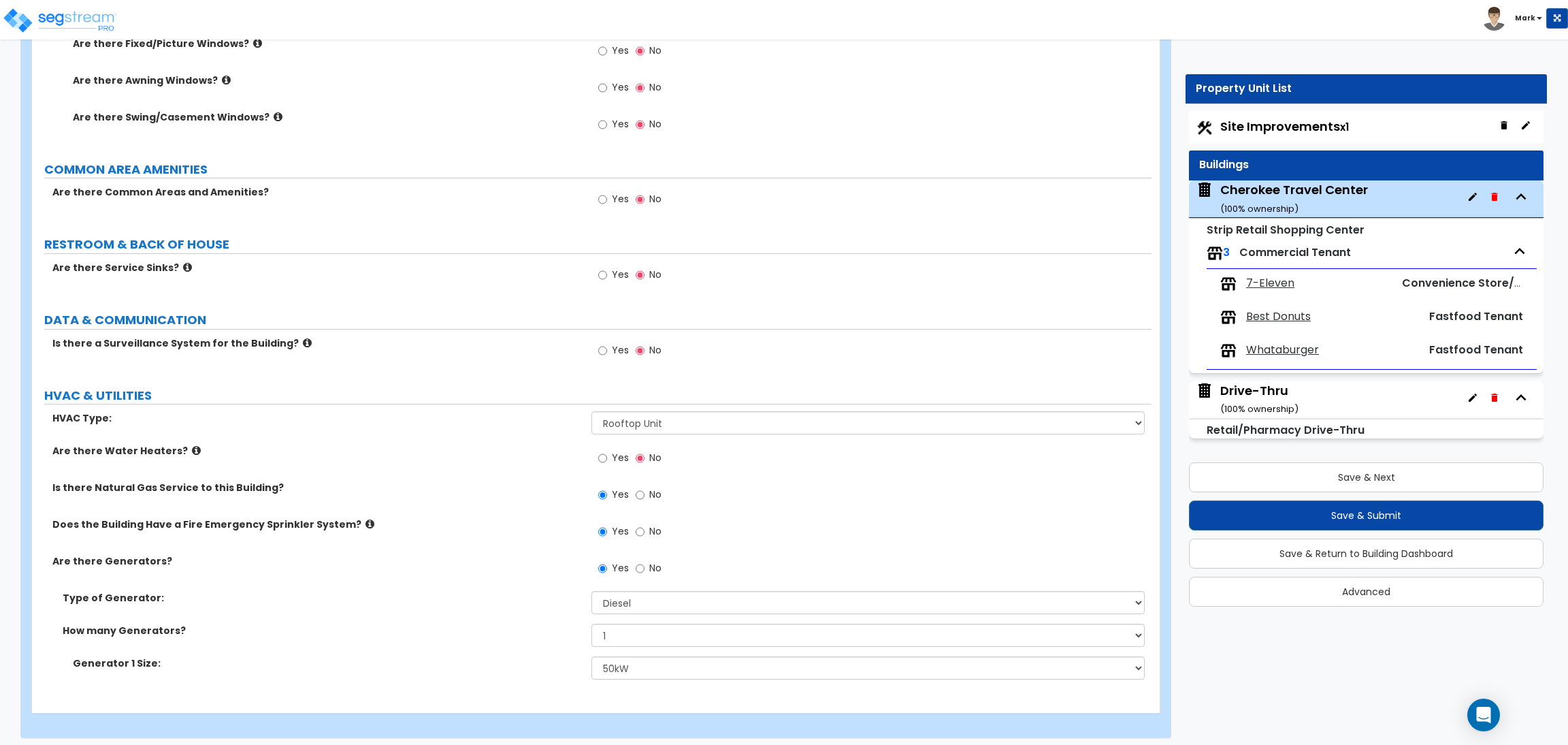
scroll to position [2355, 0]
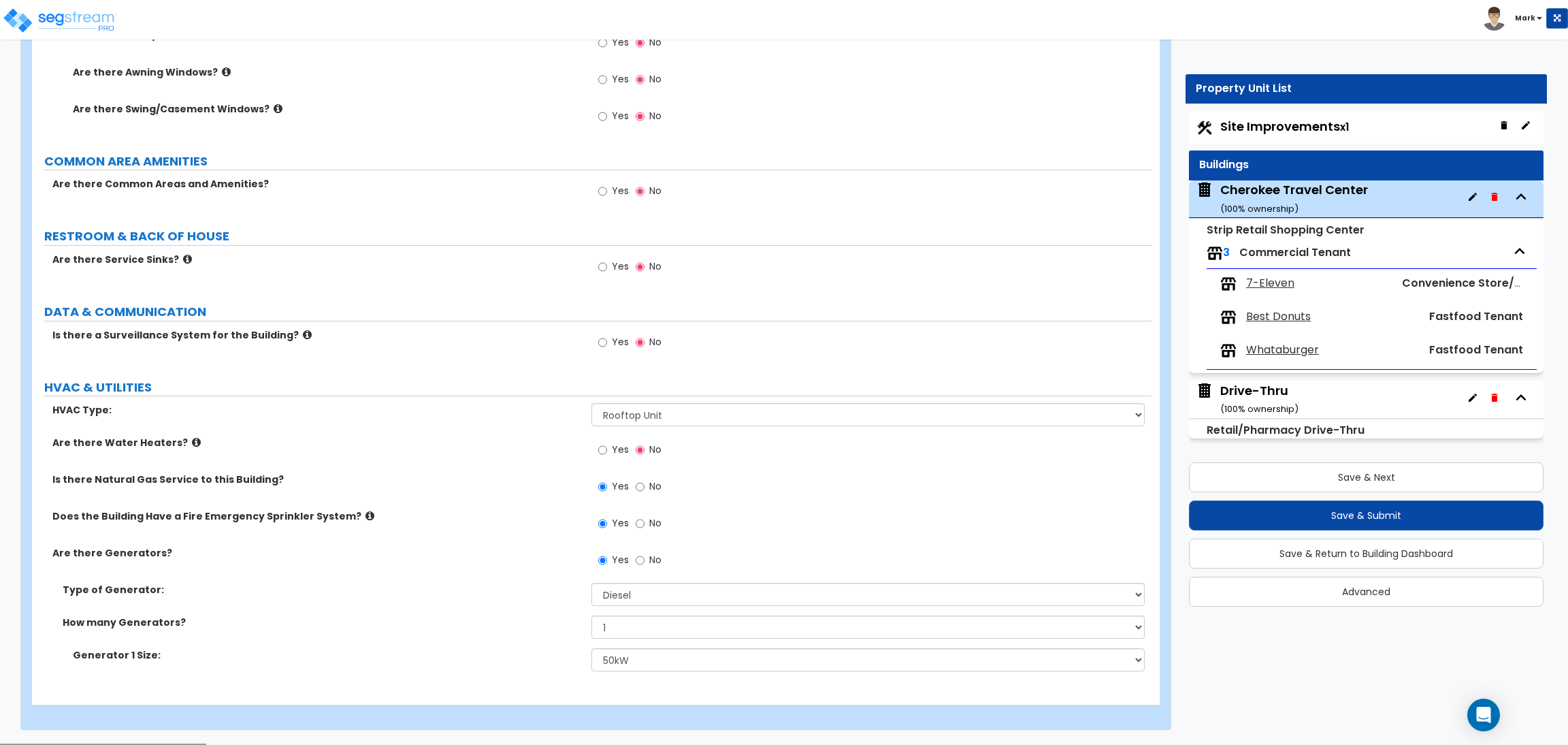
click at [608, 345] on label "Yes" at bounding box center [613, 344] width 30 height 23
click at [607, 345] on input "Yes" at bounding box center [602, 342] width 9 height 15
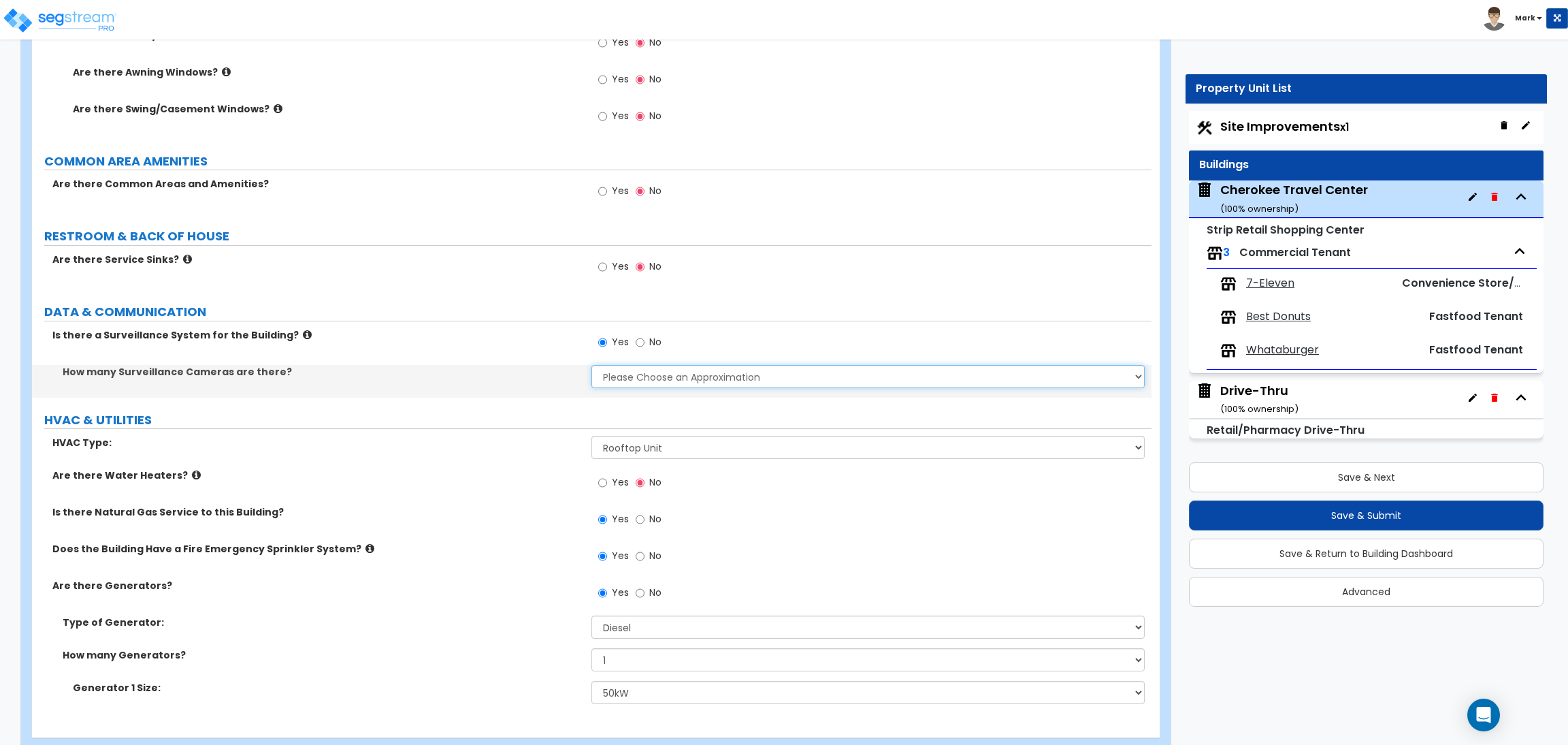
click at [650, 374] on select "Please Choose an Approximation Barely Noticed Any Noticed a Couple Frequently S…" at bounding box center [867, 377] width 553 height 23
click at [591, 365] on select "Please Choose an Approximation Barely Noticed Any Noticed a Couple Frequently S…" at bounding box center [867, 377] width 553 height 23
click at [1084, 418] on label "HVAC & UTILITIES" at bounding box center [597, 420] width 1107 height 18
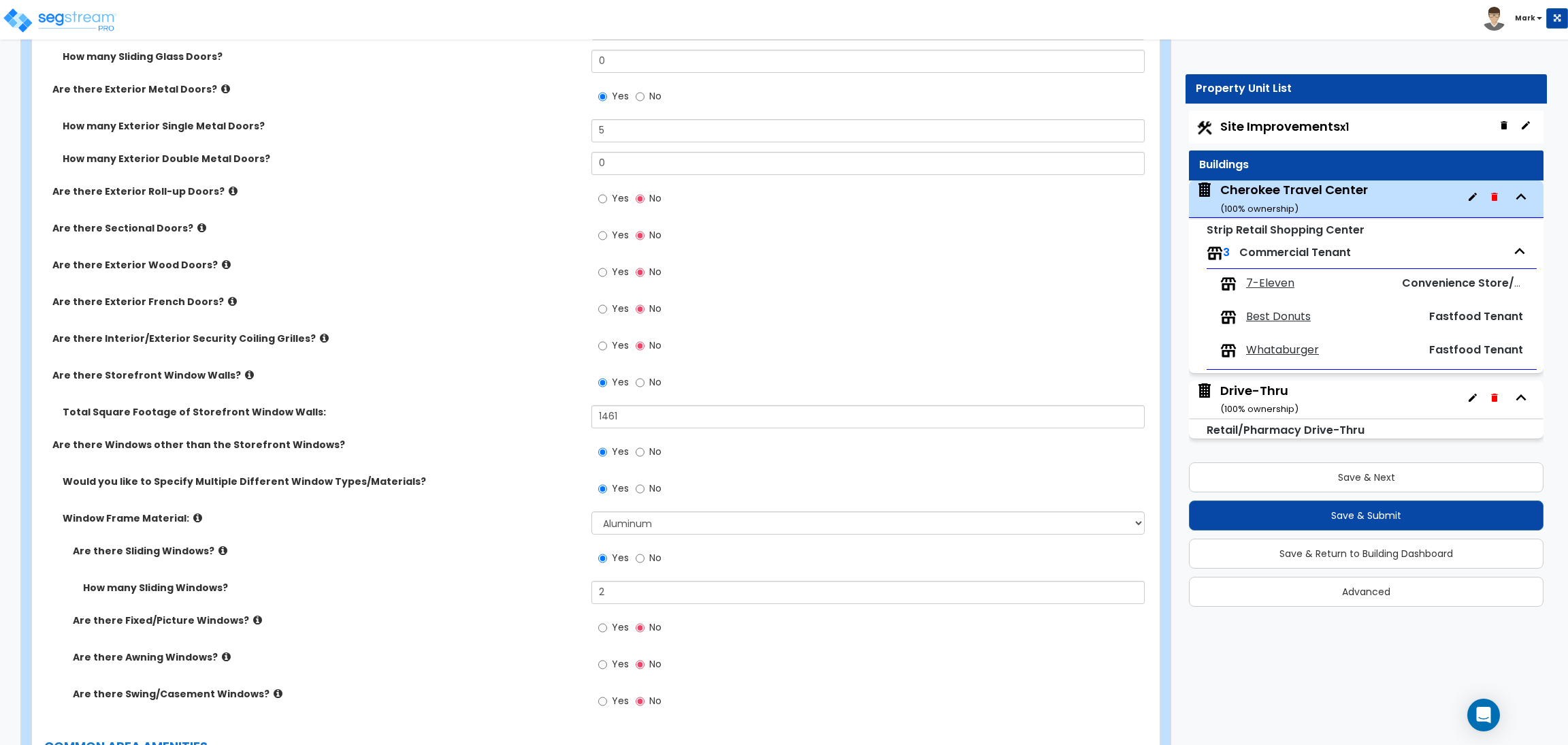
scroll to position [1744, 0]
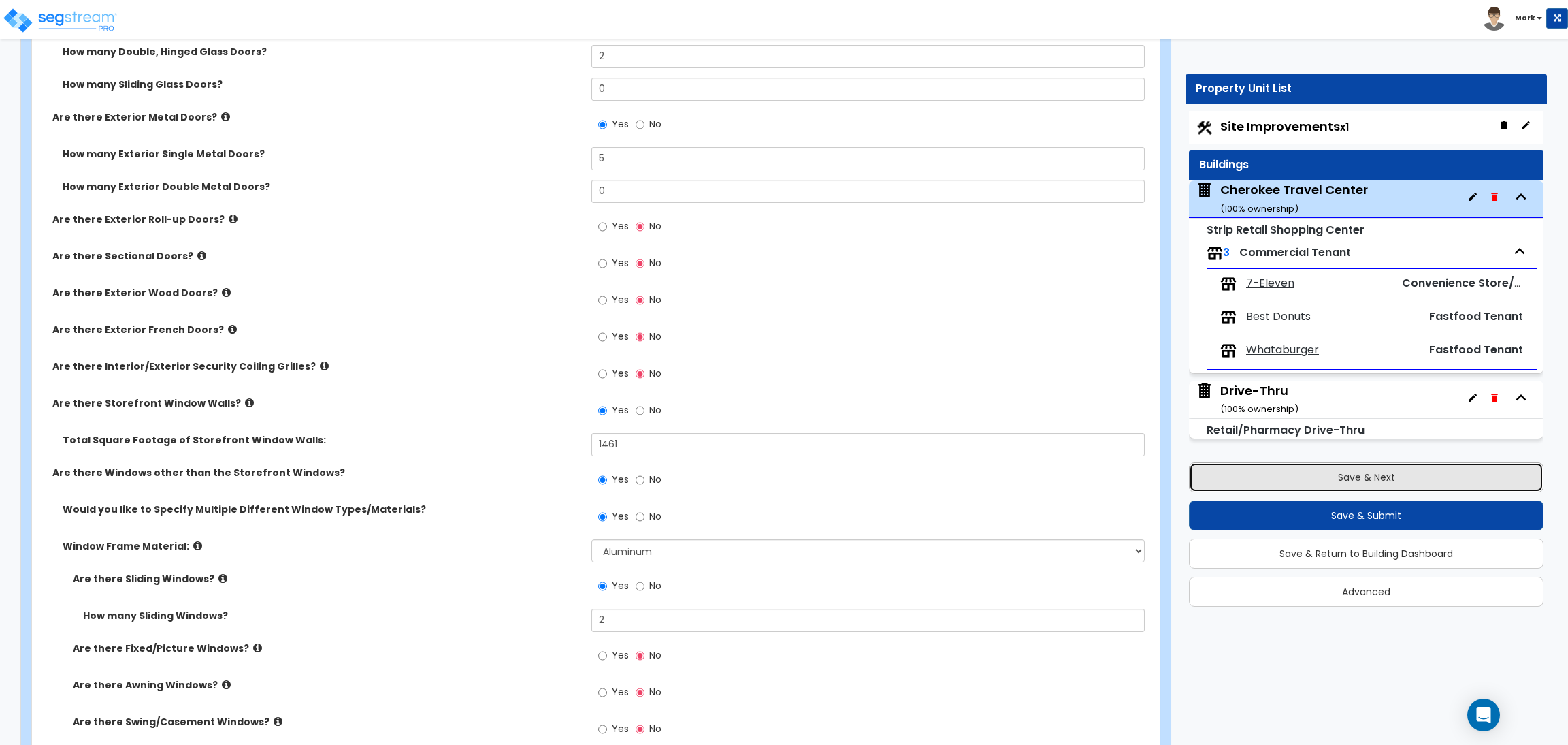
click at [1288, 468] on button "Save & Next" at bounding box center [1366, 477] width 354 height 30
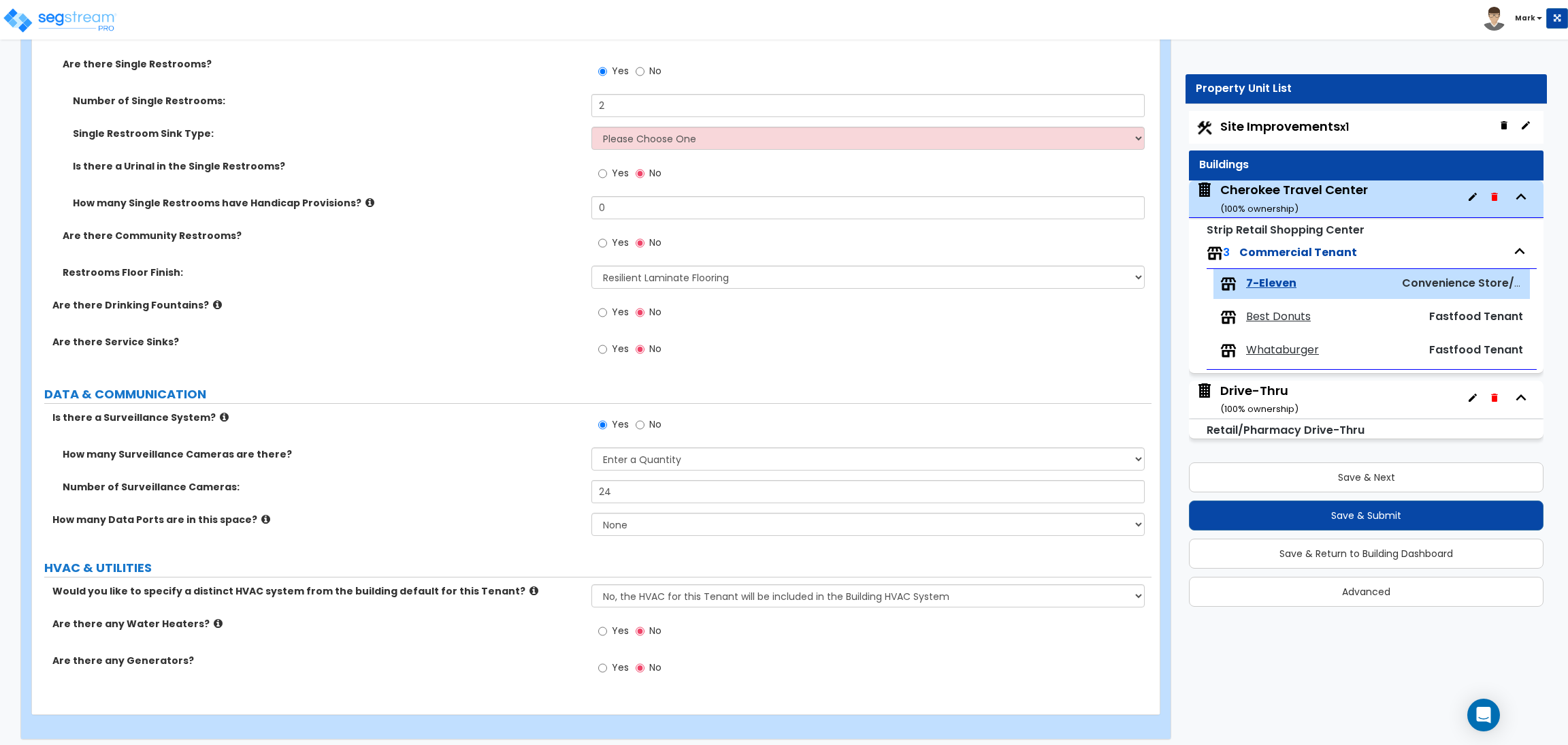
scroll to position [2550, 0]
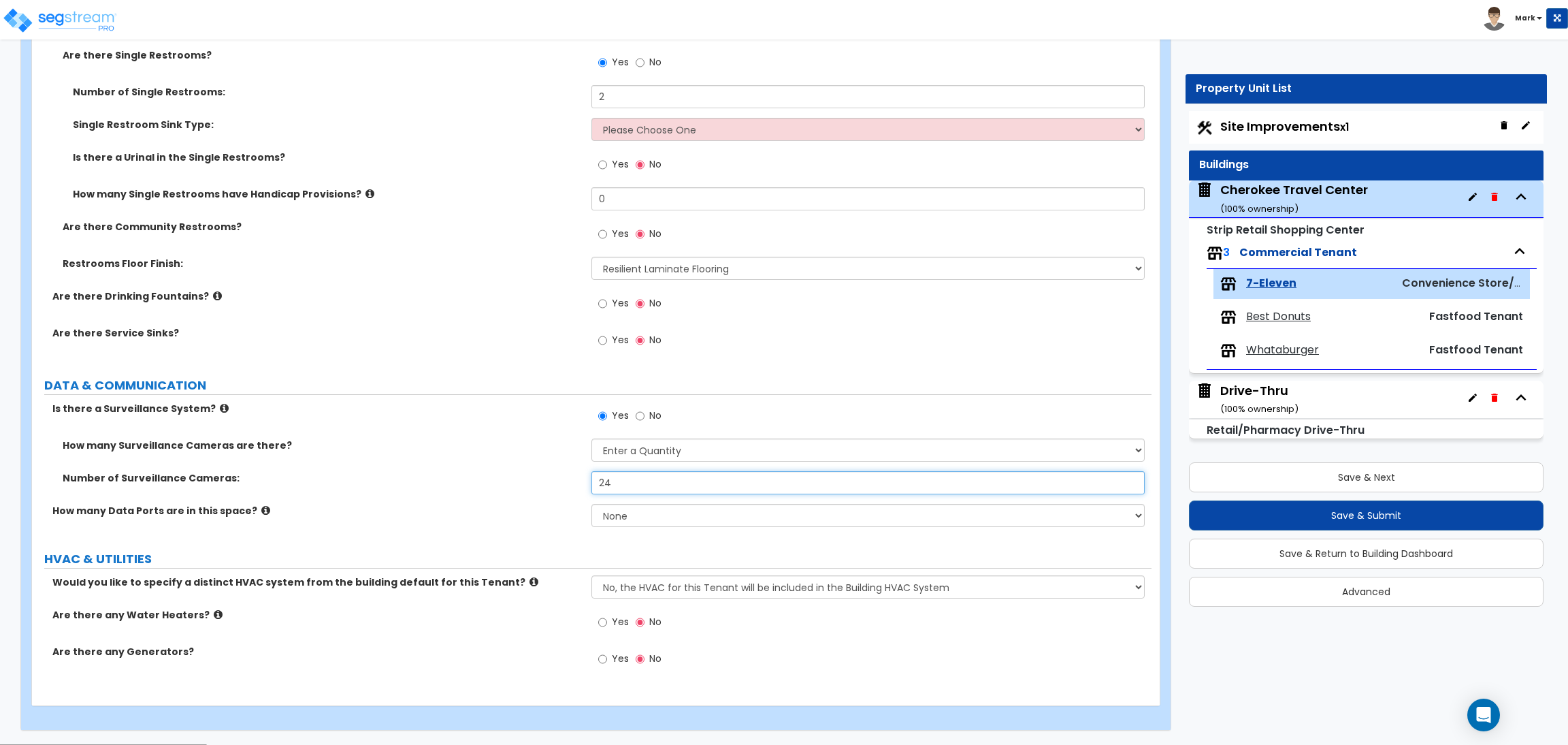
drag, startPoint x: 636, startPoint y: 483, endPoint x: 537, endPoint y: 478, distance: 99.1
click at [537, 478] on div "Number of Surveillance Cameras: 24" at bounding box center [592, 487] width 1120 height 32
click at [506, 477] on label "Number of Surveillance Cameras:" at bounding box center [322, 478] width 519 height 14
click at [654, 457] on select "Please Choose an Approximation Barely Noticed Any Noticed a Couple Frequently S…" at bounding box center [867, 450] width 553 height 23
click at [473, 466] on div "How many Surveillance Cameras are there? Please Choose an Approximation Barely …" at bounding box center [592, 454] width 1120 height 32
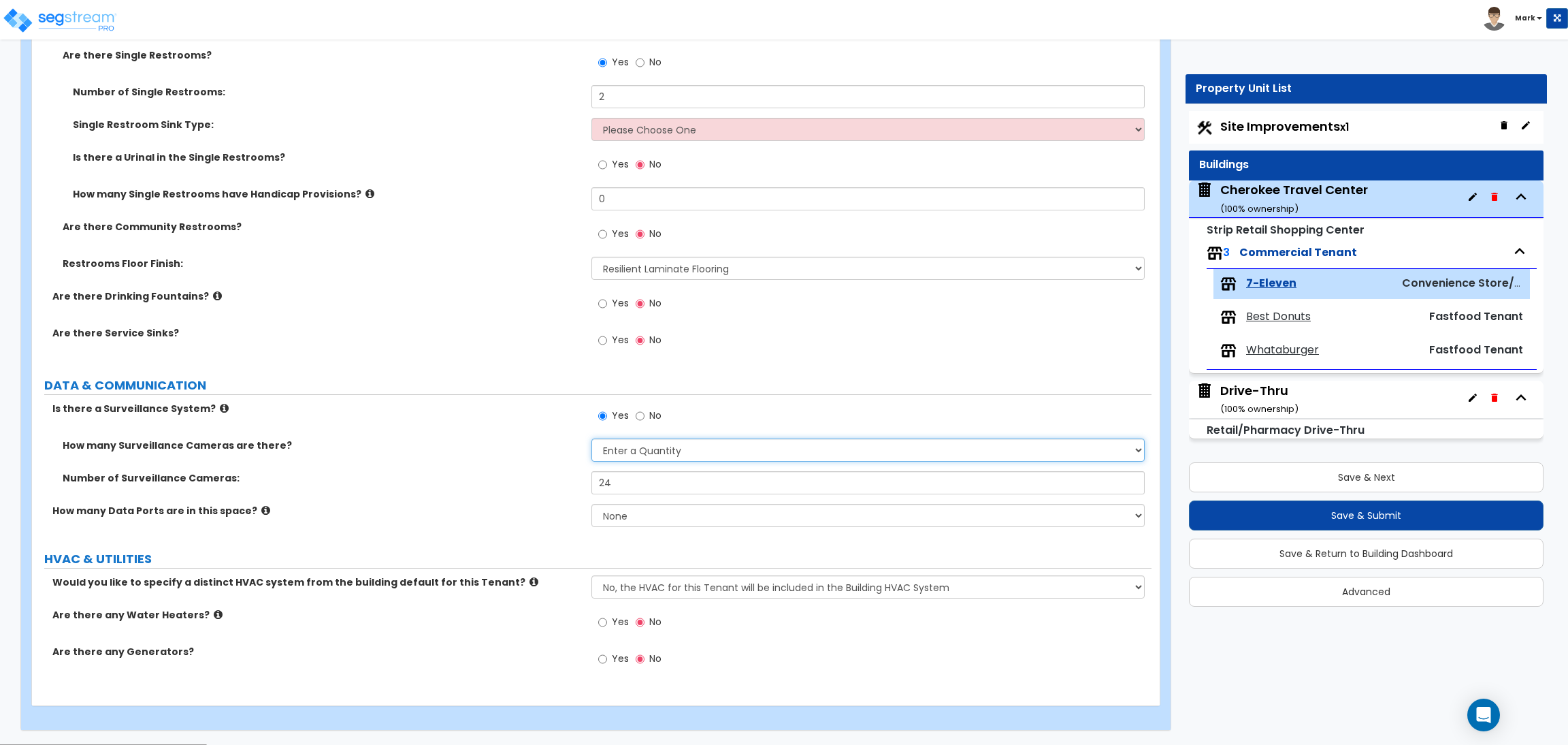
click at [633, 449] on select "Please Choose an Approximation Barely Noticed Any Noticed a Couple Frequently S…" at bounding box center [867, 450] width 553 height 23
click at [492, 477] on label "Number of Surveillance Cameras:" at bounding box center [322, 478] width 519 height 14
drag, startPoint x: 626, startPoint y: 482, endPoint x: 542, endPoint y: 482, distance: 84.0
click at [542, 482] on div "Number of Surveillance Cameras: 24" at bounding box center [592, 487] width 1120 height 32
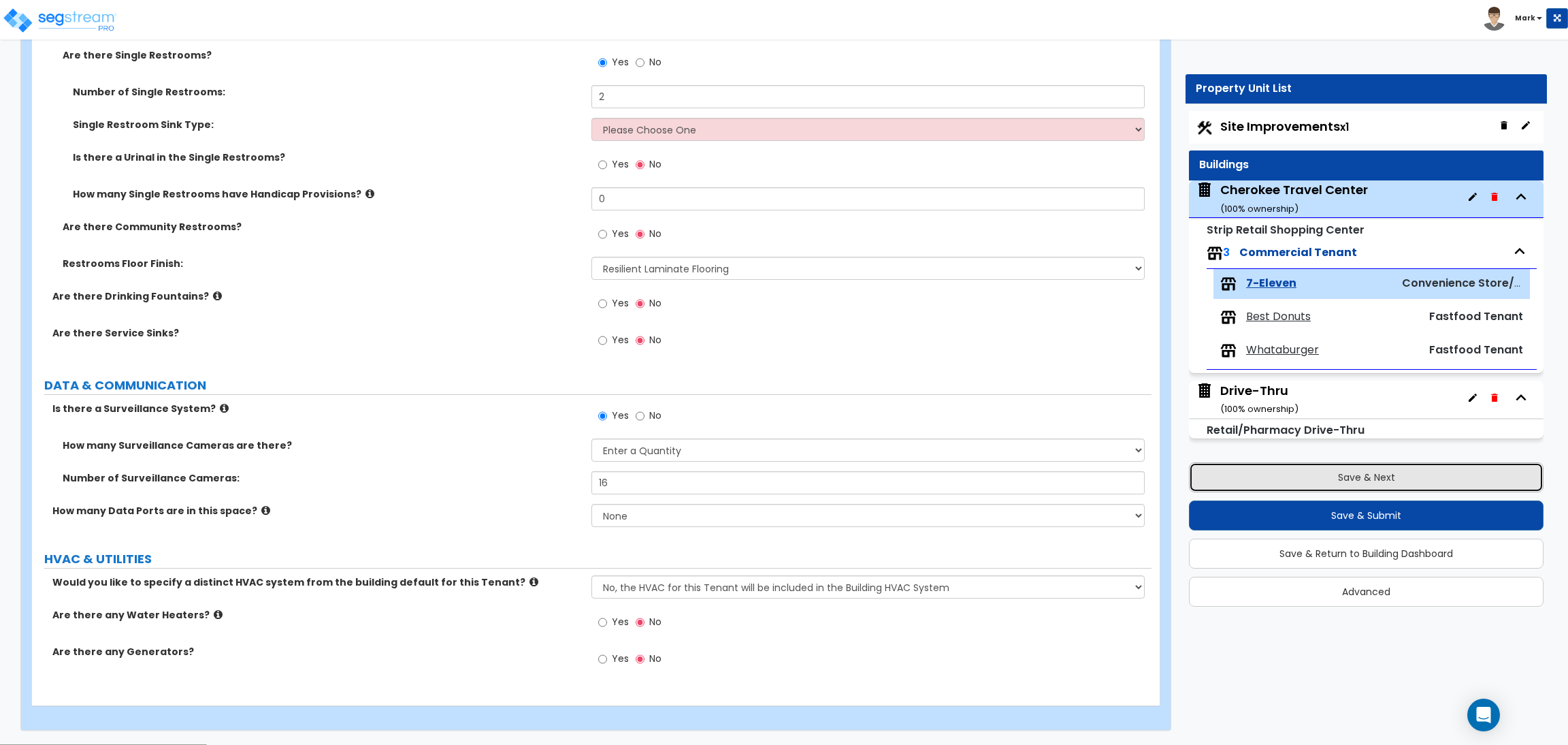
click at [1325, 472] on button "Save & Next" at bounding box center [1366, 477] width 354 height 30
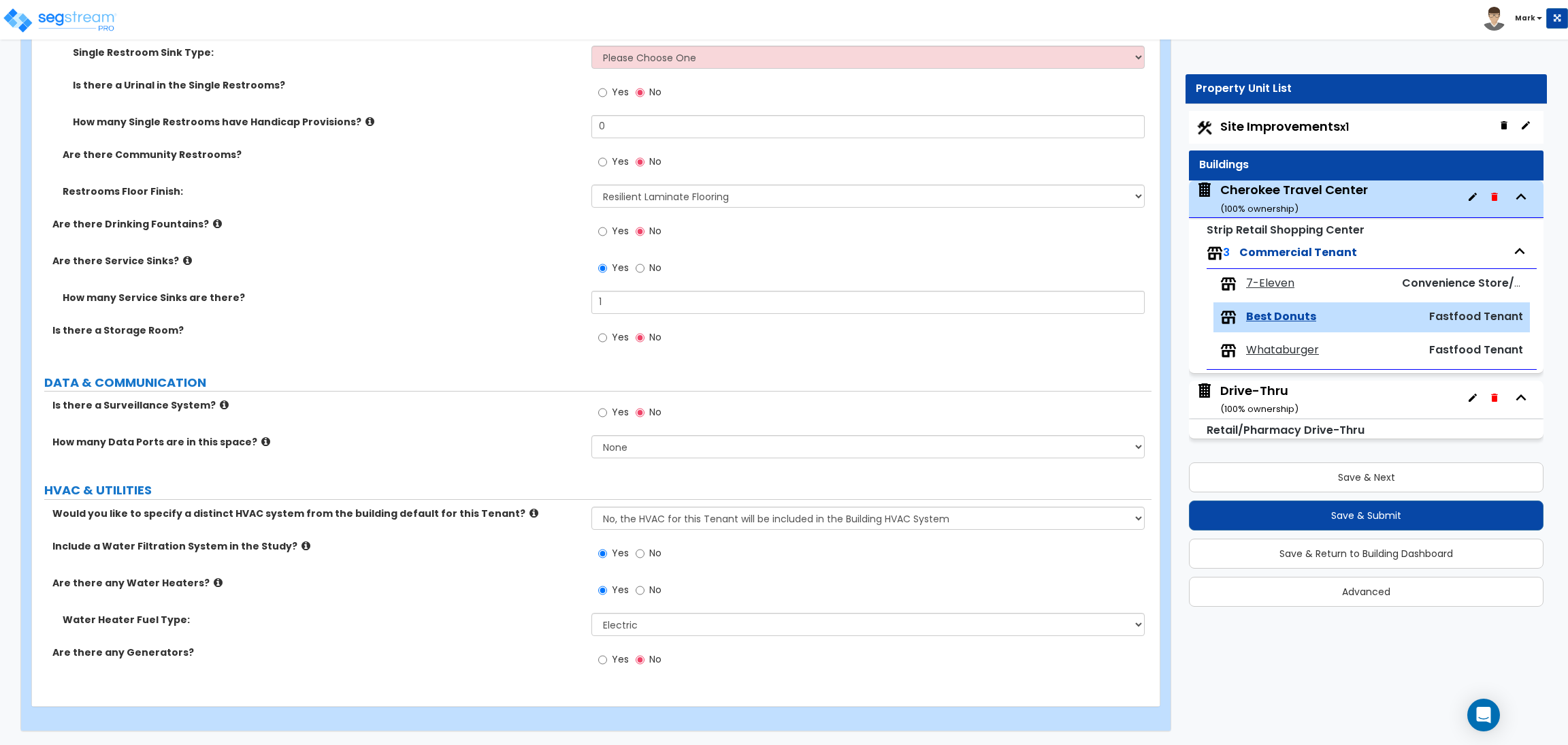
scroll to position [2699, 0]
click at [1281, 184] on div "Cherokee Travel Center ( 100 % ownership)" at bounding box center [1294, 198] width 148 height 34
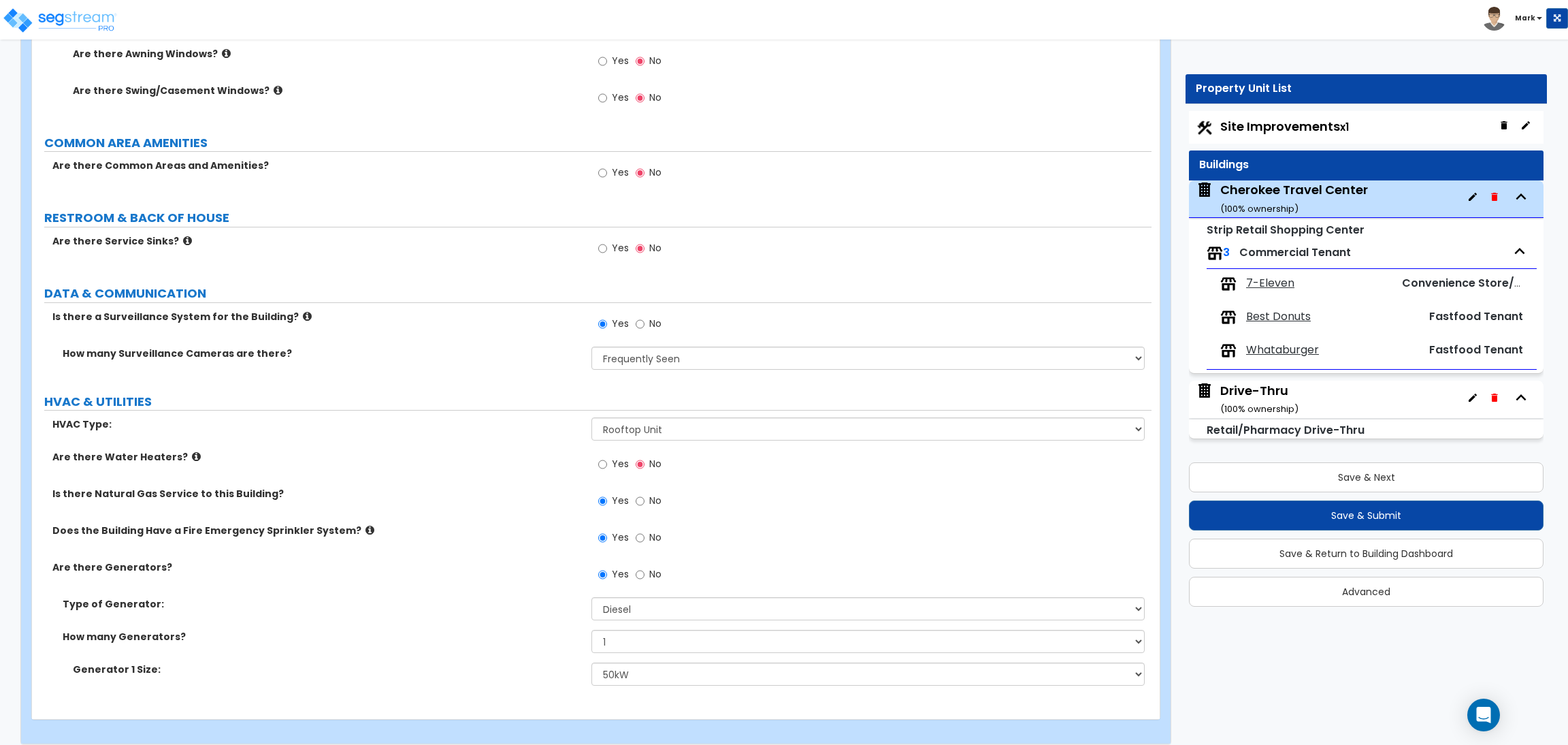
scroll to position [2389, 0]
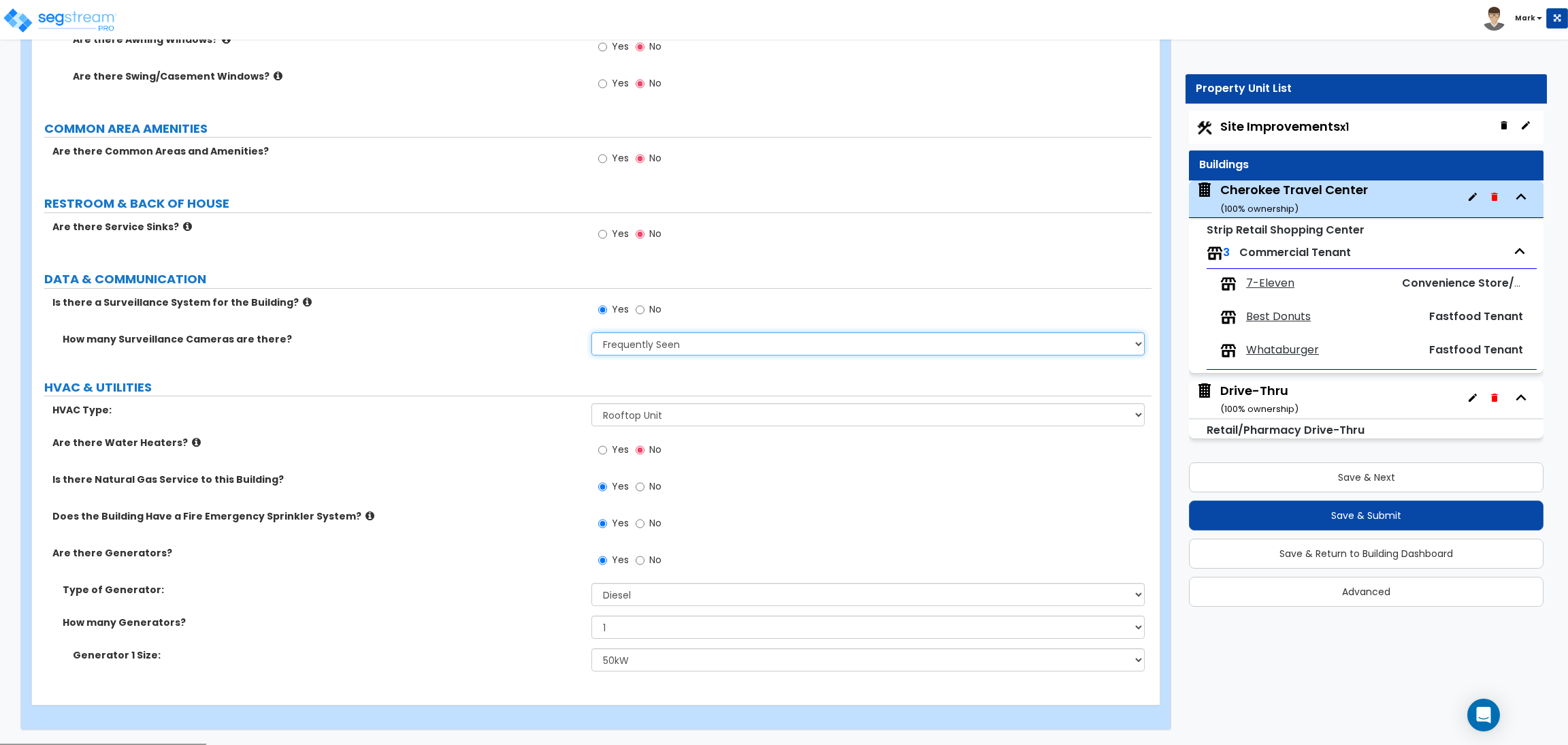
click at [695, 345] on select "Please Choose an Approximation Barely Noticed Any Noticed a Couple Frequently S…" at bounding box center [867, 344] width 553 height 23
click at [591, 333] on select "Please Choose an Approximation Barely Noticed Any Noticed a Couple Frequently S…" at bounding box center [867, 344] width 553 height 23
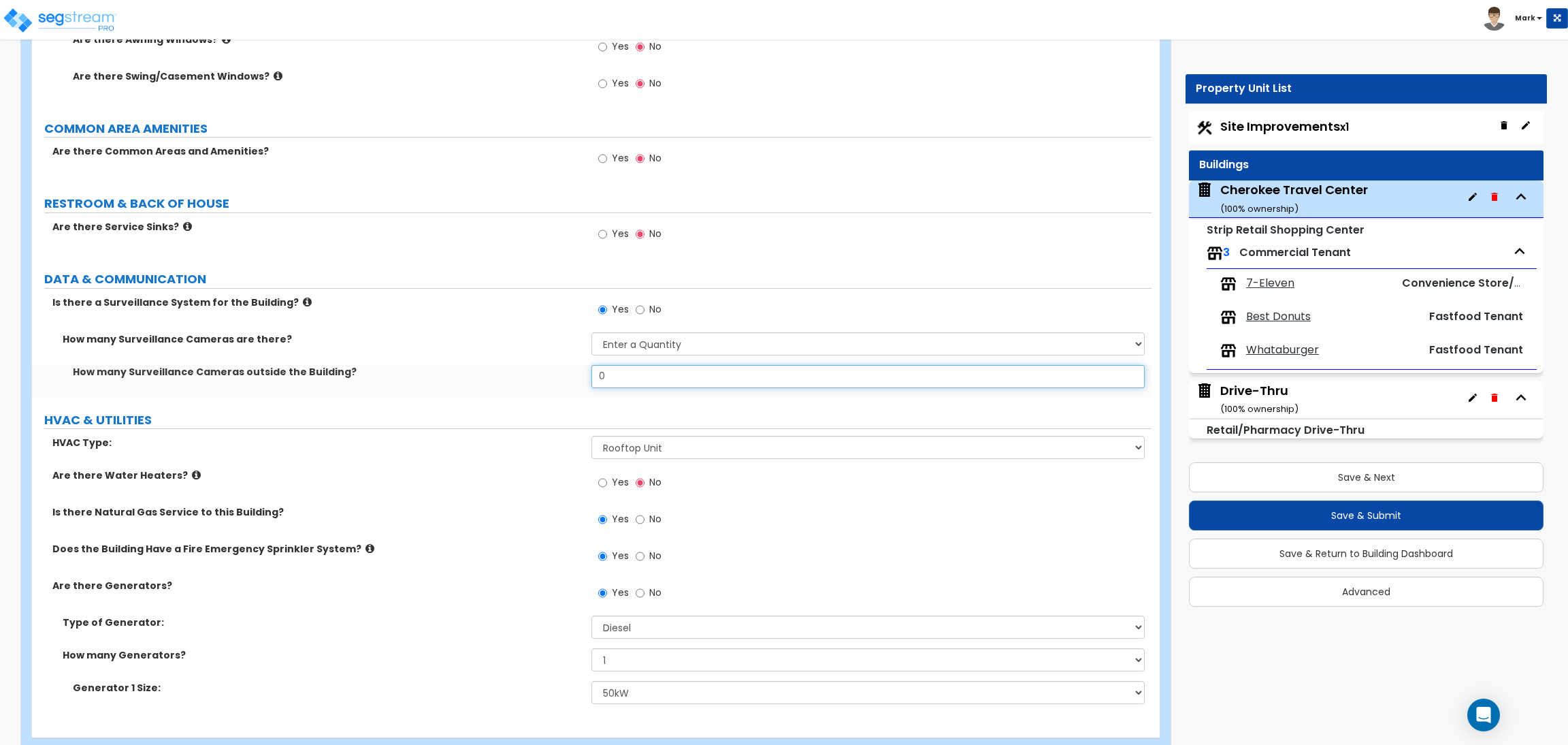
drag, startPoint x: 639, startPoint y: 384, endPoint x: 586, endPoint y: 395, distance: 54.1
click at [586, 395] on div "How many Surveillance Cameras outside the Building? 0" at bounding box center [592, 381] width 1120 height 32
click at [658, 340] on select "Please Choose an Approximation Barely Noticed Any Noticed a Couple Frequently S…" at bounding box center [867, 344] width 553 height 23
click at [591, 333] on select "Please Choose an Approximation Barely Noticed Any Noticed a Couple Frequently S…" at bounding box center [867, 344] width 553 height 23
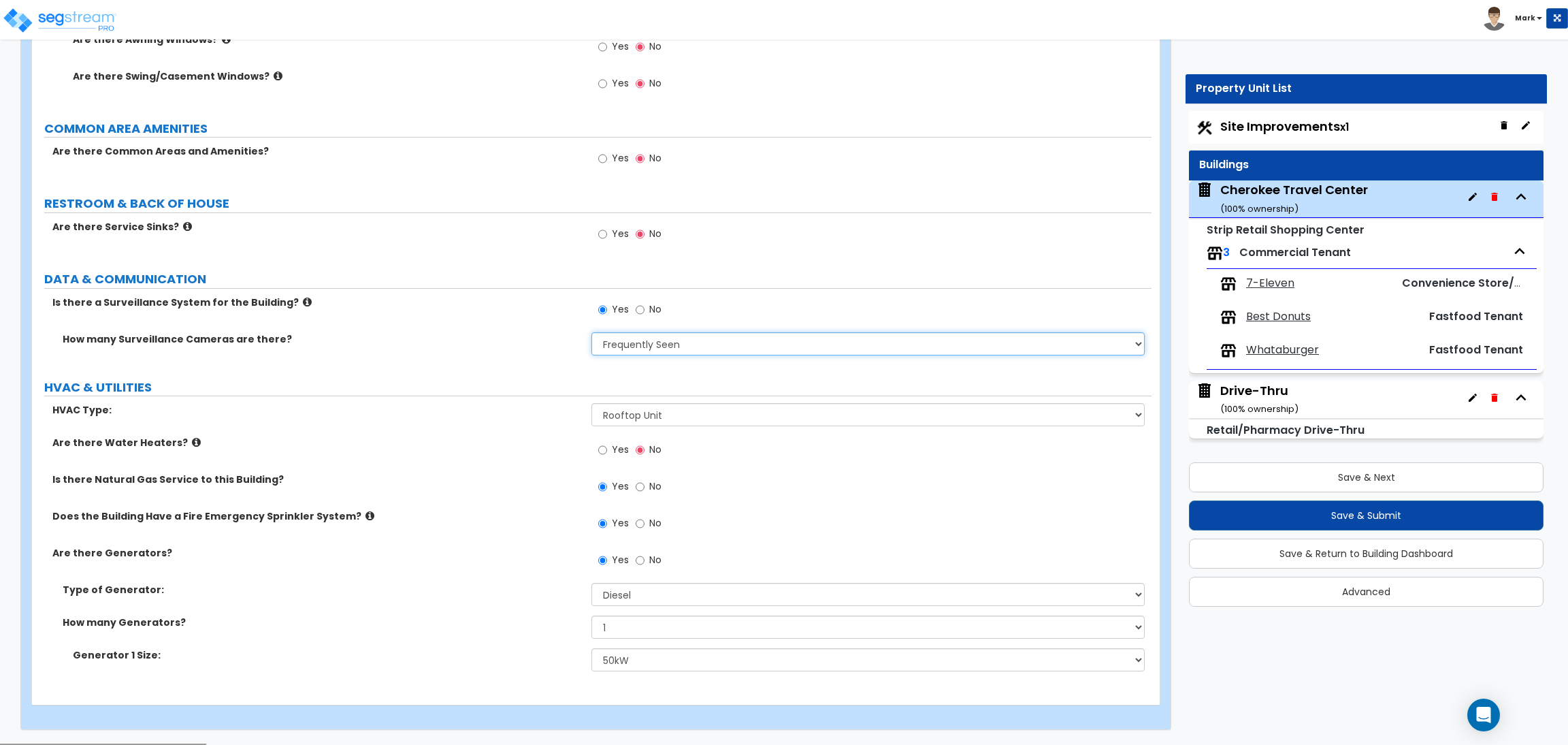
click at [726, 343] on select "Please Choose an Approximation Barely Noticed Any Noticed a Couple Frequently S…" at bounding box center [867, 344] width 553 height 23
click at [591, 333] on select "Please Choose an Approximation Barely Noticed Any Noticed a Couple Frequently S…" at bounding box center [867, 344] width 553 height 23
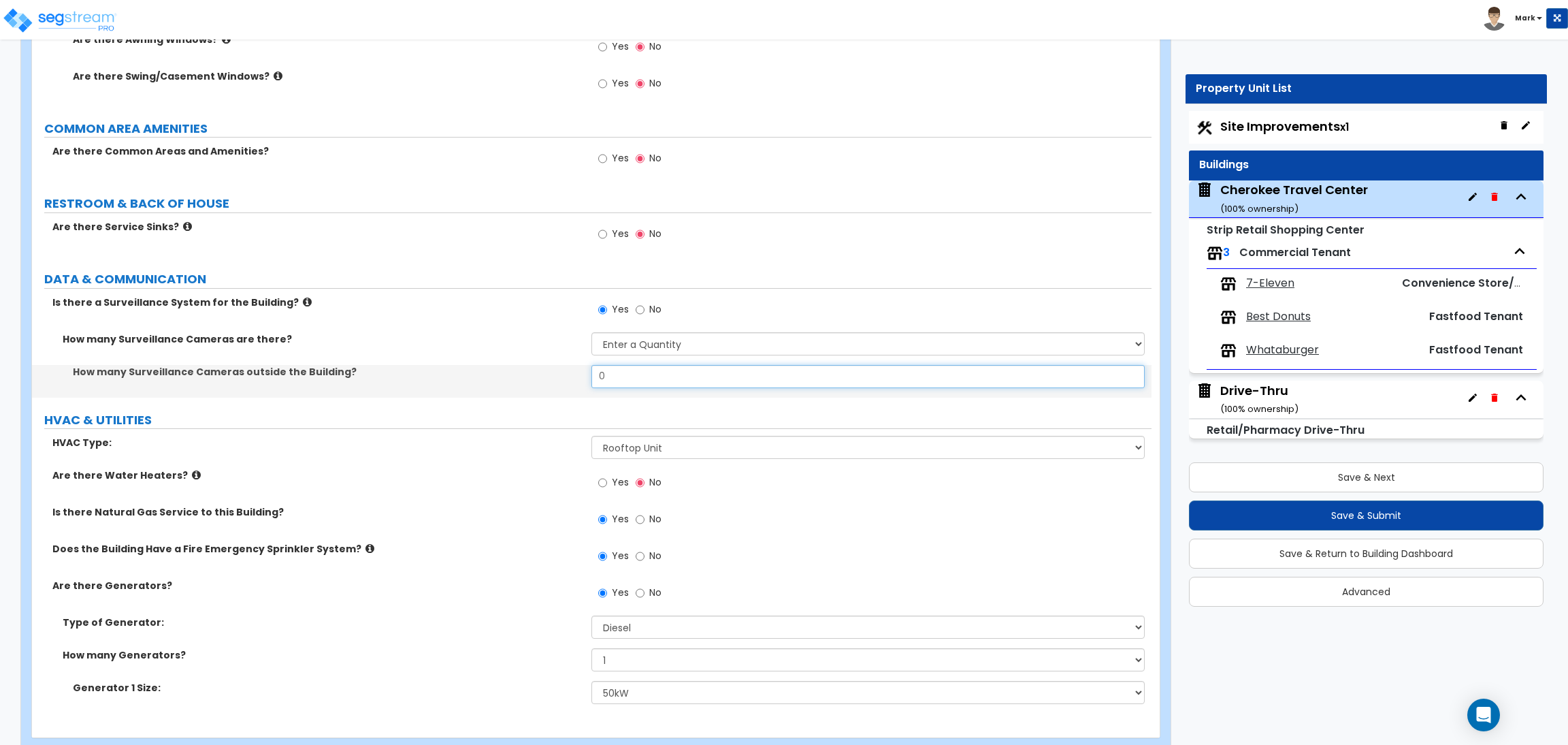
click at [549, 395] on div "How many Surveillance Cameras outside the Building? 0" at bounding box center [592, 381] width 1120 height 32
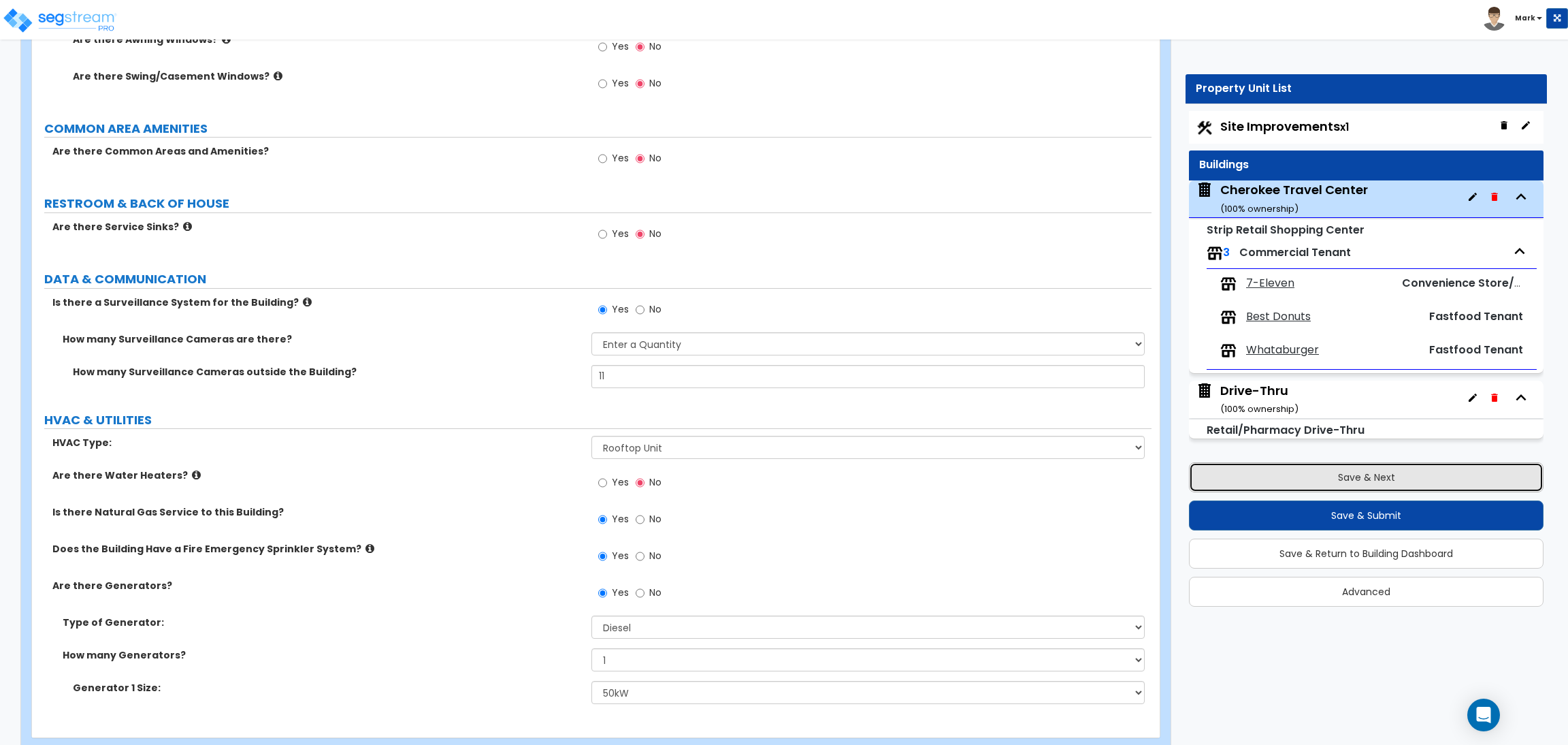
click at [1361, 482] on button "Save & Next" at bounding box center [1366, 477] width 354 height 30
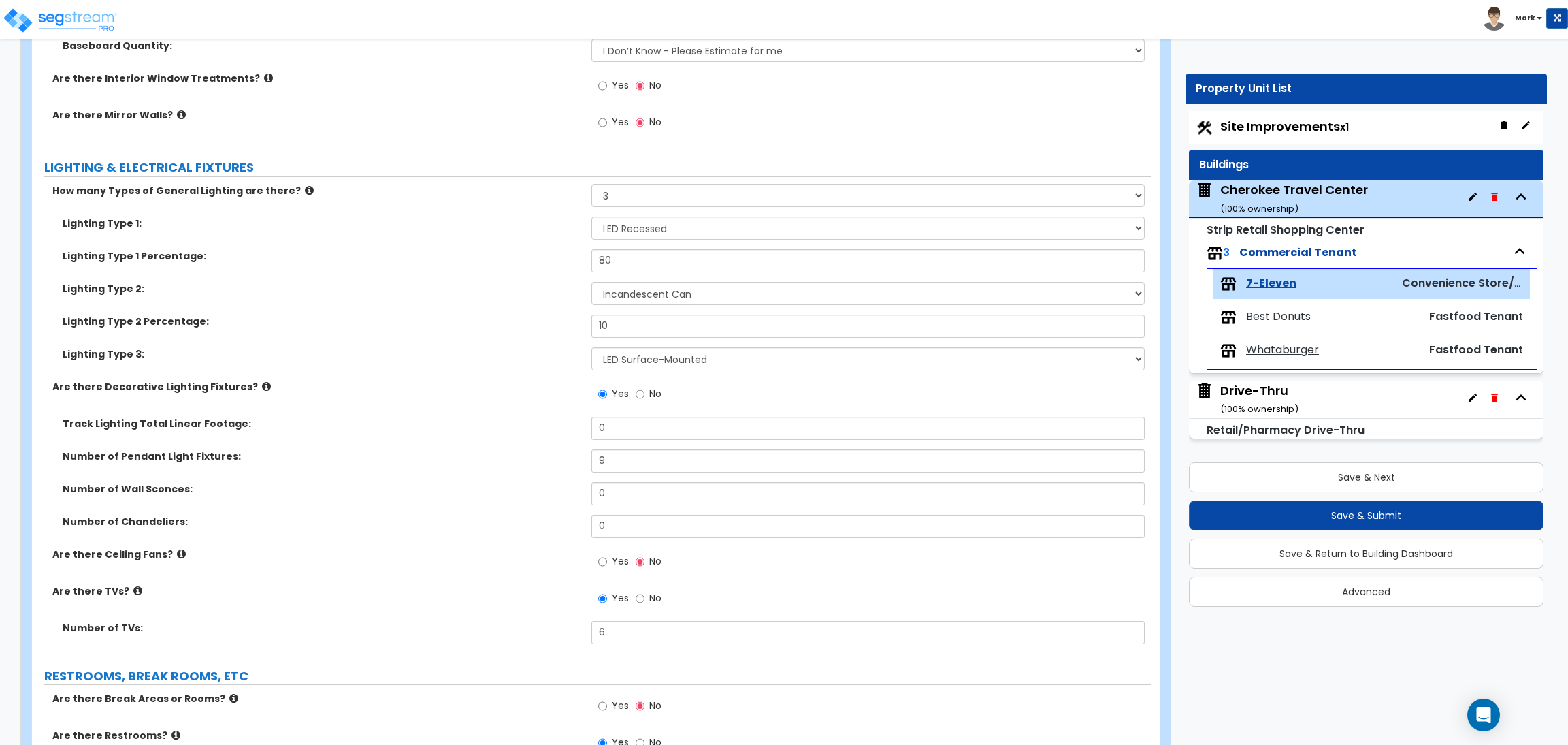
scroll to position [1836, 0]
drag, startPoint x: 630, startPoint y: 466, endPoint x: 561, endPoint y: 455, distance: 69.9
click at [561, 455] on div "Number of Pendant Light Fixtures: 9" at bounding box center [592, 463] width 1120 height 32
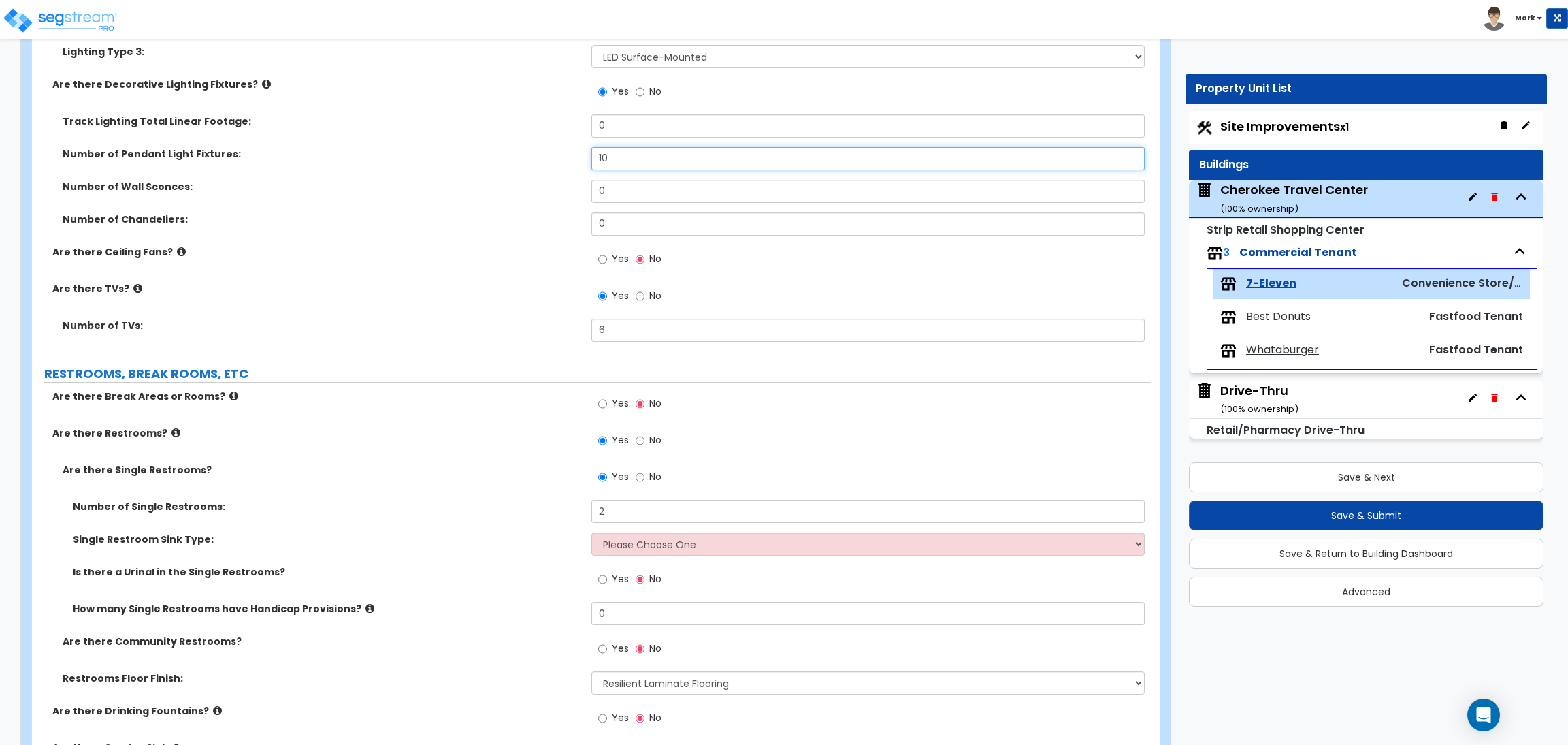
scroll to position [2141, 0]
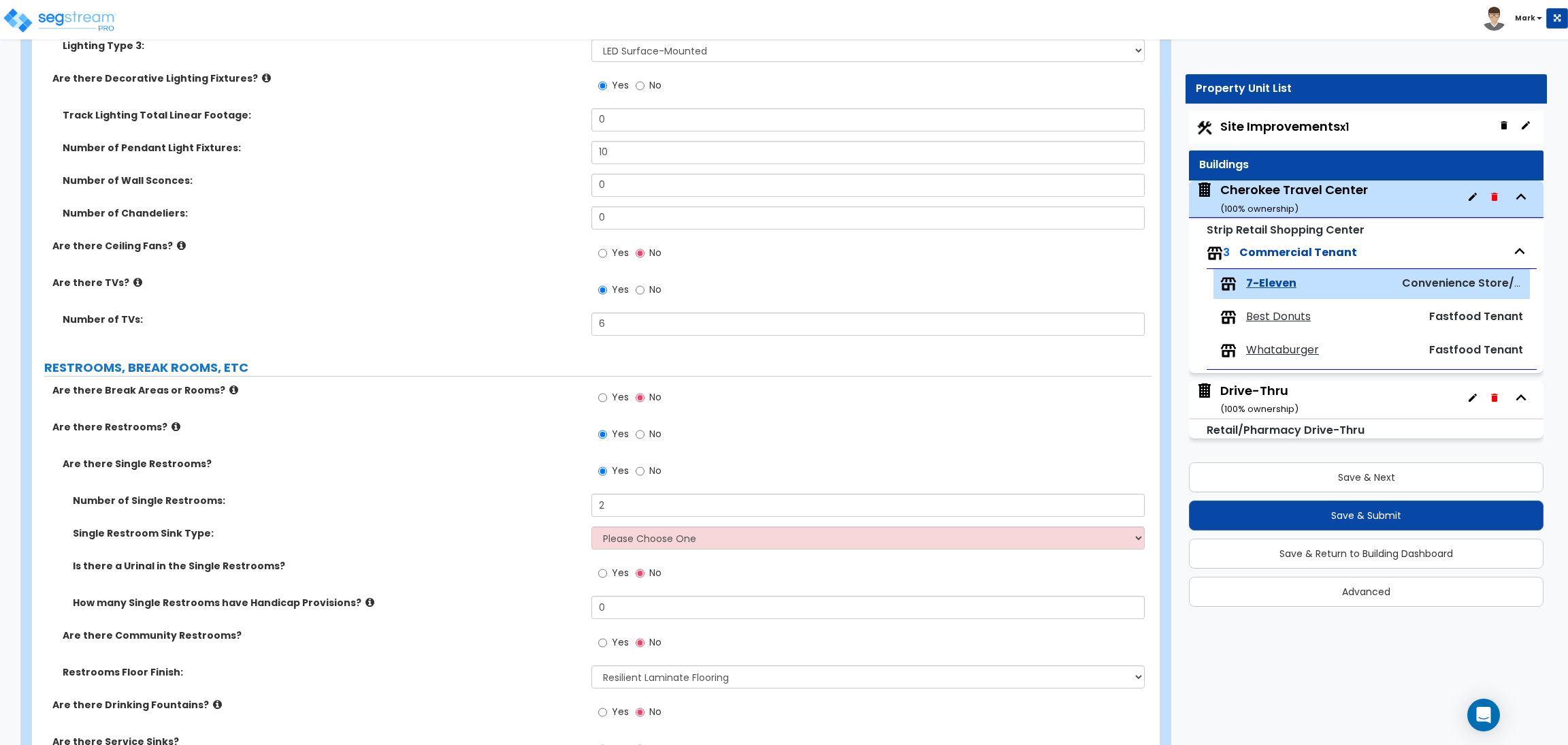
click at [361, 301] on div "Are there TVs? Yes No" at bounding box center [592, 295] width 1120 height 37
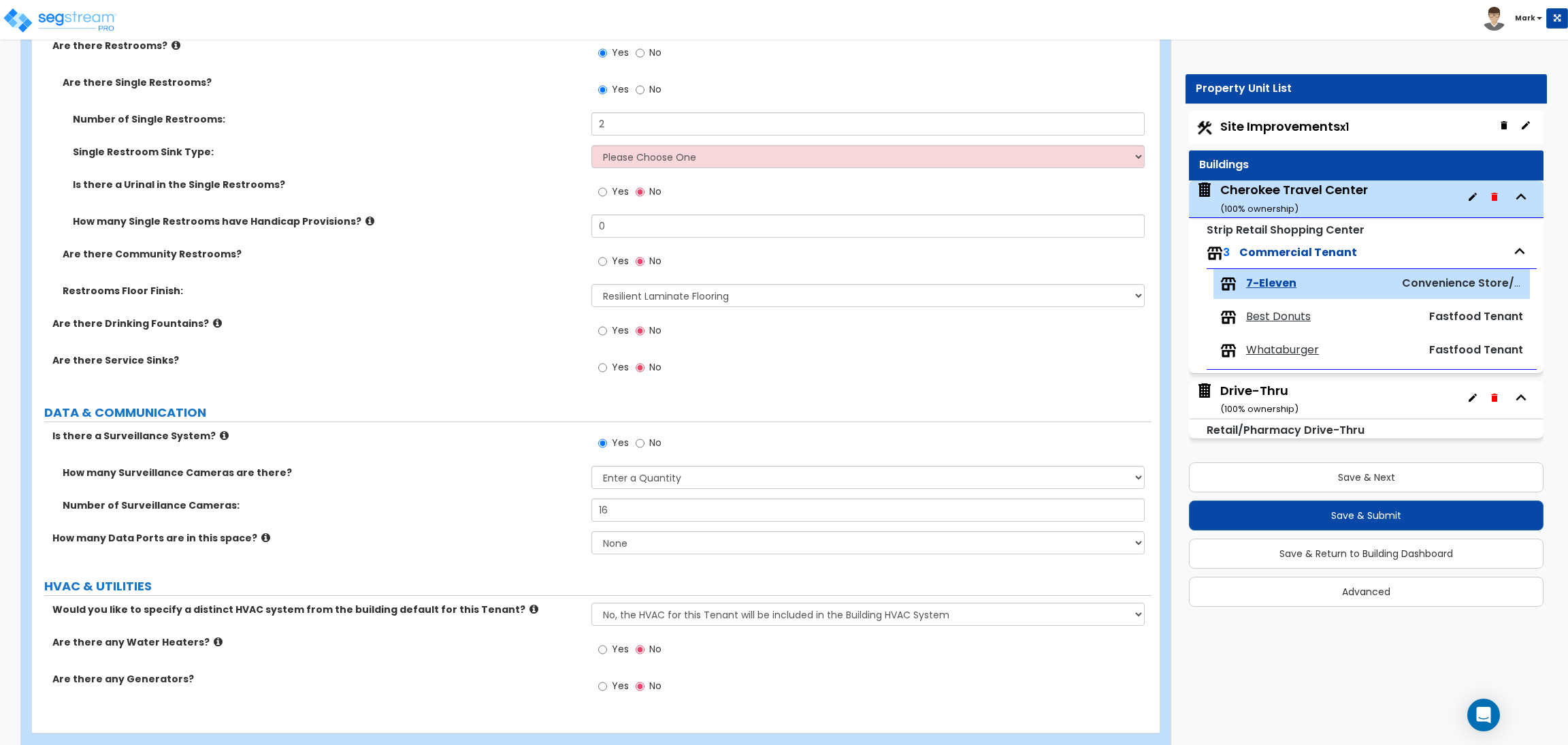
scroll to position [2550, 0]
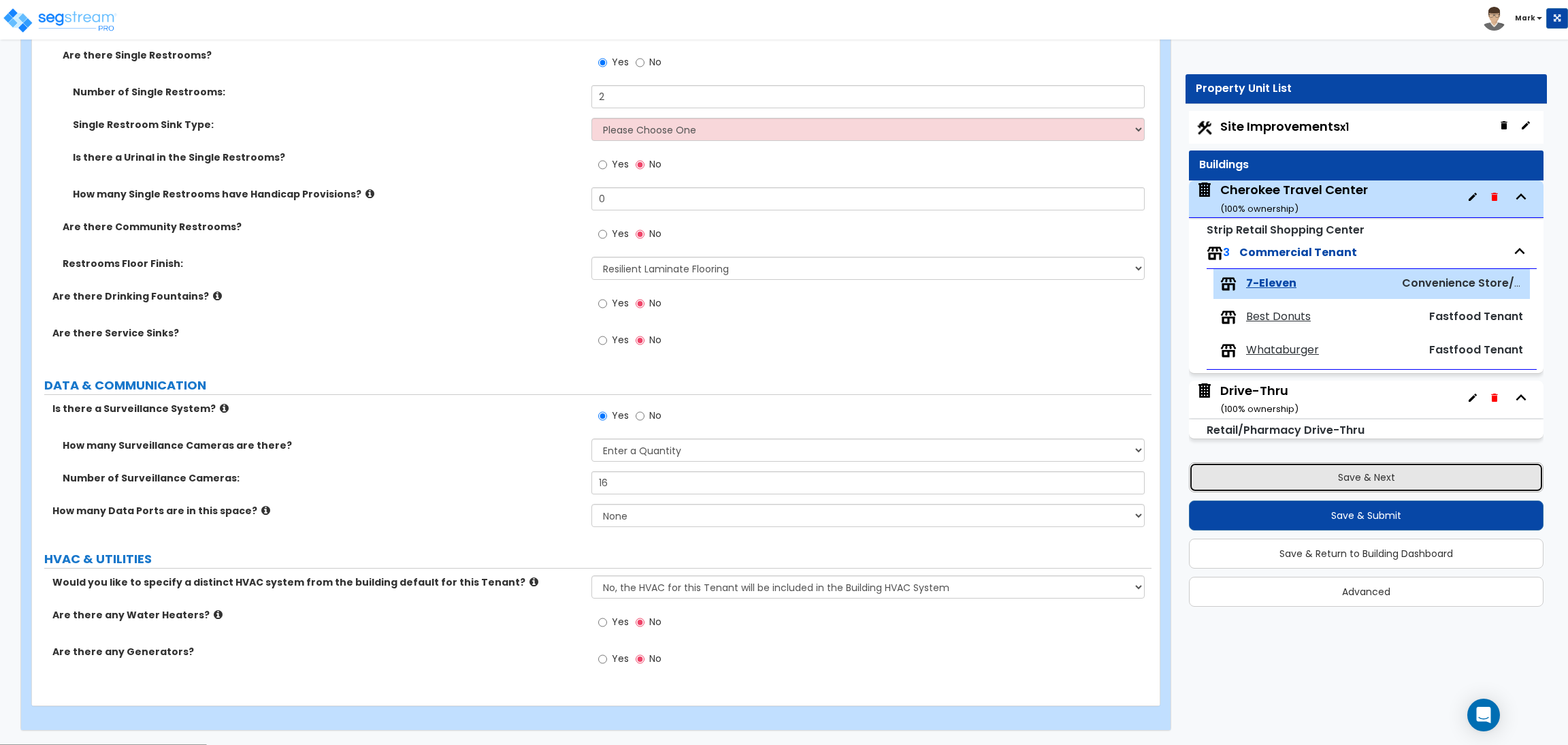
click at [1230, 471] on button "Save & Next" at bounding box center [1366, 477] width 354 height 30
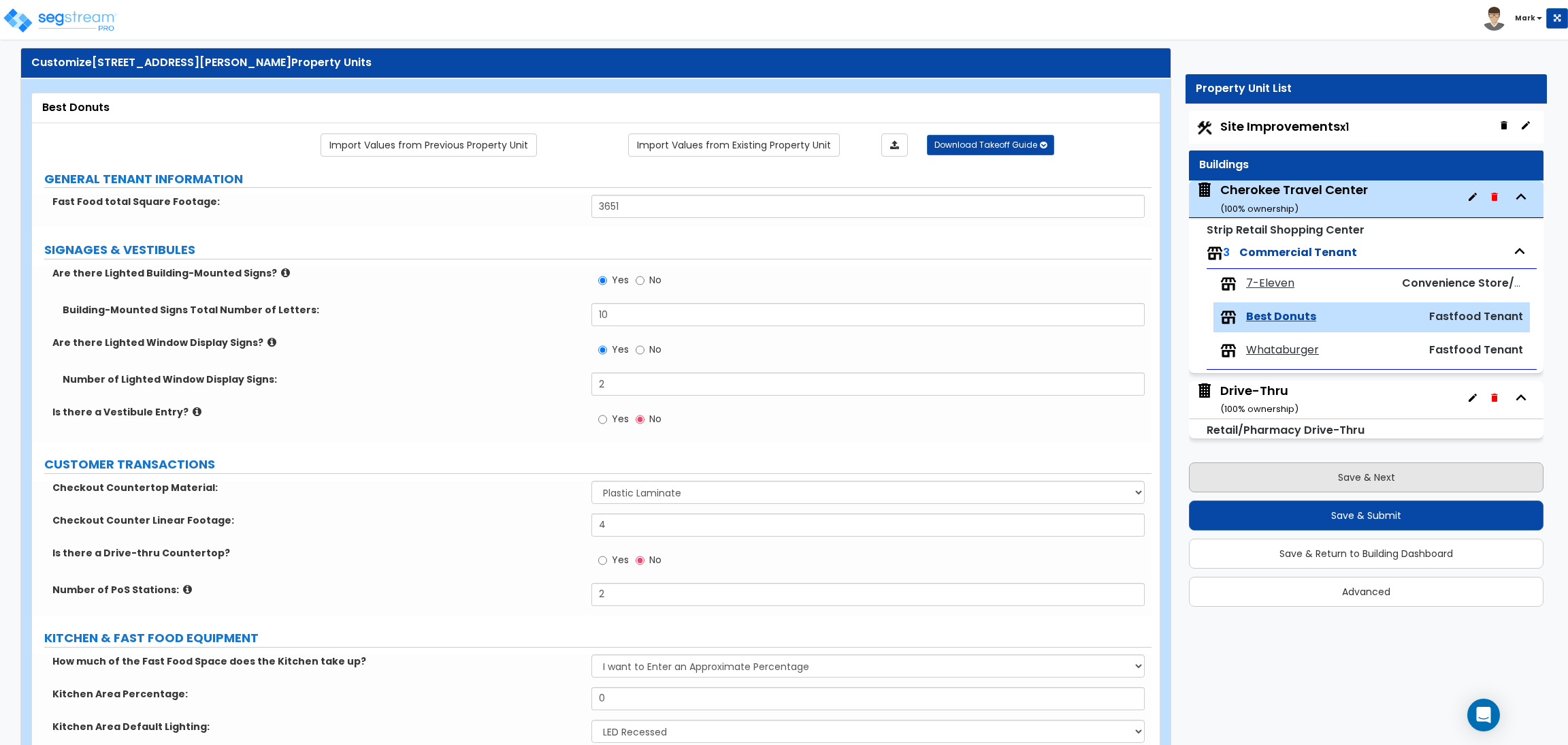
scroll to position [0, 0]
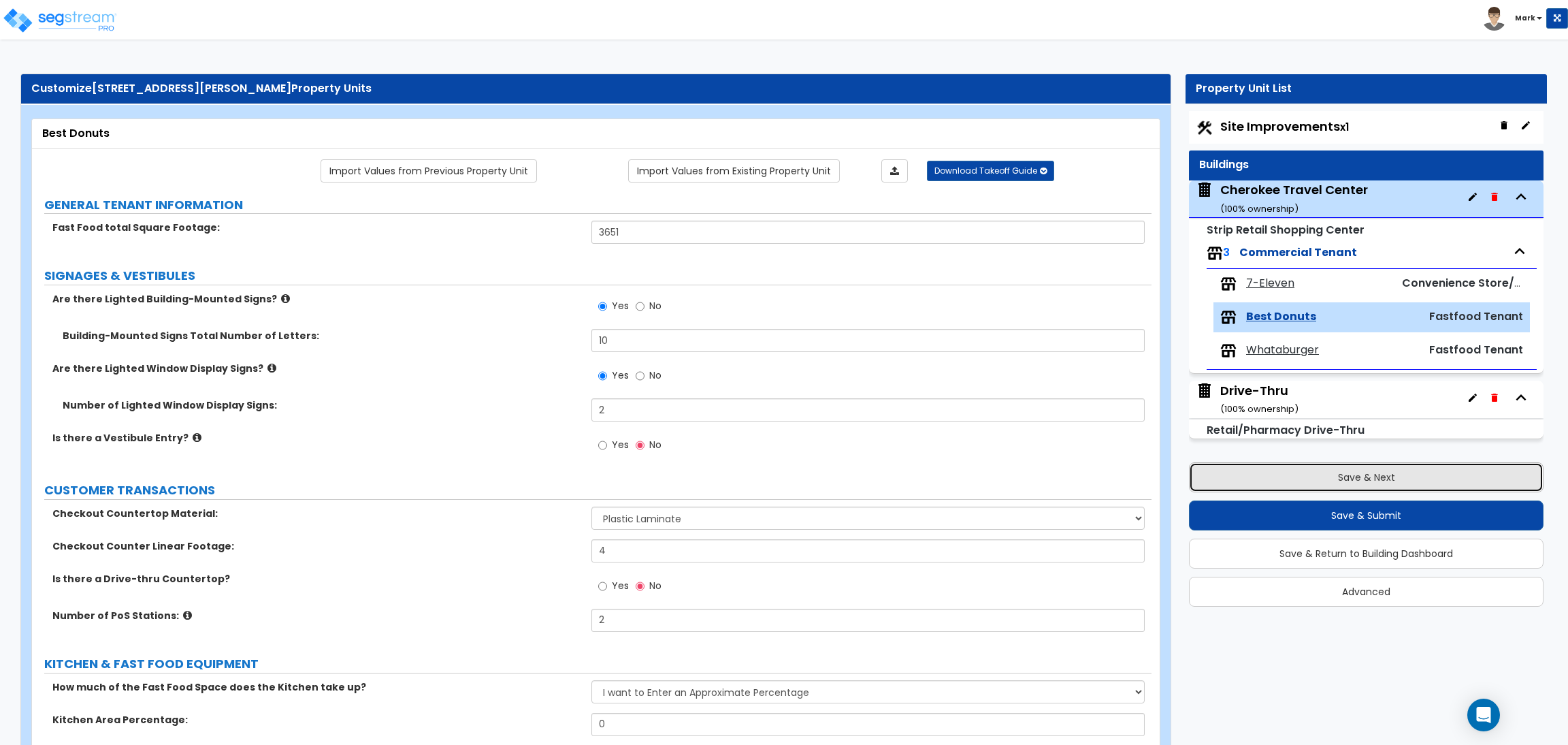
click at [1292, 477] on button "Save & Next" at bounding box center [1366, 477] width 354 height 30
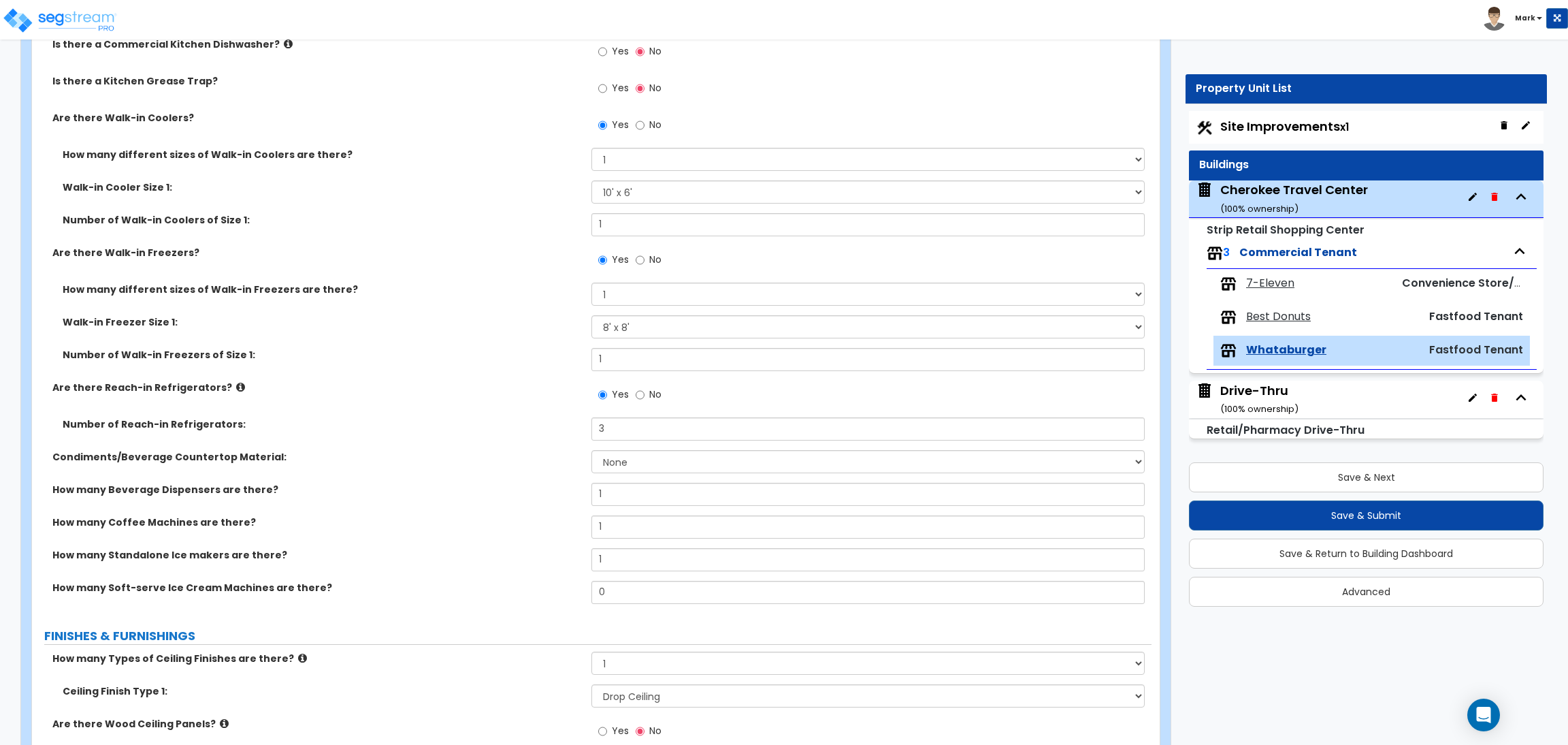
scroll to position [1429, 0]
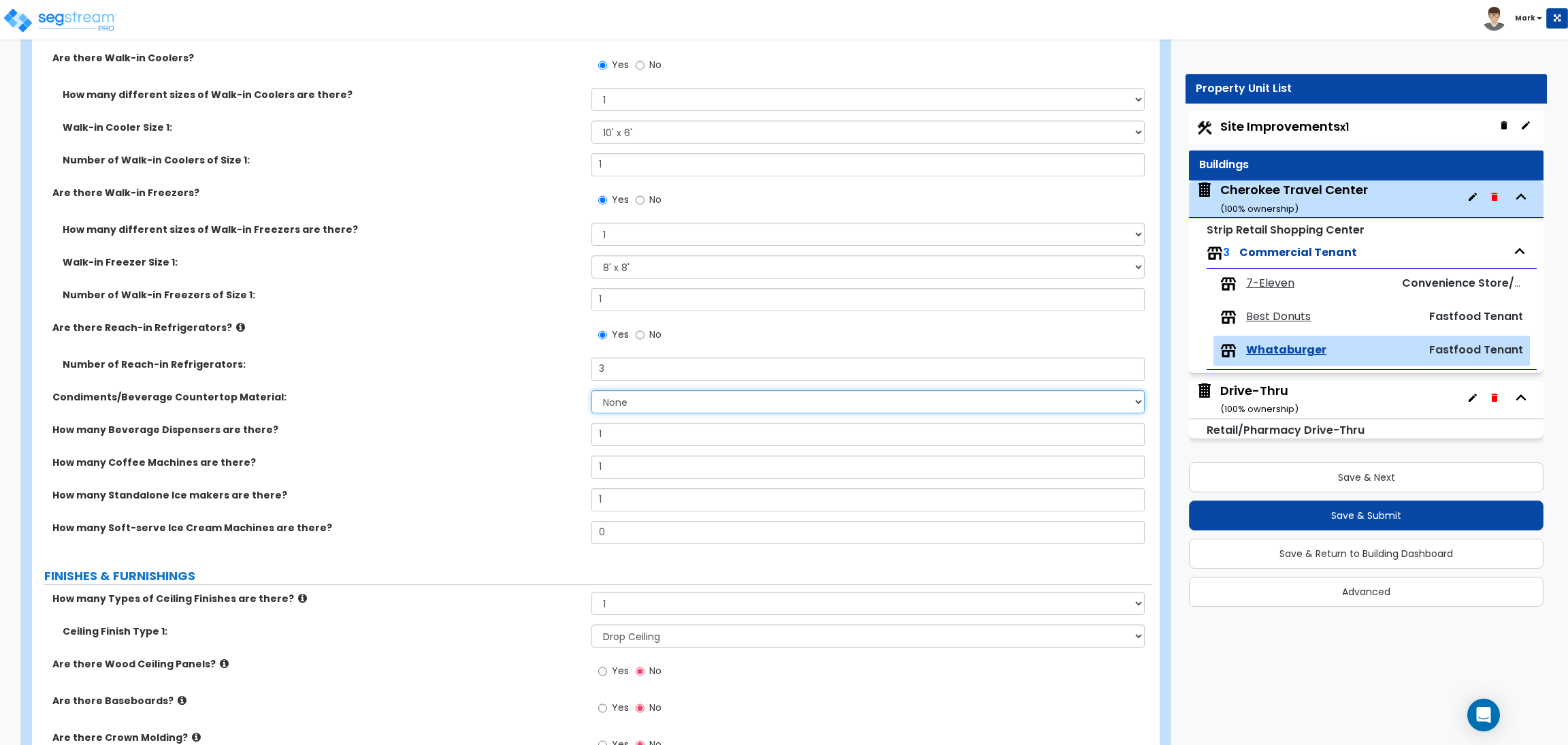
click at [634, 396] on select "None Plastic Laminate Solid Surface Stone Quartz Marble Tile Wood Stainless Ste…" at bounding box center [867, 401] width 553 height 23
click at [591, 391] on select "None Plastic Laminate Solid Surface Stone Quartz Marble Tile Wood Stainless Ste…" at bounding box center [867, 401] width 553 height 23
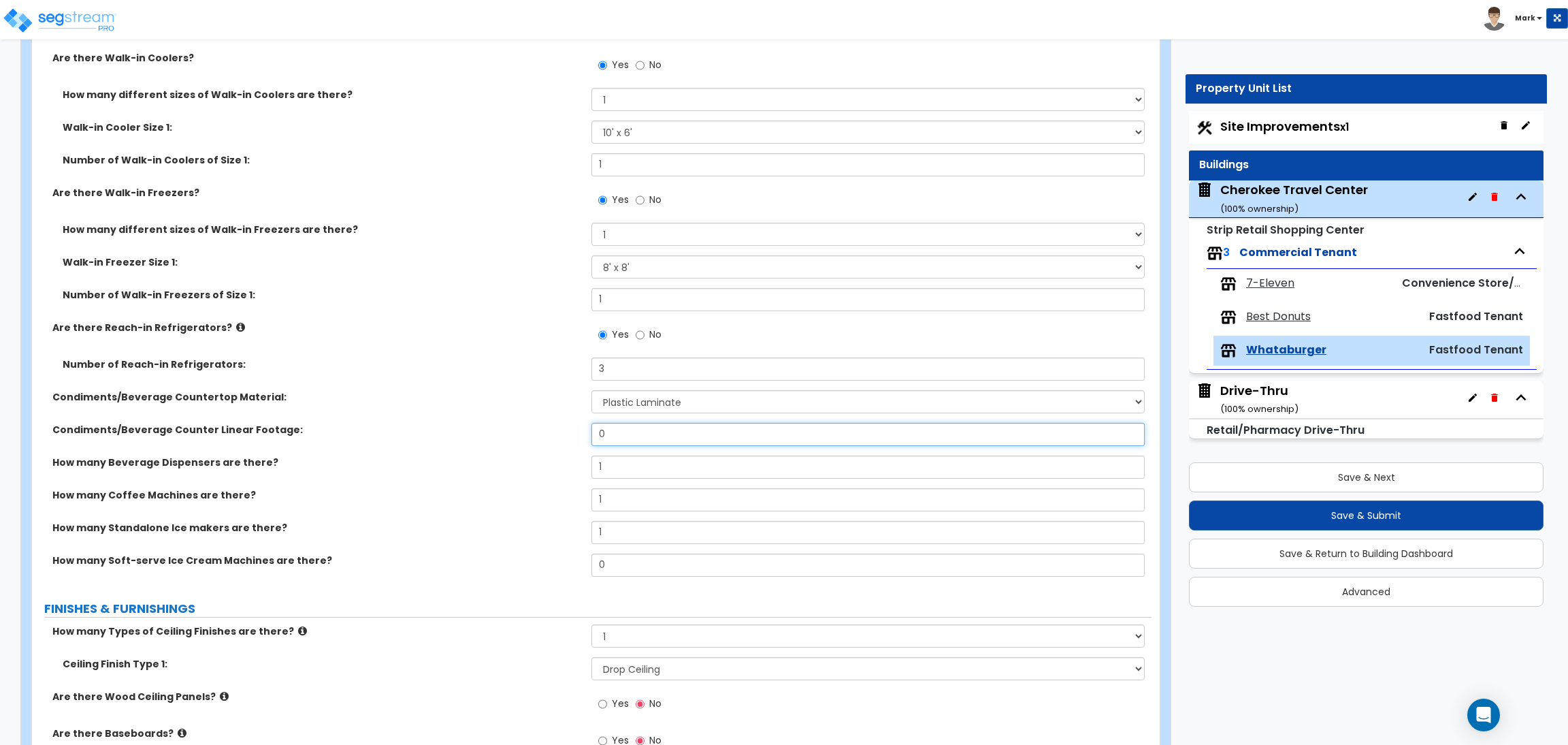
drag, startPoint x: 651, startPoint y: 434, endPoint x: 517, endPoint y: 450, distance: 135.0
click at [517, 450] on div "Condiments/Beverage Counter Linear Footage: 0" at bounding box center [592, 439] width 1120 height 32
click at [430, 457] on label "How many Beverage Dispensers are there?" at bounding box center [317, 462] width 529 height 14
click at [644, 200] on label "No" at bounding box center [648, 202] width 25 height 23
click at [644, 200] on input "No" at bounding box center [639, 200] width 9 height 15
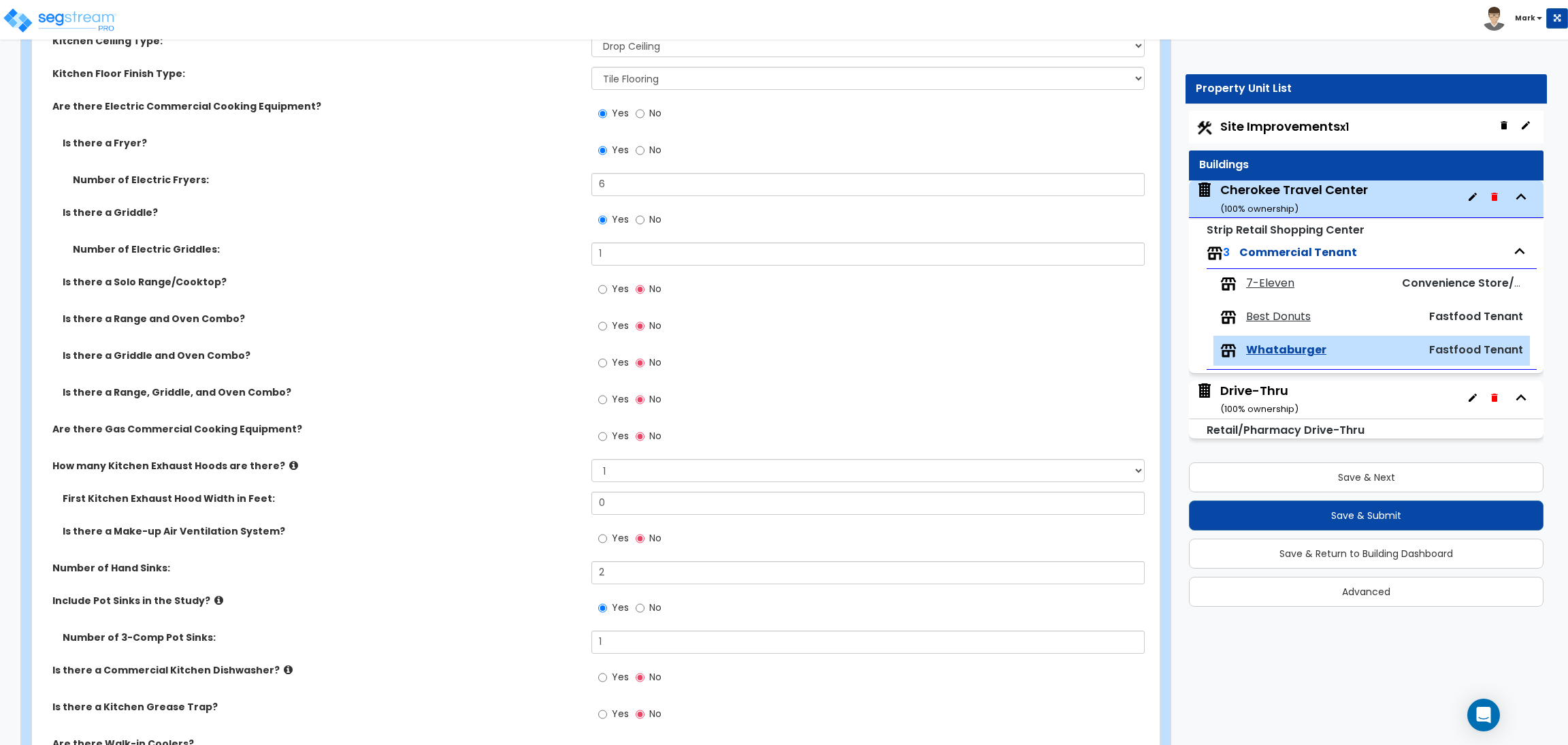
scroll to position [715, 0]
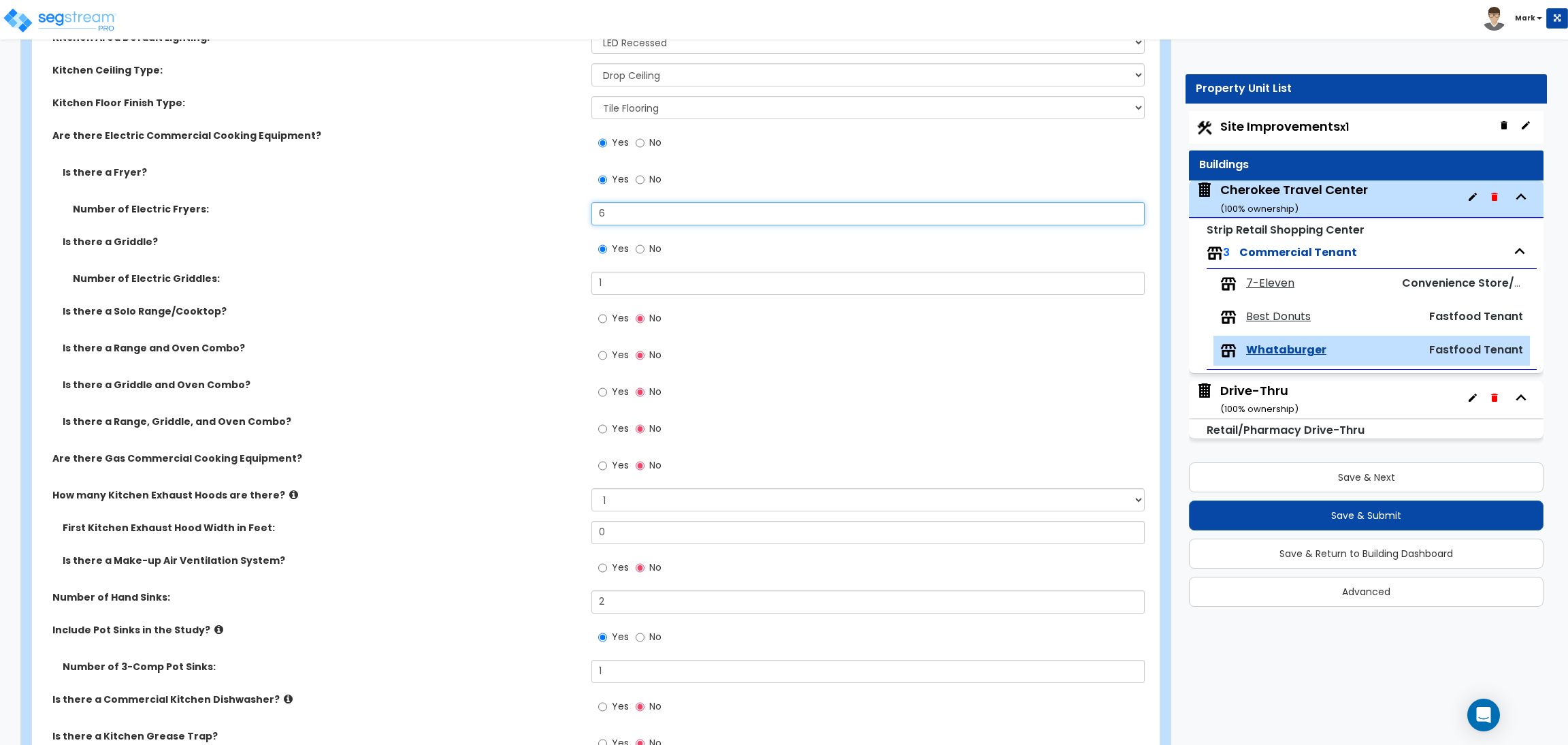
drag, startPoint x: 626, startPoint y: 214, endPoint x: 532, endPoint y: 229, distance: 95.2
click at [532, 229] on div "Number of Electric Fryers: 6" at bounding box center [592, 218] width 1120 height 32
drag, startPoint x: 607, startPoint y: 273, endPoint x: 566, endPoint y: 279, distance: 41.4
click at [566, 279] on div "Number of Electric Griddles: 1" at bounding box center [592, 287] width 1120 height 32
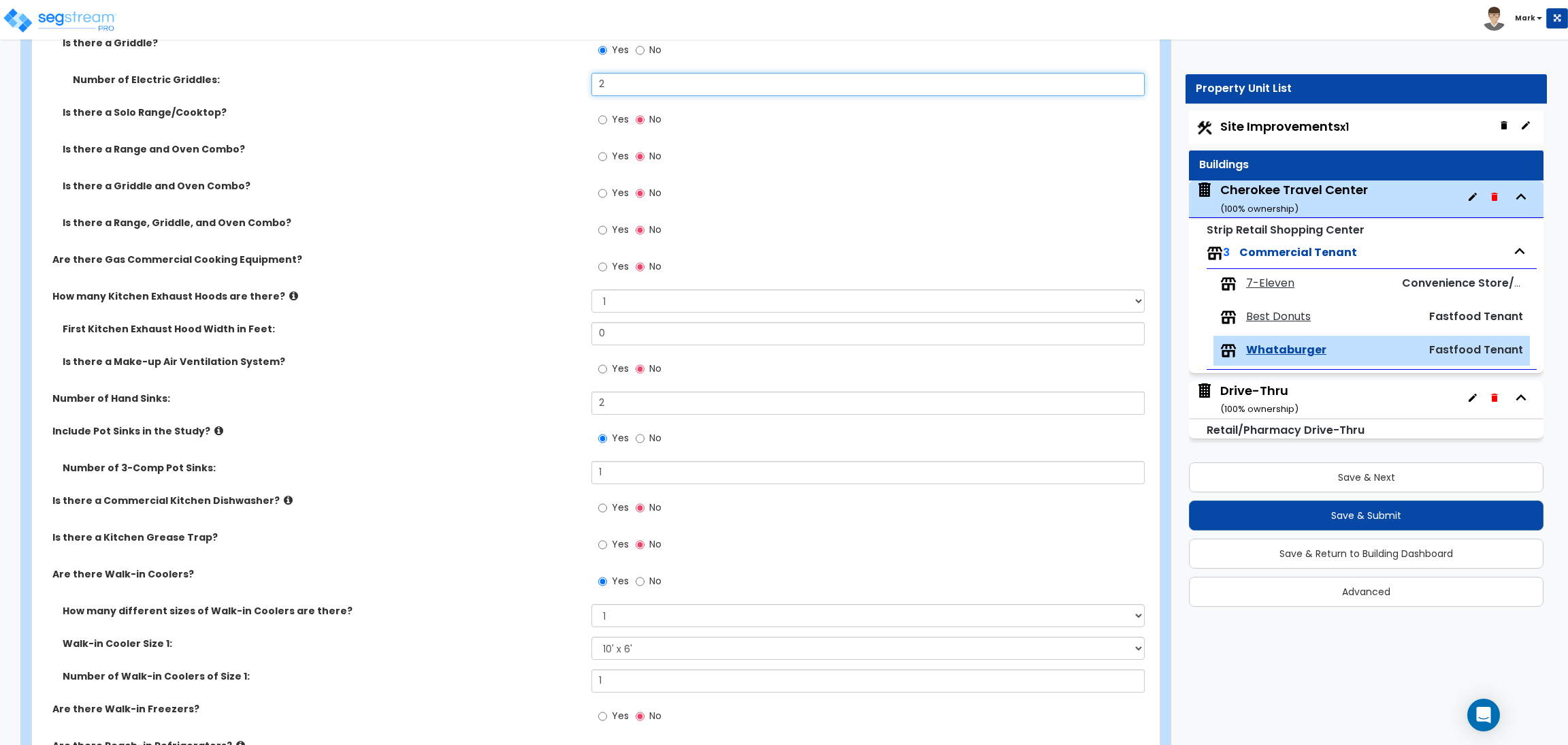
scroll to position [918, 0]
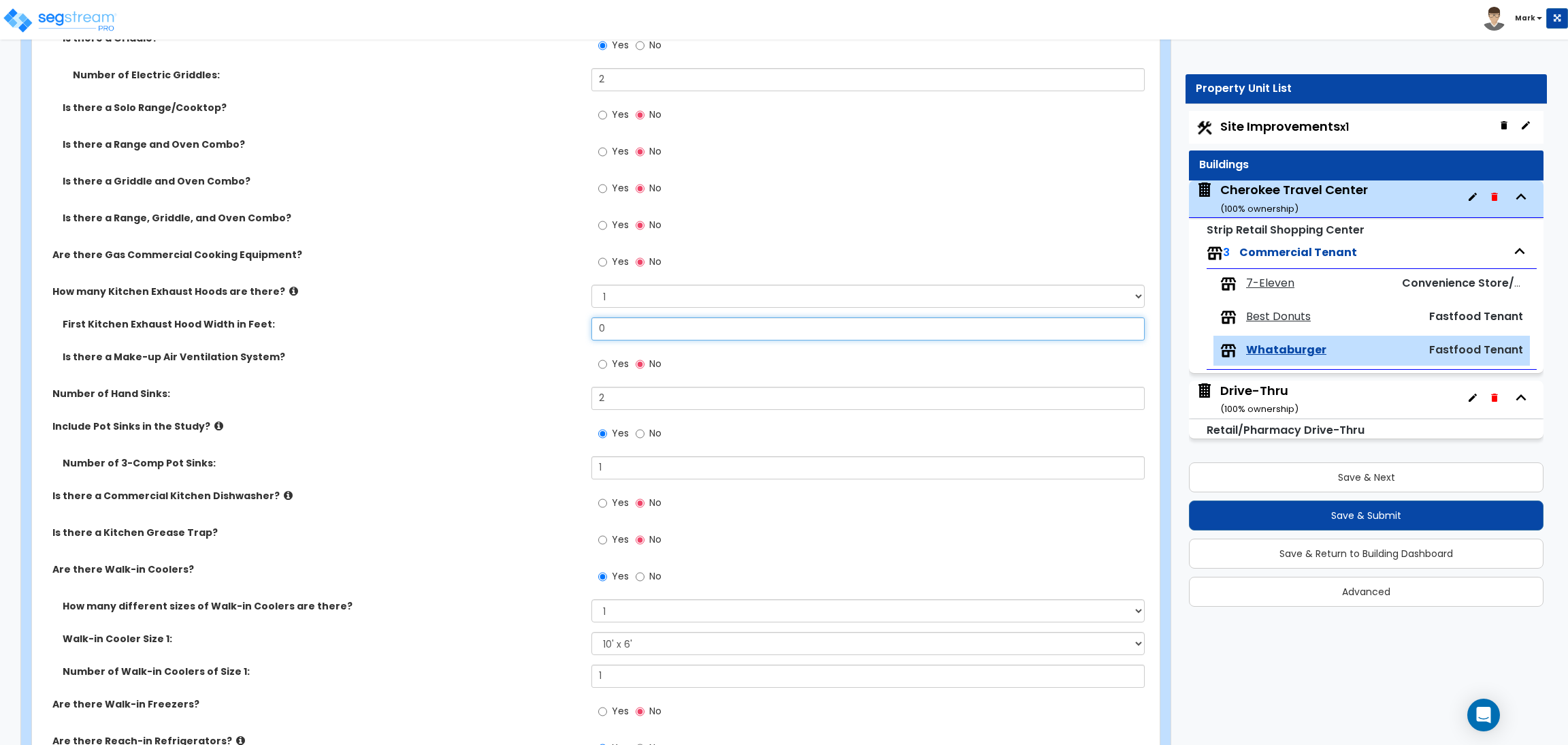
drag, startPoint x: 626, startPoint y: 327, endPoint x: 586, endPoint y: 327, distance: 40.0
click at [586, 327] on div "First Kitchen Exhaust Hood Width in Feet: 0" at bounding box center [592, 333] width 1120 height 32
click at [612, 301] on select "None 1 2 3" at bounding box center [867, 297] width 553 height 23
drag, startPoint x: 513, startPoint y: 306, endPoint x: 397, endPoint y: 296, distance: 116.4
click at [508, 306] on div "How many Kitchen Exhaust Hoods are there? None 1 2 3" at bounding box center [592, 301] width 1120 height 32
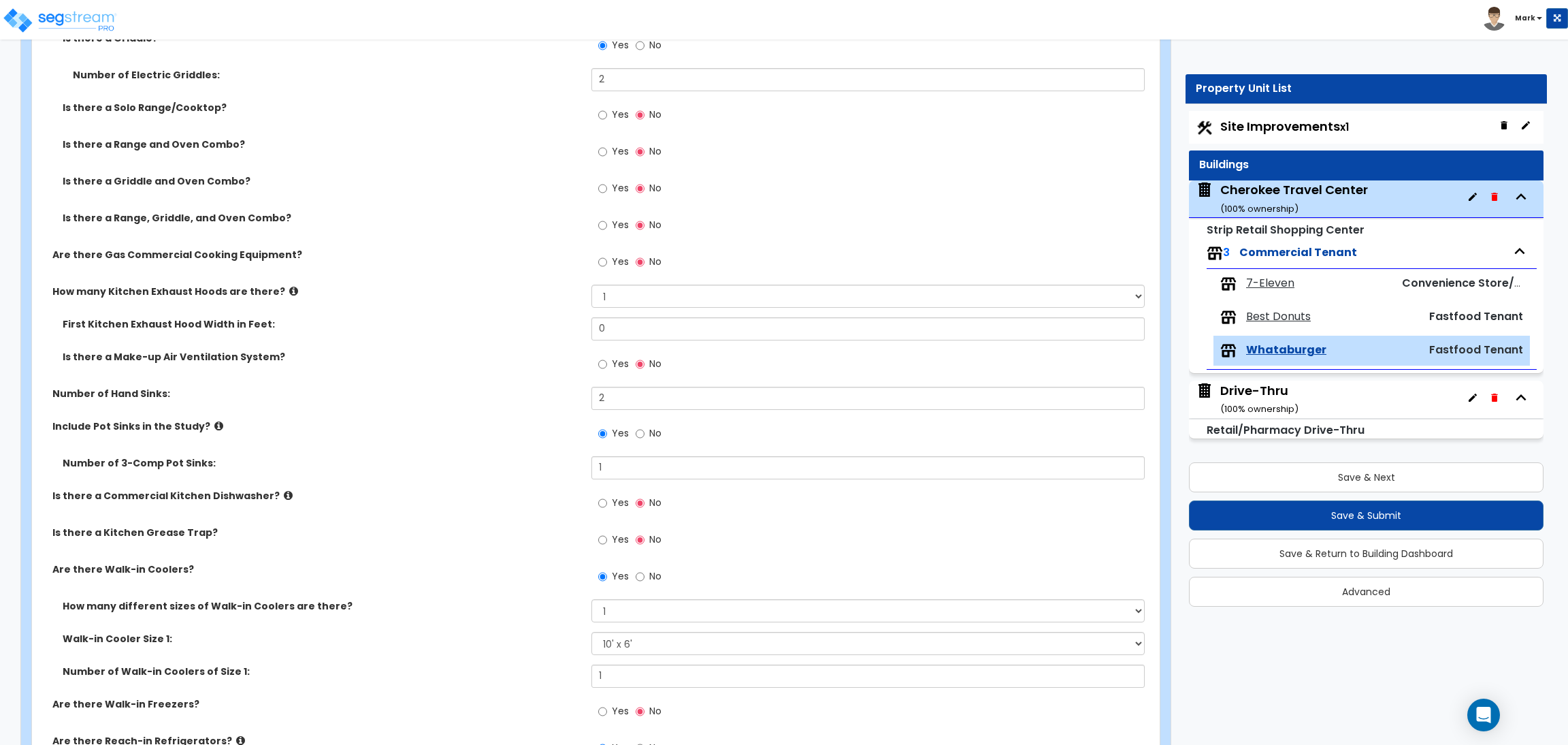
click at [290, 288] on icon at bounding box center [294, 291] width 9 height 10
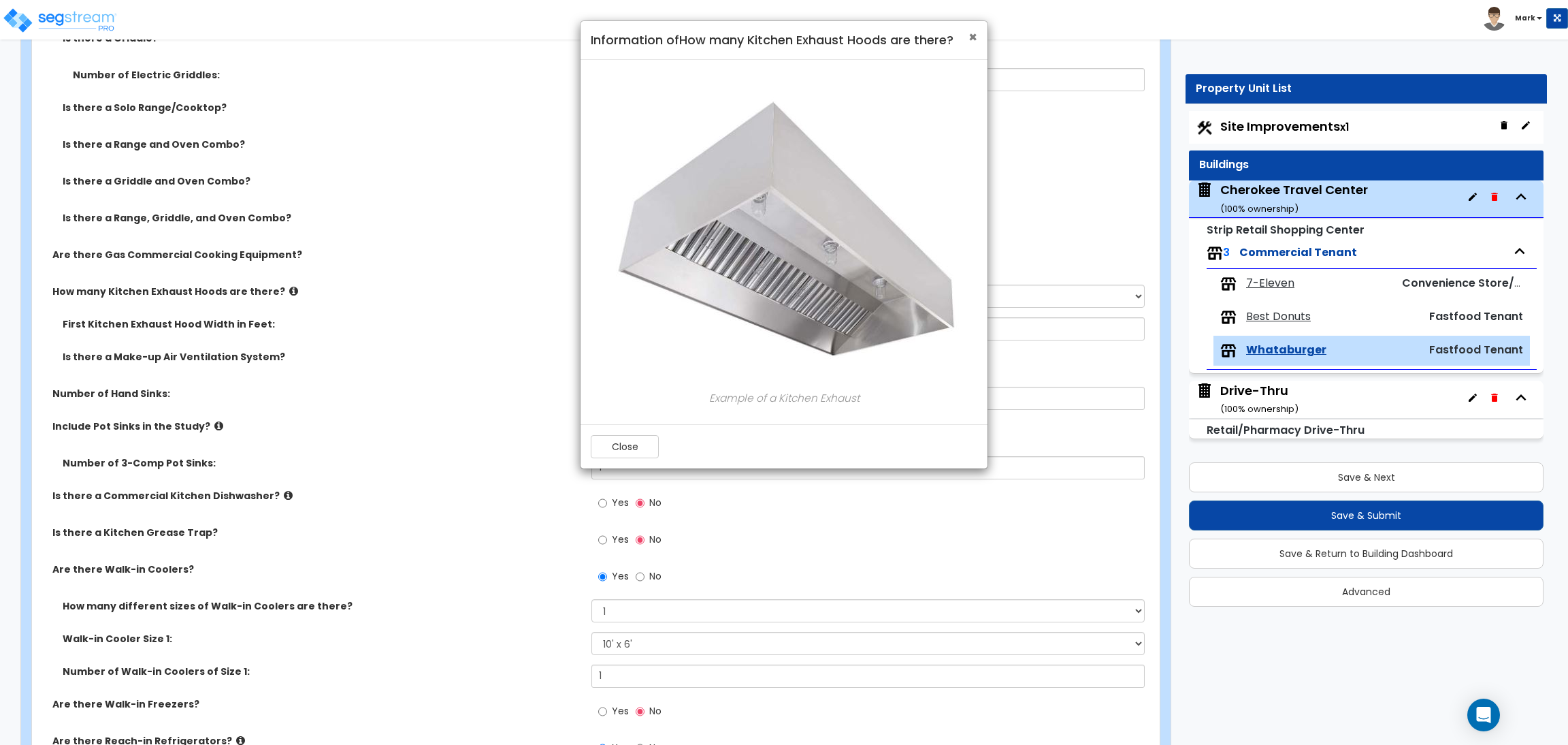
click at [970, 41] on span "×" at bounding box center [972, 37] width 9 height 20
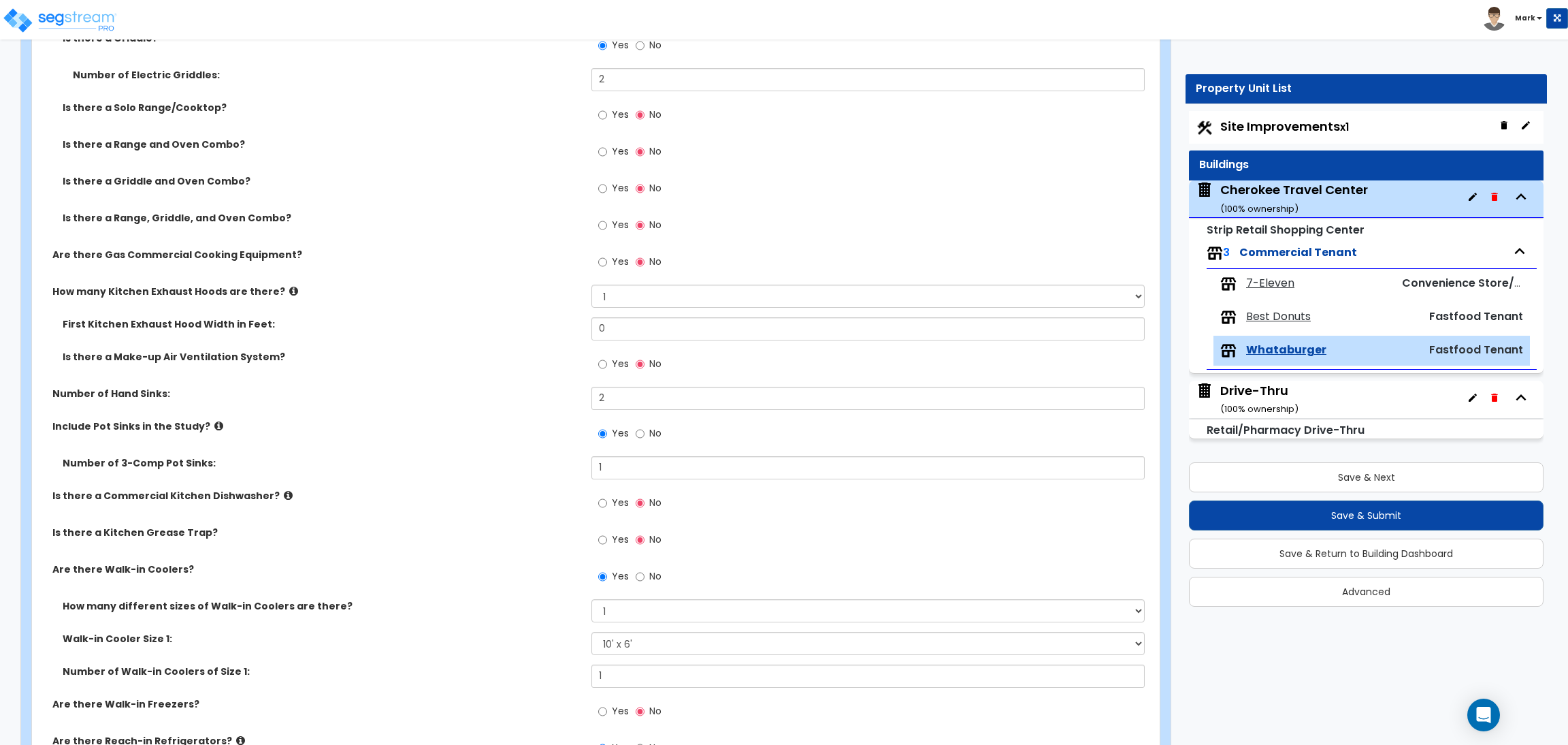
click at [615, 257] on span "Yes" at bounding box center [620, 261] width 17 height 14
click at [607, 257] on input "Yes" at bounding box center [602, 261] width 9 height 15
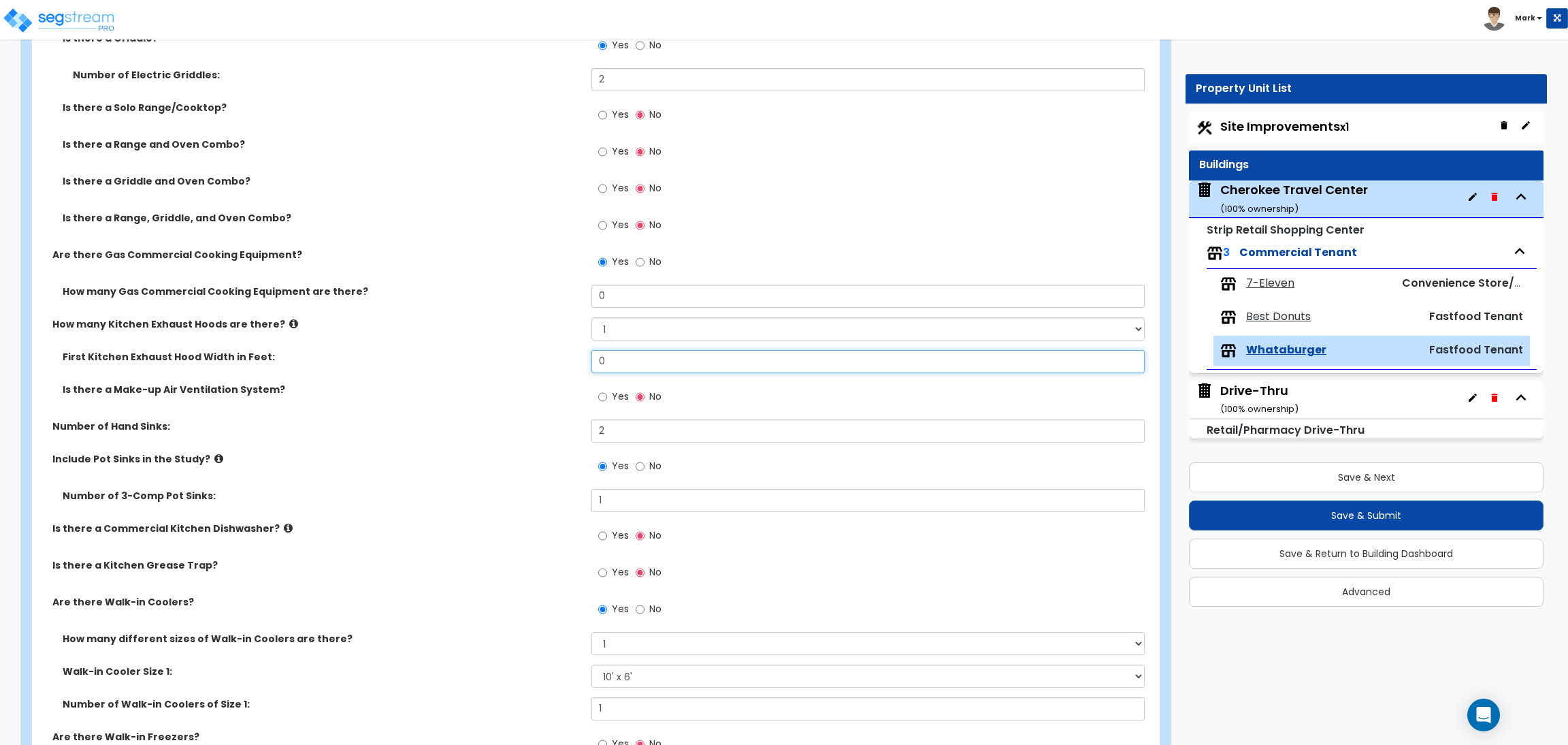
drag, startPoint x: 627, startPoint y: 357, endPoint x: 576, endPoint y: 370, distance: 52.6
click at [576, 370] on div "First Kitchen Exhaust Hood Width in Feet: 0" at bounding box center [592, 365] width 1120 height 32
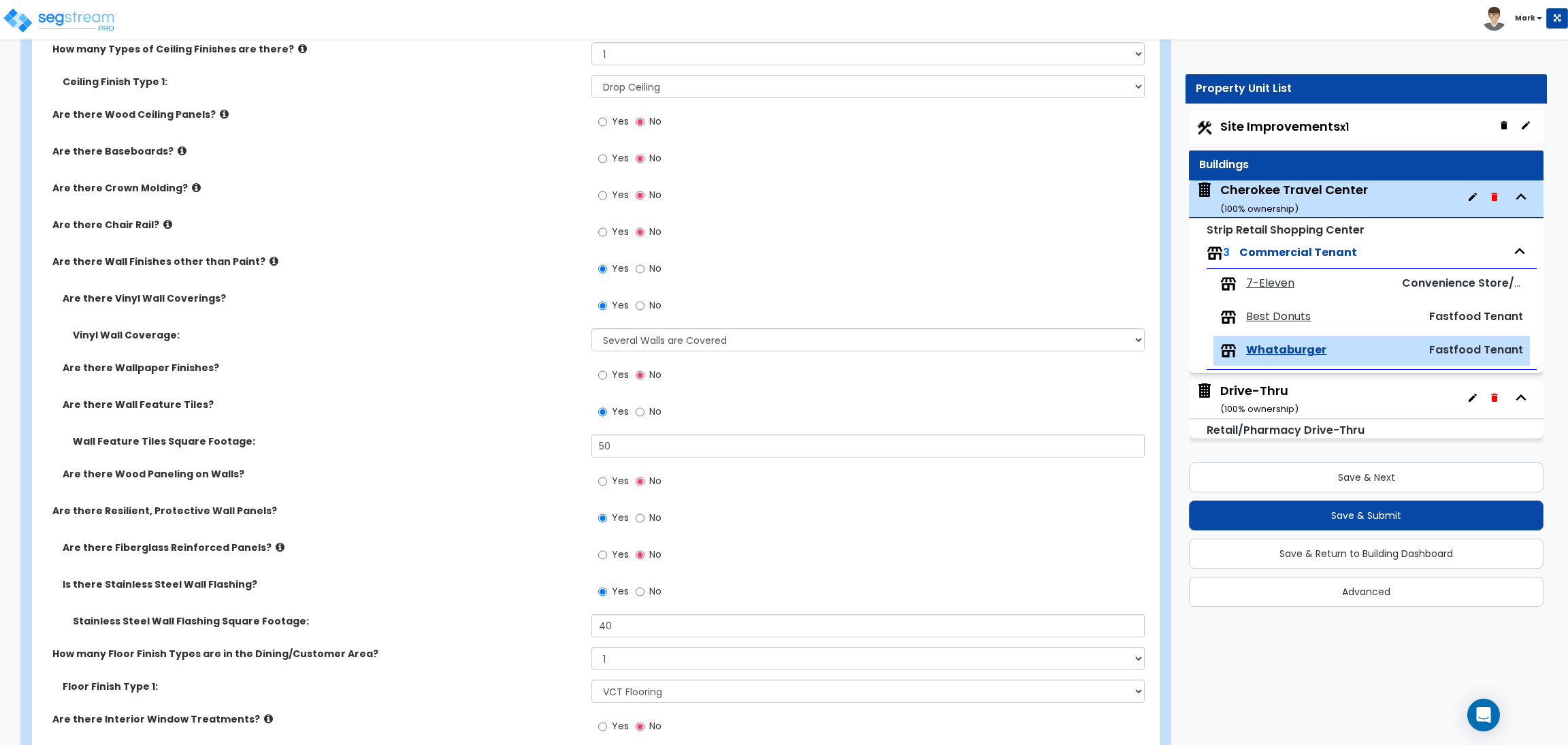
scroll to position [1939, 0]
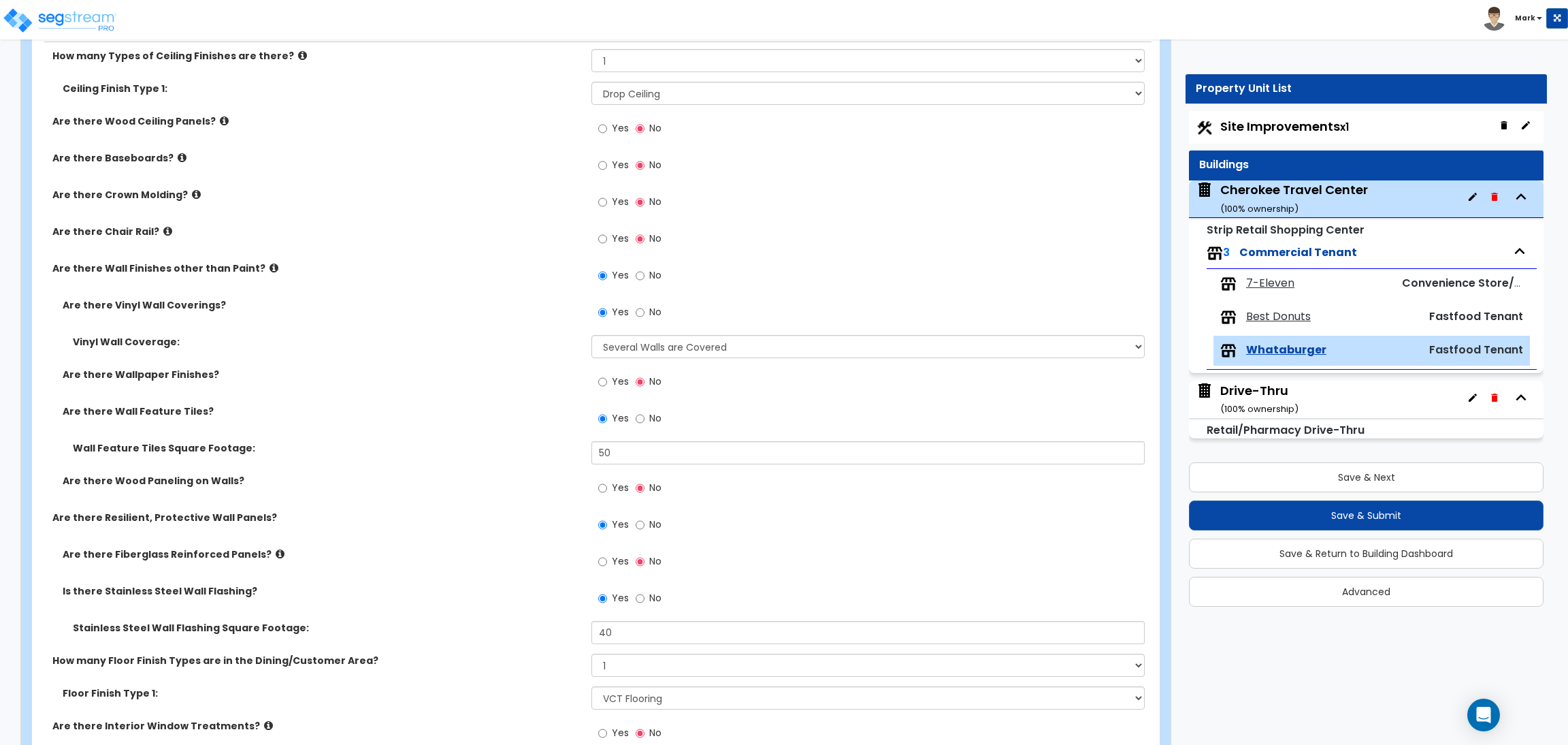
click at [607, 163] on label "Yes" at bounding box center [613, 167] width 30 height 23
click at [607, 163] on input "Yes" at bounding box center [602, 164] width 9 height 15
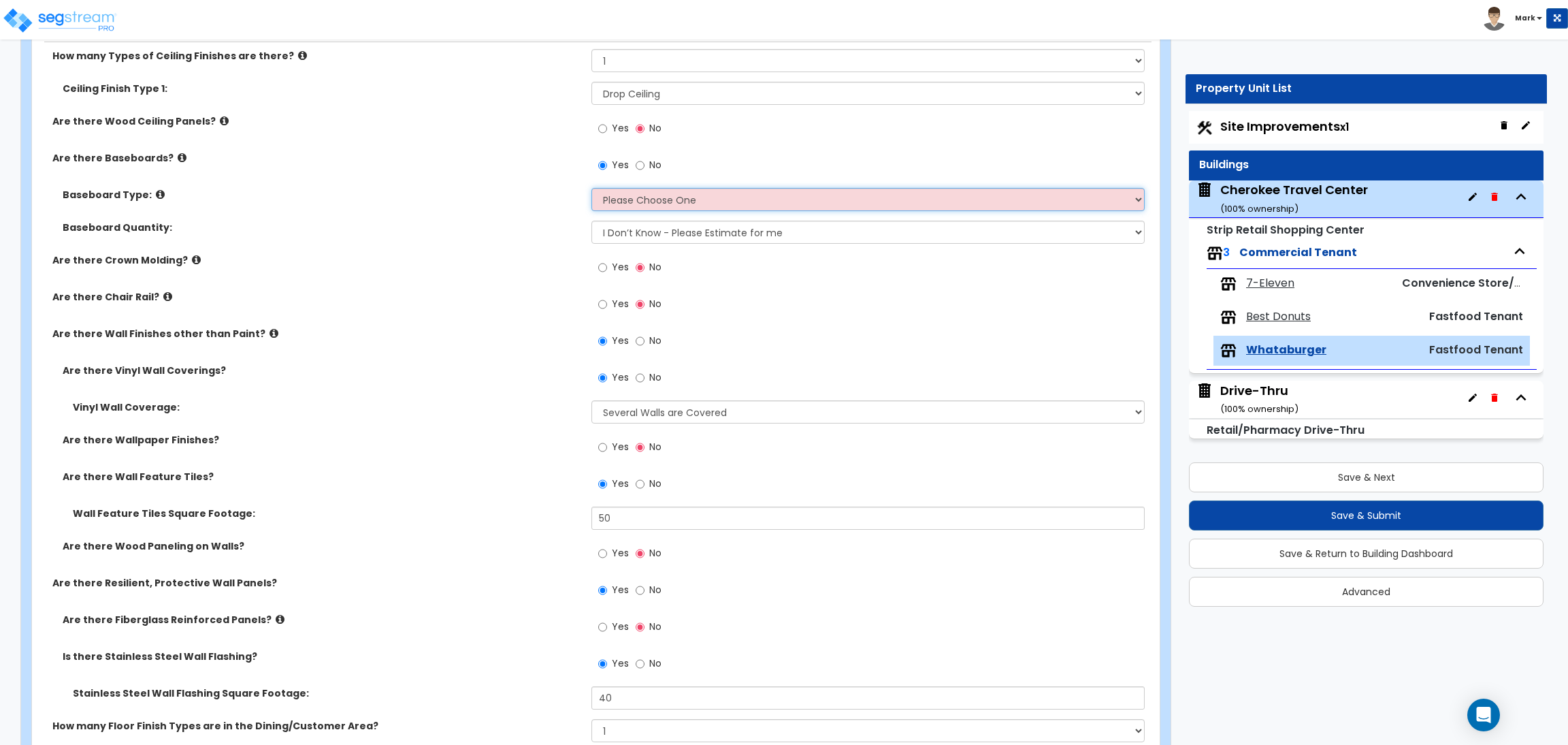
click at [663, 210] on select "Please Choose One Wood Vinyl Carpet Tile" at bounding box center [867, 200] width 553 height 23
click at [591, 188] on select "Please Choose One Wood Vinyl Carpet Tile" at bounding box center [867, 200] width 553 height 23
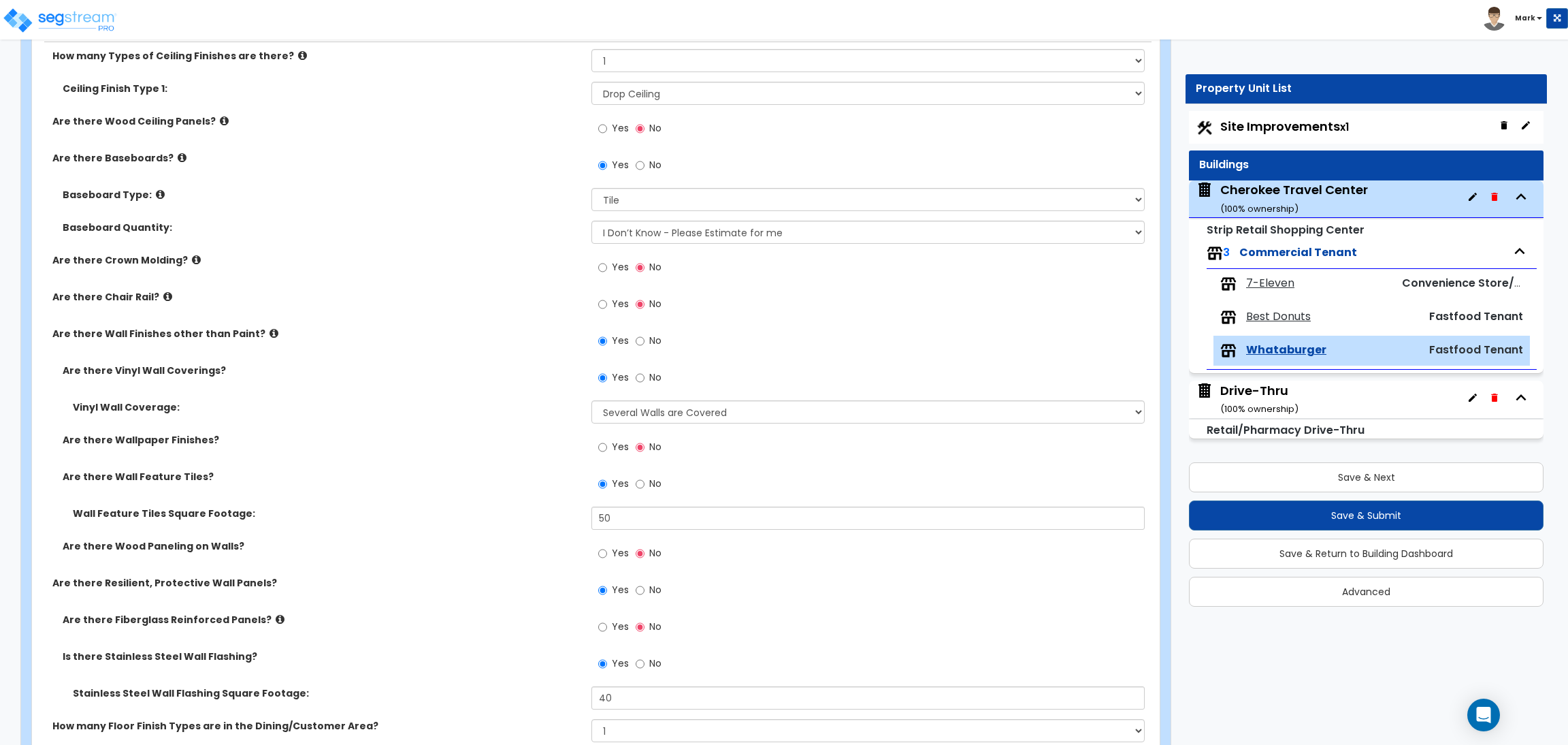
click at [477, 204] on div "Baseboard Type: Please Choose One Wood Vinyl Carpet Tile" at bounding box center [592, 204] width 1120 height 32
click at [721, 409] on select "Please Choose One Only a Small Portion of Walls are Covered Several Walls are C…" at bounding box center [867, 412] width 553 height 23
click at [591, 400] on select "Please Choose One Only a Small Portion of Walls are Covered Several Walls are C…" at bounding box center [867, 412] width 553 height 23
click at [491, 422] on div "Vinyl Wall Coverage: Please Choose One Only a Small Portion of Walls are Covere…" at bounding box center [592, 416] width 1120 height 32
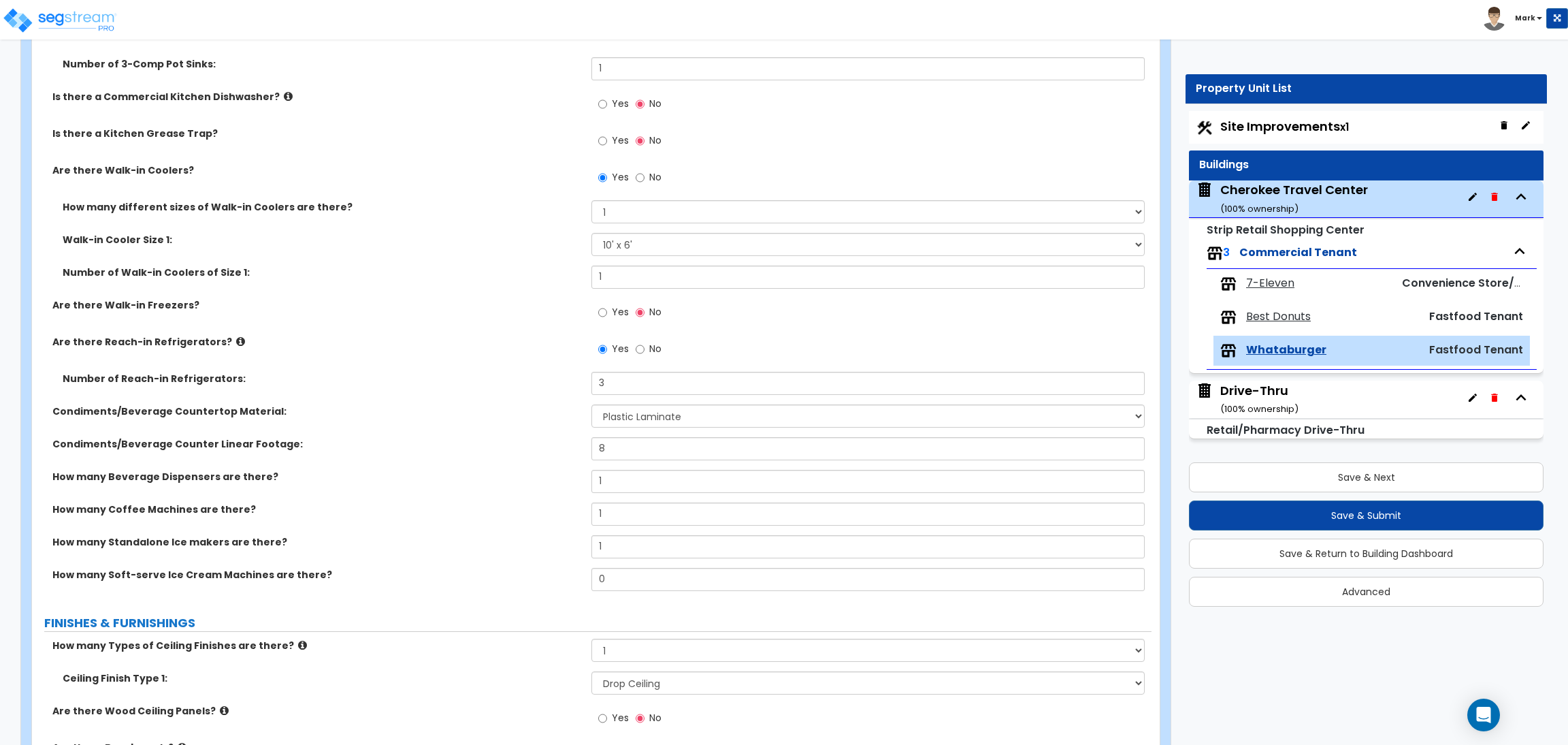
scroll to position [1327, 0]
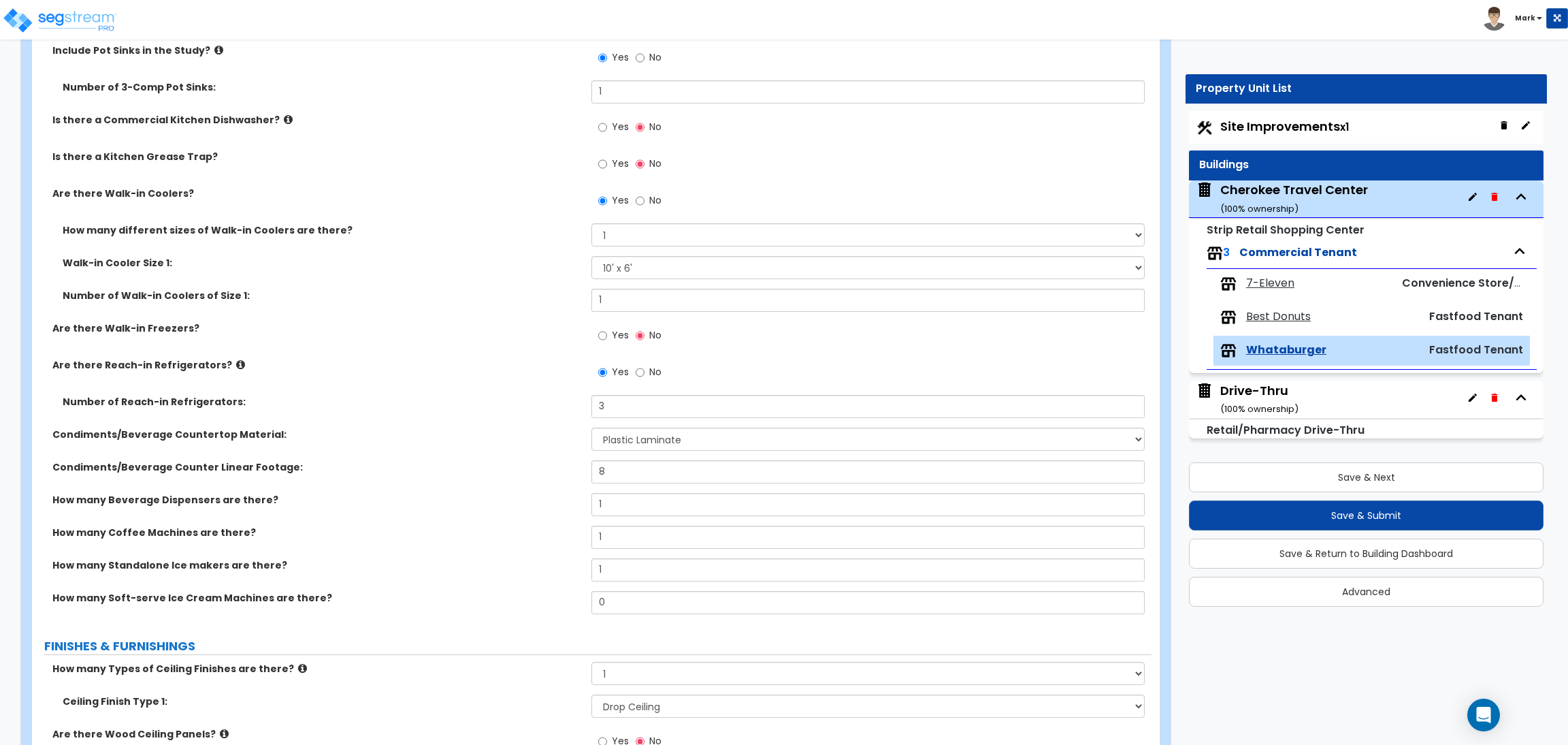
click at [647, 198] on label "No" at bounding box center [648, 203] width 25 height 23
click at [644, 198] on input "No" at bounding box center [639, 200] width 9 height 15
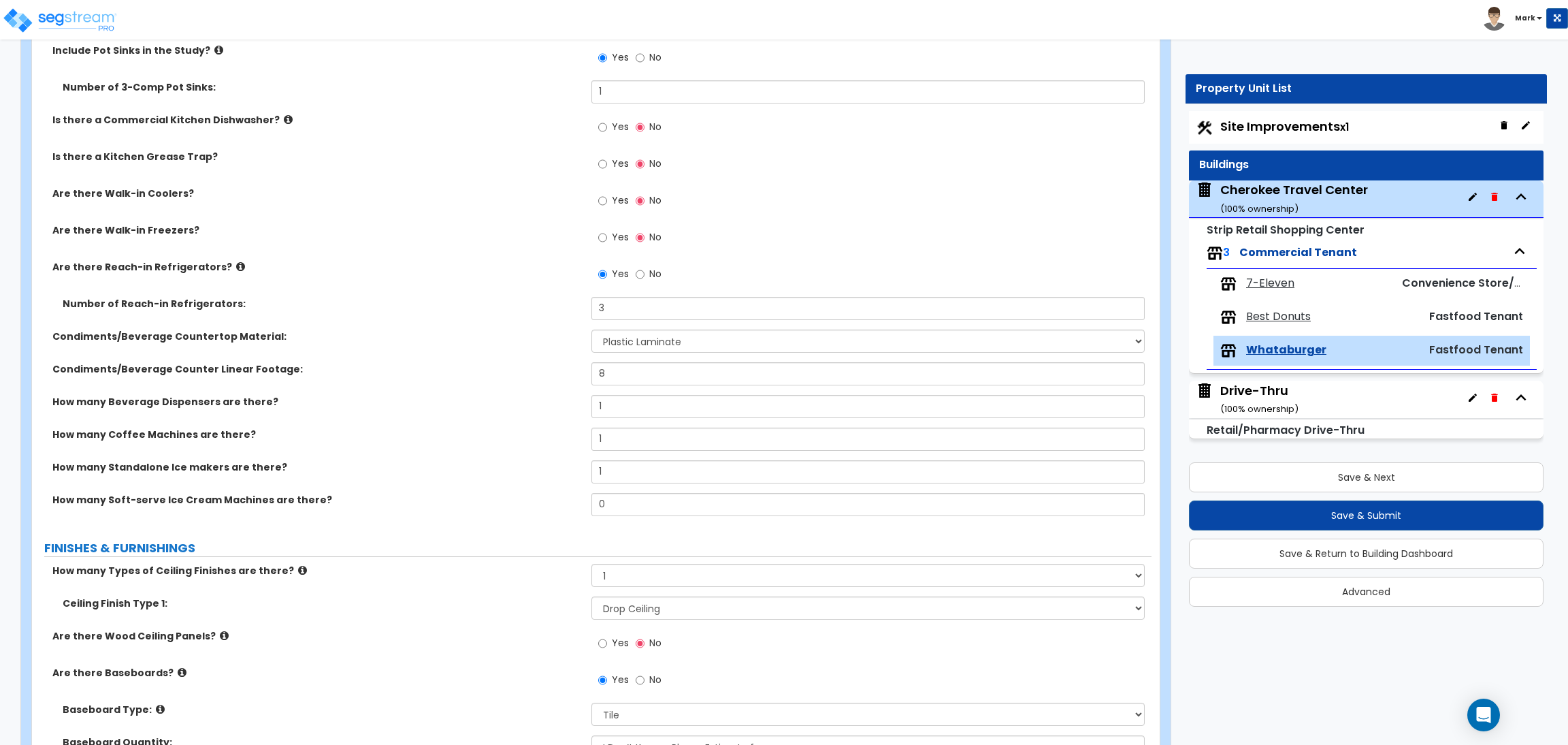
click at [609, 235] on label "Yes" at bounding box center [613, 239] width 30 height 23
click at [607, 235] on input "Yes" at bounding box center [602, 237] width 9 height 15
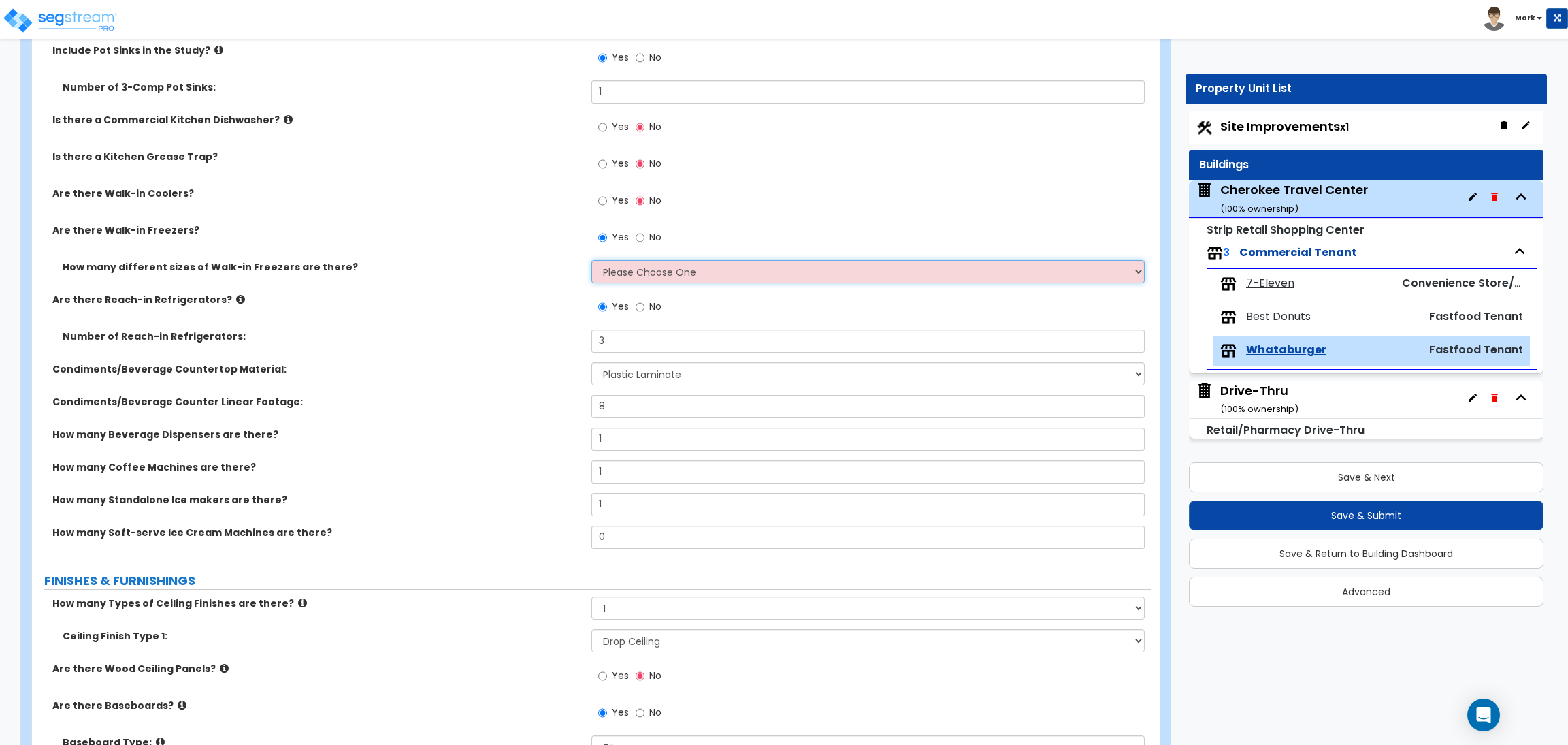
click at [651, 271] on select "Please Choose One 1 2 3 4" at bounding box center [867, 272] width 553 height 23
click at [591, 260] on select "Please Choose One 1 2 3 4" at bounding box center [867, 272] width 553 height 23
click at [623, 279] on select "Please Choose One 1 2 3 4" at bounding box center [867, 272] width 553 height 23
click at [591, 260] on select "Please Choose One 1 2 3 4" at bounding box center [867, 272] width 553 height 23
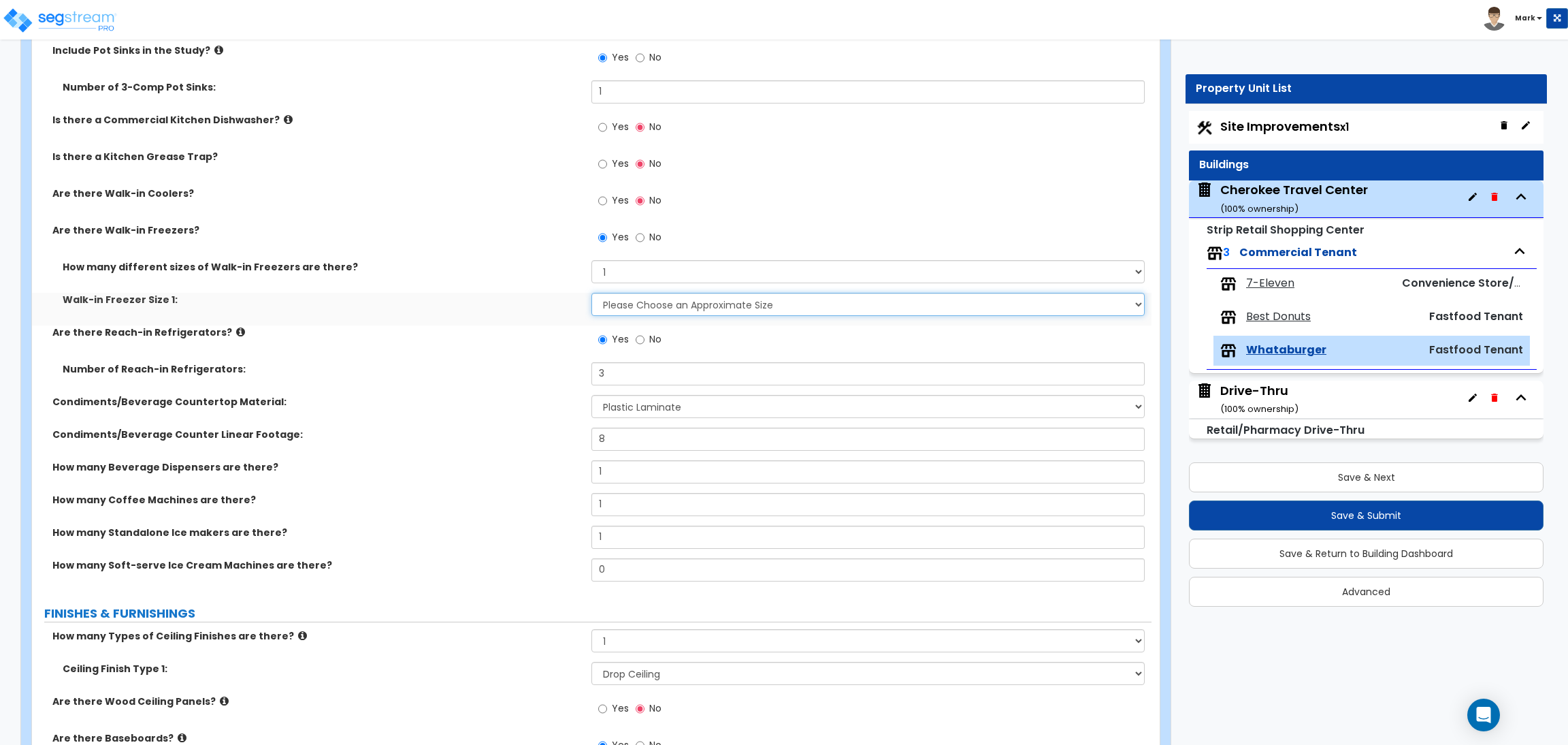
click at [616, 300] on select "Please Choose an Approximate Size 8' x 8' 8' x 12' 8' x 16' 8' x 20' I want to …" at bounding box center [867, 304] width 553 height 23
click at [591, 293] on select "Please Choose an Approximate Size 8' x 8' 8' x 12' 8' x 16' 8' x 20' I want to …" at bounding box center [867, 304] width 553 height 23
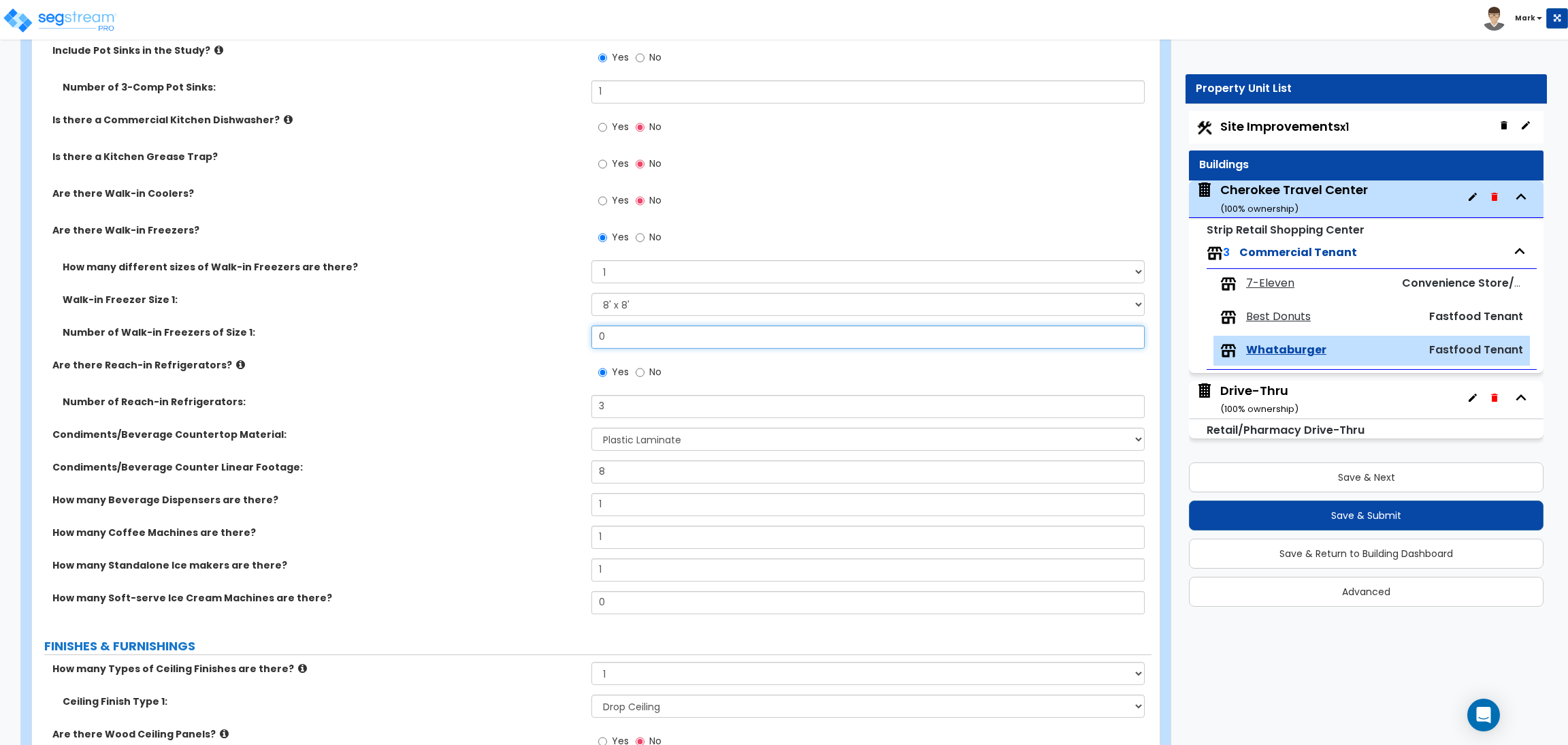
drag, startPoint x: 532, startPoint y: 329, endPoint x: 493, endPoint y: 326, distance: 39.1
click at [493, 326] on div "Number of Walk-in Freezers of Size 1: 0" at bounding box center [592, 341] width 1120 height 32
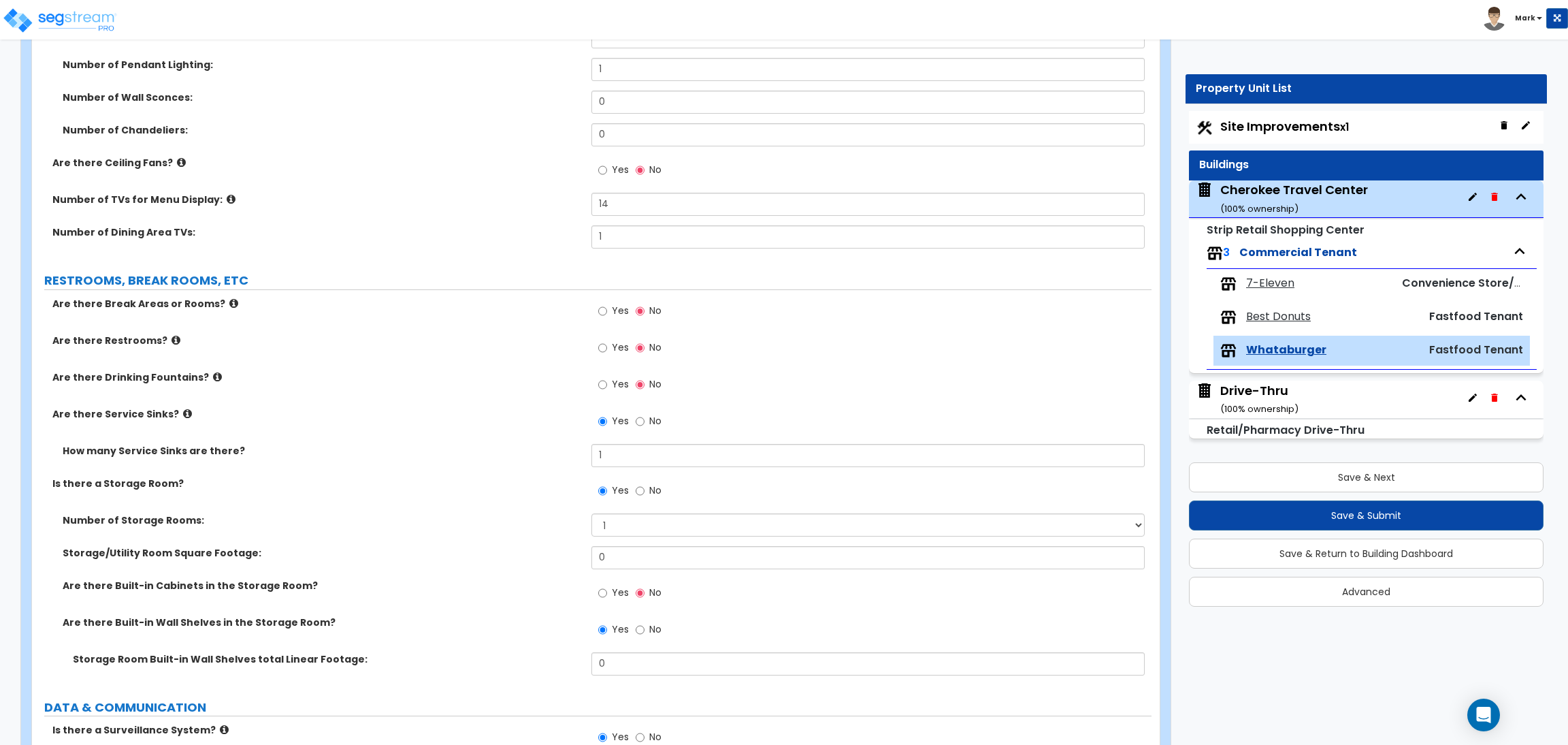
scroll to position [3267, 0]
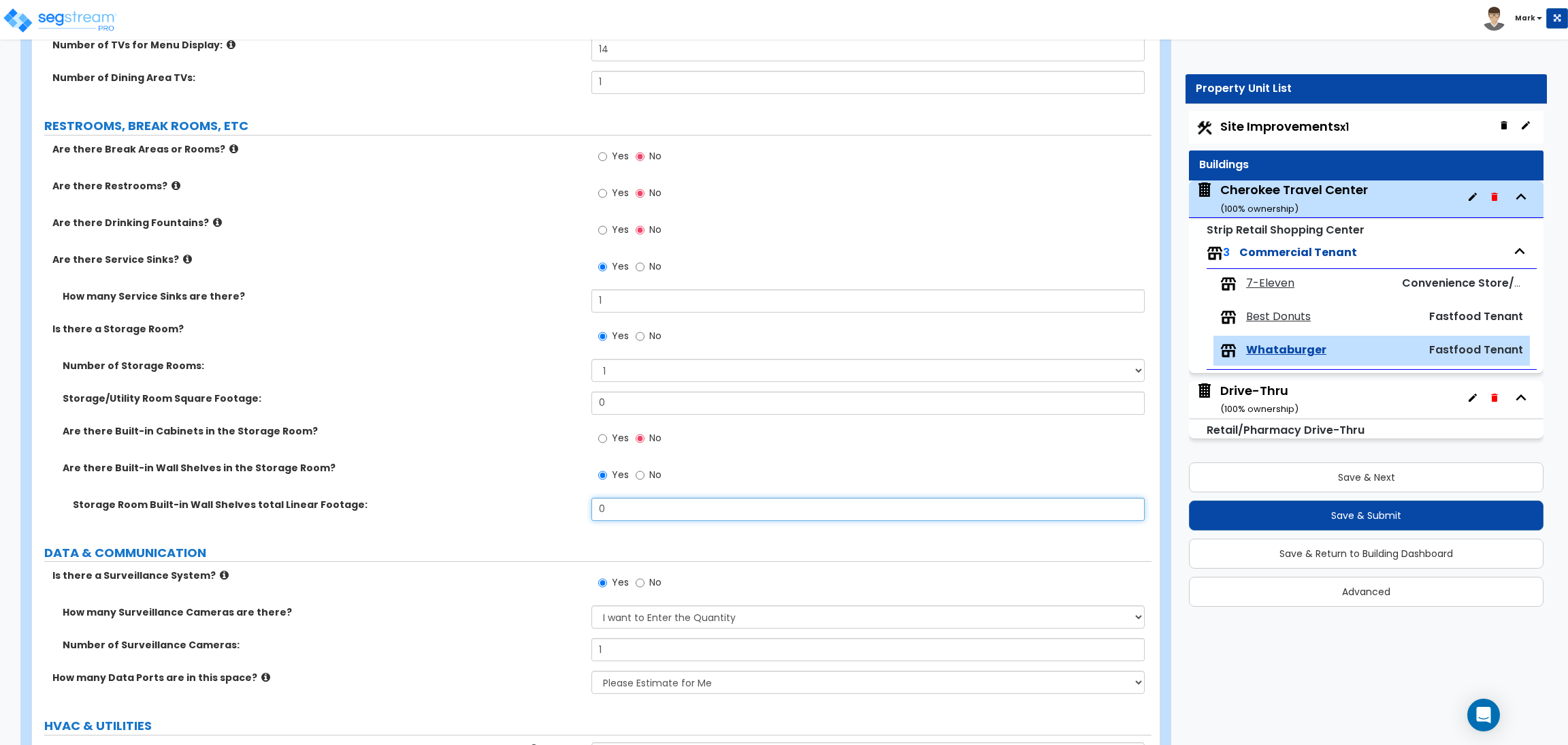
drag, startPoint x: 626, startPoint y: 506, endPoint x: 530, endPoint y: 520, distance: 97.0
click at [530, 520] on div "Storage Room Built-in Wall Shelves total Linear Footage: 0" at bounding box center [592, 513] width 1120 height 32
drag, startPoint x: 615, startPoint y: 401, endPoint x: 584, endPoint y: 406, distance: 31.4
click at [584, 406] on div "Storage/Utility Room Square Footage: 0" at bounding box center [592, 407] width 1120 height 32
click at [485, 386] on div "Number of Storage Rooms: Please Choose One 1 2 3" at bounding box center [592, 374] width 1120 height 32
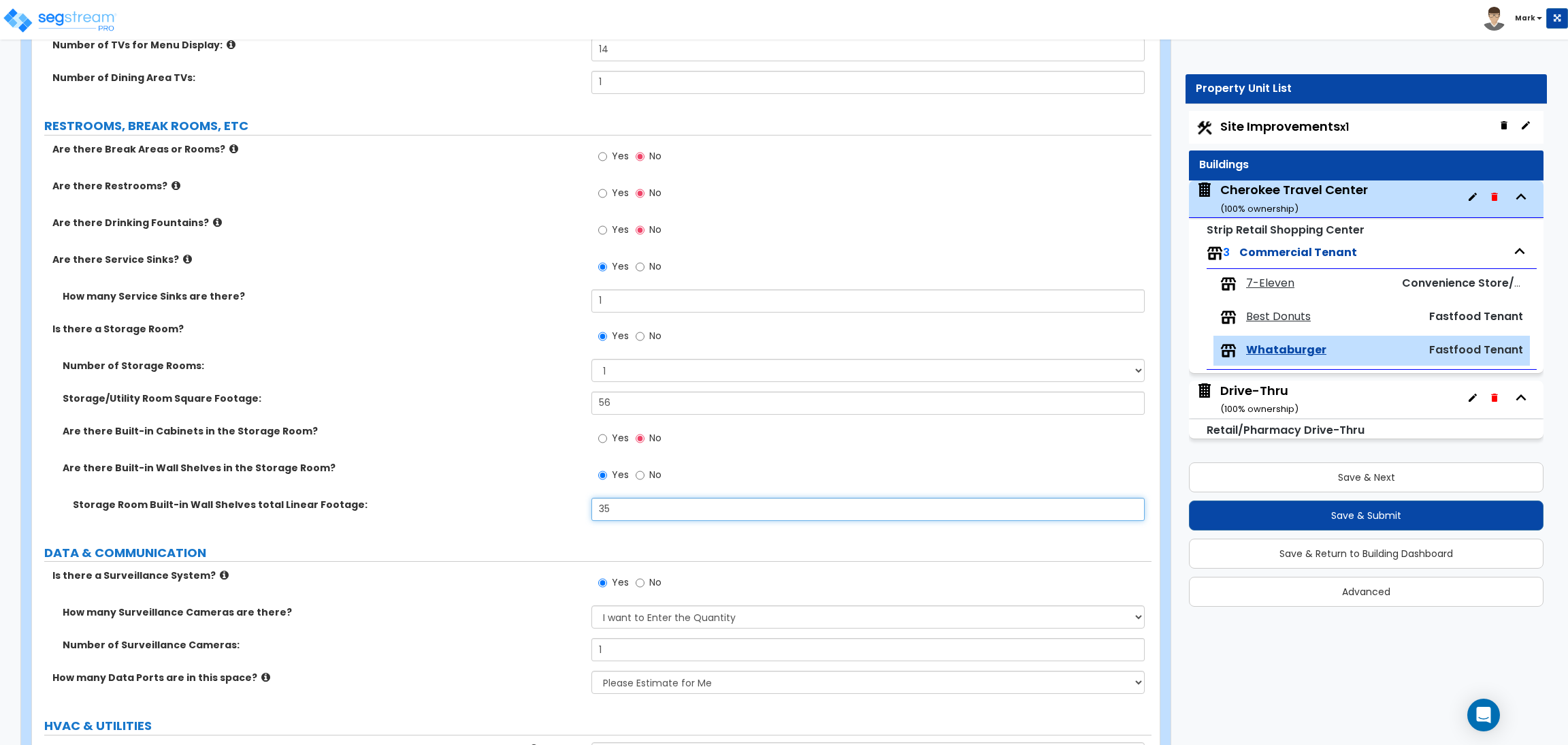
drag, startPoint x: 640, startPoint y: 513, endPoint x: 521, endPoint y: 539, distance: 121.8
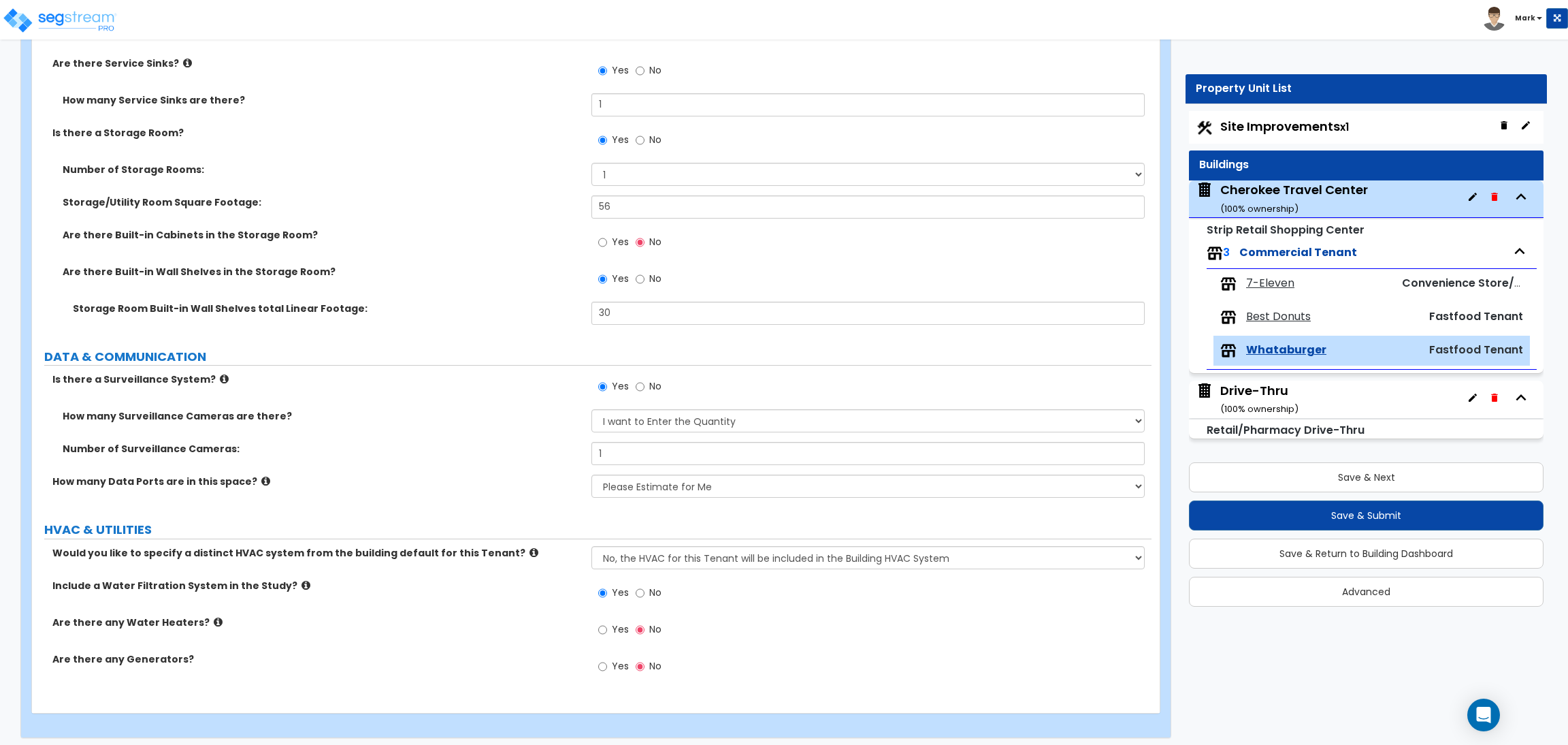
scroll to position [3471, 0]
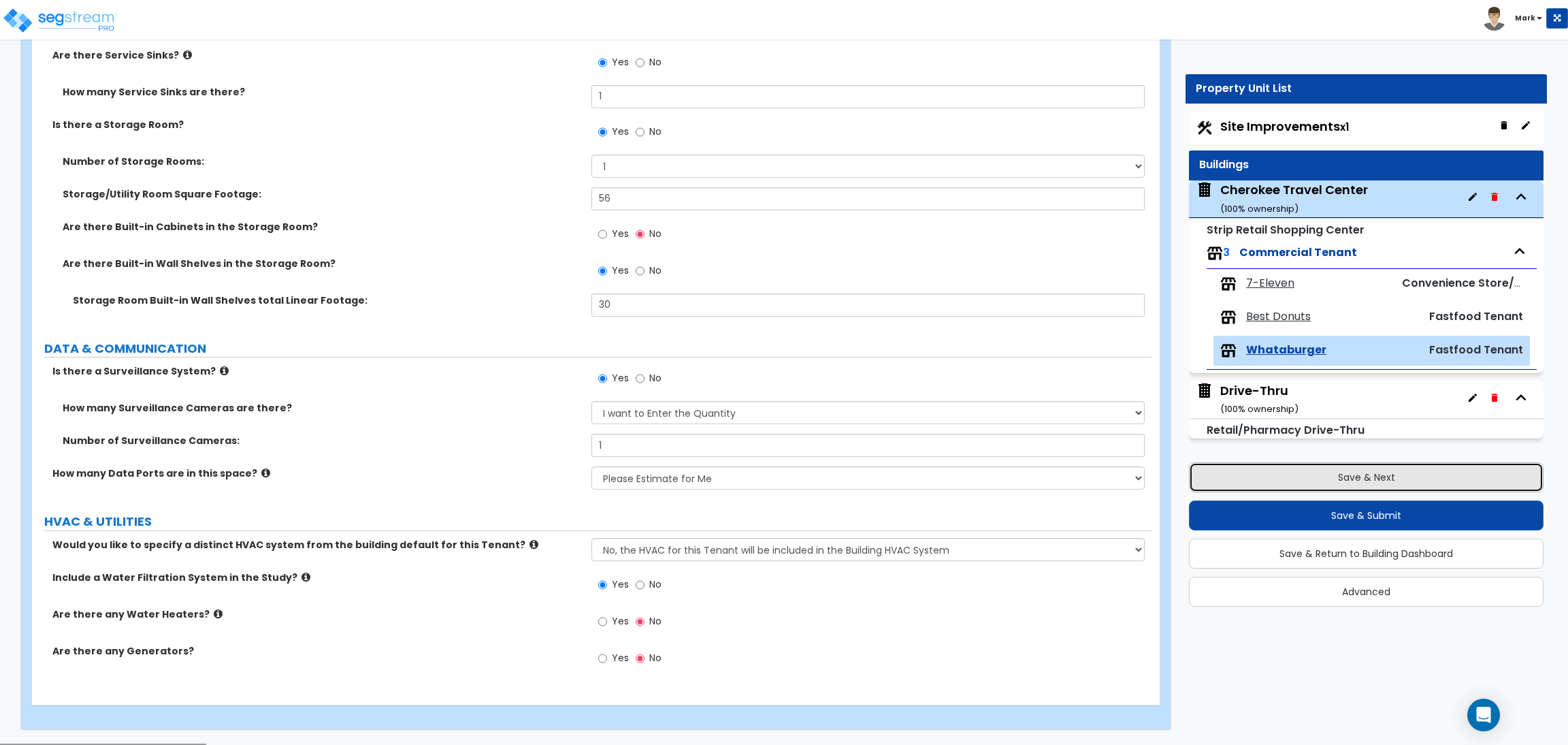
click at [1252, 475] on button "Save & Next" at bounding box center [1366, 477] width 354 height 30
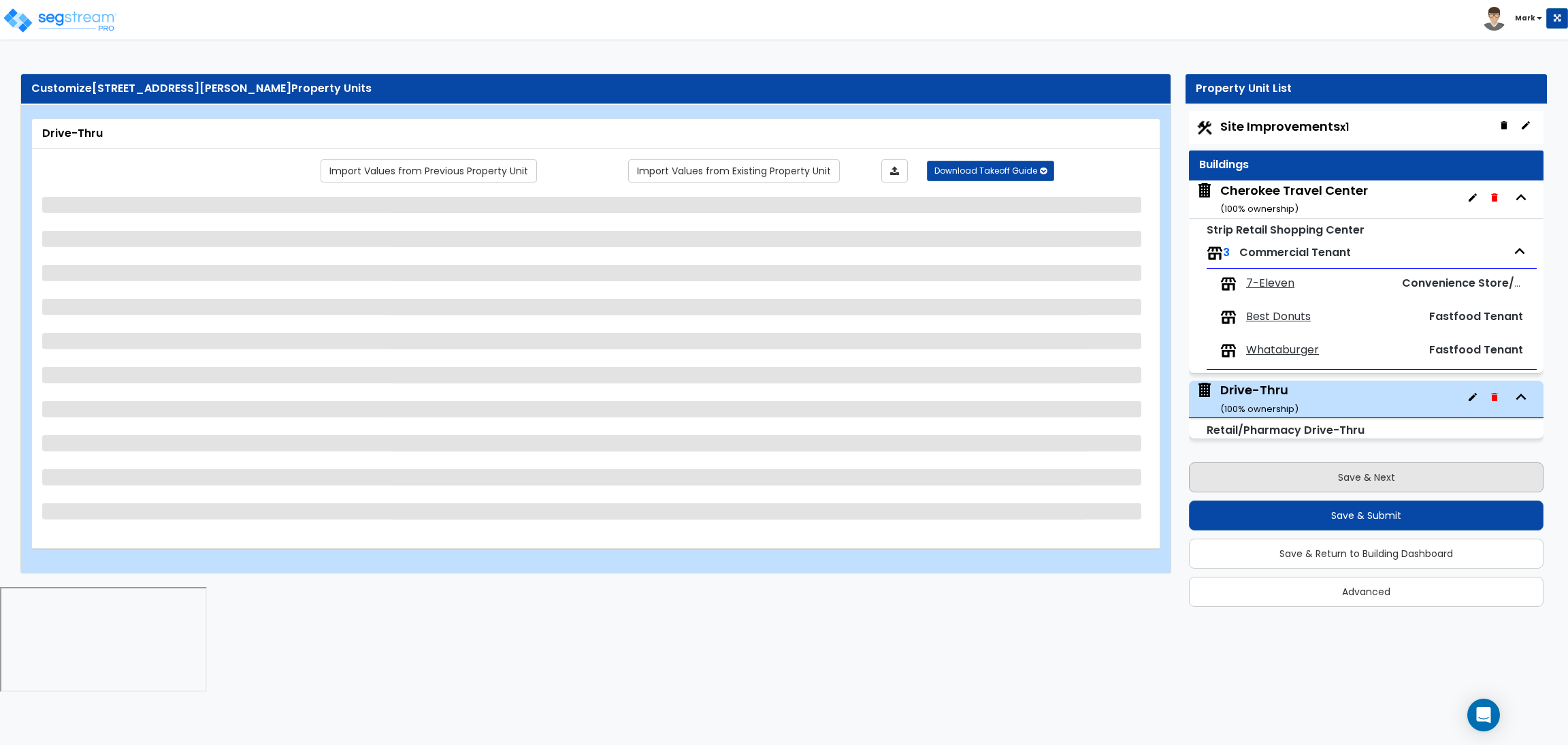
scroll to position [0, 0]
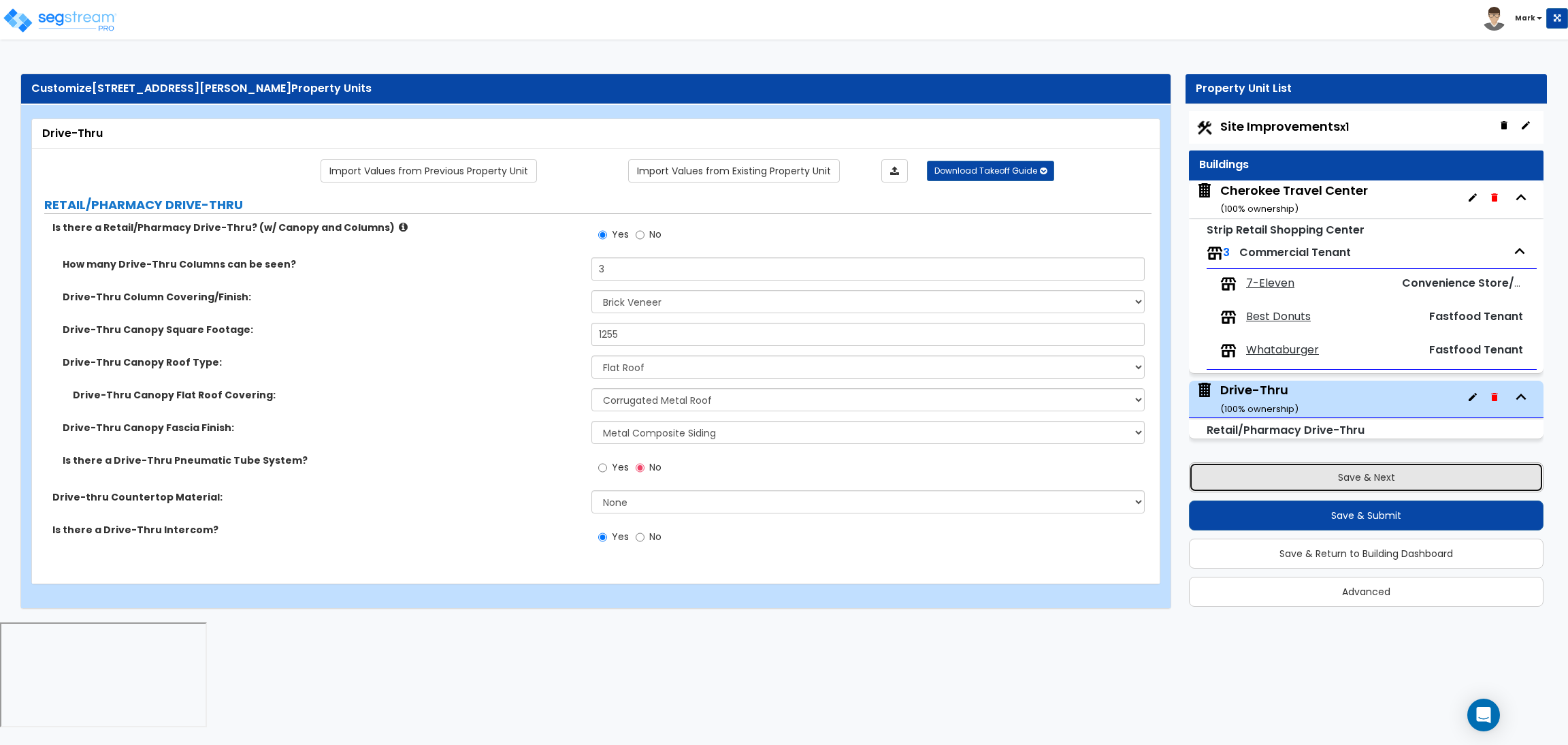
click at [1246, 470] on button "Save & Next" at bounding box center [1366, 477] width 354 height 30
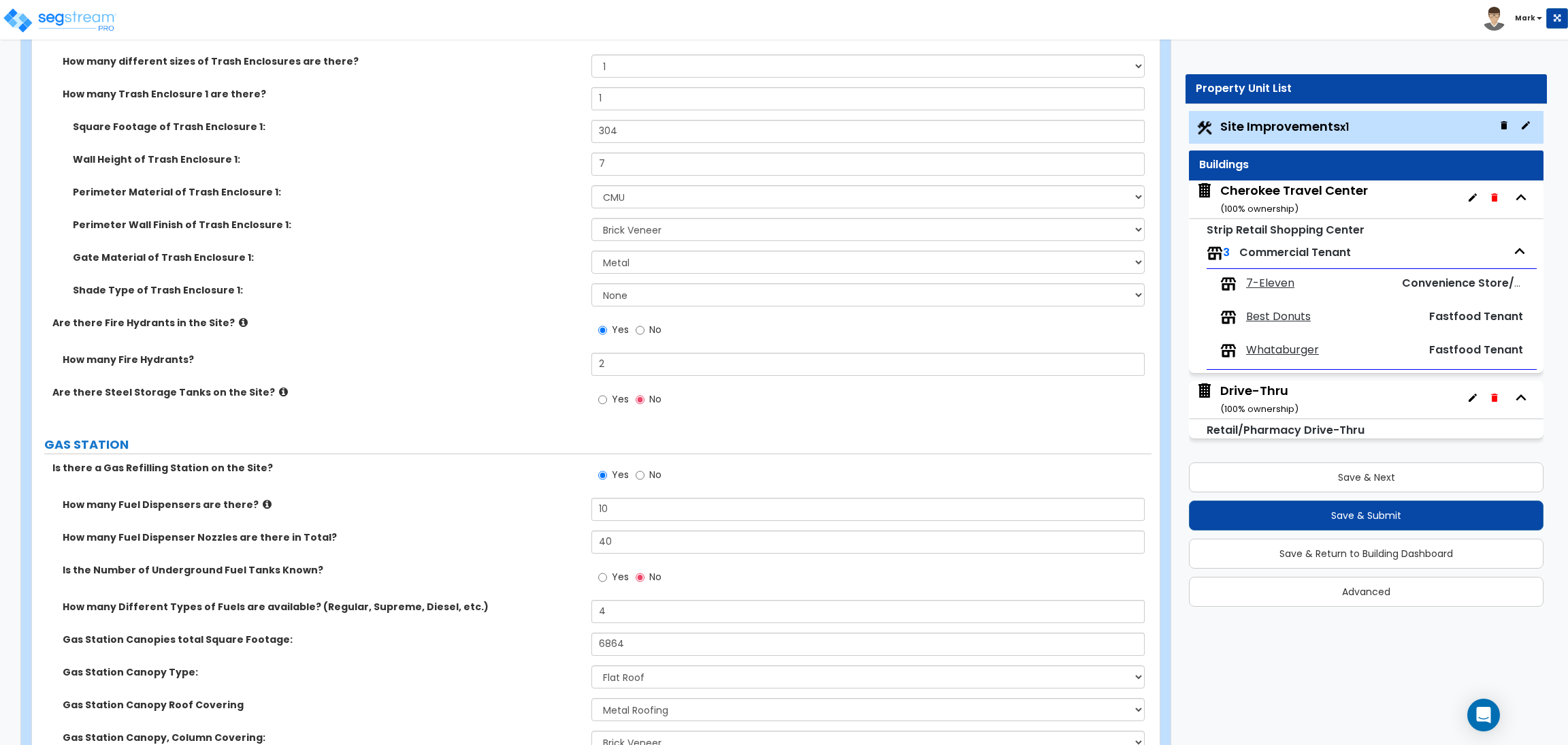
scroll to position [3502, 0]
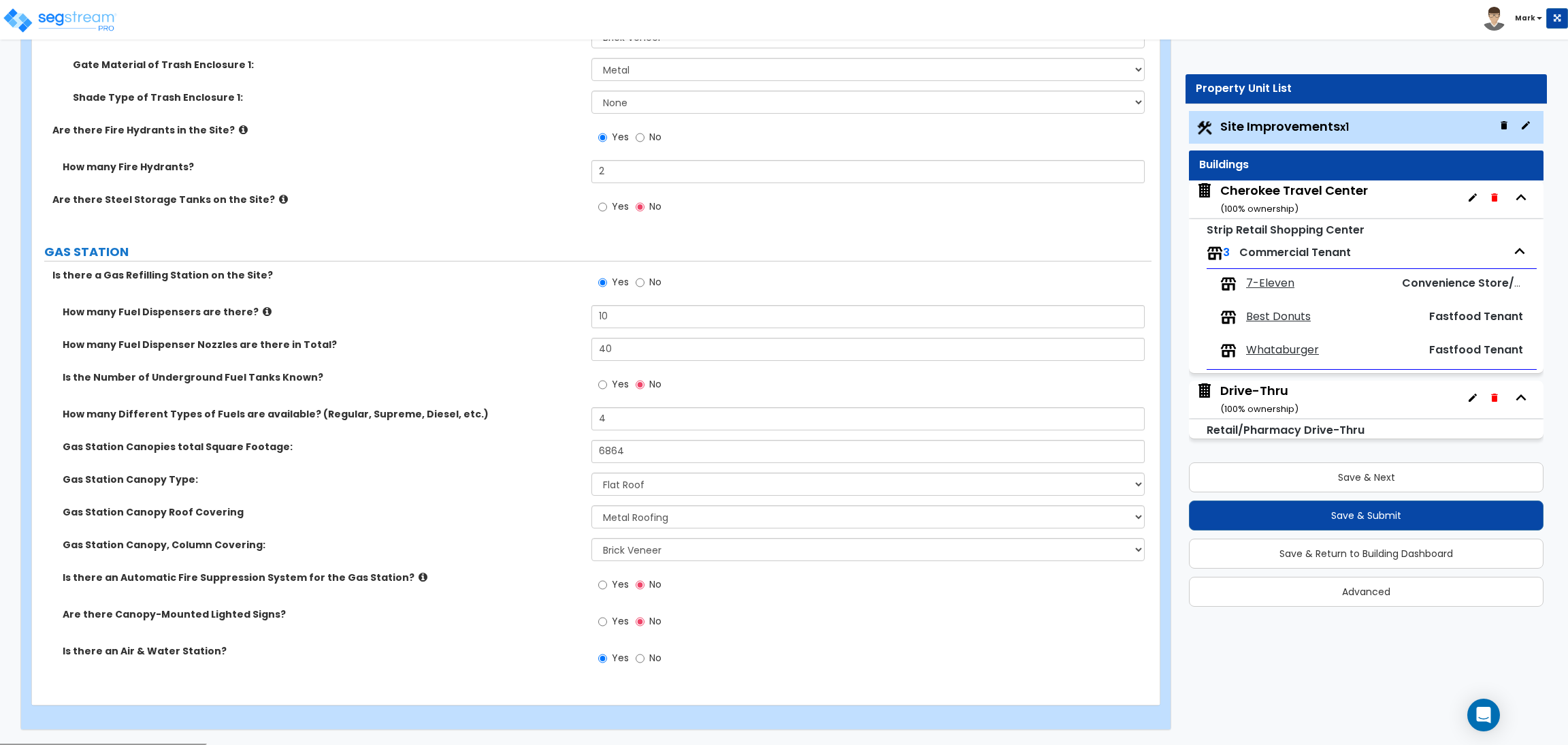
click at [628, 617] on div "Yes No" at bounding box center [629, 623] width 77 height 31
click at [623, 625] on span "Yes" at bounding box center [620, 621] width 17 height 14
click at [607, 625] on input "Yes" at bounding box center [602, 621] width 9 height 15
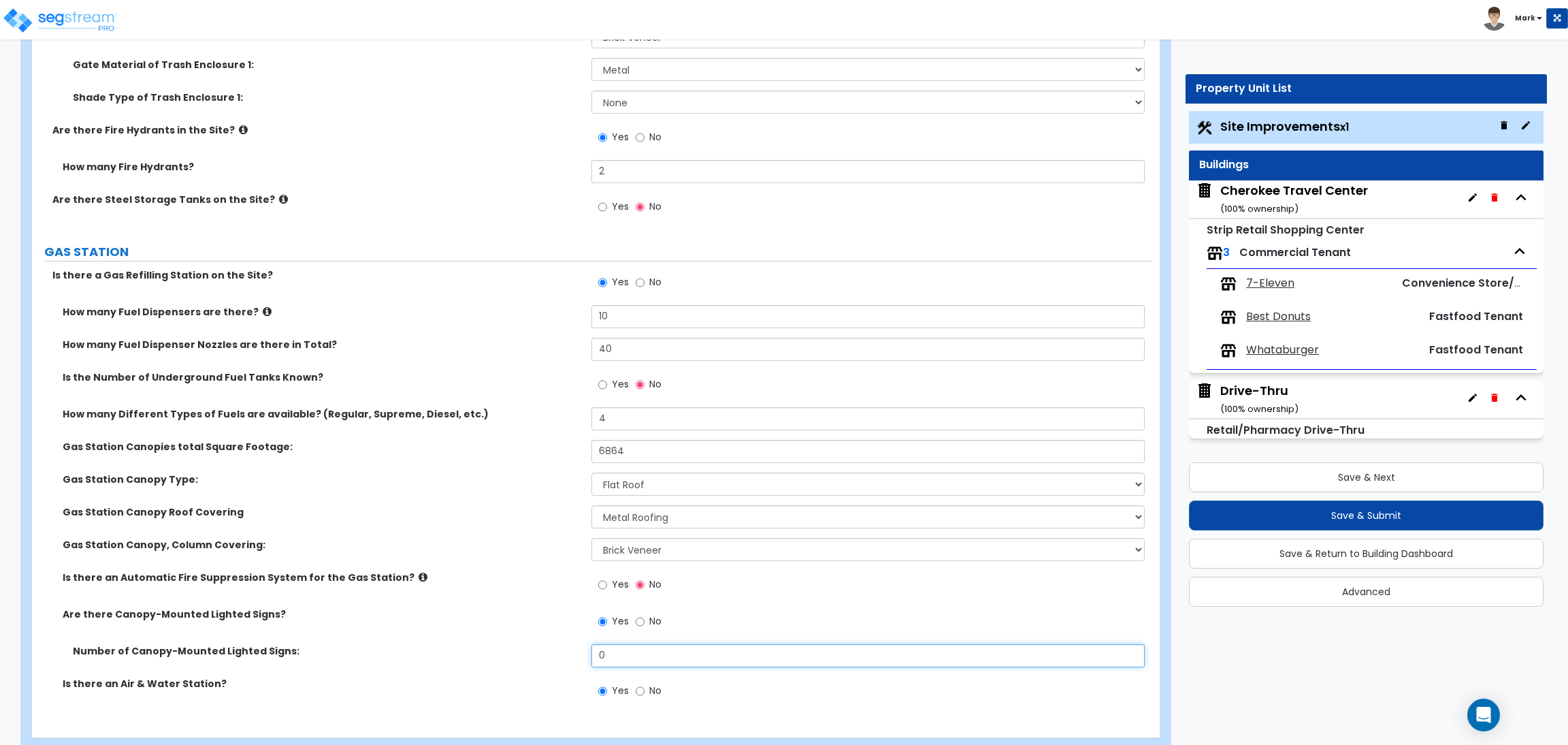
drag, startPoint x: 622, startPoint y: 659, endPoint x: 534, endPoint y: 675, distance: 89.4
click at [534, 675] on div "Number of Canopy-Mounted Lighted Signs: 0" at bounding box center [592, 660] width 1120 height 32
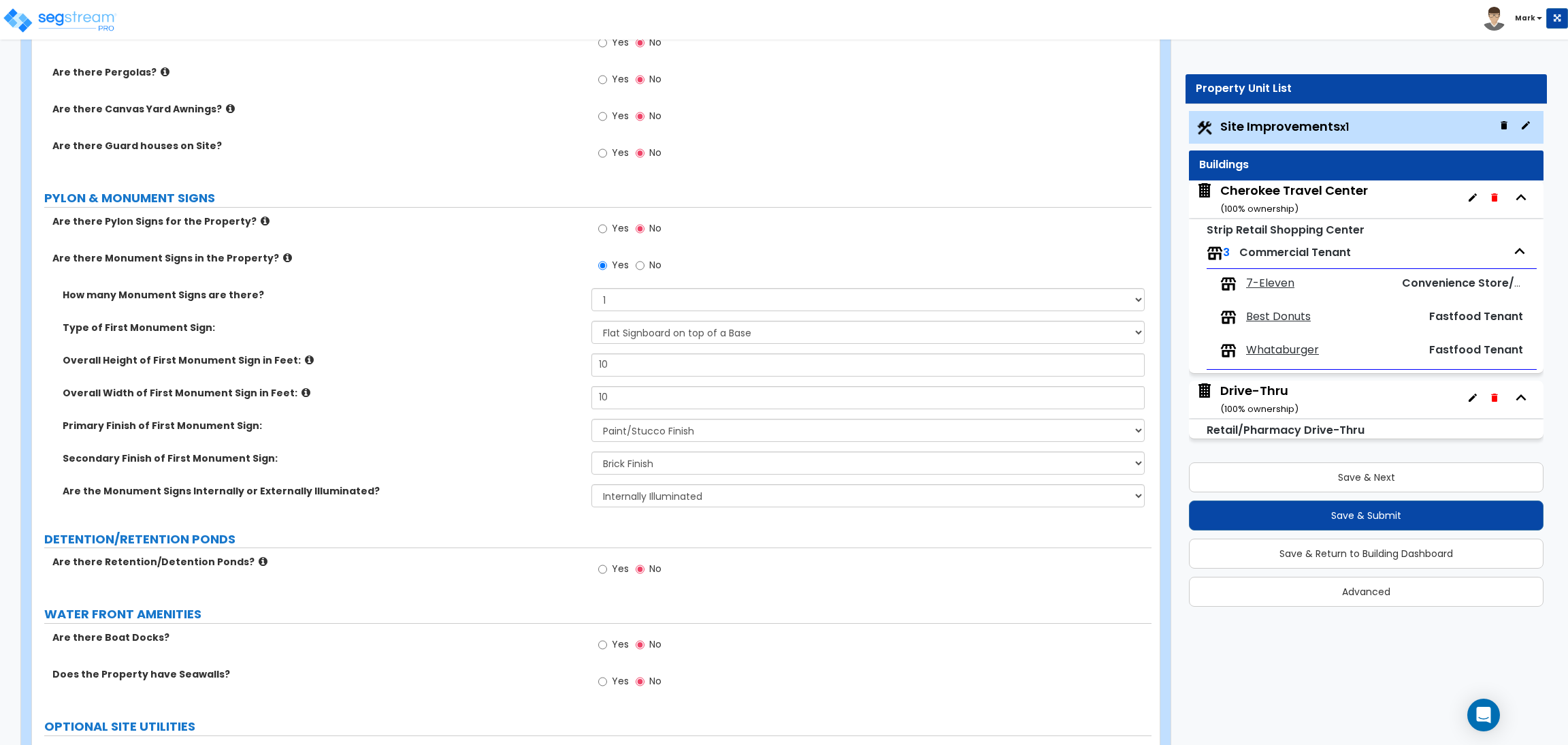
scroll to position [2583, 0]
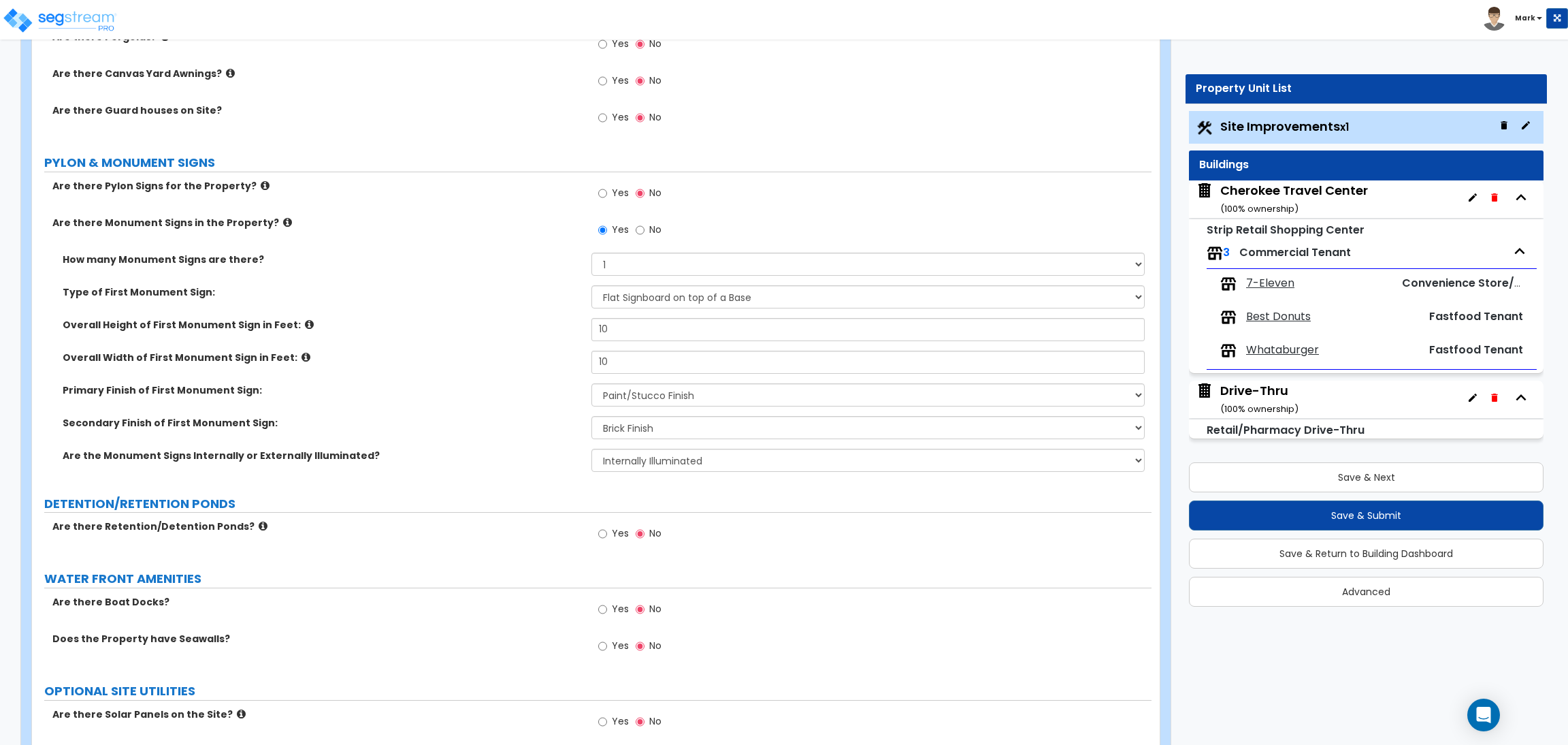
click at [240, 426] on label "Secondary Finish of First Monument Sign:" at bounding box center [322, 423] width 519 height 14
click at [700, 396] on select "None Paint/Stucco Finish Brick Finish Stone Finish Metal Composite Finish Vinyl…" at bounding box center [867, 395] width 553 height 23
click at [591, 384] on select "None Paint/Stucco Finish Brick Finish Stone Finish Metal Composite Finish Vinyl…" at bounding box center [867, 395] width 553 height 23
click at [507, 442] on div "Secondary Finish of First Monument Sign: None, there is only a Primary Finish P…" at bounding box center [592, 432] width 1120 height 32
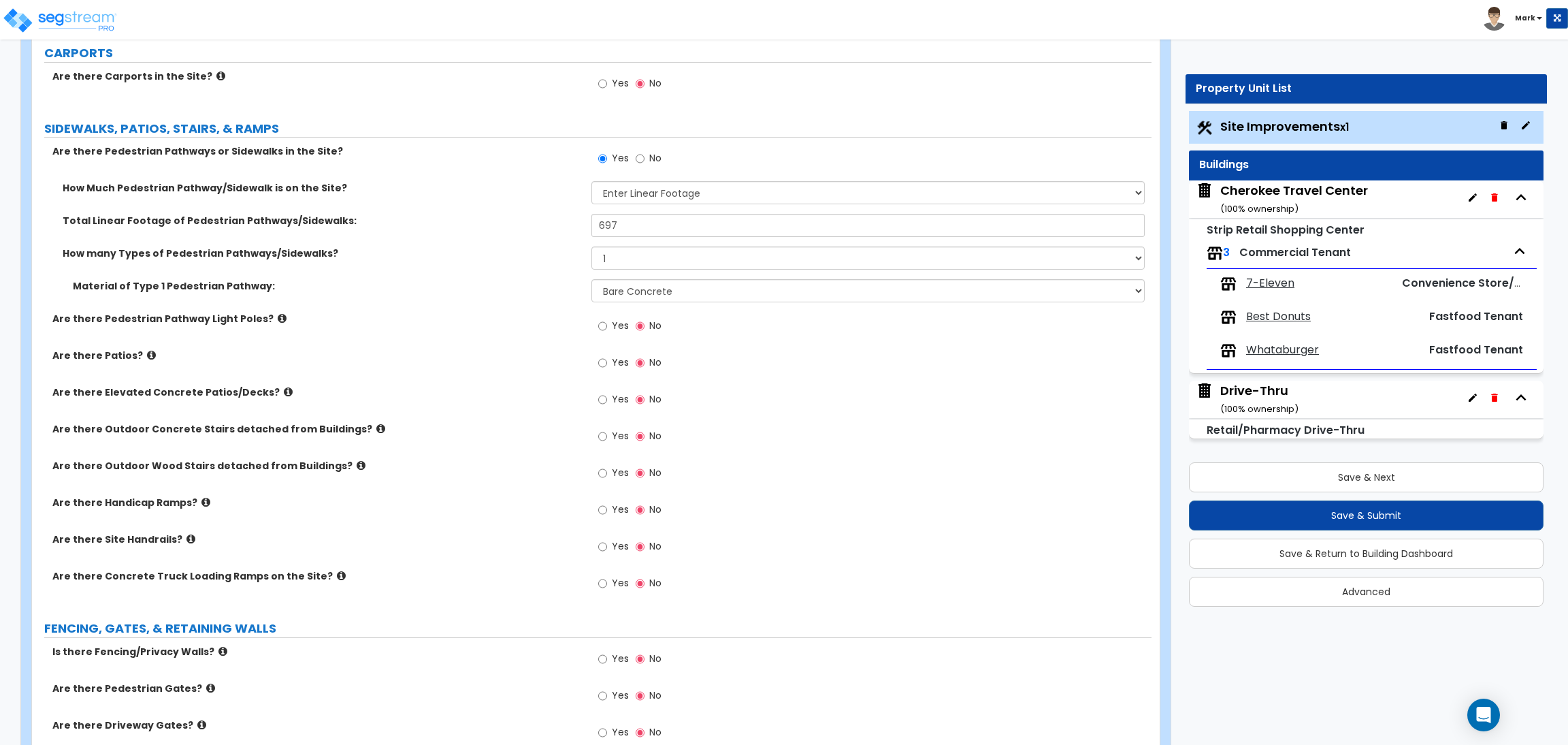
scroll to position [1460, 0]
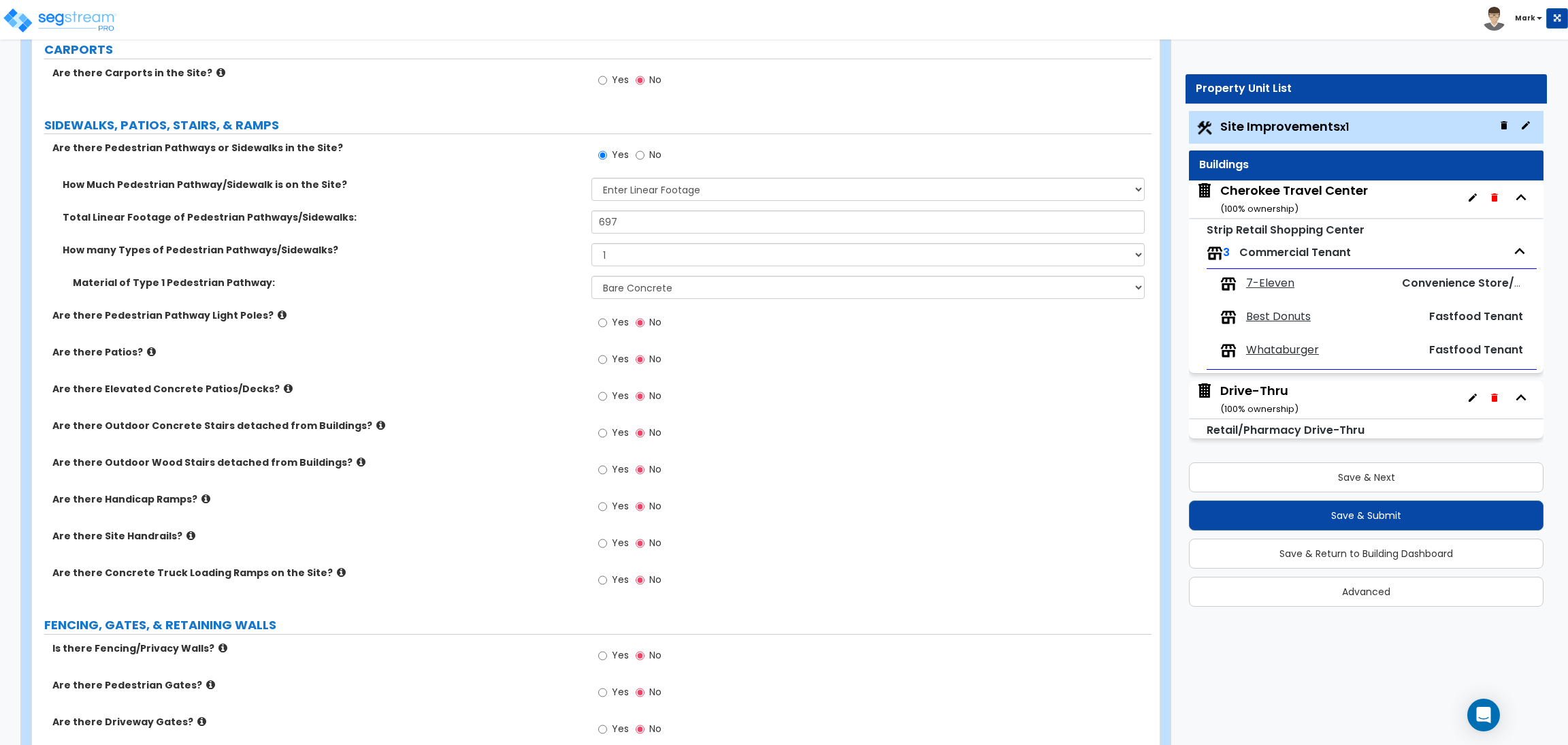
click at [653, 149] on span "No" at bounding box center [655, 155] width 13 height 14
click at [644, 149] on input "No" at bounding box center [639, 155] width 9 height 15
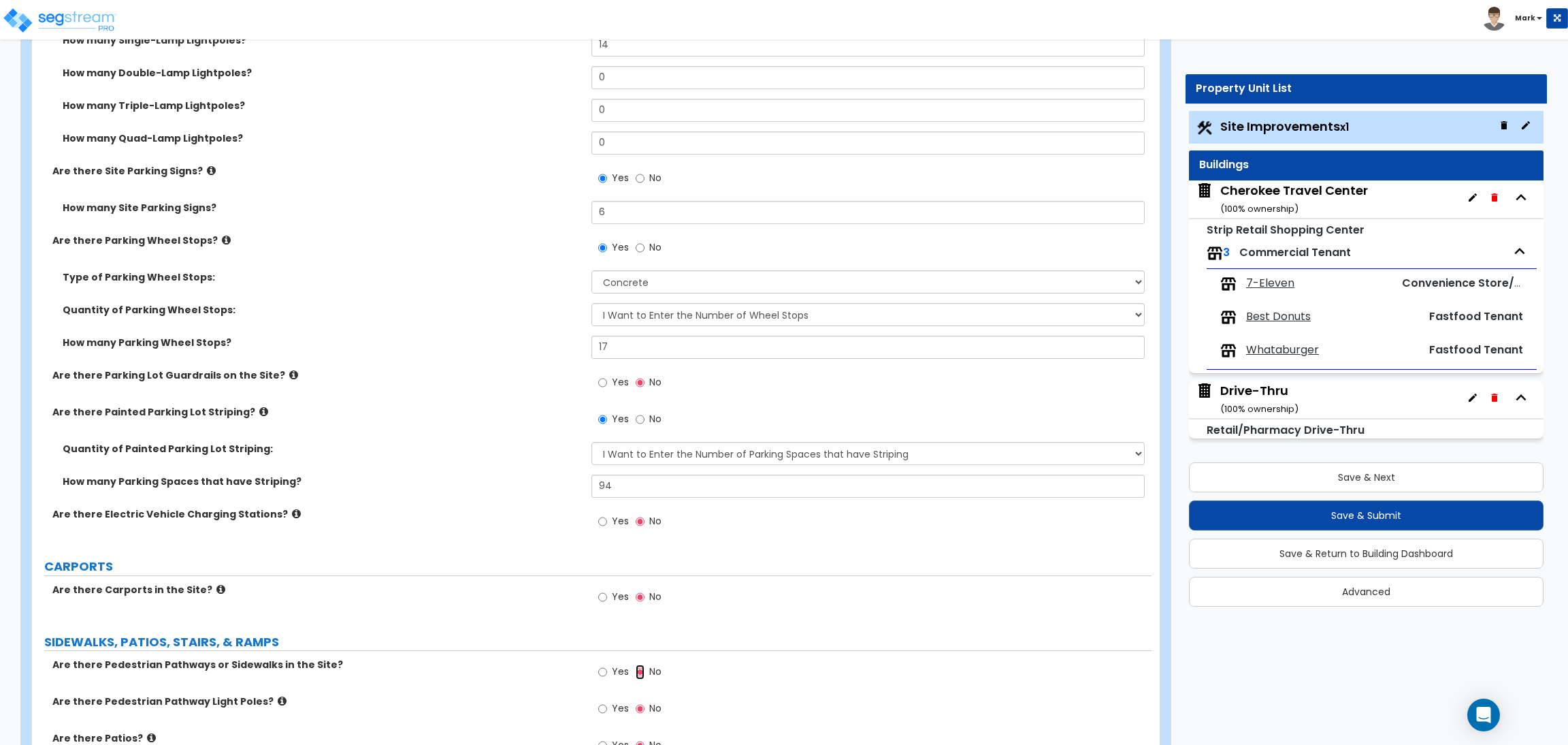
scroll to position [949, 0]
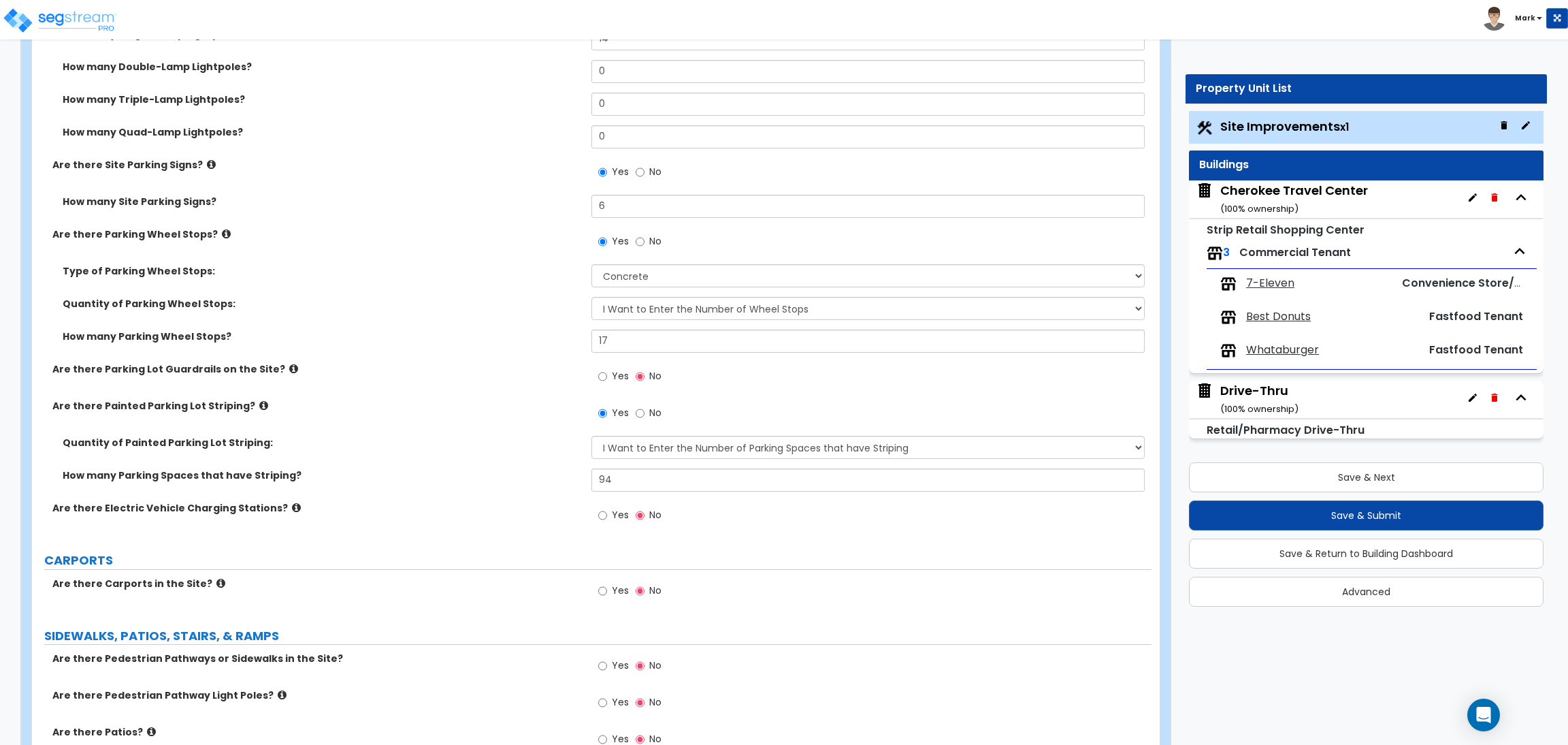
click at [207, 169] on icon at bounding box center [210, 164] width 9 height 10
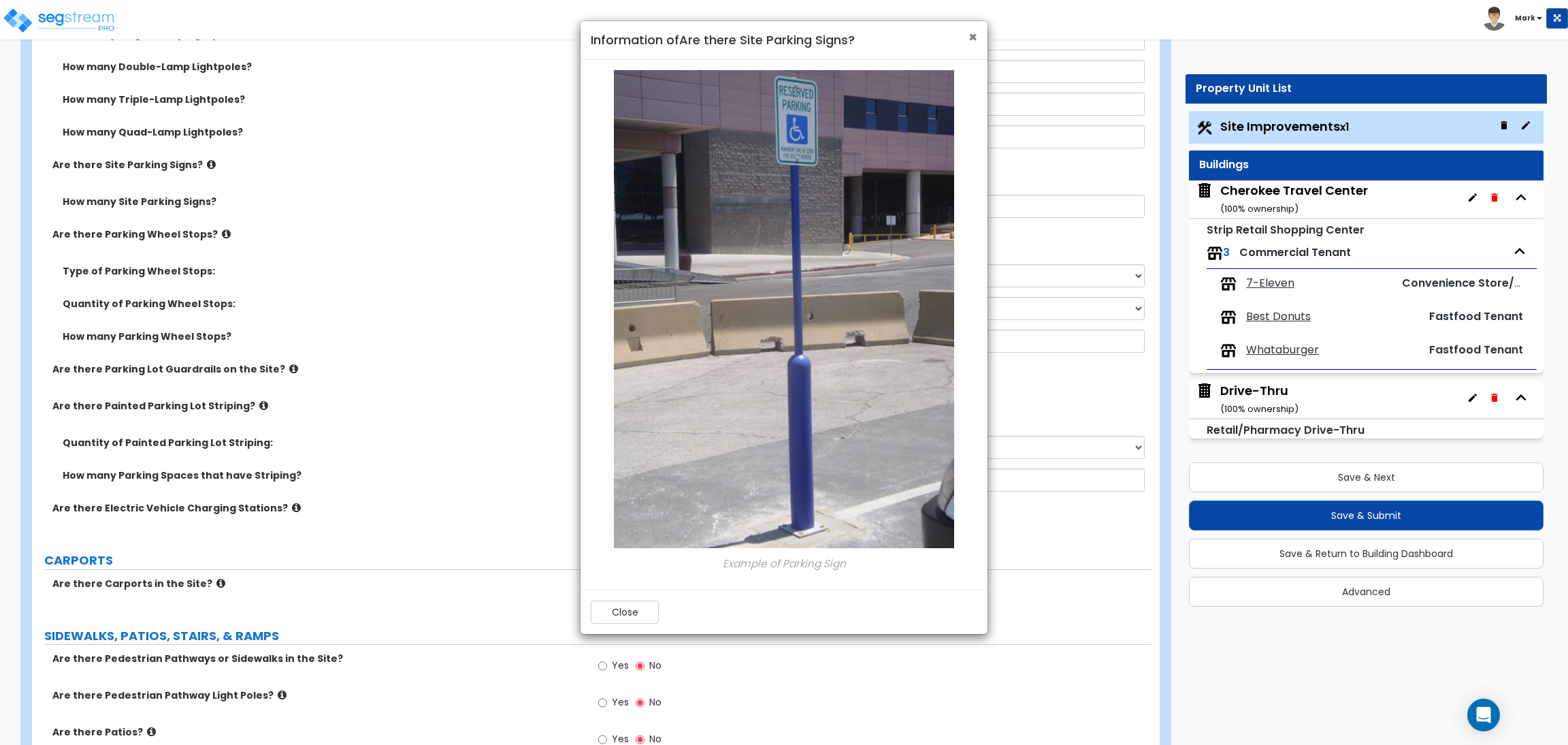
click at [968, 34] on span "×" at bounding box center [972, 37] width 9 height 20
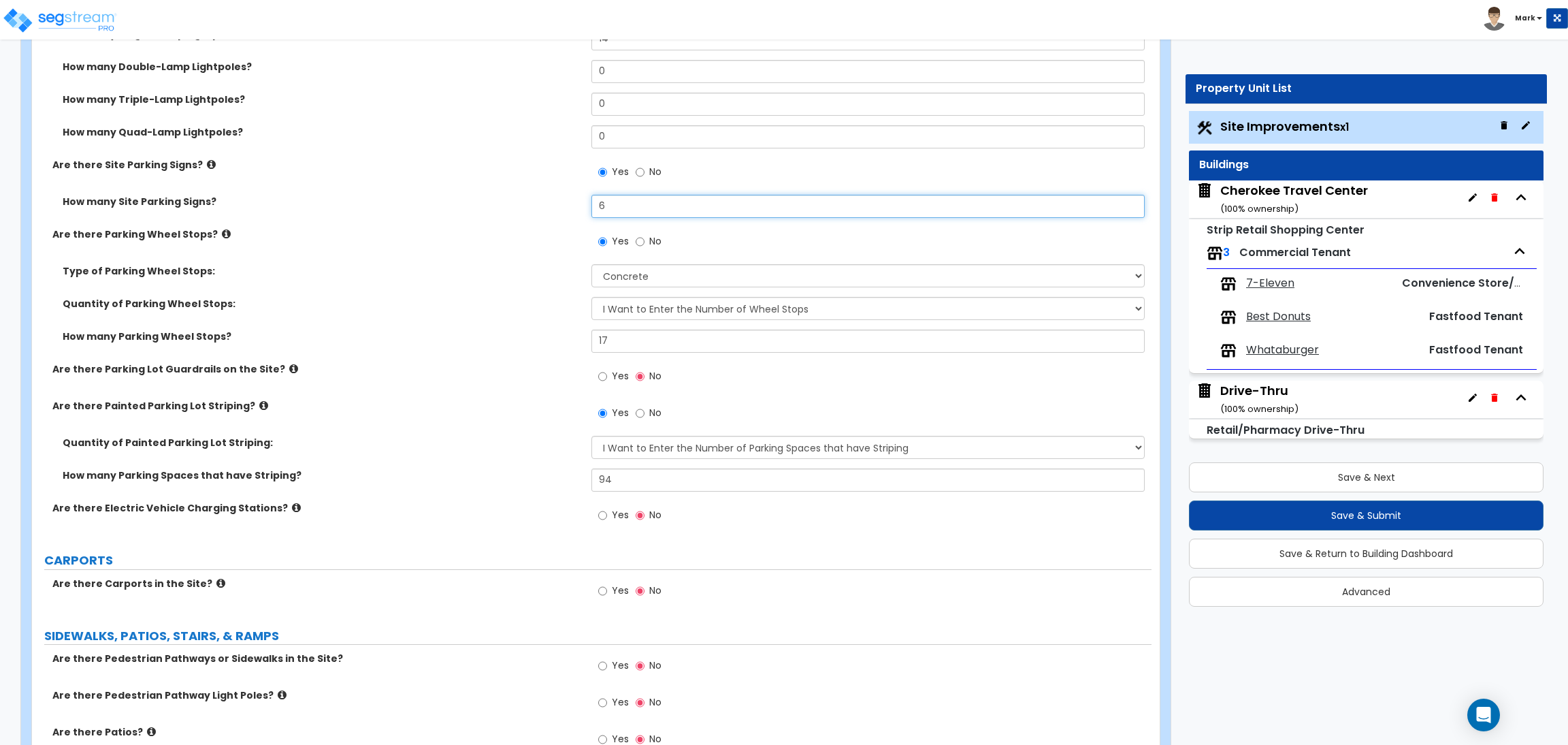
drag, startPoint x: 624, startPoint y: 205, endPoint x: 542, endPoint y: 215, distance: 82.6
click at [542, 215] on div "How many Site Parking Signs? 6" at bounding box center [592, 210] width 1120 height 32
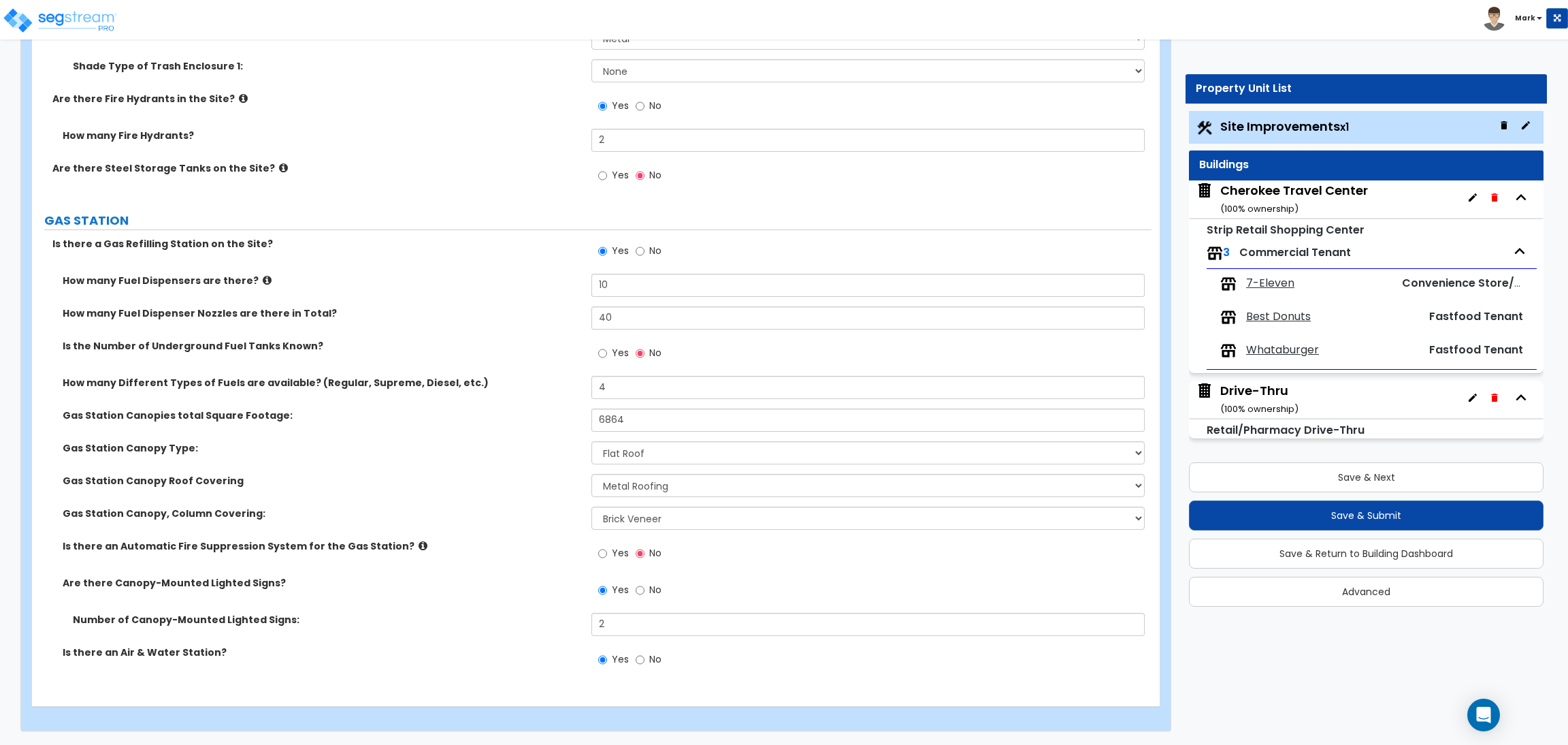
scroll to position [3404, 0]
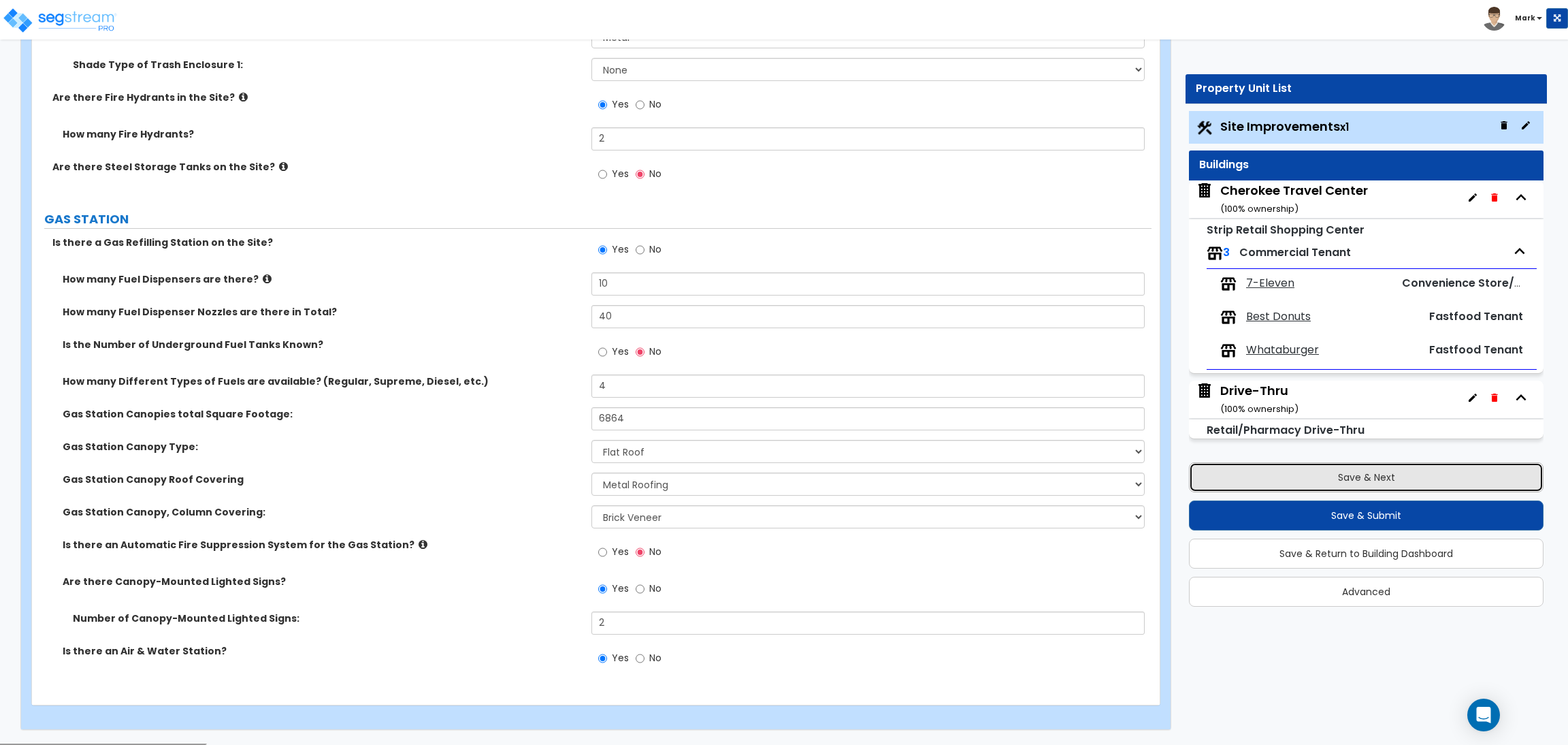
click at [1293, 471] on button "Save & Next" at bounding box center [1366, 477] width 354 height 30
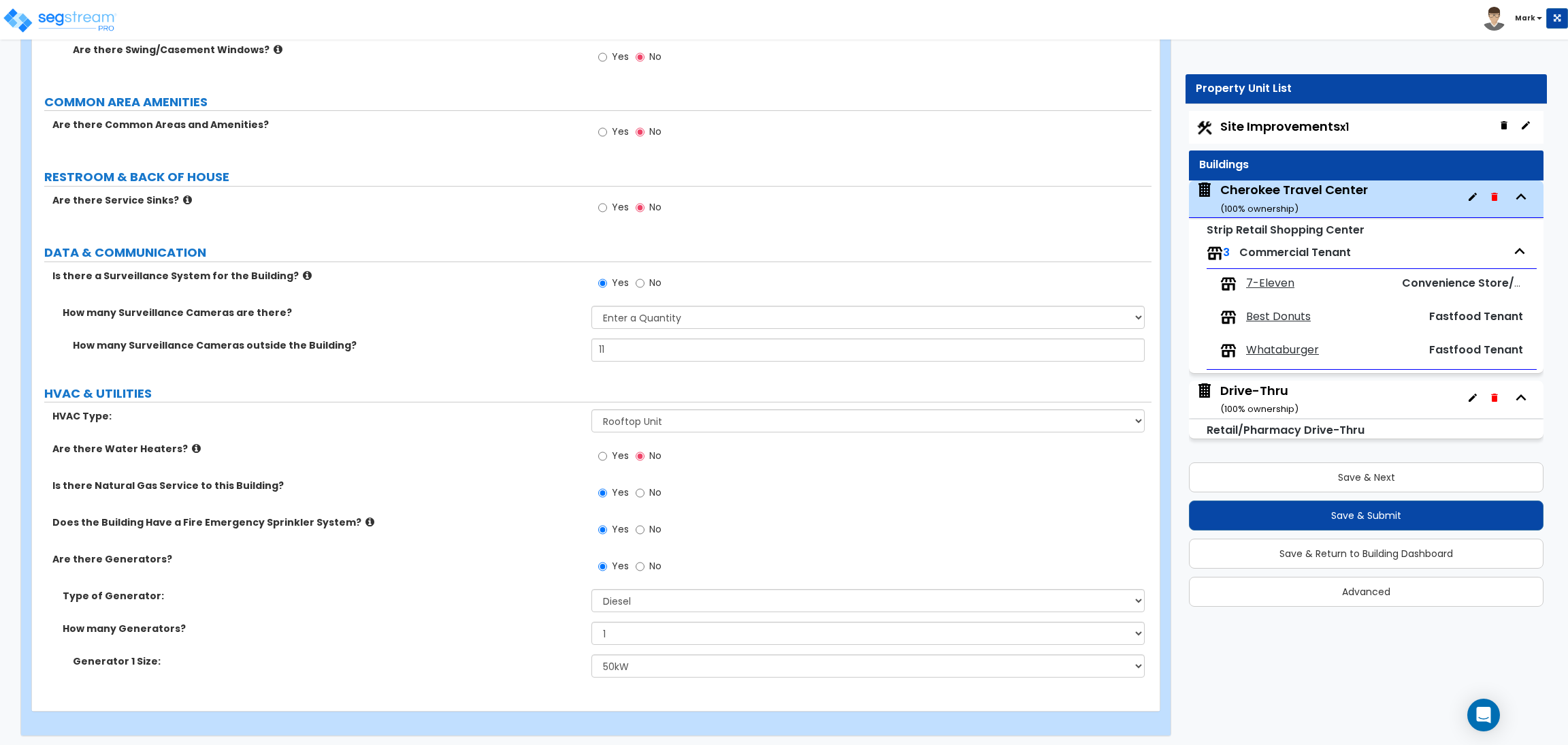
scroll to position [2421, 0]
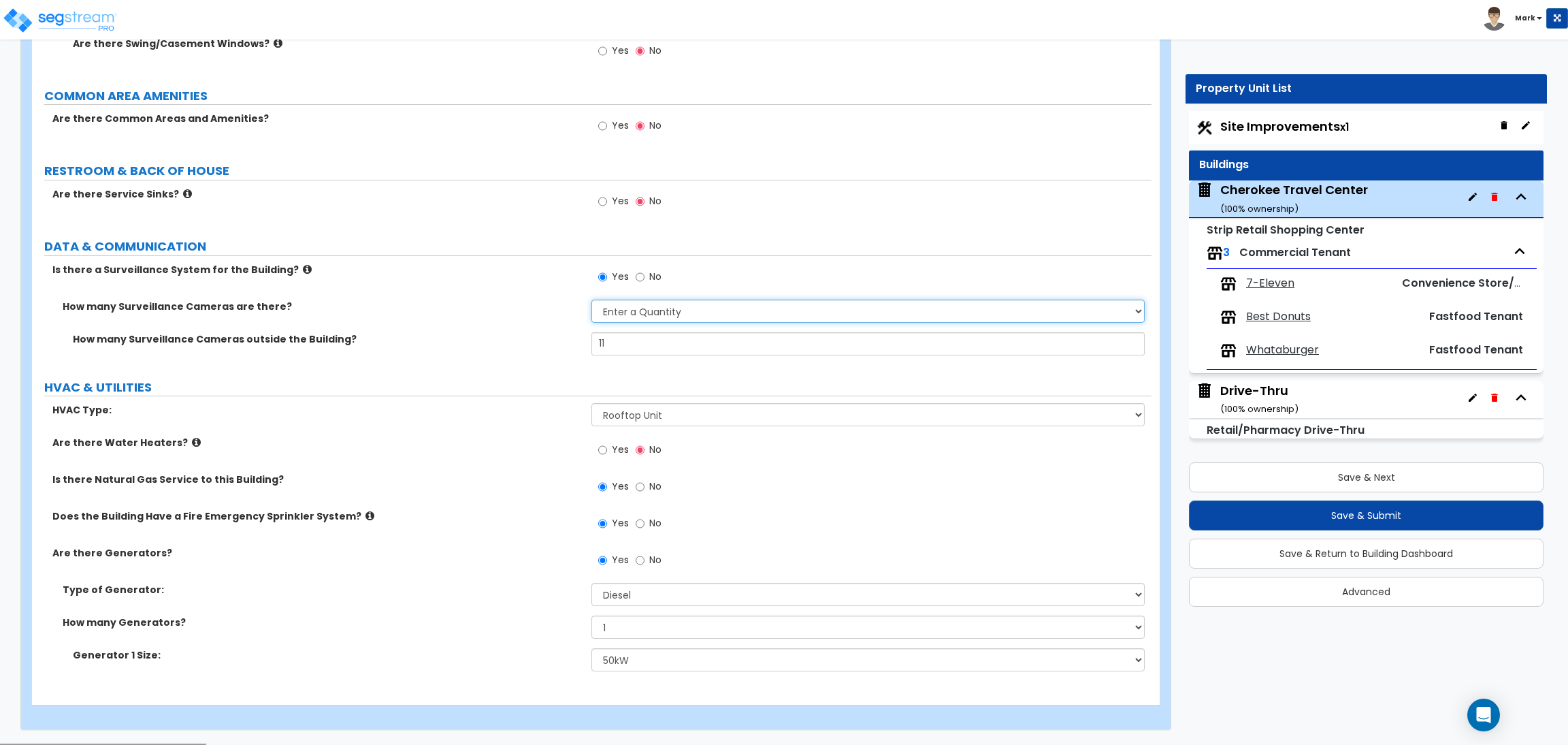
click at [765, 310] on select "Please Choose an Approximation Barely Noticed Any Noticed a Couple Frequently S…" at bounding box center [867, 311] width 553 height 23
click at [591, 301] on select "Please Choose an Approximation Barely Noticed Any Noticed a Couple Frequently S…" at bounding box center [867, 311] width 553 height 23
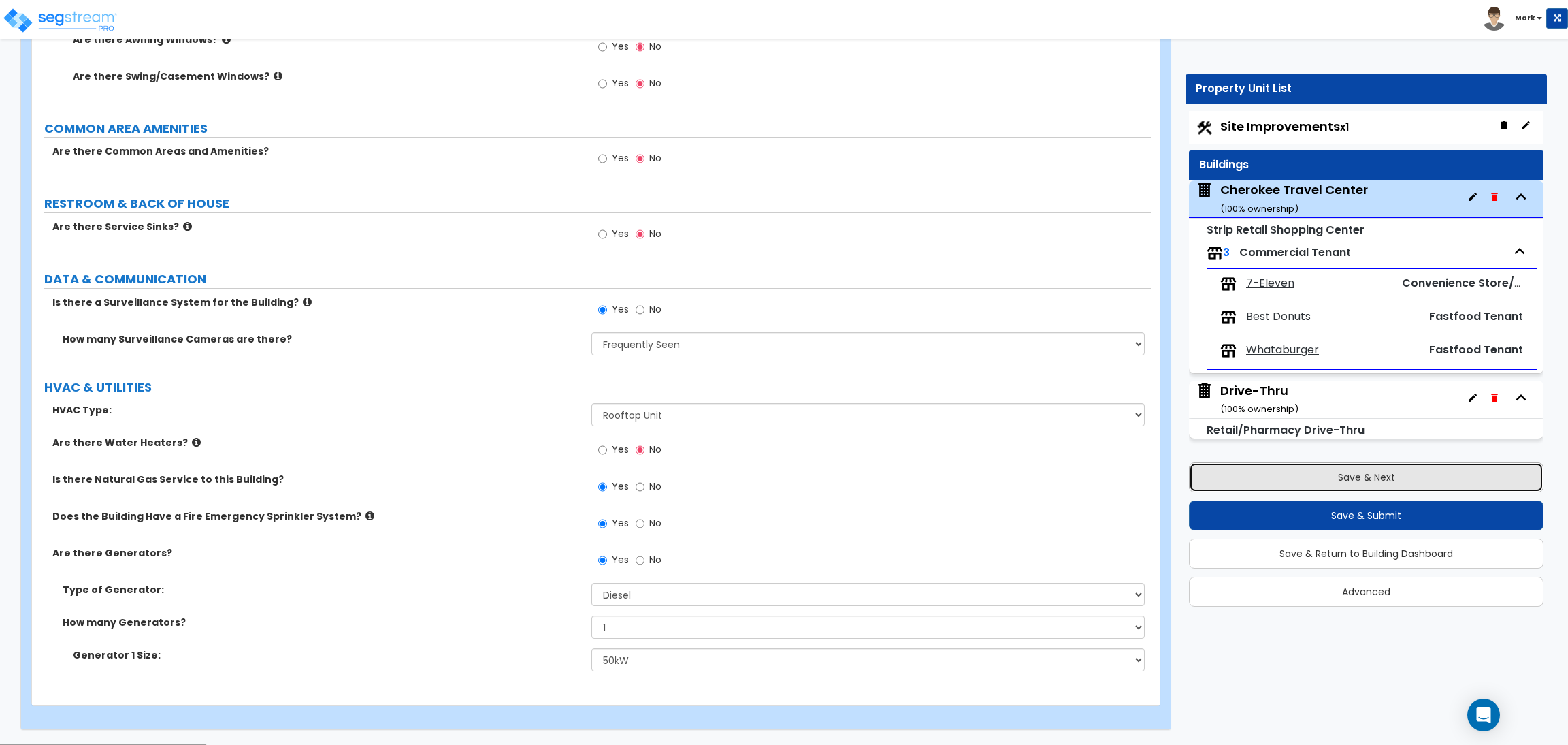
click at [1277, 470] on button "Save & Next" at bounding box center [1366, 477] width 354 height 30
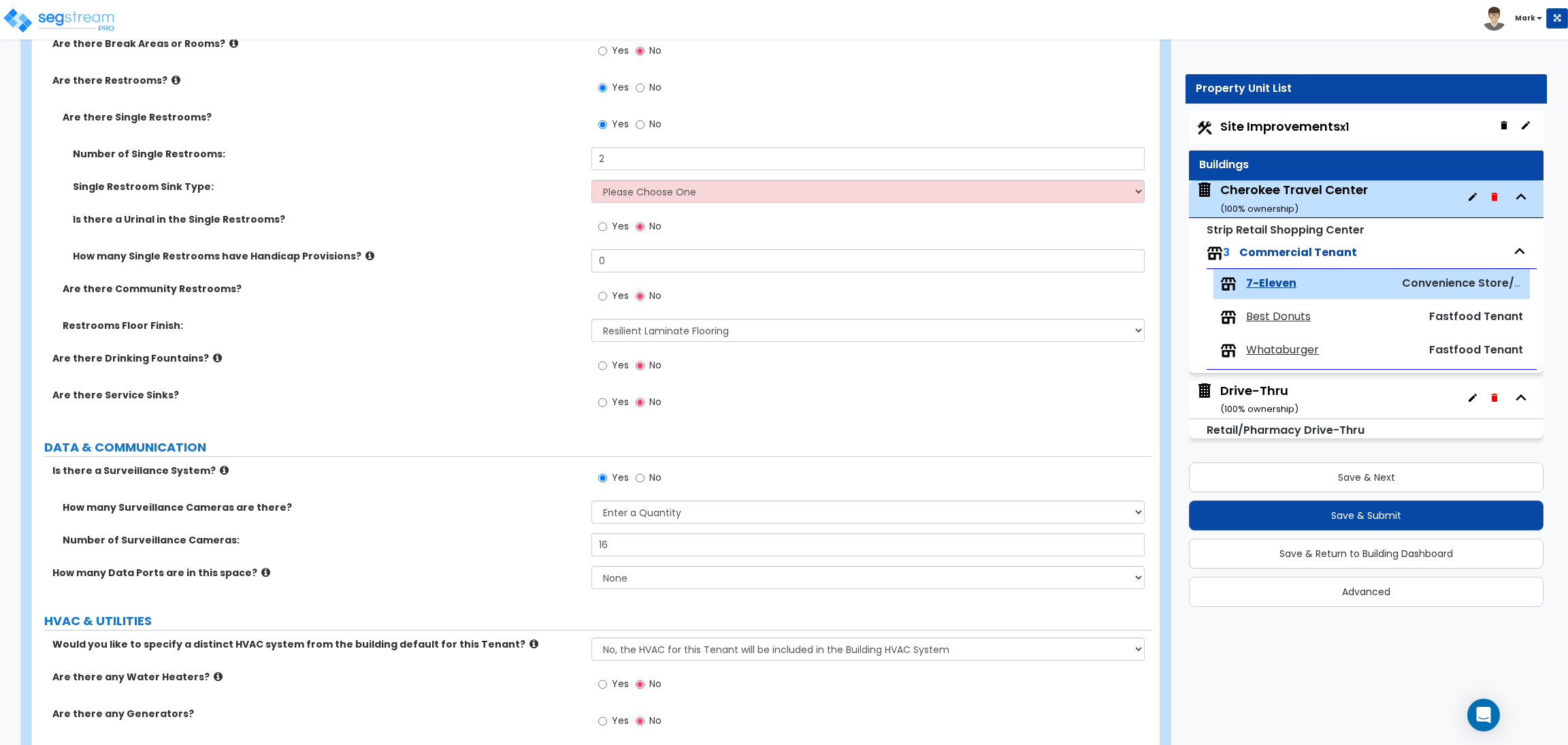
scroll to position [2550, 0]
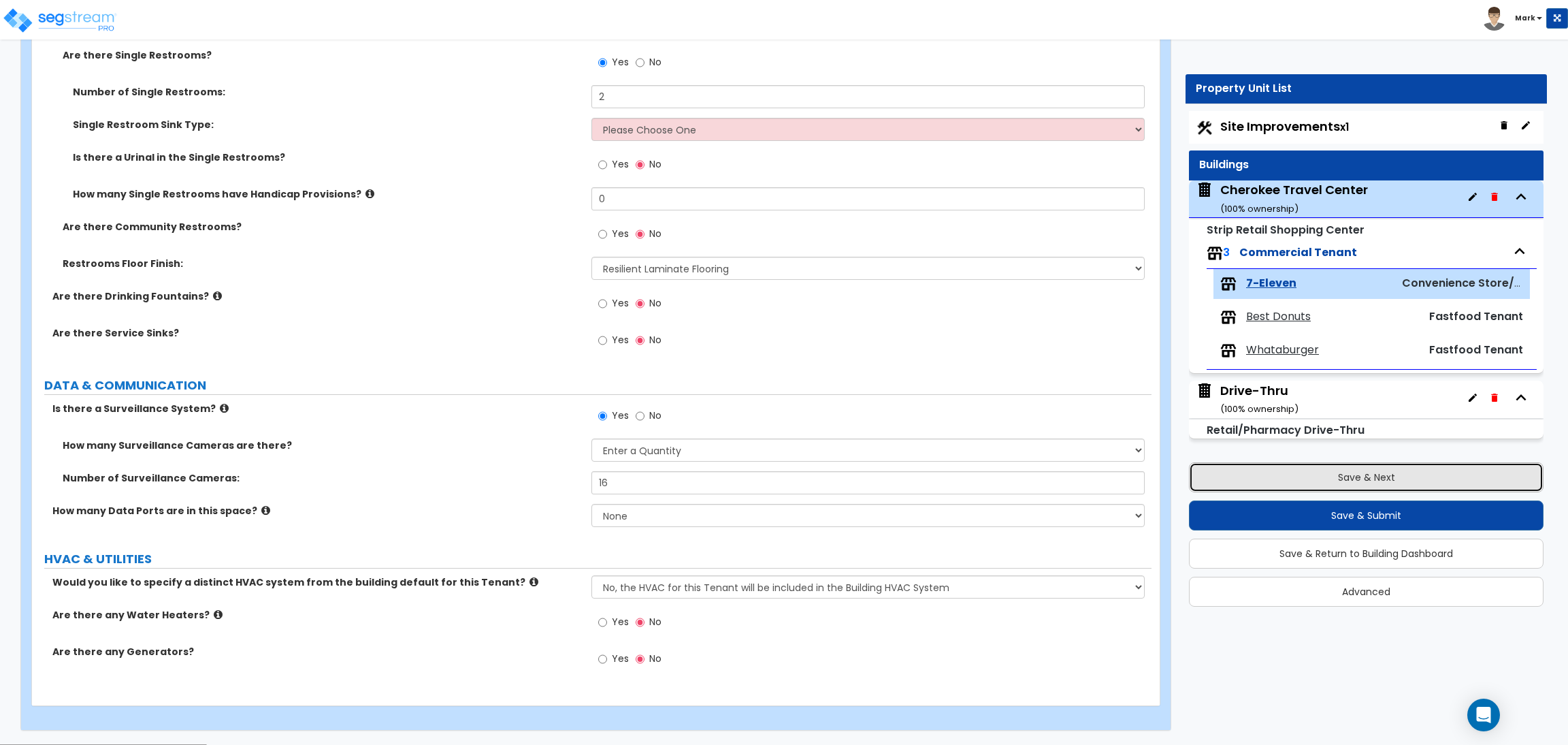
click at [1246, 470] on button "Save & Next" at bounding box center [1366, 477] width 354 height 30
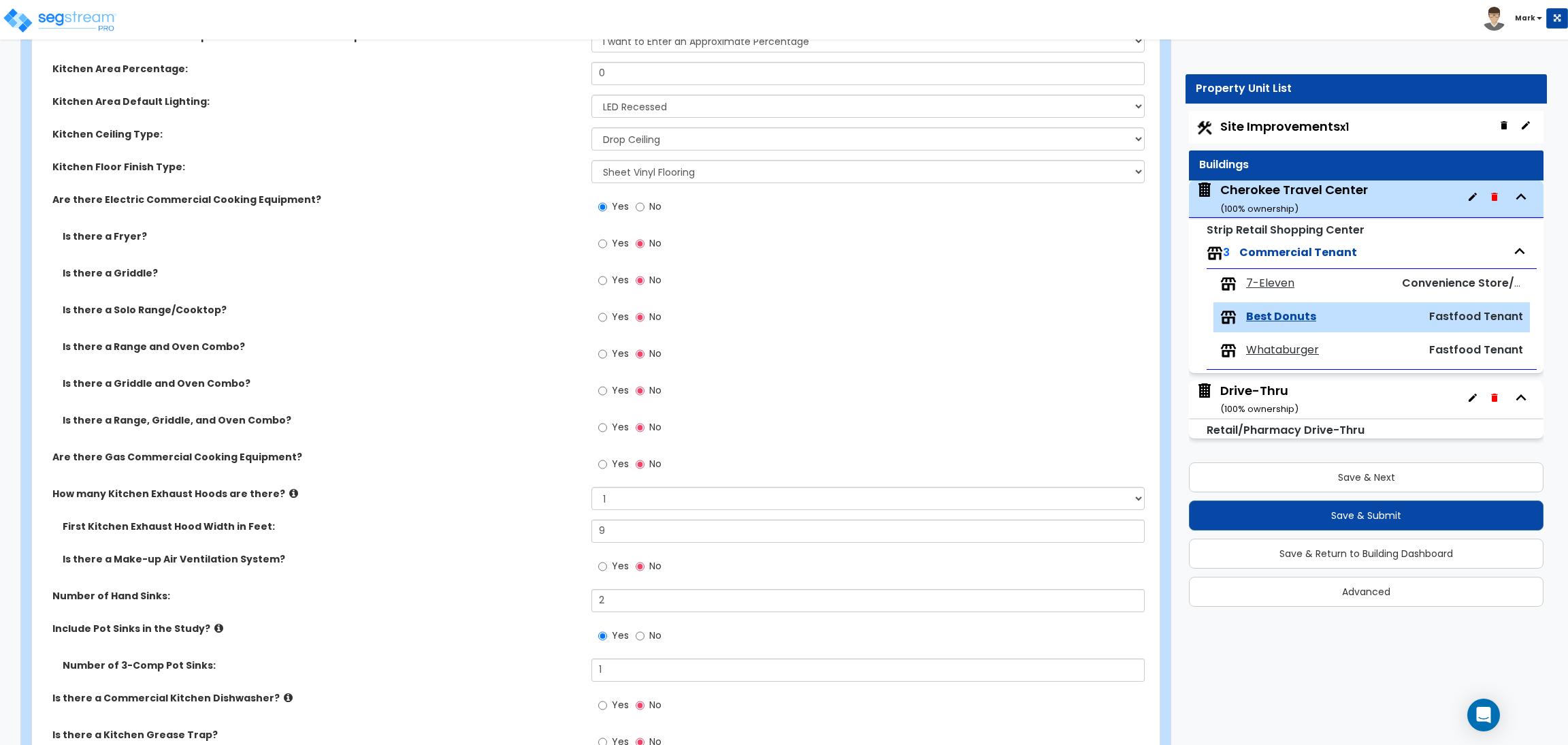
scroll to position [715, 0]
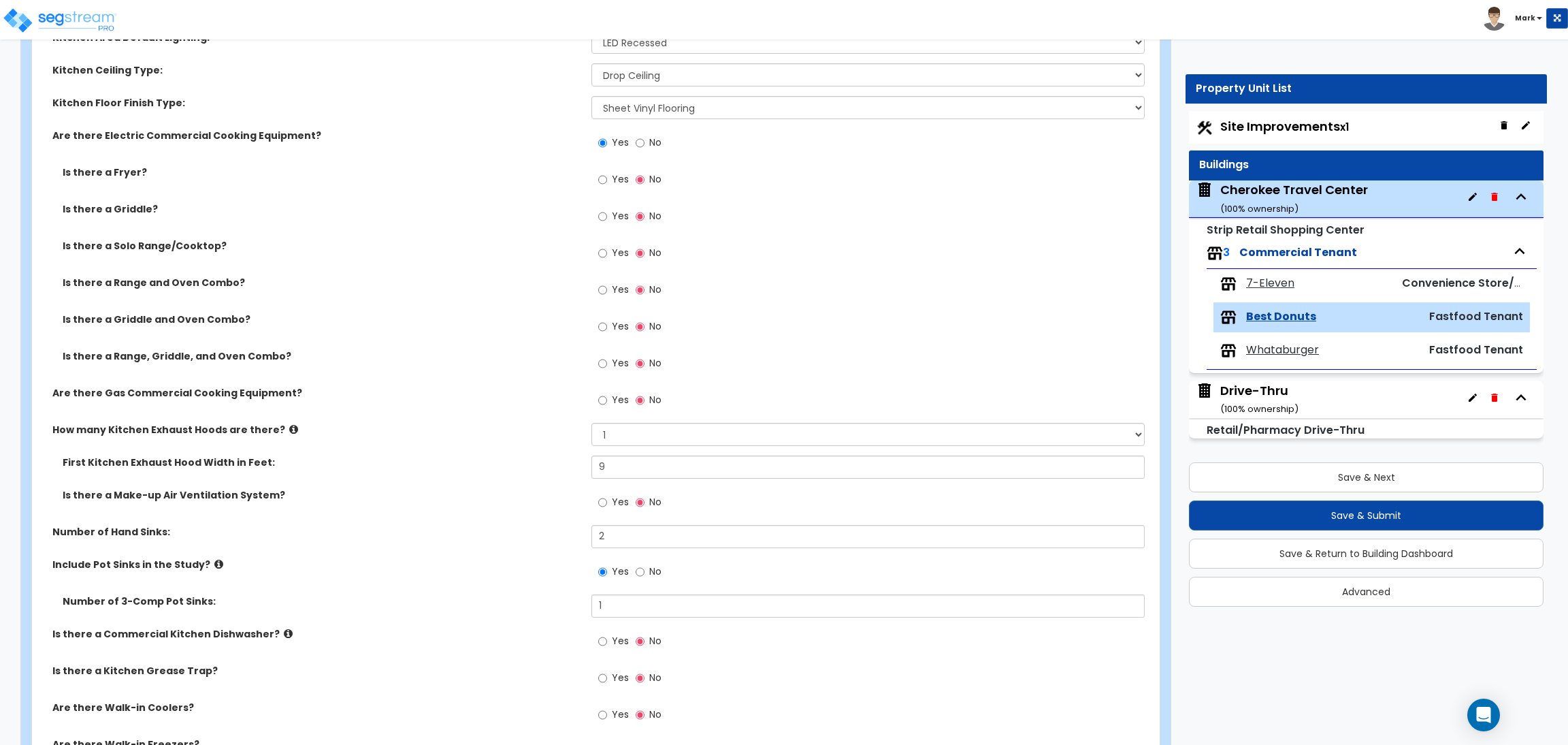
click at [613, 182] on span "Yes" at bounding box center [620, 179] width 17 height 14
click at [607, 182] on input "Yes" at bounding box center [602, 179] width 9 height 15
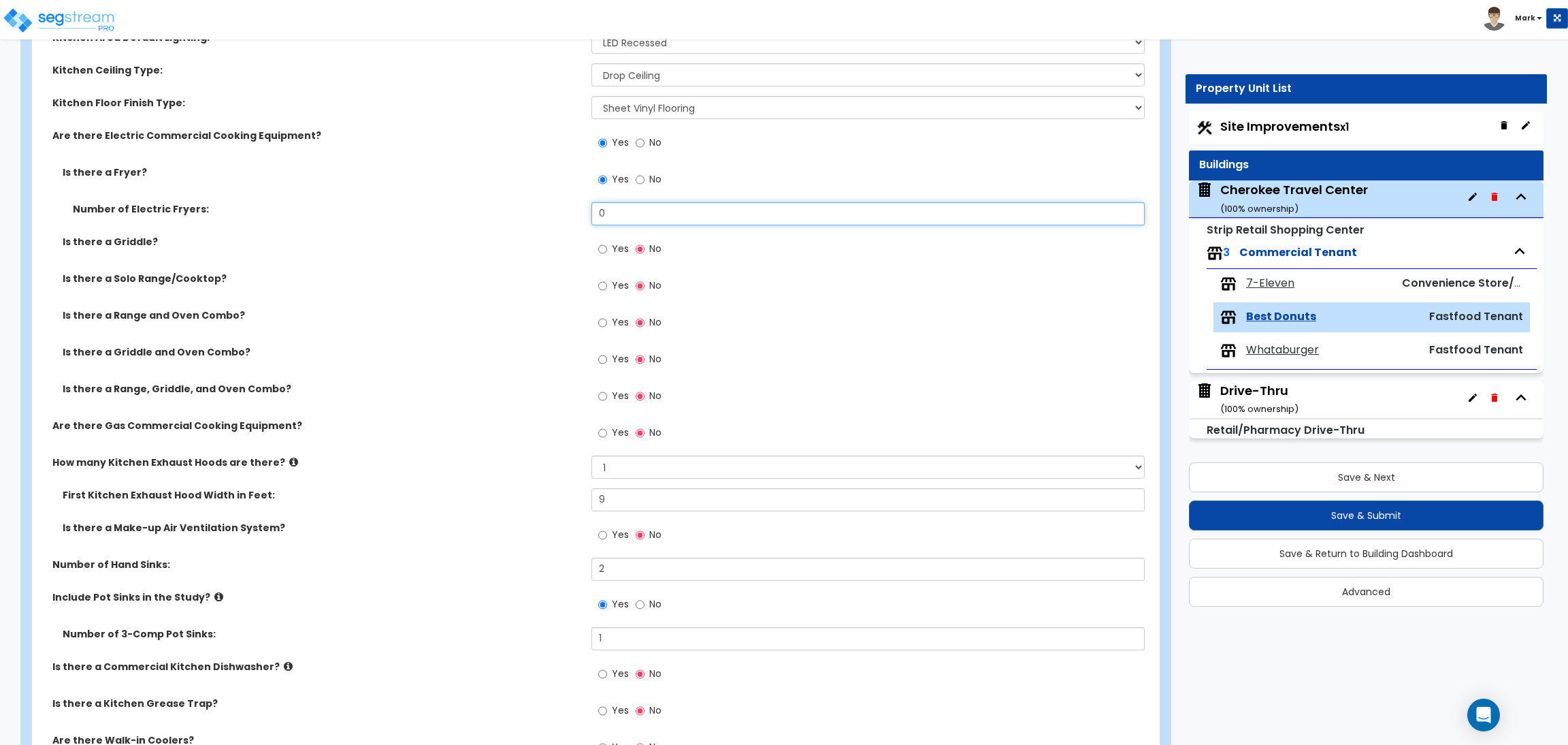
drag, startPoint x: 623, startPoint y: 224, endPoint x: 548, endPoint y: 225, distance: 75.0
click at [548, 225] on div "Number of Electric Fryers: 0" at bounding box center [592, 218] width 1120 height 32
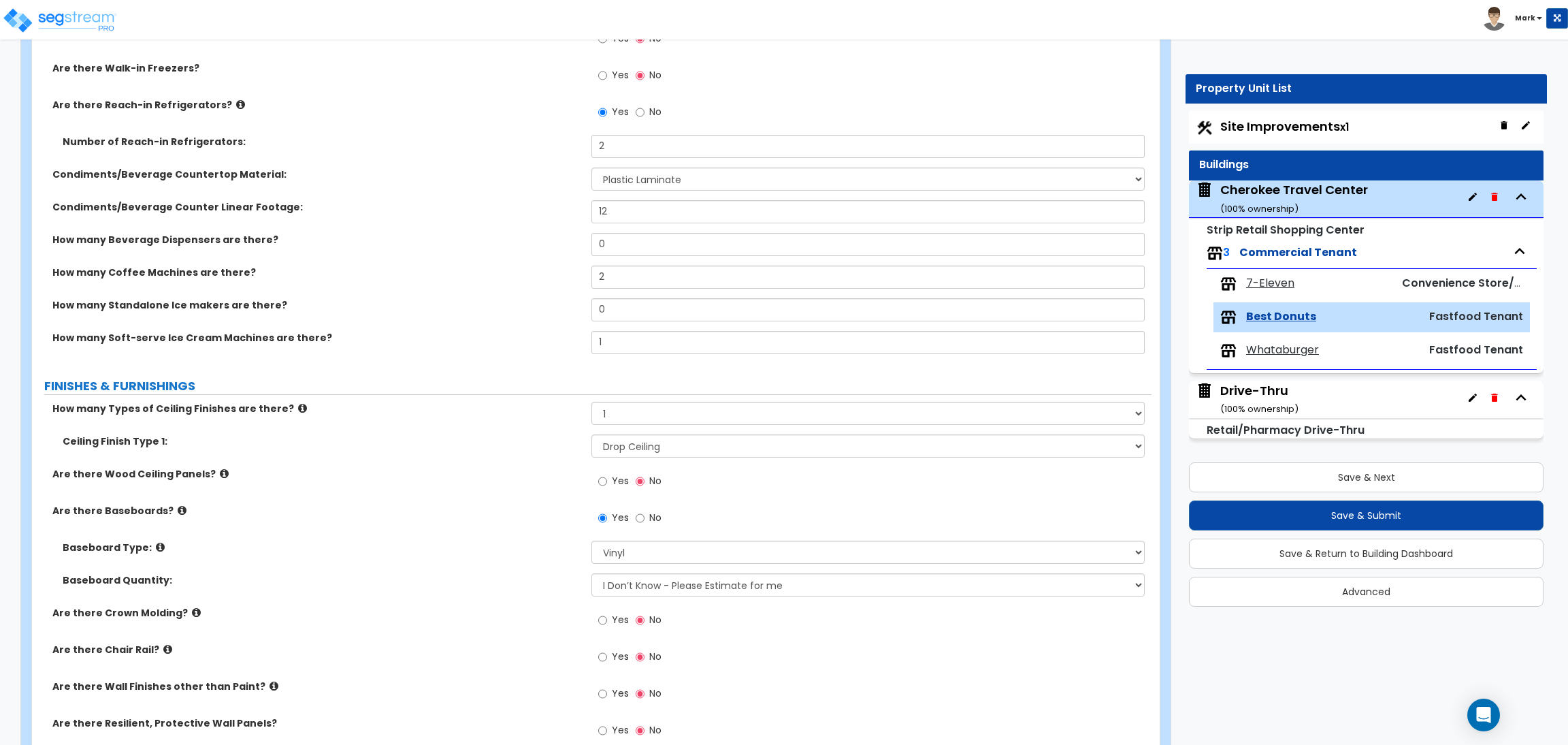
scroll to position [1429, 0]
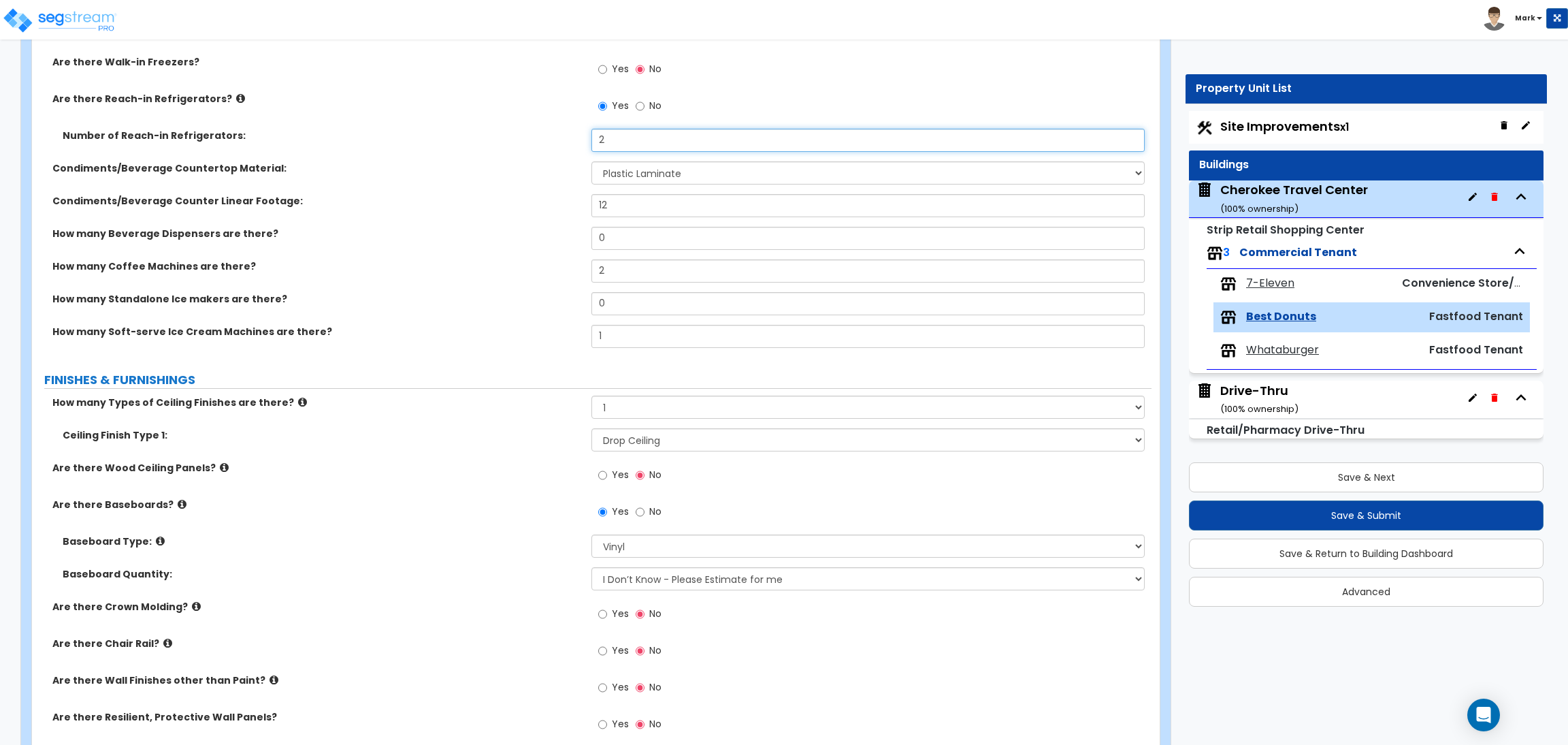
drag, startPoint x: 615, startPoint y: 135, endPoint x: 562, endPoint y: 136, distance: 53.0
click at [562, 136] on div "Number of Reach-in Refrigerators: 2" at bounding box center [592, 144] width 1120 height 32
click at [488, 177] on div "Condiments/Beverage Countertop Material: None Plastic Laminate Solid Surface St…" at bounding box center [592, 177] width 1120 height 32
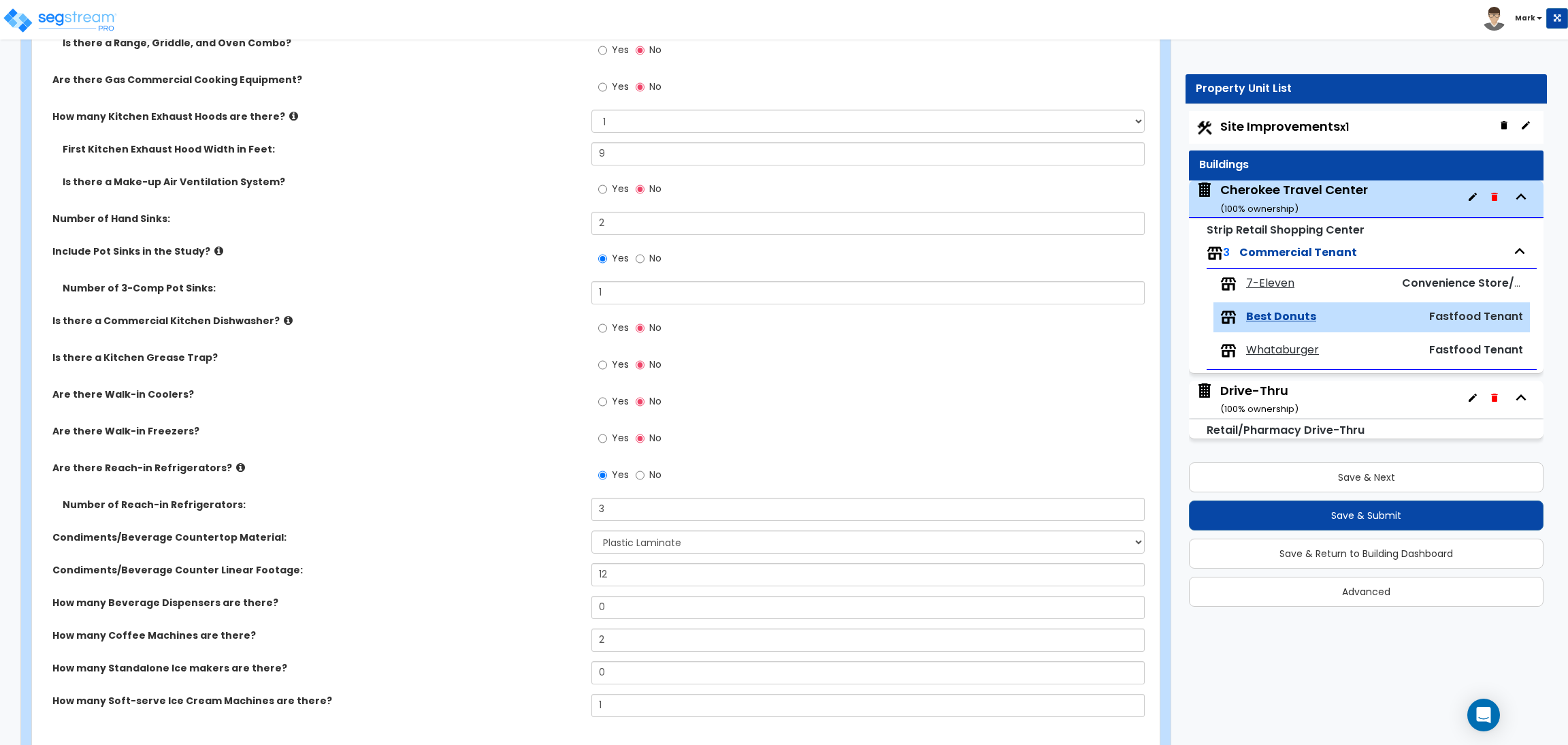
scroll to position [1123, 0]
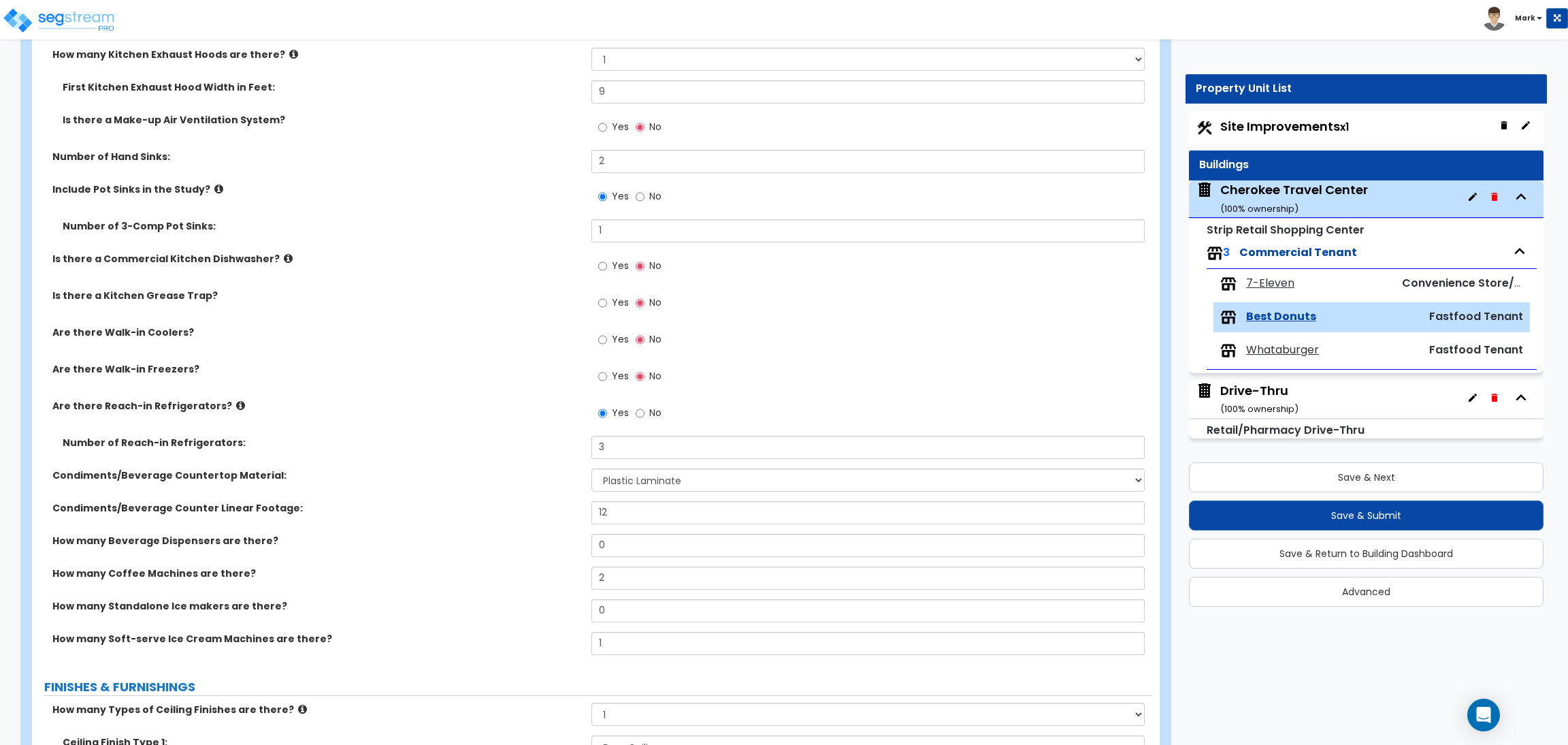
click at [236, 404] on icon at bounding box center [240, 405] width 9 height 10
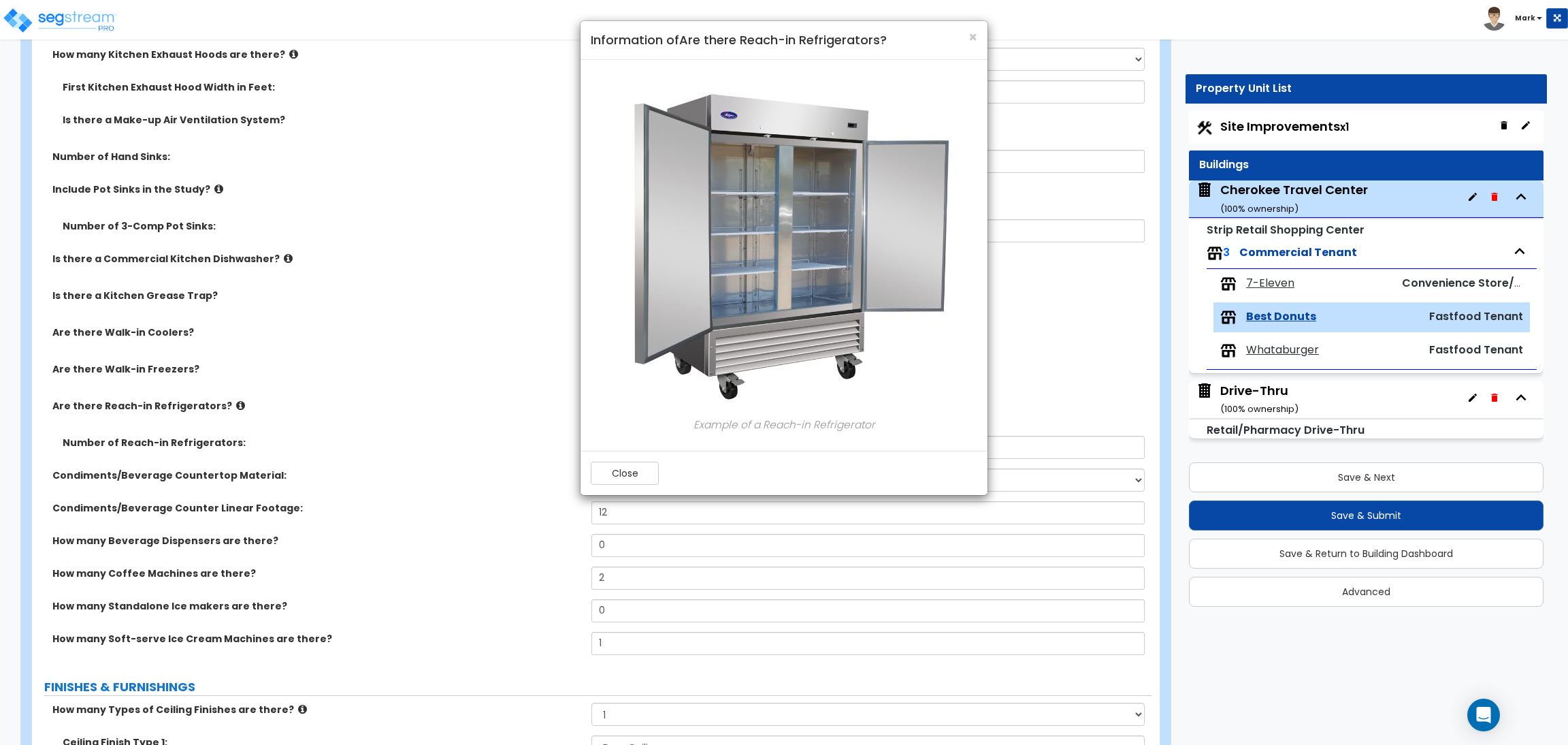
click at [960, 31] on h4 "Information of Are there Reach-in Refrigerators?" at bounding box center [784, 40] width 387 height 18
click at [974, 33] on span "×" at bounding box center [972, 37] width 9 height 20
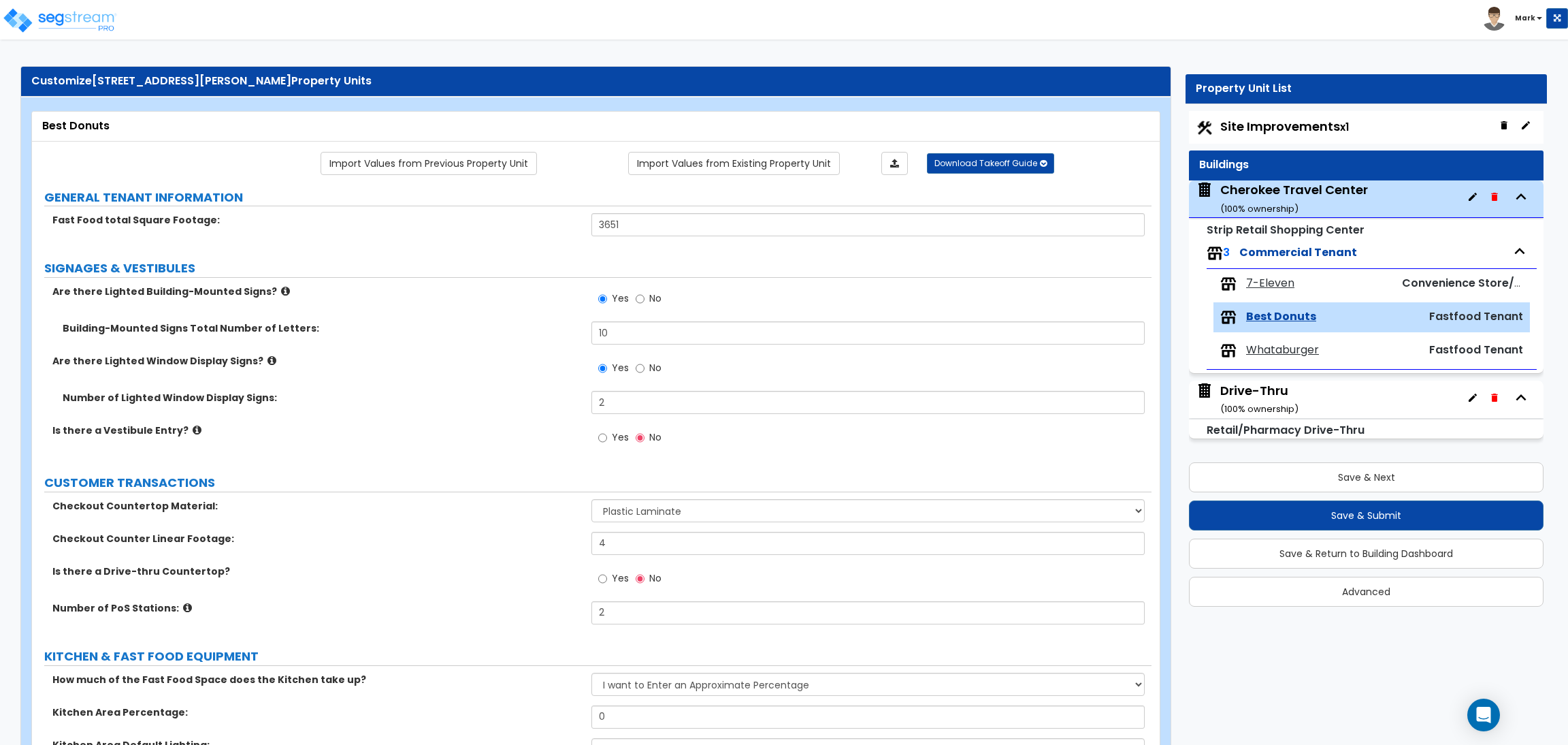
scroll to position [0, 0]
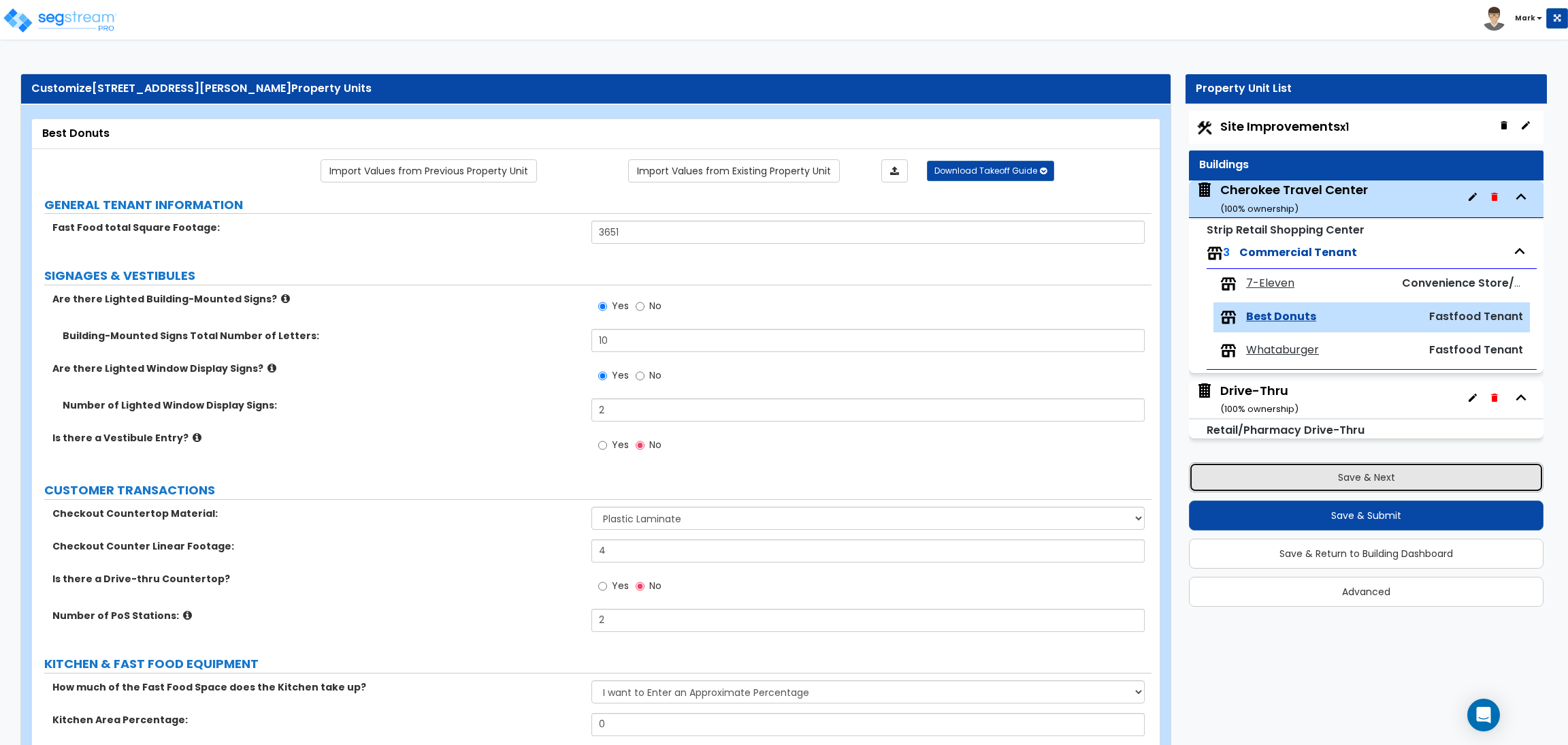
click at [1341, 473] on button "Save & Next" at bounding box center [1366, 477] width 354 height 30
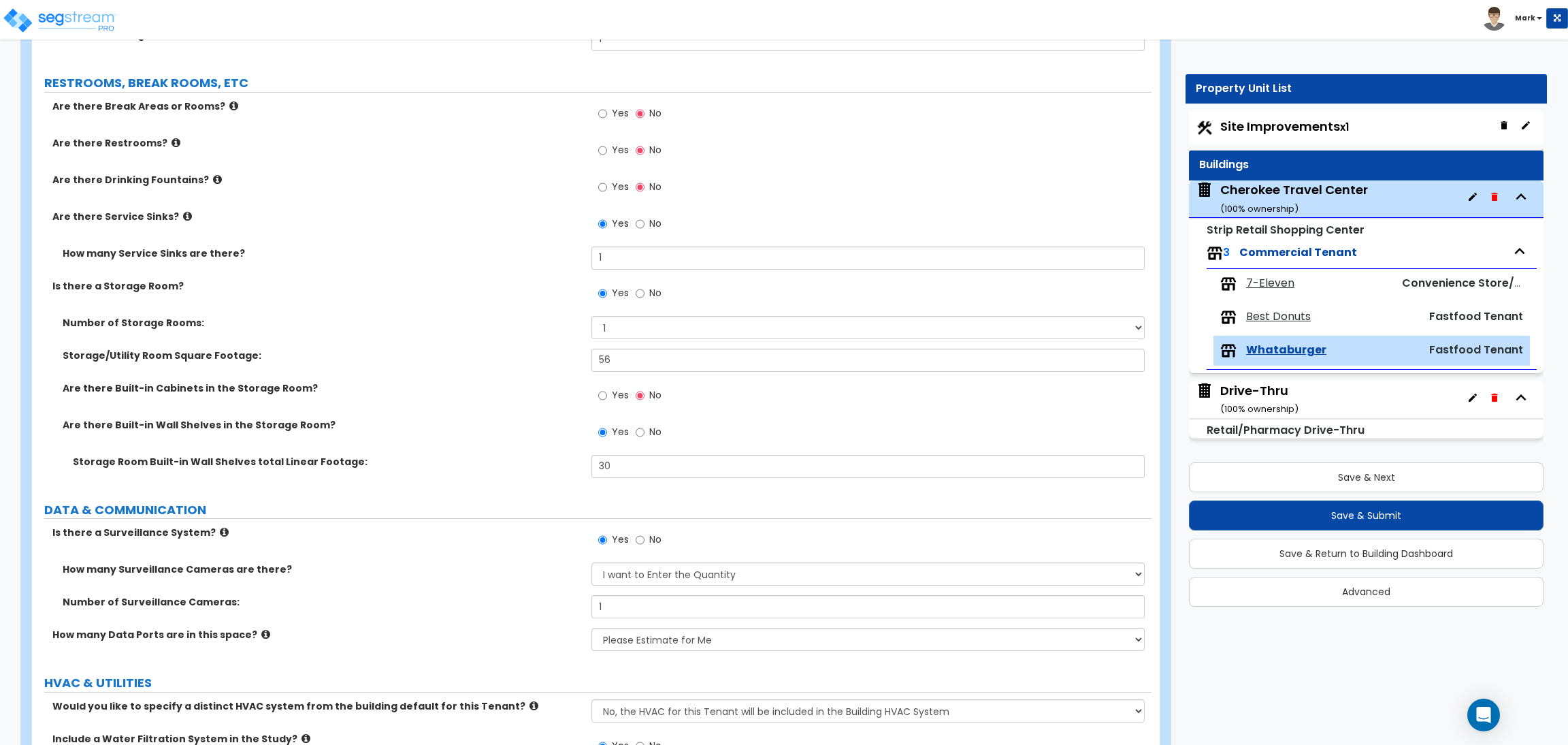
scroll to position [3471, 0]
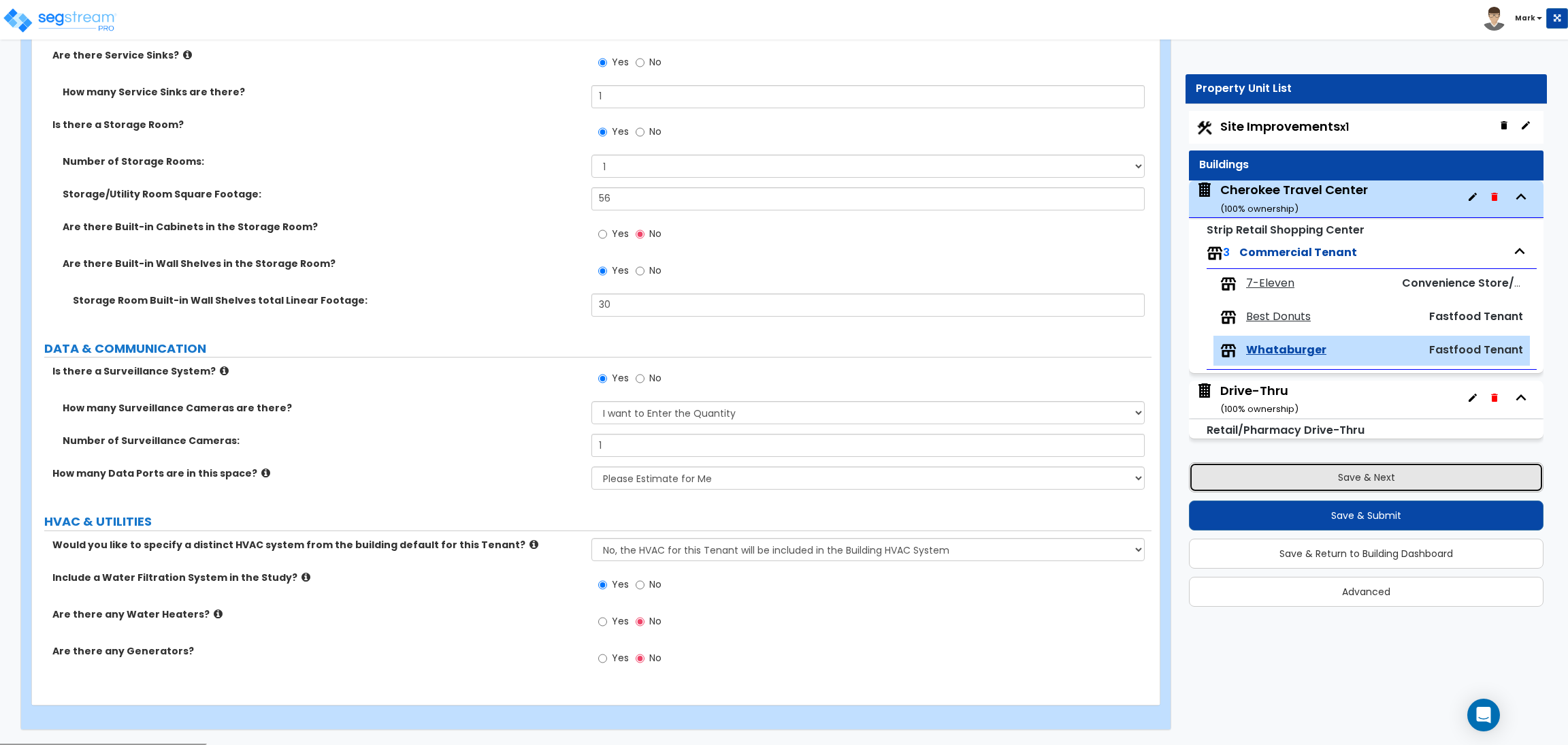
click at [1347, 479] on button "Save & Next" at bounding box center [1366, 477] width 354 height 30
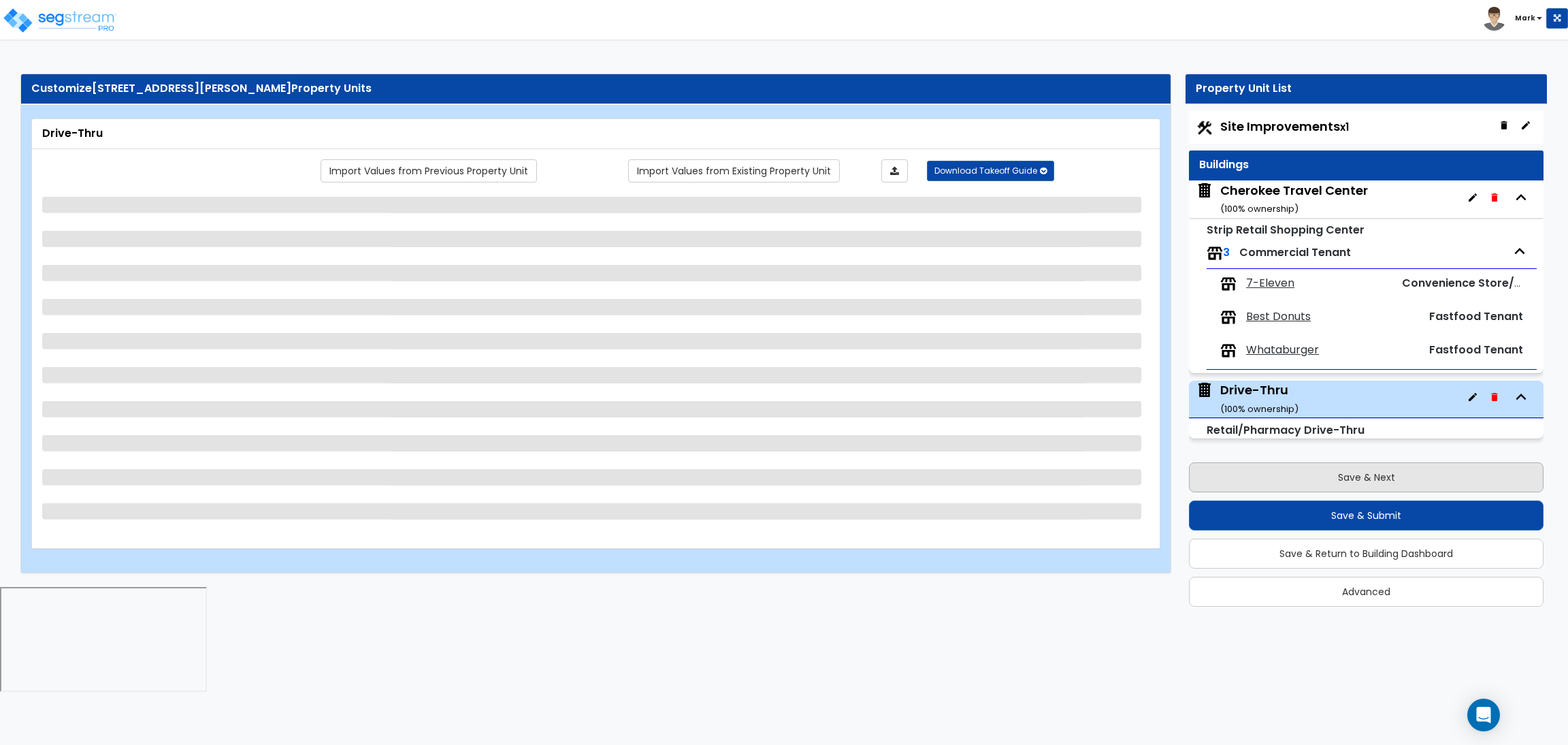
scroll to position [0, 0]
click at [1276, 283] on span "7-Eleven" at bounding box center [1269, 284] width 48 height 16
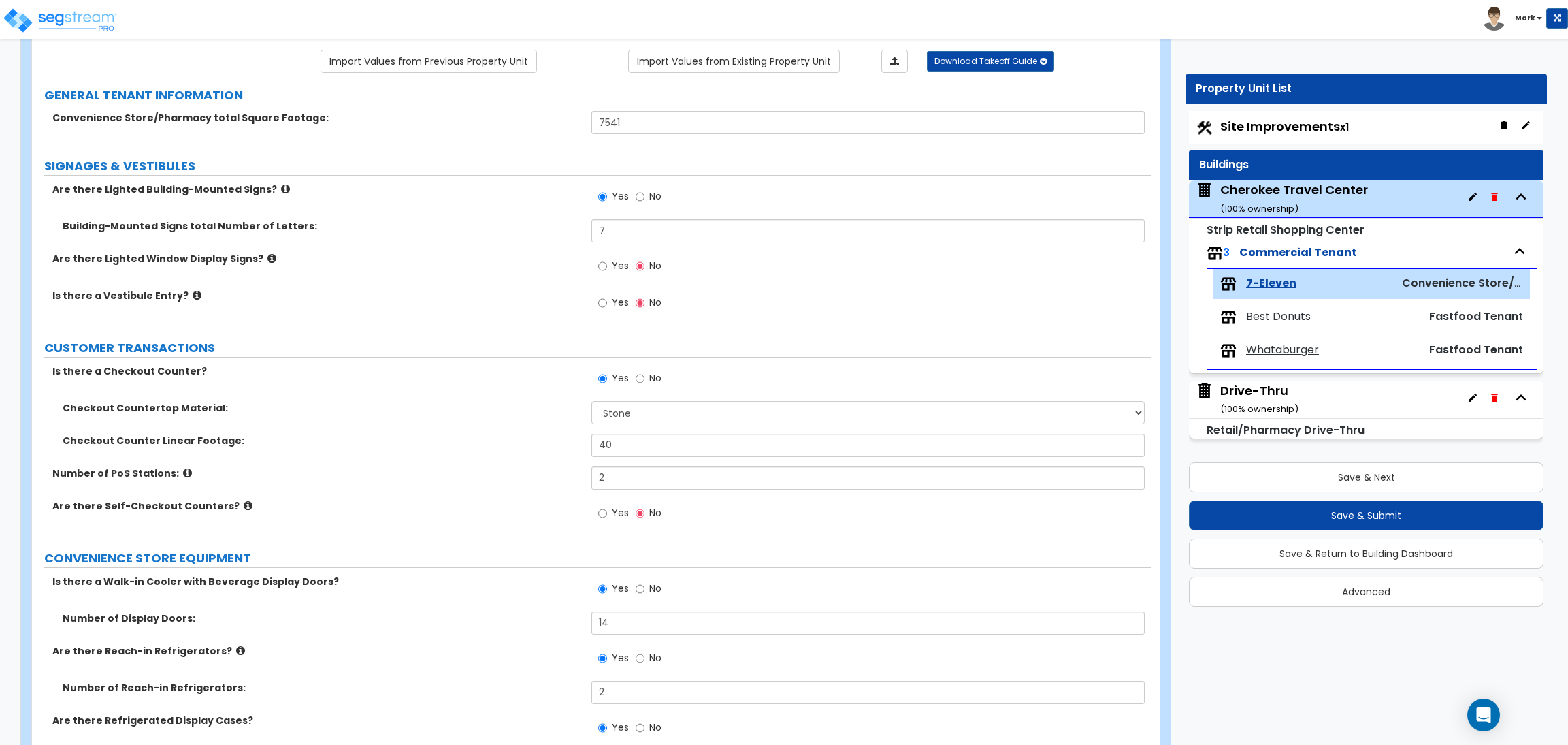
scroll to position [100, 0]
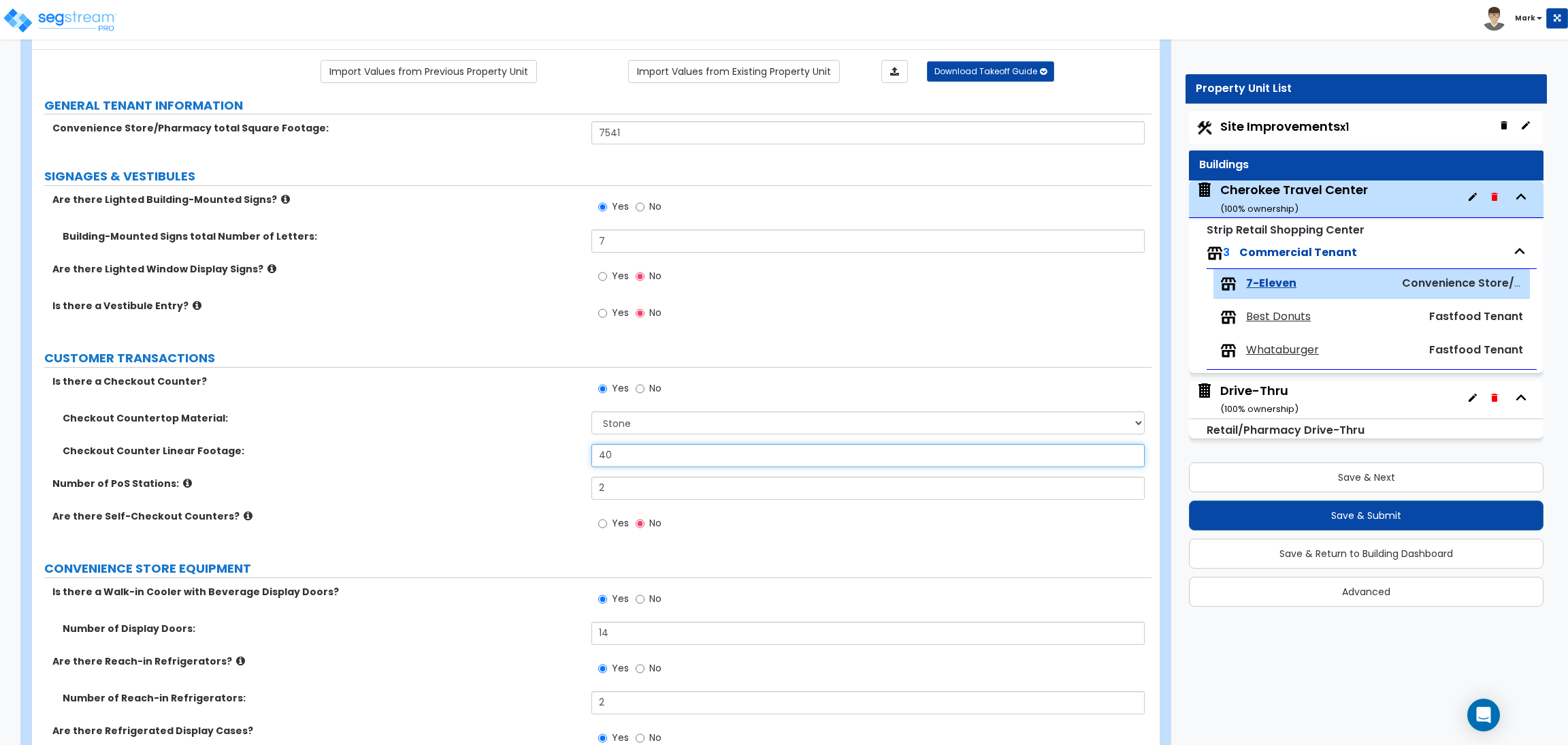
drag, startPoint x: 623, startPoint y: 459, endPoint x: 534, endPoint y: 457, distance: 89.0
click at [534, 457] on div "Checkout Counter Linear Footage: 40" at bounding box center [592, 459] width 1120 height 32
click at [412, 477] on label "Number of PoS Stations:" at bounding box center [317, 484] width 529 height 14
drag, startPoint x: 647, startPoint y: 457, endPoint x: 577, endPoint y: 459, distance: 70.0
click at [577, 459] on div "Checkout Counter Linear Footage: 40" at bounding box center [592, 459] width 1120 height 32
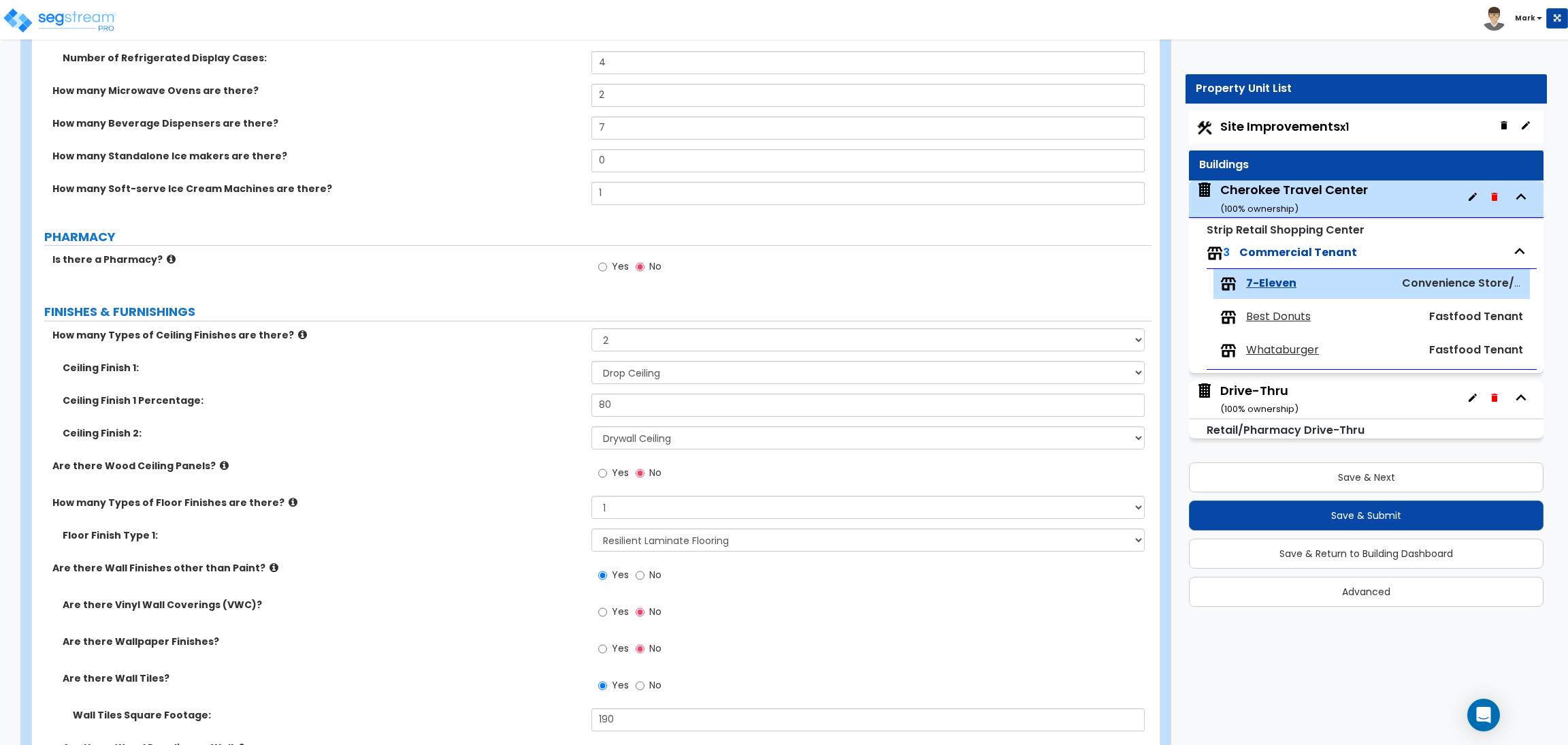
scroll to position [815, 0]
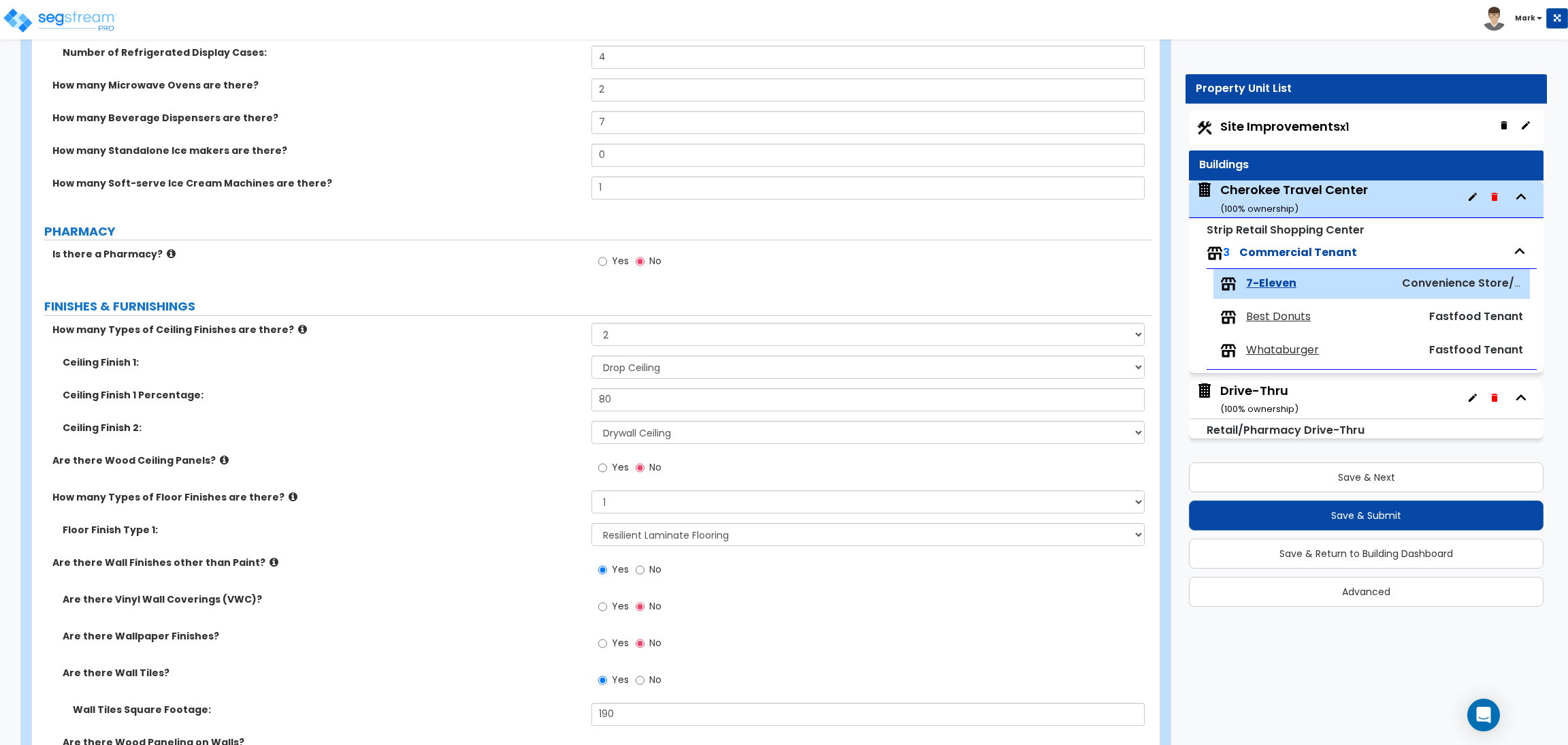
click at [611, 264] on label "Yes" at bounding box center [613, 263] width 30 height 23
click at [607, 264] on input "Yes" at bounding box center [602, 260] width 9 height 15
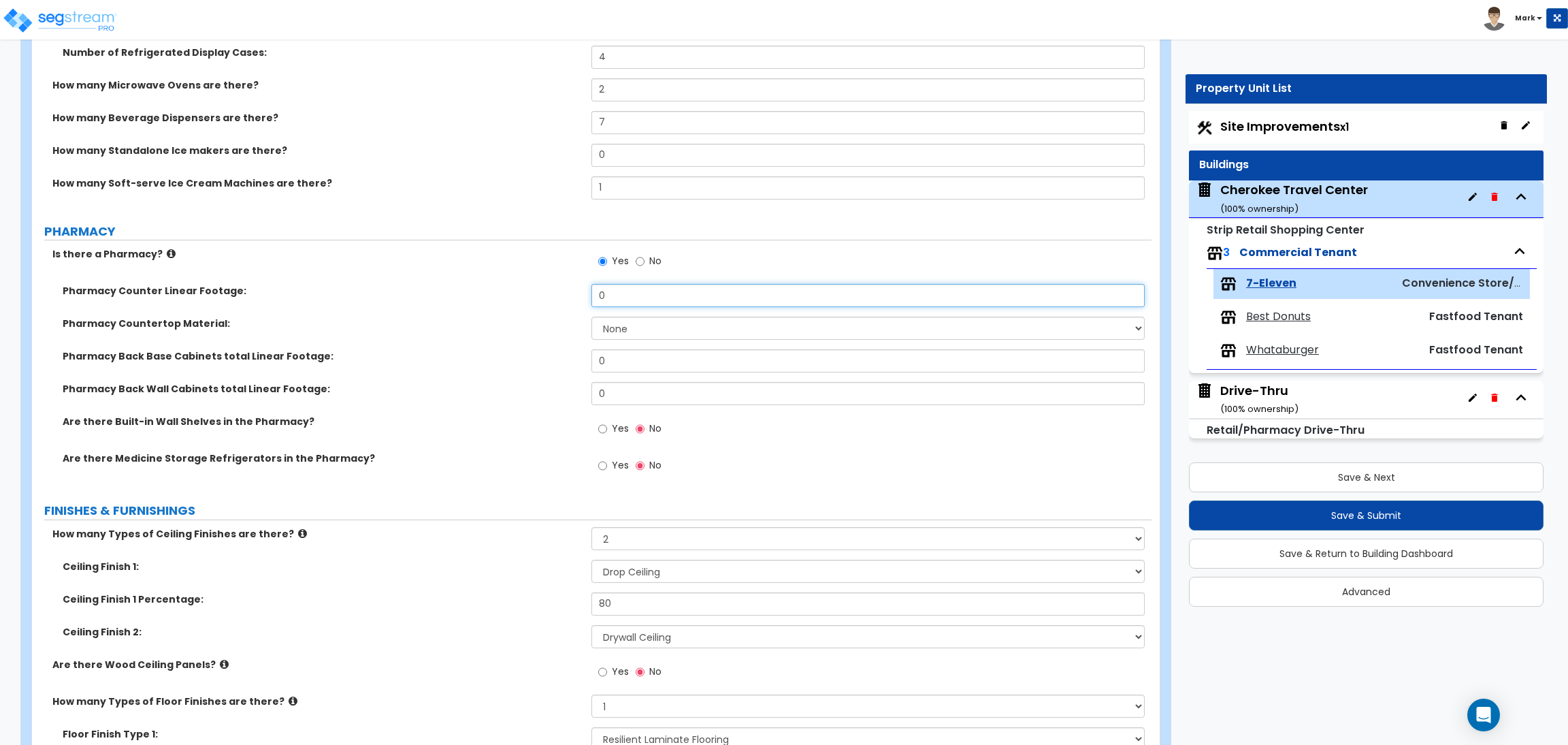
drag, startPoint x: 623, startPoint y: 300, endPoint x: 601, endPoint y: 296, distance: 22.4
click at [601, 296] on input "0" at bounding box center [867, 296] width 553 height 23
click at [640, 327] on select "None Plastic Laminate Solid Surface Stone Quartz Marble Tile Wood Stainless Ste…" at bounding box center [867, 328] width 553 height 23
click at [591, 317] on select "None Plastic Laminate Solid Surface Stone Quartz Marble Tile Wood Stainless Ste…" at bounding box center [867, 328] width 553 height 23
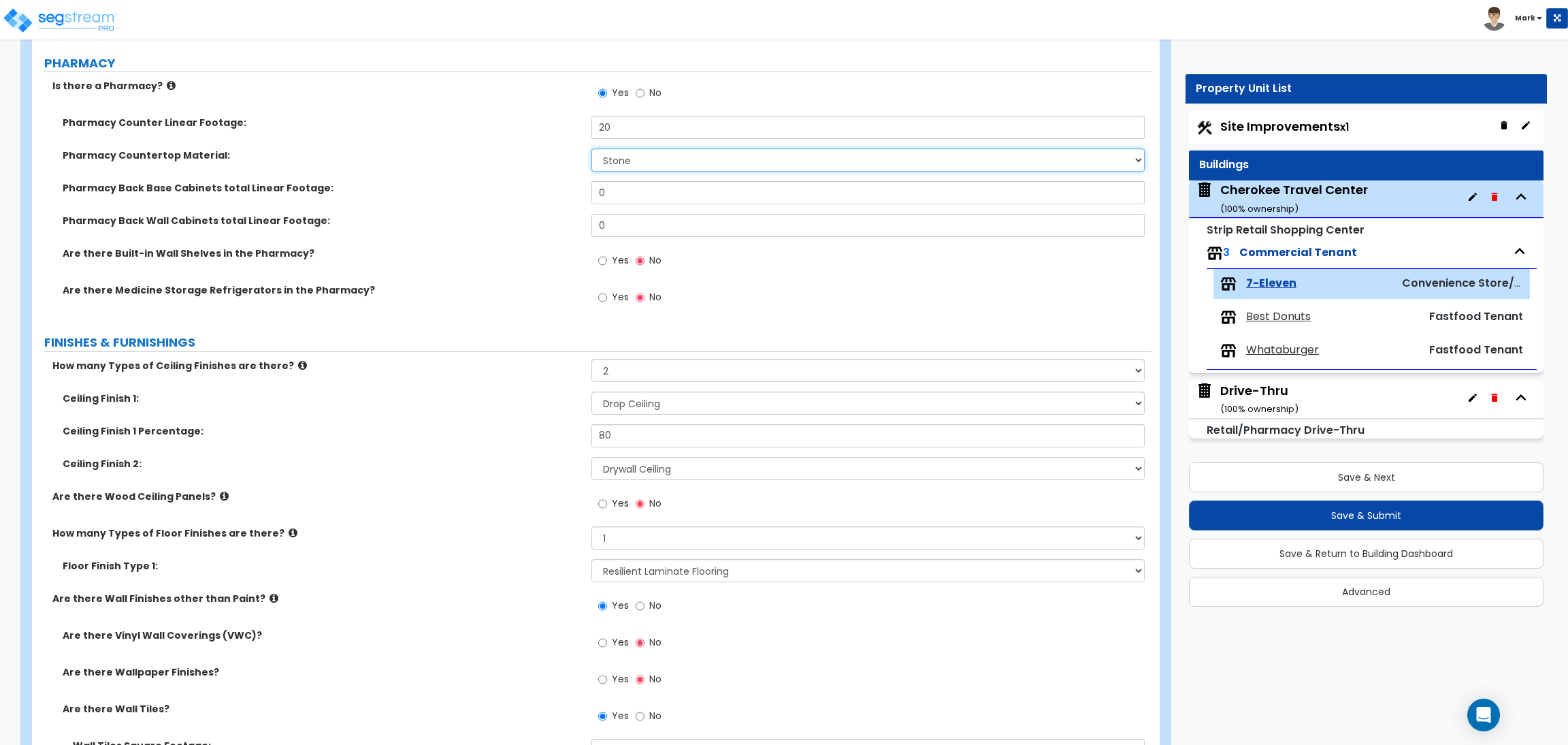
scroll to position [1018, 0]
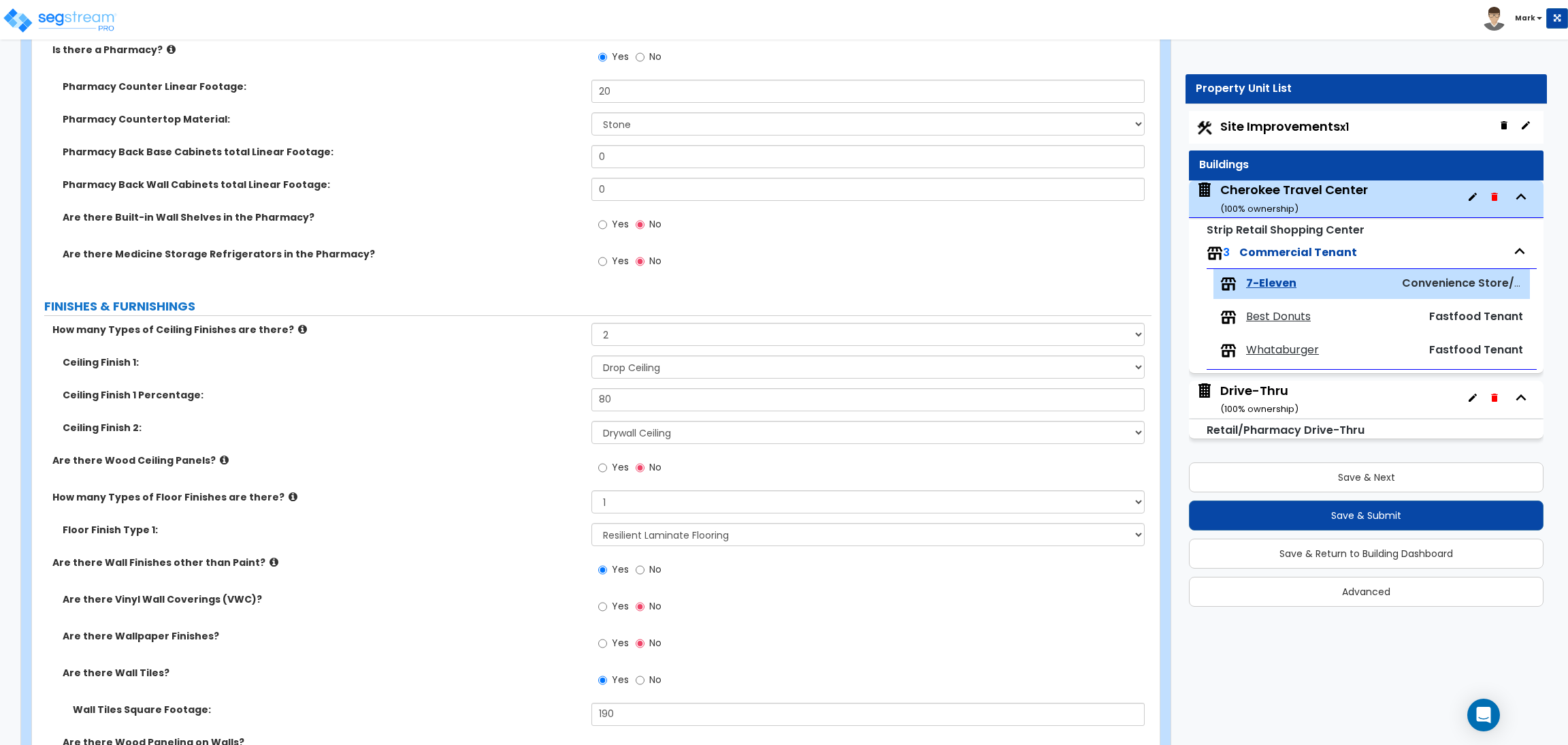
click at [790, 269] on div "Yes No" at bounding box center [871, 265] width 560 height 37
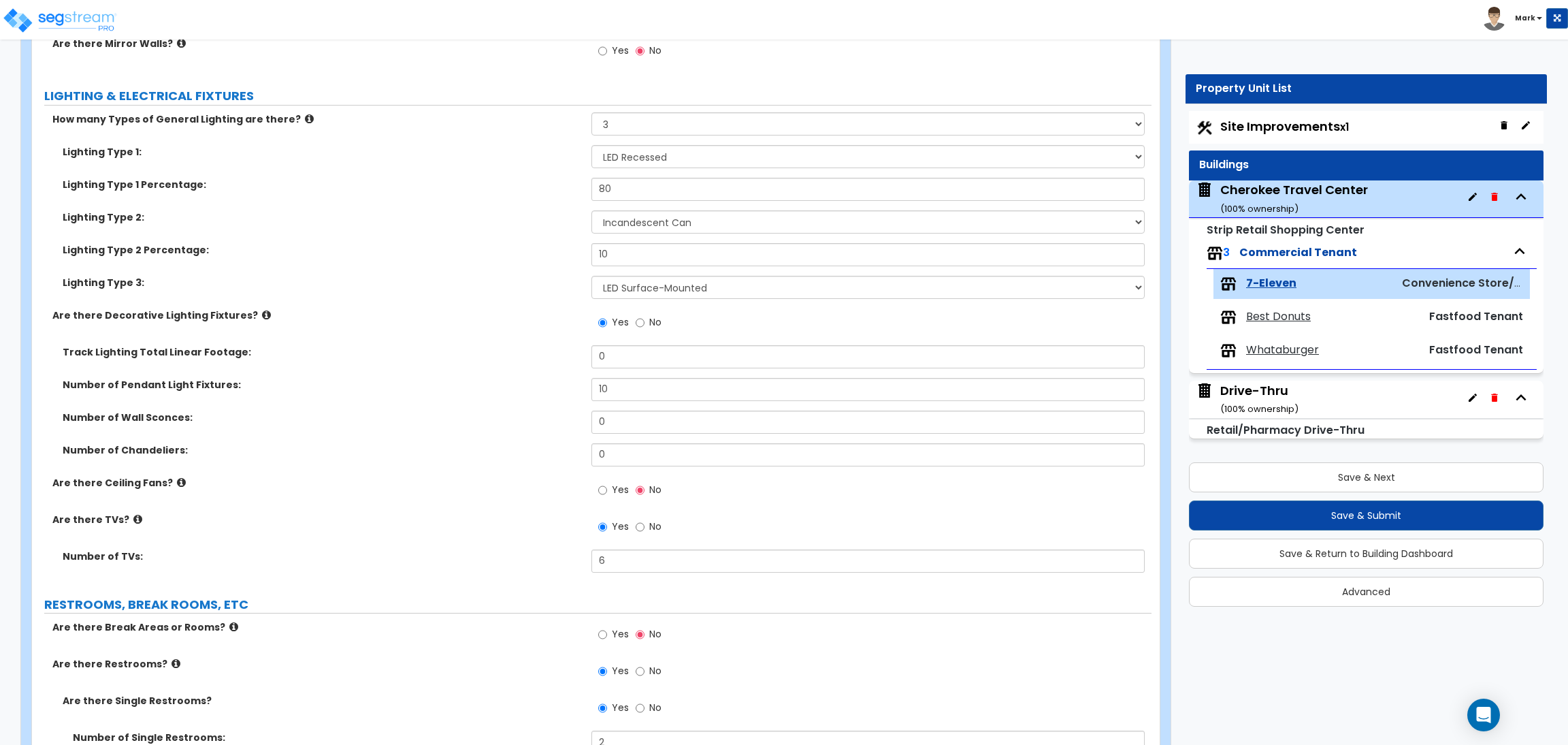
scroll to position [2346, 0]
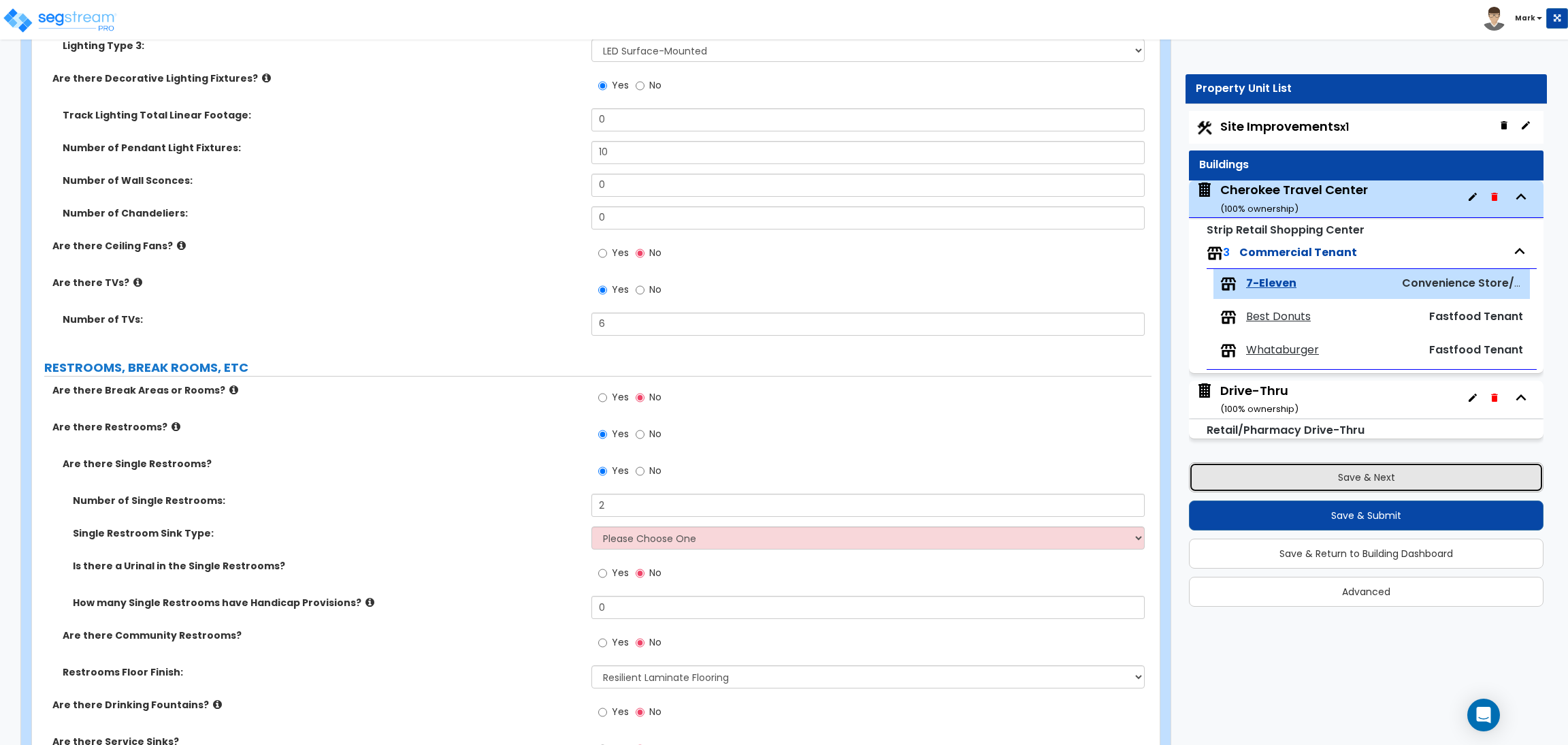
click at [1275, 477] on button "Save & Next" at bounding box center [1366, 477] width 354 height 30
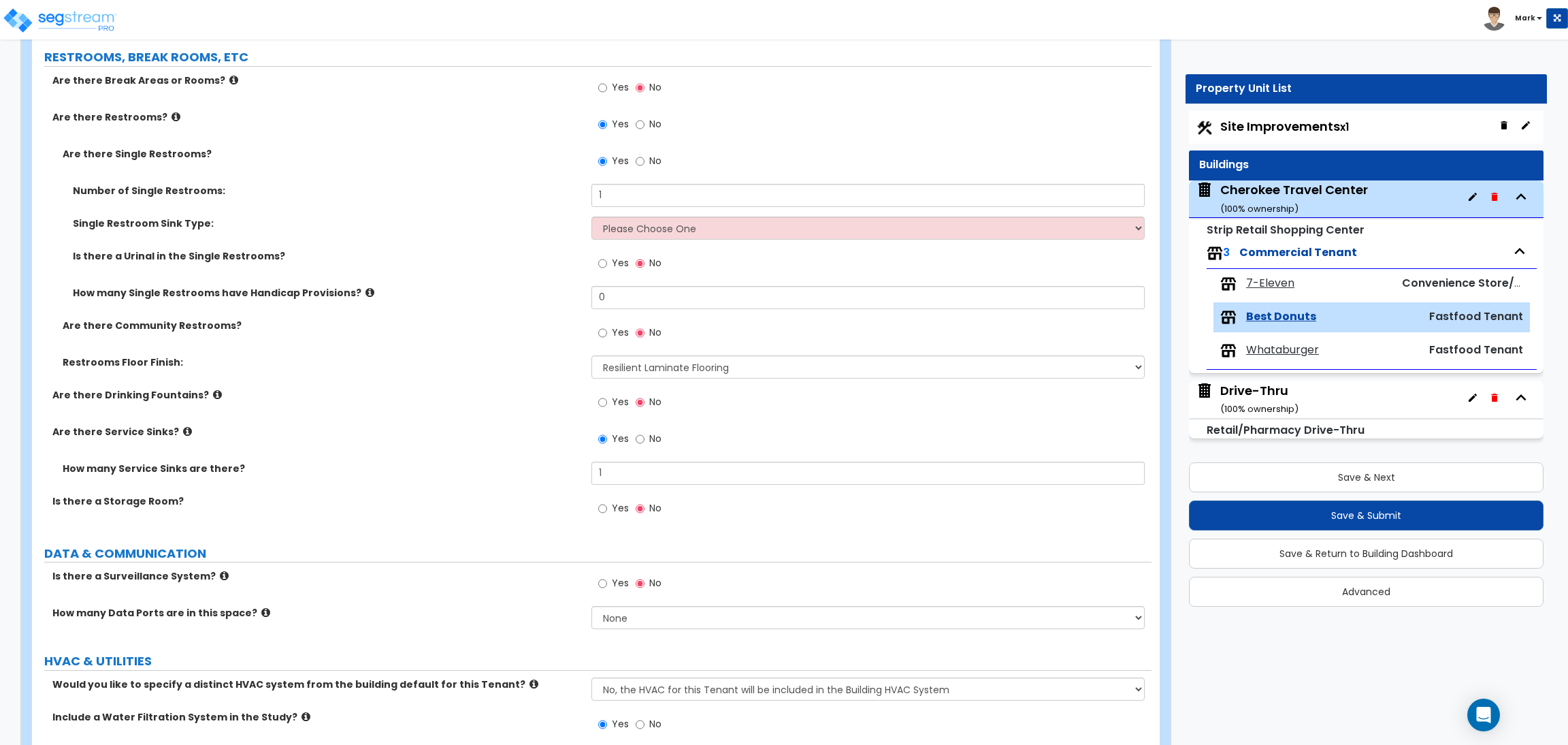
scroll to position [2731, 0]
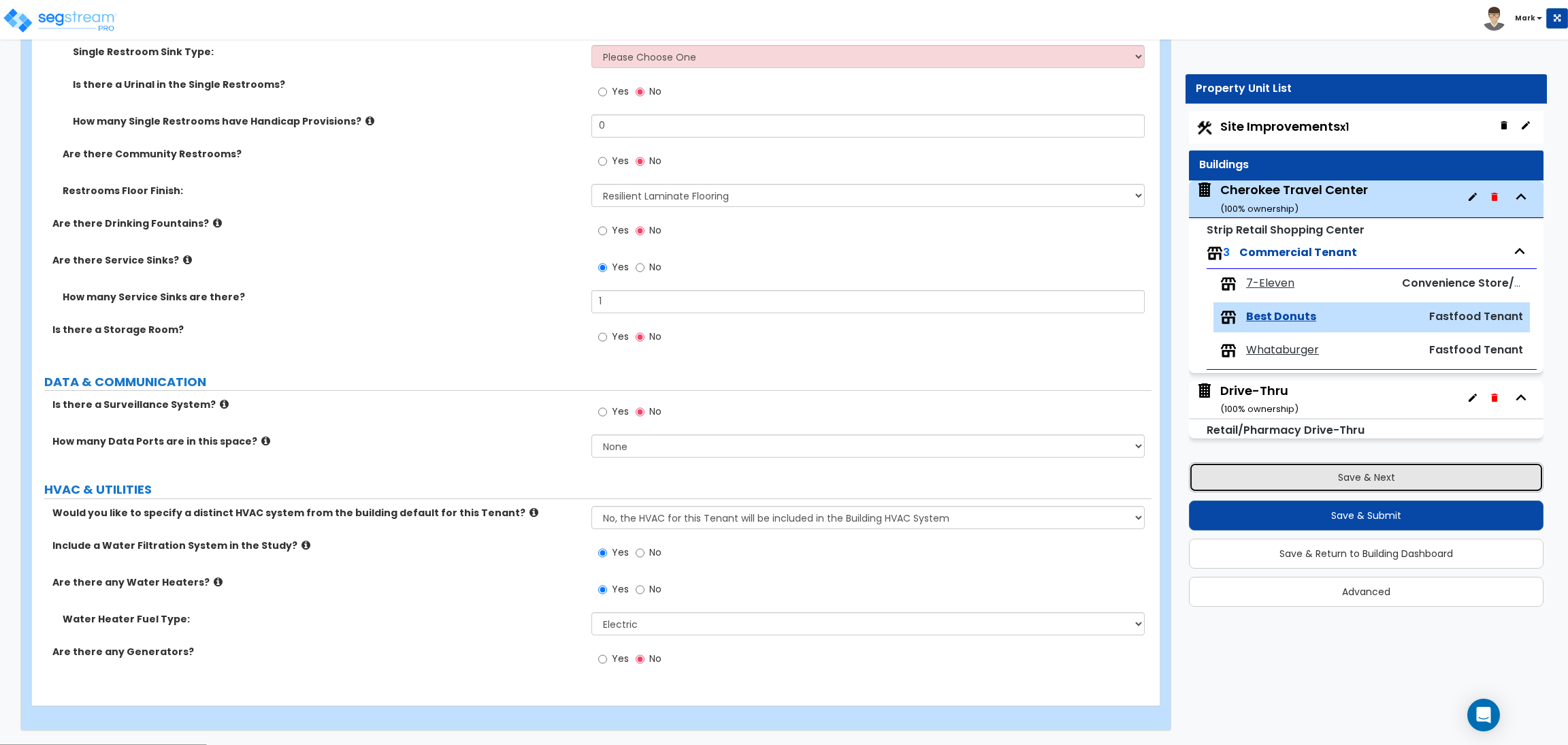
click at [1385, 482] on button "Save & Next" at bounding box center [1366, 477] width 354 height 30
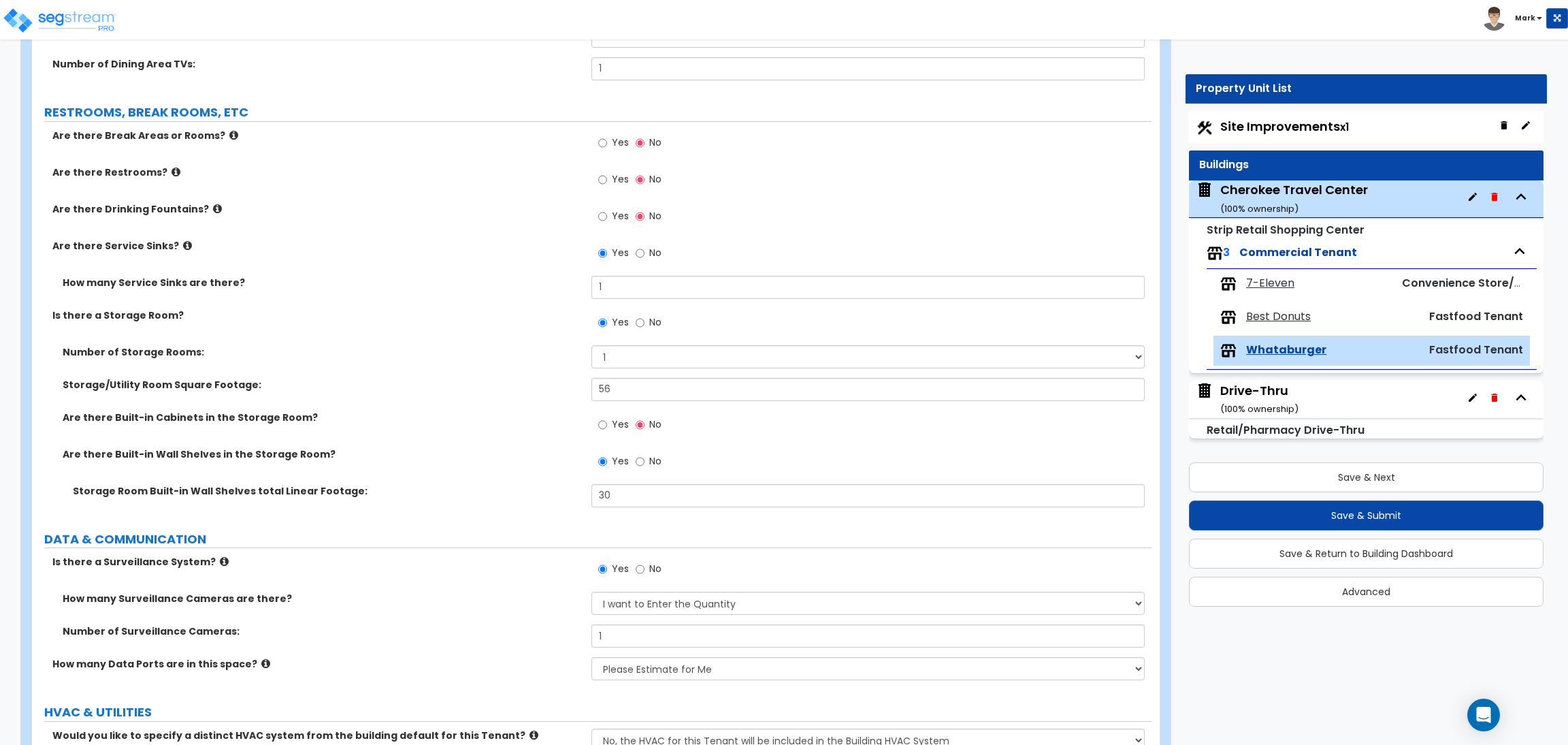
scroll to position [3471, 0]
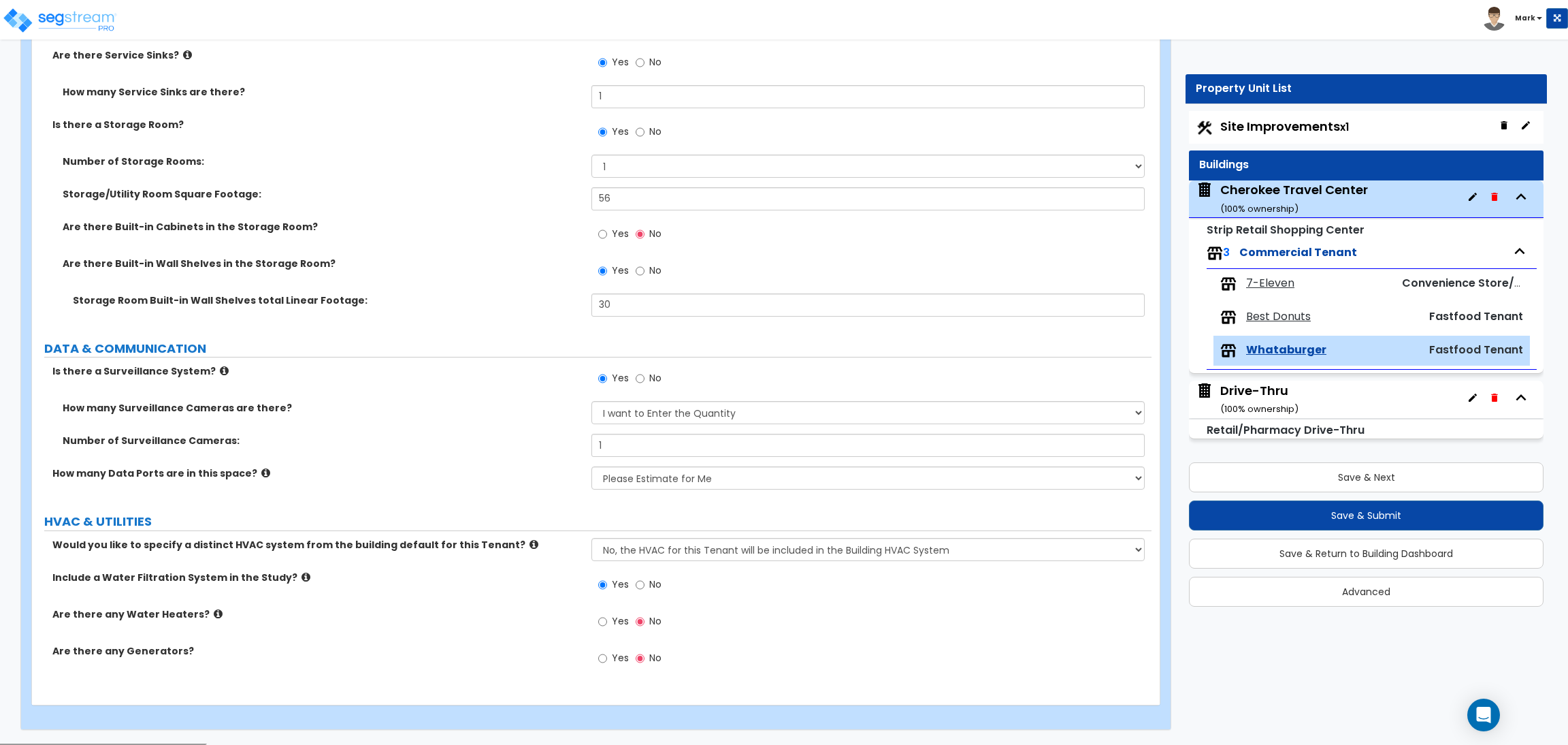
click at [610, 615] on label "Yes" at bounding box center [613, 623] width 30 height 23
click at [607, 615] on input "Yes" at bounding box center [602, 621] width 9 height 15
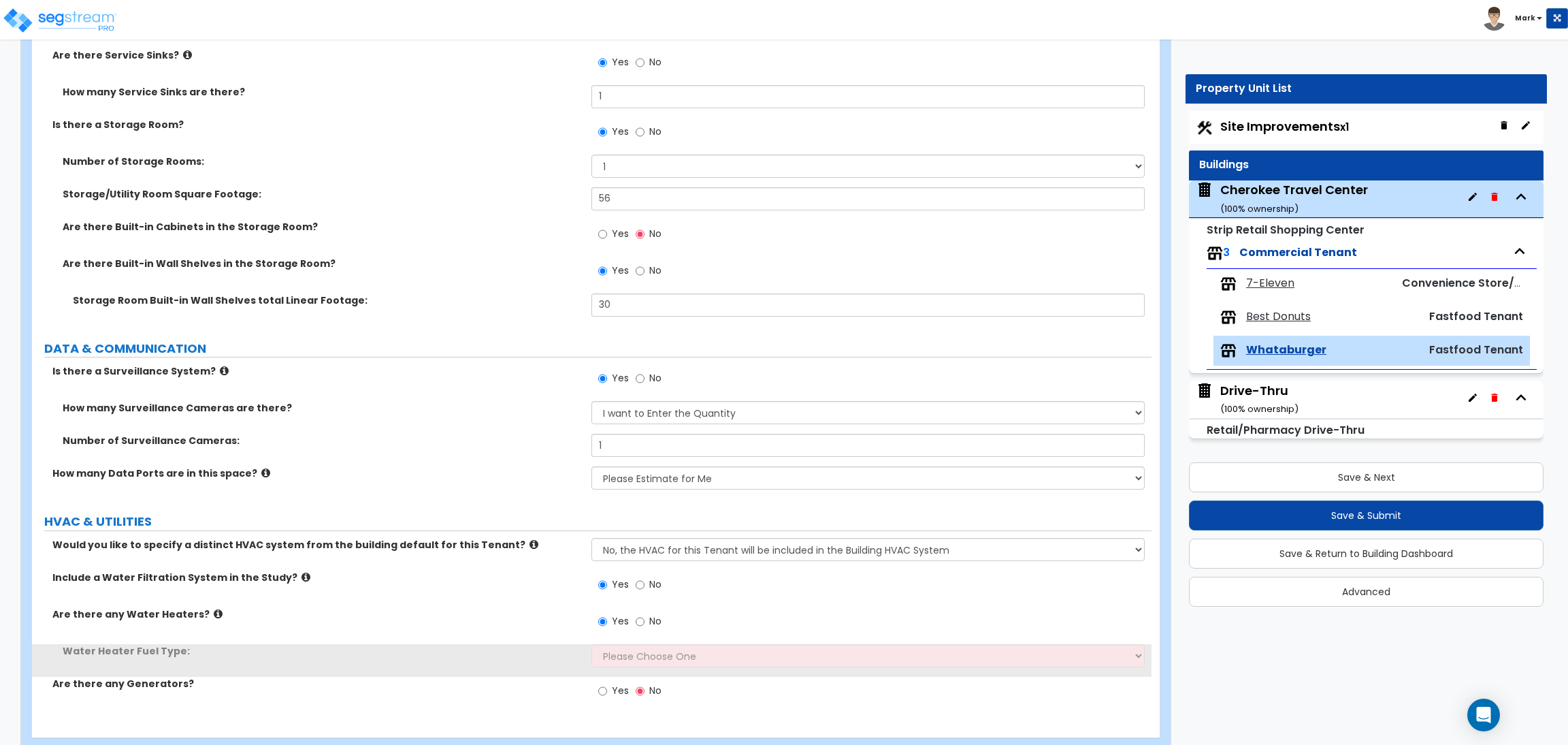
click at [669, 661] on div "Water Heater Fuel Type: Please Choose One Gas Electric" at bounding box center [592, 660] width 1120 height 32
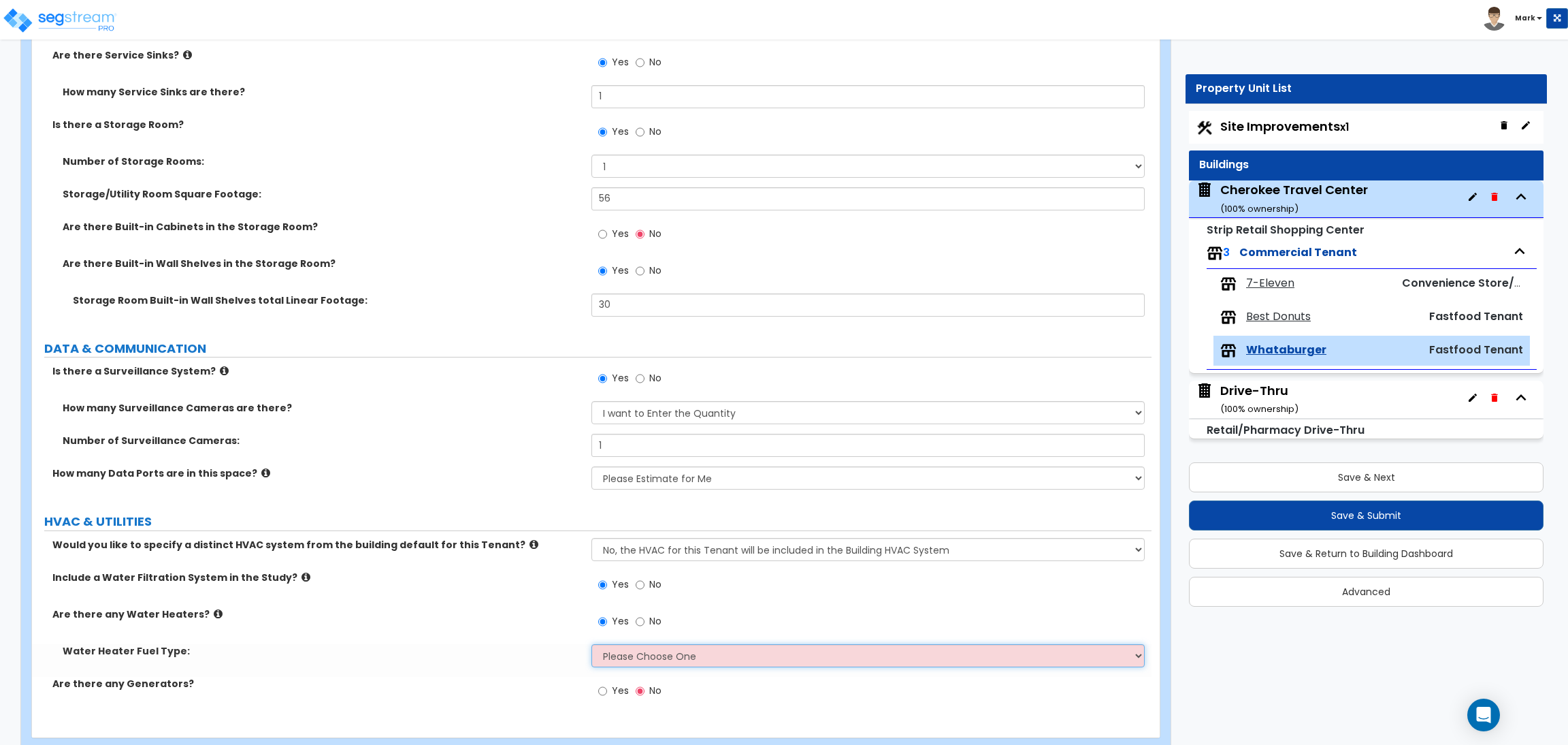
click at [669, 661] on select "Please Choose One Gas Electric" at bounding box center [867, 656] width 553 height 23
click at [591, 644] on select "Please Choose One Gas Electric" at bounding box center [867, 656] width 553 height 23
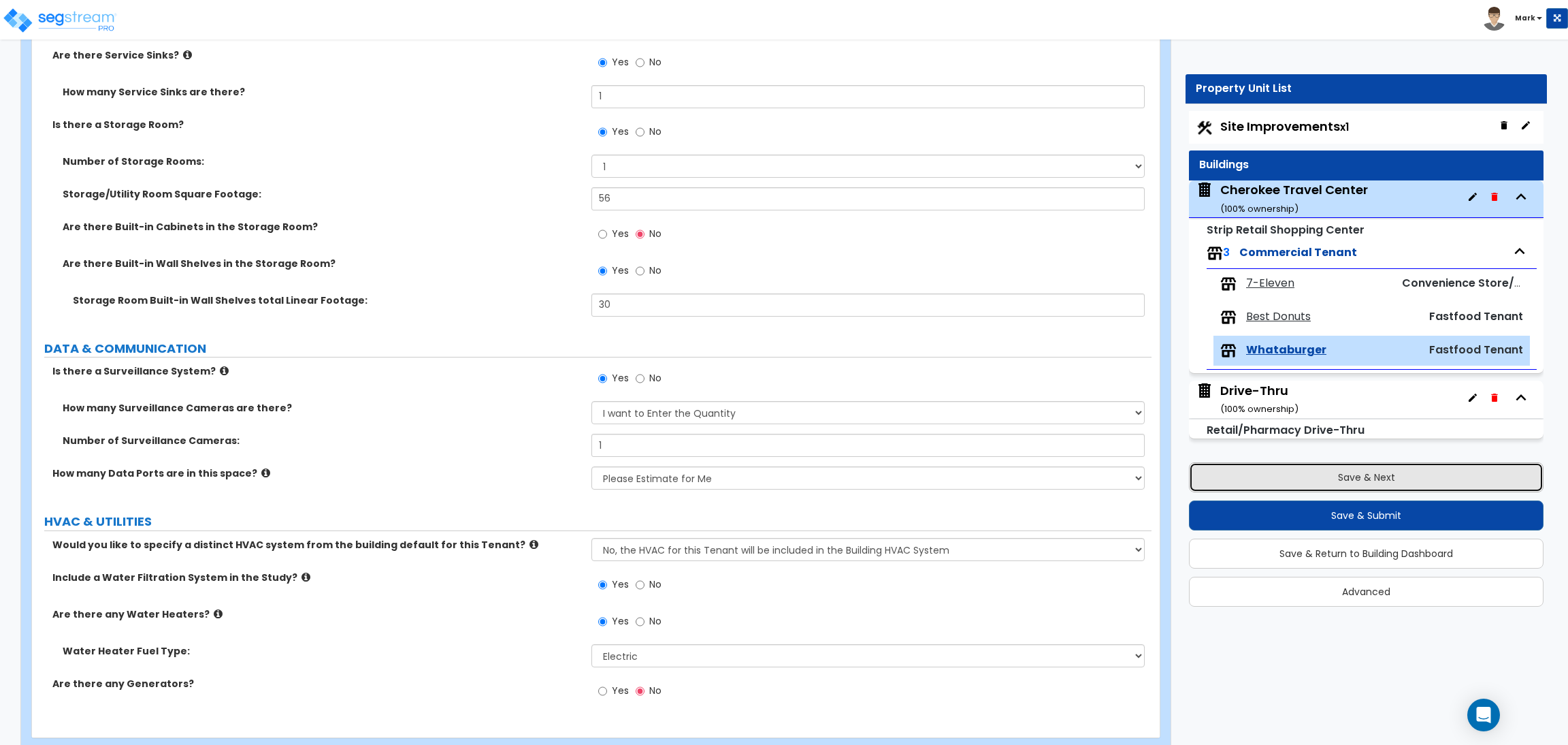
click at [1287, 472] on button "Save & Next" at bounding box center [1366, 477] width 354 height 30
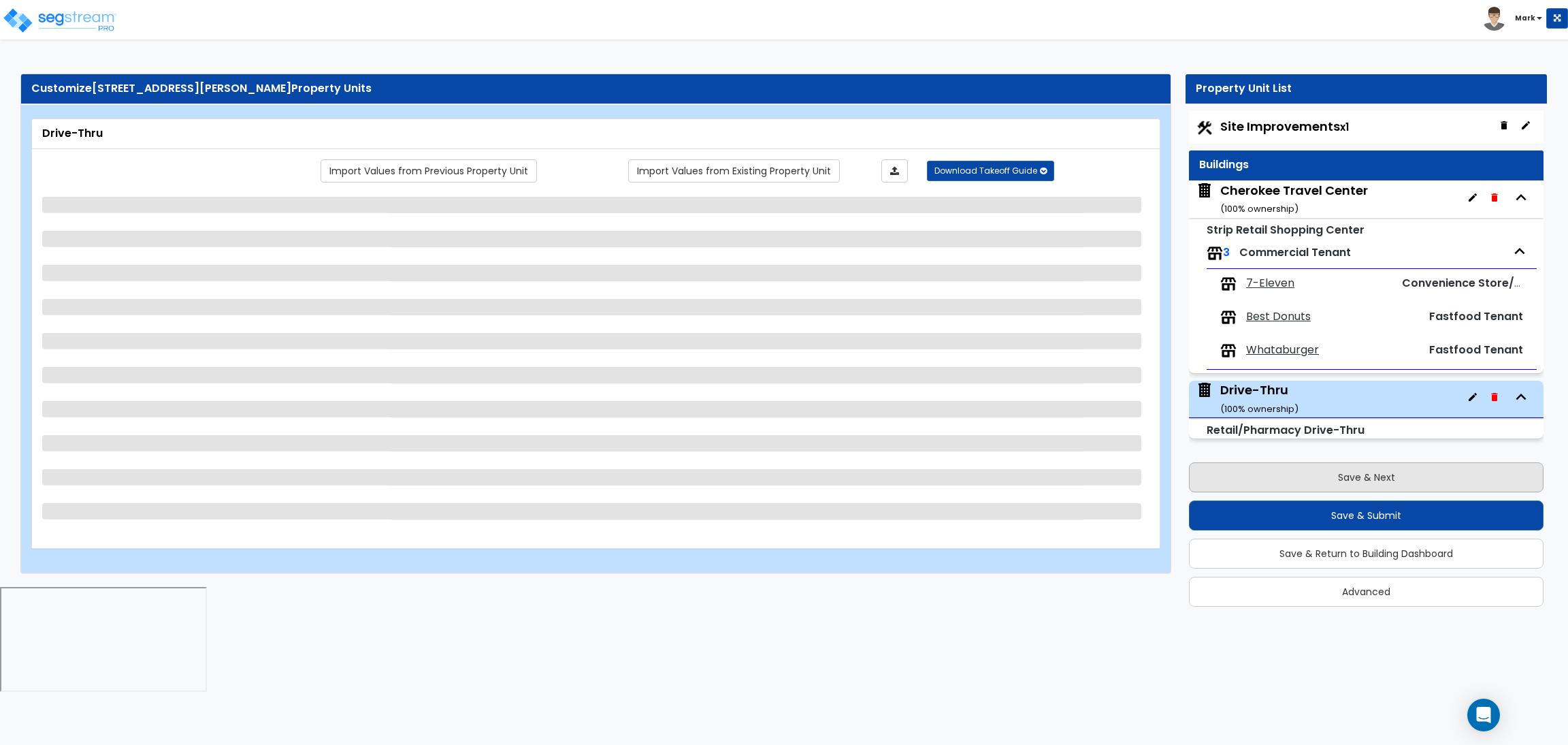
scroll to position [0, 0]
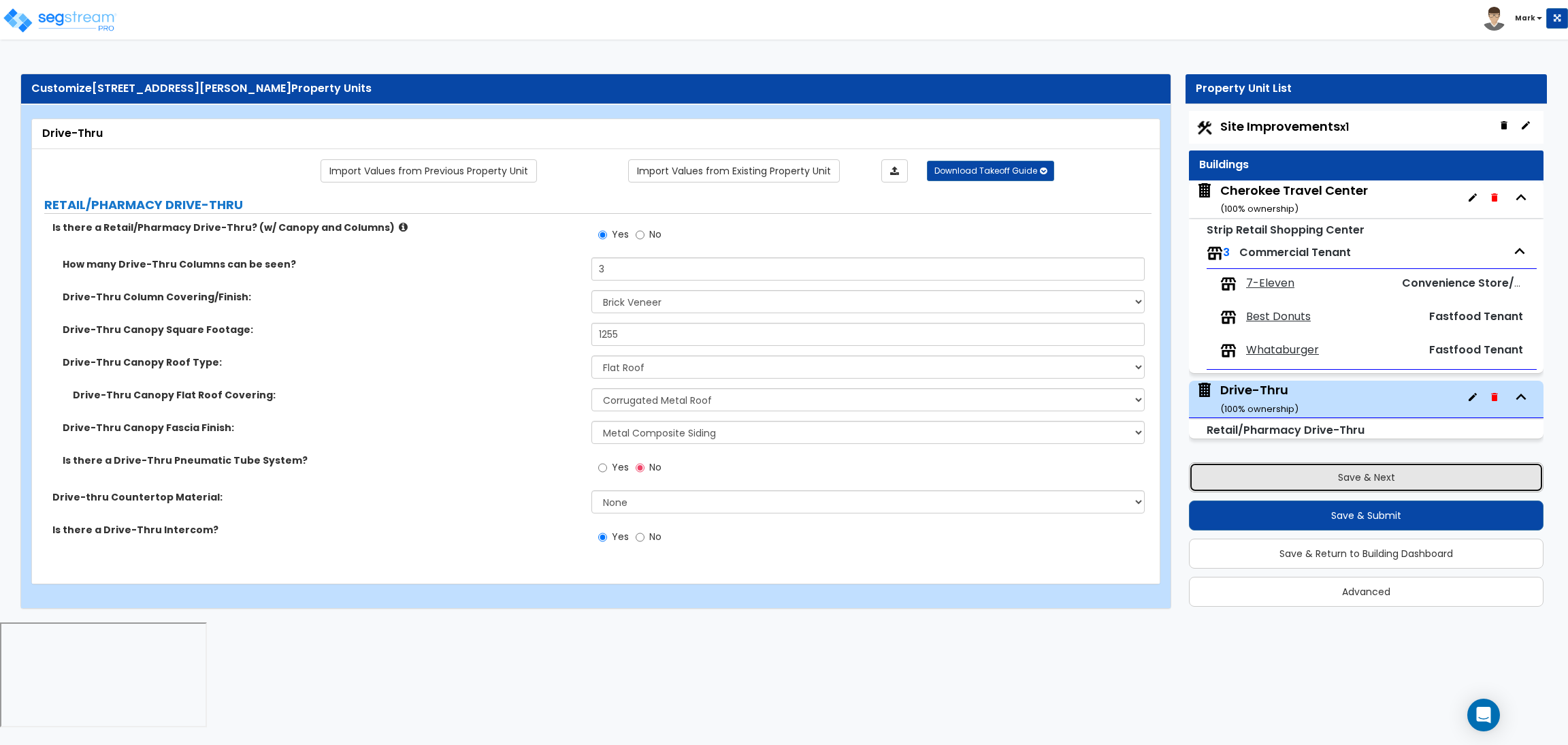
click at [1287, 472] on button "Save & Next" at bounding box center [1366, 477] width 354 height 30
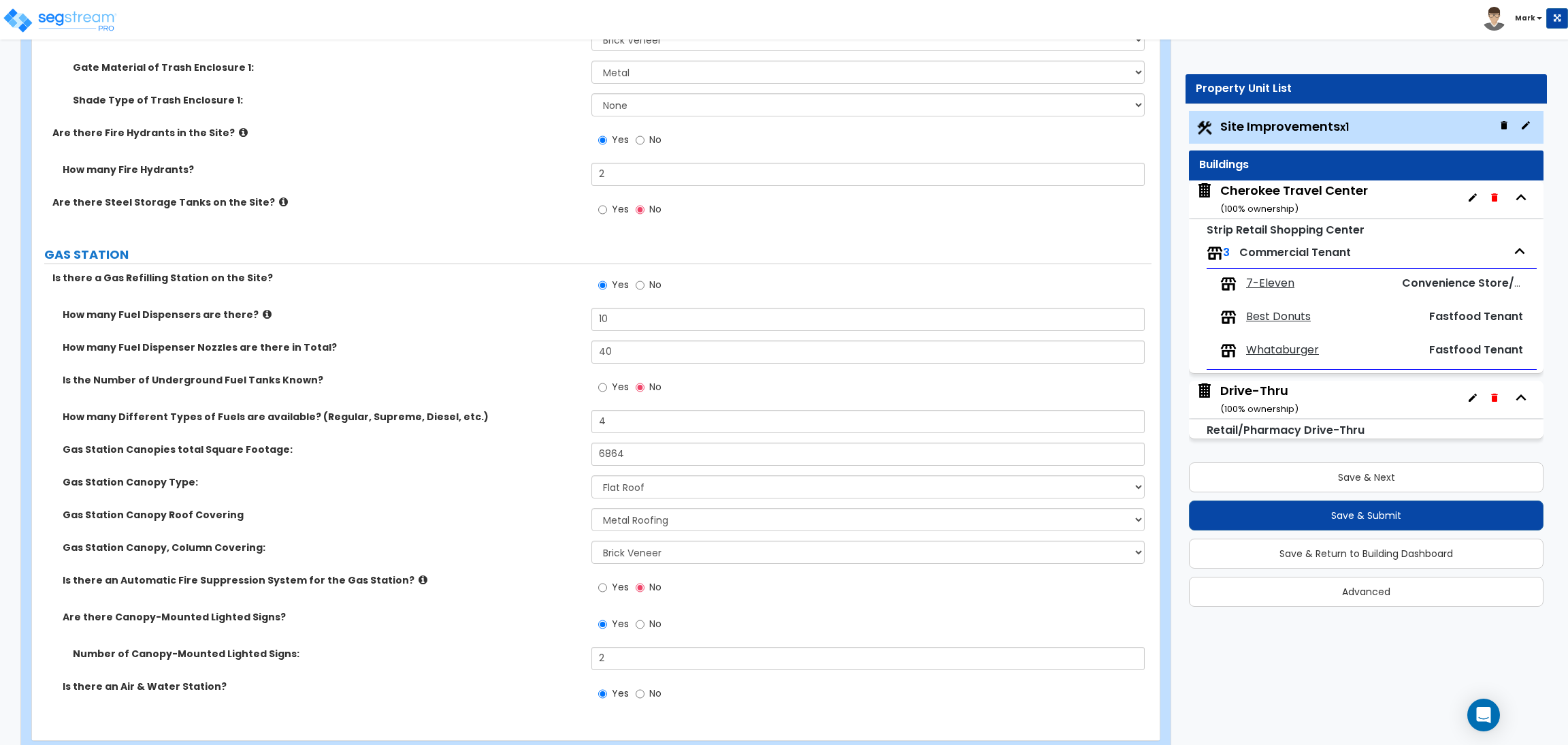
scroll to position [3404, 0]
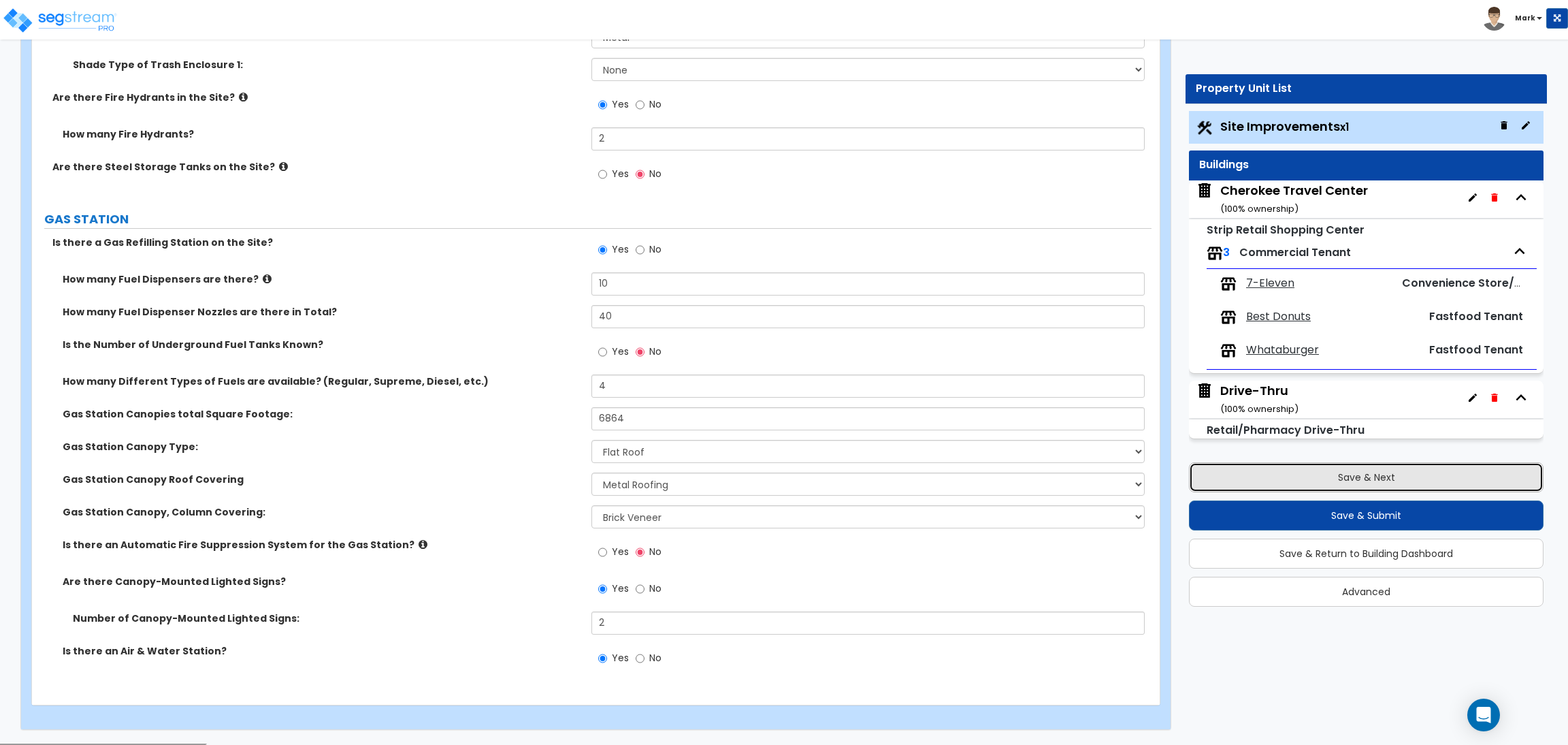
click at [1297, 483] on button "Save & Next" at bounding box center [1366, 477] width 354 height 30
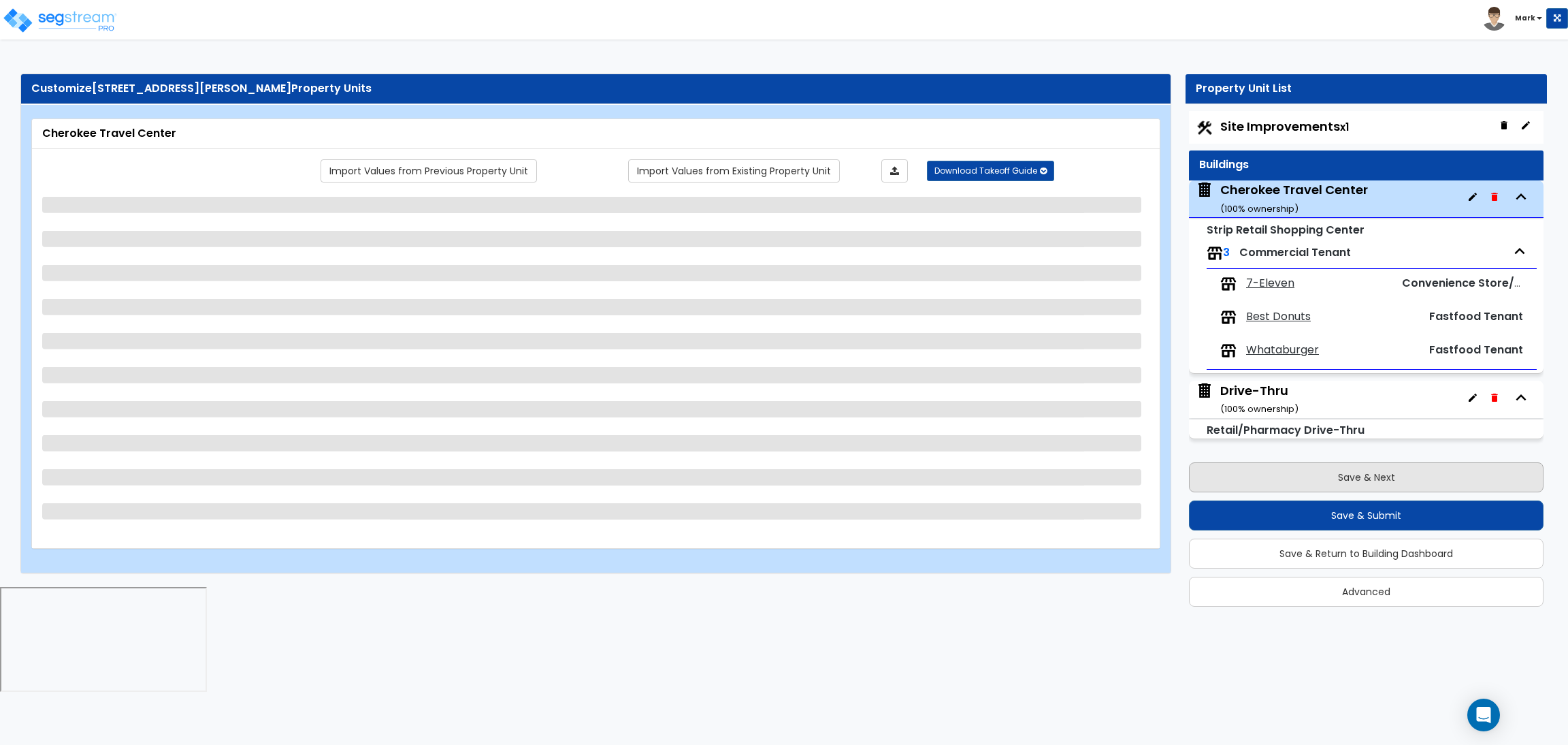
scroll to position [0, 0]
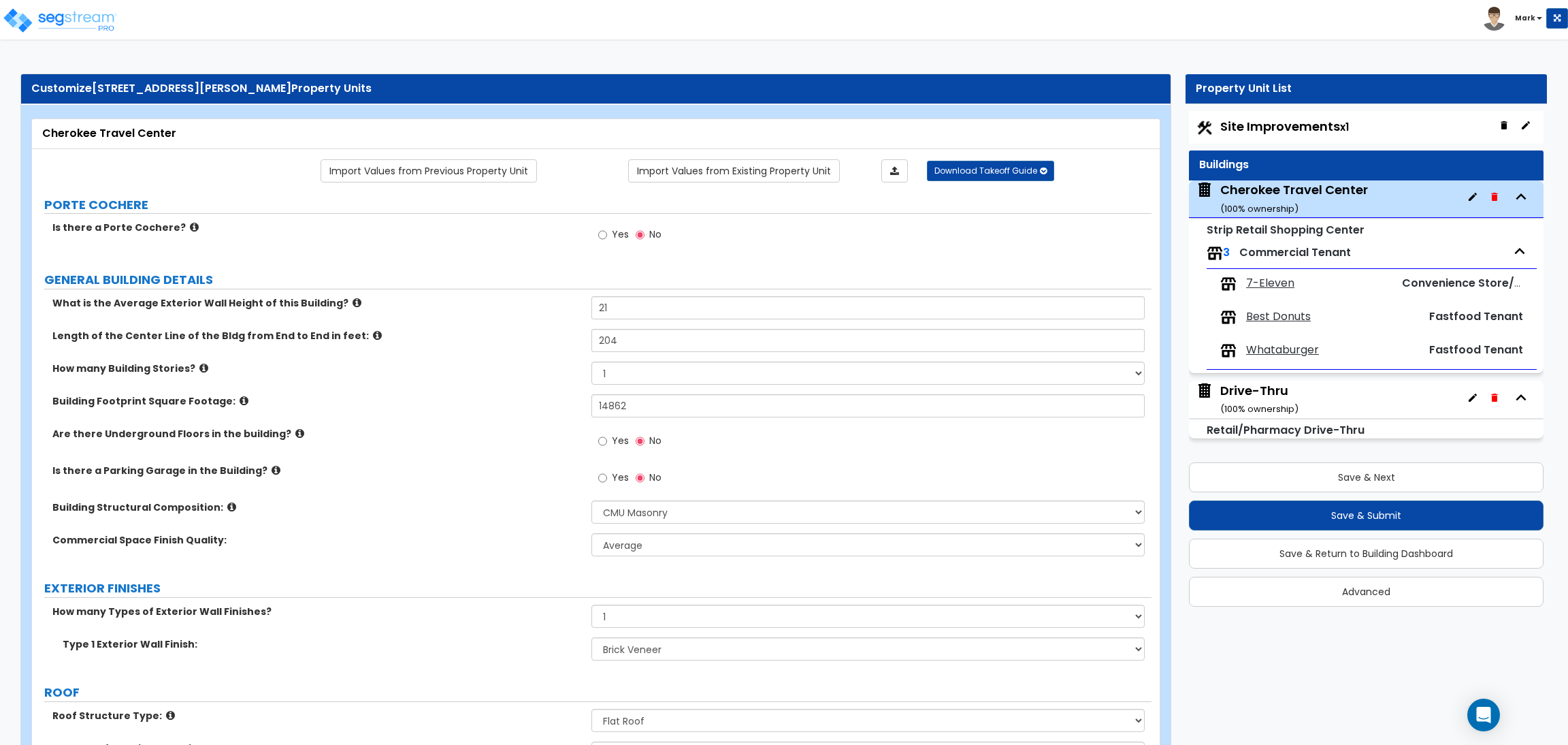
click at [1284, 132] on span "Site Improvements x1" at bounding box center [1284, 125] width 128 height 17
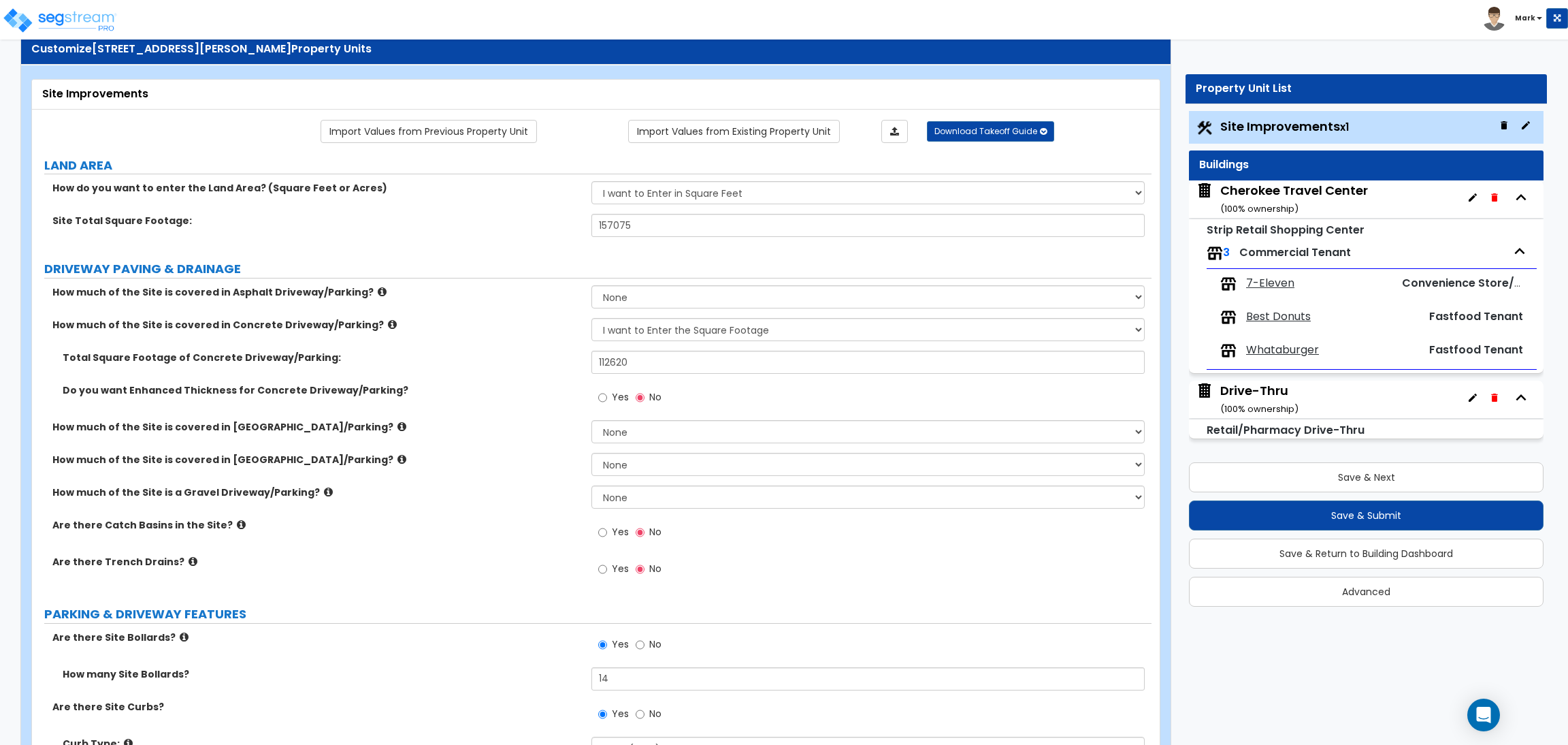
scroll to position [305, 0]
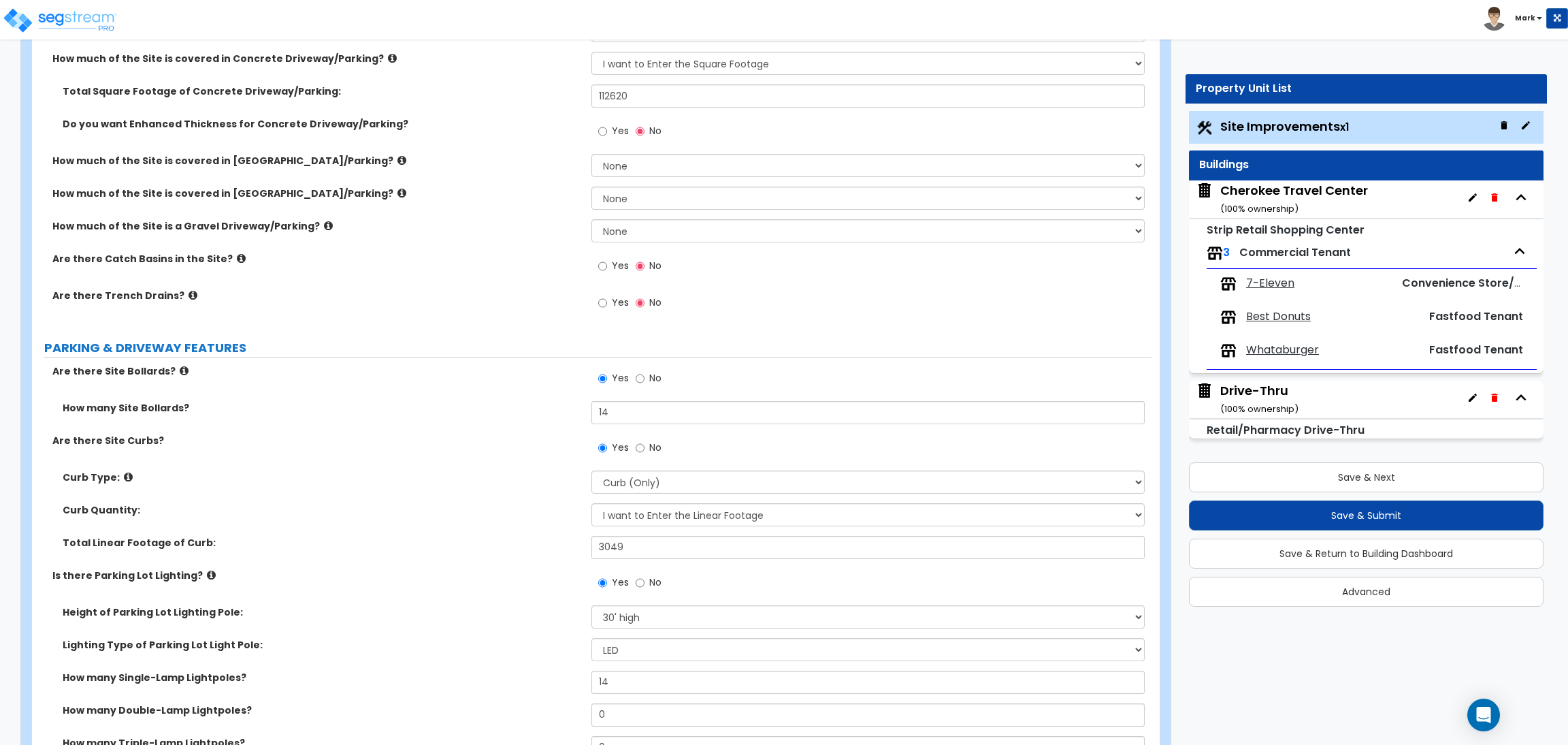
click at [237, 262] on icon at bounding box center [241, 258] width 9 height 10
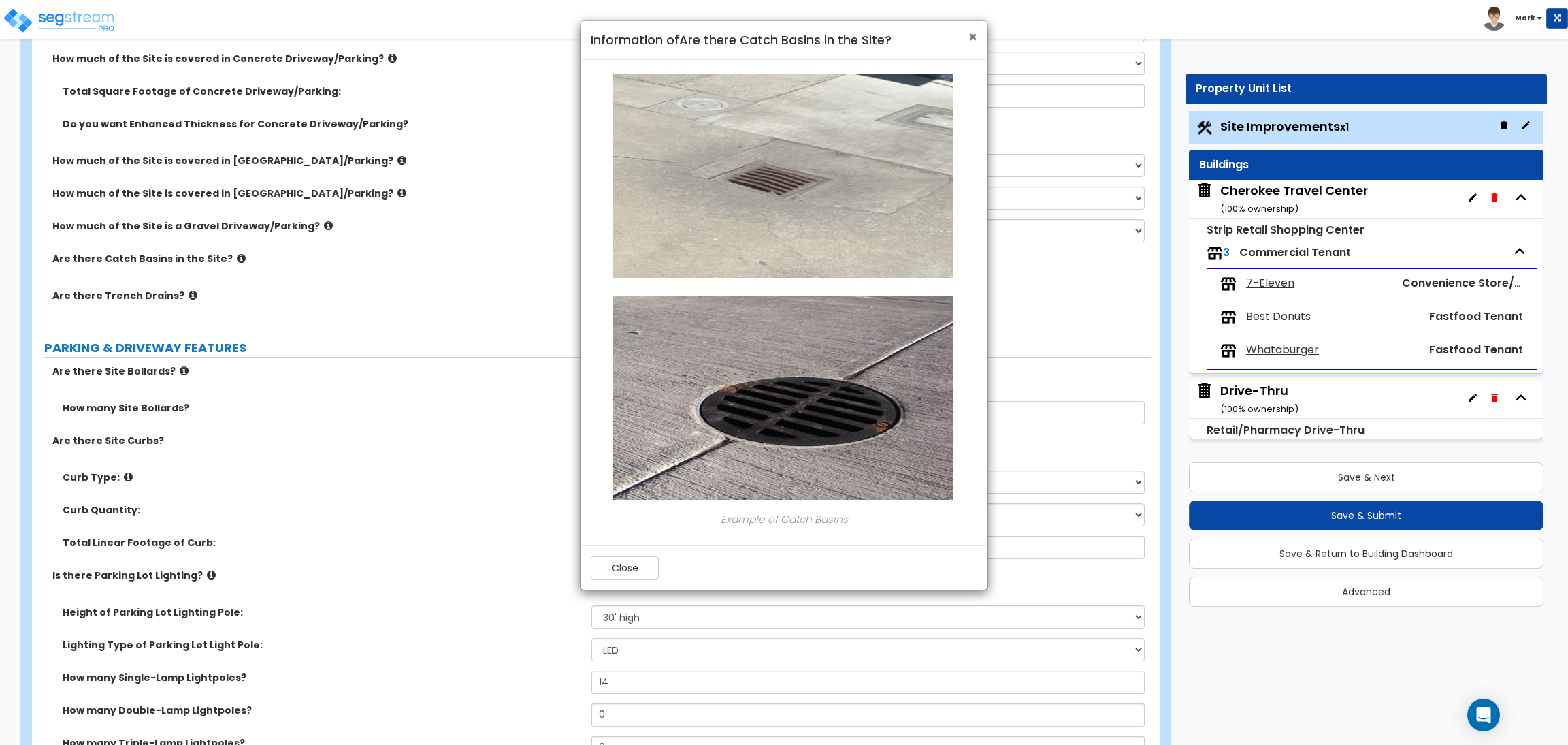
click at [970, 37] on span "×" at bounding box center [972, 37] width 9 height 20
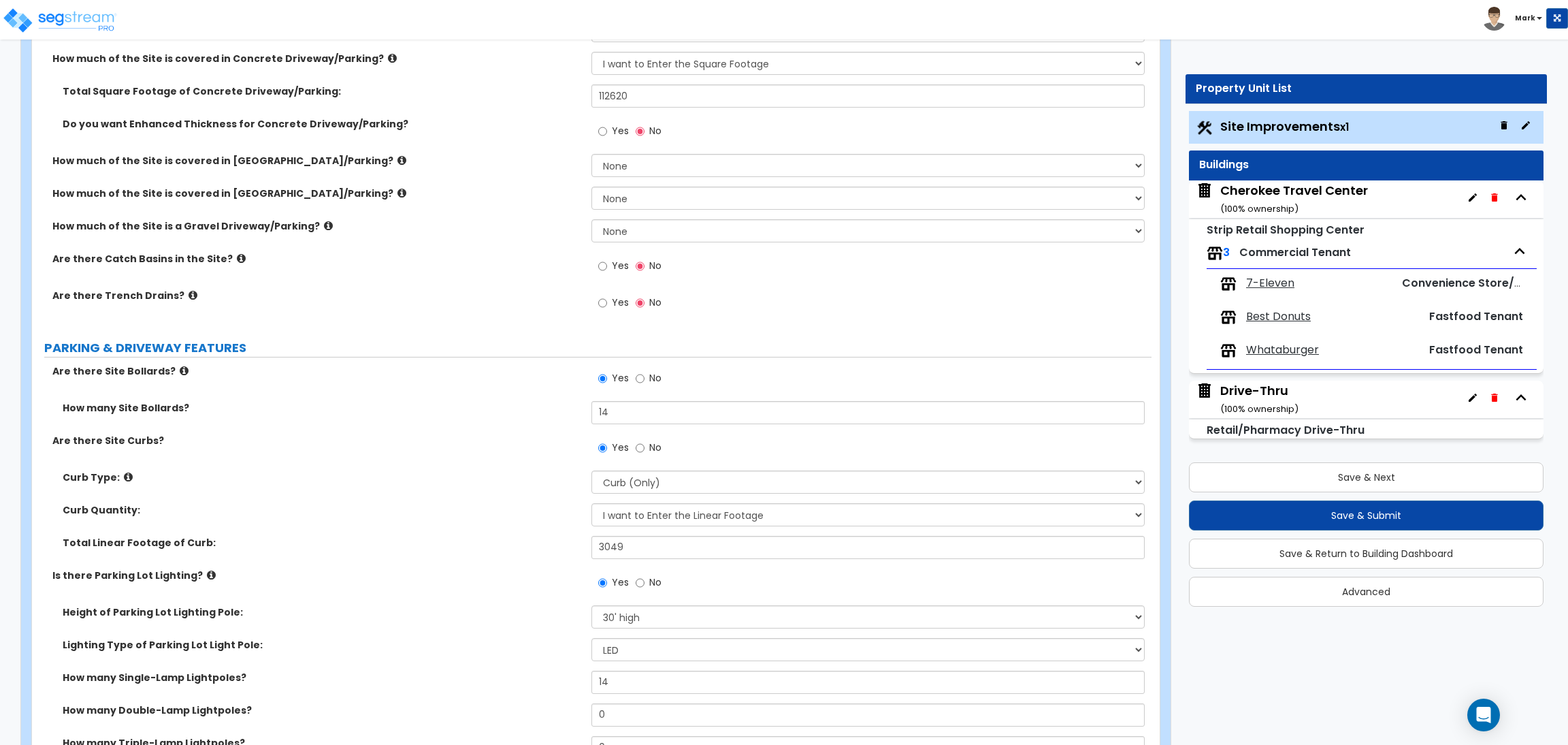
click at [610, 259] on label "Yes" at bounding box center [613, 267] width 30 height 23
click at [607, 259] on input "Yes" at bounding box center [602, 265] width 9 height 15
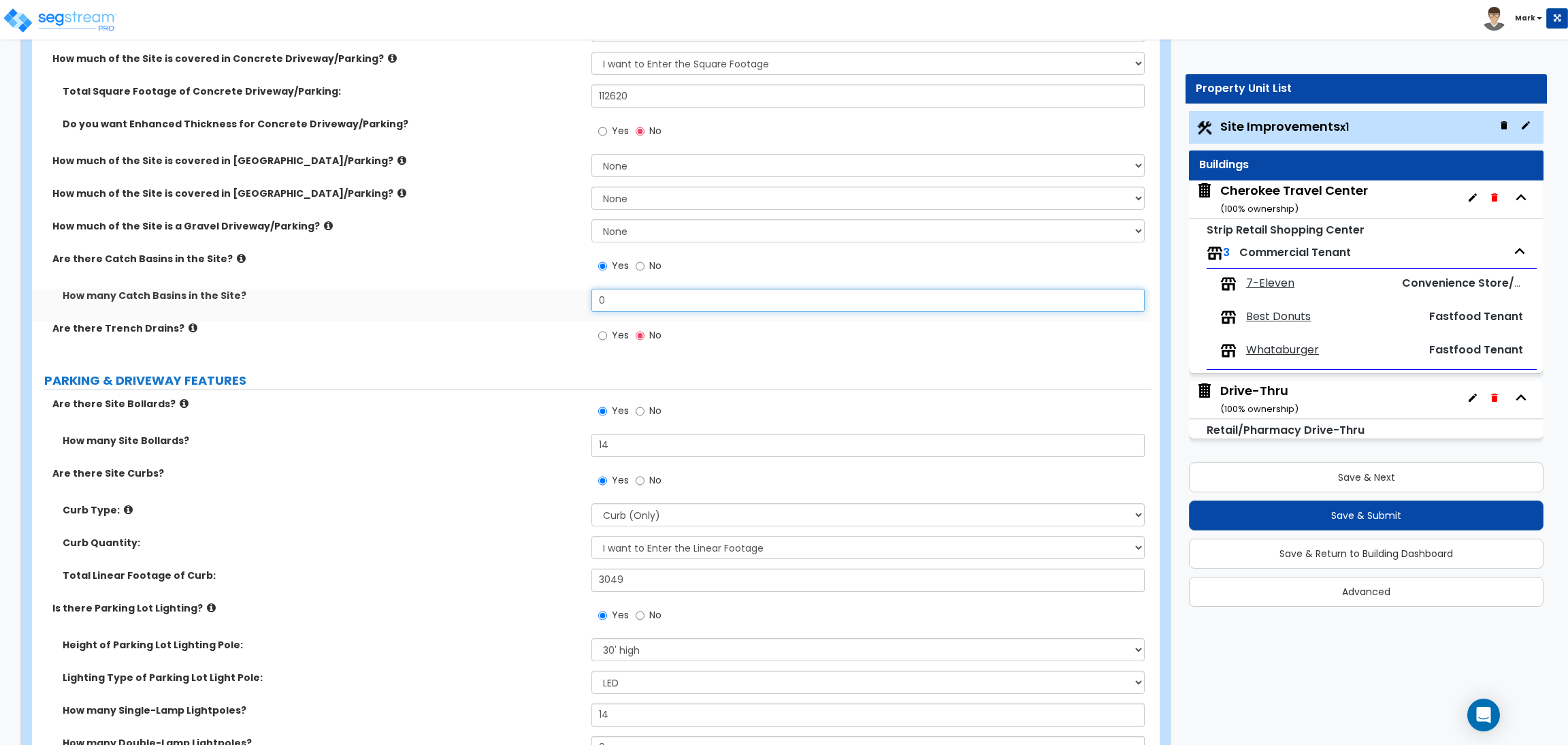
drag, startPoint x: 624, startPoint y: 288, endPoint x: 578, endPoint y: 303, distance: 48.4
click at [578, 303] on div "How many Catch Basins in the Site? 0" at bounding box center [592, 304] width 1120 height 32
click at [483, 279] on div "Are there Catch Basins in the Site? Yes No" at bounding box center [592, 270] width 1120 height 37
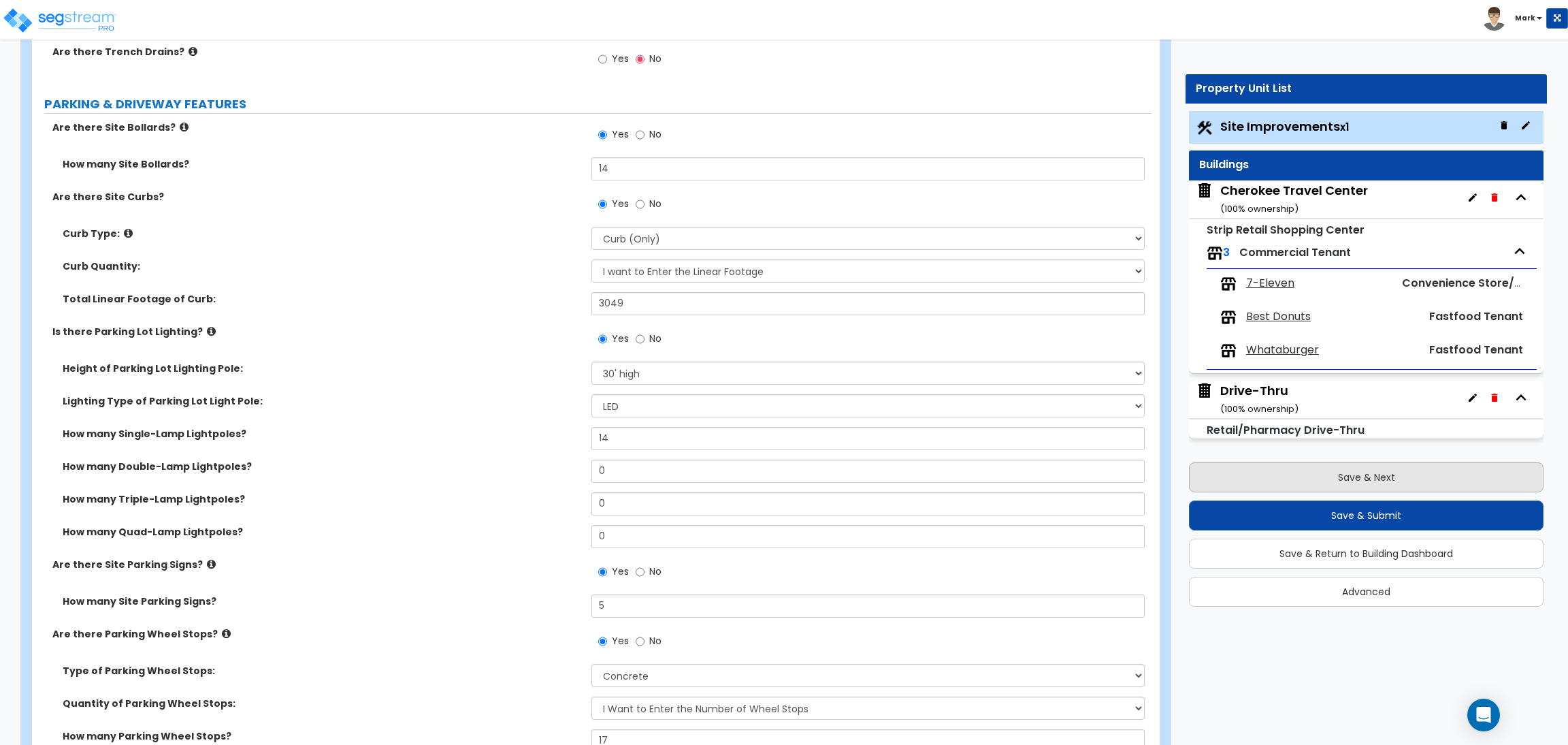
scroll to position [816, 0]
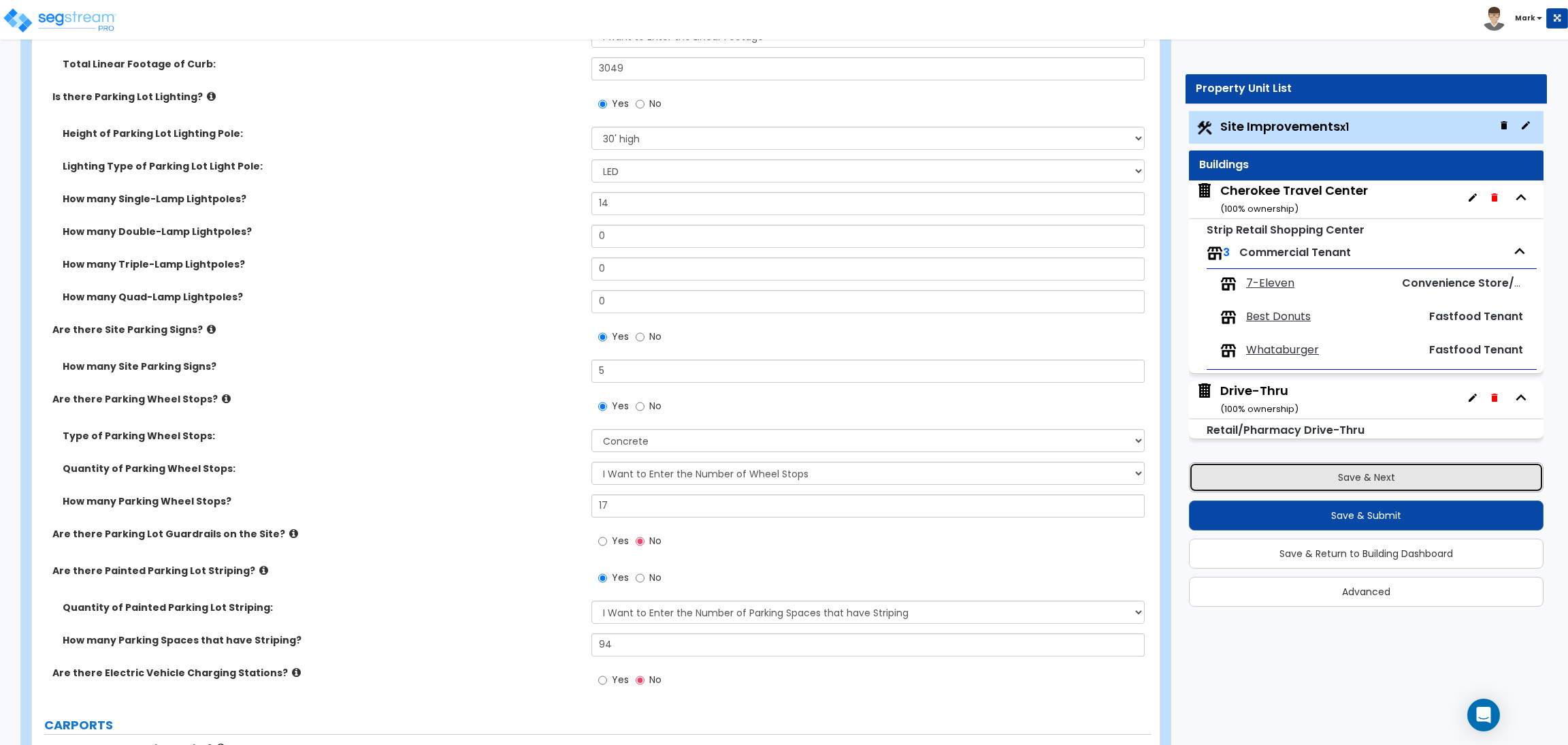
click at [1402, 484] on button "Save & Next" at bounding box center [1366, 477] width 354 height 30
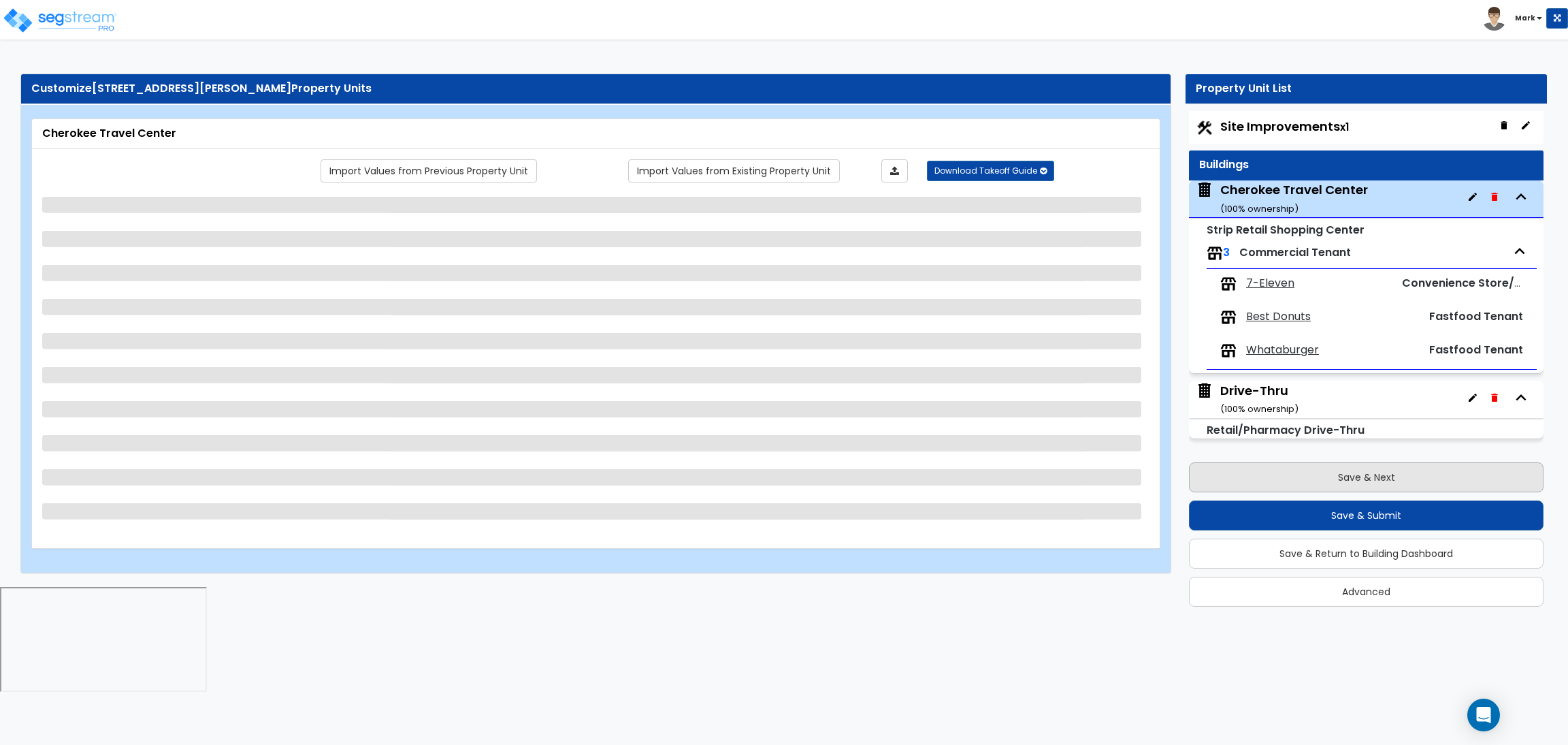
scroll to position [0, 0]
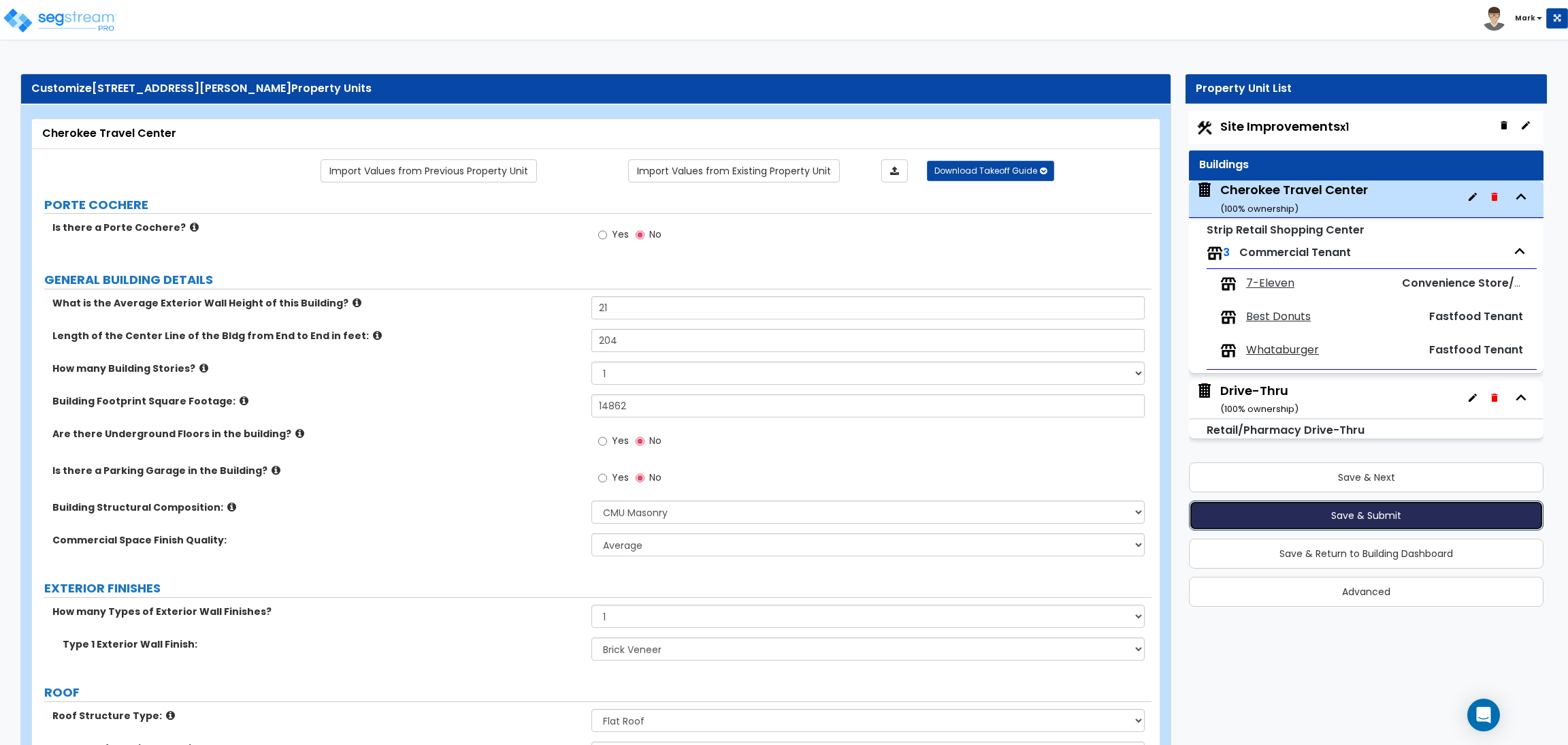
click at [1362, 510] on button "Save & Submit" at bounding box center [1366, 515] width 354 height 30
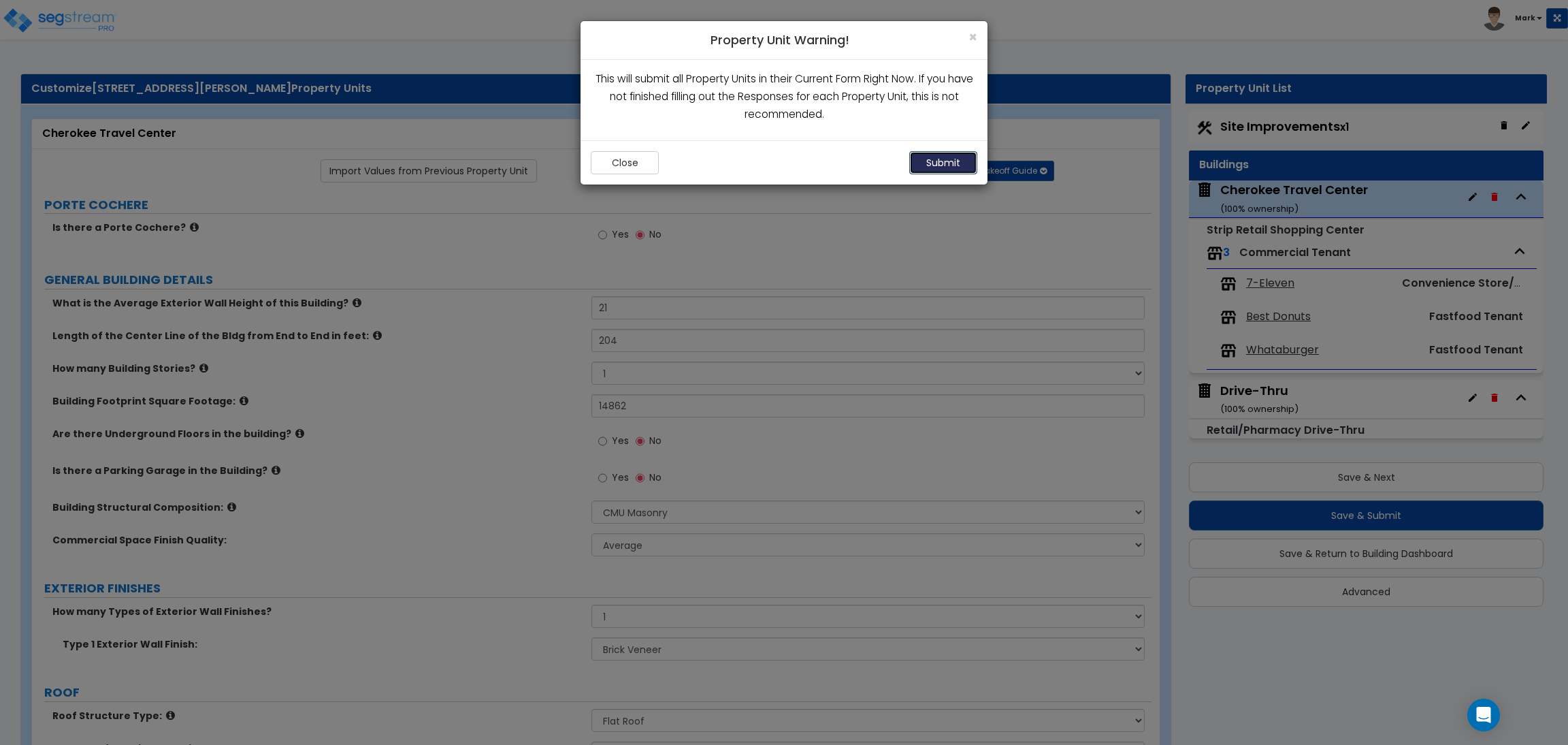
click at [934, 160] on button "Submit" at bounding box center [944, 163] width 69 height 23
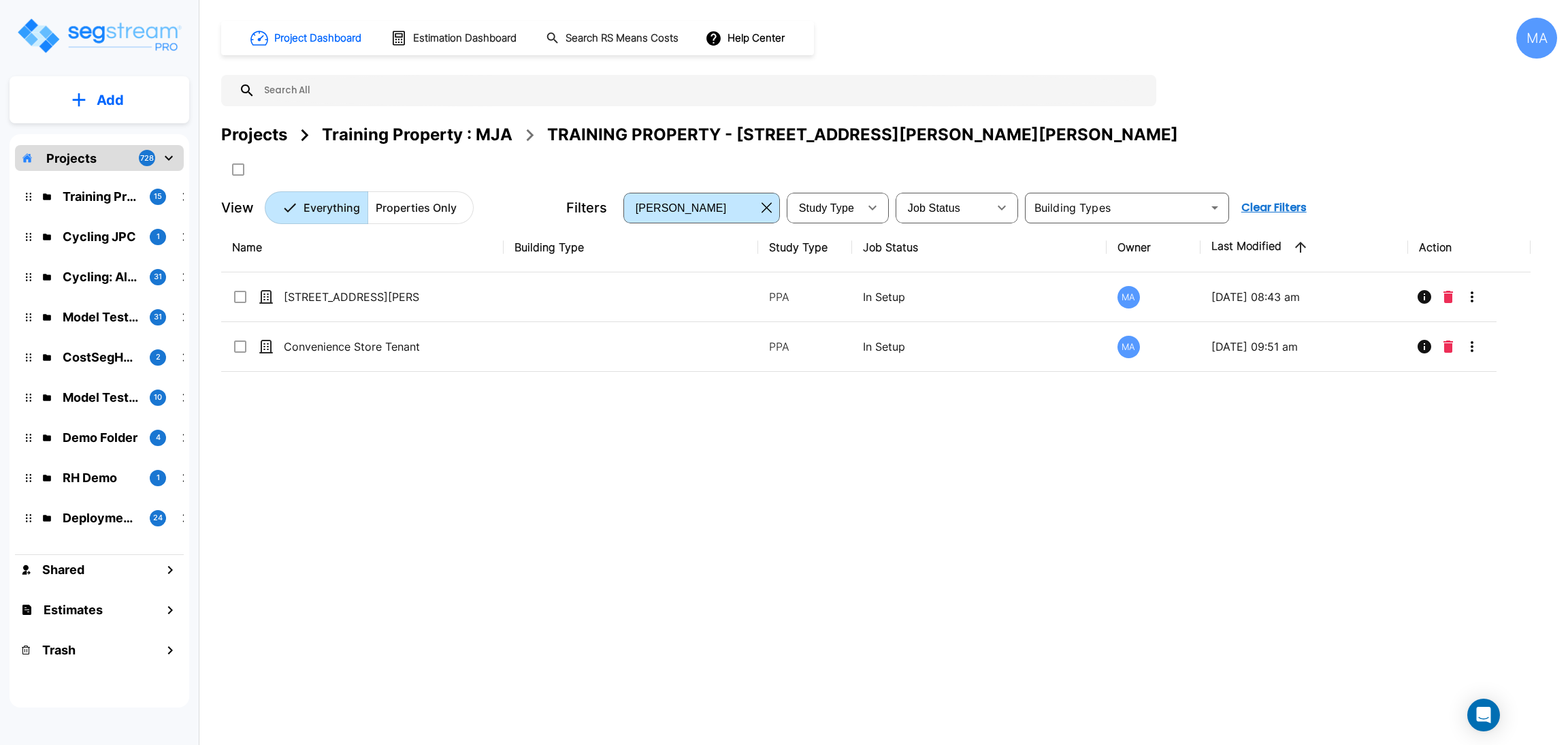
click at [392, 510] on div "Name Building Type Study Type Job Status Owner Last Modified Action 655 S Docto…" at bounding box center [876, 452] width 1310 height 461
click at [115, 90] on p "Add" at bounding box center [111, 100] width 27 height 21
click at [123, 173] on p "Add Property" at bounding box center [107, 176] width 69 height 17
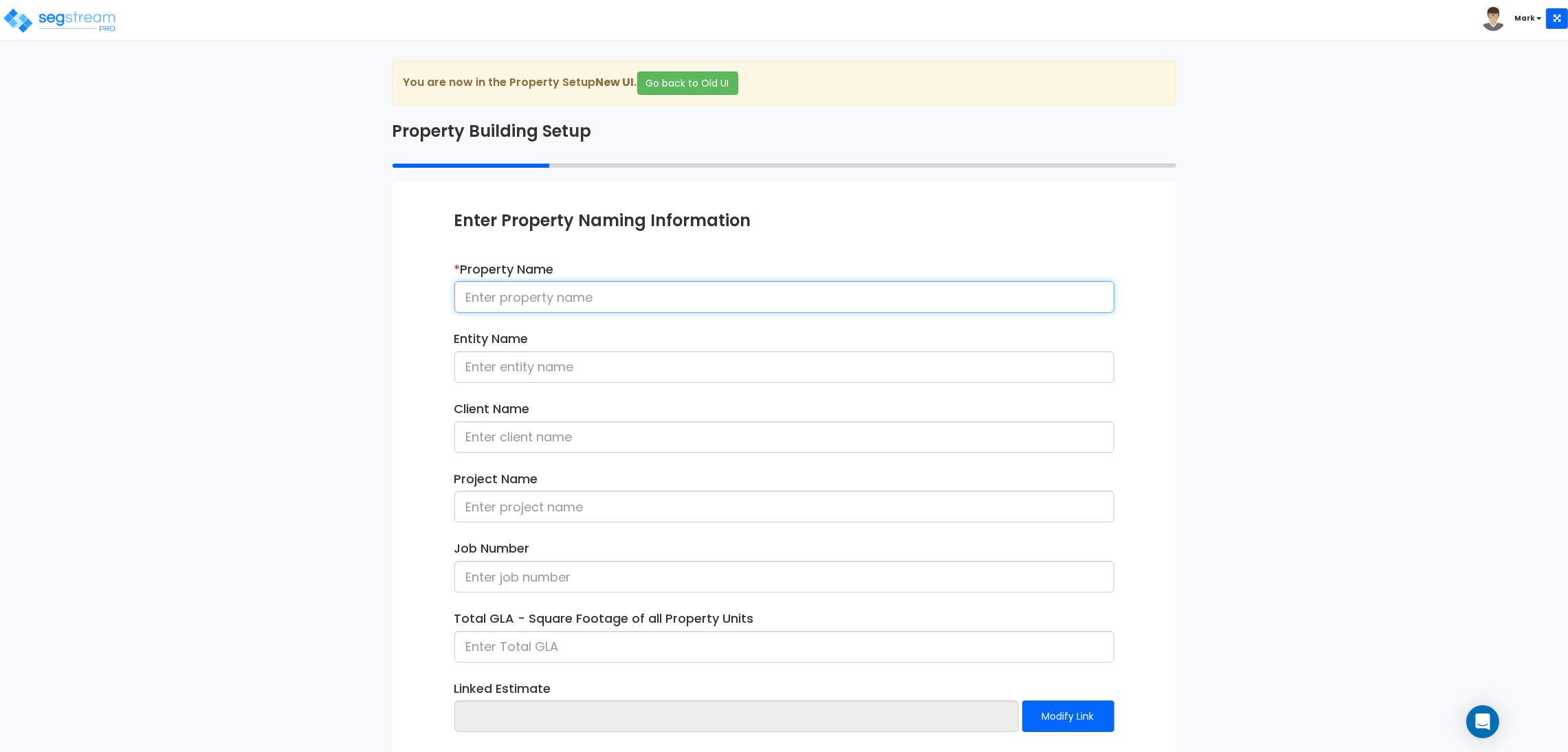
click at [574, 286] on input at bounding box center [784, 296] width 659 height 32
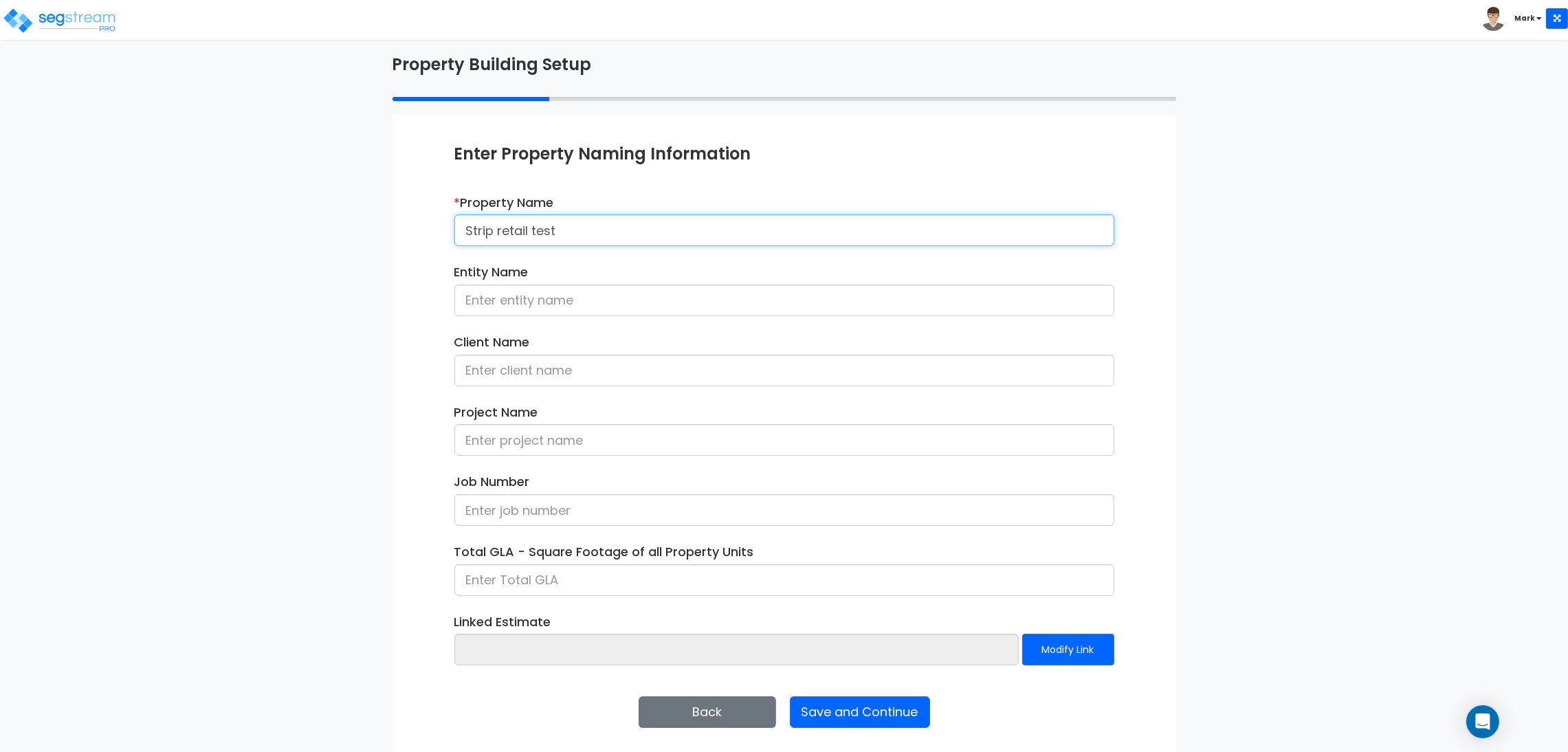
scroll to position [71, 0]
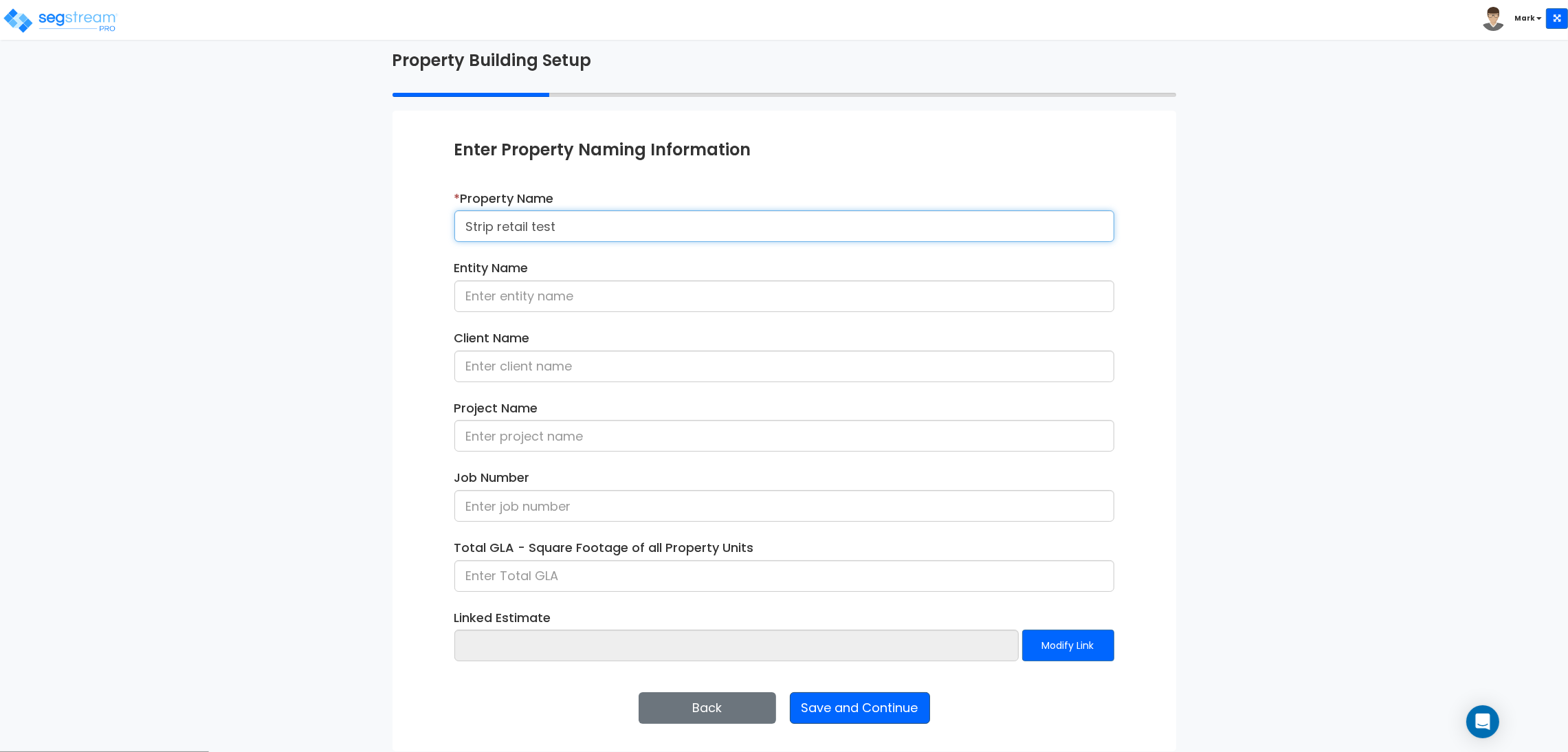
type input "Strip retail test"
click at [904, 709] on button "Save and Continue" at bounding box center [860, 708] width 140 height 32
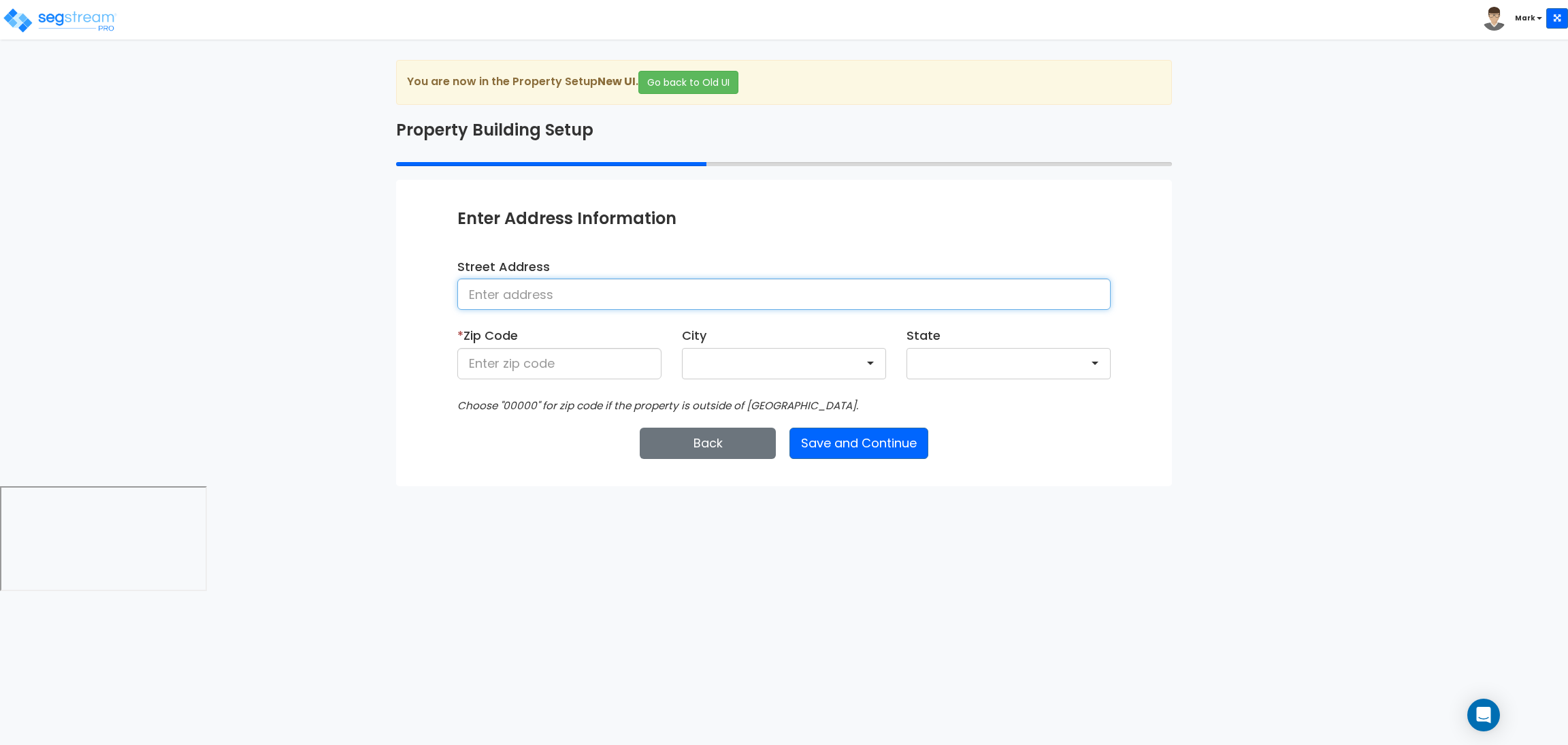
click at [602, 303] on input at bounding box center [783, 294] width 653 height 31
click at [580, 363] on input at bounding box center [559, 363] width 205 height 31
type input "28602"
click at [863, 439] on button "Save and Continue" at bounding box center [859, 443] width 139 height 31
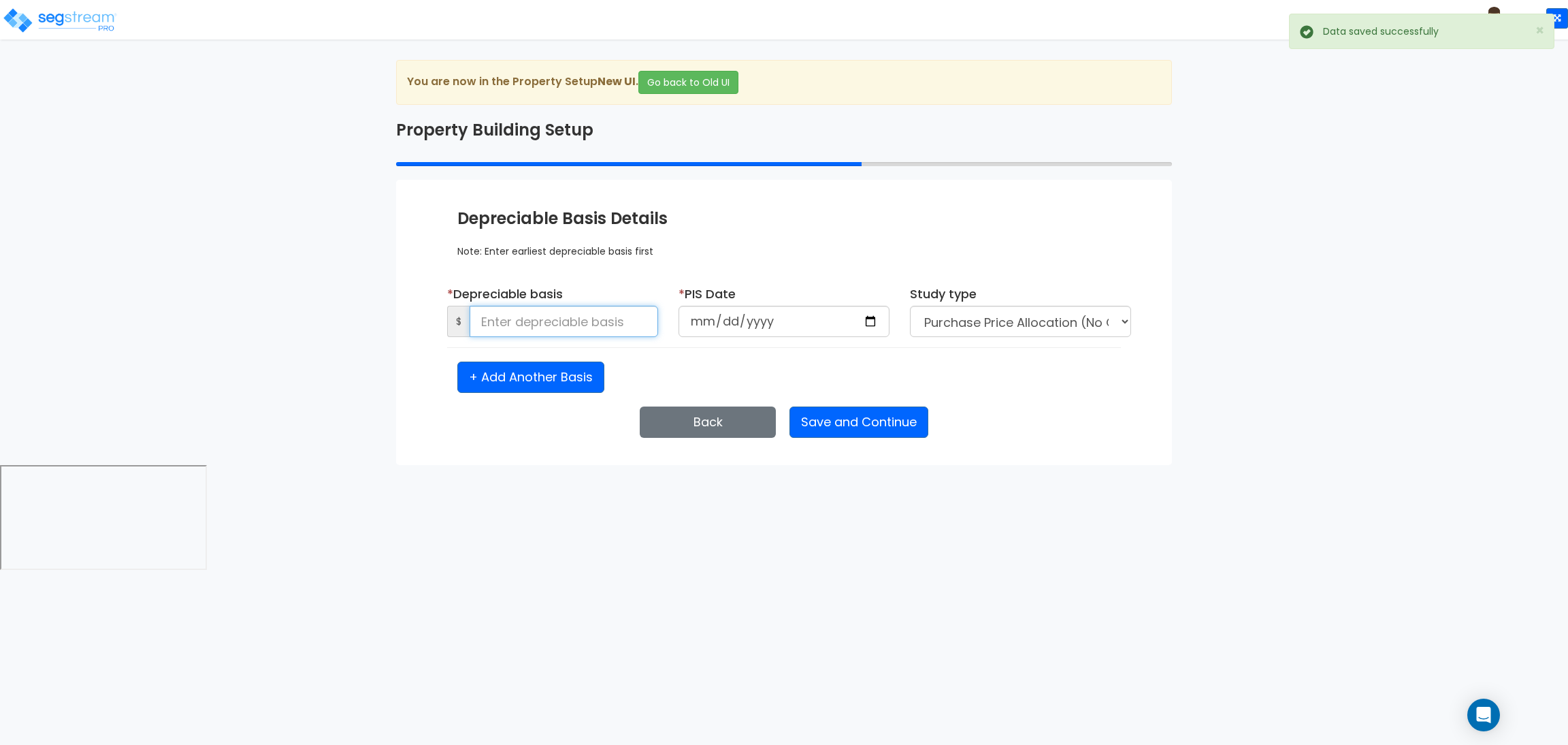
click at [598, 323] on input at bounding box center [564, 321] width 189 height 31
type input "50,000"
click at [877, 315] on input "date" at bounding box center [784, 321] width 211 height 31
type input "2025-09-09"
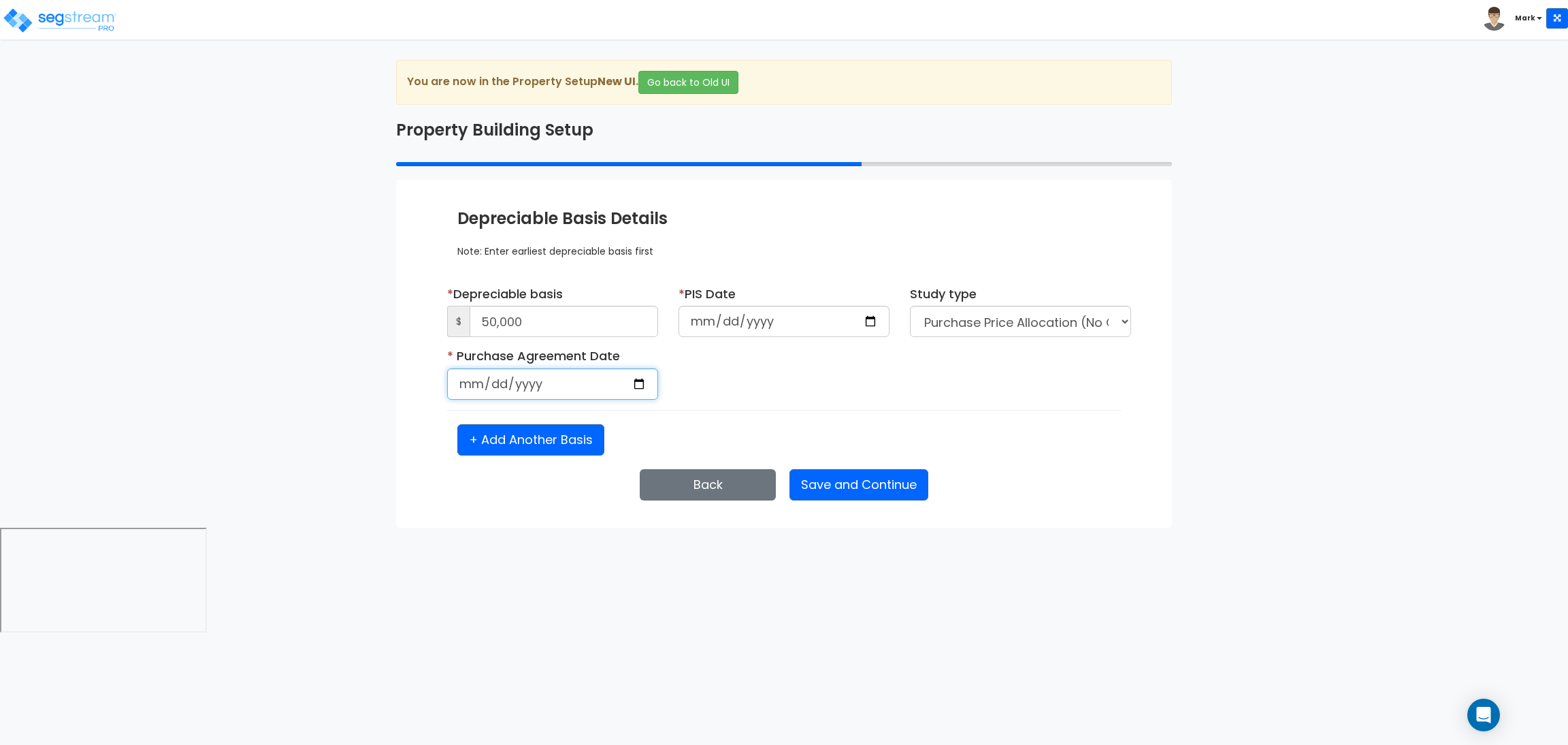
select select "2025"
click at [644, 385] on input "date" at bounding box center [553, 384] width 211 height 31
type input "2025-09-09"
click at [858, 490] on button "Save and Continue" at bounding box center [859, 485] width 139 height 31
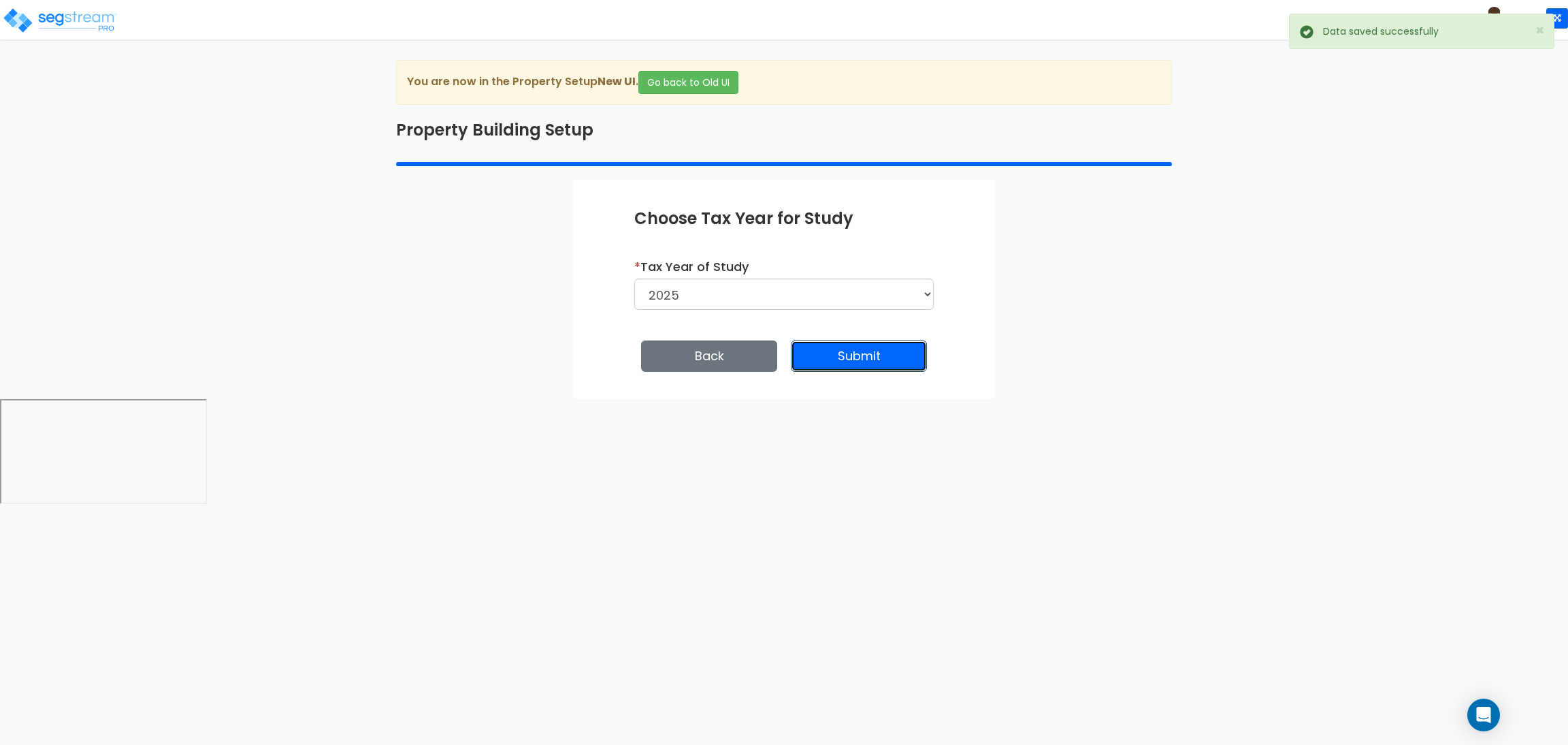
click at [856, 358] on button "Submit" at bounding box center [858, 356] width 136 height 31
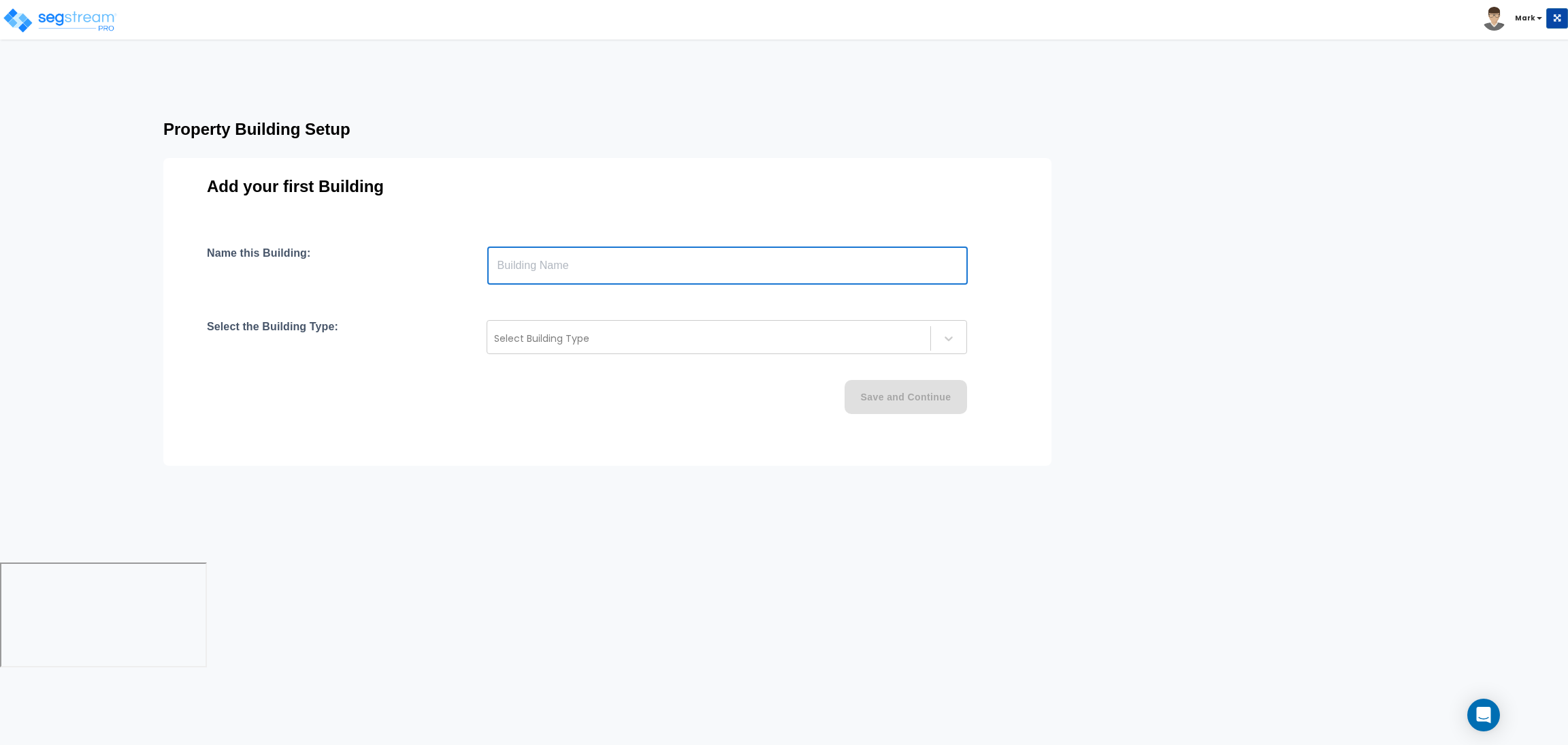
click at [644, 278] on input "text" at bounding box center [727, 265] width 481 height 38
type input "strip retail"
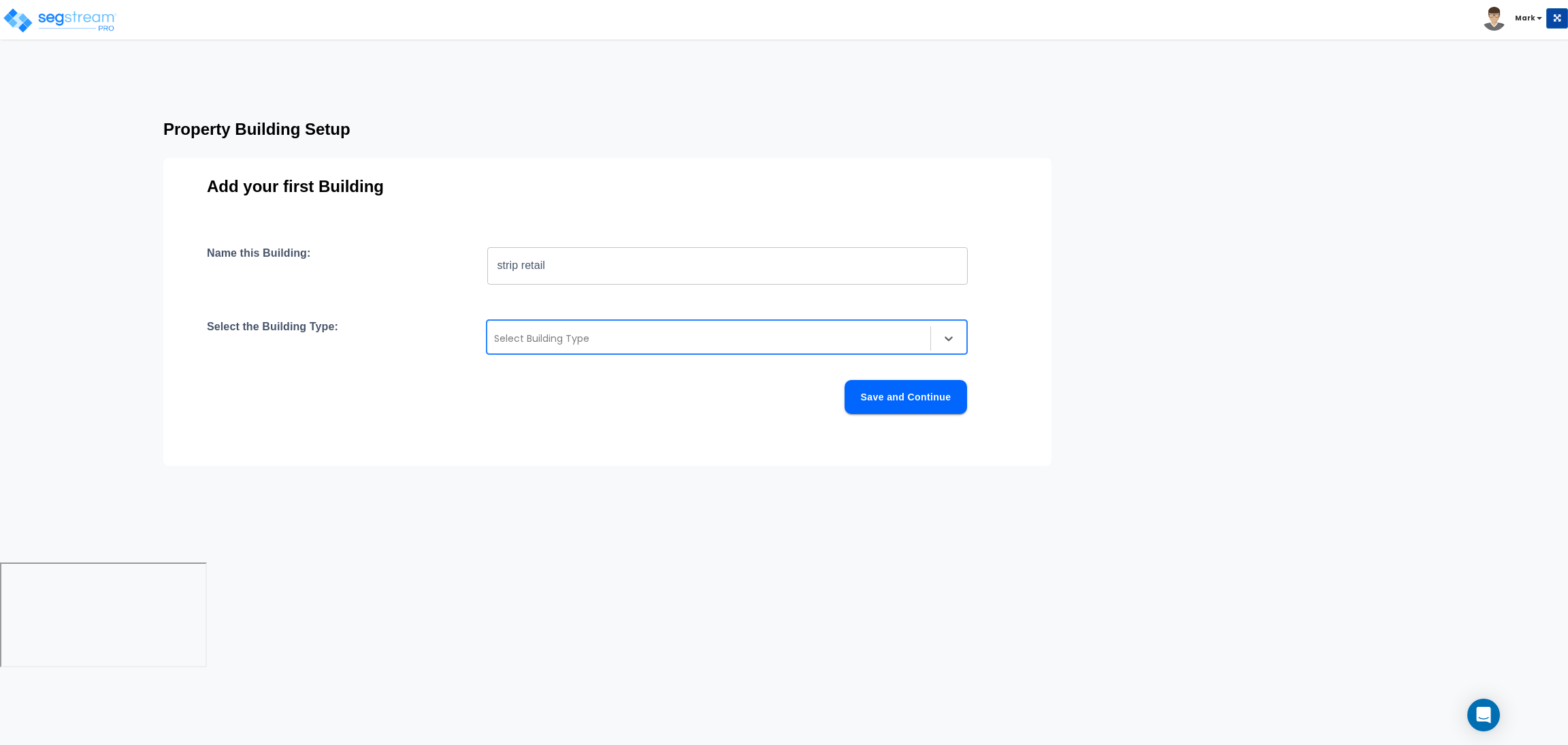
click at [630, 340] on div at bounding box center [709, 338] width 430 height 17
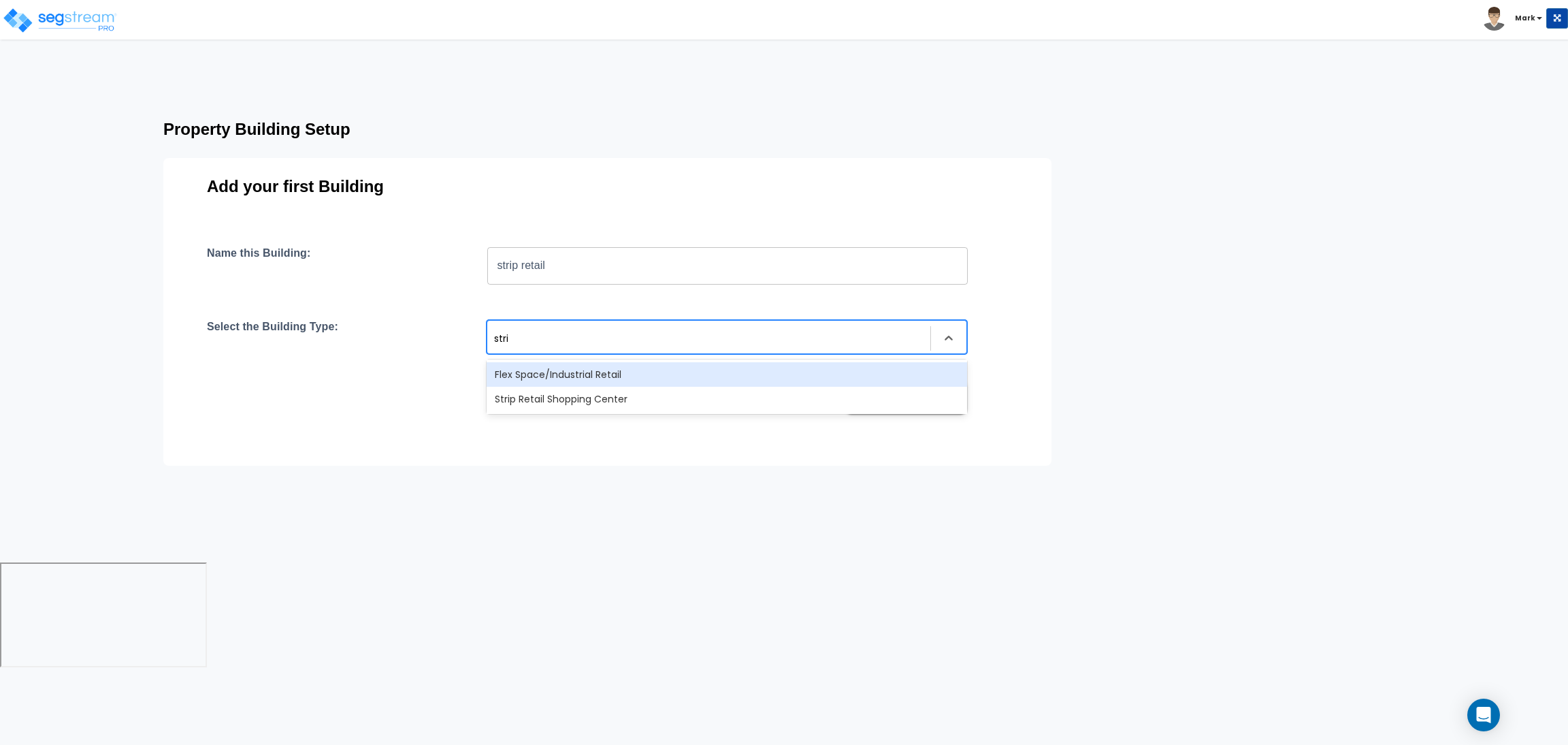
type input "strip"
click at [615, 362] on div "Strip Retail Shopping Center" at bounding box center [726, 374] width 481 height 24
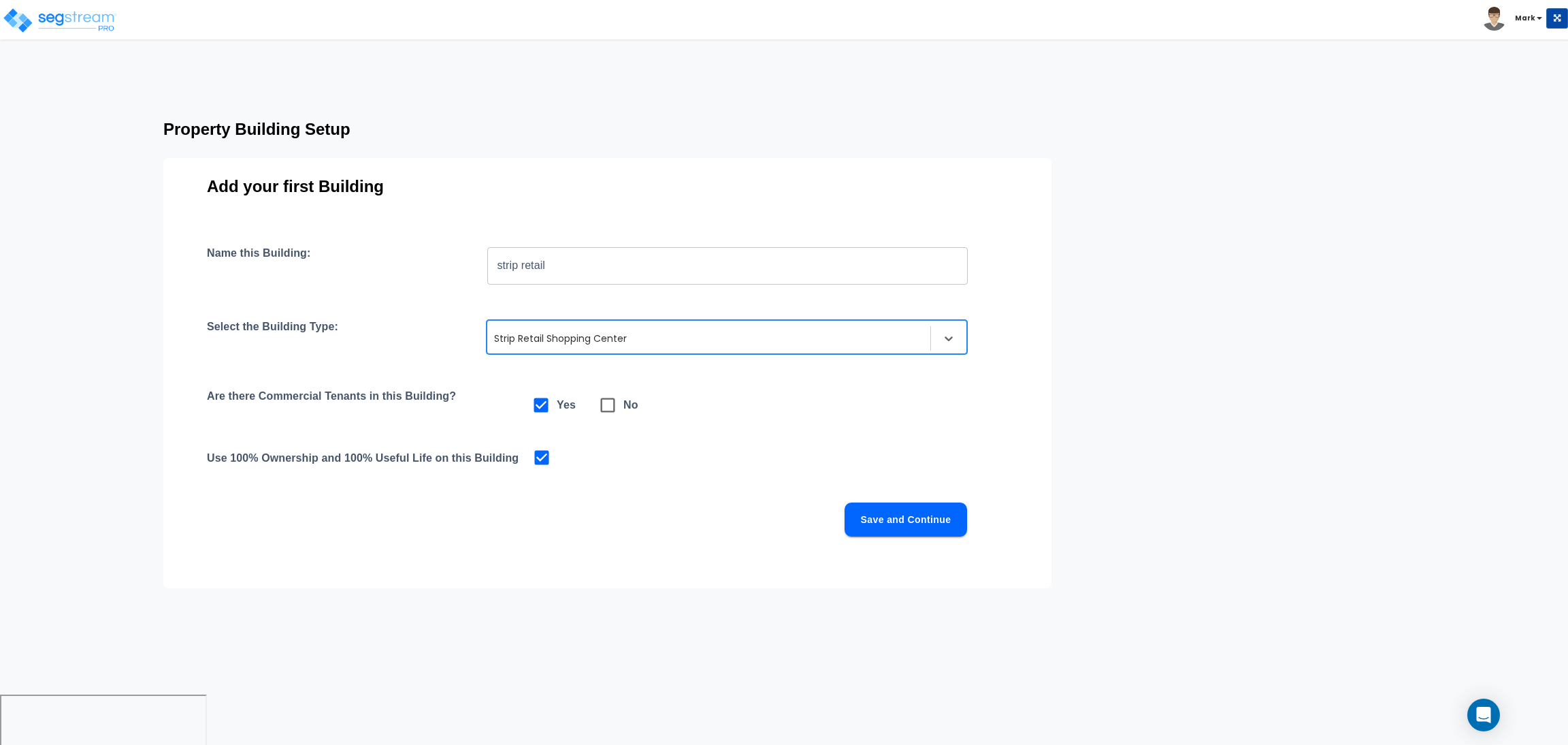
click at [919, 511] on button "Save and Continue" at bounding box center [905, 519] width 122 height 34
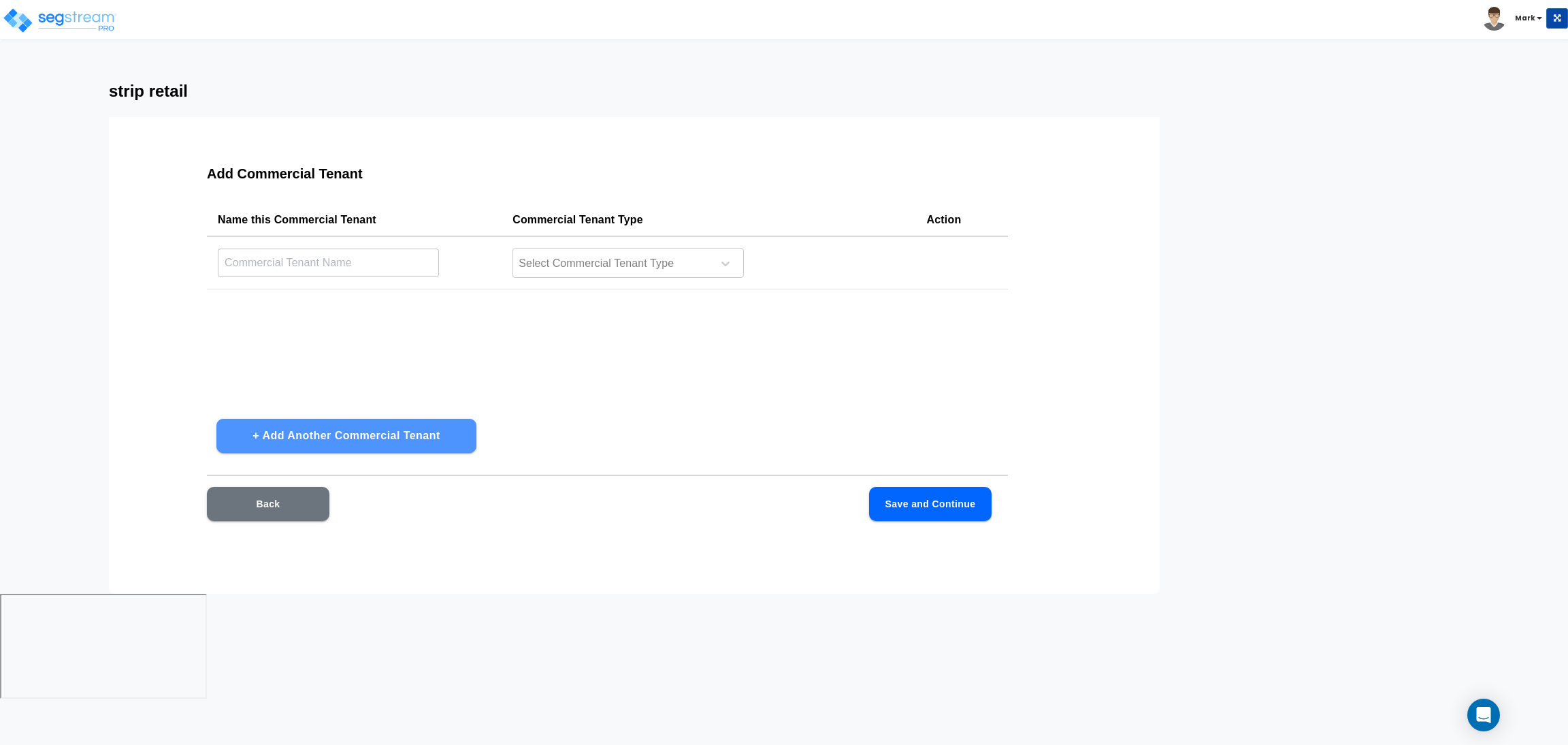
click at [291, 426] on button "+ Add Another Commercial Tenant" at bounding box center [346, 436] width 260 height 34
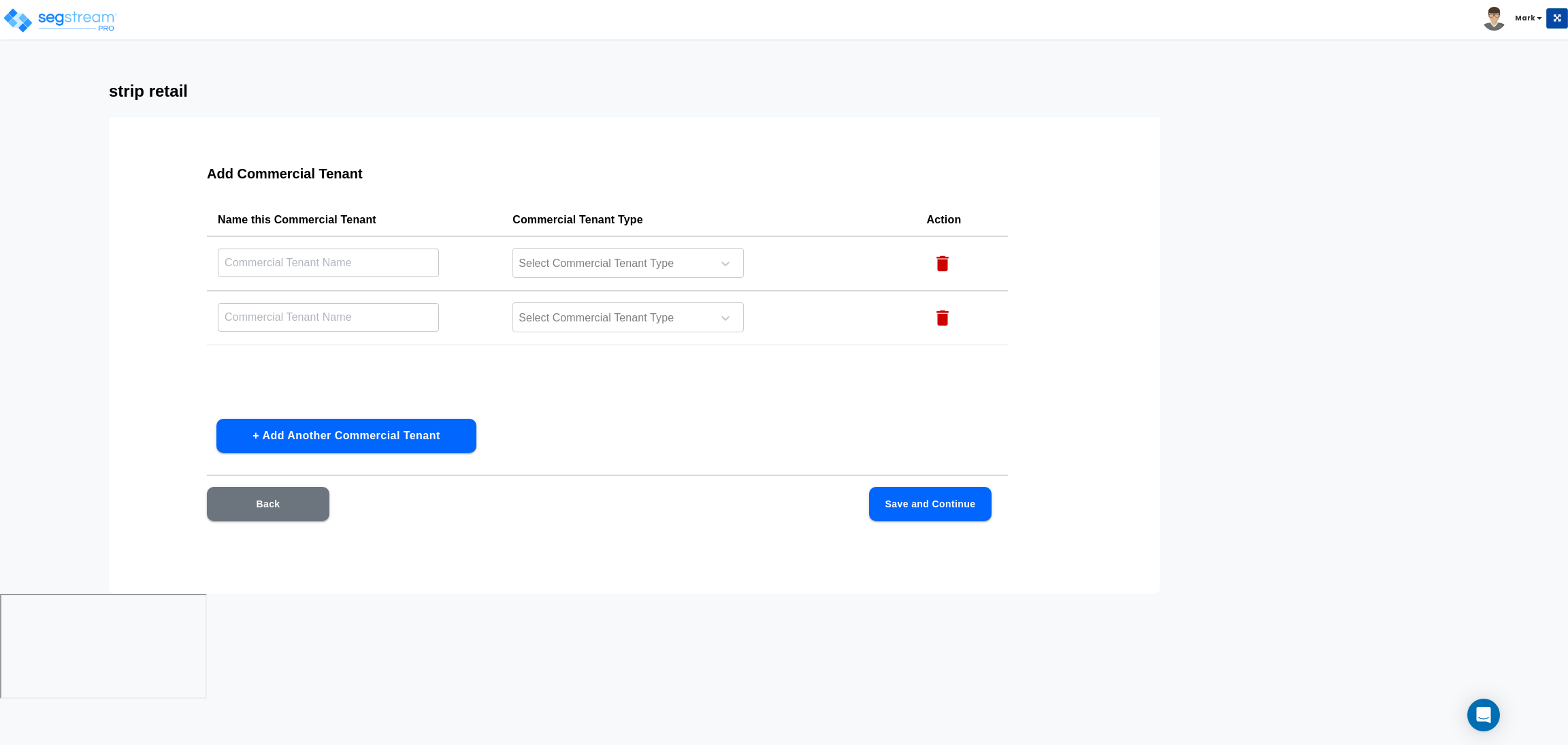
click at [291, 426] on button "+ Add Another Commercial Tenant" at bounding box center [346, 436] width 260 height 34
click at [298, 271] on input "text" at bounding box center [328, 262] width 221 height 29
type input "7-Eleven"
click at [297, 309] on input "text" at bounding box center [328, 317] width 221 height 29
type input "W"
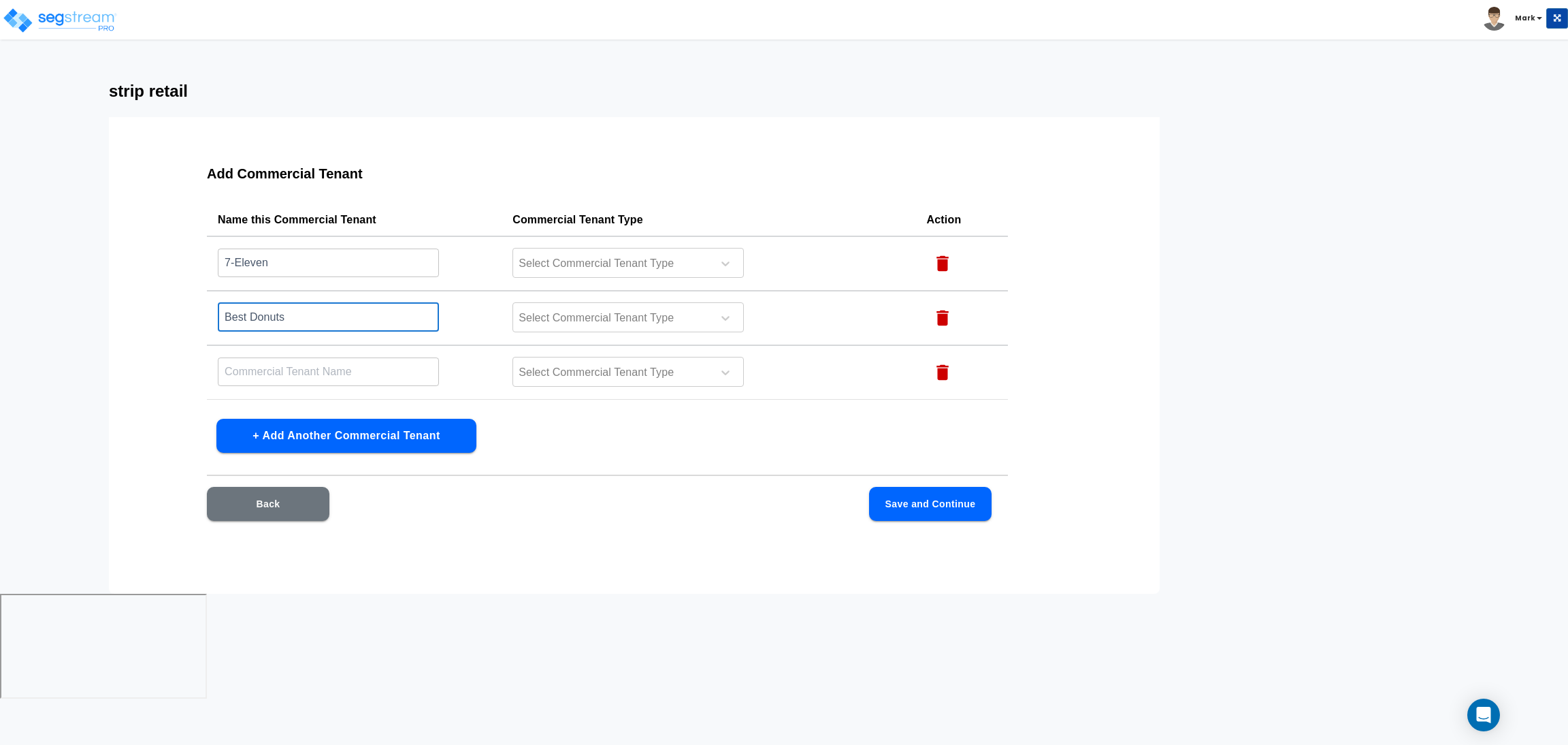
type input "Best Donuts"
click at [260, 371] on input "text" at bounding box center [328, 371] width 221 height 29
type input "Whataburger"
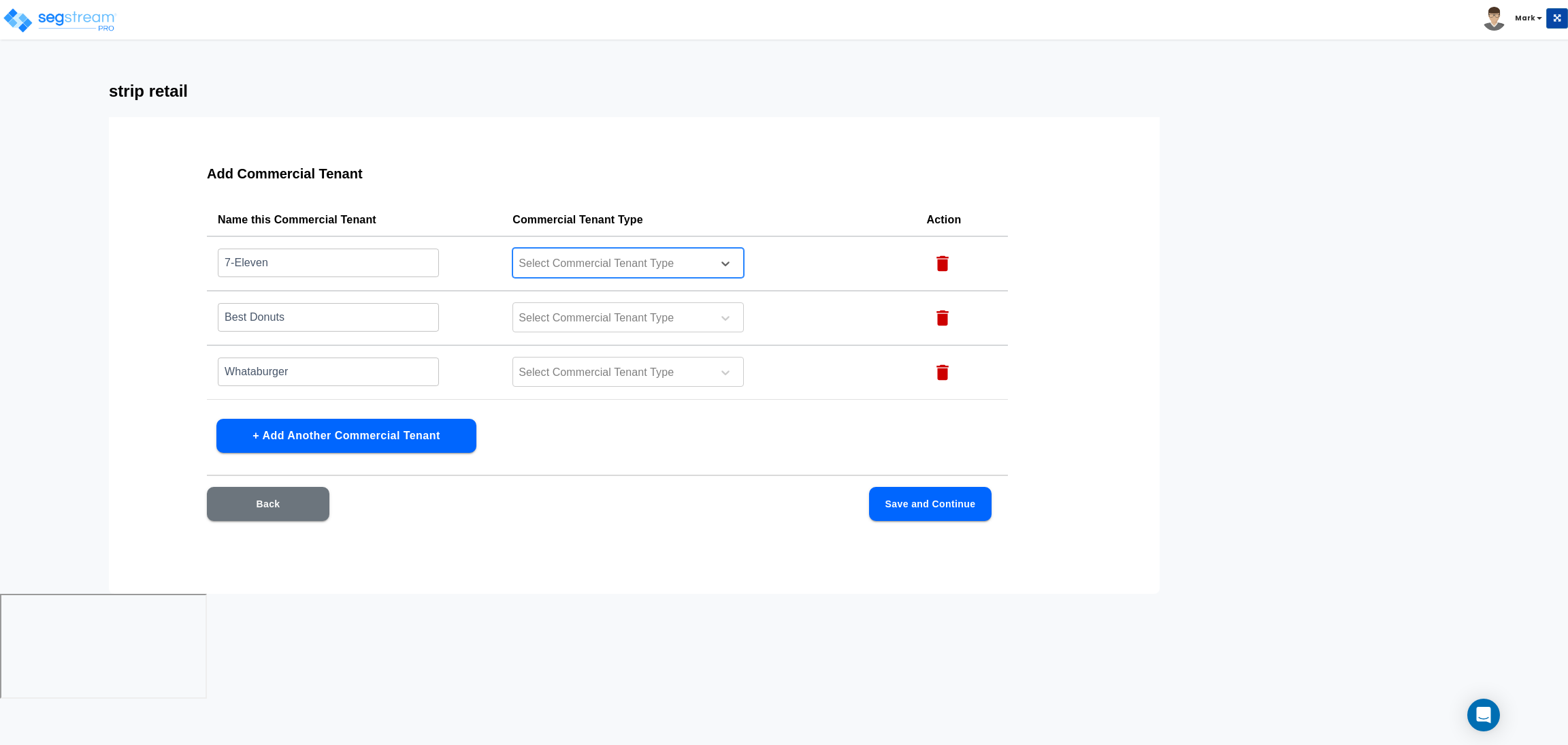
click at [591, 256] on div at bounding box center [610, 263] width 187 height 19
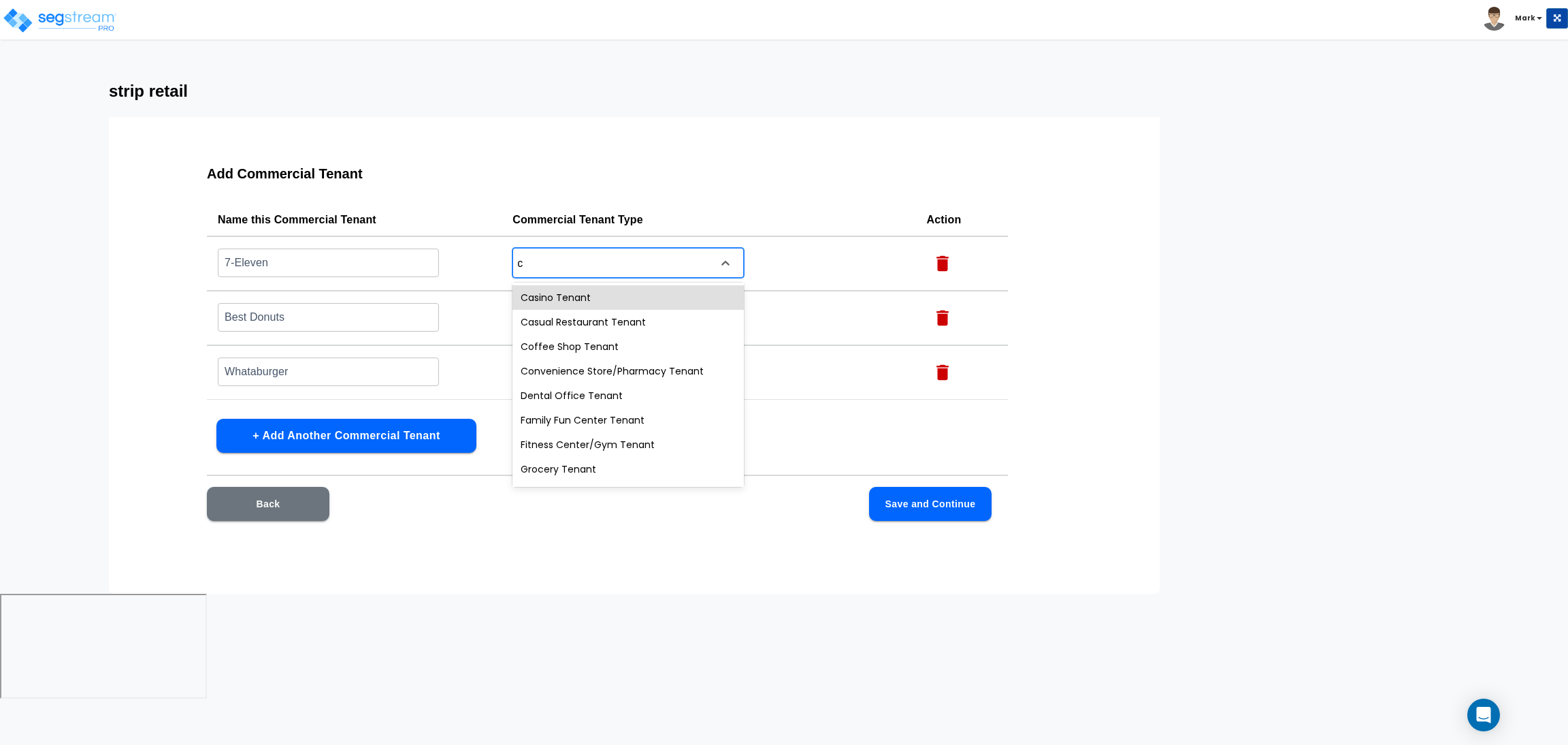
type input "co"
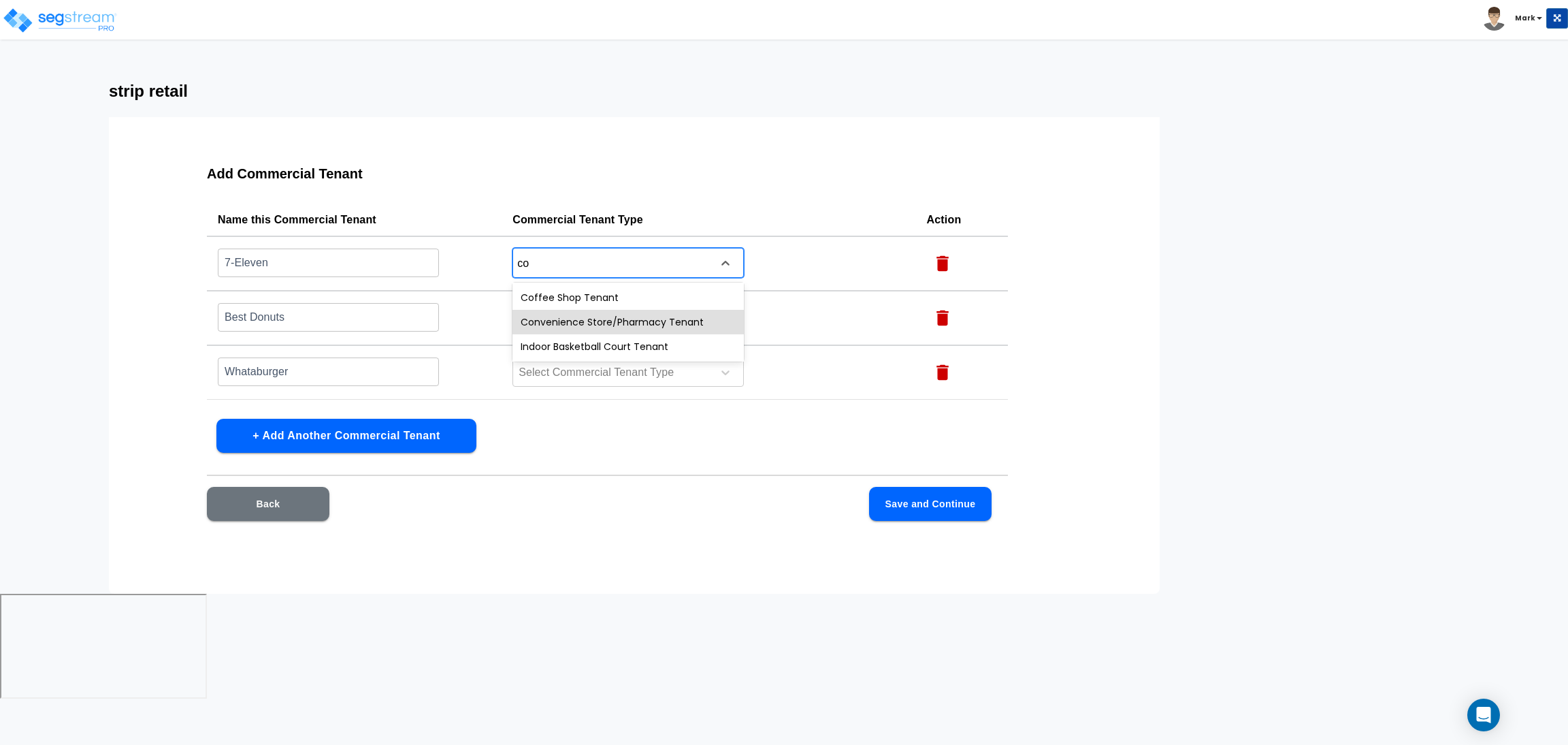
drag, startPoint x: 627, startPoint y: 326, endPoint x: 588, endPoint y: 290, distance: 53.1
click at [624, 323] on div "Convenience Store/Pharmacy Tenant" at bounding box center [628, 321] width 231 height 24
click at [591, 316] on div at bounding box center [610, 318] width 187 height 19
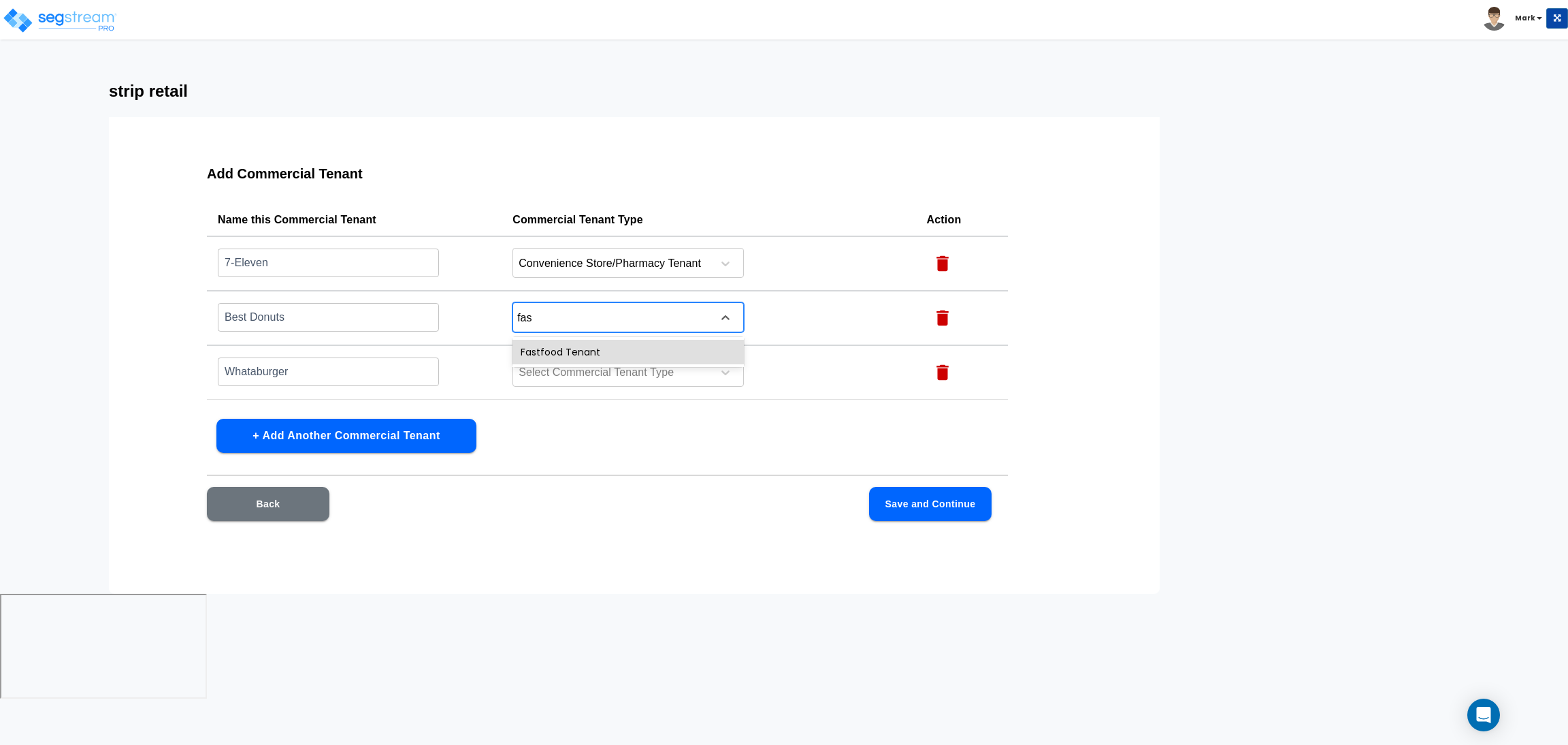
type input "fast"
drag, startPoint x: 598, startPoint y: 349, endPoint x: 565, endPoint y: 363, distance: 35.8
click at [591, 347] on div "Fastfood Tenant" at bounding box center [628, 351] width 231 height 24
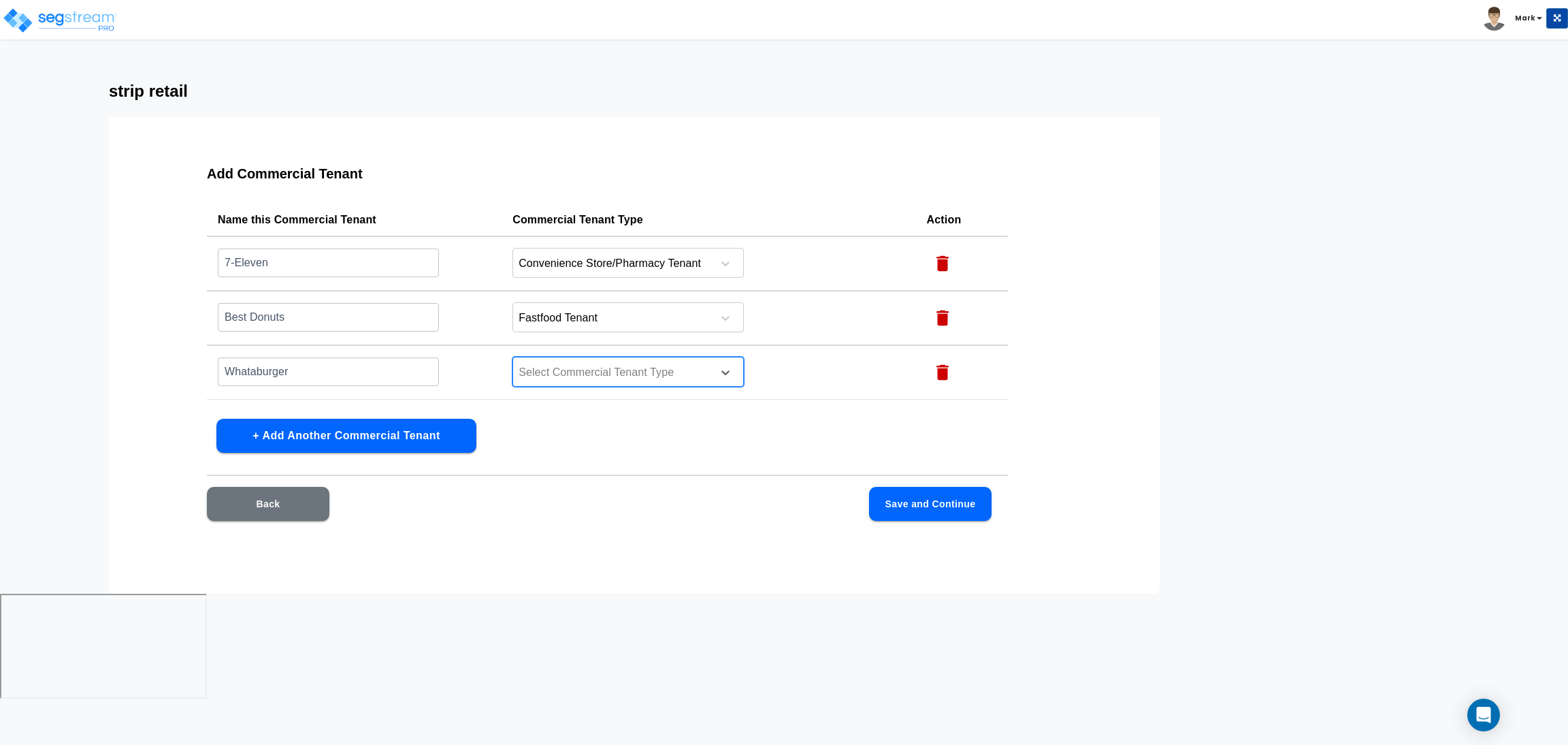
click at [565, 363] on div at bounding box center [610, 372] width 187 height 19
type input "fast"
click at [583, 394] on div "Fastfood Tenant" at bounding box center [628, 405] width 231 height 24
click at [893, 510] on button "Save and Continue" at bounding box center [930, 503] width 122 height 34
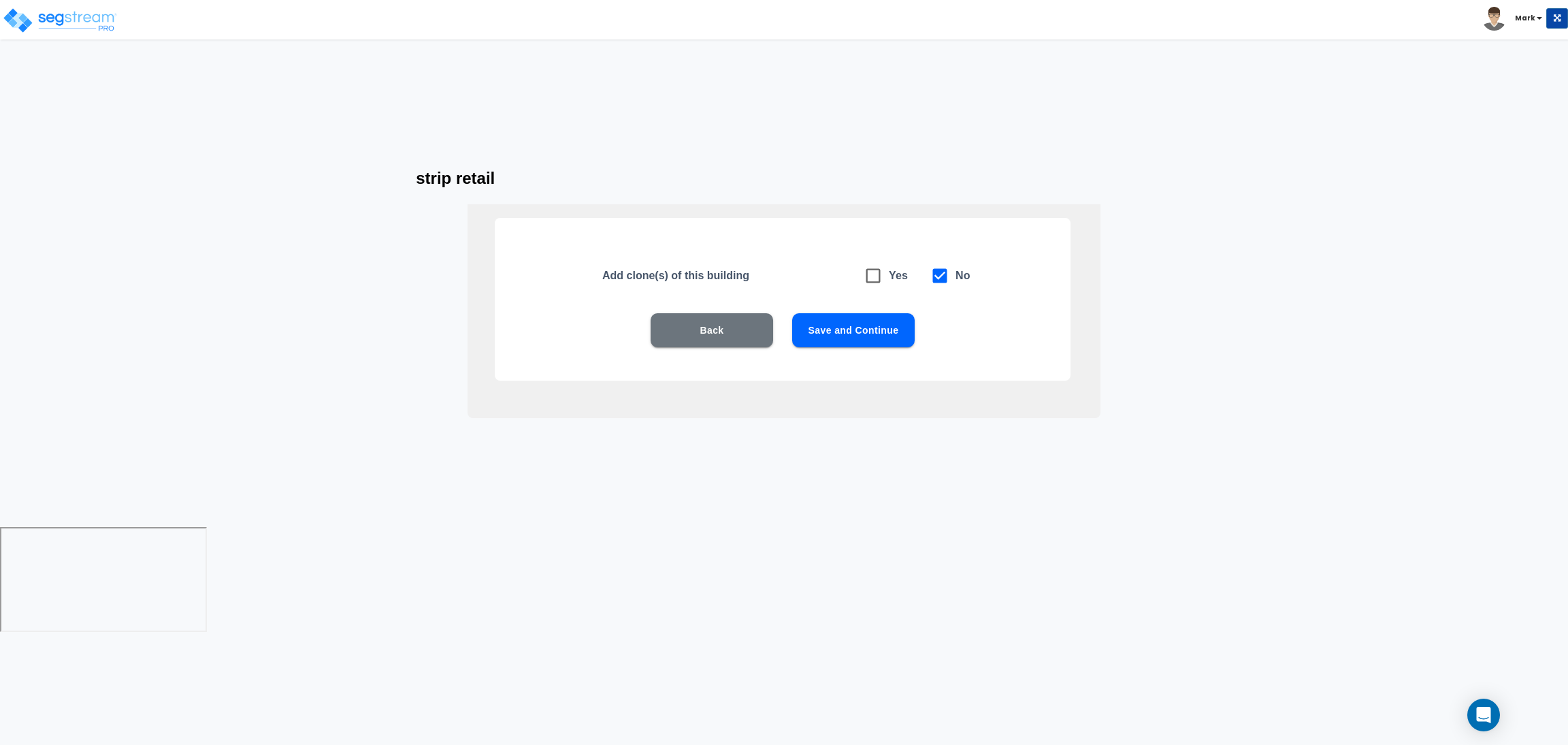
click at [853, 329] on button "Save and Continue" at bounding box center [853, 330] width 122 height 34
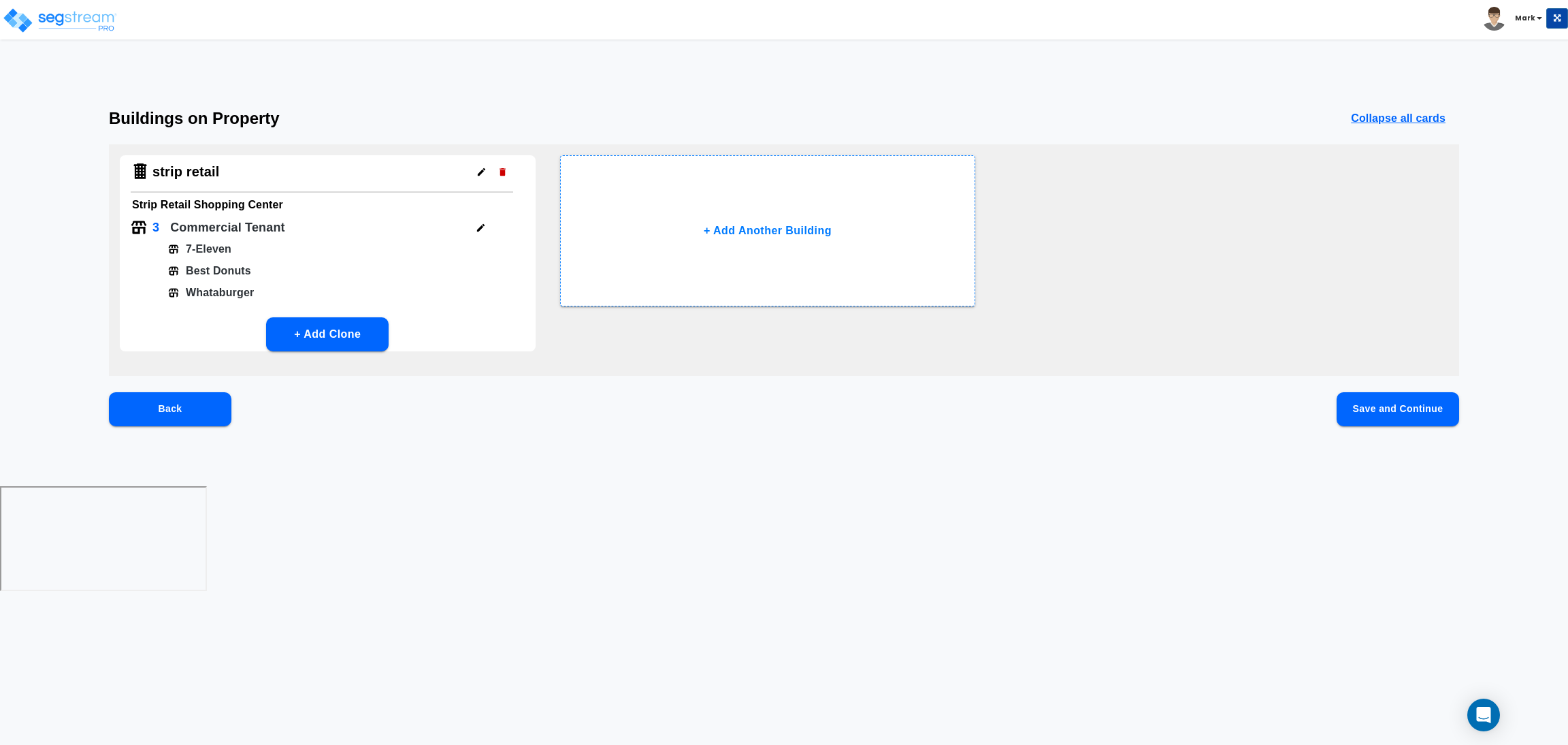
click at [1370, 405] on button "Save and Continue" at bounding box center [1398, 408] width 122 height 34
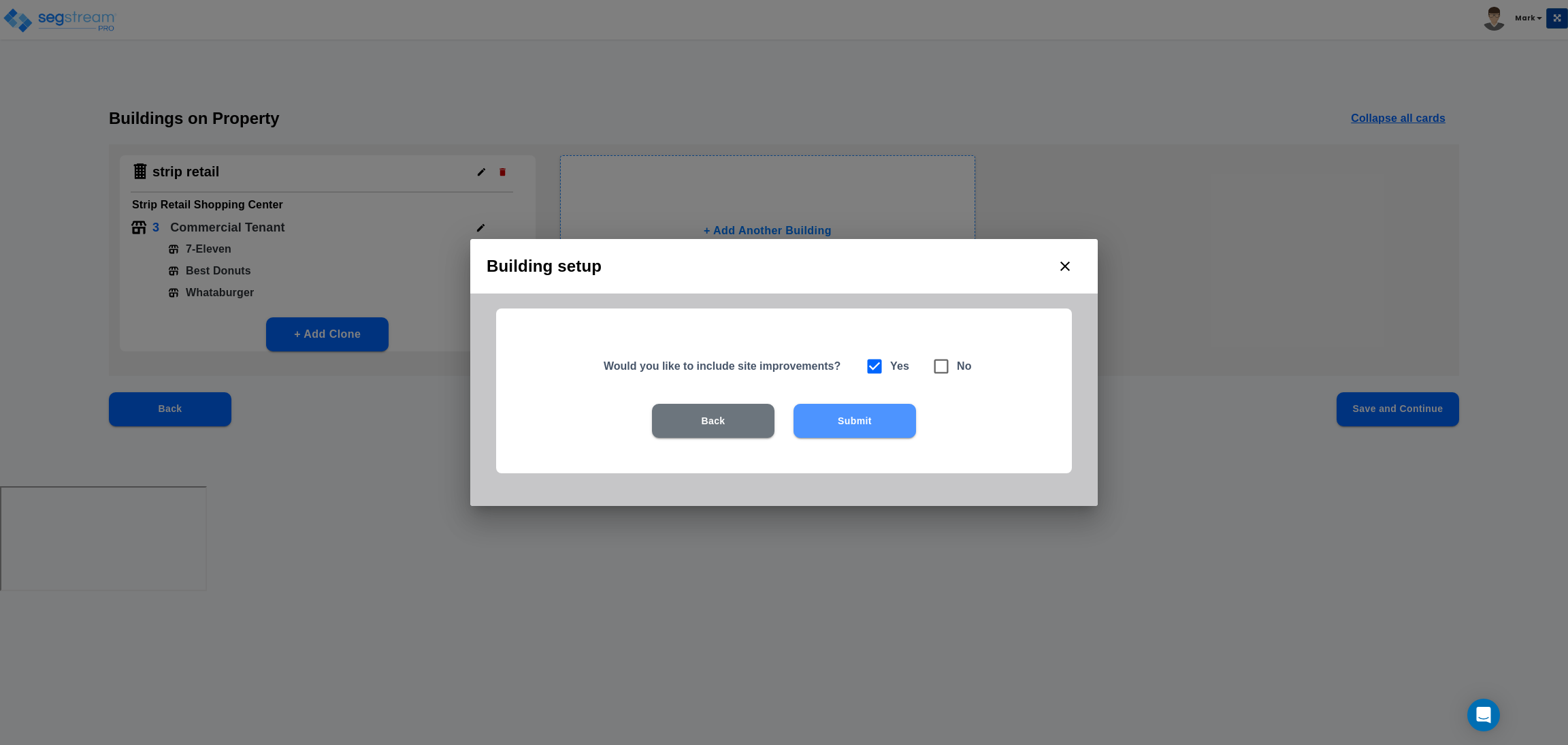
click at [868, 429] on button "Submit" at bounding box center [854, 420] width 122 height 34
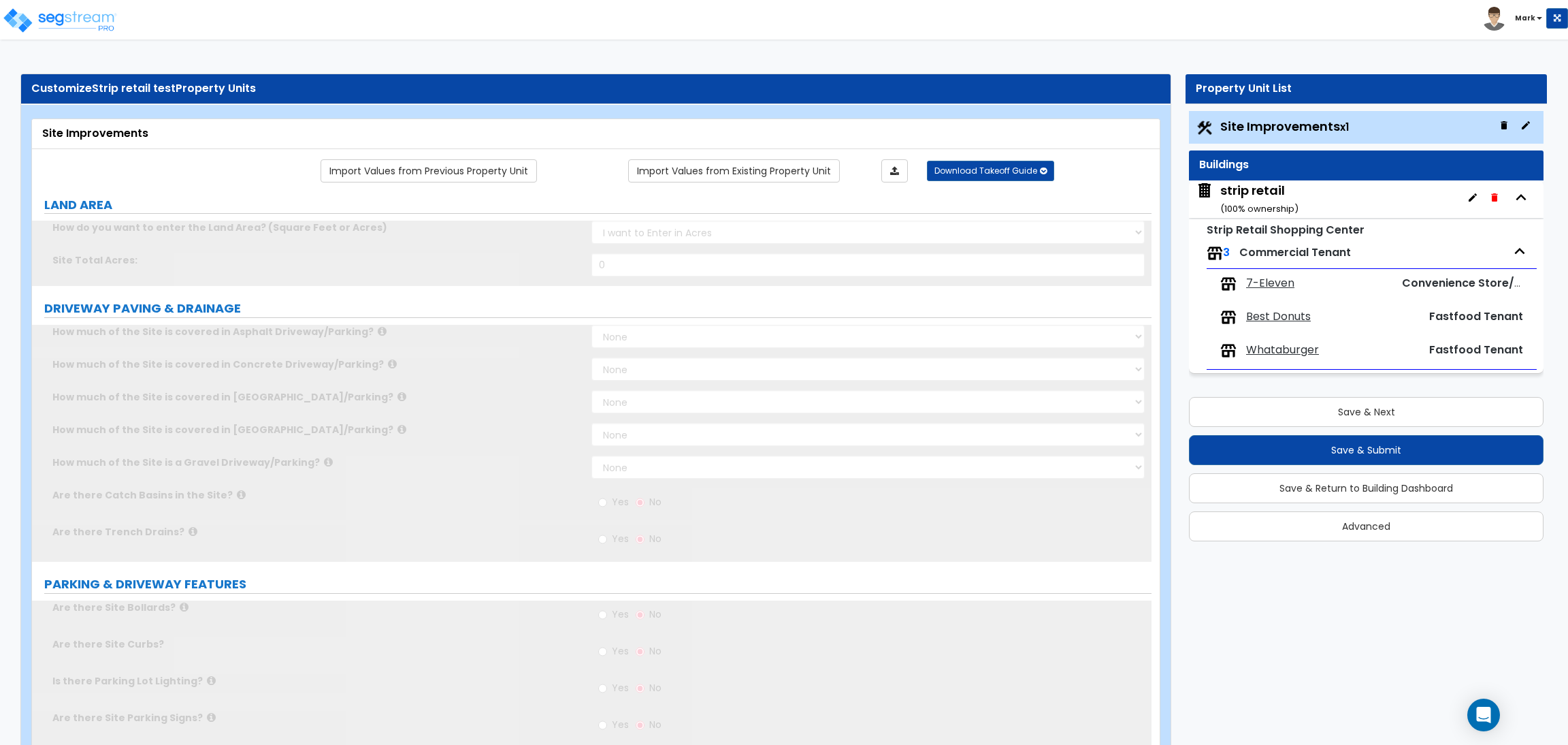
click at [1263, 193] on div "strip retail ( 100 % ownership)" at bounding box center [1260, 199] width 78 height 34
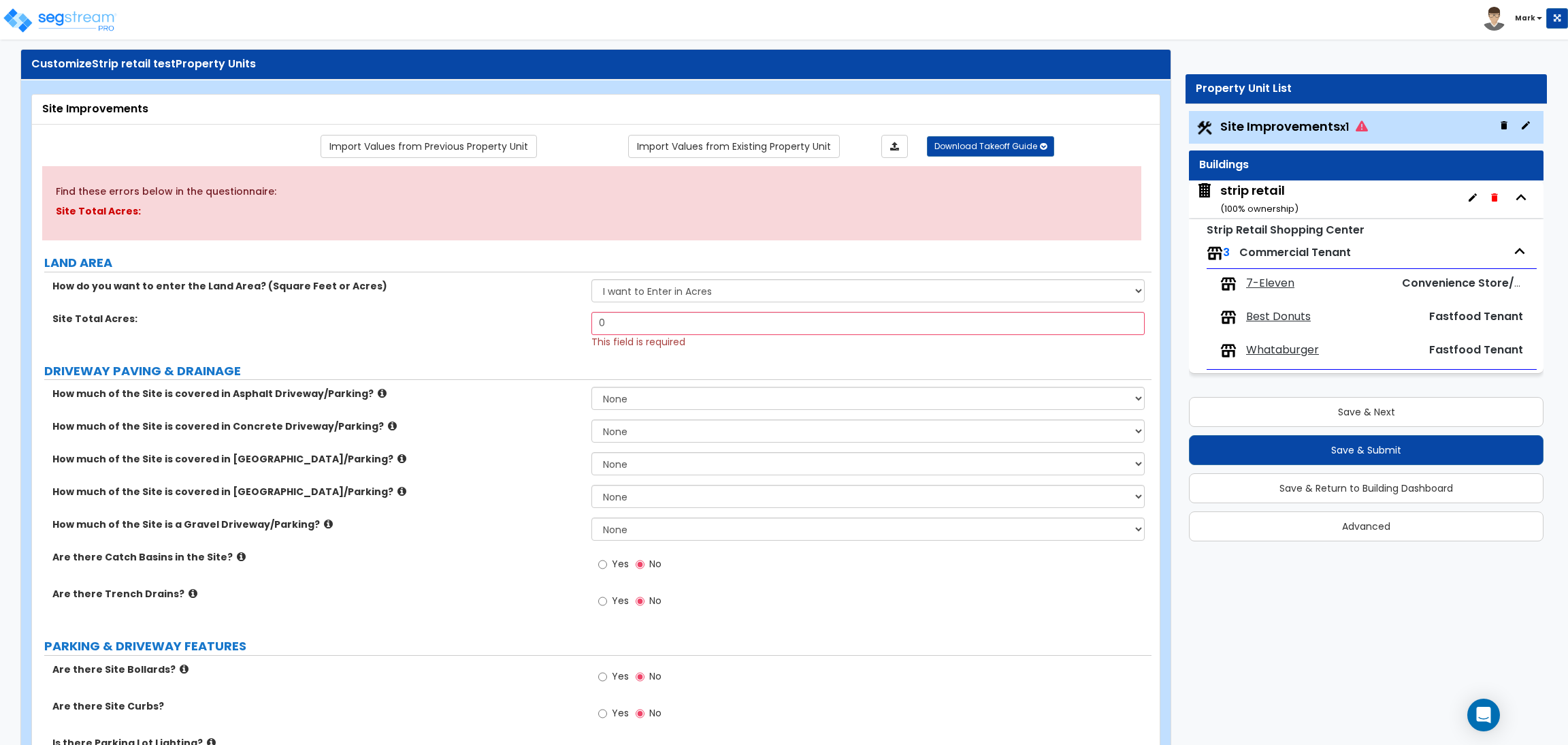
scroll to position [19, 0]
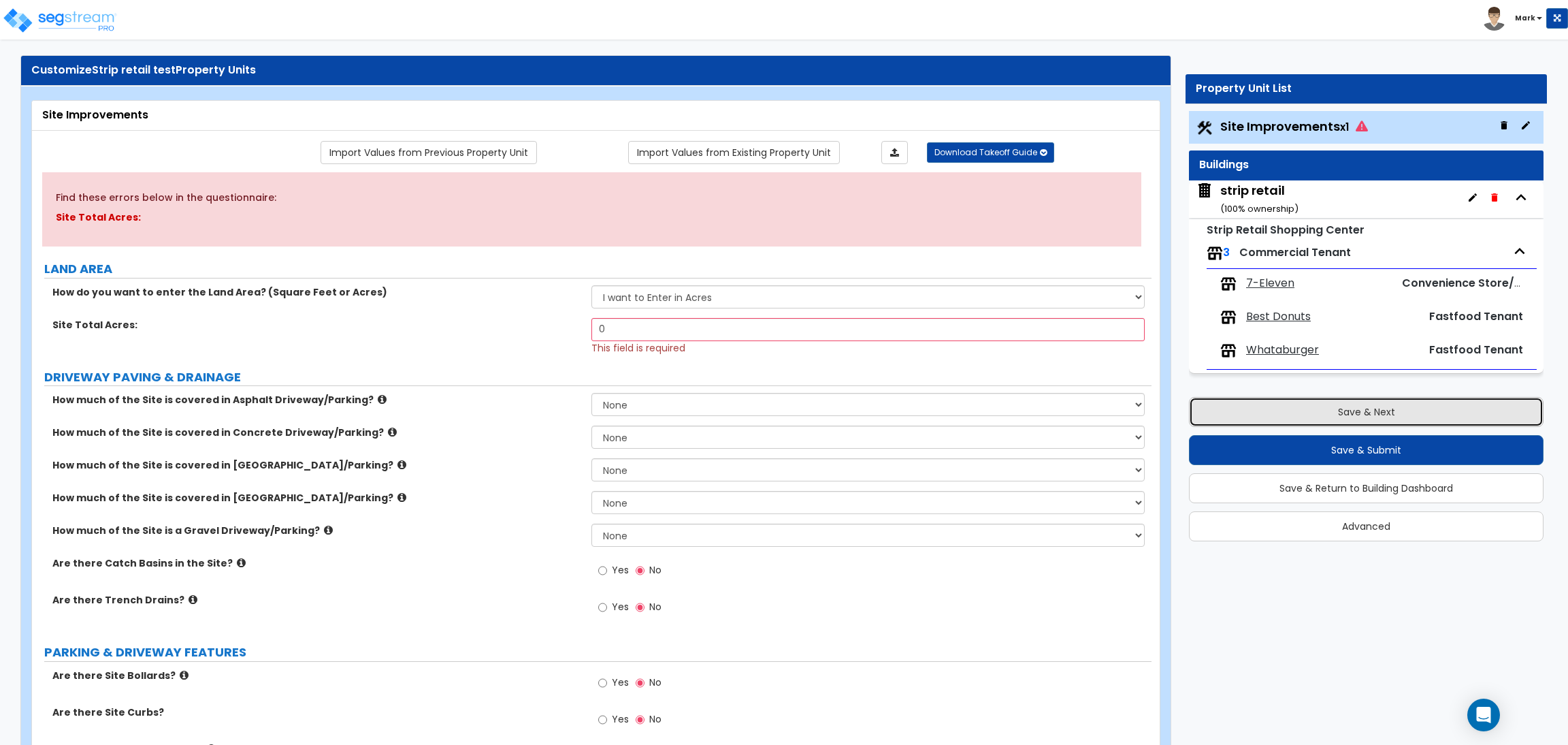
click at [1411, 412] on button "Save & Next" at bounding box center [1366, 411] width 354 height 30
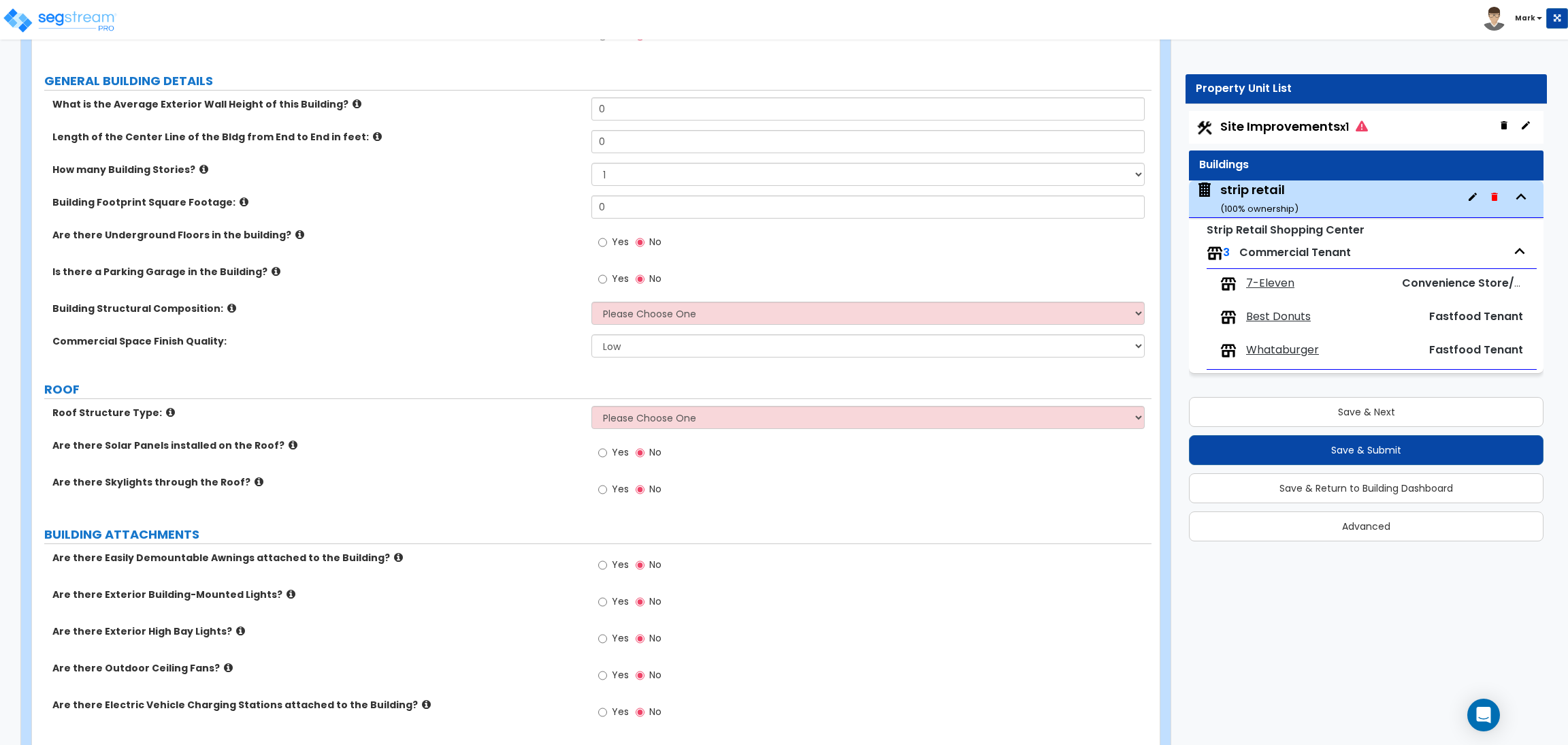
scroll to position [205, 0]
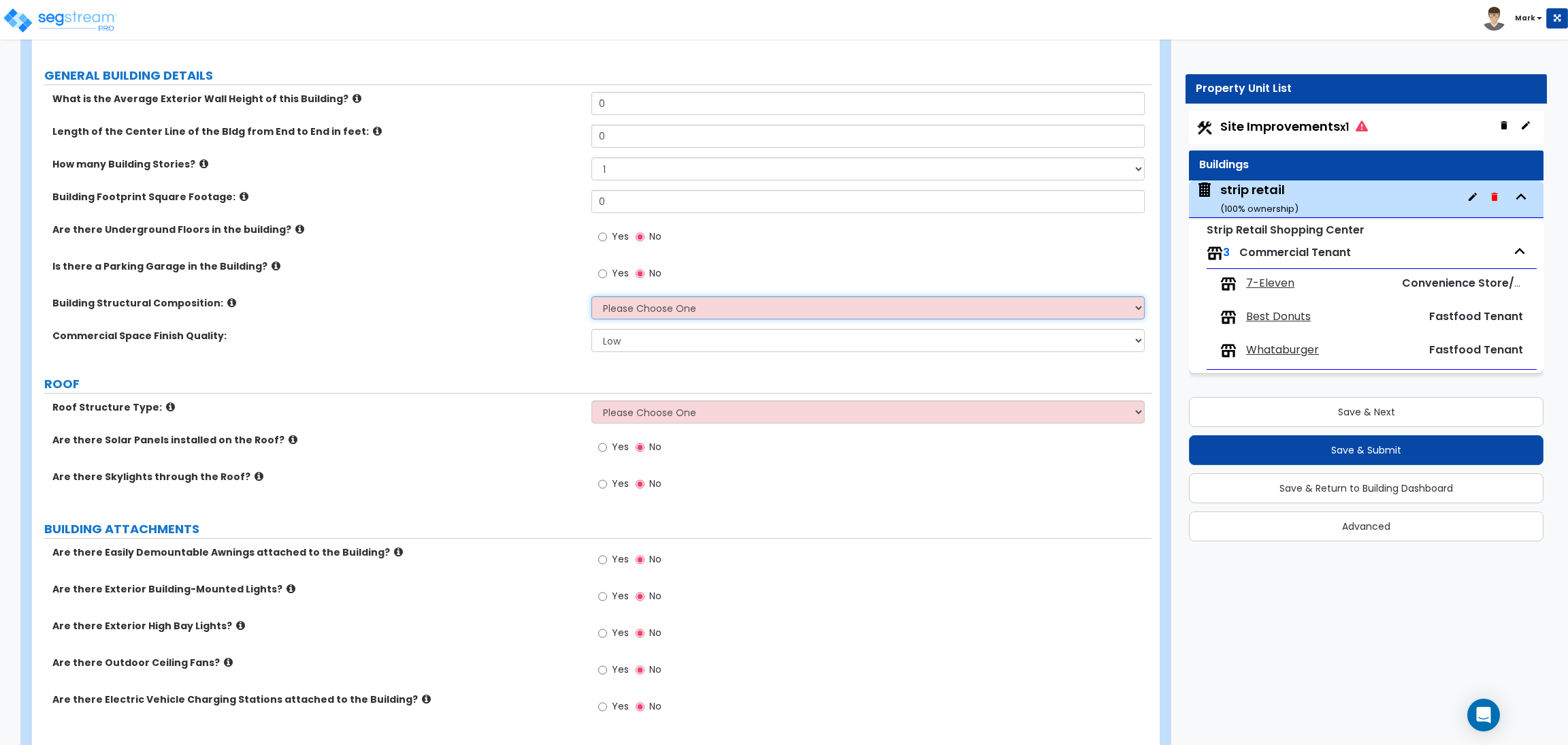
click at [663, 307] on select "Please Choose One Tilt-up Wall Construction Reinforced Concrete Structural Stee…" at bounding box center [867, 307] width 553 height 23
select select "6"
click at [591, 297] on select "Please Choose One Tilt-up Wall Construction Reinforced Concrete Structural Stee…" at bounding box center [867, 307] width 553 height 23
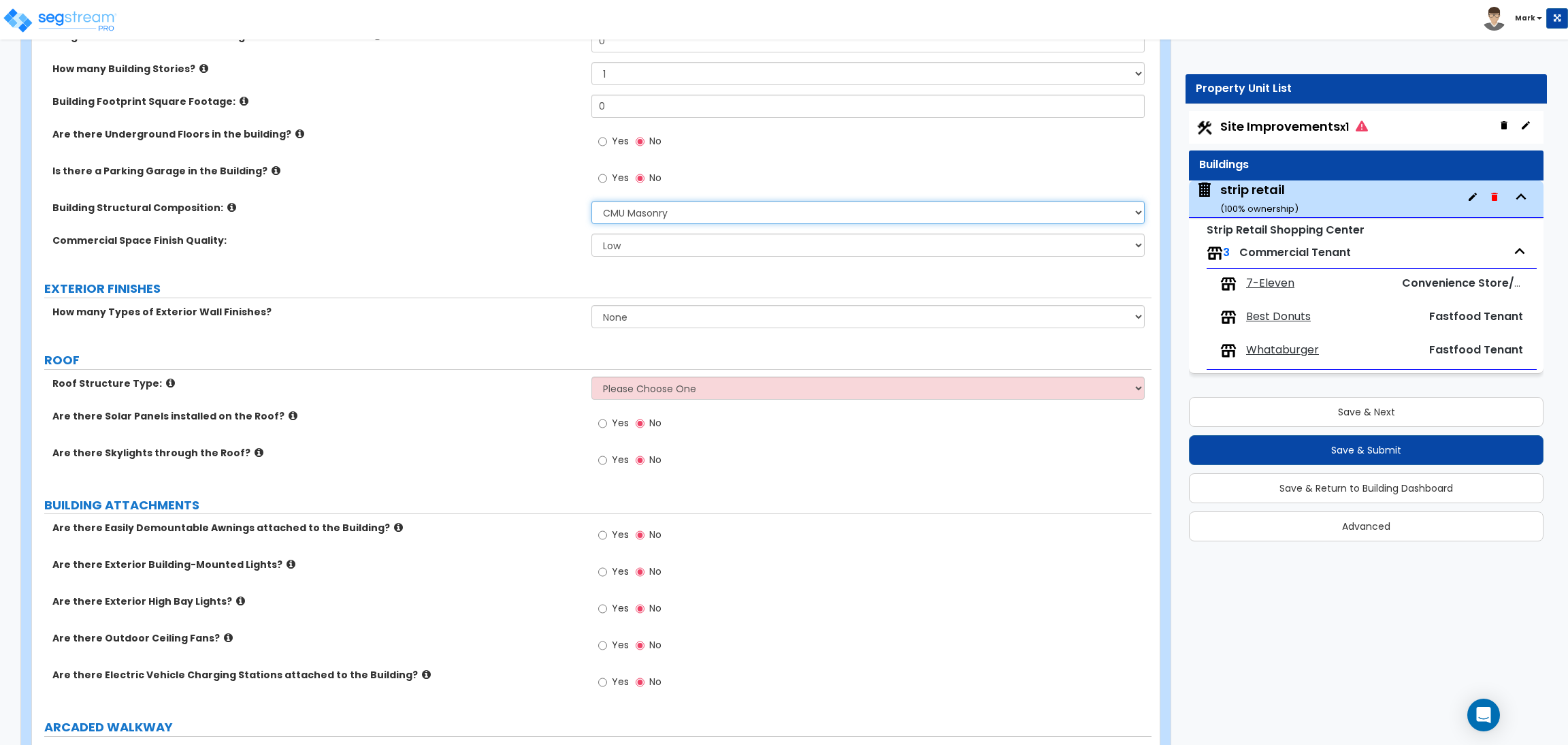
scroll to position [305, 0]
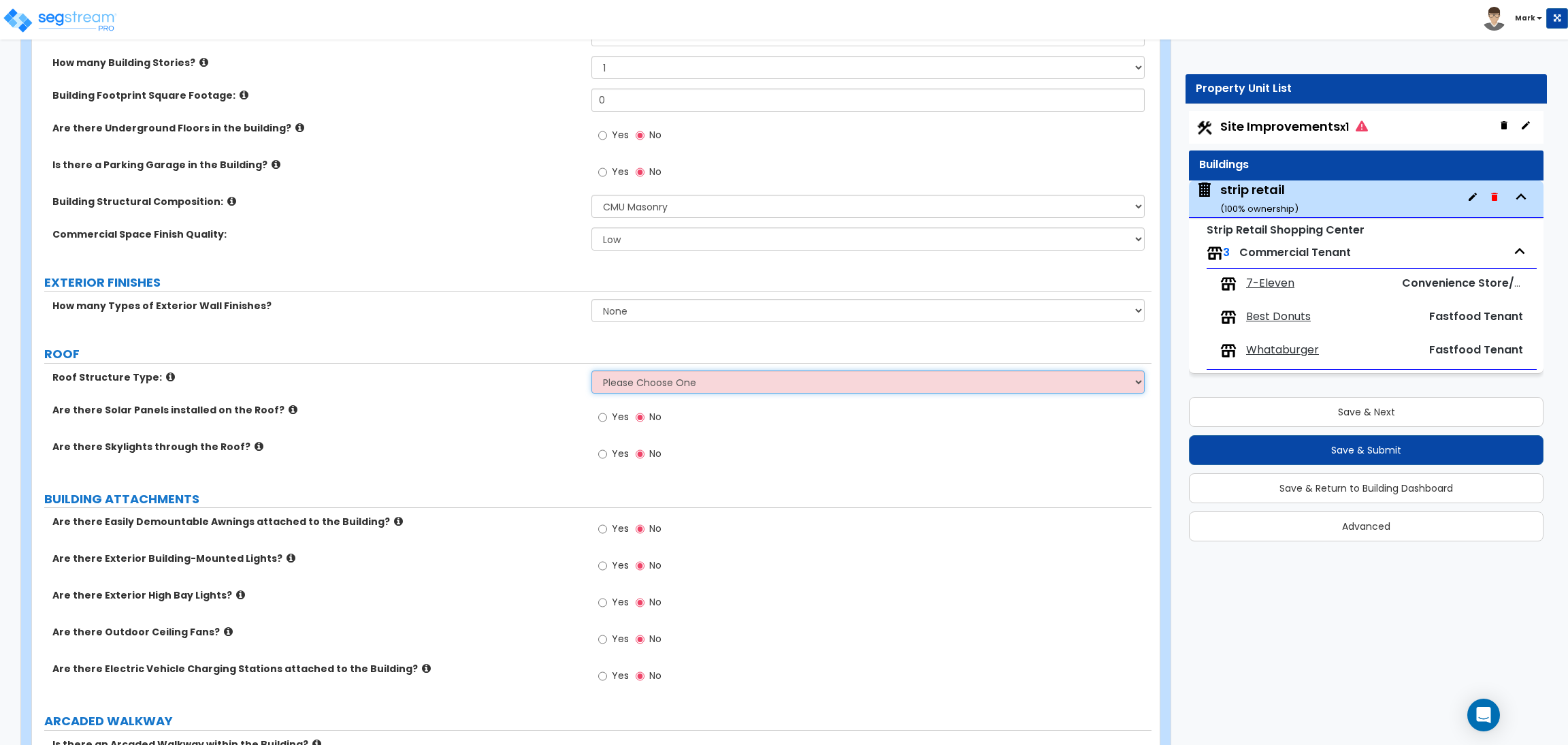
click at [640, 388] on select "Please Choose One Gable Roof Flat Roof Hybrid Gable & Flat Roof" at bounding box center [867, 382] width 553 height 23
select select "2"
click at [591, 370] on select "Please Choose One Gable Roof Flat Roof Hybrid Gable & Flat Roof" at bounding box center [867, 382] width 553 height 23
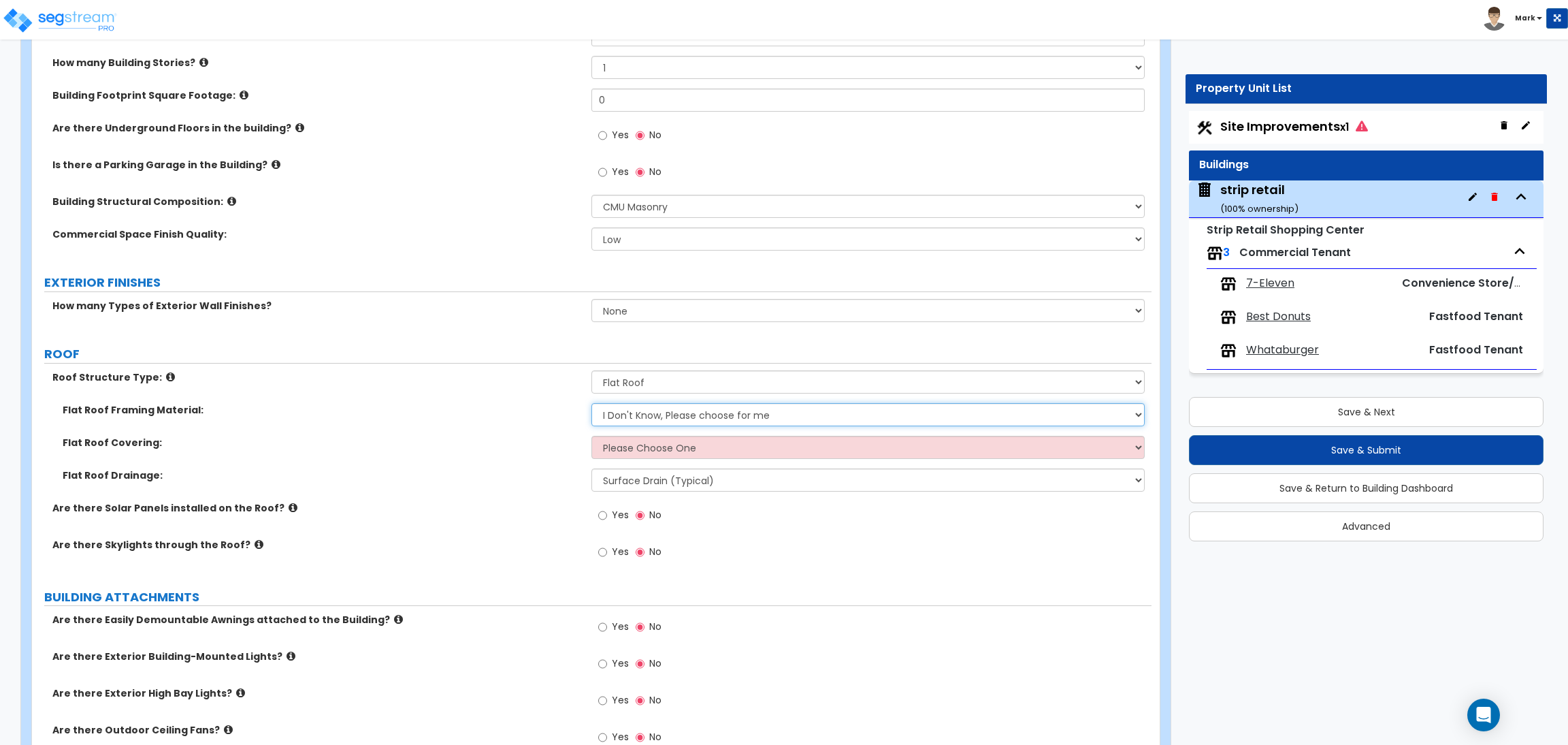
click at [635, 412] on select "I Don't Know, Please choose for me Metal Wood" at bounding box center [867, 415] width 553 height 23
select select "1"
click at [591, 403] on select "I Don't Know, Please choose for me Metal Wood" at bounding box center [867, 415] width 553 height 23
click at [635, 442] on select "Please Choose One Rolled Asphalt PVC Membrane Plastic (EPDM) Membrane Asphalt F…" at bounding box center [867, 447] width 553 height 23
click at [510, 433] on div "Flat Roof Framing Material: I Don't Know, Please choose for me Metal Wood" at bounding box center [592, 419] width 1120 height 32
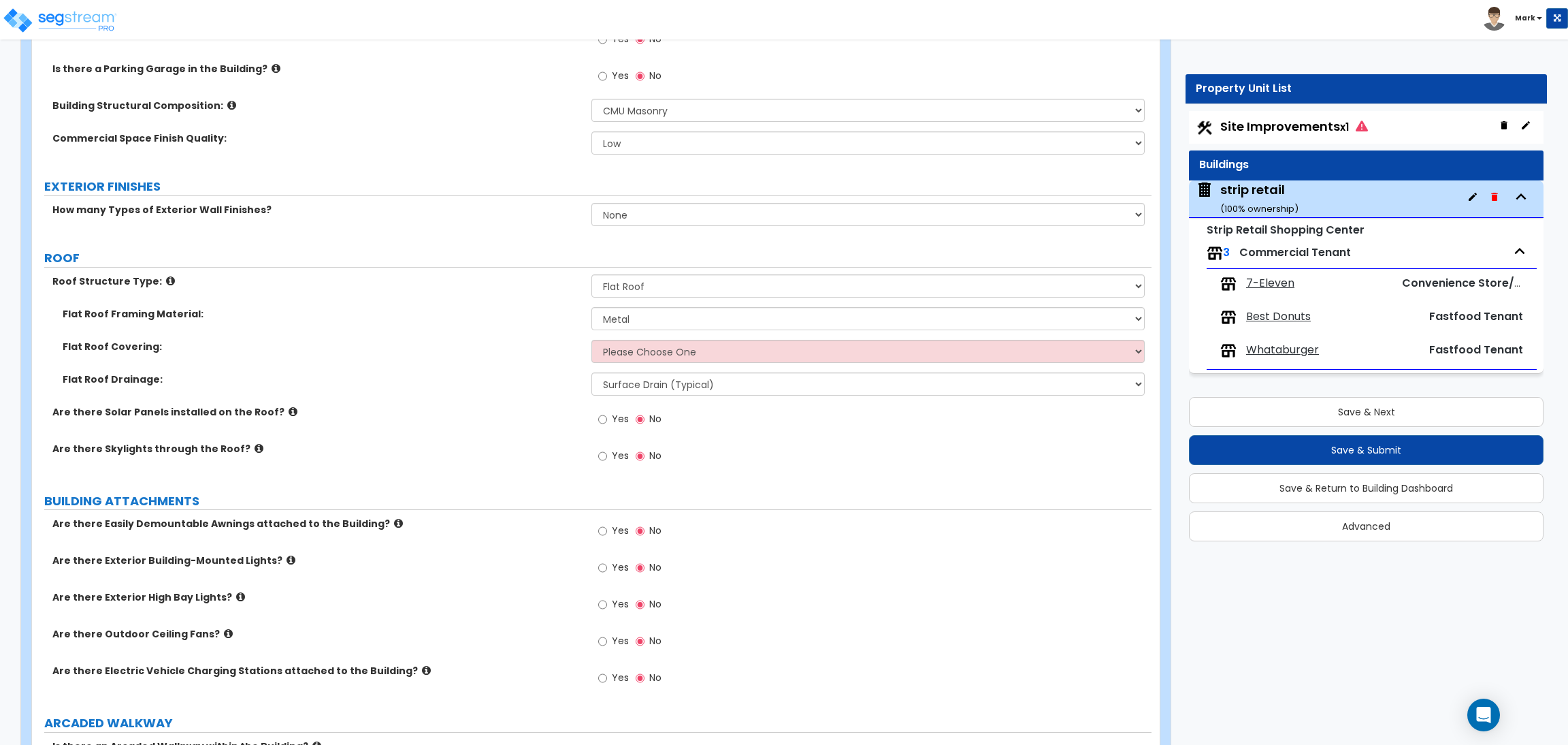
scroll to position [408, 0]
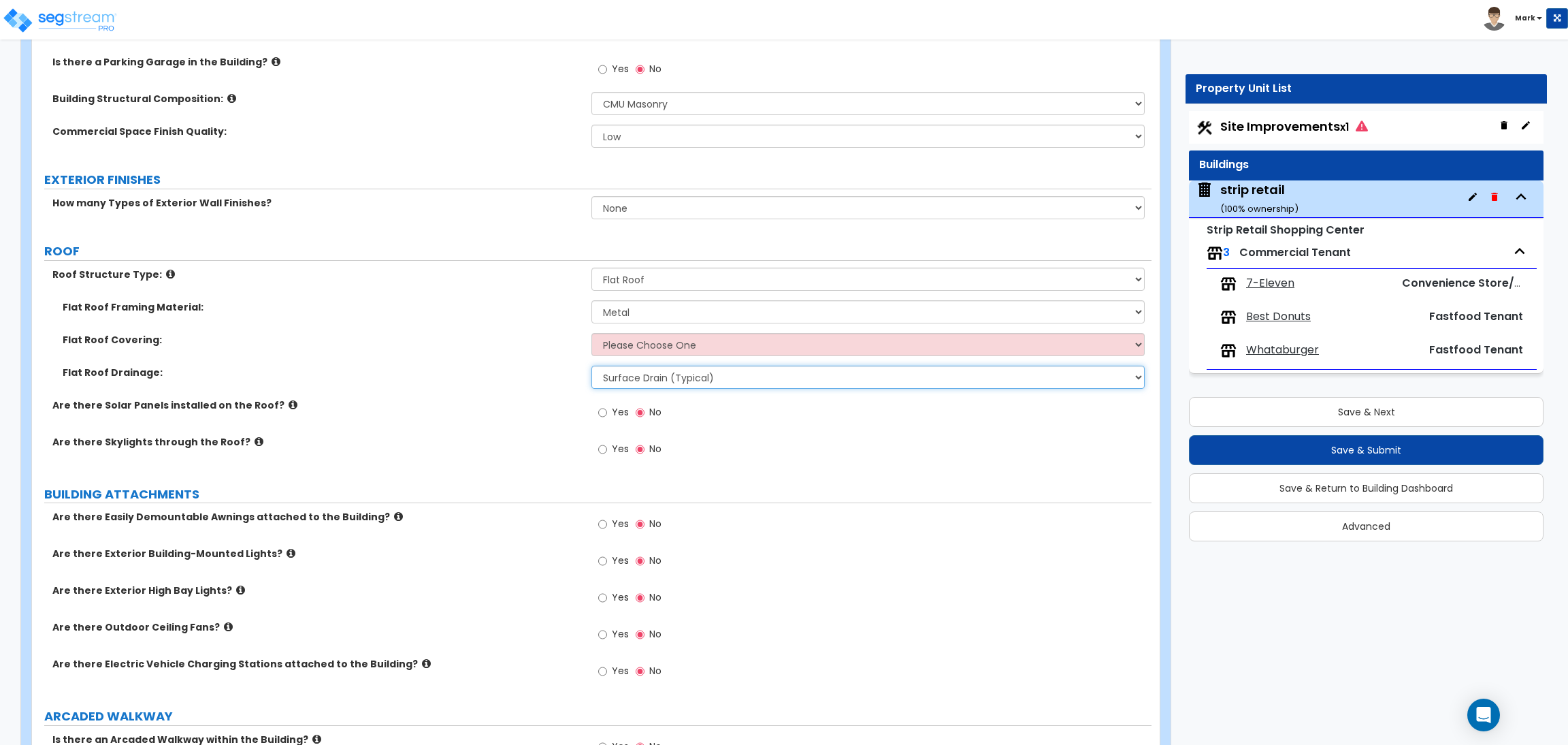
click at [655, 385] on select "Surface Drain (Typical) Gutters Downspout Only" at bounding box center [867, 377] width 553 height 23
click at [496, 428] on div "Are there Solar Panels installed on the Roof? Yes No" at bounding box center [592, 417] width 1120 height 37
click at [651, 346] on select "Please Choose One Rolled Asphalt PVC Membrane Plastic (EPDM) Membrane Asphalt F…" at bounding box center [867, 345] width 553 height 23
click at [591, 334] on select "Please Choose One Rolled Asphalt PVC Membrane Plastic (EPDM) Membrane Asphalt F…" at bounding box center [867, 345] width 553 height 23
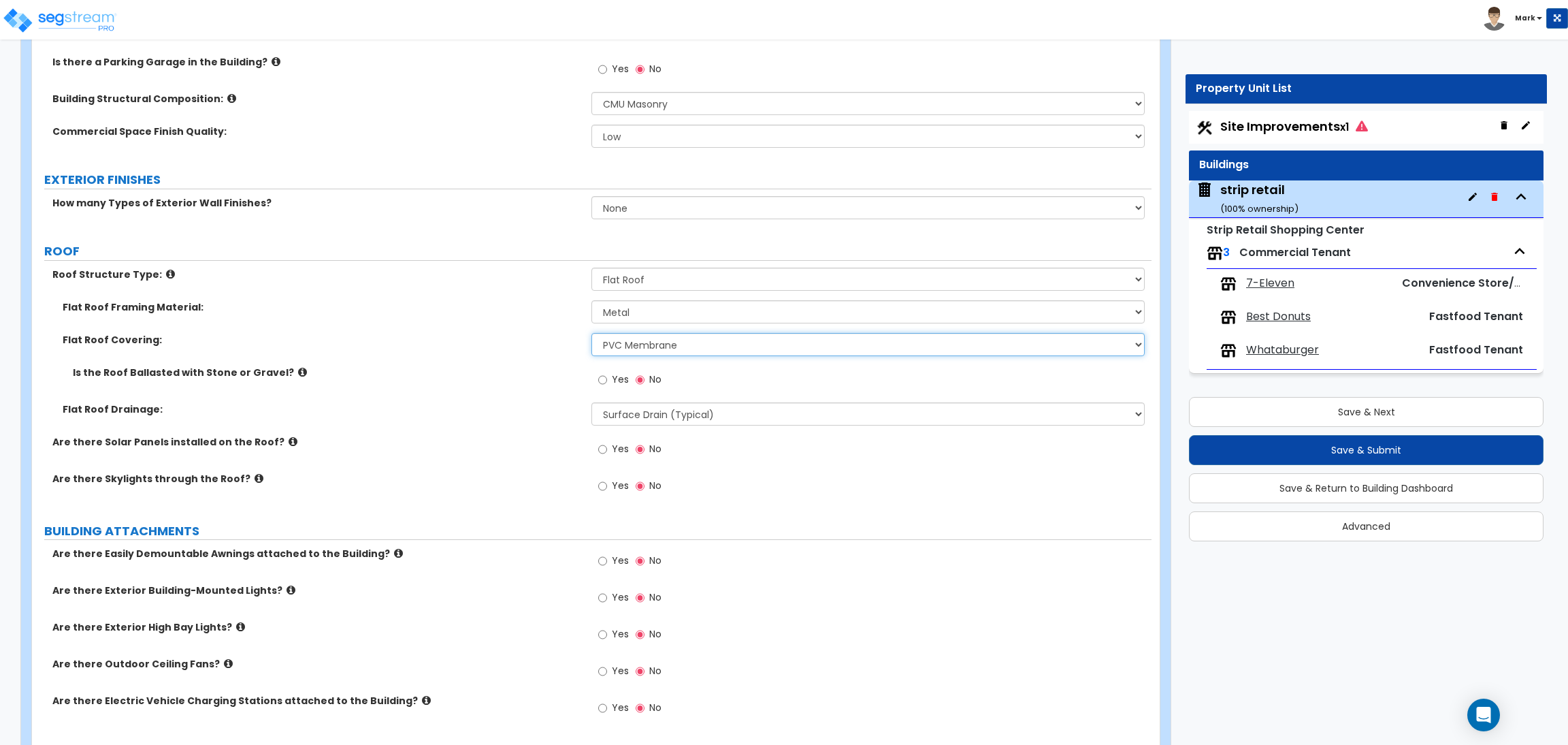
click at [671, 339] on select "Please Choose One Rolled Asphalt PVC Membrane Plastic (EPDM) Membrane Asphalt F…" at bounding box center [867, 345] width 553 height 23
select select "3"
click at [591, 334] on select "Please Choose One Rolled Asphalt PVC Membrane Plastic (EPDM) Membrane Asphalt F…" at bounding box center [867, 345] width 553 height 23
click at [703, 406] on select "Surface Drain (Typical) Gutters Downspout Only" at bounding box center [867, 414] width 553 height 23
click at [503, 405] on label "Flat Roof Drainage:" at bounding box center [322, 409] width 519 height 14
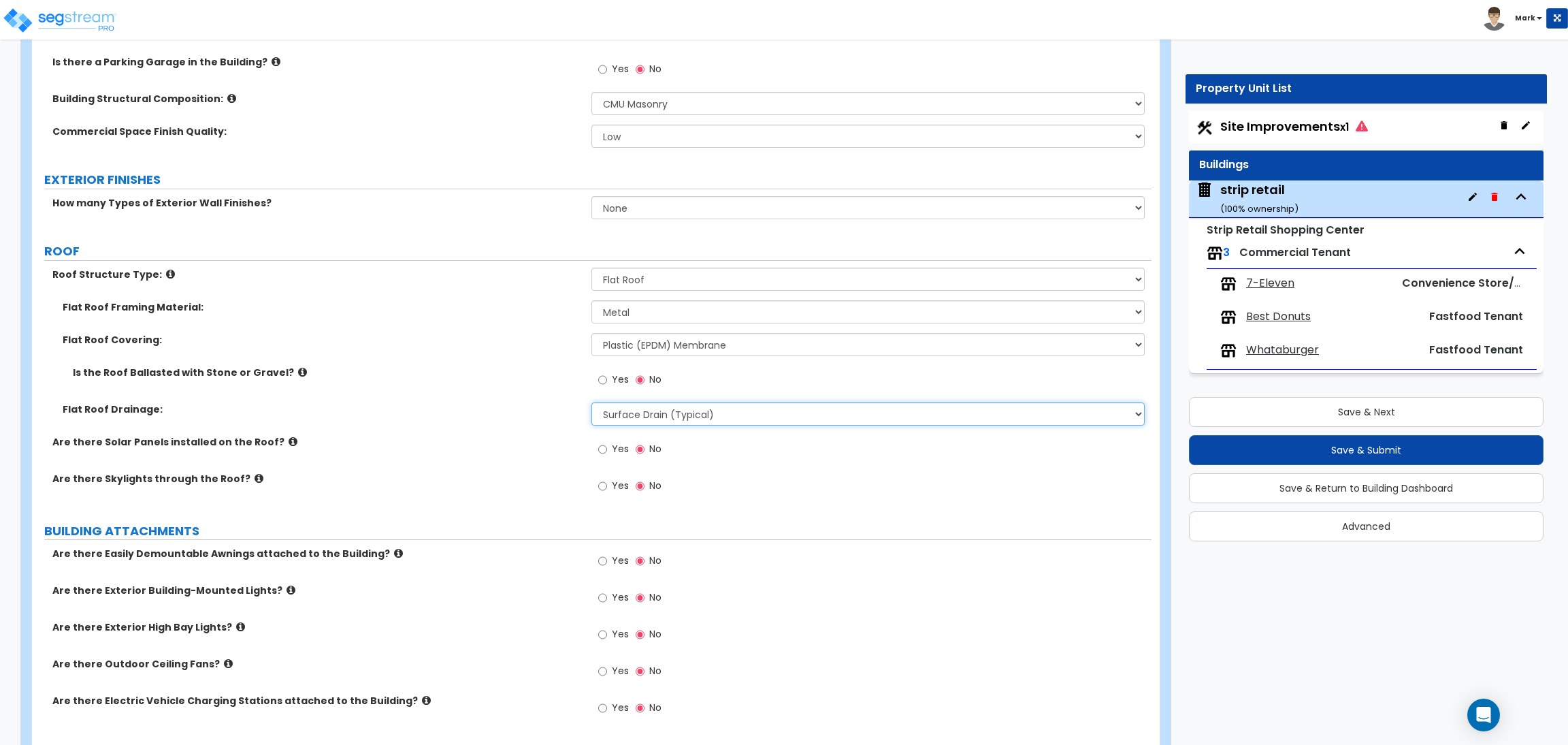
click at [661, 418] on select "Surface Drain (Typical) Gutters Downspout Only" at bounding box center [867, 414] width 553 height 23
select select "2"
click at [591, 403] on select "Surface Drain (Typical) Gutters Downspout Only" at bounding box center [867, 414] width 553 height 23
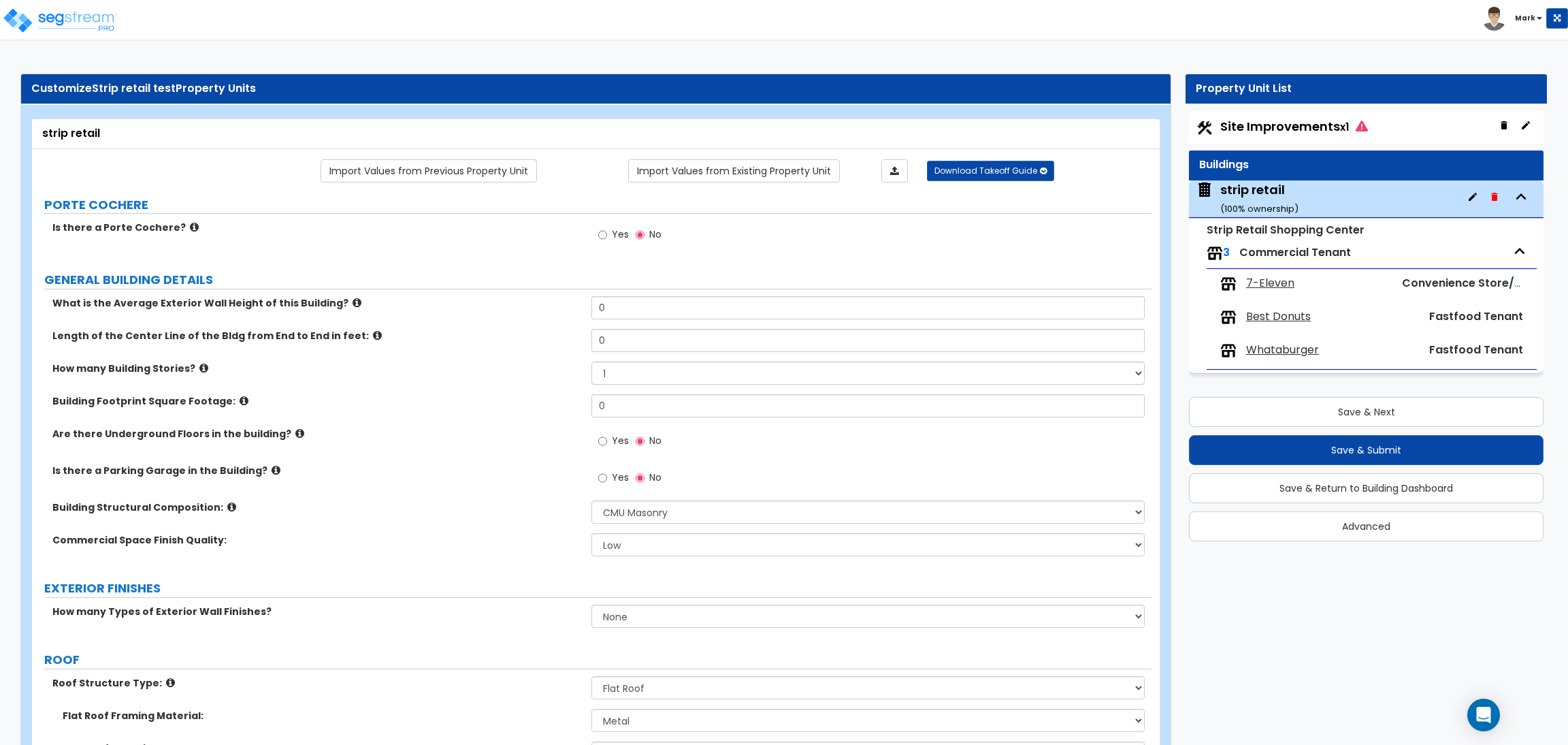
select select "6"
select select "2"
select select "1"
select select "3"
select select "2"
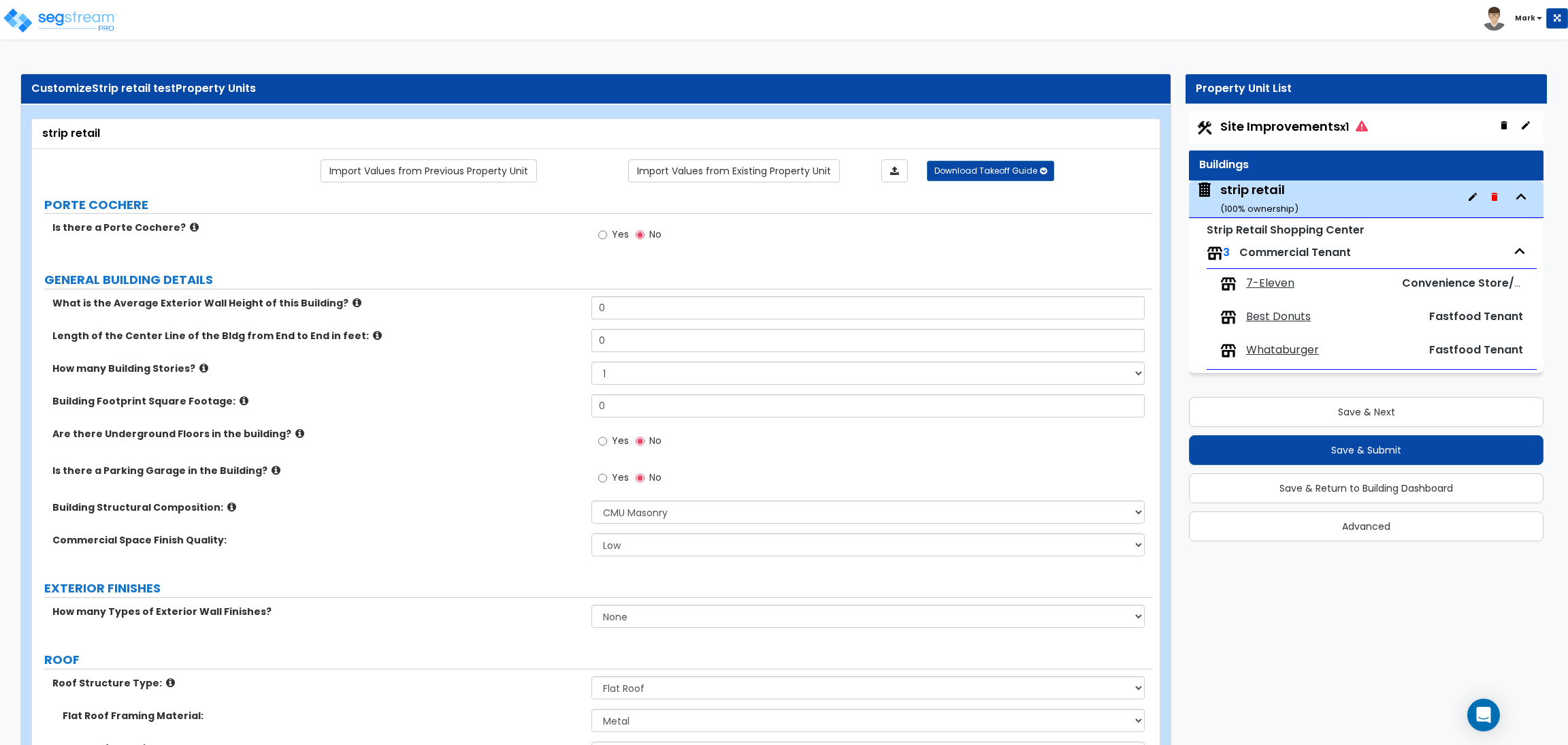
scroll to position [408, 0]
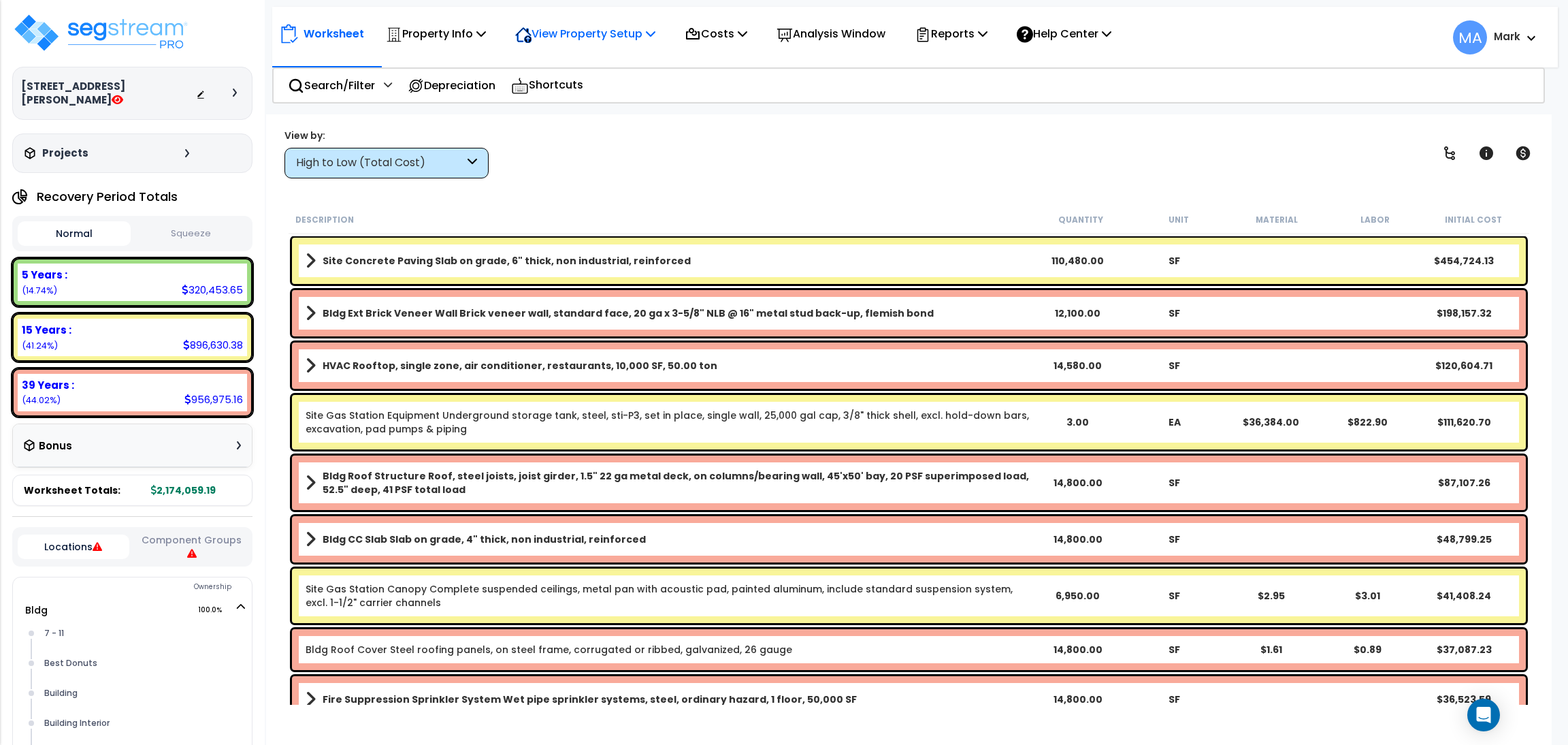
click at [562, 26] on p "View Property Setup" at bounding box center [584, 33] width 140 height 19
click at [578, 81] on link "View Questionnaire" at bounding box center [576, 93] width 135 height 27
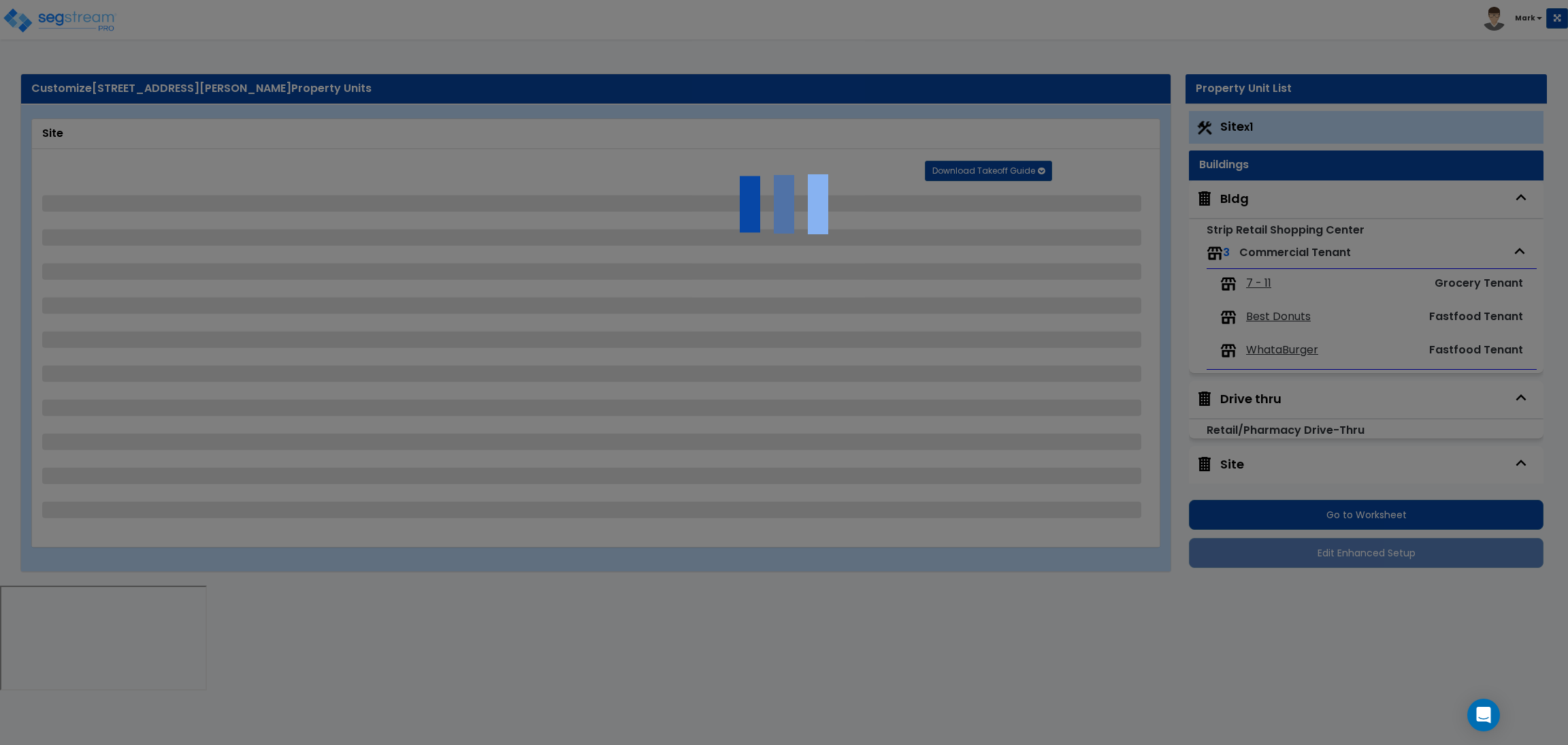
select select "2"
select select "4"
select select "1"
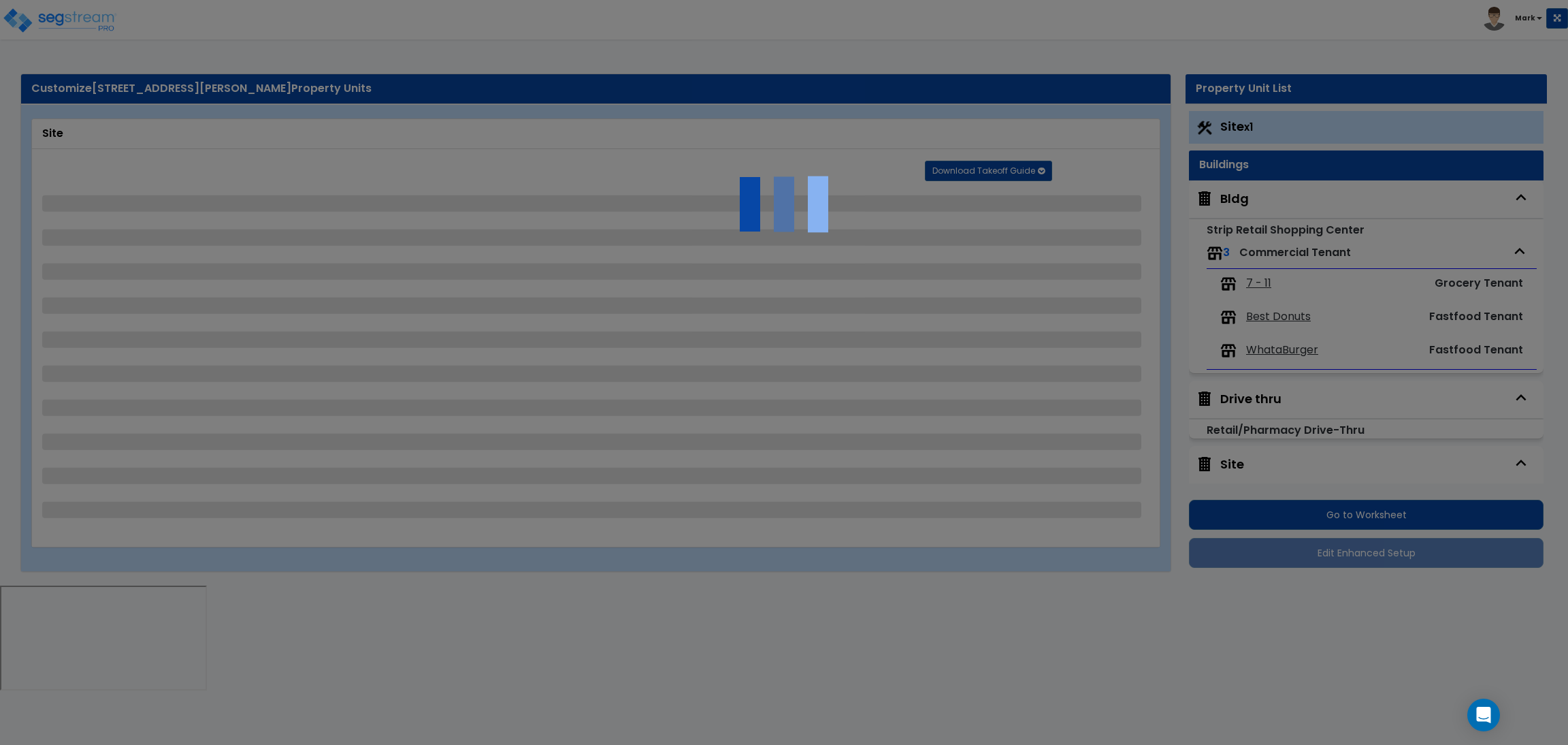
select select "2"
select select "1"
select select "5"
select select "1"
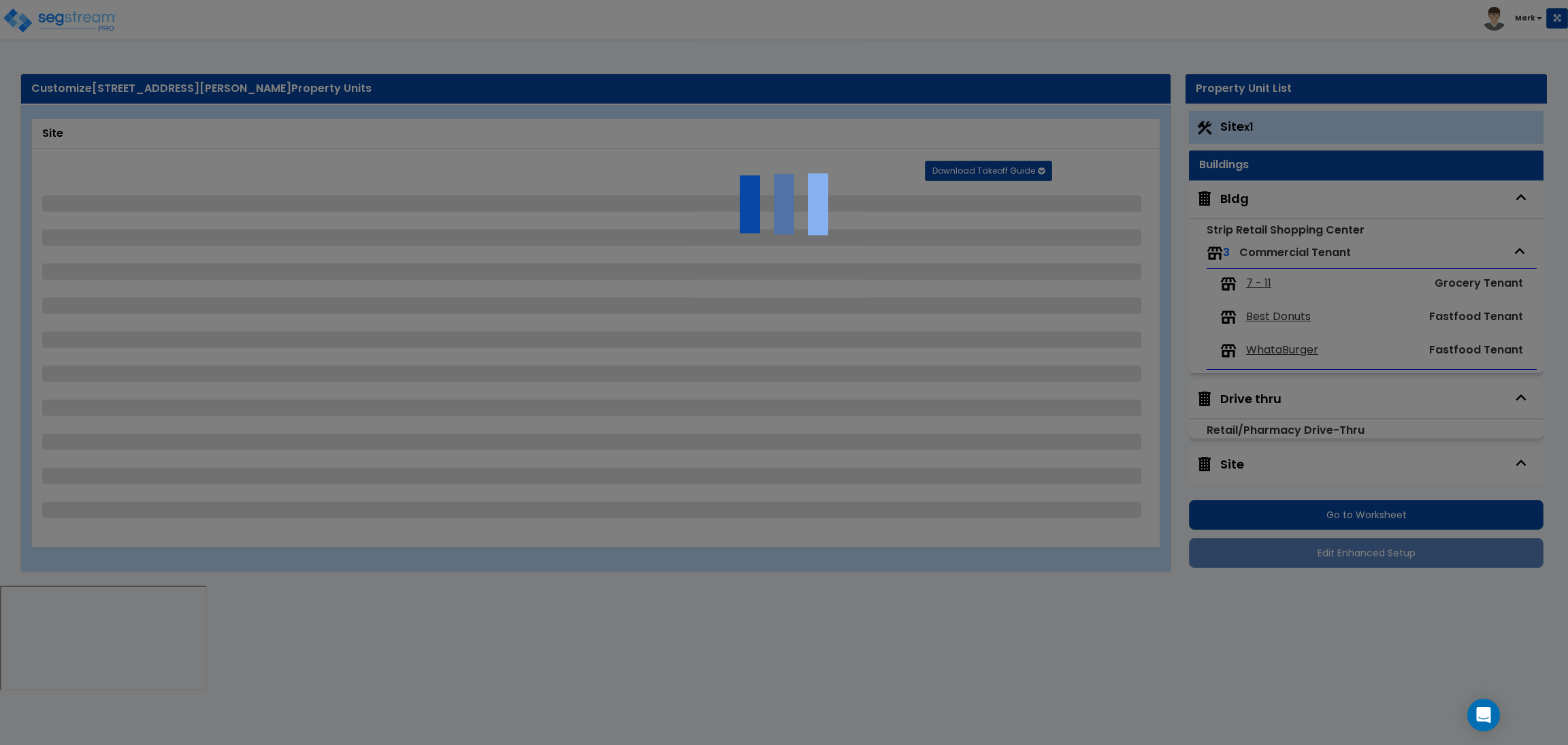
select select "2"
select select "1"
select select "2"
select select "4"
select select "2"
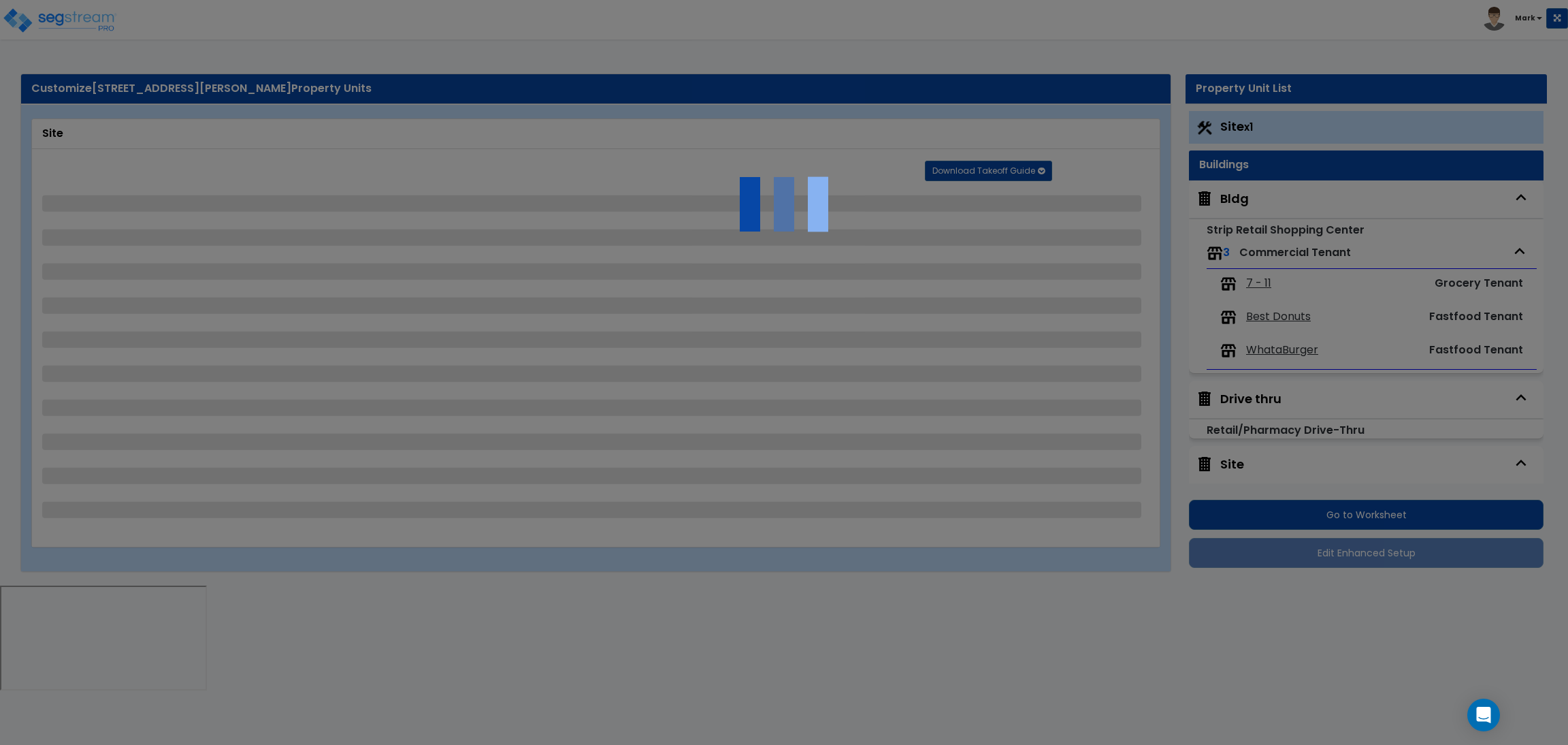
select select "2"
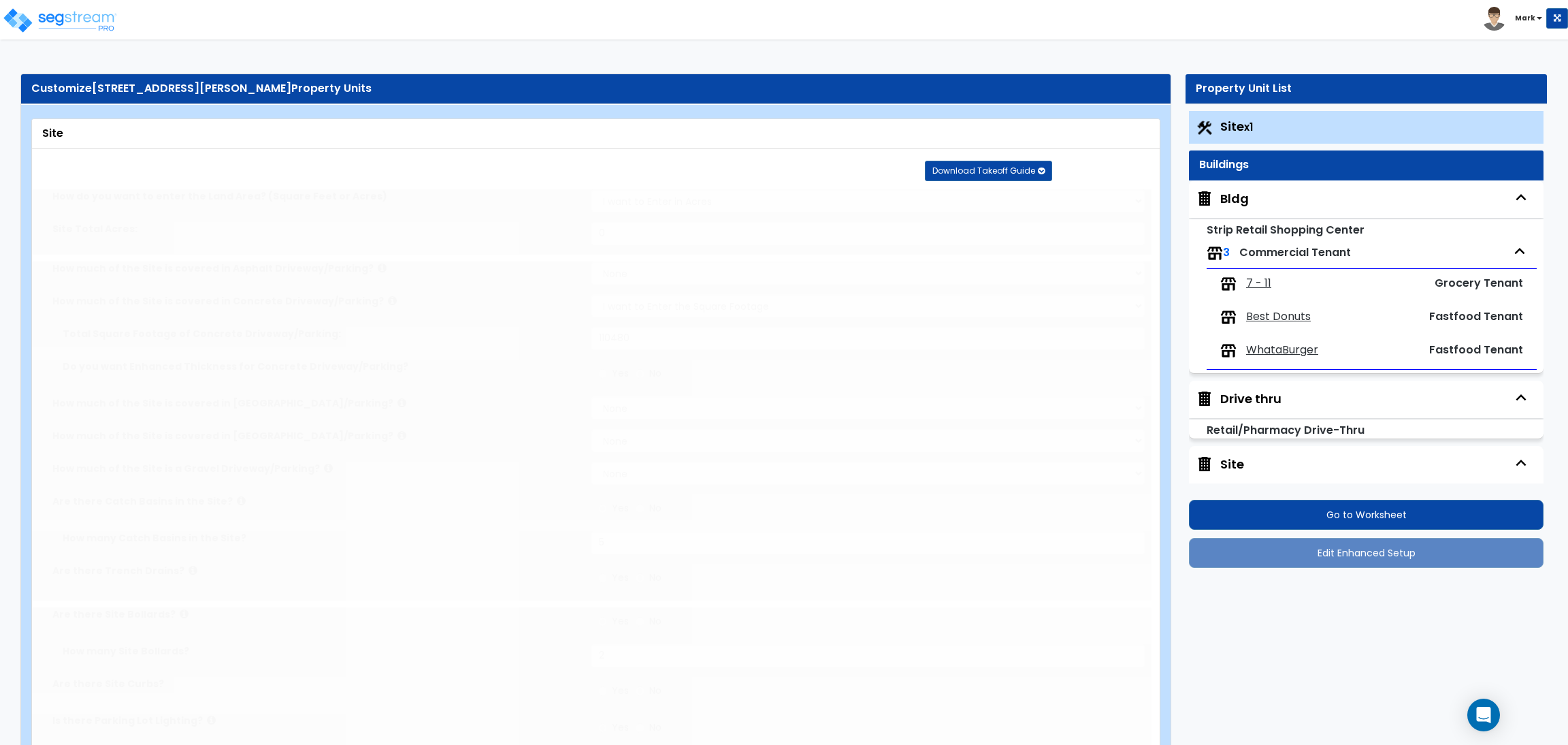
radio input "true"
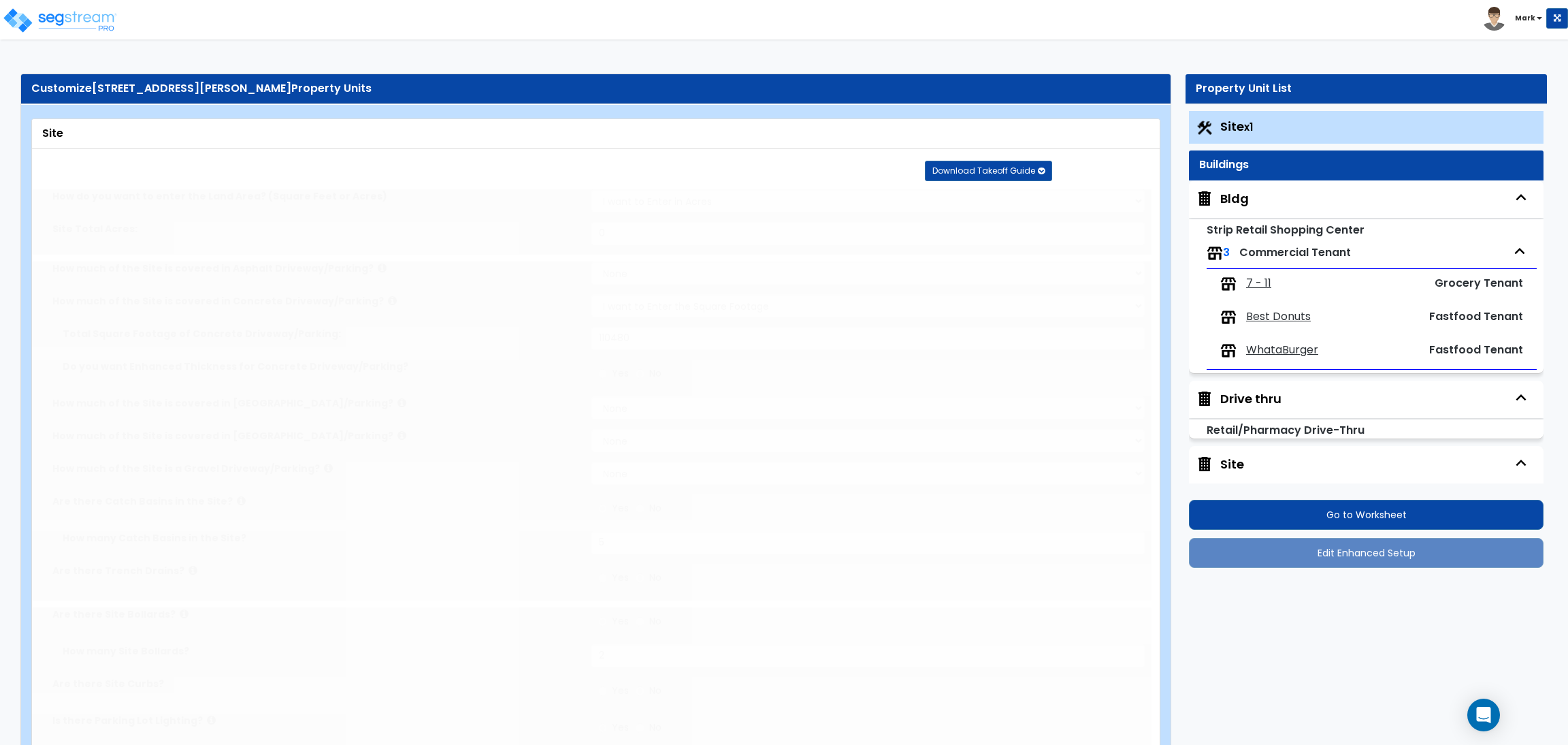
radio input "true"
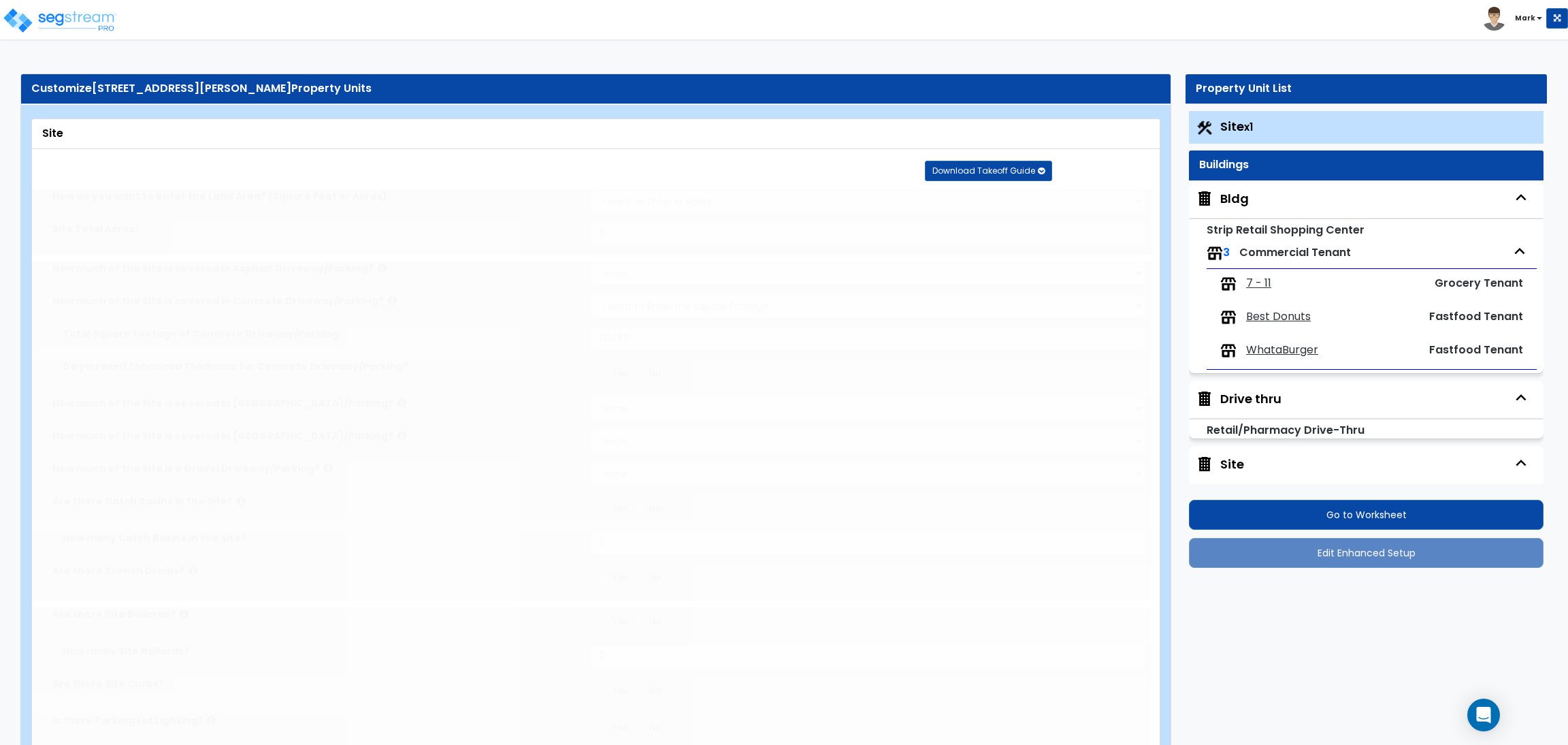
radio input "true"
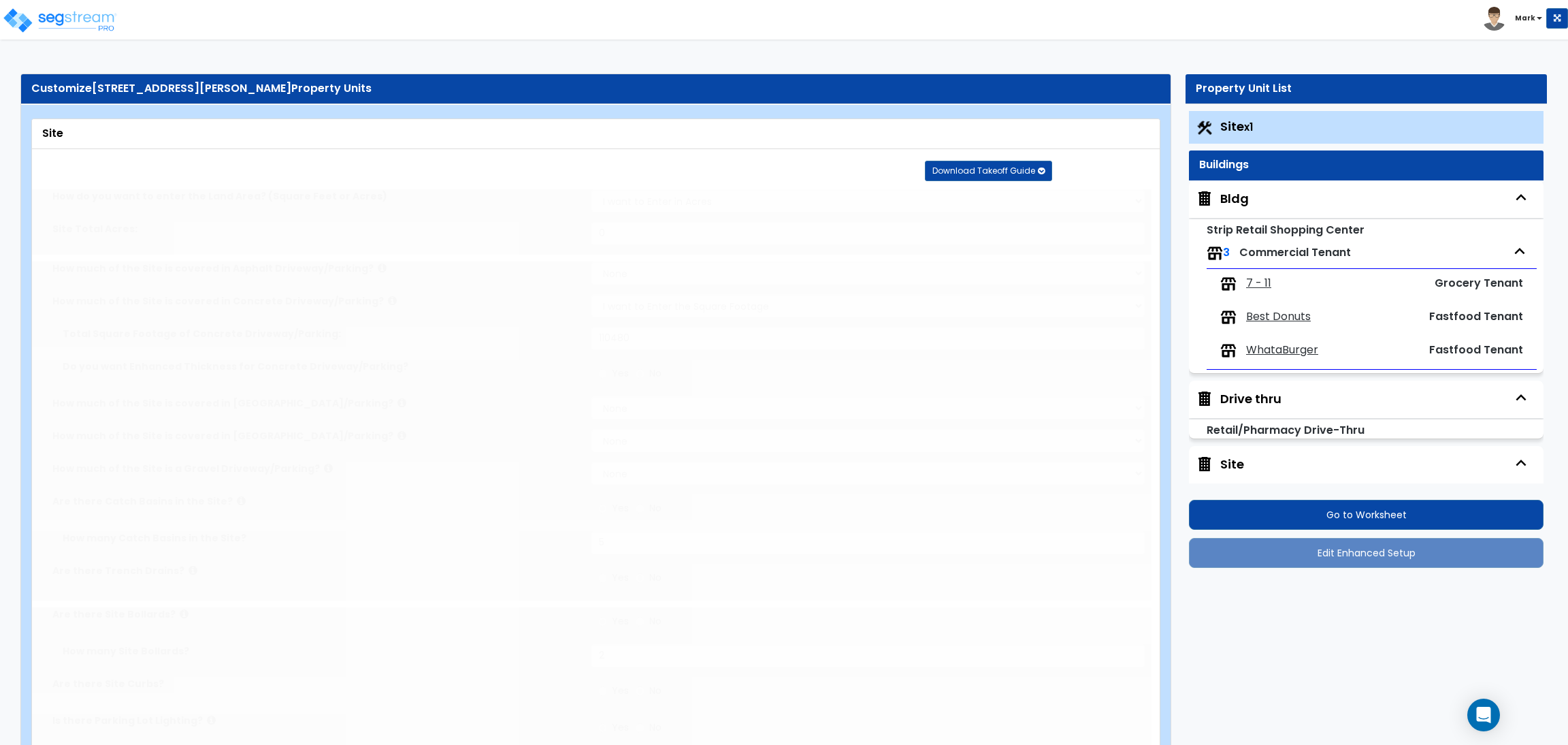
radio input "true"
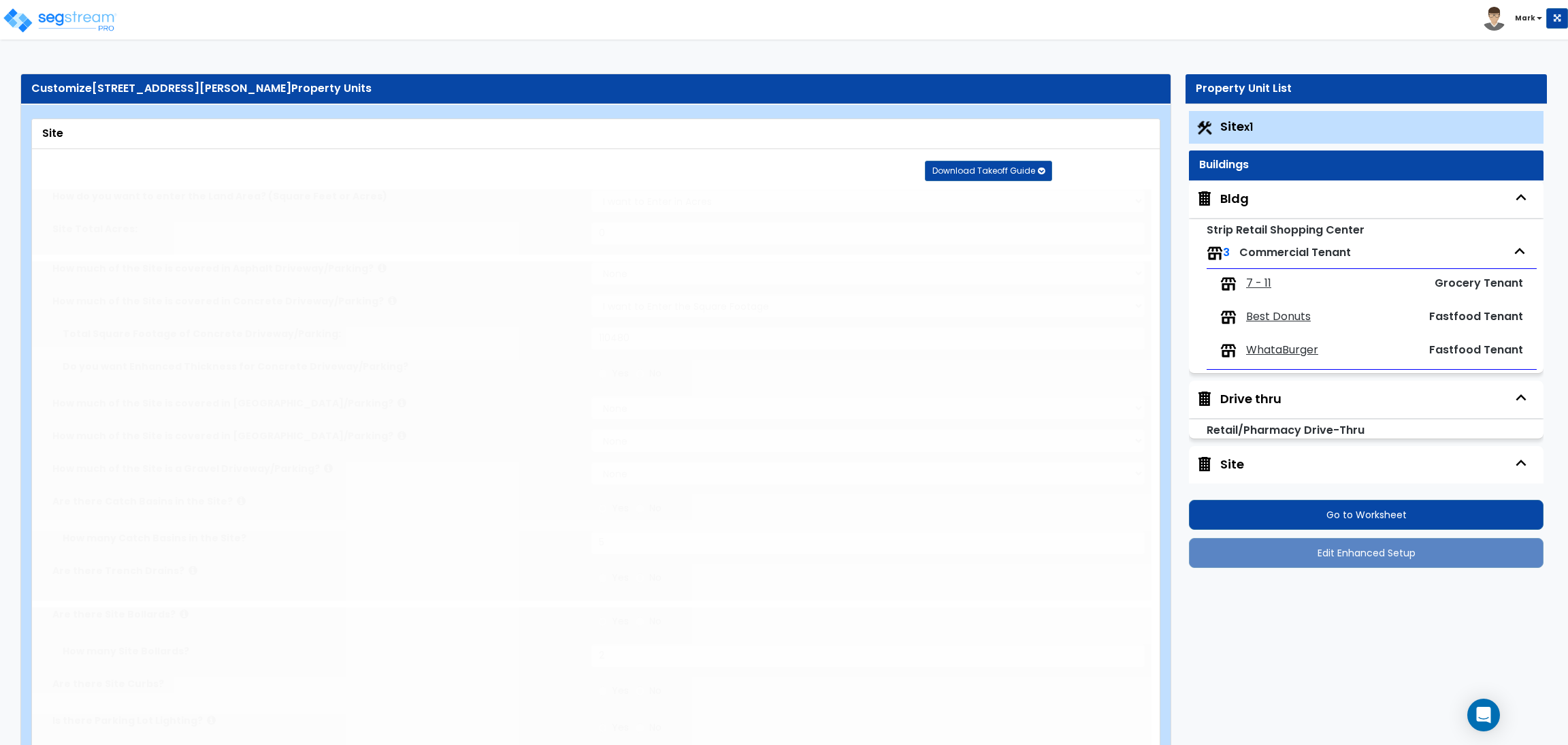
radio input "true"
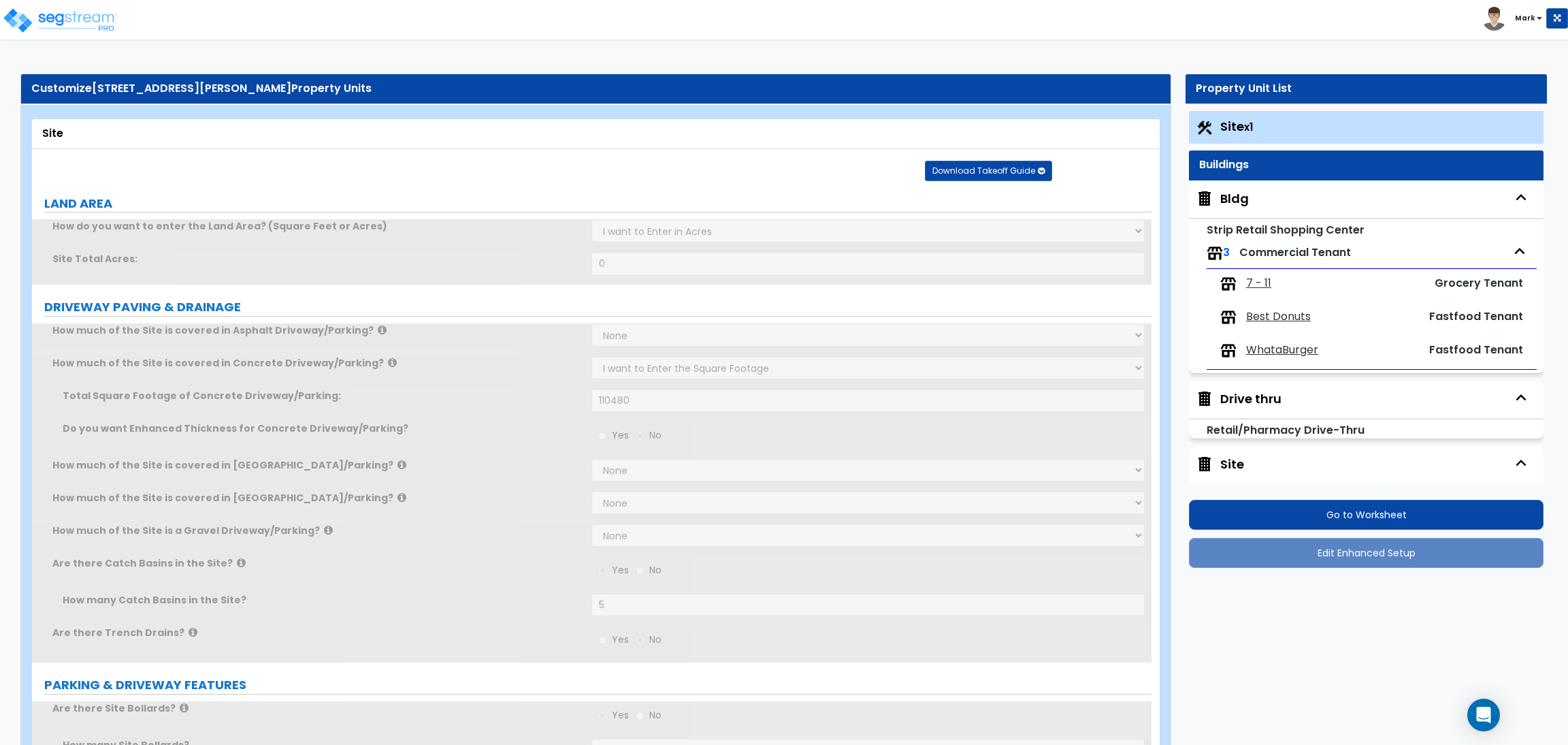
scroll to position [28, 0]
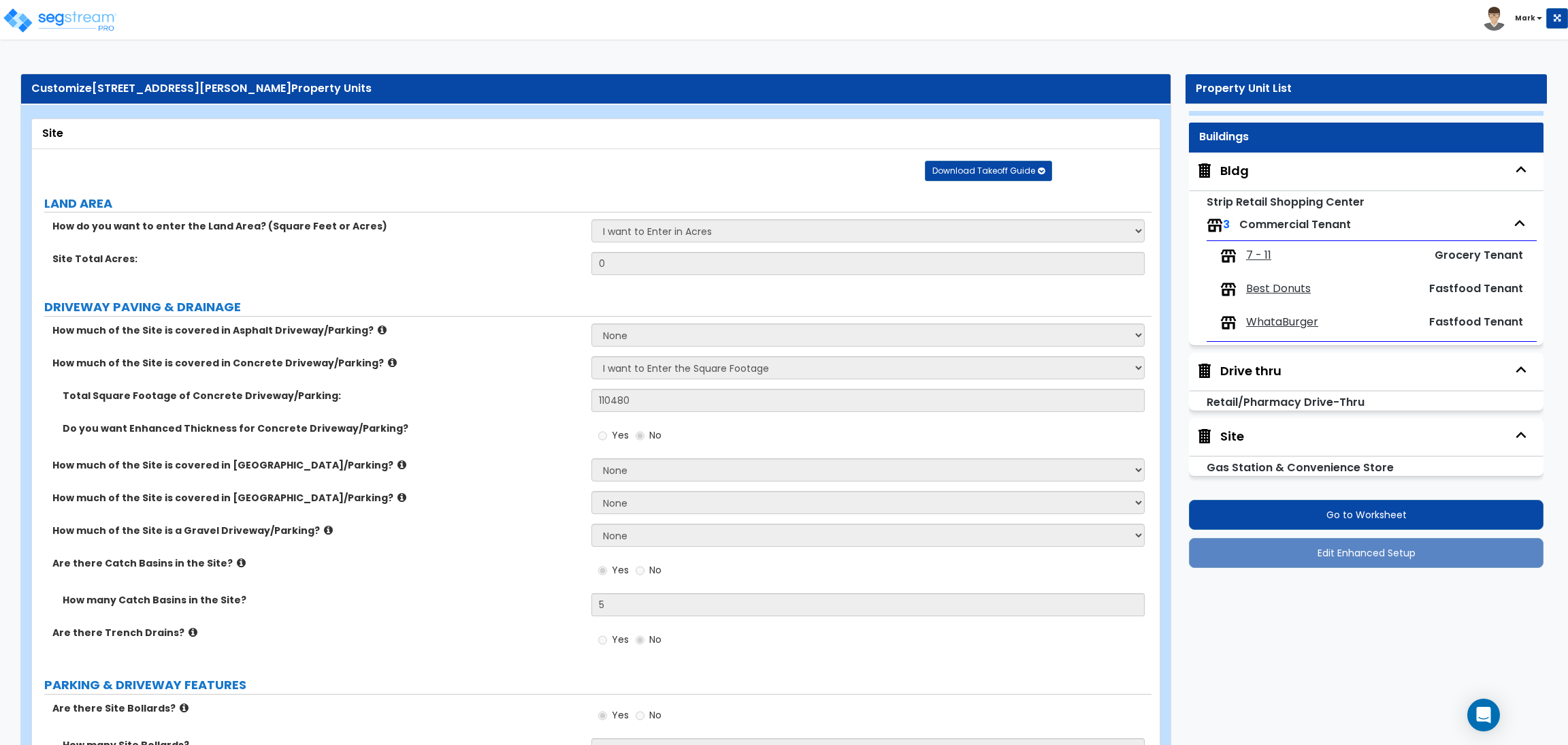
click at [1259, 316] on span "WhataBurger" at bounding box center [1282, 322] width 72 height 16
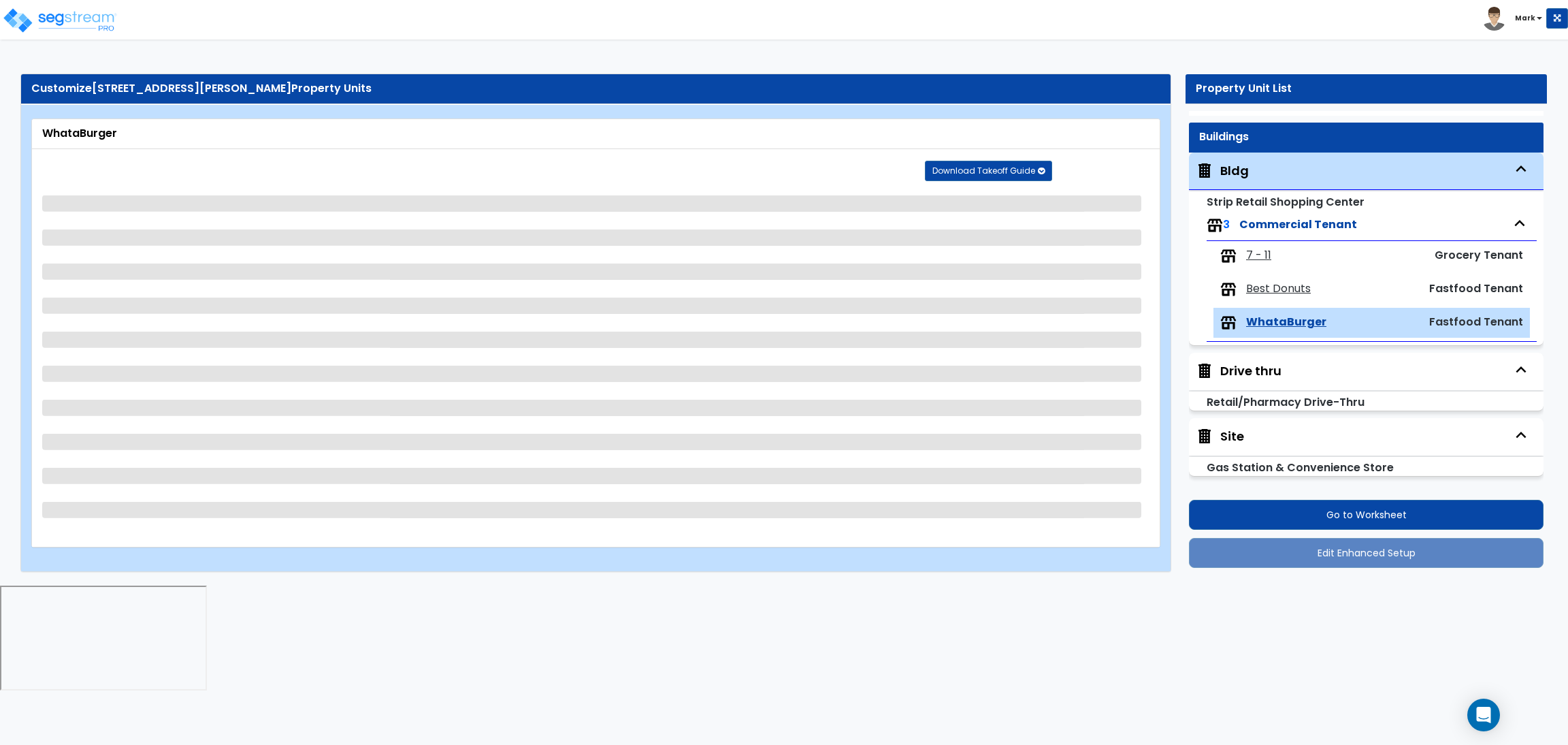
select select "1"
select select "4"
select select "1"
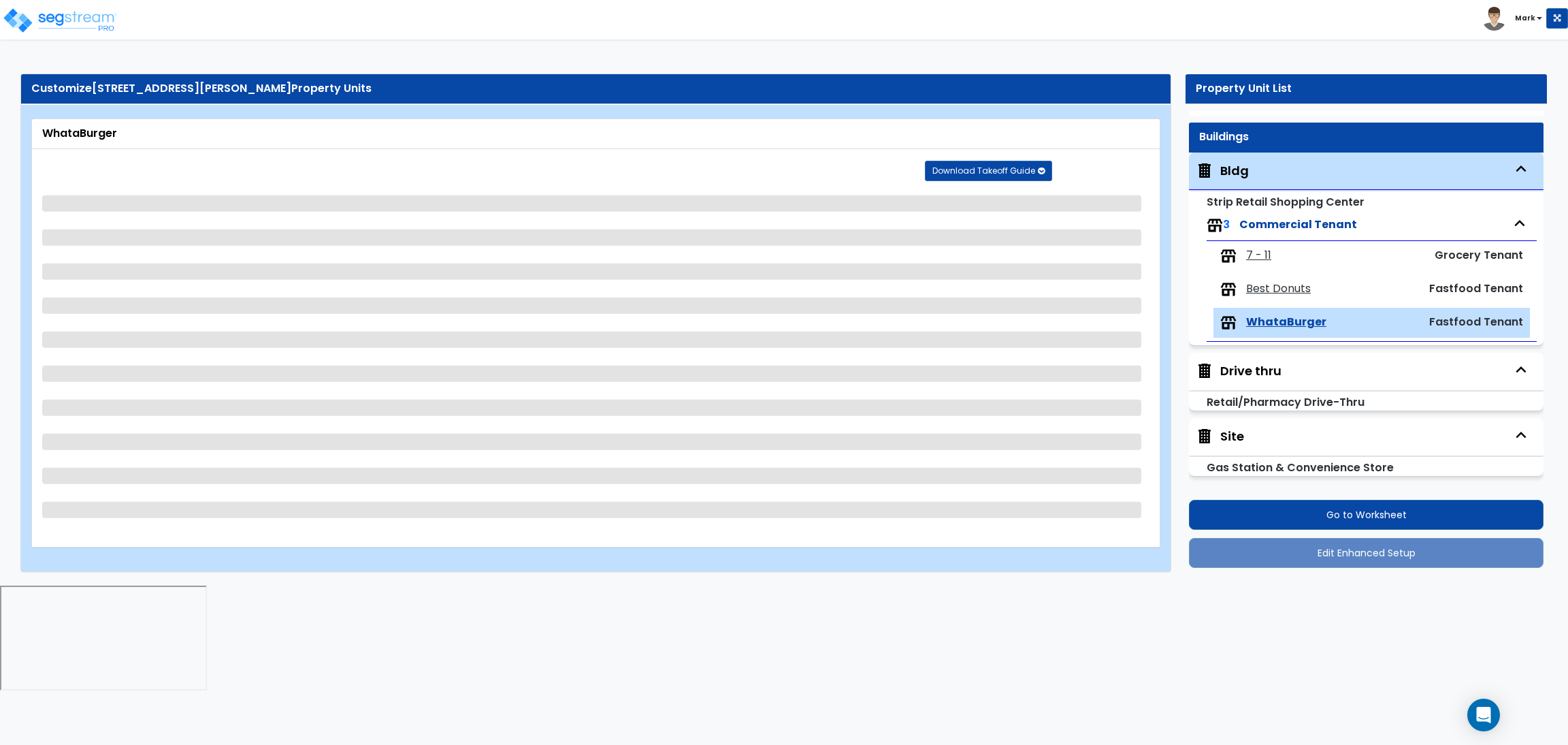
select select "4"
select select "2"
select select "1"
select select "2"
select select "4"
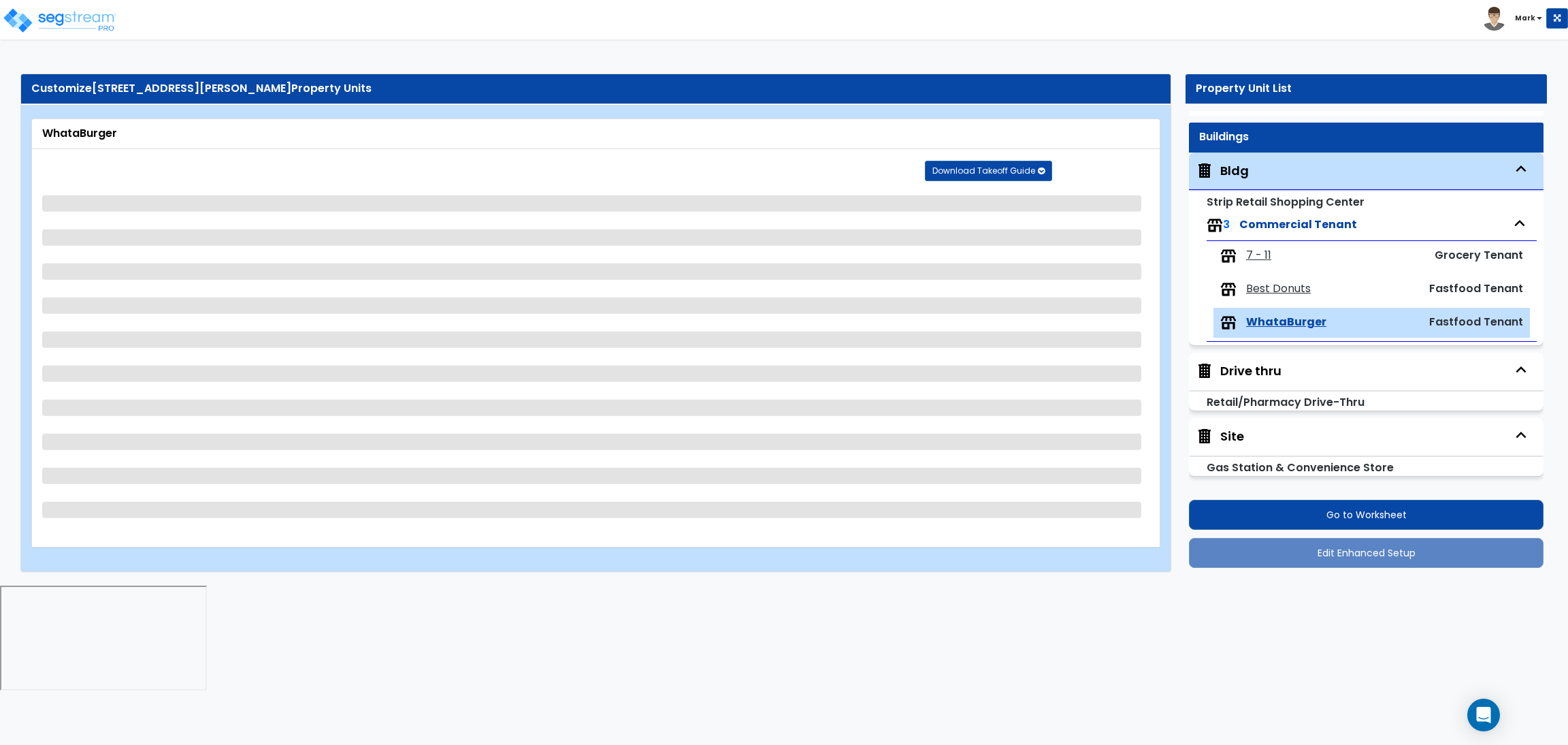
select select "3"
select select "1"
select select "4"
select select "2"
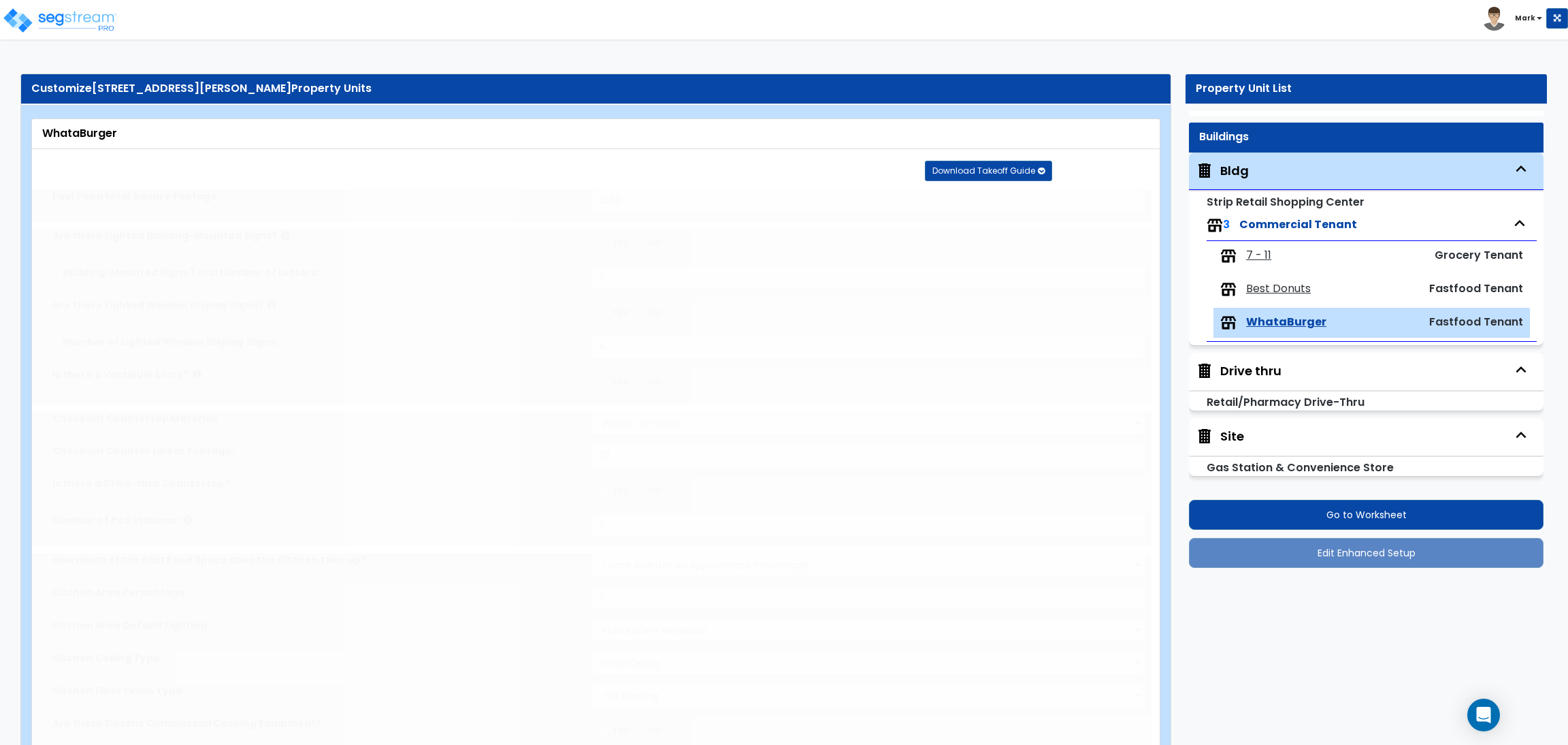
radio input "true"
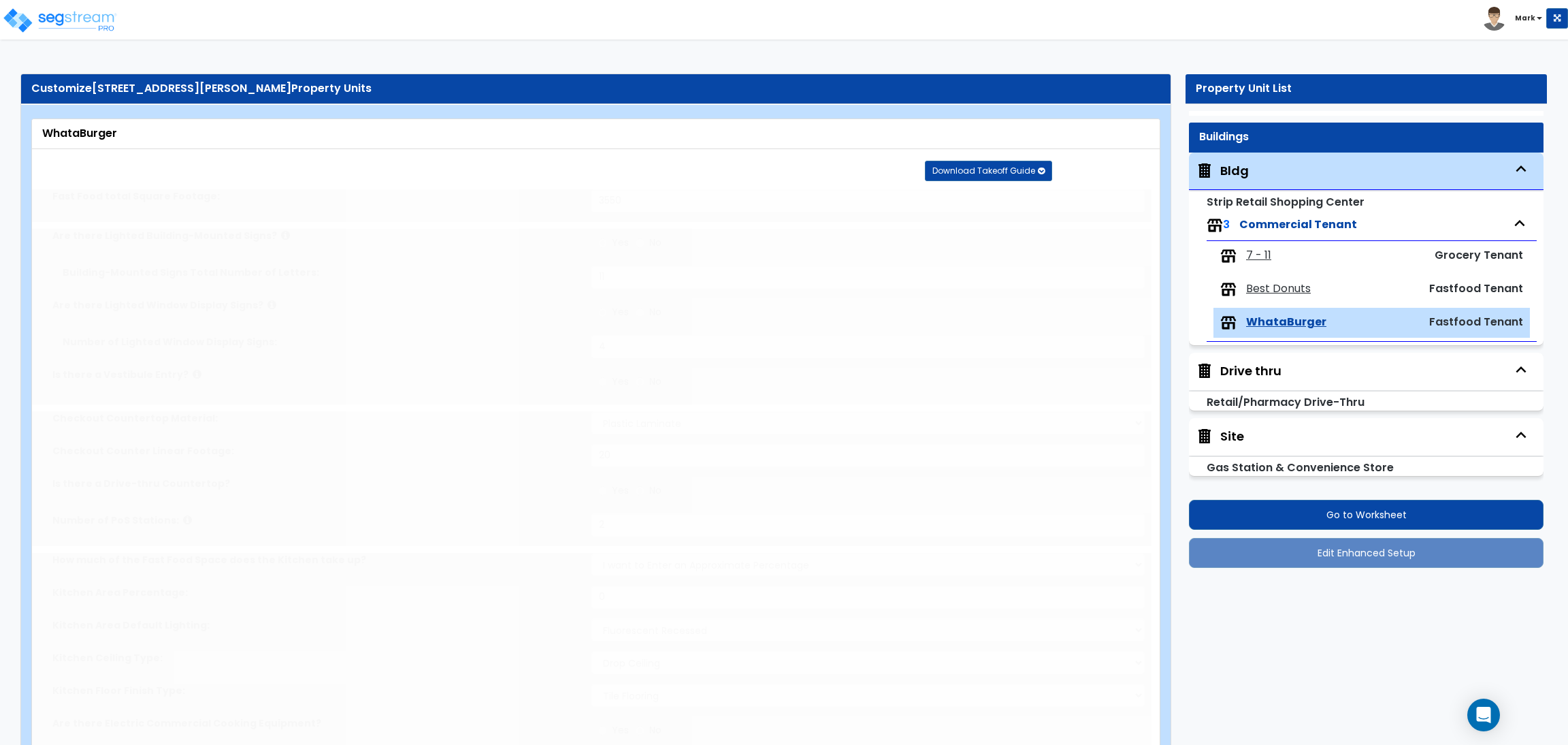
radio input "true"
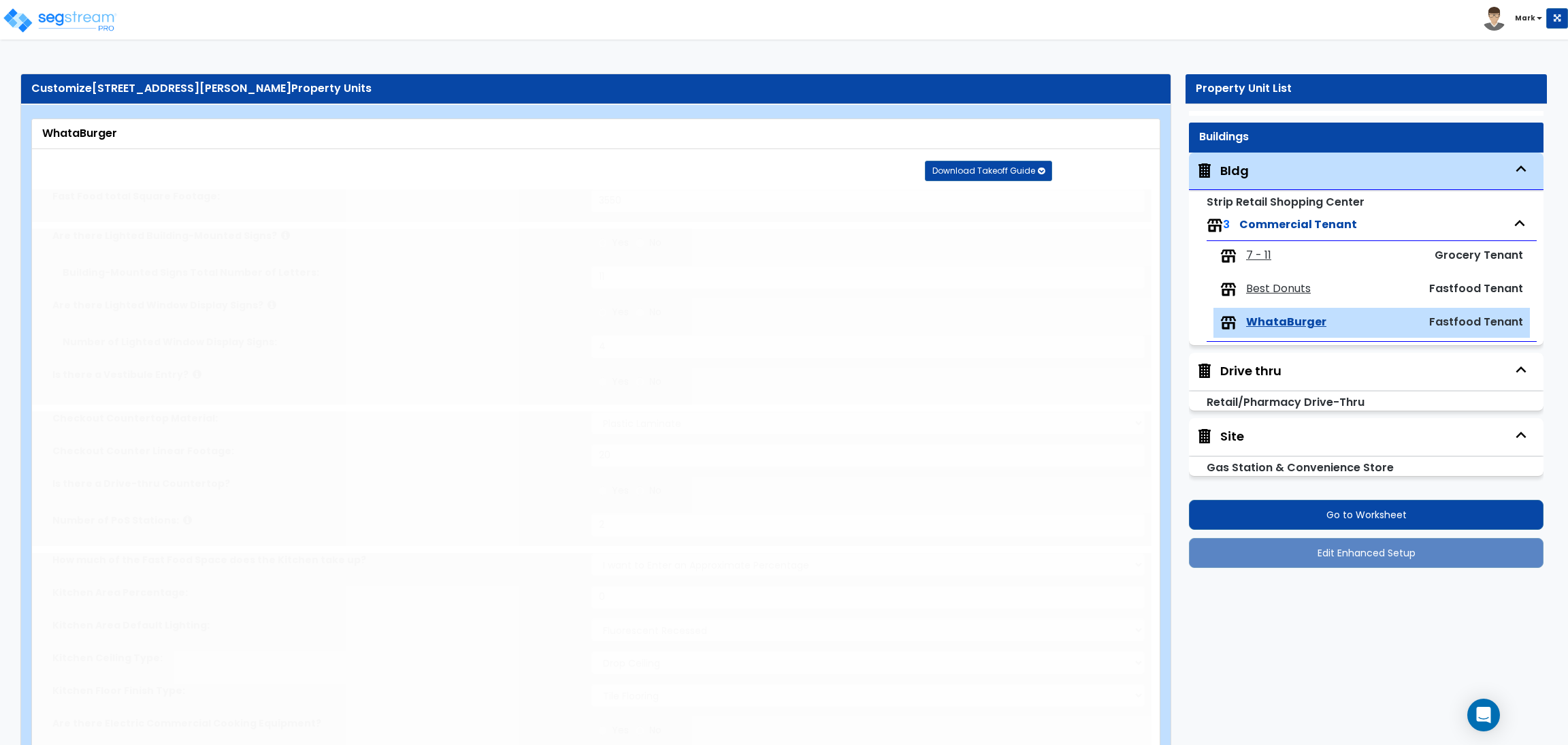
radio input "true"
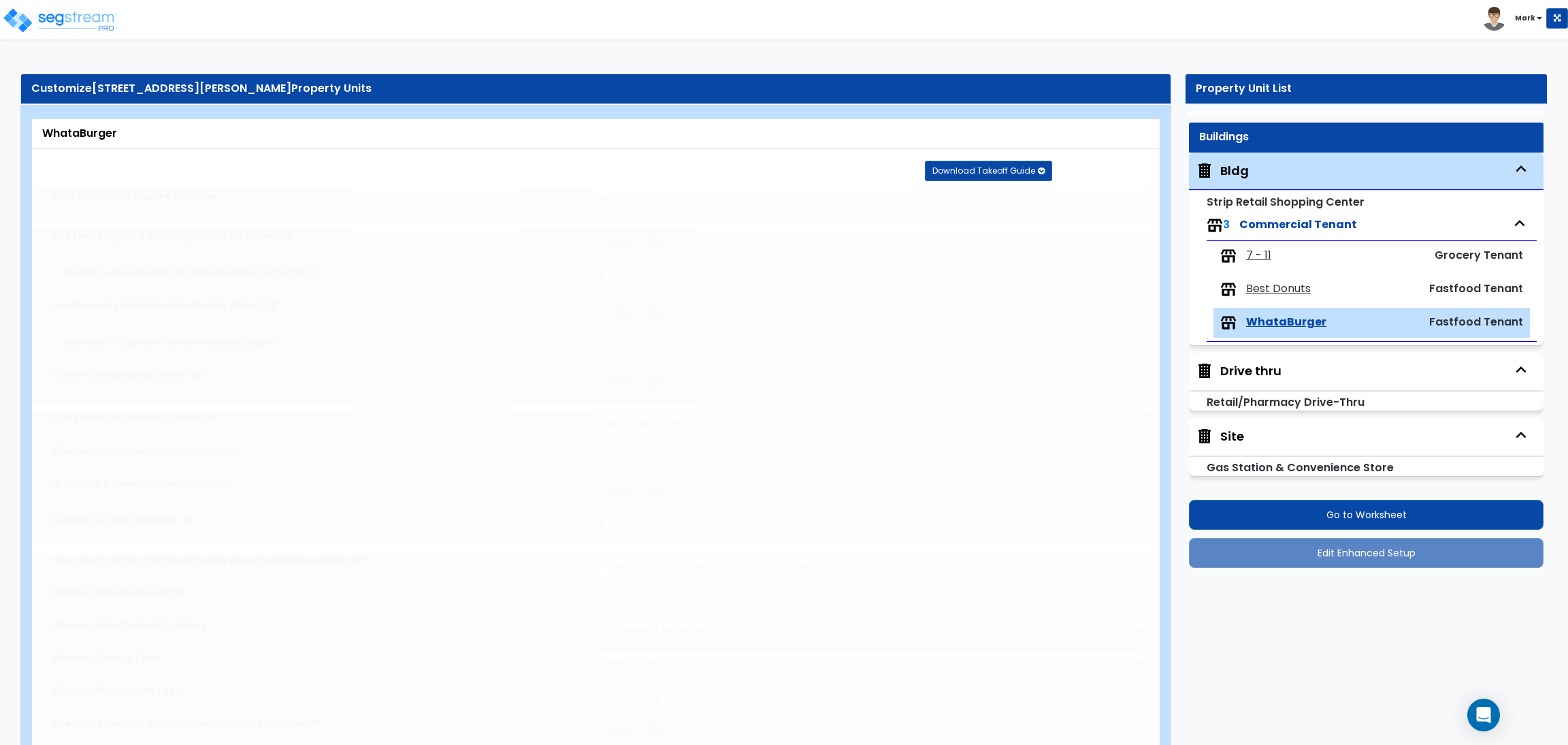
radio input "true"
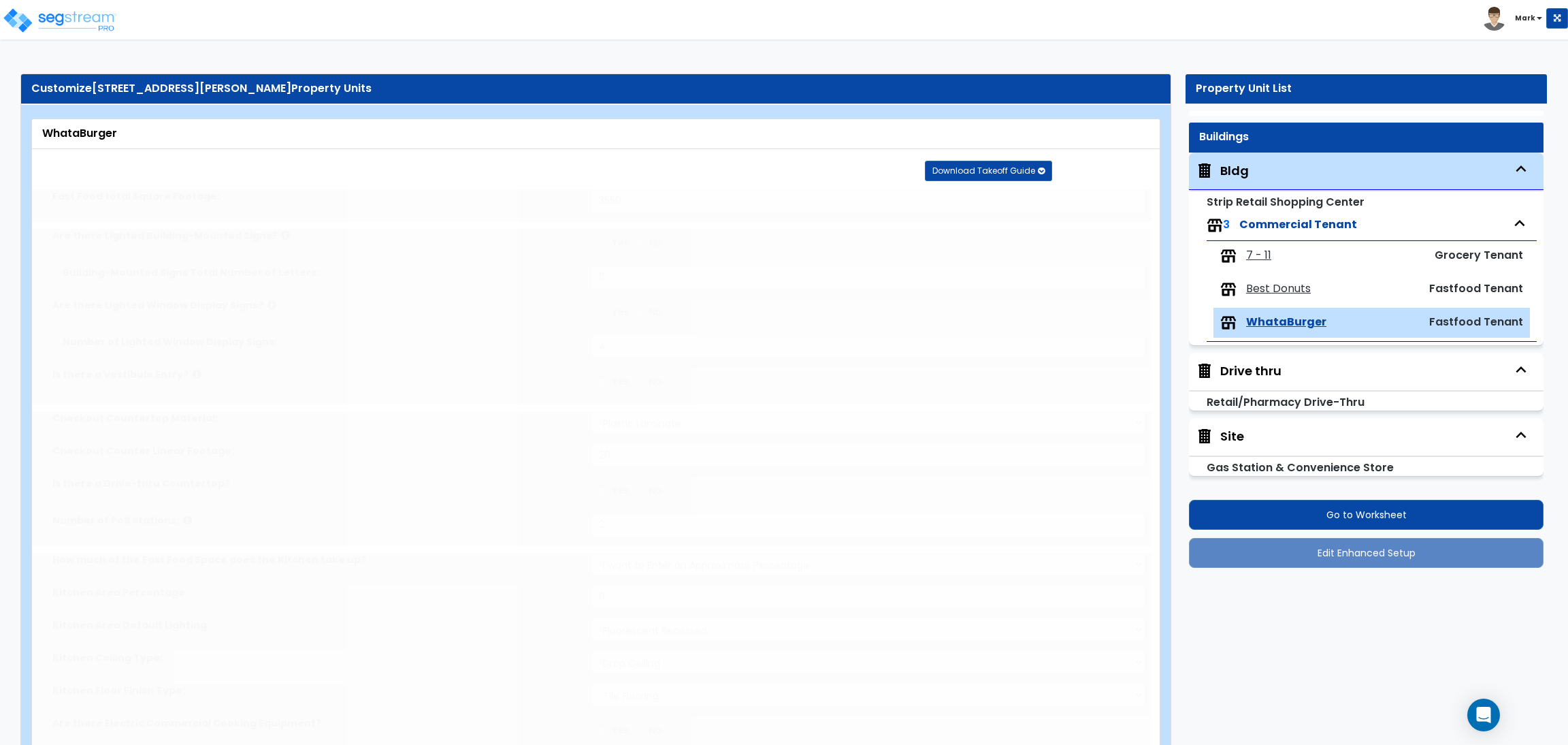
radio input "true"
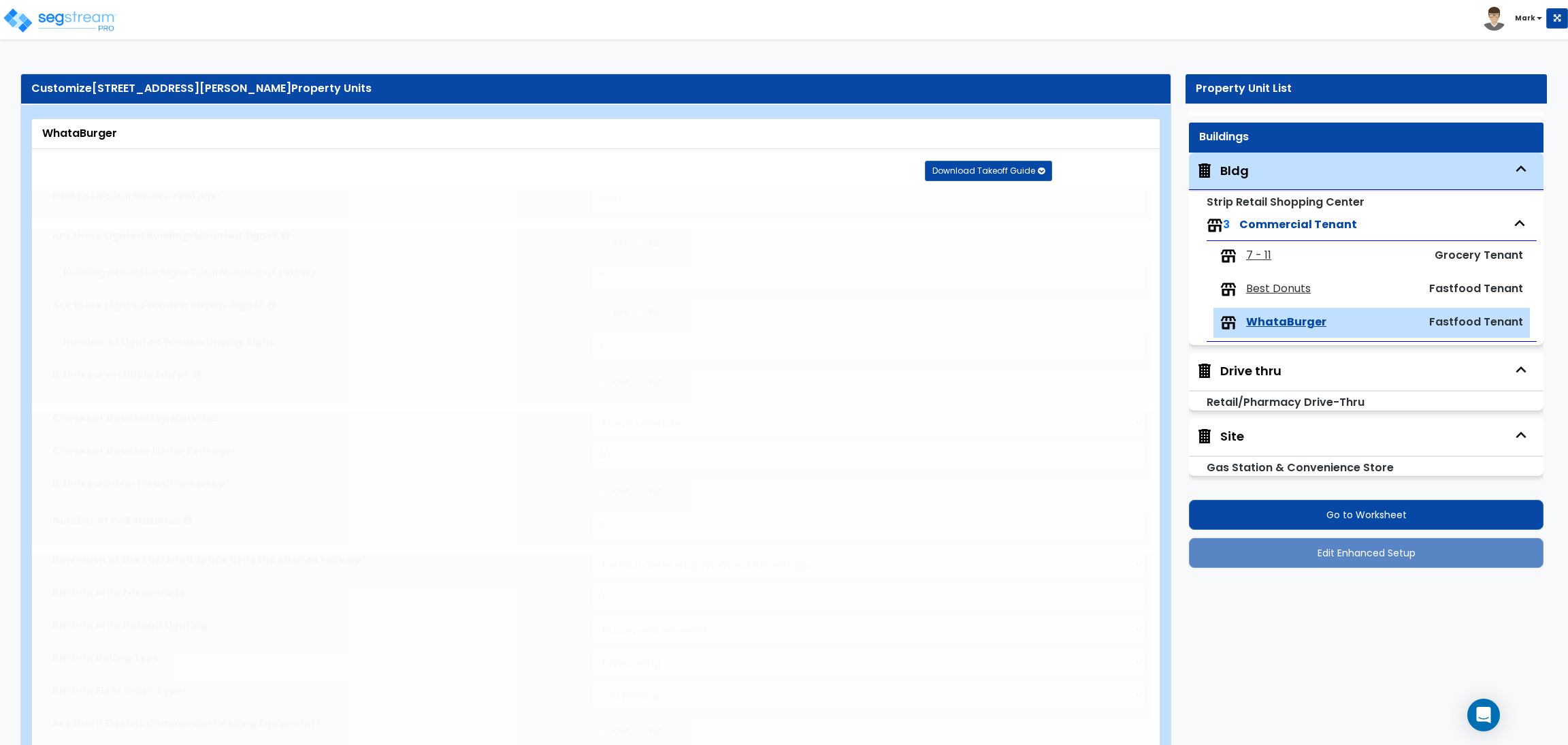
radio input "true"
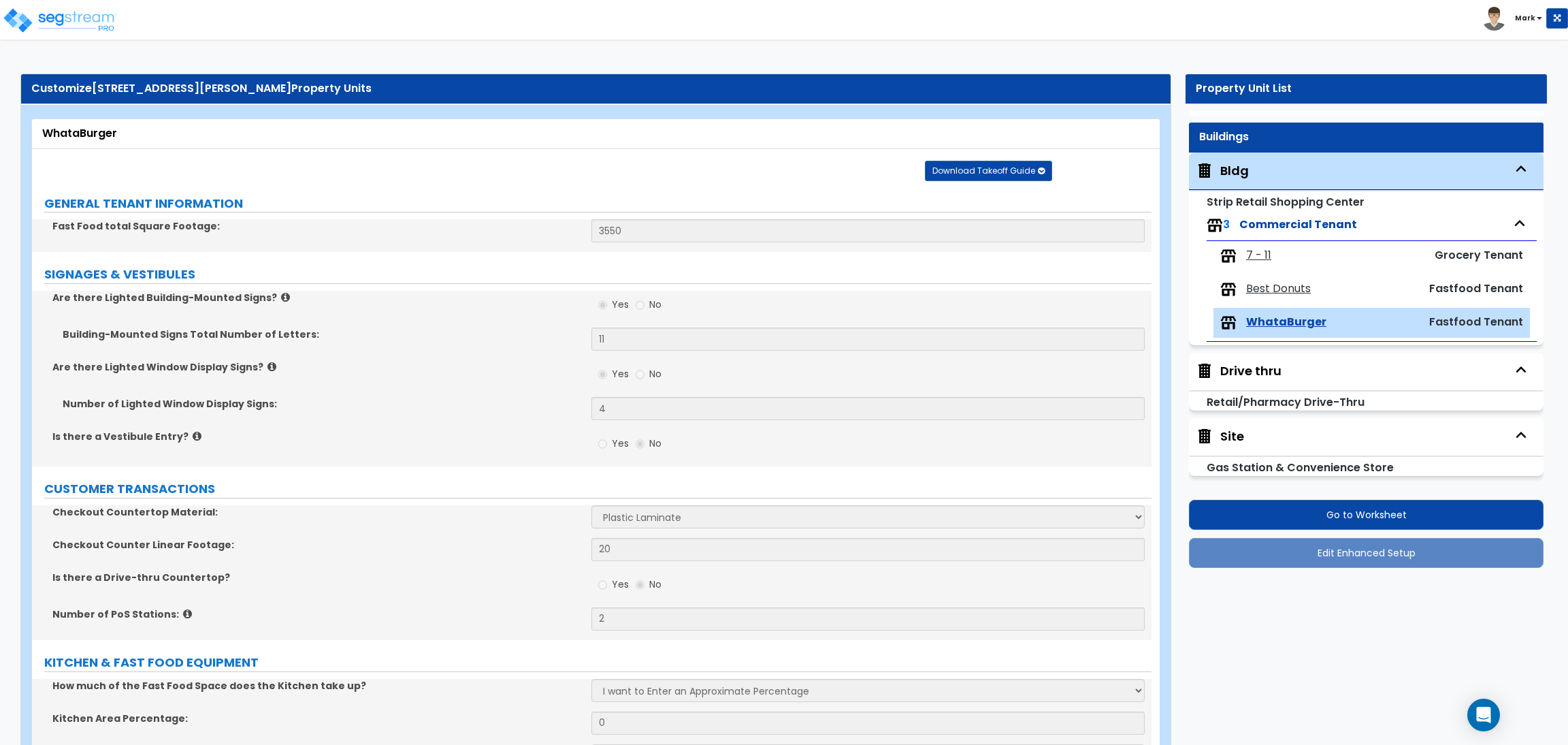
radio input "true"
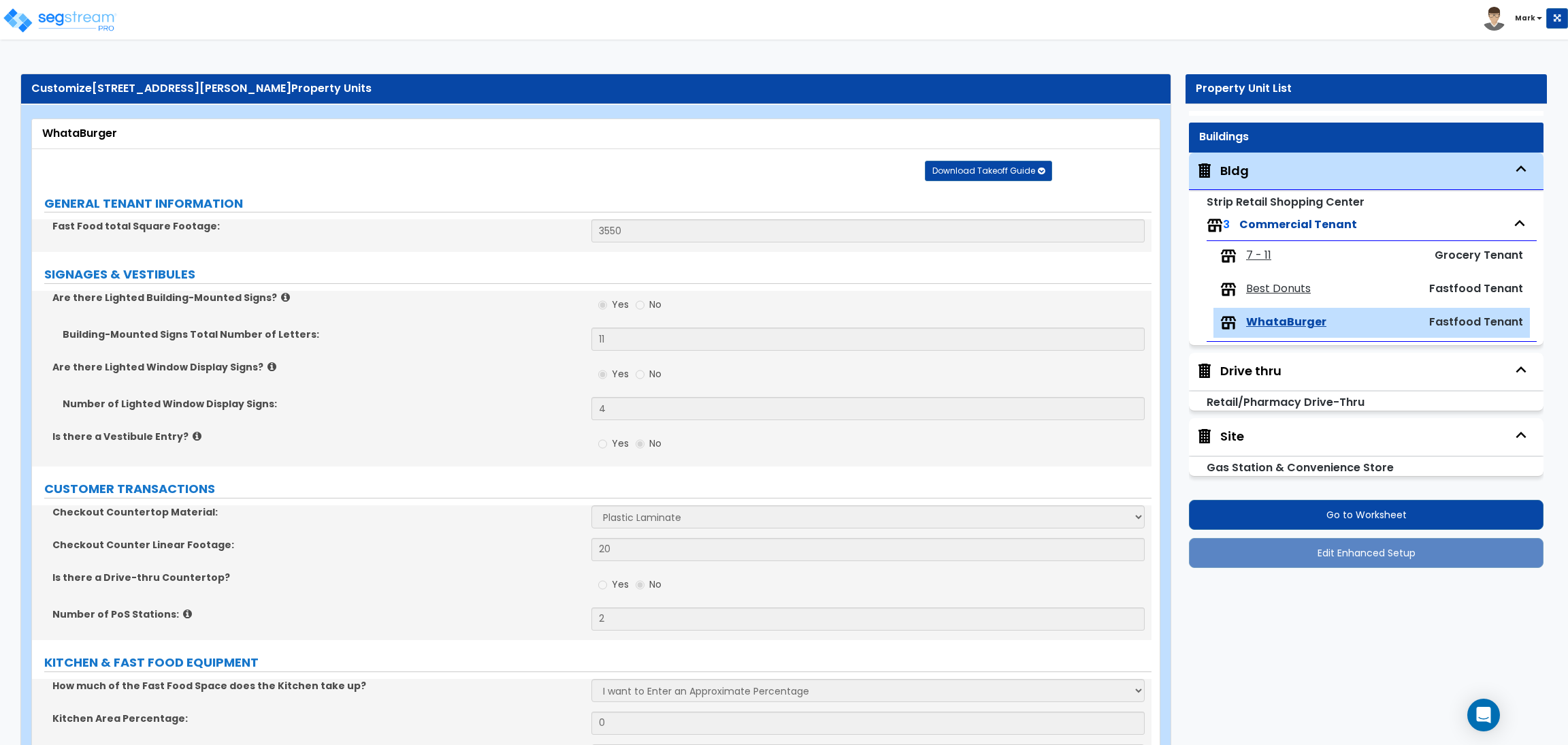
radio input "true"
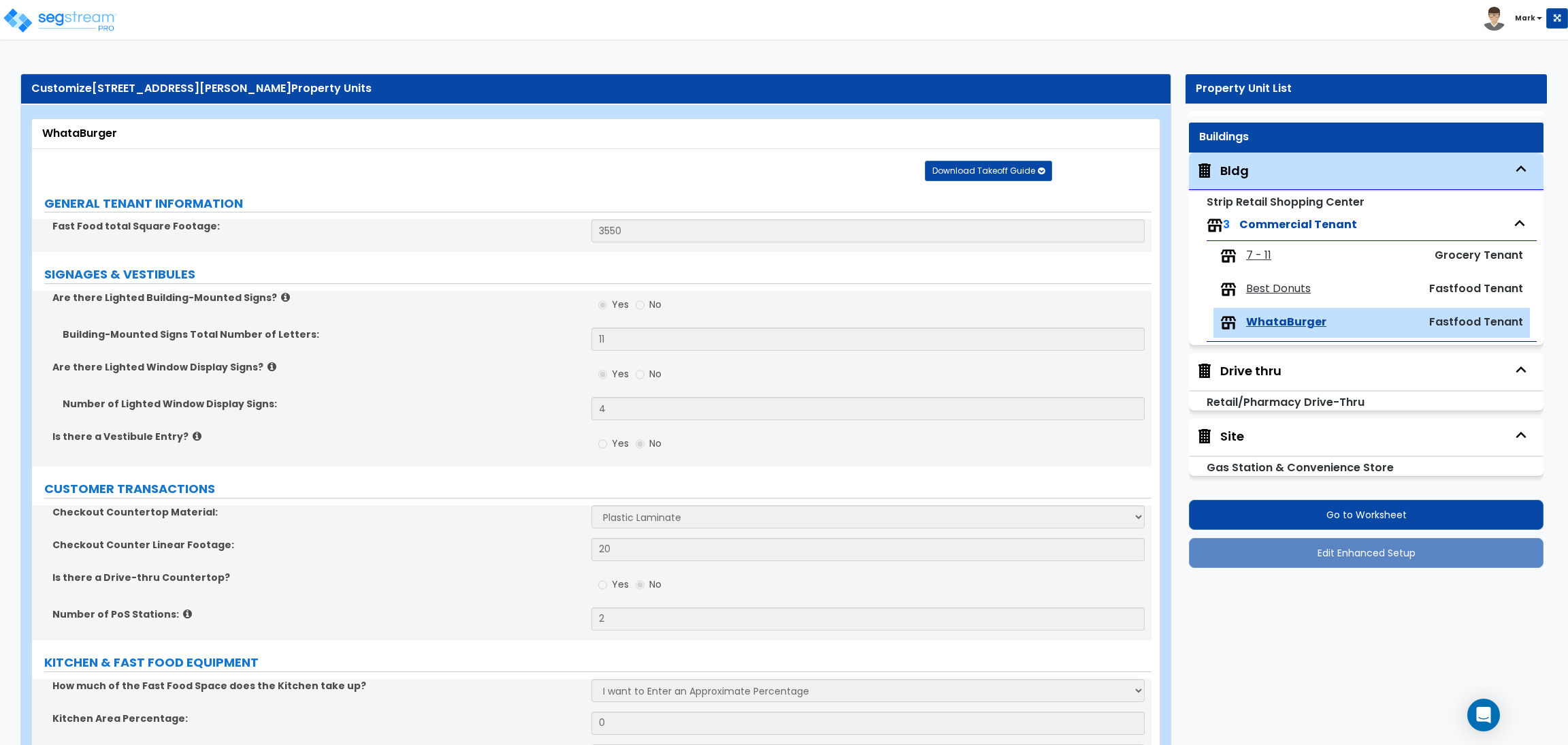
radio input "true"
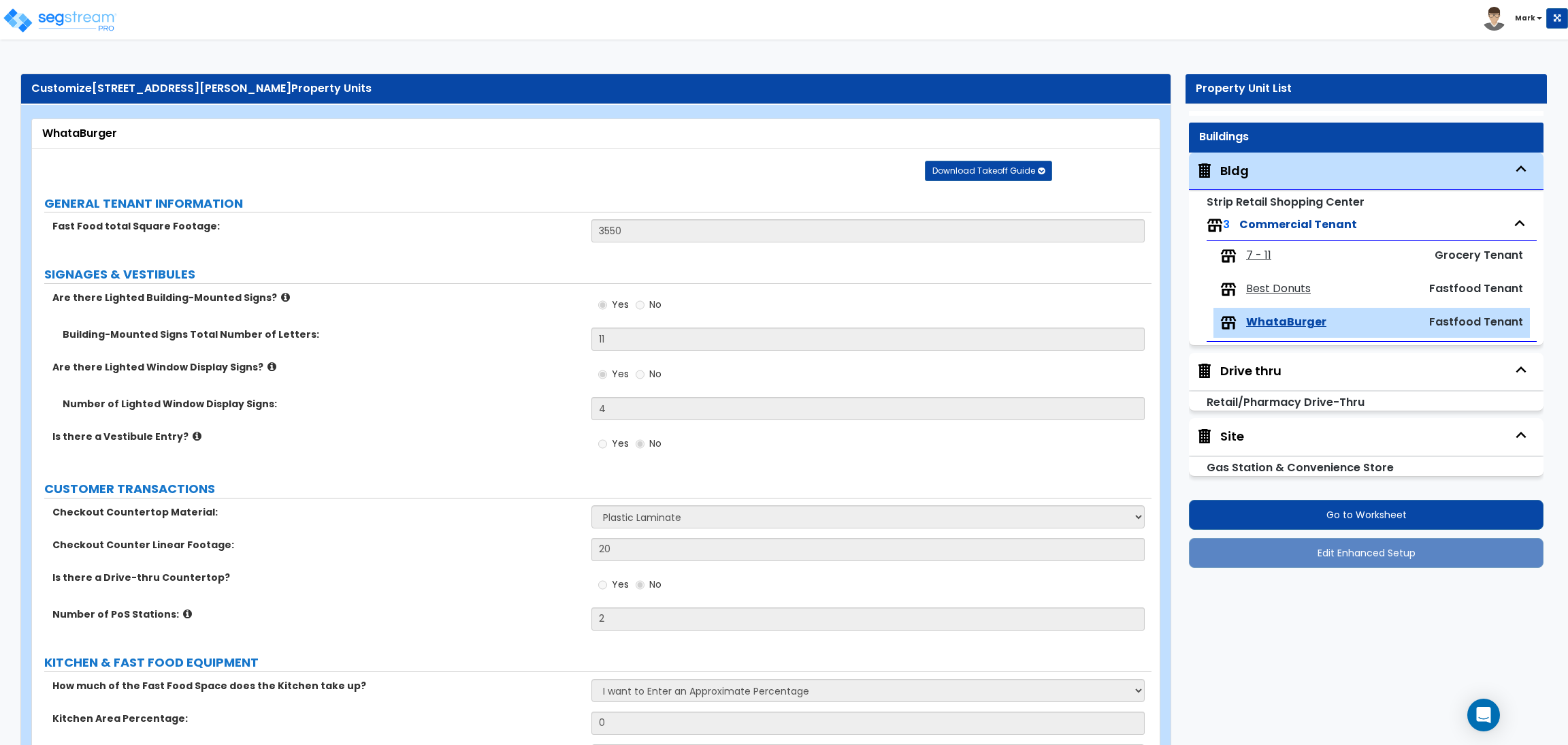
scroll to position [1, 0]
click at [1516, 435] on icon "button" at bounding box center [1521, 435] width 10 height 6
radio input "true"
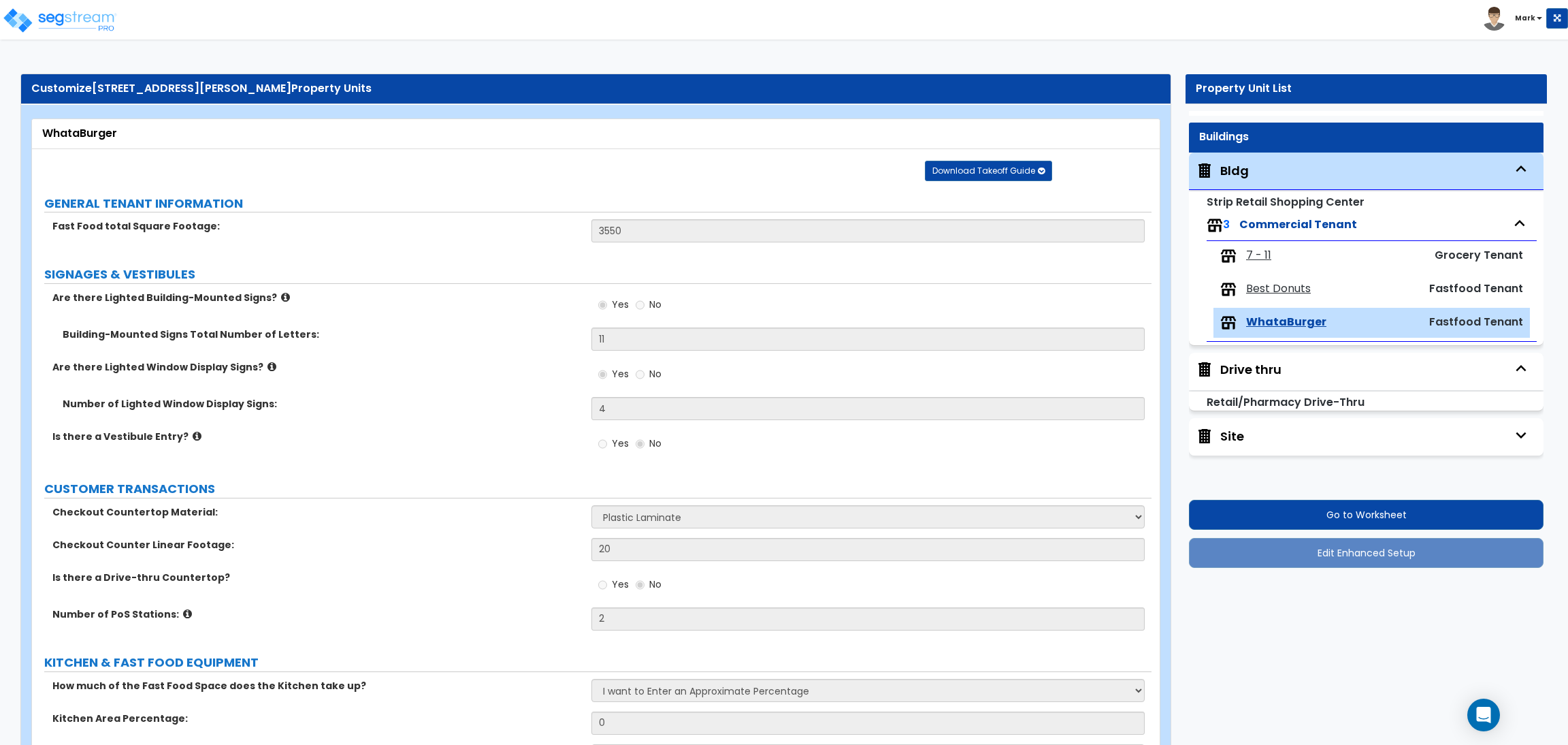
radio input "true"
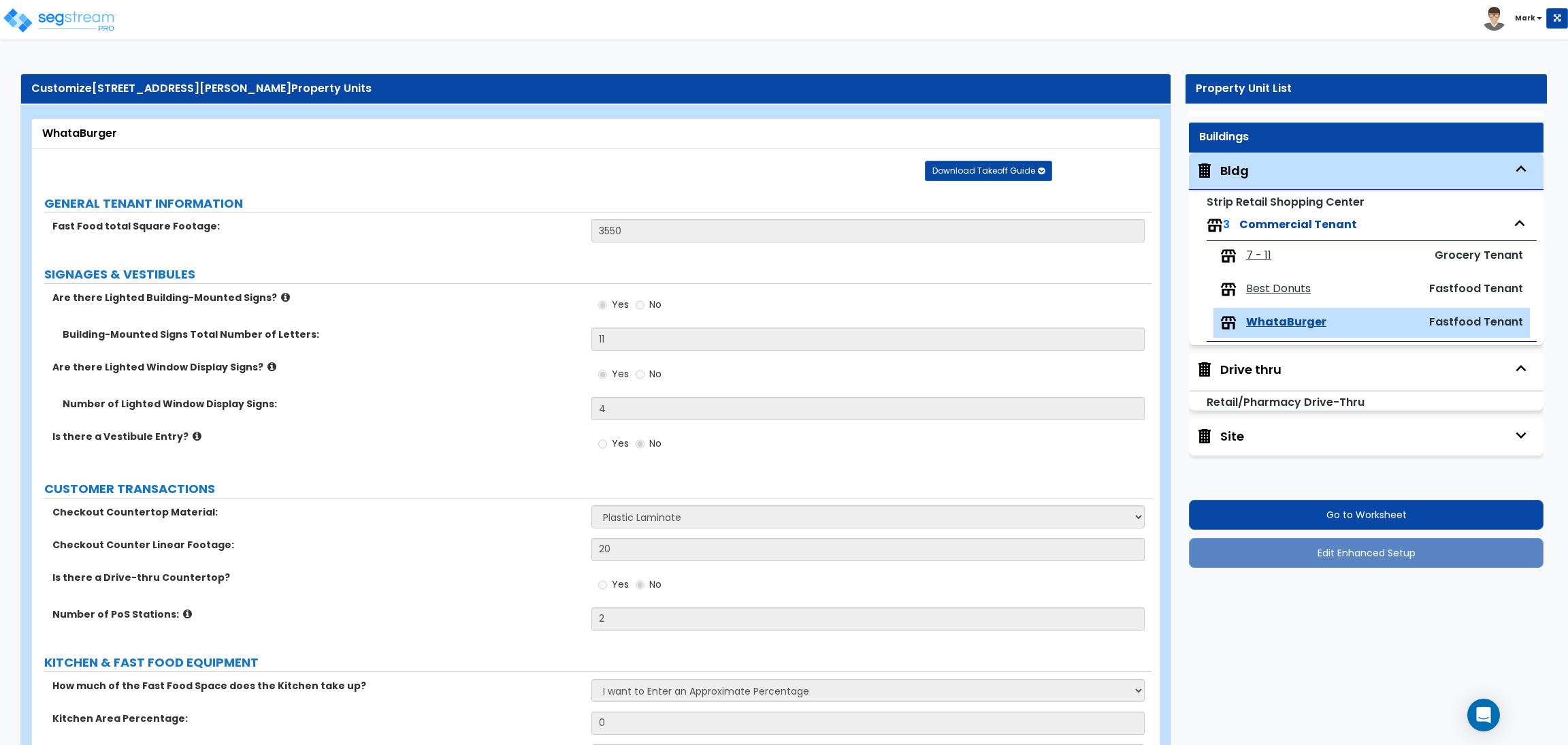
radio input "true"
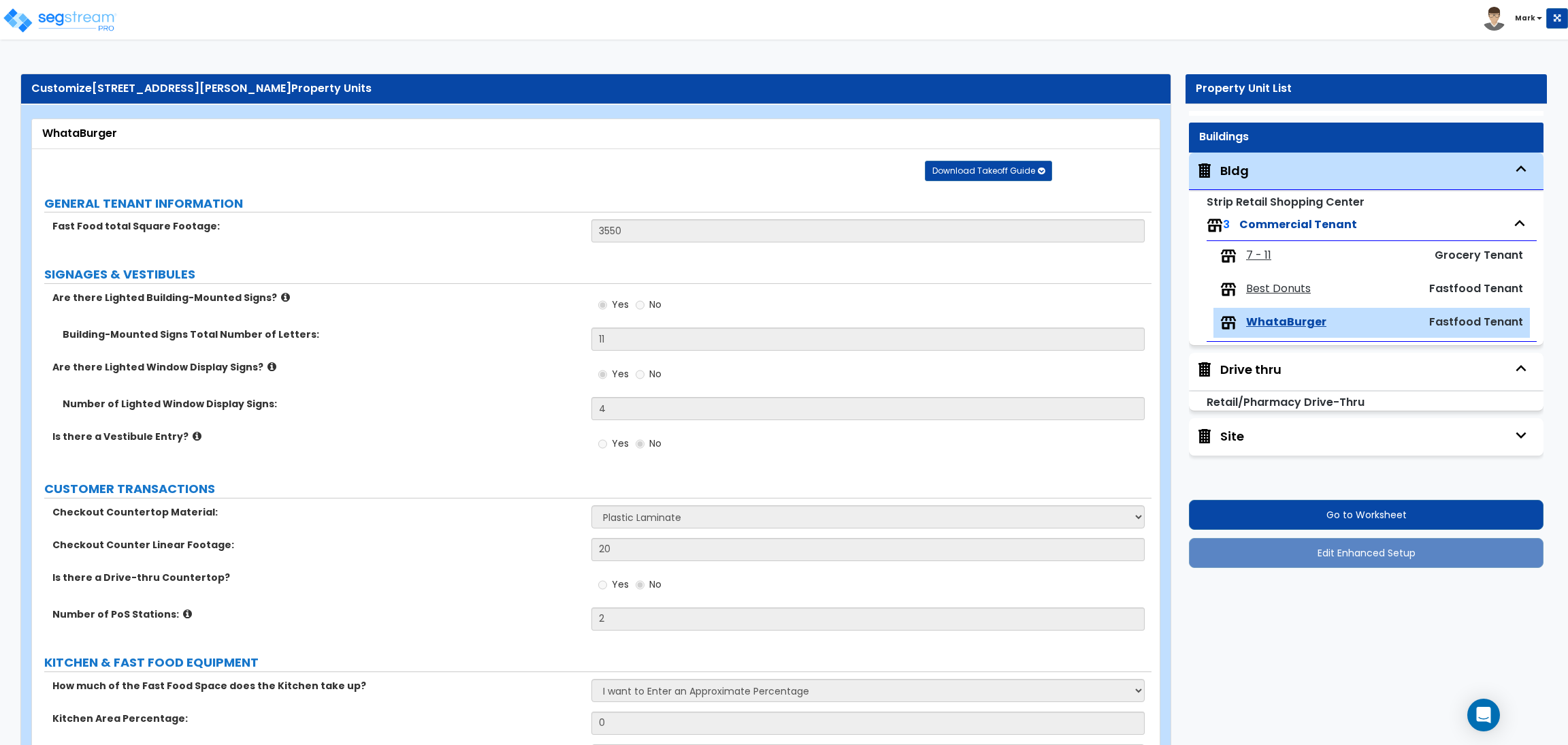
radio input "true"
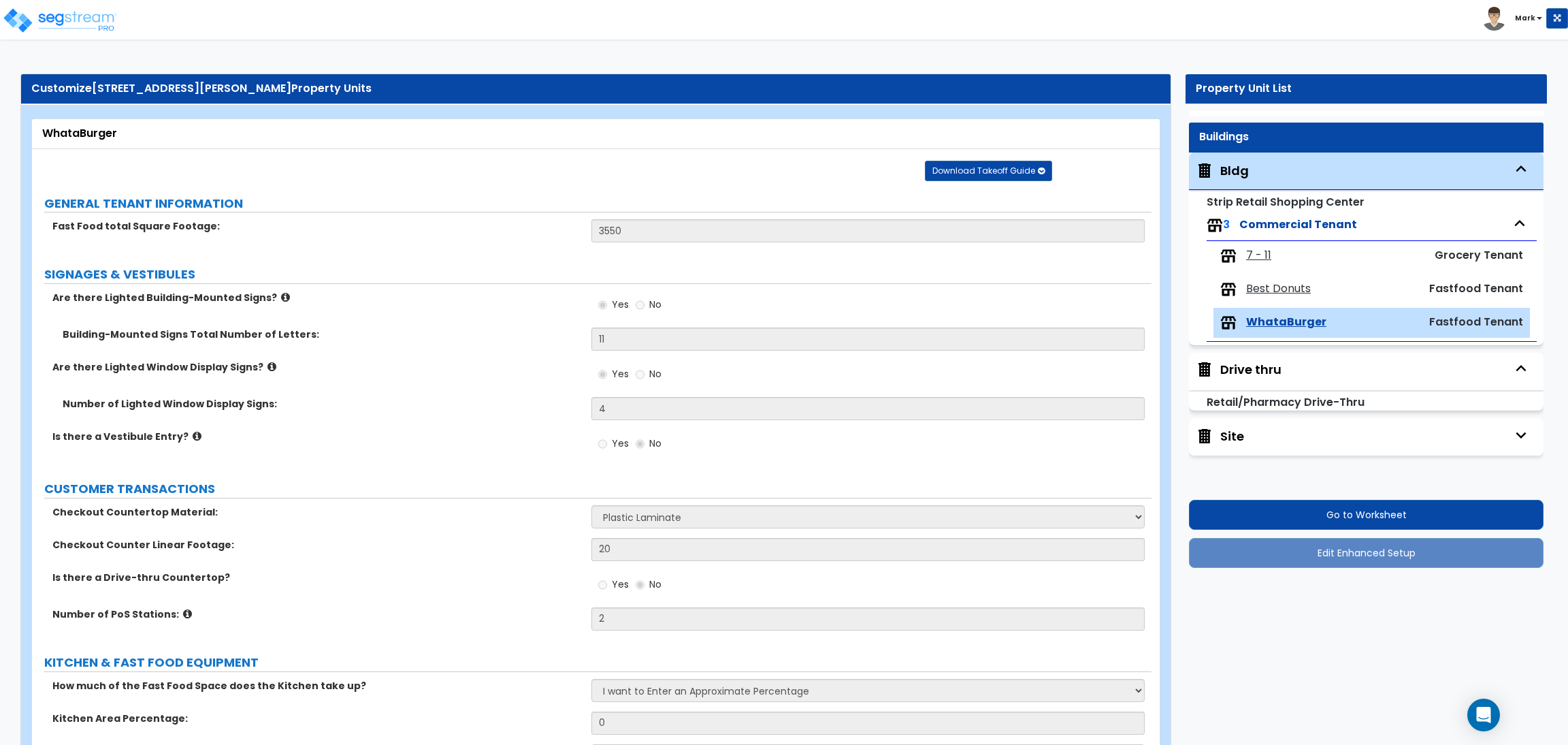
radio input "true"
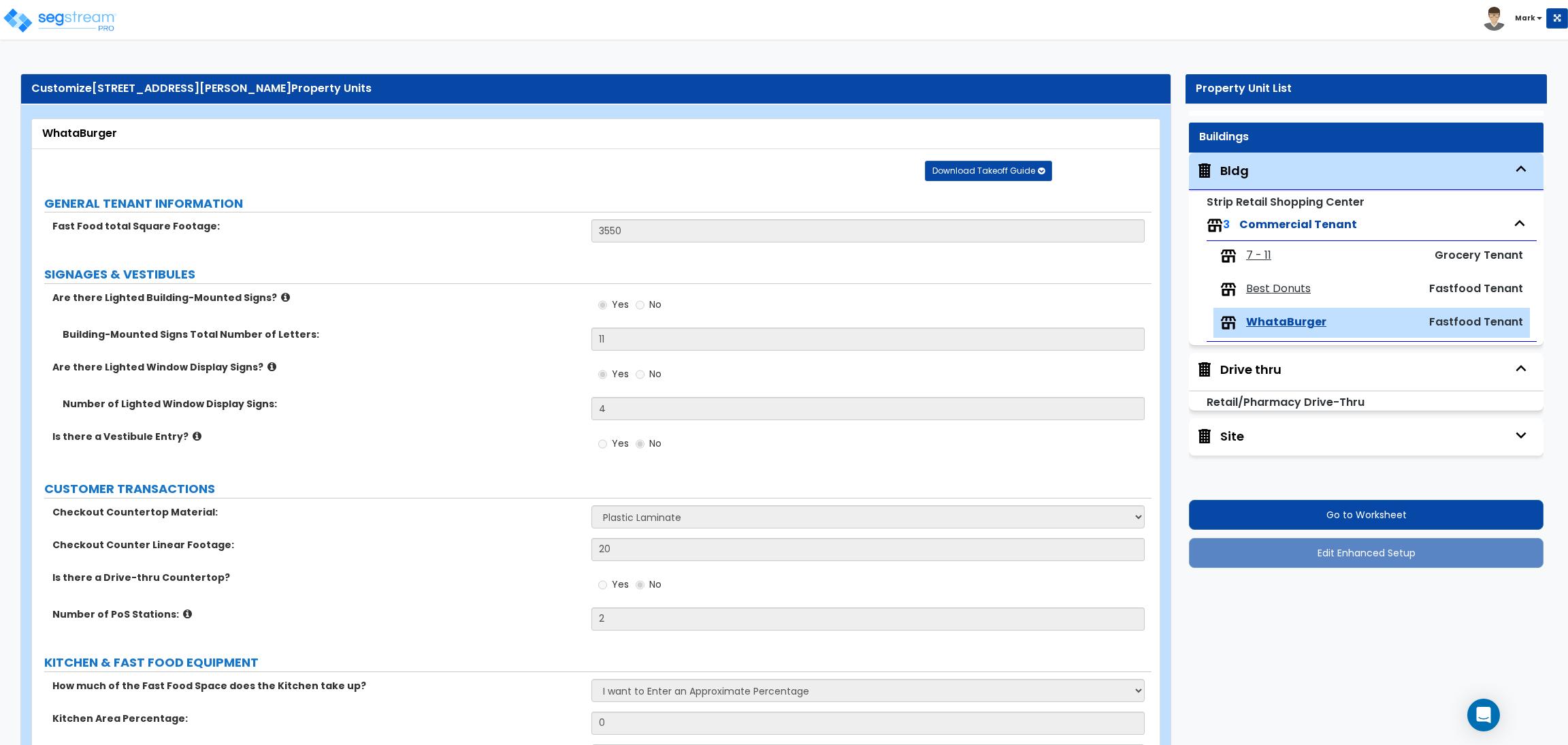
radio input "true"
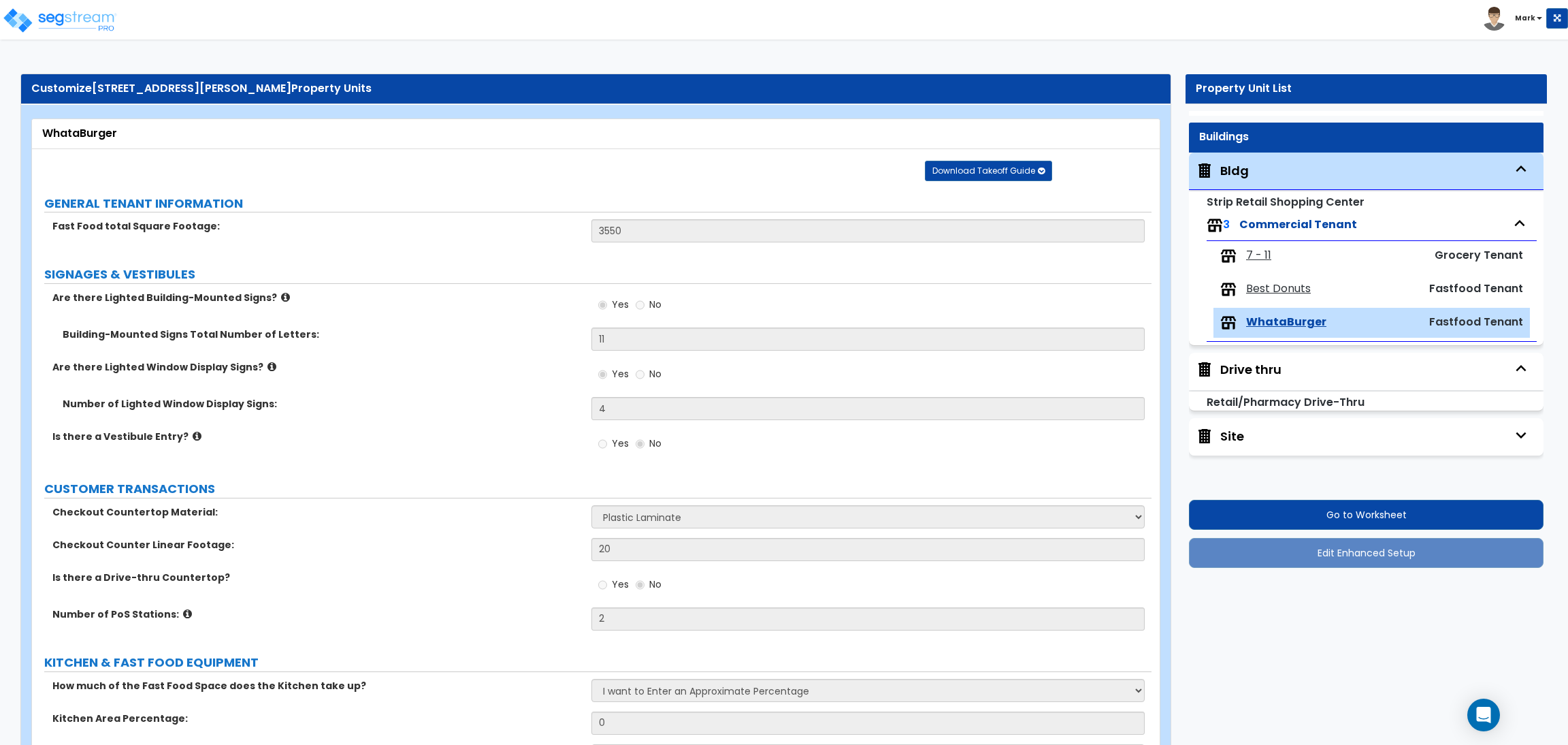
scroll to position [8, 0]
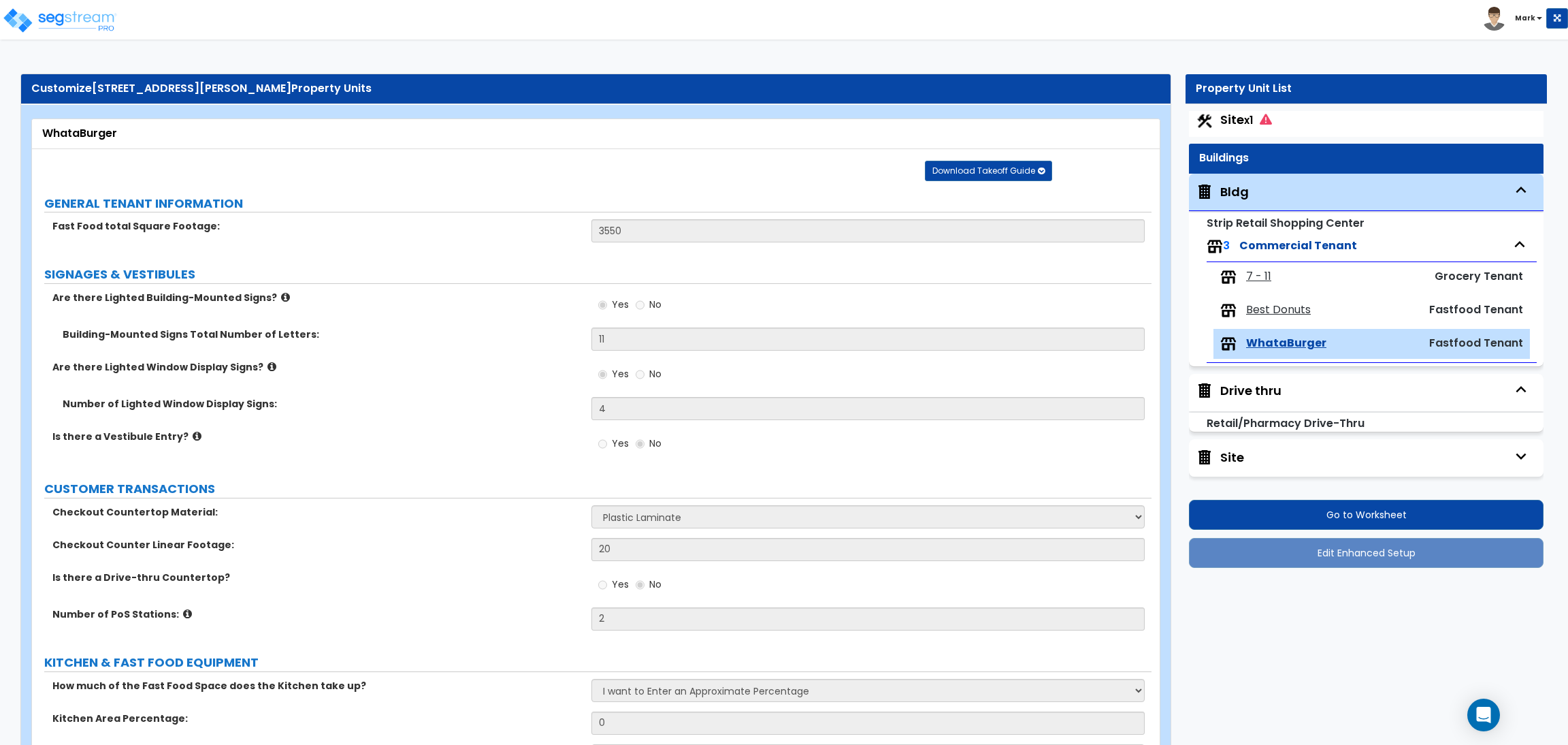
click at [1508, 435] on div "Bldg Strip Retail Shopping Center 3 Commercial Tenant 7 - 11 Grocery Tenant Bes…" at bounding box center [1366, 324] width 354 height 303
click at [1506, 466] on button "button" at bounding box center [1521, 456] width 31 height 31
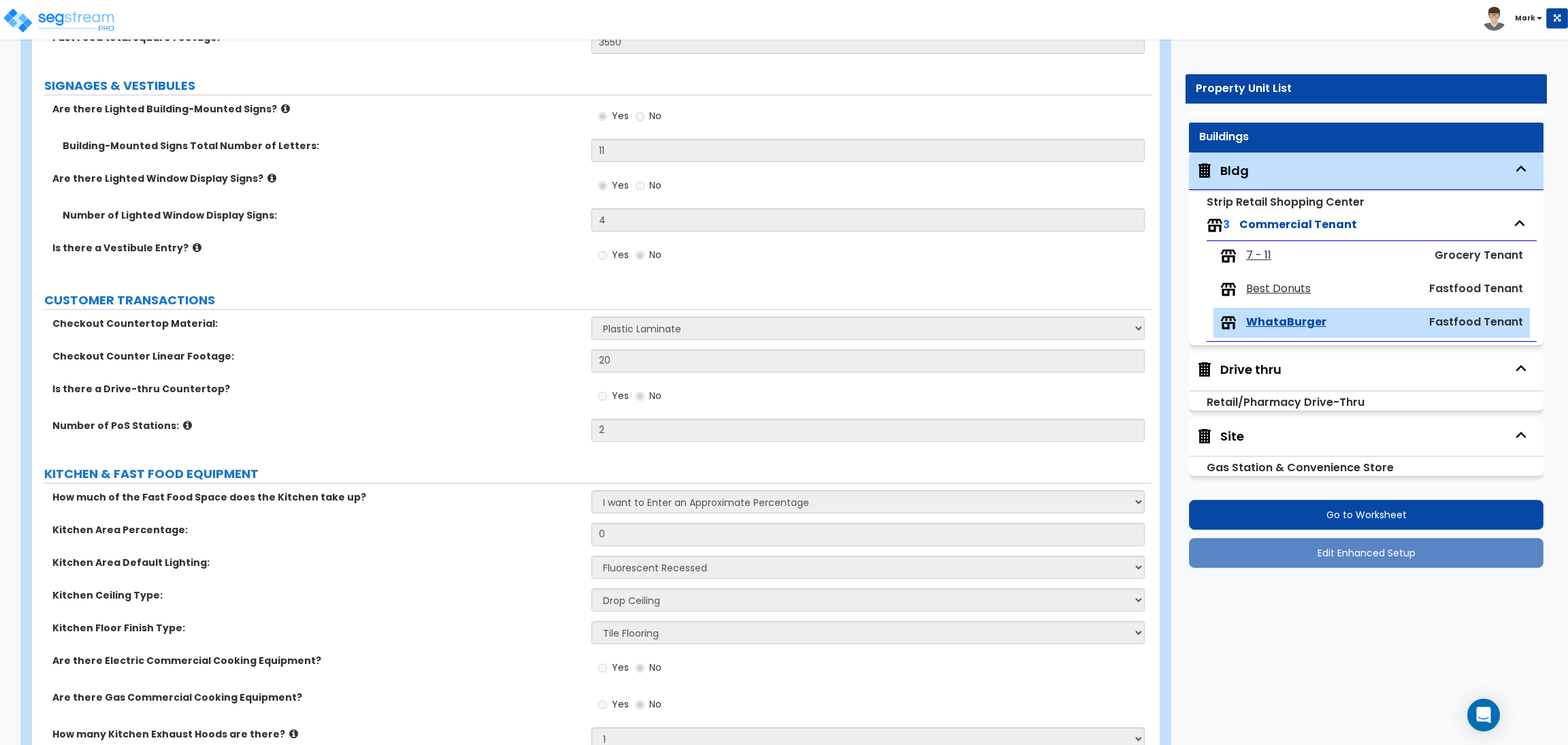
scroll to position [205, 0]
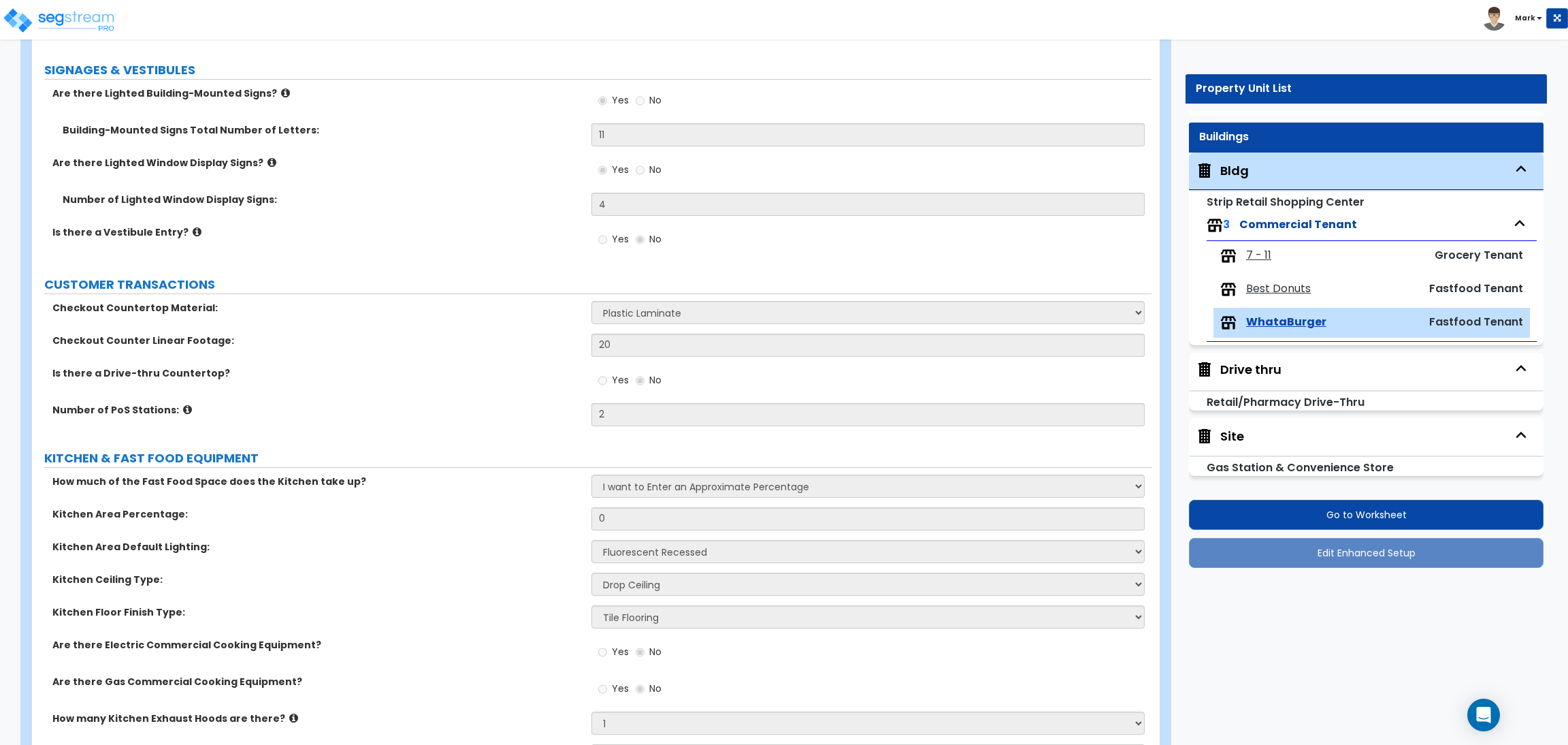
click at [1232, 433] on div "Site" at bounding box center [1232, 437] width 23 height 18
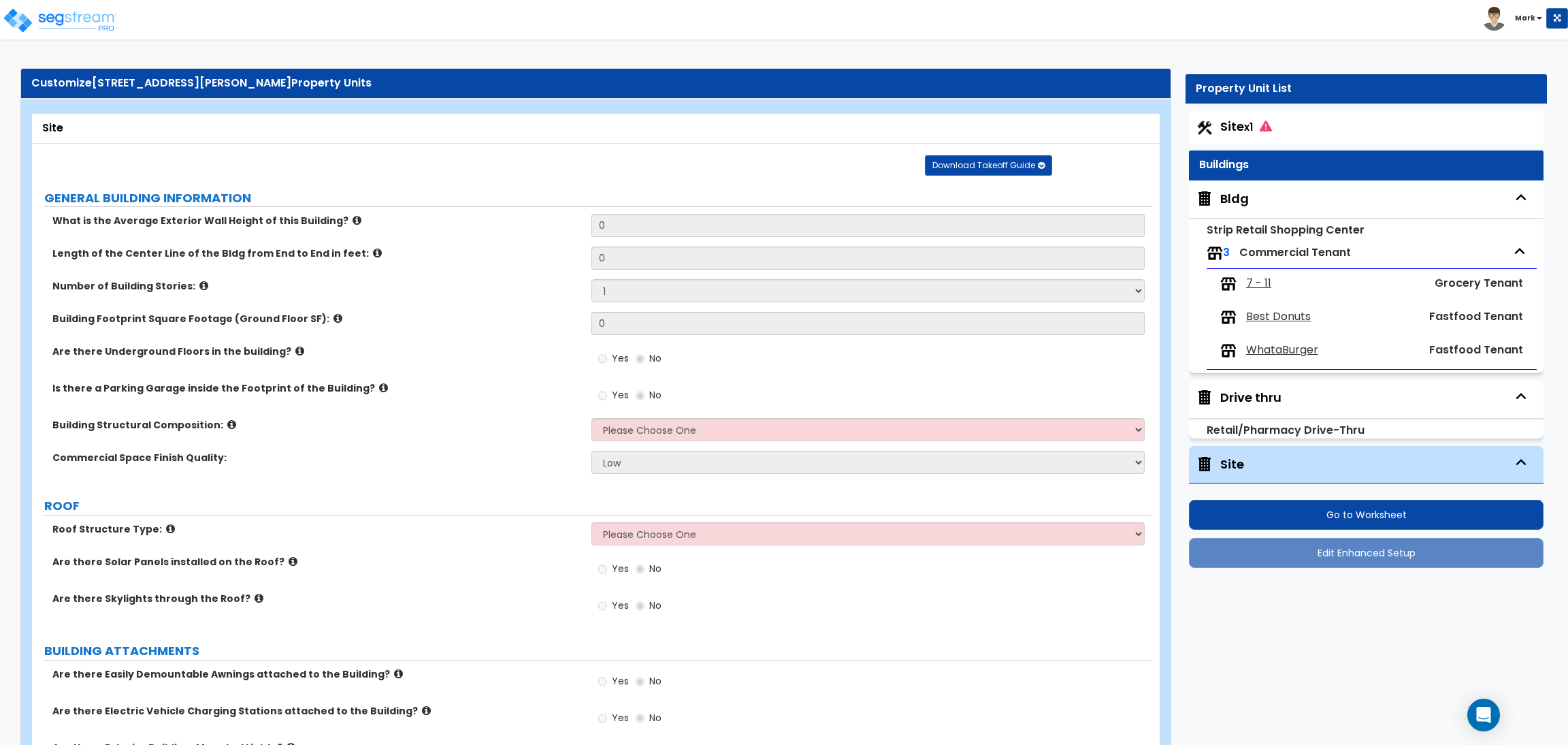
scroll to position [0, 0]
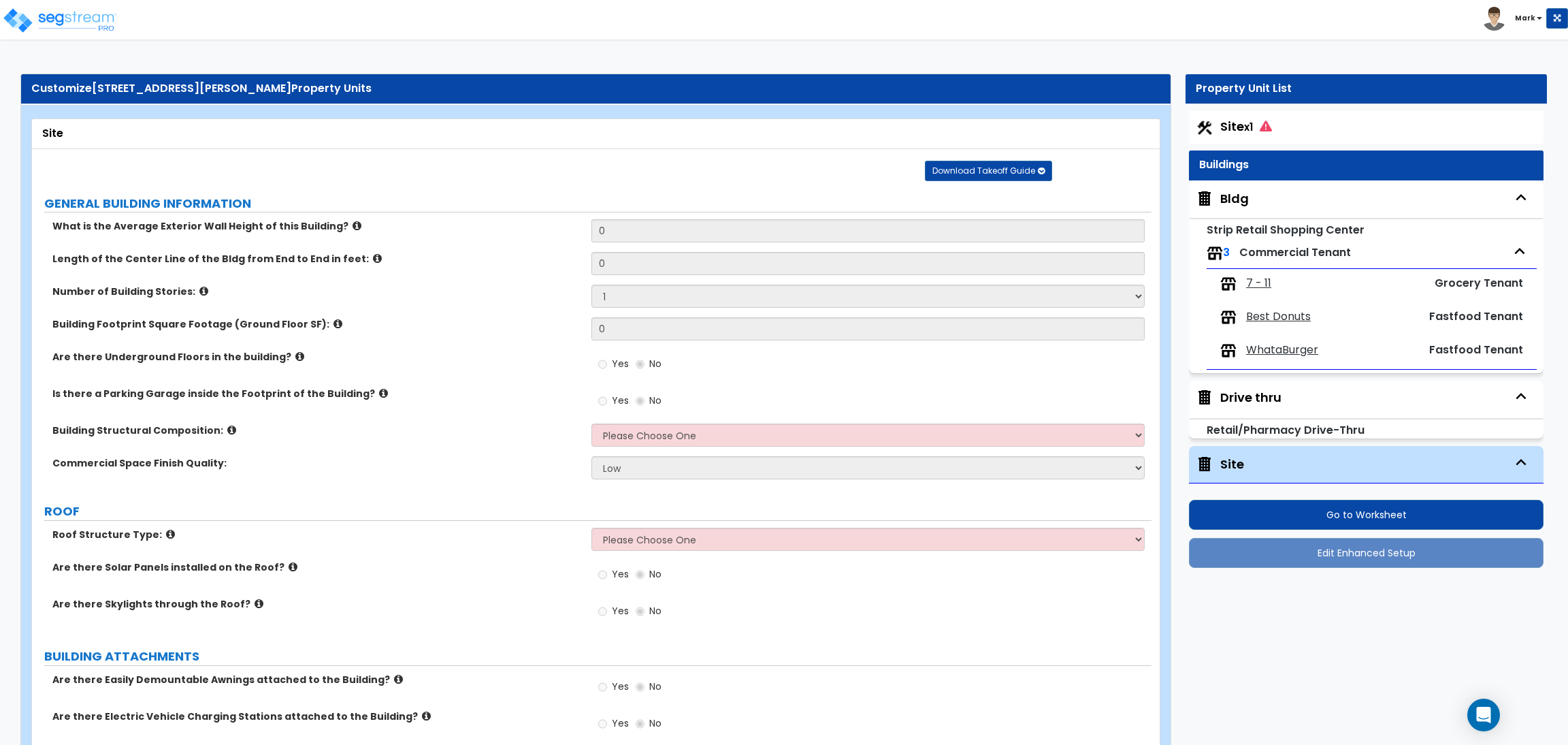
click at [1243, 123] on span "Site x1" at bounding box center [1246, 125] width 52 height 17
select select "2"
select select "4"
select select "1"
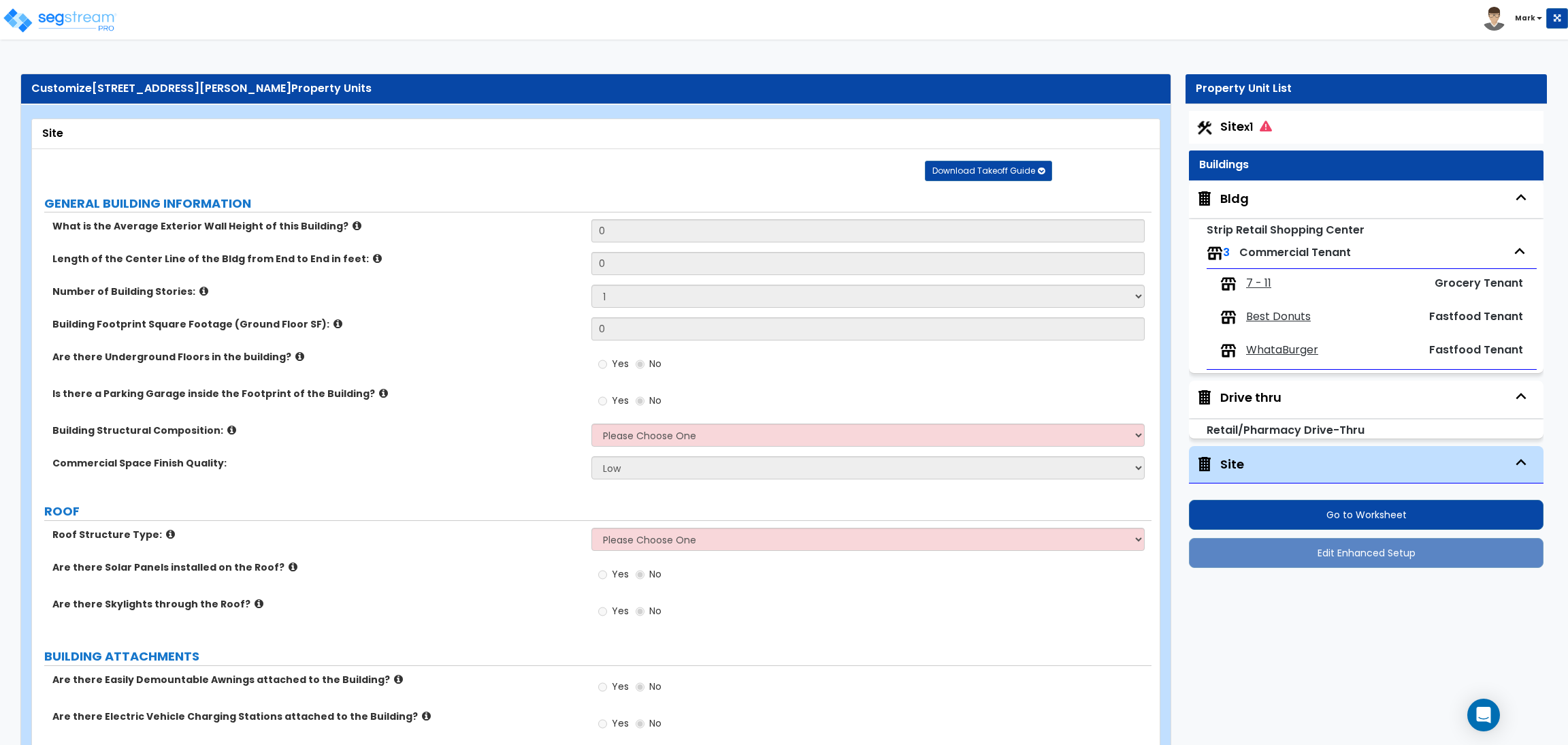
select select "2"
select select "1"
select select "5"
select select "1"
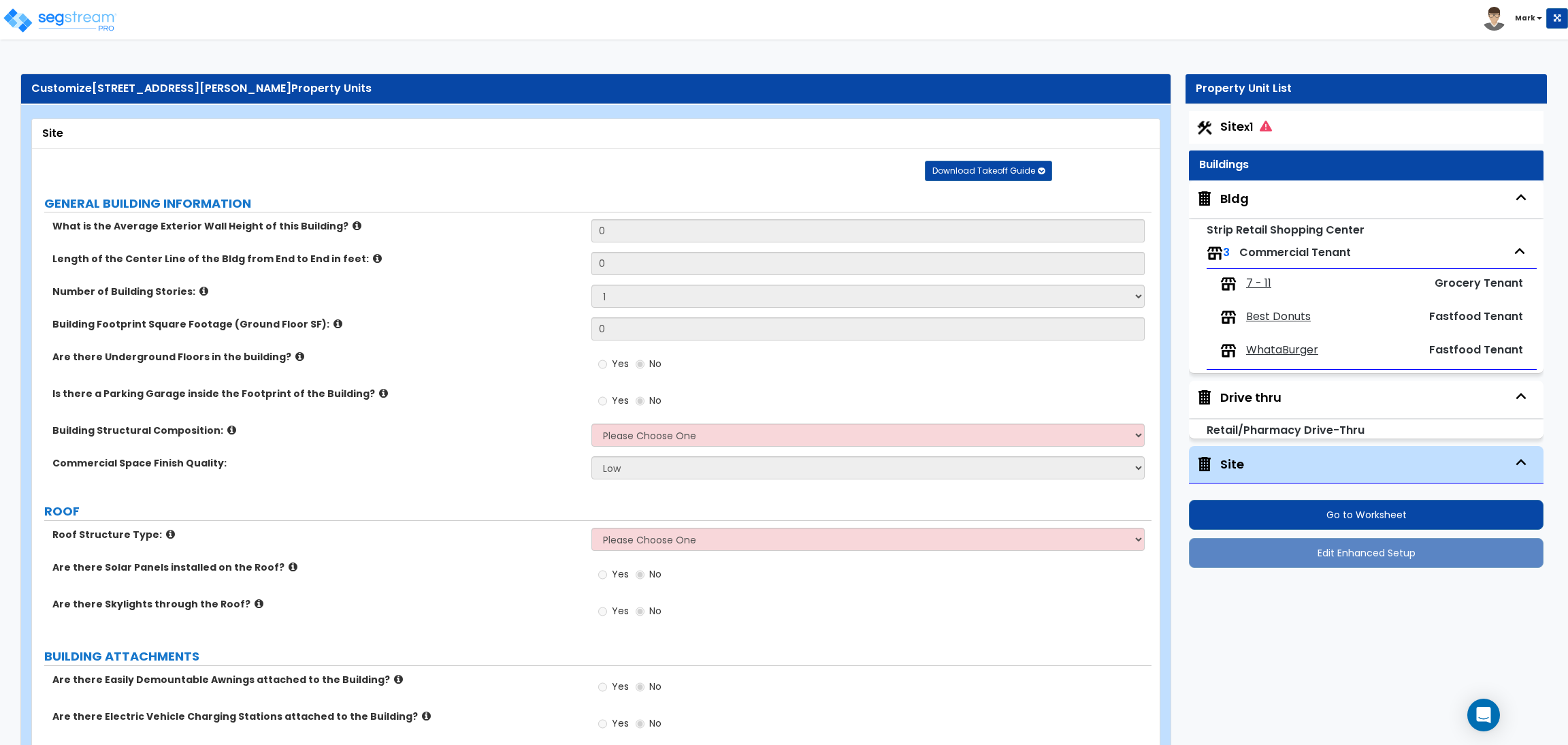
select select "2"
select select "1"
select select "2"
select select "4"
select select "2"
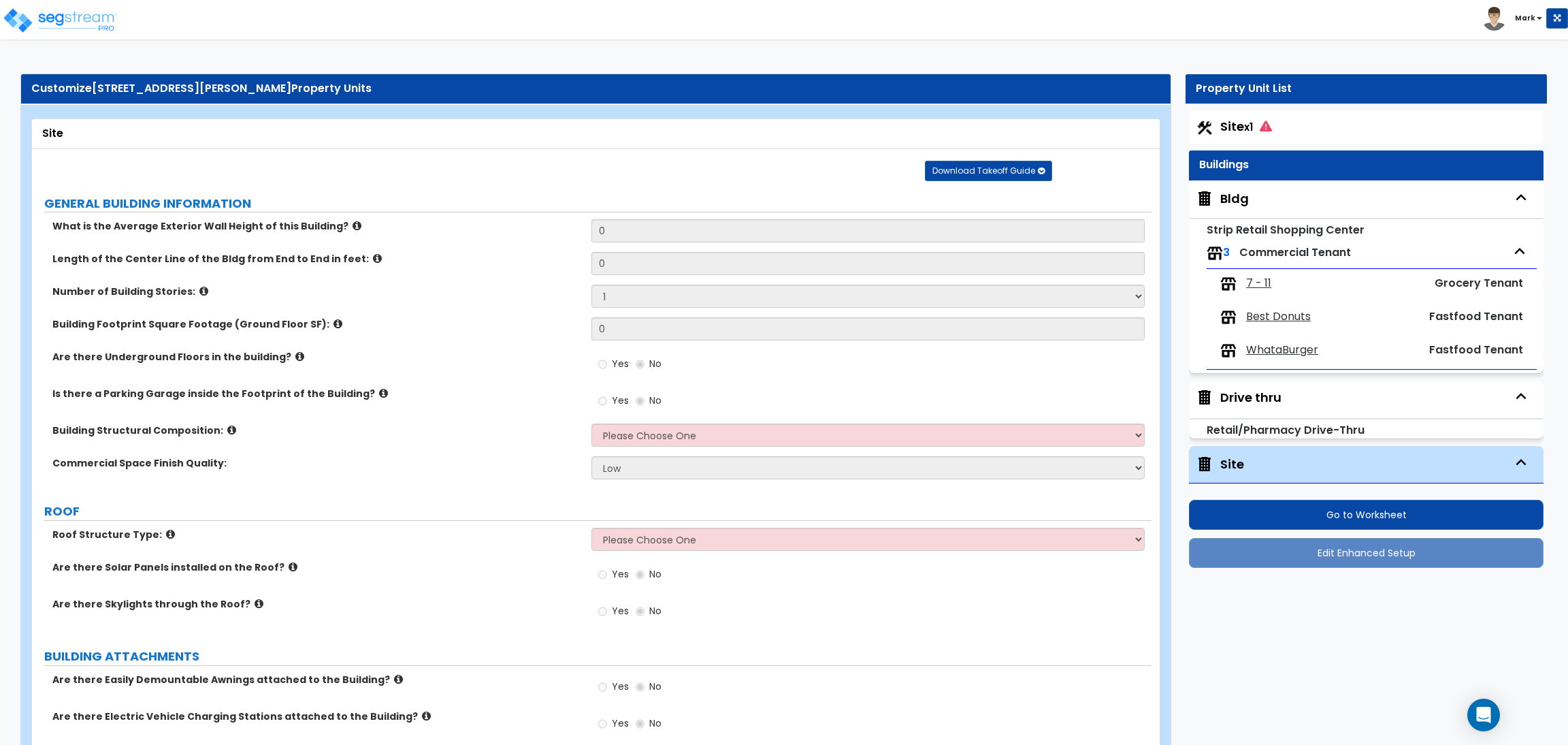
select select "2"
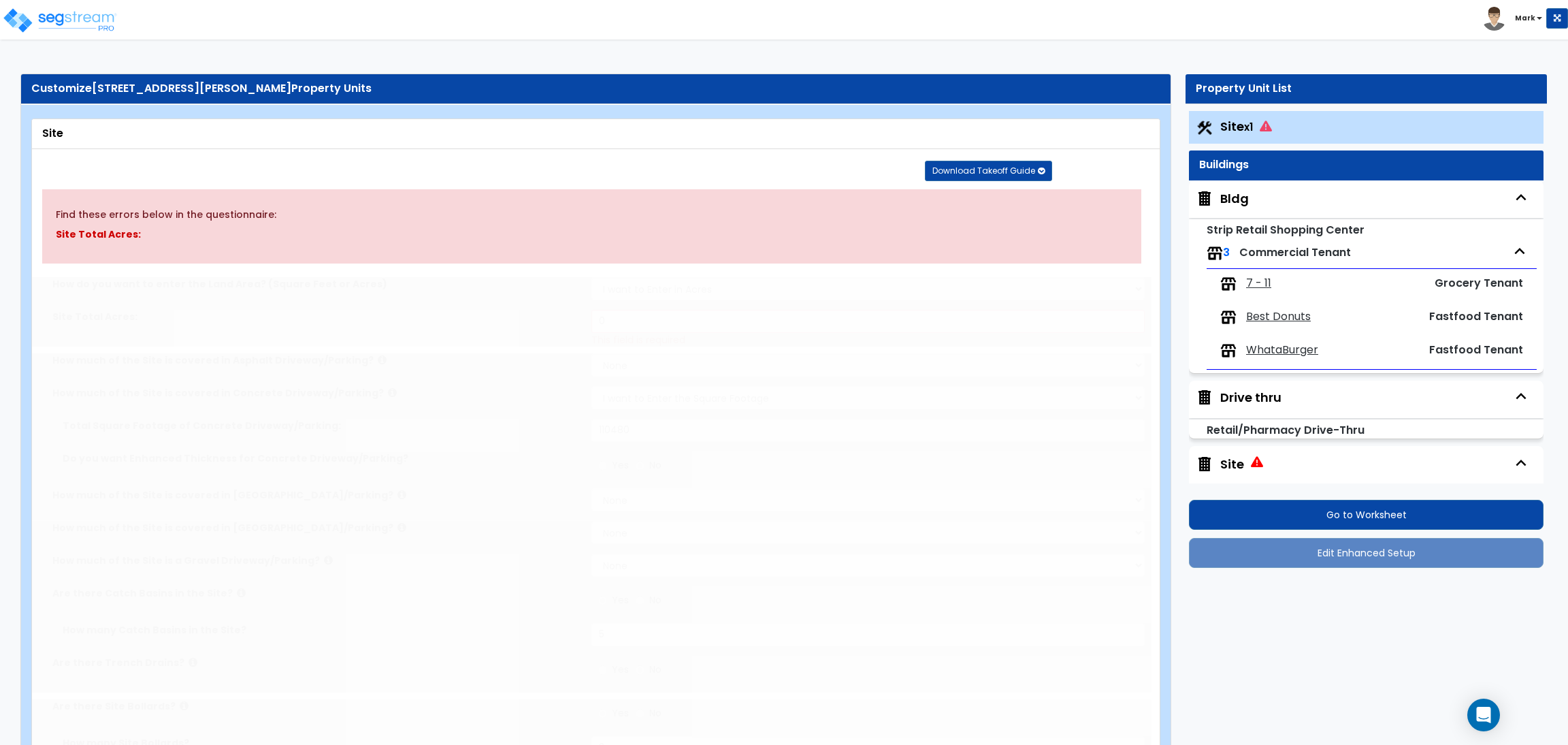
radio input "true"
radio input "false"
select select "1"
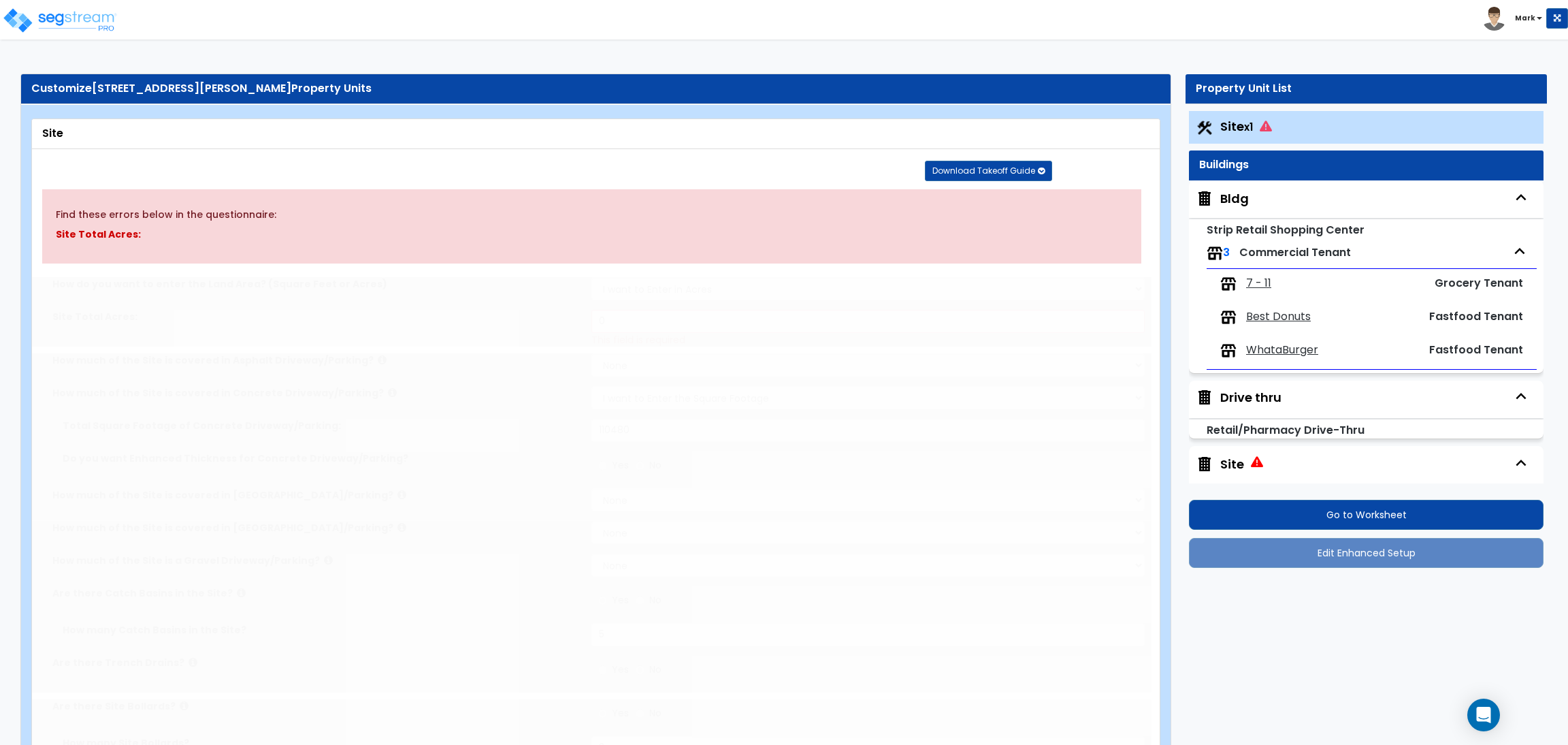
type input "8"
radio input "true"
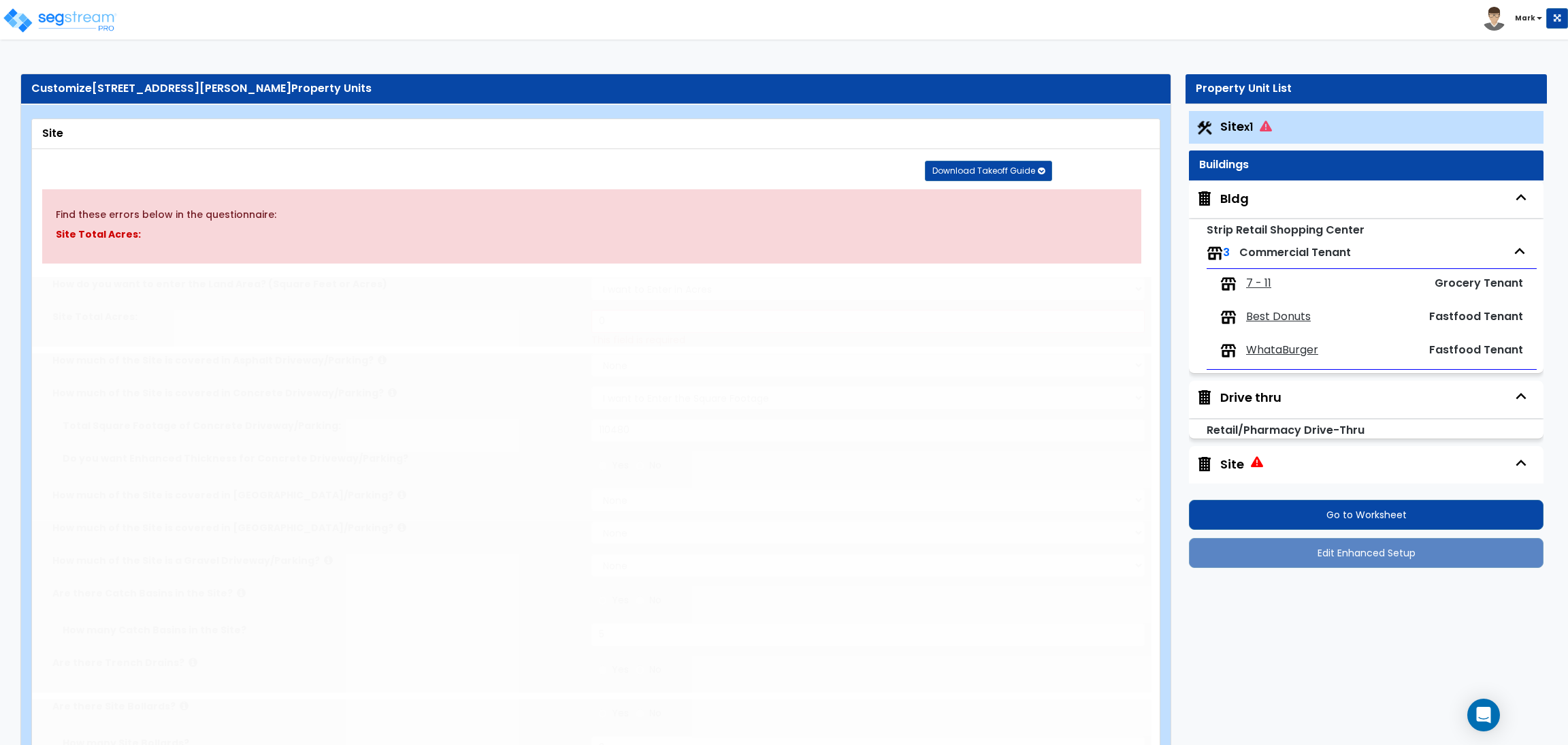
radio input "true"
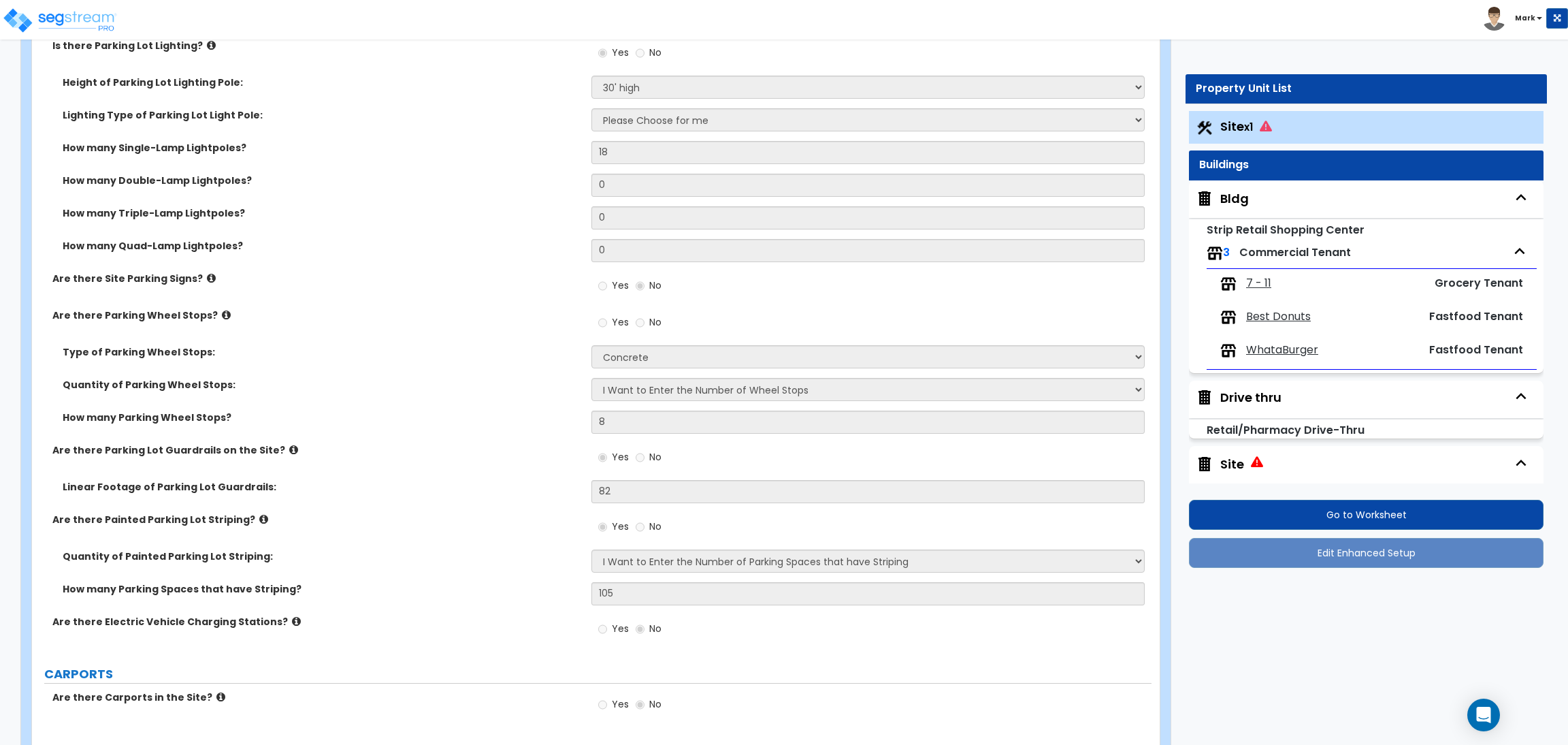
scroll to position [918, 0]
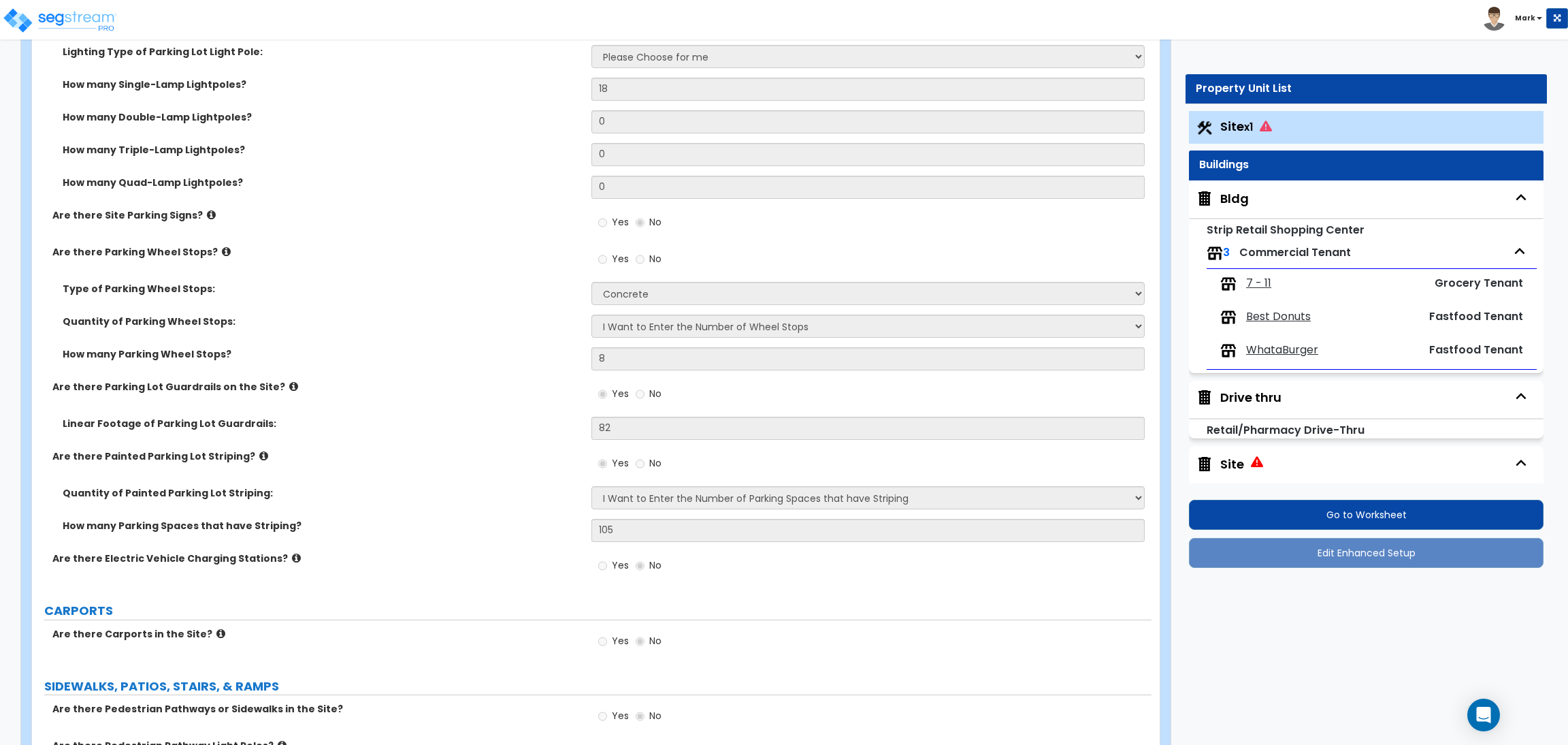
click at [290, 383] on icon at bounding box center [294, 386] width 9 height 10
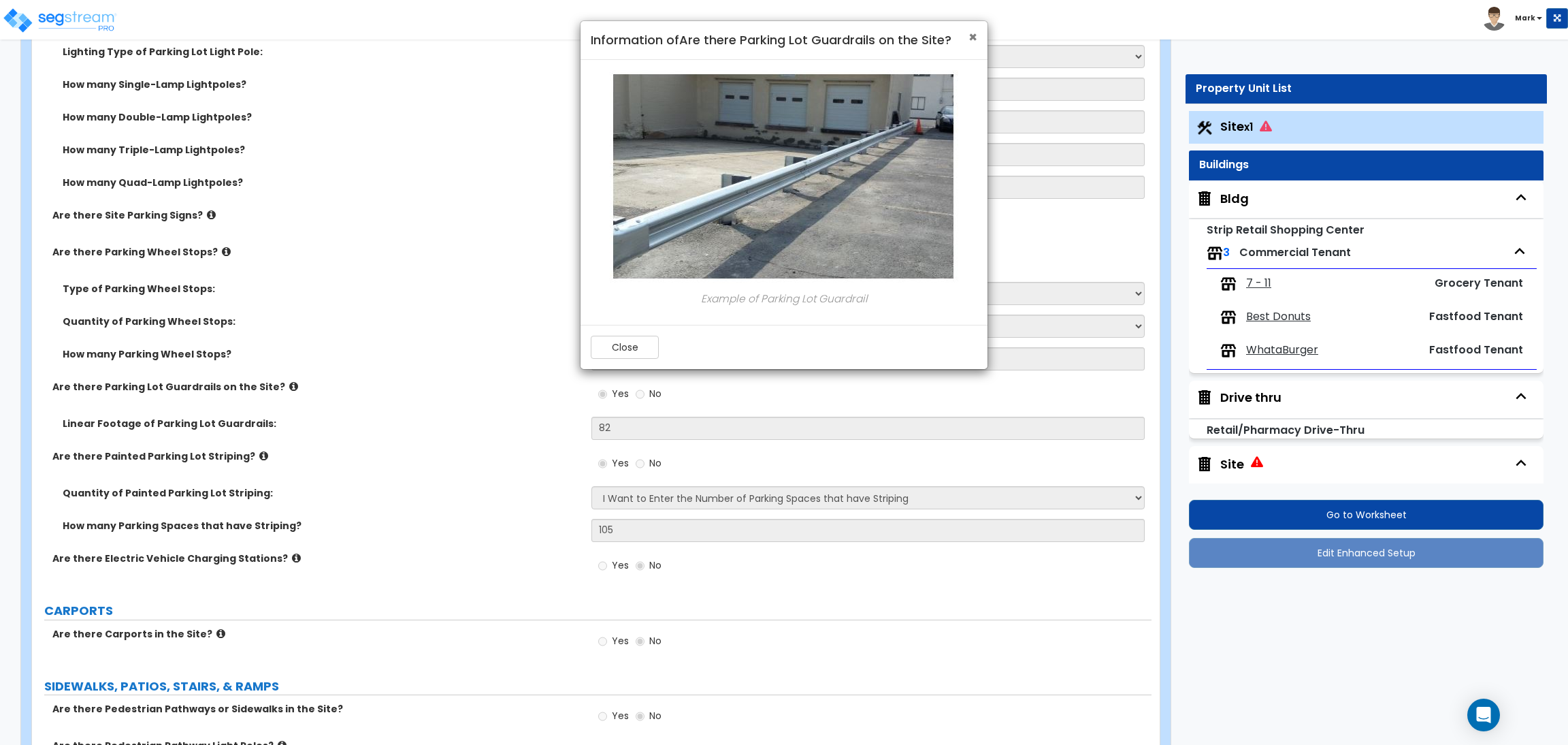
click at [969, 38] on span "×" at bounding box center [972, 37] width 9 height 20
radio input "true"
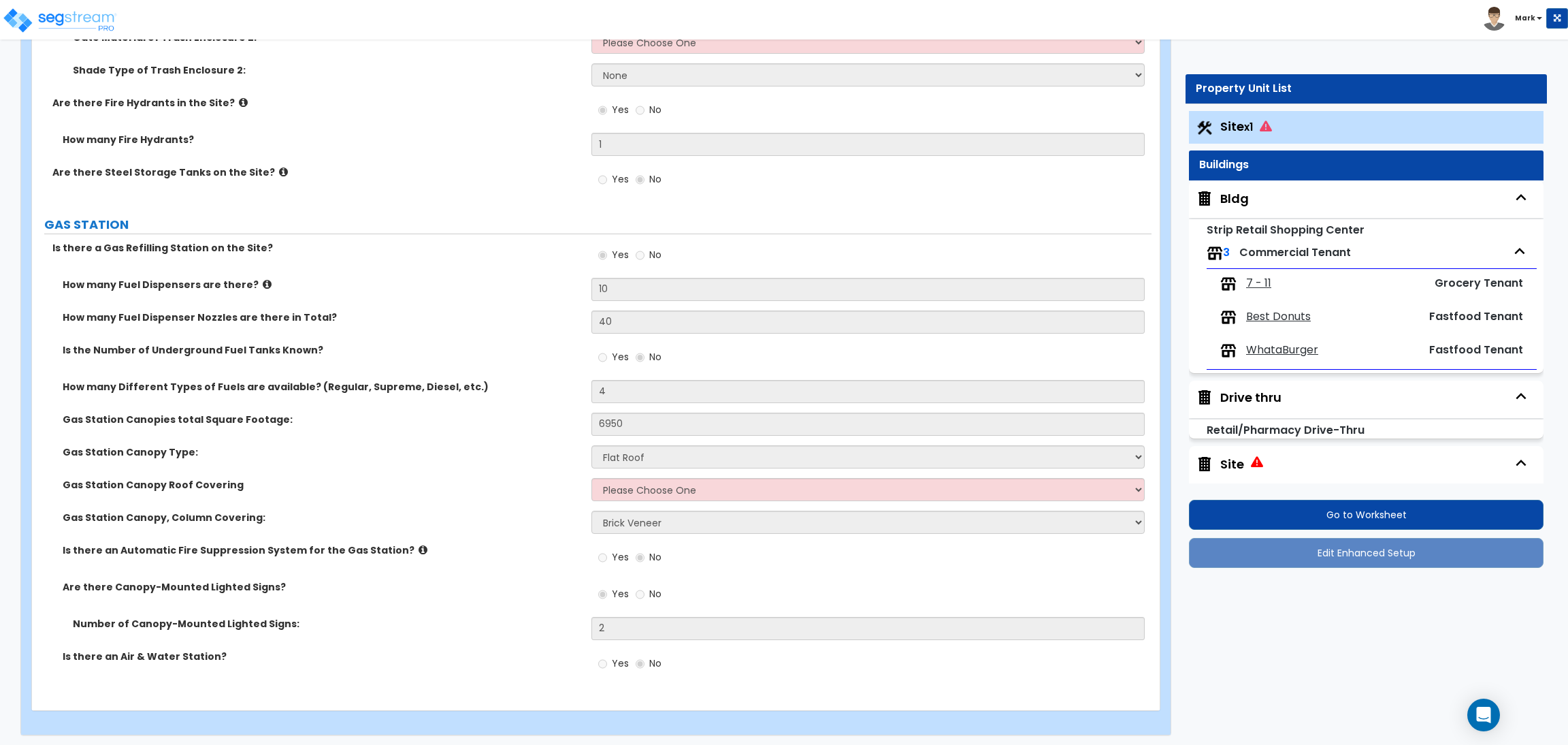
scroll to position [3783, 0]
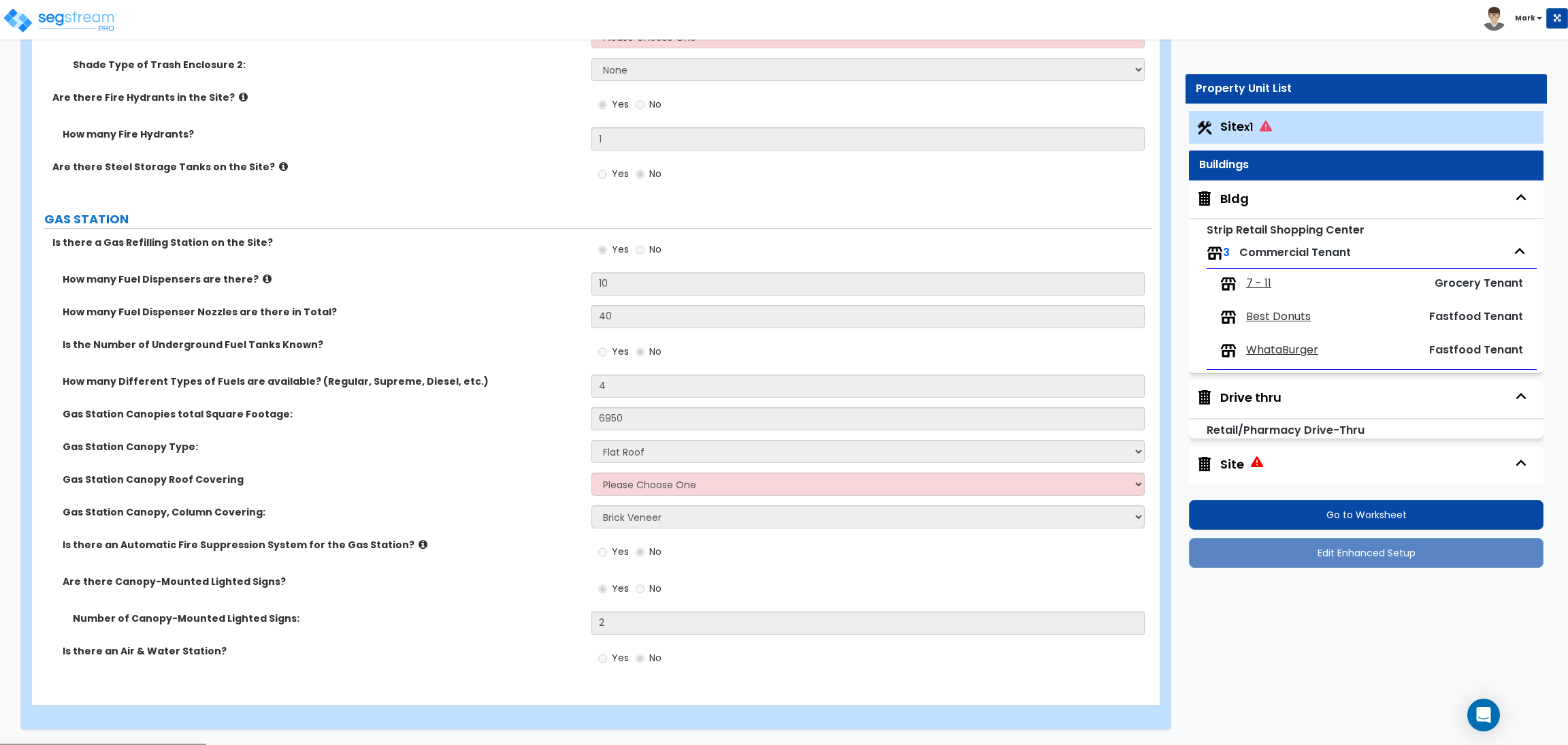
click at [1234, 189] on div "Bldg" at bounding box center [1366, 199] width 354 height 37
click at [1228, 198] on div "Bldg" at bounding box center [1234, 199] width 28 height 18
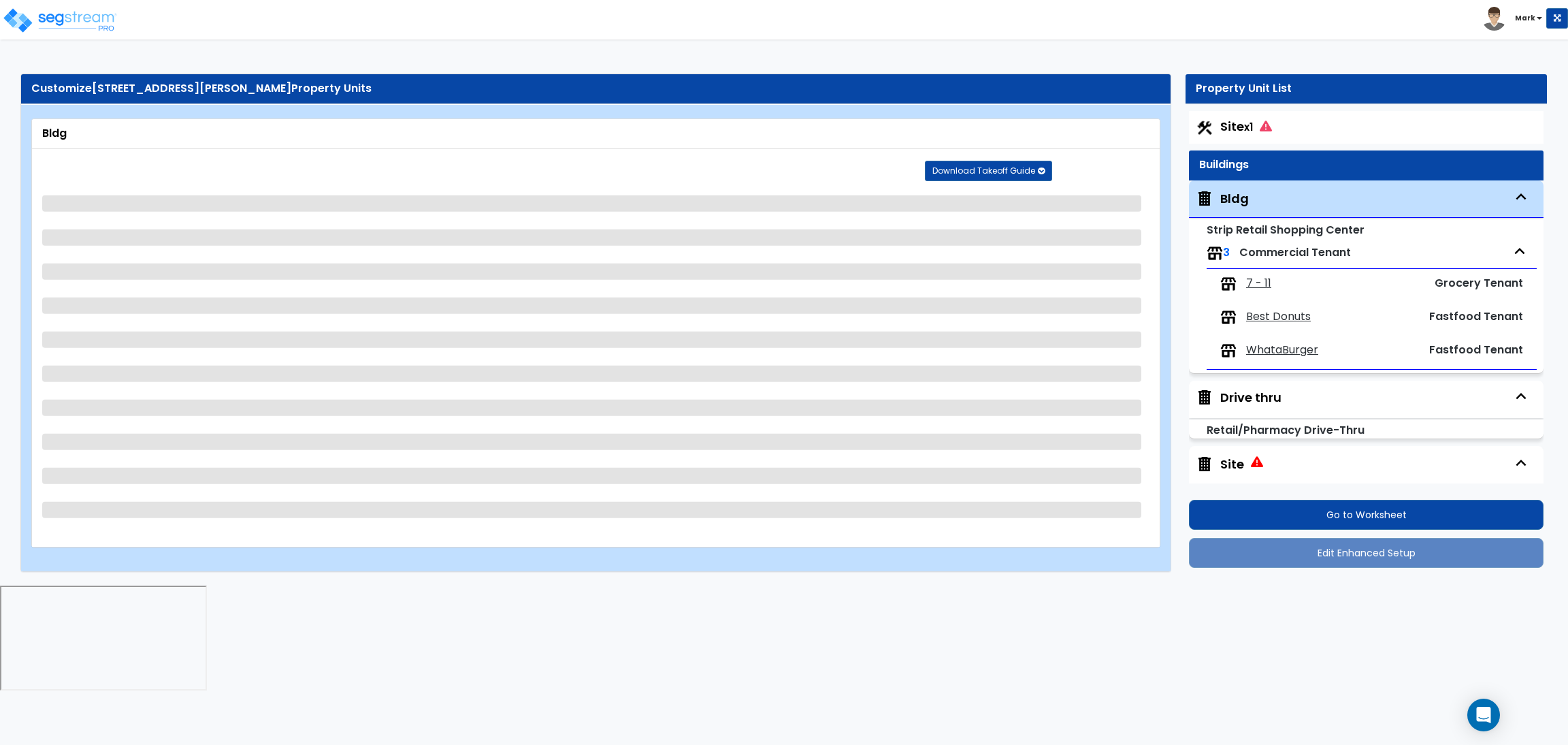
scroll to position [28, 0]
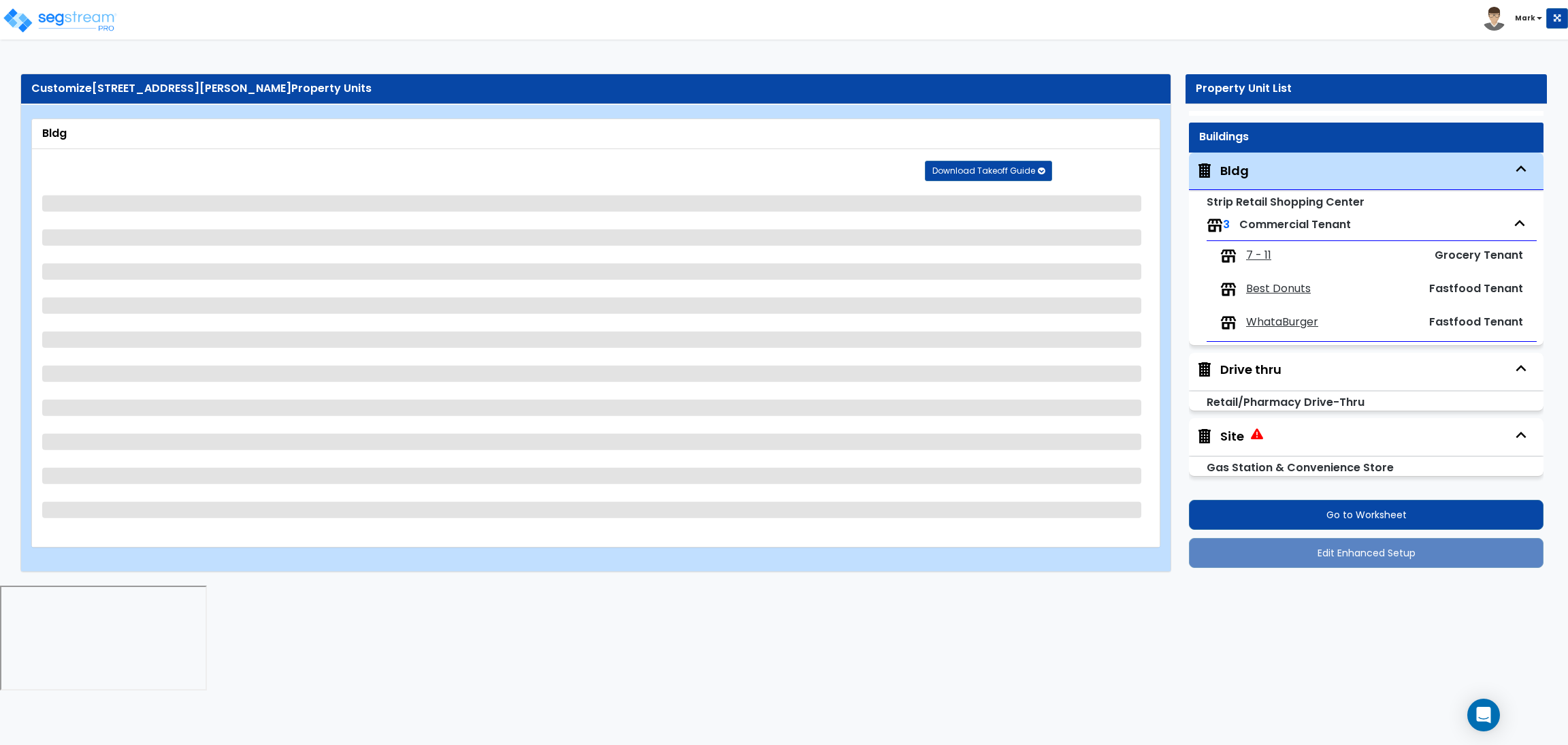
select select "1"
select select "2"
select select "1"
select select "2"
select select "3"
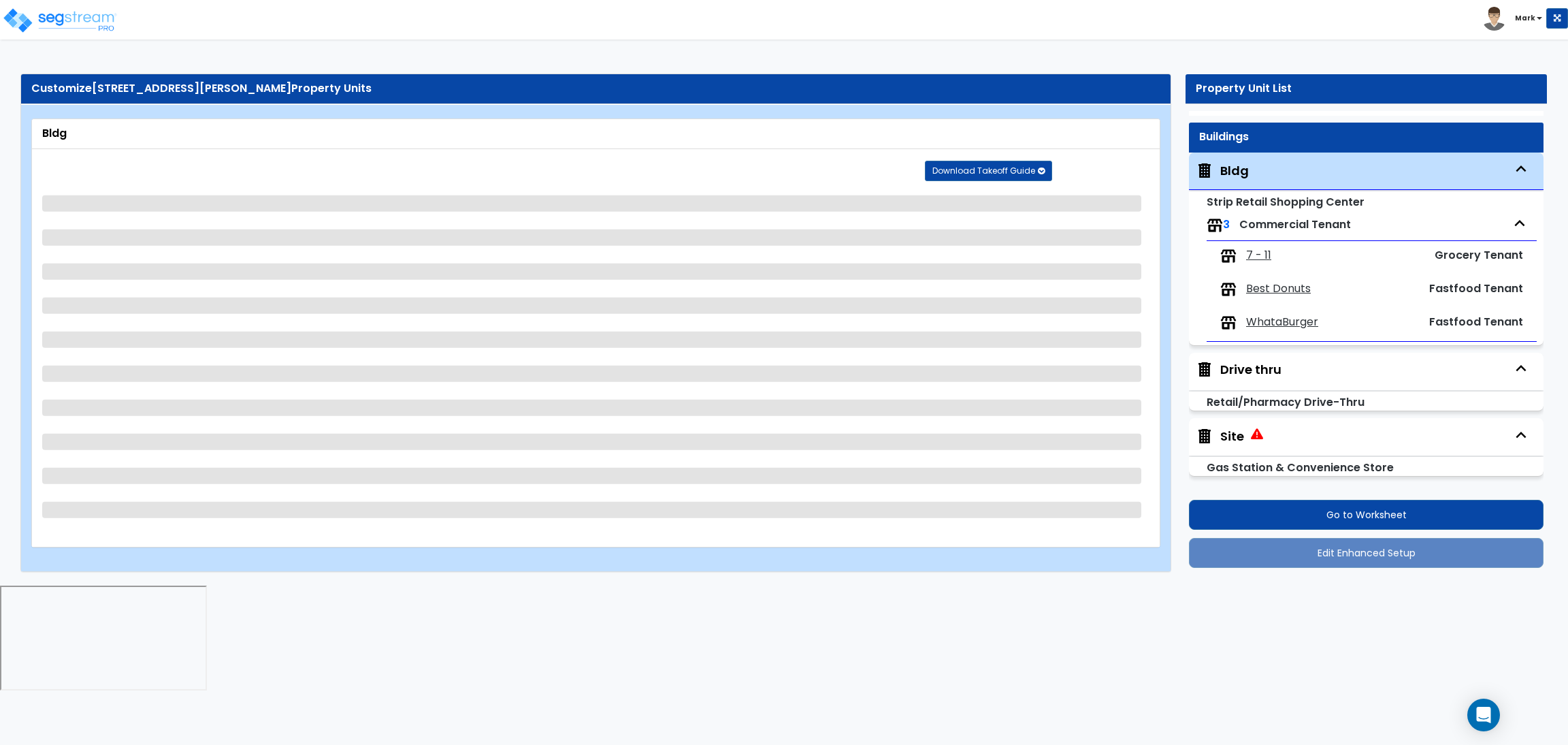
select select "1"
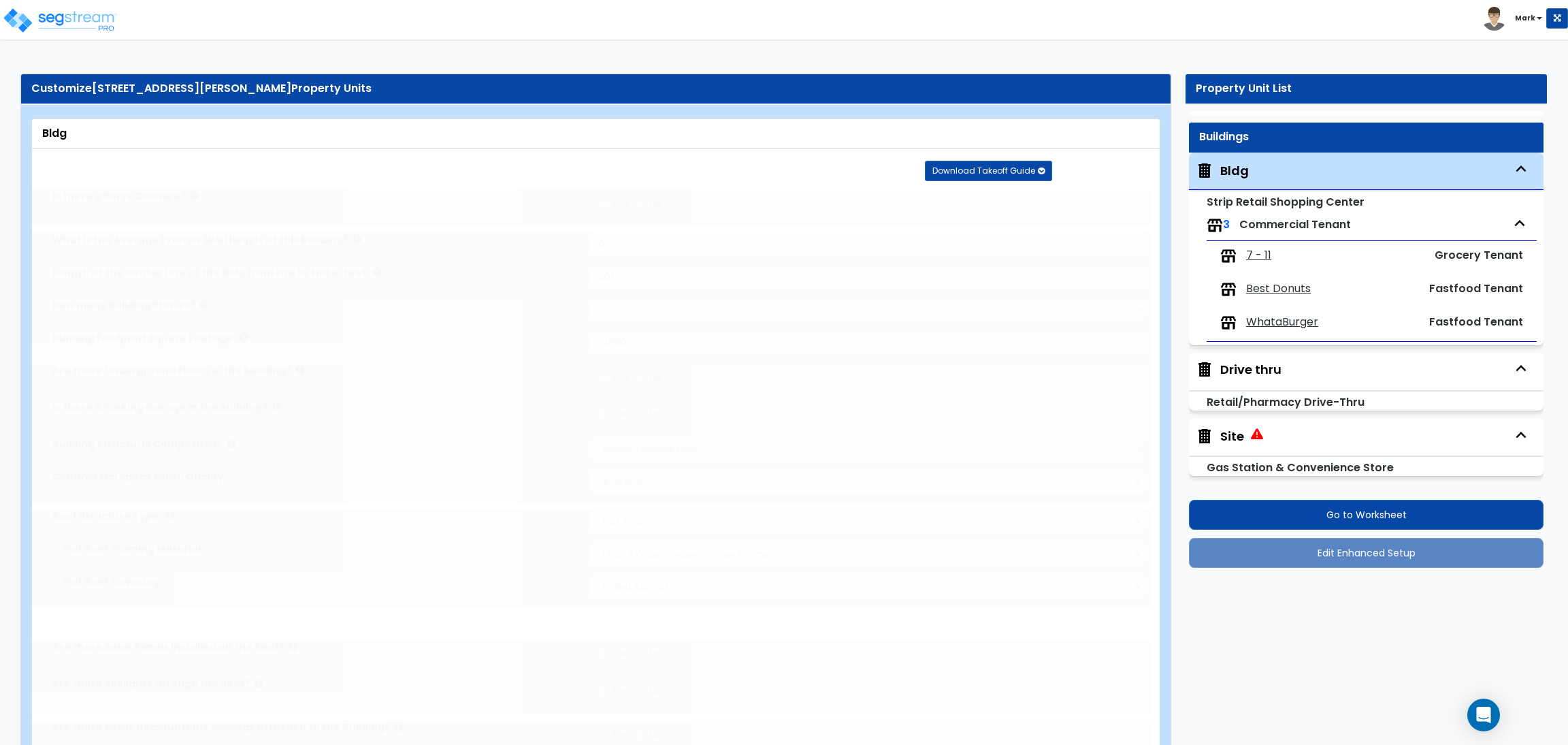
select select "1"
radio input "true"
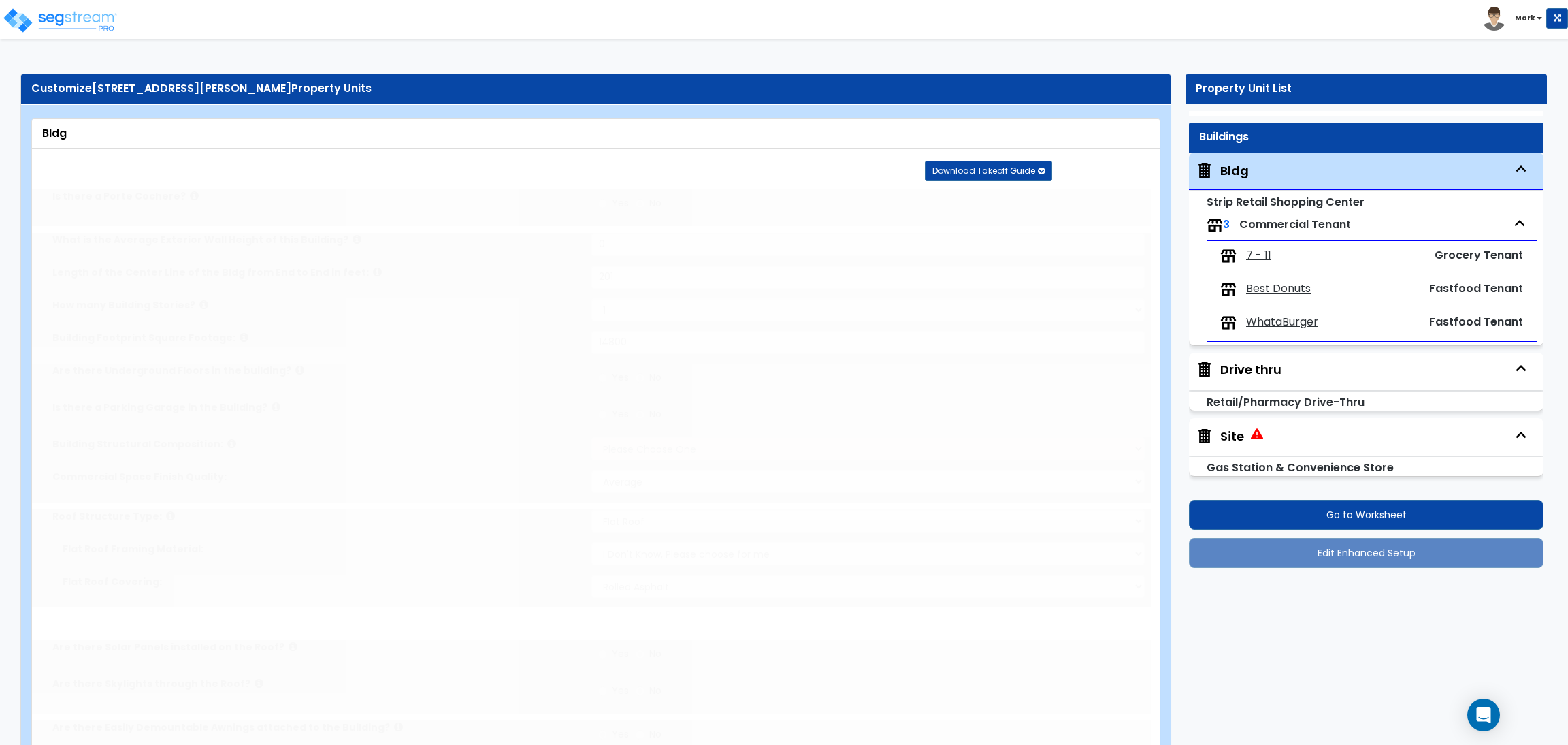
radio input "true"
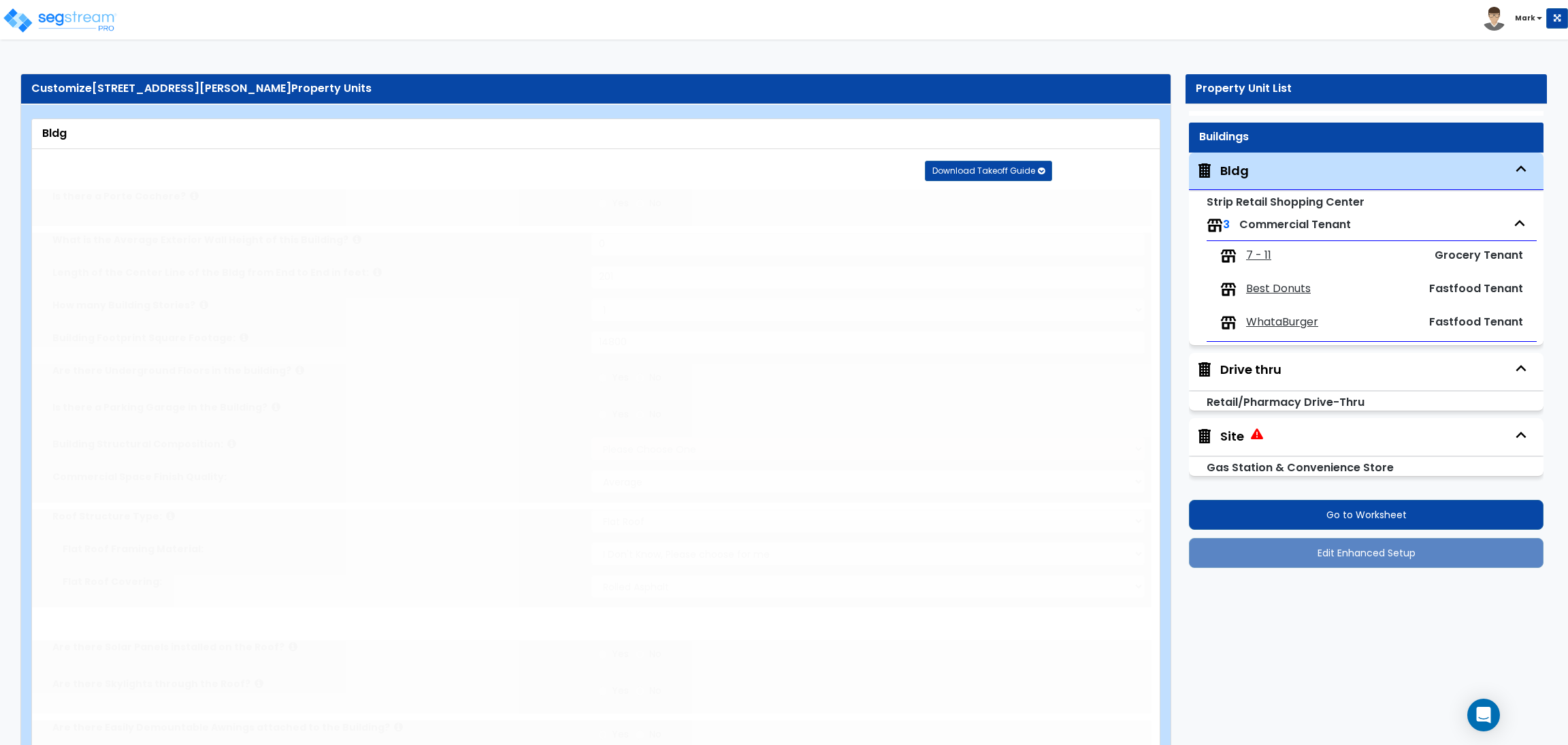
radio input "true"
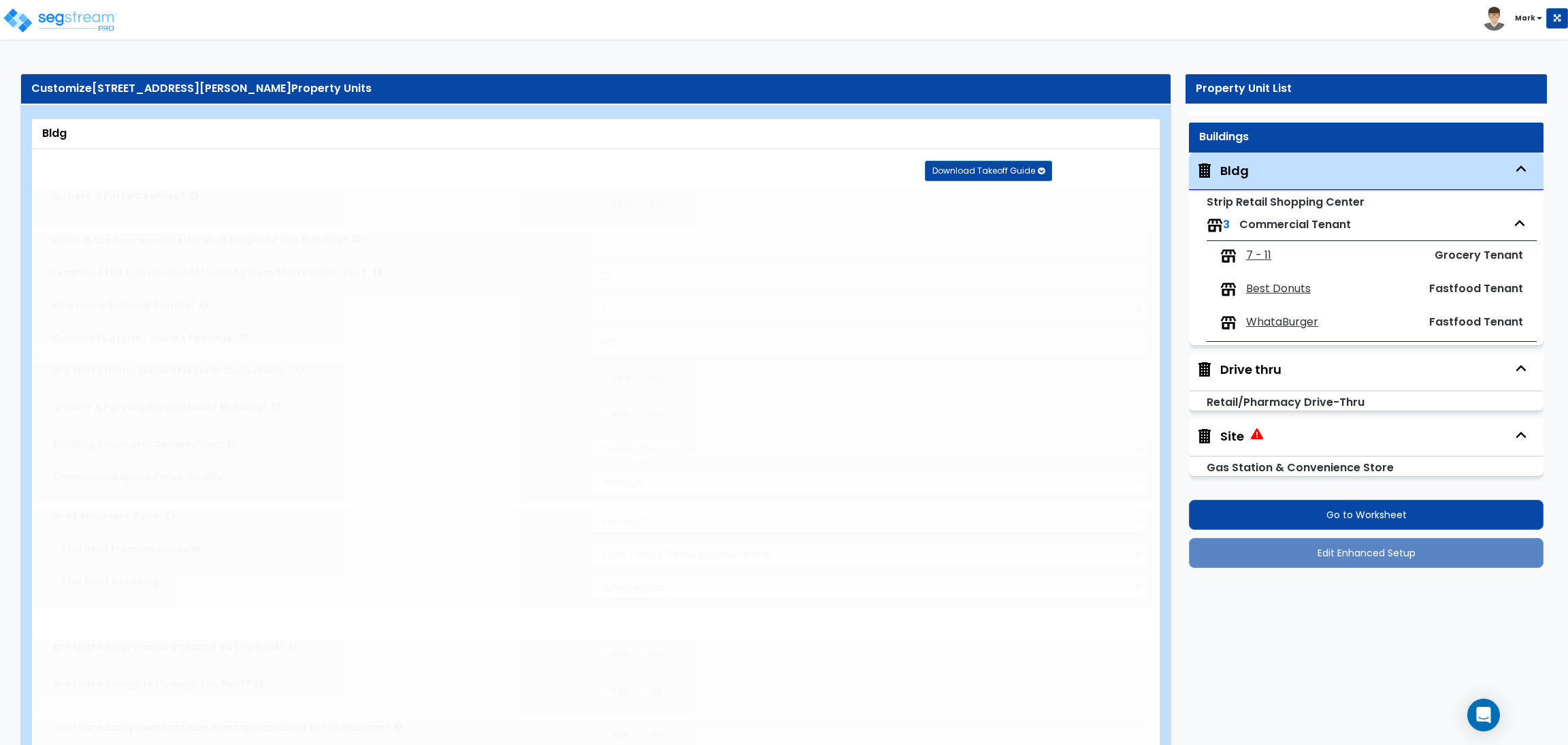
radio input "true"
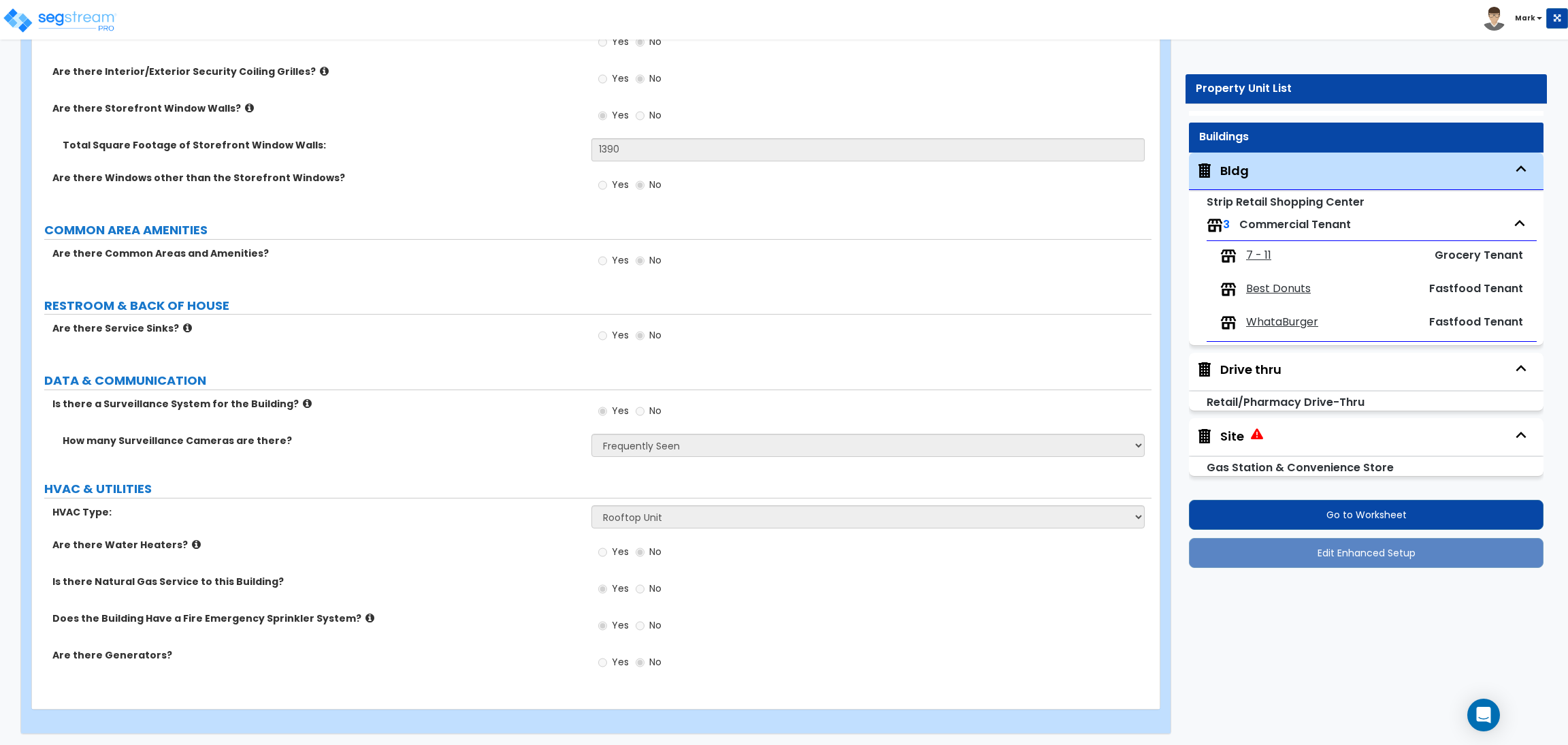
scroll to position [1936, 0]
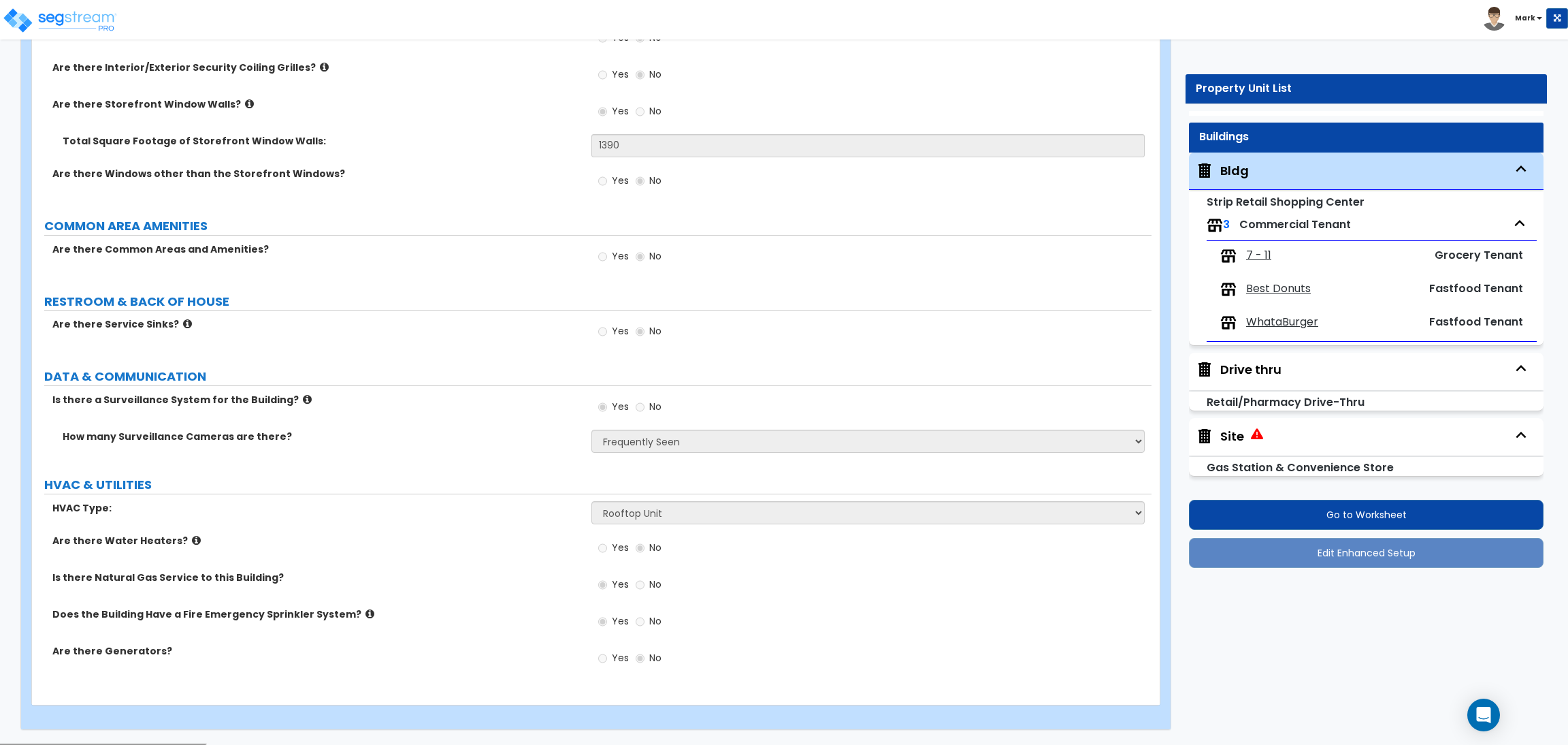
click at [1266, 251] on span "7 - 11" at bounding box center [1259, 256] width 25 height 16
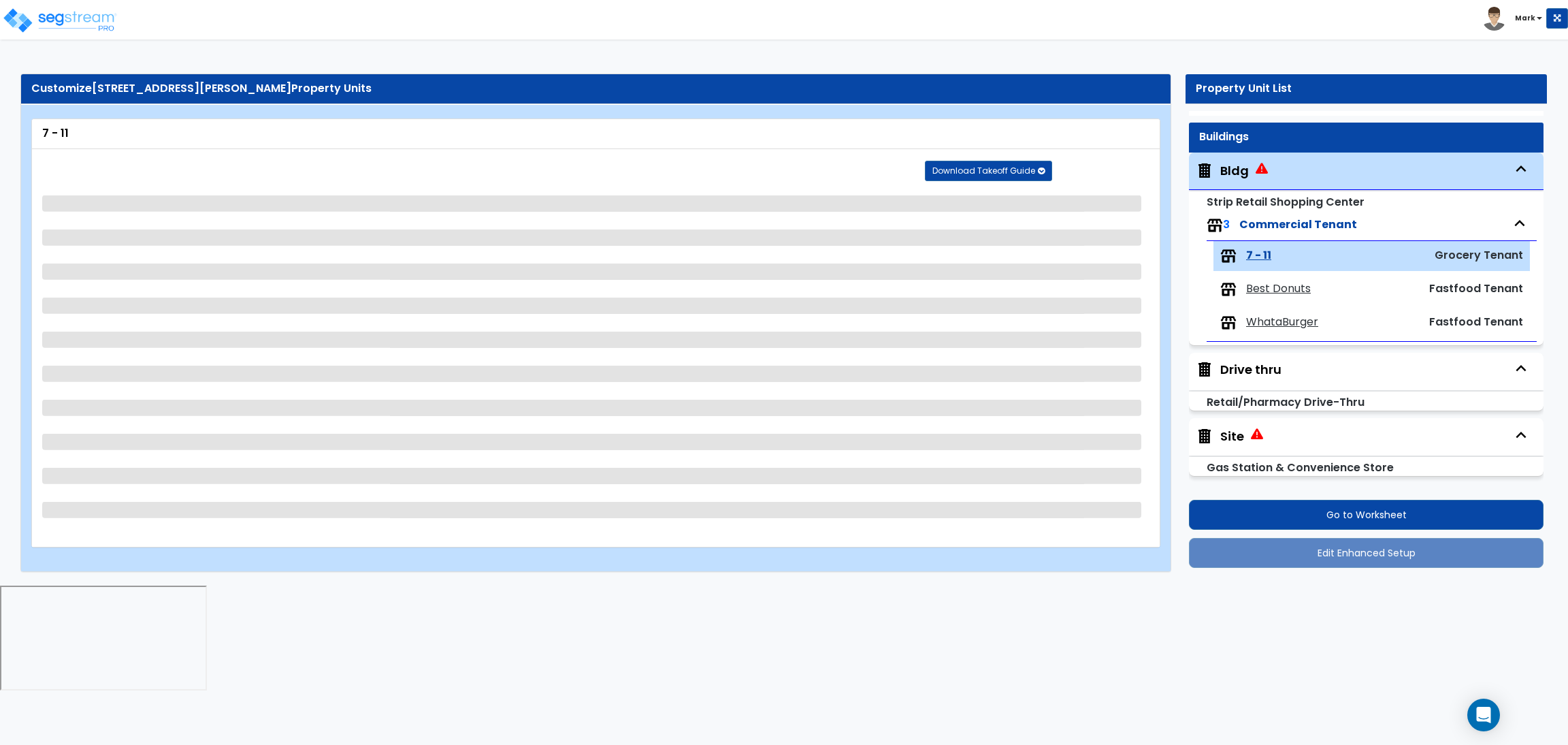
scroll to position [0, 0]
select select "5"
select select "1"
select select "3"
select select "1"
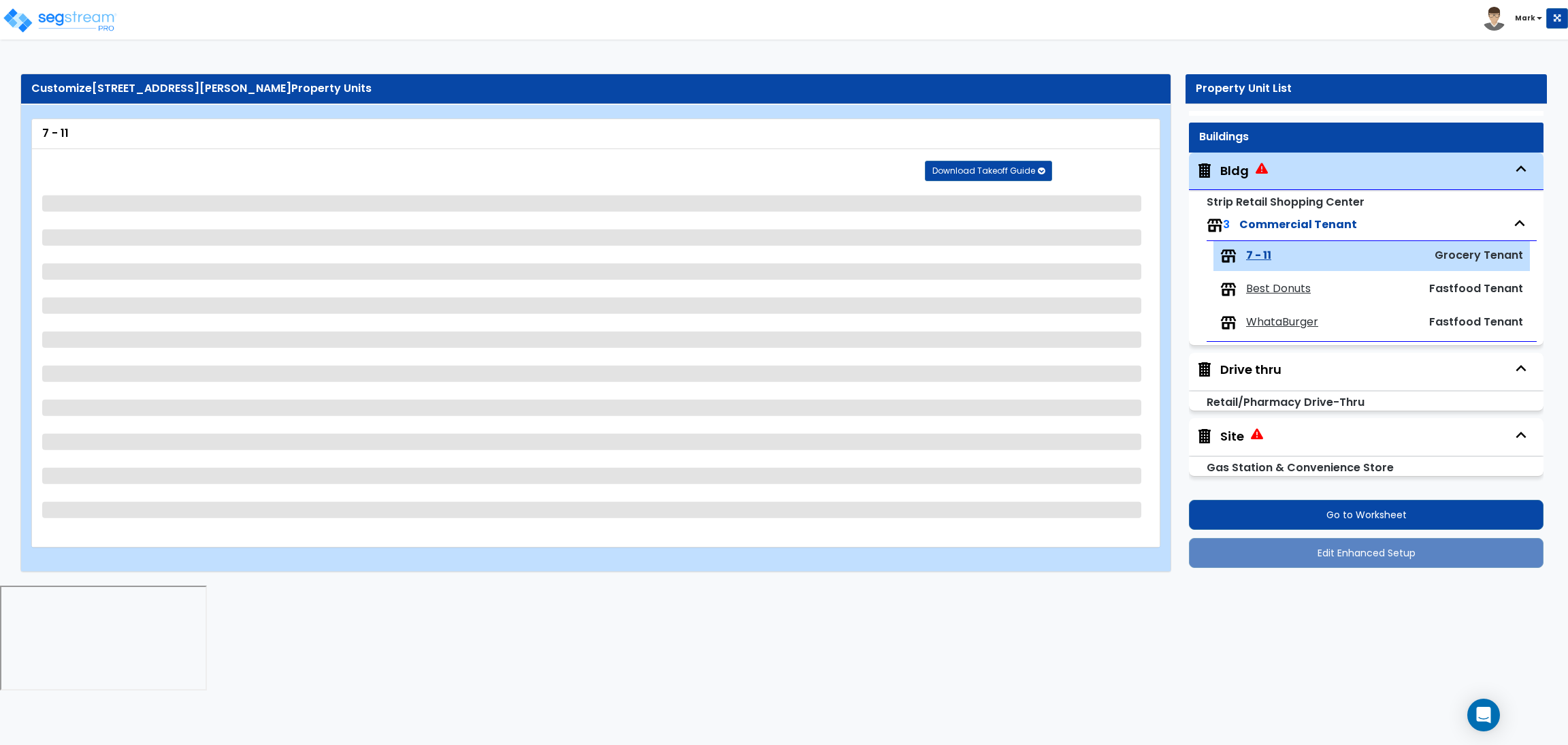
select select "4"
select select "1"
select select "3"
select select "1"
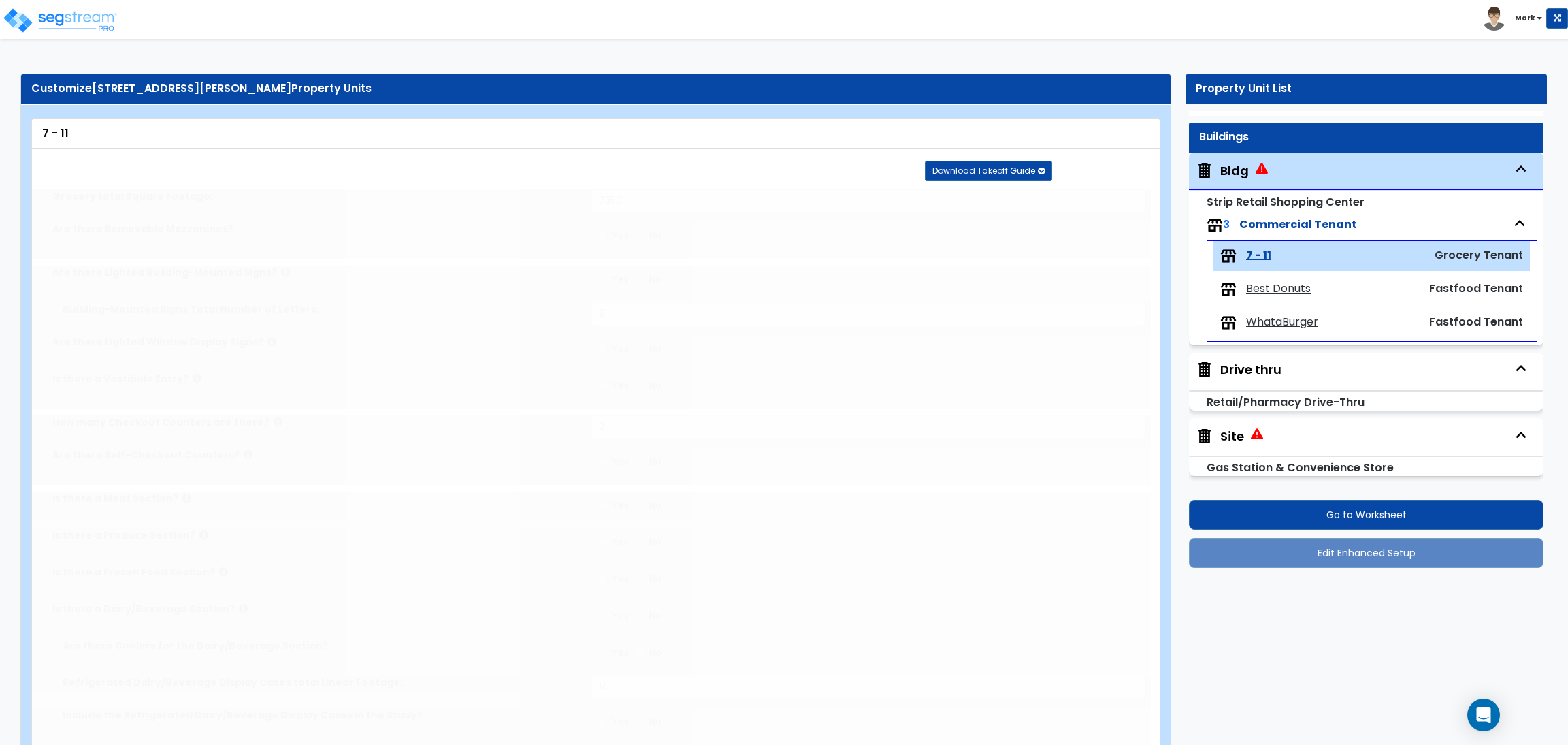
radio input "true"
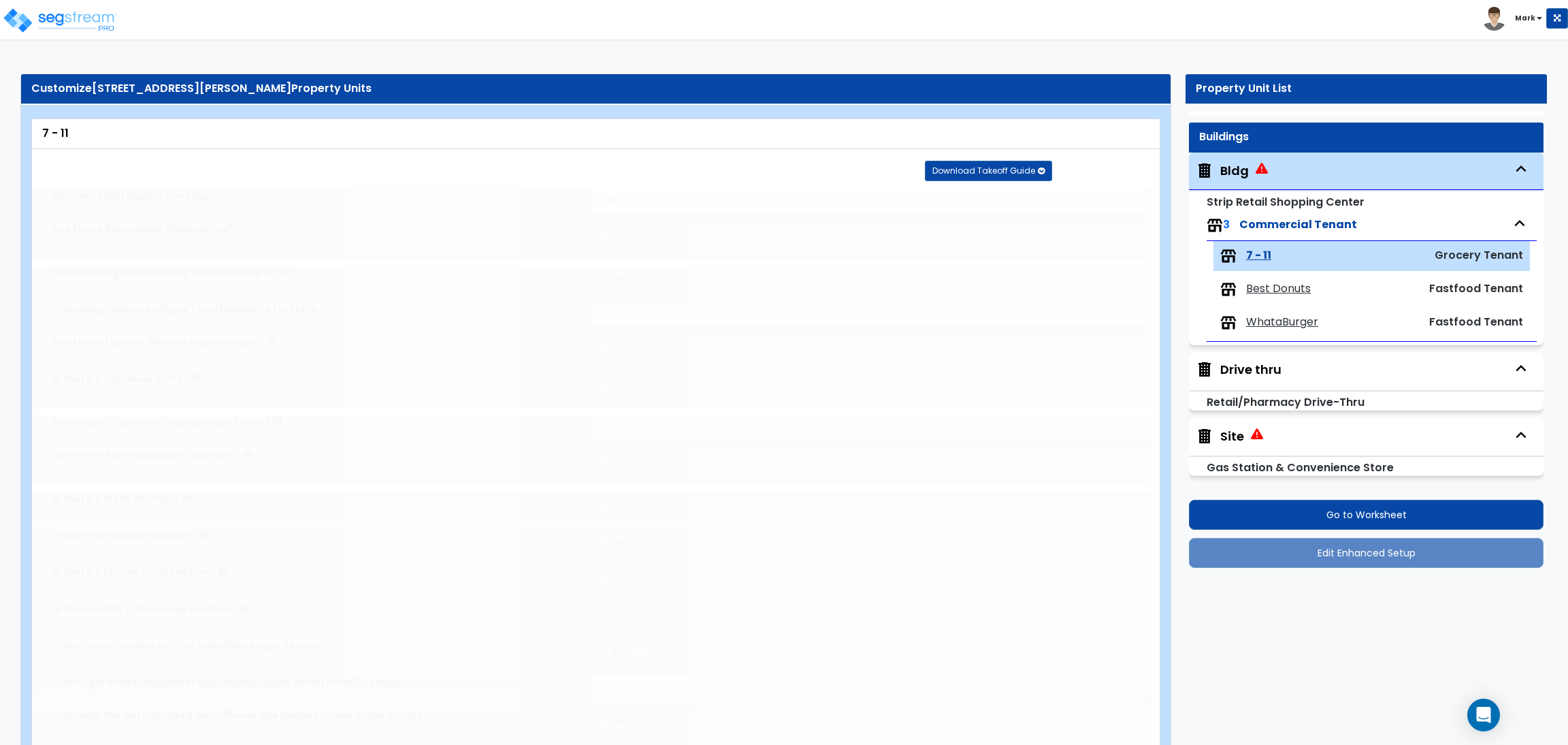
radio input "true"
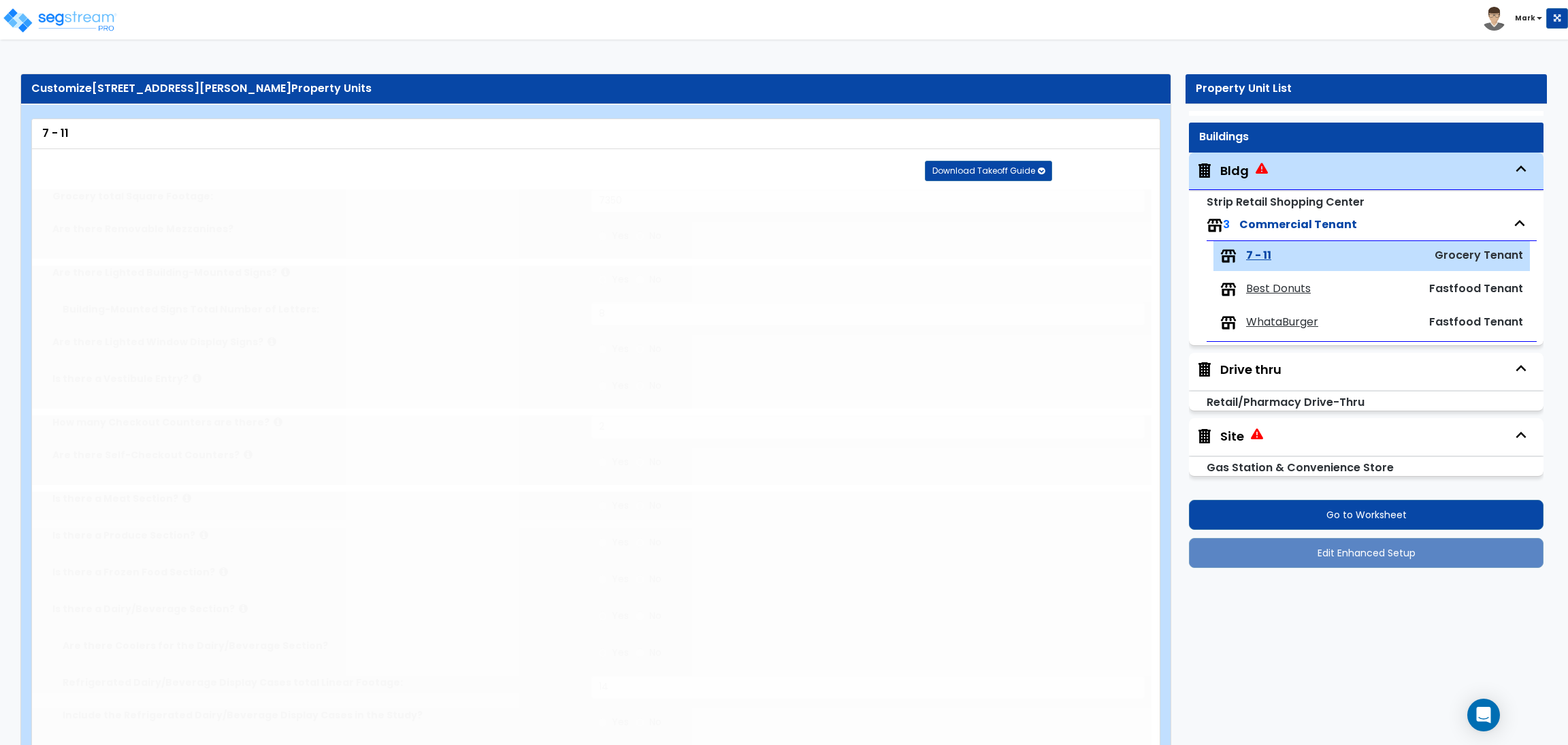
radio input "true"
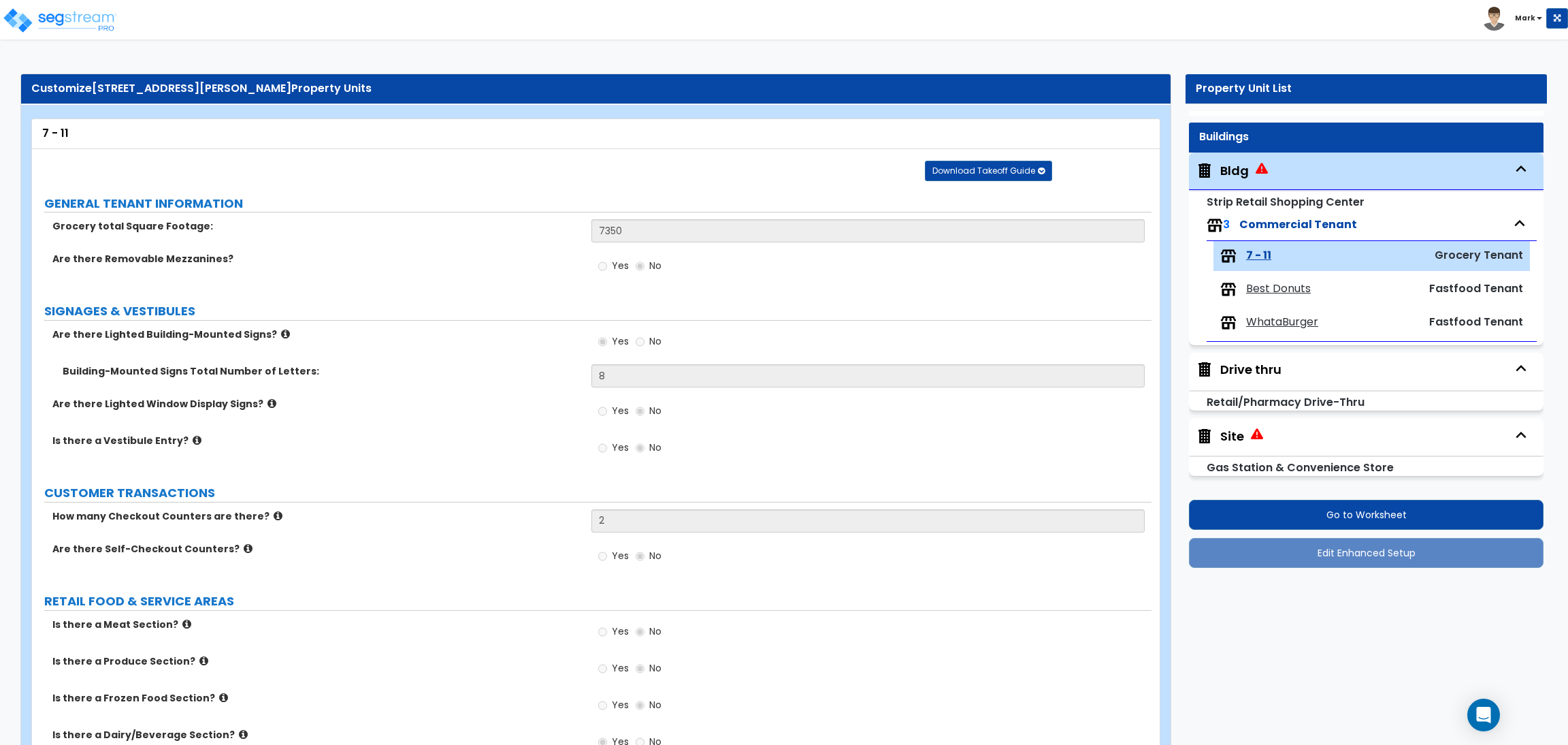
click at [1260, 286] on span "Best Donuts" at bounding box center [1278, 289] width 65 height 16
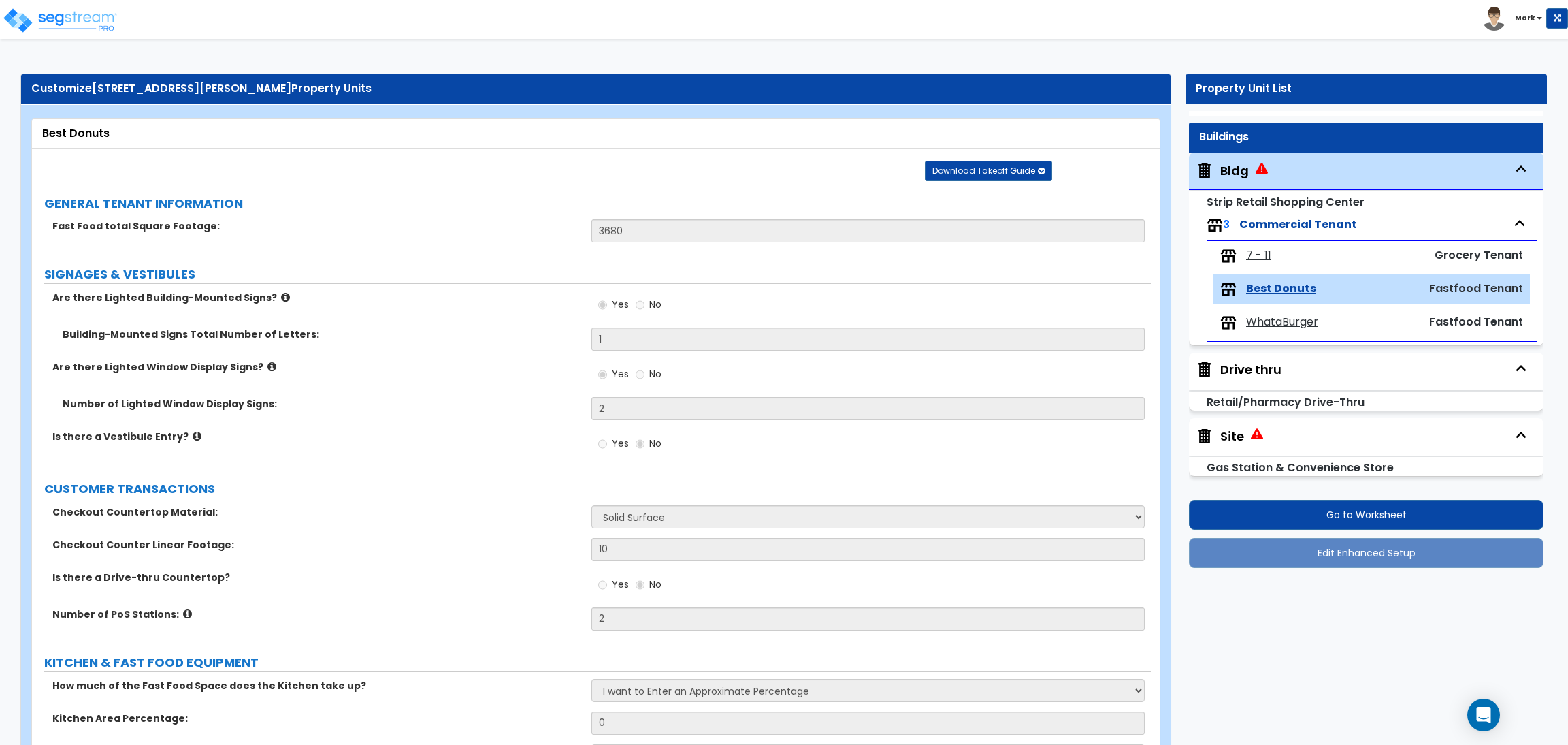
click at [1279, 327] on span "WhataBurger" at bounding box center [1282, 322] width 72 height 16
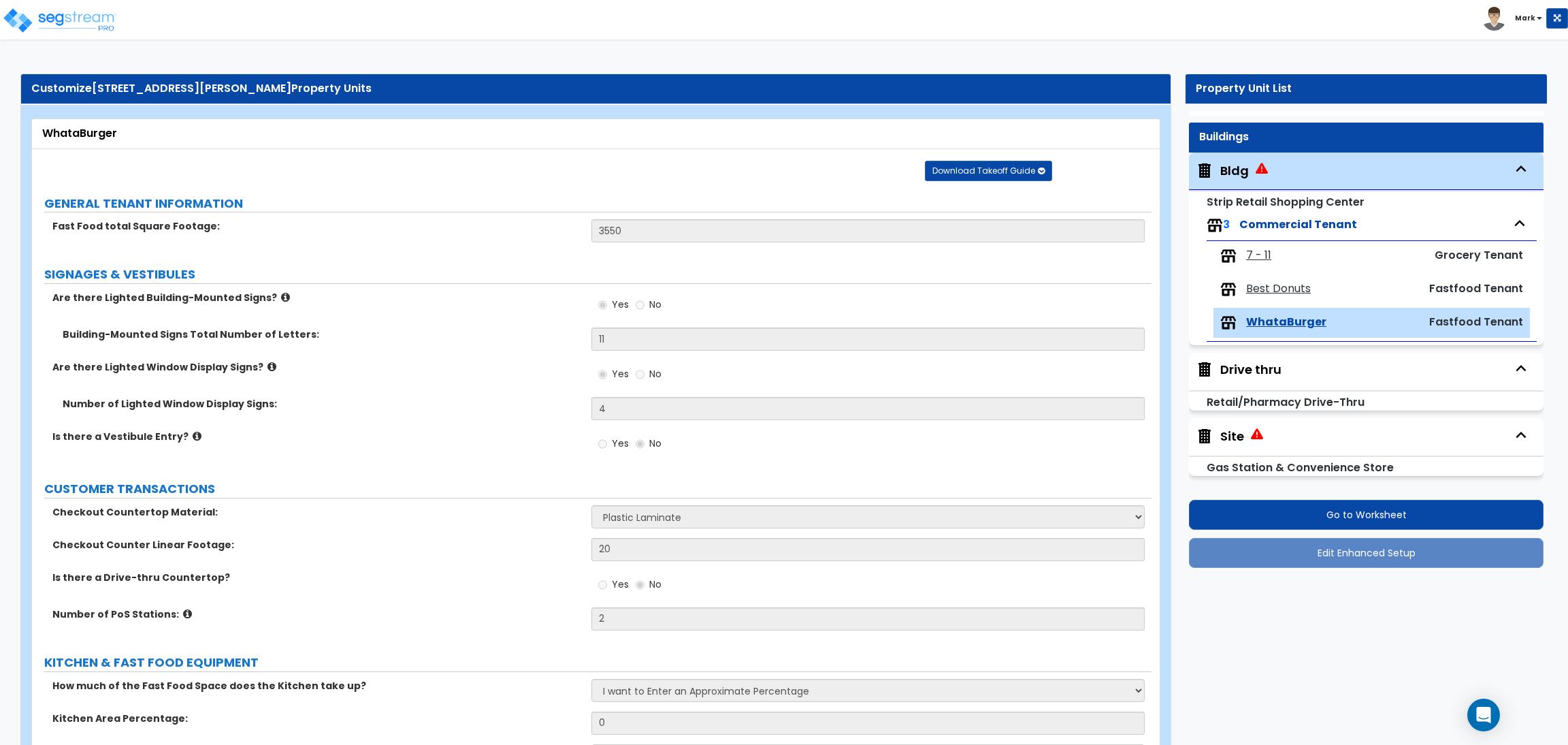
click at [1276, 287] on span "Best Donuts" at bounding box center [1278, 289] width 65 height 16
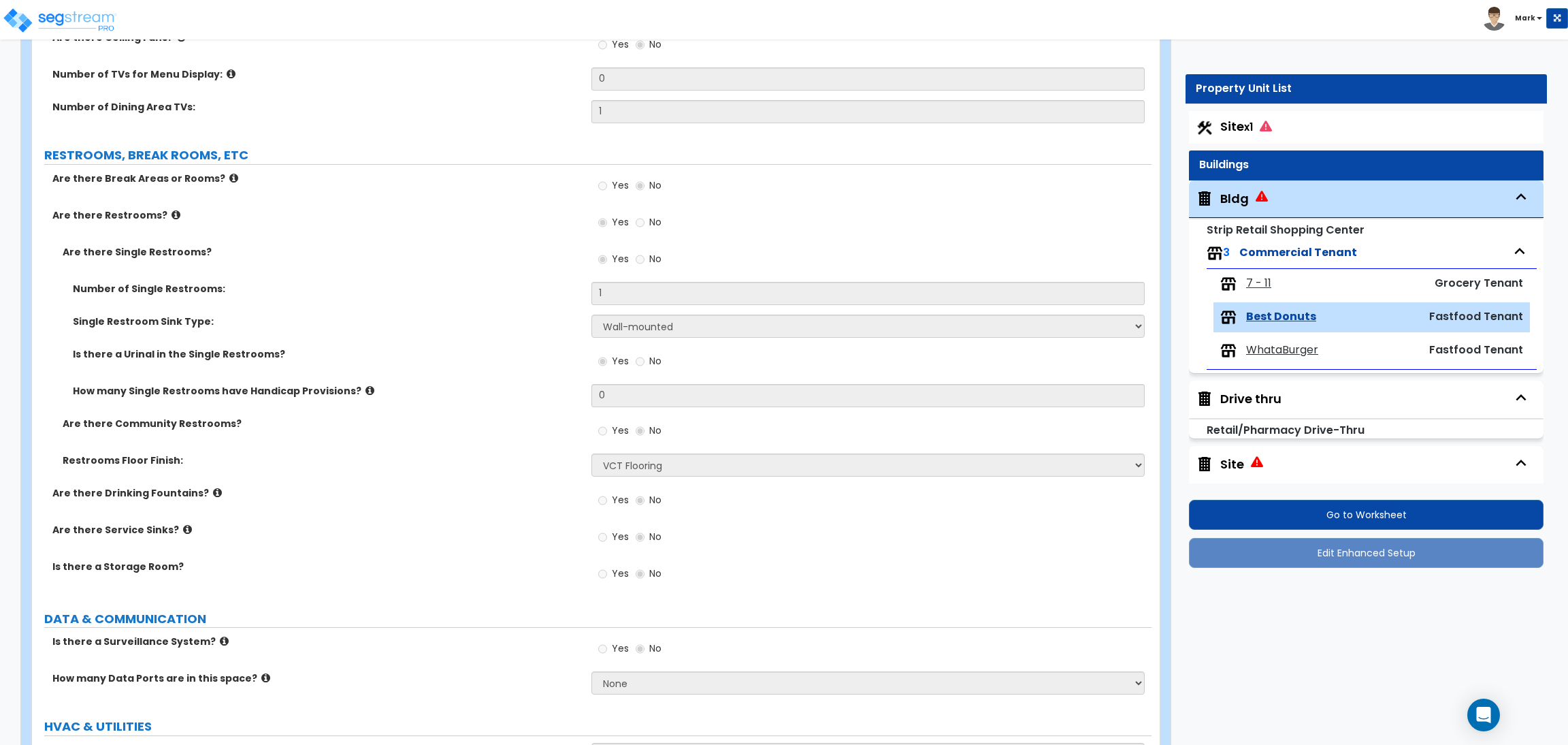
click at [1245, 131] on span "Site x1" at bounding box center [1246, 125] width 52 height 17
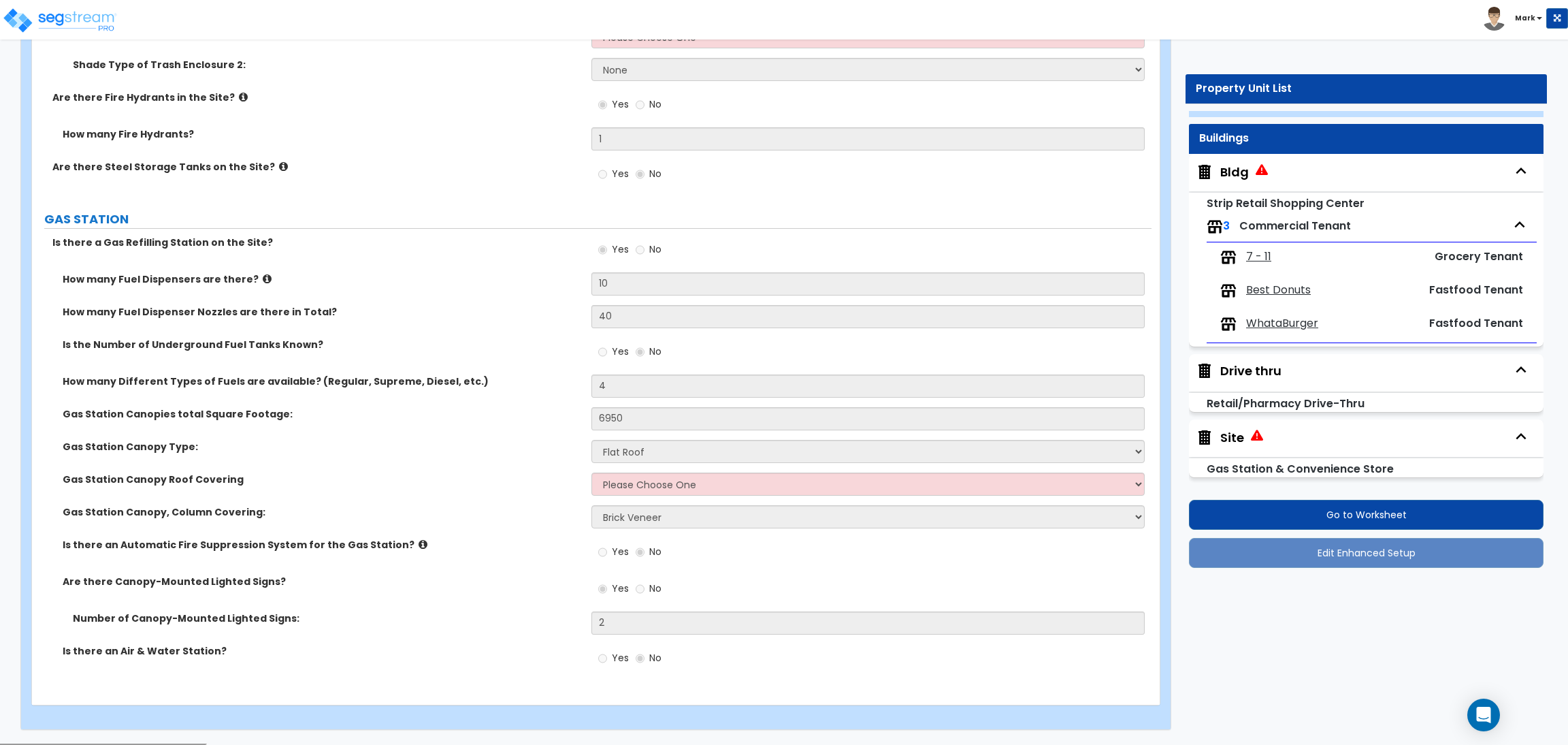
scroll to position [28, 0]
click at [1221, 441] on div "Site" at bounding box center [1232, 437] width 23 height 18
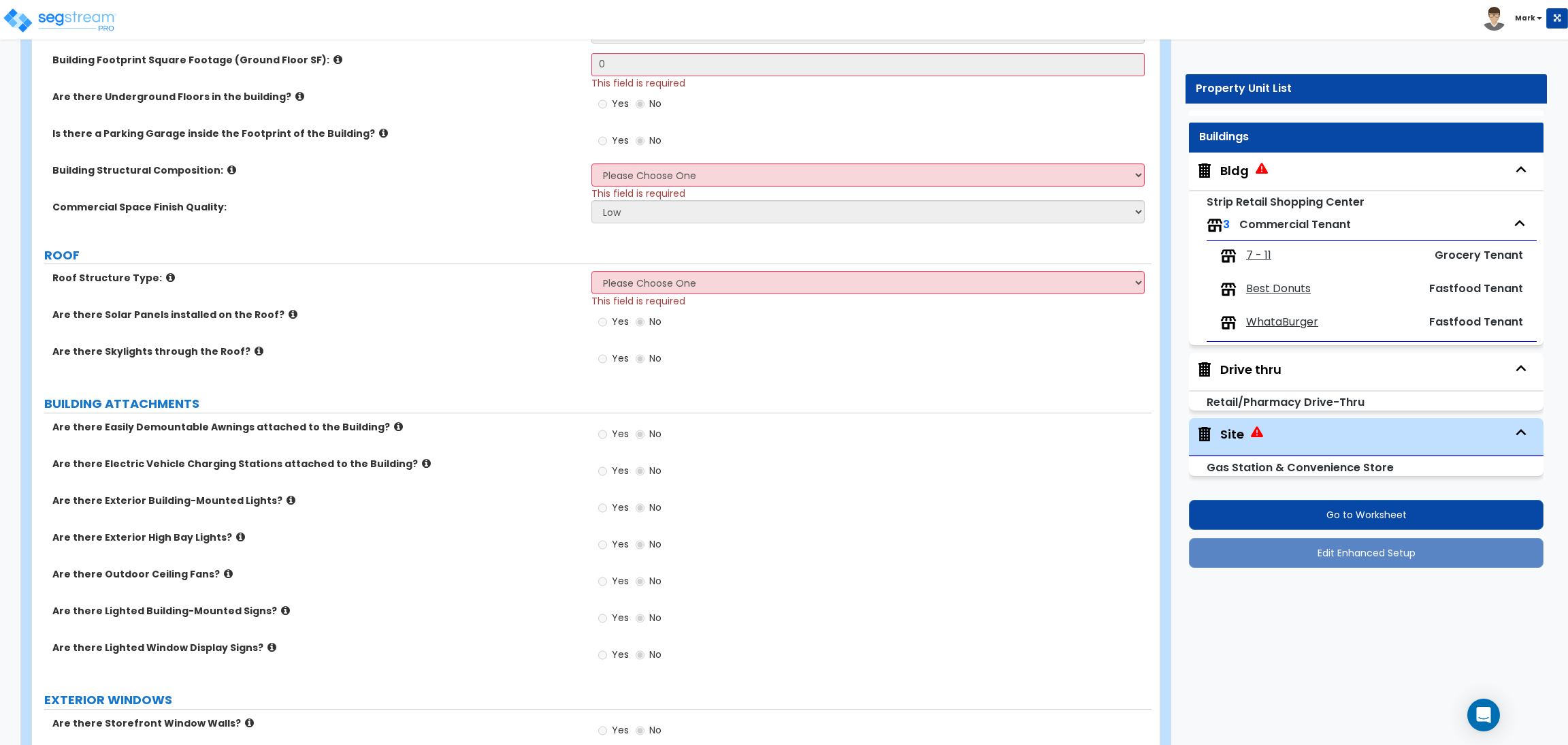
scroll to position [510, 0]
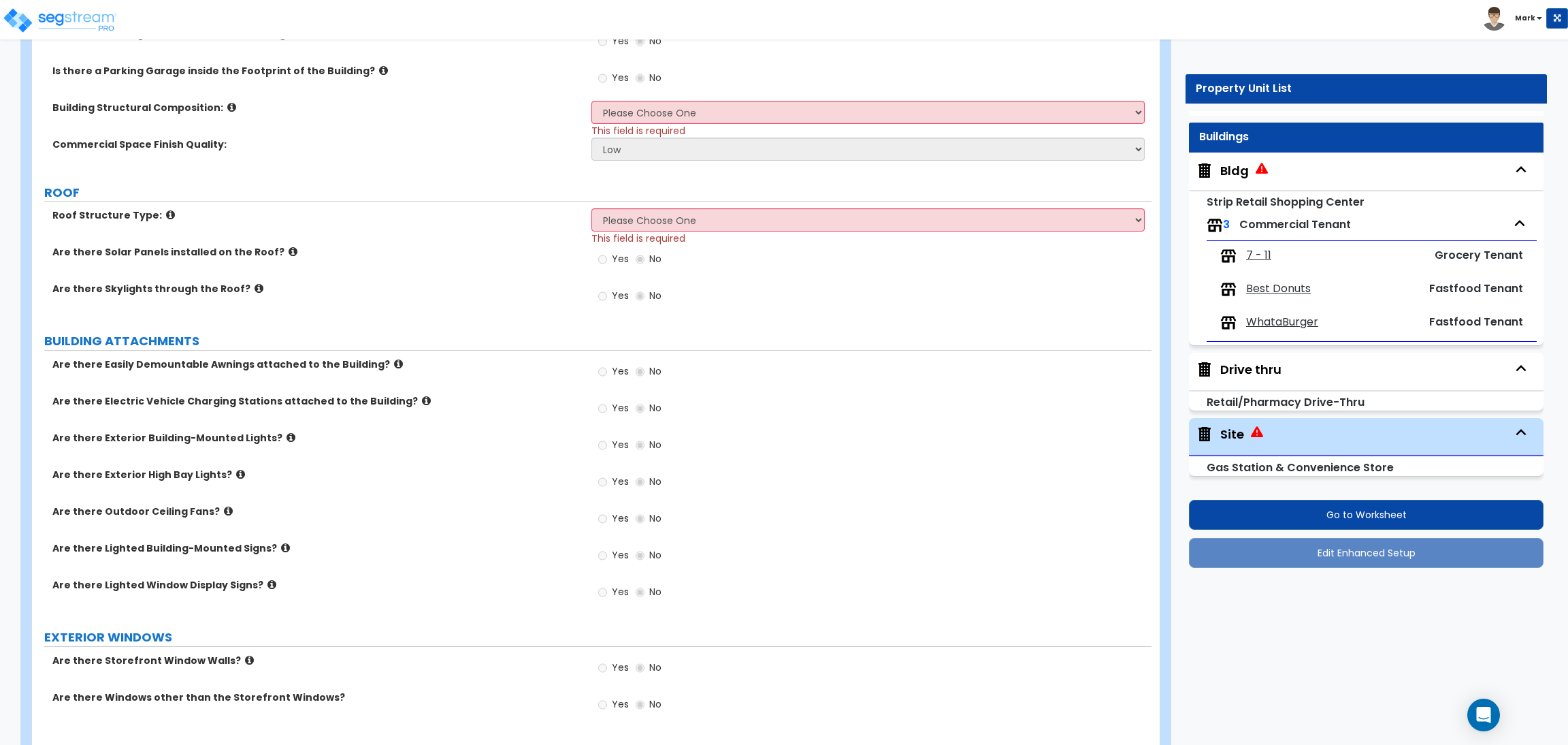
click at [1306, 208] on small "Strip Retail Shopping Center" at bounding box center [1285, 202] width 158 height 16
click at [1227, 163] on div "Bldg" at bounding box center [1234, 170] width 28 height 18
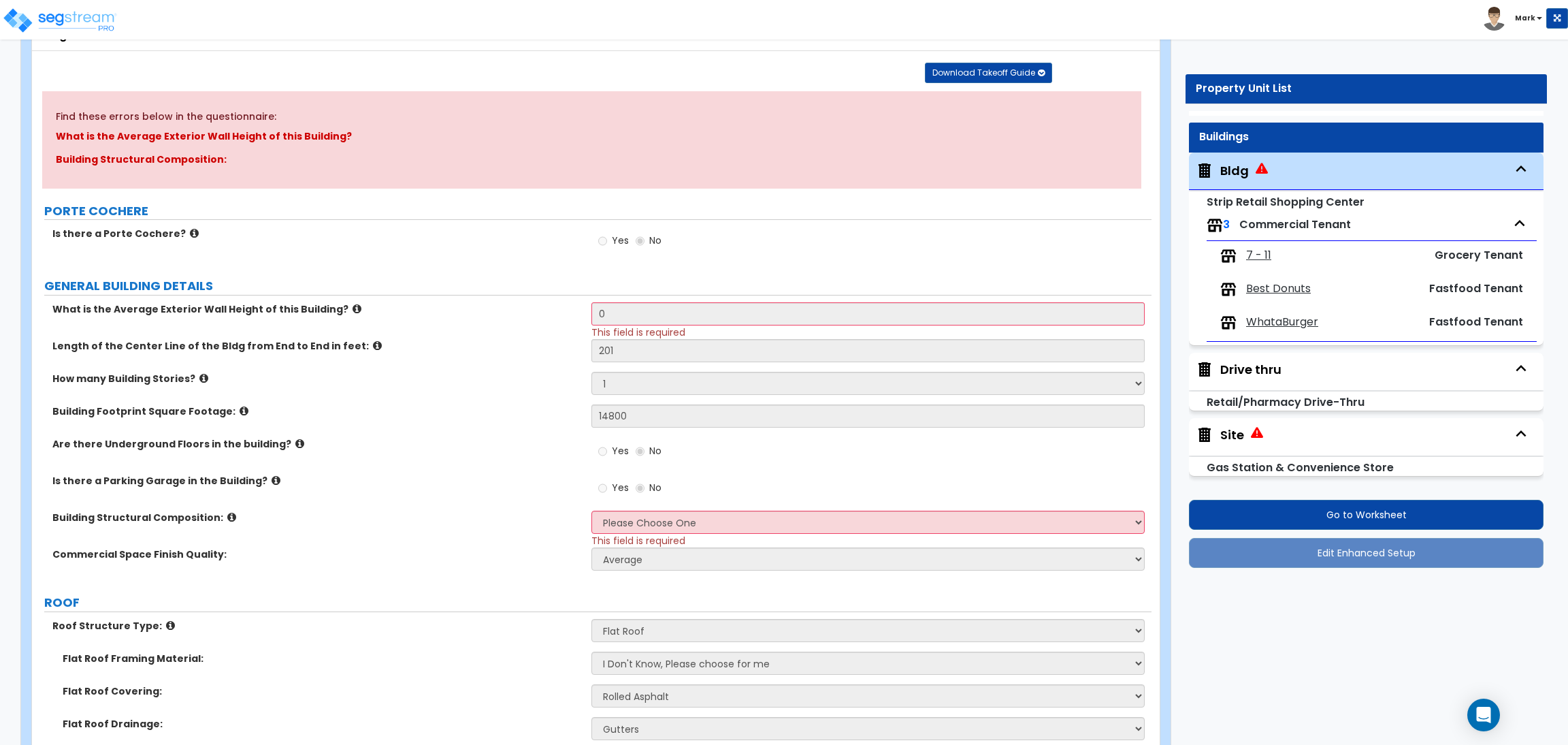
scroll to position [102, 0]
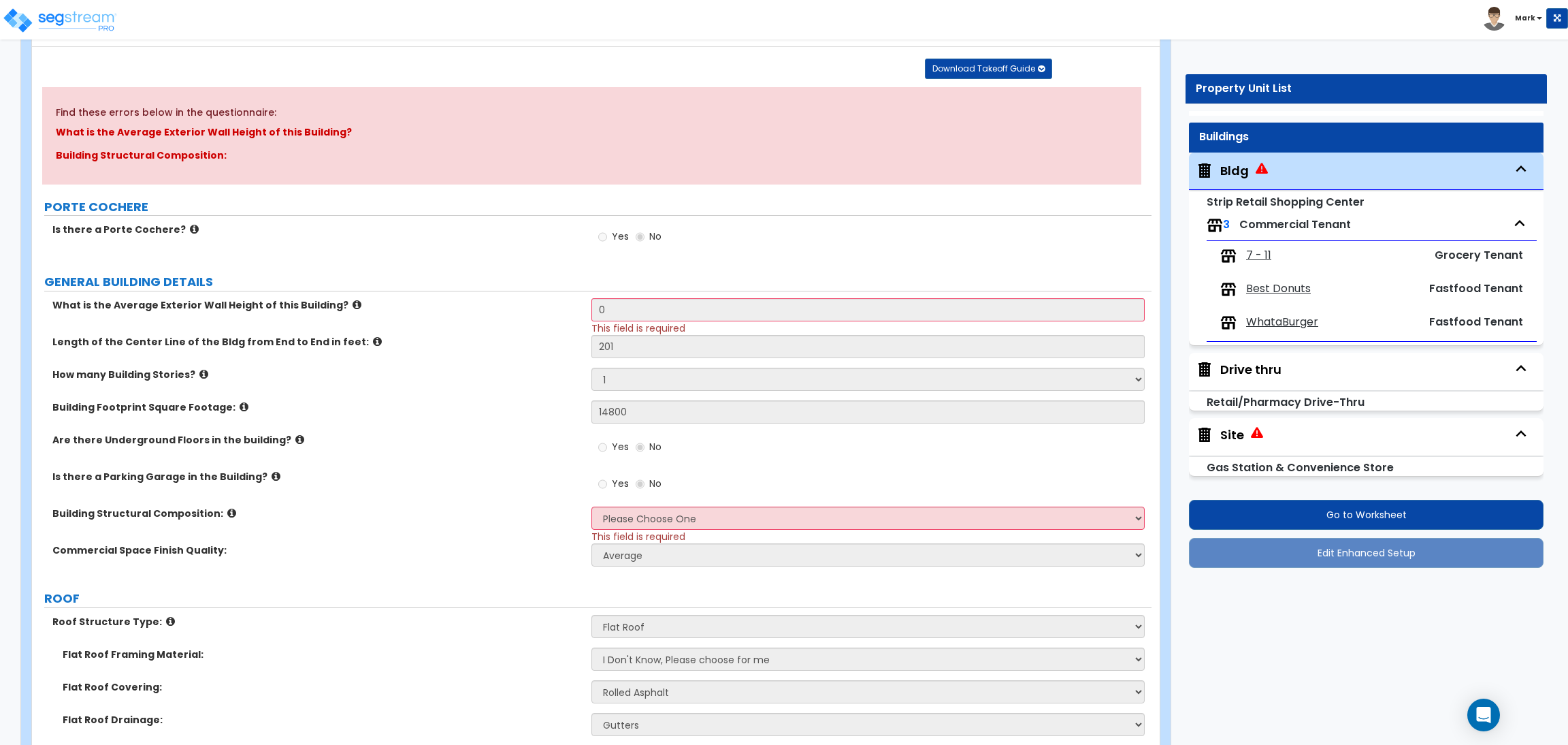
click at [1255, 248] on span "7 - 11" at bounding box center [1259, 256] width 25 height 16
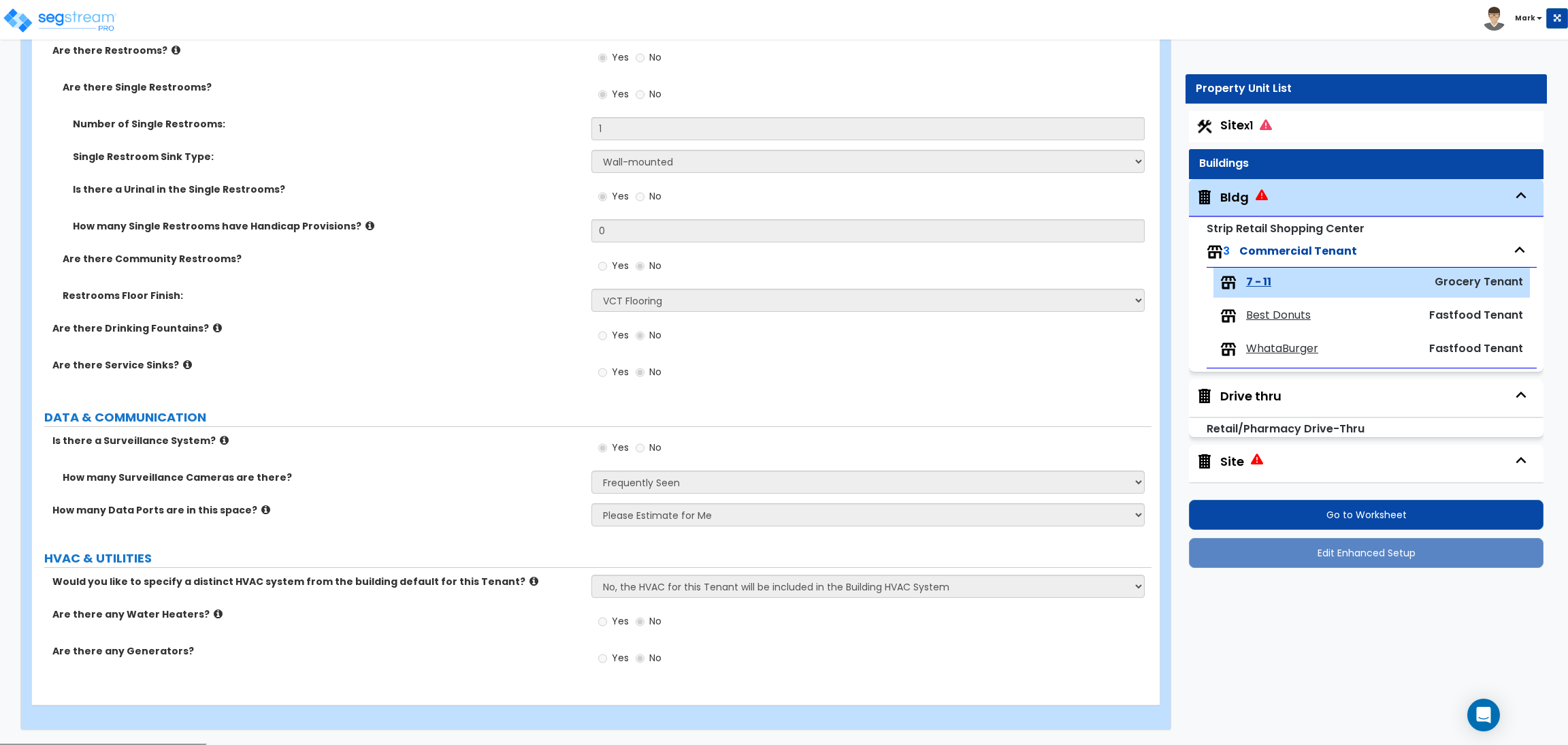
scroll to position [0, 0]
click at [1236, 127] on span "Site x1" at bounding box center [1246, 125] width 52 height 17
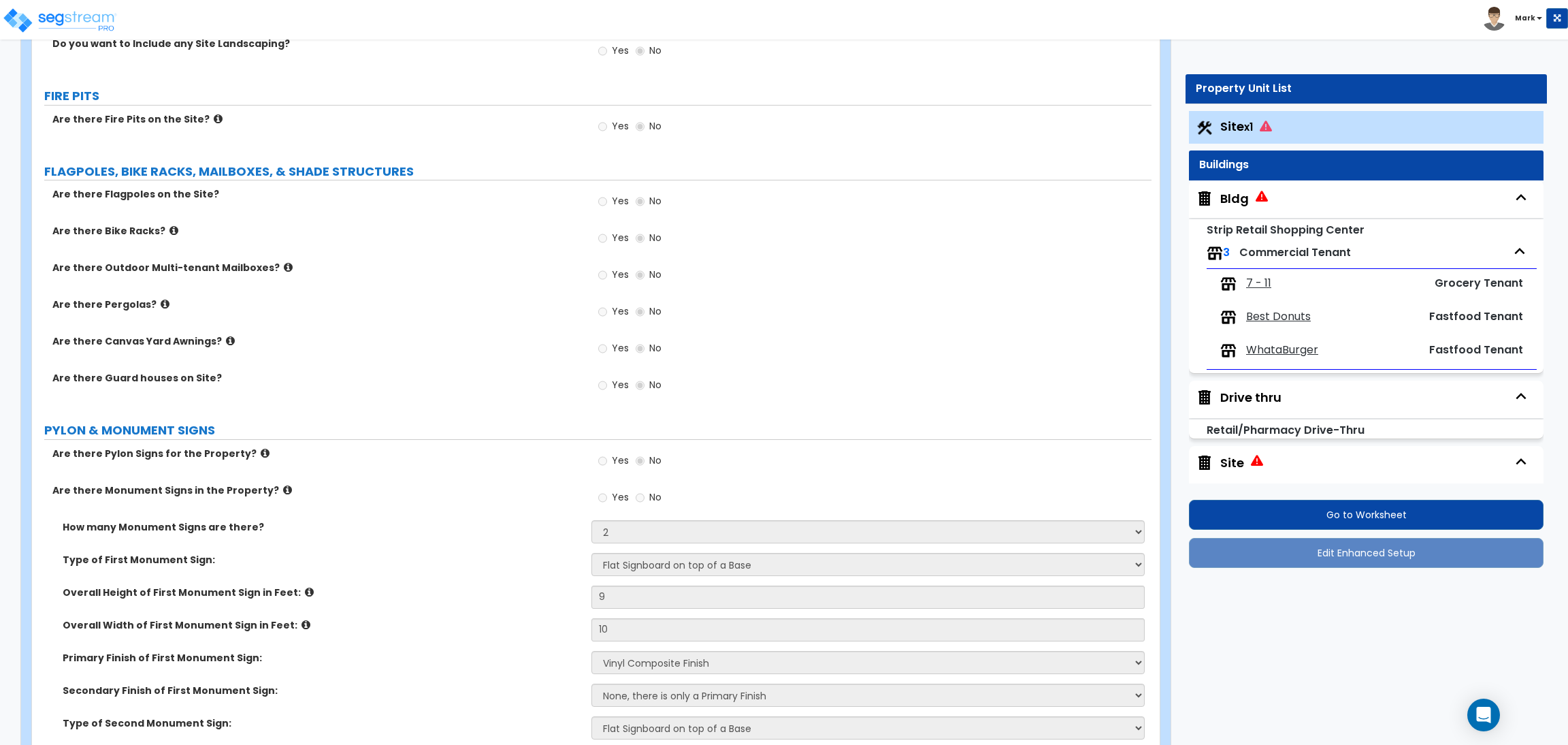
scroll to position [2047, 0]
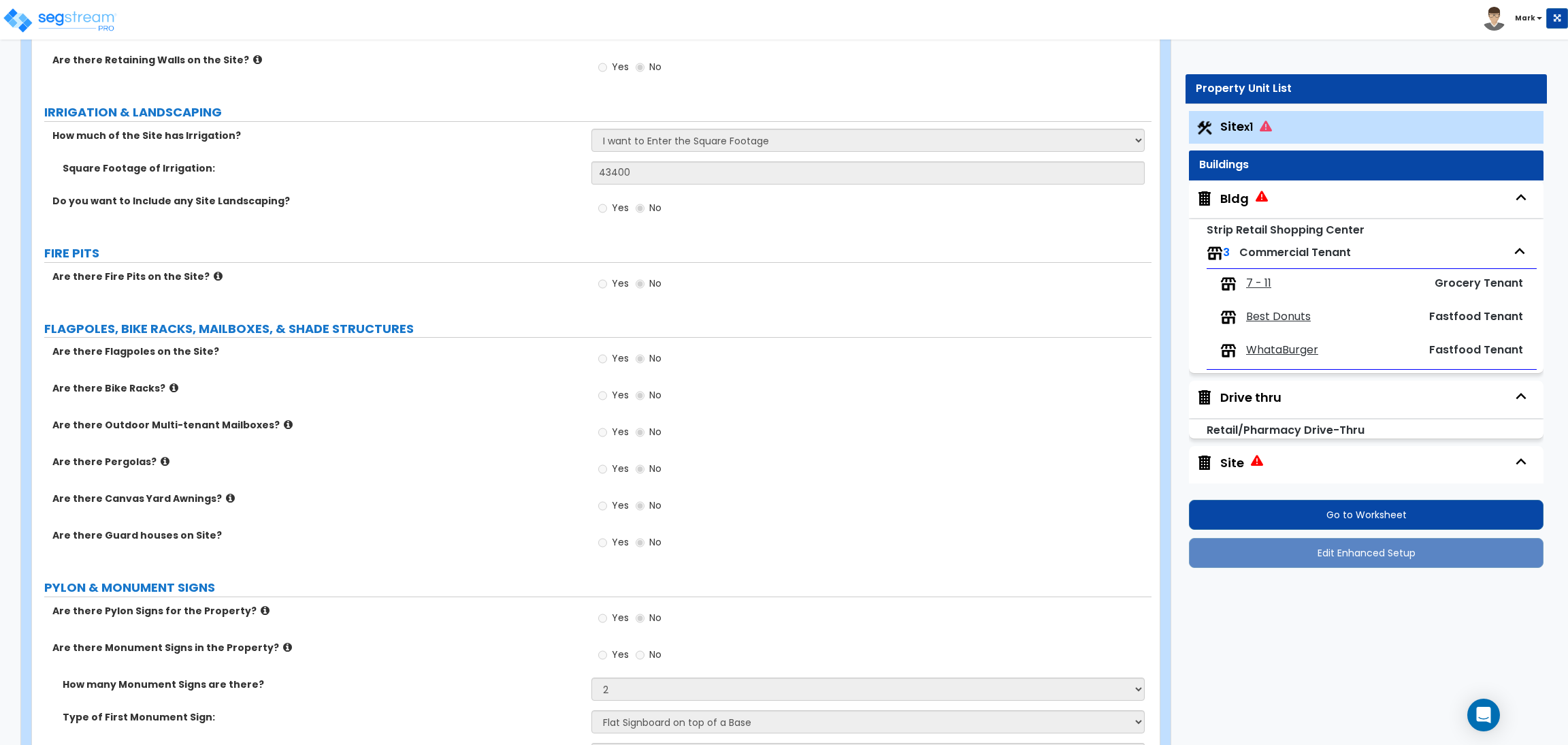
click at [1234, 283] on img at bounding box center [1228, 284] width 17 height 17
click at [1257, 291] on span "7 - 11" at bounding box center [1259, 284] width 25 height 16
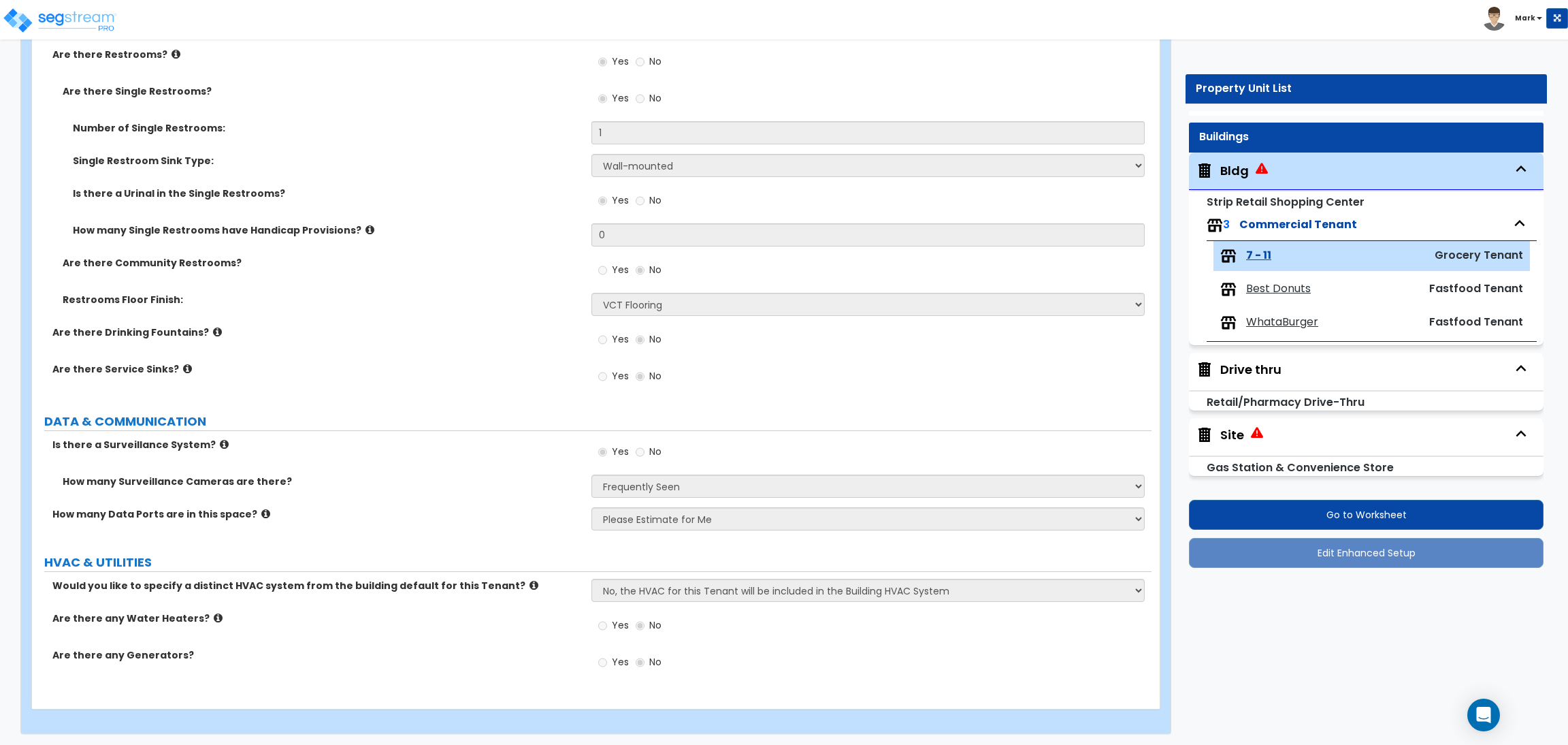
scroll to position [3108, 0]
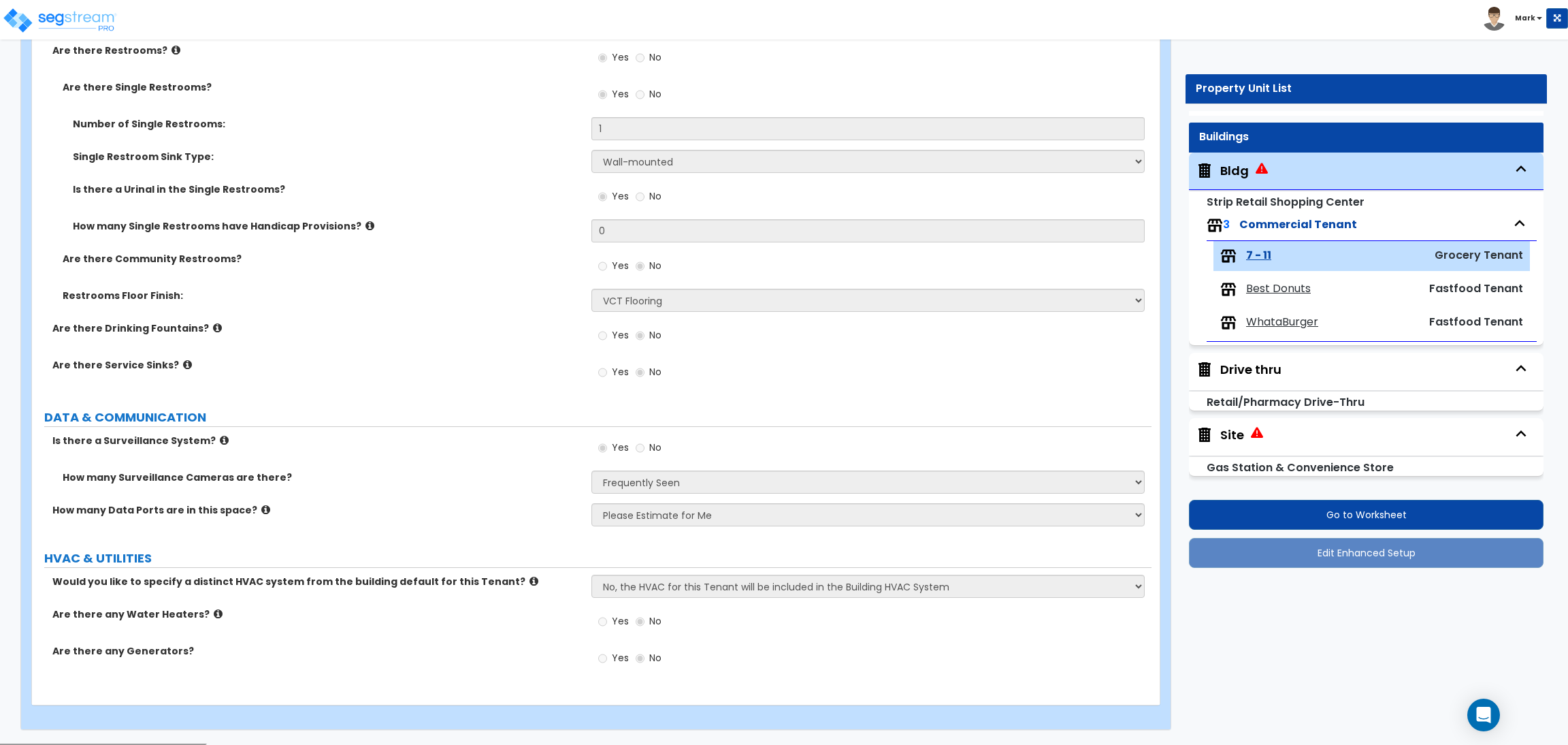
click at [1285, 323] on span "WhataBurger" at bounding box center [1282, 322] width 72 height 16
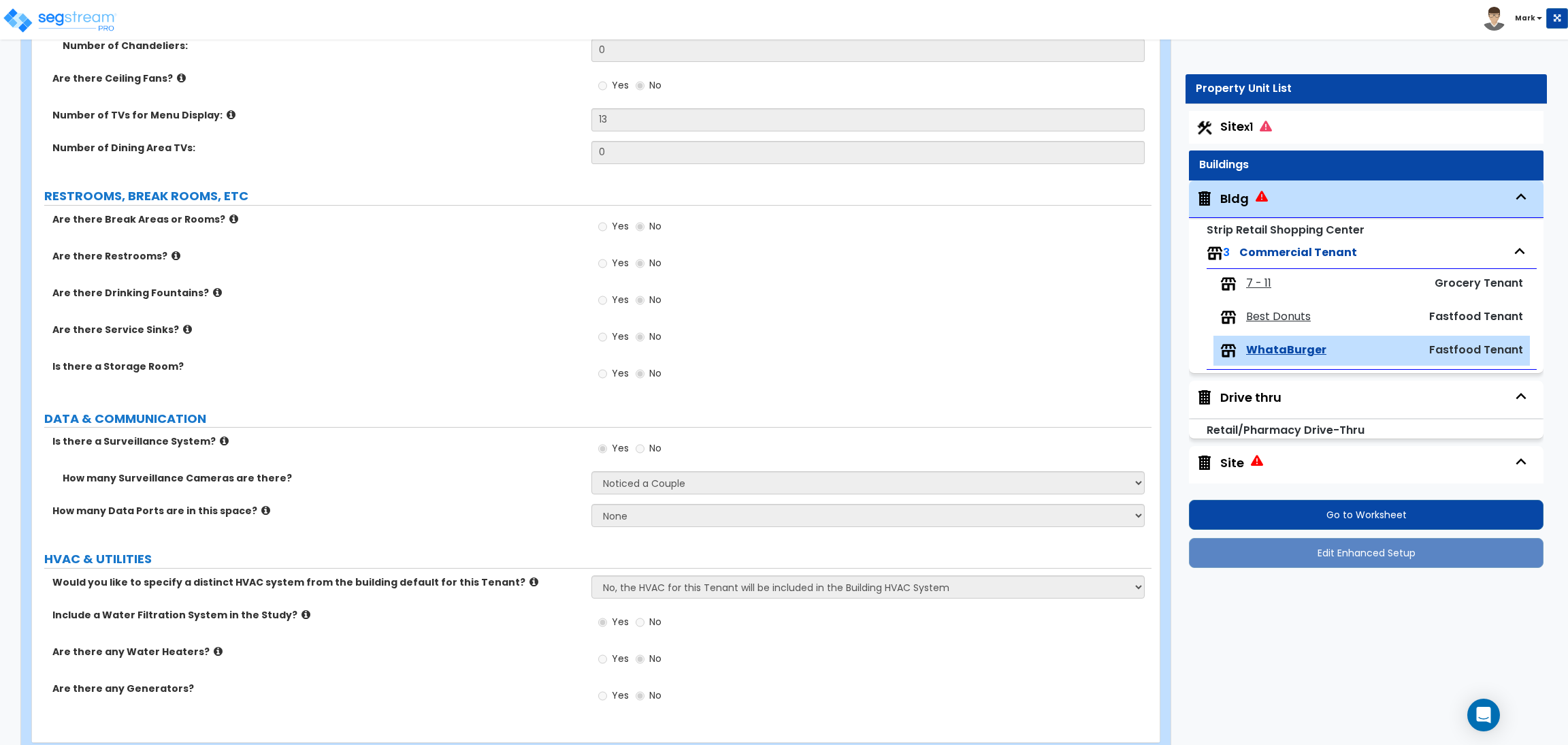
scroll to position [2751, 0]
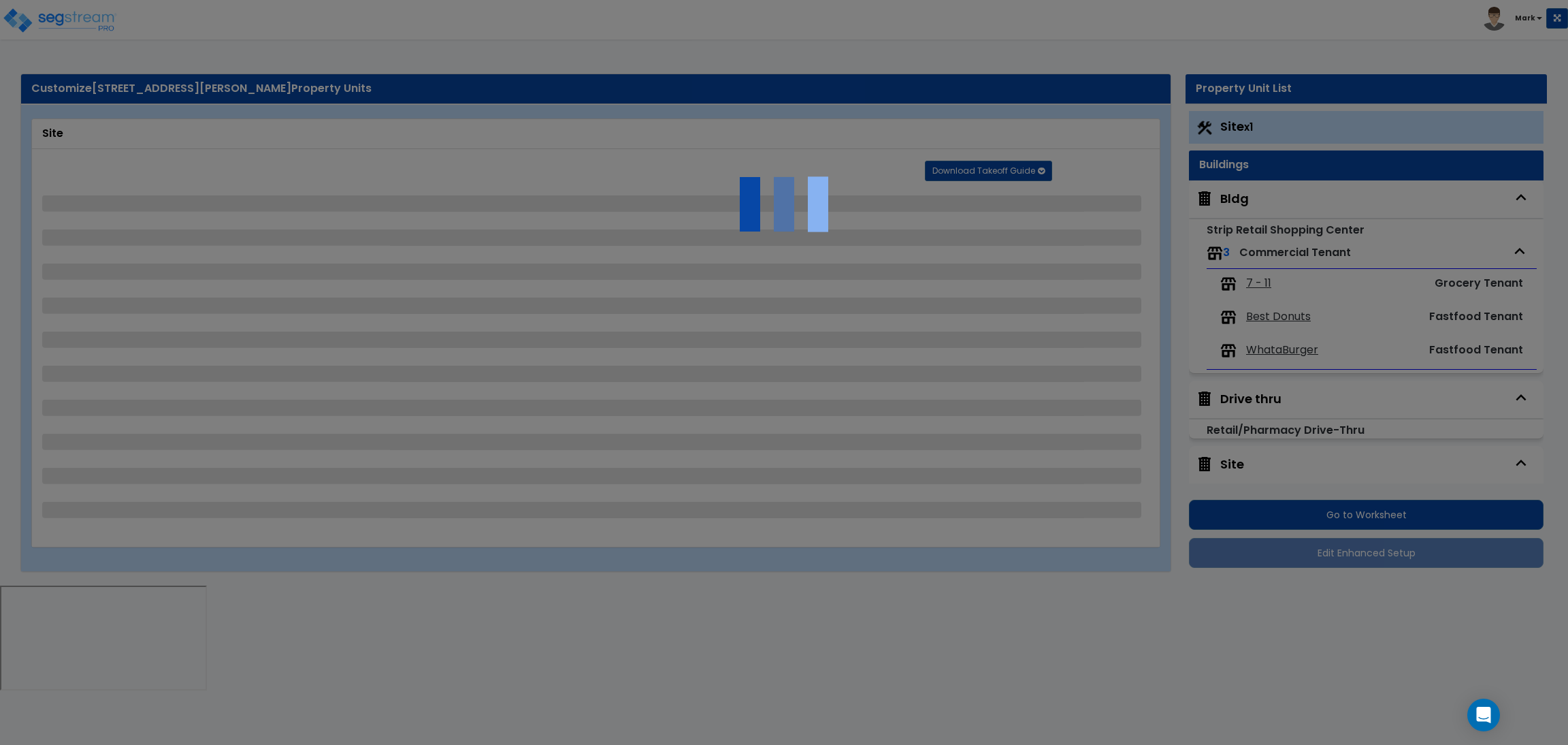
select select "2"
select select "4"
select select "1"
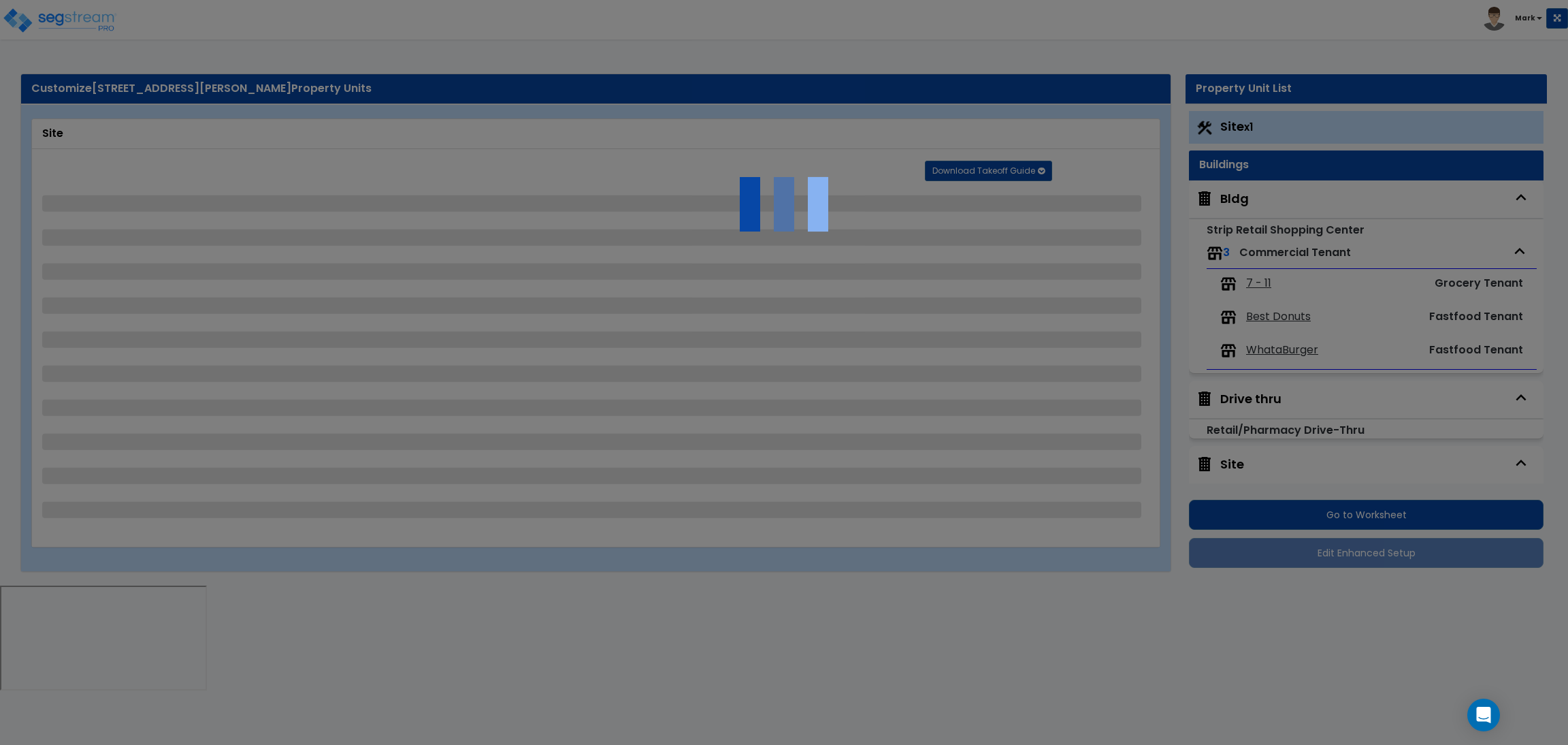
select select "2"
select select "1"
select select "5"
select select "1"
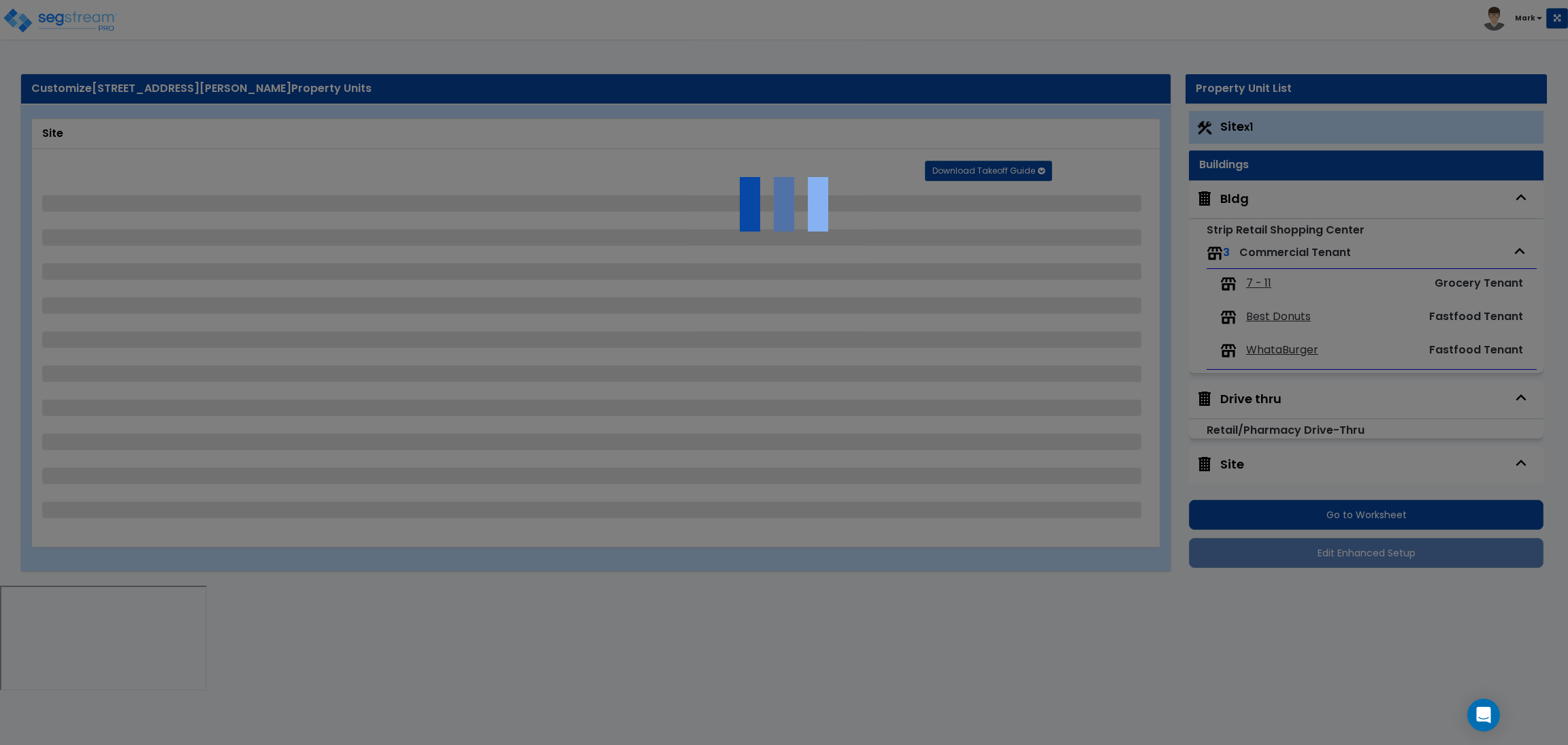
select select "2"
select select "1"
select select "2"
select select "4"
select select "2"
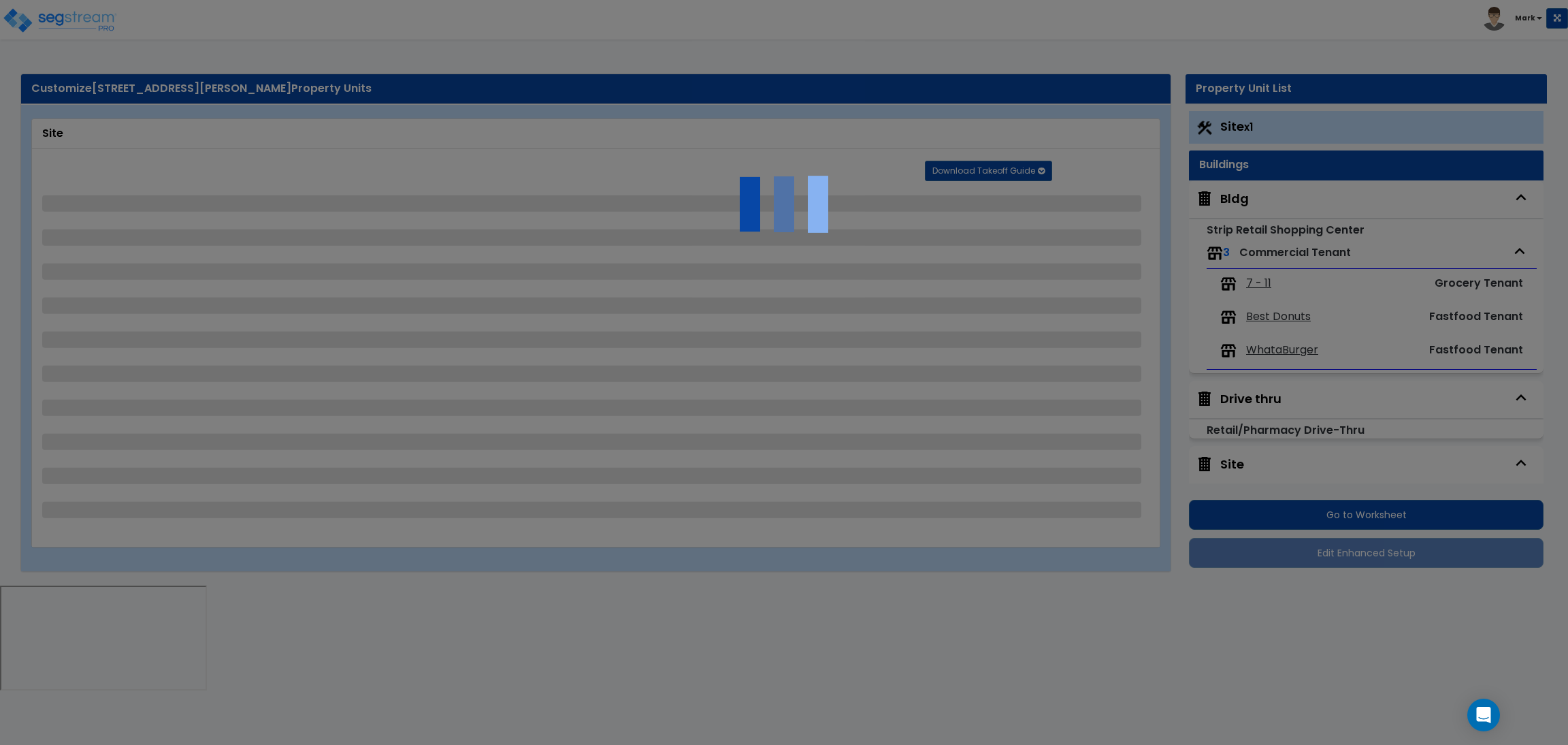
select select "2"
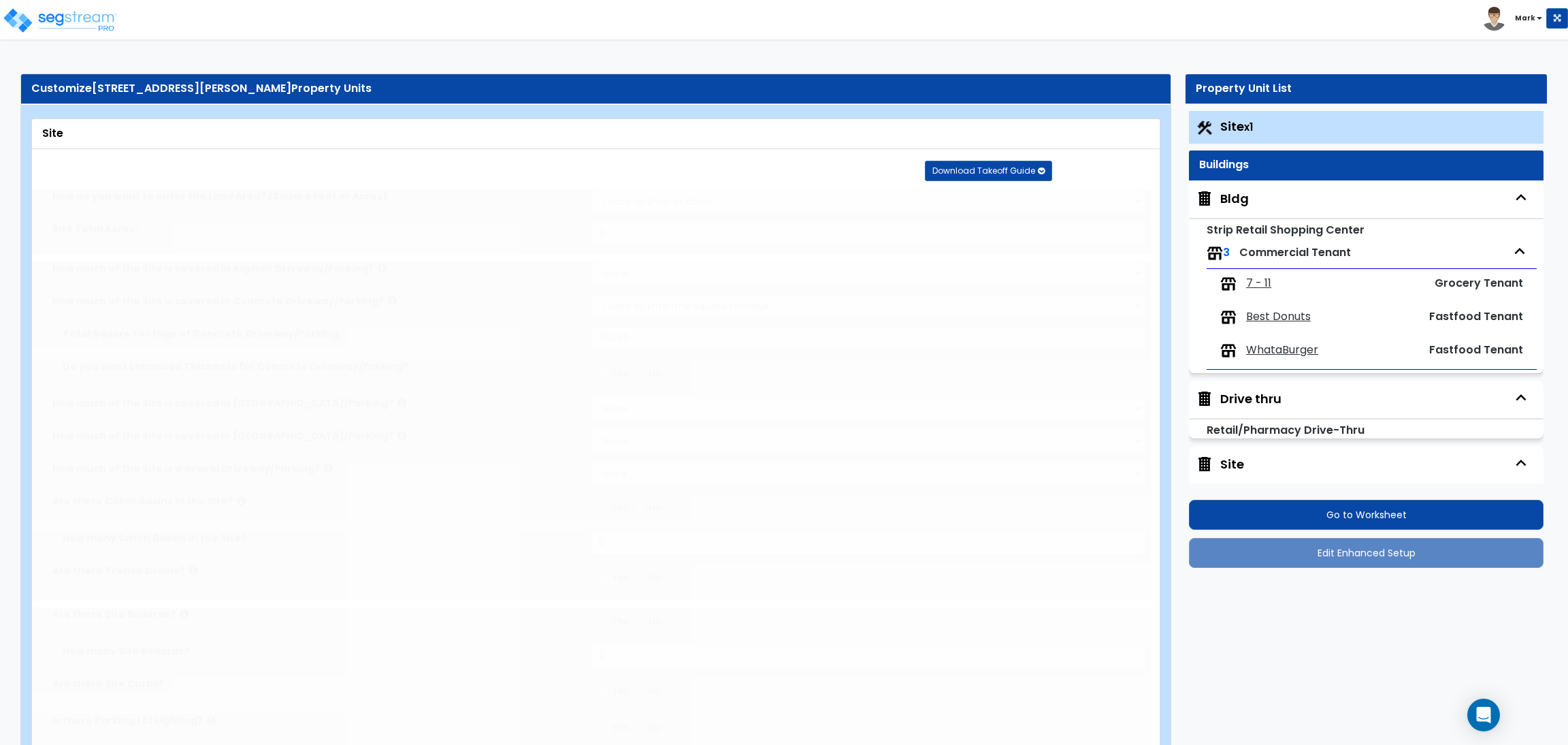
radio input "true"
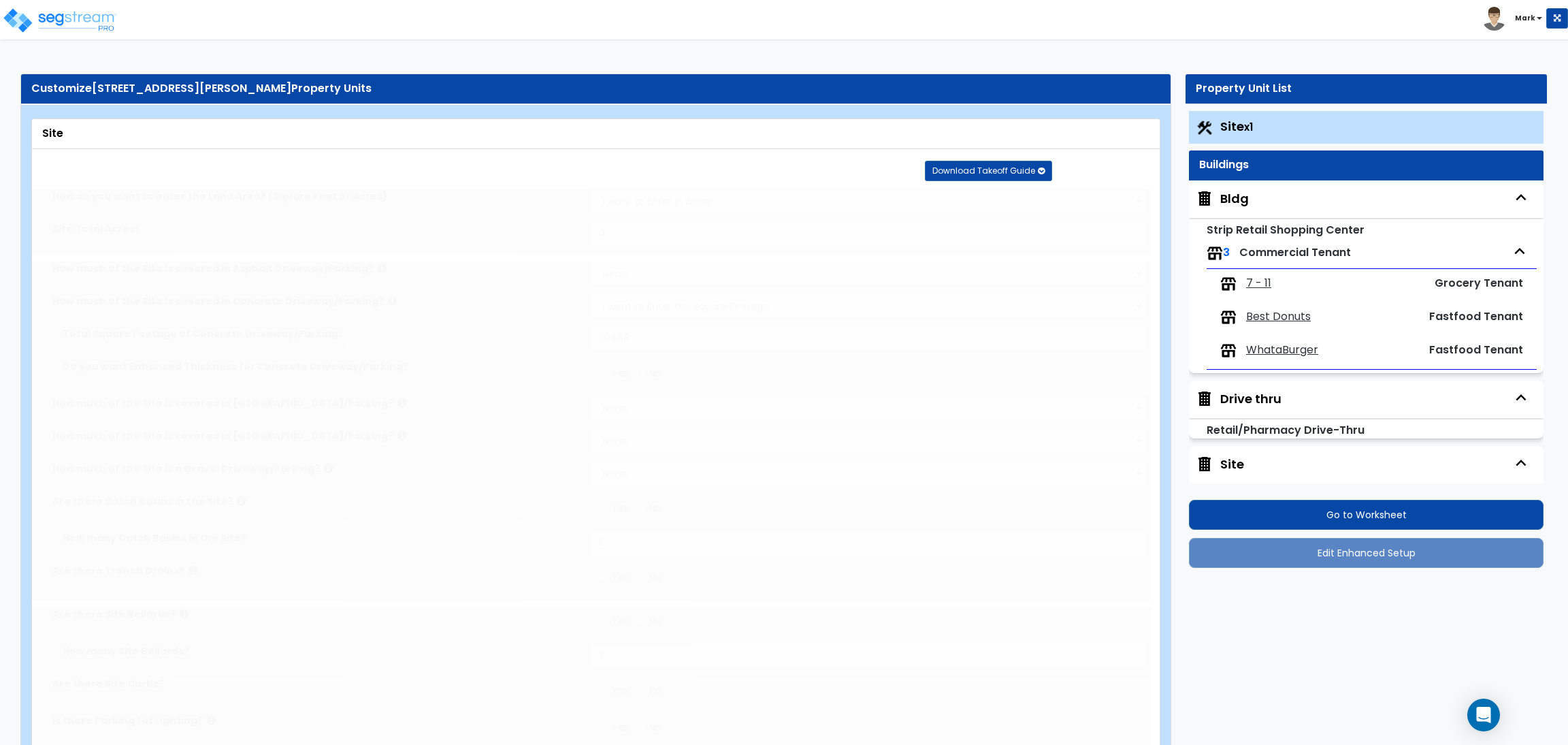
radio input "true"
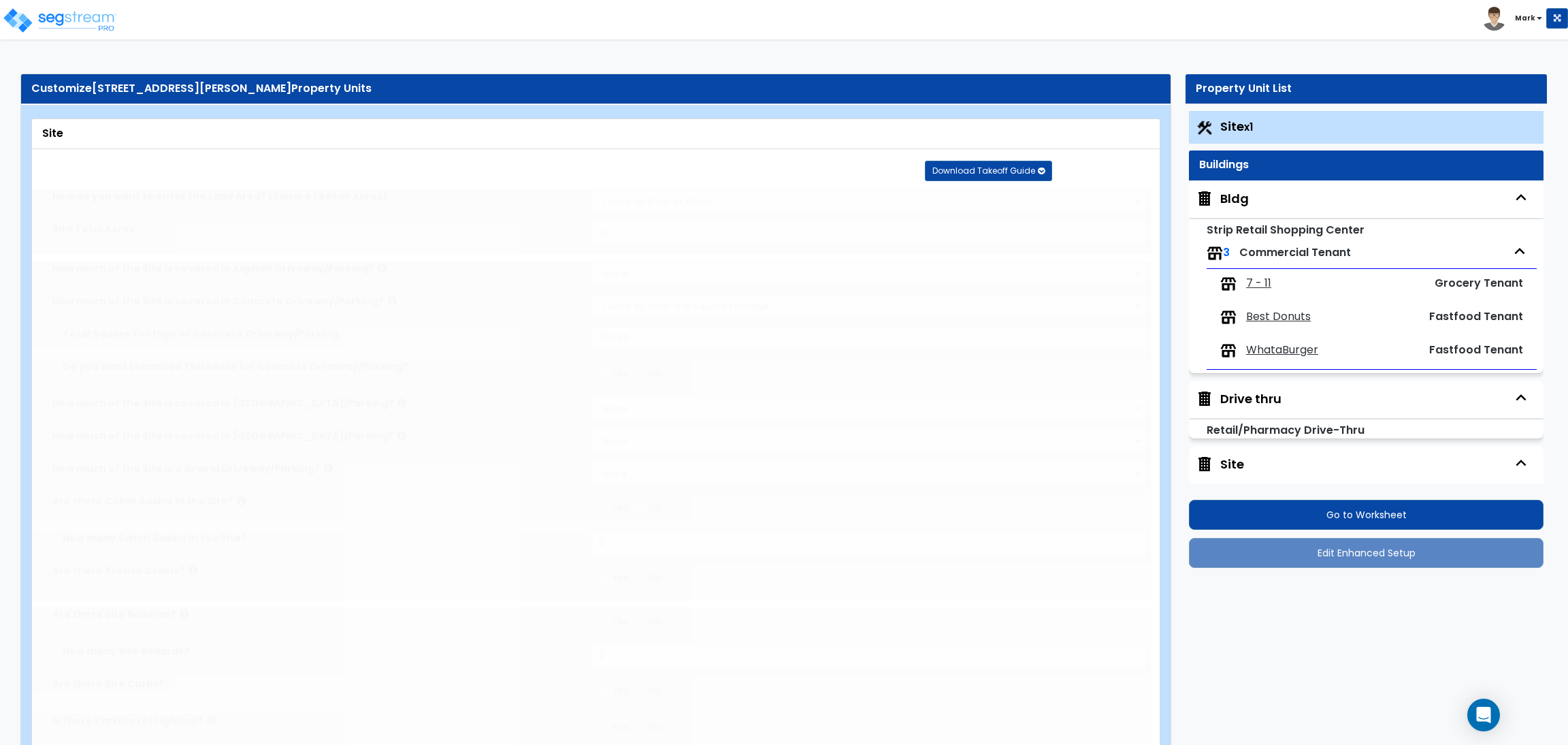
radio input "true"
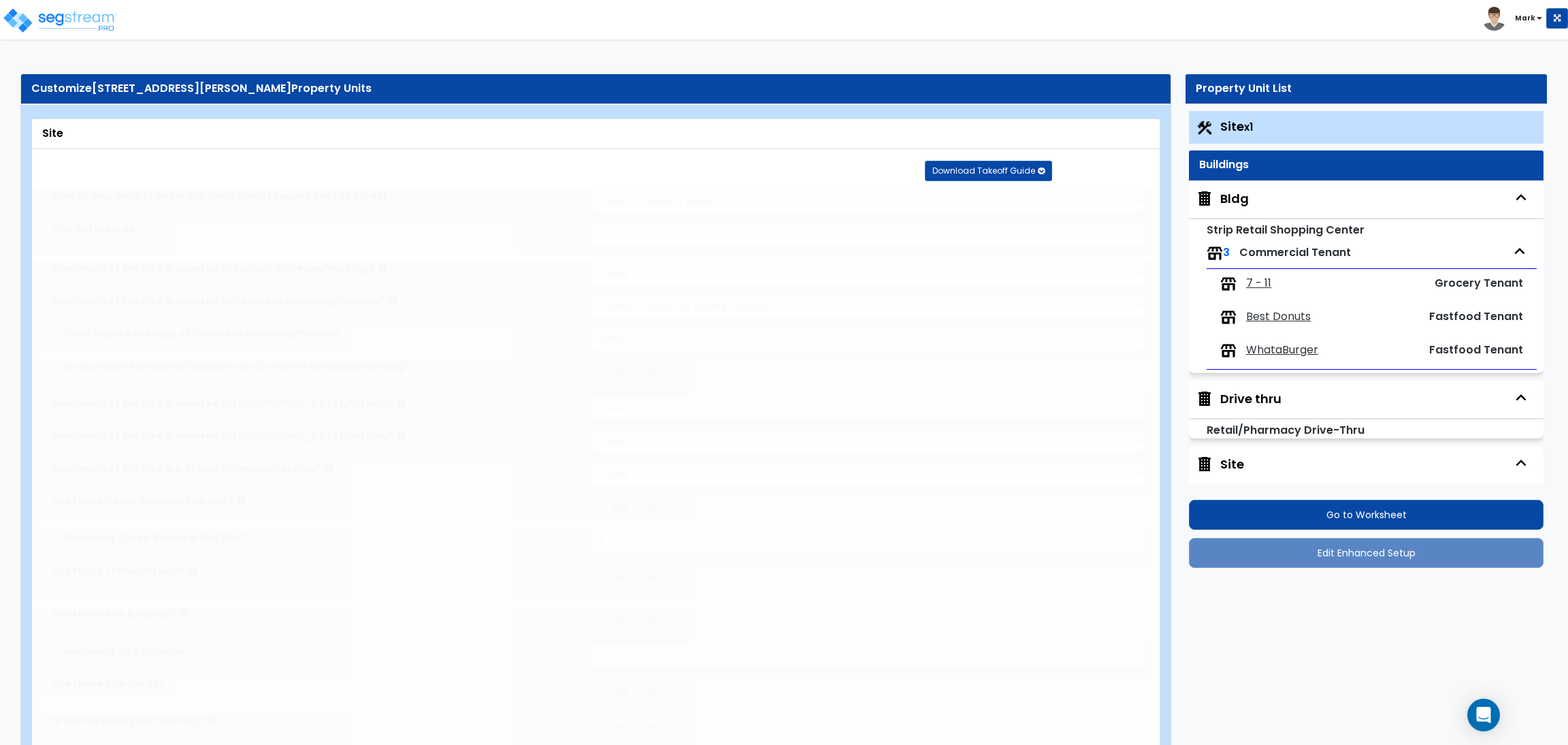
radio input "true"
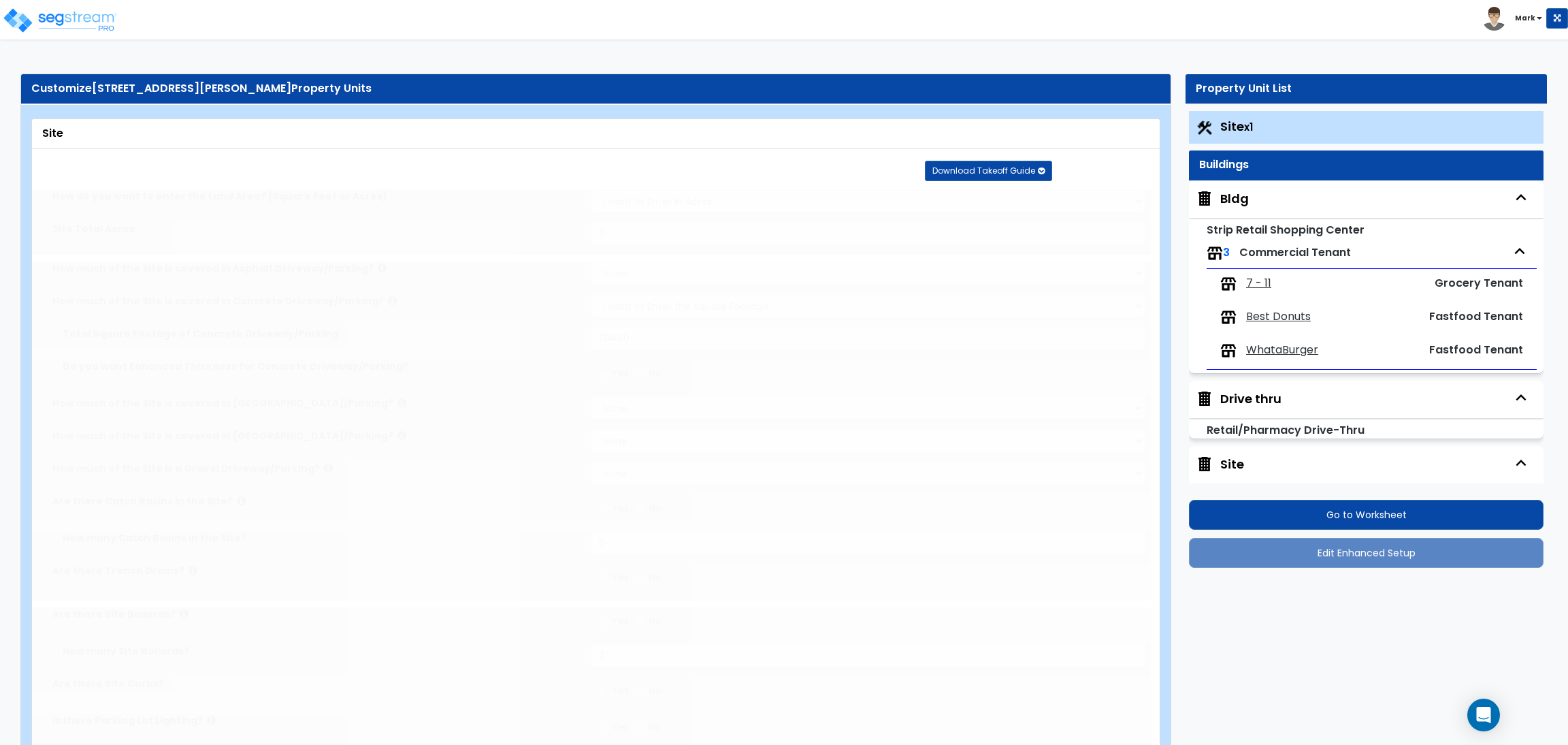
radio input "true"
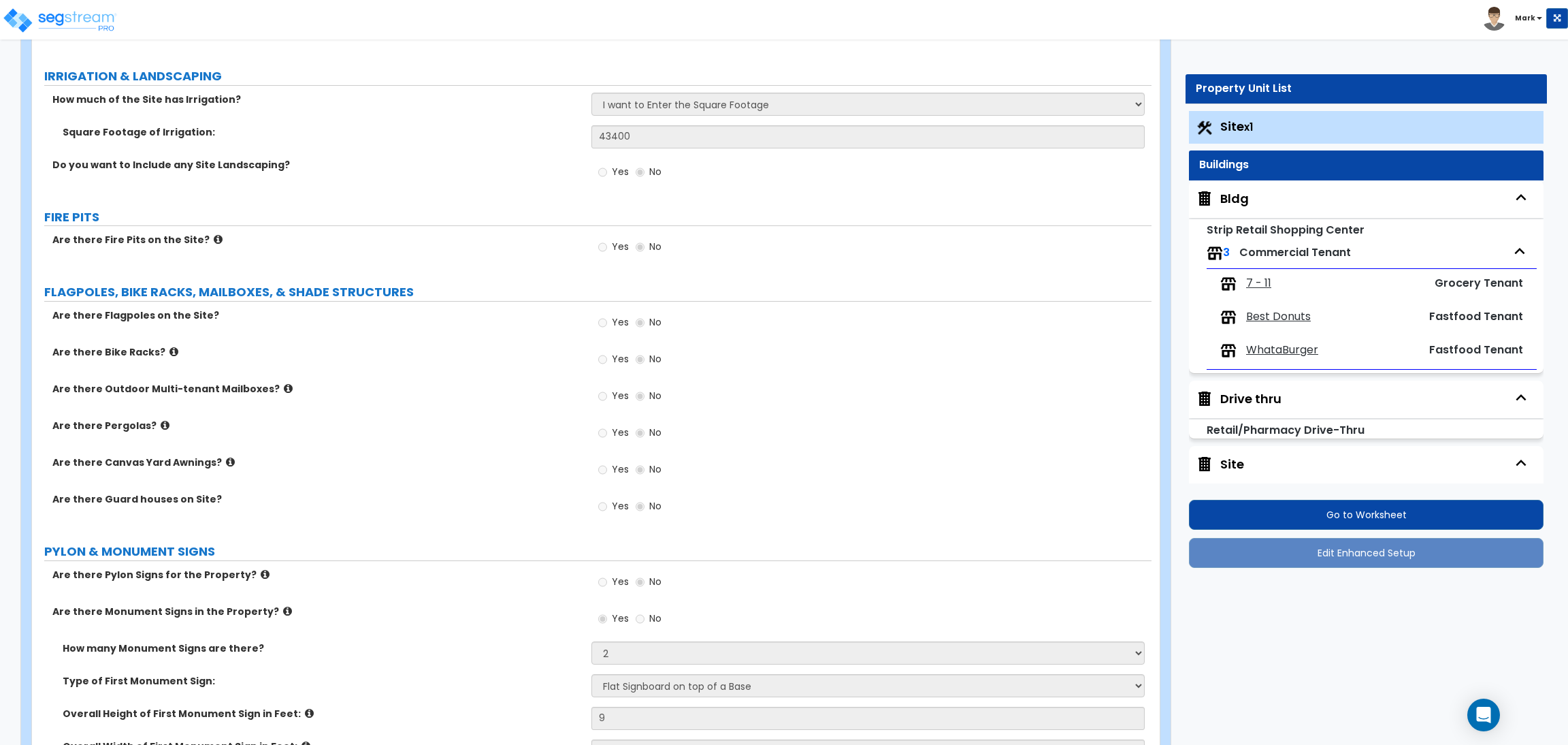
radio input "true"
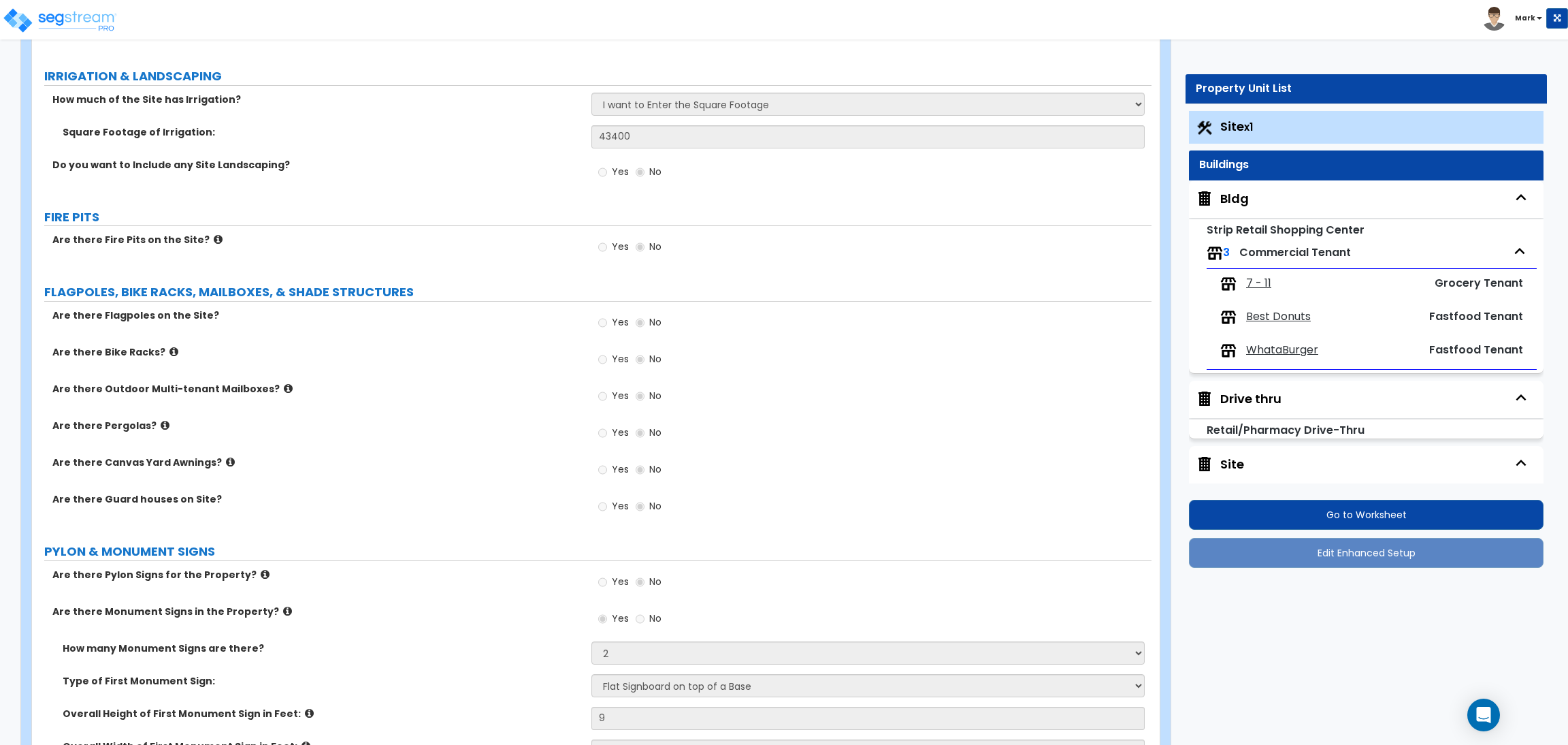
radio input "true"
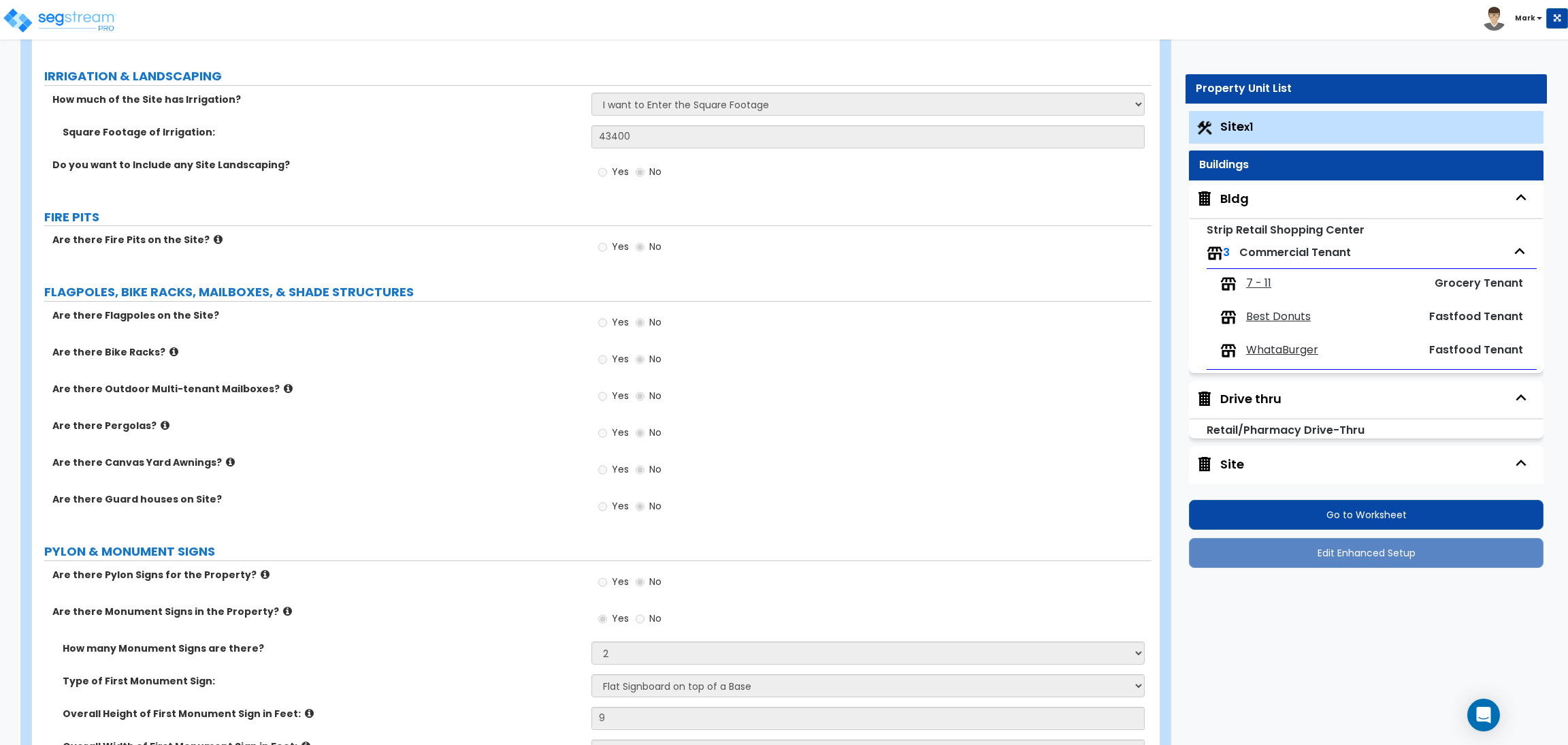
radio input "true"
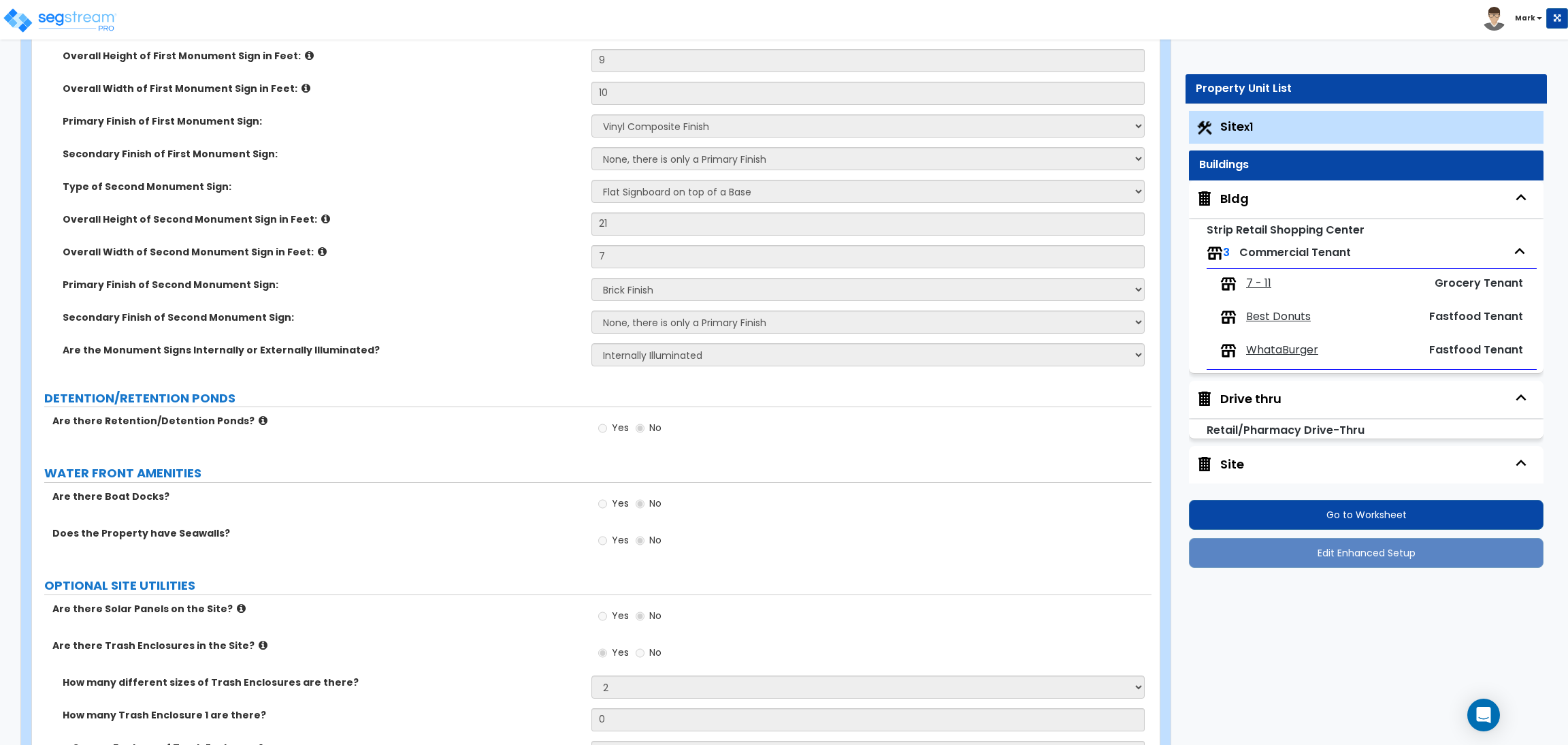
scroll to position [3165, 0]
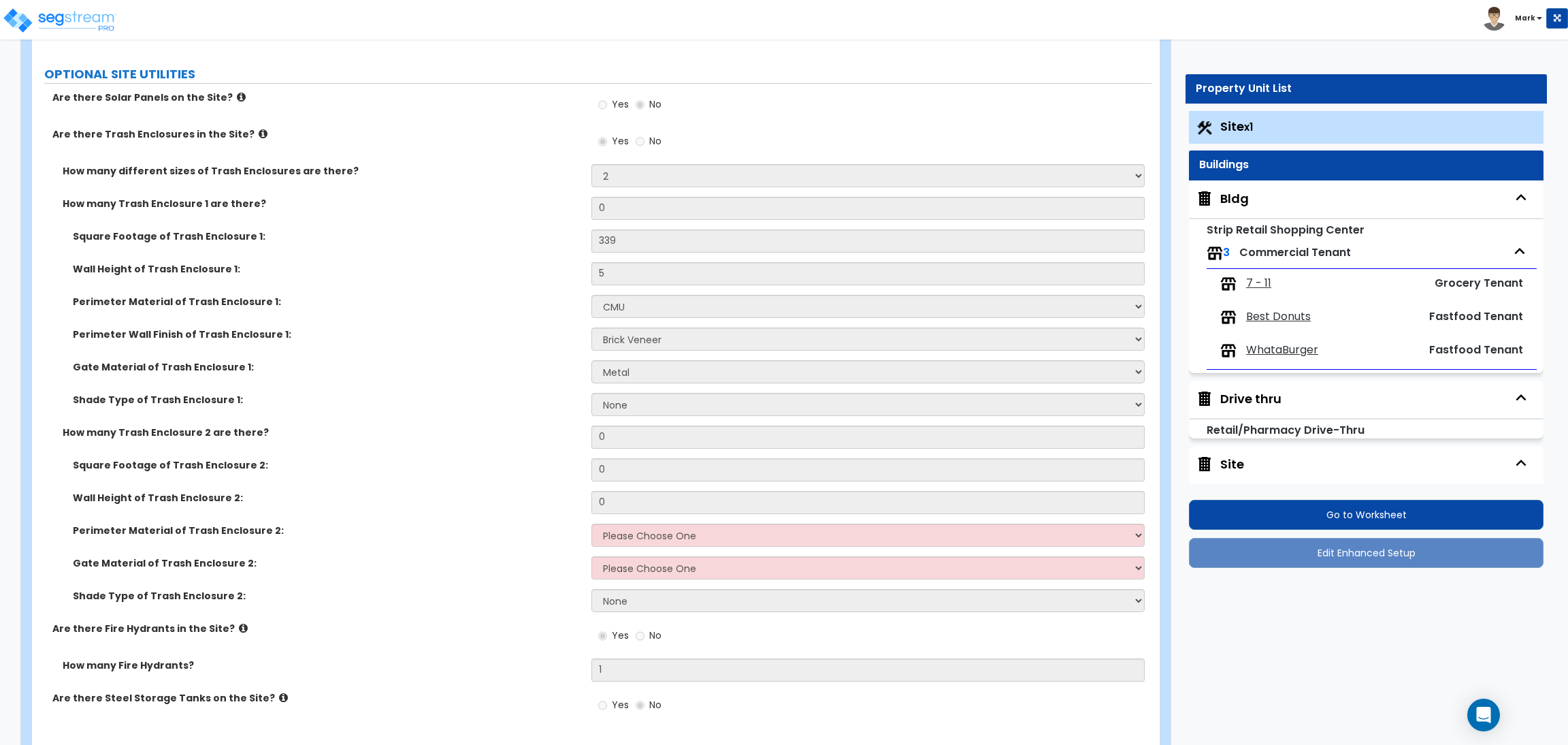
click at [1292, 351] on span "WhataBurger" at bounding box center [1282, 350] width 72 height 16
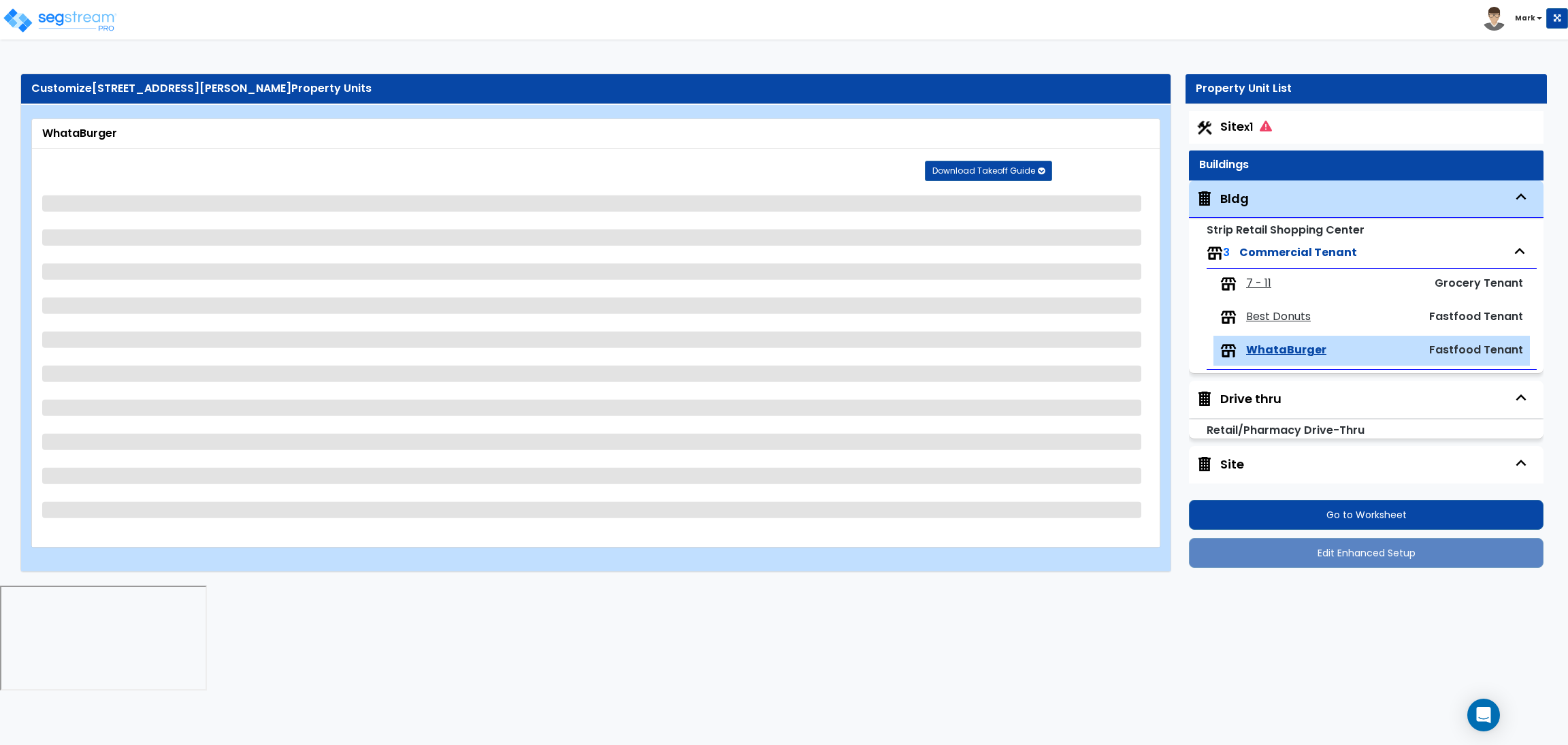
scroll to position [28, 0]
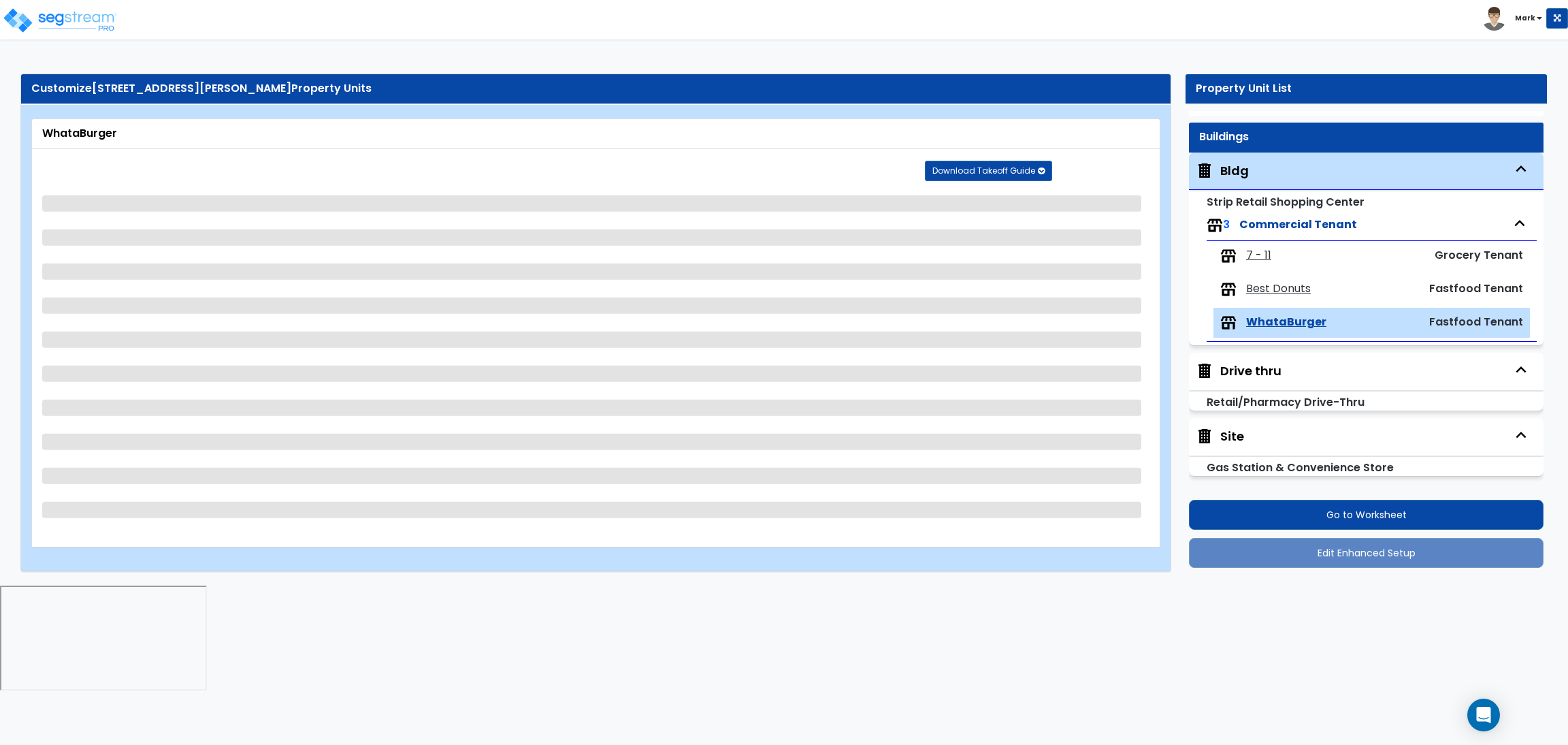
select select "1"
select select "4"
select select "1"
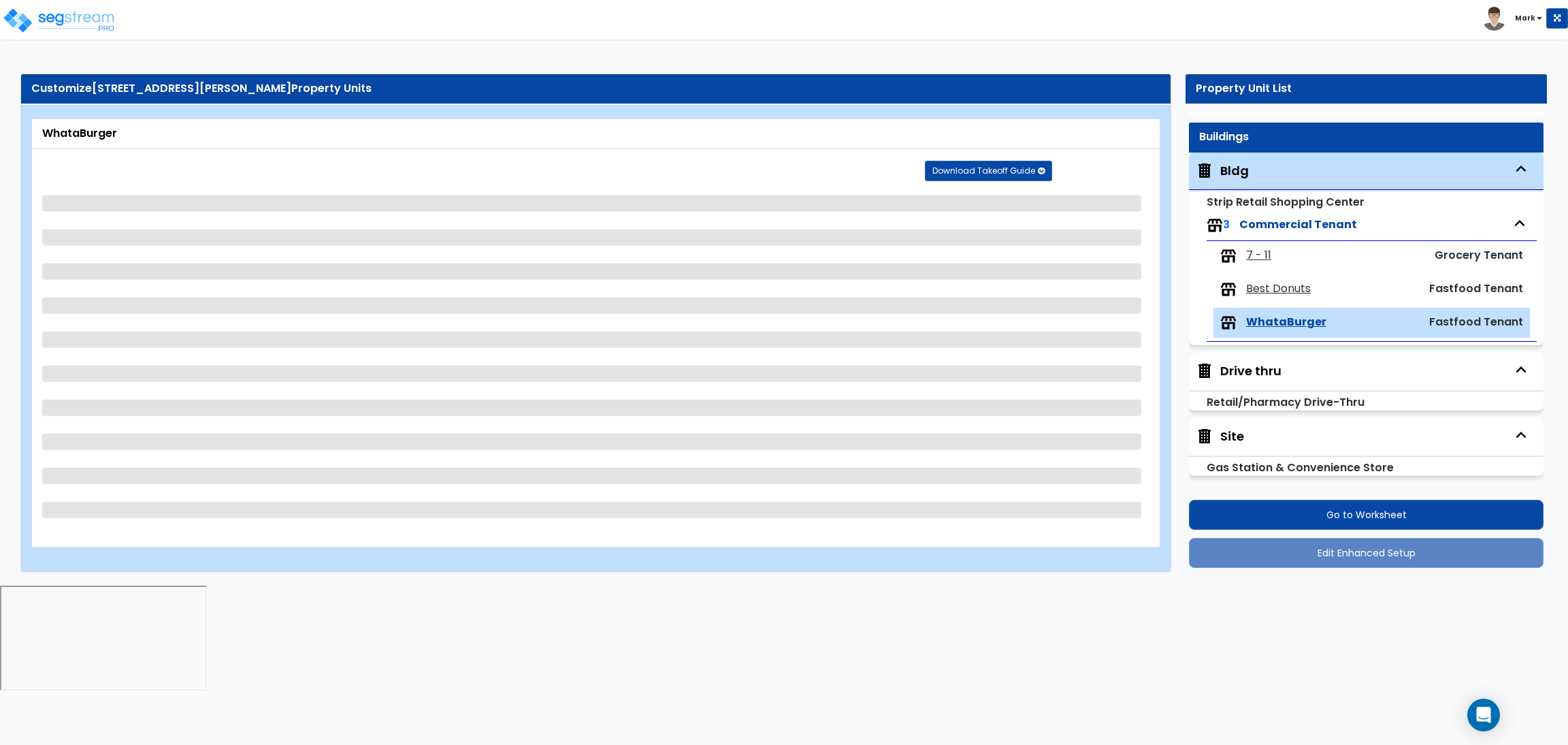
select select "4"
select select "2"
select select "1"
select select "2"
select select "4"
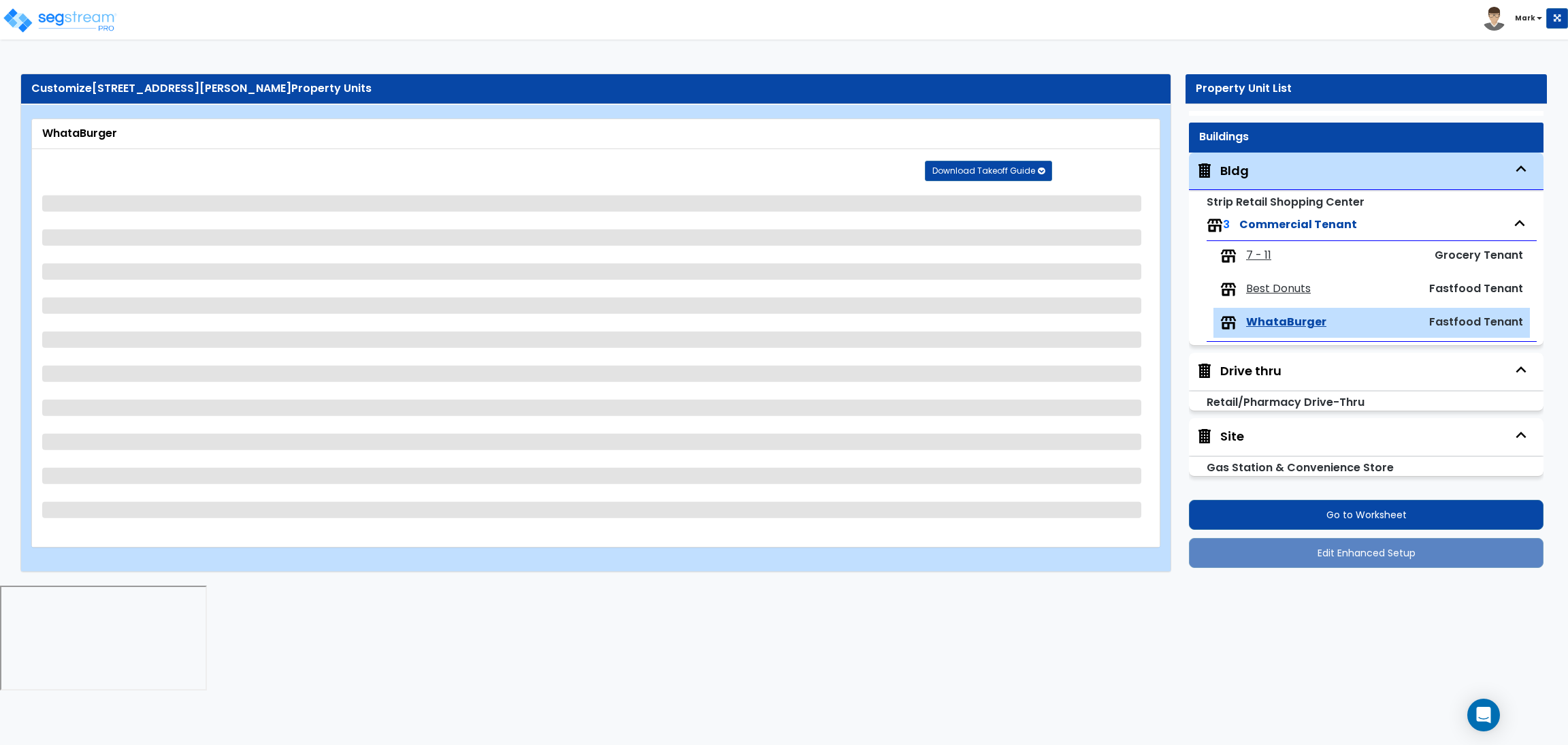
select select "3"
select select "1"
select select "4"
select select "2"
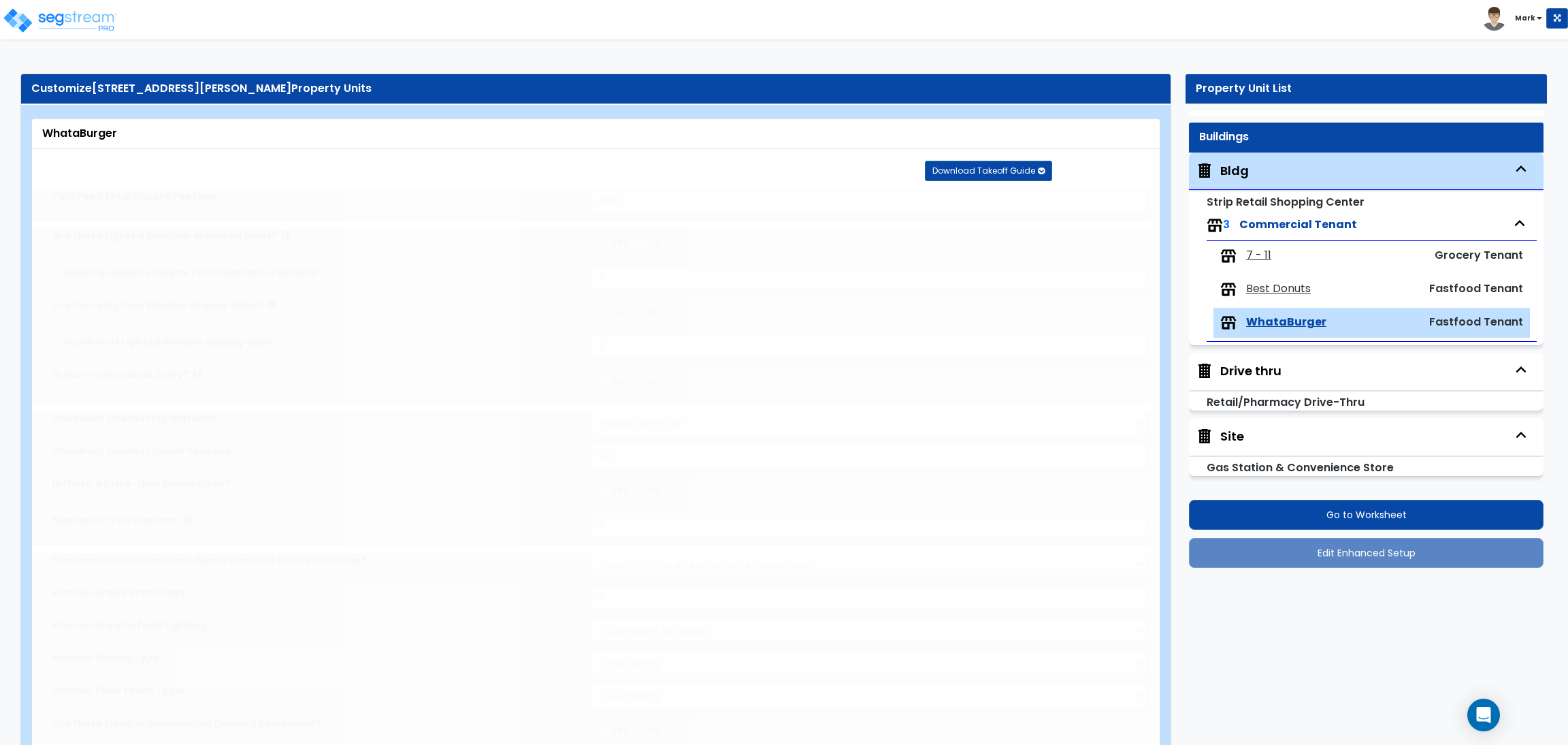
radio input "true"
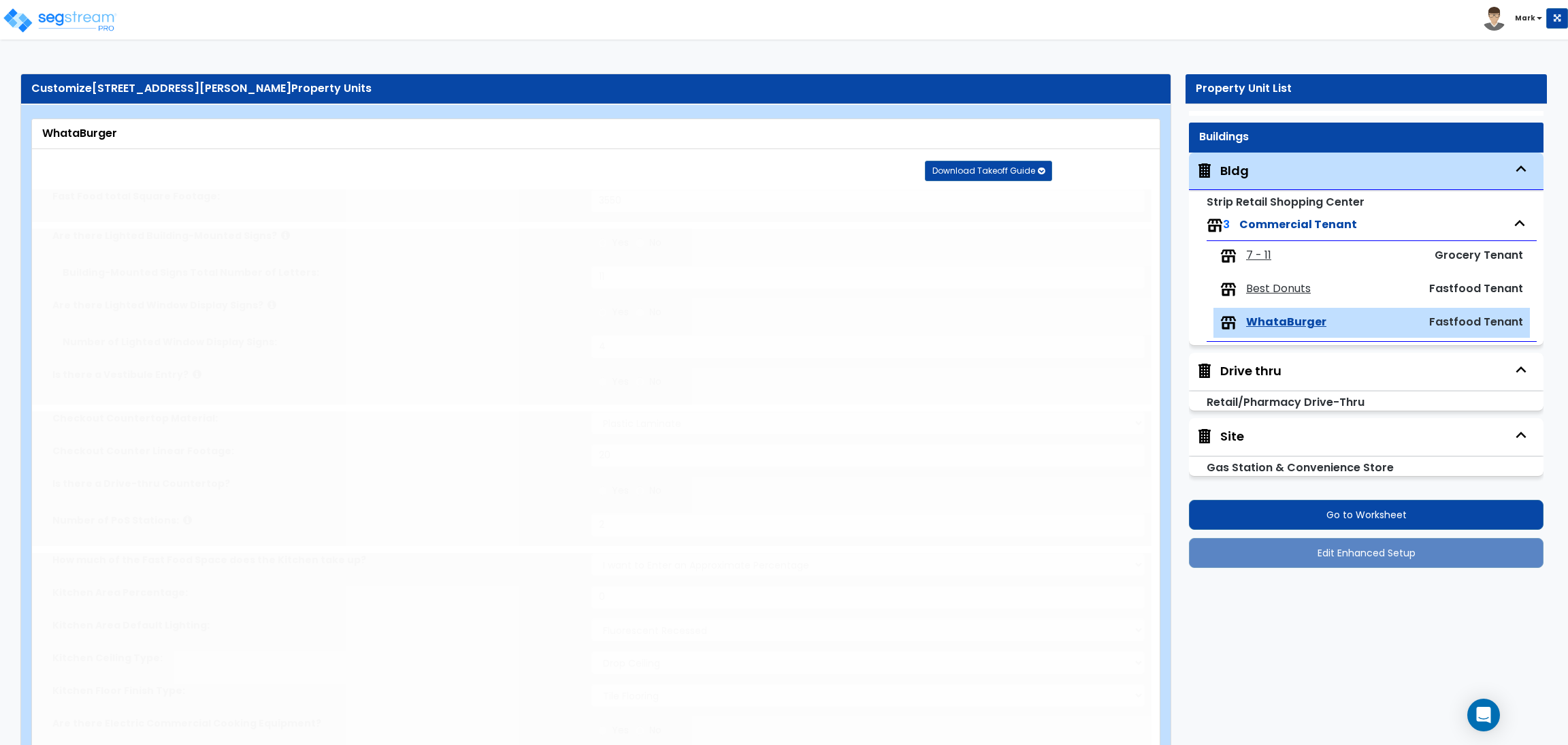
radio input "true"
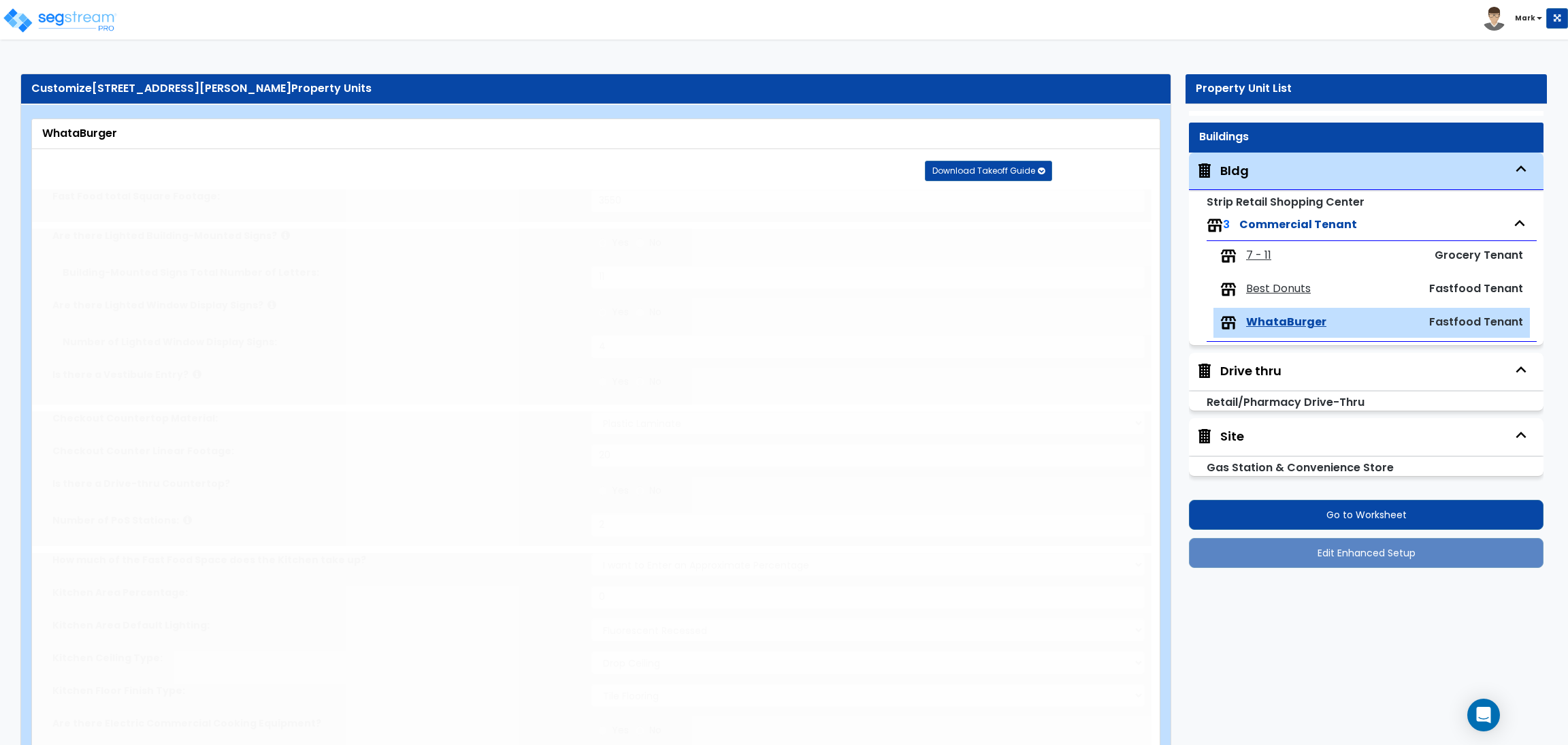
radio input "true"
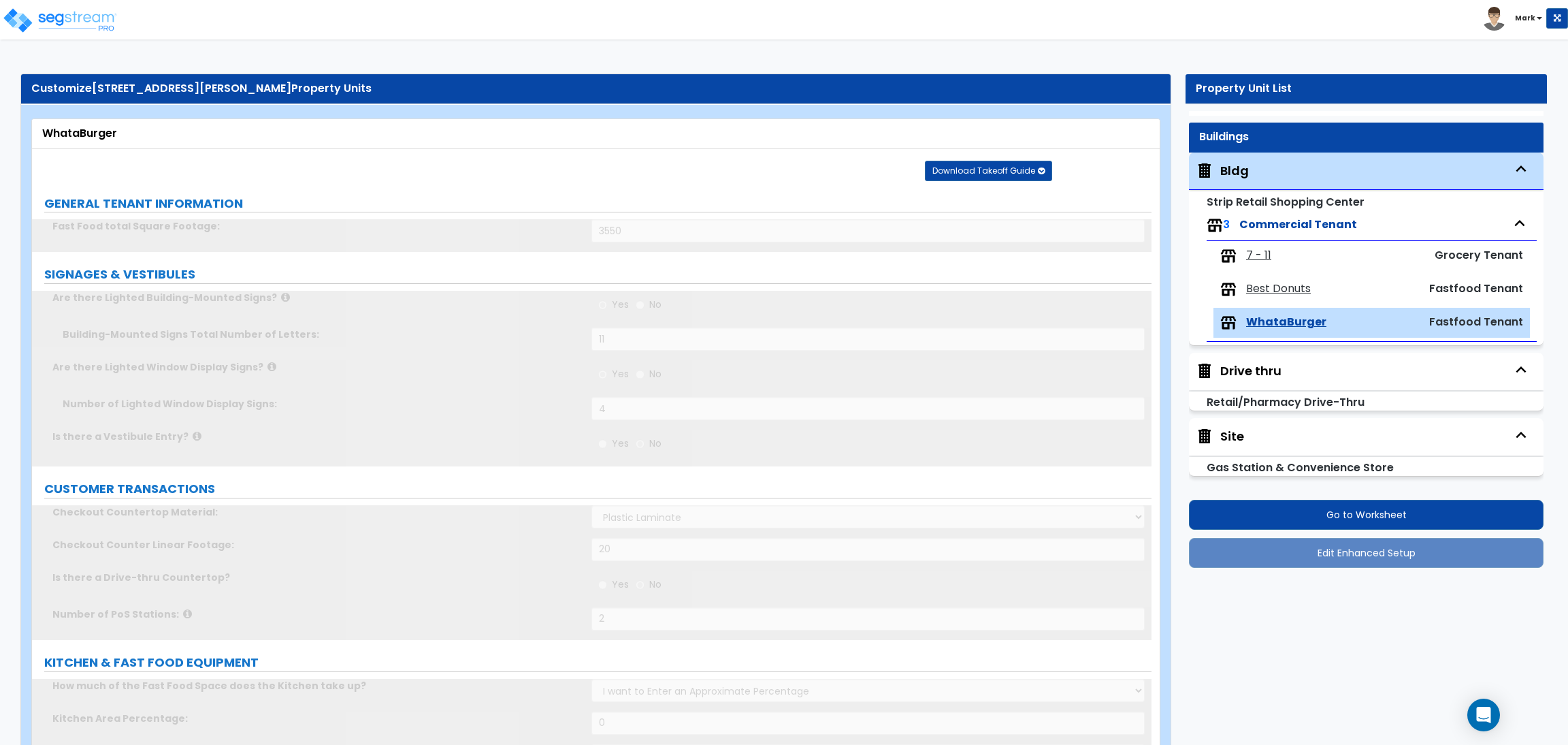
radio input "true"
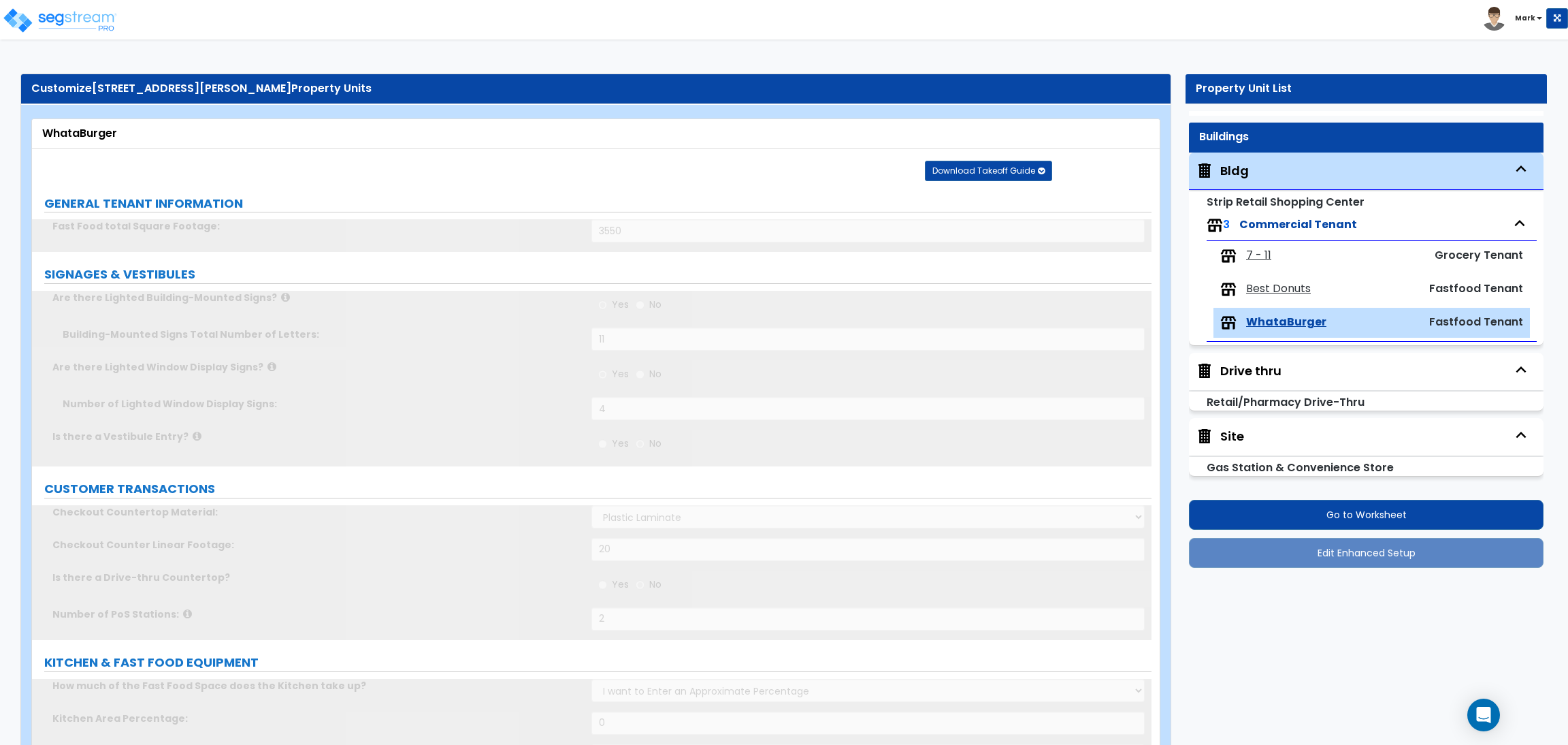
radio input "true"
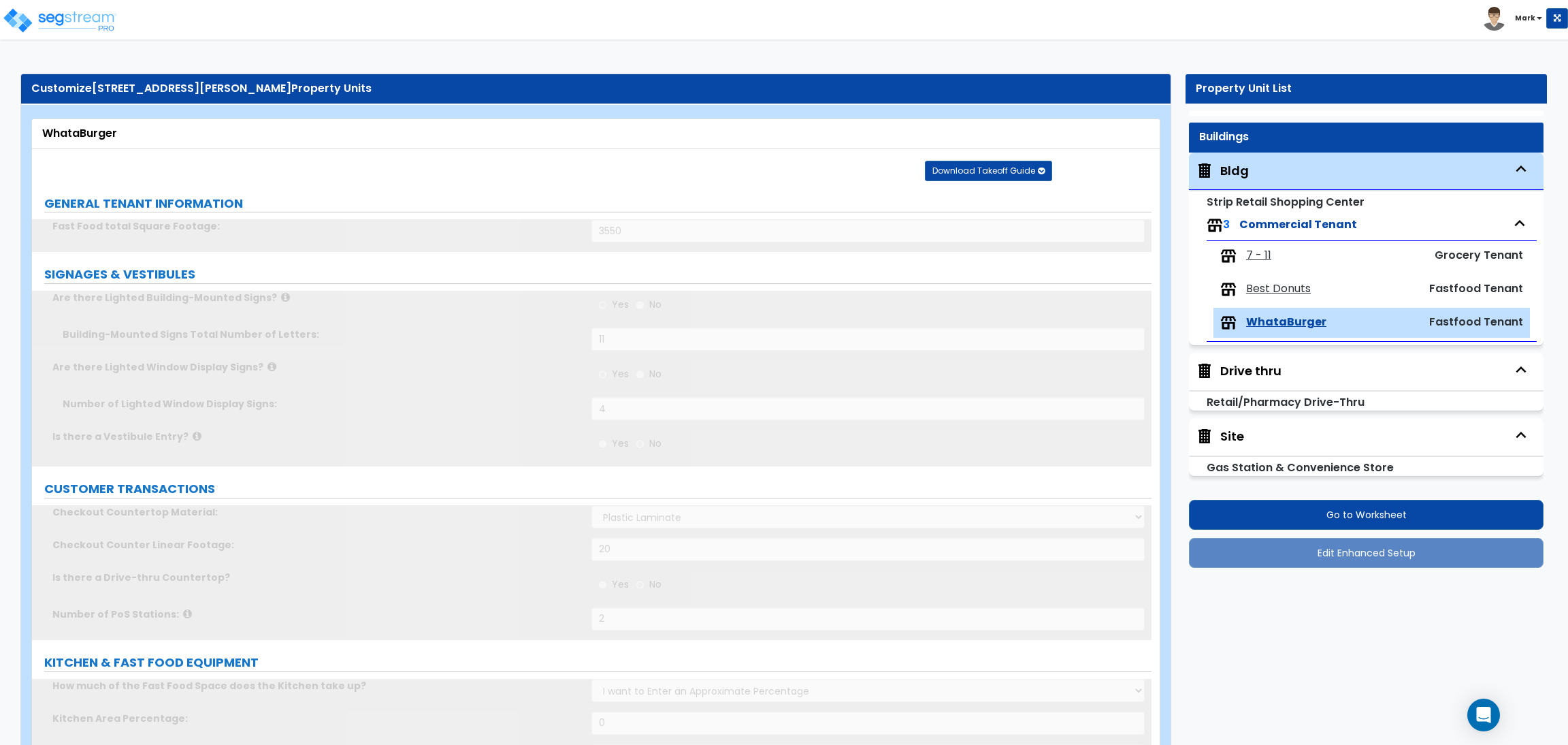
radio input "true"
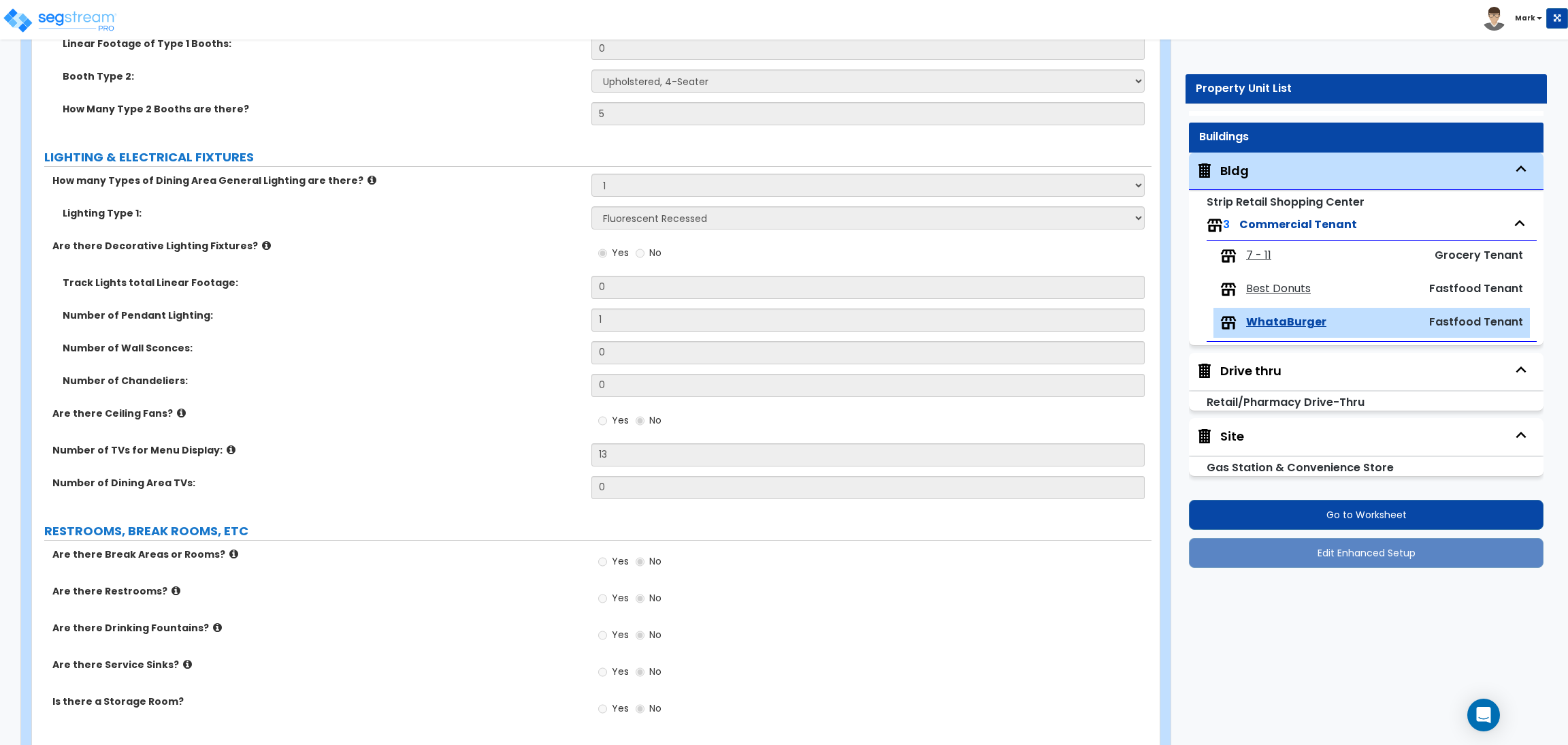
radio input "true"
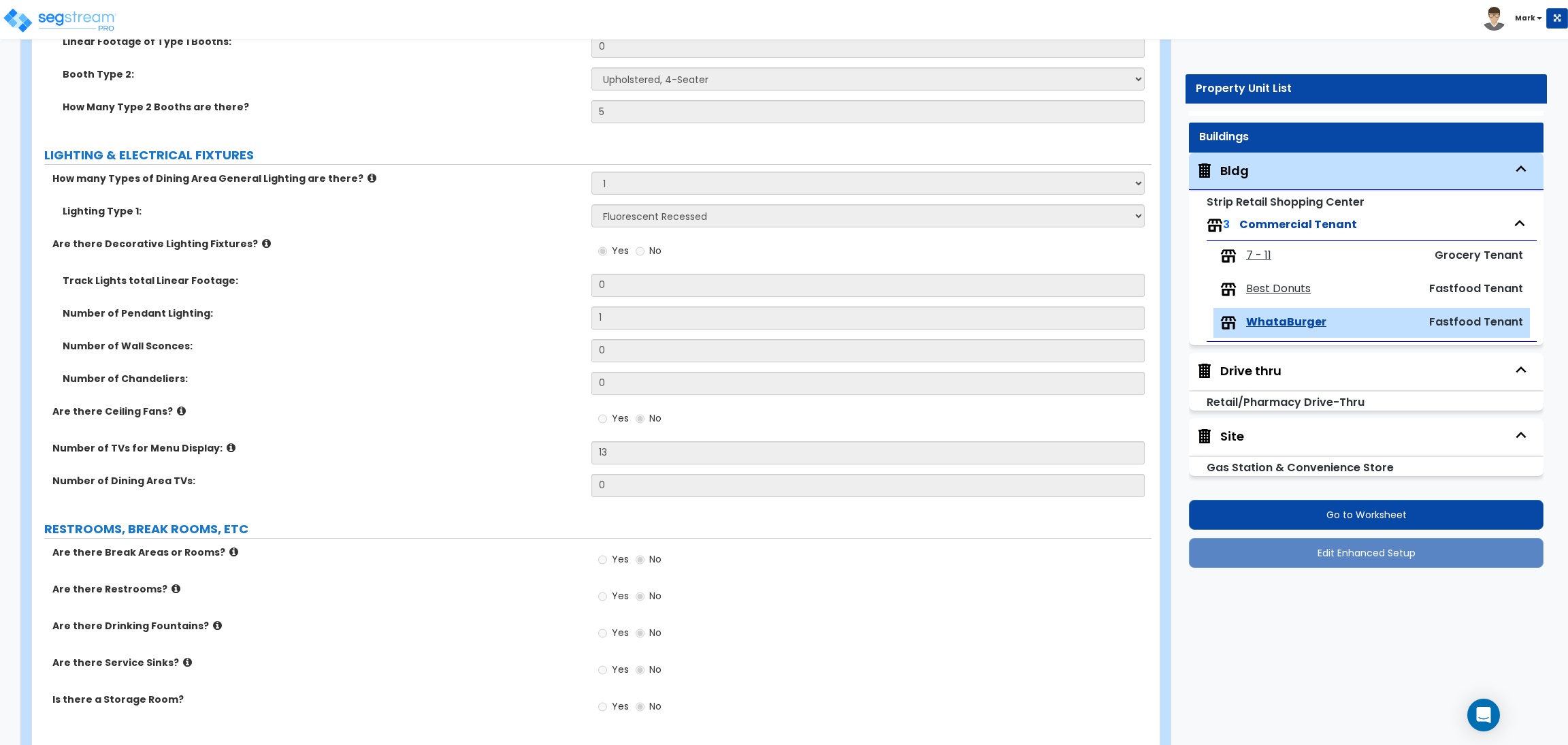
radio input "true"
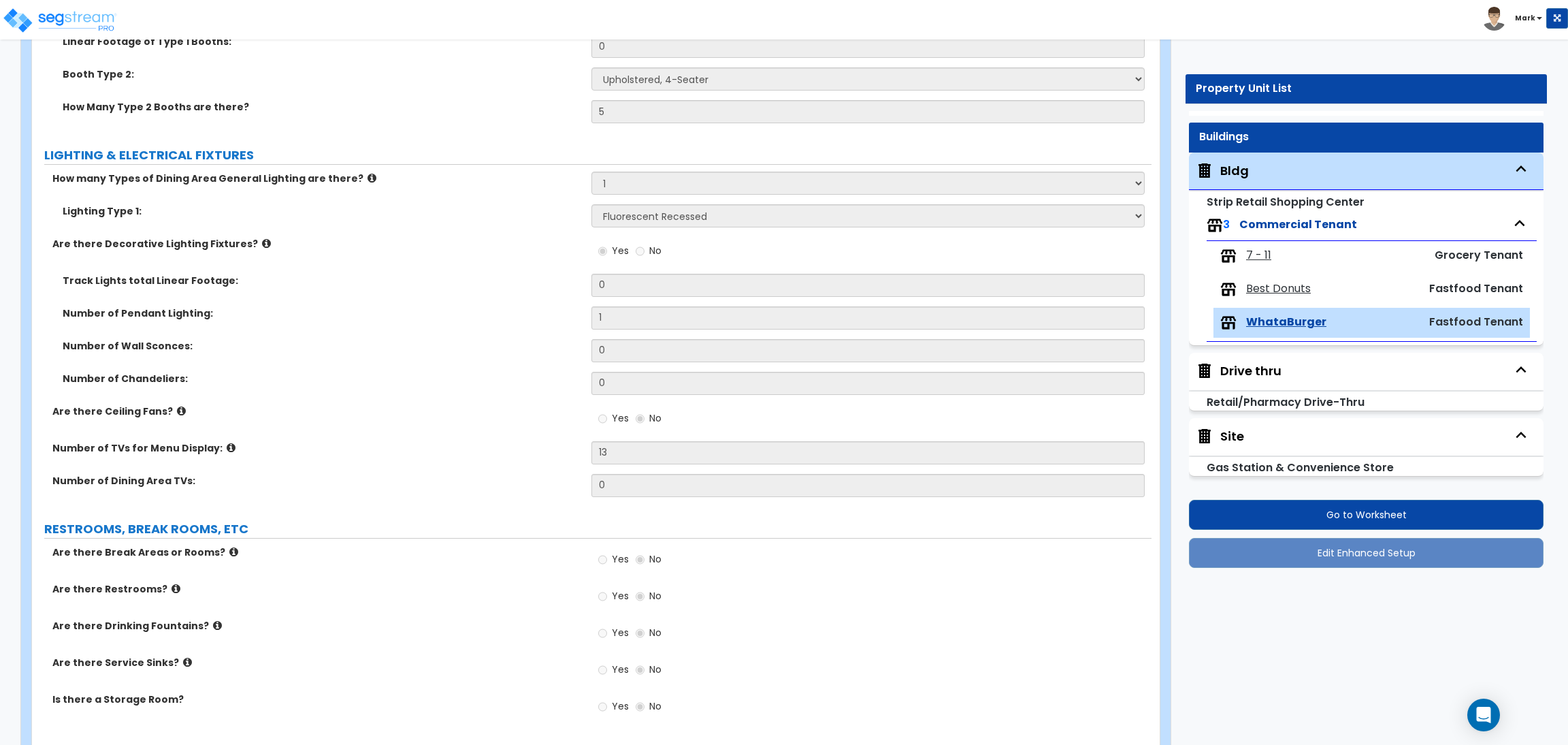
radio input "true"
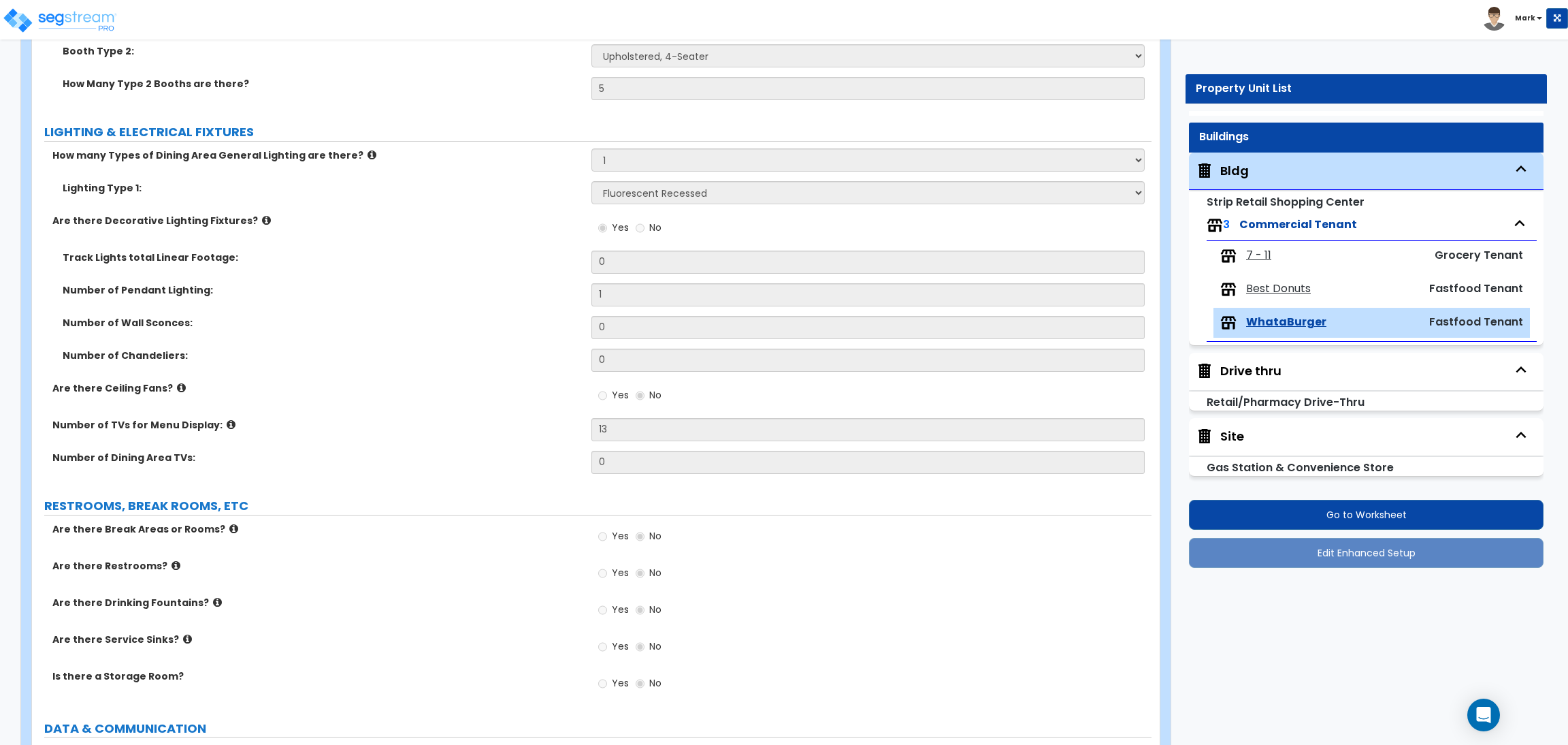
radio input "true"
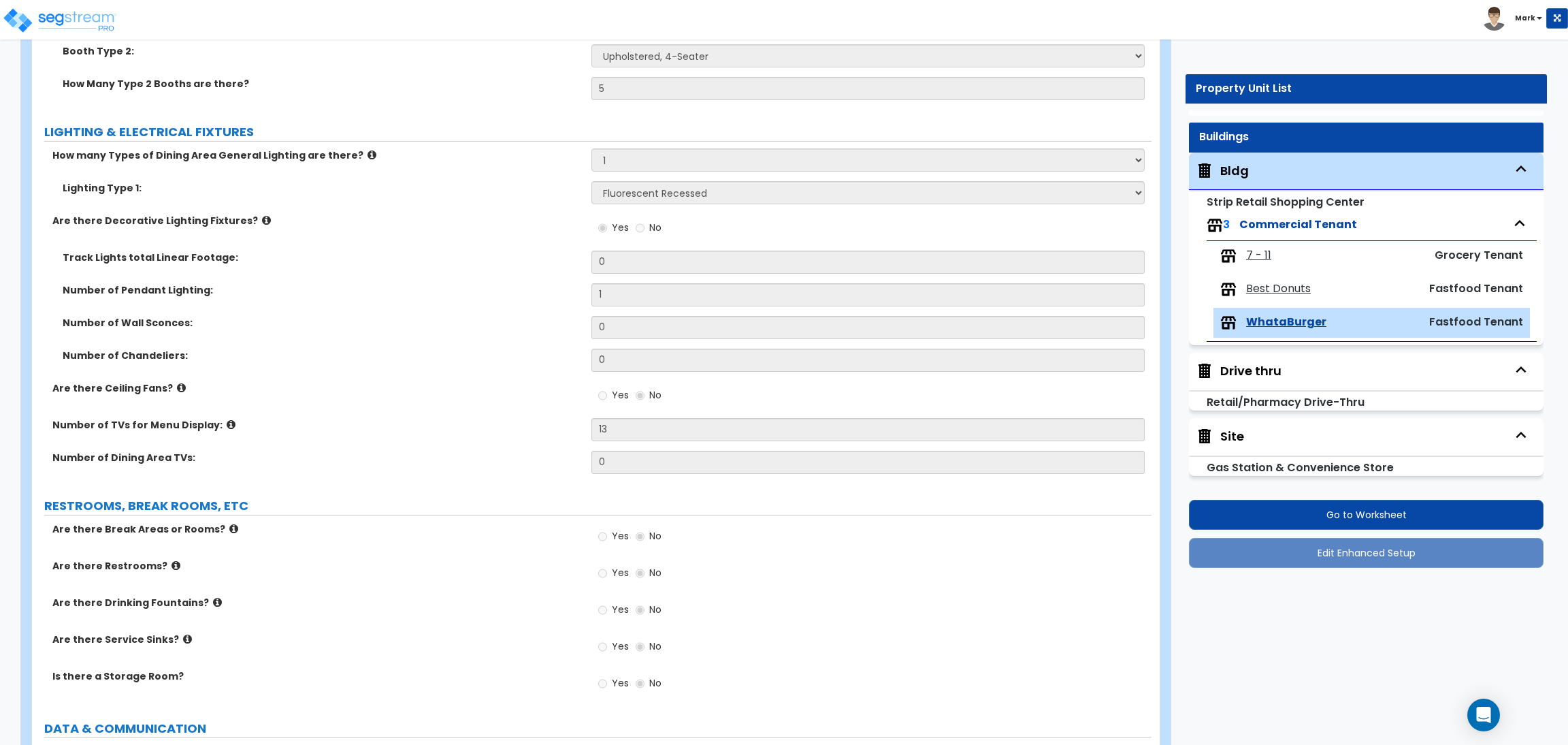
radio input "true"
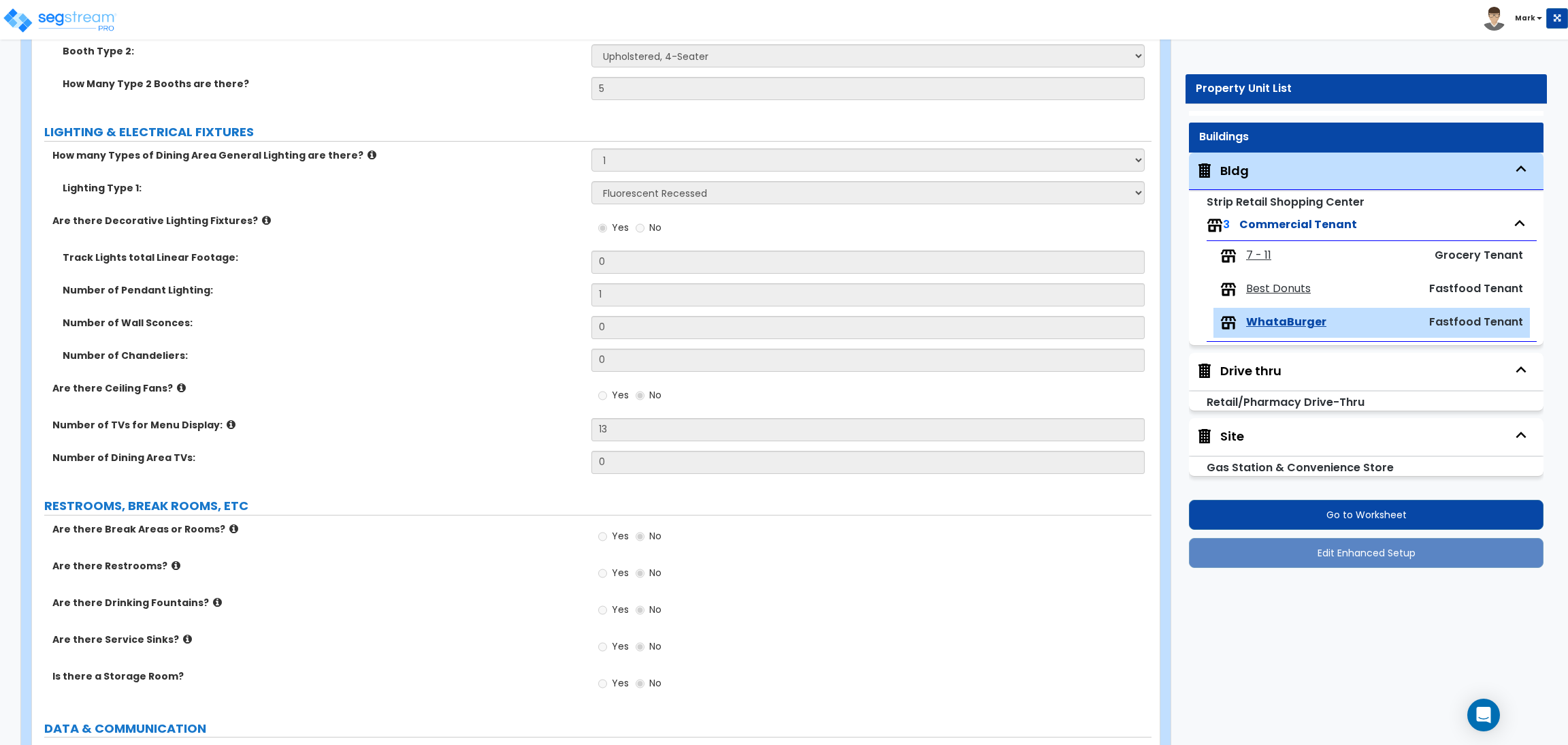
radio input "true"
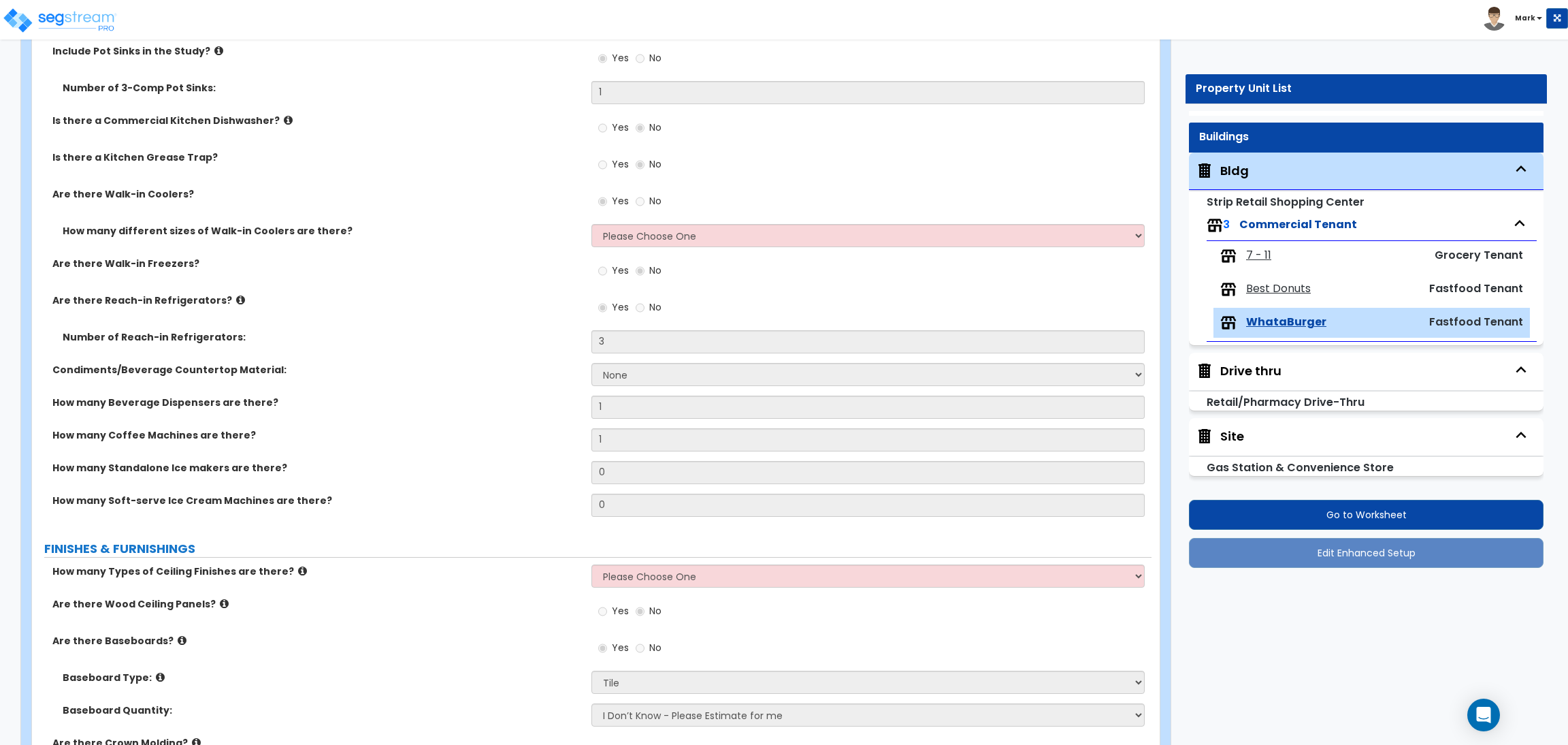
scroll to position [1015, 0]
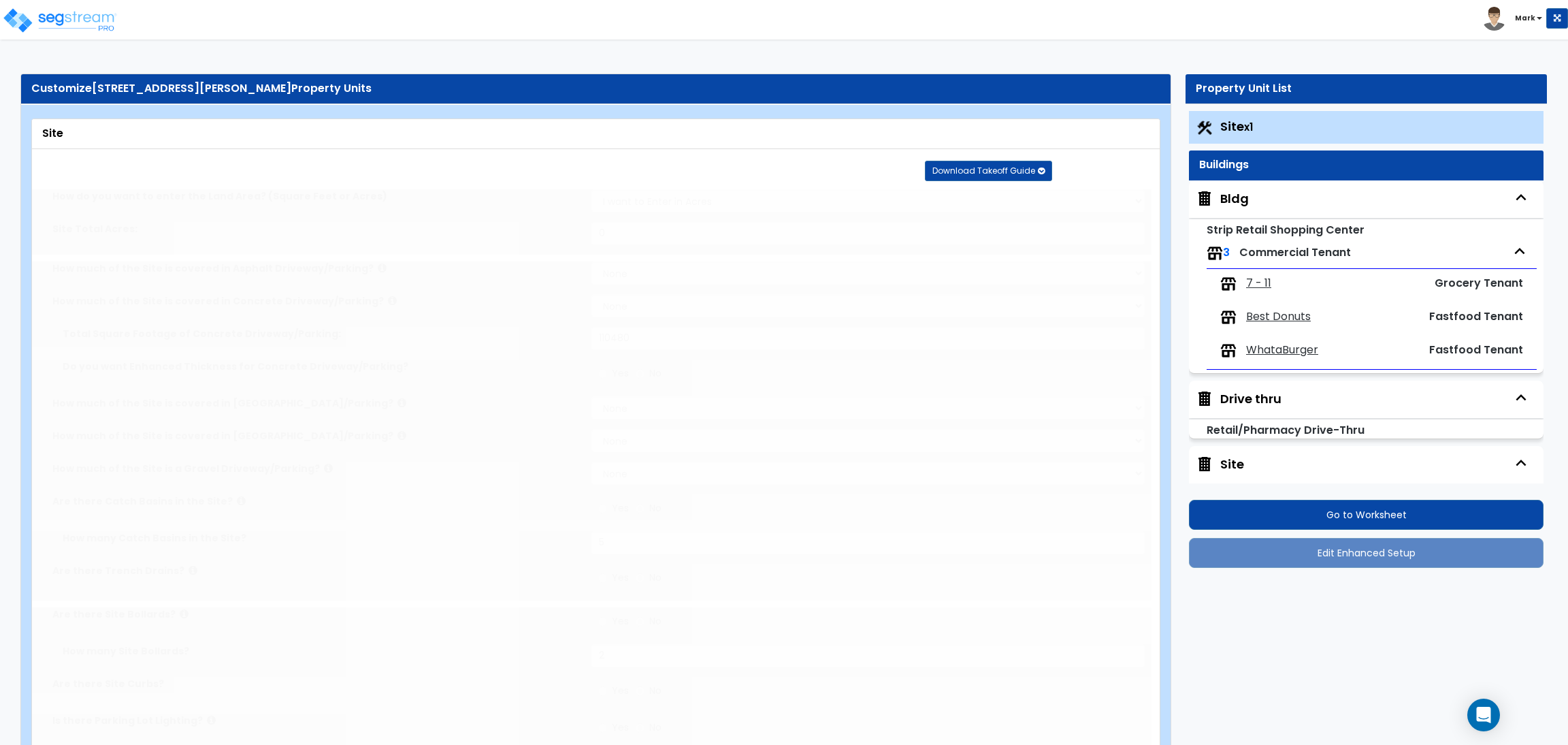
select select "2"
type input "110480"
radio input "false"
type input "5"
radio input "false"
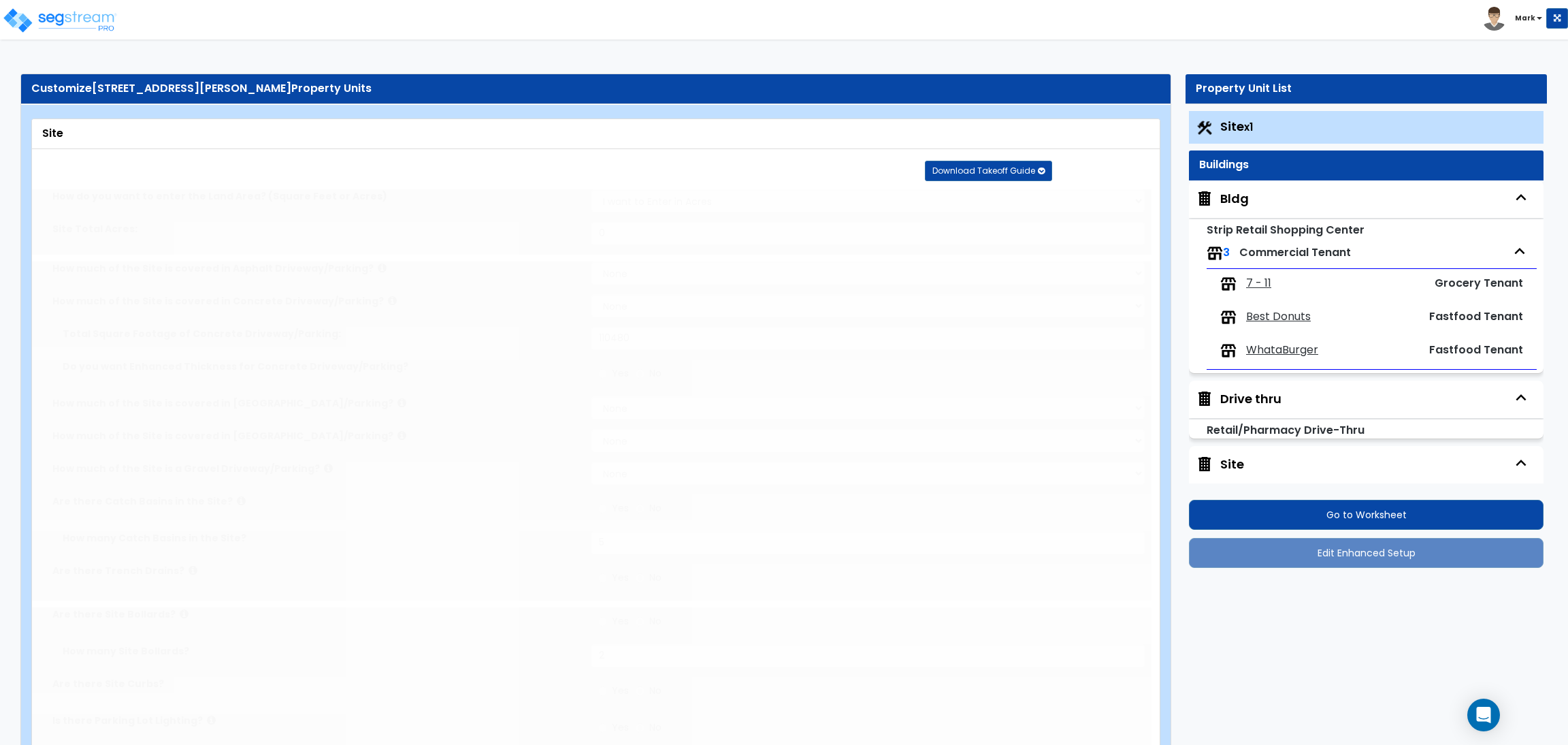
type input "2"
radio input "false"
select select "2"
select select "4"
type input "18"
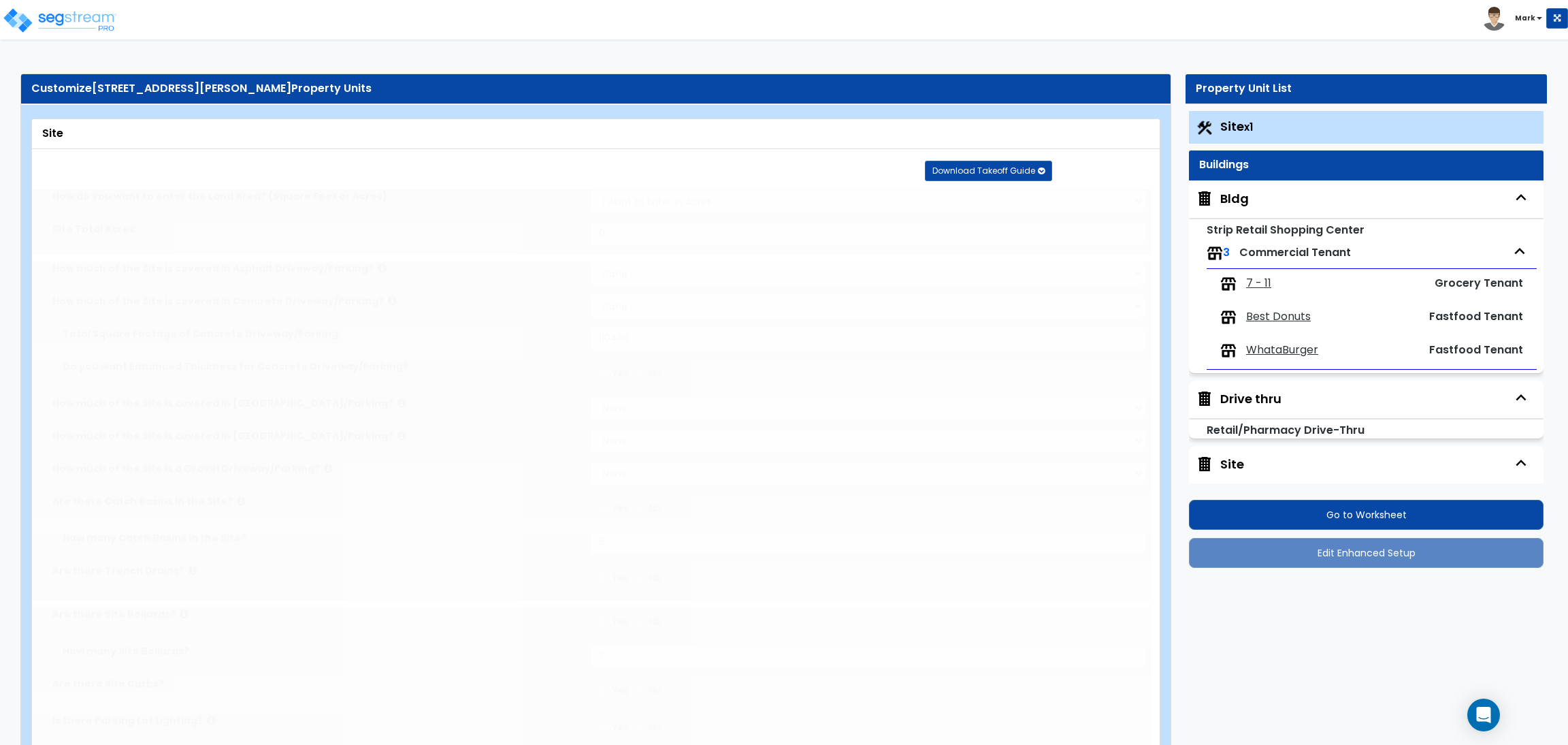
radio input "false"
select select "1"
type input "8"
radio input "false"
type input "82"
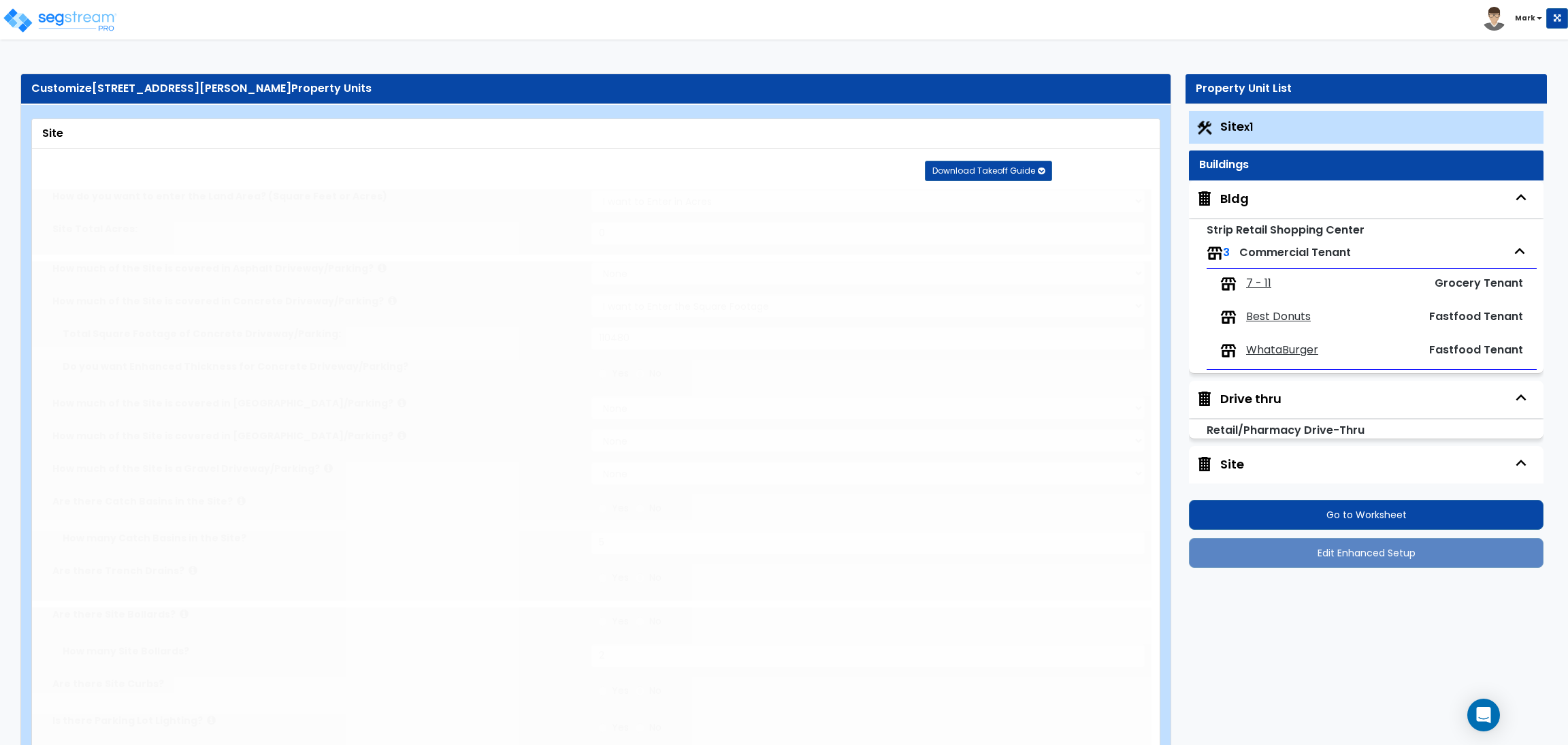
radio input "false"
select select "1"
type input "105"
select select "2"
type input "43400"
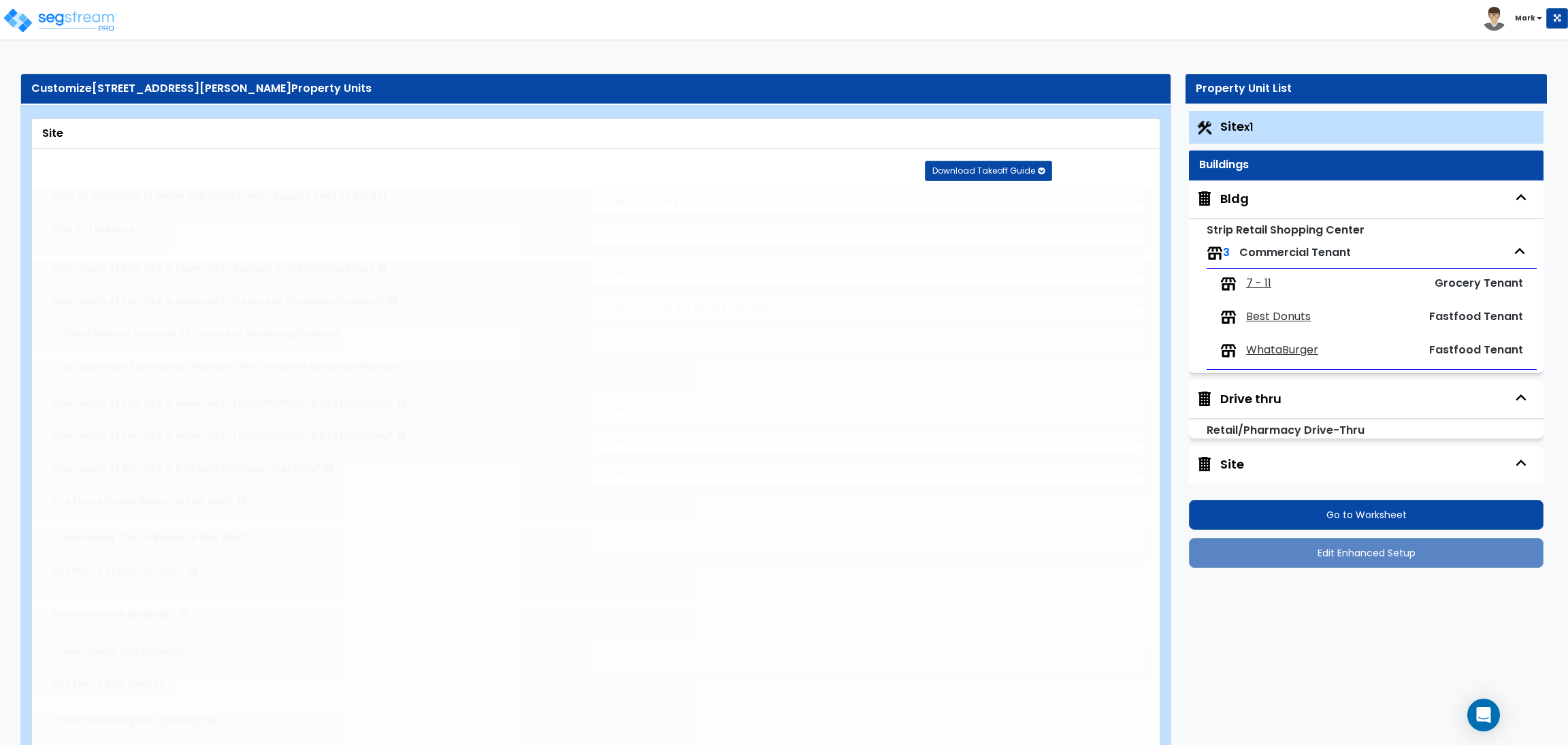
radio input "false"
select select "2"
select select "1"
type input "9"
type input "10"
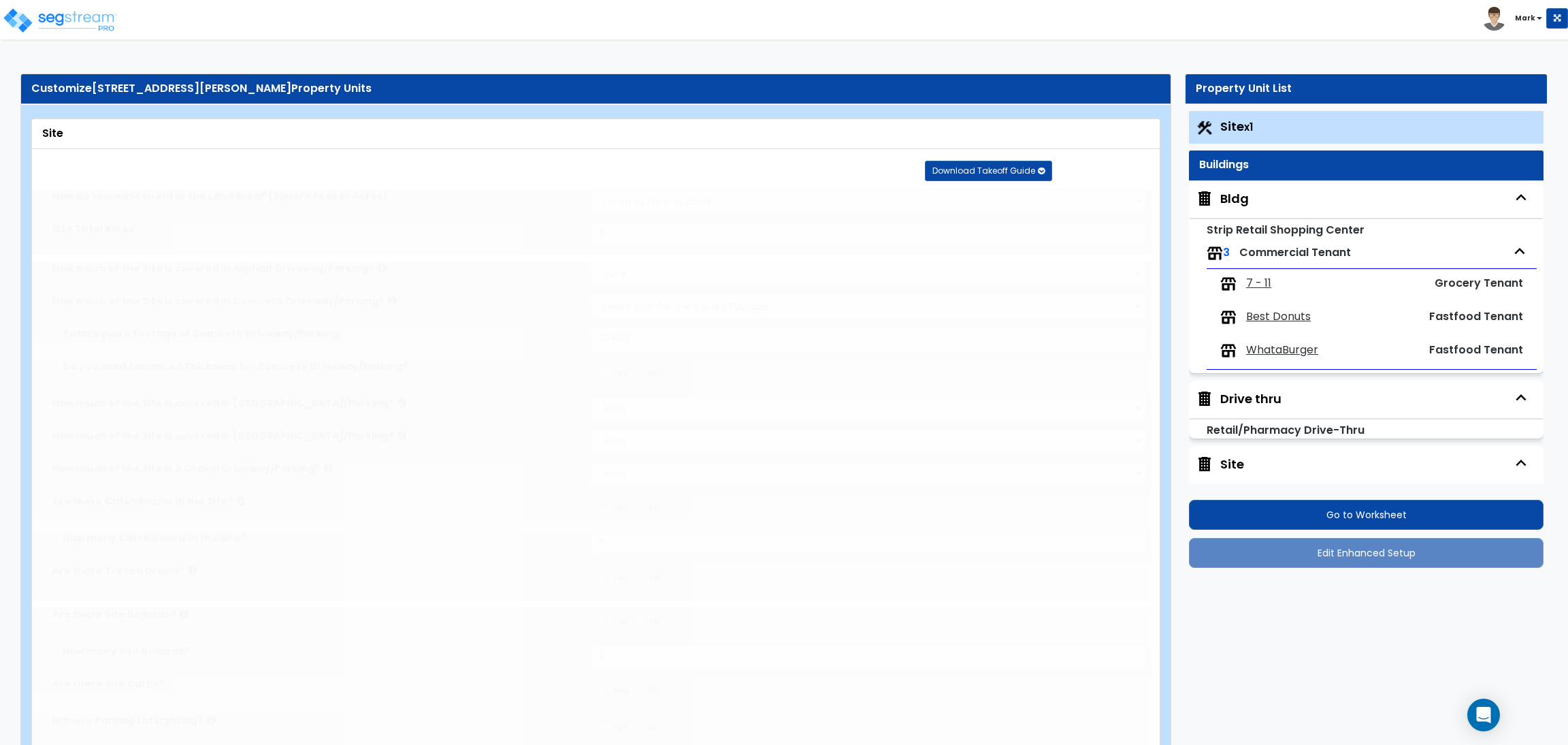
select select "5"
select select "1"
type input "21"
type input "7"
select select "2"
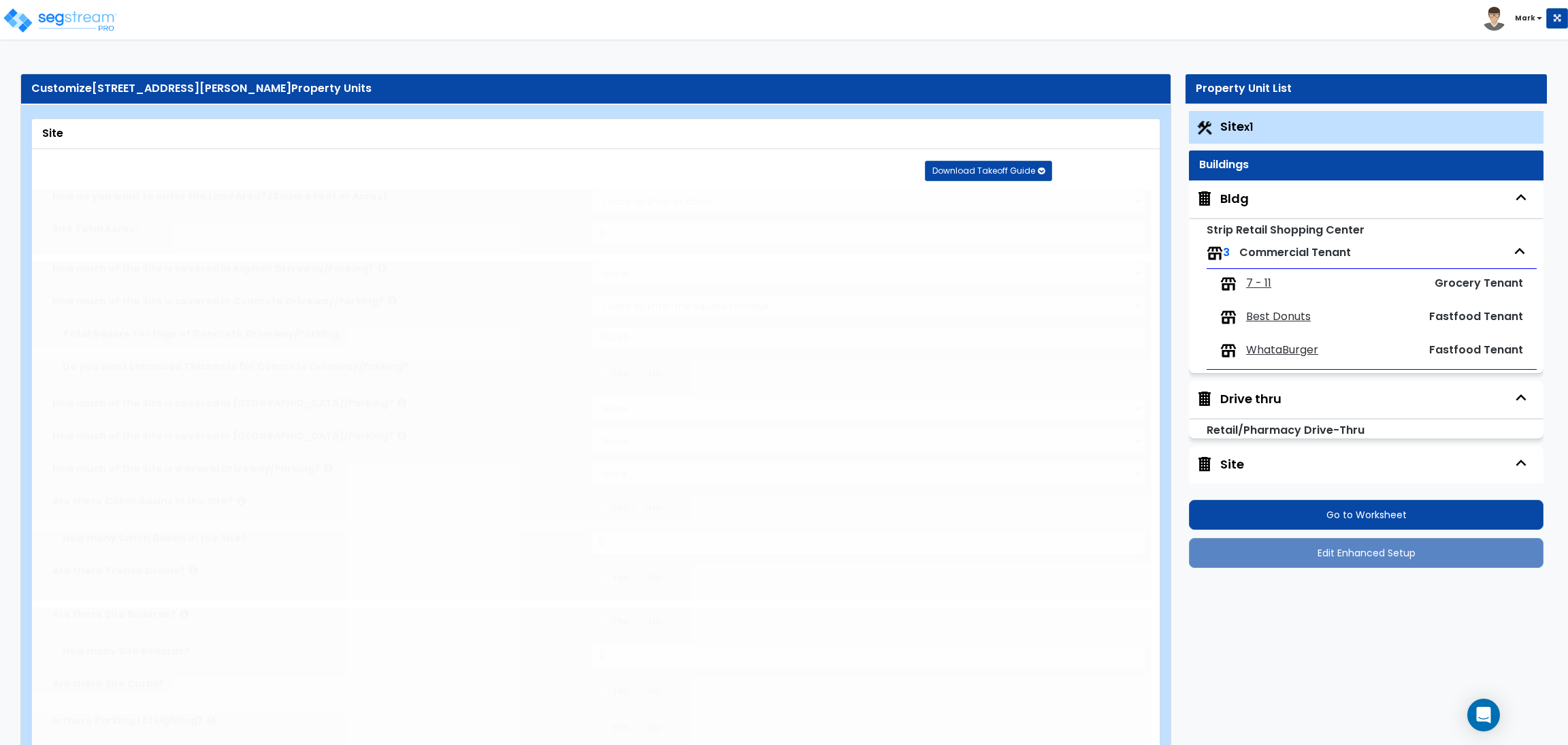
select select "1"
radio input "false"
select select "2"
type input "339"
type input "5"
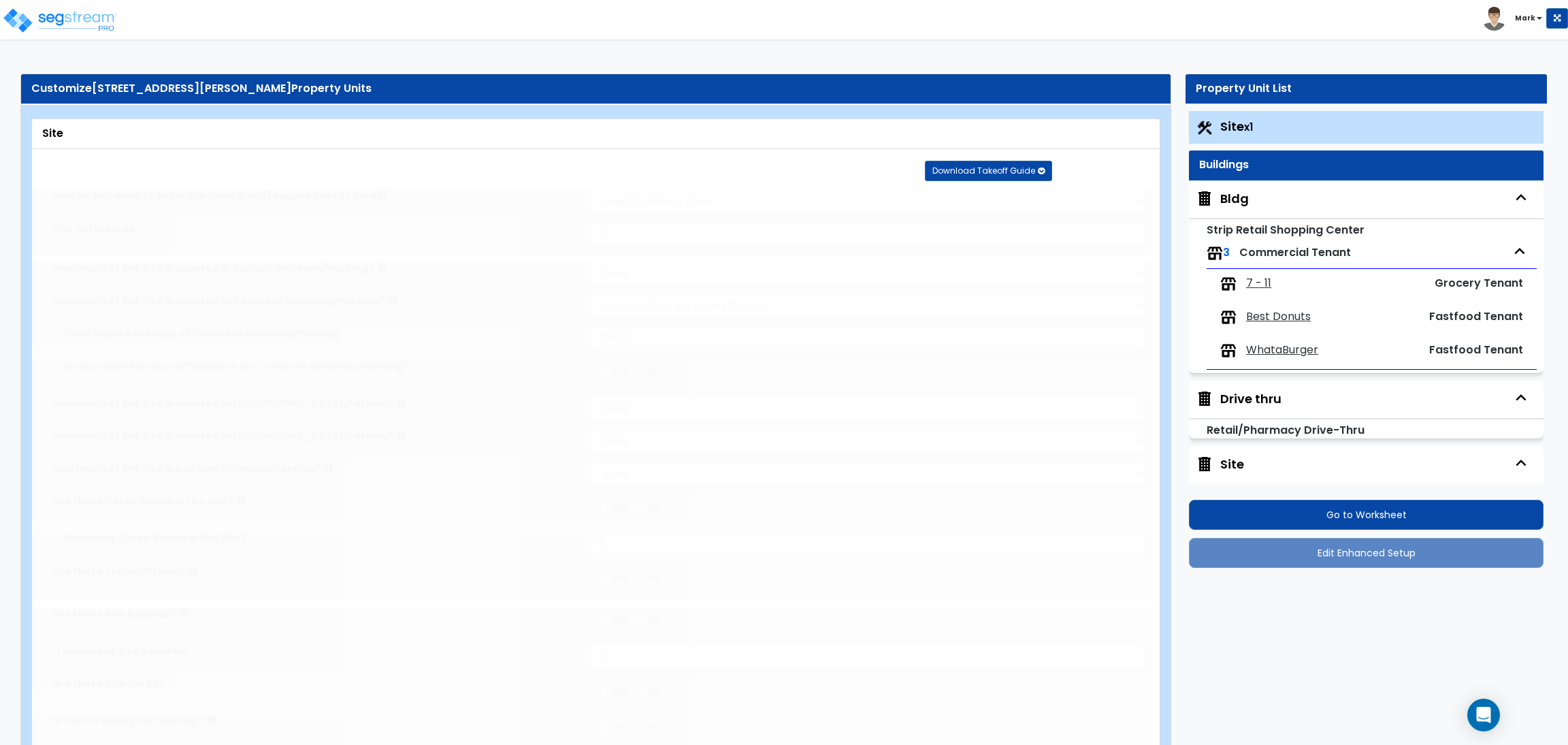
select select "4"
select select "2"
radio input "false"
type input "1"
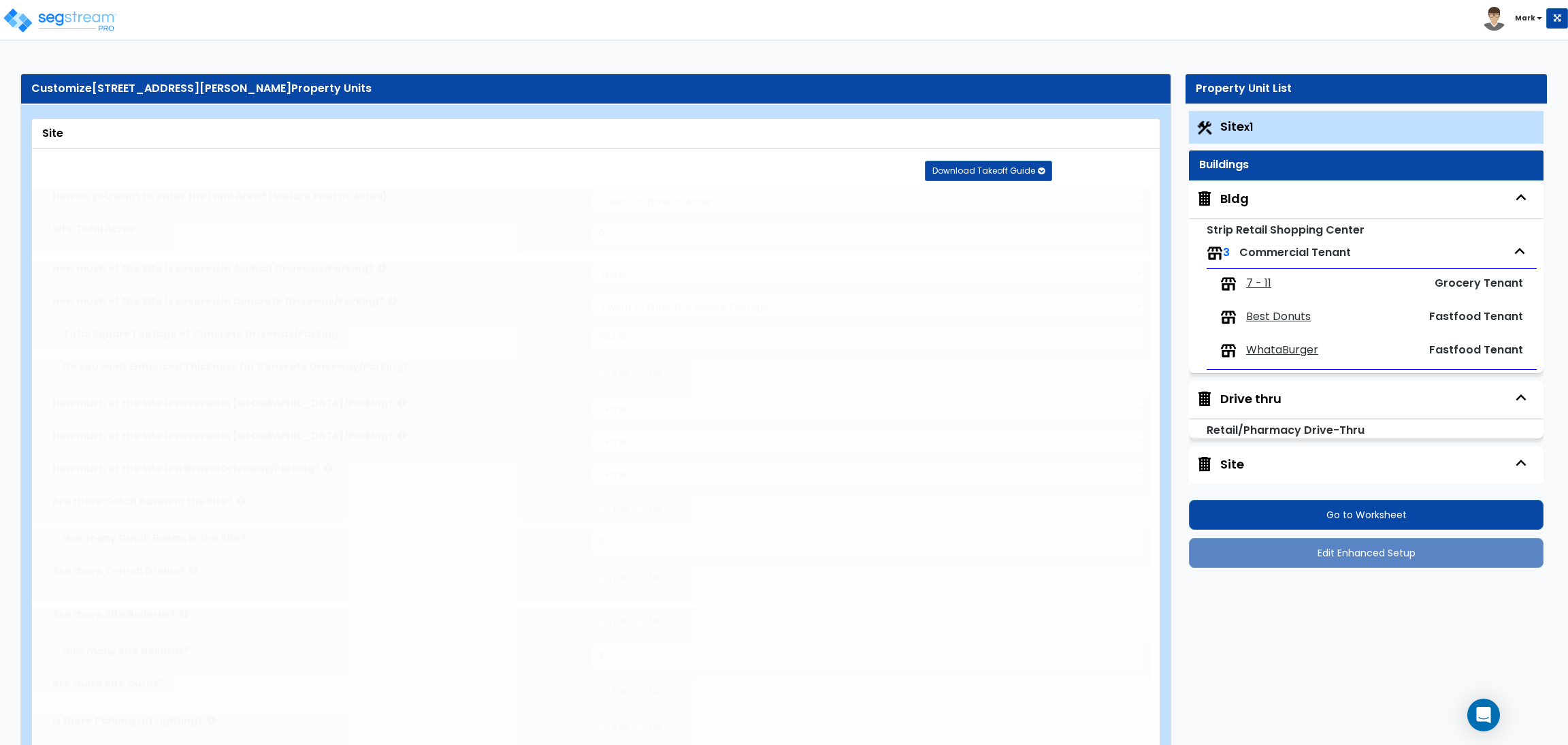
radio input "false"
type input "10"
type input "40"
type input "4"
type input "6950"
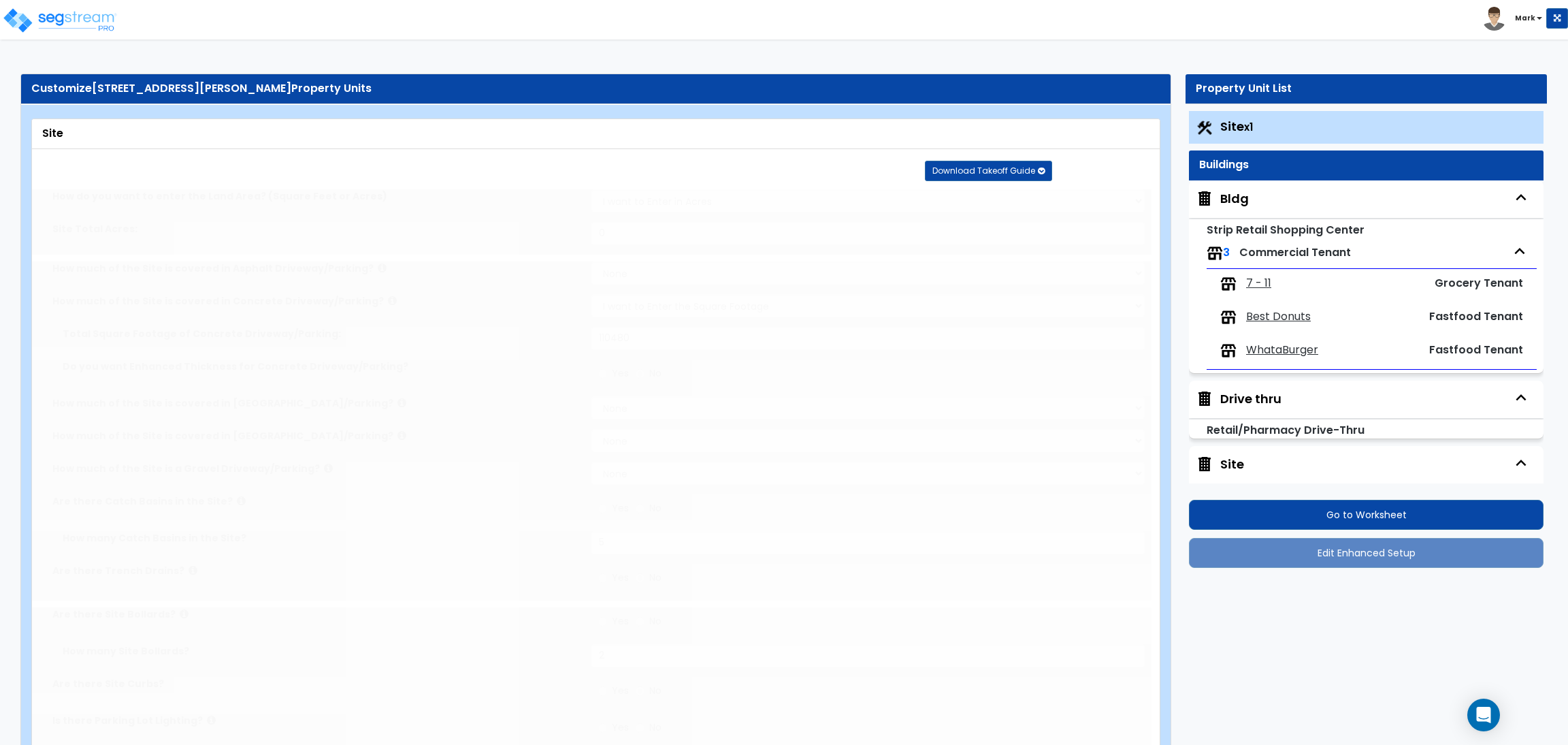
select select "2"
radio input "false"
type input "2"
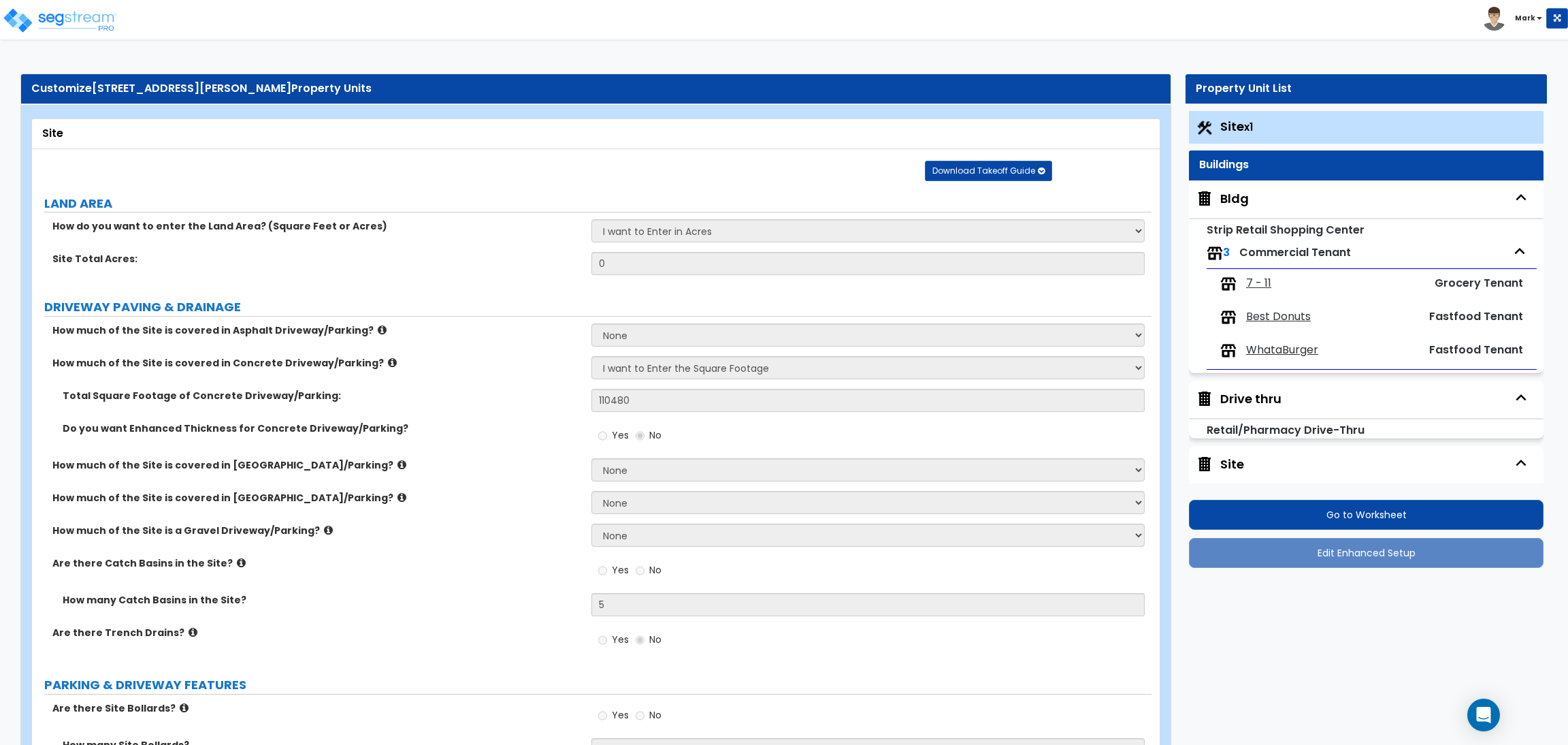
click at [1234, 200] on div "Bldg" at bounding box center [1234, 199] width 28 height 18
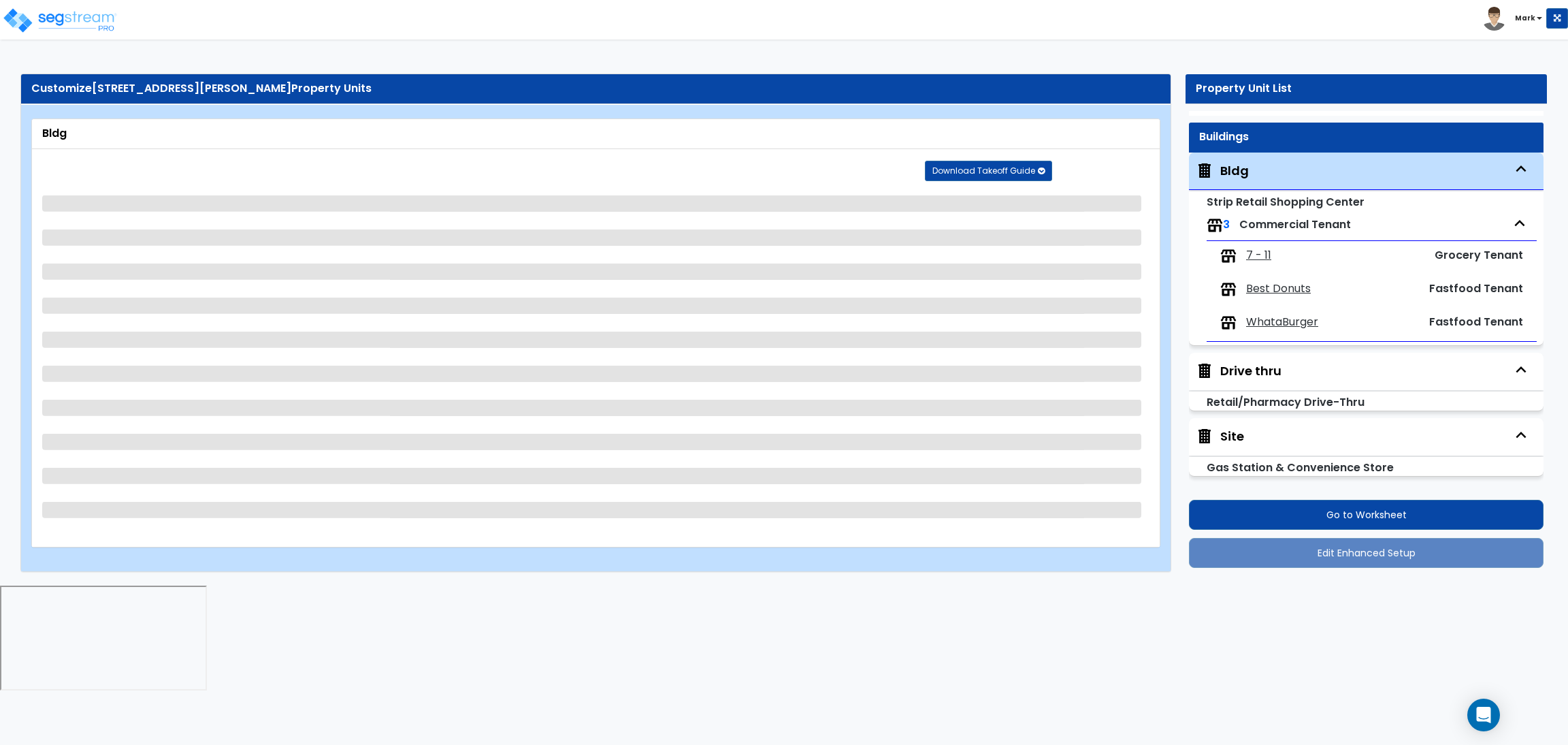
select select "1"
select select "2"
select select "1"
select select "2"
select select "3"
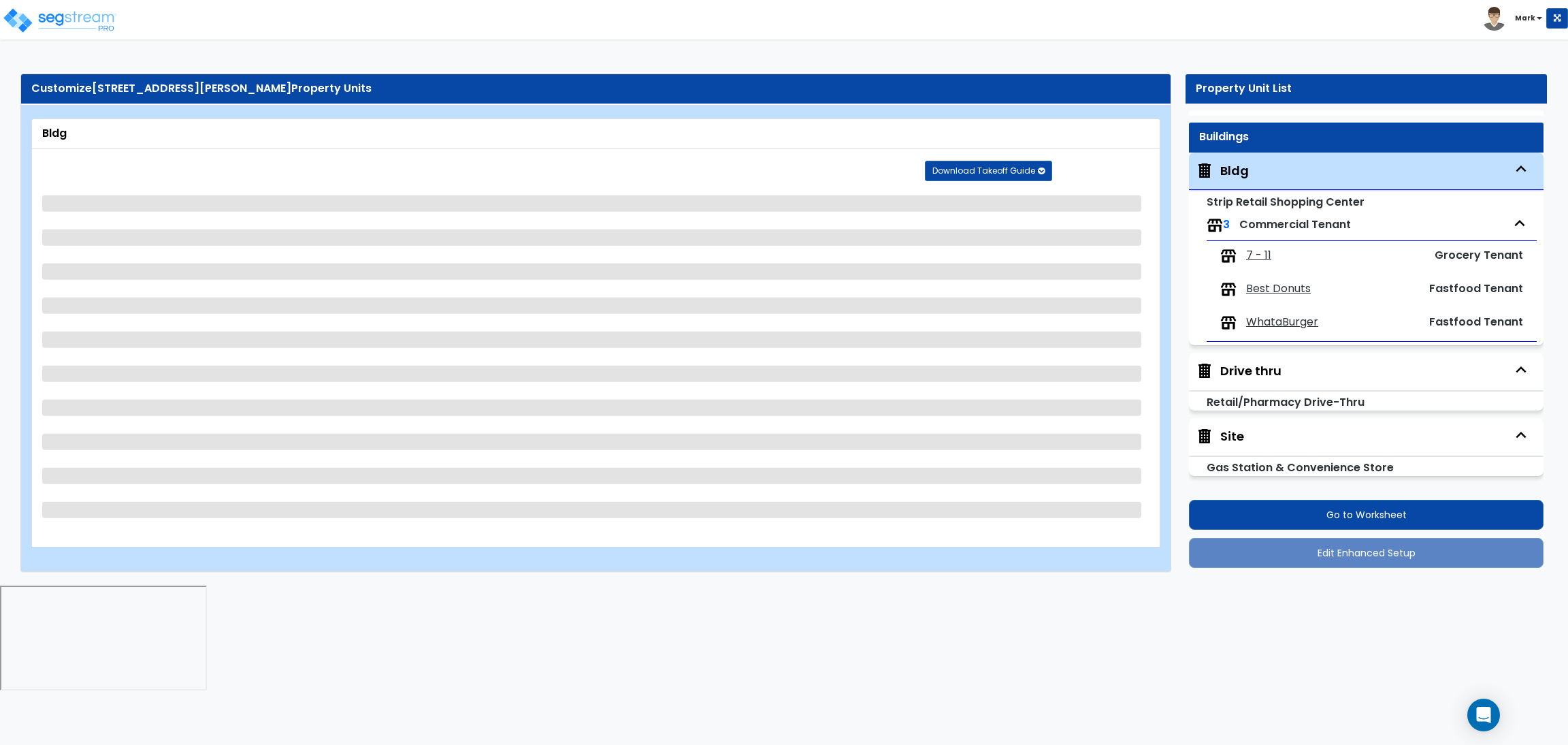
select select "1"
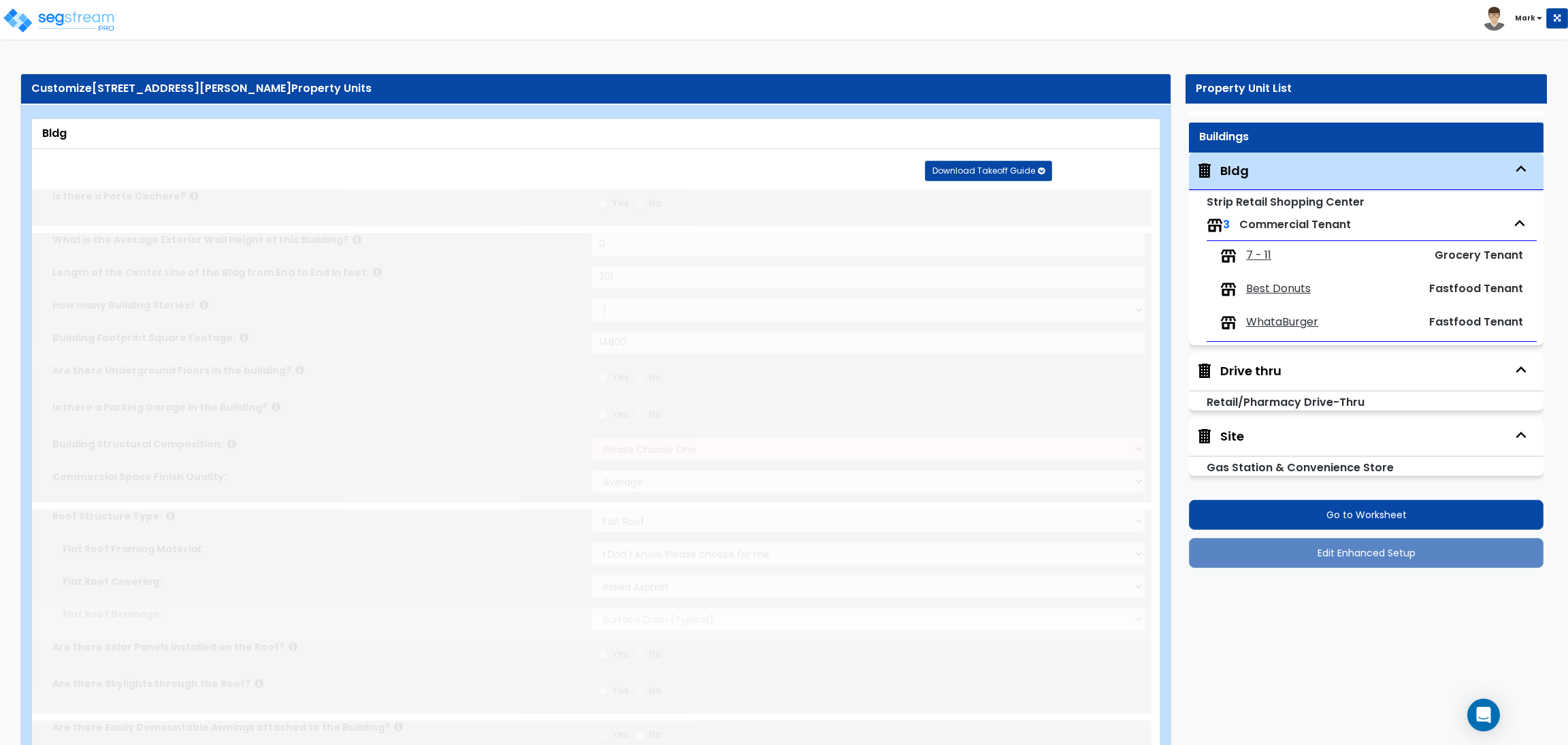
select select "1"
radio input "true"
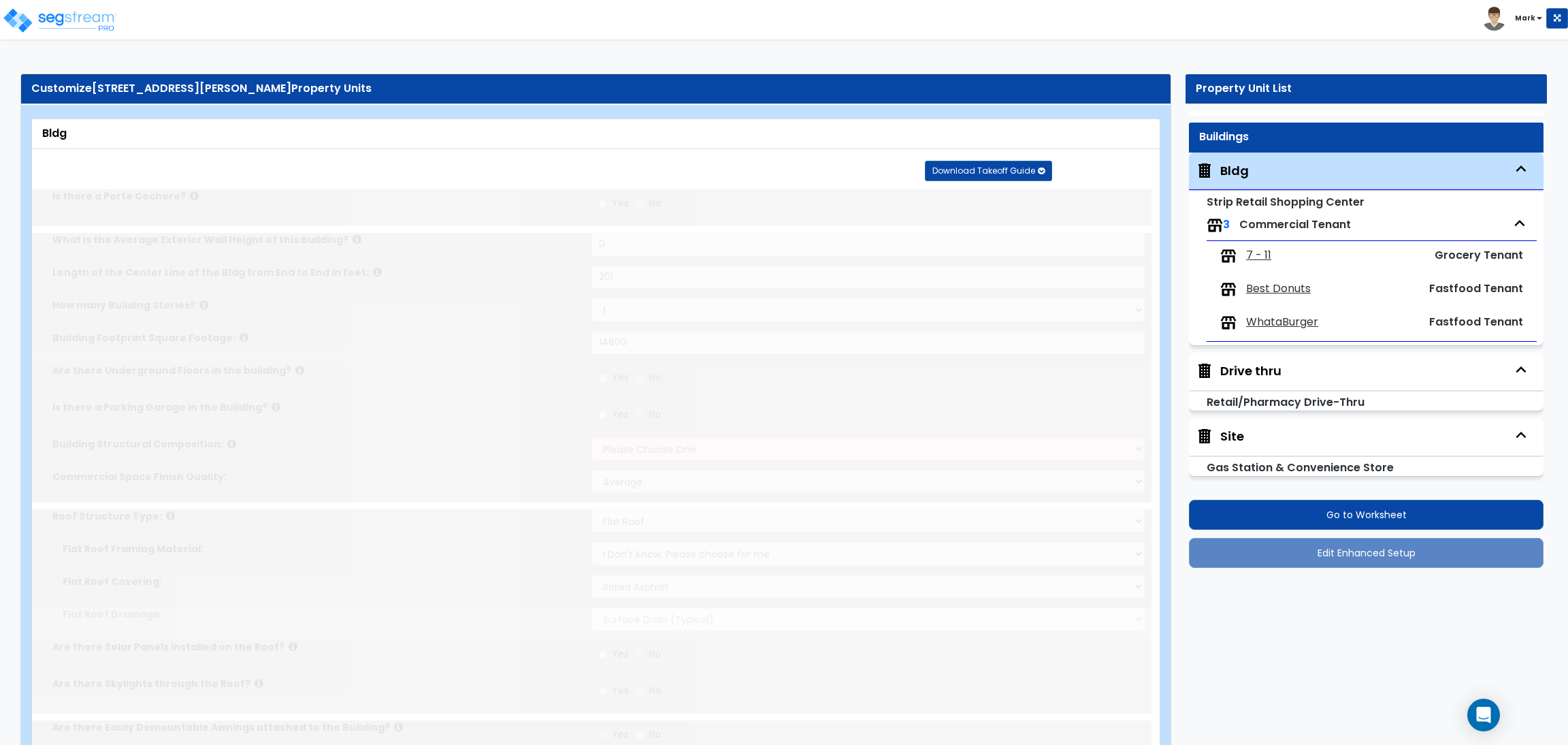
radio input "true"
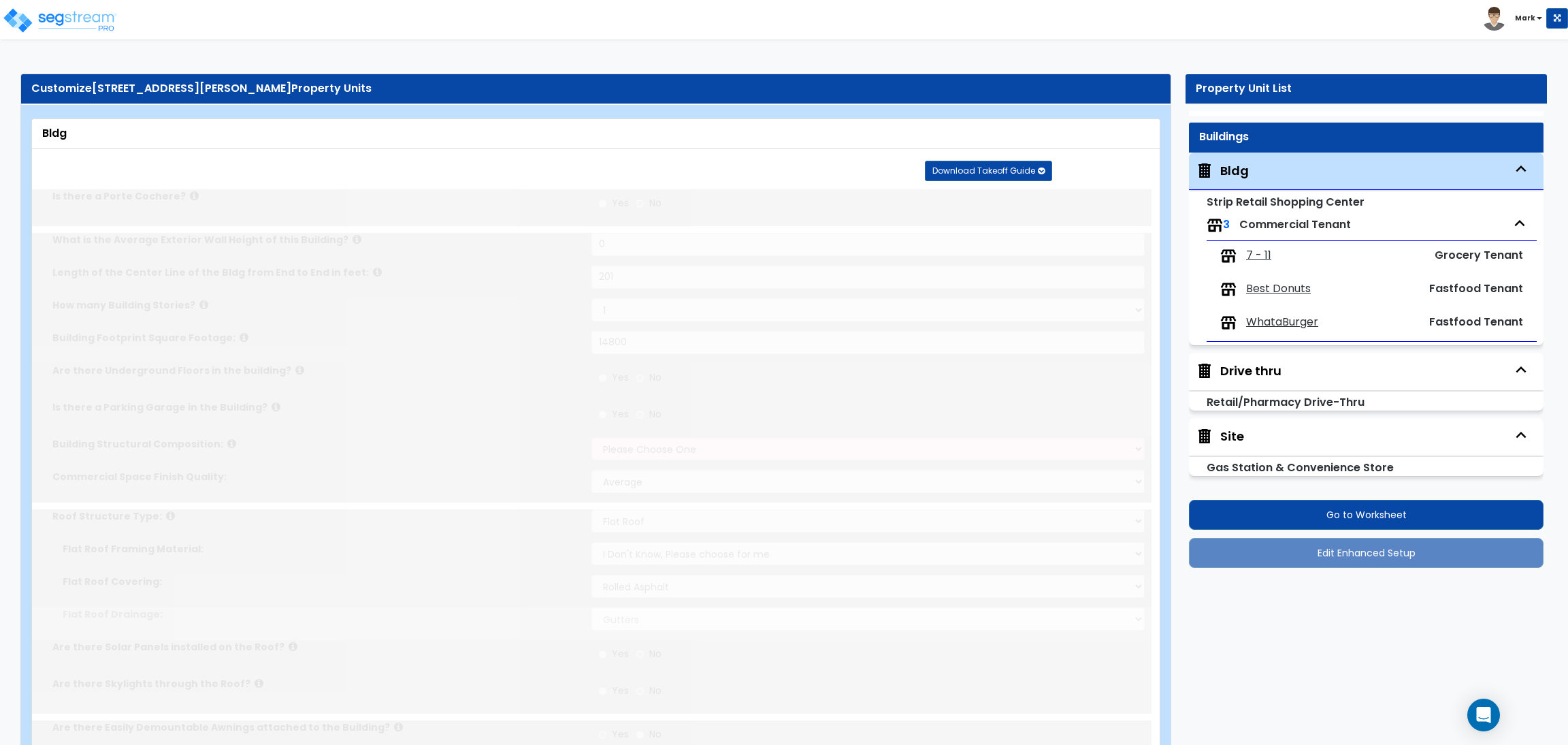
radio input "true"
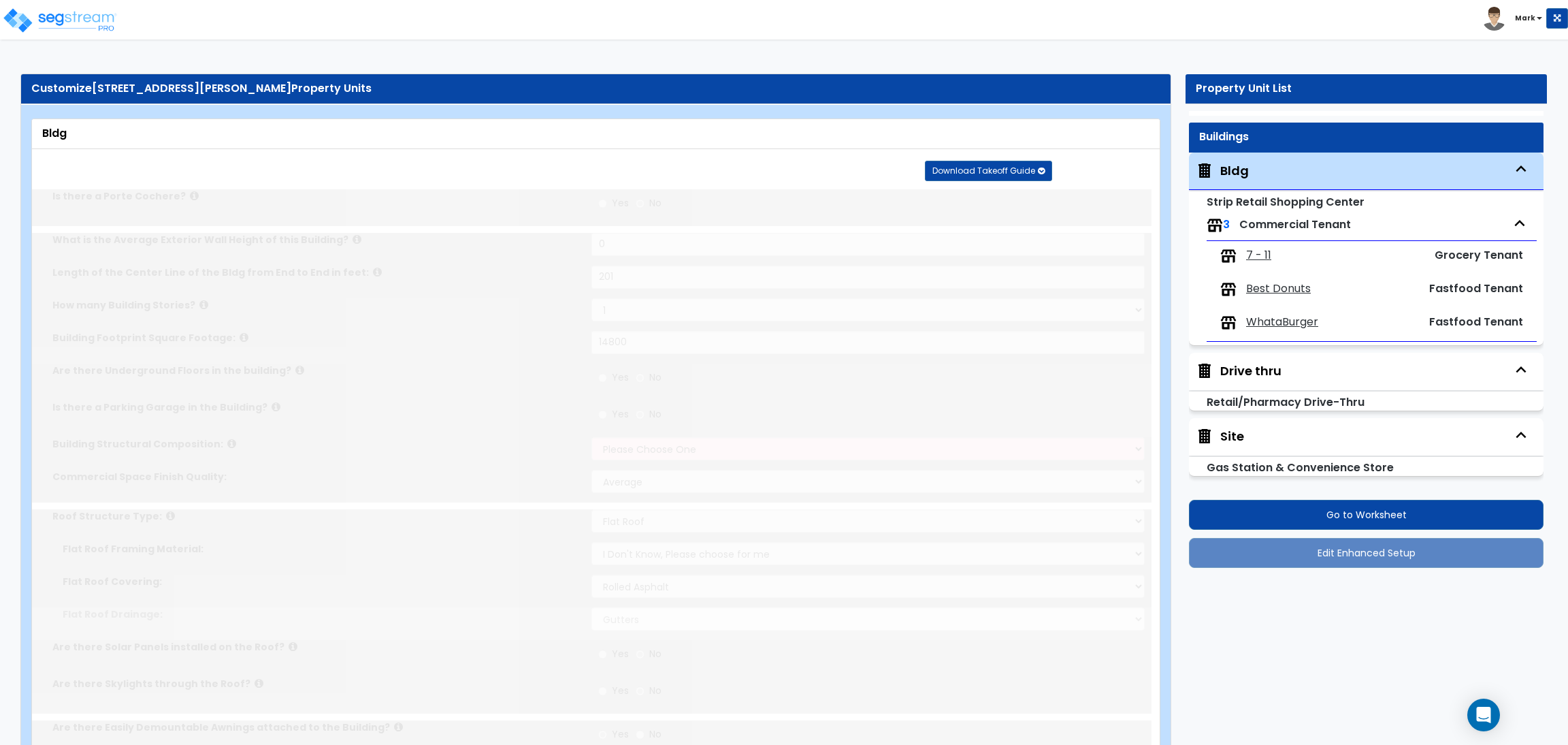
radio input "true"
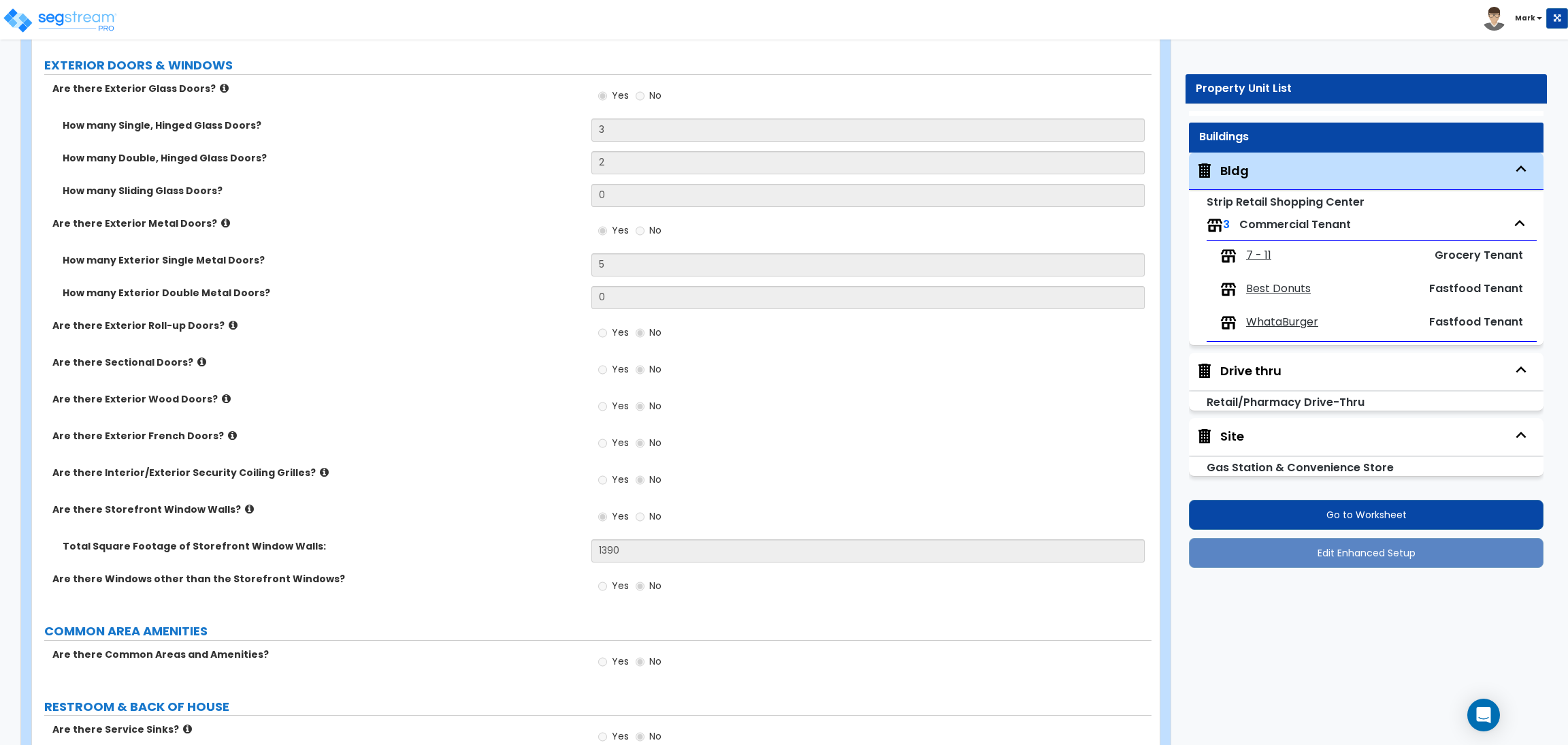
scroll to position [1936, 0]
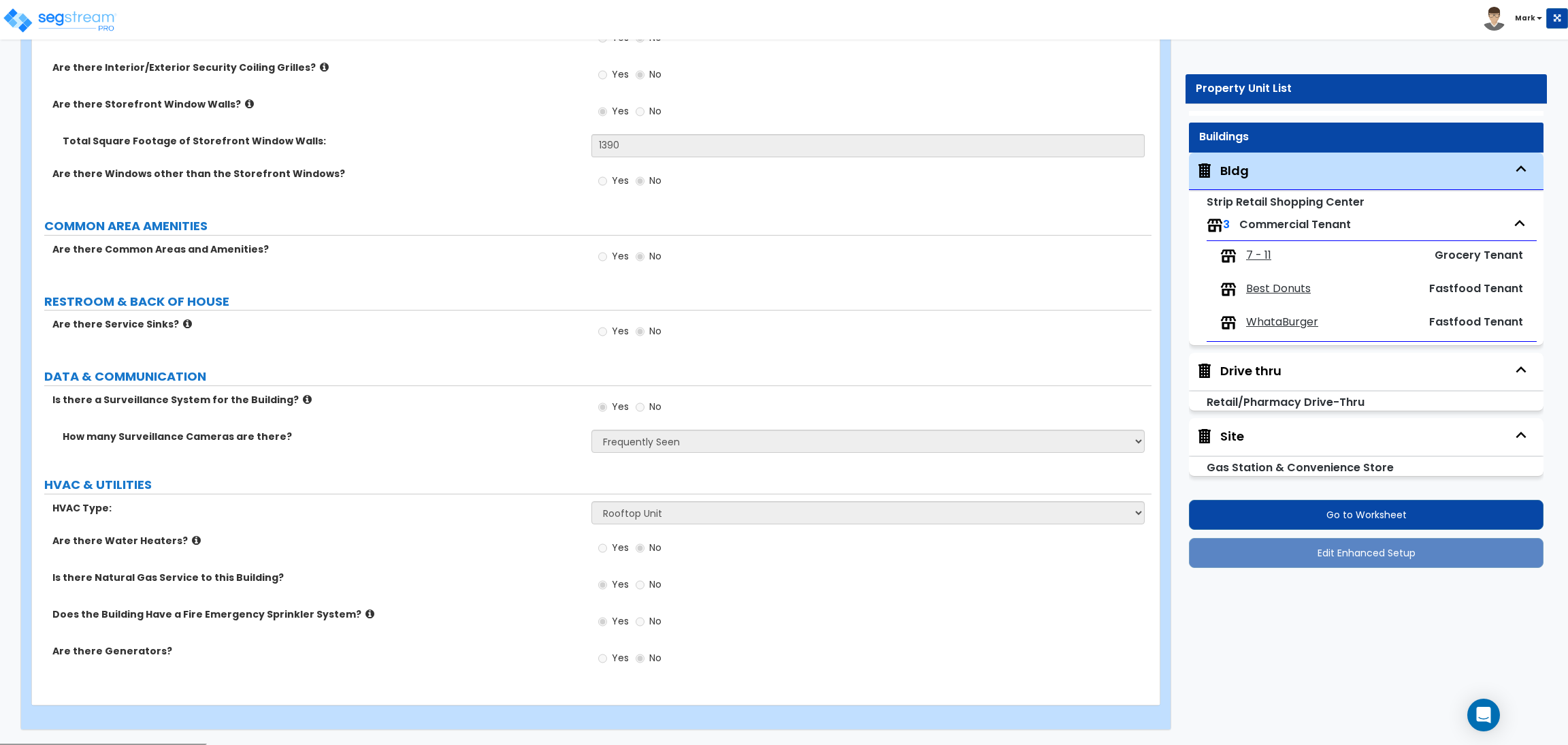
radio input "true"
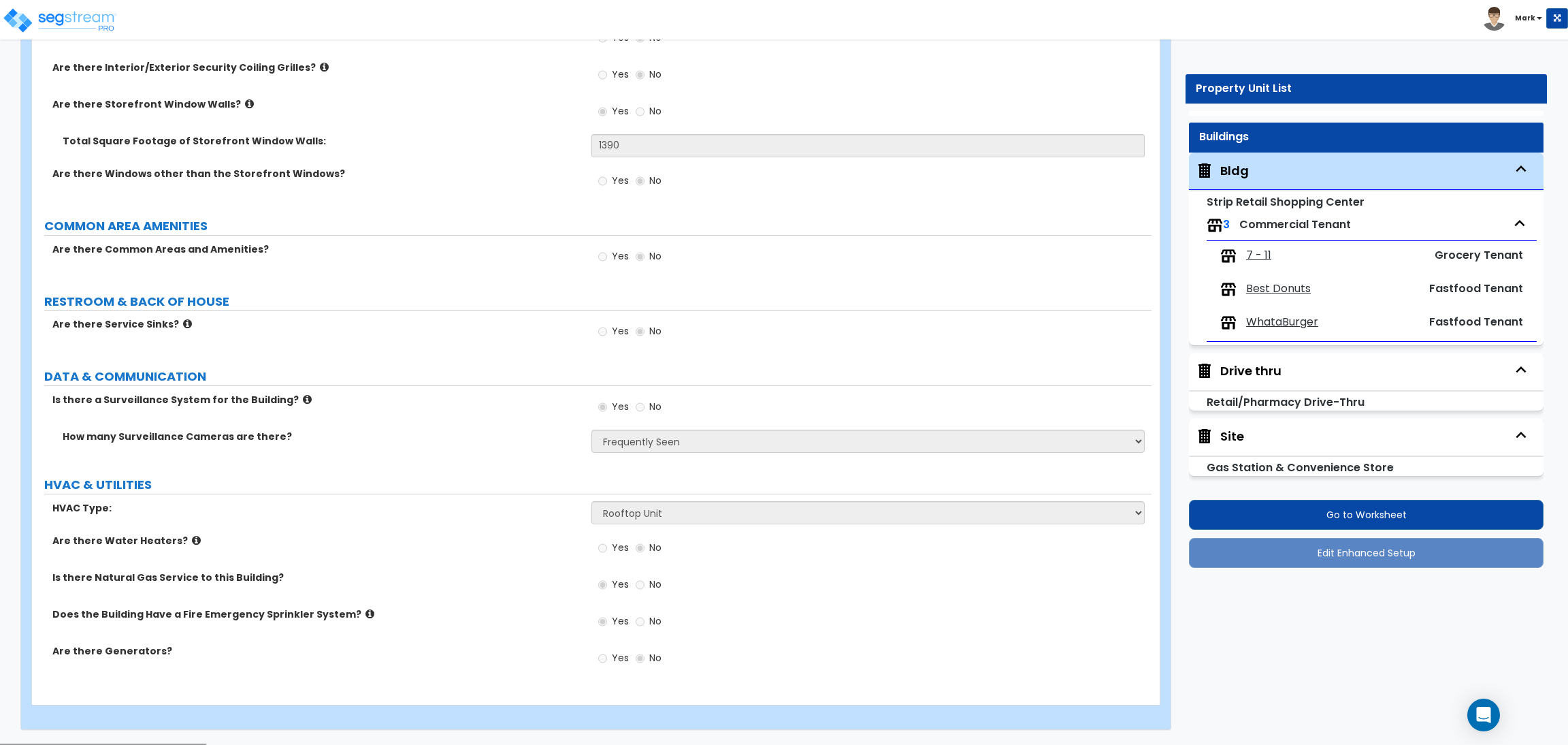
radio input "true"
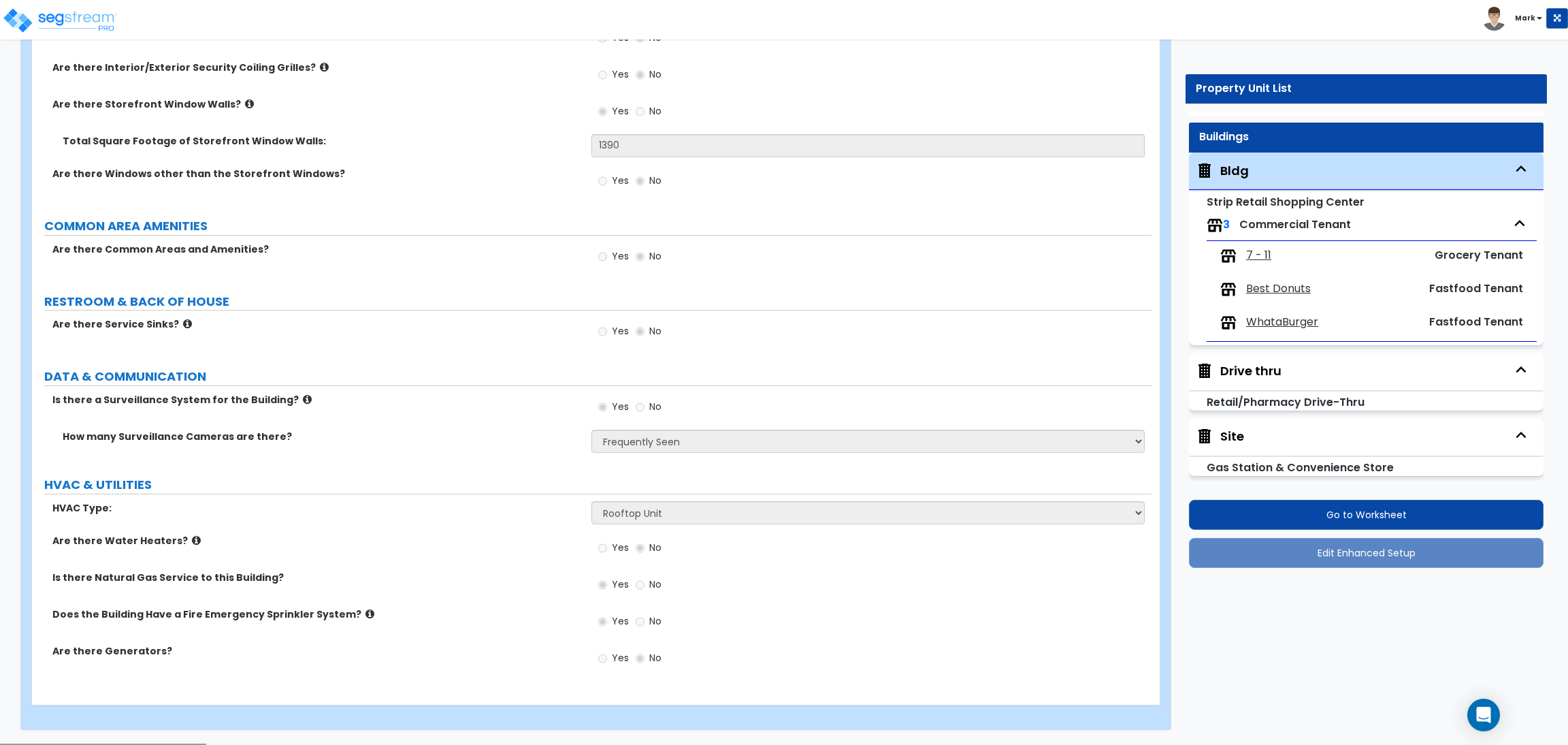
radio input "true"
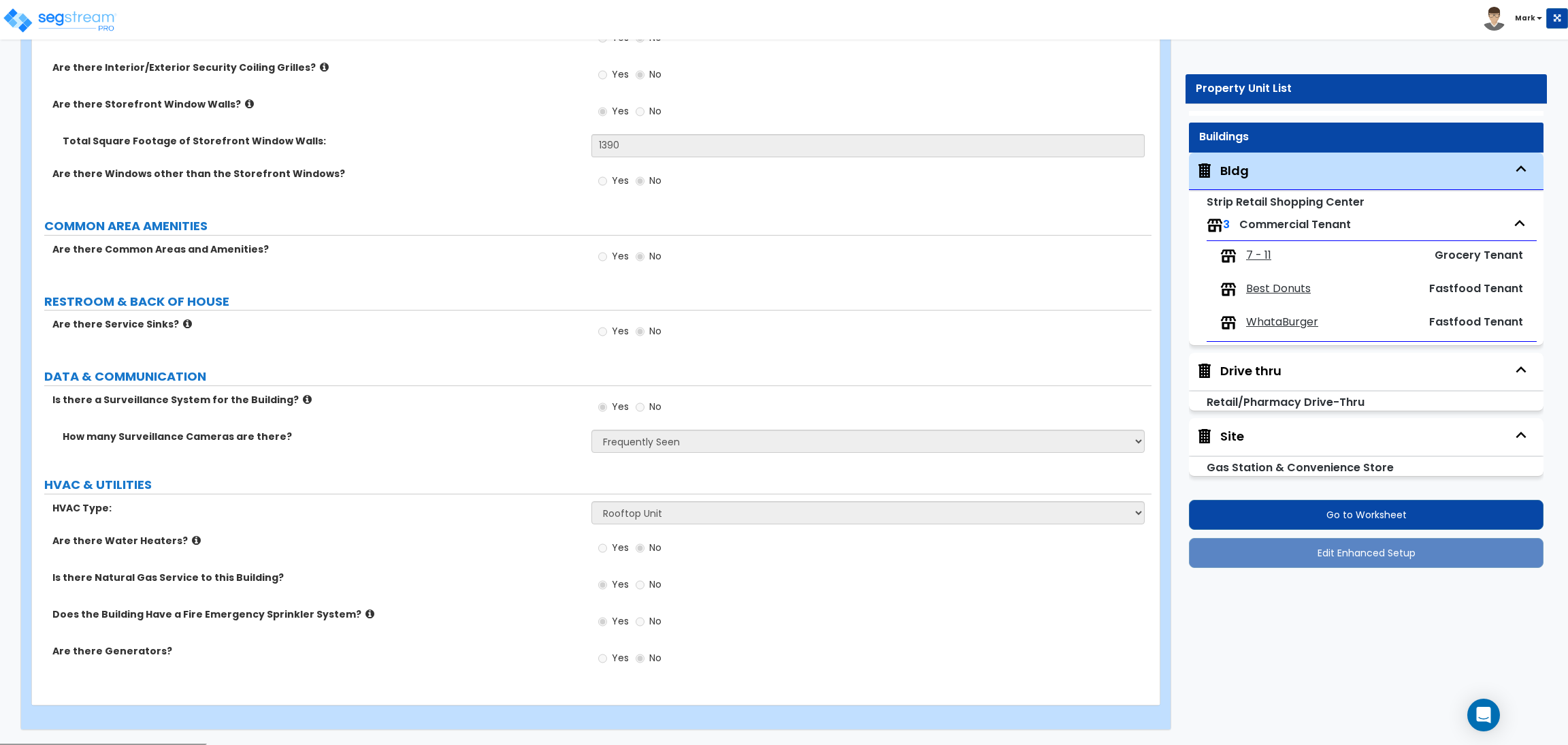
radio input "true"
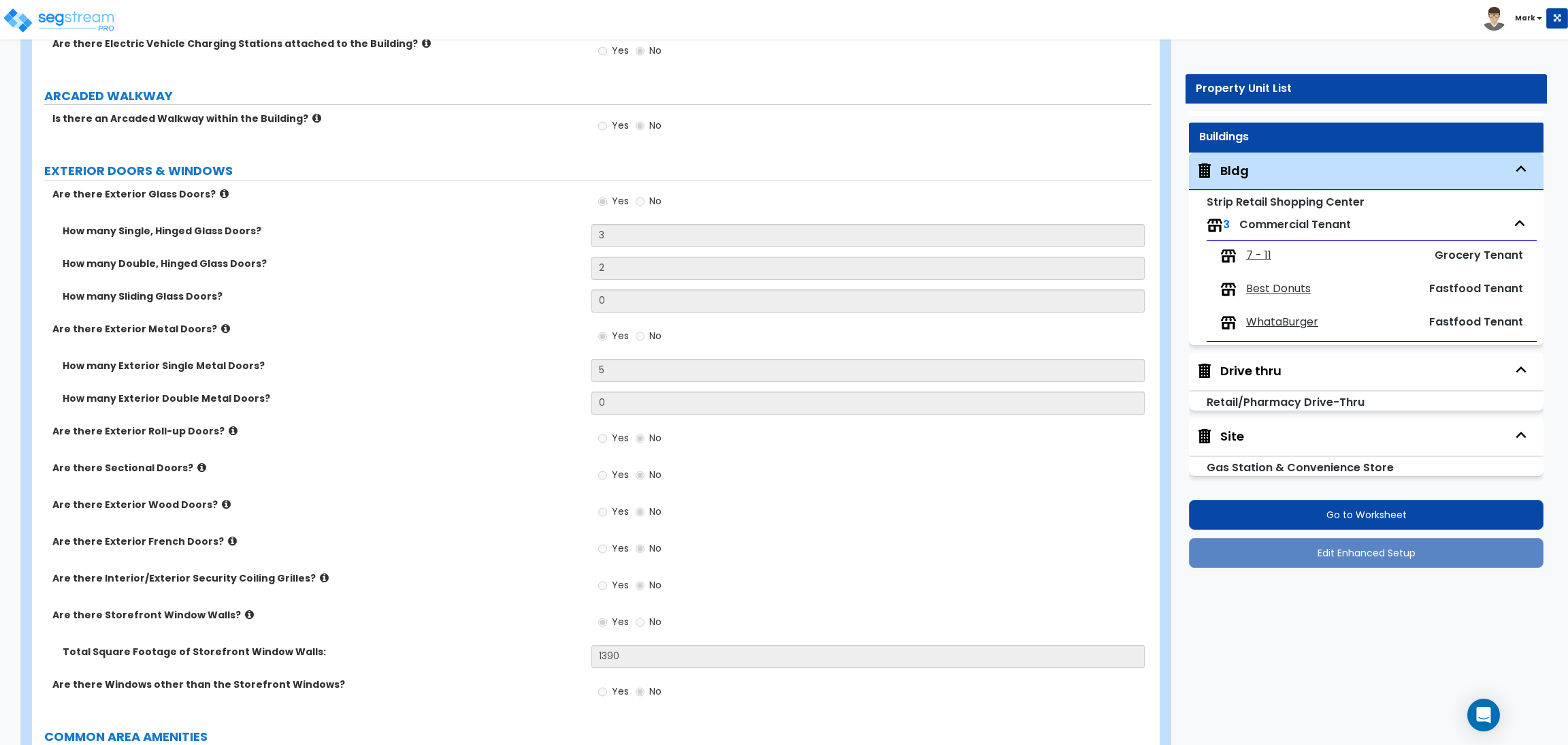
click at [1257, 258] on span "7 - 11" at bounding box center [1259, 256] width 25 height 16
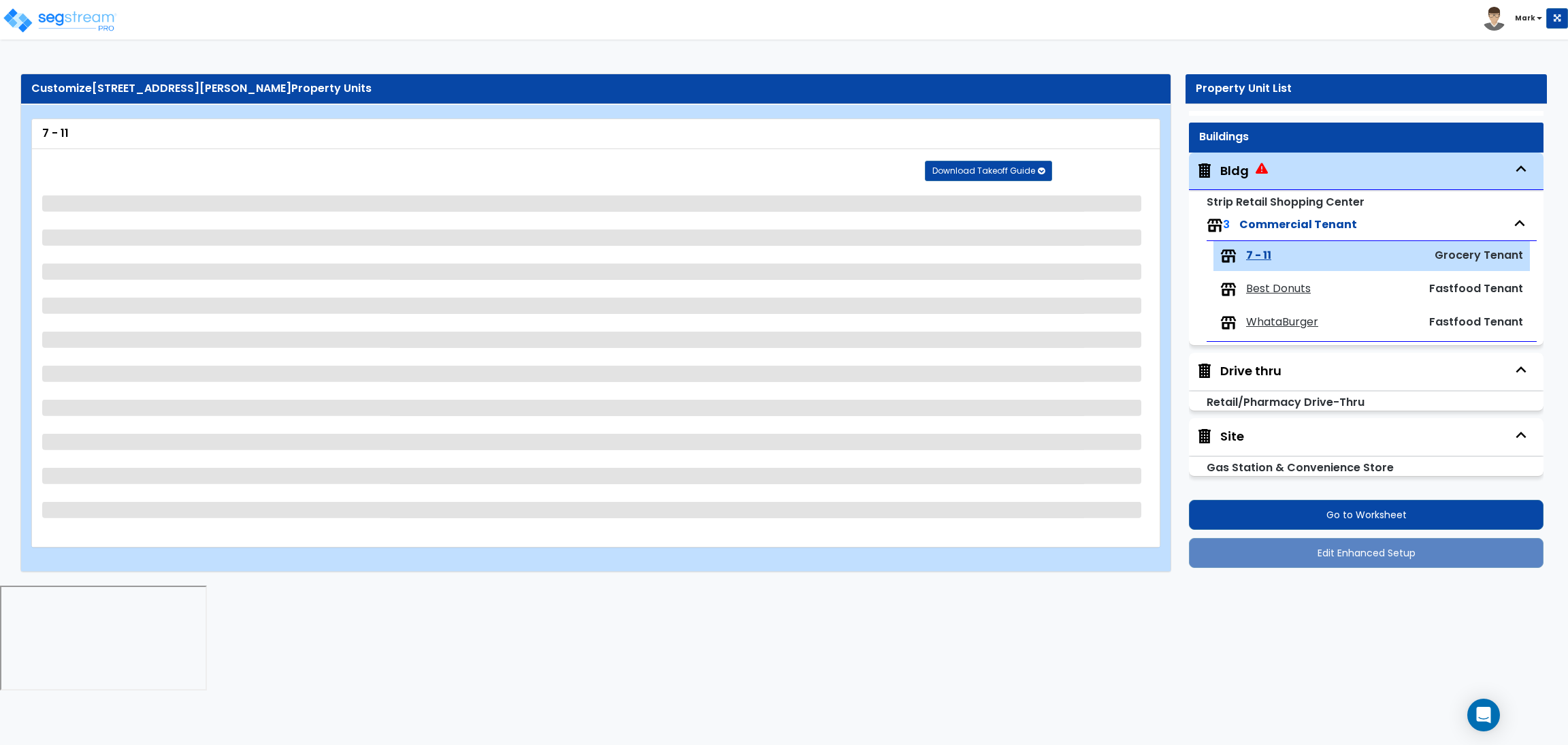
scroll to position [0, 0]
select select "5"
select select "1"
select select "3"
select select "1"
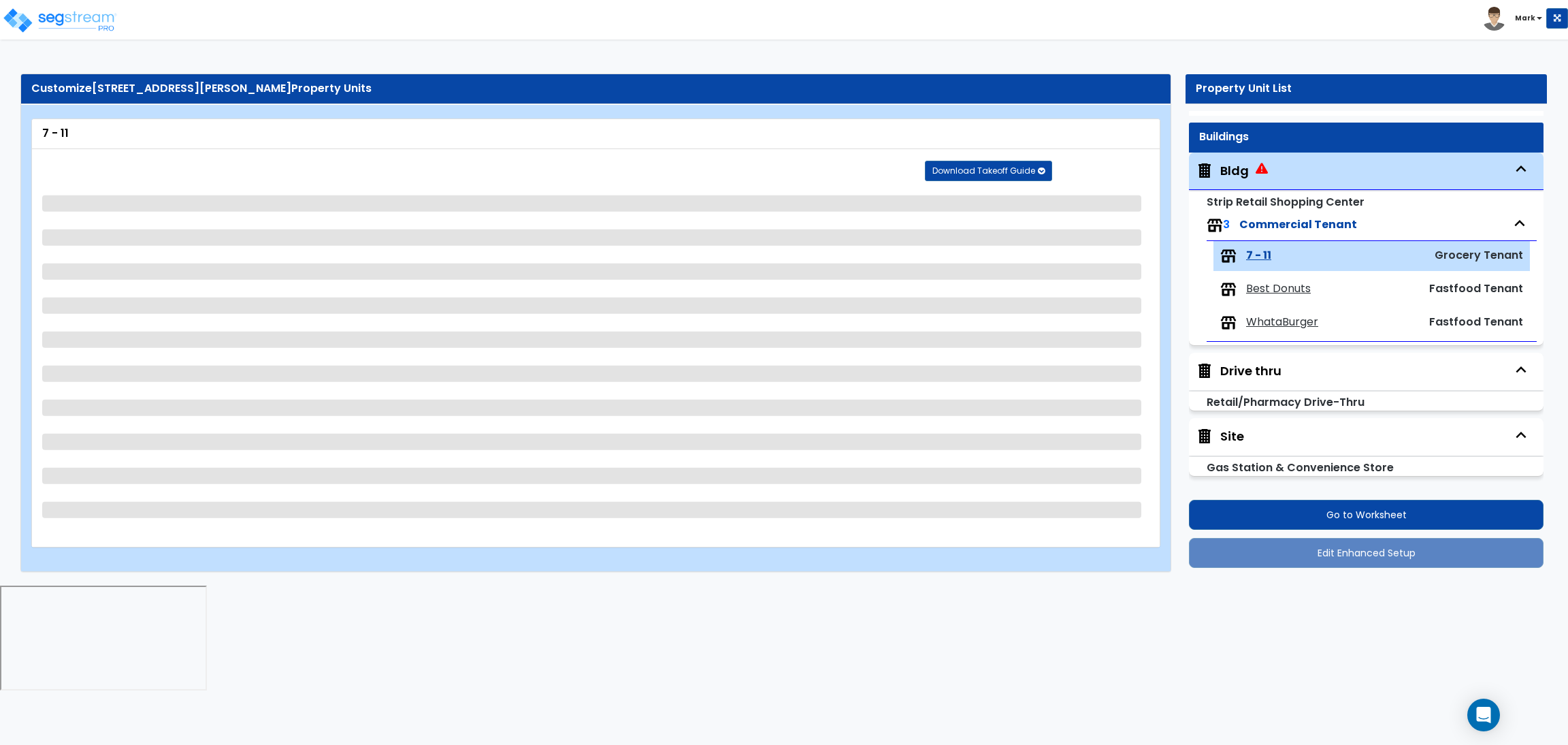
select select "4"
select select "1"
select select "3"
select select "1"
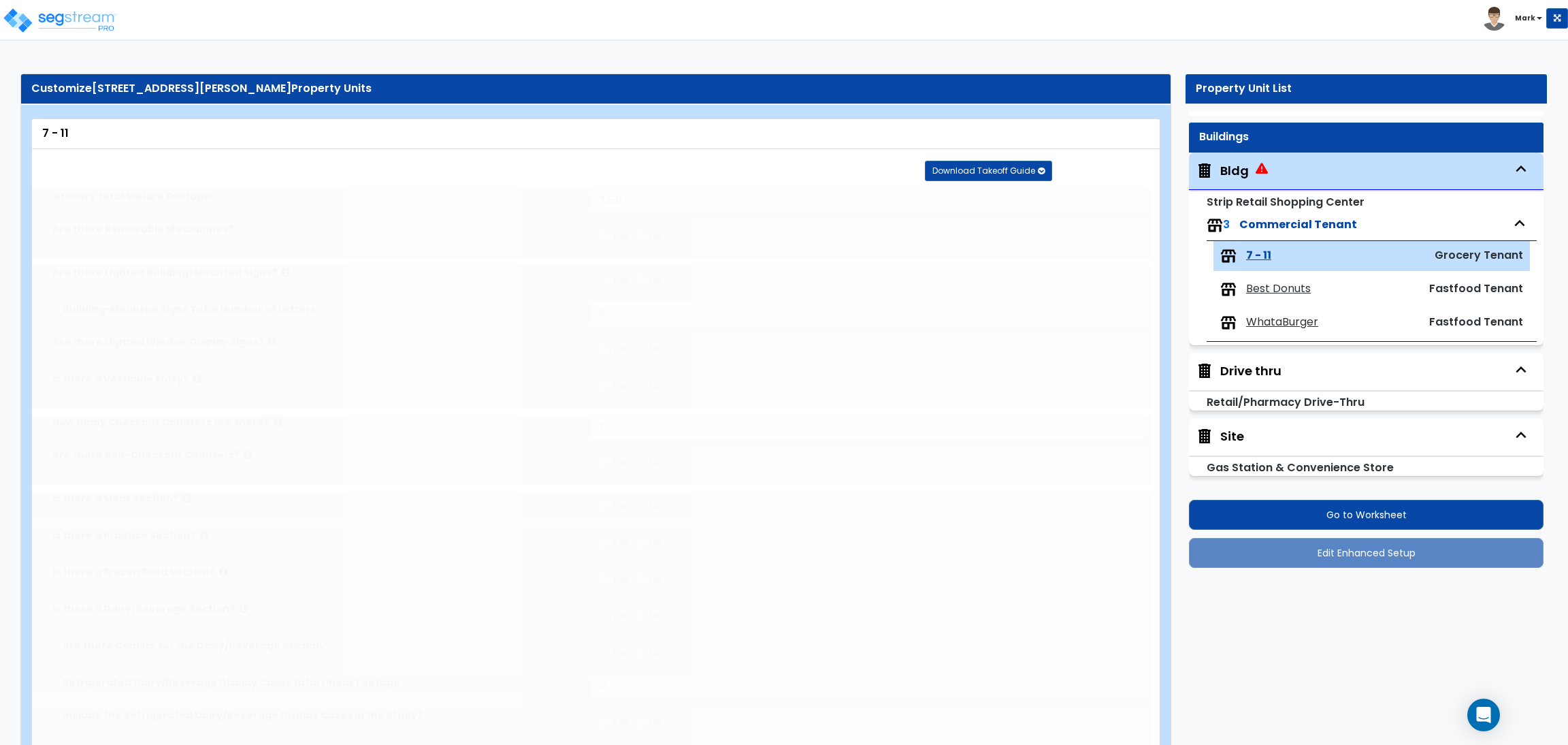
radio input "true"
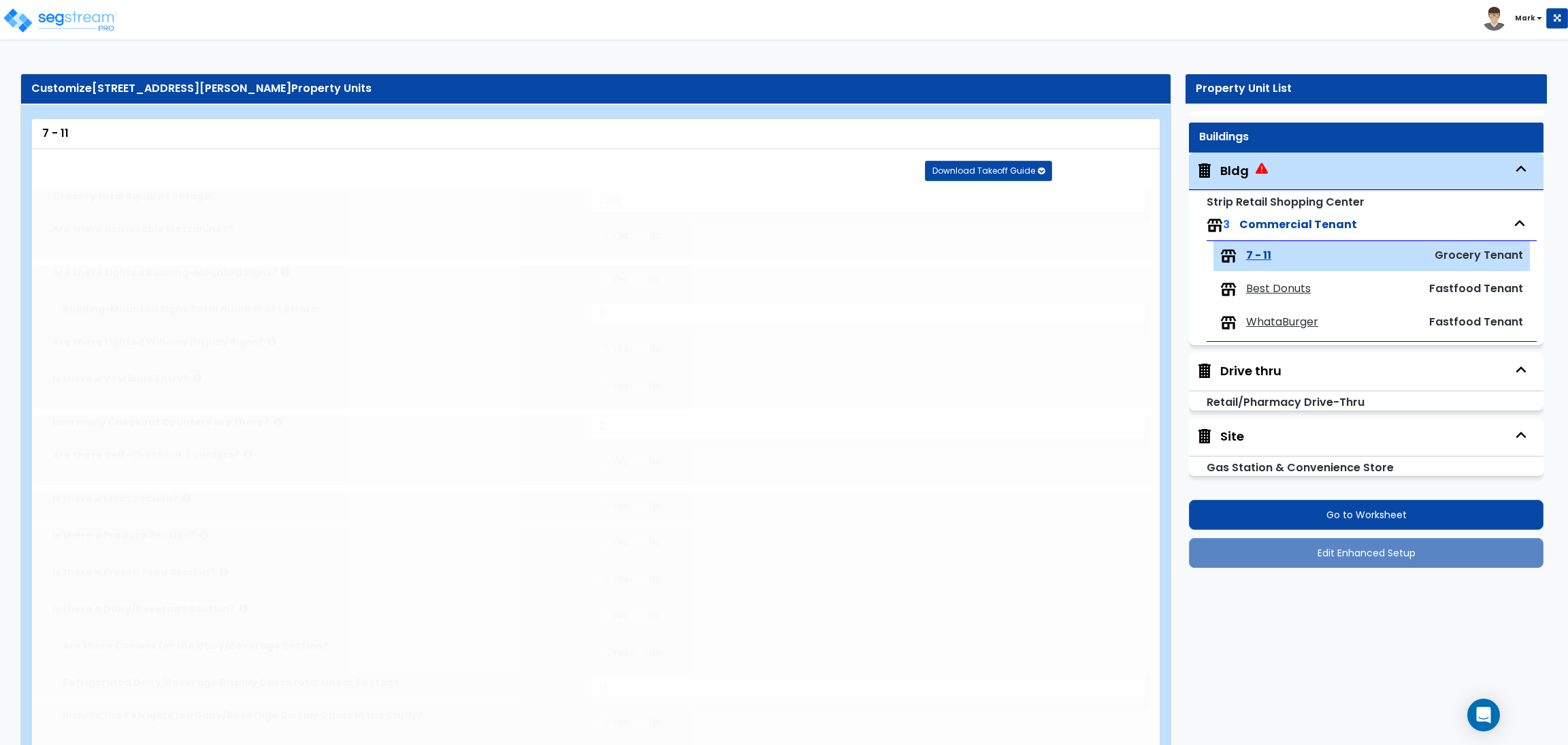
radio input "true"
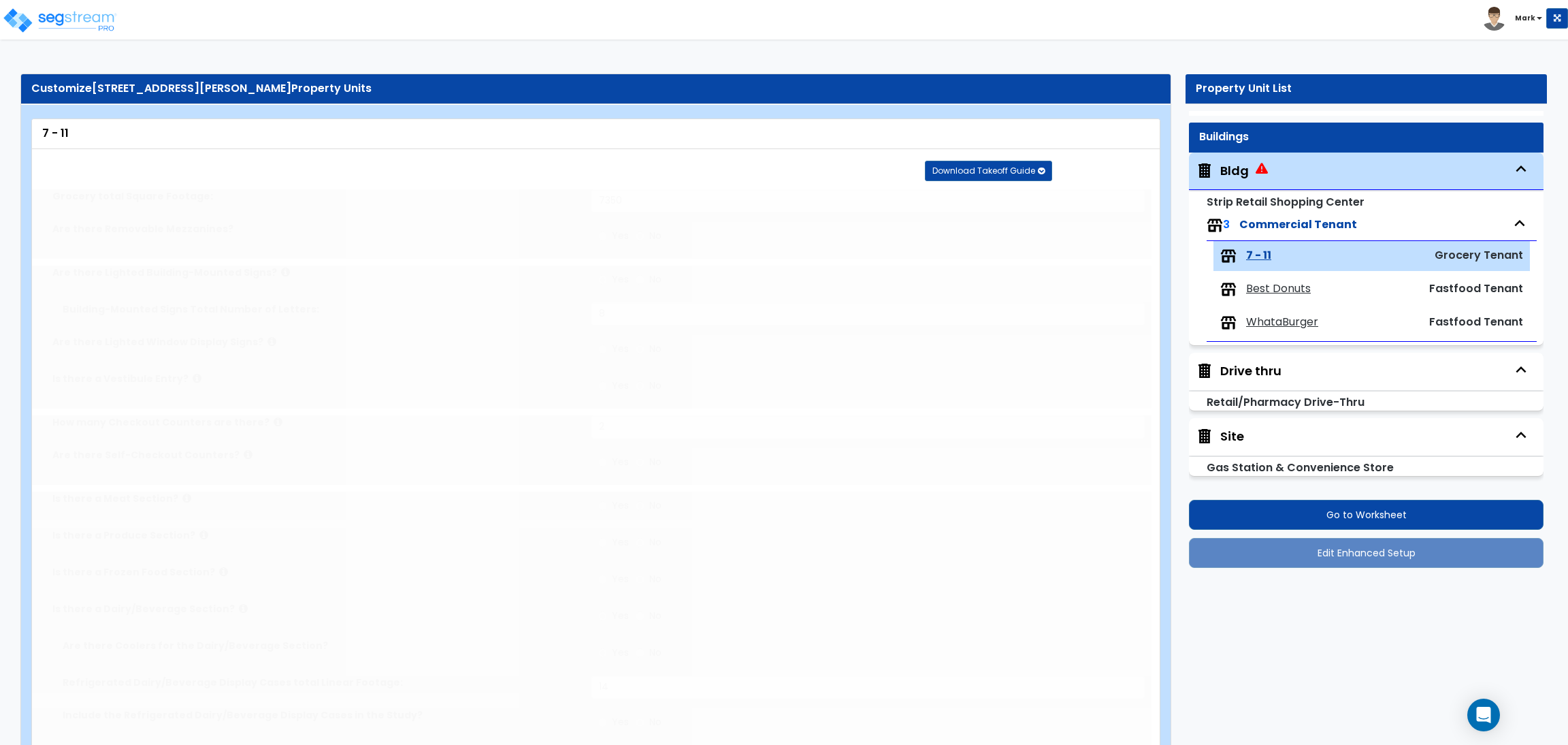
radio input "true"
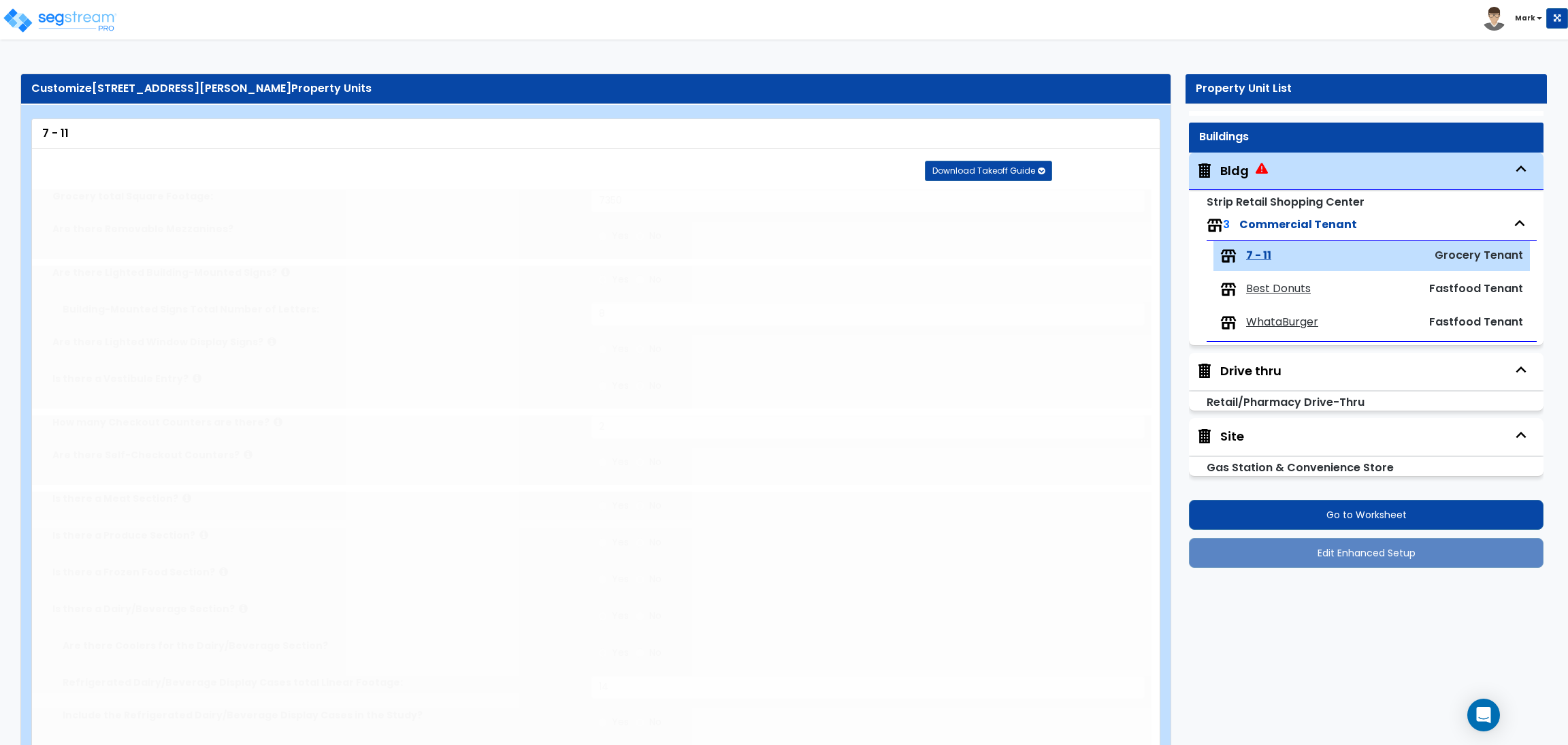
radio input "true"
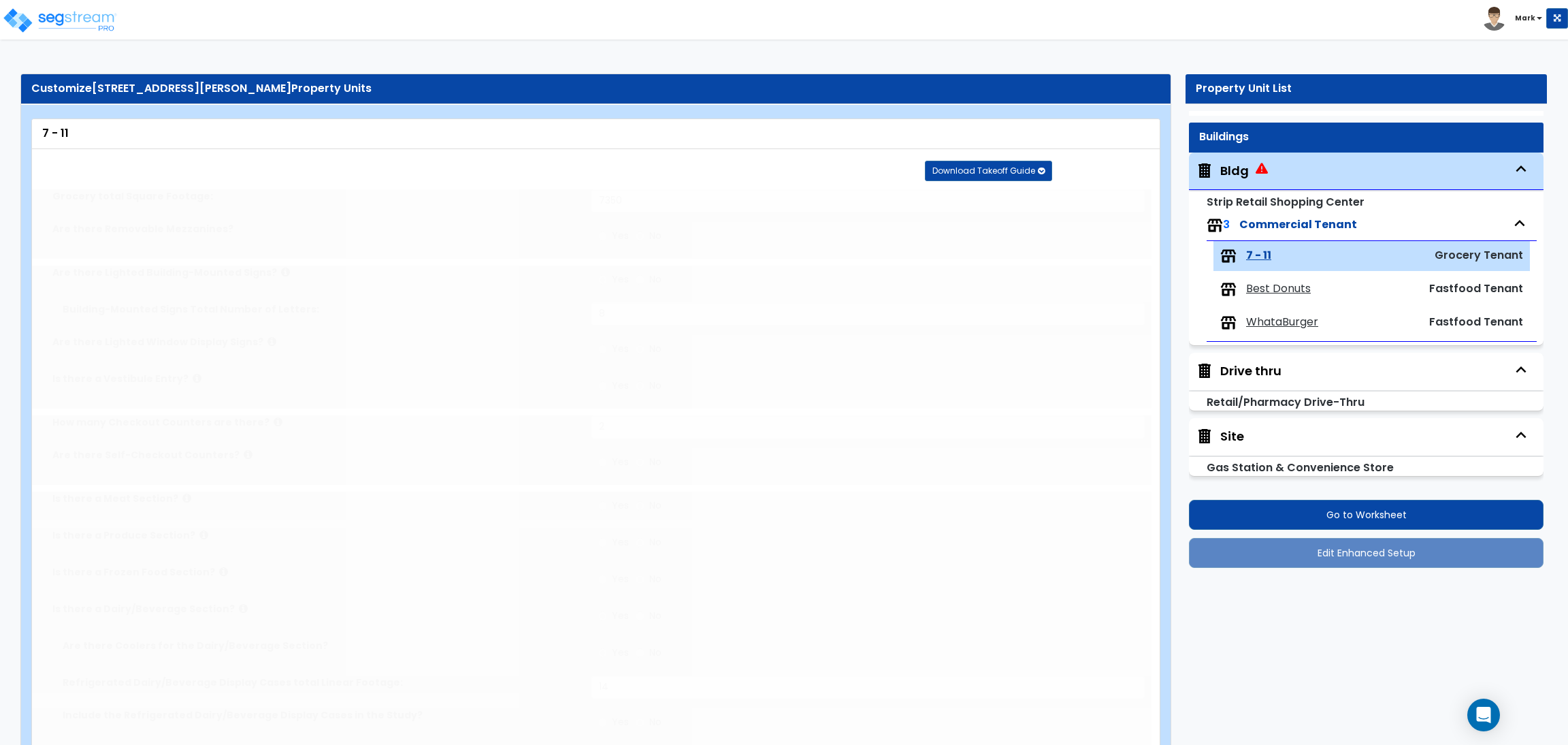
radio input "true"
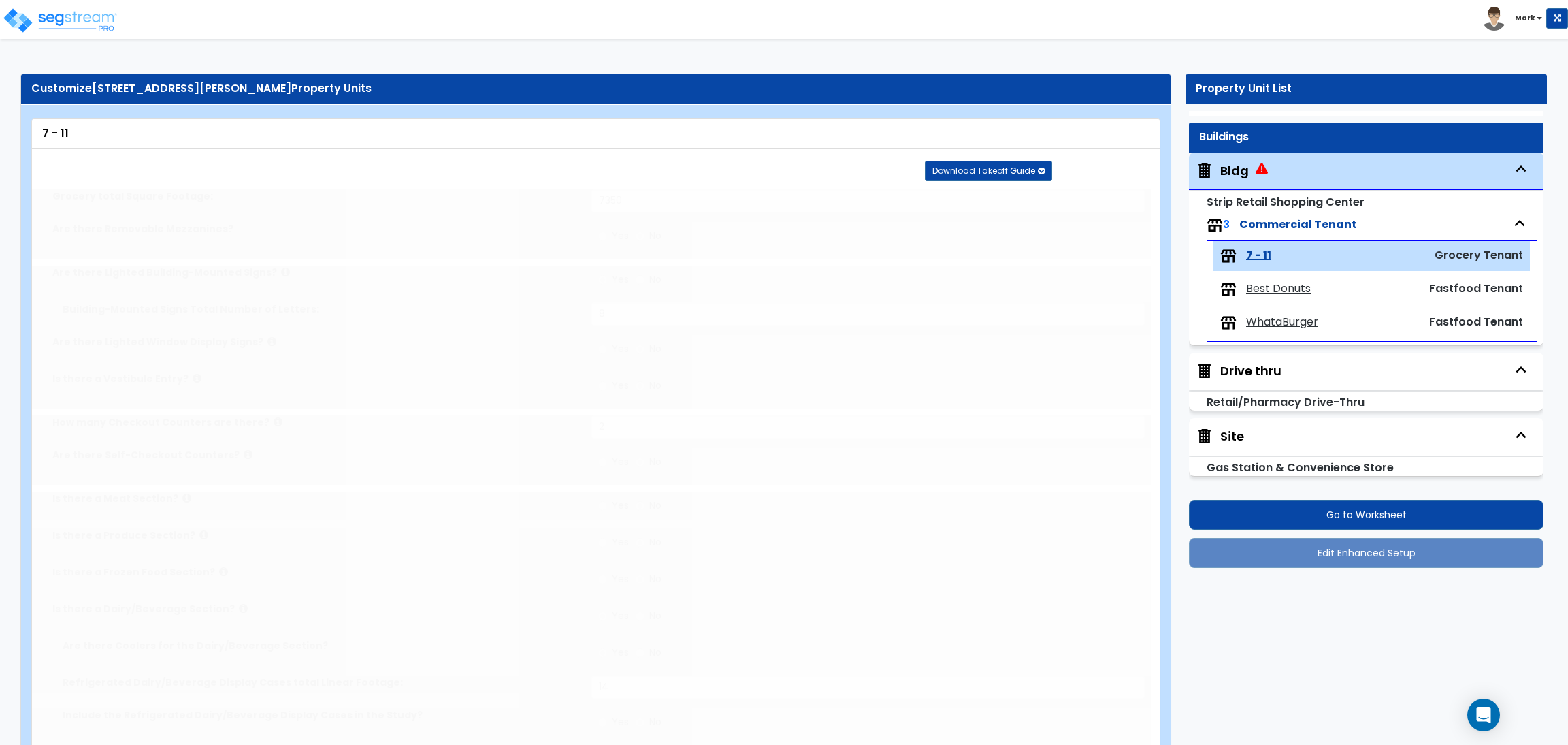
radio input "true"
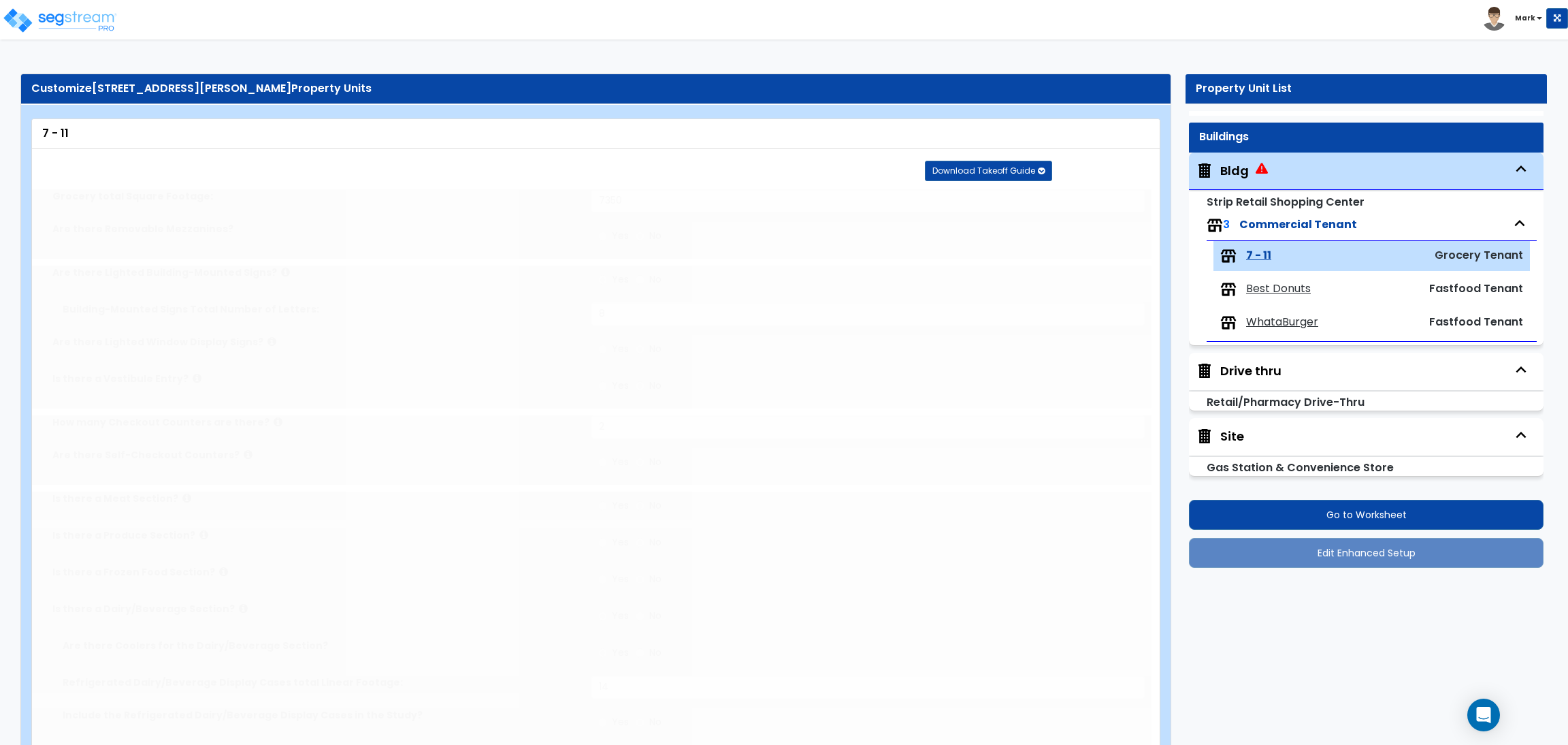
radio input "true"
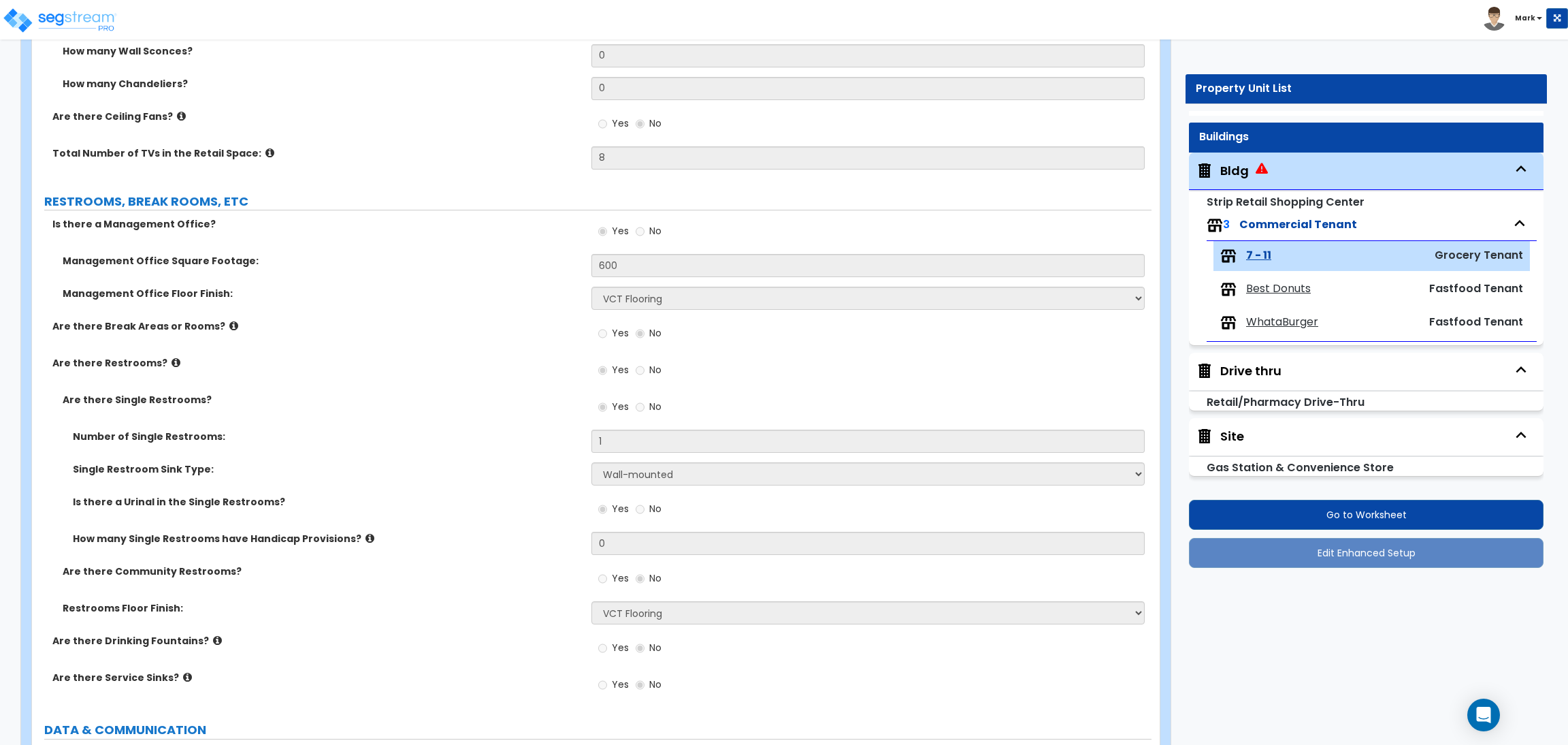
scroll to position [2859, 0]
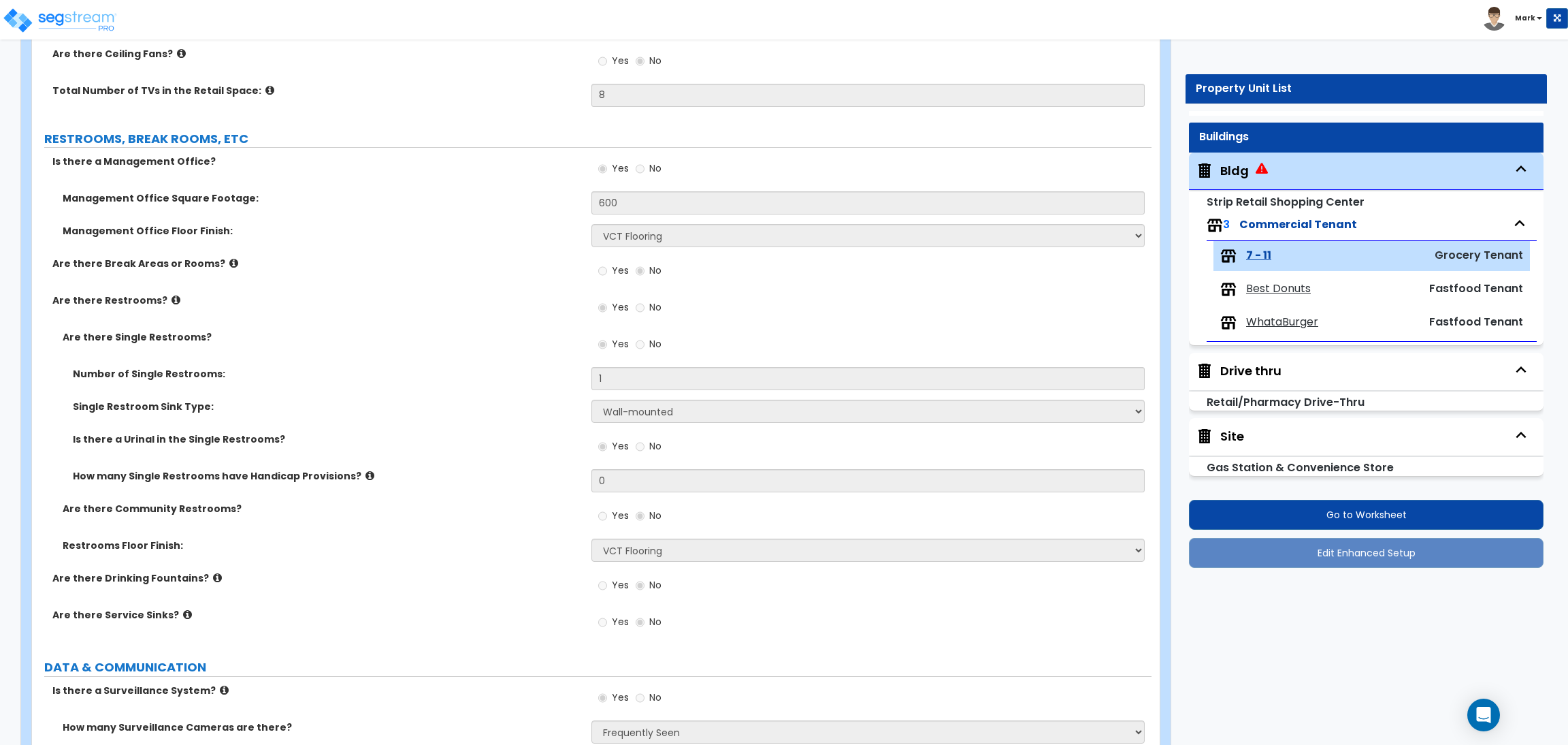
click at [1302, 318] on span "WhataBurger" at bounding box center [1282, 322] width 72 height 16
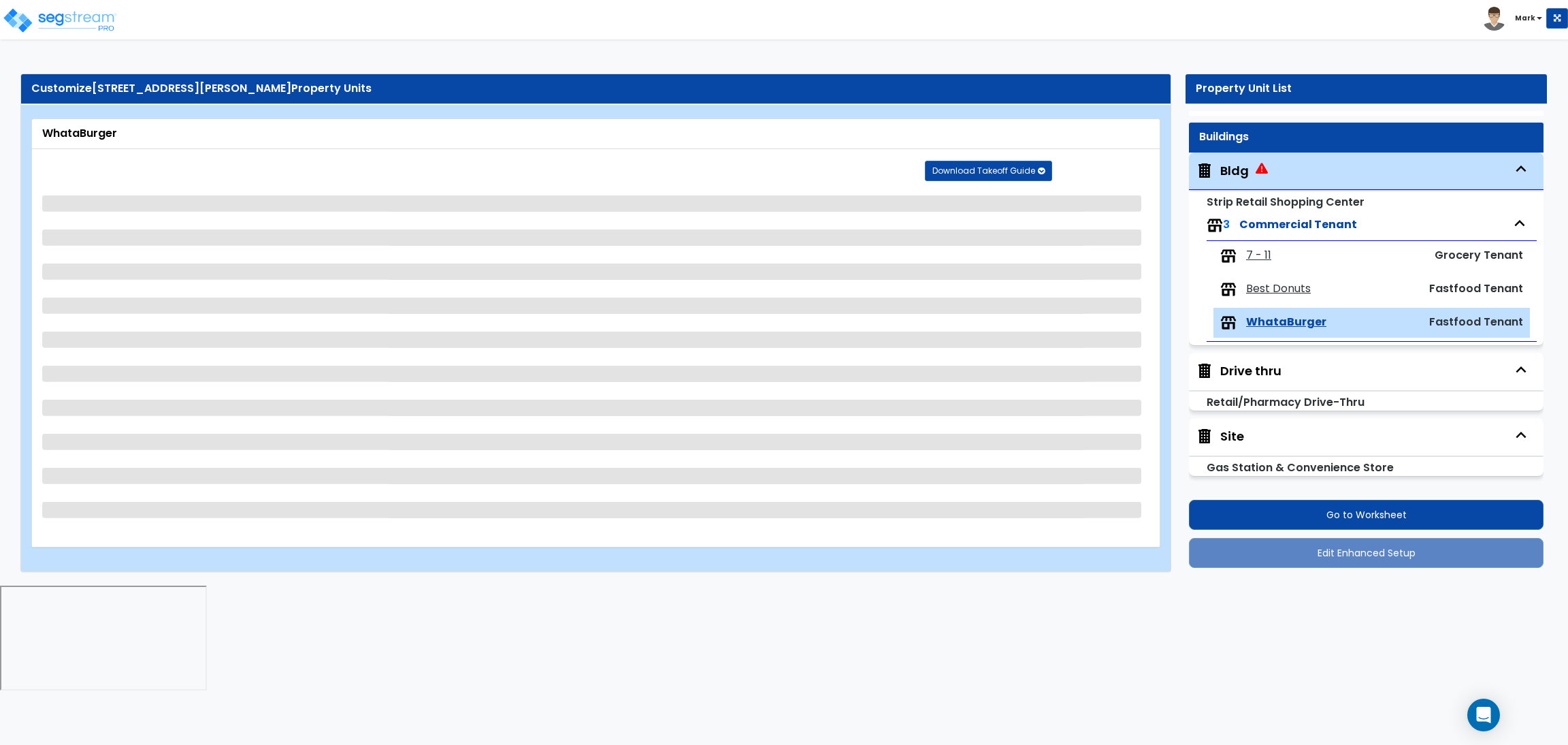
scroll to position [0, 0]
select select "1"
select select "4"
select select "1"
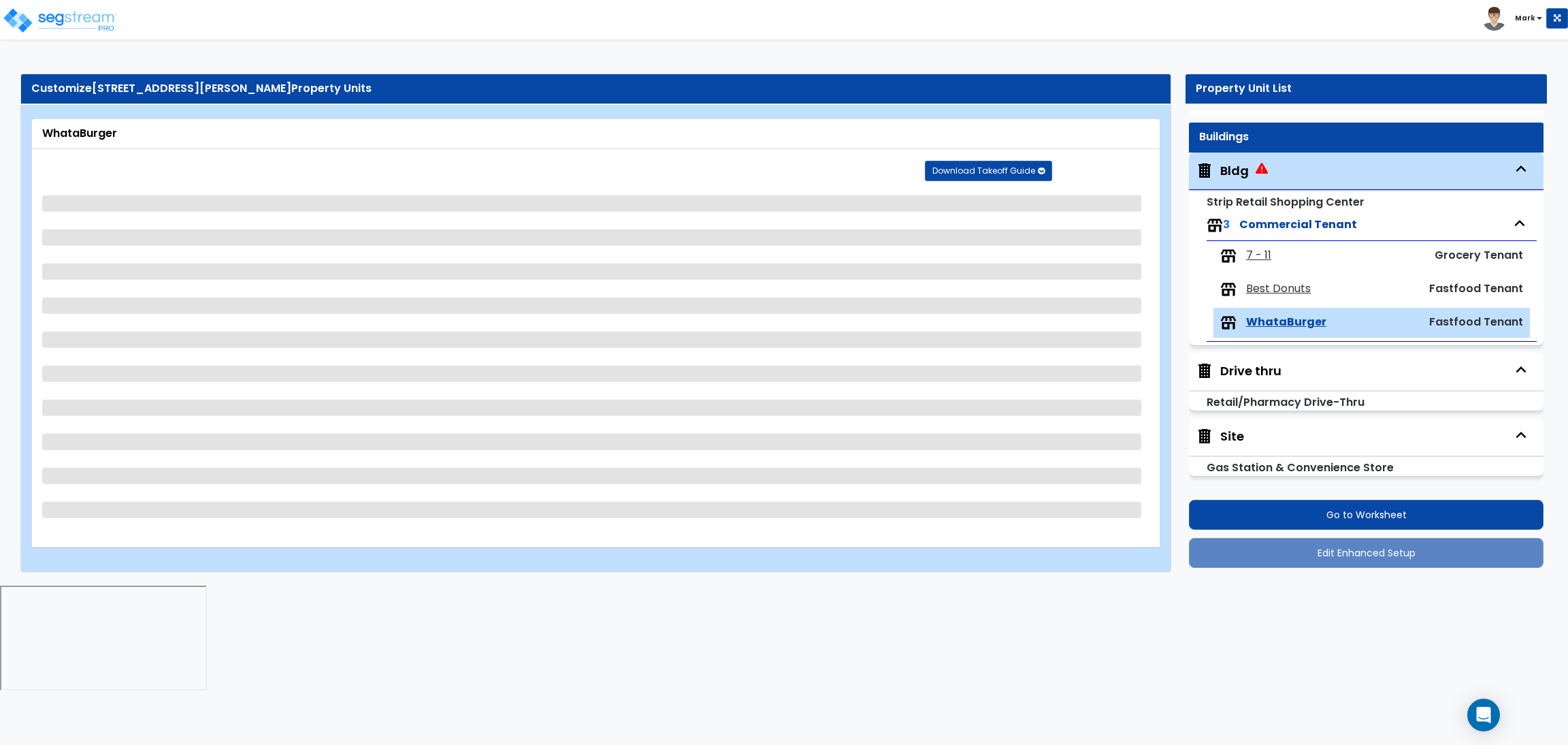
select select "1"
select select "2"
select select "4"
select select "3"
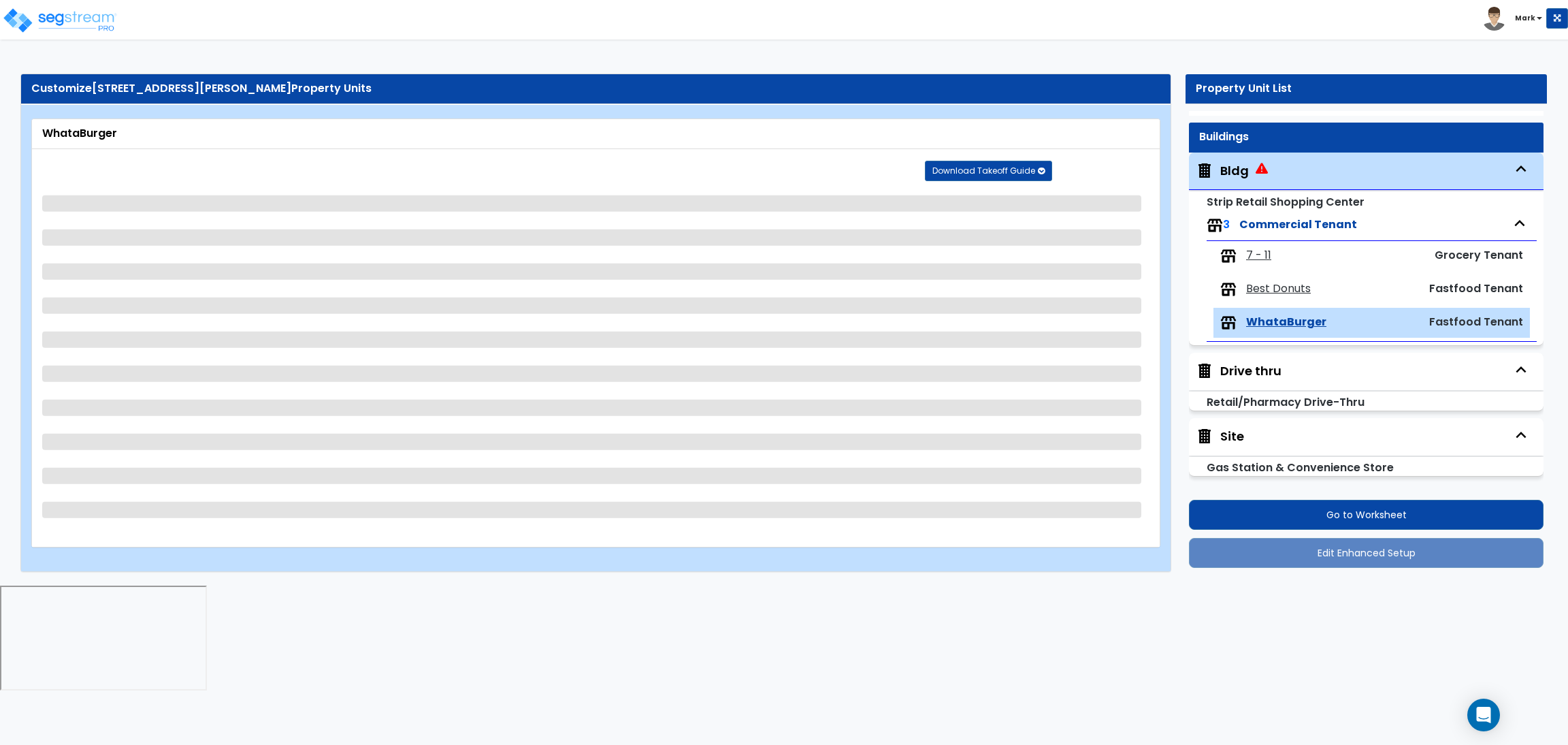
select select "1"
select select "4"
select select "2"
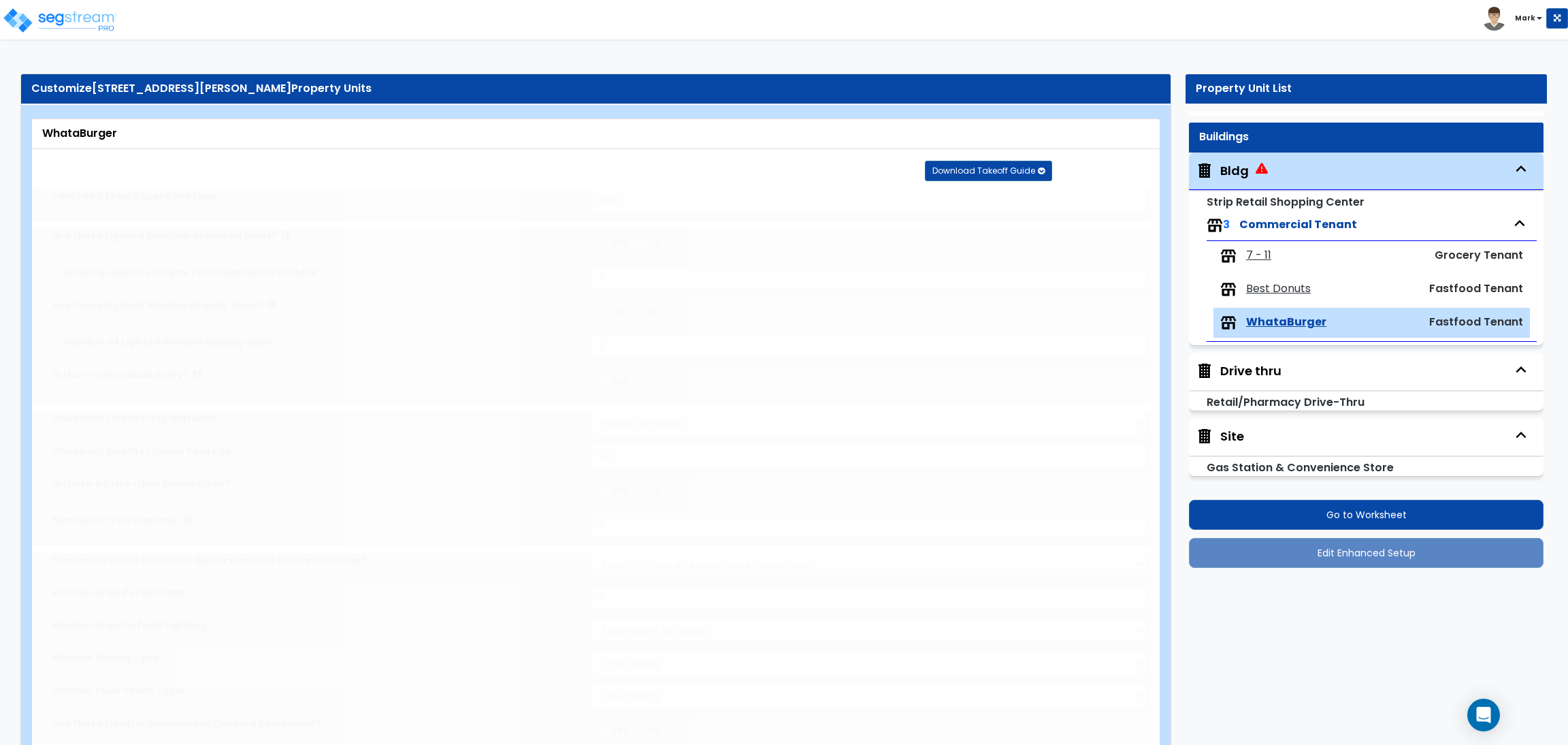
radio input "true"
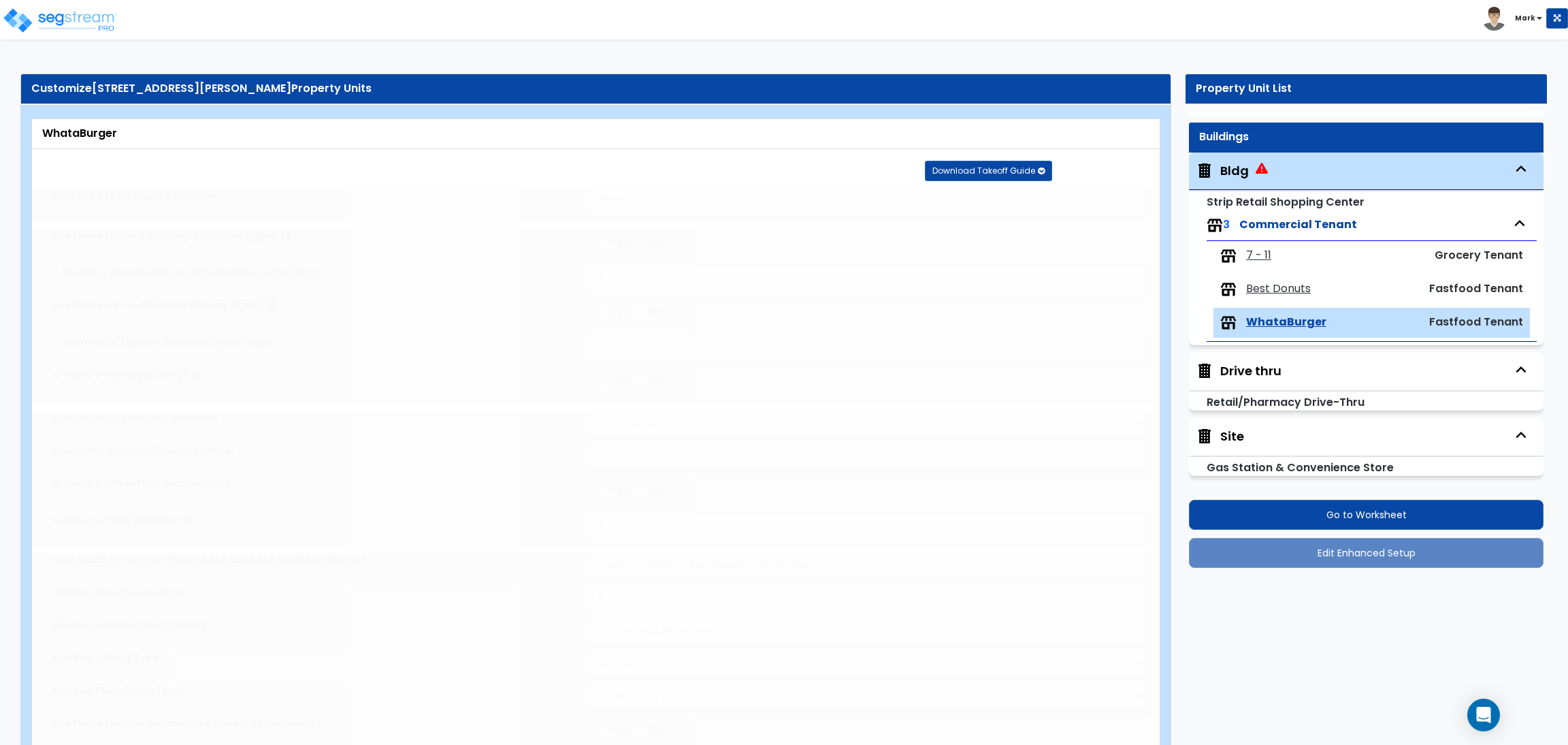
type input "3"
radio input "true"
select select "4"
radio input "true"
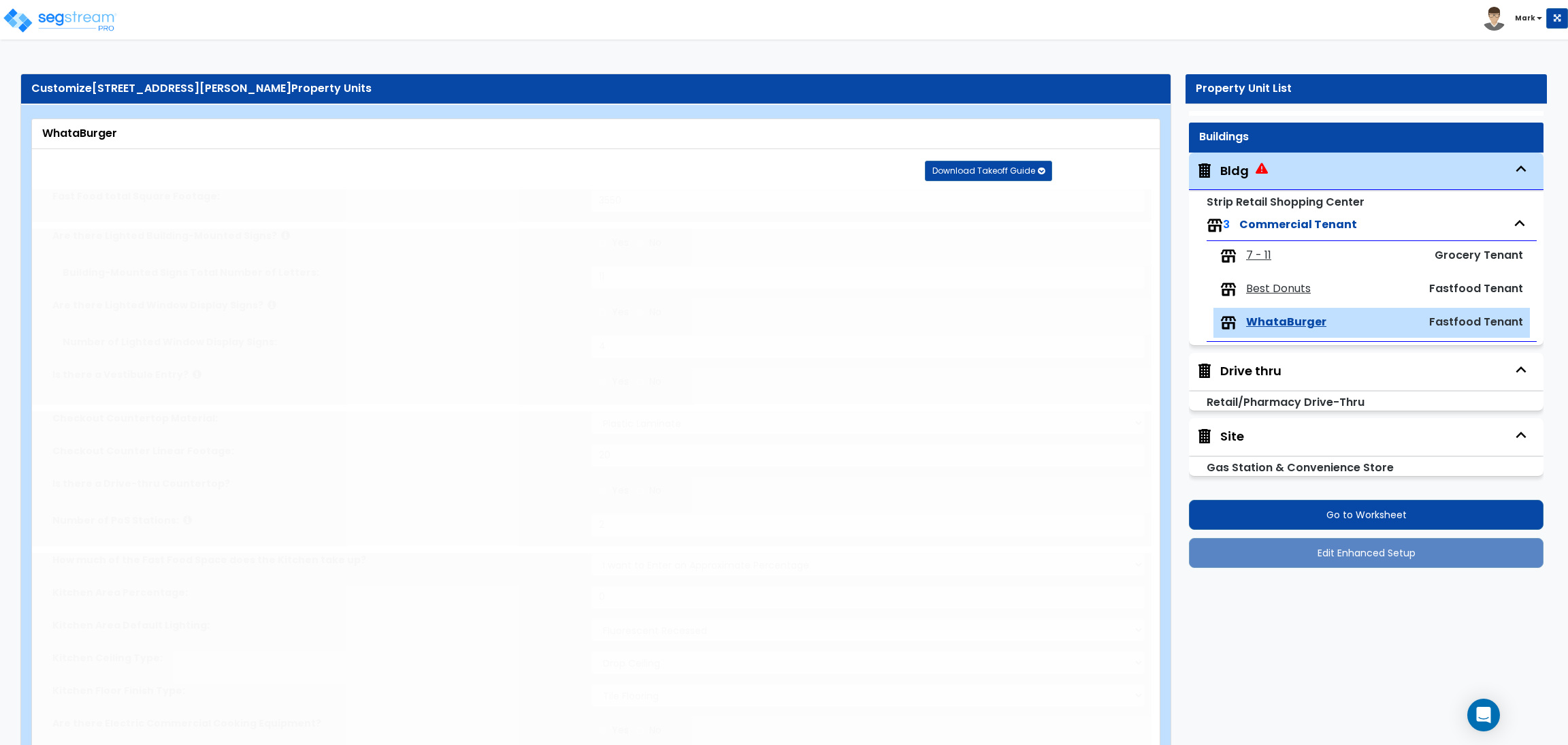
select select "2"
radio input "true"
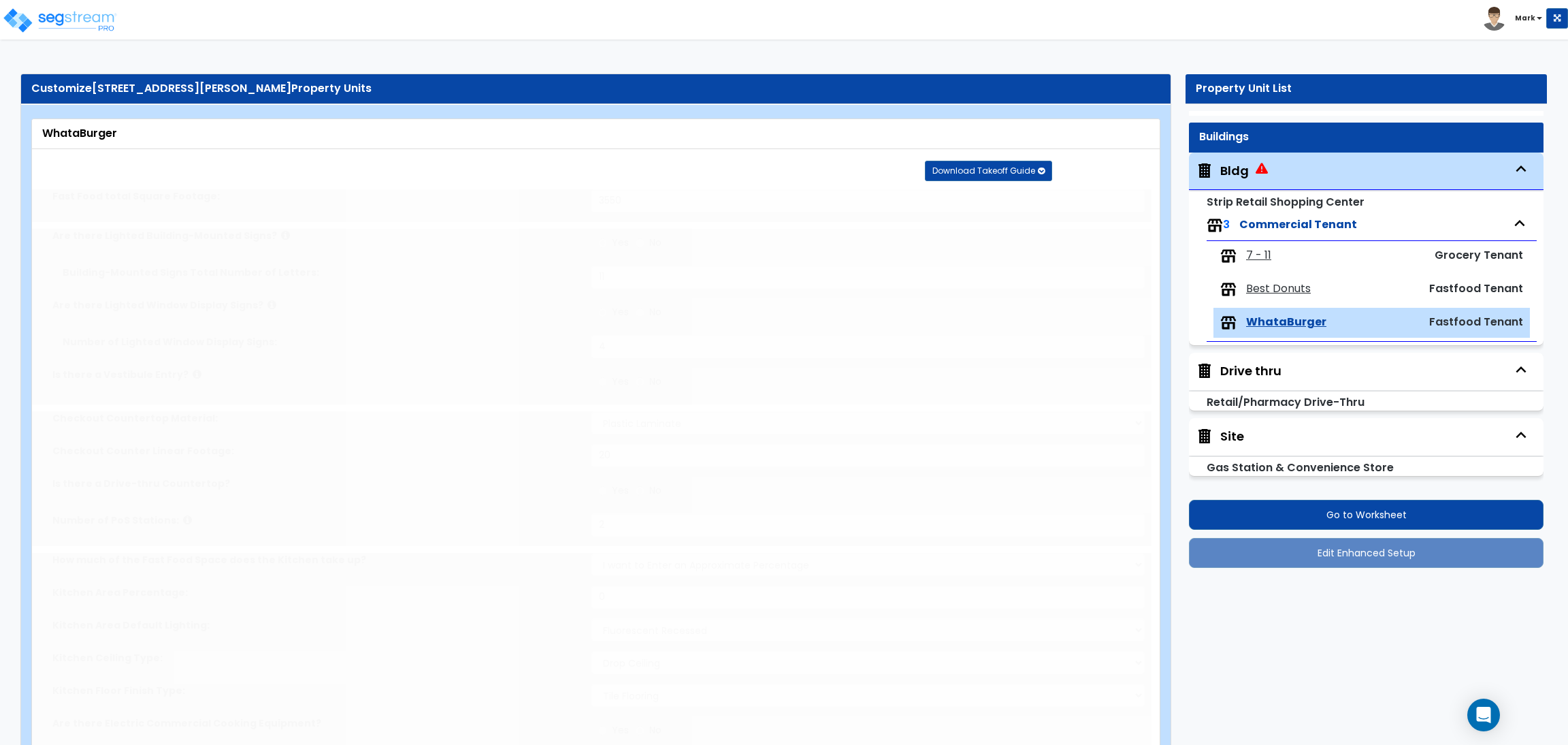
radio input "true"
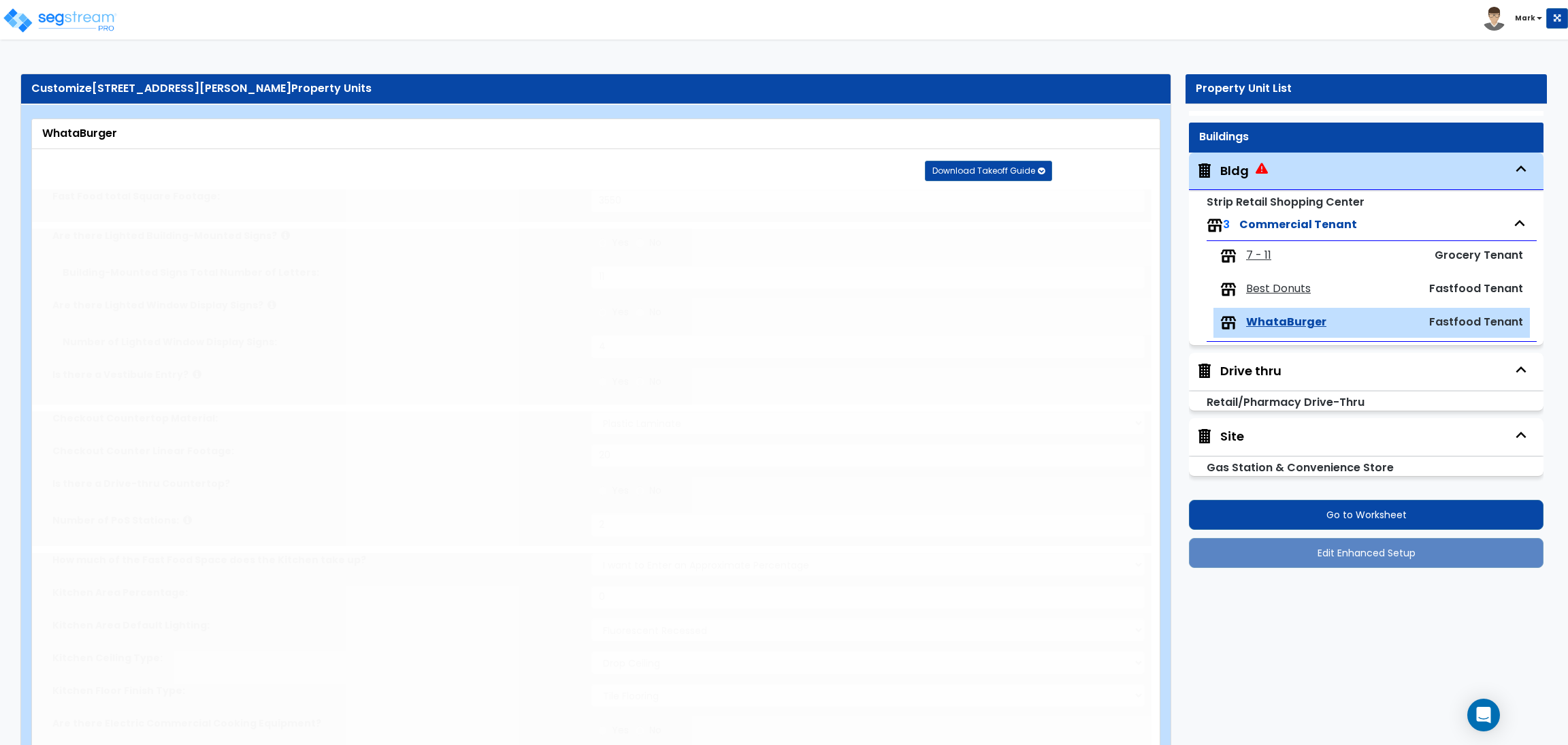
radio input "true"
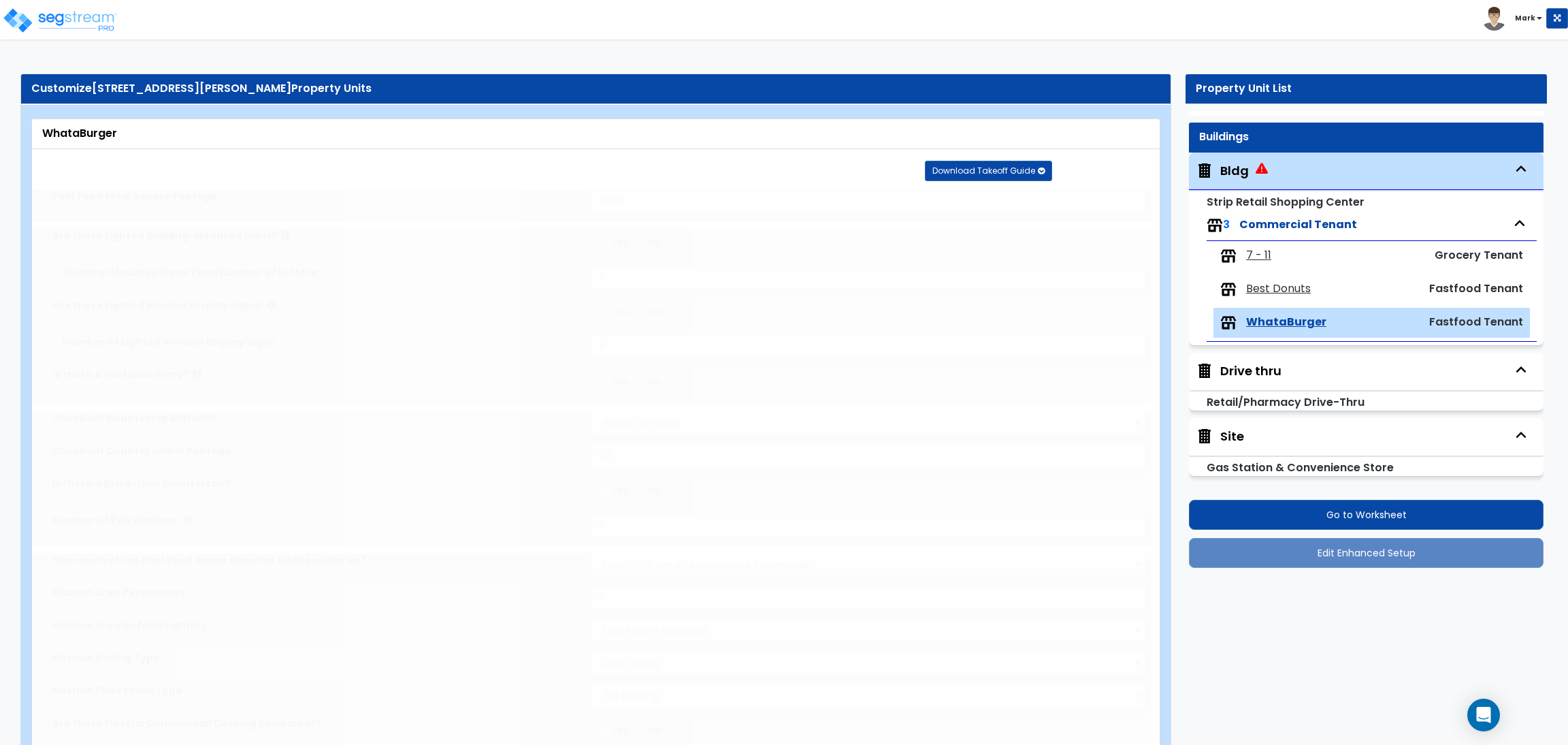
radio input "true"
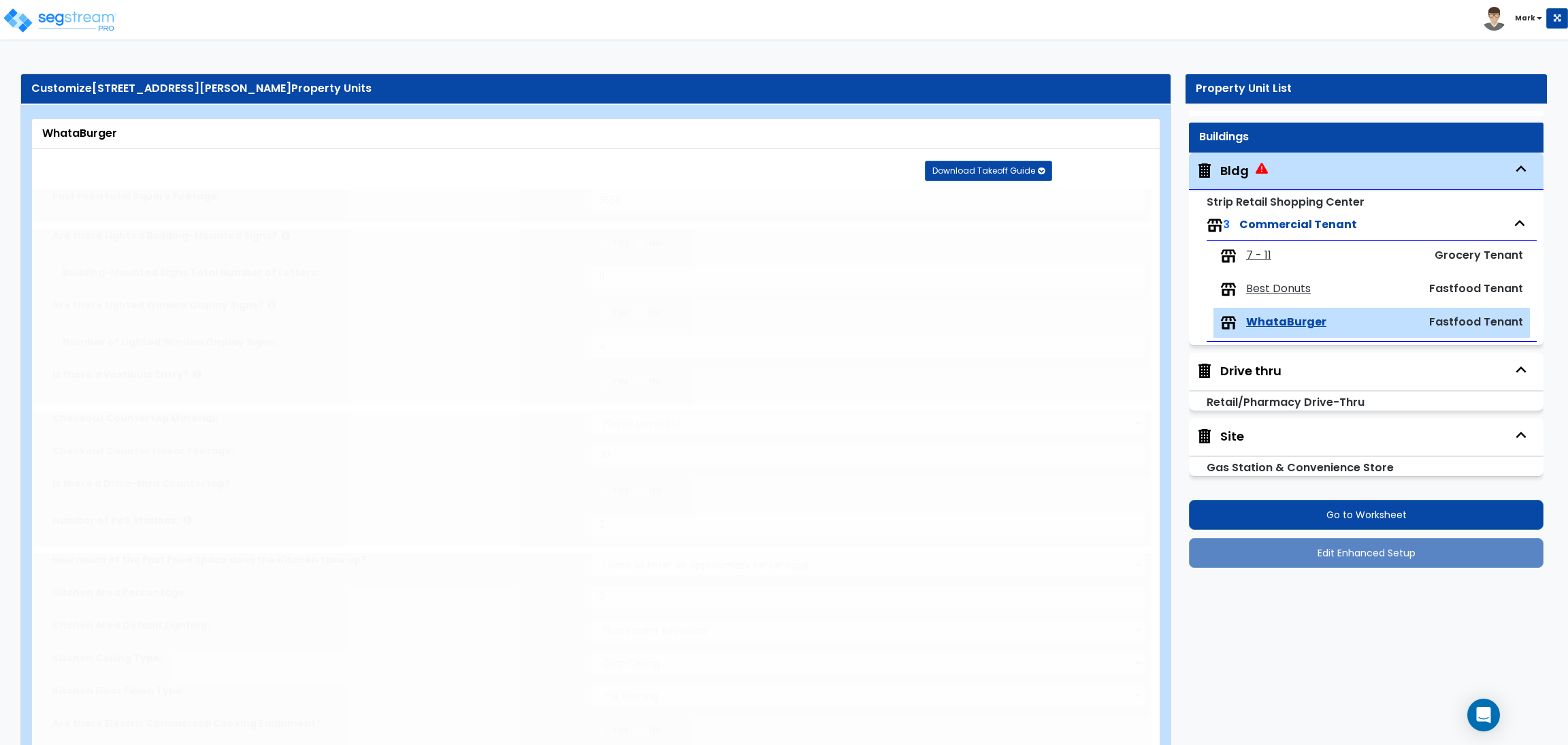
radio input "true"
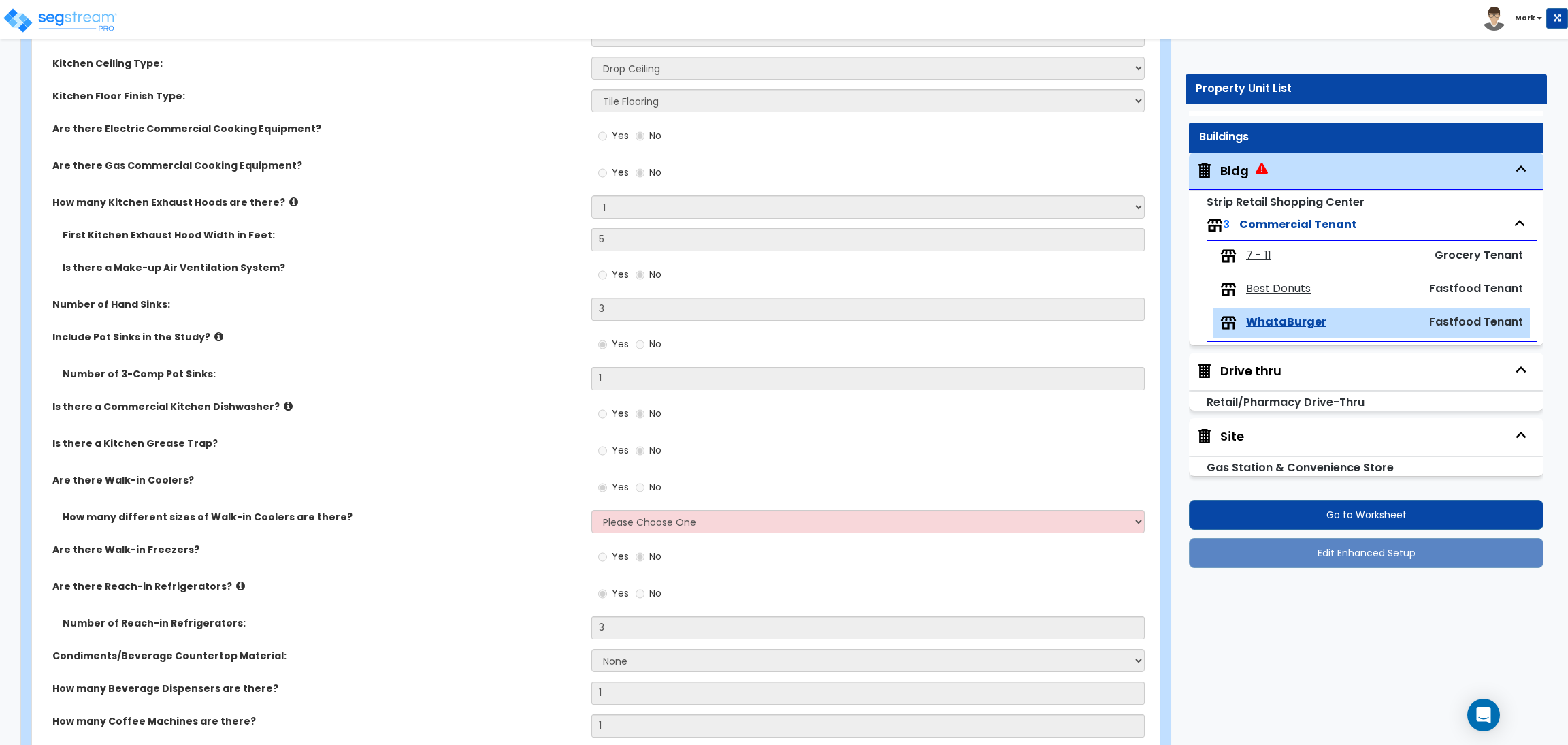
scroll to position [715, 0]
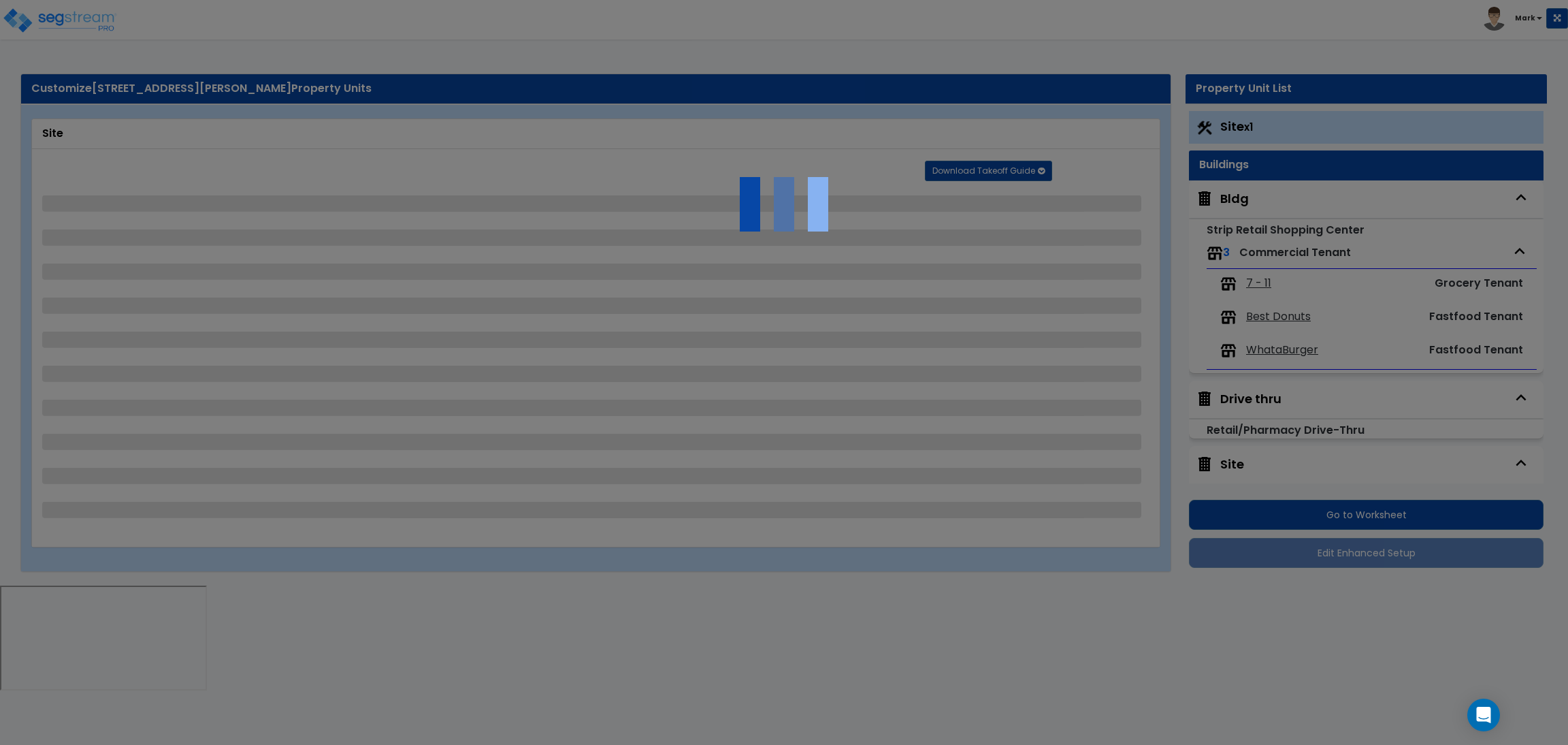
select select "2"
select select "4"
select select "1"
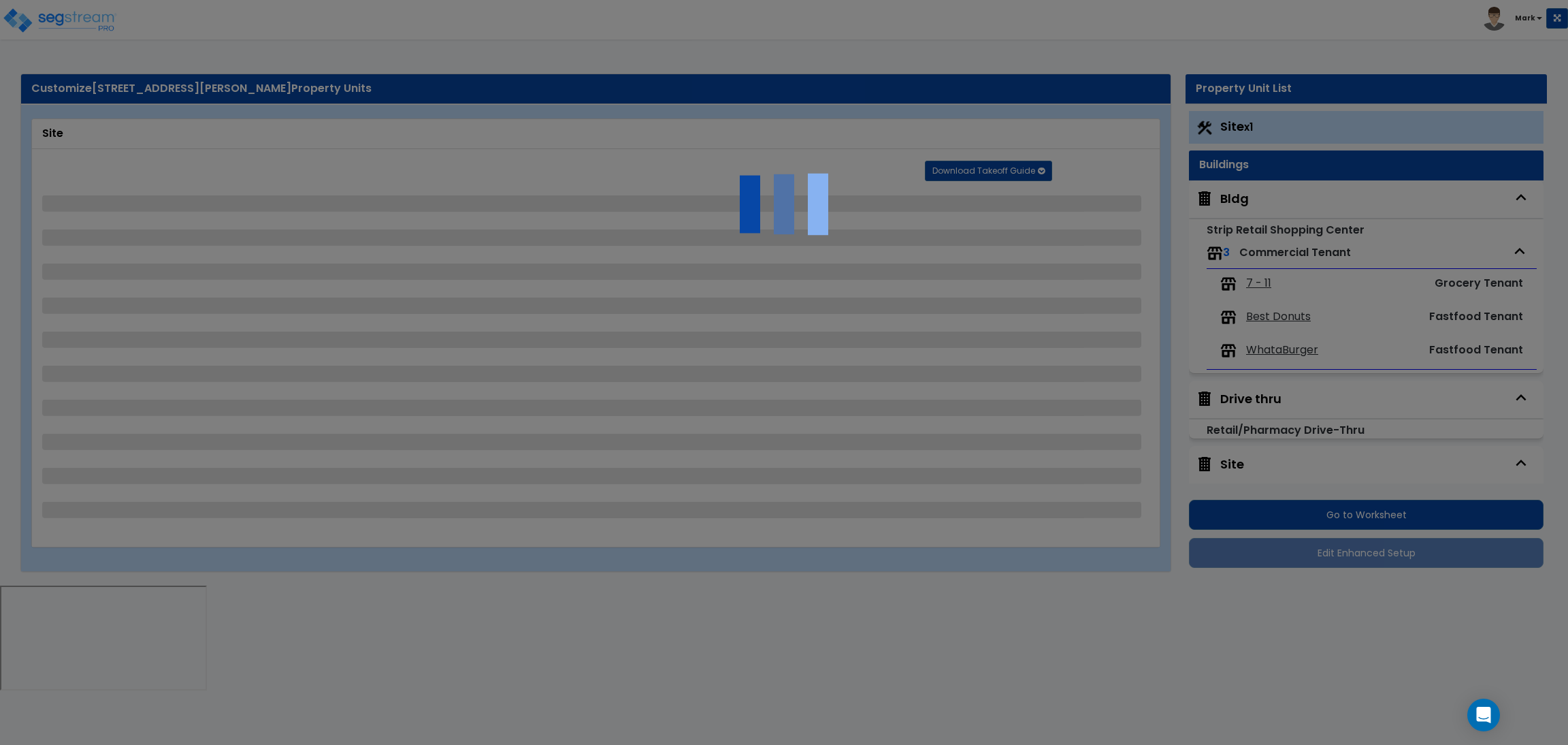
select select "2"
select select "1"
select select "5"
select select "1"
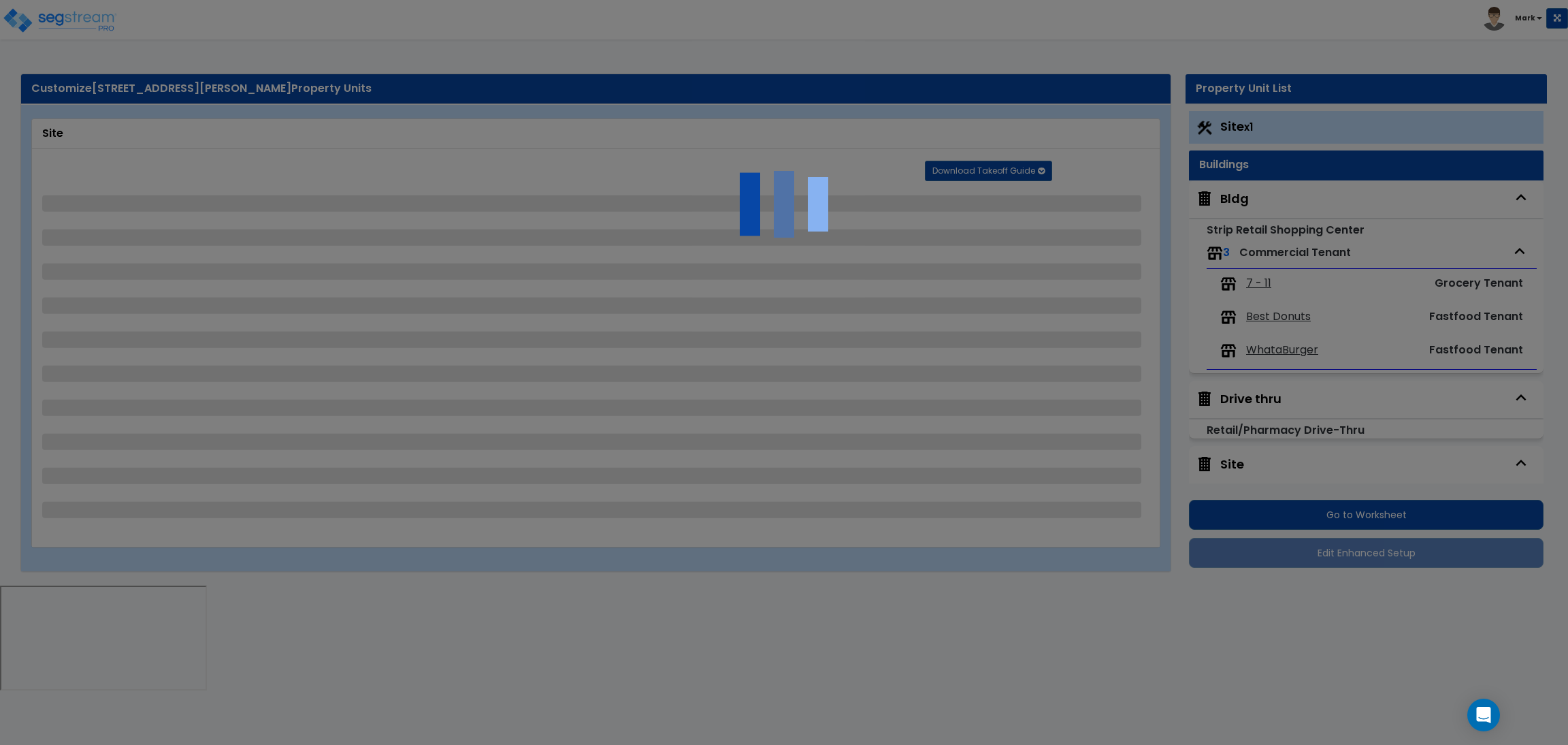
select select "2"
select select "1"
select select "2"
select select "4"
select select "2"
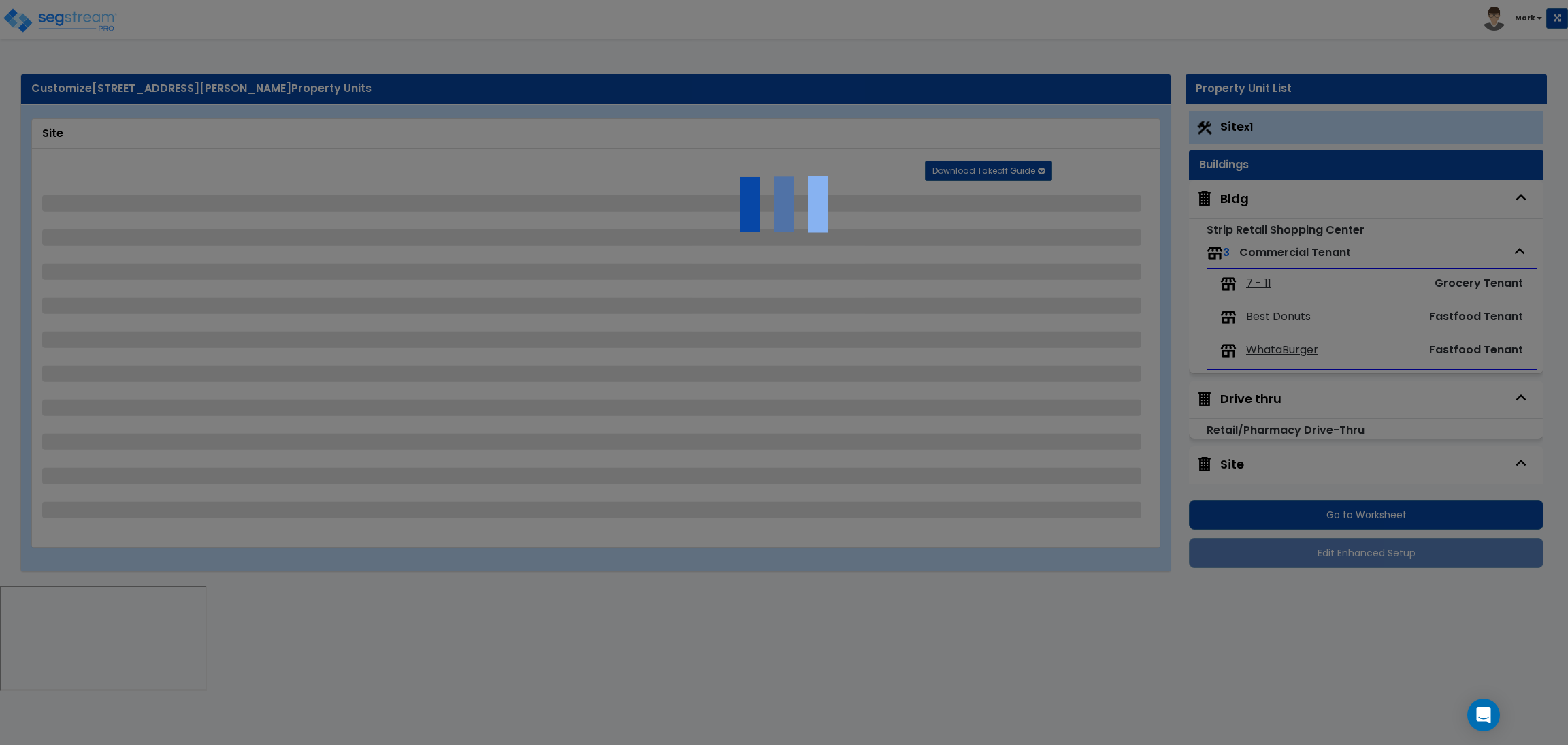
select select "2"
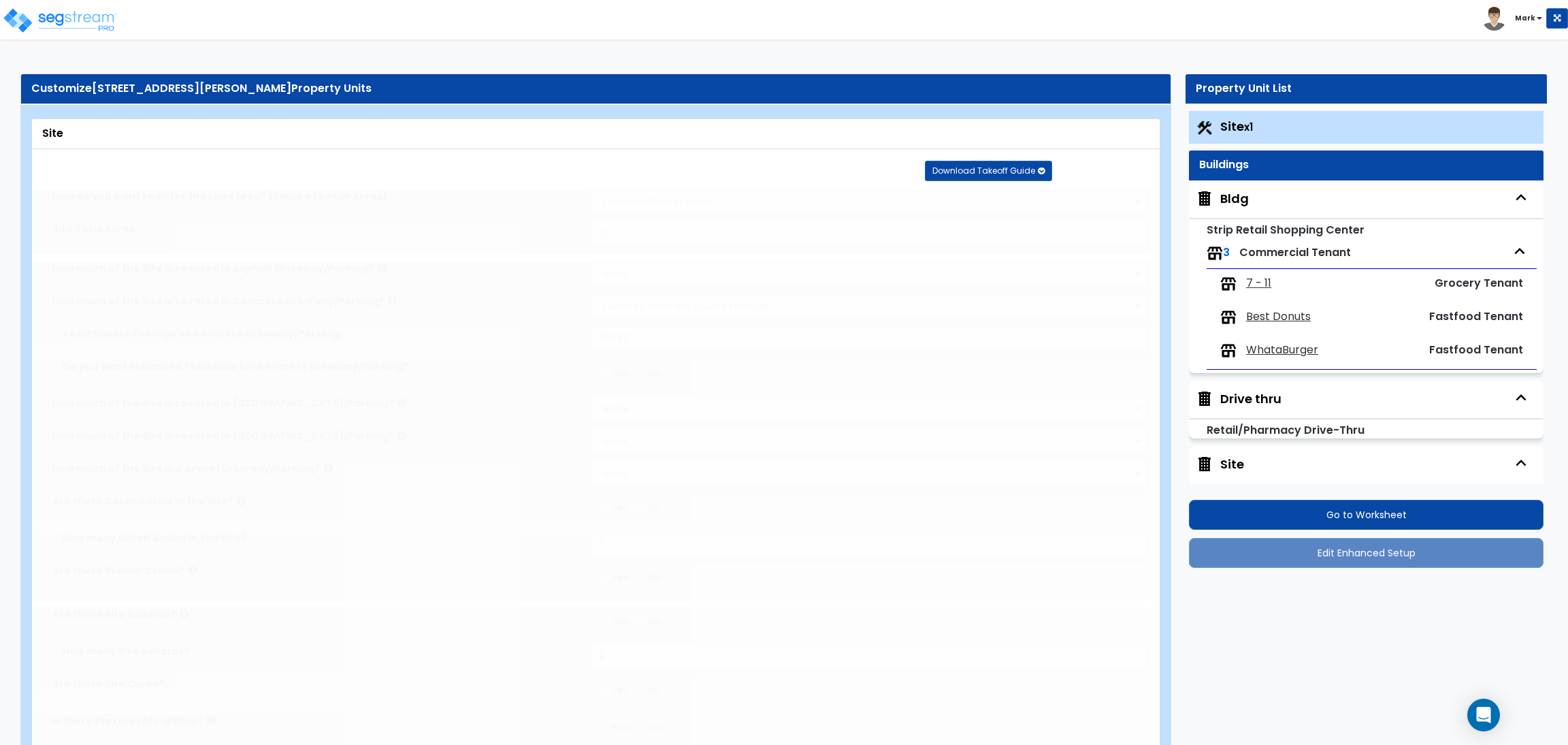
radio input "true"
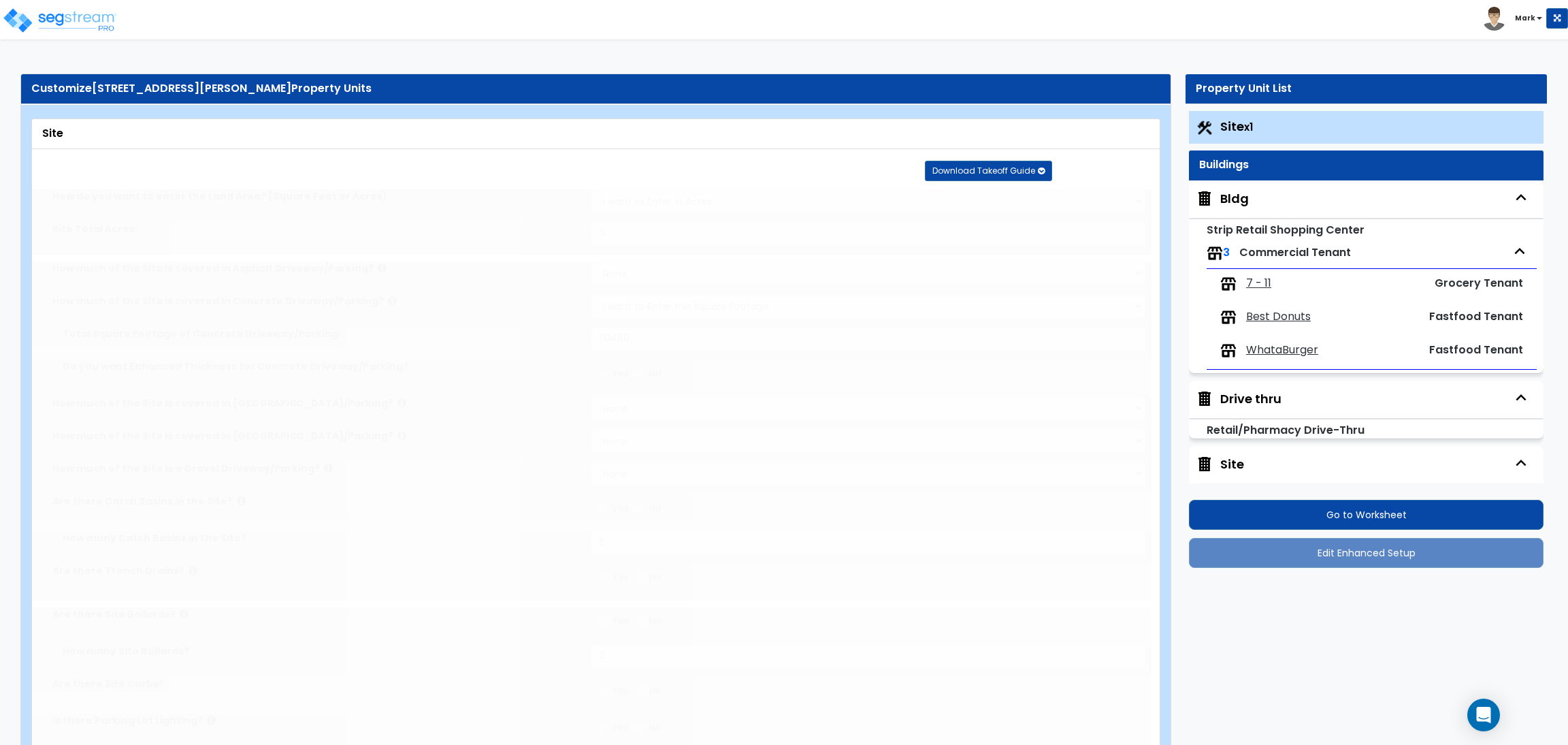
radio input "true"
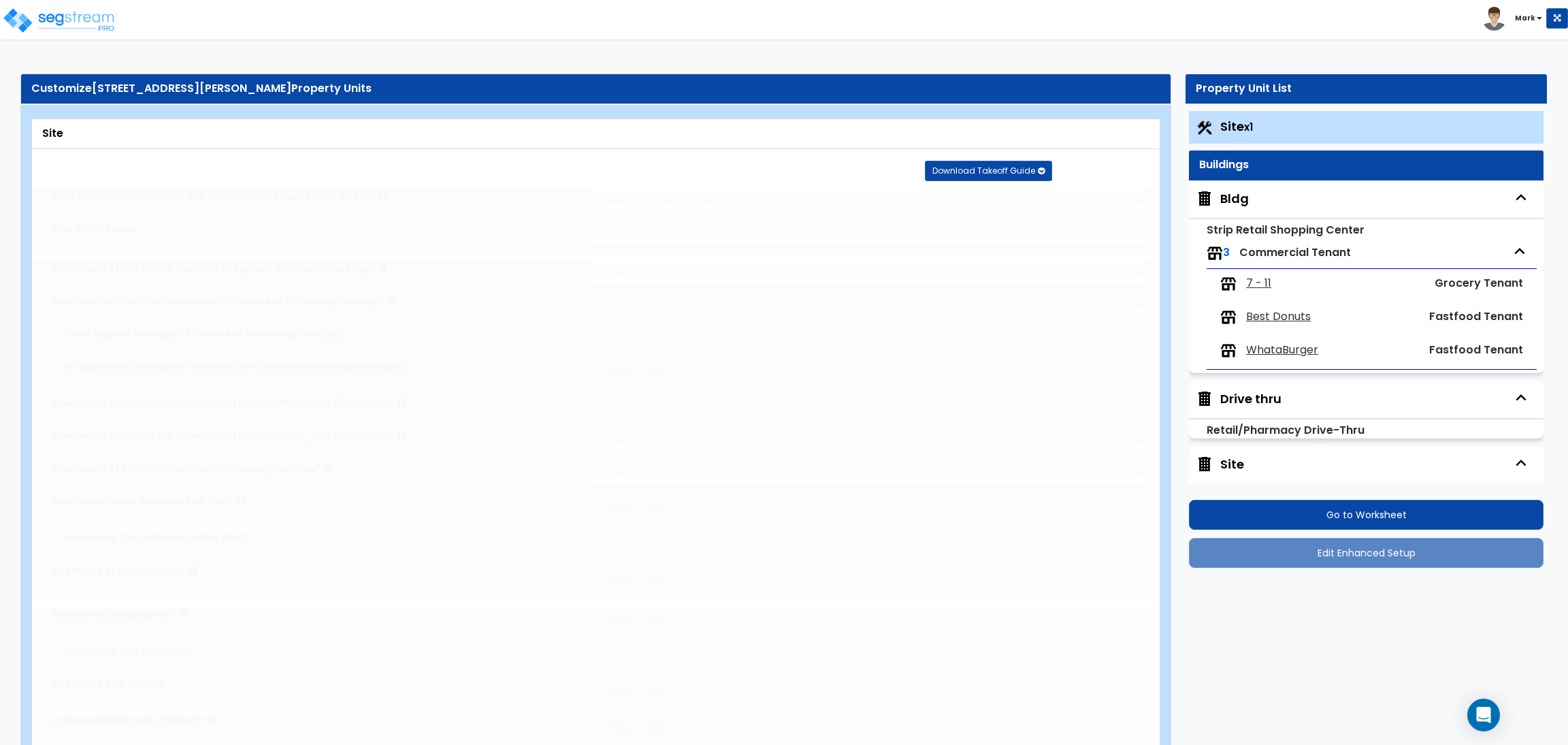
radio input "true"
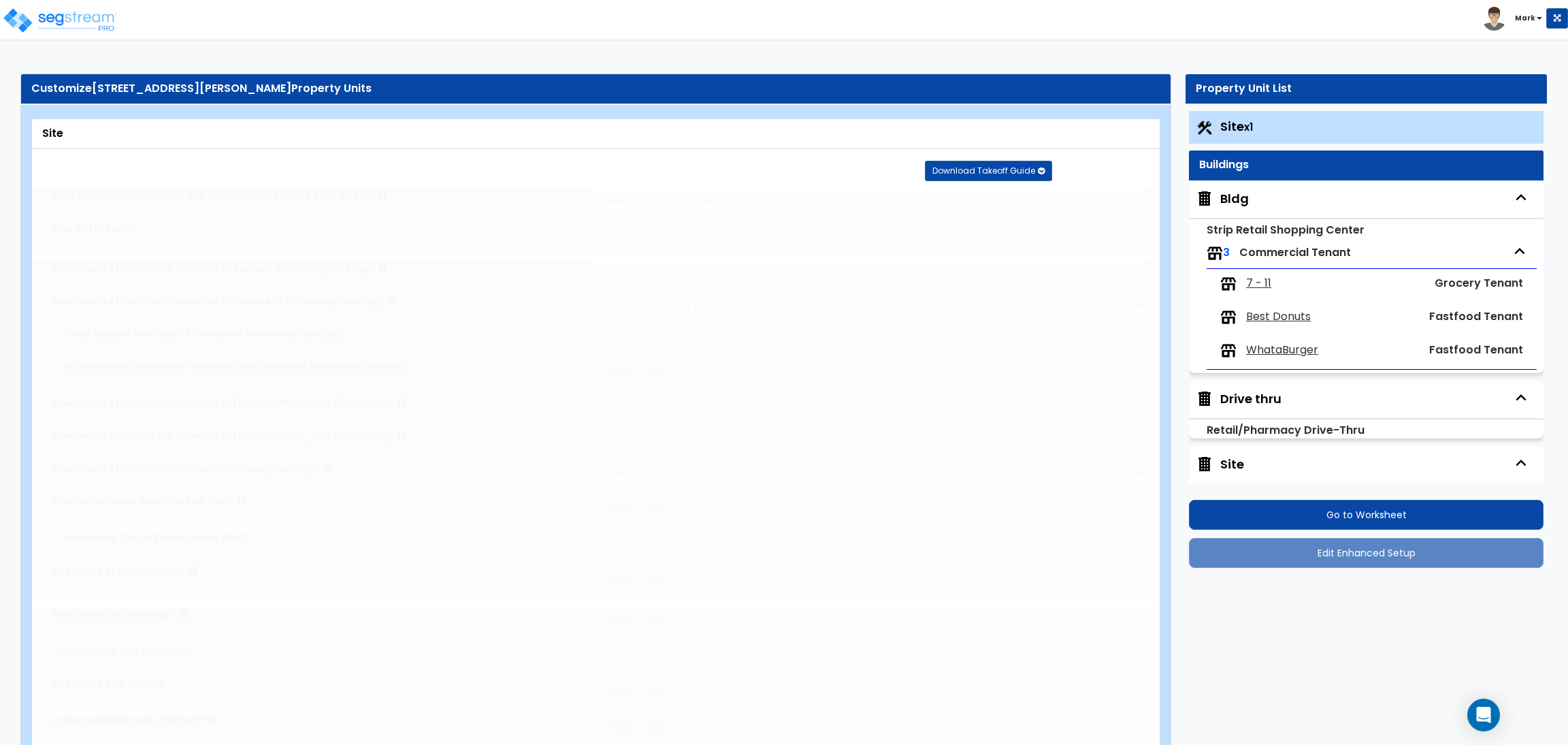
radio input "true"
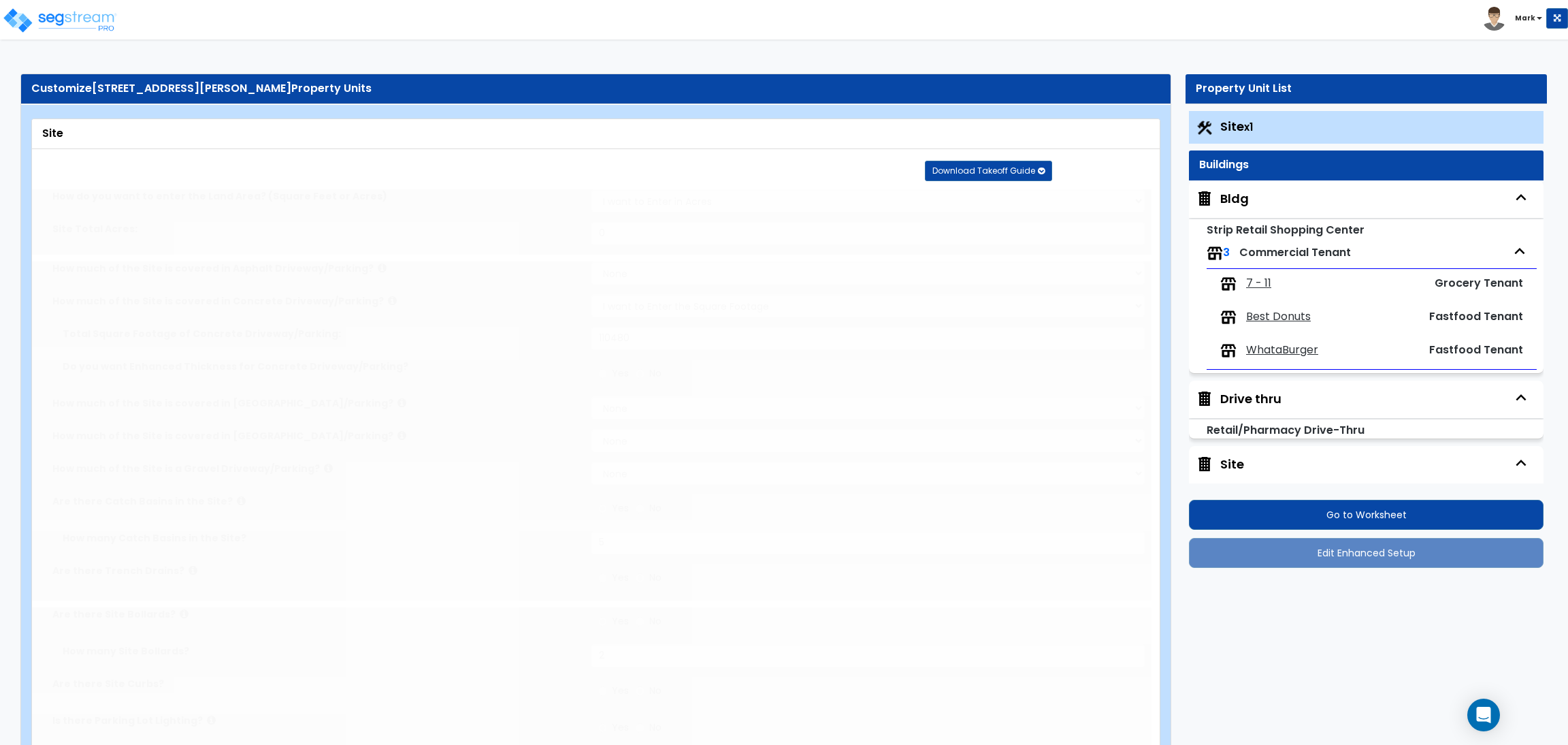
radio input "true"
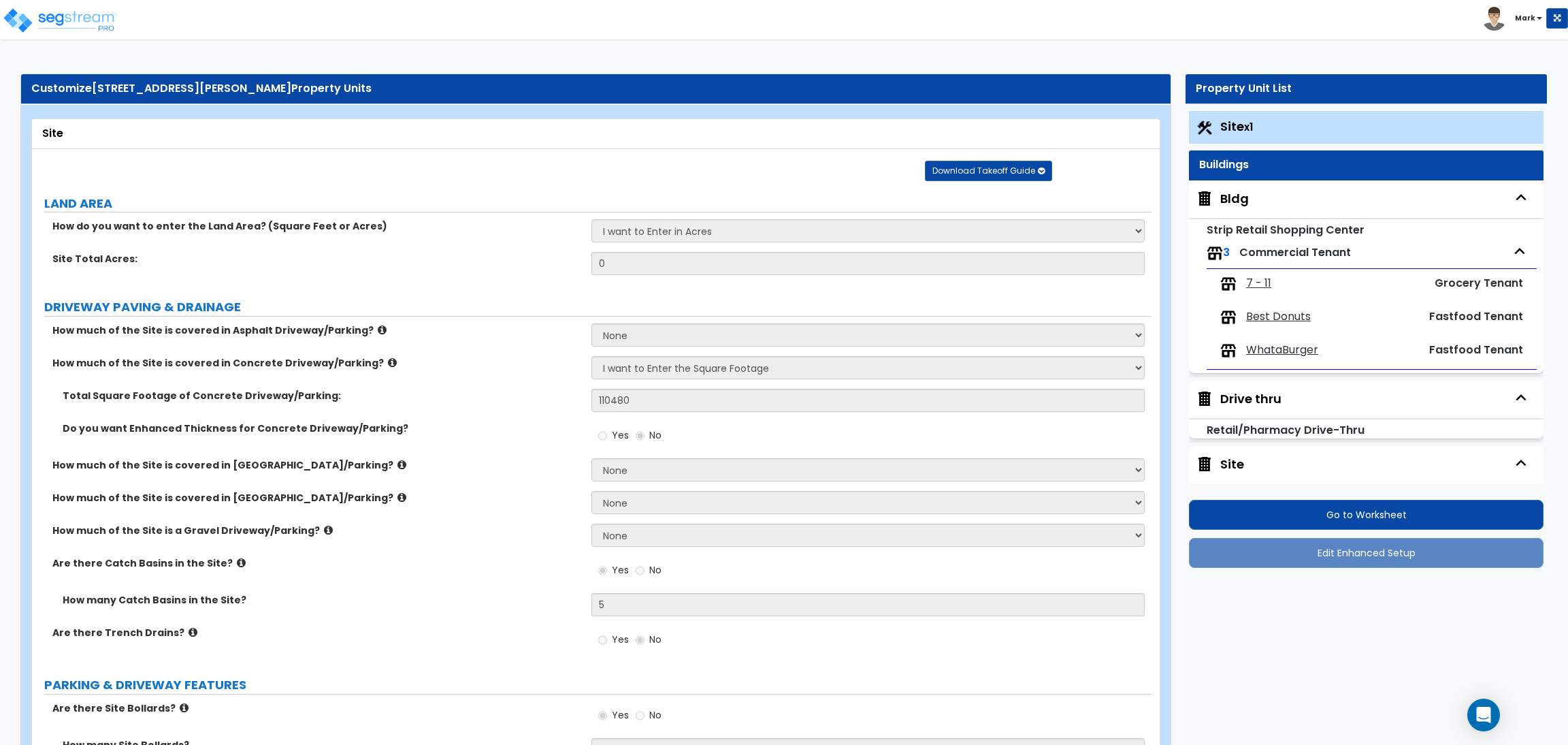
click at [1224, 198] on div "Bldg" at bounding box center [1234, 199] width 28 height 18
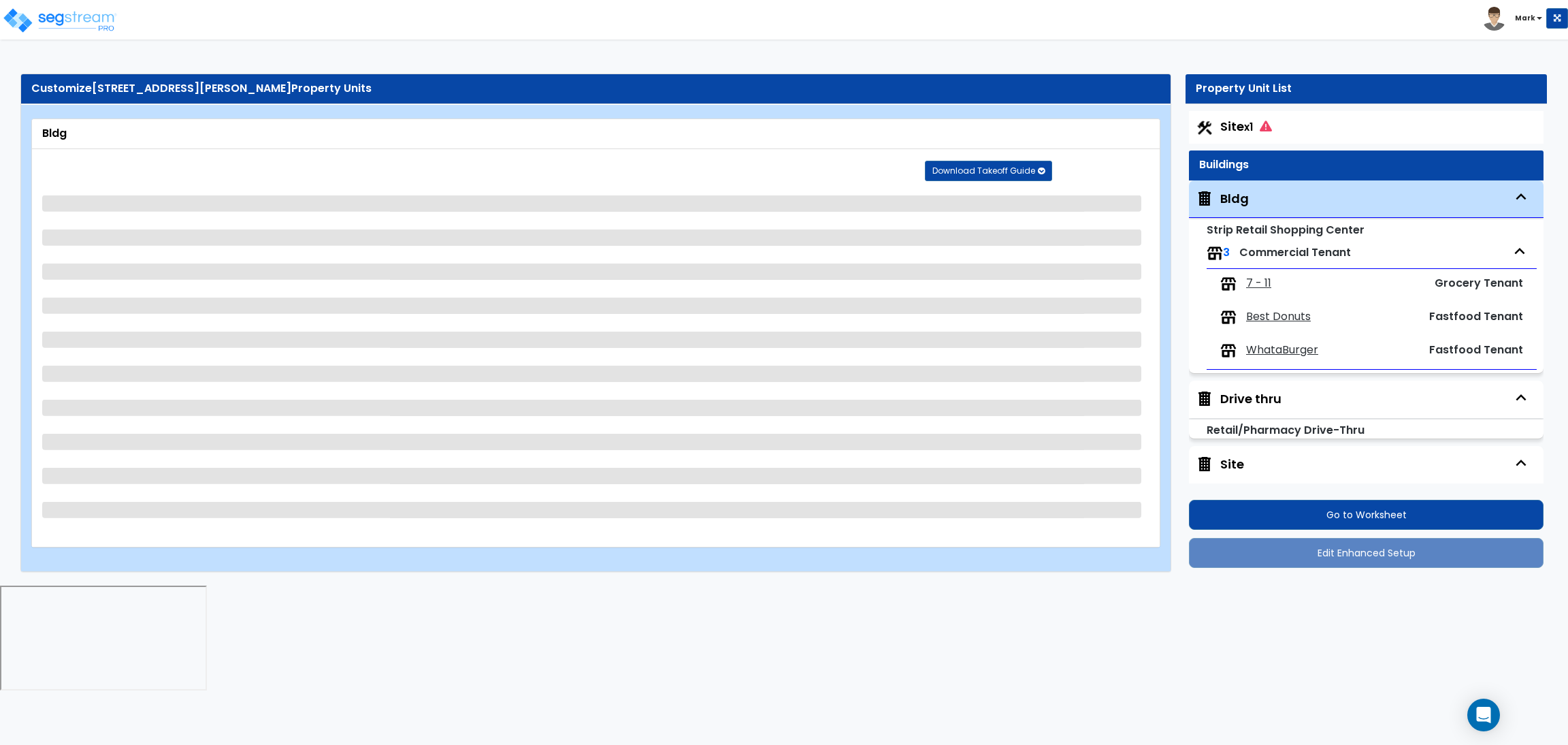
select select "1"
select select "2"
select select "1"
select select "2"
select select "3"
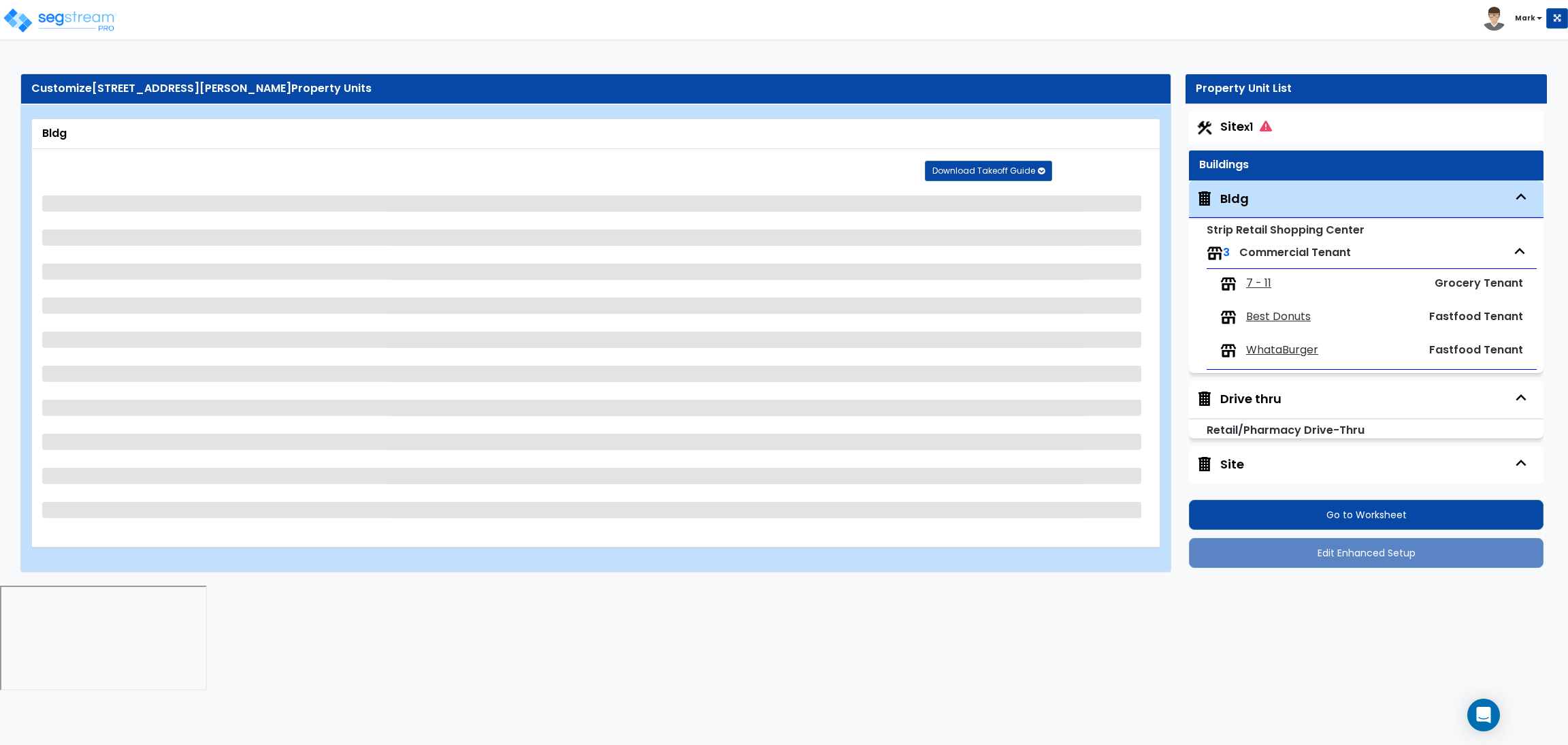
select select "1"
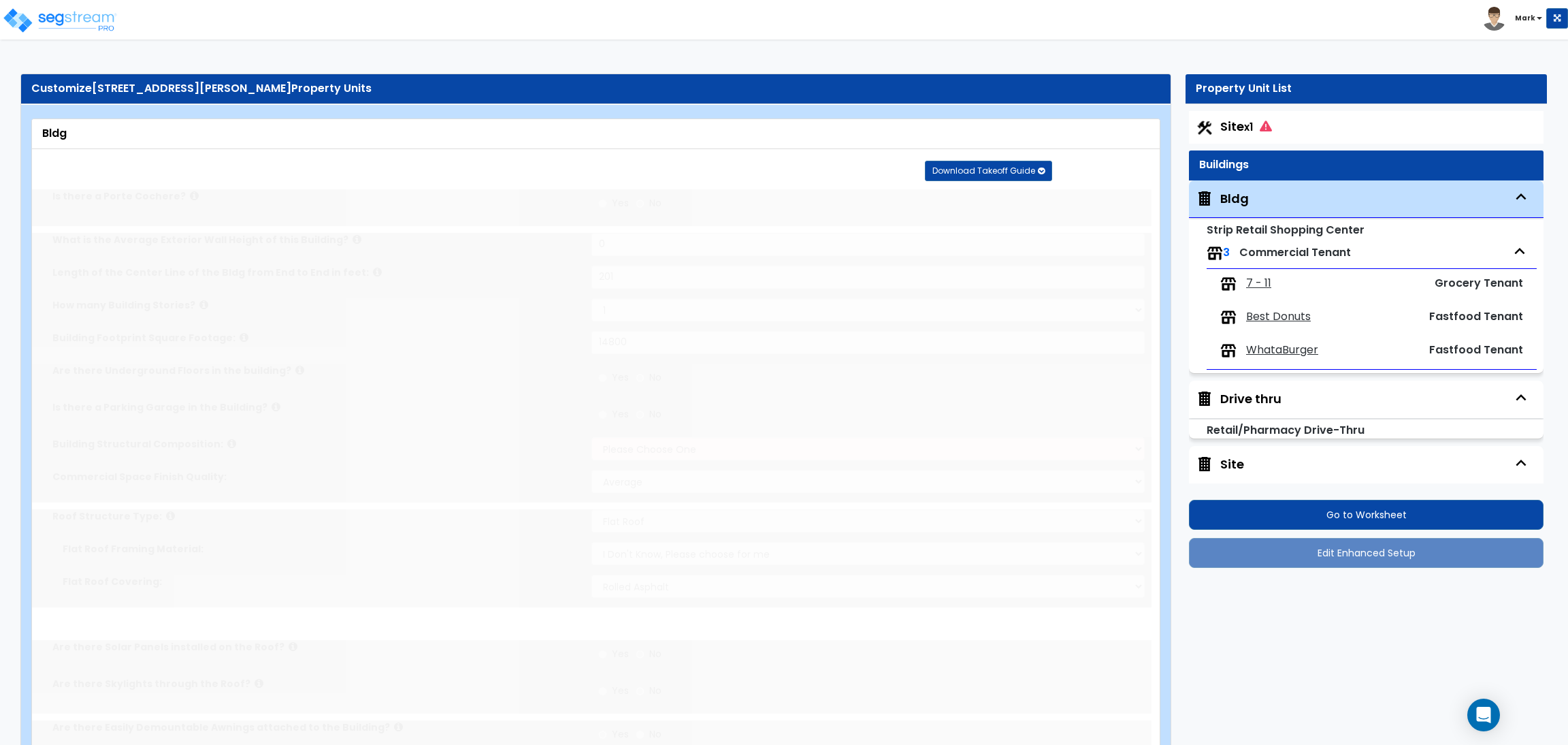
select select "1"
radio input "true"
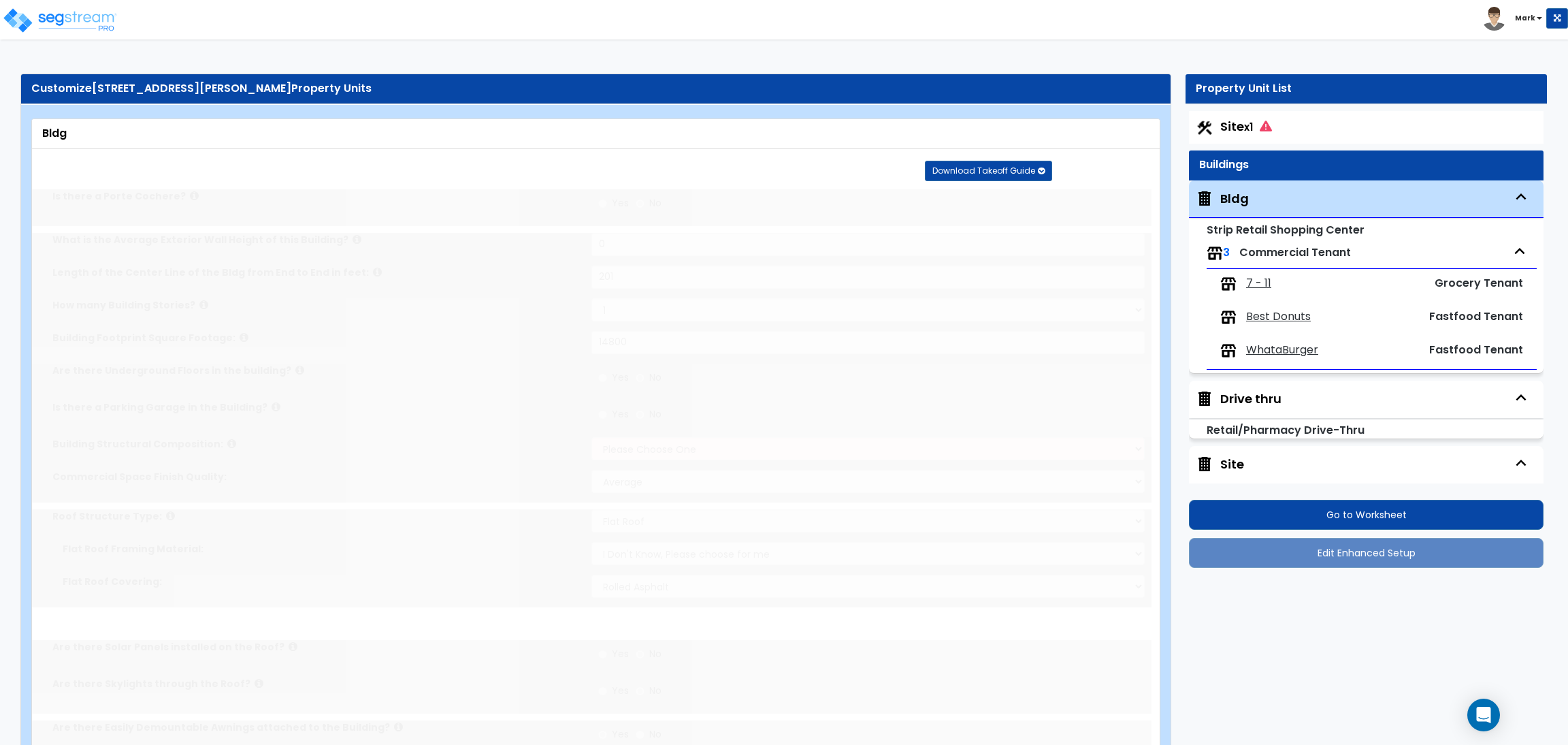
radio input "true"
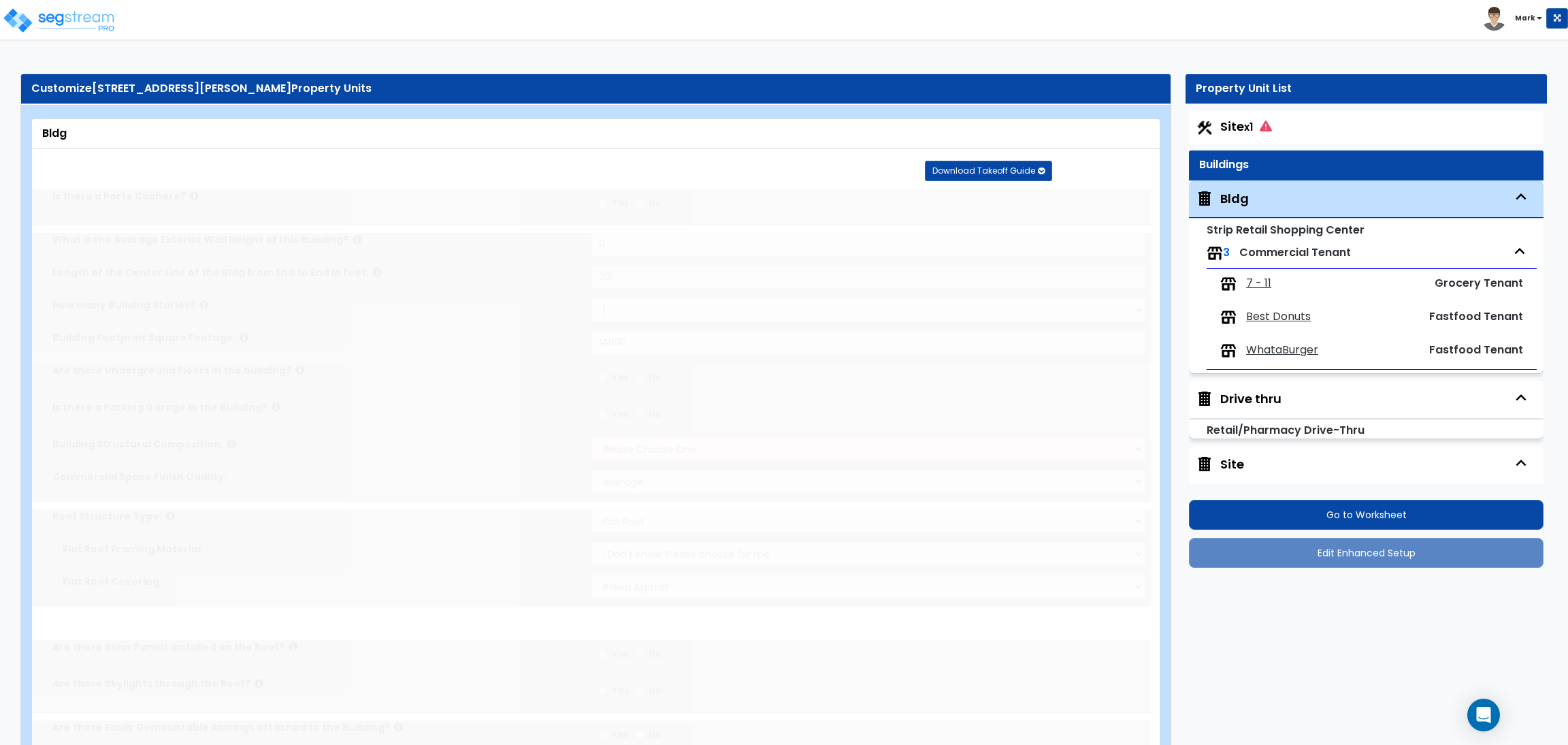
radio input "true"
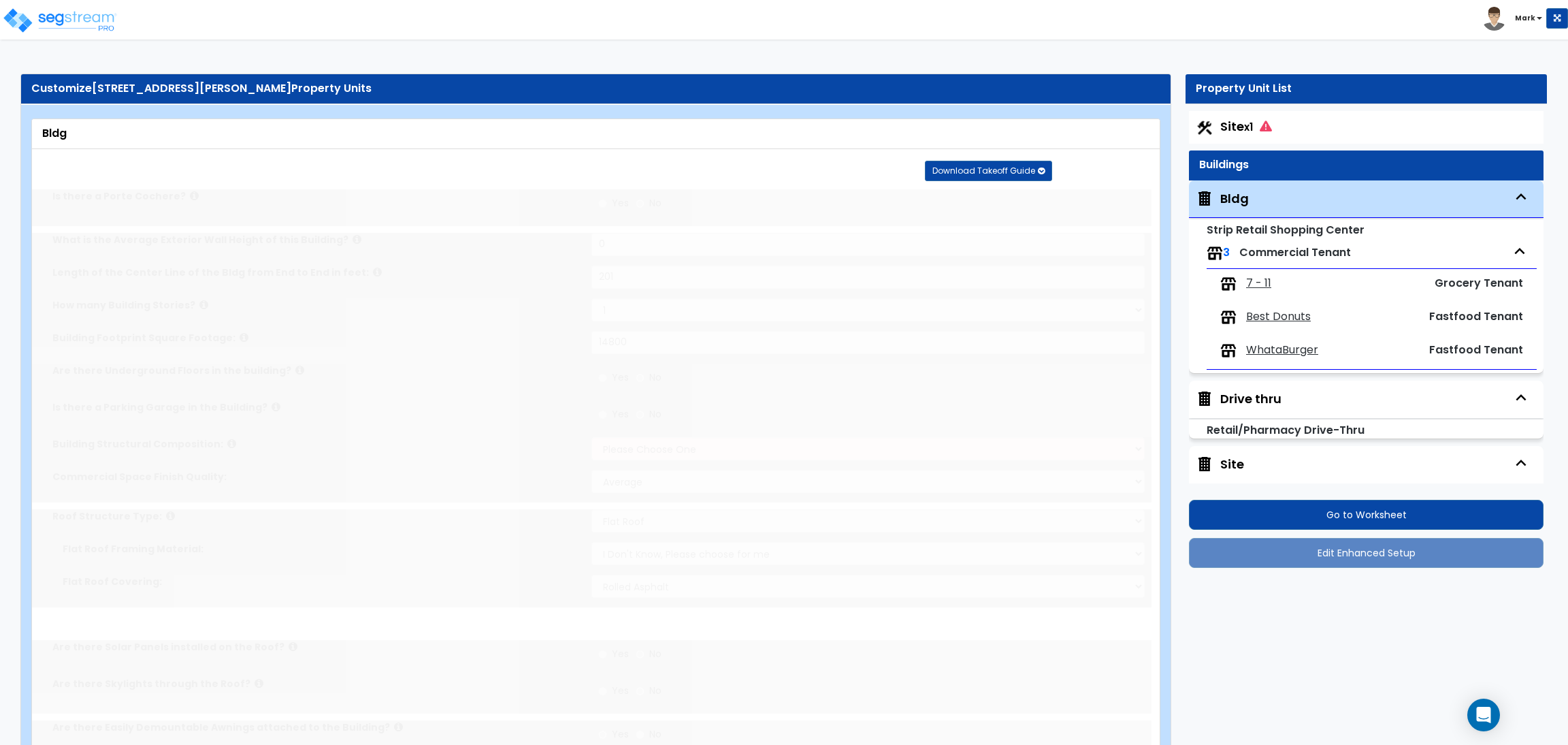
radio input "true"
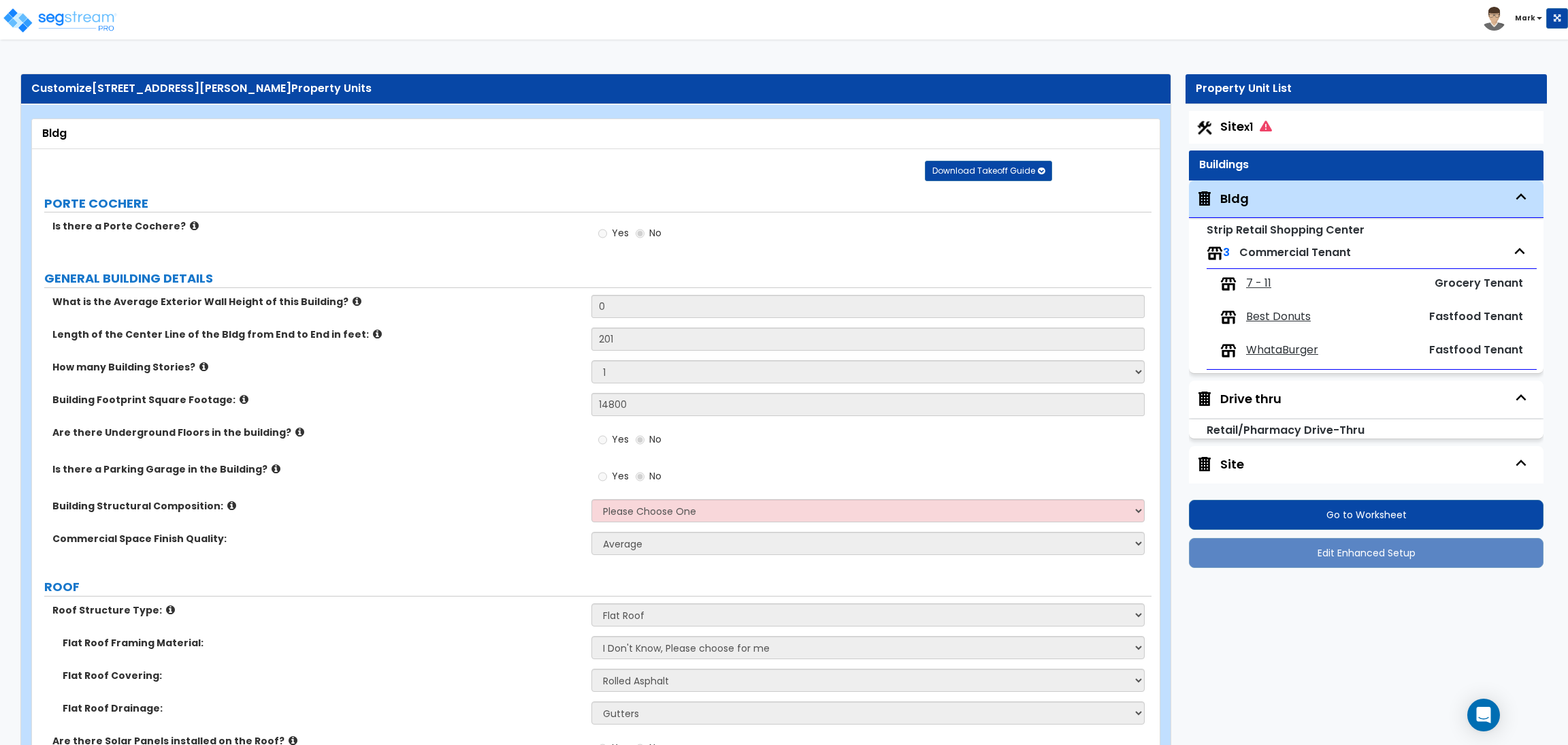
click at [1238, 123] on span "Site x1" at bounding box center [1246, 125] width 52 height 17
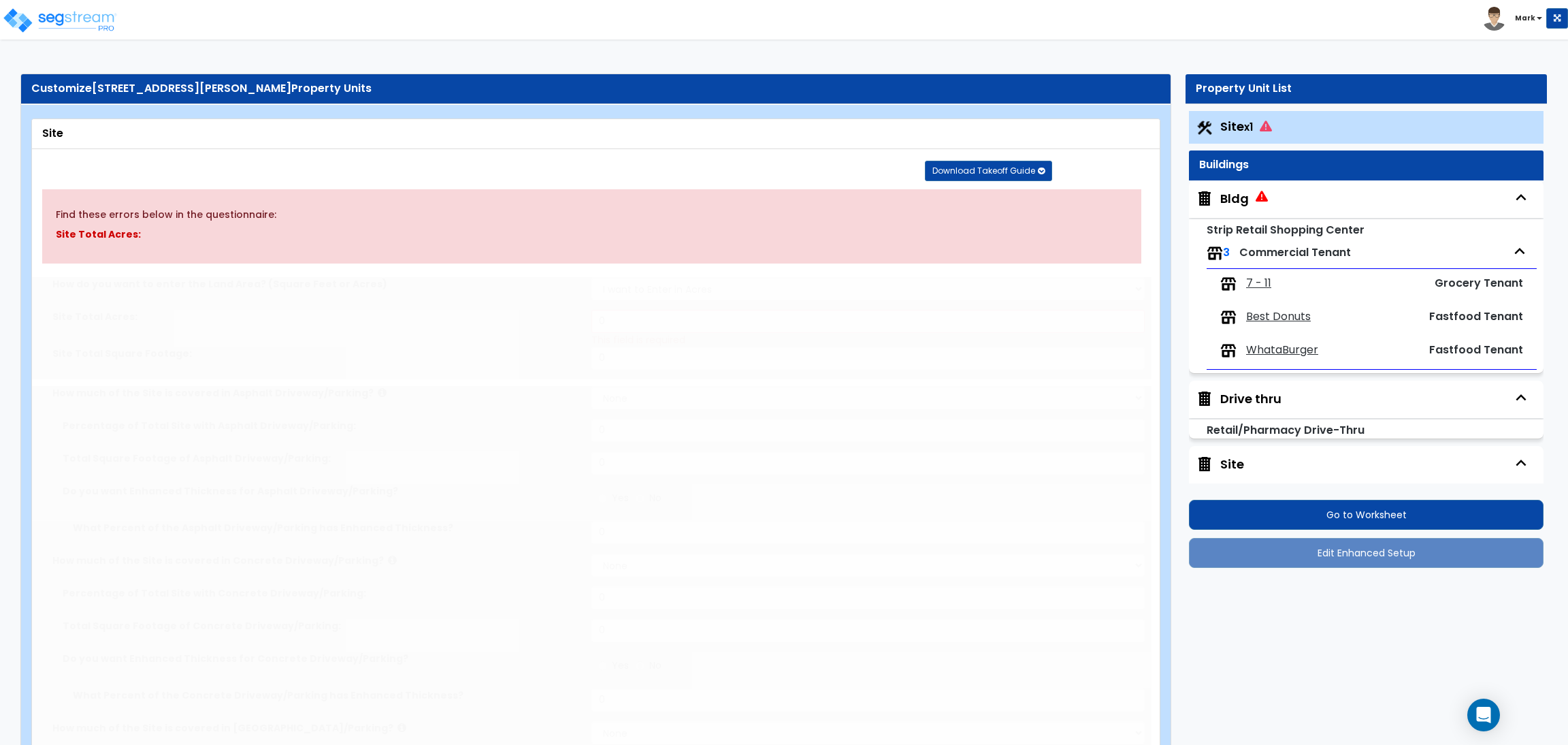
select select "2"
type input "110480"
radio input "false"
type input "5"
radio input "false"
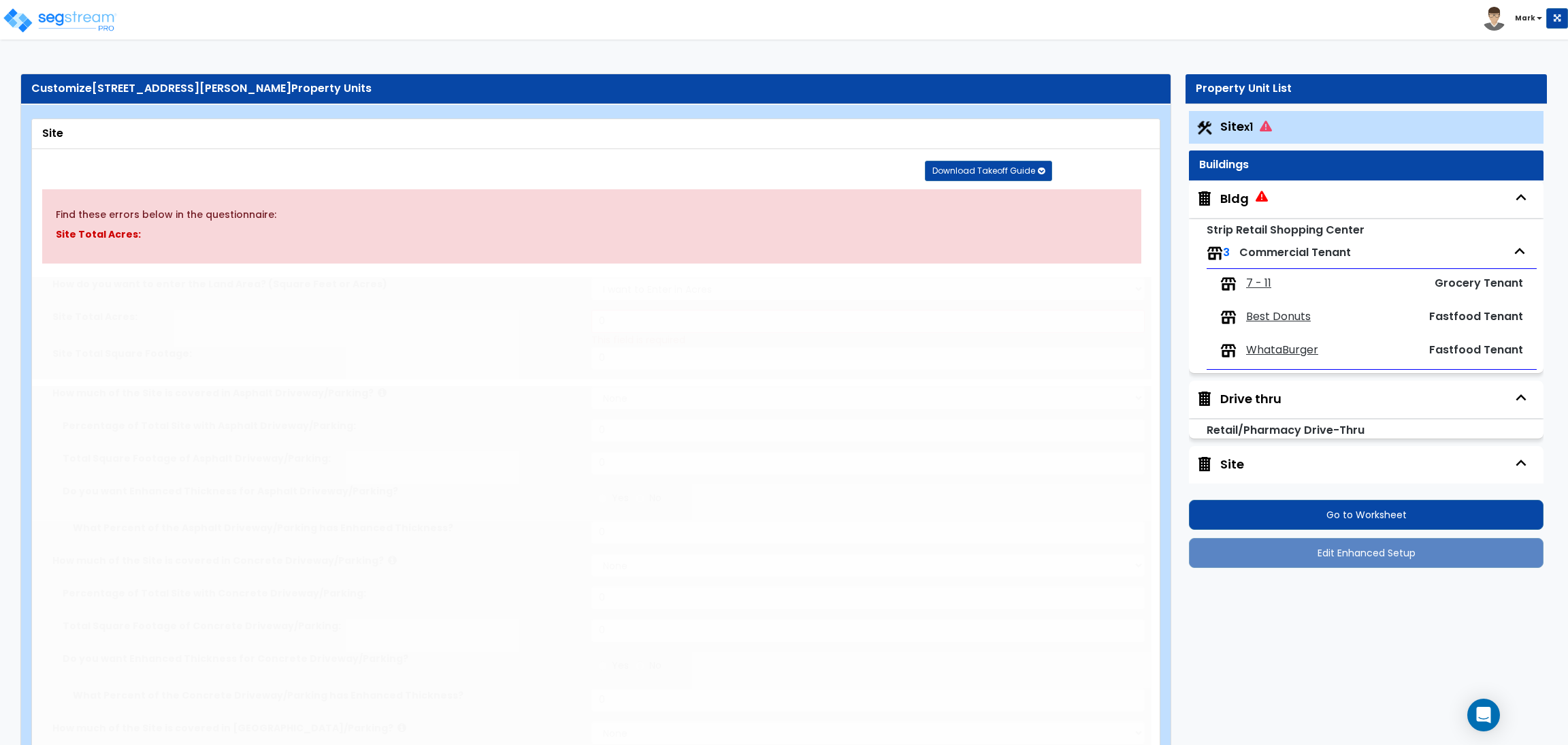
type input "2"
radio input "false"
select select "2"
select select "4"
type input "18"
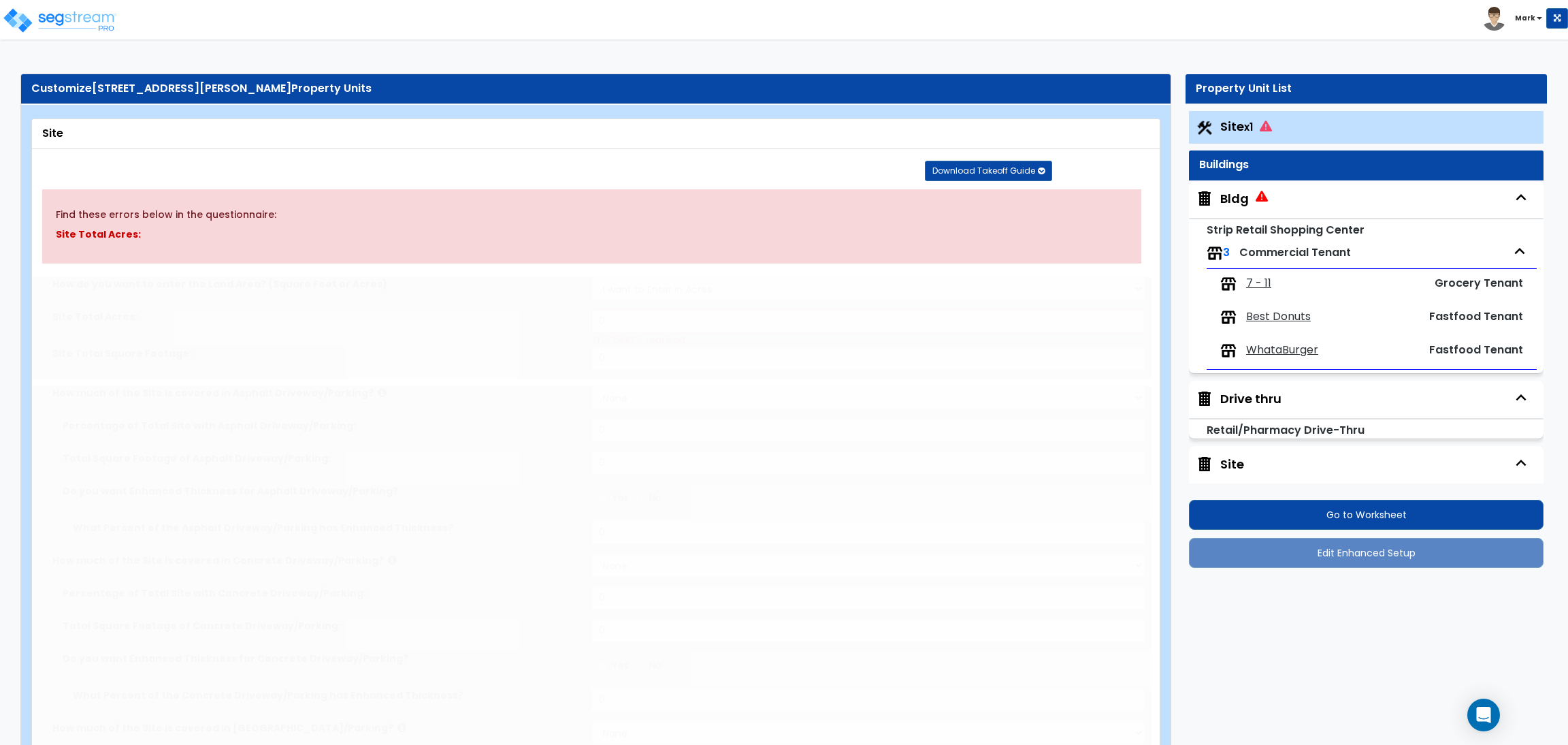
radio input "false"
type input "82"
radio input "false"
select select "1"
type input "105"
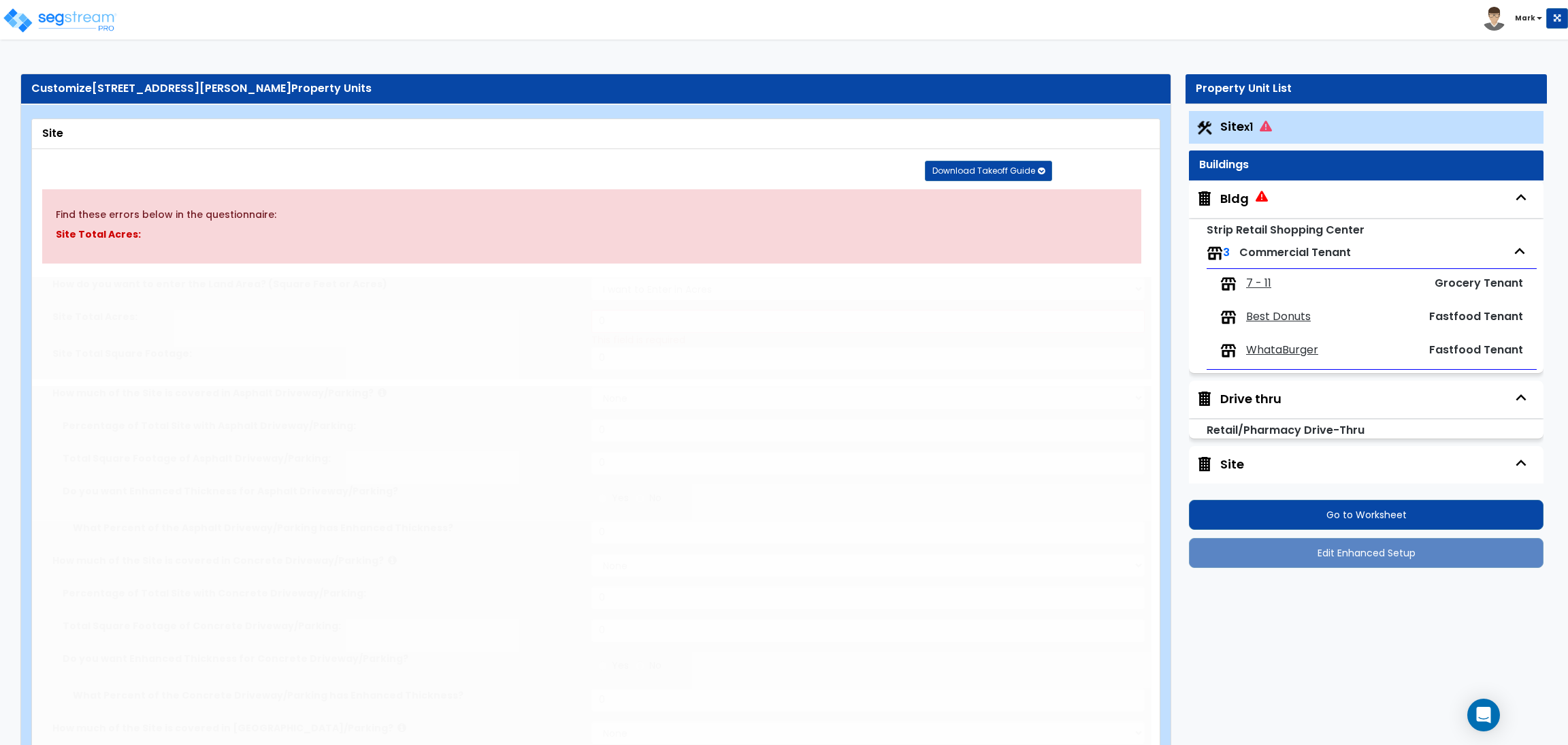
select select "2"
type input "43400"
radio input "false"
select select "2"
select select "1"
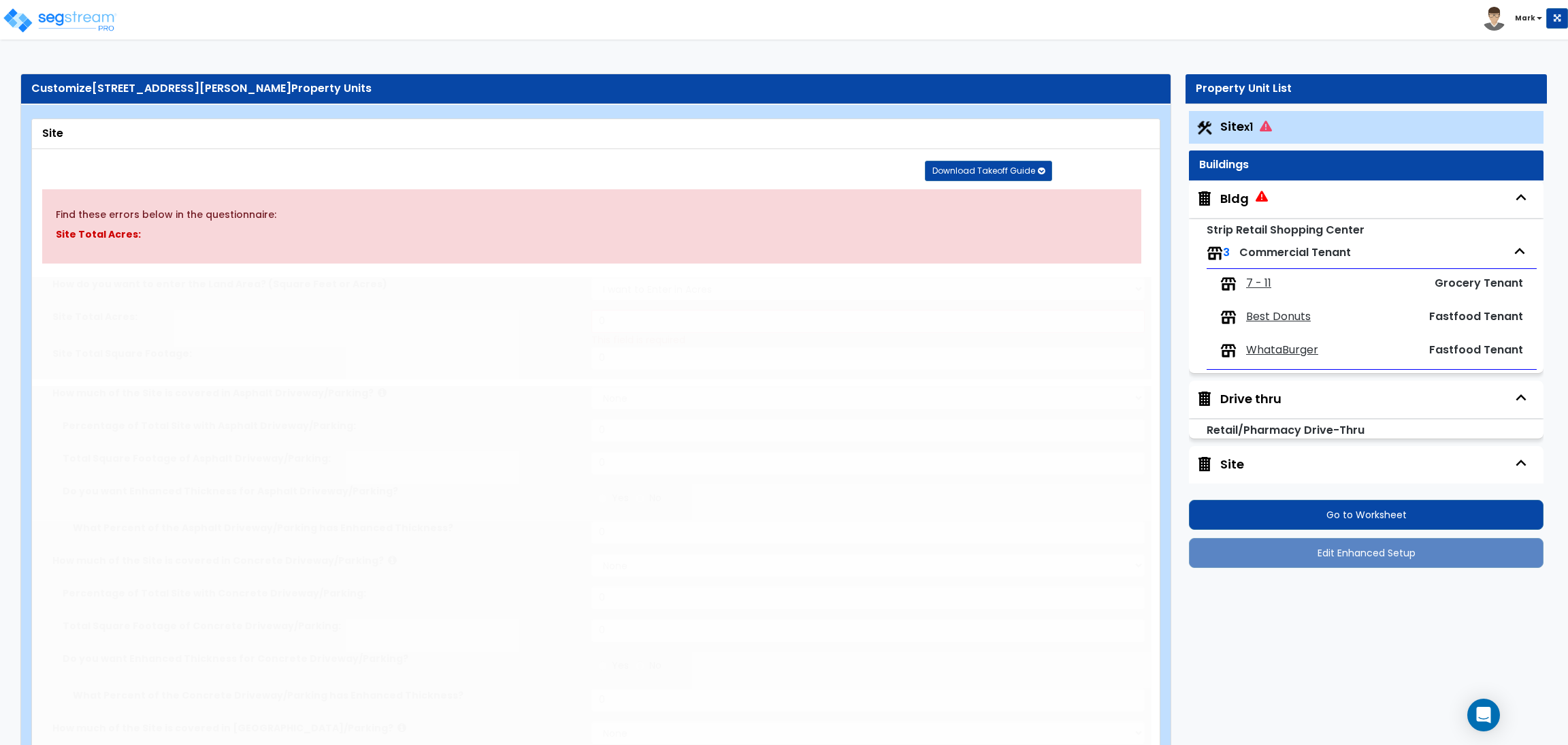
type input "9"
type input "10"
select select "5"
select select "1"
type input "21"
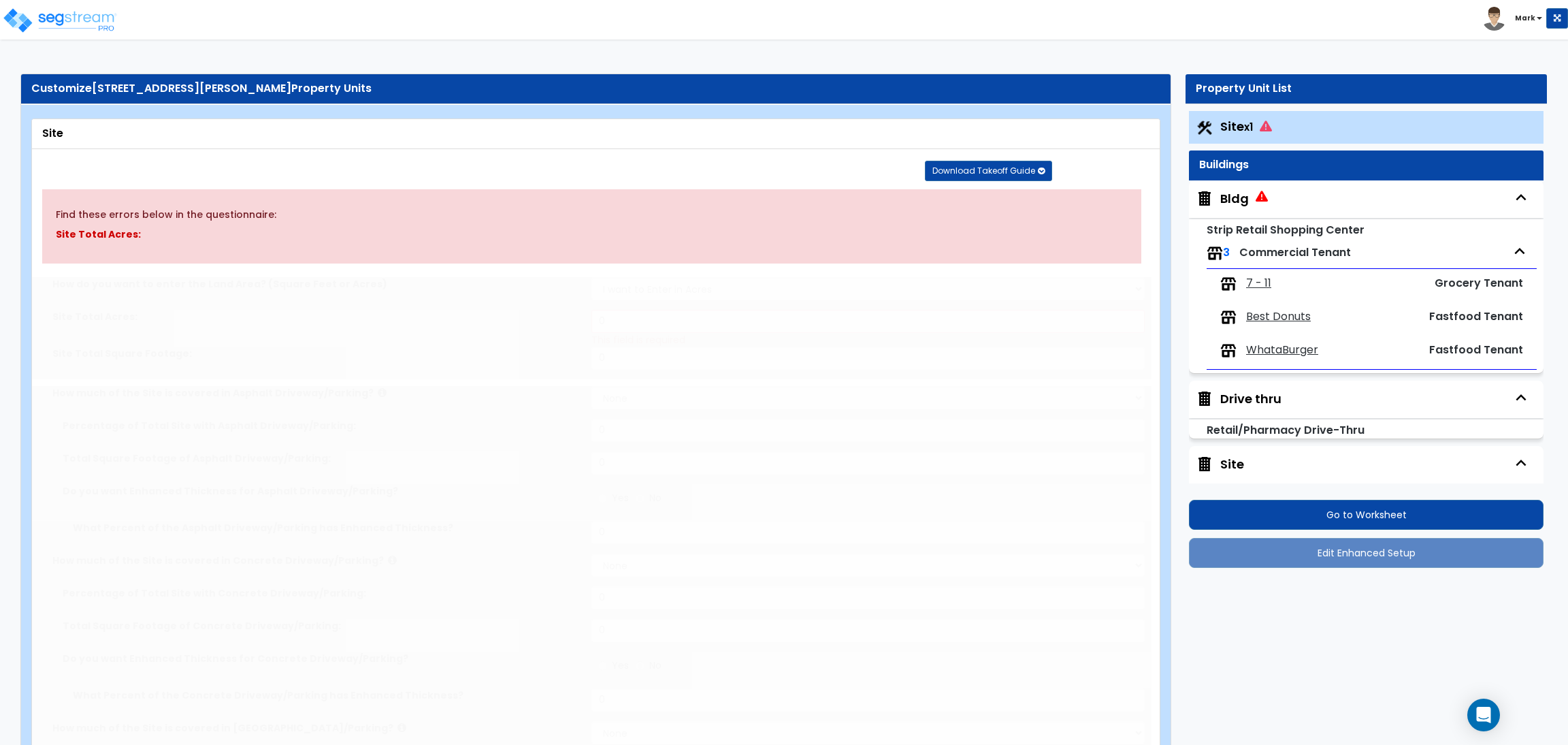
type input "7"
select select "2"
select select "1"
radio input "false"
select select "2"
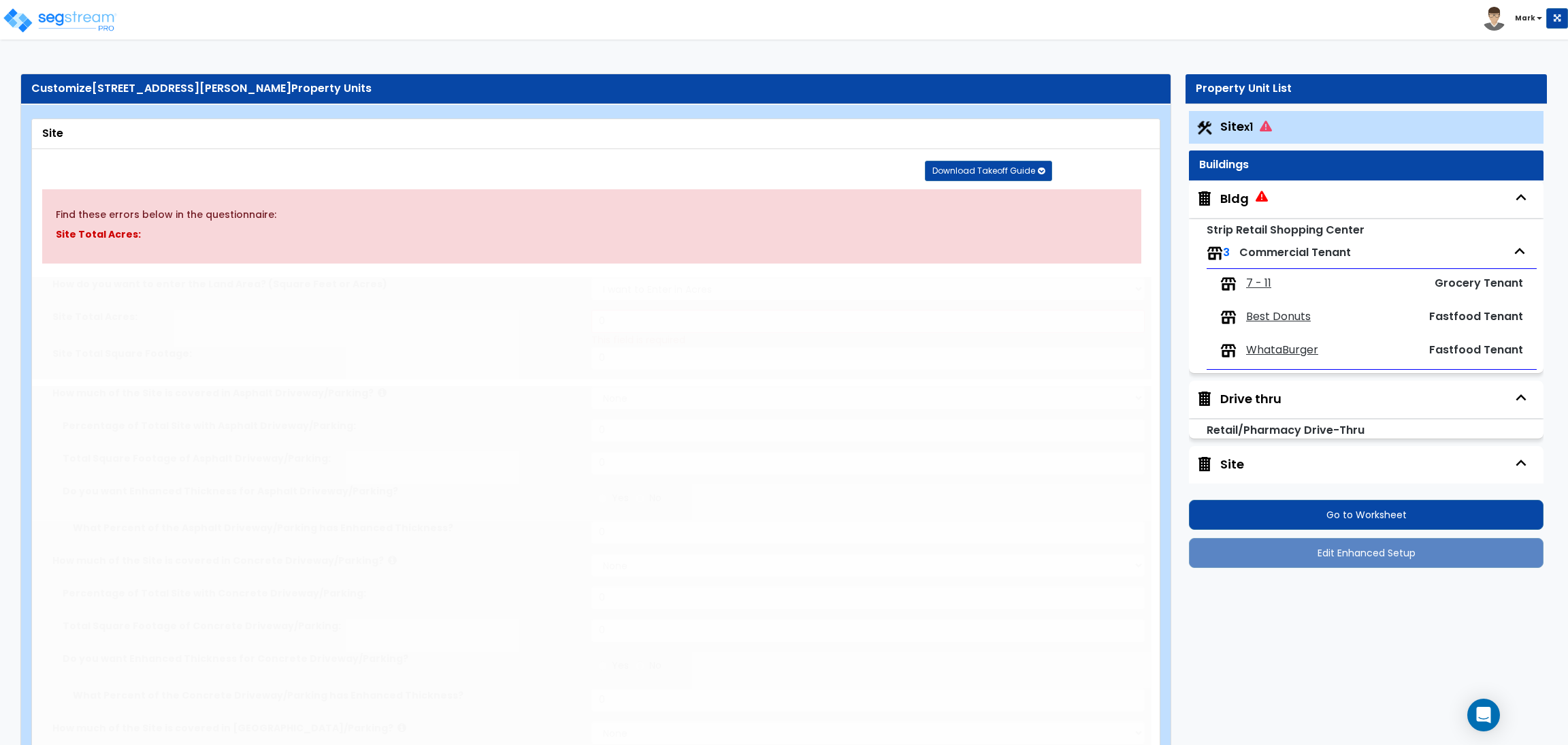
type input "339"
type input "5"
select select "4"
select select "2"
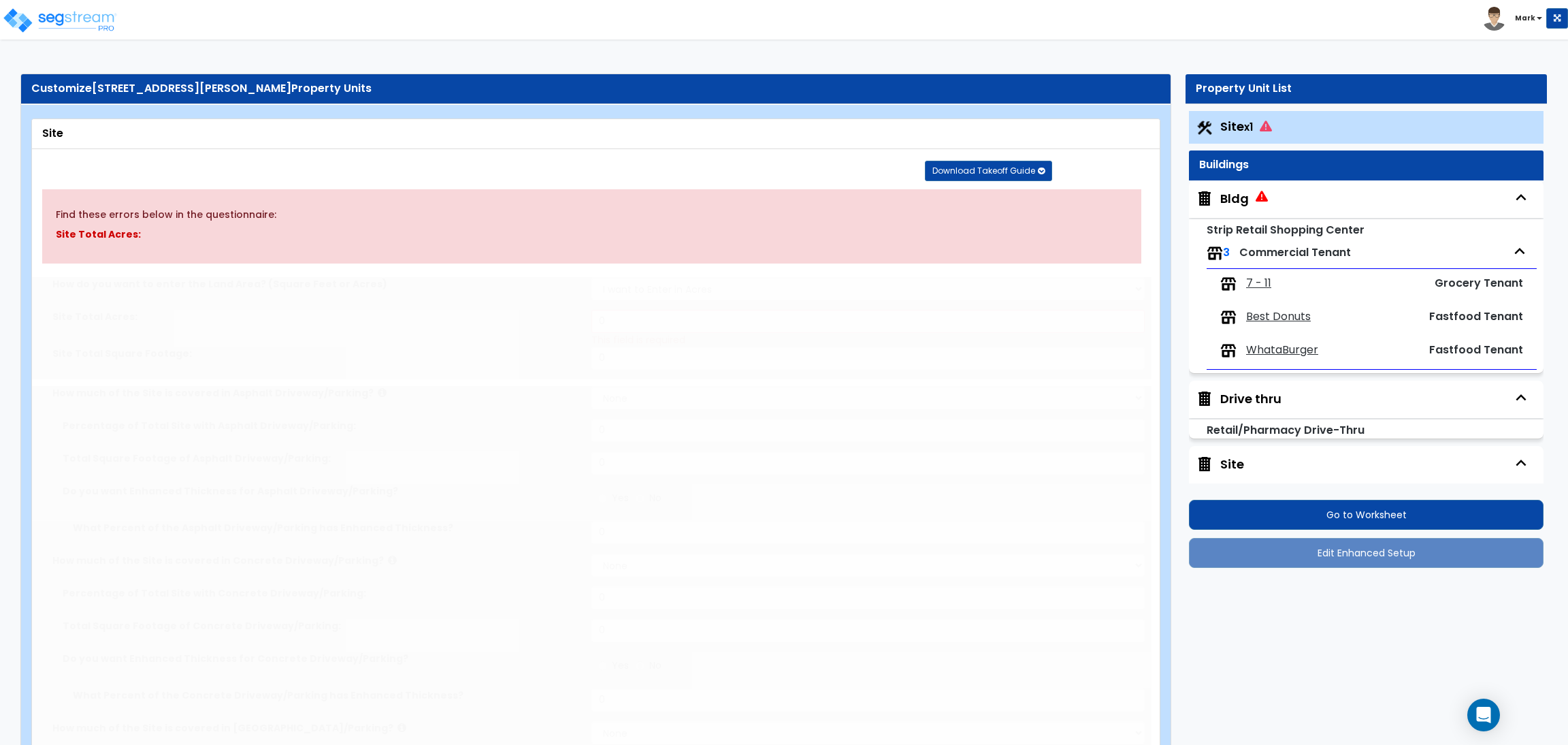
radio input "false"
type input "1"
radio input "false"
type input "10"
type input "40"
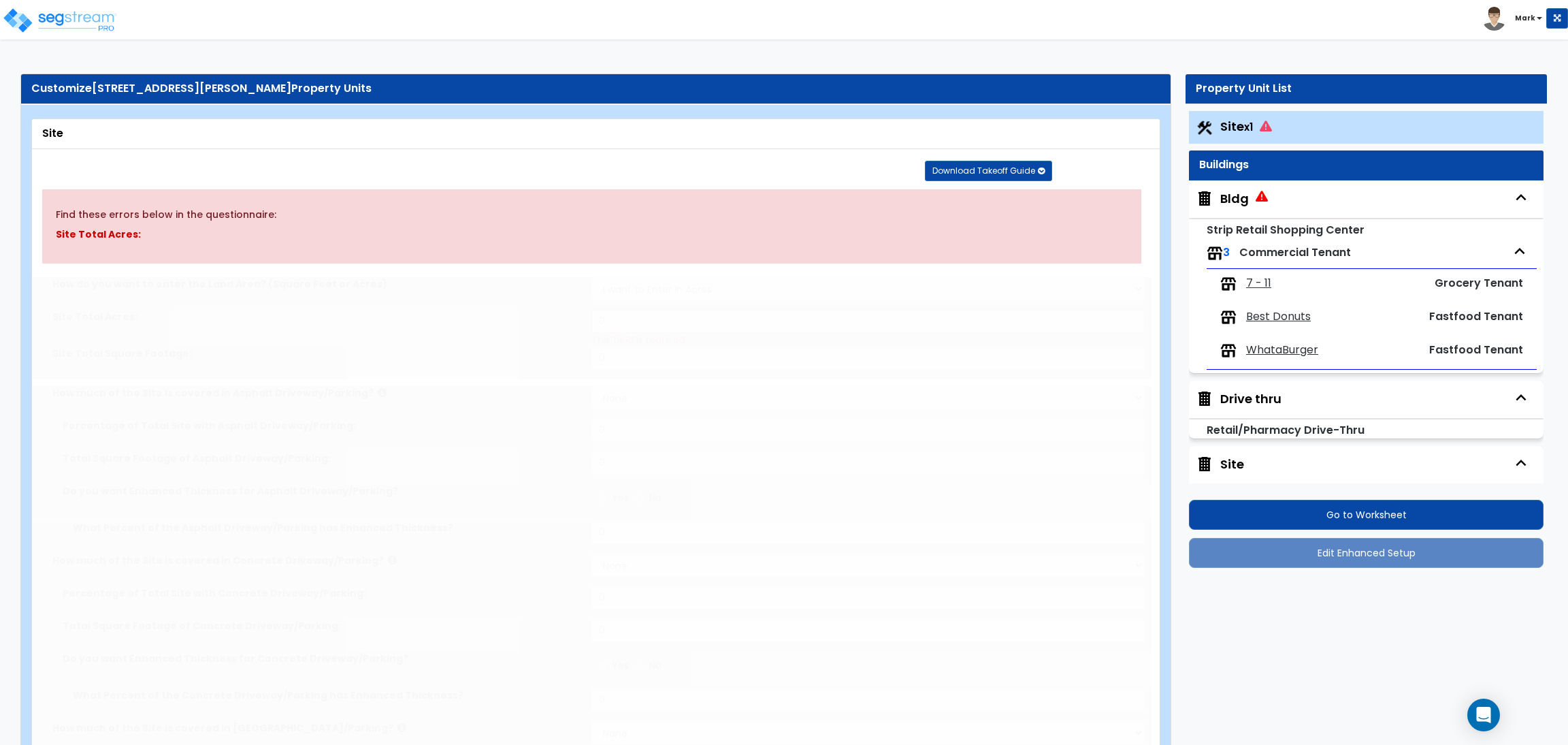
type input "4"
type input "6950"
select select "2"
radio input "false"
type input "2"
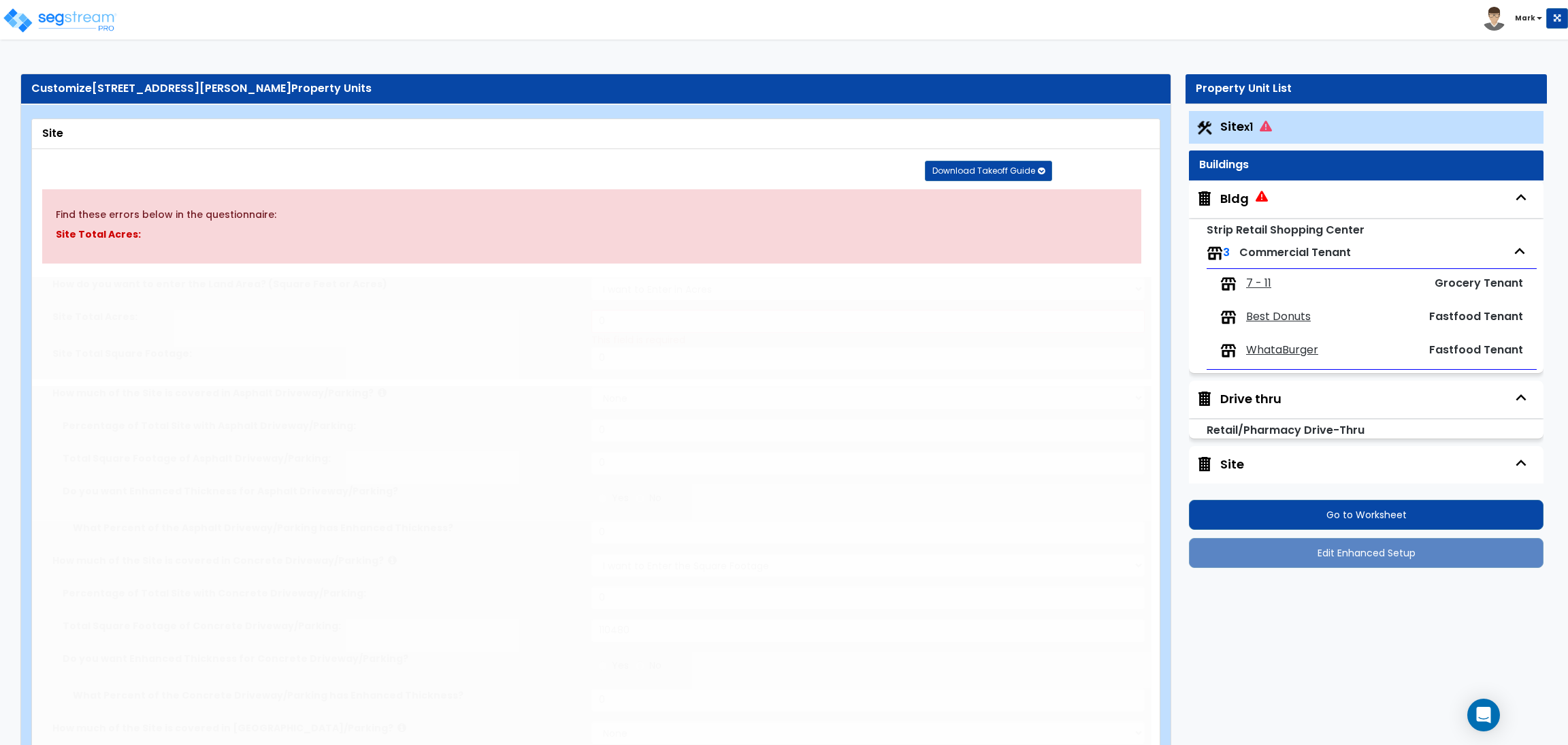
select select "1"
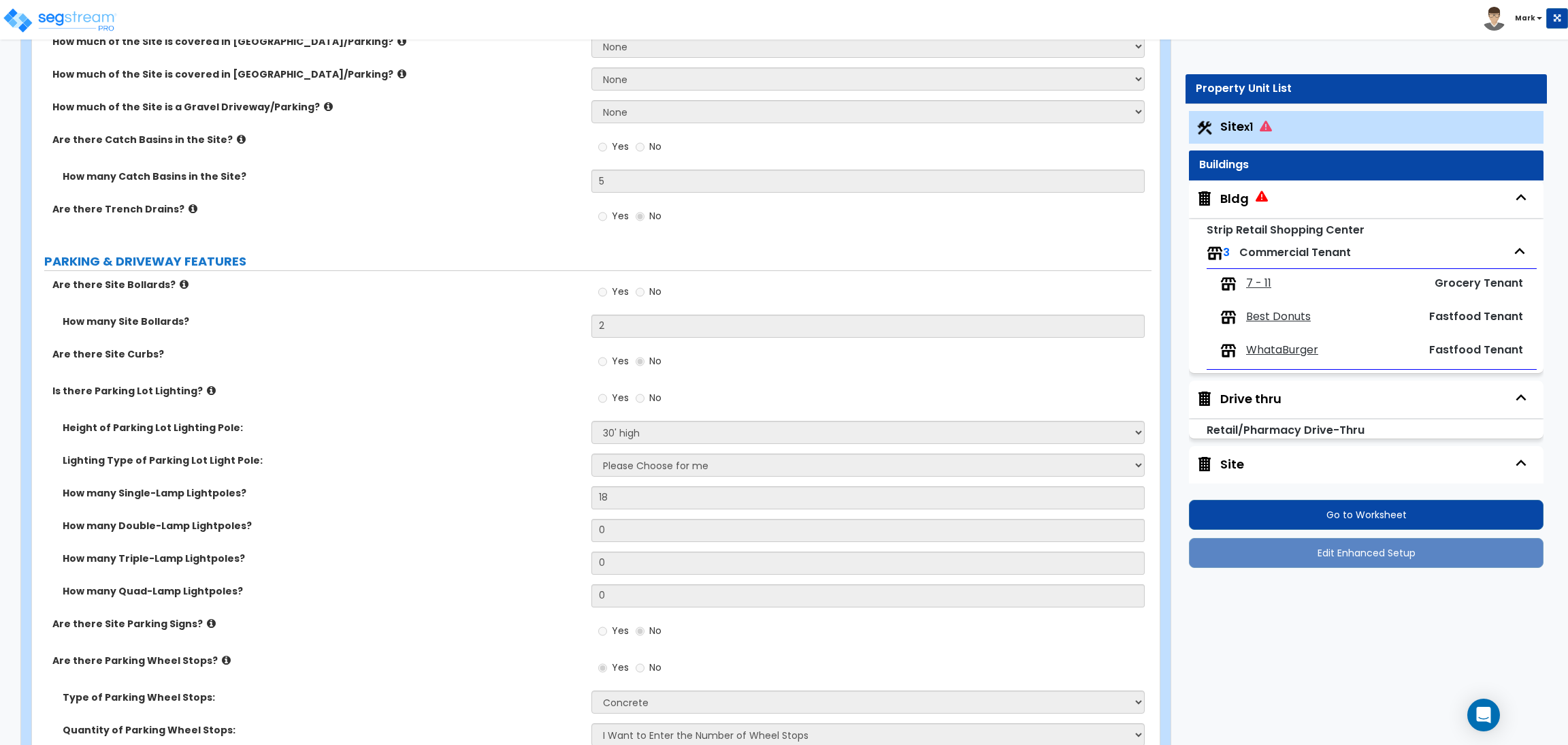
radio input "true"
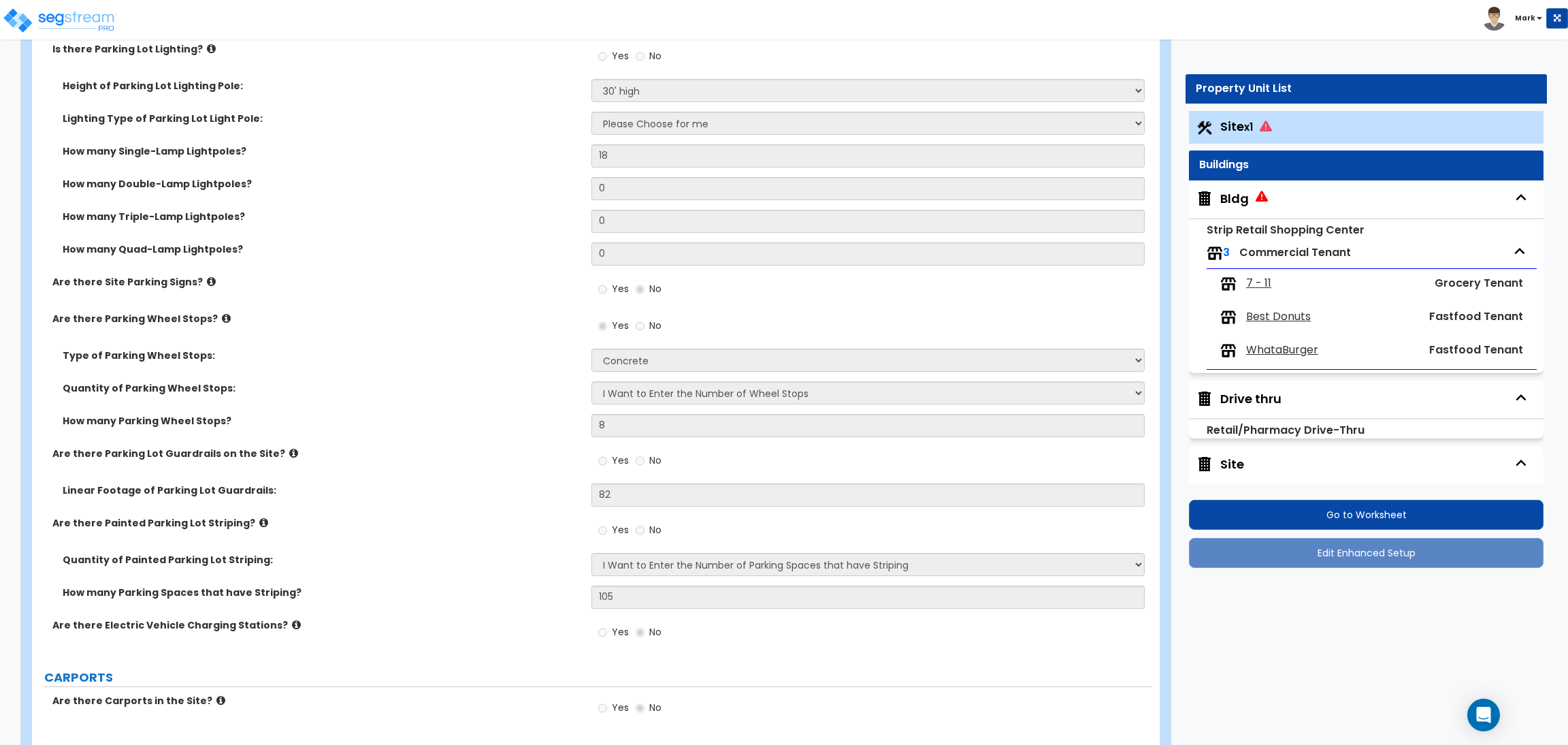
scroll to position [918, 0]
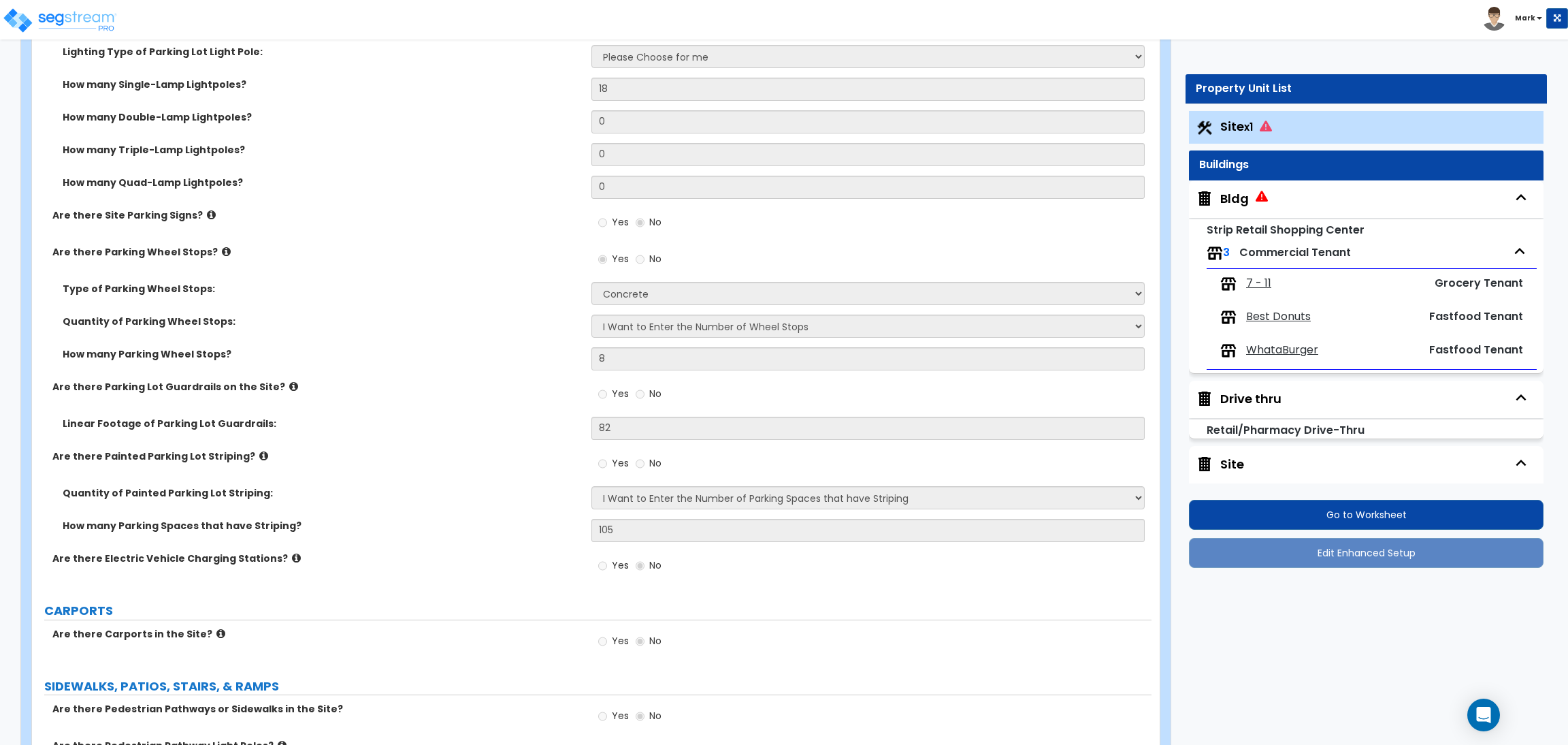
click at [290, 384] on icon at bounding box center [294, 386] width 9 height 10
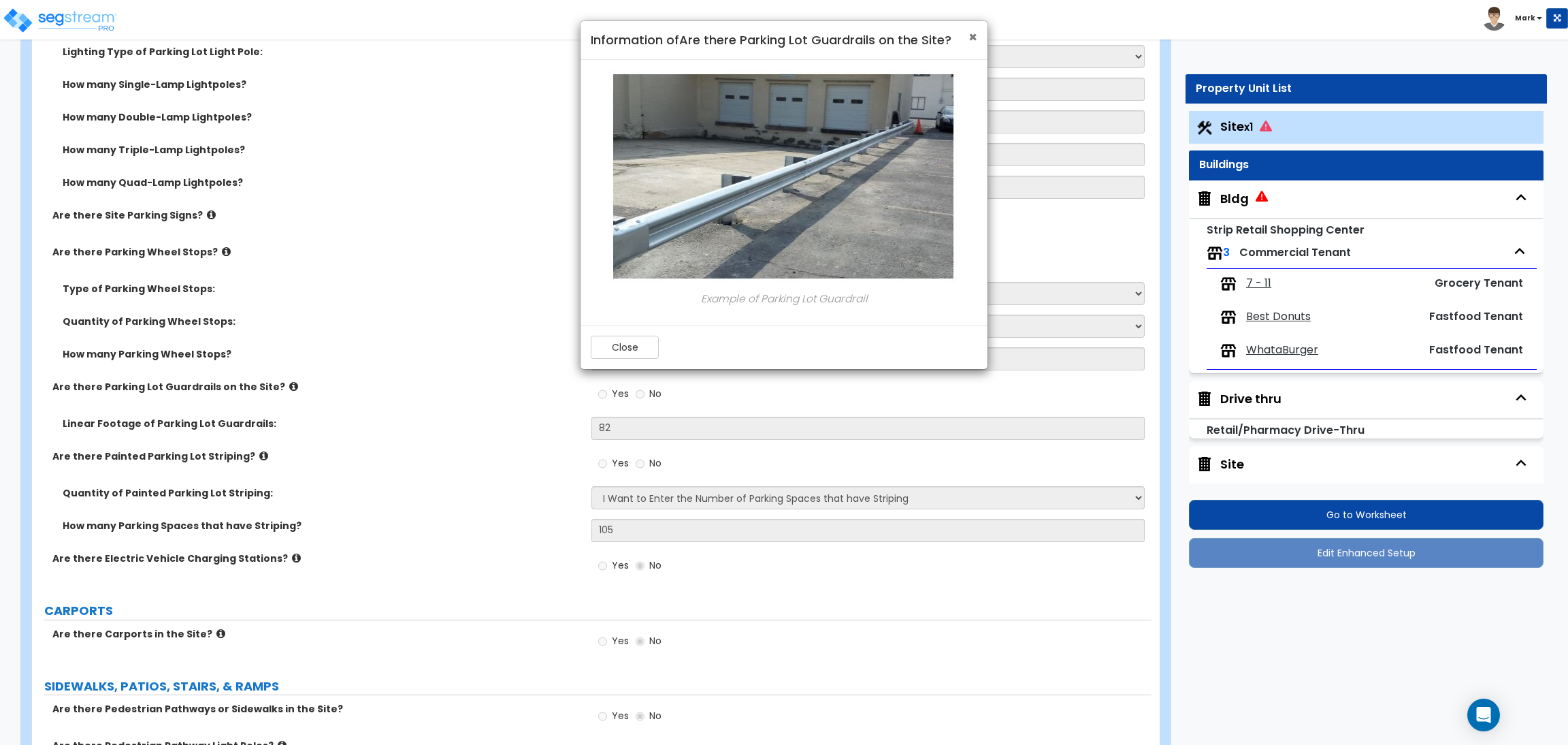
click at [971, 38] on span "×" at bounding box center [972, 37] width 9 height 20
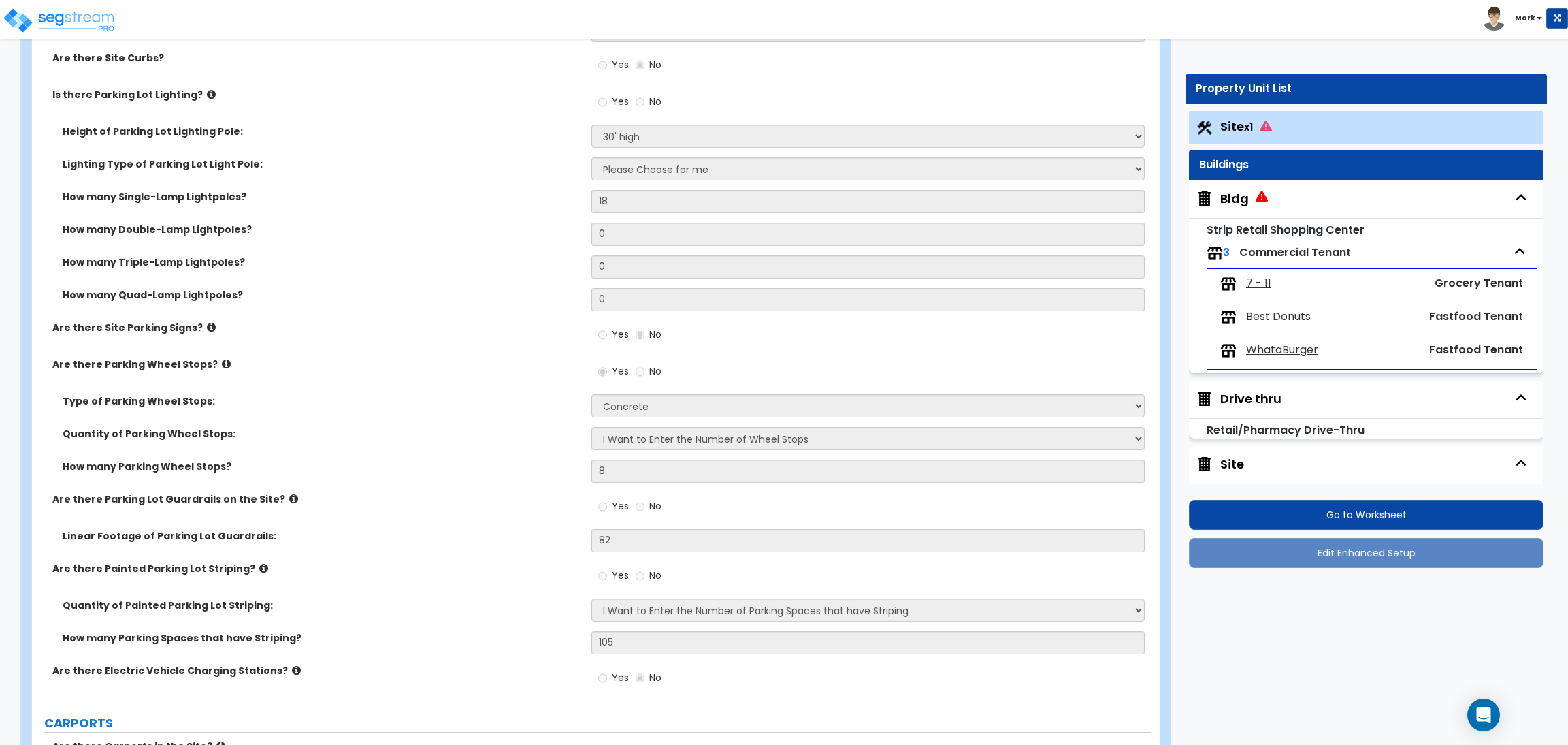
scroll to position [821, 0]
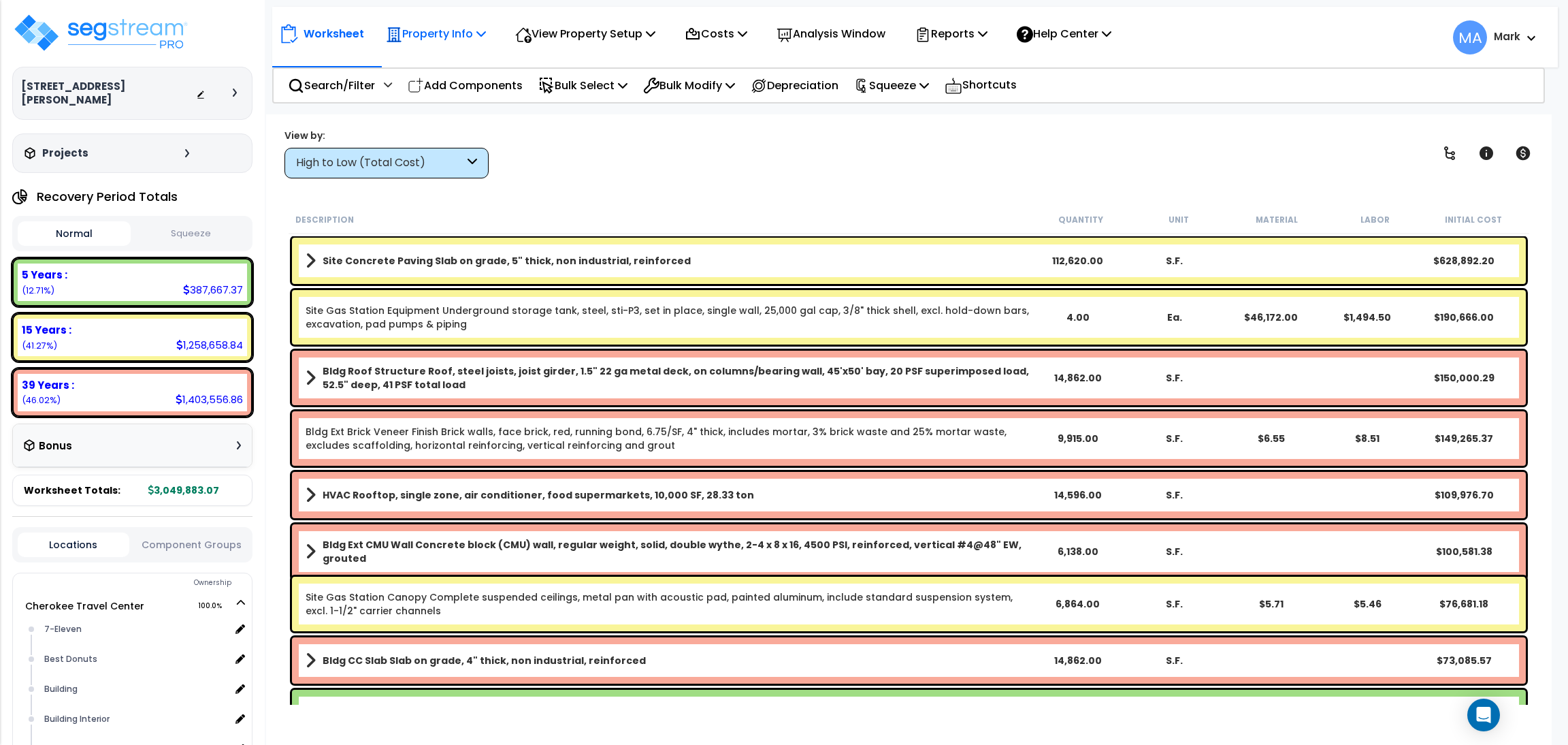
click at [458, 30] on p "Property Info" at bounding box center [436, 33] width 100 height 19
click at [484, 126] on link "Template property" at bounding box center [446, 122] width 135 height 27
click at [412, 163] on div "High to Low (Total Cost)" at bounding box center [380, 163] width 168 height 16
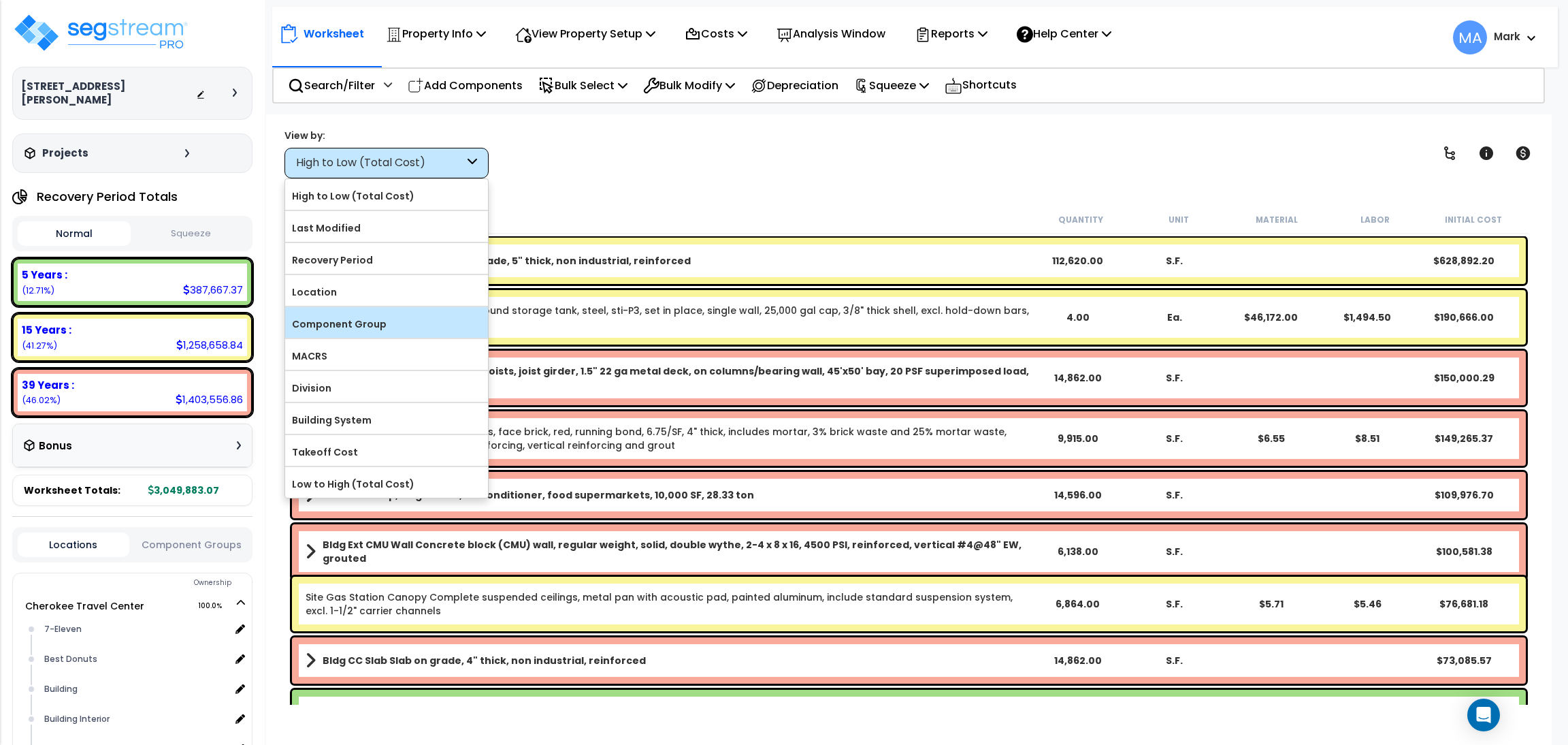
click at [395, 316] on label "Component Group" at bounding box center [386, 324] width 203 height 21
click at [0, 0] on input "Component Group" at bounding box center [0, 0] width 0 height 0
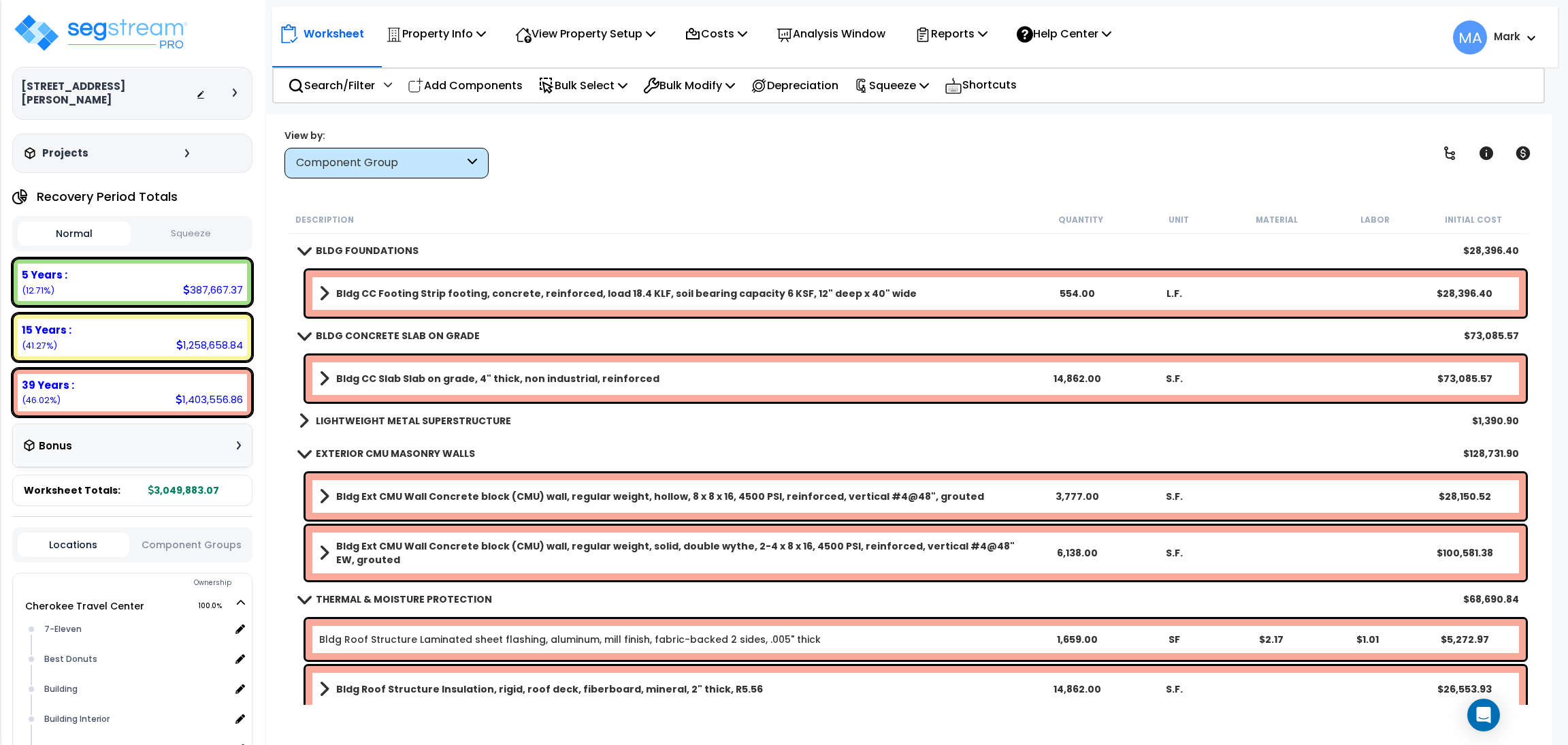
click at [381, 420] on b "LIGHTWEIGHT METAL SUPERSTRUCTURE" at bounding box center [414, 421] width 196 height 14
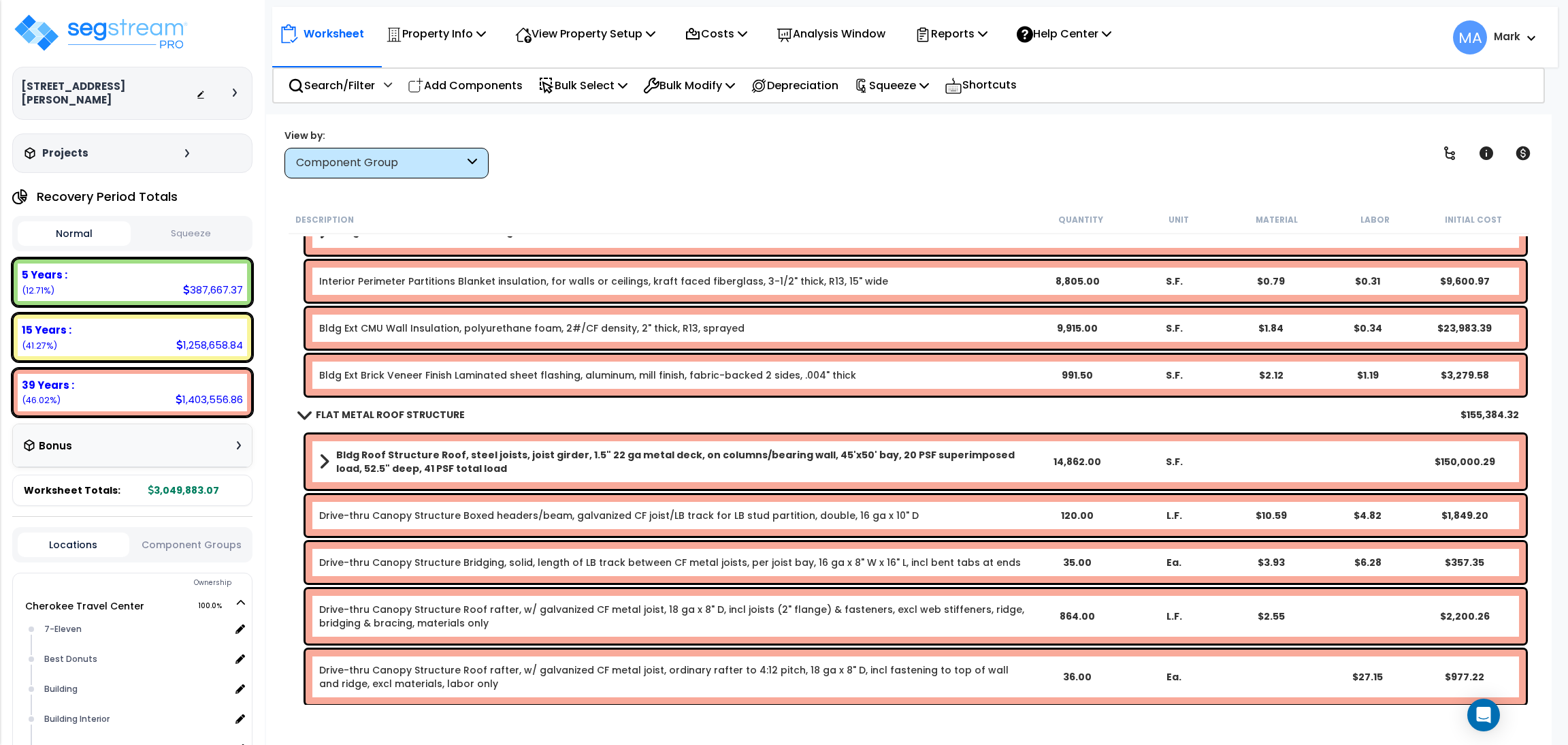
scroll to position [816, 0]
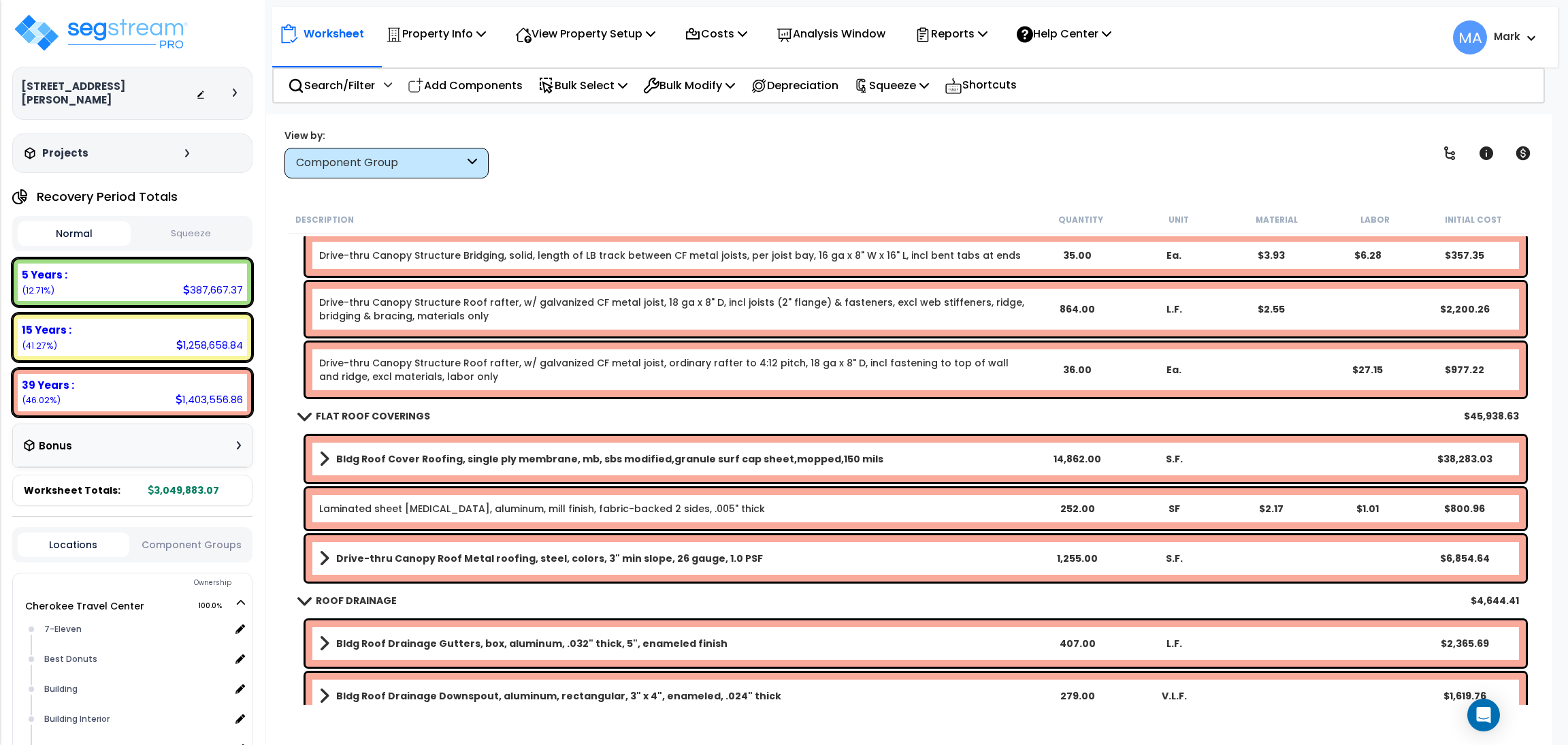
click at [559, 553] on b "Drive-thru Canopy Roof Metal roofing, steel, colors, 3" min slope, 26 gauge, 1.…" at bounding box center [549, 558] width 427 height 14
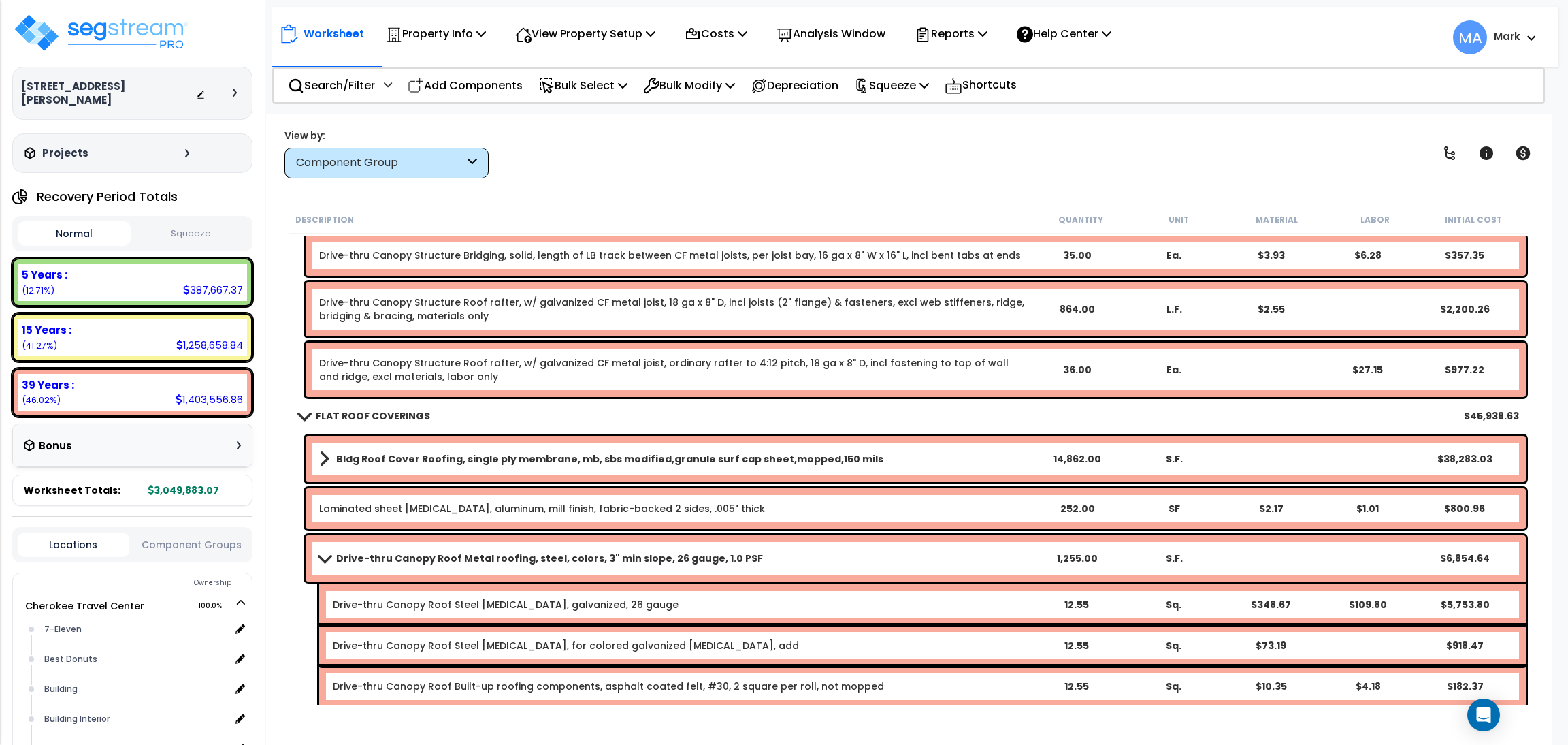
click at [559, 553] on b "Drive-thru Canopy Roof Metal roofing, steel, colors, 3" min slope, 26 gauge, 1.…" at bounding box center [549, 558] width 427 height 14
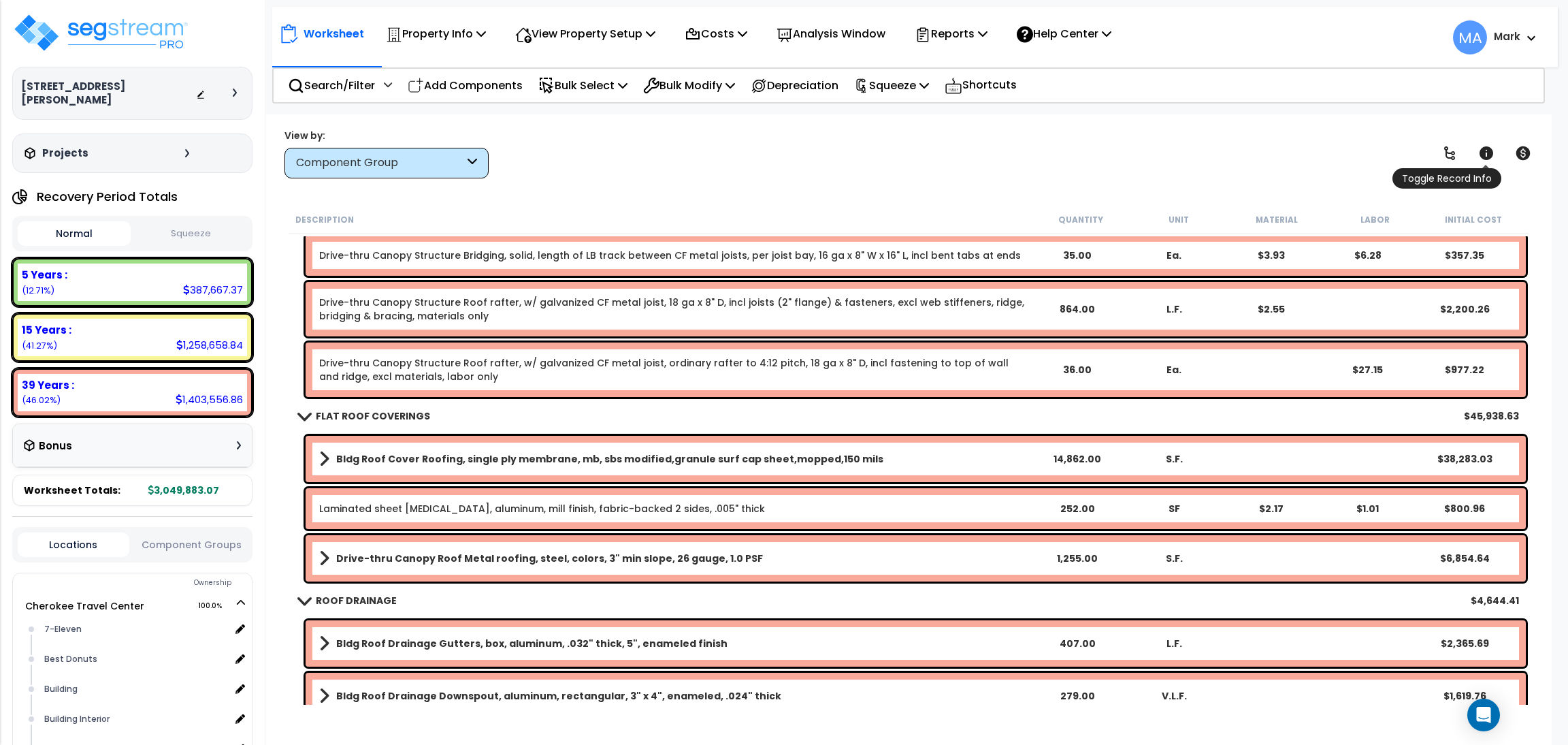
click at [1489, 156] on icon at bounding box center [1487, 153] width 14 height 14
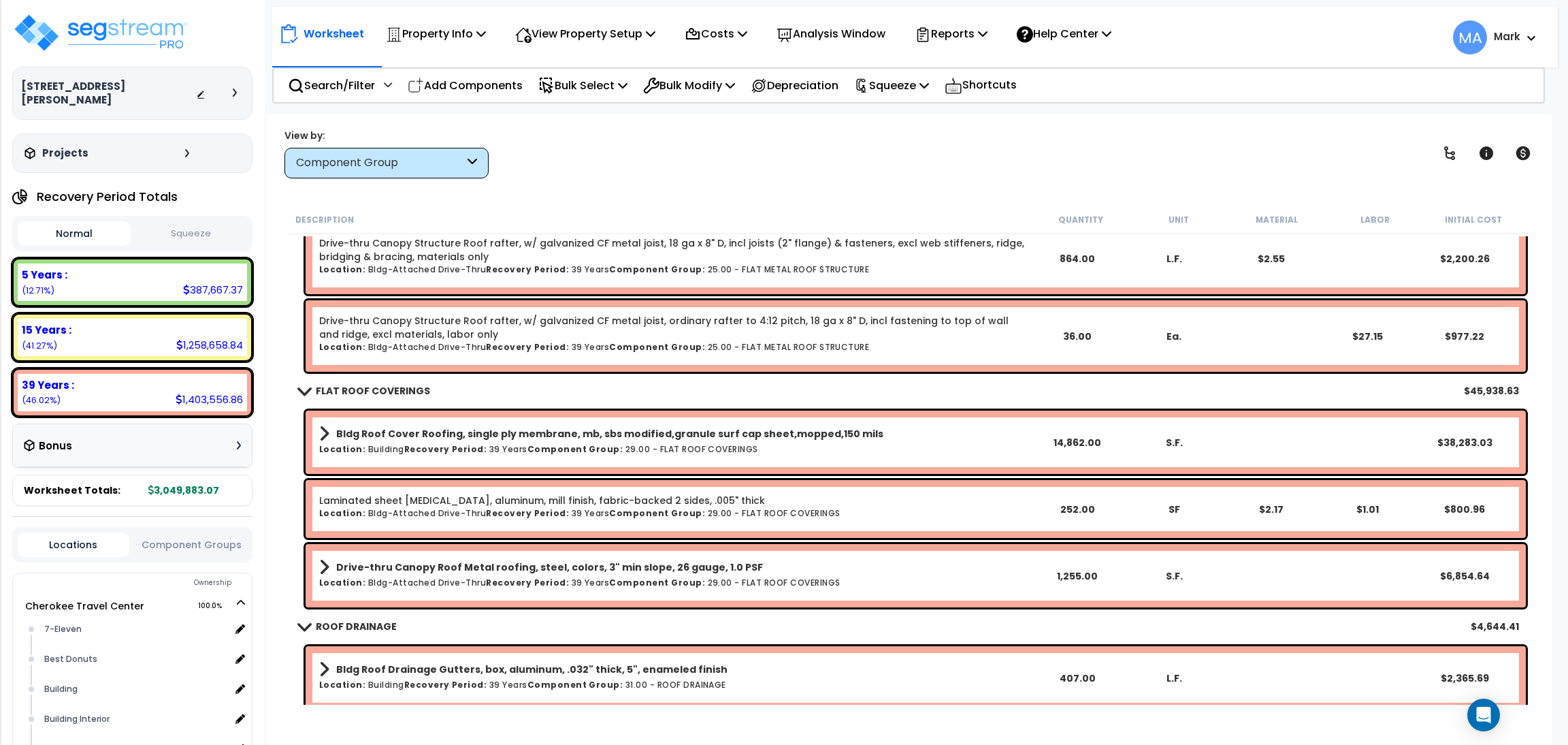
scroll to position [1020, 0]
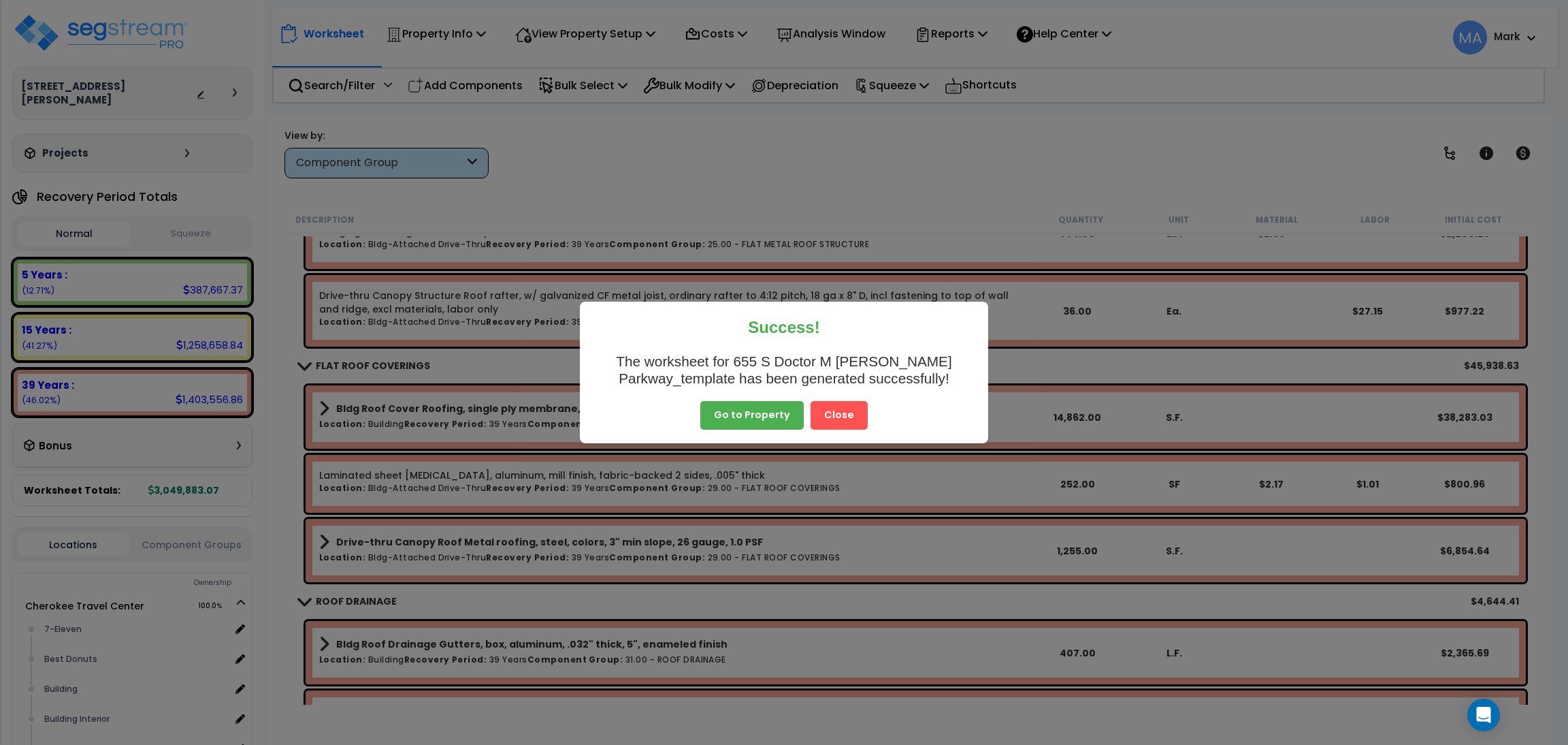
click at [858, 412] on button "Close" at bounding box center [839, 415] width 57 height 28
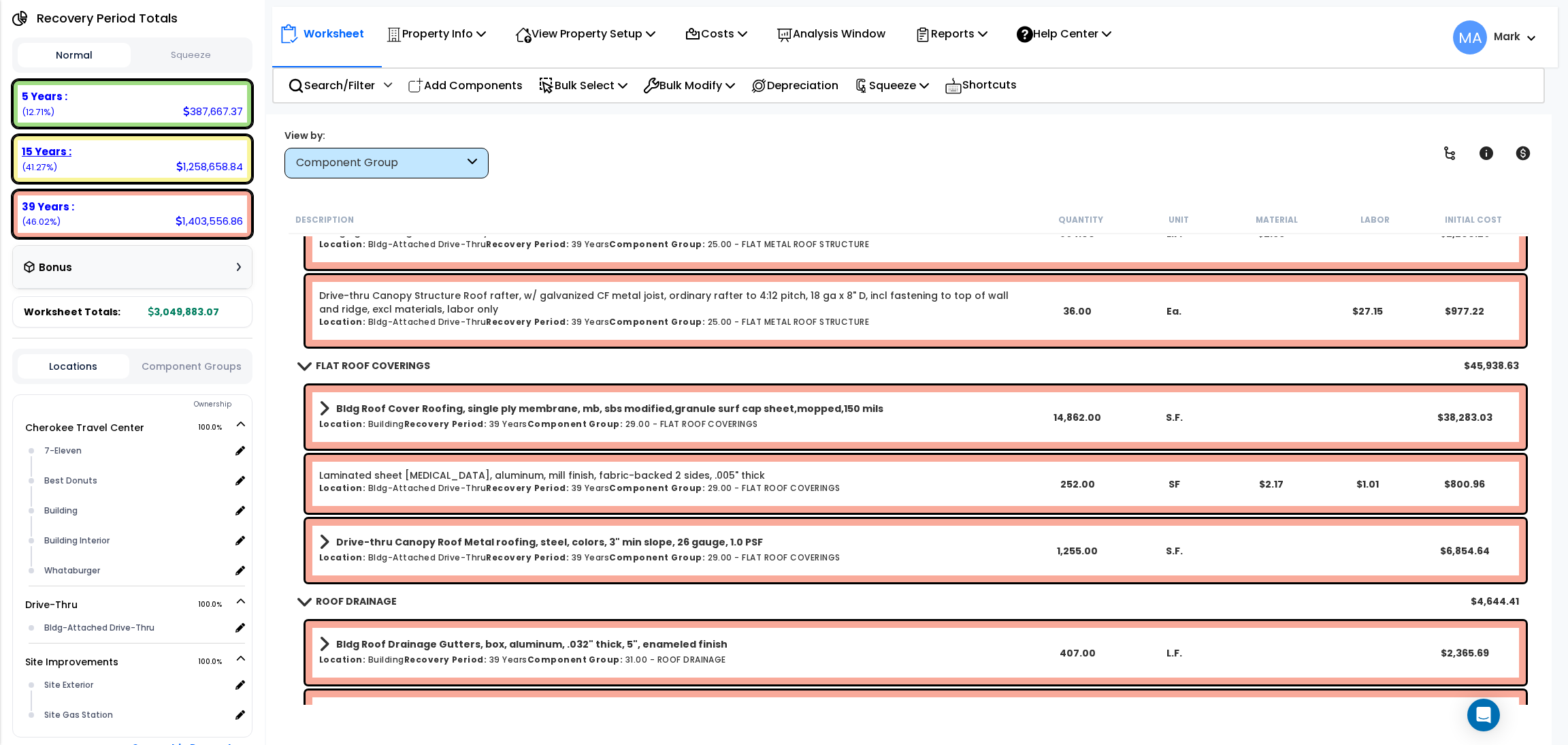
scroll to position [205, 0]
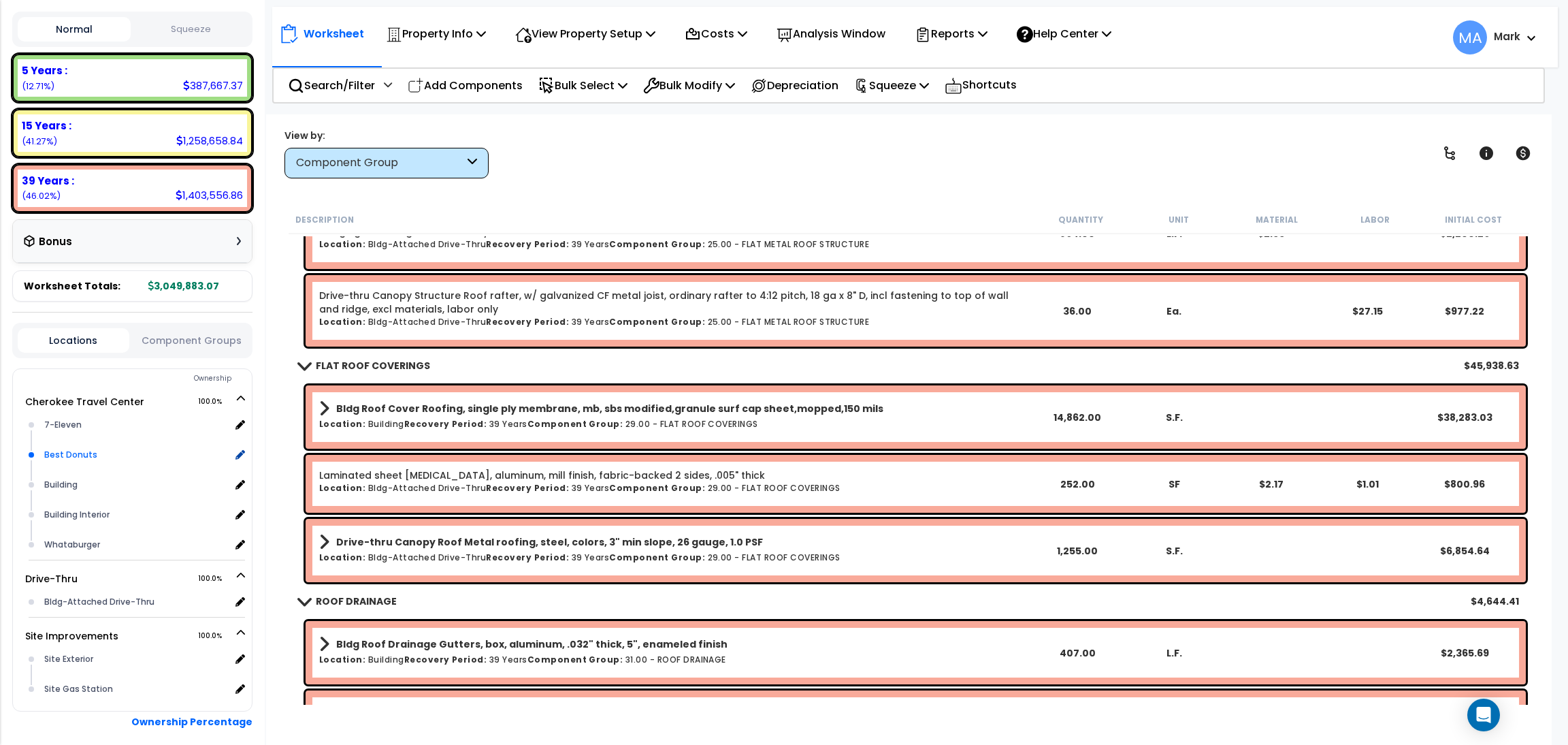
click at [99, 446] on div "Best Donuts" at bounding box center [136, 454] width 190 height 17
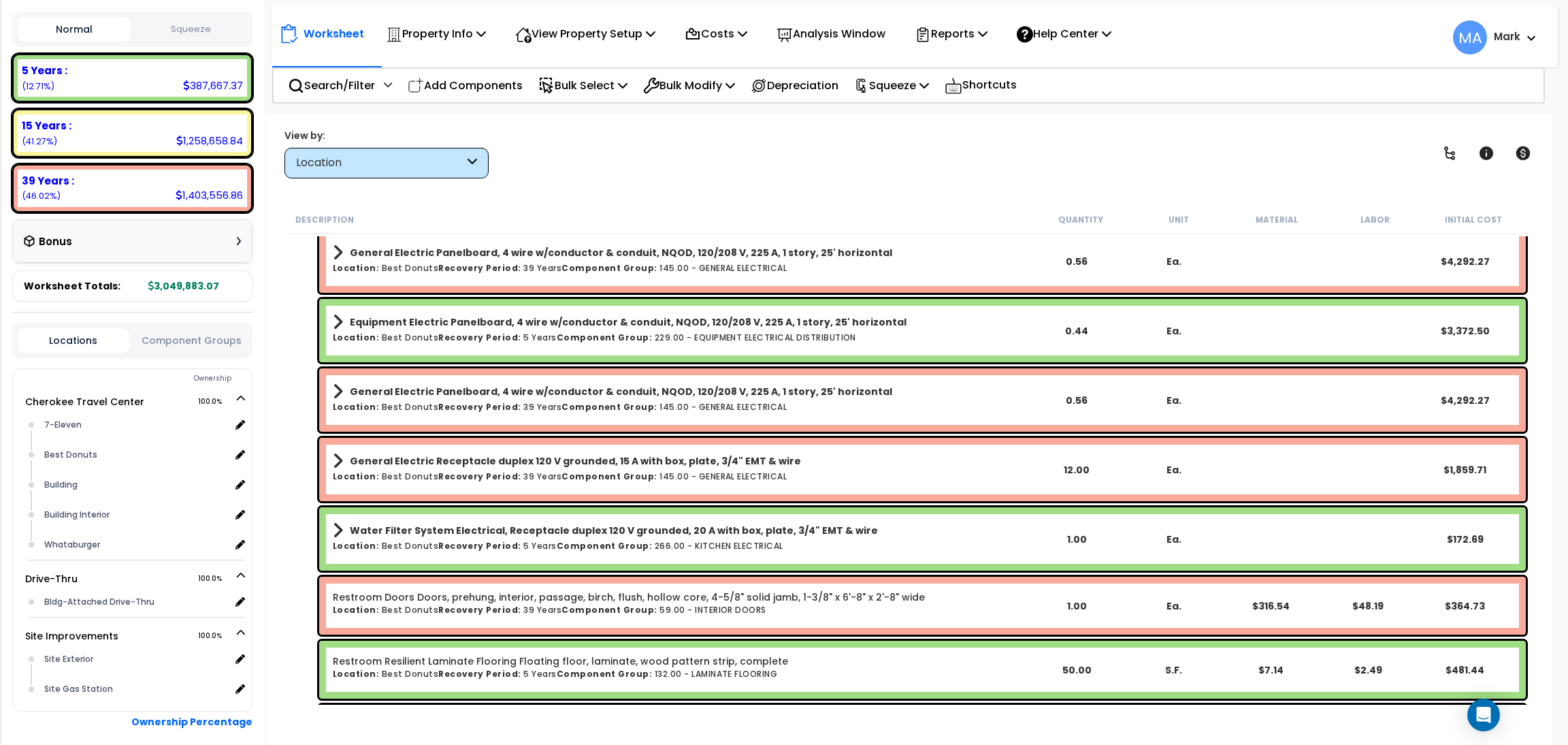
click at [454, 169] on div "Location" at bounding box center [380, 163] width 168 height 16
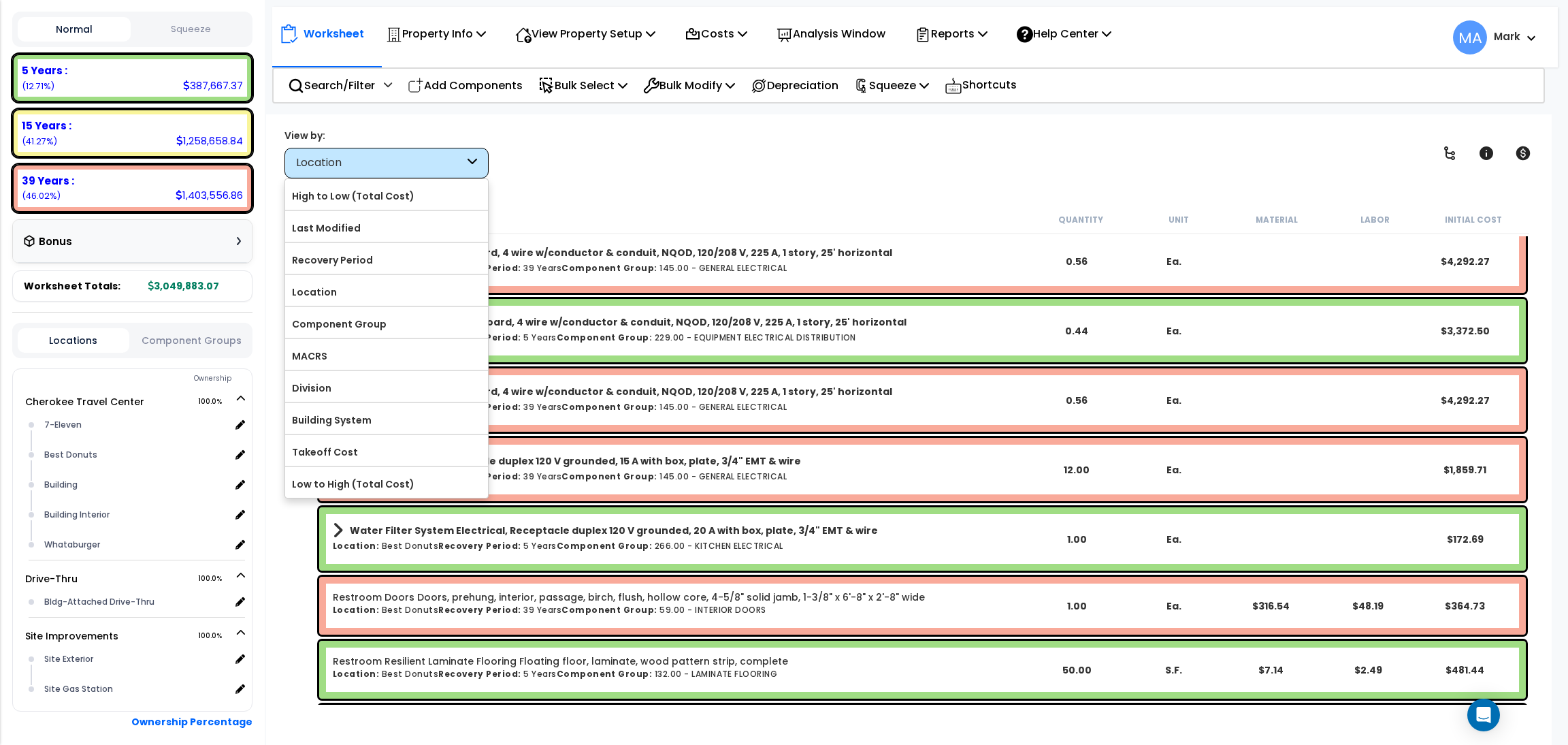
click at [626, 151] on div "View by: Location High to Low (Total Cost)" at bounding box center [909, 153] width 1259 height 50
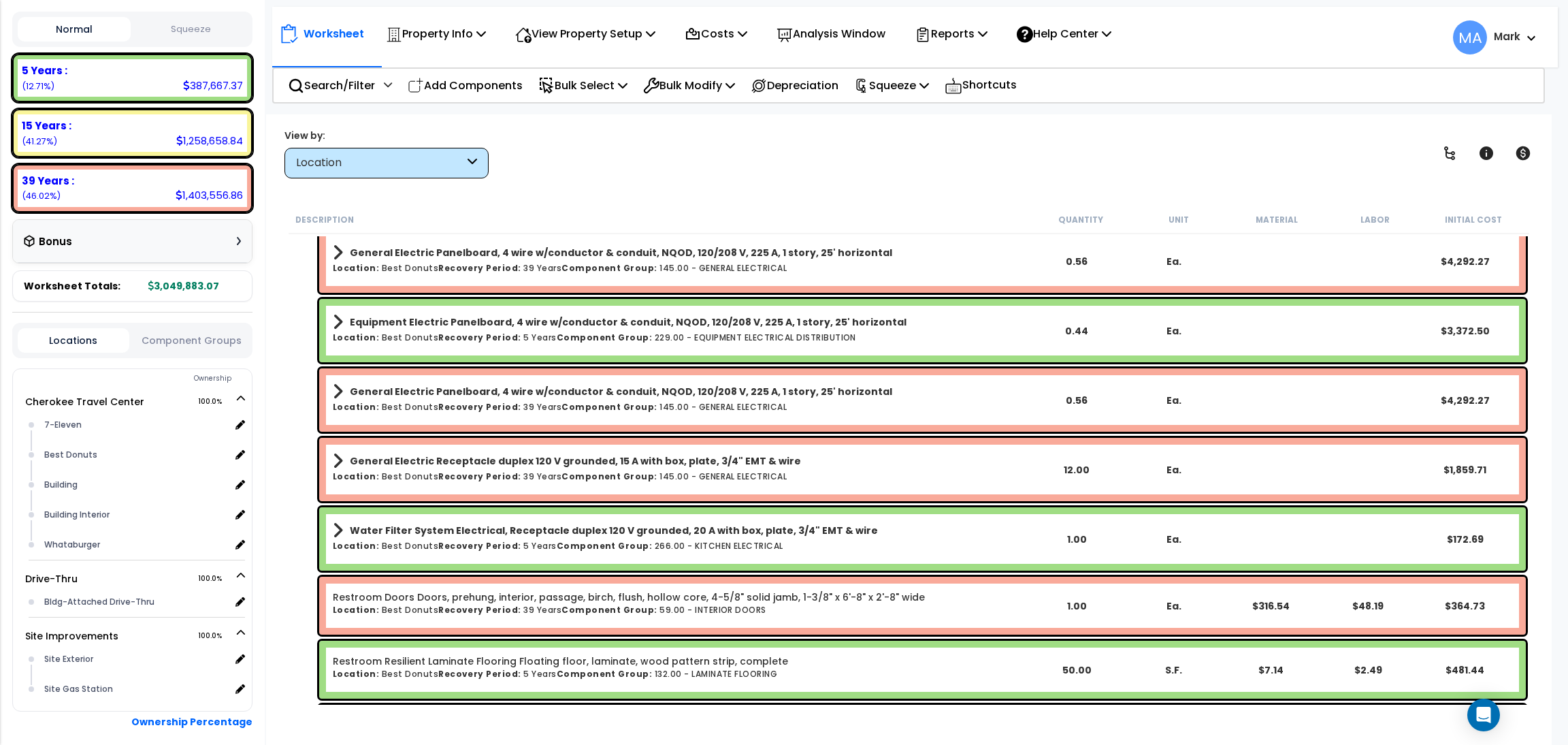
click at [446, 164] on div "Location" at bounding box center [380, 163] width 168 height 16
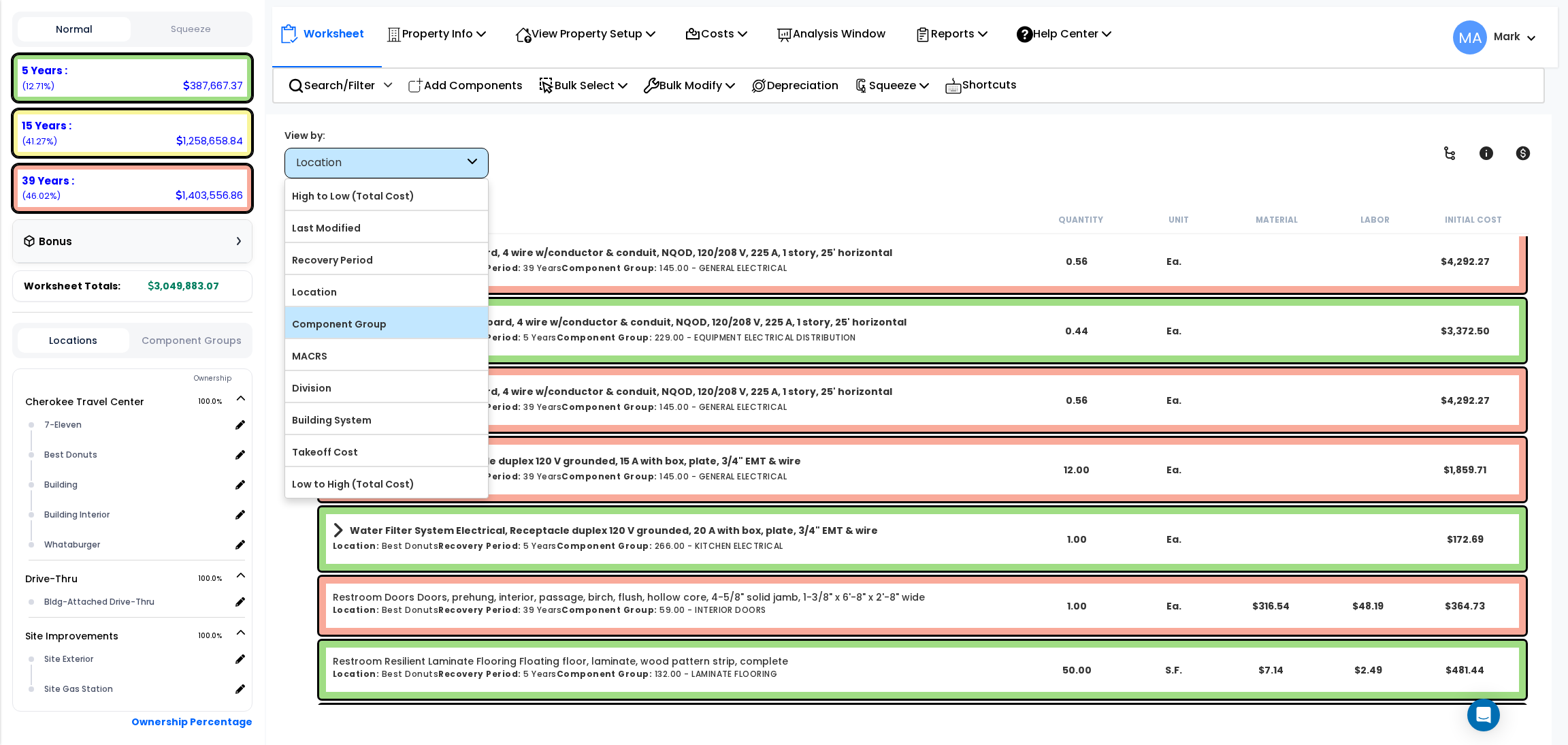
click at [419, 314] on label "Component Group" at bounding box center [386, 324] width 203 height 21
click at [0, 0] on input "Component Group" at bounding box center [0, 0] width 0 height 0
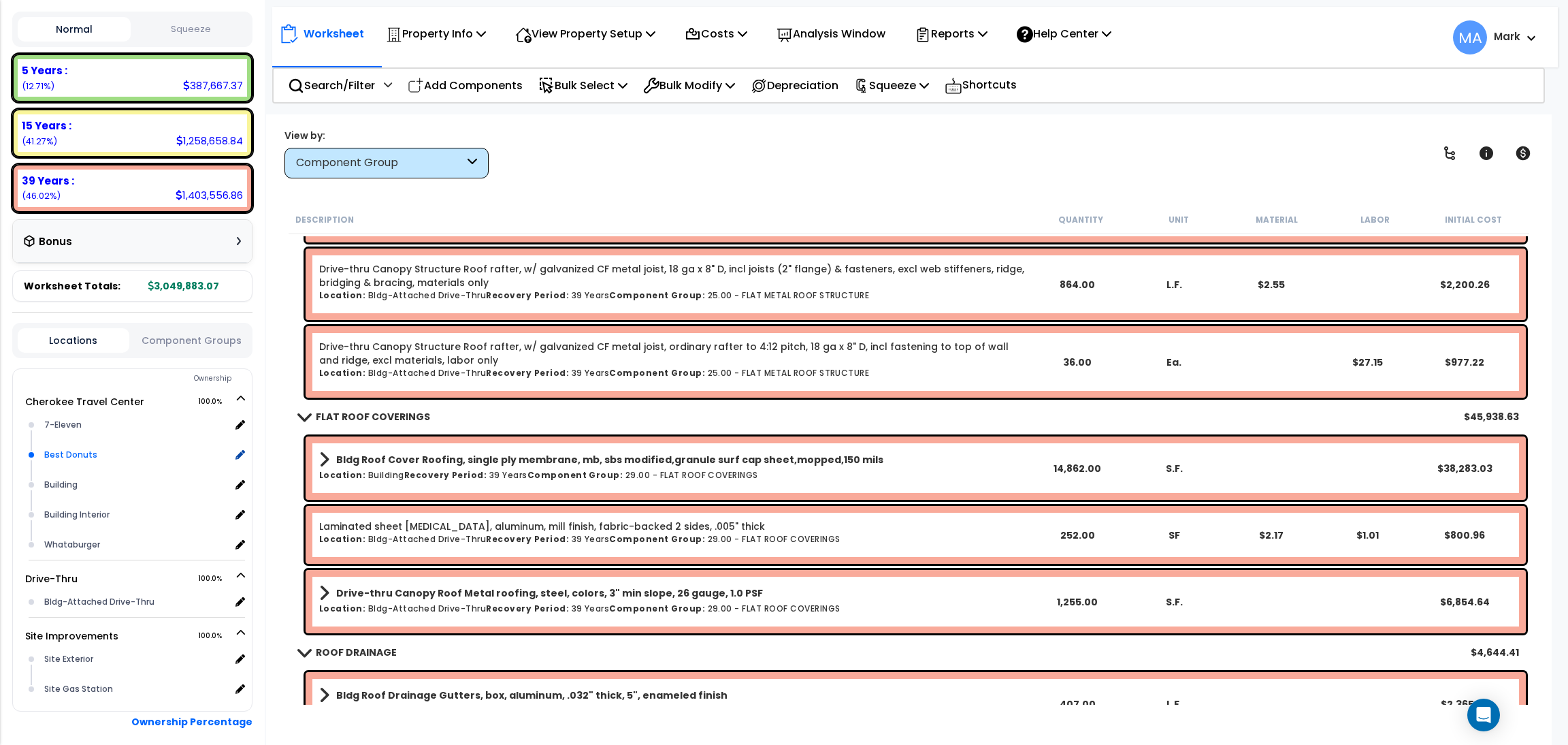
click at [69, 446] on div "Best Donuts" at bounding box center [136, 454] width 190 height 17
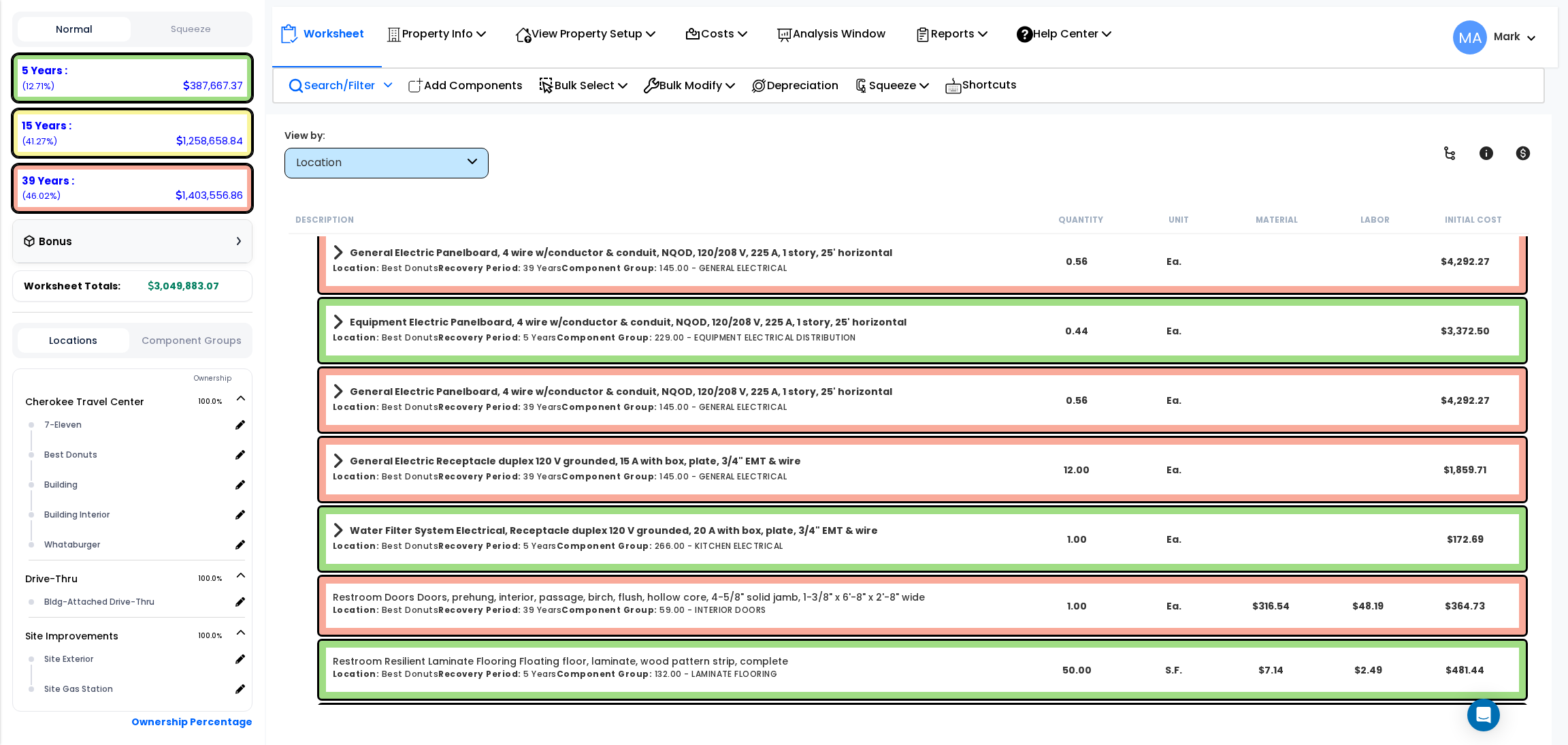
click at [338, 77] on p "Search/Filter" at bounding box center [331, 85] width 87 height 19
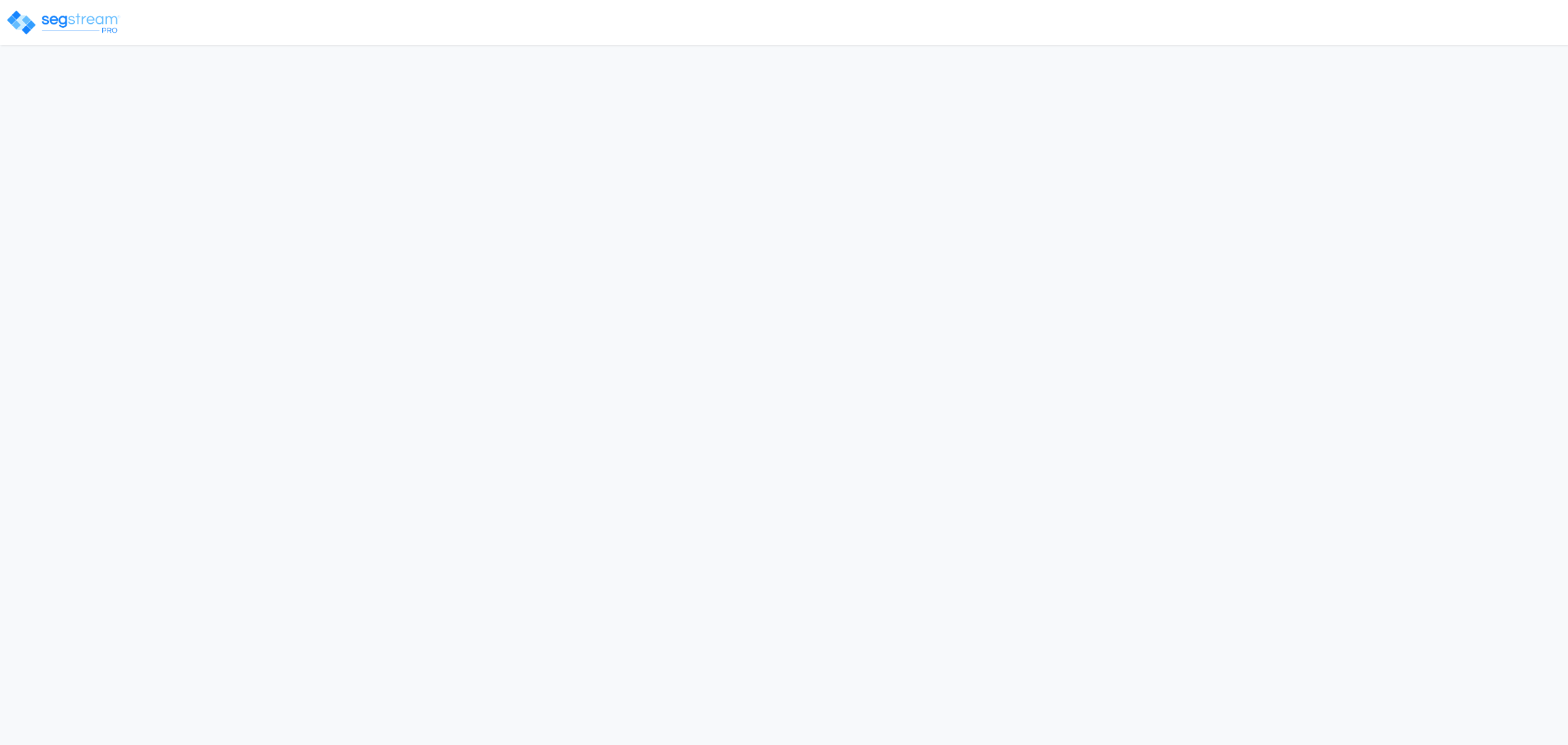
select select "2022"
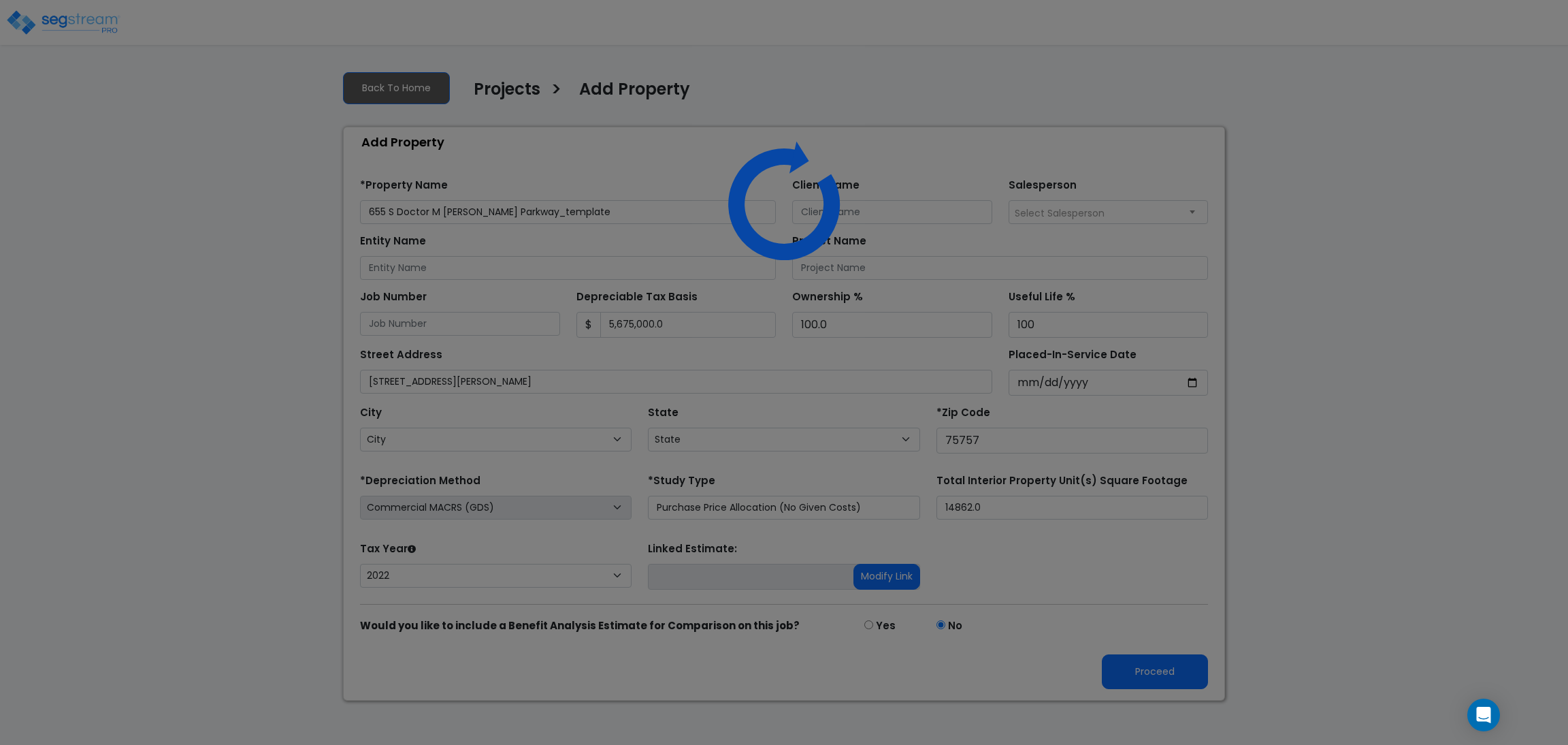
select select "[GEOGRAPHIC_DATA]"
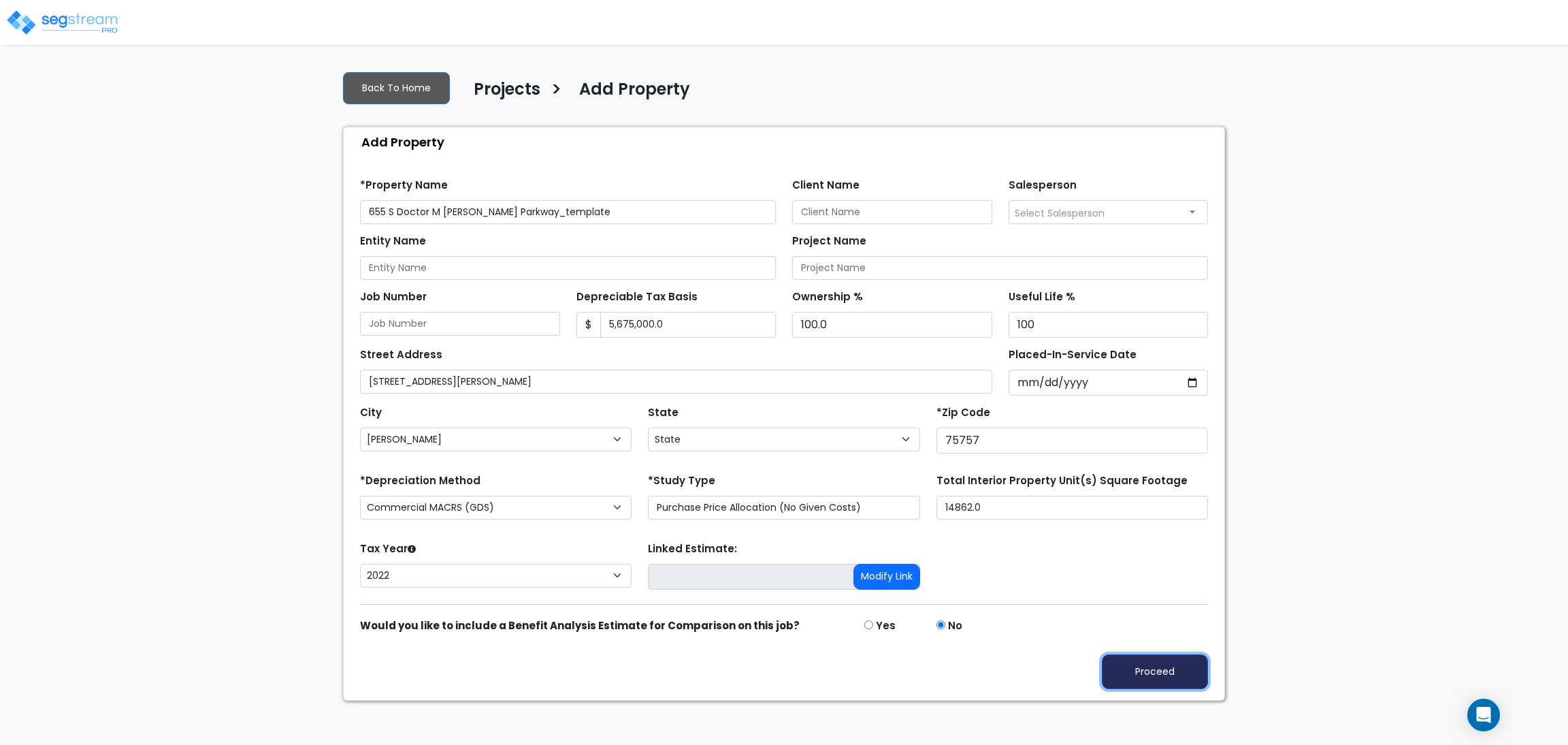
click at [1170, 675] on button "Proceed" at bounding box center [1155, 671] width 106 height 34
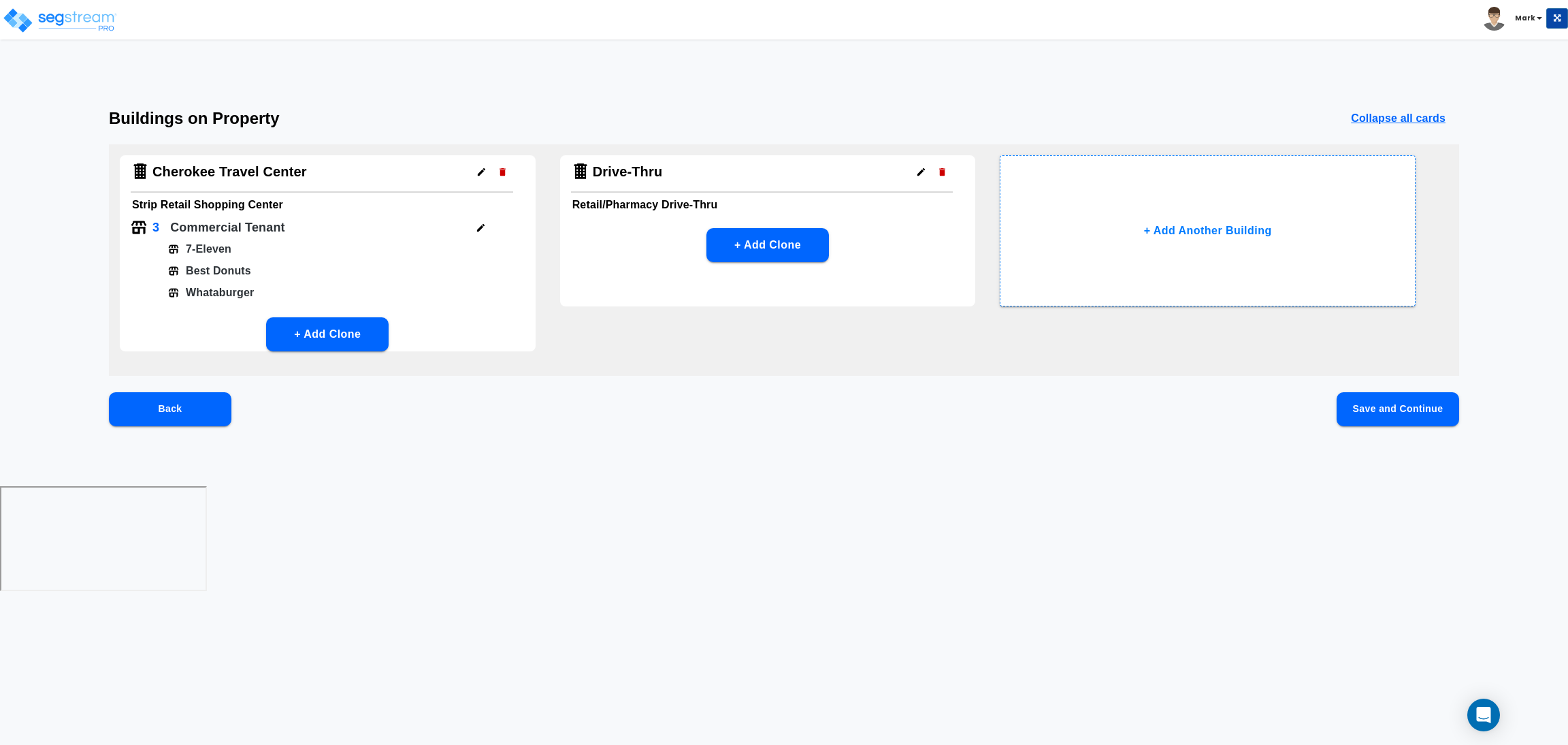
click at [1387, 410] on button "Save and Continue" at bounding box center [1398, 408] width 122 height 34
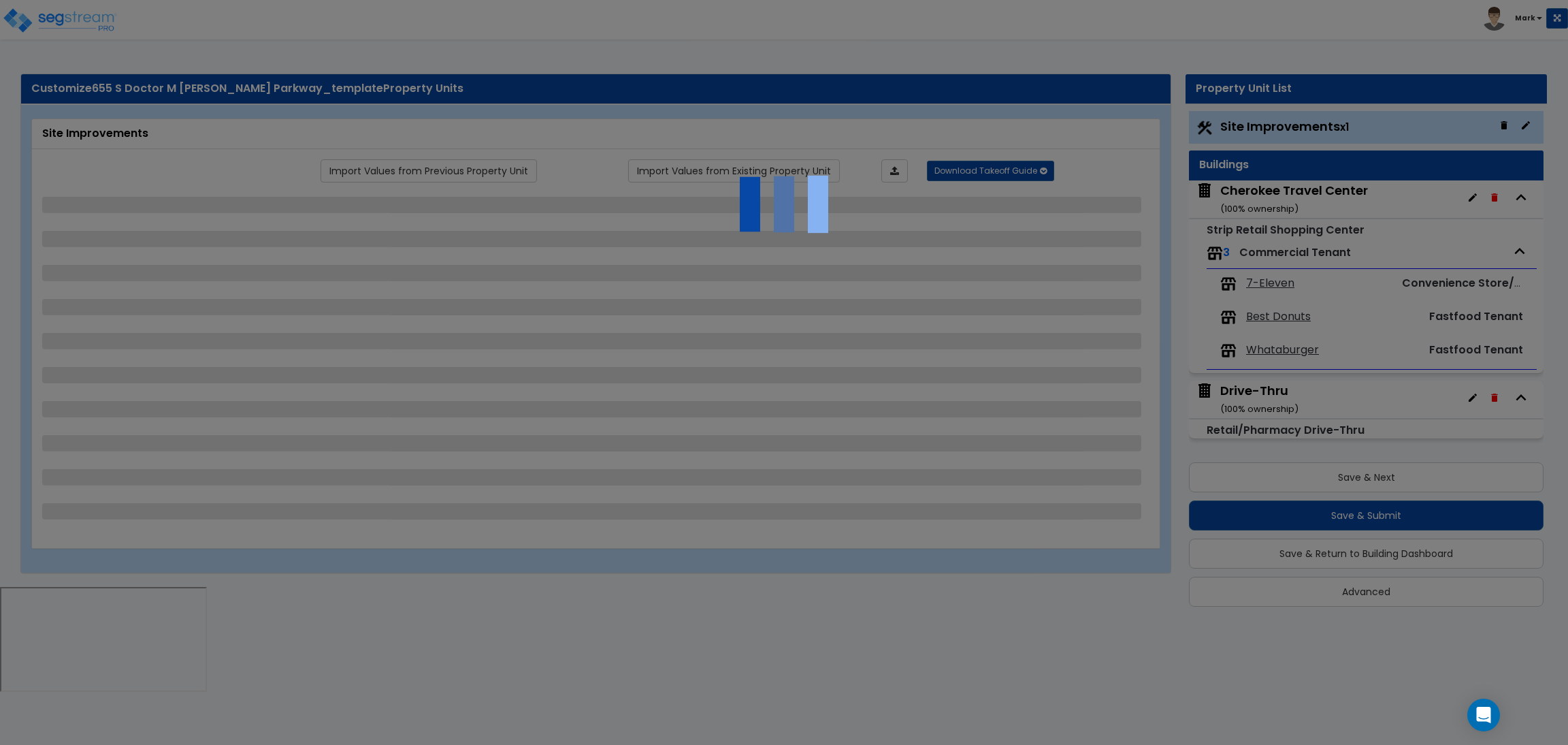
select select "2"
select select "1"
select select "2"
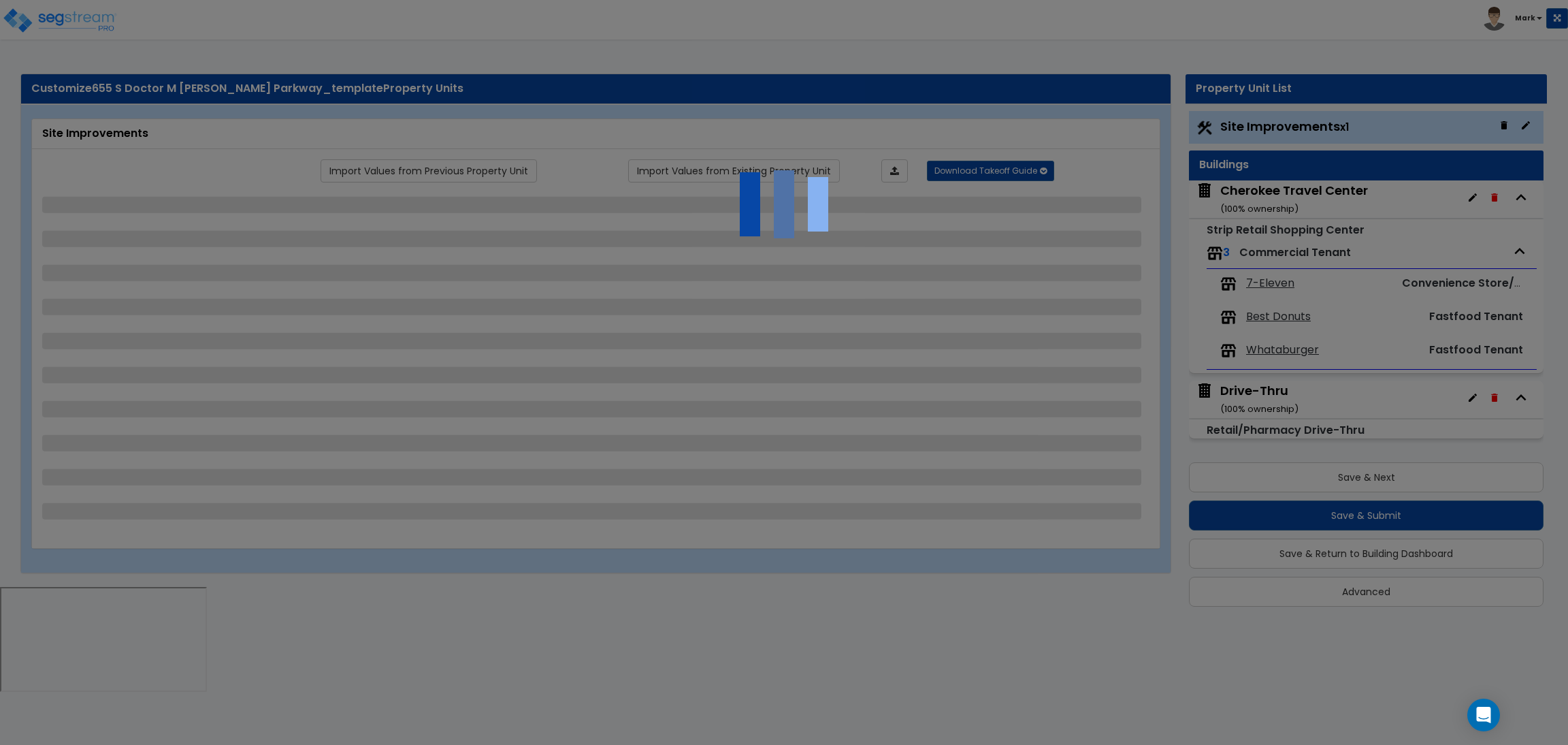
select select "1"
select select "2"
select select "1"
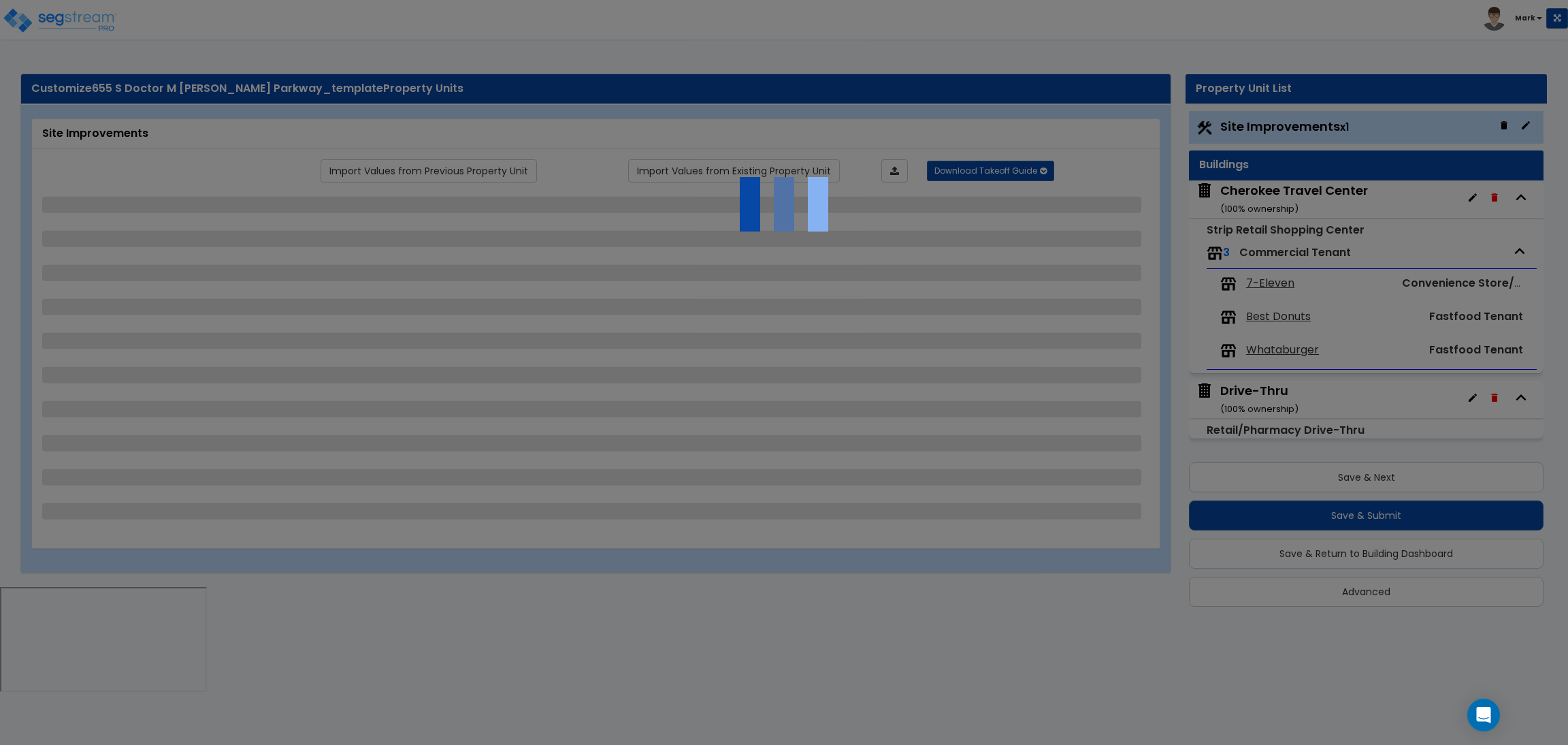
select select "1"
select select "5"
select select "2"
select select "1"
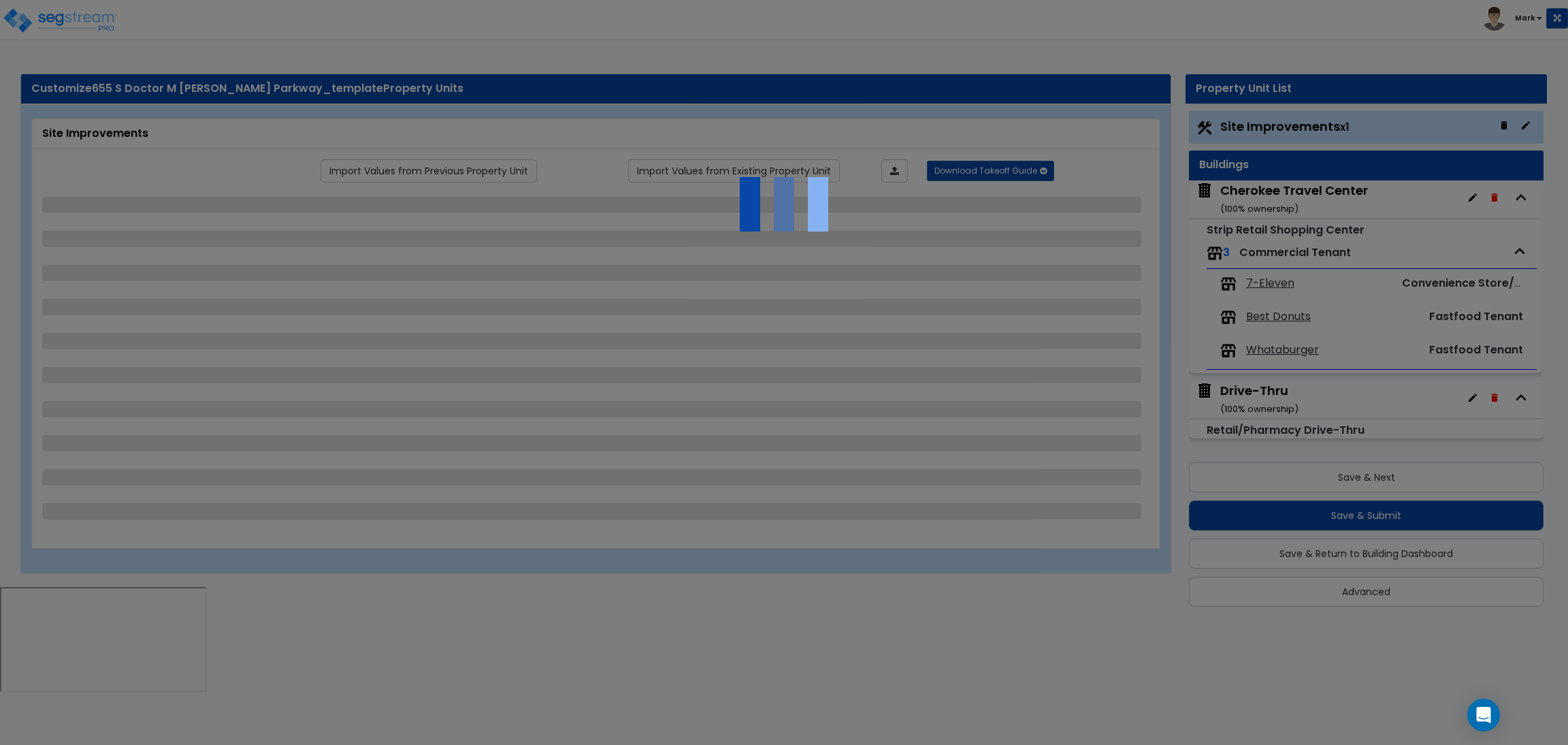
select select "4"
select select "2"
select select "4"
select select "2"
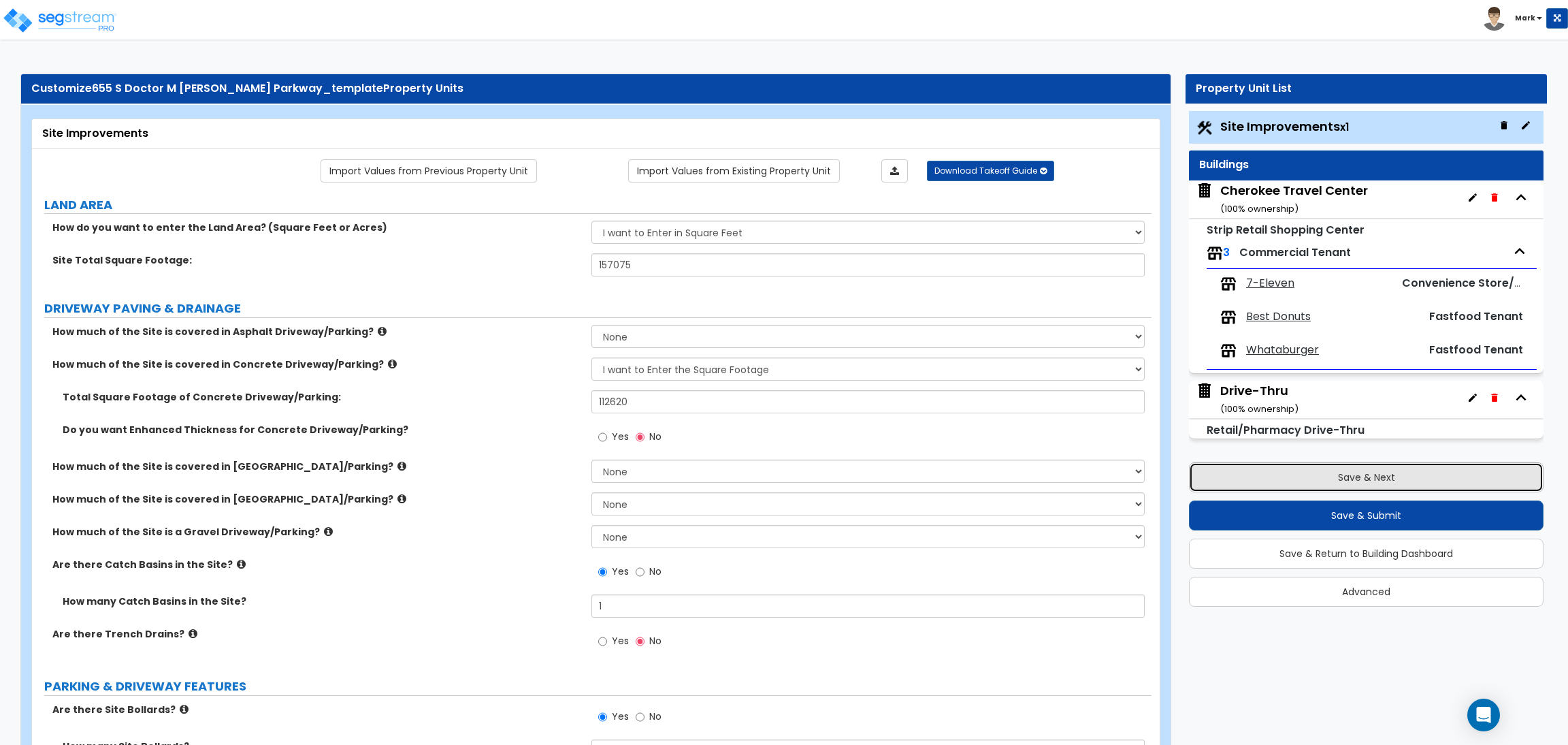
click at [1374, 479] on button "Save & Next" at bounding box center [1366, 477] width 354 height 30
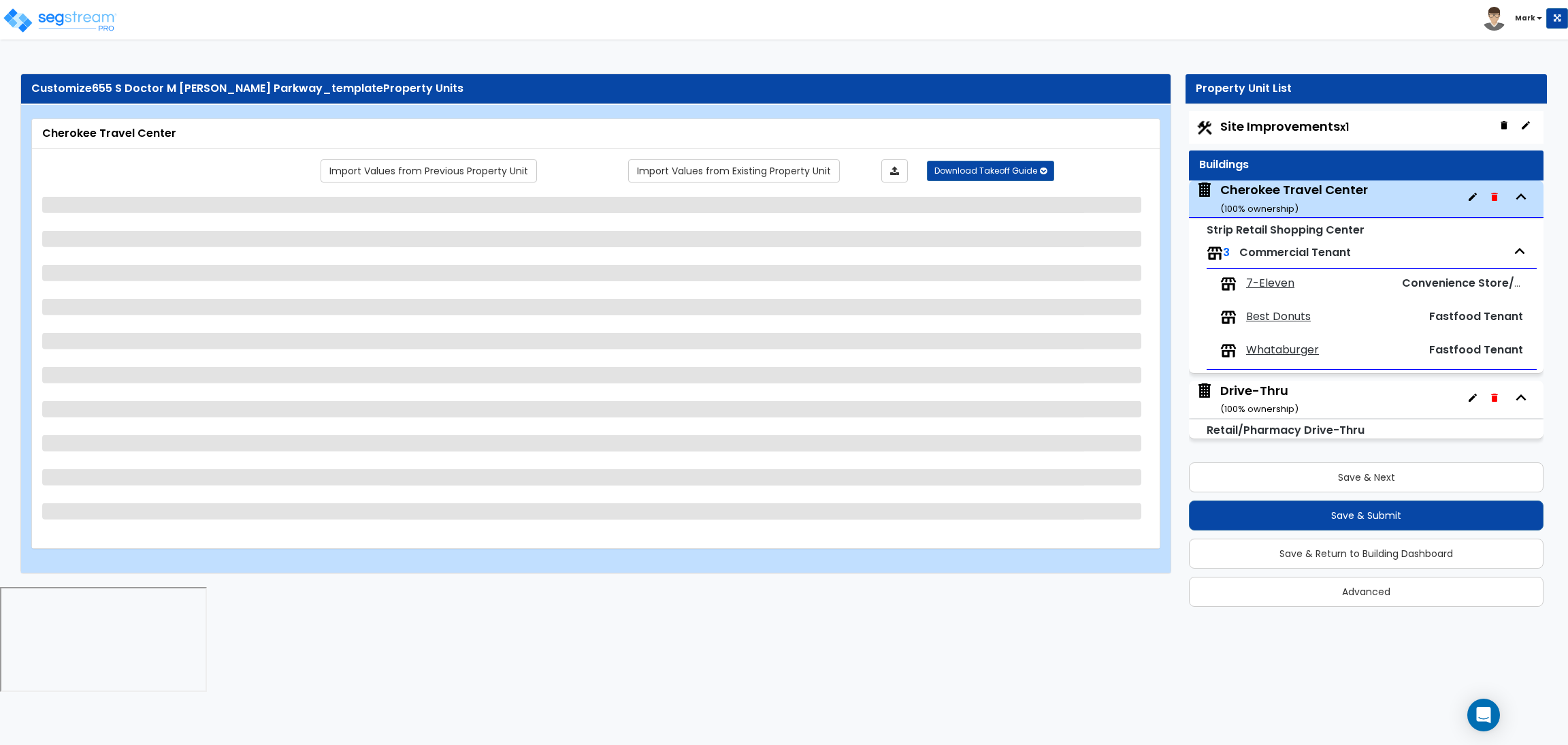
select select "6"
select select "1"
select select "2"
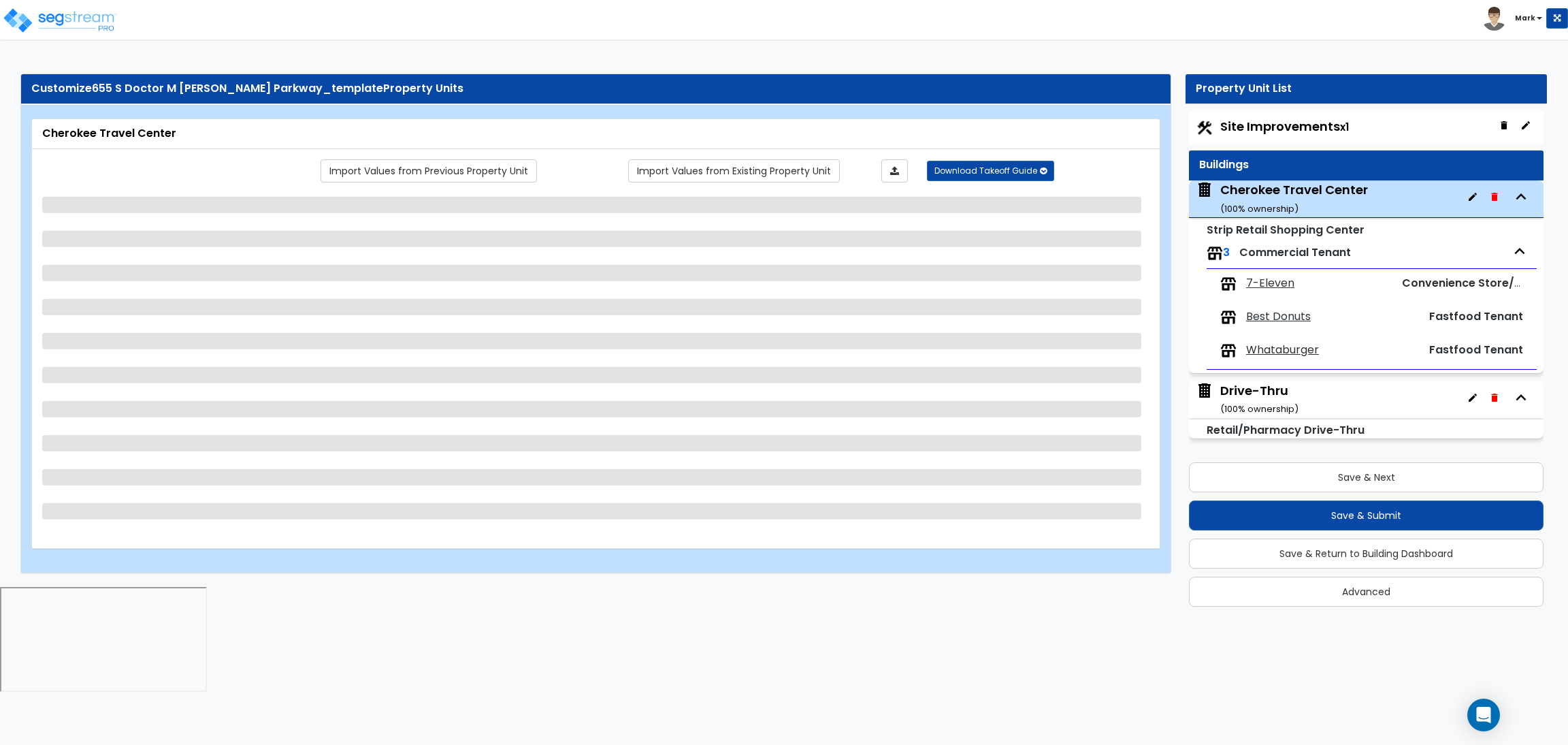
select select "1"
select select "2"
select select "3"
select select "1"
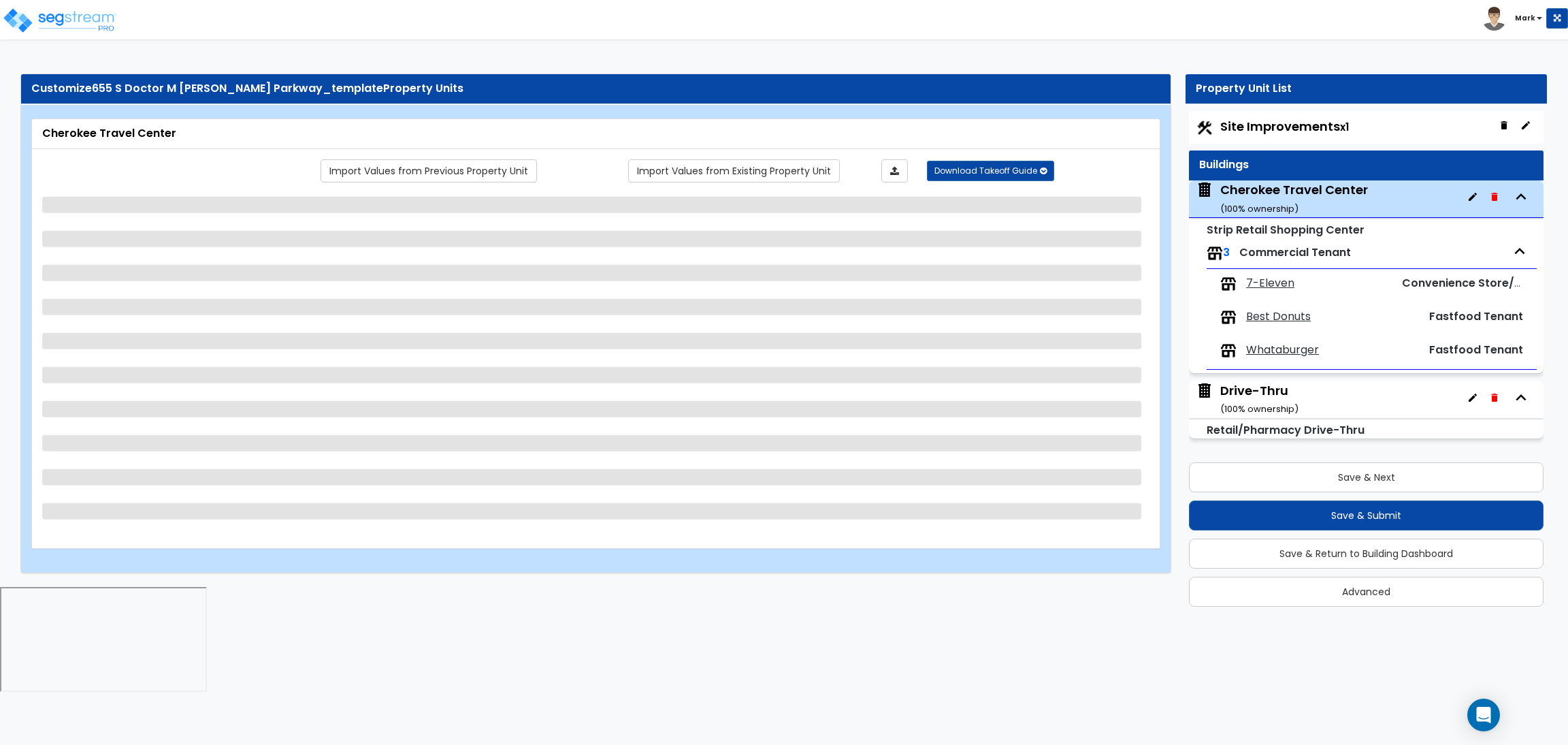
select select "2"
select select "1"
select select "2"
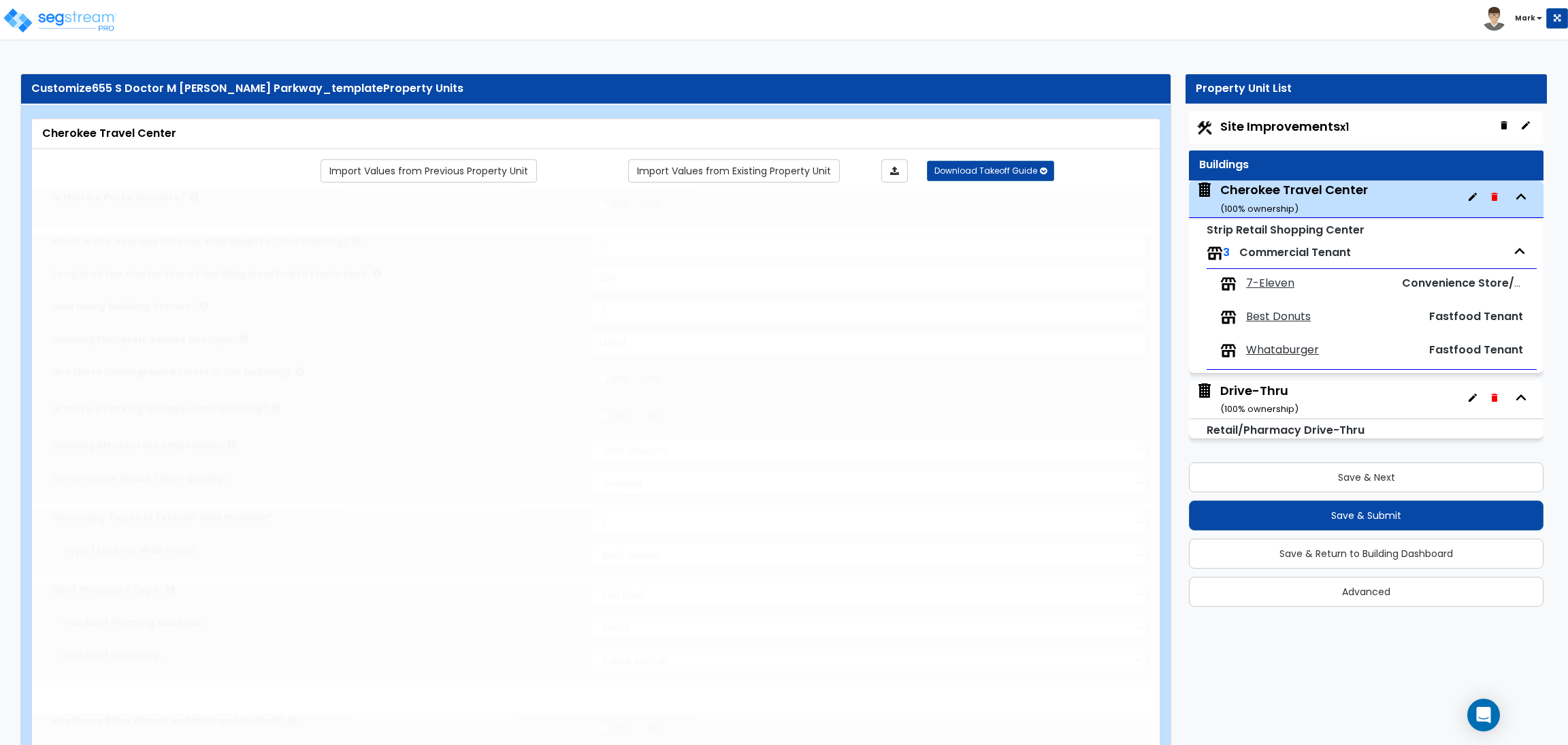
select select "1"
radio input "true"
select select "2"
type input "2"
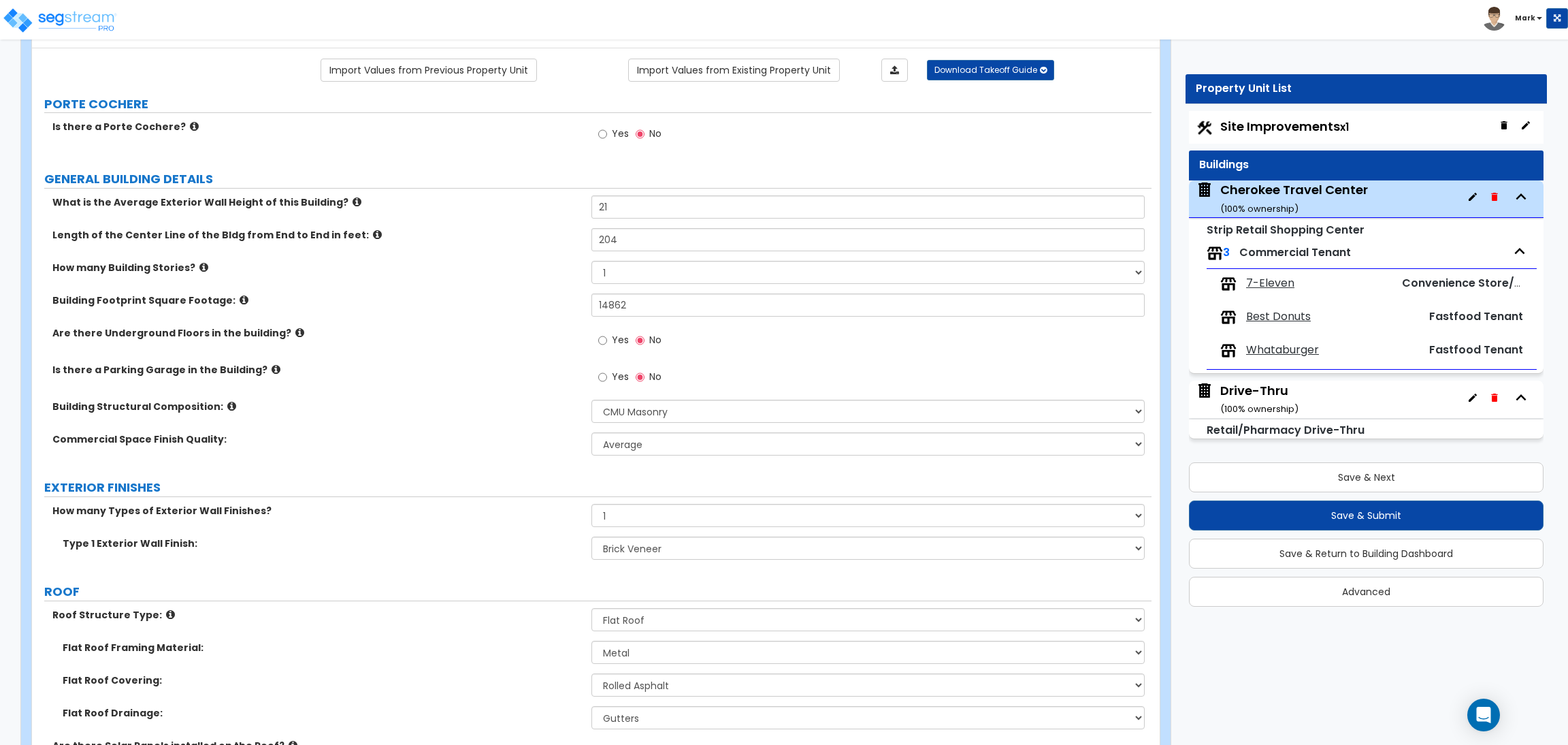
scroll to position [102, 0]
click at [660, 410] on select "Please Choose One Tilt-up Wall Construction Reinforced Concrete Structural Stee…" at bounding box center [867, 410] width 553 height 23
select select "7"
click at [591, 398] on select "Please Choose One Tilt-up Wall Construction Reinforced Concrete Structural Stee…" at bounding box center [867, 410] width 553 height 23
click at [582, 458] on div "Commercial Space Finish Quality: Low Average High" at bounding box center [592, 446] width 1120 height 32
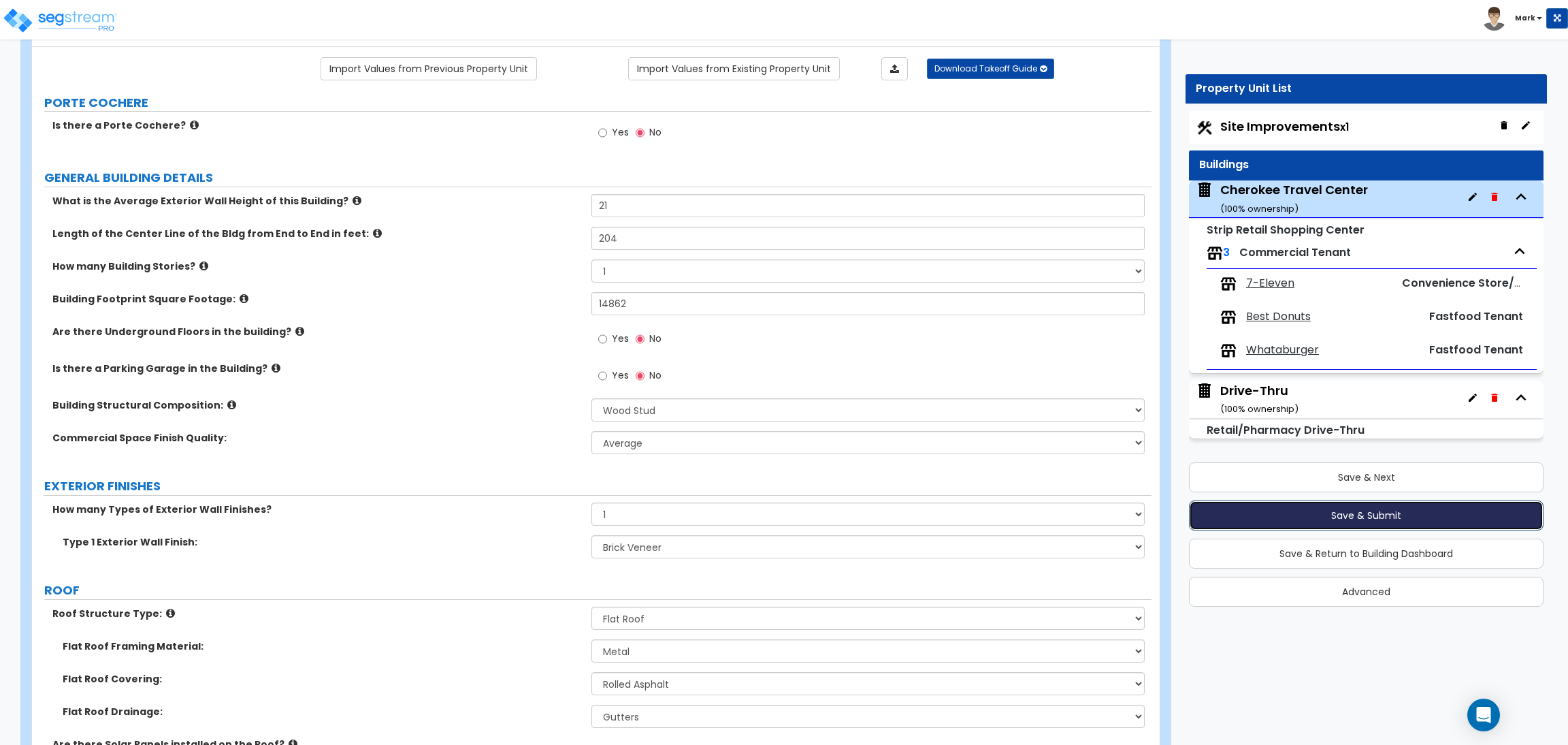
click at [1359, 515] on button "Save & Submit" at bounding box center [1366, 515] width 354 height 30
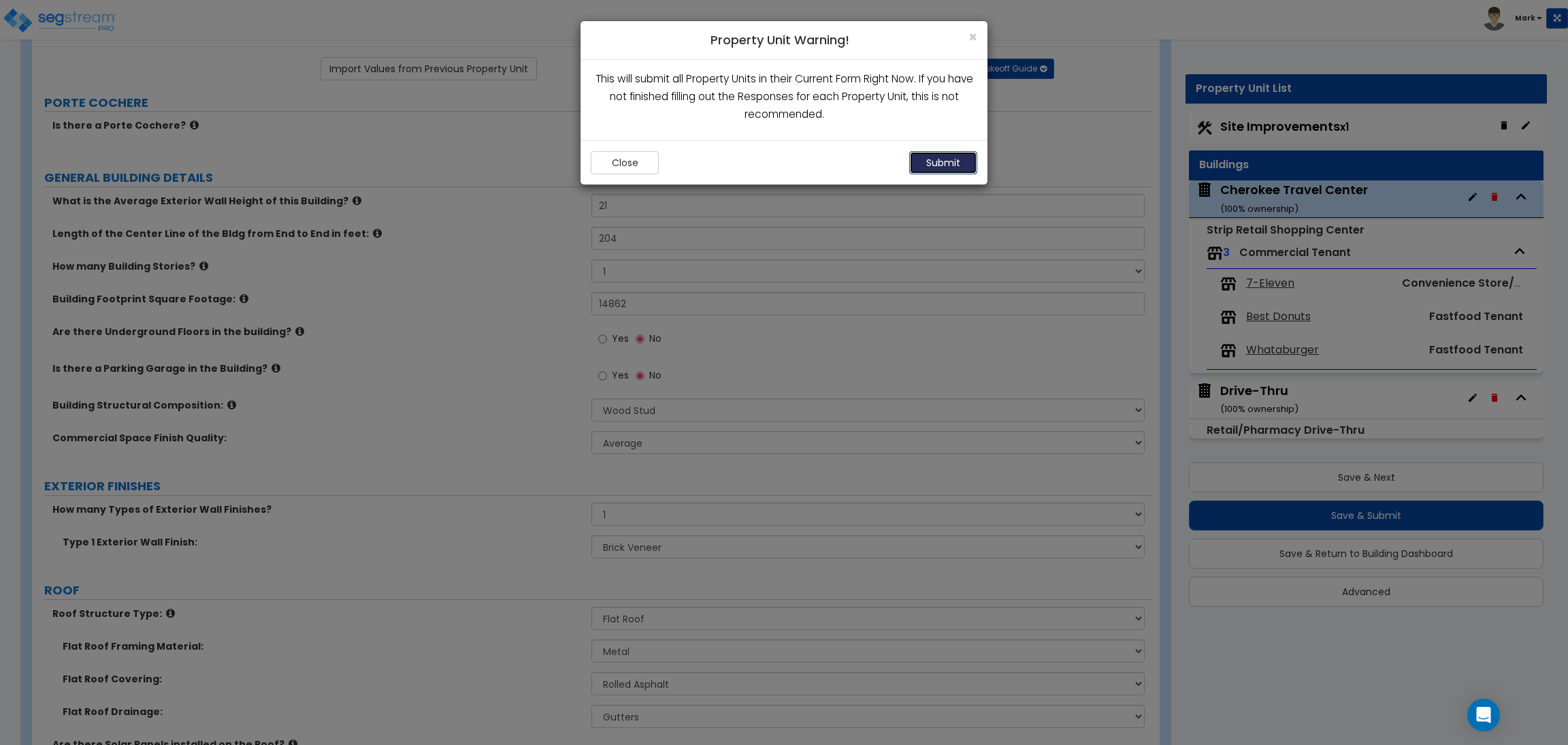
click at [954, 160] on button "Submit" at bounding box center [944, 163] width 69 height 23
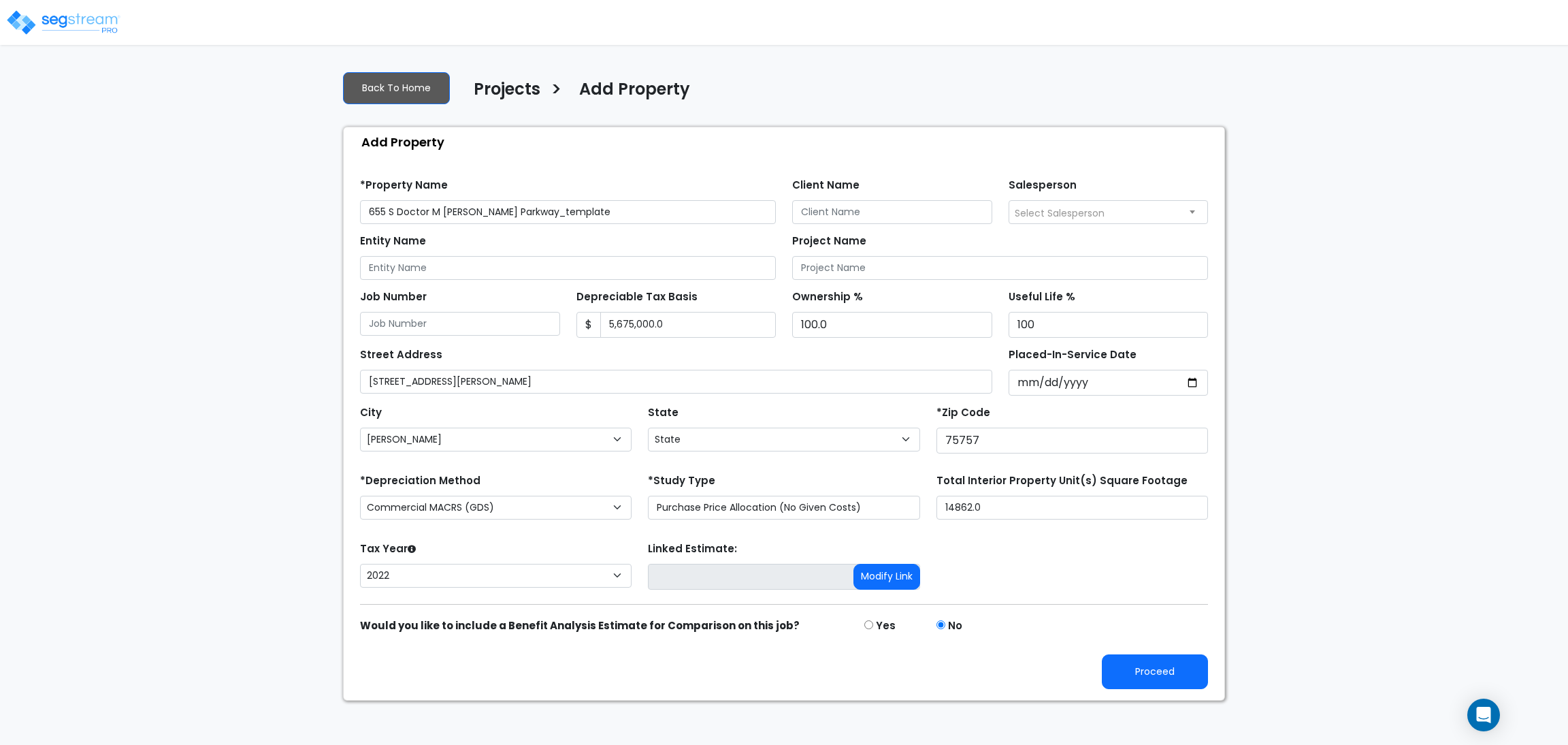
select select "[PERSON_NAME]"
select select "[GEOGRAPHIC_DATA]"
select select "2022"
